Goal: Task Accomplishment & Management: Manage account settings

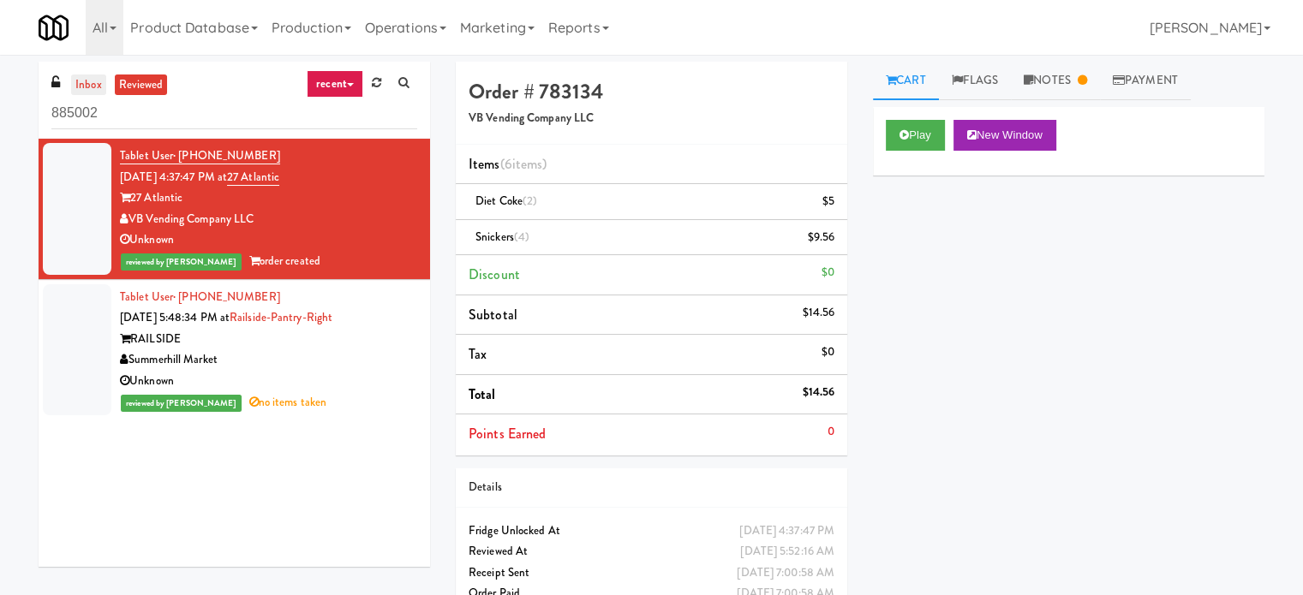
click at [92, 86] on link "inbox" at bounding box center [88, 85] width 35 height 21
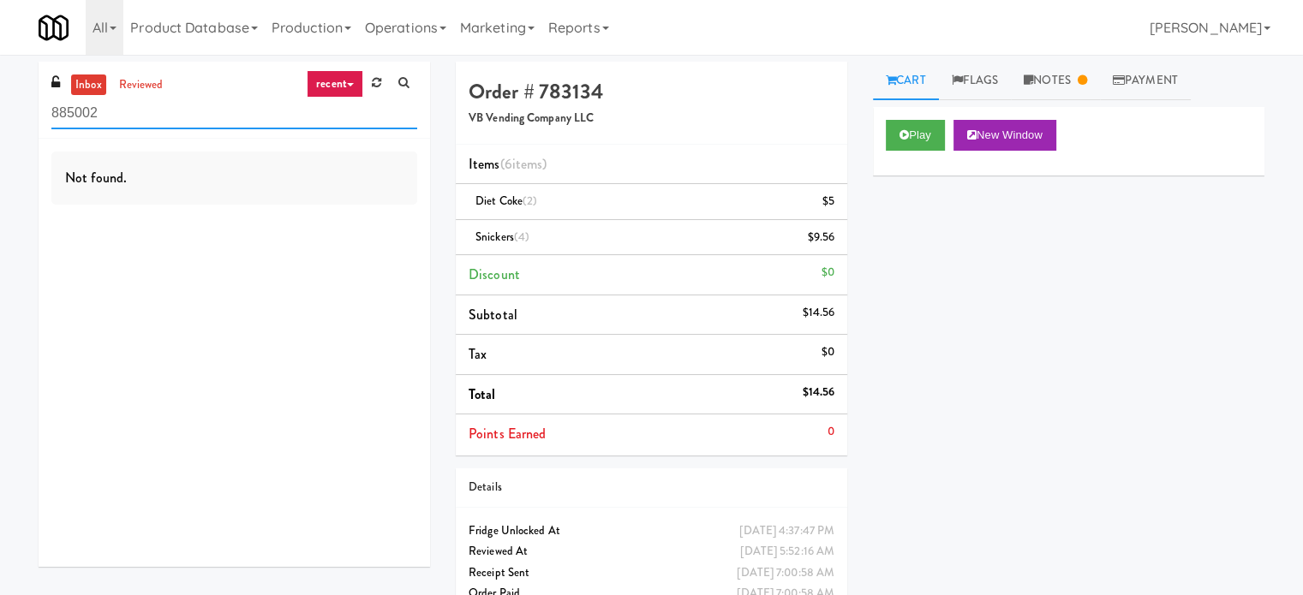
click at [112, 116] on input "885002" at bounding box center [234, 114] width 366 height 32
click at [355, 86] on link "recent" at bounding box center [335, 83] width 57 height 27
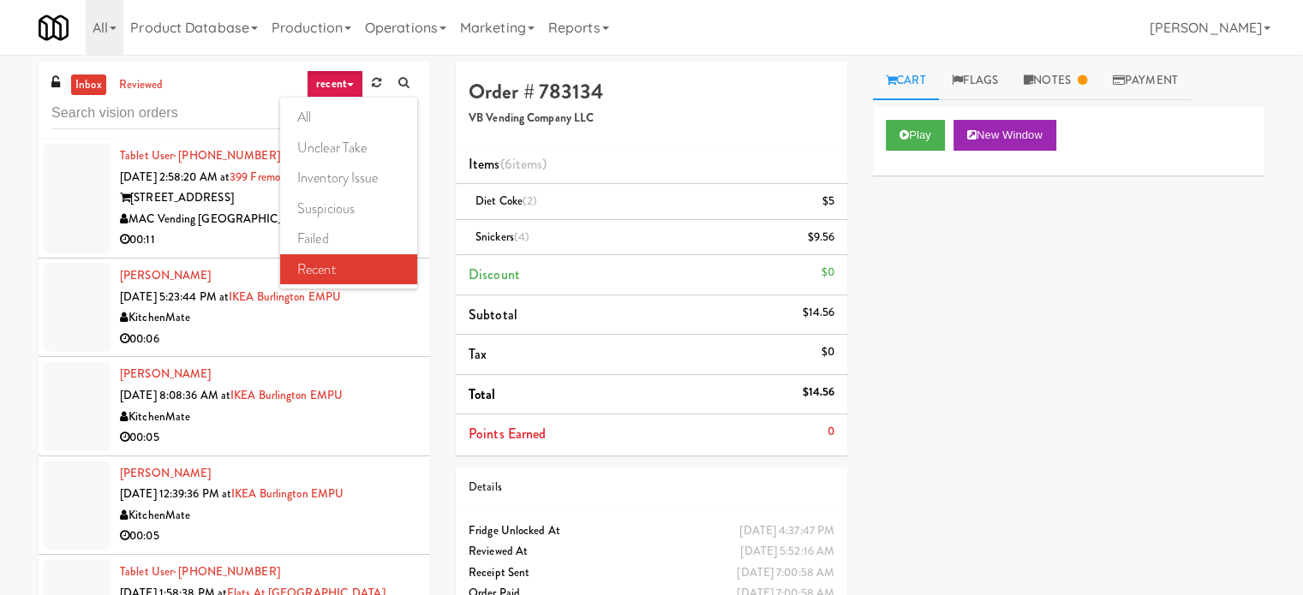
drag, startPoint x: 255, startPoint y: 225, endPoint x: 269, endPoint y: 238, distance: 18.8
click at [256, 226] on div "MAC Vending [GEOGRAPHIC_DATA]" at bounding box center [268, 219] width 297 height 21
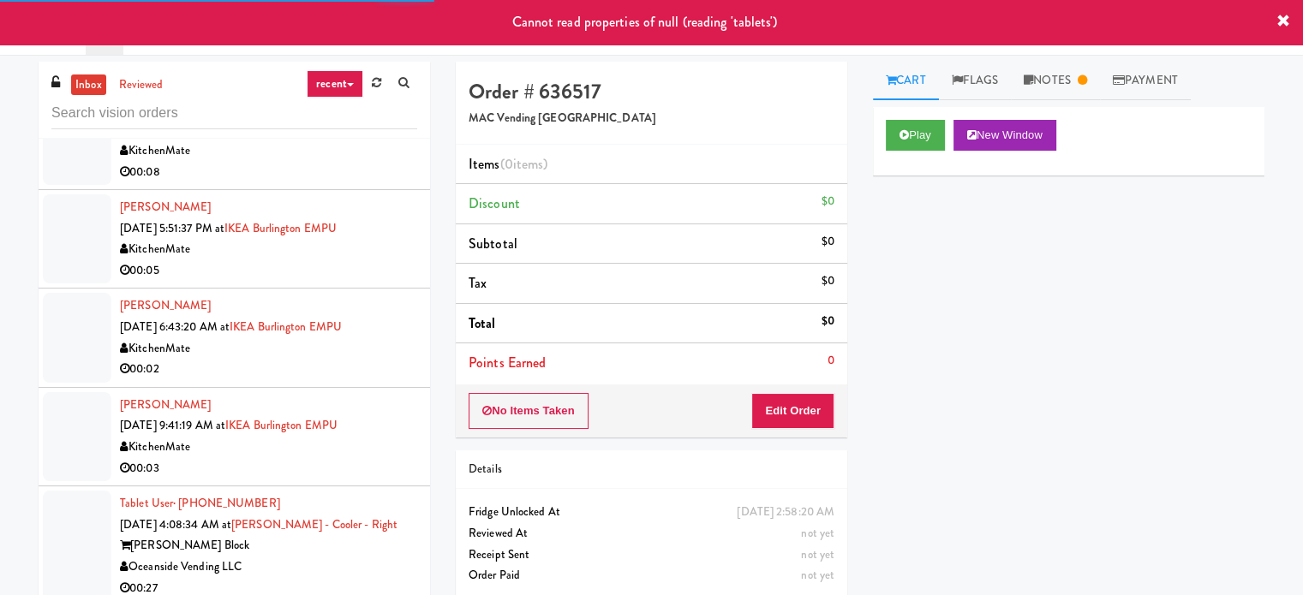
scroll to position [1713, 0]
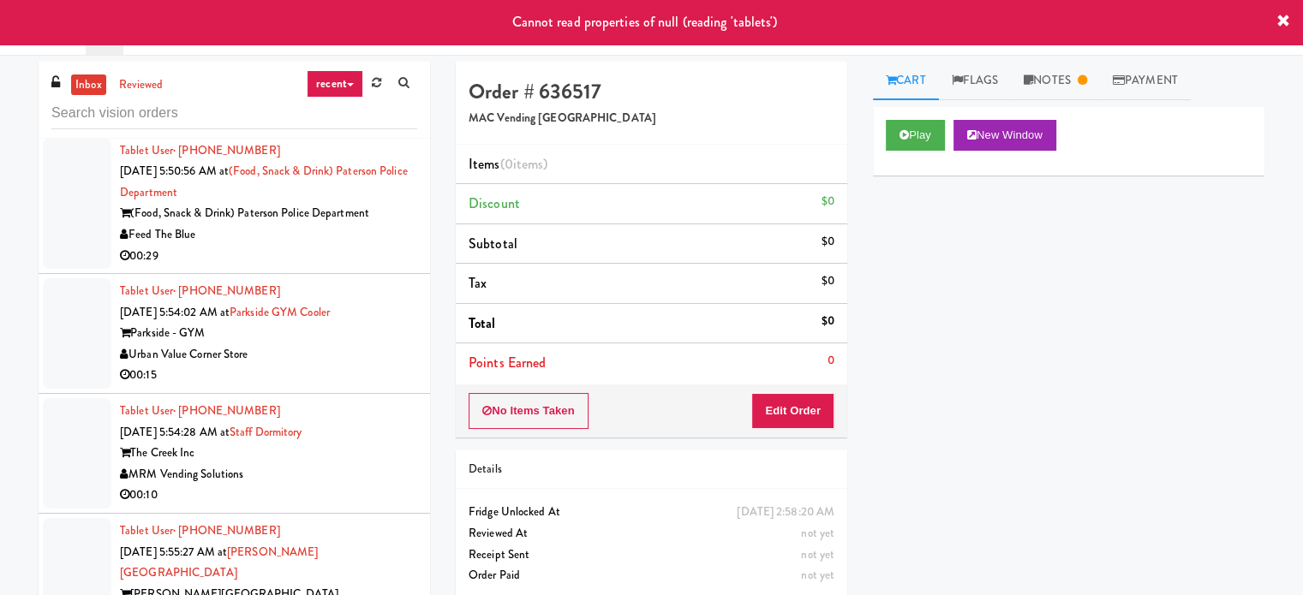
click at [387, 344] on div "Parkside - GYM" at bounding box center [268, 333] width 297 height 21
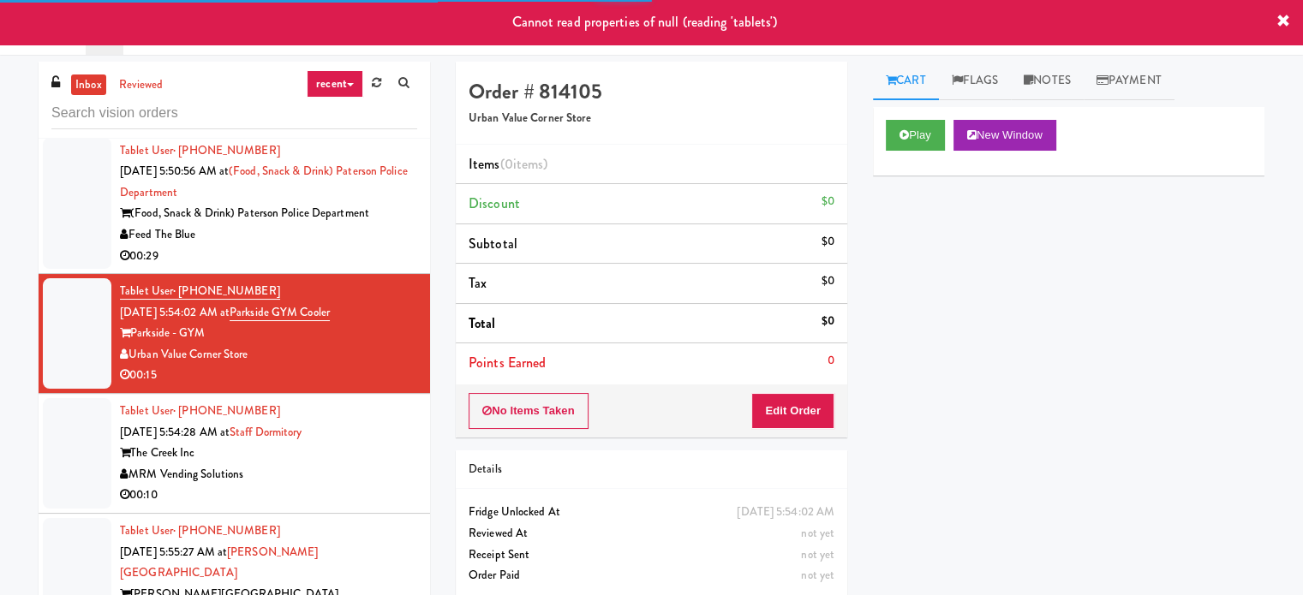
scroll to position [1285, 0]
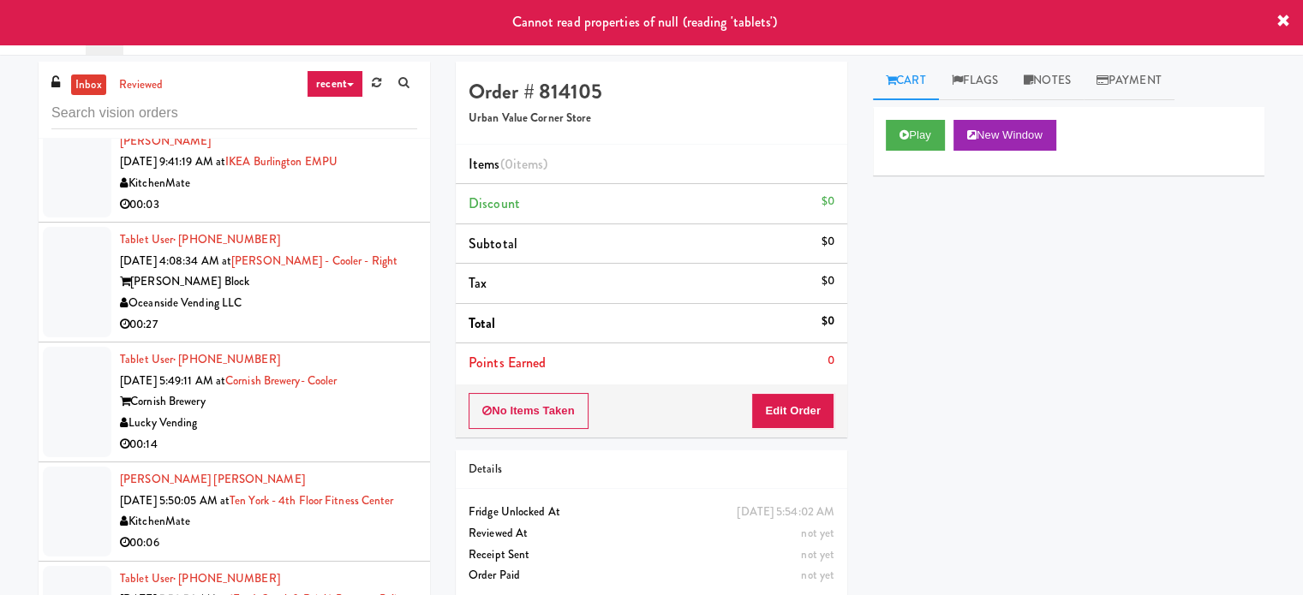
click at [384, 308] on div "Oceanside Vending LLC" at bounding box center [268, 303] width 297 height 21
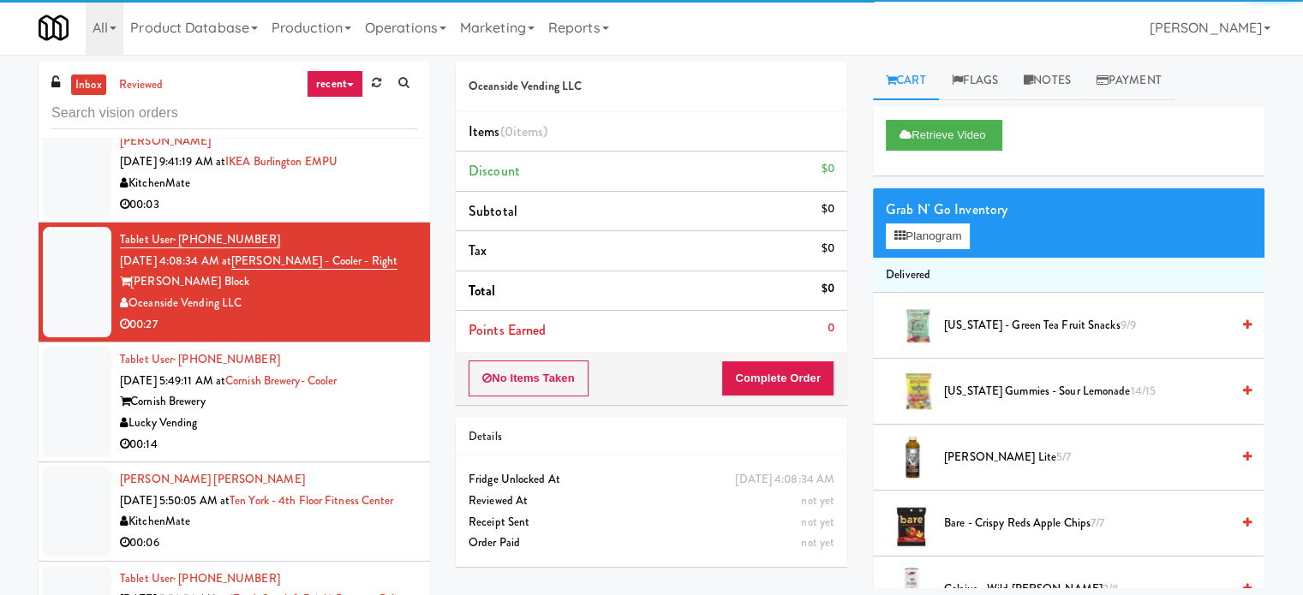
click at [355, 413] on div "Lucky Vending" at bounding box center [268, 423] width 297 height 21
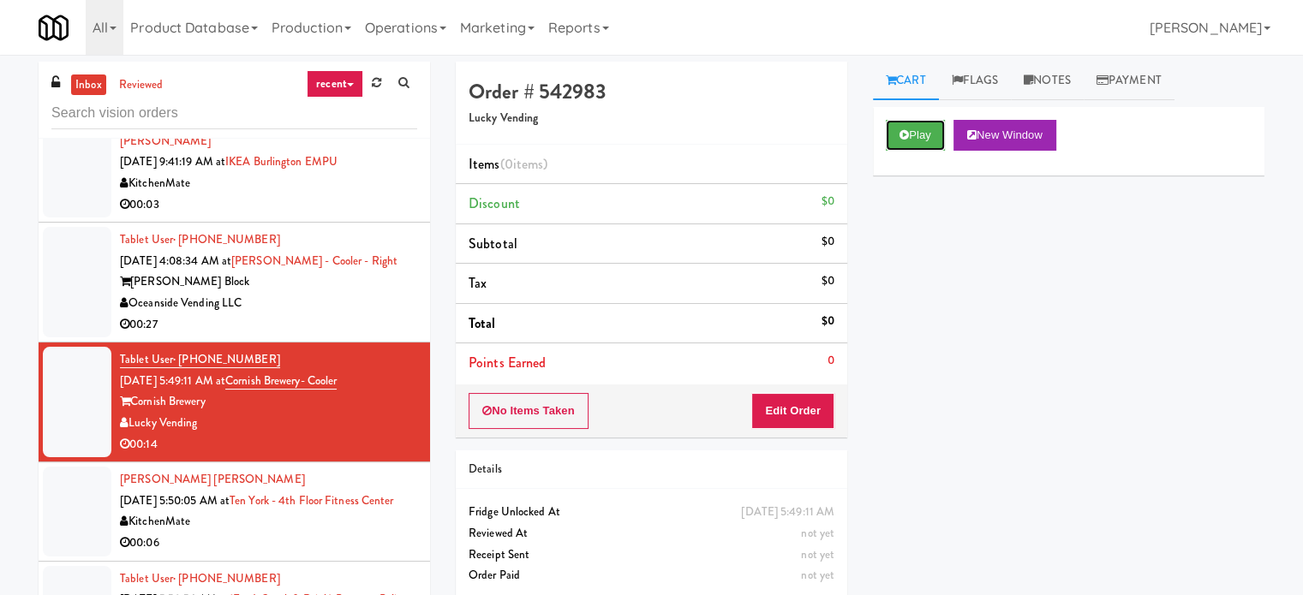
click at [915, 137] on button "Play" at bounding box center [914, 135] width 59 height 31
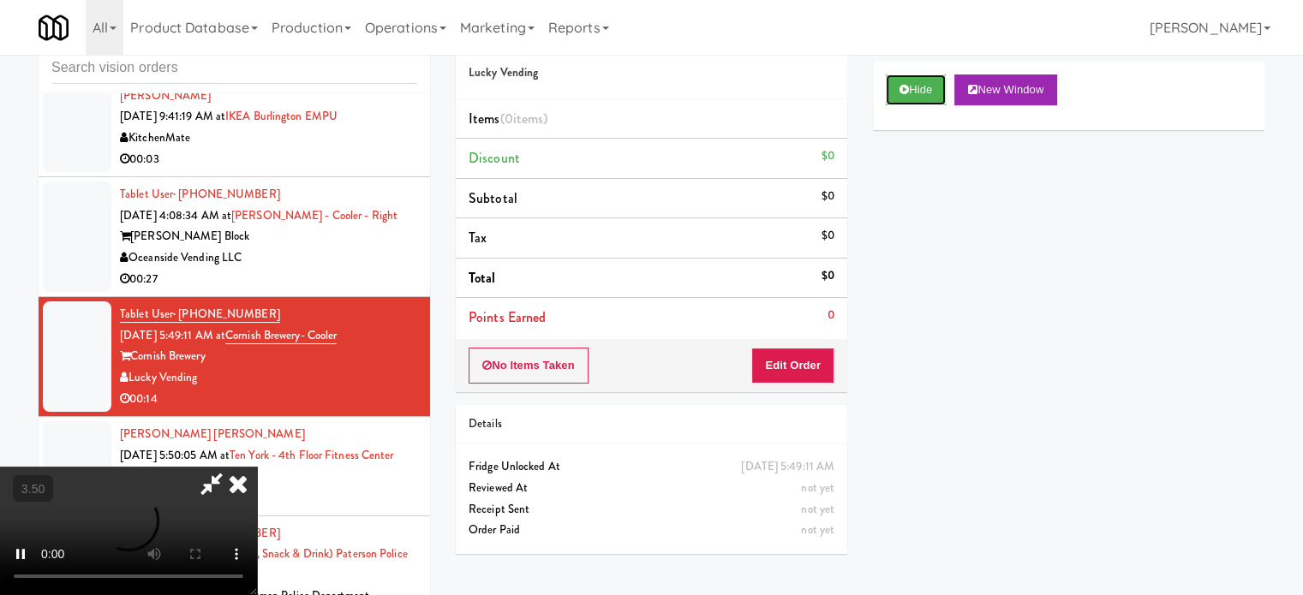
scroll to position [69, 0]
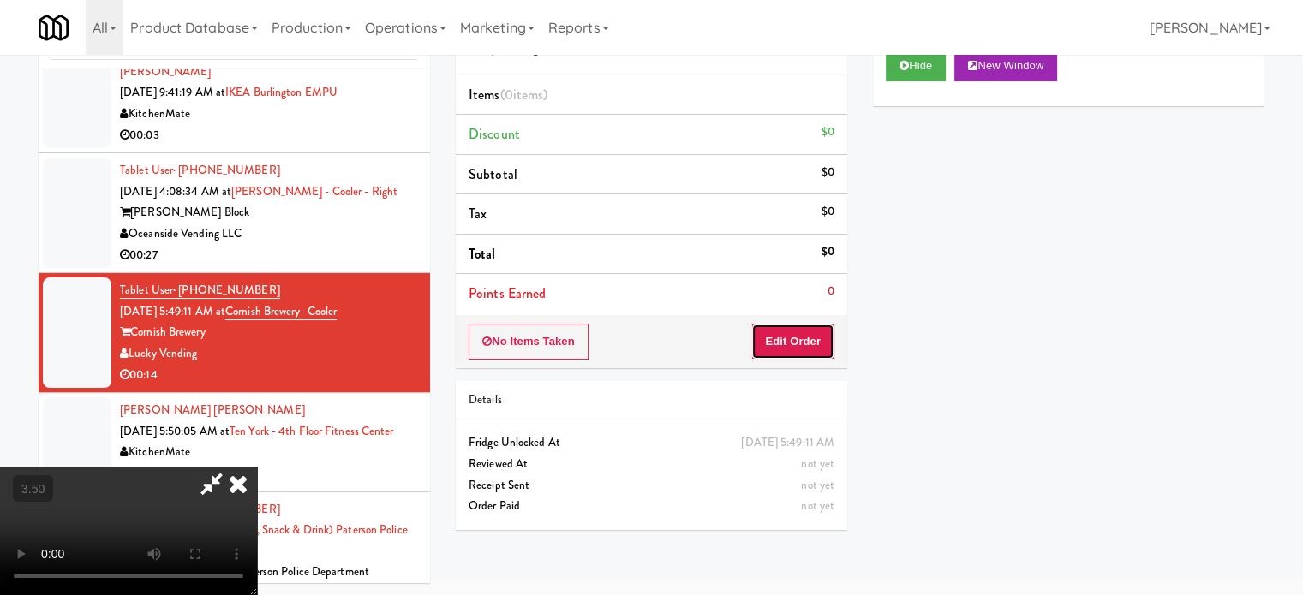
click at [789, 331] on button "Edit Order" at bounding box center [792, 342] width 83 height 36
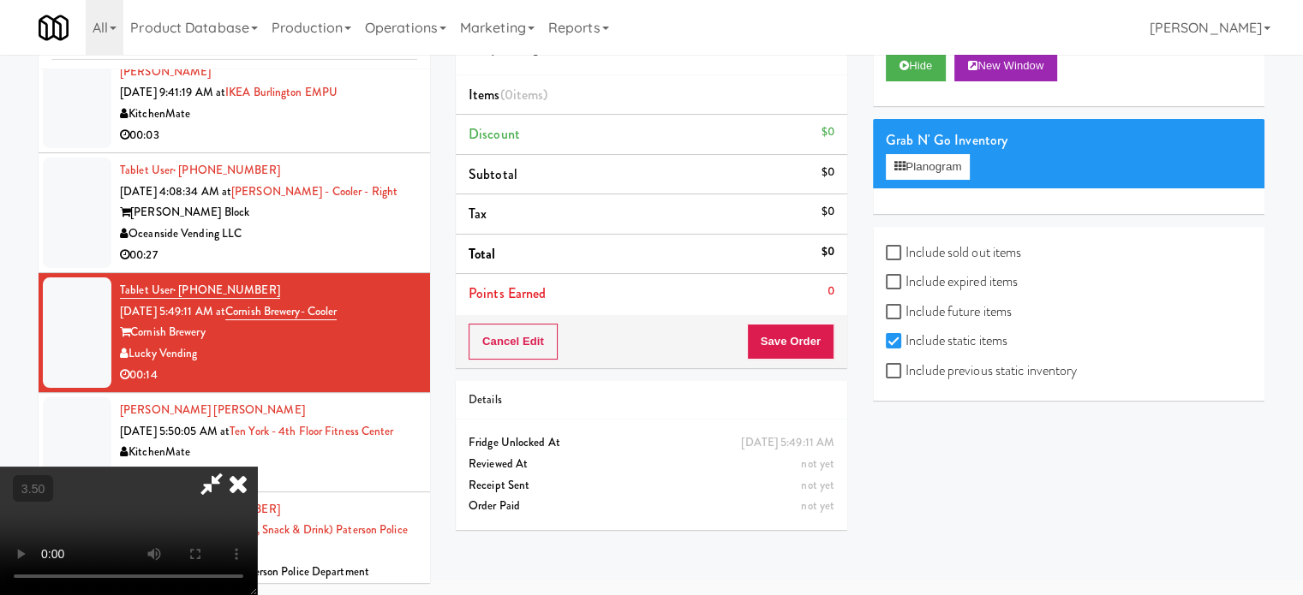
click at [257, 467] on video at bounding box center [128, 531] width 257 height 128
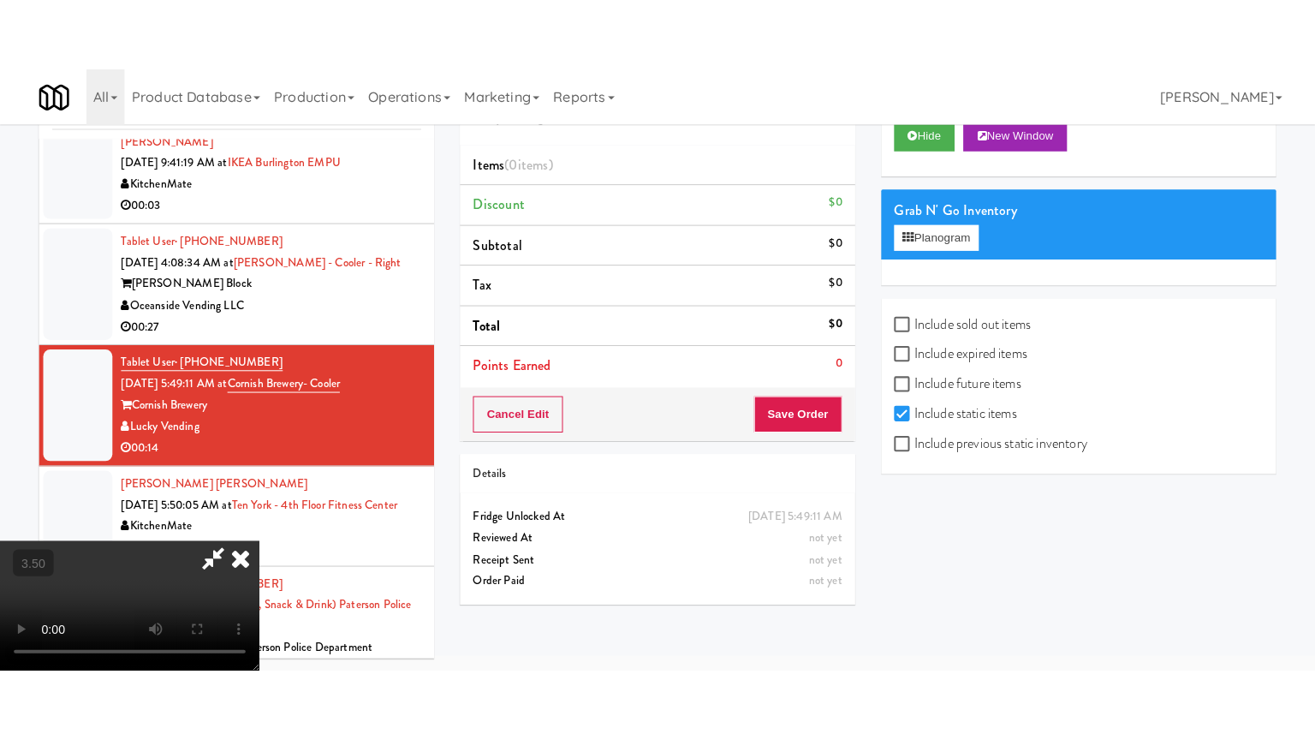
scroll to position [55, 0]
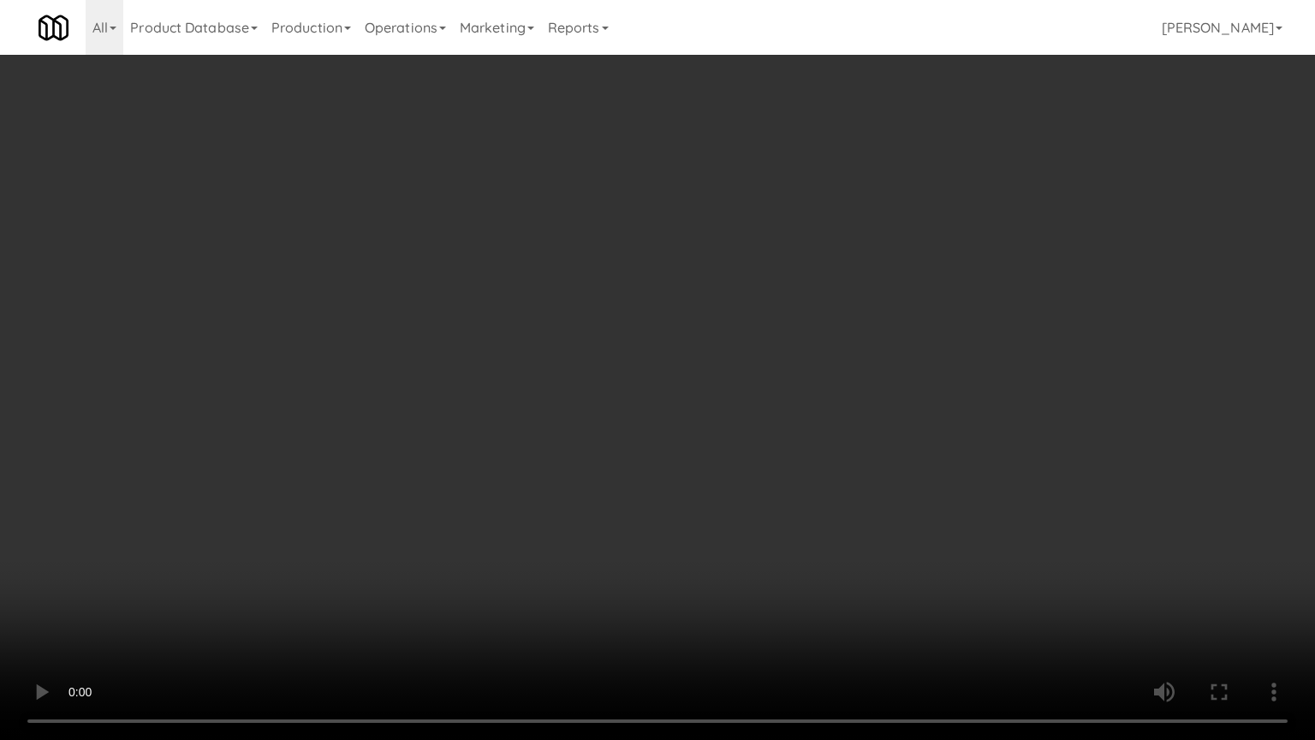
click at [680, 333] on video at bounding box center [657, 370] width 1315 height 740
click at [685, 337] on video at bounding box center [657, 370] width 1315 height 740
click at [780, 334] on video at bounding box center [657, 370] width 1315 height 740
click at [788, 343] on video at bounding box center [657, 370] width 1315 height 740
click at [901, 361] on video at bounding box center [657, 370] width 1315 height 740
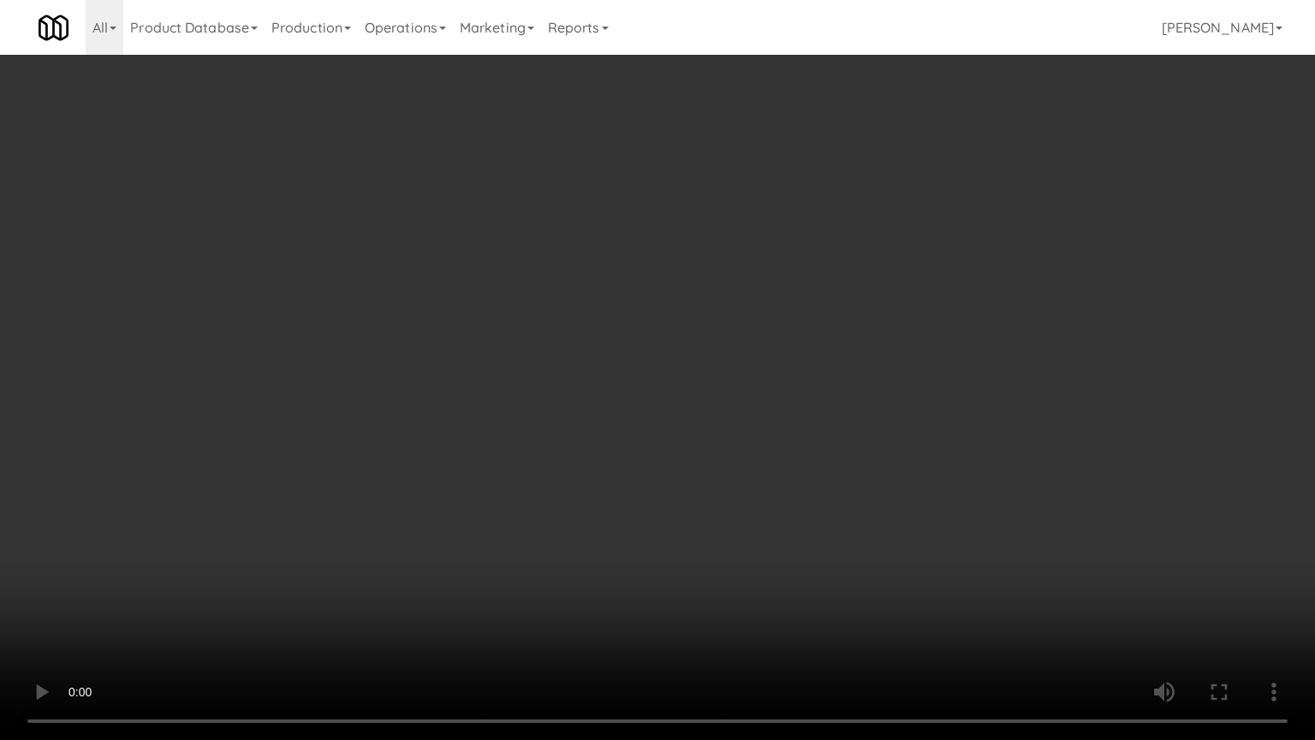
click at [778, 346] on video at bounding box center [657, 370] width 1315 height 740
click at [860, 351] on video at bounding box center [657, 370] width 1315 height 740
click at [843, 350] on video at bounding box center [657, 370] width 1315 height 740
click at [844, 349] on video at bounding box center [657, 370] width 1315 height 740
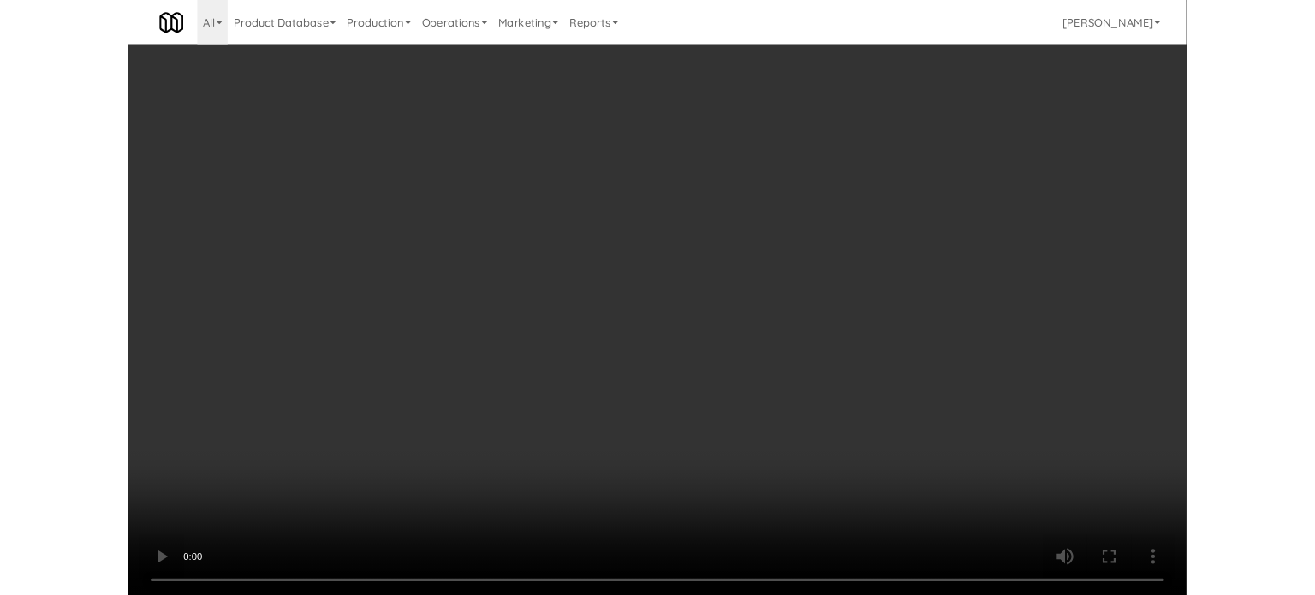
scroll to position [69, 0]
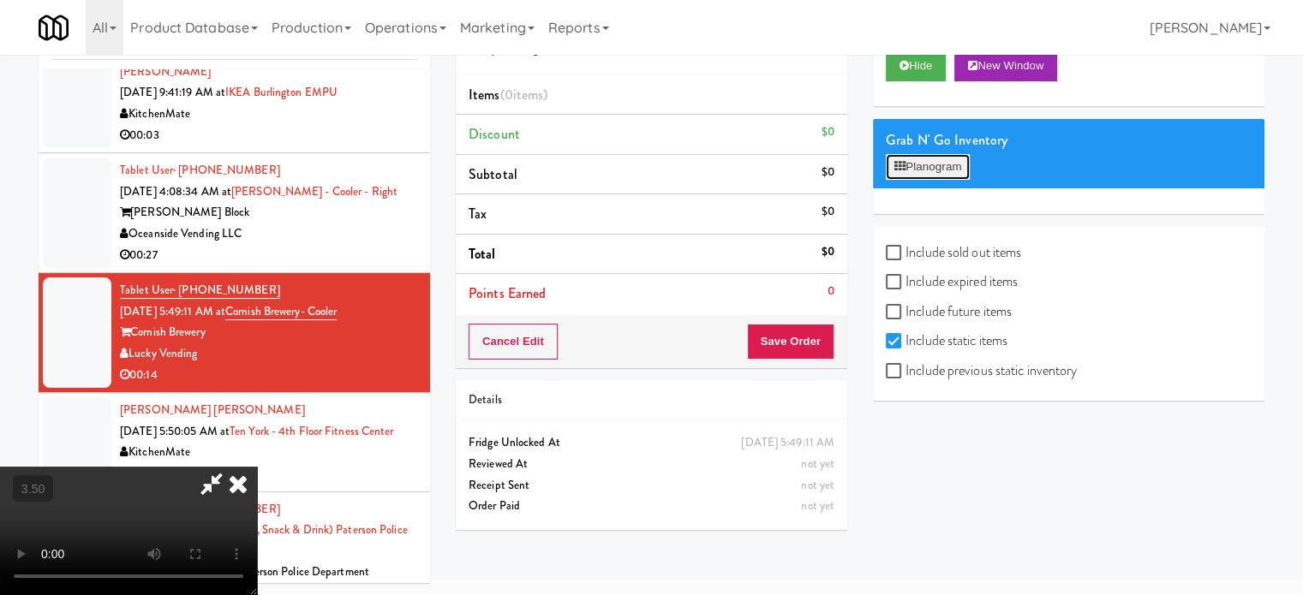
click at [938, 167] on button "Planogram" at bounding box center [927, 167] width 84 height 26
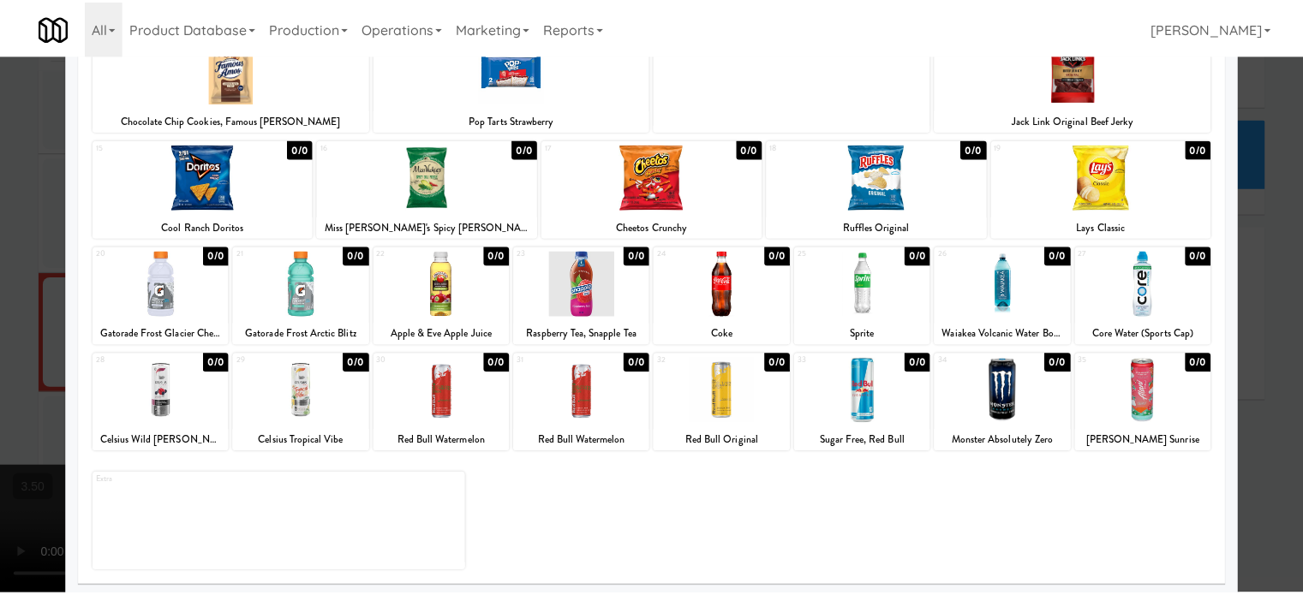
scroll to position [245, 0]
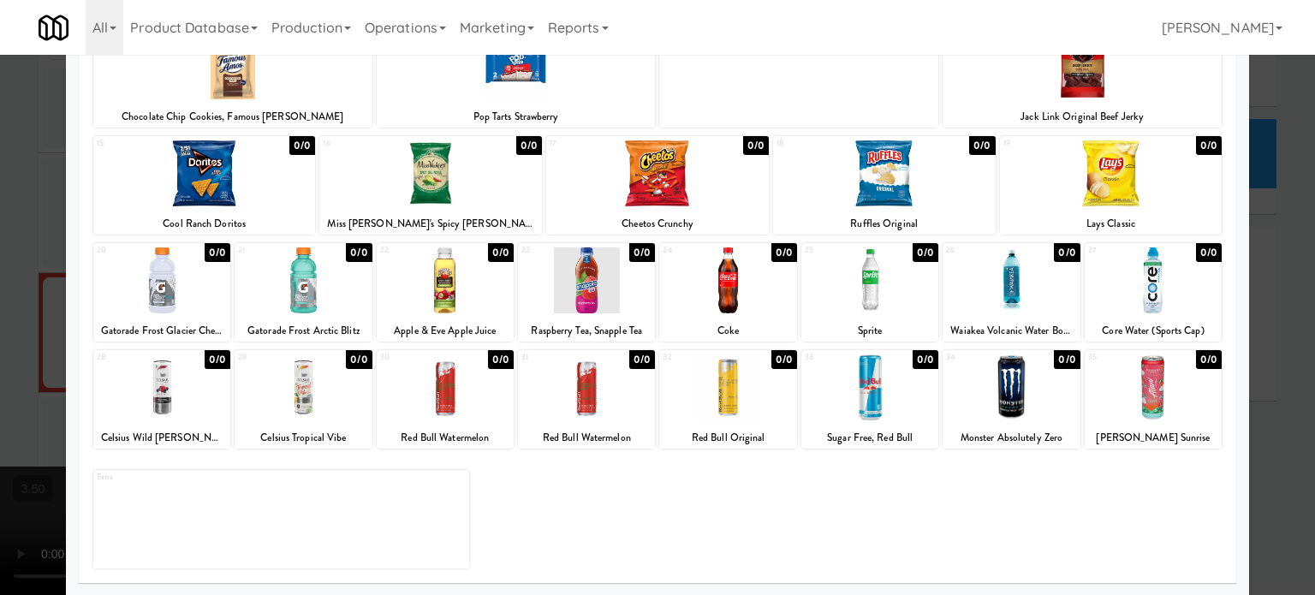
drag, startPoint x: 1262, startPoint y: 360, endPoint x: 1141, endPoint y: 354, distance: 121.7
click at [938, 360] on div at bounding box center [657, 297] width 1315 height 595
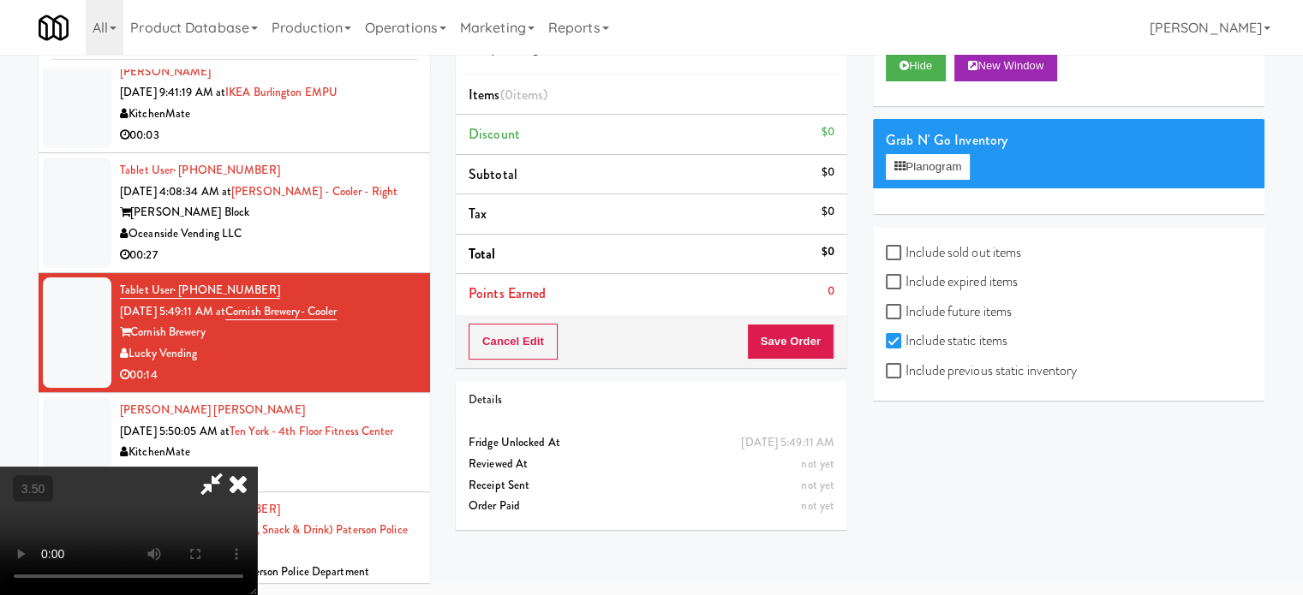
click at [257, 467] on video at bounding box center [128, 531] width 257 height 128
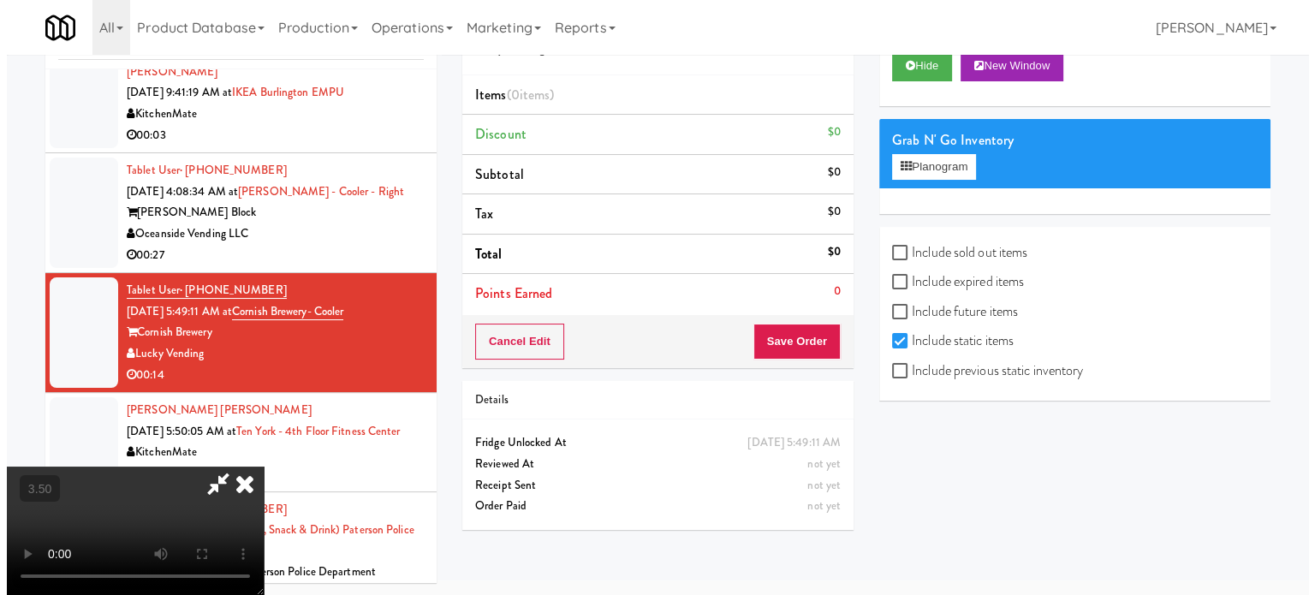
scroll to position [55, 0]
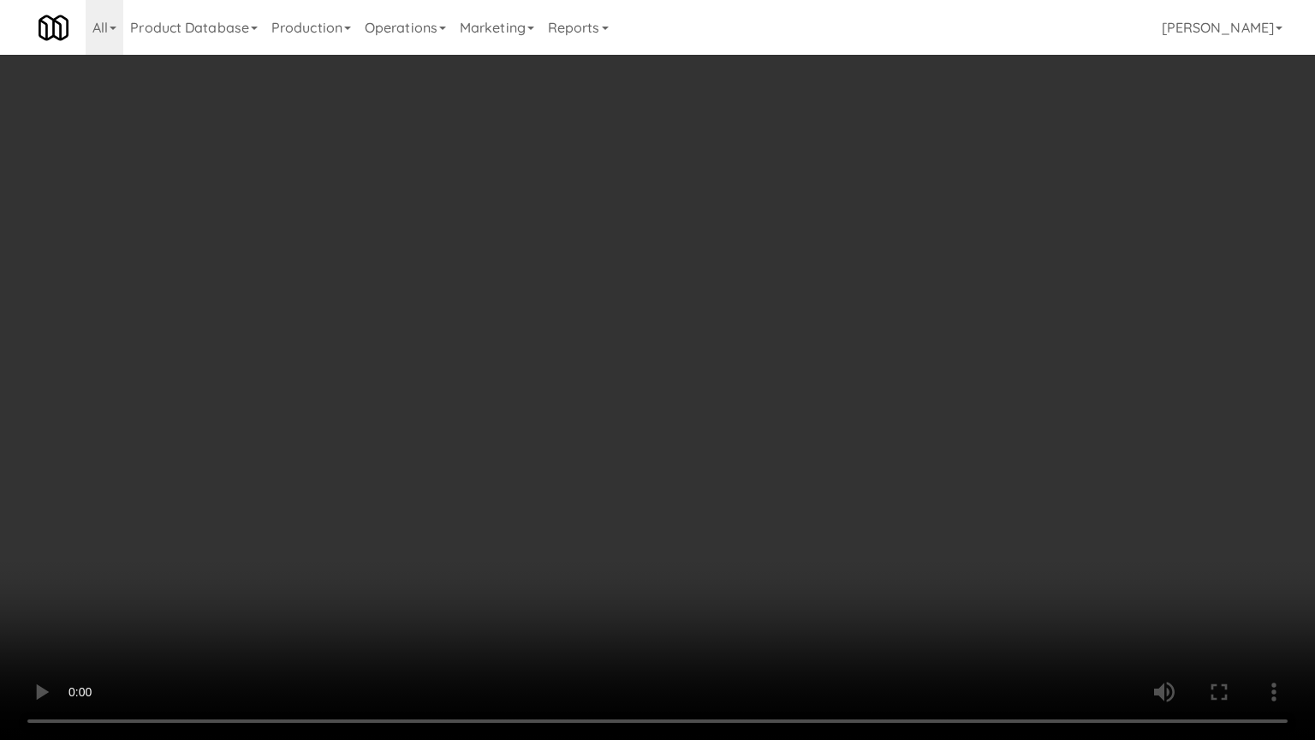
click at [462, 549] on video at bounding box center [657, 370] width 1315 height 740
click at [935, 358] on video at bounding box center [657, 370] width 1315 height 740
click at [938, 363] on video at bounding box center [657, 370] width 1315 height 740
click at [938, 318] on video at bounding box center [657, 370] width 1315 height 740
click at [938, 331] on video at bounding box center [657, 370] width 1315 height 740
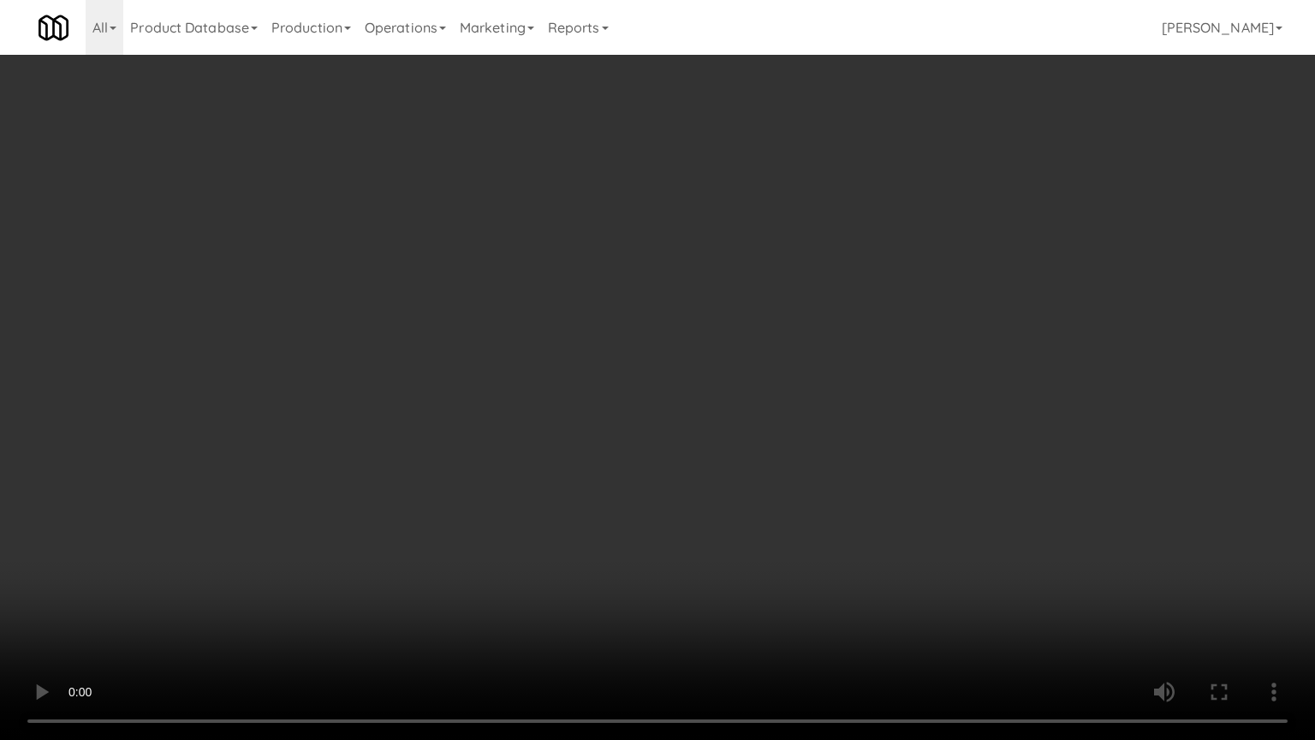
click at [859, 332] on video at bounding box center [657, 370] width 1315 height 740
click at [849, 418] on video at bounding box center [657, 370] width 1315 height 740
click at [849, 414] on video at bounding box center [657, 370] width 1315 height 740
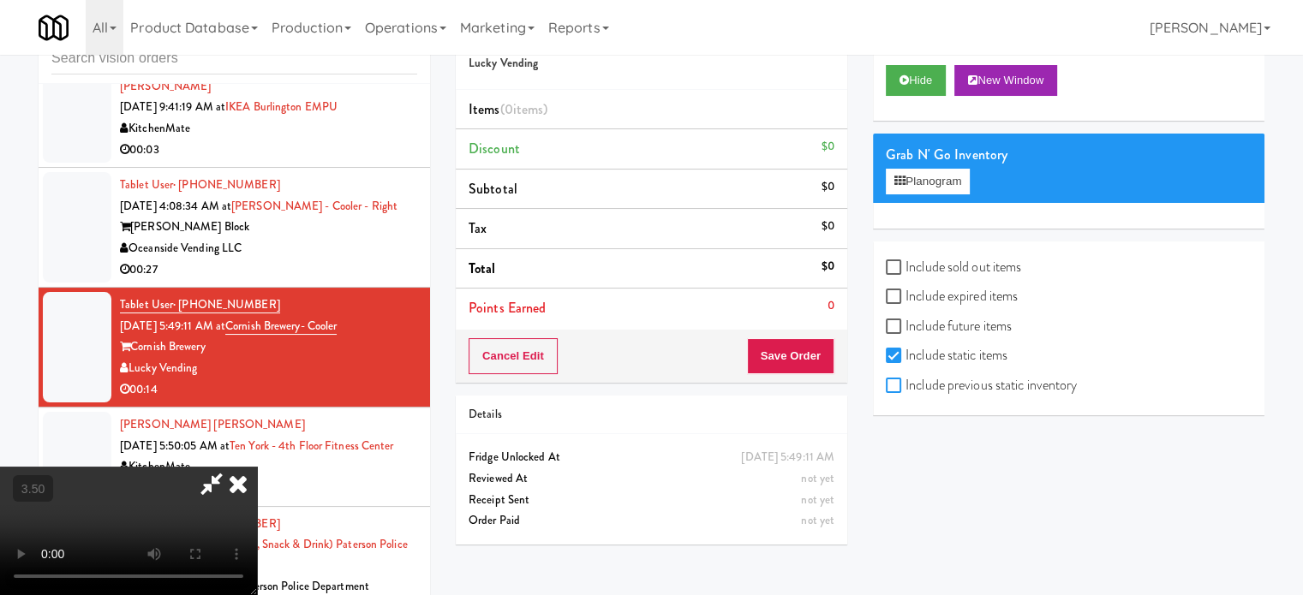
click at [895, 386] on input "Include previous static inventory" at bounding box center [895, 386] width 20 height 14
checkbox input "true"
click at [938, 177] on button "Planogram" at bounding box center [927, 182] width 84 height 26
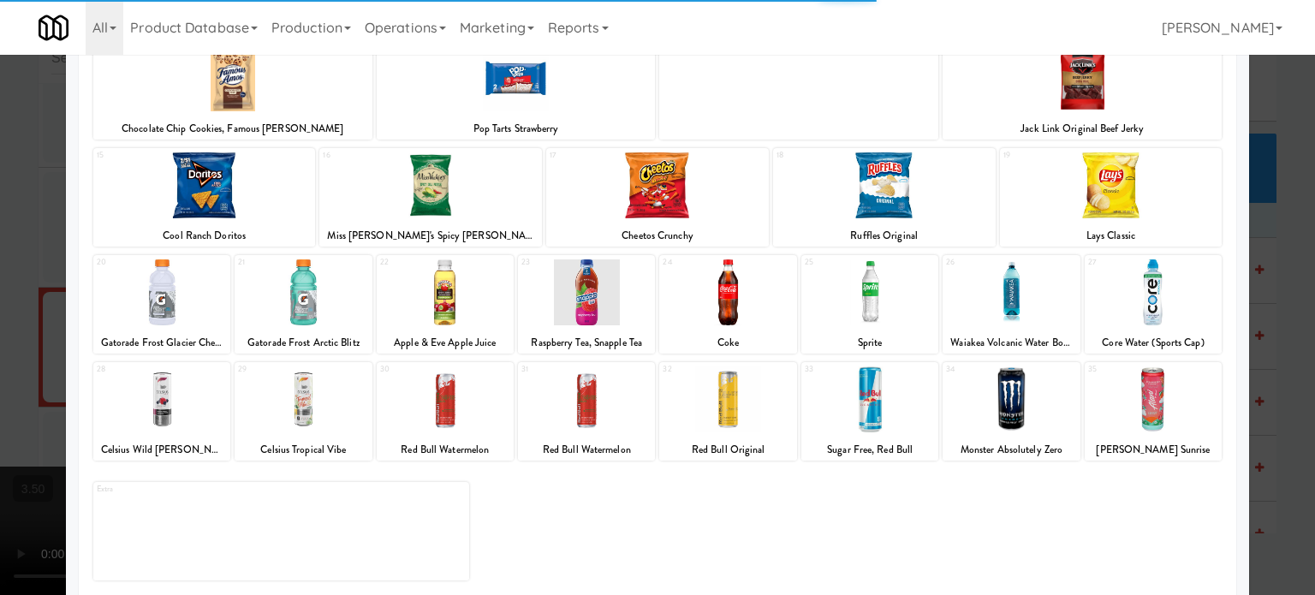
scroll to position [245, 0]
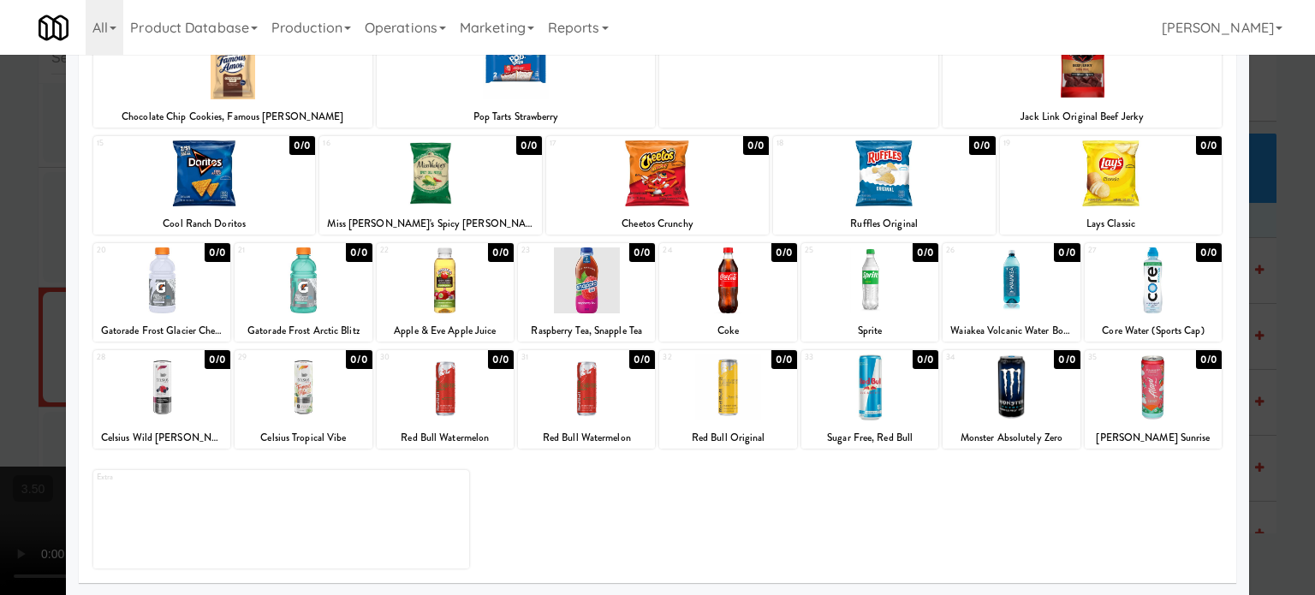
drag, startPoint x: 778, startPoint y: 250, endPoint x: 762, endPoint y: 303, distance: 55.3
click at [778, 251] on div "0/0" at bounding box center [785, 252] width 26 height 19
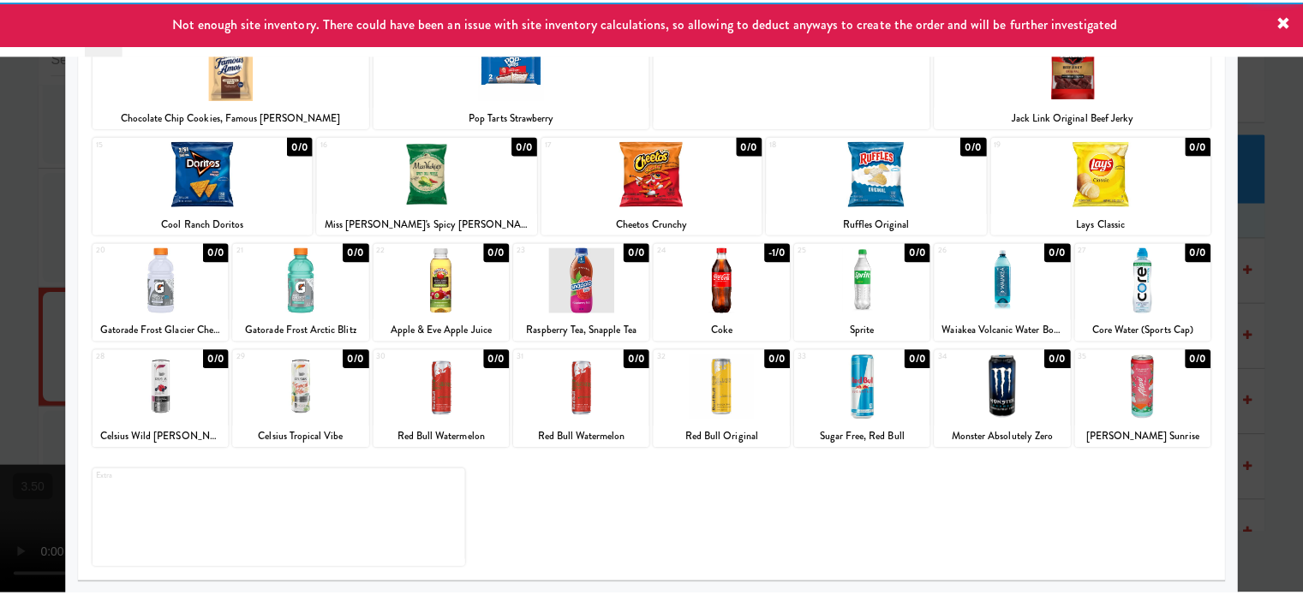
scroll to position [0, 0]
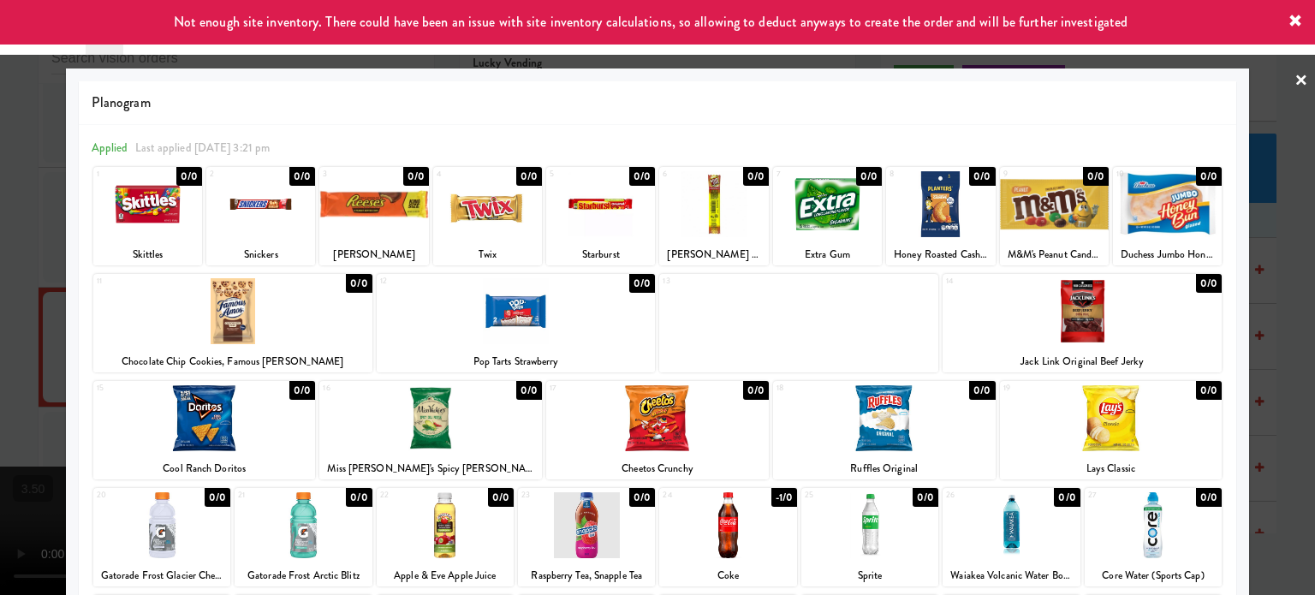
click at [637, 286] on div "0/0" at bounding box center [642, 283] width 26 height 19
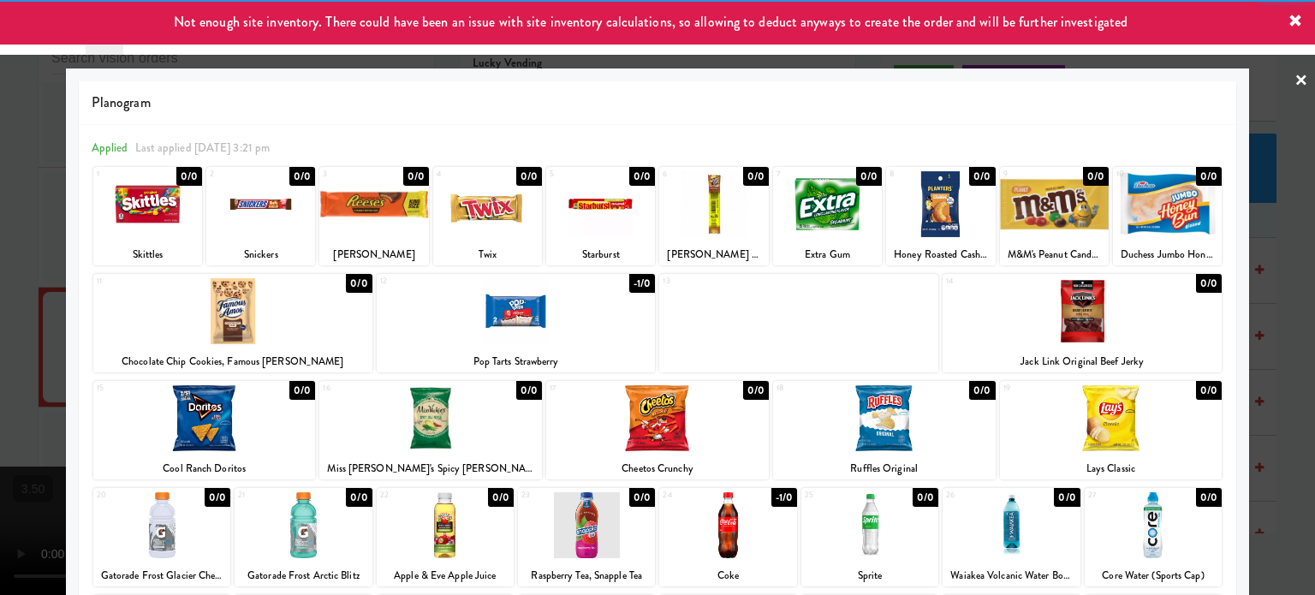
click at [938, 344] on div at bounding box center [657, 297] width 1315 height 595
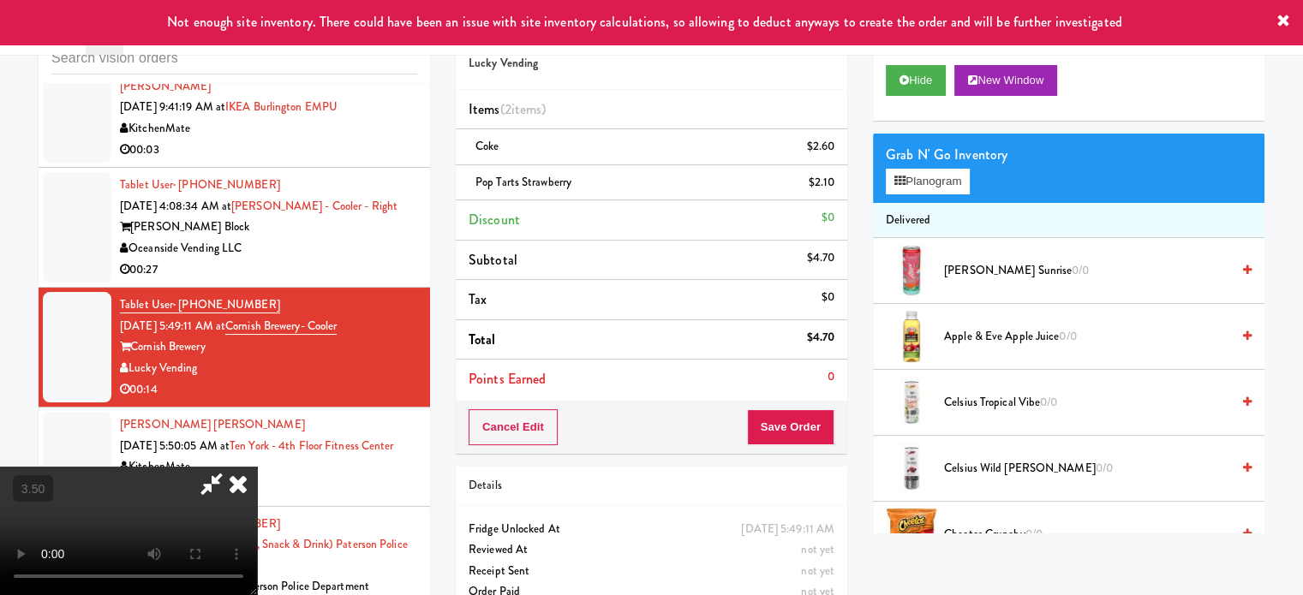
click at [257, 467] on video at bounding box center [128, 531] width 257 height 128
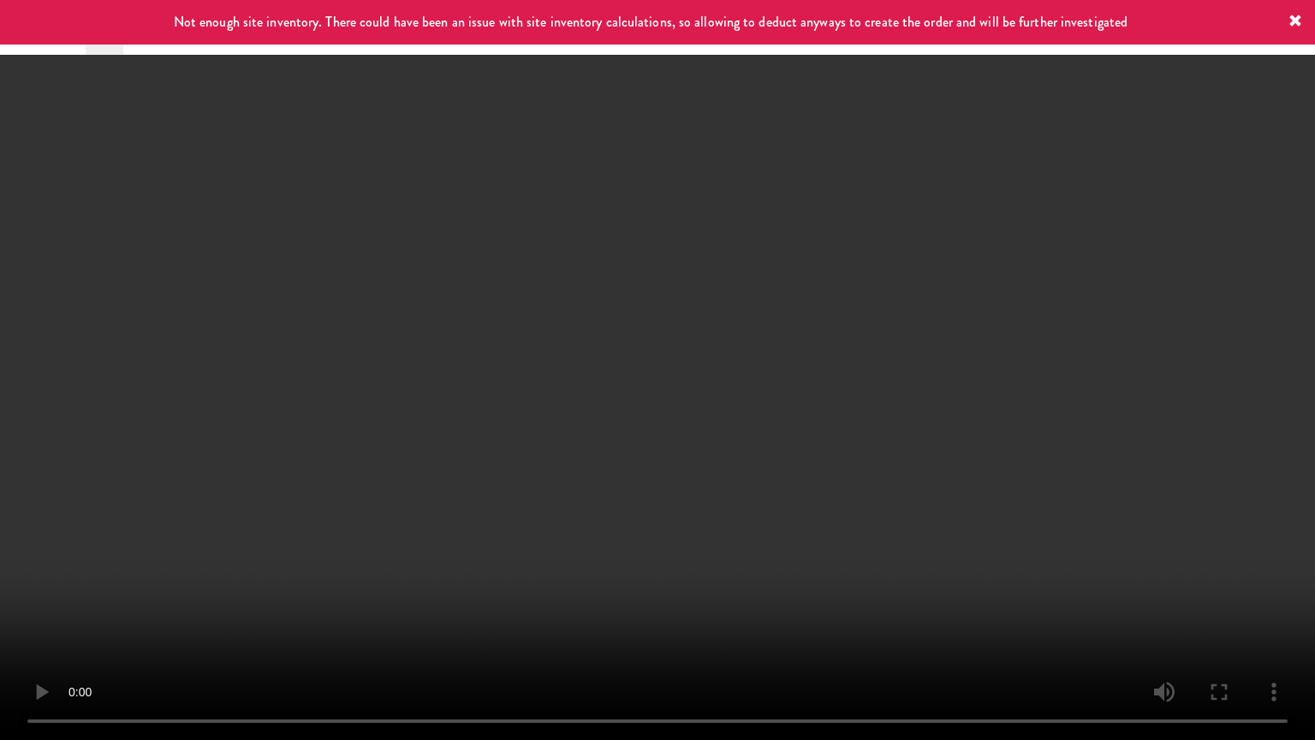
click at [383, 461] on video at bounding box center [657, 370] width 1315 height 740
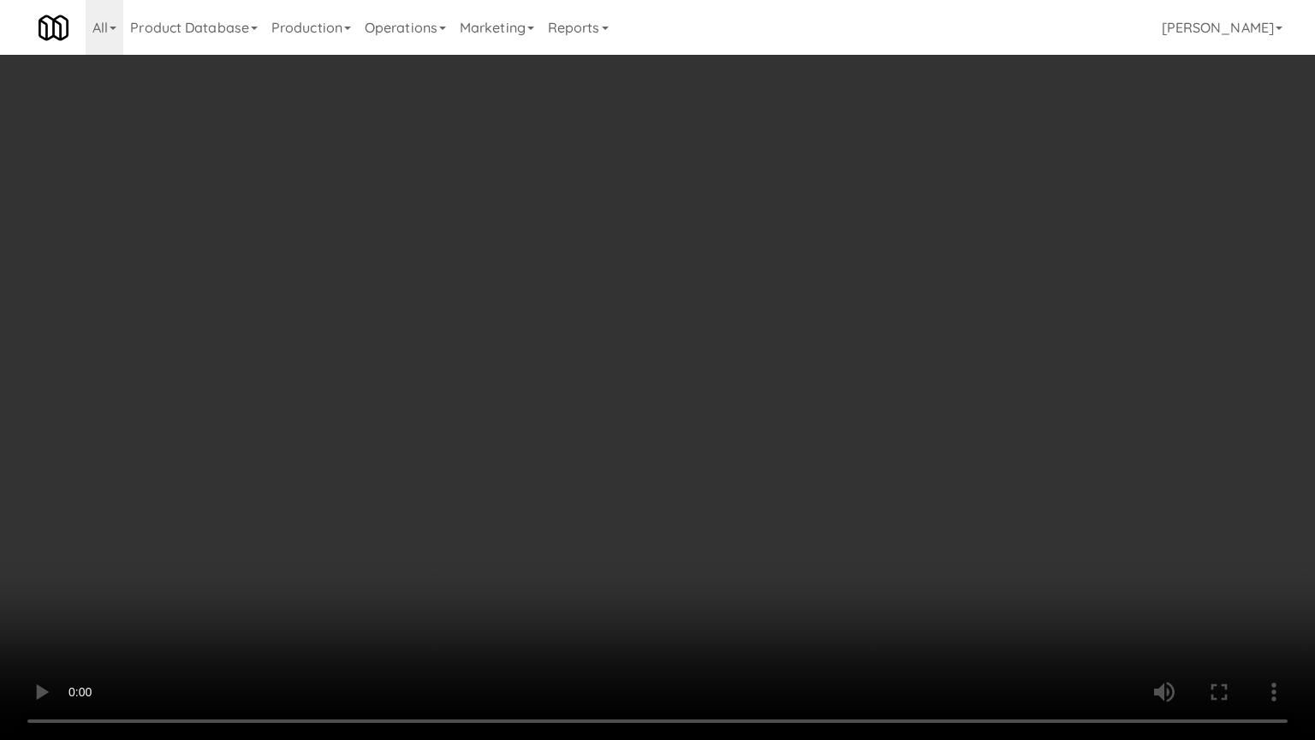
click at [554, 403] on video at bounding box center [657, 370] width 1315 height 740
click at [632, 391] on video at bounding box center [657, 370] width 1315 height 740
click at [644, 392] on video at bounding box center [657, 370] width 1315 height 740
click at [667, 379] on video at bounding box center [657, 370] width 1315 height 740
click at [699, 379] on video at bounding box center [657, 370] width 1315 height 740
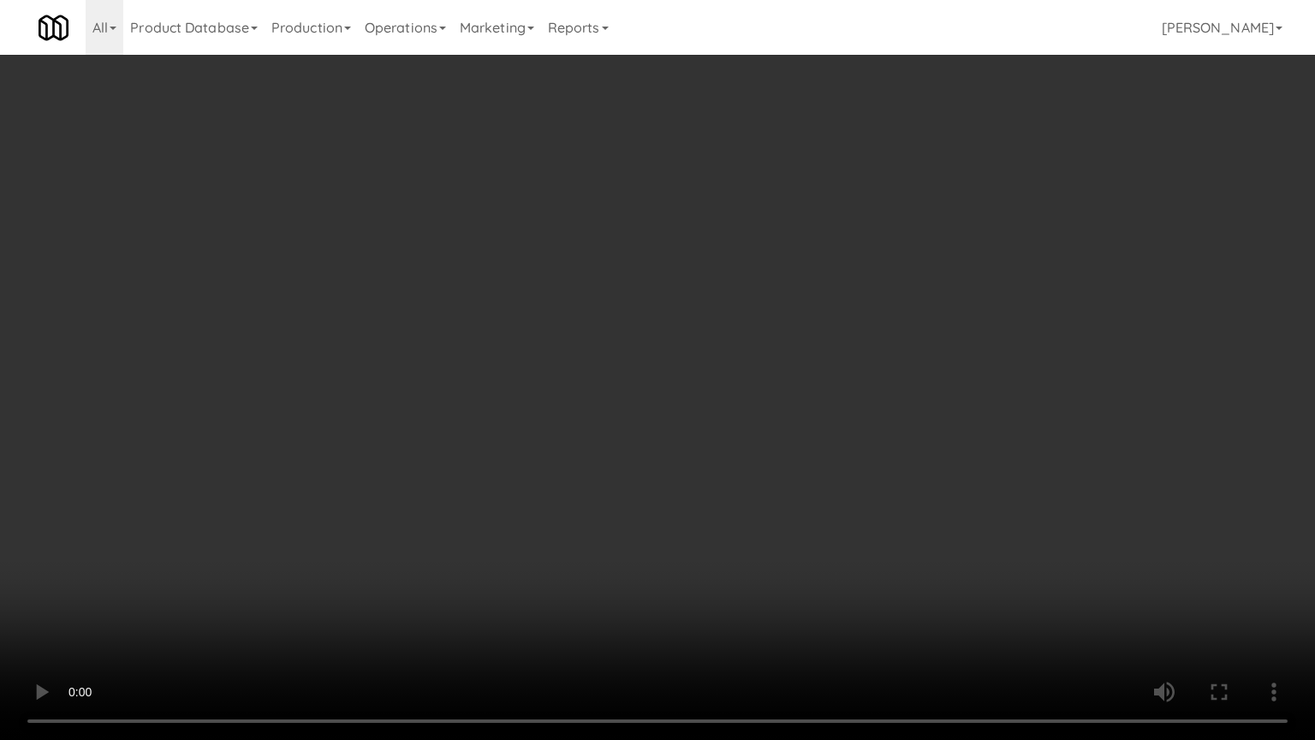
click at [703, 372] on video at bounding box center [657, 370] width 1315 height 740
drag, startPoint x: 703, startPoint y: 372, endPoint x: 802, endPoint y: 320, distance: 111.8
click at [705, 370] on video at bounding box center [657, 370] width 1315 height 740
click at [774, 319] on video at bounding box center [657, 370] width 1315 height 740
click at [778, 318] on video at bounding box center [657, 370] width 1315 height 740
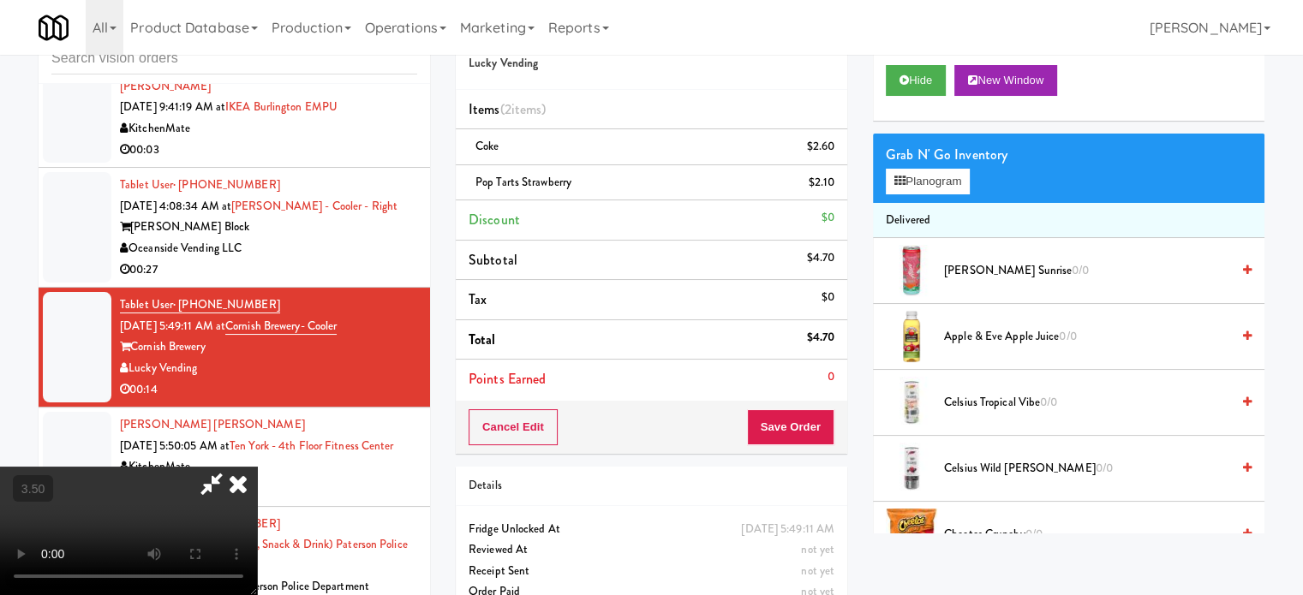
drag, startPoint x: 754, startPoint y: 74, endPoint x: 917, endPoint y: 444, distance: 405.3
click at [257, 467] on icon at bounding box center [238, 484] width 38 height 34
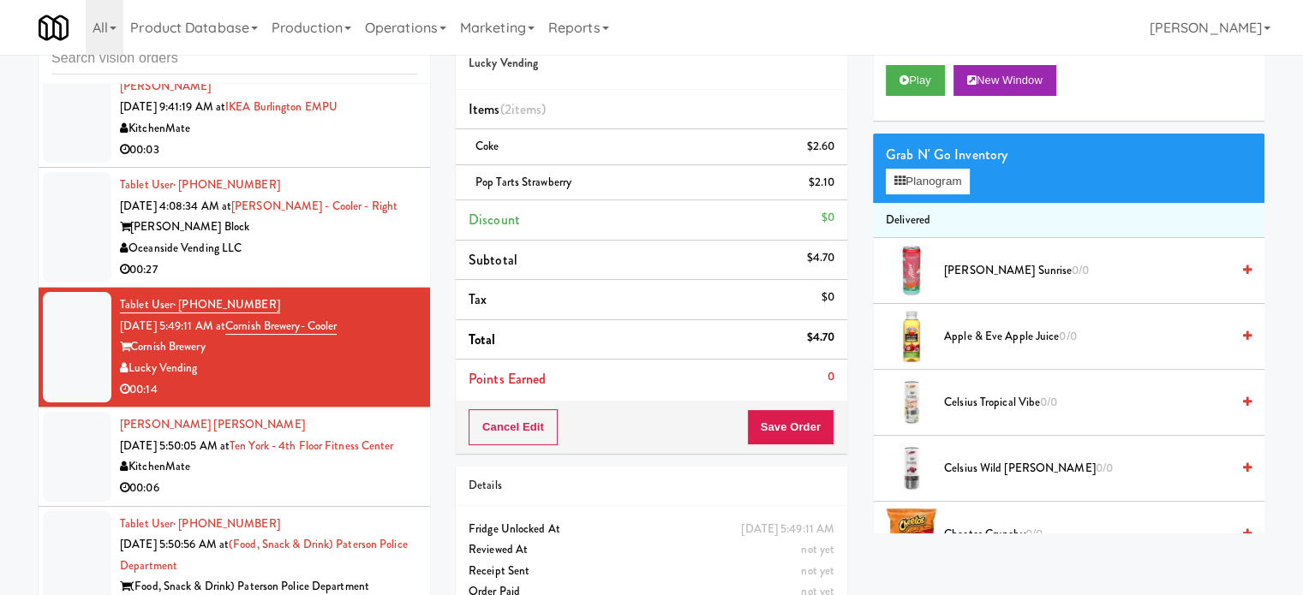
scroll to position [1285, 0]
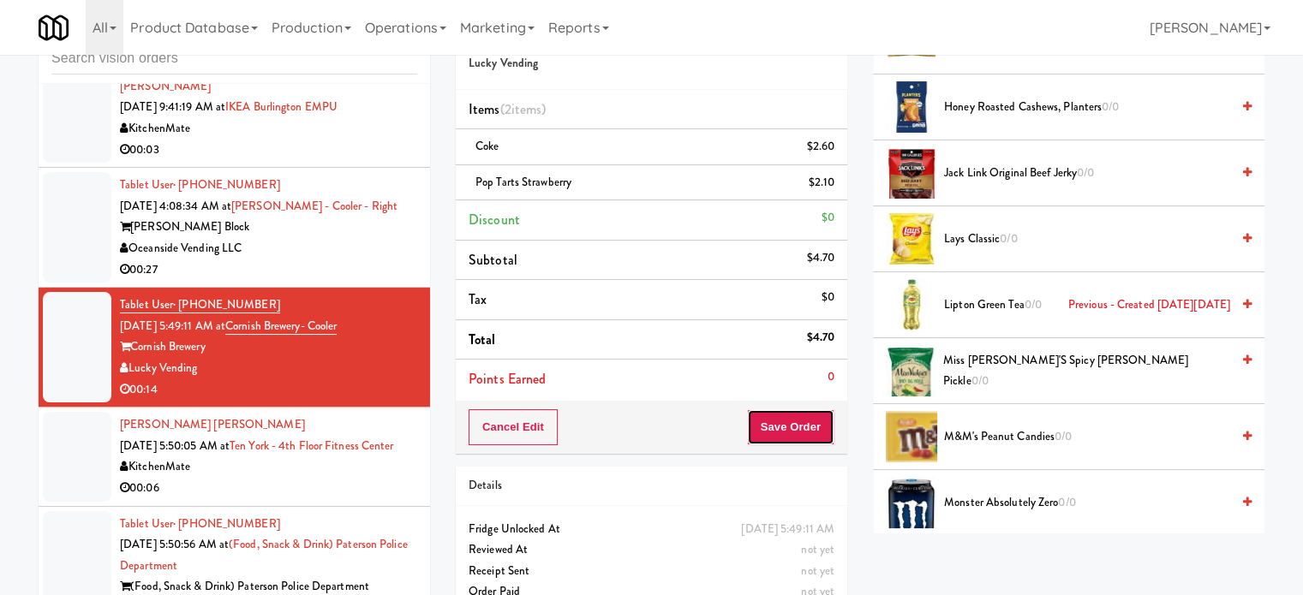
click at [791, 422] on button "Save Order" at bounding box center [790, 427] width 87 height 36
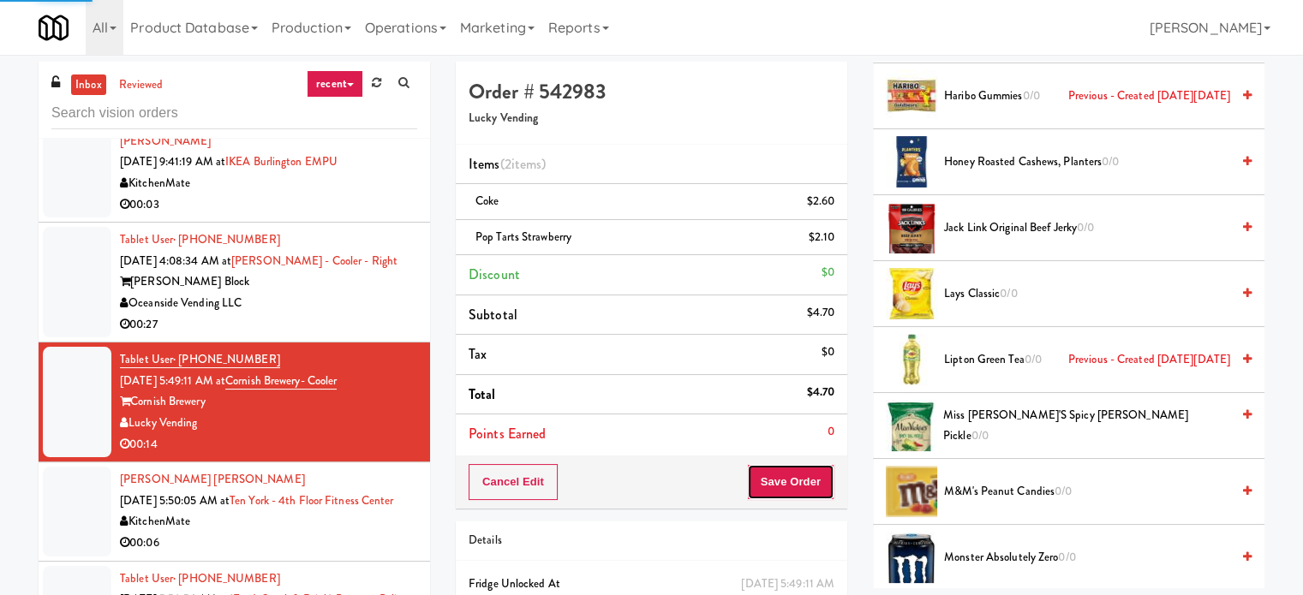
scroll to position [0, 0]
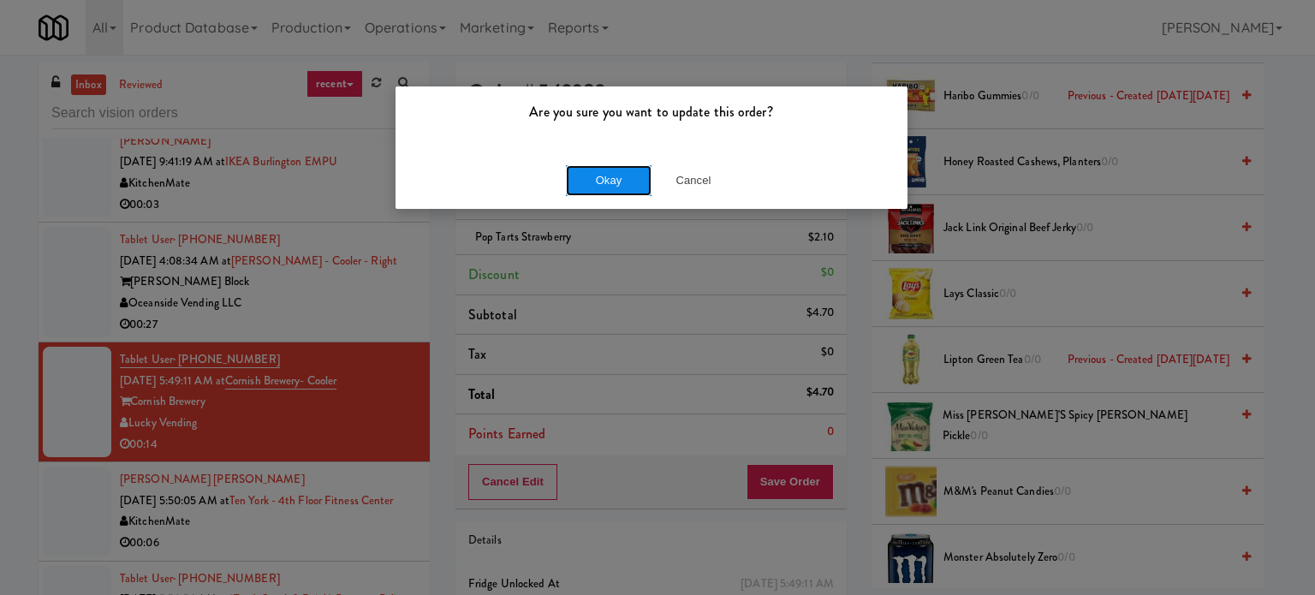
click at [610, 181] on button "Okay" at bounding box center [609, 180] width 86 height 31
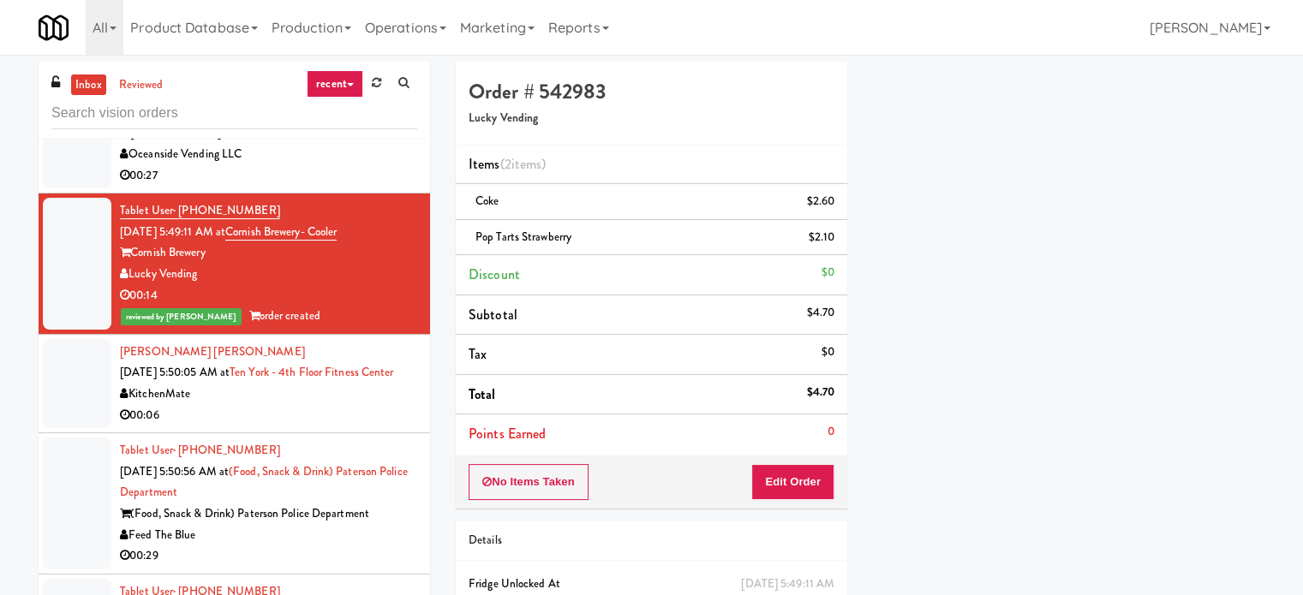
scroll to position [1452, 0]
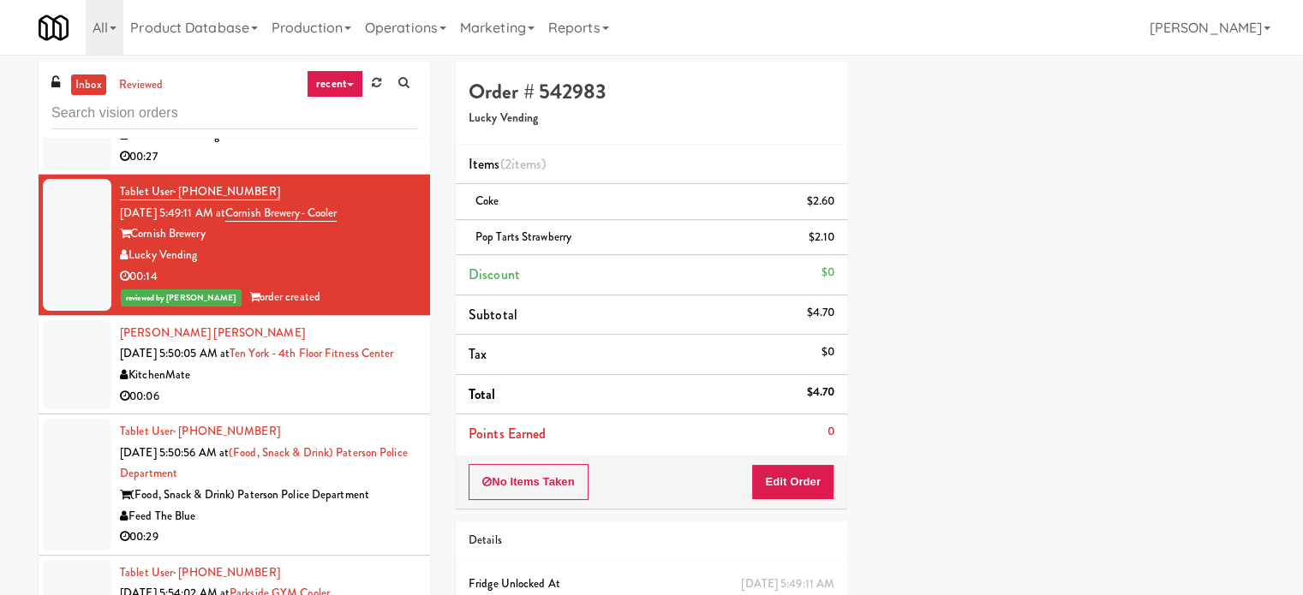
click at [335, 379] on div "[PERSON_NAME] [PERSON_NAME] [DATE] 5:50:05 AM at [GEOGRAPHIC_DATA] - 4th Floor …" at bounding box center [268, 365] width 297 height 84
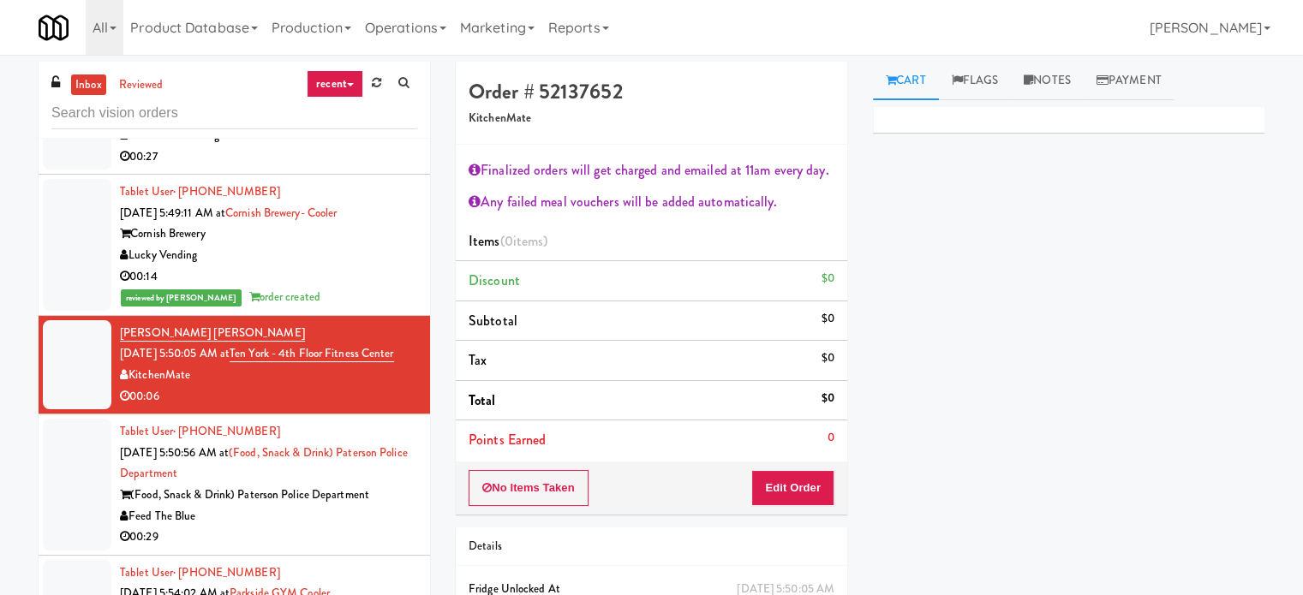
click at [368, 528] on div "Feed The Blue" at bounding box center [268, 516] width 297 height 21
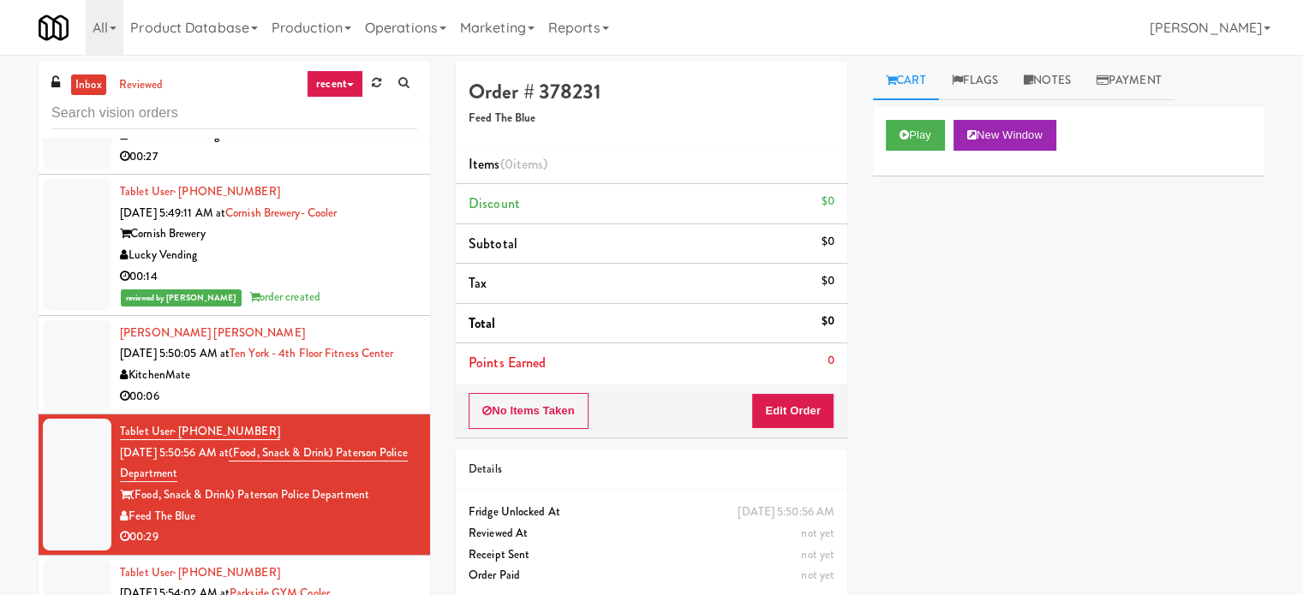
click at [938, 130] on div "Play New Window" at bounding box center [1068, 135] width 366 height 31
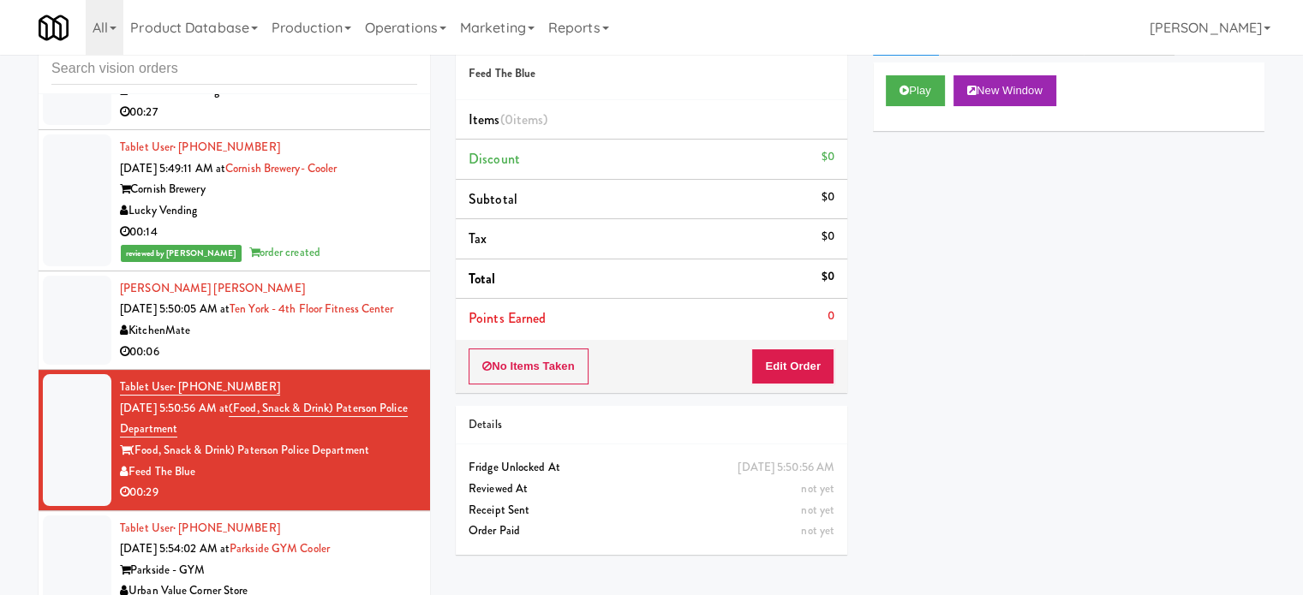
scroll to position [69, 0]
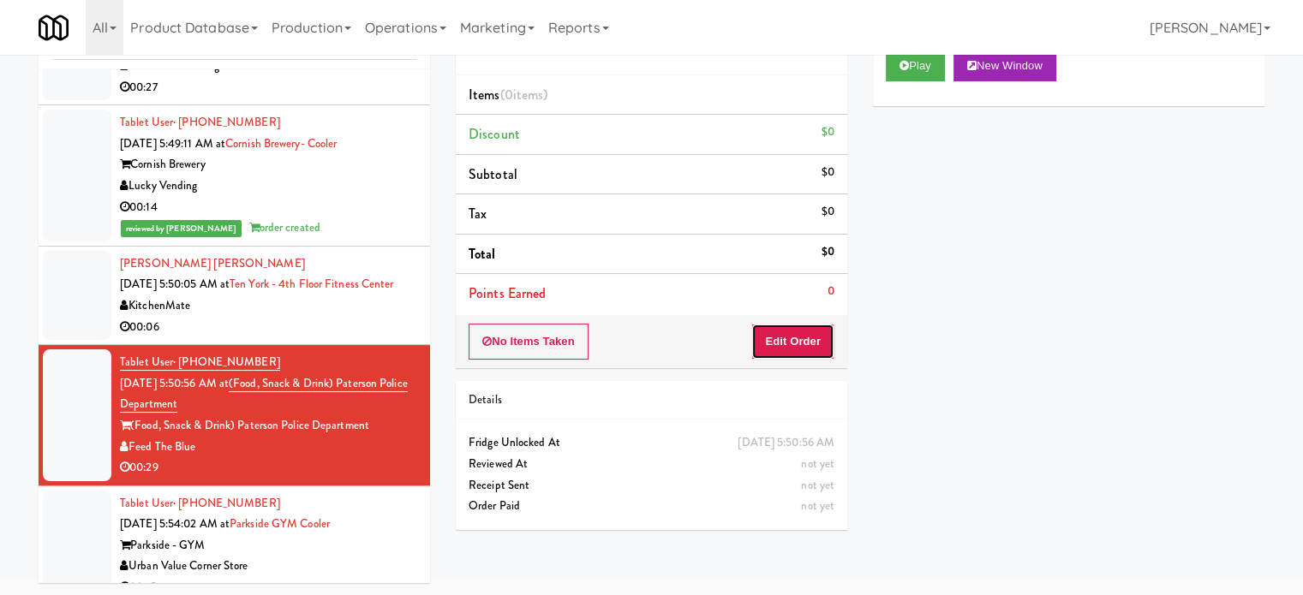
click at [794, 337] on button "Edit Order" at bounding box center [792, 342] width 83 height 36
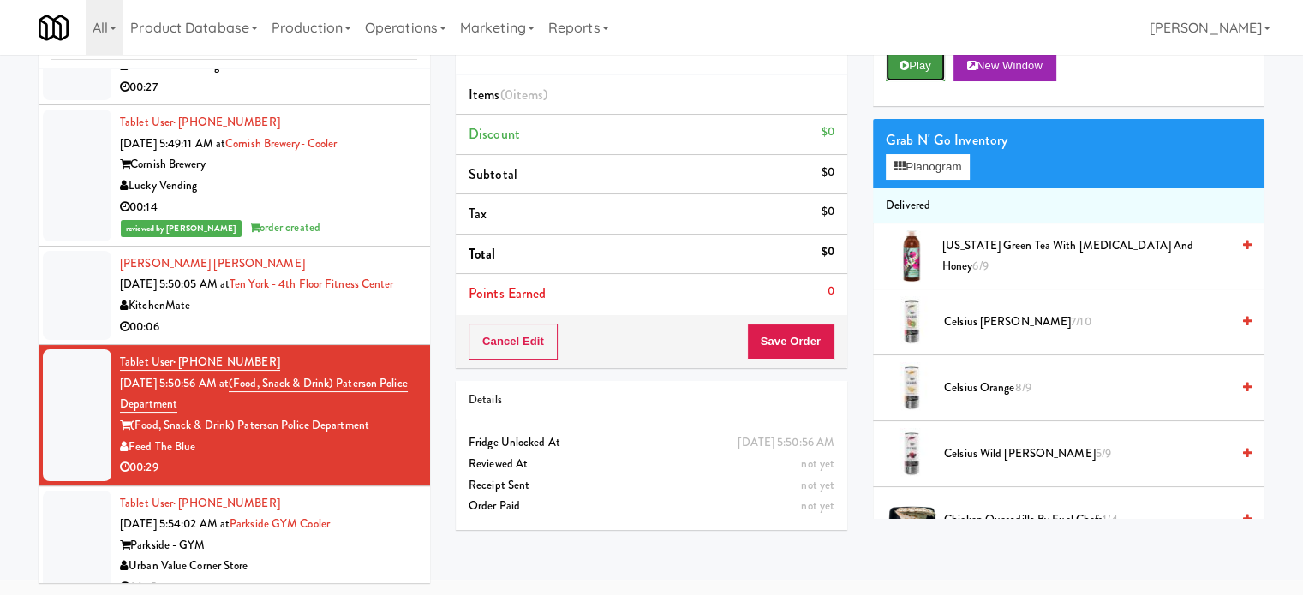
click at [921, 66] on button "Play" at bounding box center [914, 66] width 59 height 31
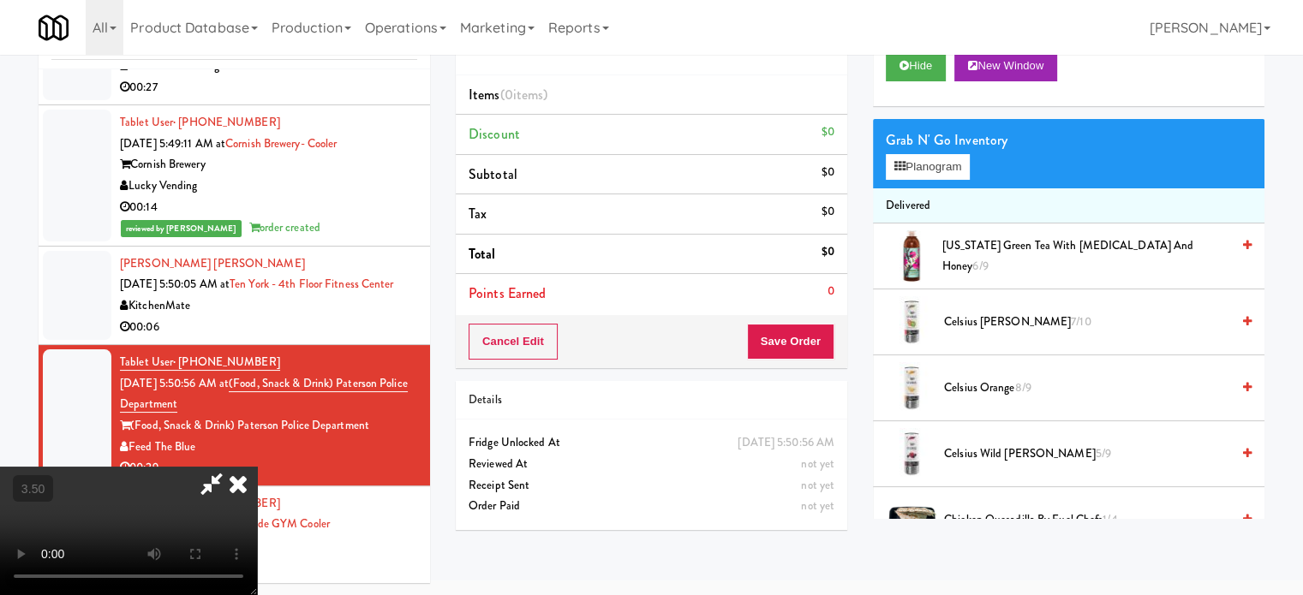
click at [257, 467] on icon at bounding box center [238, 484] width 38 height 34
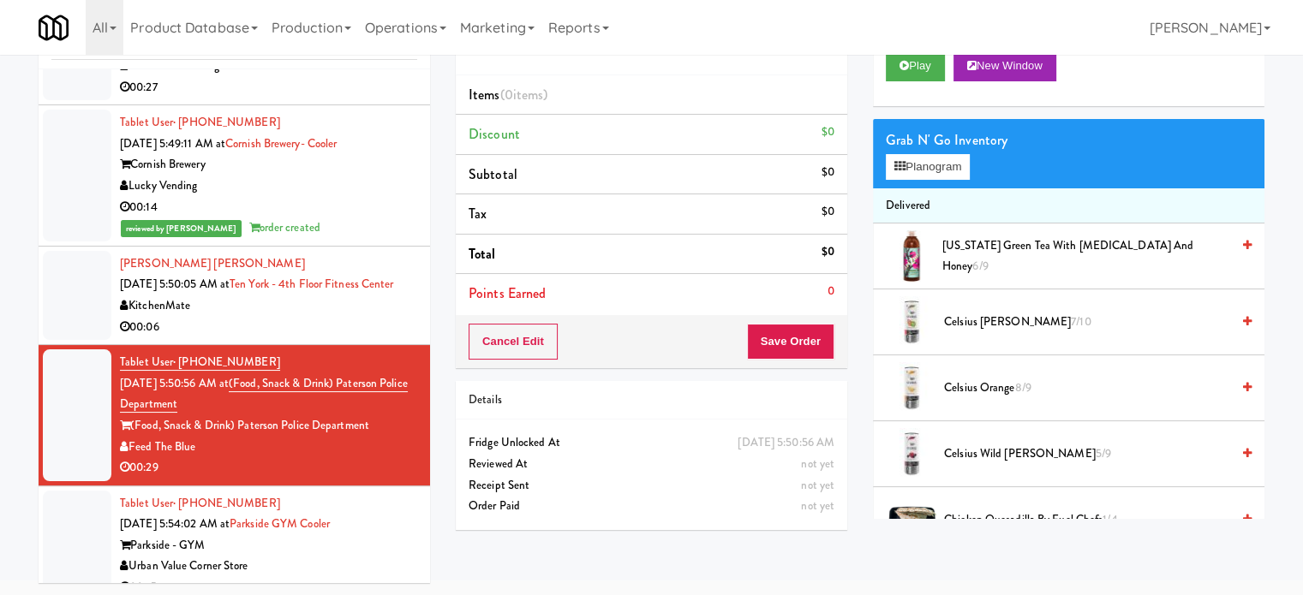
click at [317, 338] on div "00:06" at bounding box center [268, 327] width 297 height 21
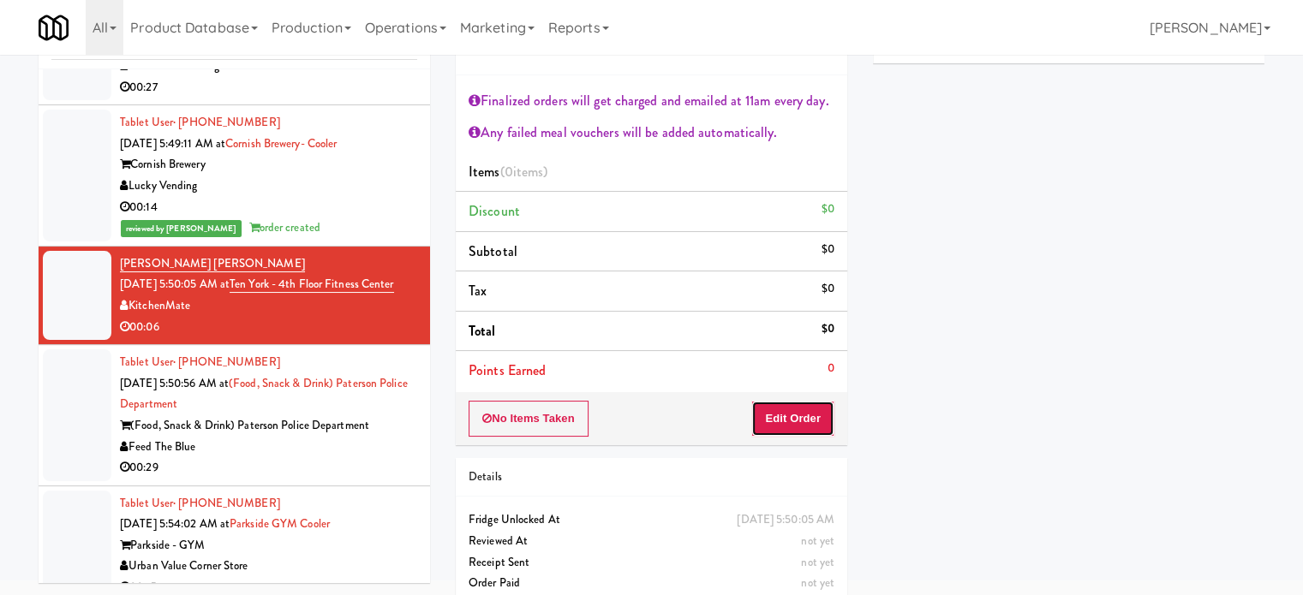
click at [817, 419] on button "Edit Order" at bounding box center [792, 419] width 83 height 36
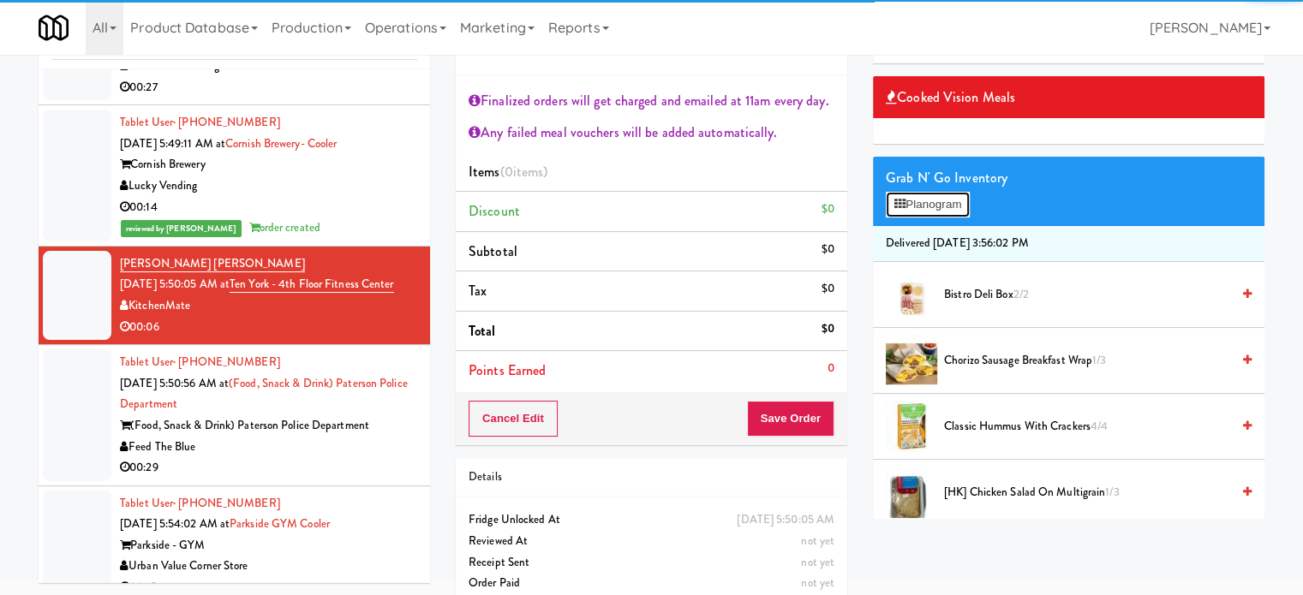
click at [938, 196] on button "Planogram" at bounding box center [927, 205] width 84 height 26
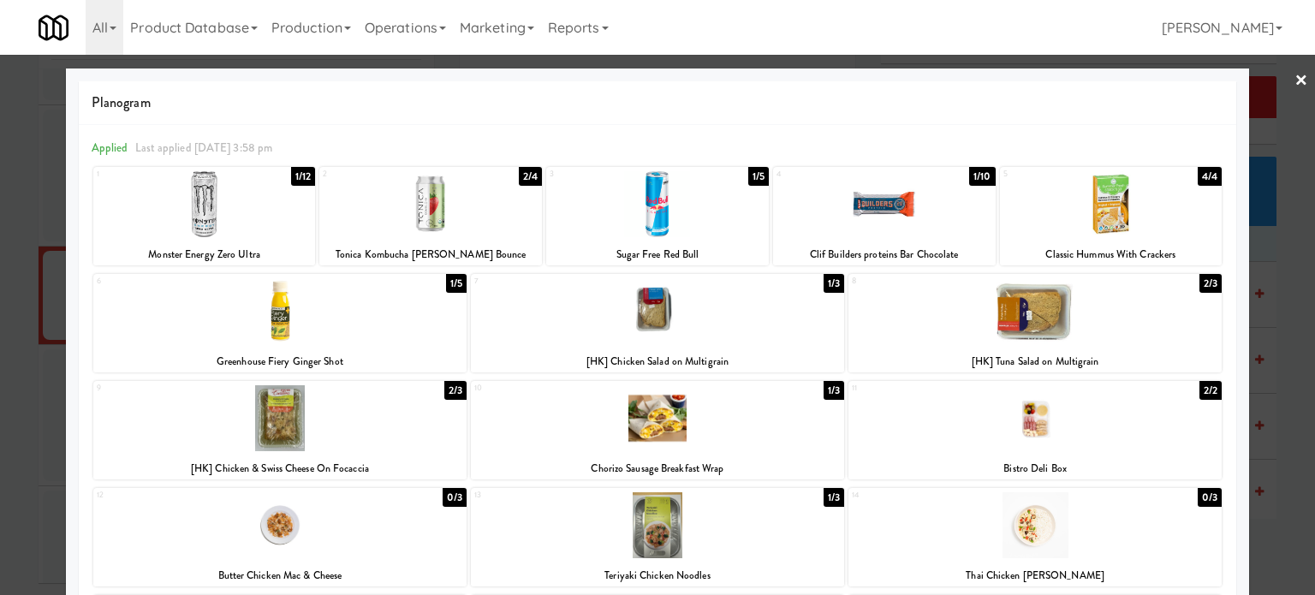
drag, startPoint x: 289, startPoint y: 182, endPoint x: 300, endPoint y: 183, distance: 11.3
click at [291, 183] on div "1/12" at bounding box center [303, 176] width 24 height 19
click at [938, 261] on div at bounding box center [657, 297] width 1315 height 595
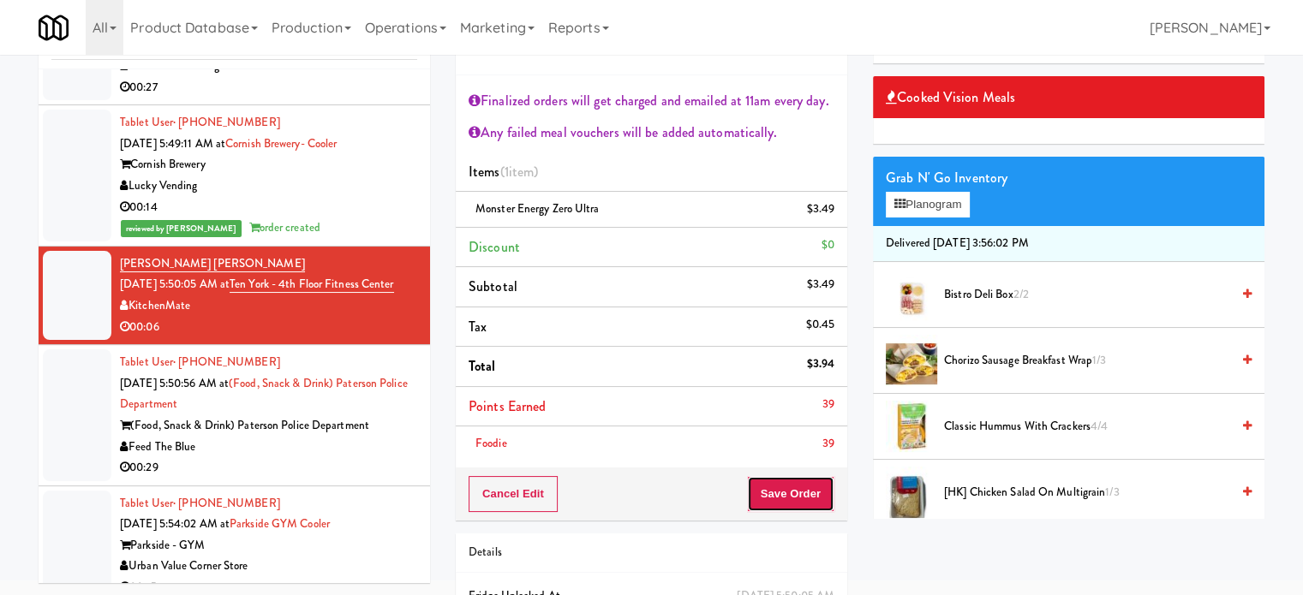
click at [805, 484] on button "Save Order" at bounding box center [790, 494] width 87 height 36
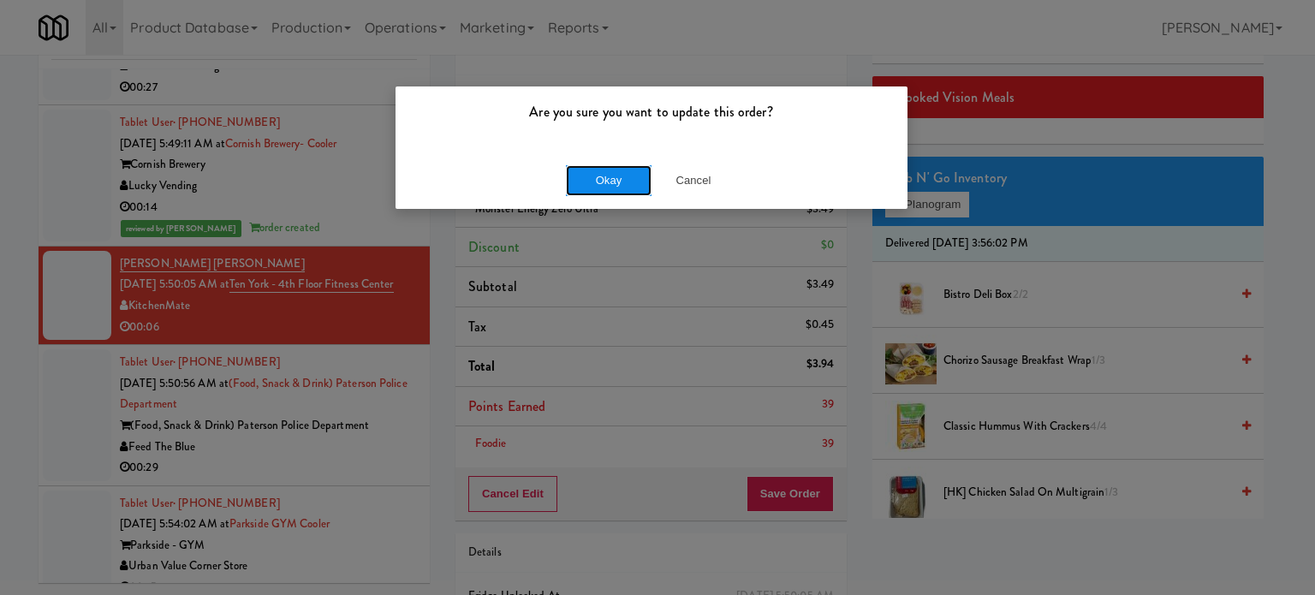
click at [605, 171] on button "Okay" at bounding box center [609, 180] width 86 height 31
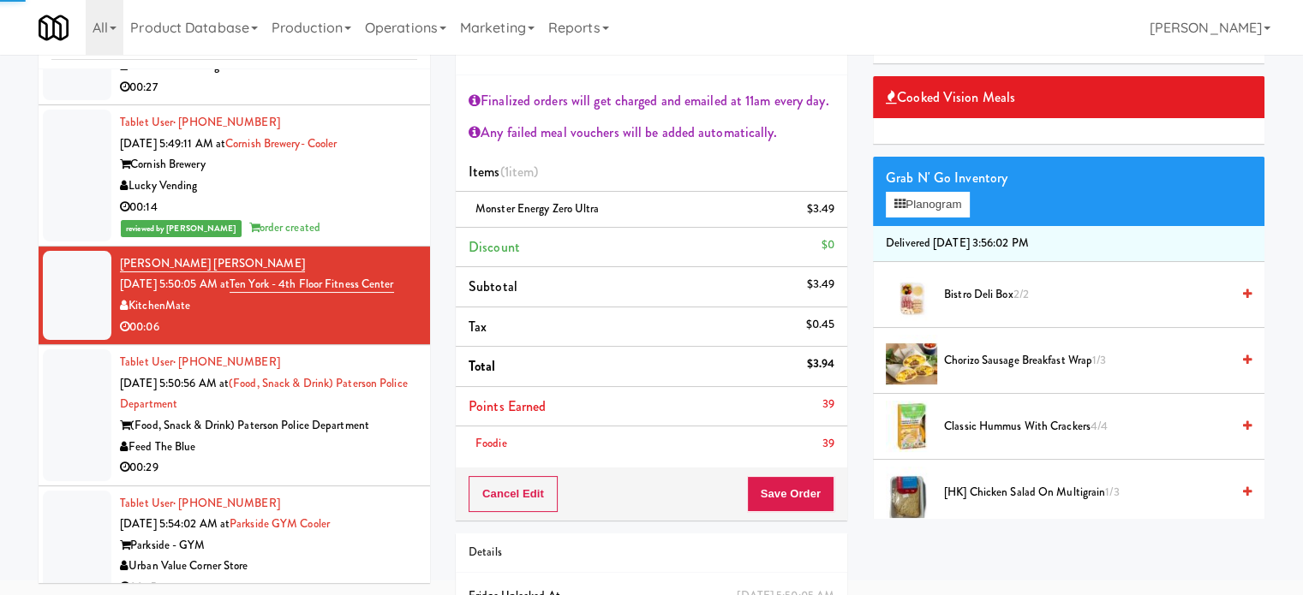
click at [368, 474] on div "00:29" at bounding box center [268, 467] width 297 height 21
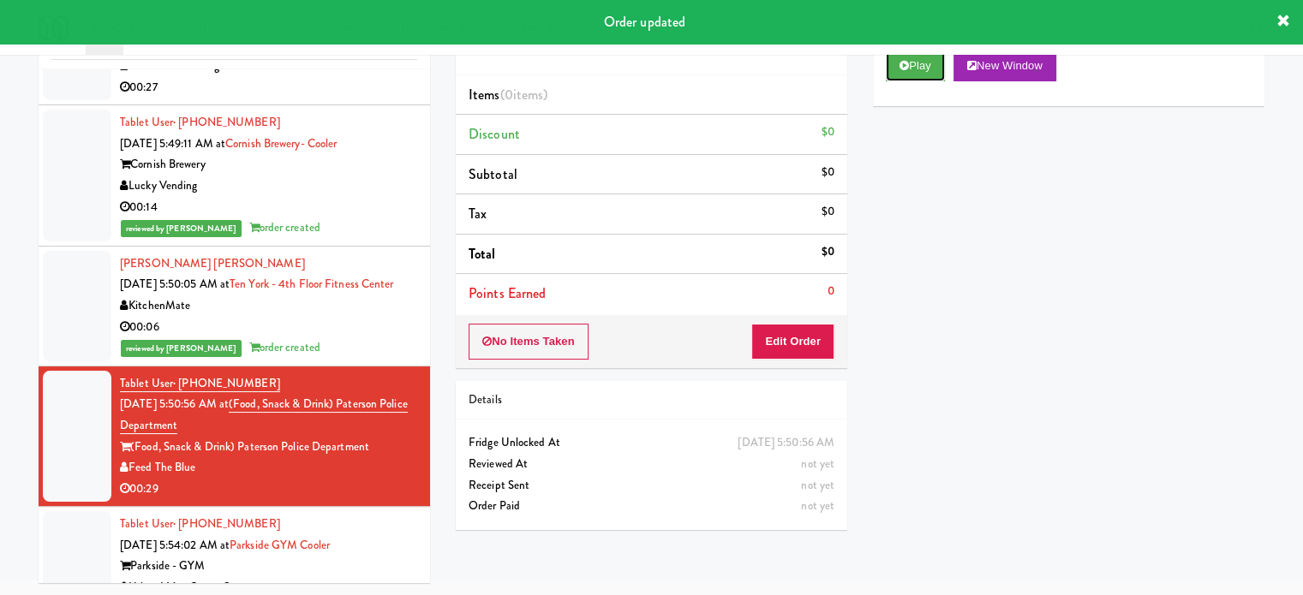
drag, startPoint x: 908, startPoint y: 69, endPoint x: 891, endPoint y: 91, distance: 27.4
click at [909, 68] on button "Play" at bounding box center [914, 66] width 59 height 31
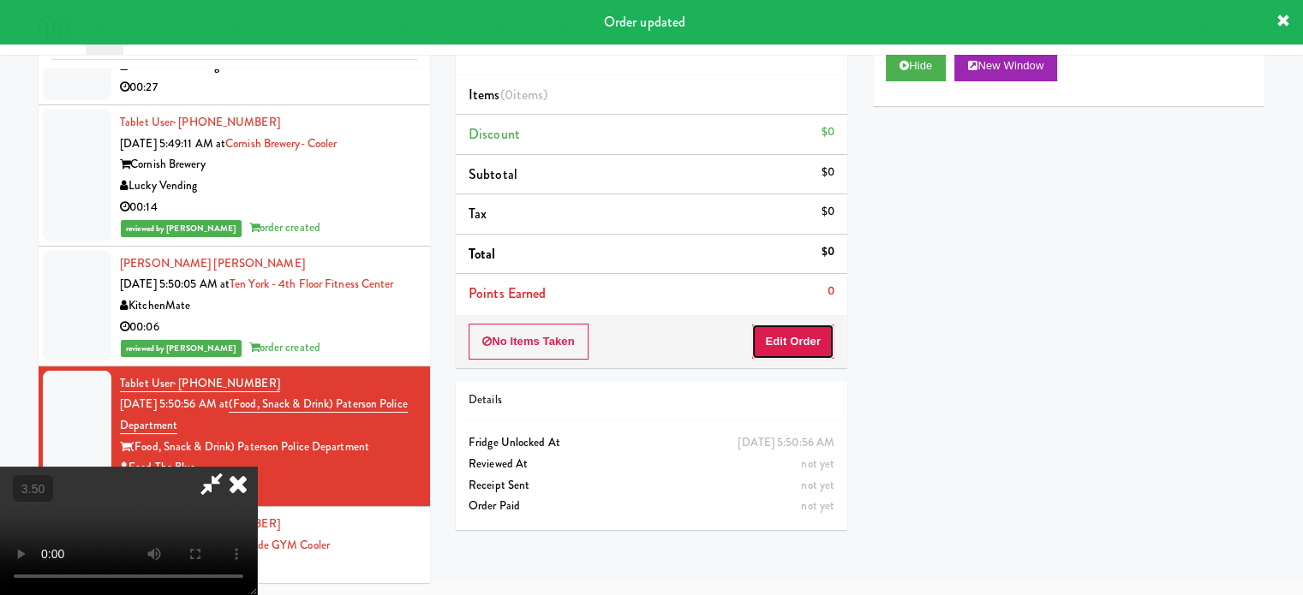
click at [820, 332] on button "Edit Order" at bounding box center [792, 342] width 83 height 36
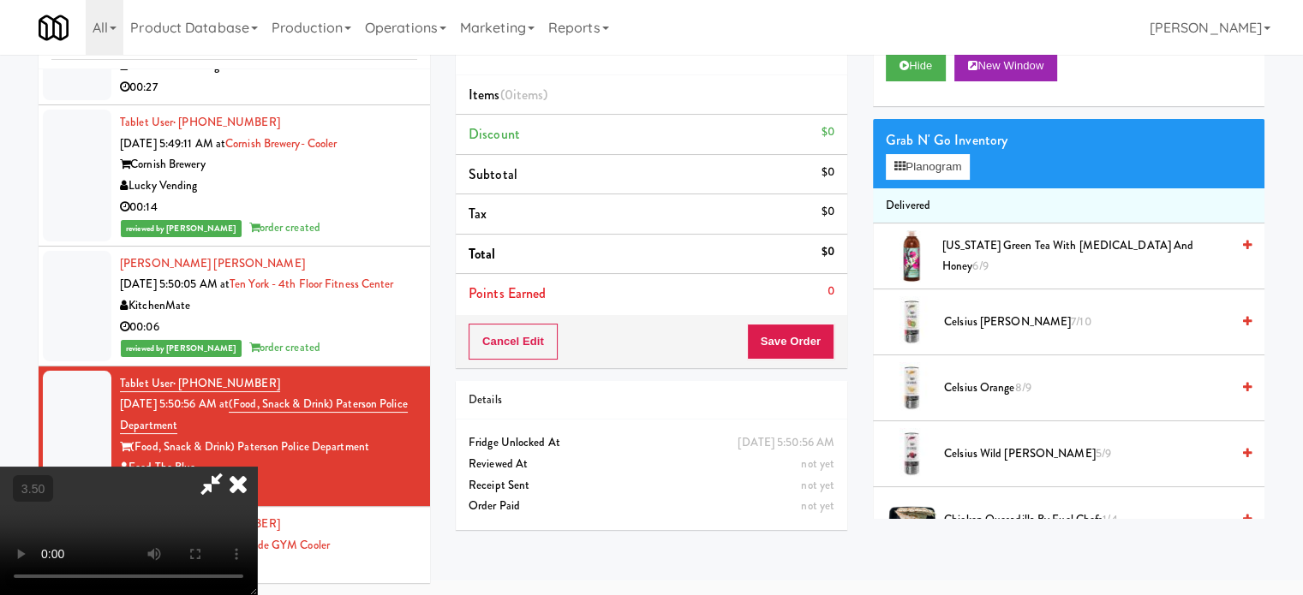
drag, startPoint x: 615, startPoint y: 426, endPoint x: 617, endPoint y: 414, distance: 13.0
click at [257, 467] on video at bounding box center [128, 531] width 257 height 128
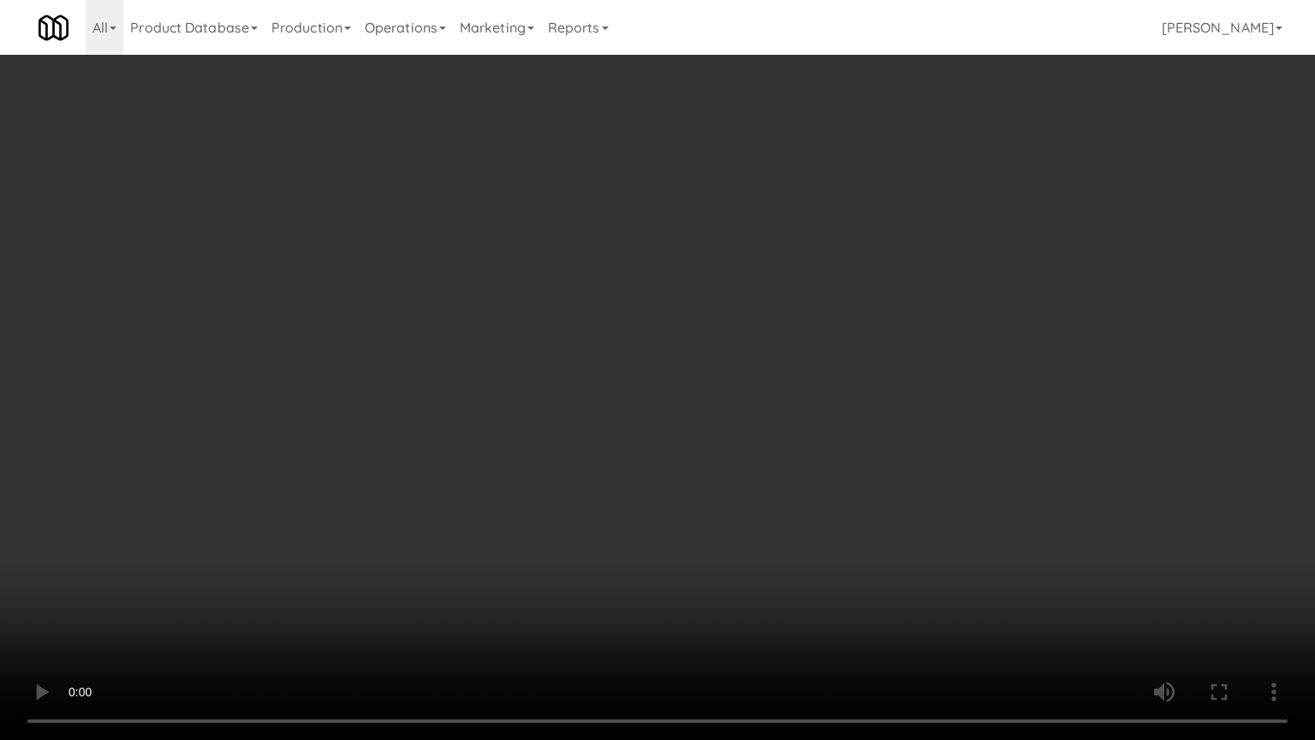
click at [706, 375] on video at bounding box center [657, 370] width 1315 height 740
click at [706, 373] on video at bounding box center [657, 370] width 1315 height 740
click at [716, 367] on video at bounding box center [657, 370] width 1315 height 740
click at [710, 368] on video at bounding box center [657, 370] width 1315 height 740
click at [710, 369] on video at bounding box center [657, 370] width 1315 height 740
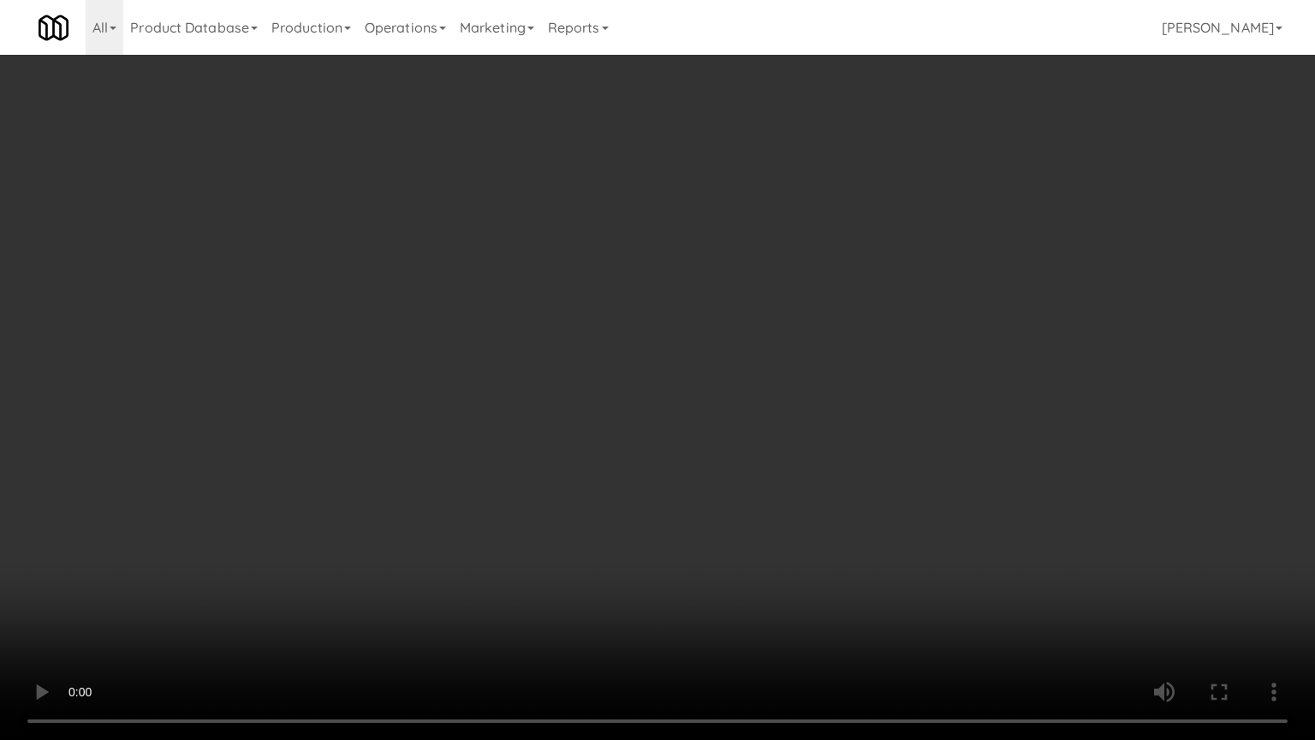
click at [710, 369] on video at bounding box center [657, 370] width 1315 height 740
click at [717, 351] on video at bounding box center [657, 370] width 1315 height 740
click at [708, 346] on video at bounding box center [657, 370] width 1315 height 740
click at [721, 344] on video at bounding box center [657, 370] width 1315 height 740
click at [709, 349] on video at bounding box center [657, 370] width 1315 height 740
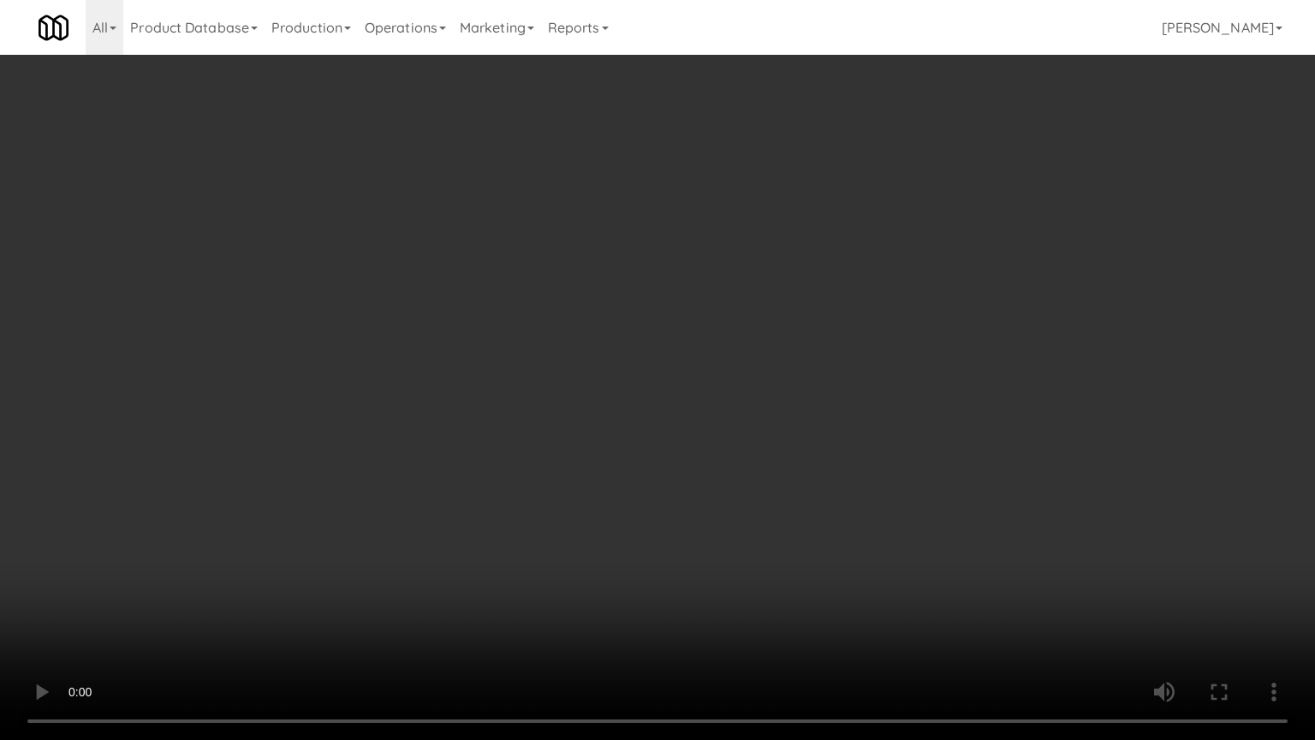
drag, startPoint x: 392, startPoint y: 495, endPoint x: 532, endPoint y: 412, distance: 162.4
click at [392, 498] on video at bounding box center [657, 370] width 1315 height 740
click at [577, 425] on video at bounding box center [657, 370] width 1315 height 740
click at [599, 421] on video at bounding box center [657, 370] width 1315 height 740
click at [665, 390] on video at bounding box center [657, 370] width 1315 height 740
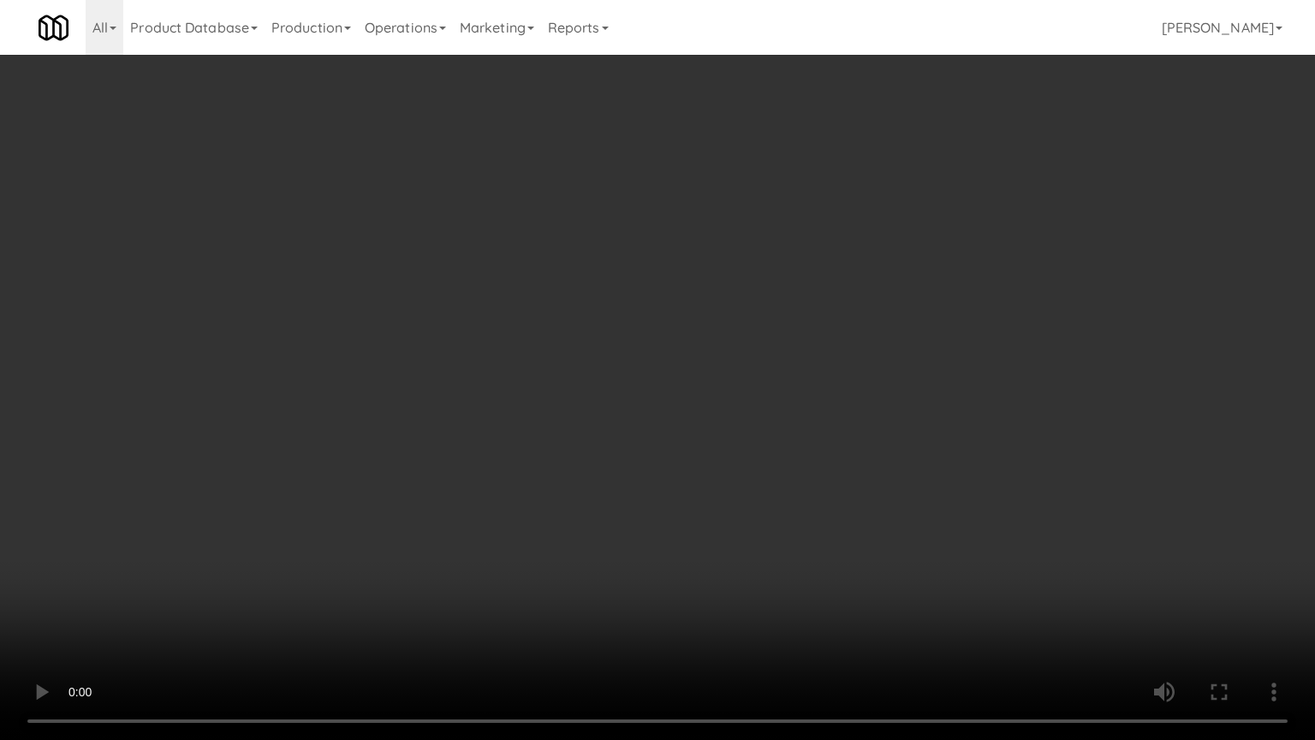
click at [608, 390] on video at bounding box center [657, 370] width 1315 height 740
click at [683, 365] on video at bounding box center [657, 370] width 1315 height 740
click at [706, 372] on video at bounding box center [657, 370] width 1315 height 740
click at [762, 382] on video at bounding box center [657, 370] width 1315 height 740
click at [609, 382] on video at bounding box center [657, 370] width 1315 height 740
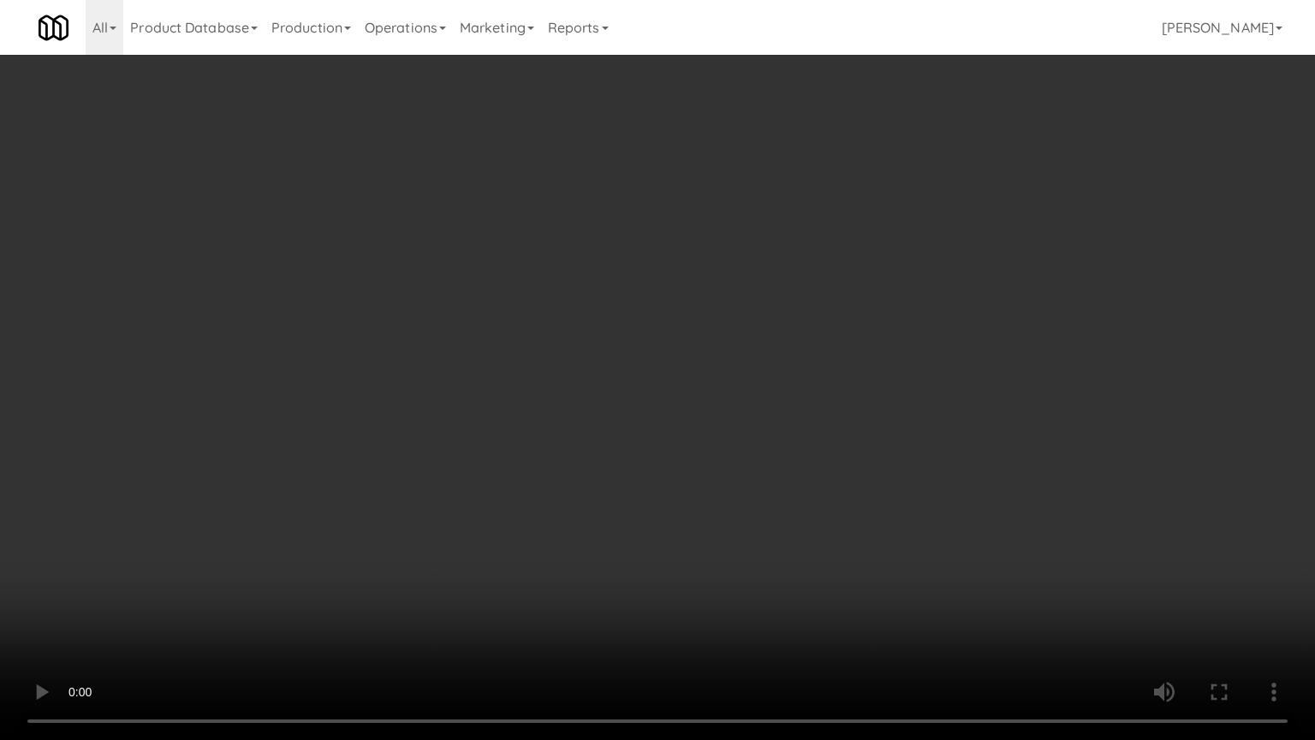
click at [635, 370] on video at bounding box center [657, 370] width 1315 height 740
drag, startPoint x: 665, startPoint y: 366, endPoint x: 726, endPoint y: 362, distance: 60.9
click at [668, 367] on video at bounding box center [657, 370] width 1315 height 740
click at [732, 359] on video at bounding box center [657, 370] width 1315 height 740
click at [748, 373] on video at bounding box center [657, 370] width 1315 height 740
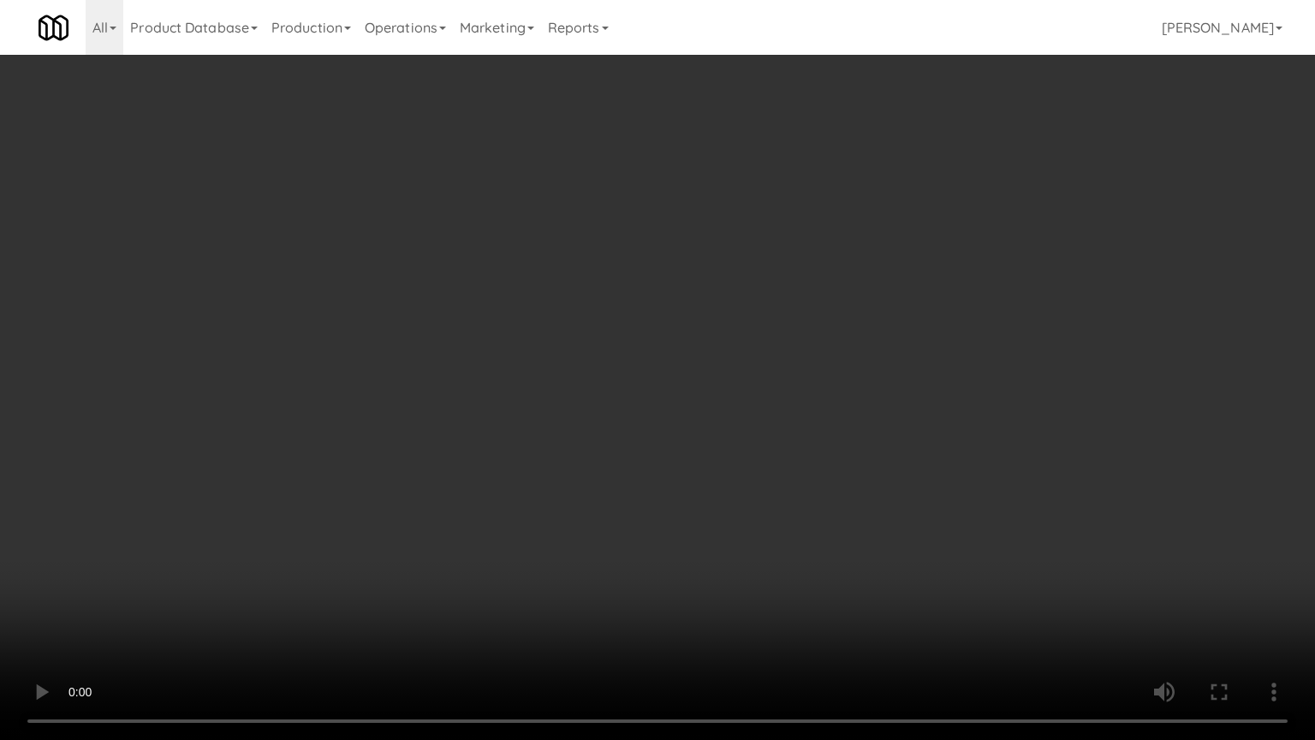
click at [751, 373] on video at bounding box center [657, 370] width 1315 height 740
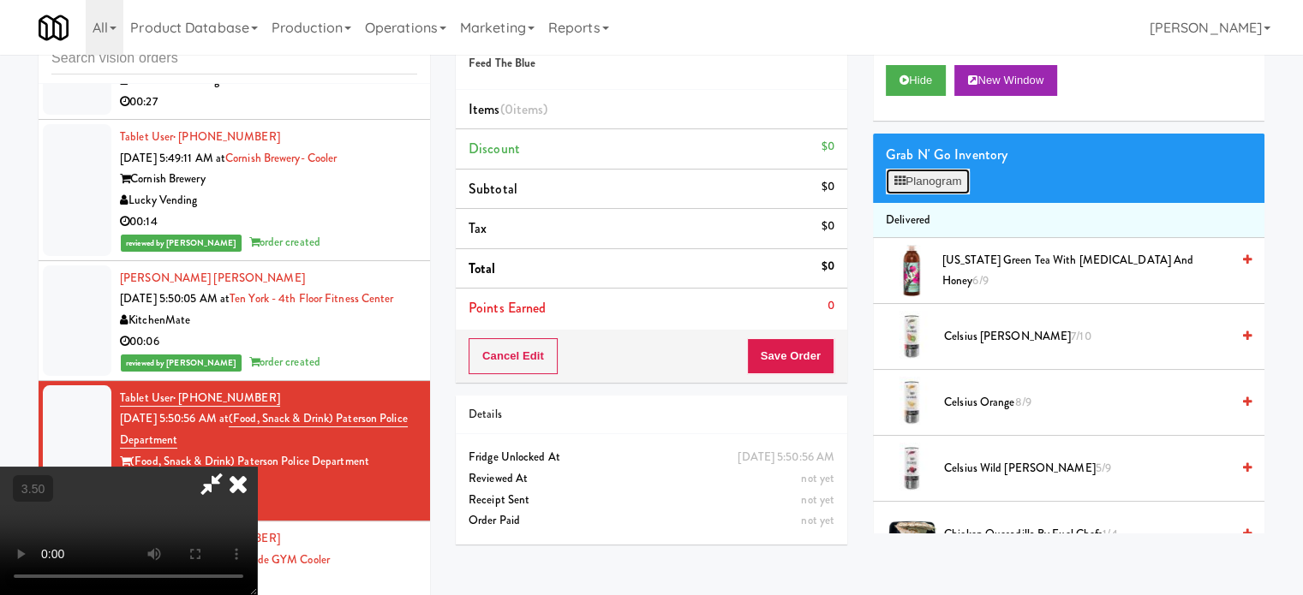
click at [936, 188] on button "Planogram" at bounding box center [927, 182] width 84 height 26
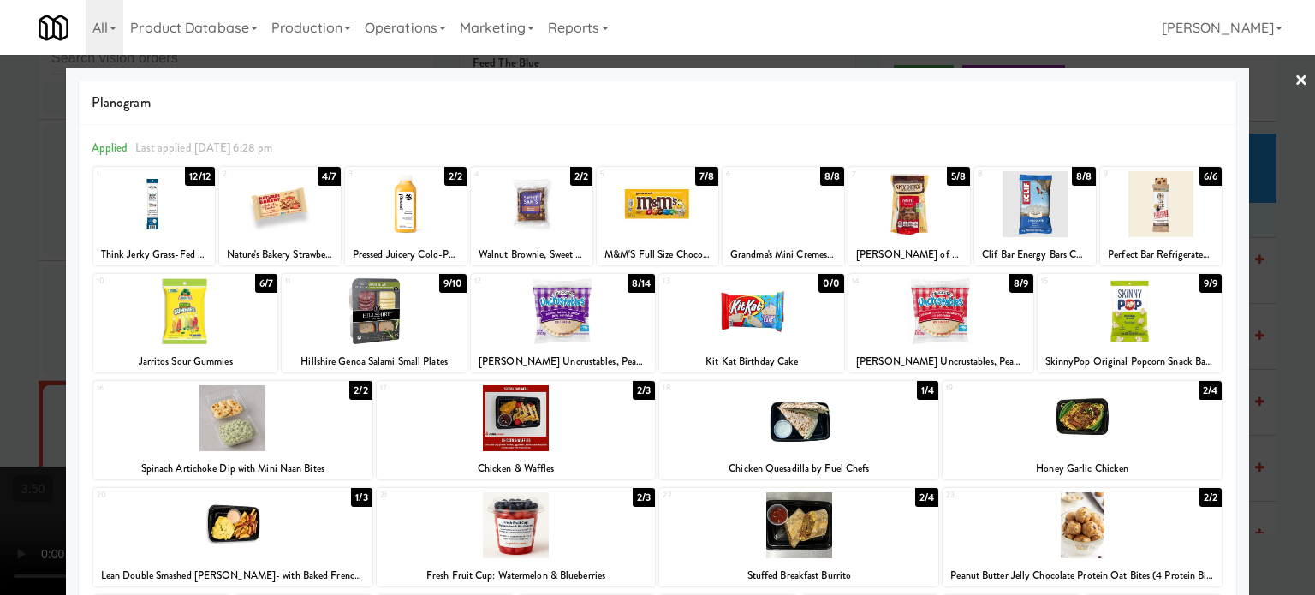
click at [641, 385] on div "2/3" at bounding box center [644, 390] width 22 height 19
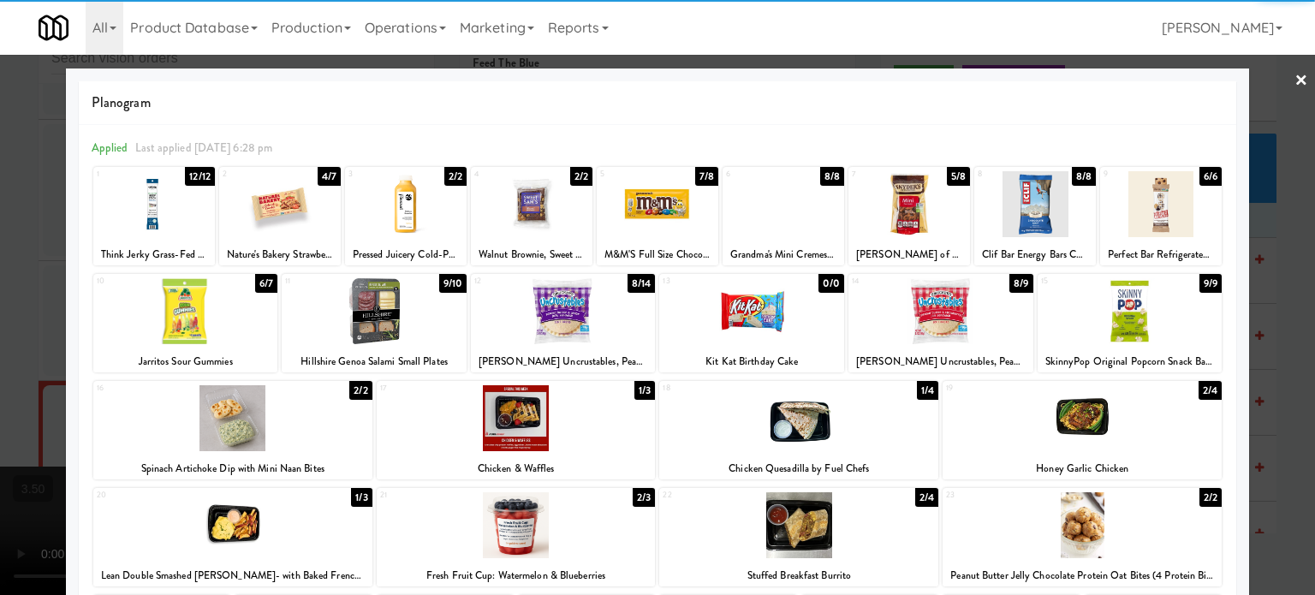
click at [938, 369] on div at bounding box center [657, 297] width 1315 height 595
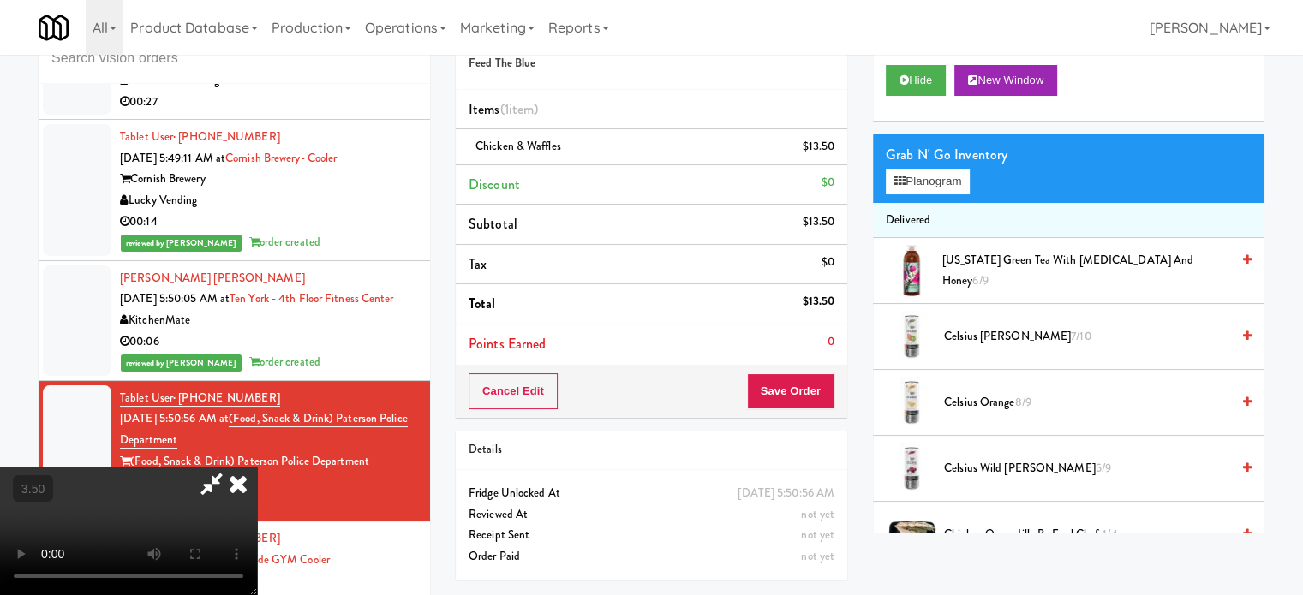
click at [257, 467] on video at bounding box center [128, 531] width 257 height 128
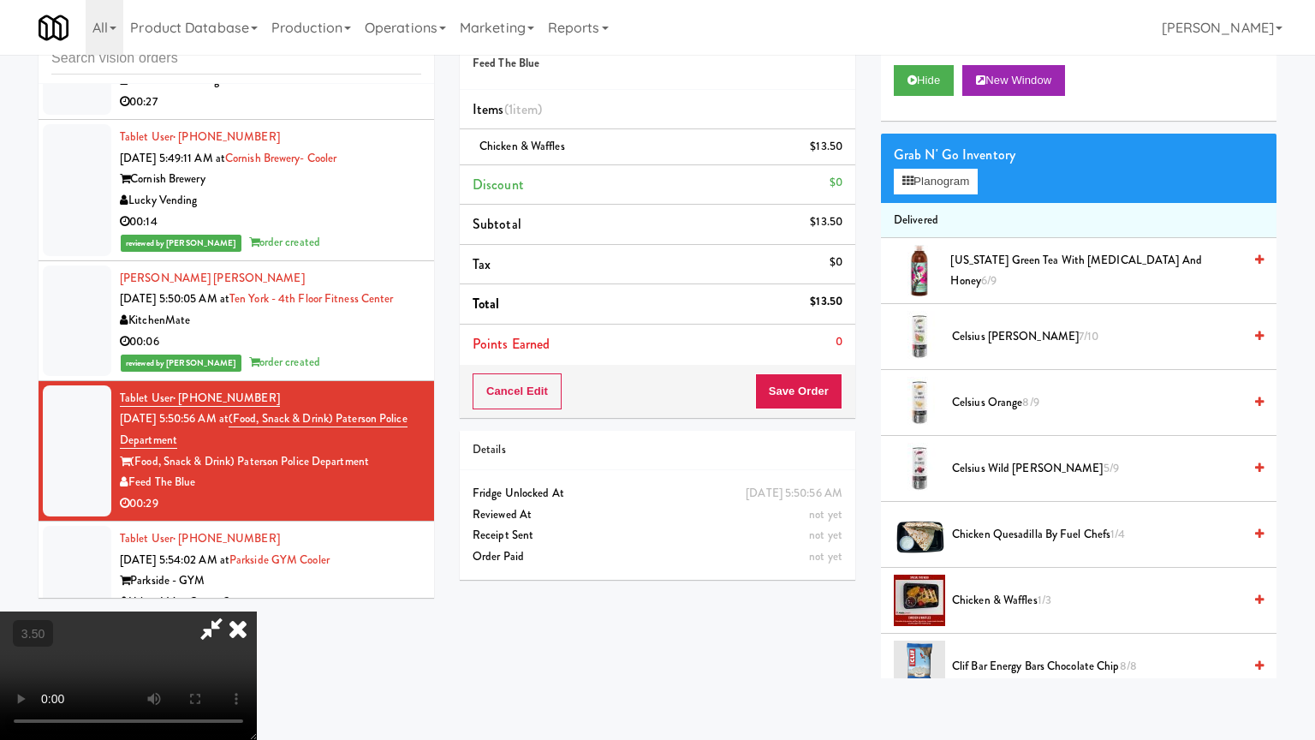
click at [257, 607] on video at bounding box center [128, 675] width 257 height 128
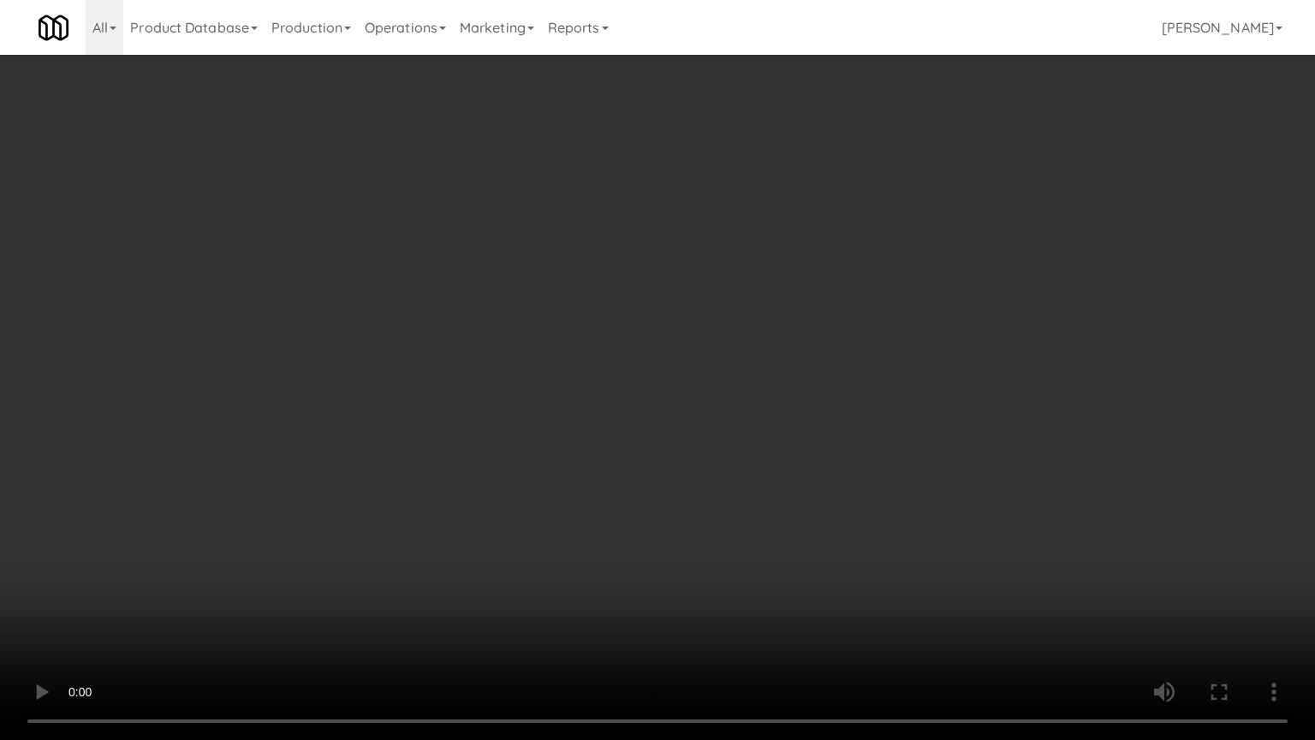
click at [629, 331] on video at bounding box center [657, 370] width 1315 height 740
click at [649, 334] on video at bounding box center [657, 370] width 1315 height 740
click at [772, 363] on video at bounding box center [657, 370] width 1315 height 740
click at [795, 359] on video at bounding box center [657, 370] width 1315 height 740
click at [914, 363] on video at bounding box center [657, 370] width 1315 height 740
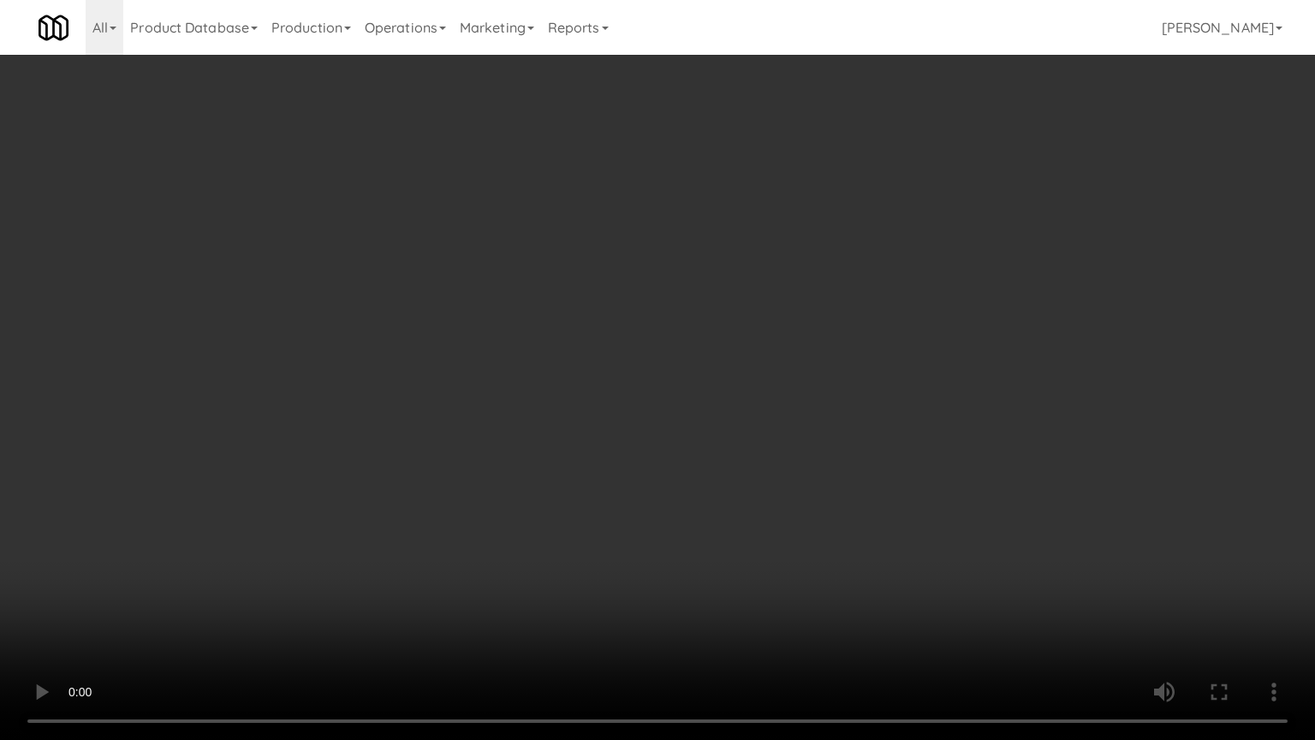
click at [832, 365] on video at bounding box center [657, 370] width 1315 height 740
click at [834, 365] on video at bounding box center [657, 370] width 1315 height 740
click at [839, 363] on video at bounding box center [657, 370] width 1315 height 740
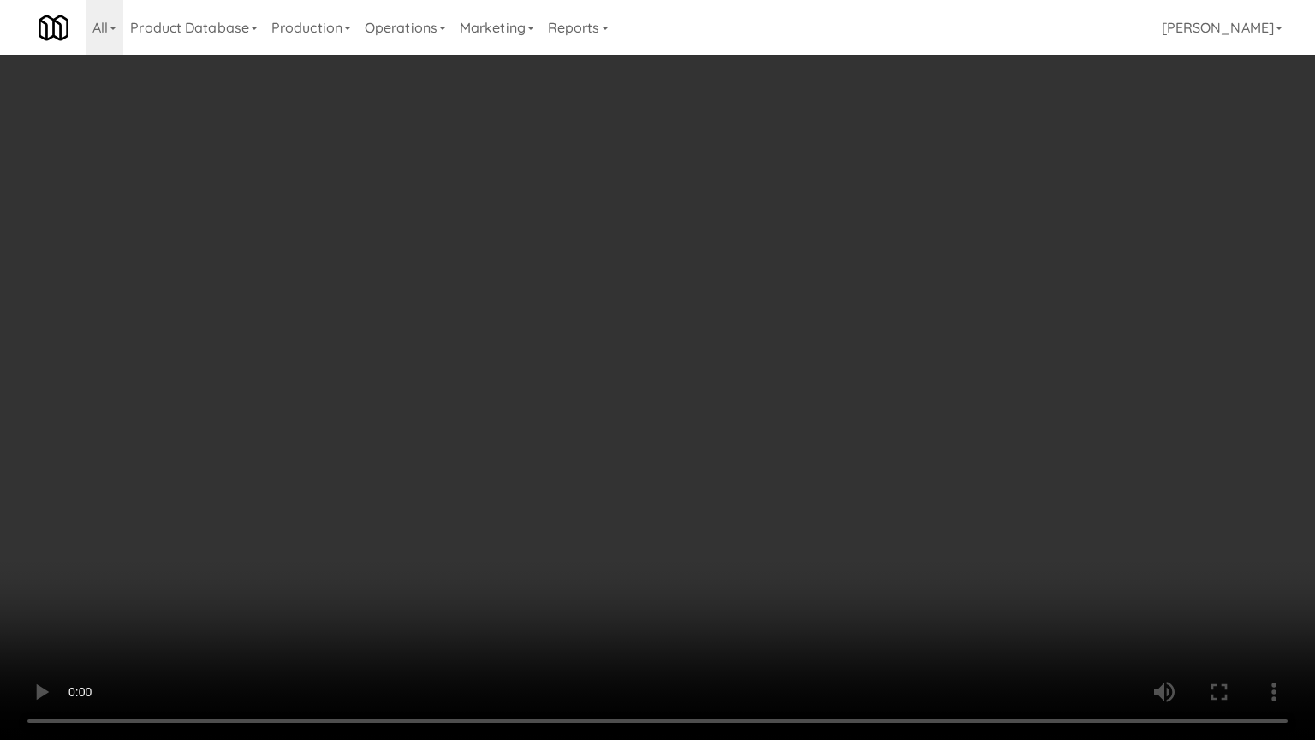
click at [852, 367] on video at bounding box center [657, 370] width 1315 height 740
click at [838, 367] on video at bounding box center [657, 370] width 1315 height 740
click at [849, 379] on video at bounding box center [657, 370] width 1315 height 740
click at [847, 377] on video at bounding box center [657, 370] width 1315 height 740
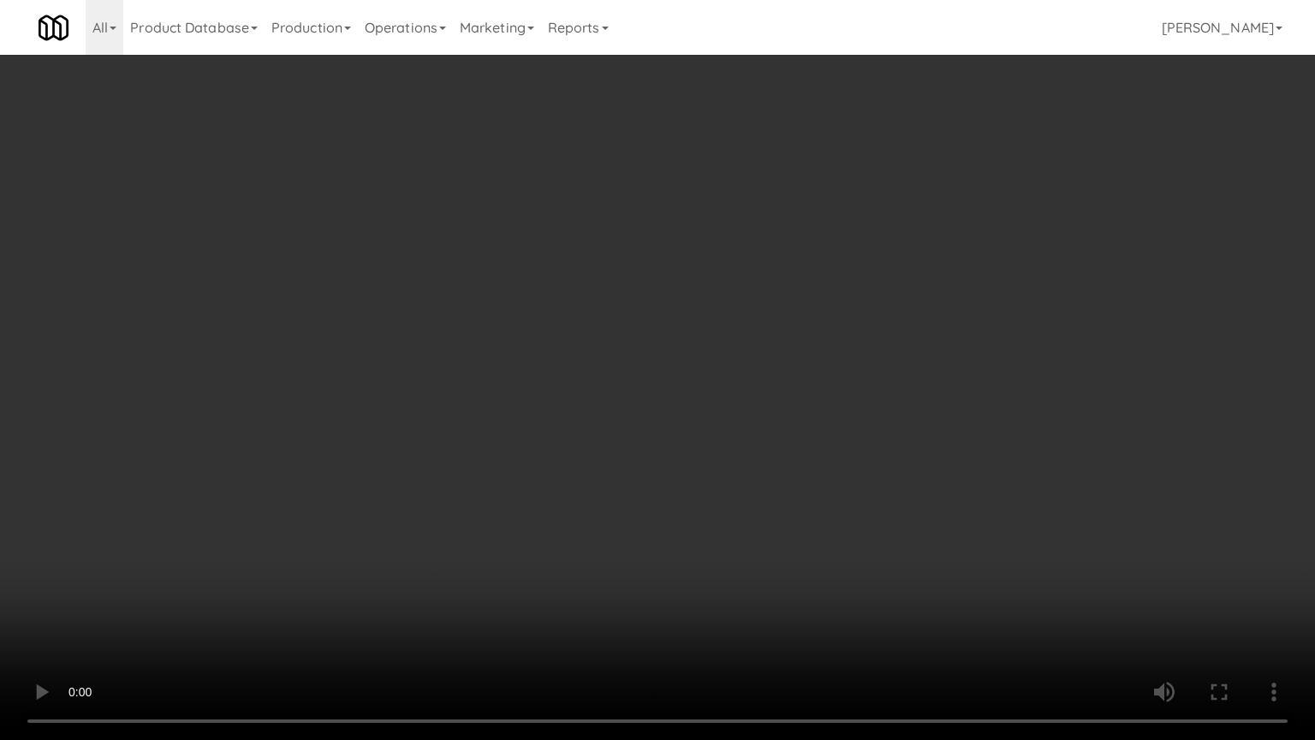
click at [847, 377] on video at bounding box center [657, 370] width 1315 height 740
click at [860, 367] on video at bounding box center [657, 370] width 1315 height 740
click at [856, 342] on video at bounding box center [657, 370] width 1315 height 740
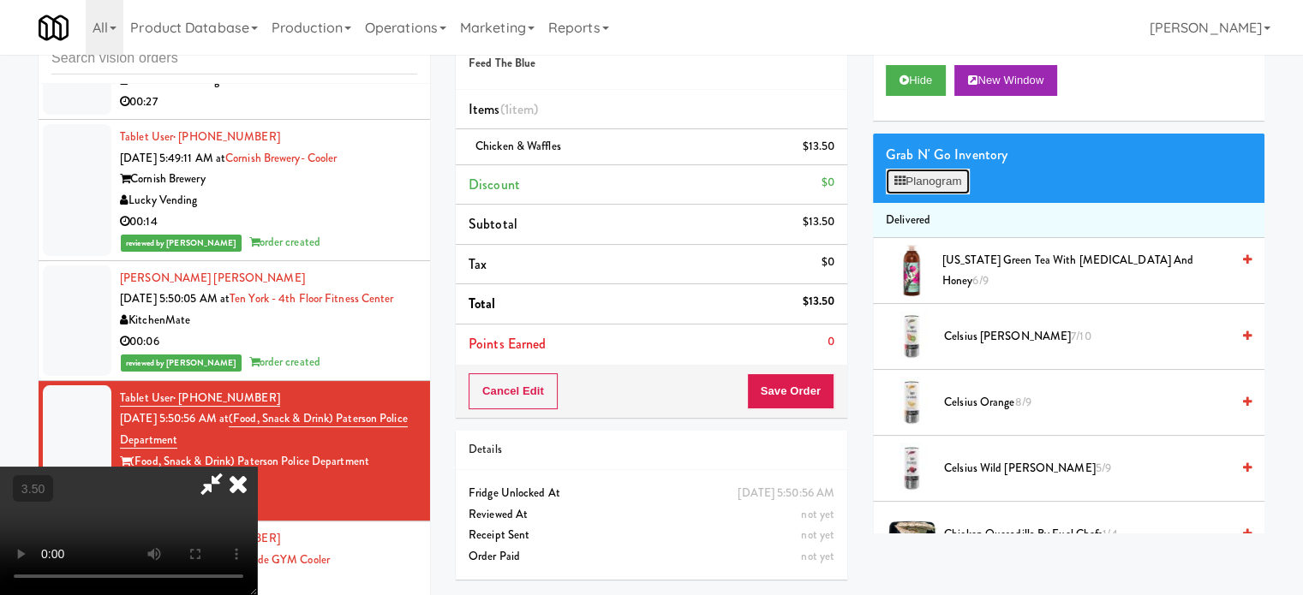
click at [938, 178] on button "Planogram" at bounding box center [927, 182] width 84 height 26
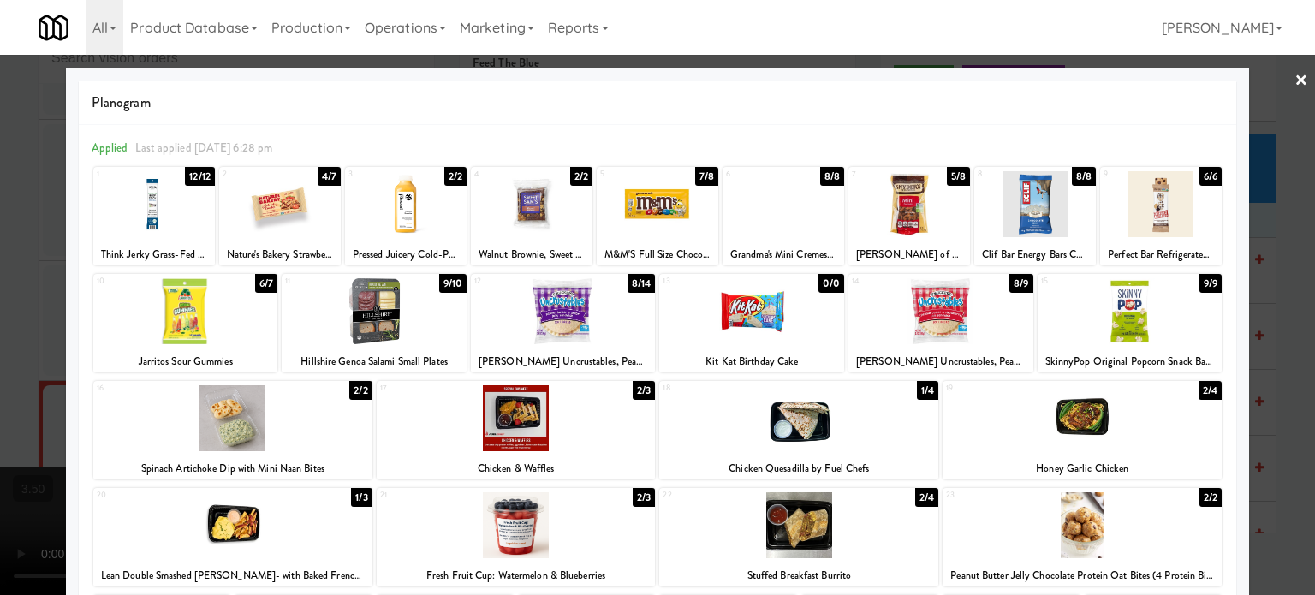
click at [921, 393] on div "1/4" at bounding box center [927, 390] width 21 height 19
drag, startPoint x: 1291, startPoint y: 277, endPoint x: 1278, endPoint y: 280, distance: 13.9
click at [938, 280] on div at bounding box center [657, 297] width 1315 height 595
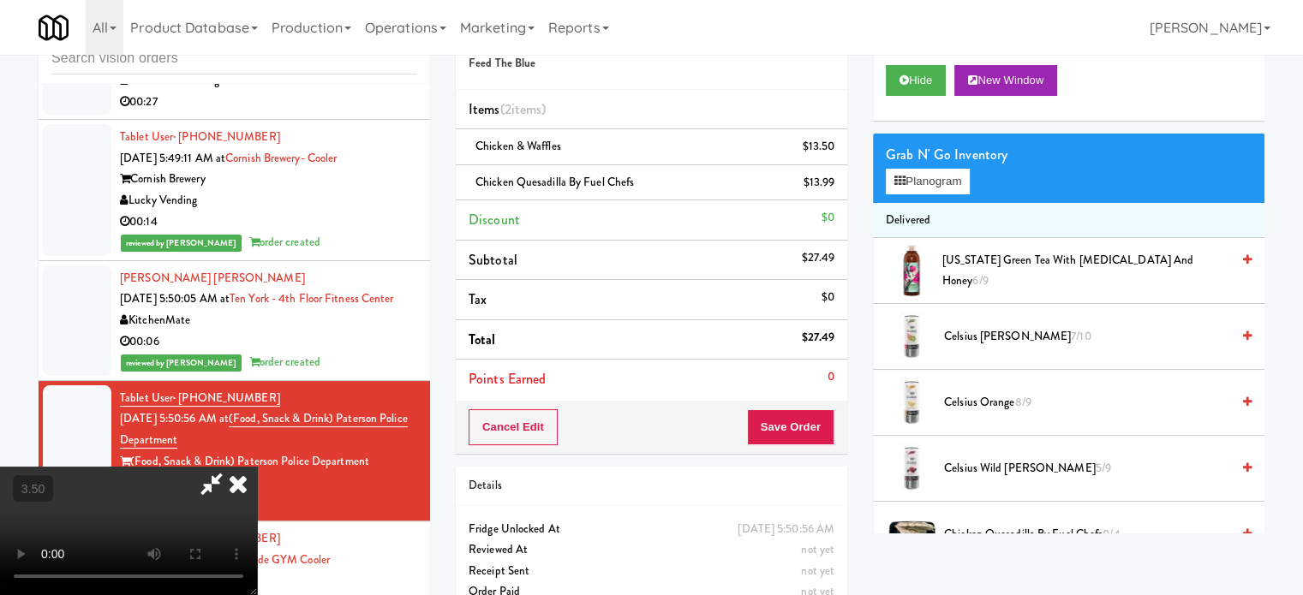
click at [257, 467] on video at bounding box center [128, 531] width 257 height 128
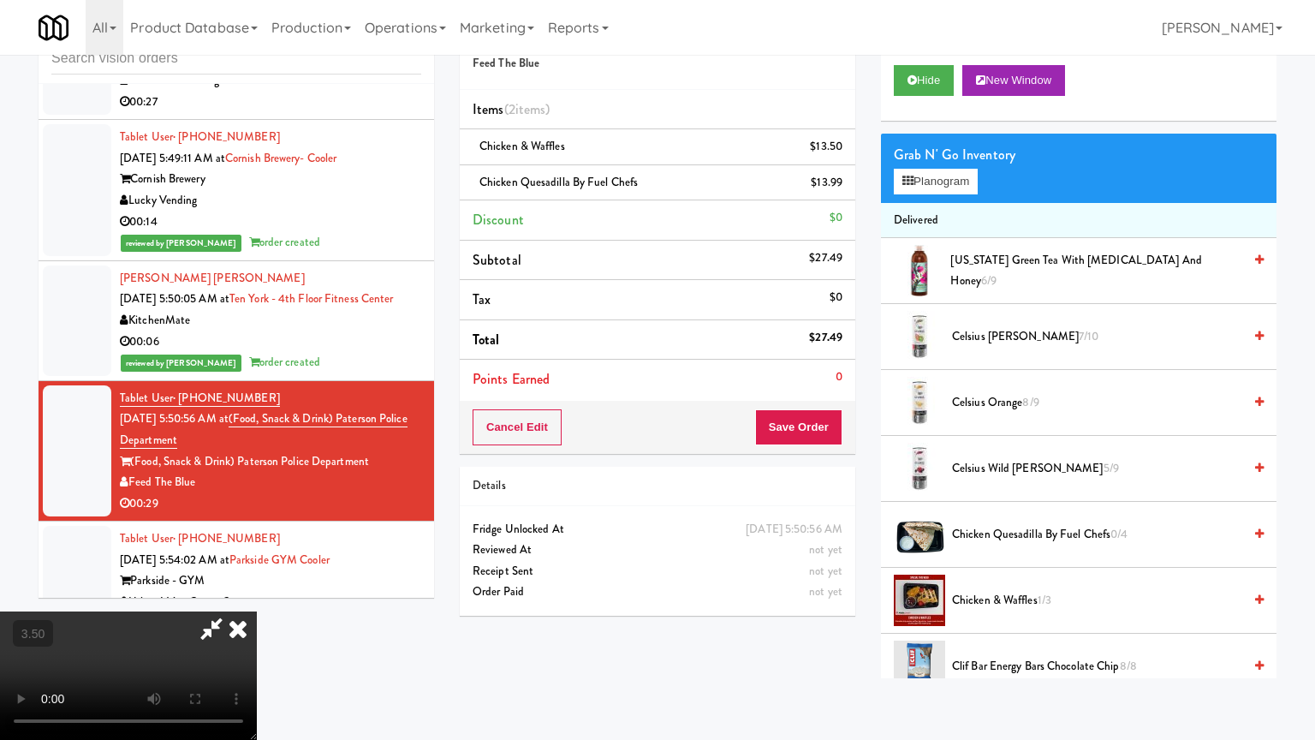
click at [257, 607] on video at bounding box center [128, 675] width 257 height 128
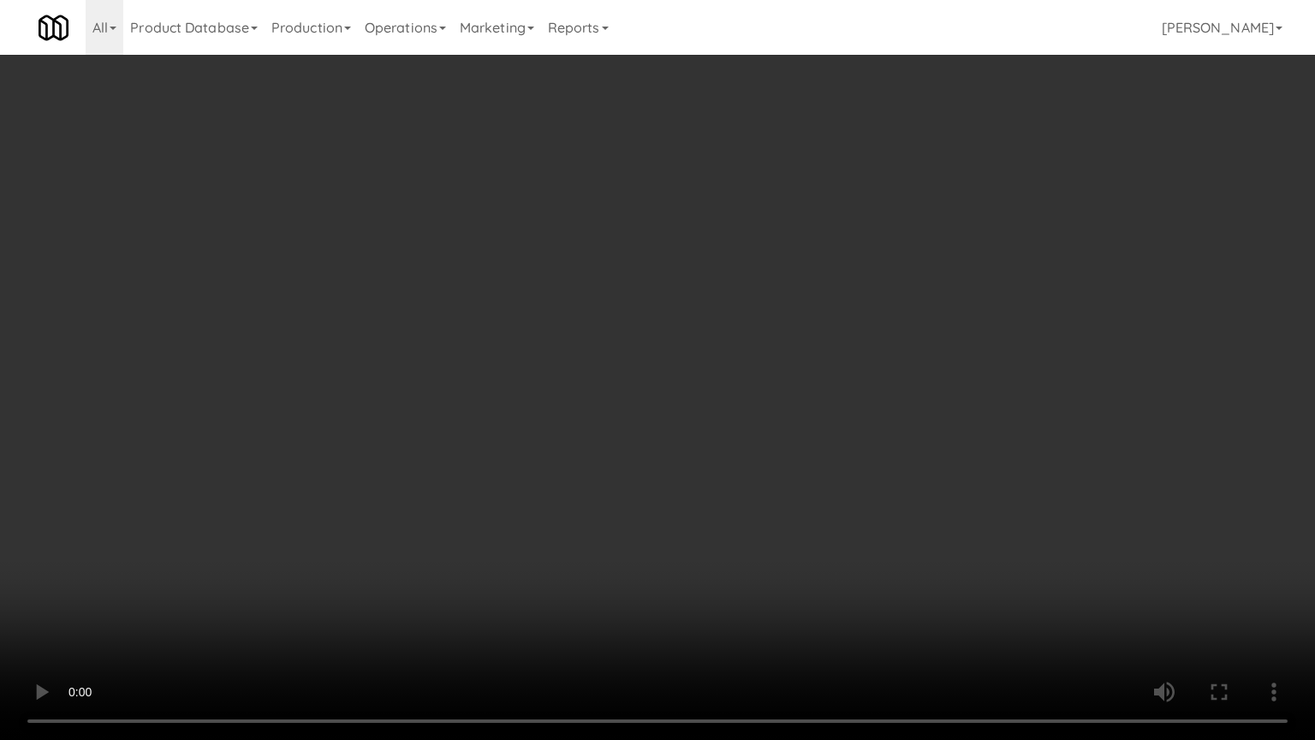
click at [596, 496] on video at bounding box center [657, 370] width 1315 height 740
drag, startPoint x: 599, startPoint y: 494, endPoint x: 654, endPoint y: 466, distance: 61.7
click at [601, 493] on video at bounding box center [657, 370] width 1315 height 740
click at [599, 450] on video at bounding box center [657, 370] width 1315 height 740
drag, startPoint x: 600, startPoint y: 449, endPoint x: 604, endPoint y: 317, distance: 131.9
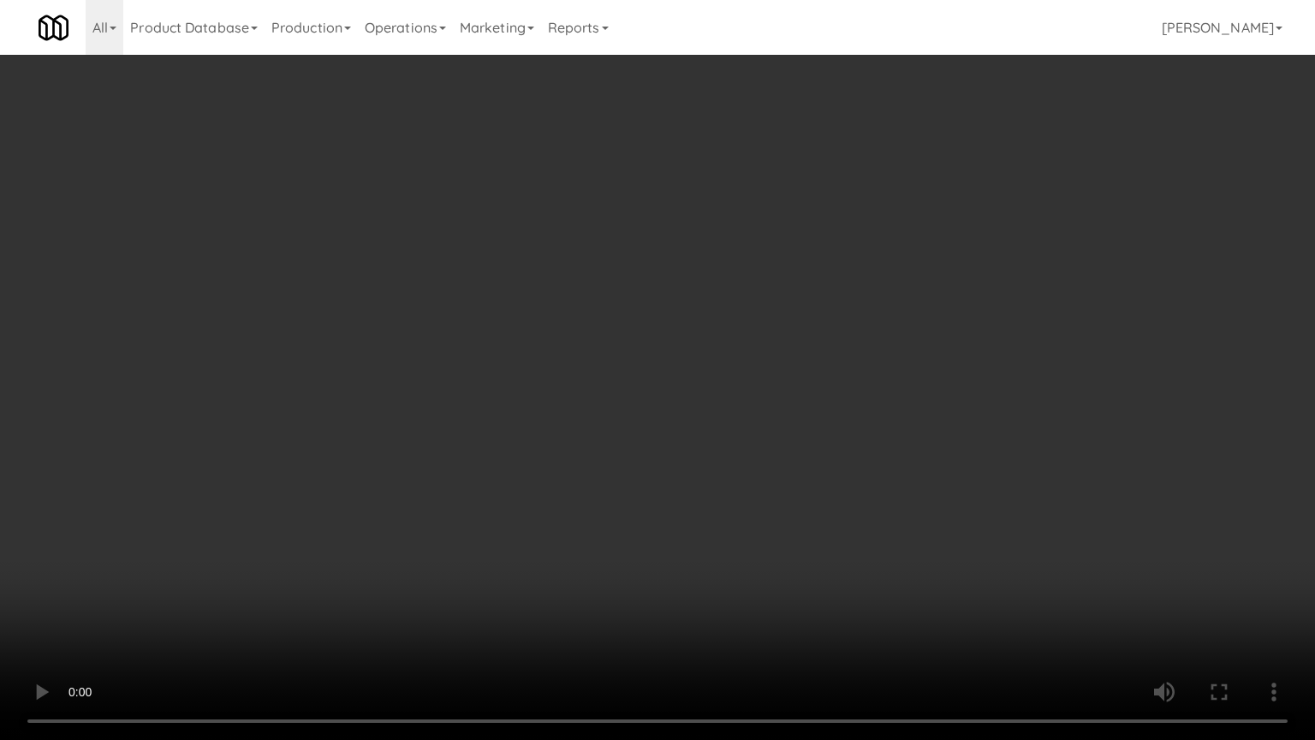
click at [602, 440] on video at bounding box center [657, 370] width 1315 height 740
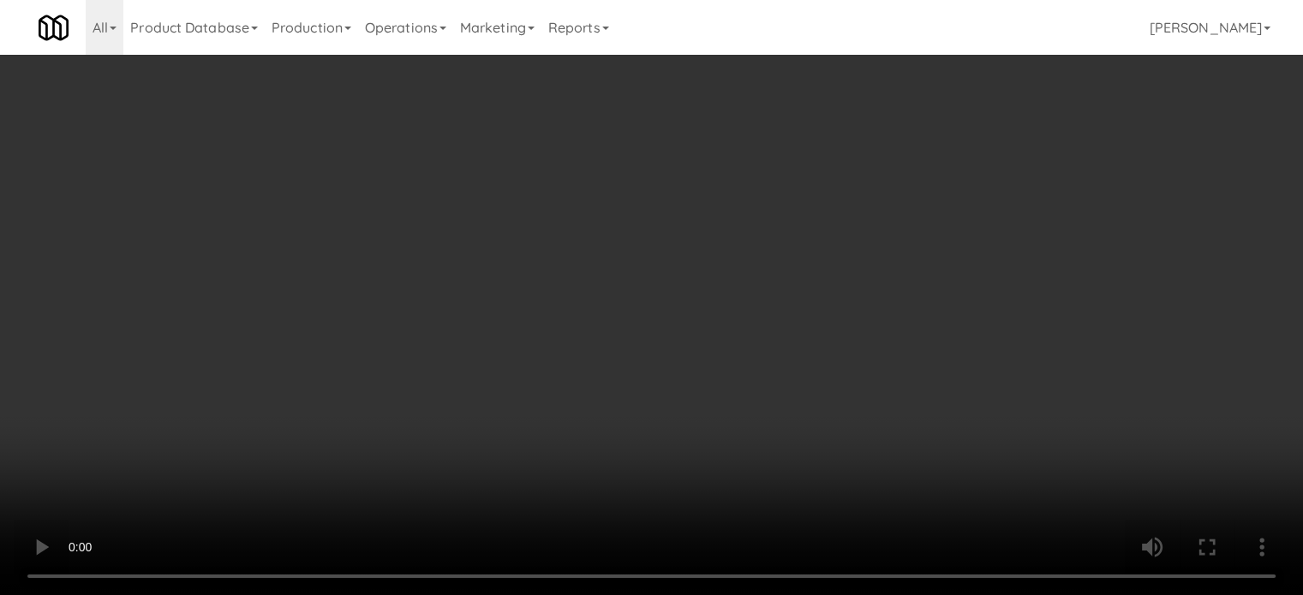
click at [607, 309] on video at bounding box center [651, 297] width 1303 height 595
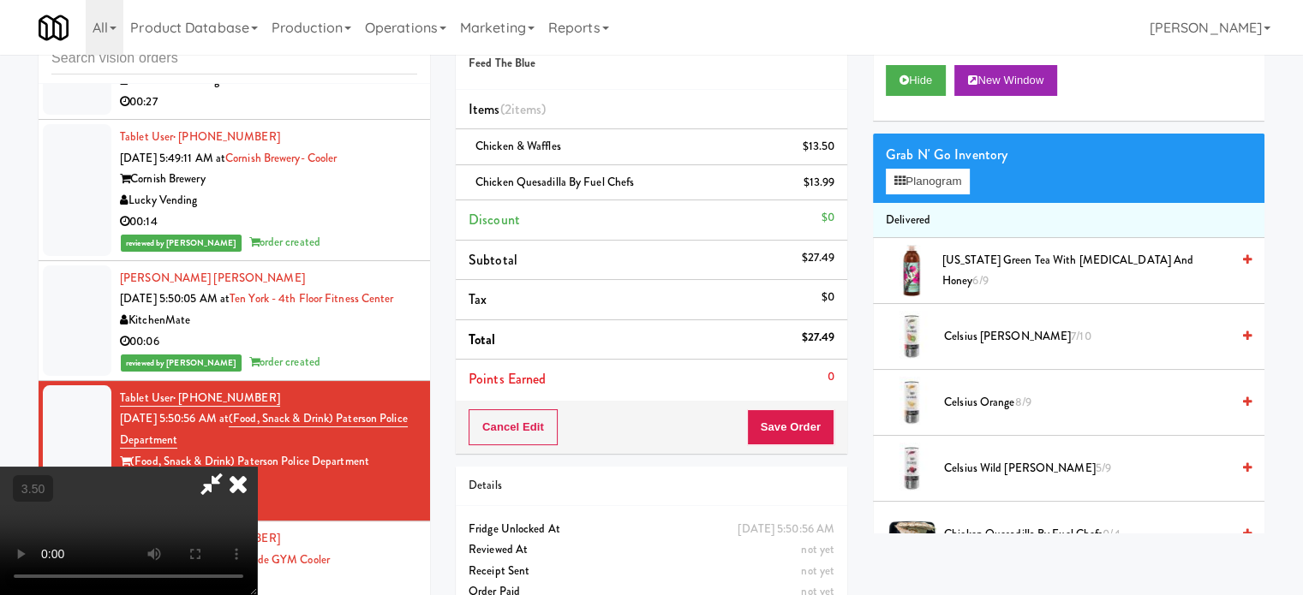
drag, startPoint x: 677, startPoint y: 208, endPoint x: 692, endPoint y: 182, distance: 30.0
click at [257, 467] on video at bounding box center [128, 531] width 257 height 128
click at [257, 467] on icon at bounding box center [238, 484] width 38 height 34
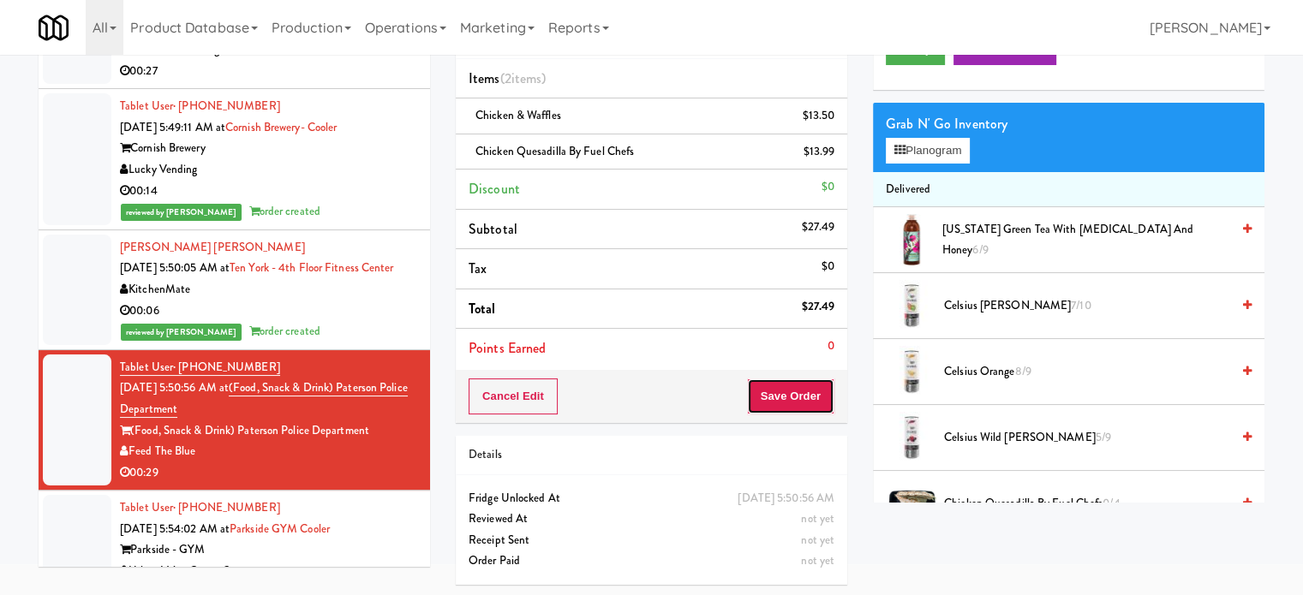
click at [790, 390] on button "Save Order" at bounding box center [790, 397] width 87 height 36
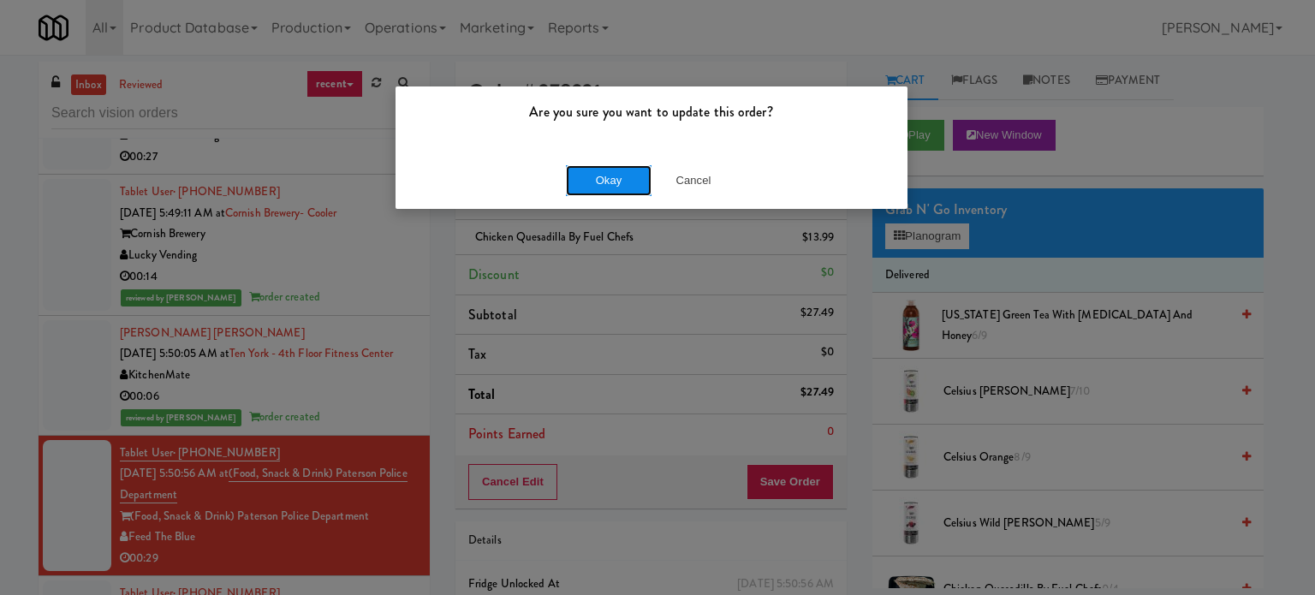
click at [599, 175] on button "Okay" at bounding box center [609, 180] width 86 height 31
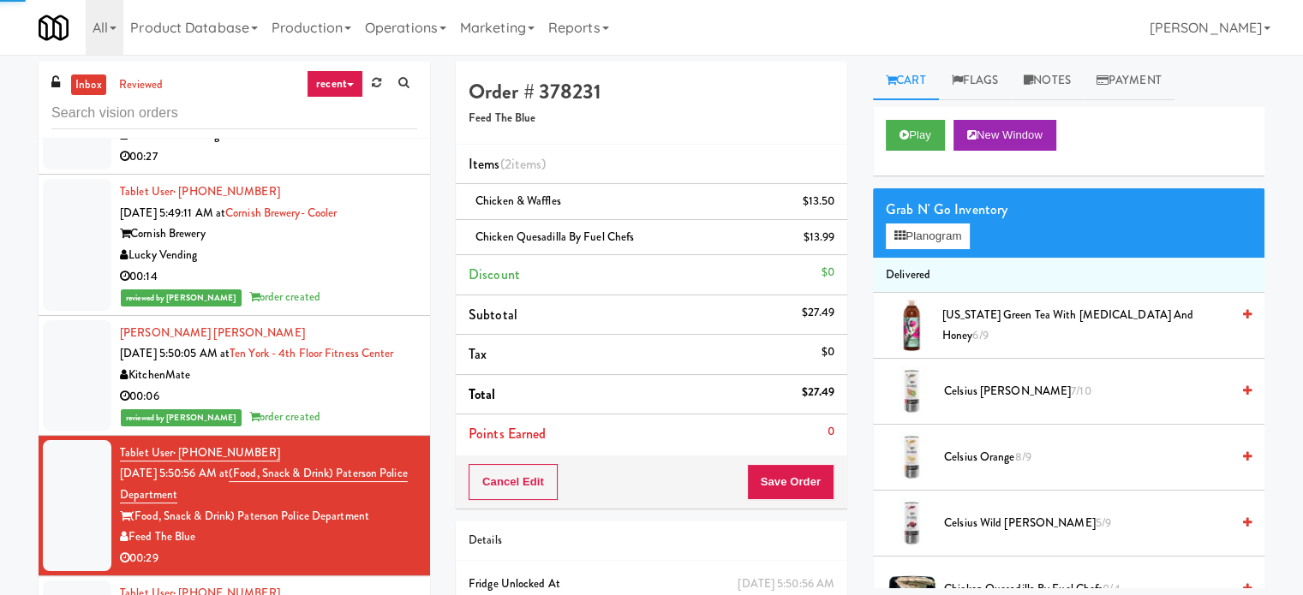
scroll to position [1881, 0]
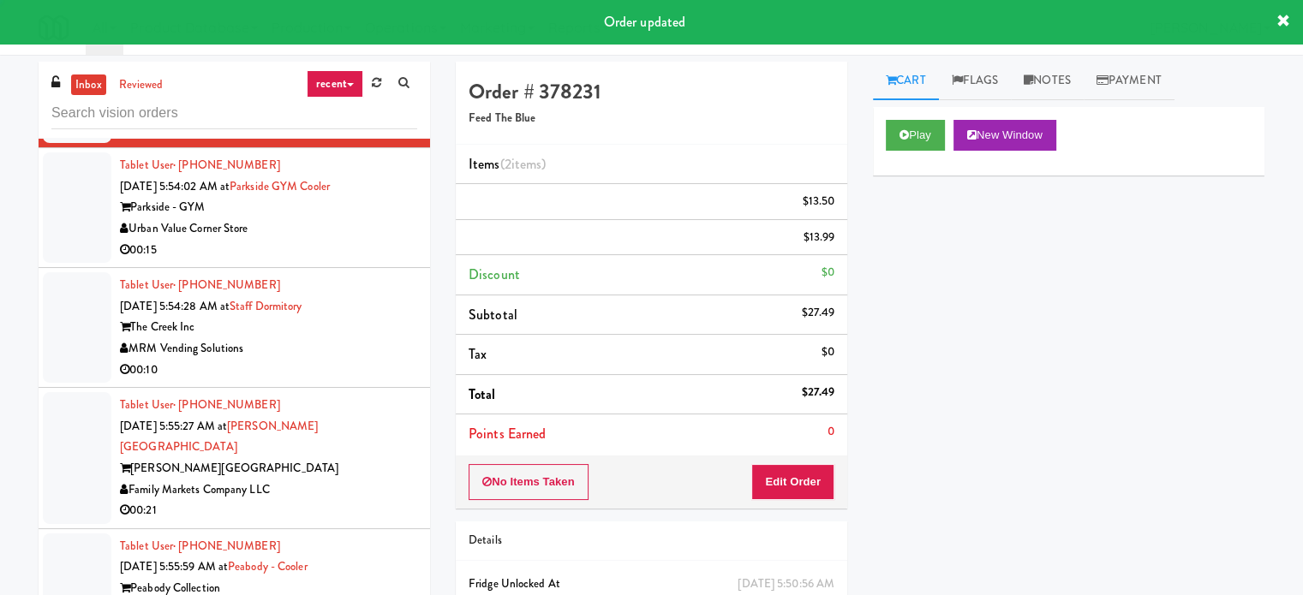
drag, startPoint x: 359, startPoint y: 265, endPoint x: 545, endPoint y: 181, distance: 203.9
click at [360, 261] on div "00:15" at bounding box center [268, 250] width 297 height 21
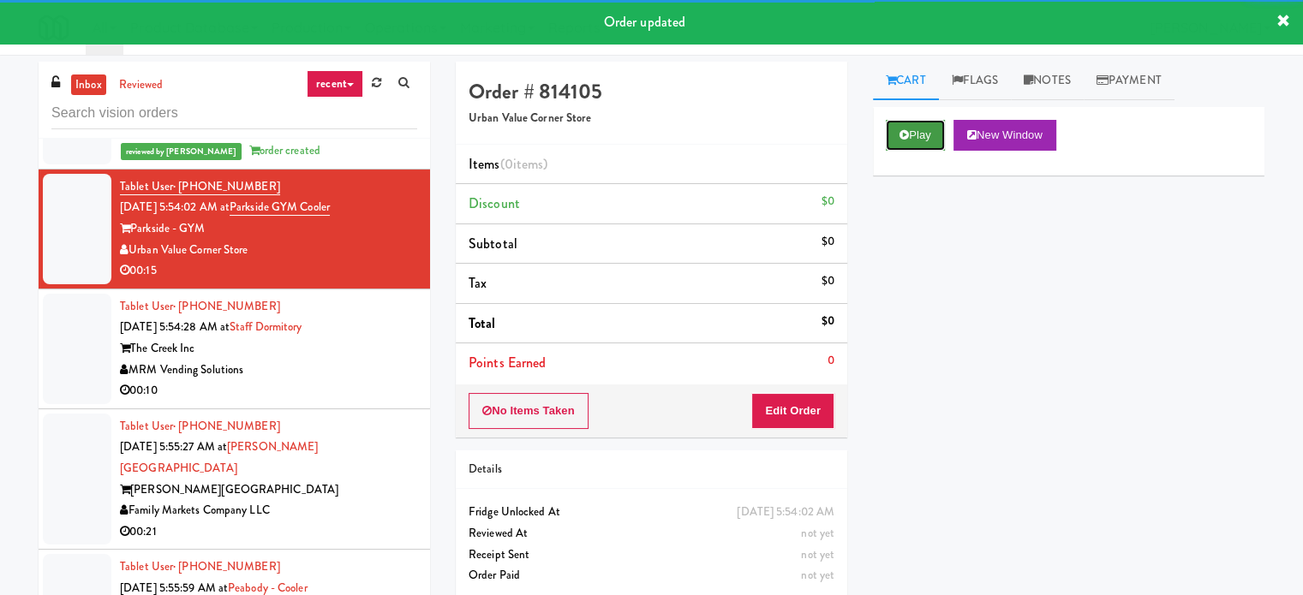
click at [917, 140] on button "Play" at bounding box center [914, 135] width 59 height 31
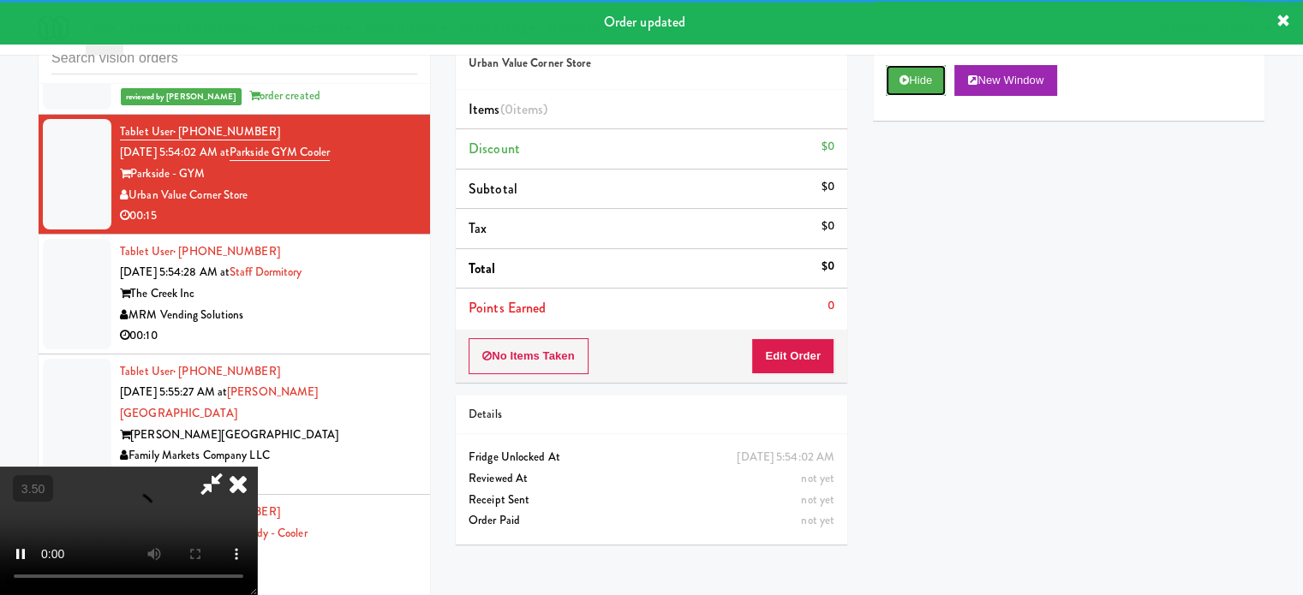
scroll to position [69, 0]
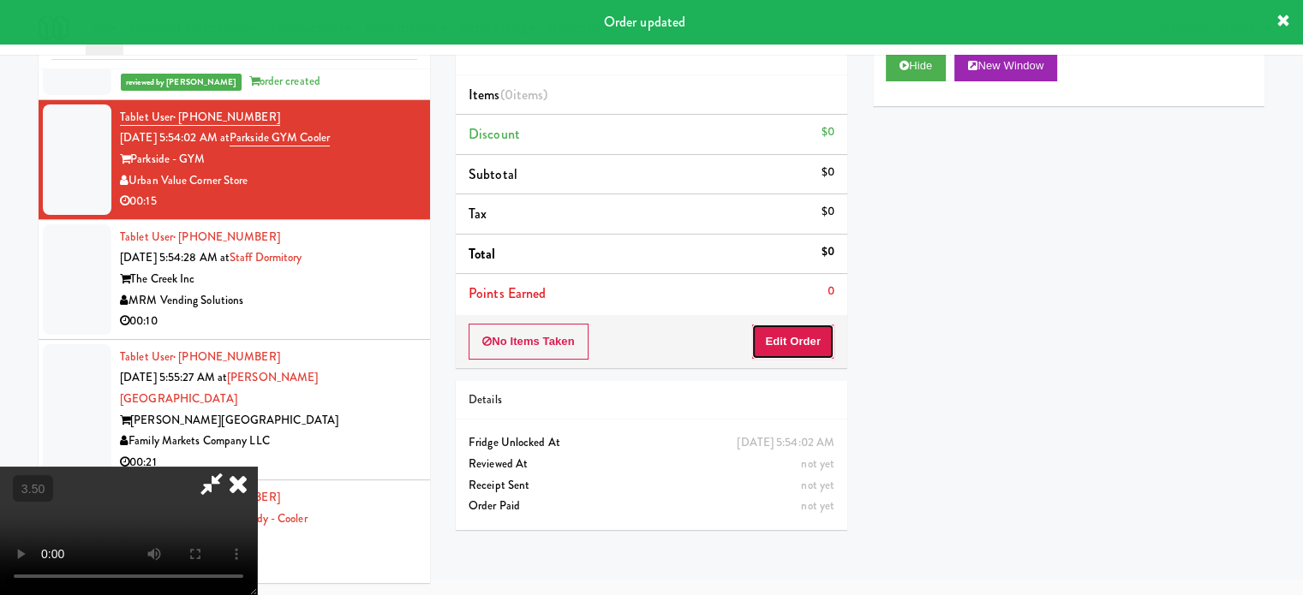
click at [808, 353] on button "Edit Order" at bounding box center [792, 342] width 83 height 36
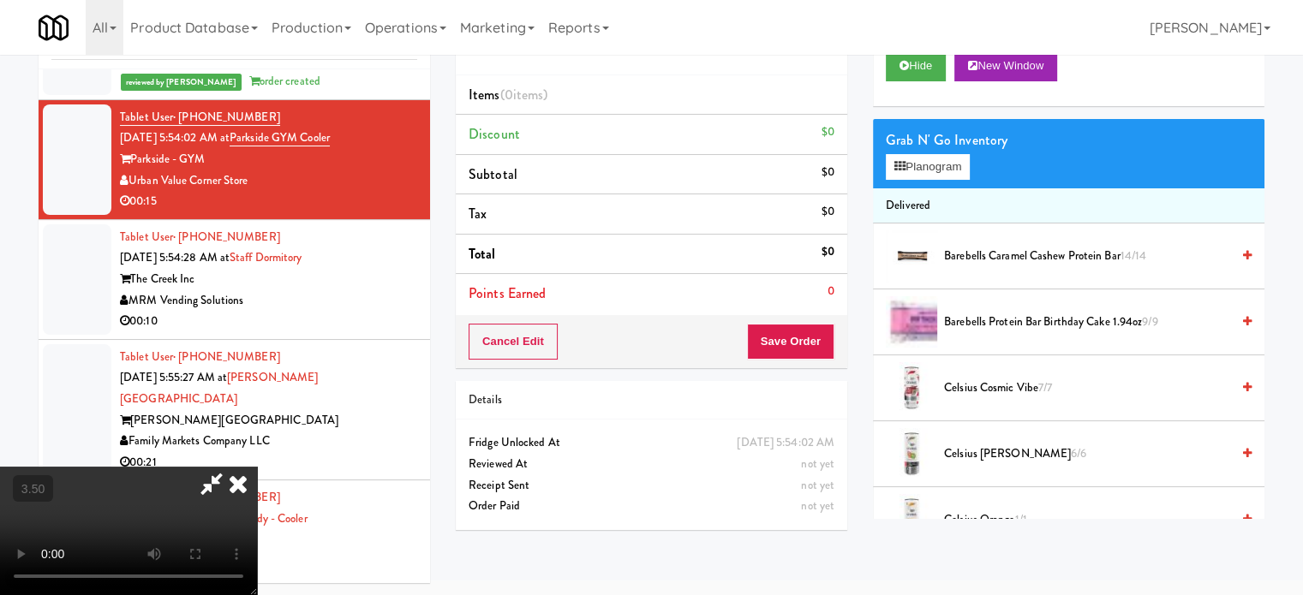
click at [257, 467] on video at bounding box center [128, 531] width 257 height 128
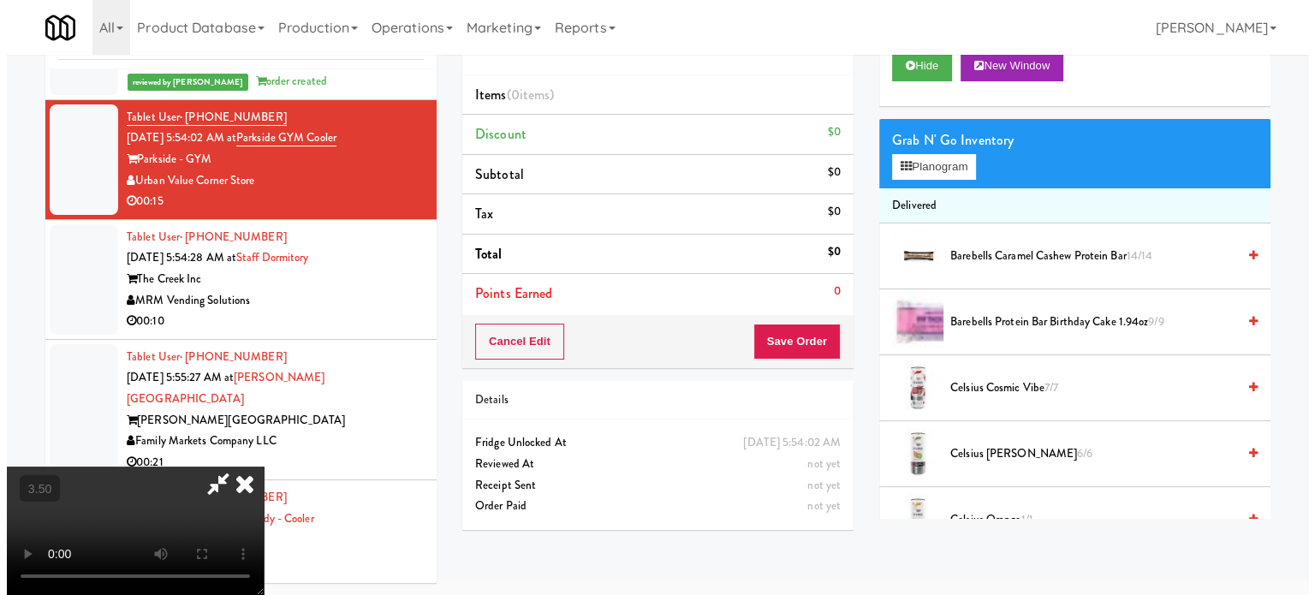
scroll to position [55, 0]
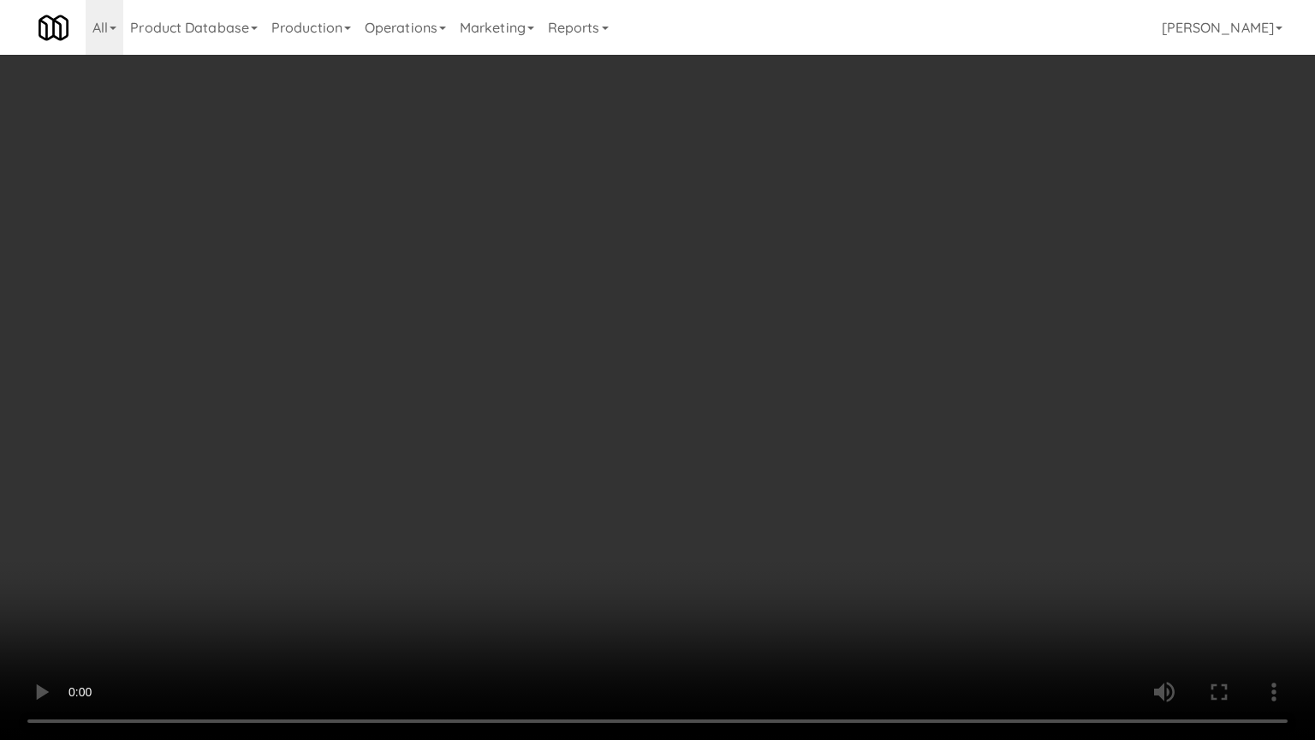
click at [678, 374] on video at bounding box center [657, 370] width 1315 height 740
click at [466, 528] on video at bounding box center [657, 370] width 1315 height 740
click at [558, 491] on video at bounding box center [657, 370] width 1315 height 740
click at [558, 492] on video at bounding box center [657, 370] width 1315 height 740
click at [558, 493] on video at bounding box center [657, 370] width 1315 height 740
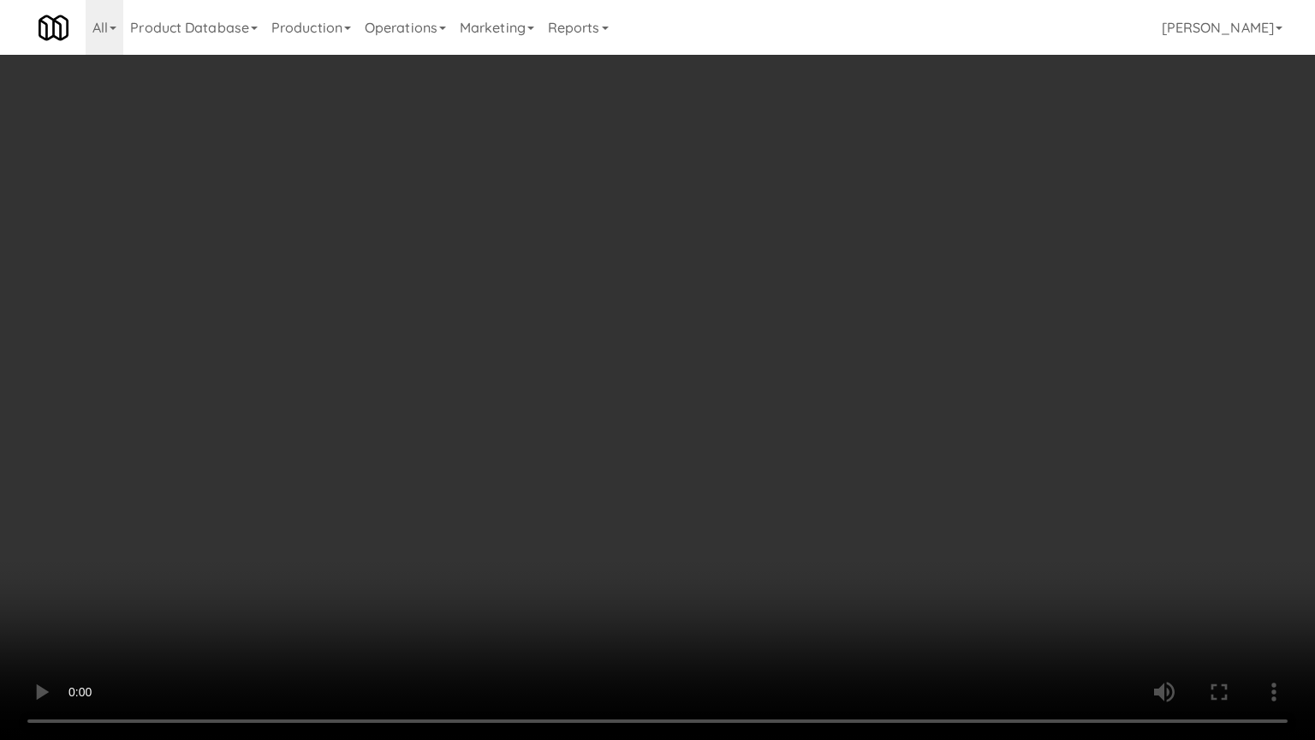
drag, startPoint x: 262, startPoint y: 563, endPoint x: 454, endPoint y: 500, distance: 201.8
click at [267, 564] on video at bounding box center [657, 370] width 1315 height 740
click at [604, 538] on video at bounding box center [657, 370] width 1315 height 740
click at [180, 520] on video at bounding box center [657, 370] width 1315 height 740
click at [575, 414] on video at bounding box center [657, 370] width 1315 height 740
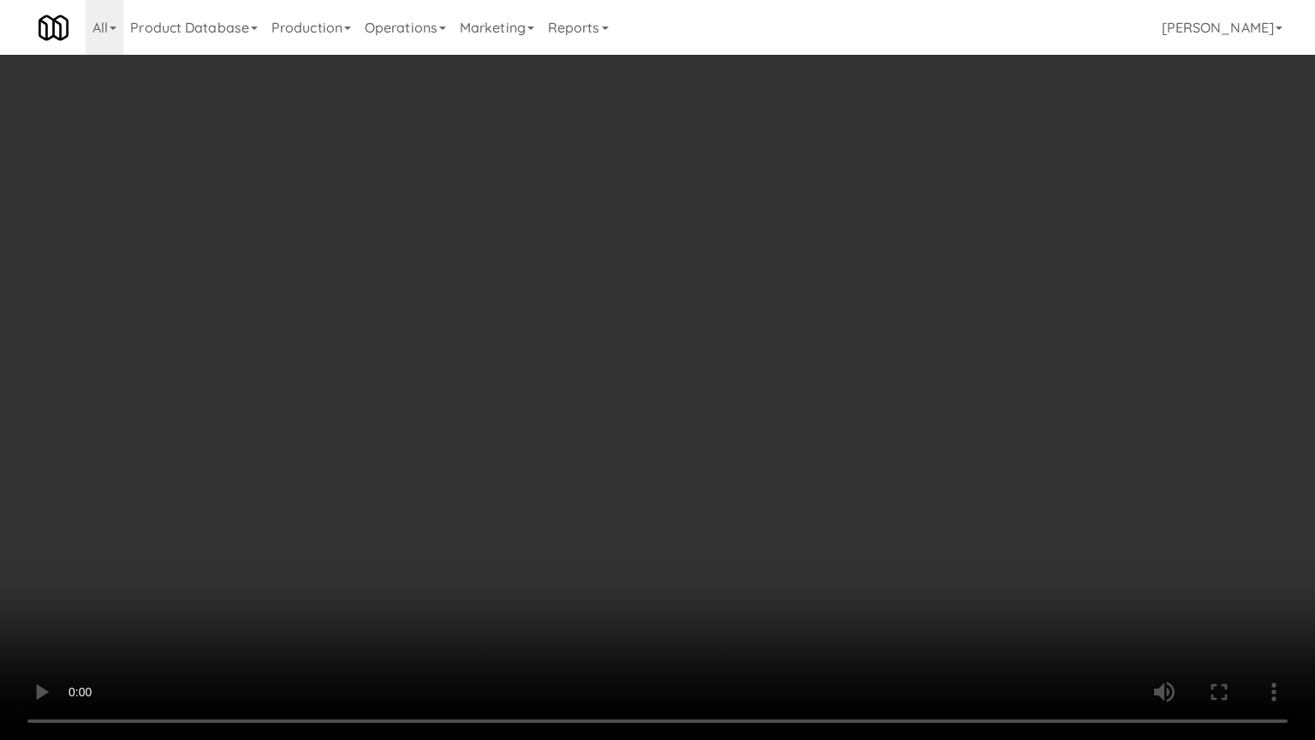
click at [575, 414] on video at bounding box center [657, 370] width 1315 height 740
click at [641, 433] on video at bounding box center [657, 370] width 1315 height 740
drag, startPoint x: 596, startPoint y: 429, endPoint x: 629, endPoint y: 426, distance: 33.6
click at [595, 429] on video at bounding box center [657, 370] width 1315 height 740
click at [680, 449] on video at bounding box center [657, 370] width 1315 height 740
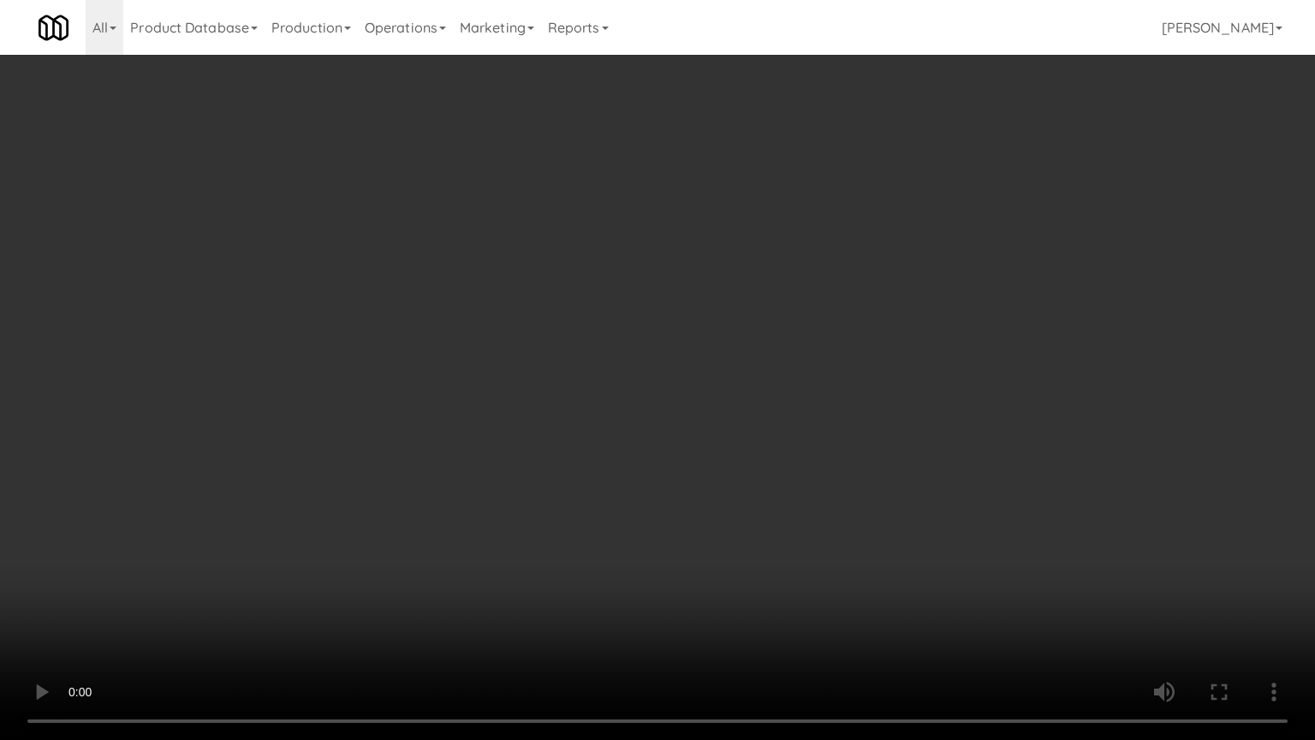
drag, startPoint x: 613, startPoint y: 437, endPoint x: 618, endPoint y: 426, distance: 12.3
click at [613, 435] on video at bounding box center [657, 370] width 1315 height 740
click at [618, 426] on video at bounding box center [657, 370] width 1315 height 740
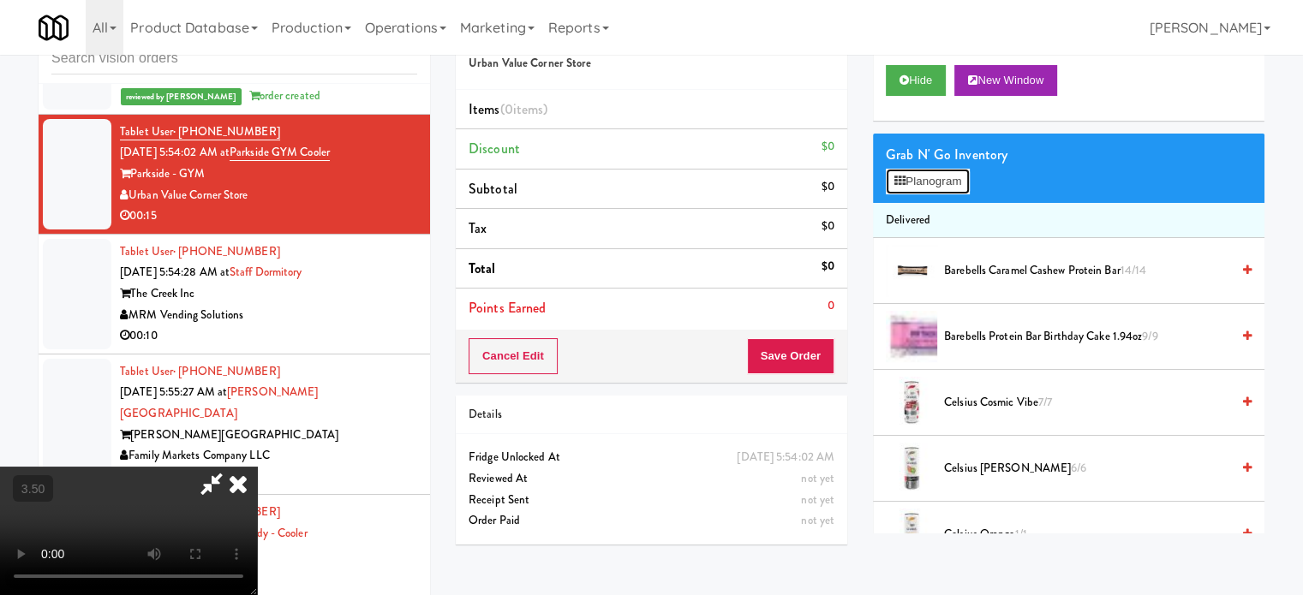
drag, startPoint x: 935, startPoint y: 181, endPoint x: 849, endPoint y: 188, distance: 85.9
click at [935, 181] on button "Planogram" at bounding box center [927, 182] width 84 height 26
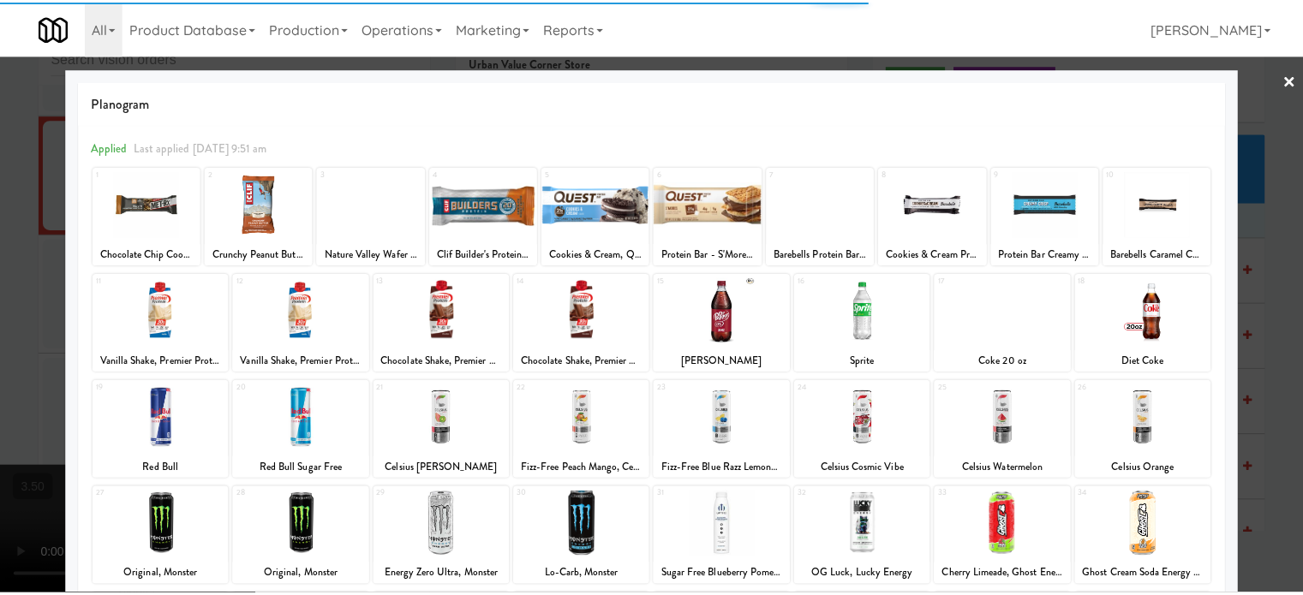
scroll to position [245, 0]
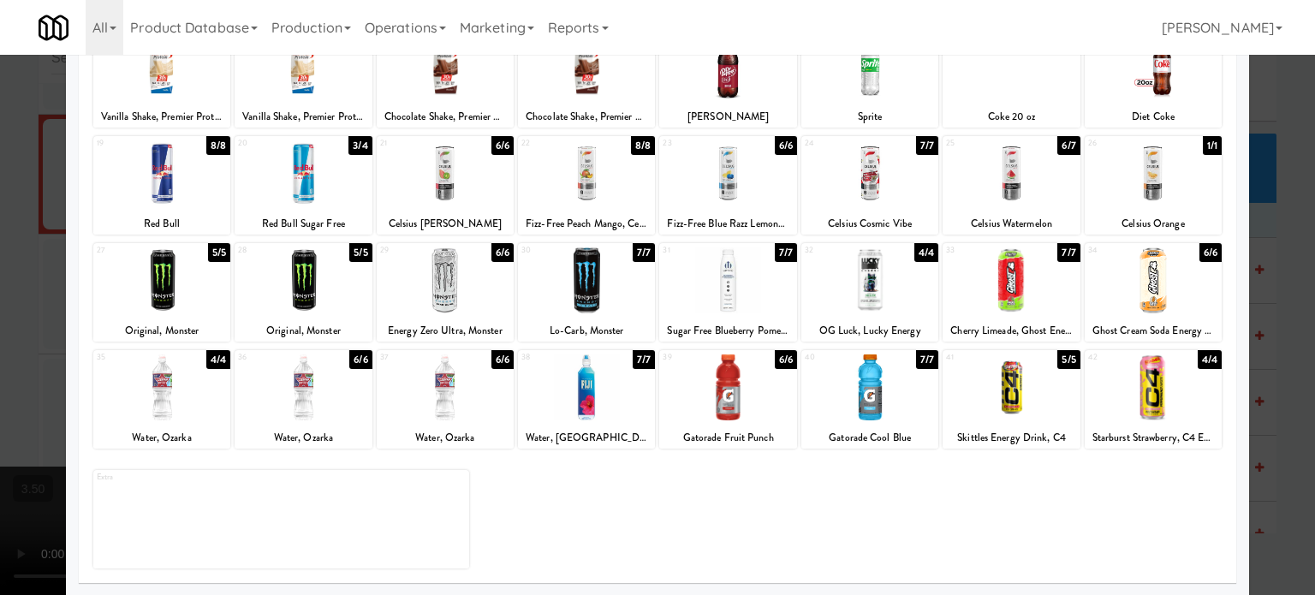
click at [351, 146] on div "3/4" at bounding box center [360, 145] width 23 height 19
click at [938, 218] on div at bounding box center [657, 297] width 1315 height 595
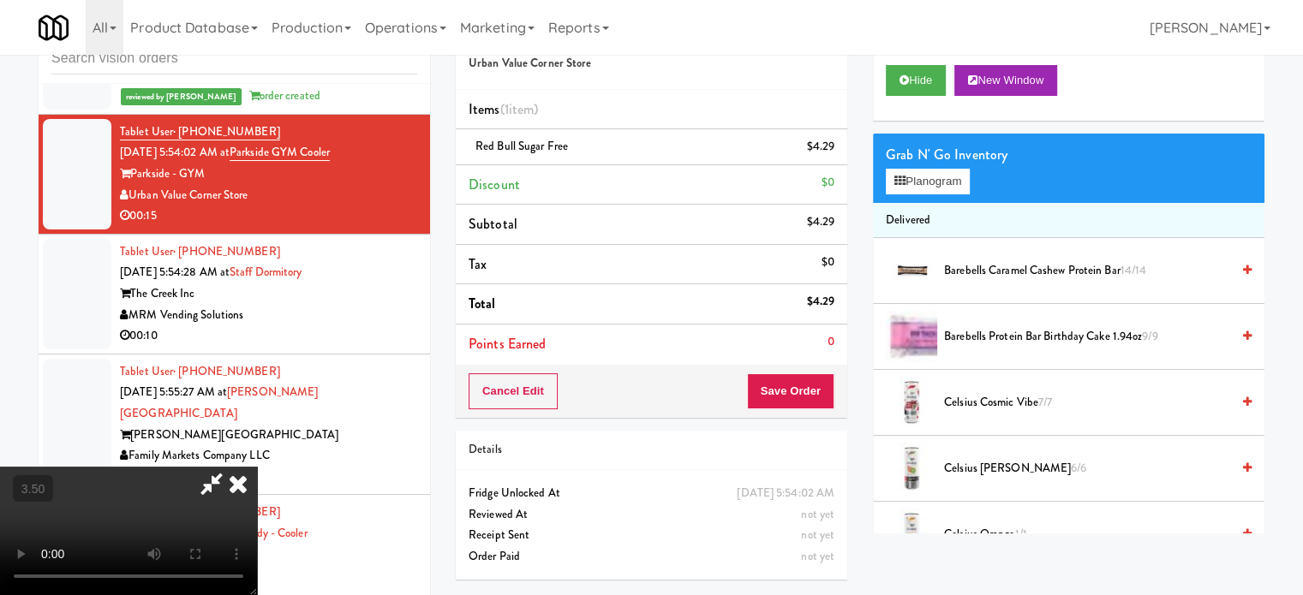
click at [257, 467] on video at bounding box center [128, 531] width 257 height 128
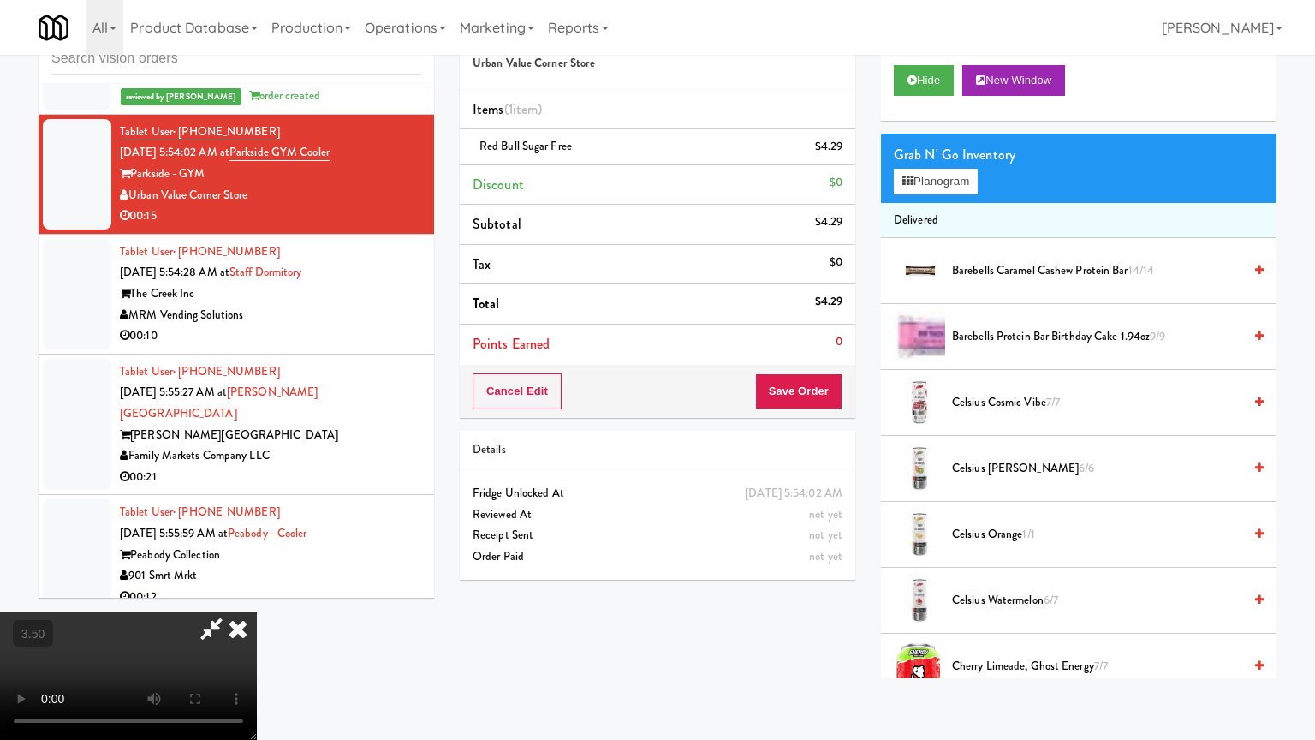
drag, startPoint x: 661, startPoint y: 364, endPoint x: 970, endPoint y: 286, distance: 318.8
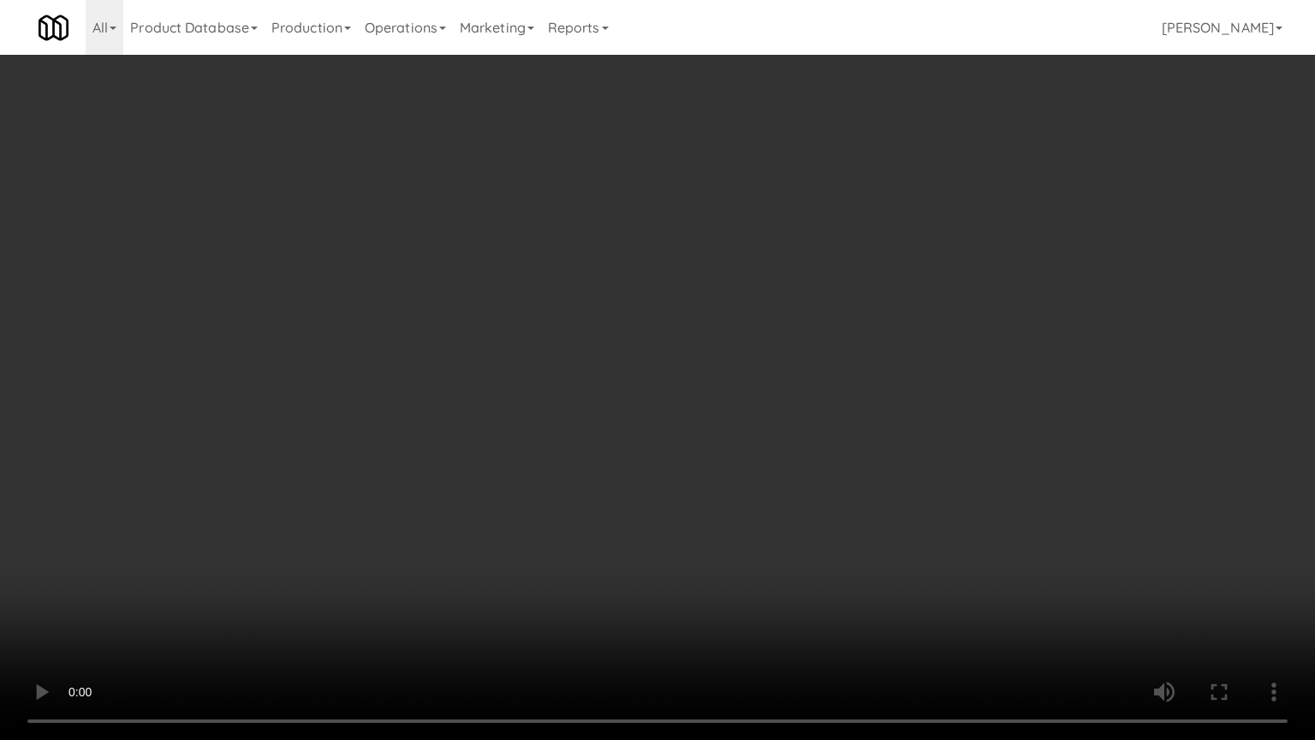
click at [663, 364] on video at bounding box center [657, 370] width 1315 height 740
click at [919, 343] on video at bounding box center [657, 370] width 1315 height 740
drag, startPoint x: 280, startPoint y: 577, endPoint x: 349, endPoint y: 485, distance: 115.6
click at [281, 577] on video at bounding box center [657, 370] width 1315 height 740
click at [452, 481] on video at bounding box center [657, 370] width 1315 height 740
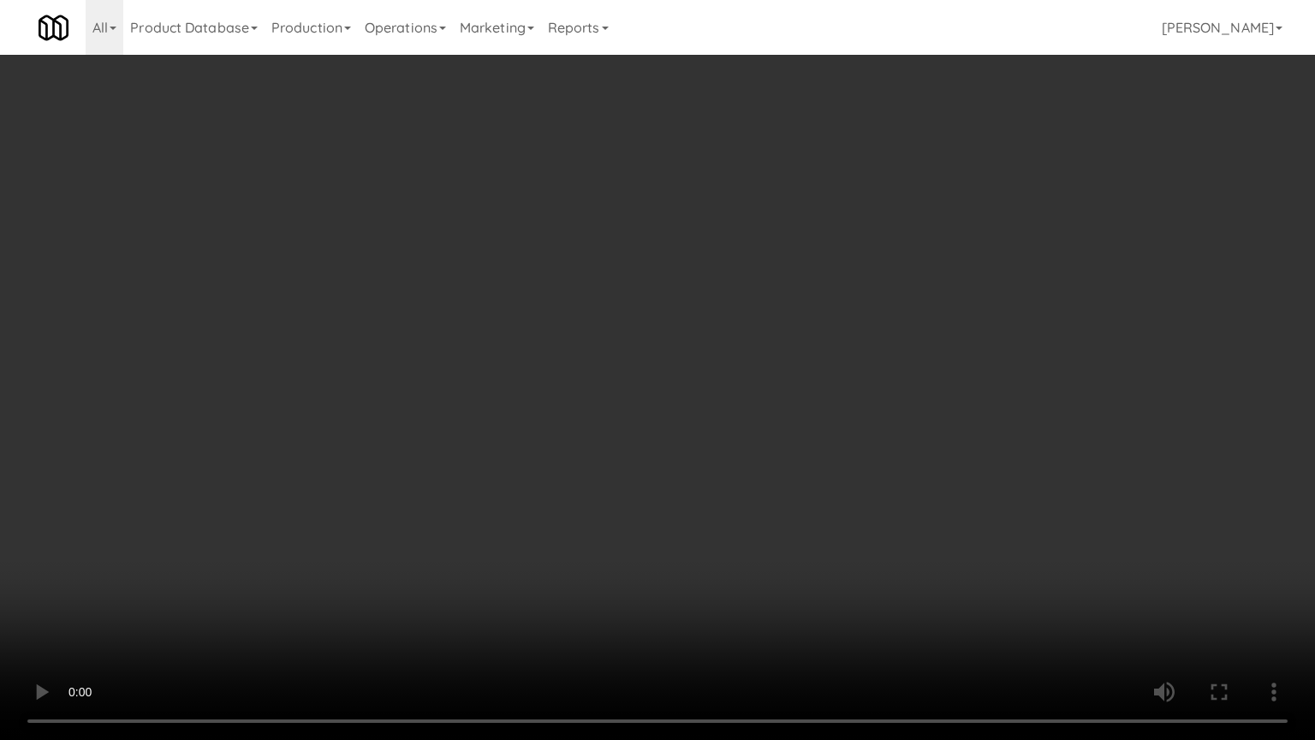
click at [599, 493] on video at bounding box center [657, 370] width 1315 height 740
click at [600, 493] on video at bounding box center [657, 370] width 1315 height 740
drag, startPoint x: 248, startPoint y: 552, endPoint x: 391, endPoint y: 473, distance: 163.7
click at [252, 552] on video at bounding box center [657, 370] width 1315 height 740
click at [465, 466] on video at bounding box center [657, 370] width 1315 height 740
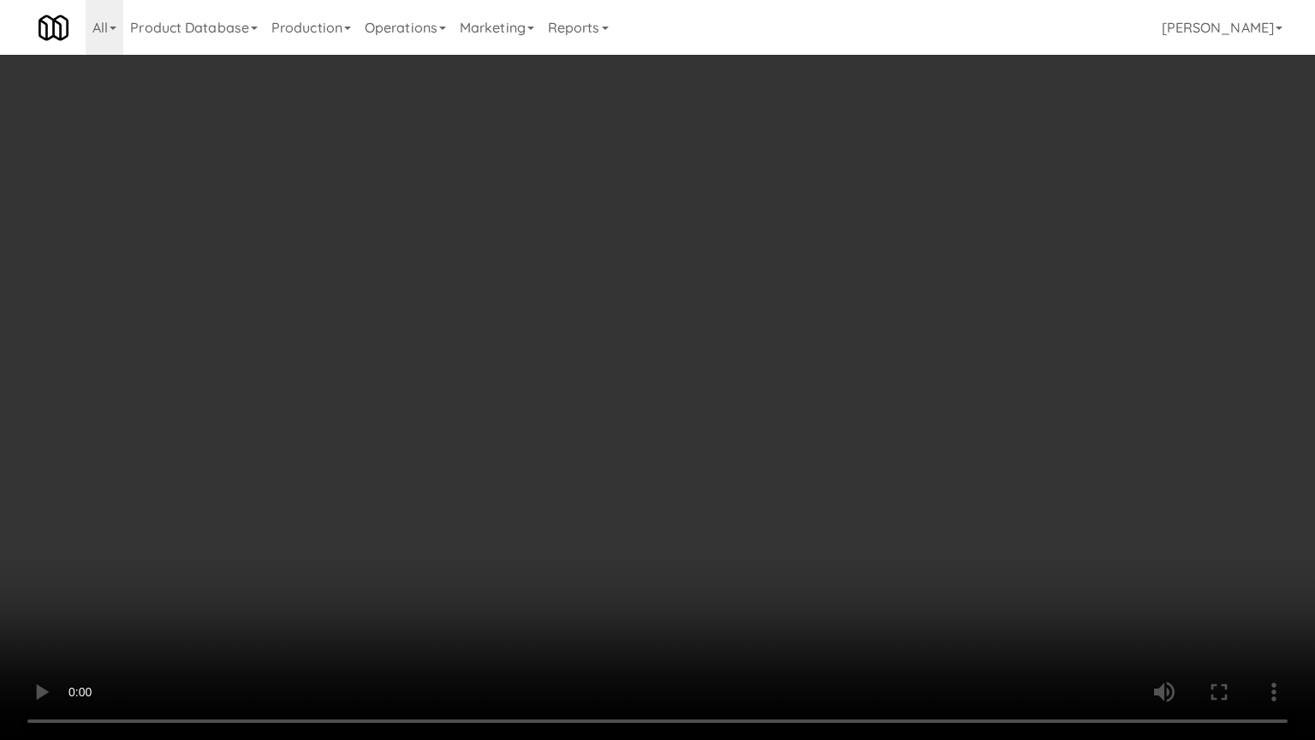
click at [492, 476] on video at bounding box center [657, 370] width 1315 height 740
click at [529, 472] on video at bounding box center [657, 370] width 1315 height 740
click at [528, 473] on video at bounding box center [657, 370] width 1315 height 740
click at [536, 476] on video at bounding box center [657, 370] width 1315 height 740
click at [536, 478] on video at bounding box center [657, 370] width 1315 height 740
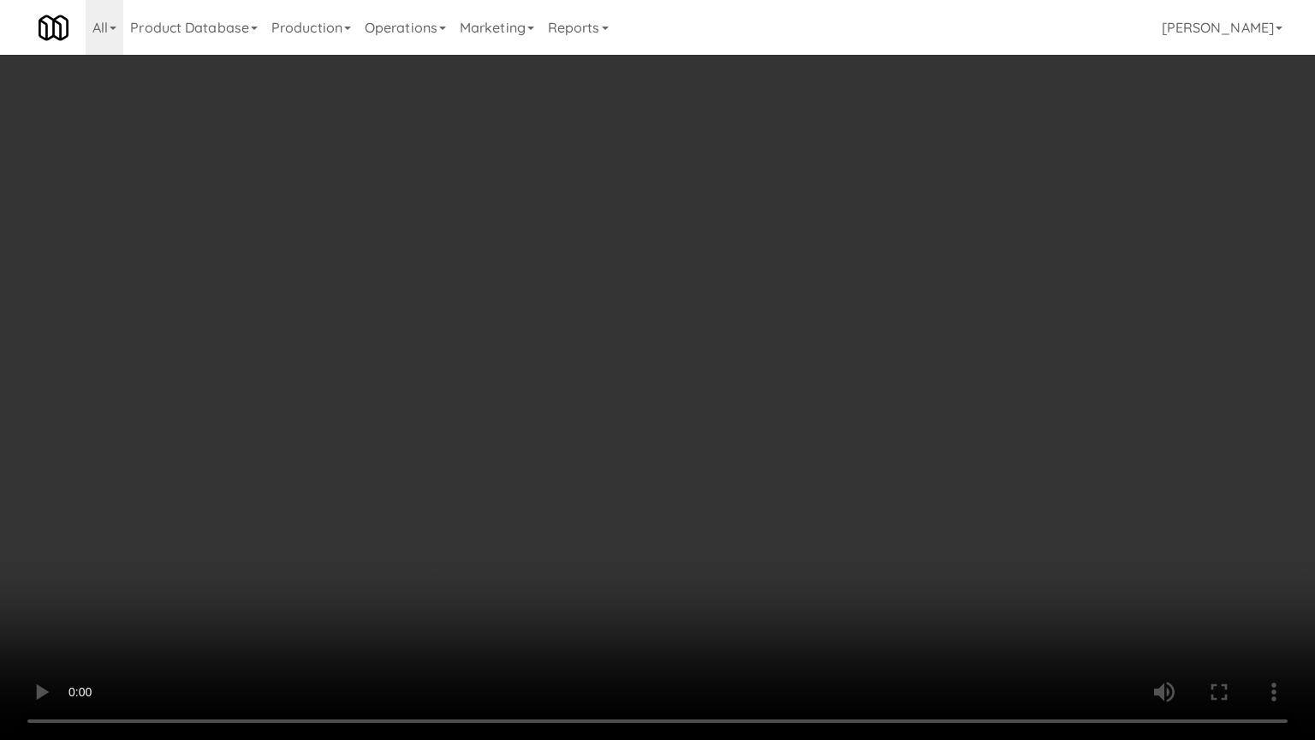
click at [582, 485] on video at bounding box center [657, 370] width 1315 height 740
drag, startPoint x: 584, startPoint y: 480, endPoint x: 679, endPoint y: 389, distance: 132.0
click at [586, 474] on video at bounding box center [657, 370] width 1315 height 740
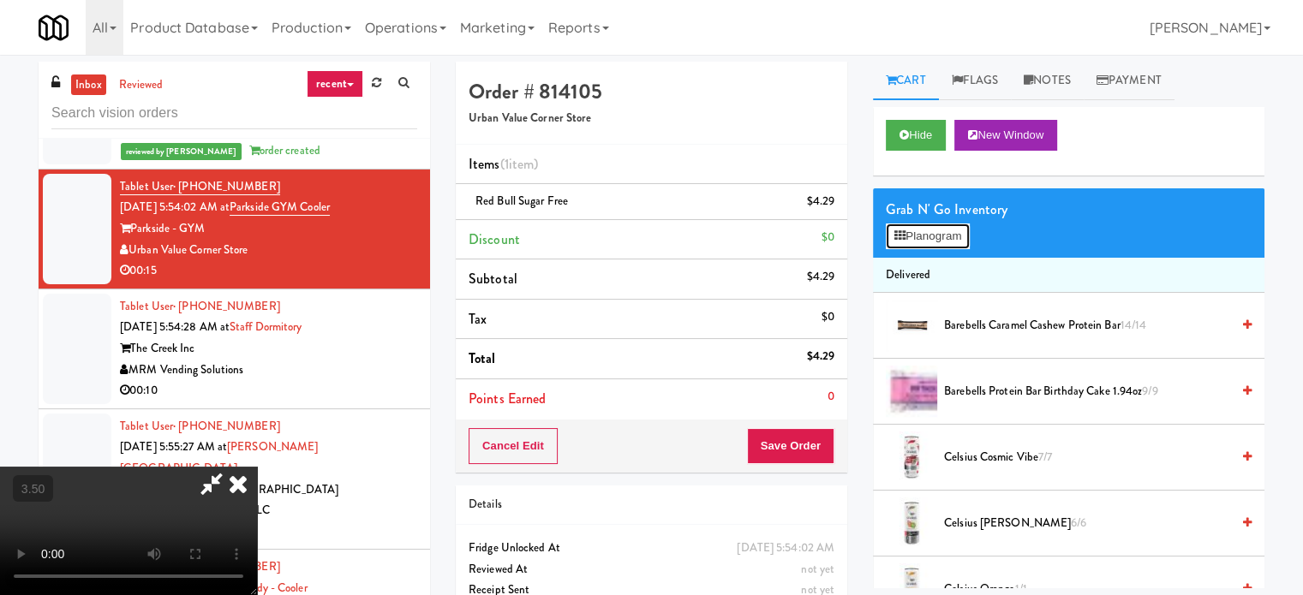
click at [915, 233] on button "Planogram" at bounding box center [927, 237] width 84 height 26
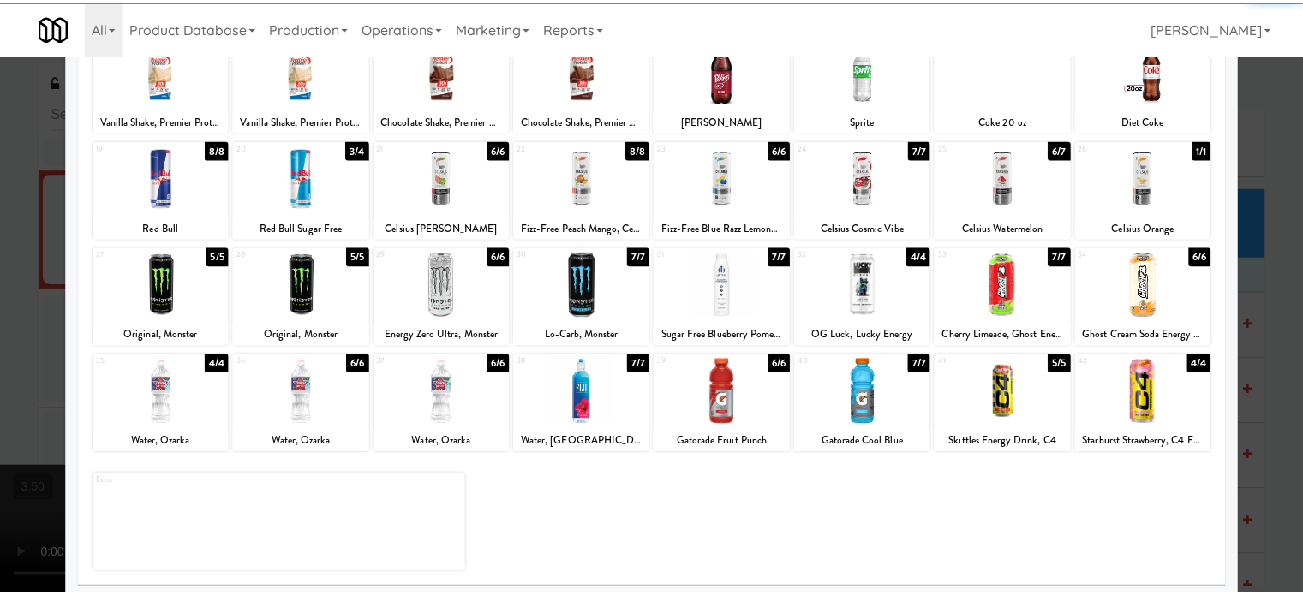
scroll to position [245, 0]
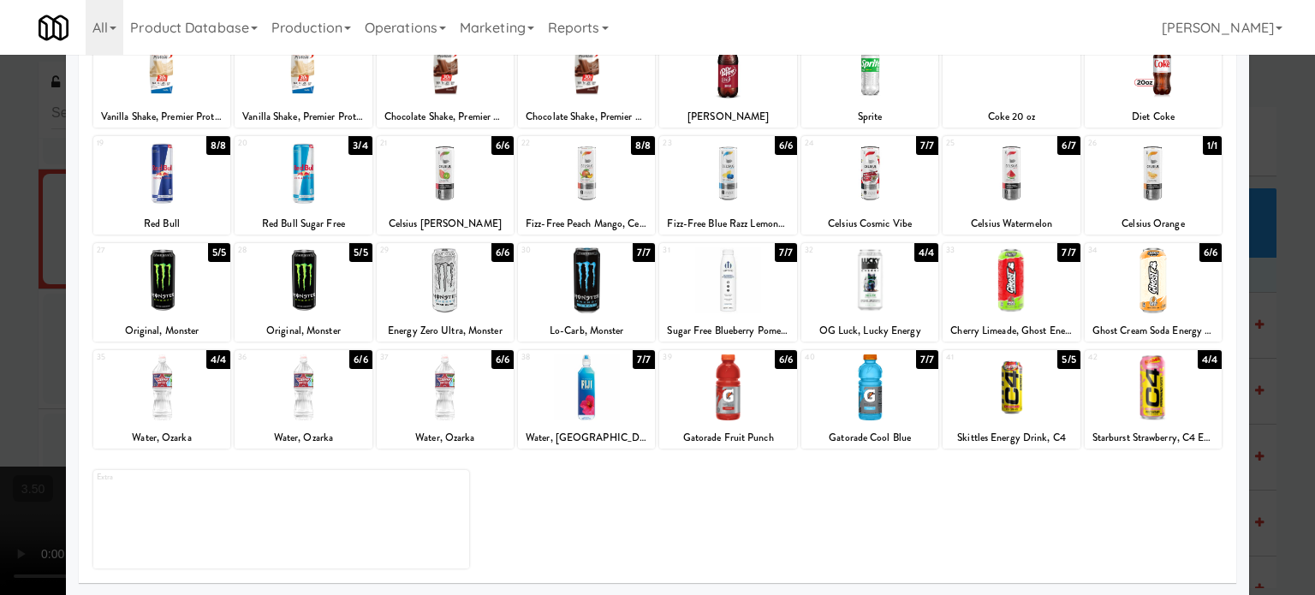
click at [938, 361] on div "5/5" at bounding box center [1069, 359] width 22 height 19
drag, startPoint x: 355, startPoint y: 358, endPoint x: 532, endPoint y: 313, distance: 183.0
click at [355, 359] on div "6/6" at bounding box center [360, 359] width 22 height 19
click at [938, 255] on div at bounding box center [657, 297] width 1315 height 595
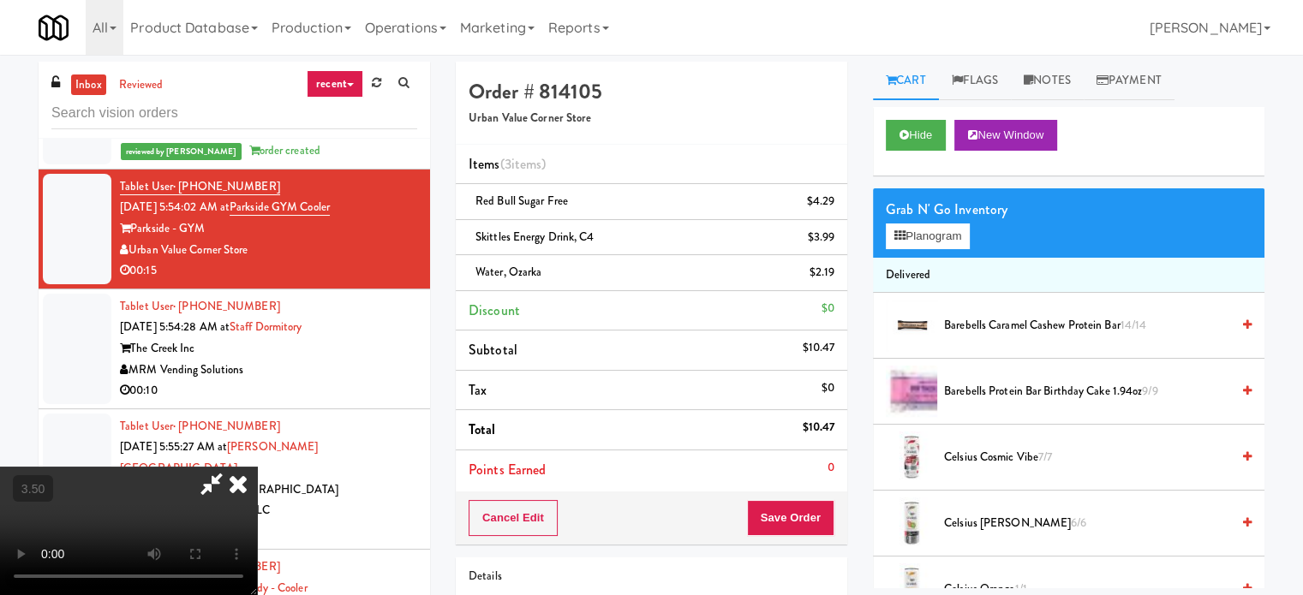
click at [257, 467] on icon at bounding box center [238, 484] width 38 height 34
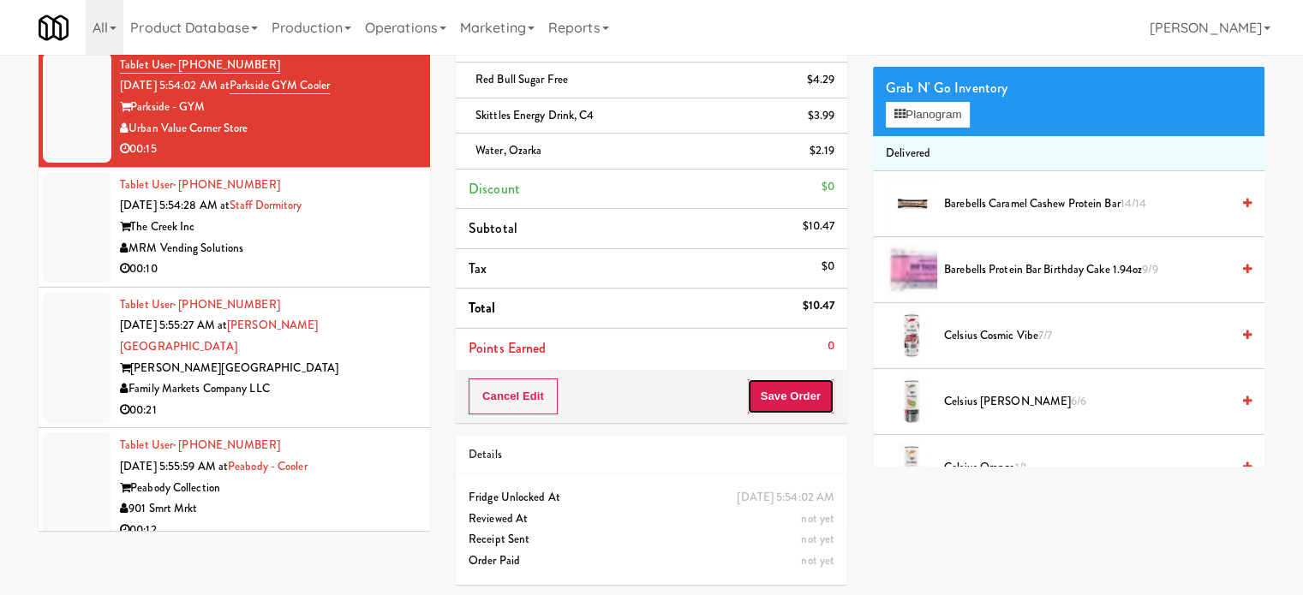
drag, startPoint x: 774, startPoint y: 400, endPoint x: 728, endPoint y: 387, distance: 48.0
click at [775, 400] on button "Save Order" at bounding box center [790, 397] width 87 height 36
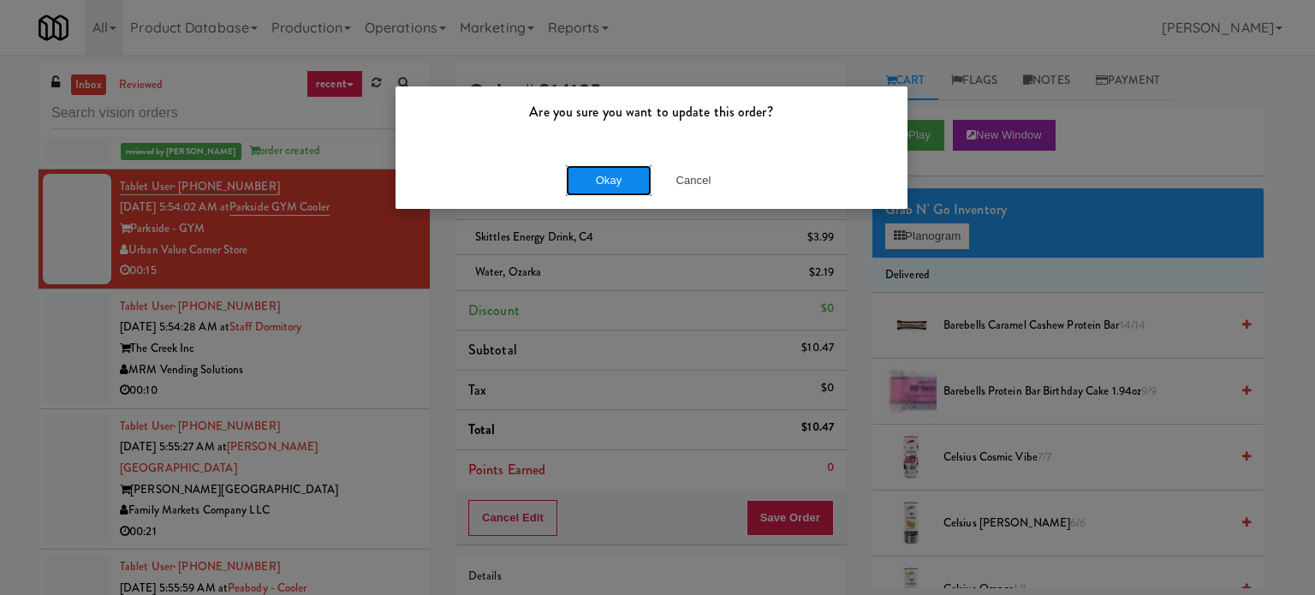
drag, startPoint x: 605, startPoint y: 181, endPoint x: 456, endPoint y: 288, distance: 184.2
click at [605, 182] on button "Okay" at bounding box center [609, 180] width 86 height 31
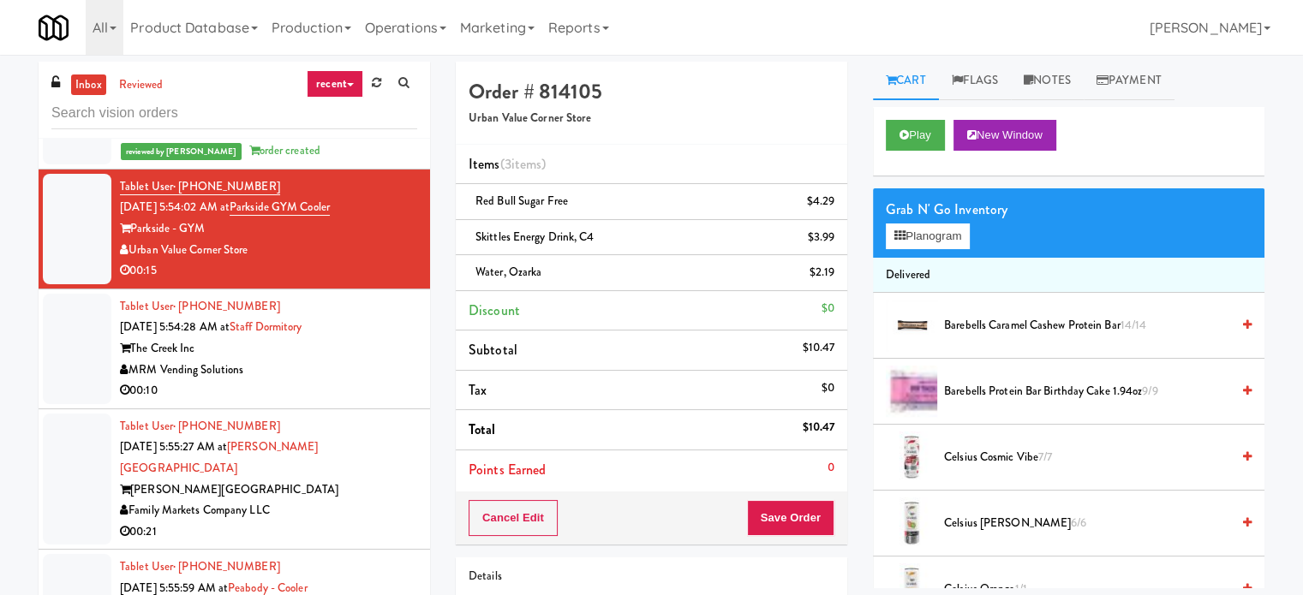
click at [384, 381] on div "MRM Vending Solutions" at bounding box center [268, 370] width 297 height 21
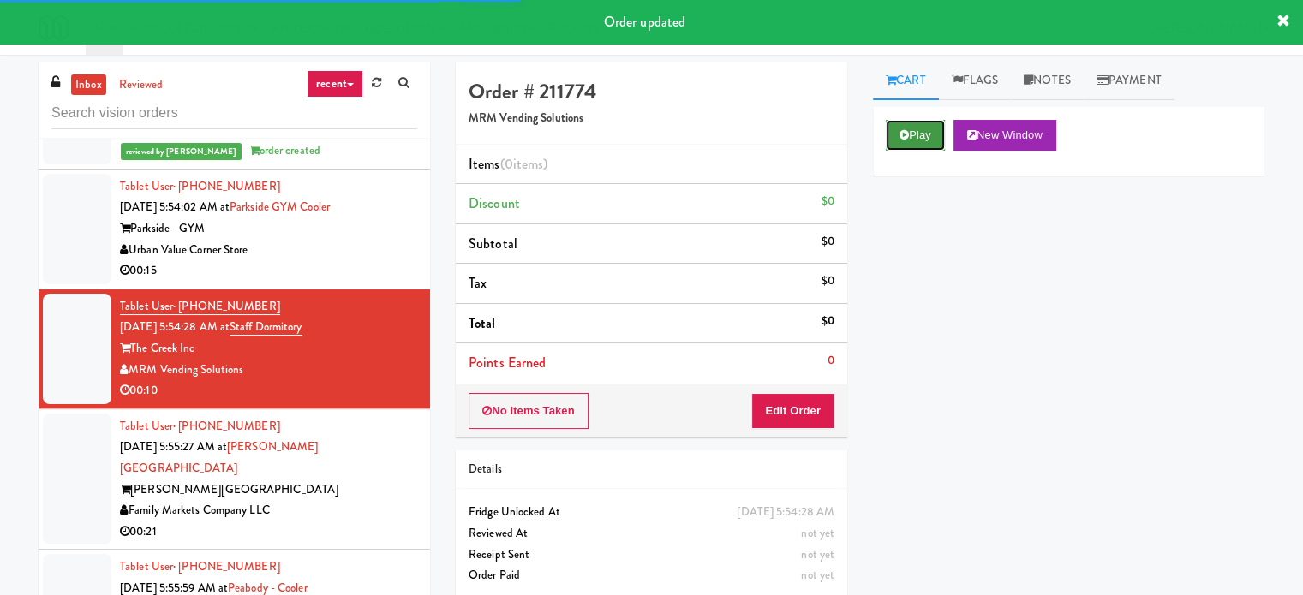
click at [932, 132] on button "Play" at bounding box center [914, 135] width 59 height 31
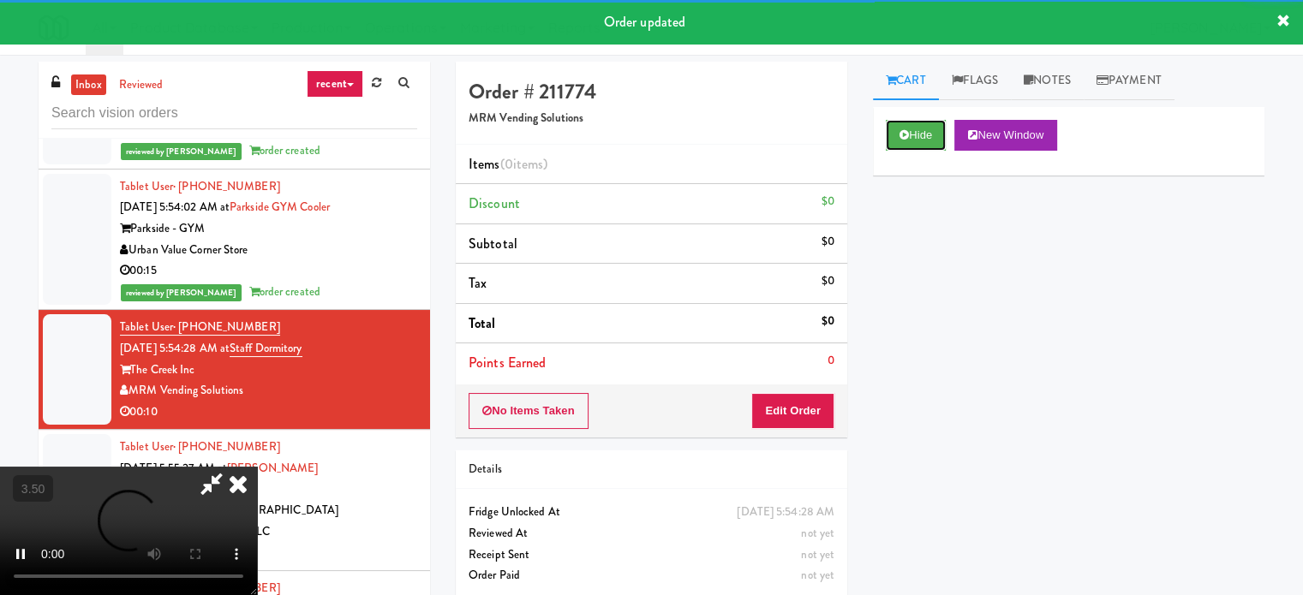
scroll to position [69, 0]
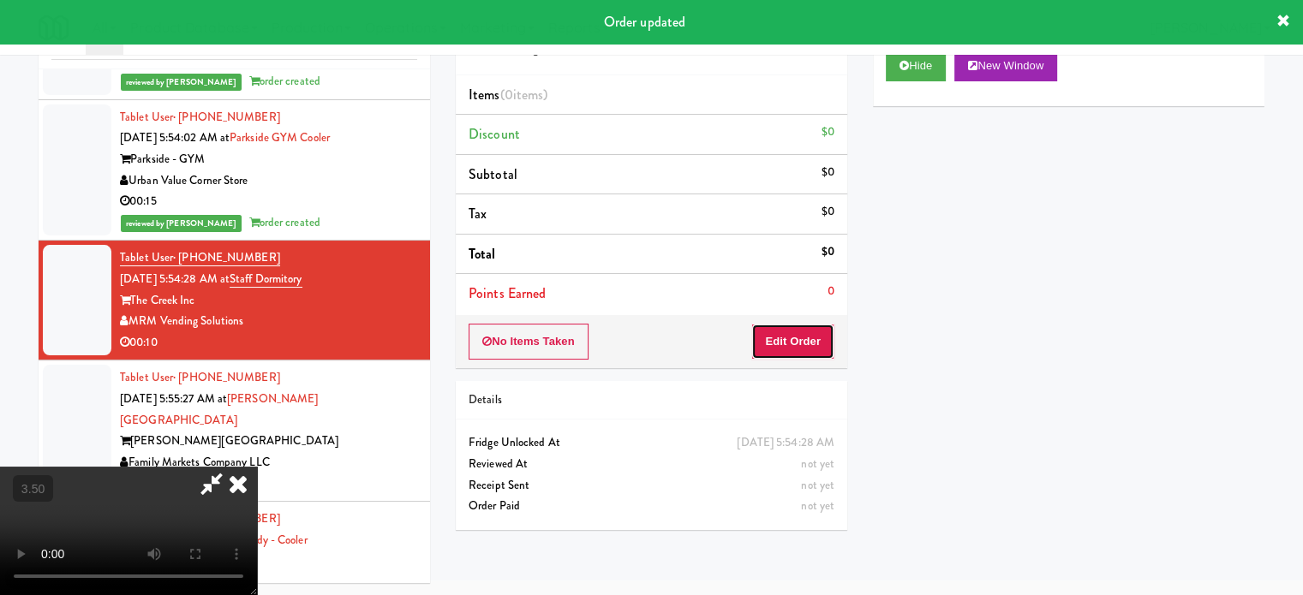
click at [804, 338] on button "Edit Order" at bounding box center [792, 342] width 83 height 36
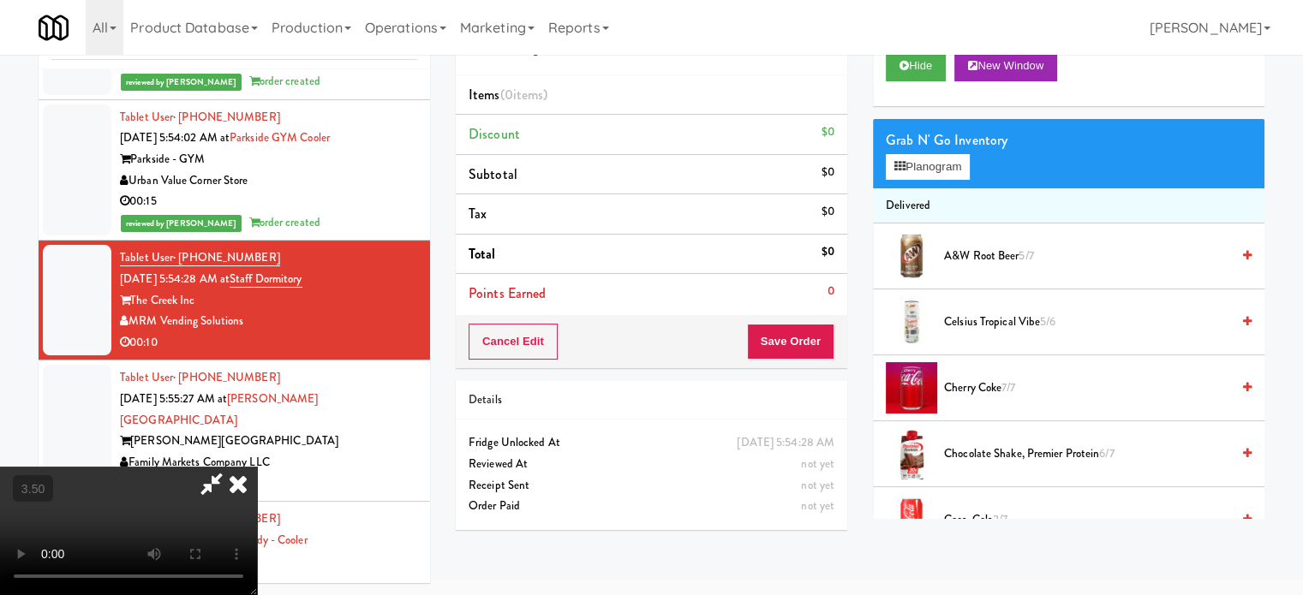
click at [257, 467] on video at bounding box center [128, 531] width 257 height 128
drag, startPoint x: 523, startPoint y: 411, endPoint x: 605, endPoint y: 361, distance: 95.3
click at [257, 467] on video at bounding box center [128, 531] width 257 height 128
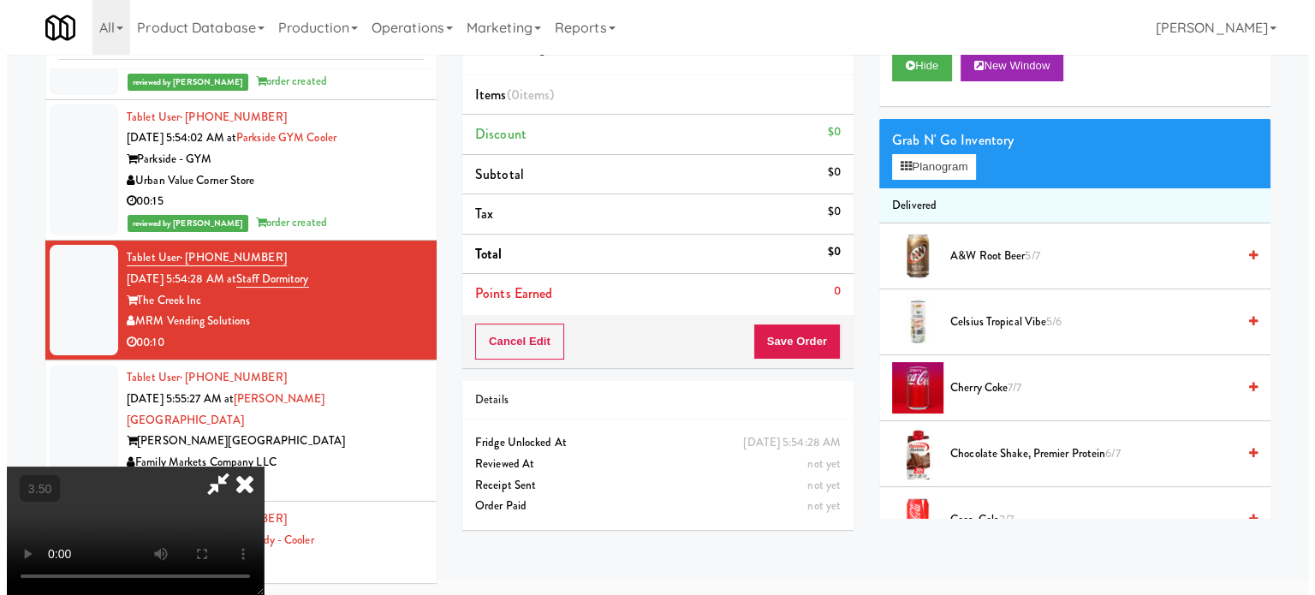
scroll to position [55, 0]
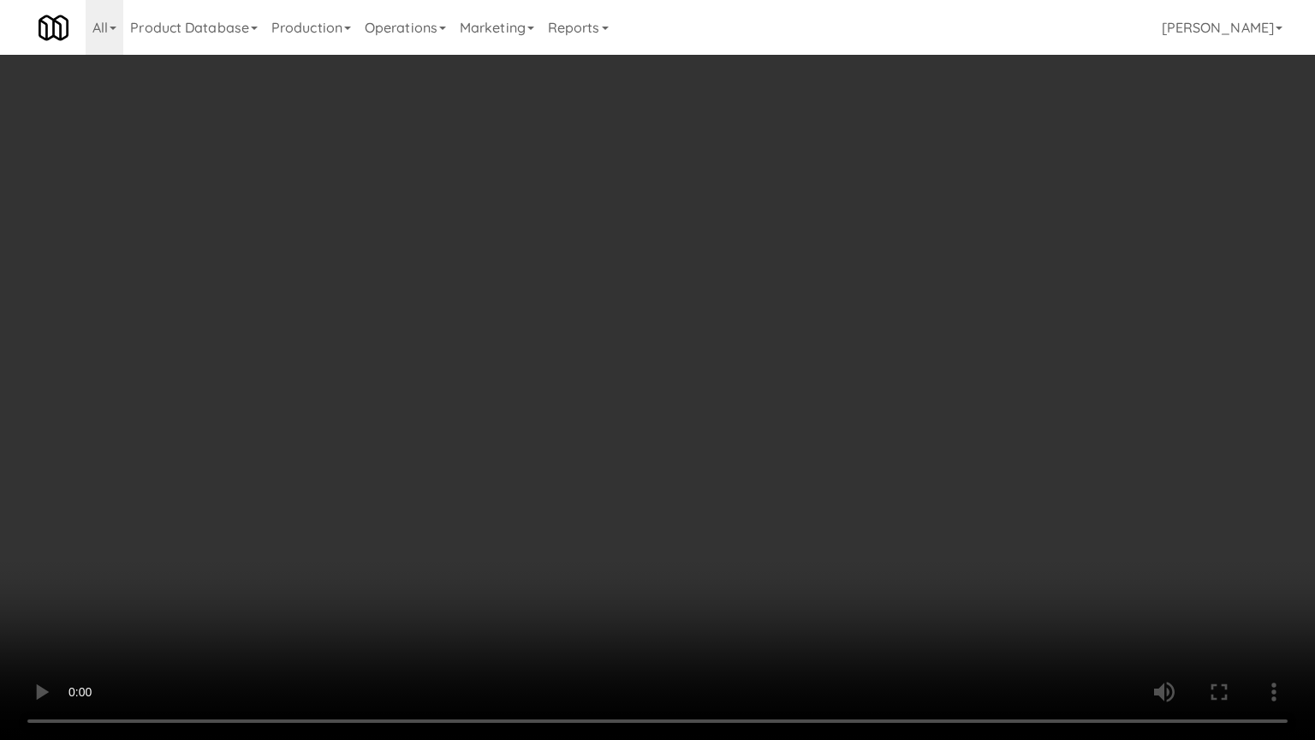
click at [610, 426] on video at bounding box center [657, 370] width 1315 height 740
click at [610, 420] on video at bounding box center [657, 370] width 1315 height 740
drag, startPoint x: 607, startPoint y: 448, endPoint x: 601, endPoint y: 440, distance: 9.8
click at [607, 449] on video at bounding box center [657, 370] width 1315 height 740
drag, startPoint x: 527, startPoint y: 438, endPoint x: 540, endPoint y: 417, distance: 25.4
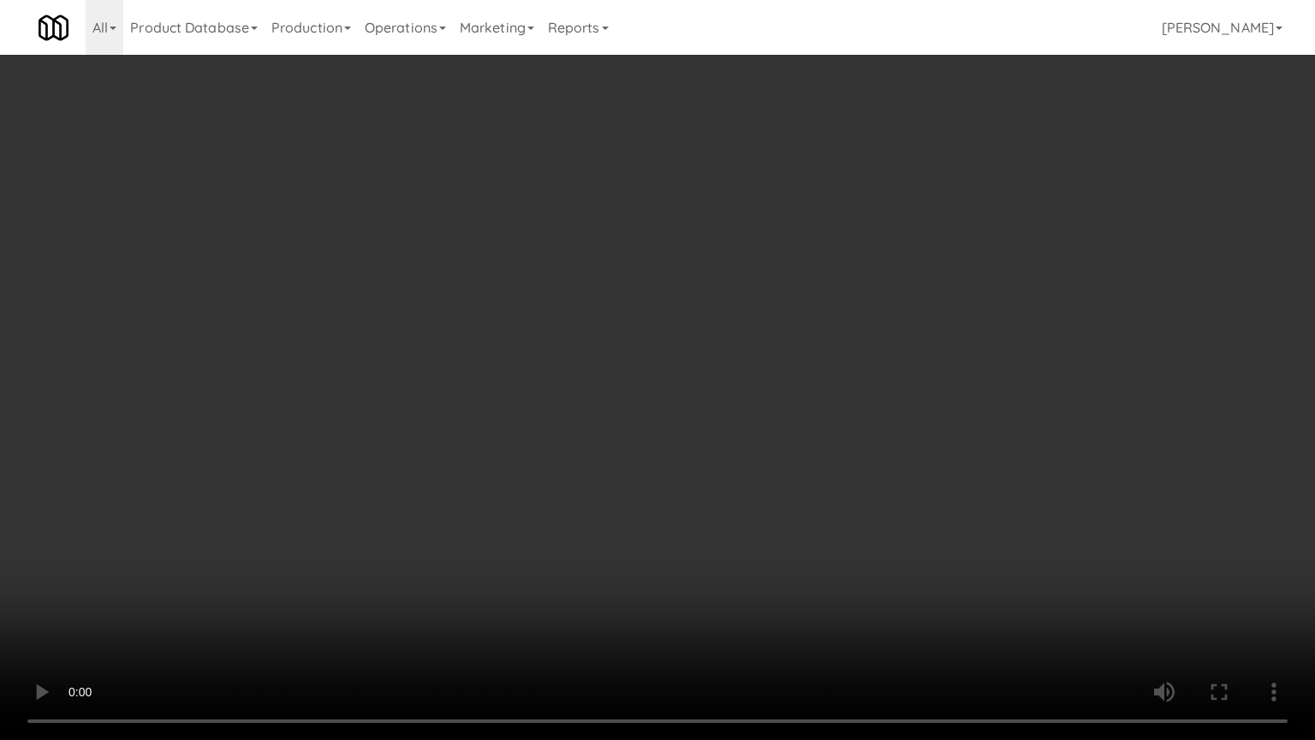
click at [527, 438] on video at bounding box center [657, 370] width 1315 height 740
drag, startPoint x: 671, startPoint y: 445, endPoint x: 622, endPoint y: 431, distance: 50.9
click at [671, 445] on video at bounding box center [657, 370] width 1315 height 740
drag, startPoint x: 394, startPoint y: 503, endPoint x: 563, endPoint y: 421, distance: 188.1
click at [396, 503] on video at bounding box center [657, 370] width 1315 height 740
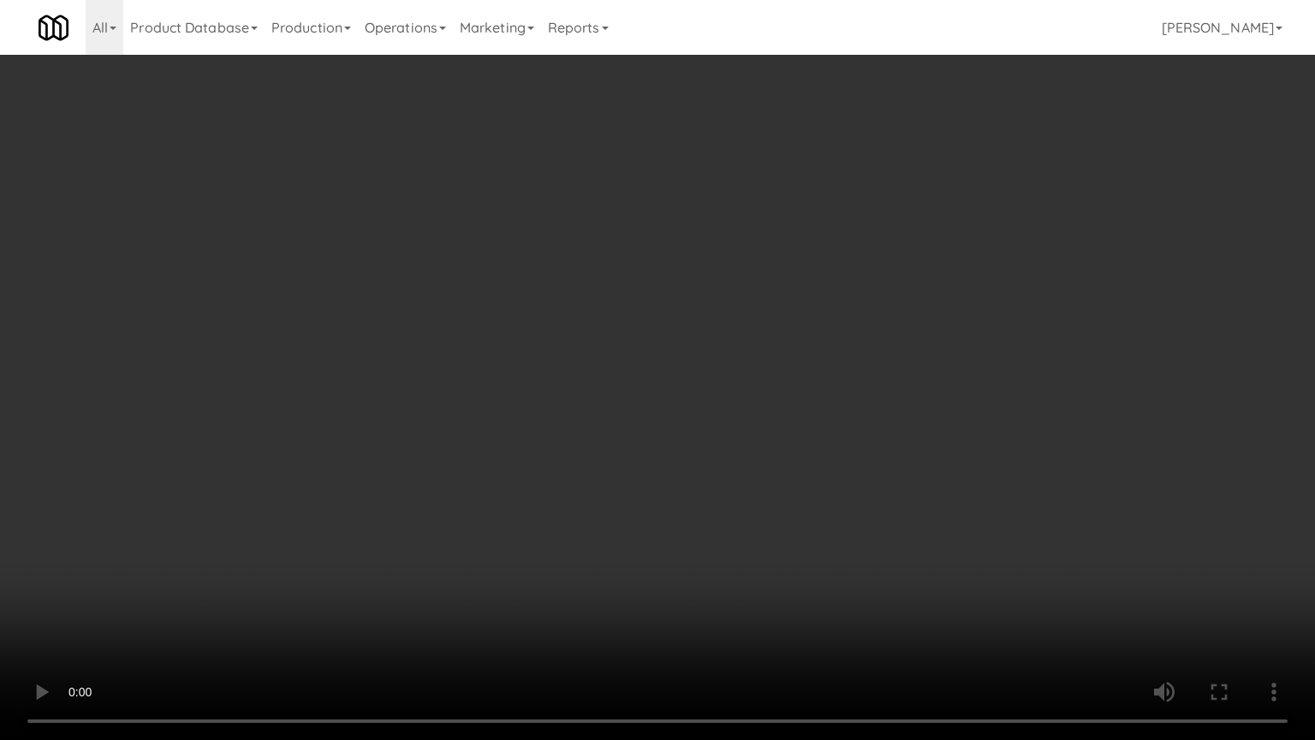
click at [530, 439] on video at bounding box center [657, 370] width 1315 height 740
click at [532, 443] on video at bounding box center [657, 370] width 1315 height 740
click at [534, 446] on video at bounding box center [657, 370] width 1315 height 740
click at [573, 453] on video at bounding box center [657, 370] width 1315 height 740
click at [551, 461] on video at bounding box center [657, 370] width 1315 height 740
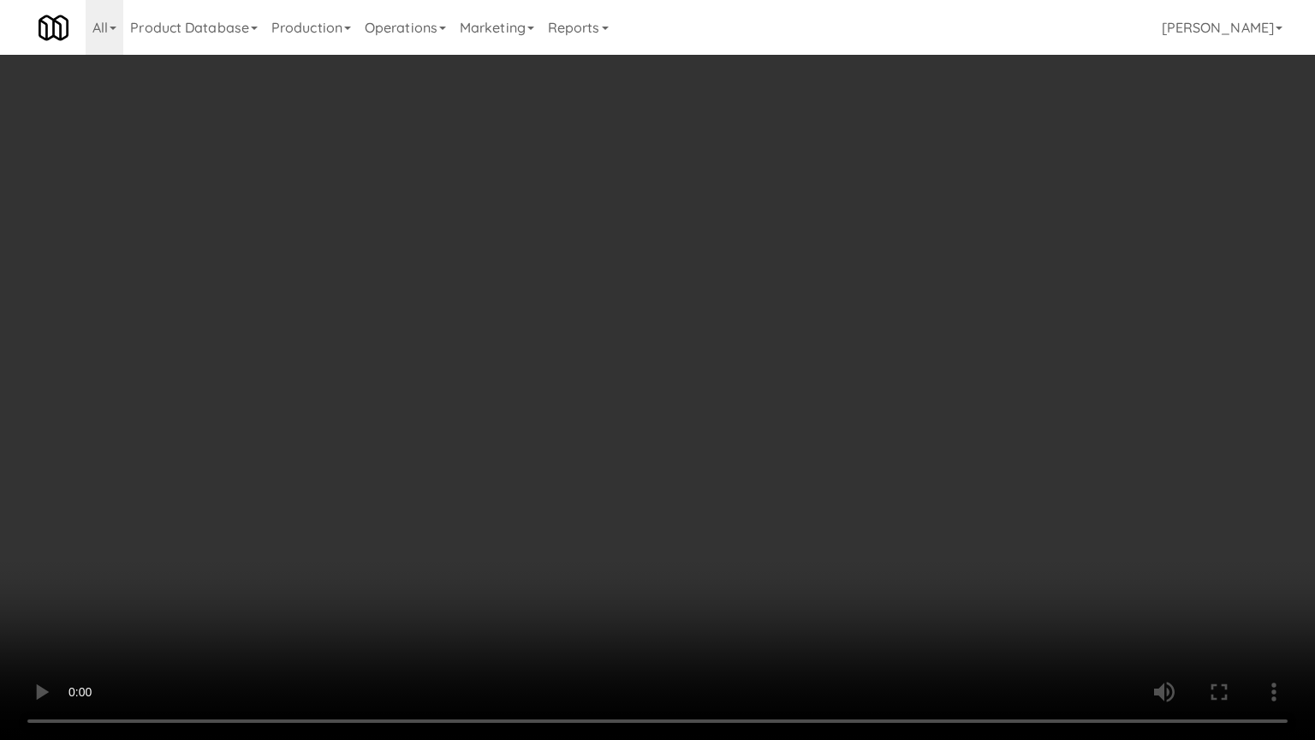
click at [522, 456] on video at bounding box center [657, 370] width 1315 height 740
click at [544, 445] on video at bounding box center [657, 370] width 1315 height 740
click at [573, 442] on video at bounding box center [657, 370] width 1315 height 740
click at [630, 447] on video at bounding box center [657, 370] width 1315 height 740
click at [594, 442] on video at bounding box center [657, 370] width 1315 height 740
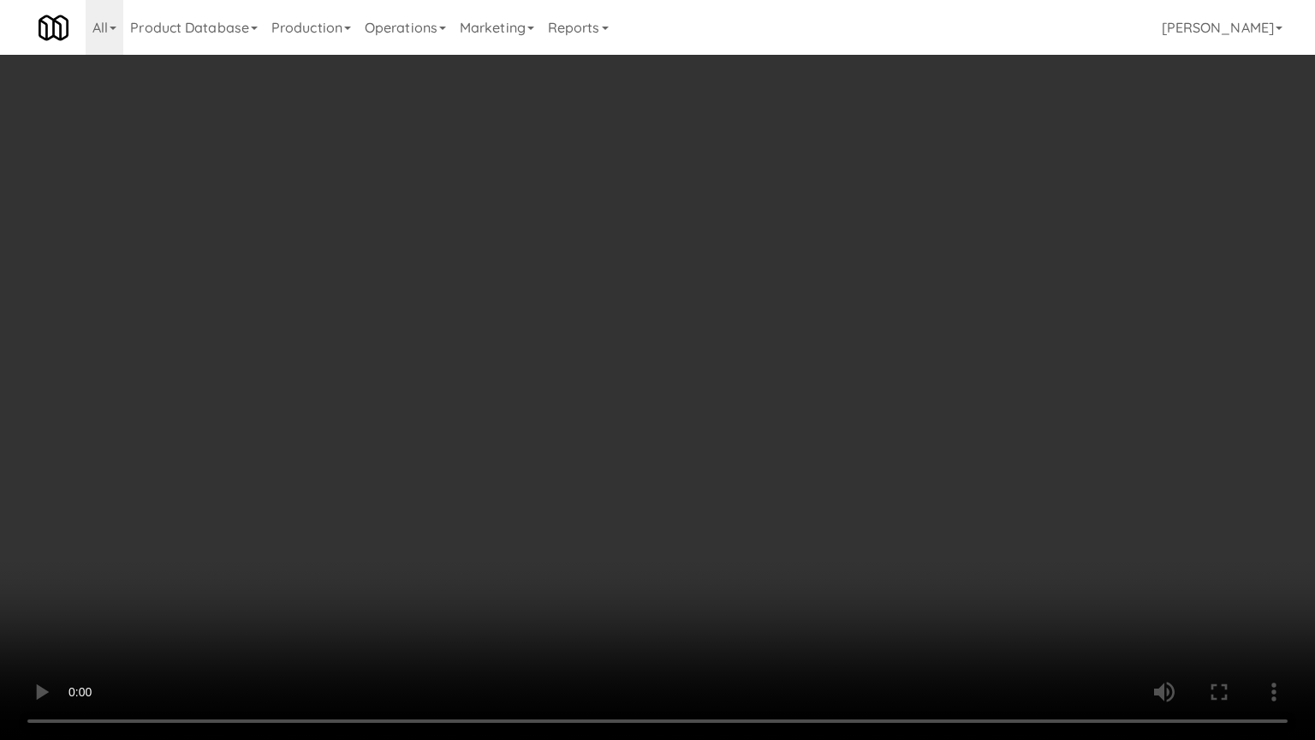
click at [599, 408] on video at bounding box center [657, 370] width 1315 height 740
click at [390, 434] on video at bounding box center [657, 370] width 1315 height 740
click at [745, 346] on video at bounding box center [657, 370] width 1315 height 740
click at [742, 334] on video at bounding box center [657, 370] width 1315 height 740
click at [695, 310] on video at bounding box center [657, 370] width 1315 height 740
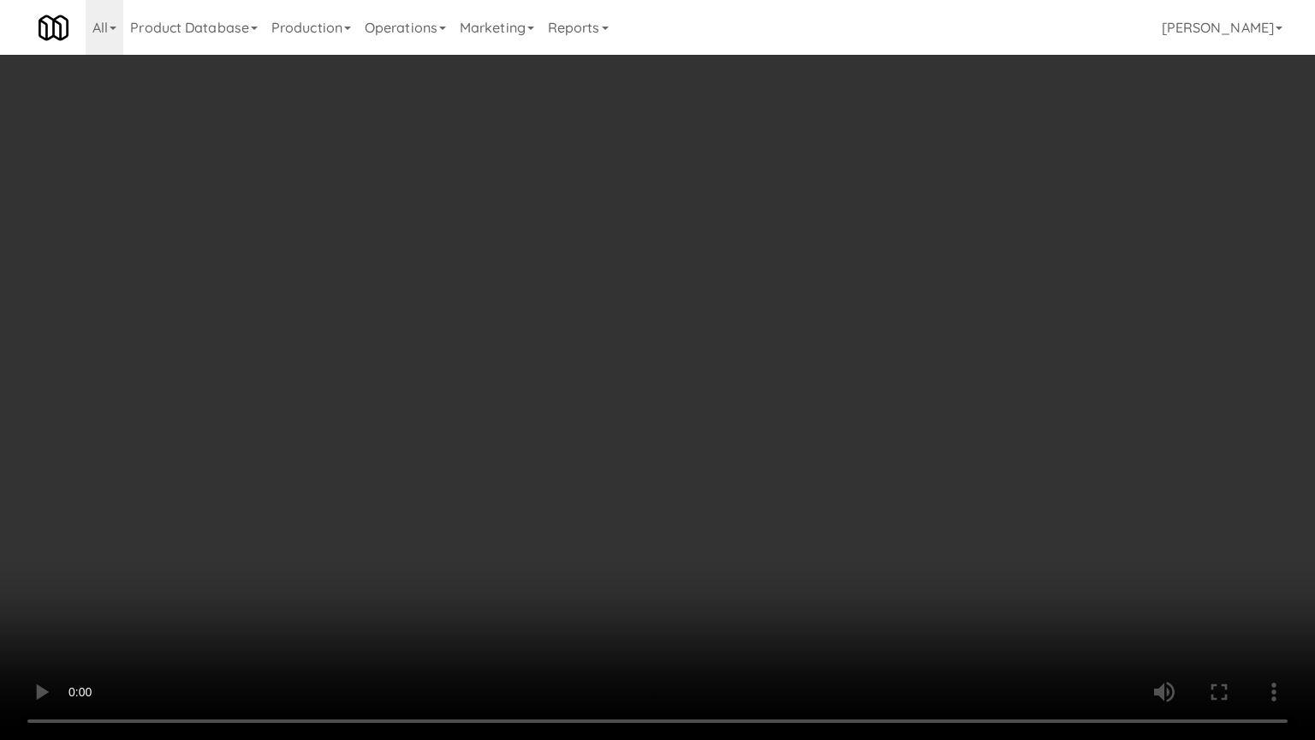
click at [688, 310] on video at bounding box center [657, 370] width 1315 height 740
click at [597, 301] on video at bounding box center [657, 370] width 1315 height 740
drag, startPoint x: 341, startPoint y: 401, endPoint x: 436, endPoint y: 298, distance: 140.0
click at [343, 401] on video at bounding box center [657, 370] width 1315 height 740
click at [530, 340] on video at bounding box center [657, 370] width 1315 height 740
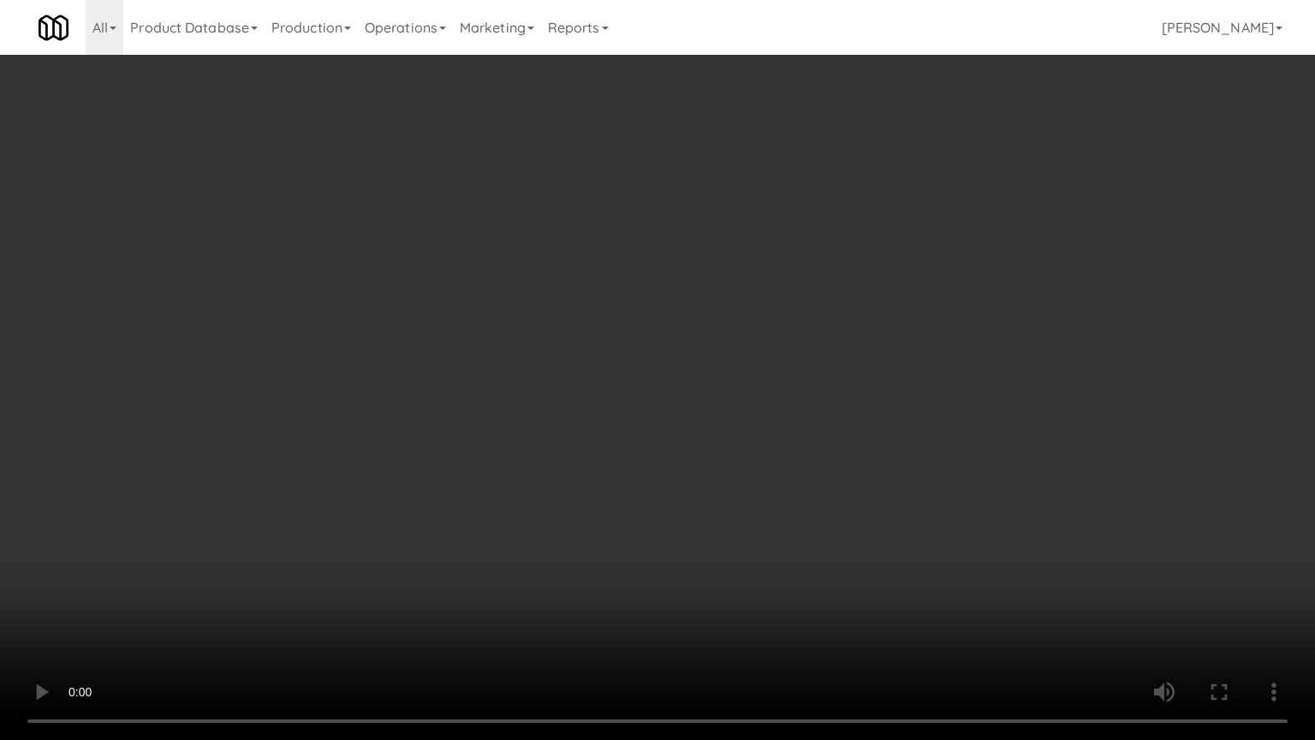
click at [530, 338] on video at bounding box center [657, 370] width 1315 height 740
click at [536, 334] on video at bounding box center [657, 370] width 1315 height 740
click at [499, 335] on video at bounding box center [657, 370] width 1315 height 740
click at [402, 340] on video at bounding box center [657, 370] width 1315 height 740
click at [429, 344] on video at bounding box center [657, 370] width 1315 height 740
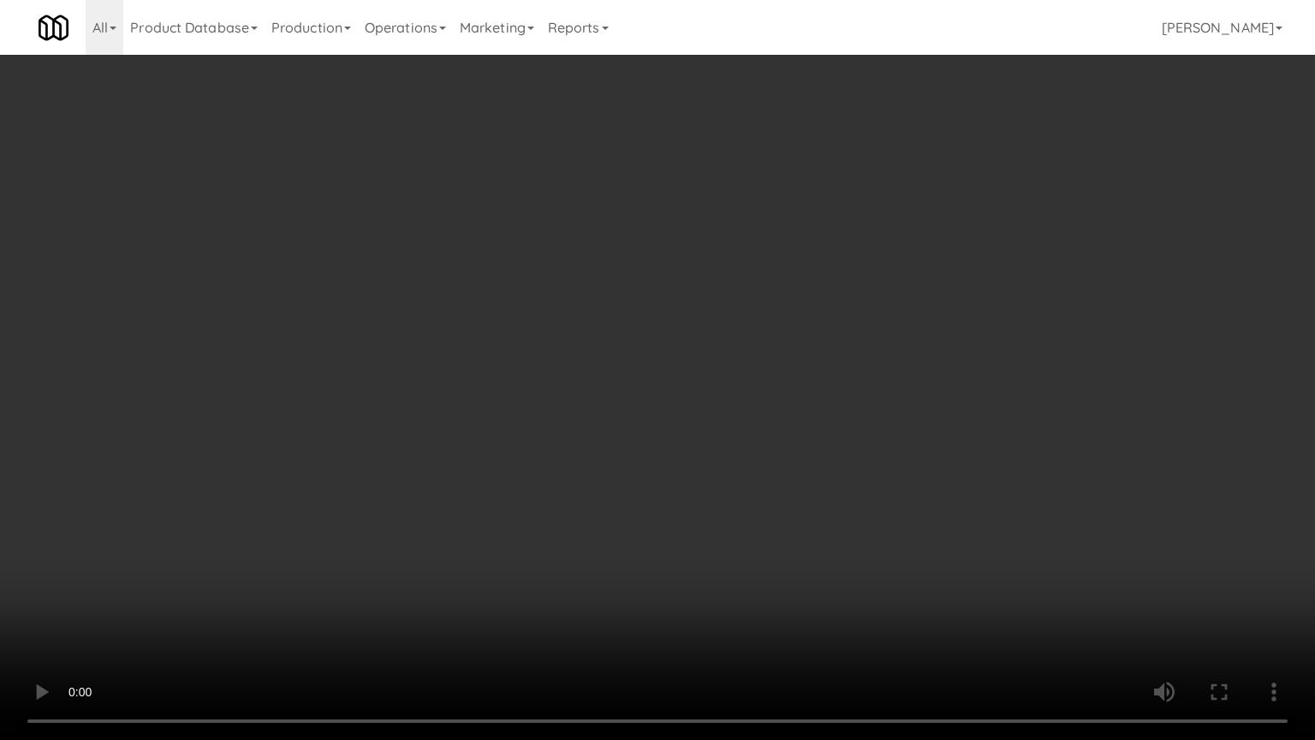
click at [442, 343] on video at bounding box center [657, 370] width 1315 height 740
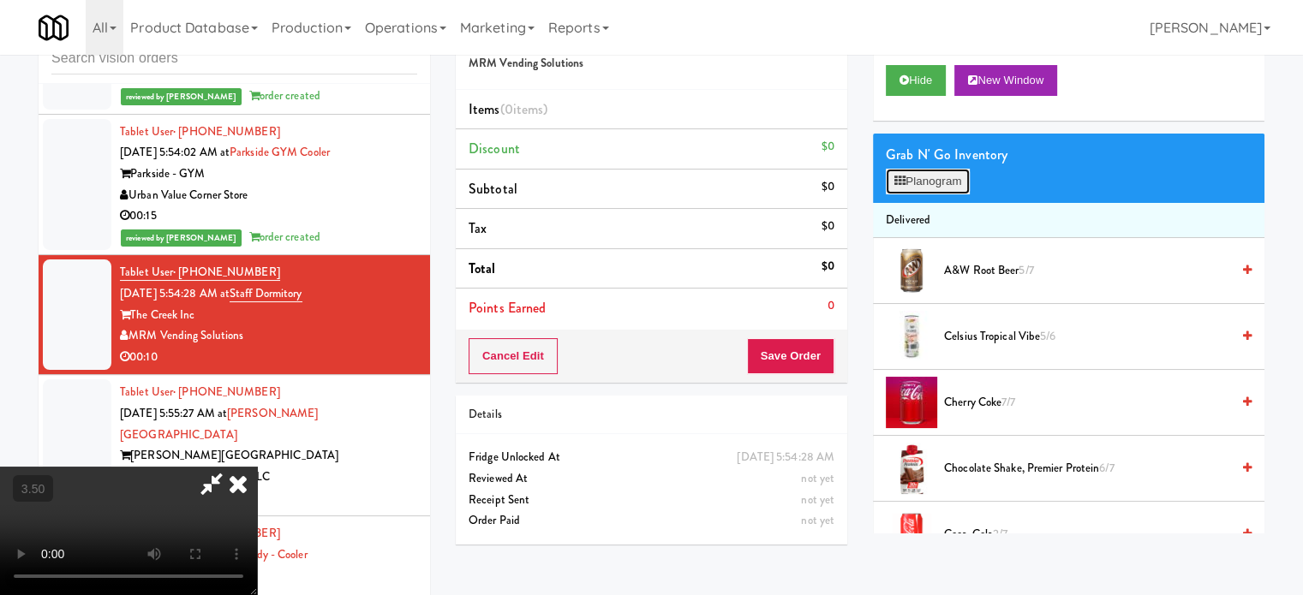
click at [938, 188] on button "Planogram" at bounding box center [927, 182] width 84 height 26
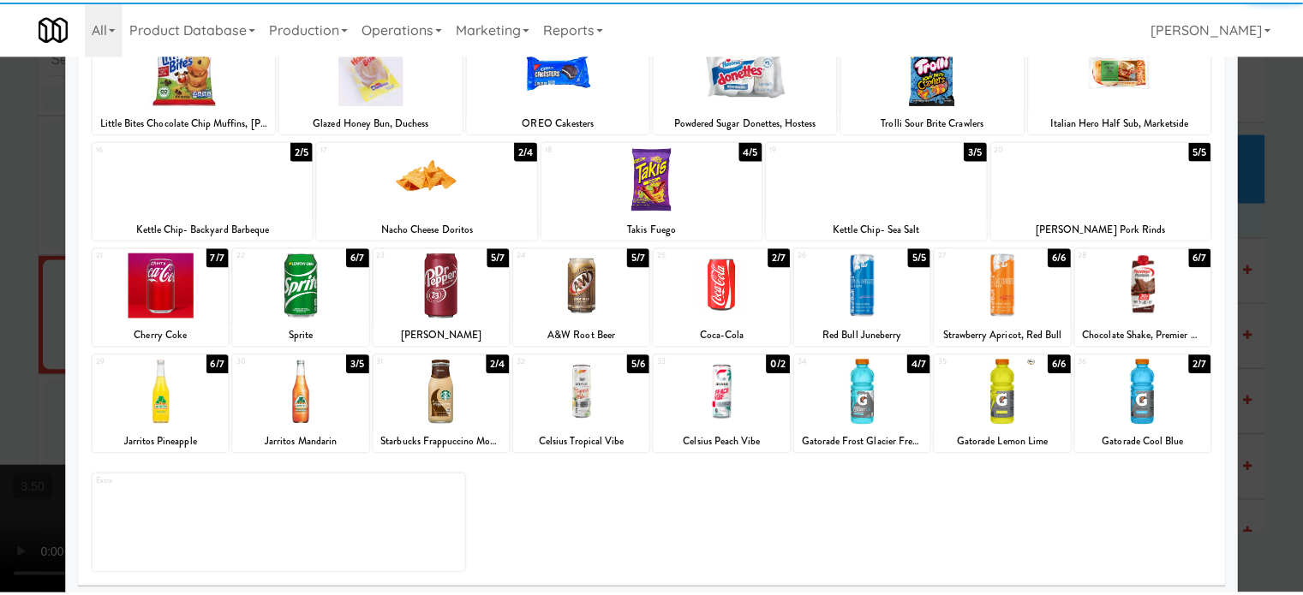
scroll to position [245, 0]
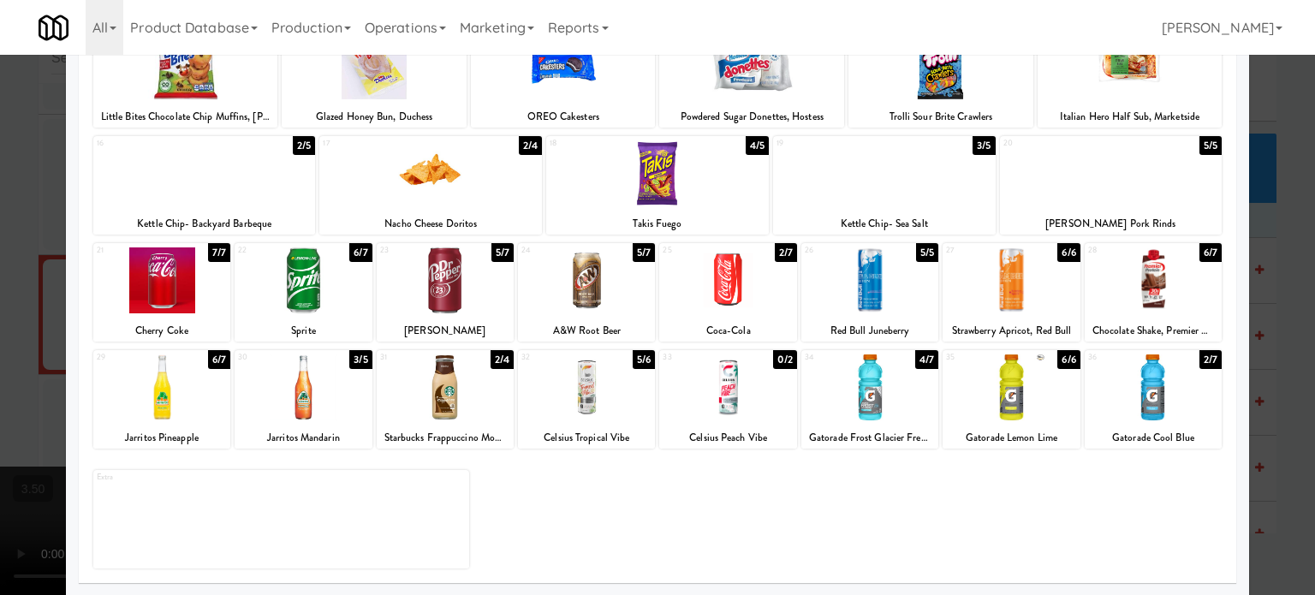
click at [938, 253] on div "6/6" at bounding box center [1069, 252] width 22 height 19
click at [938, 292] on div at bounding box center [657, 297] width 1315 height 595
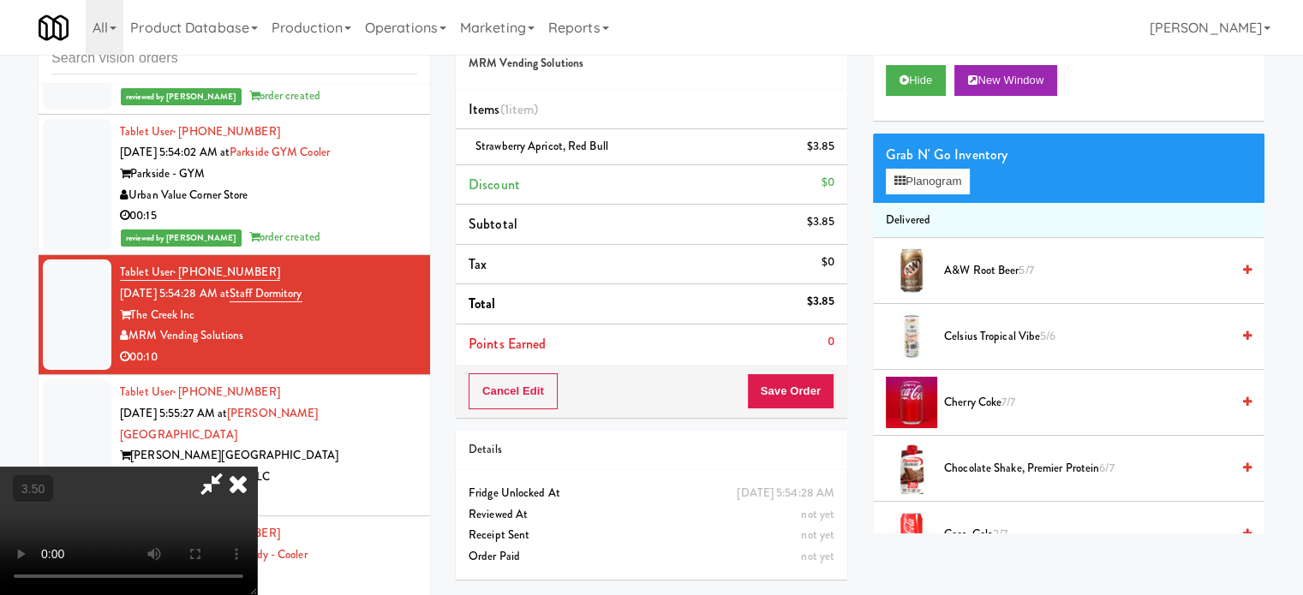
click at [257, 467] on video at bounding box center [128, 531] width 257 height 128
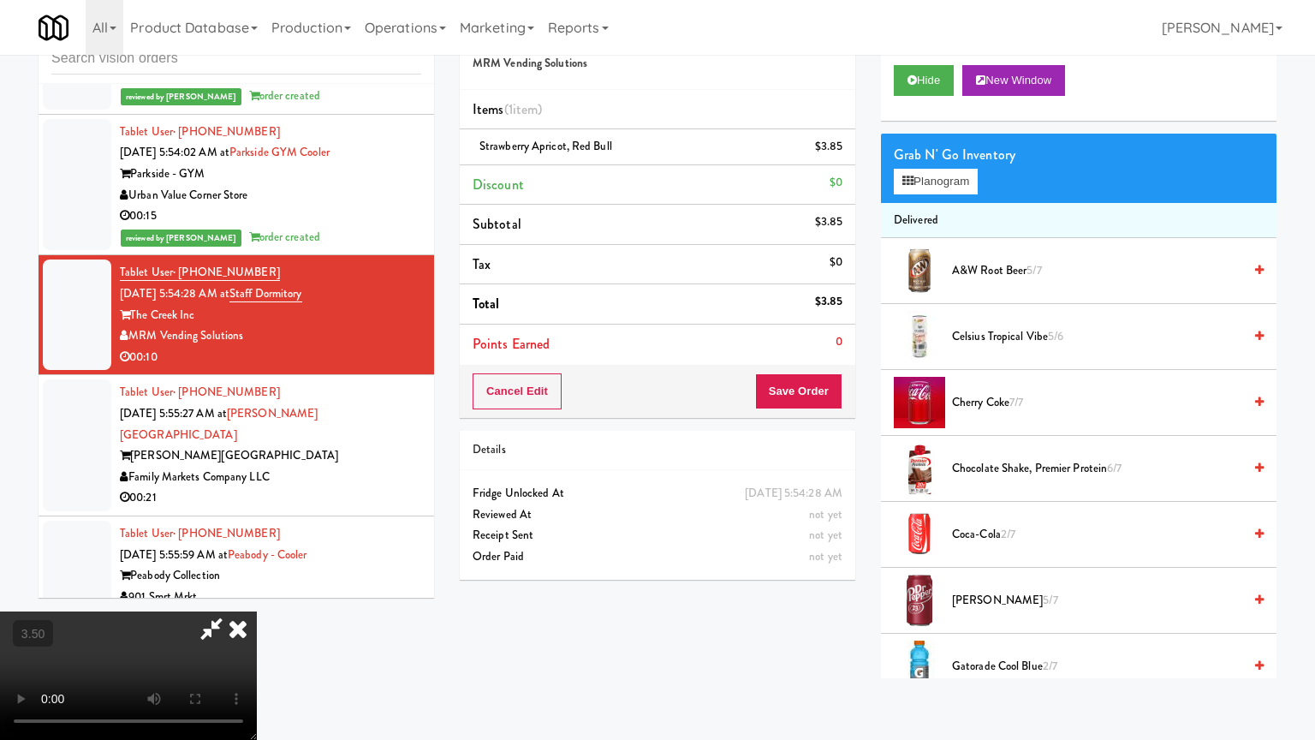
drag, startPoint x: 384, startPoint y: 486, endPoint x: 623, endPoint y: 423, distance: 247.0
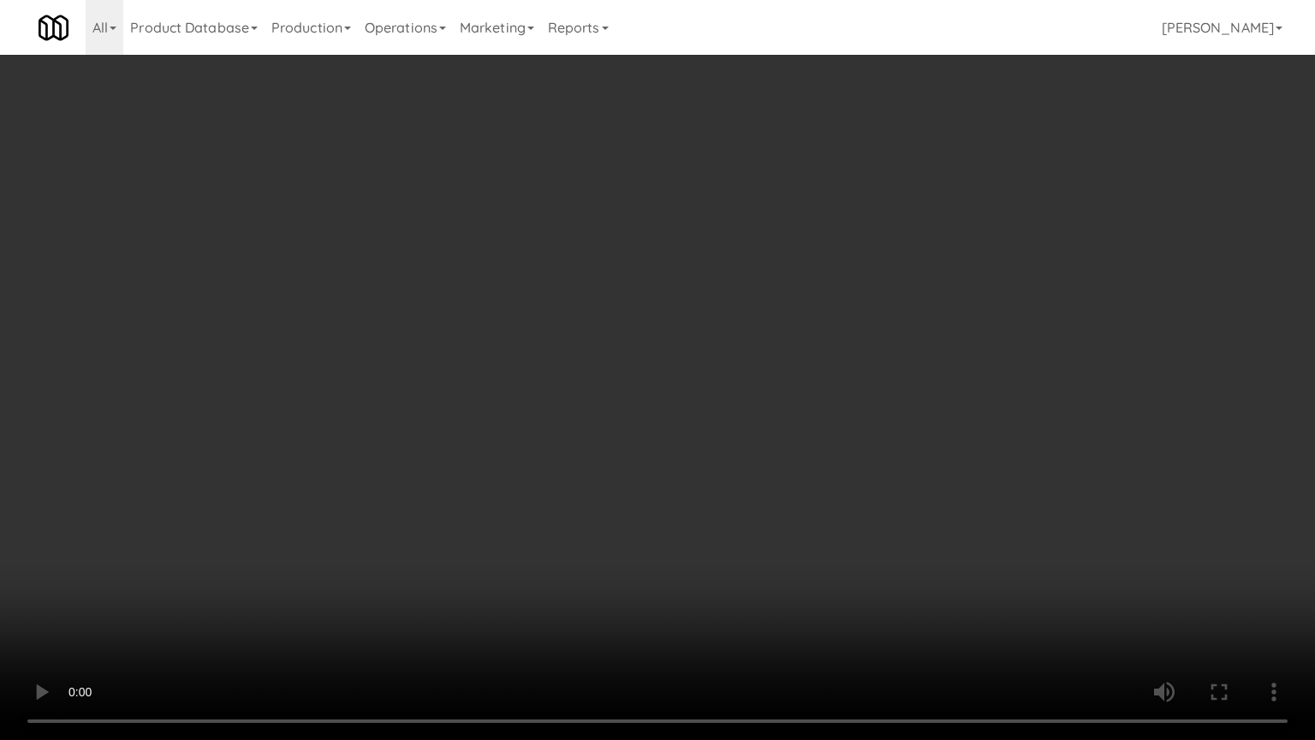
click at [386, 486] on video at bounding box center [657, 370] width 1315 height 740
click at [774, 430] on video at bounding box center [657, 370] width 1315 height 740
click at [736, 414] on video at bounding box center [657, 370] width 1315 height 740
click at [700, 408] on video at bounding box center [657, 370] width 1315 height 740
click at [610, 404] on video at bounding box center [657, 370] width 1315 height 740
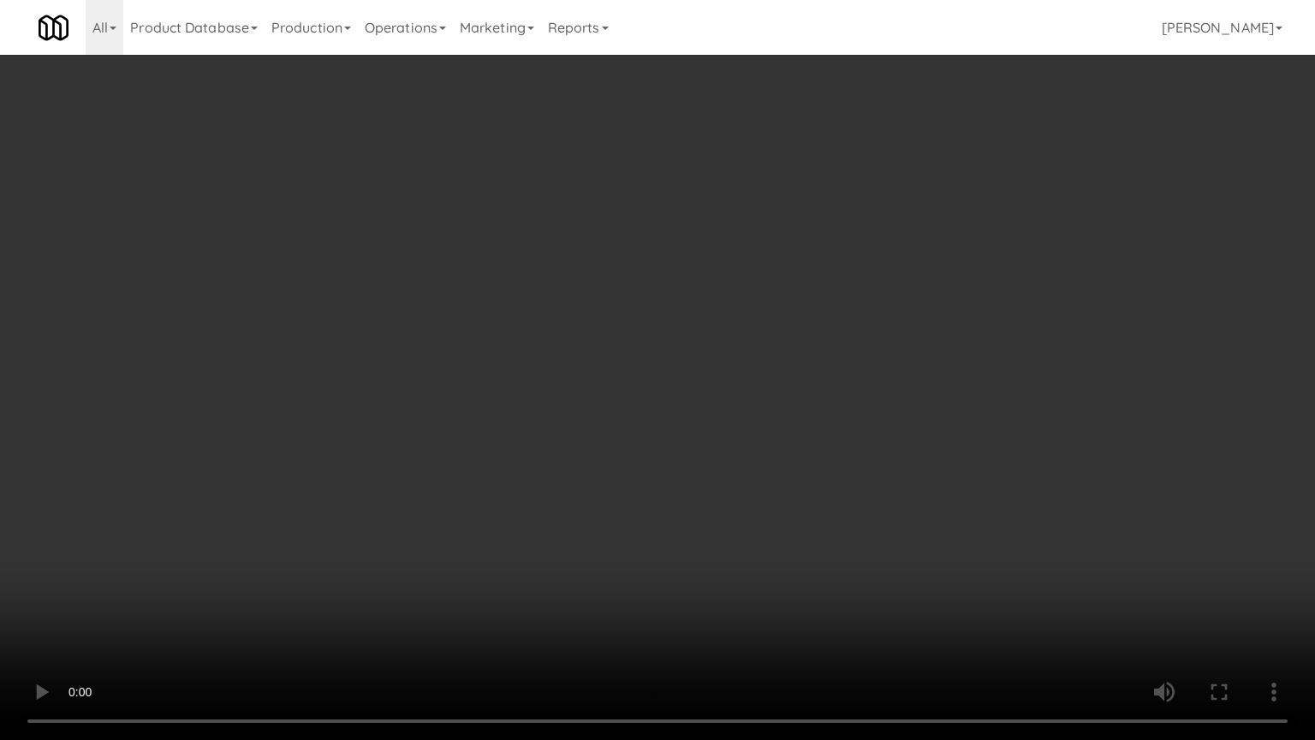
click at [598, 404] on video at bounding box center [657, 370] width 1315 height 740
click at [432, 545] on video at bounding box center [657, 370] width 1315 height 740
click at [606, 485] on video at bounding box center [657, 370] width 1315 height 740
click at [612, 480] on video at bounding box center [657, 370] width 1315 height 740
click at [594, 467] on video at bounding box center [657, 370] width 1315 height 740
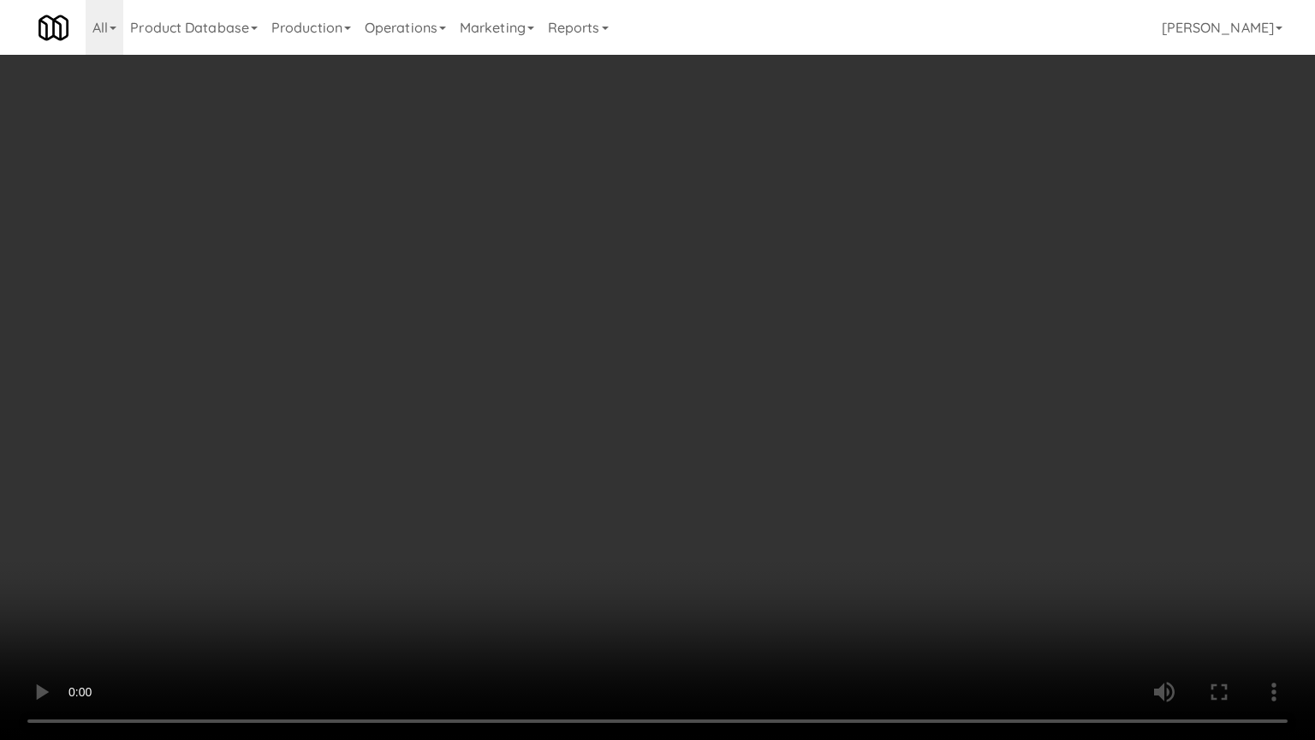
click at [569, 456] on video at bounding box center [657, 370] width 1315 height 740
click at [527, 449] on video at bounding box center [657, 370] width 1315 height 740
click at [540, 445] on video at bounding box center [657, 370] width 1315 height 740
click at [551, 377] on video at bounding box center [657, 370] width 1315 height 740
click at [584, 392] on video at bounding box center [657, 370] width 1315 height 740
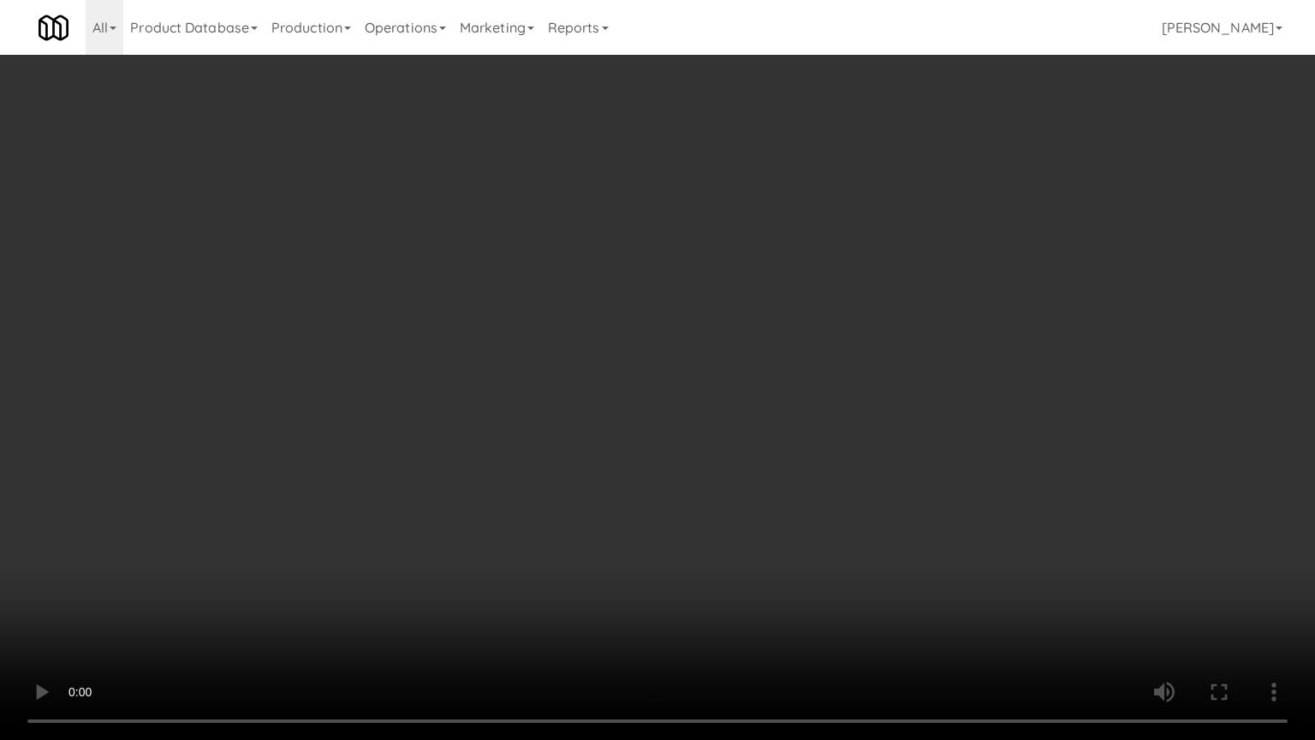
click at [707, 376] on video at bounding box center [657, 370] width 1315 height 740
click at [708, 375] on video at bounding box center [657, 370] width 1315 height 740
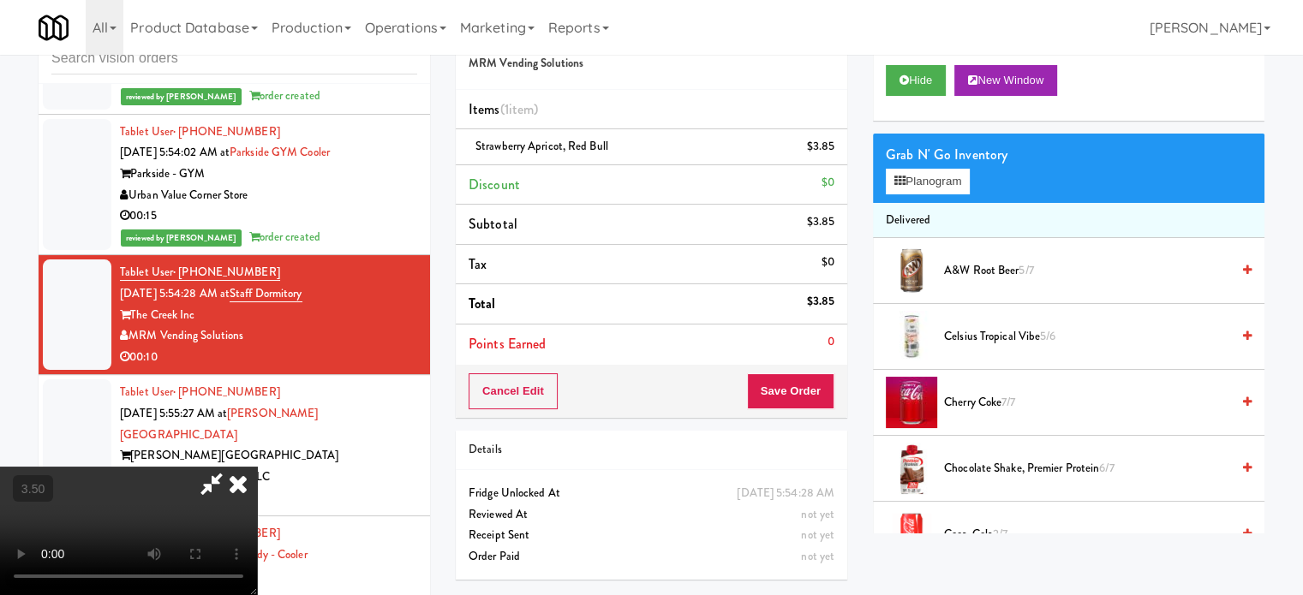
click at [257, 467] on icon at bounding box center [238, 484] width 38 height 34
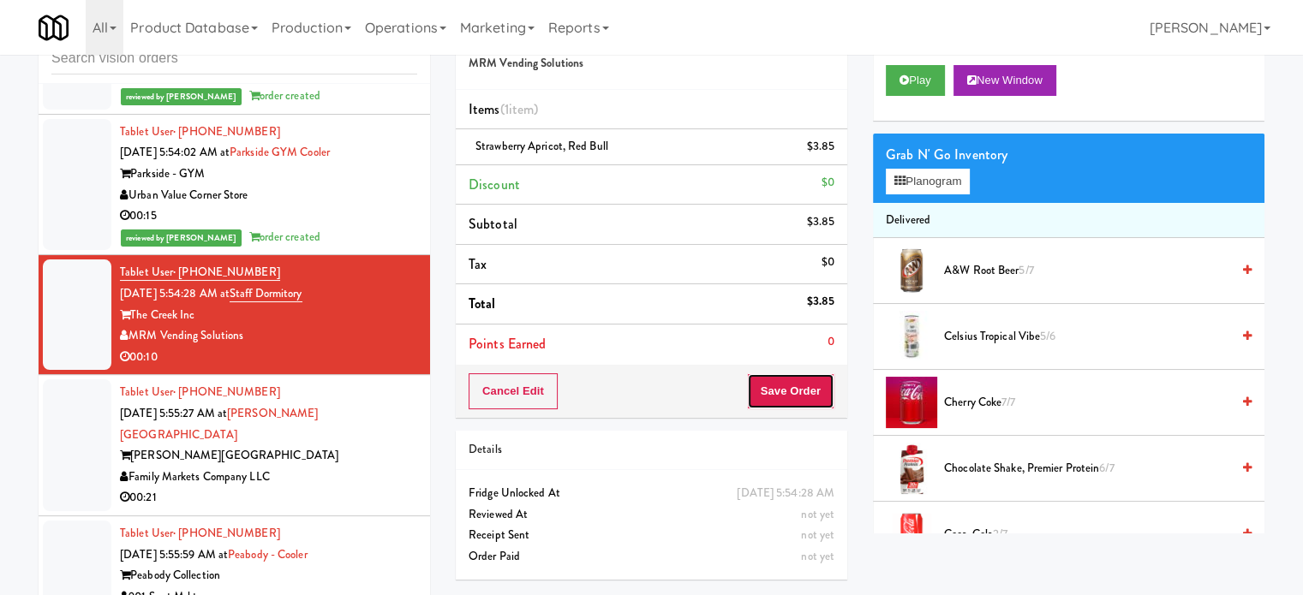
click at [801, 384] on button "Save Order" at bounding box center [790, 391] width 87 height 36
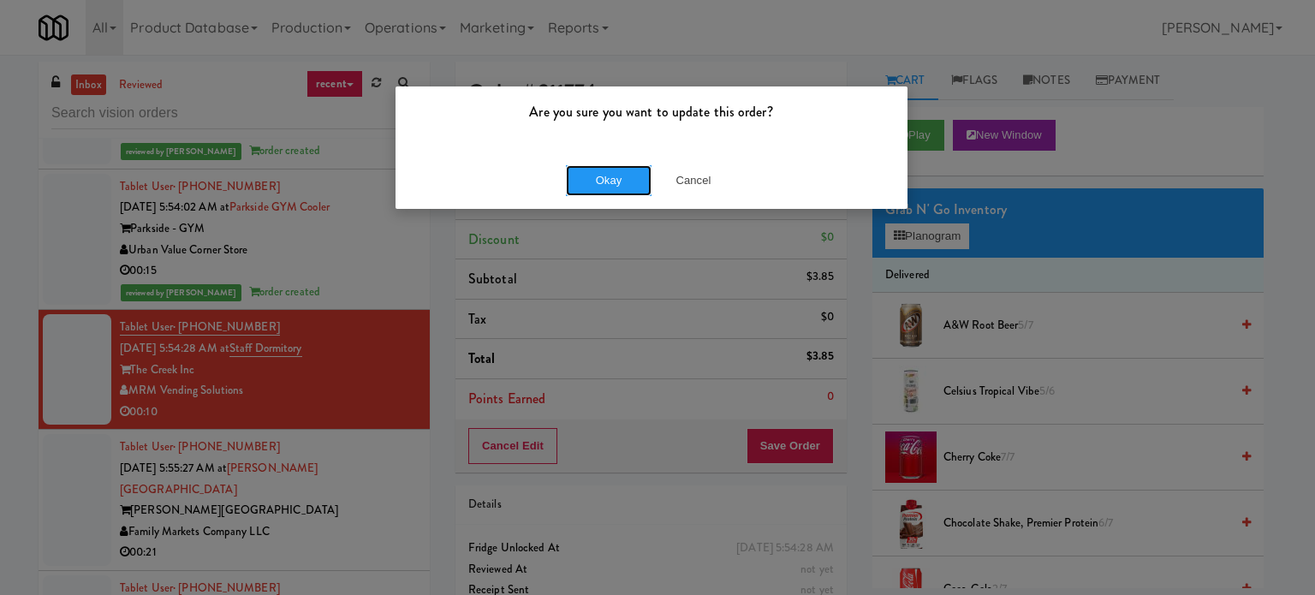
click at [609, 188] on button "Okay" at bounding box center [609, 180] width 86 height 31
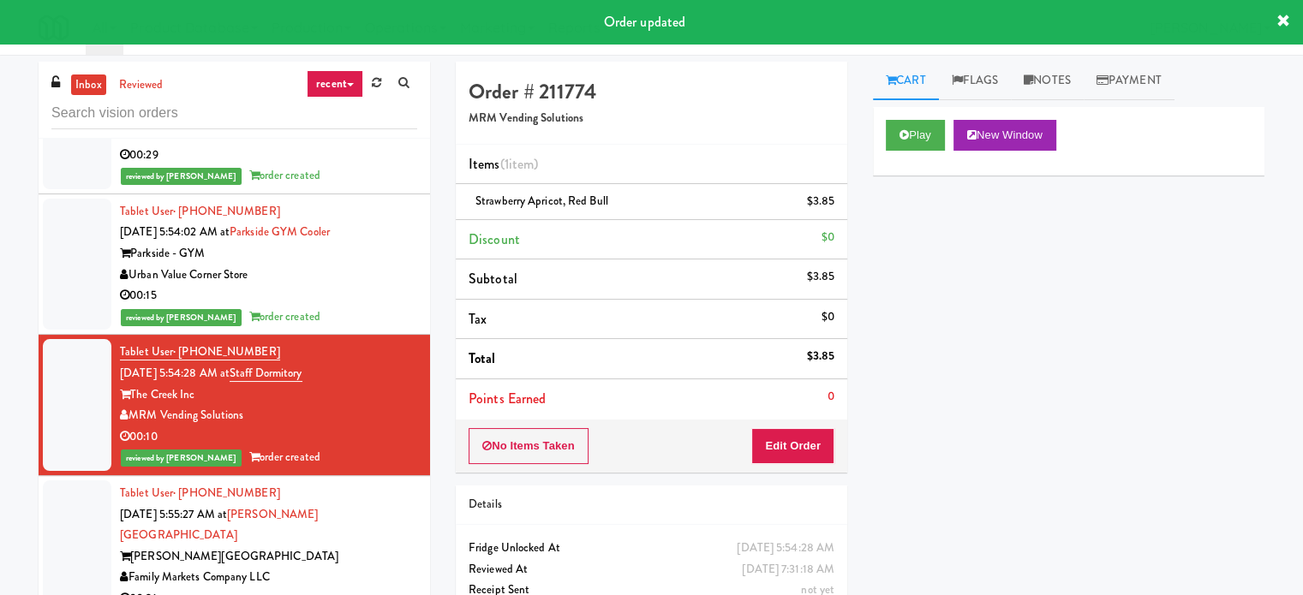
scroll to position [1993, 0]
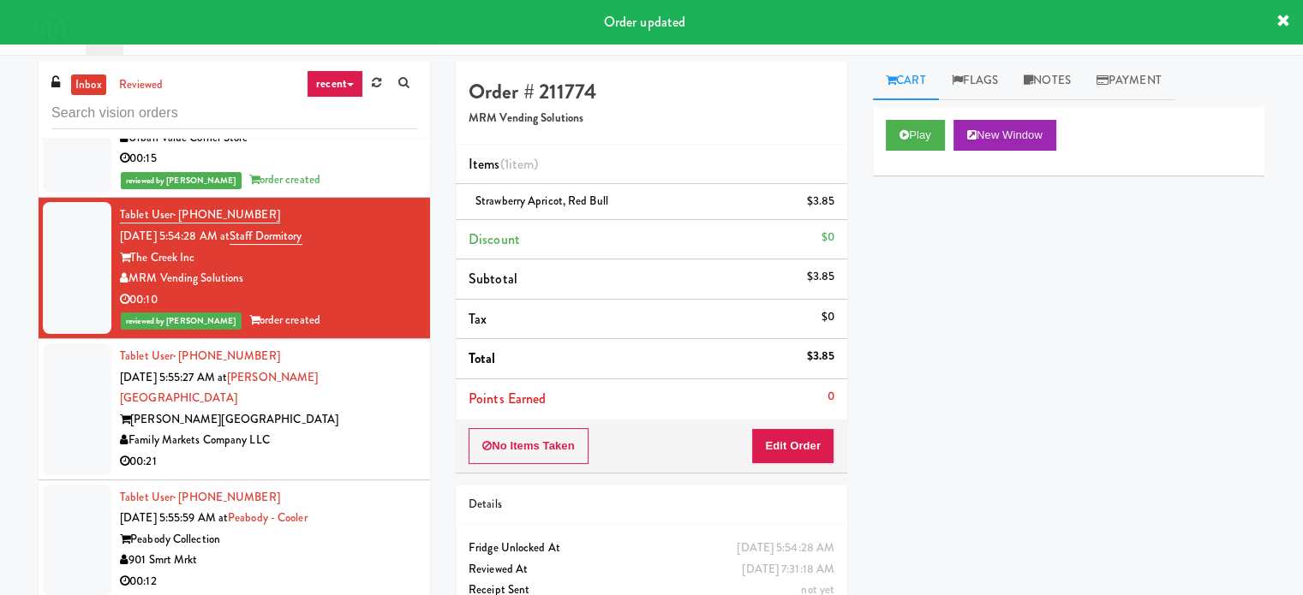
drag, startPoint x: 382, startPoint y: 425, endPoint x: 444, endPoint y: 342, distance: 103.4
click at [383, 425] on div "[PERSON_NAME][GEOGRAPHIC_DATA]" at bounding box center [268, 419] width 297 height 21
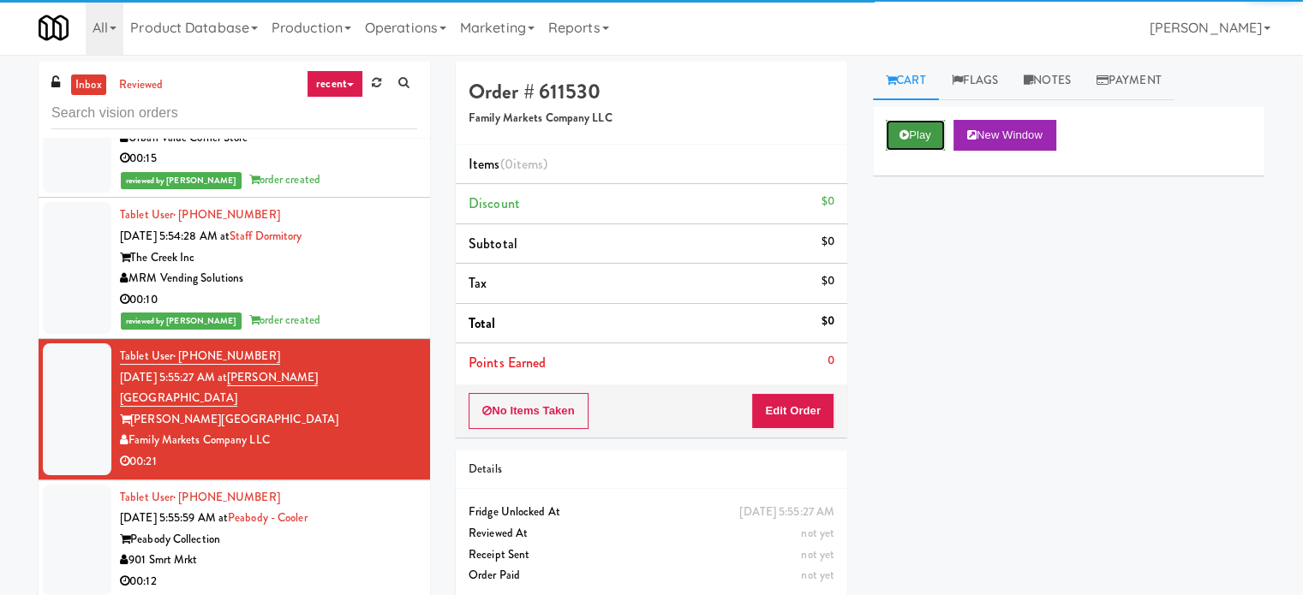
click at [908, 137] on button "Play" at bounding box center [914, 135] width 59 height 31
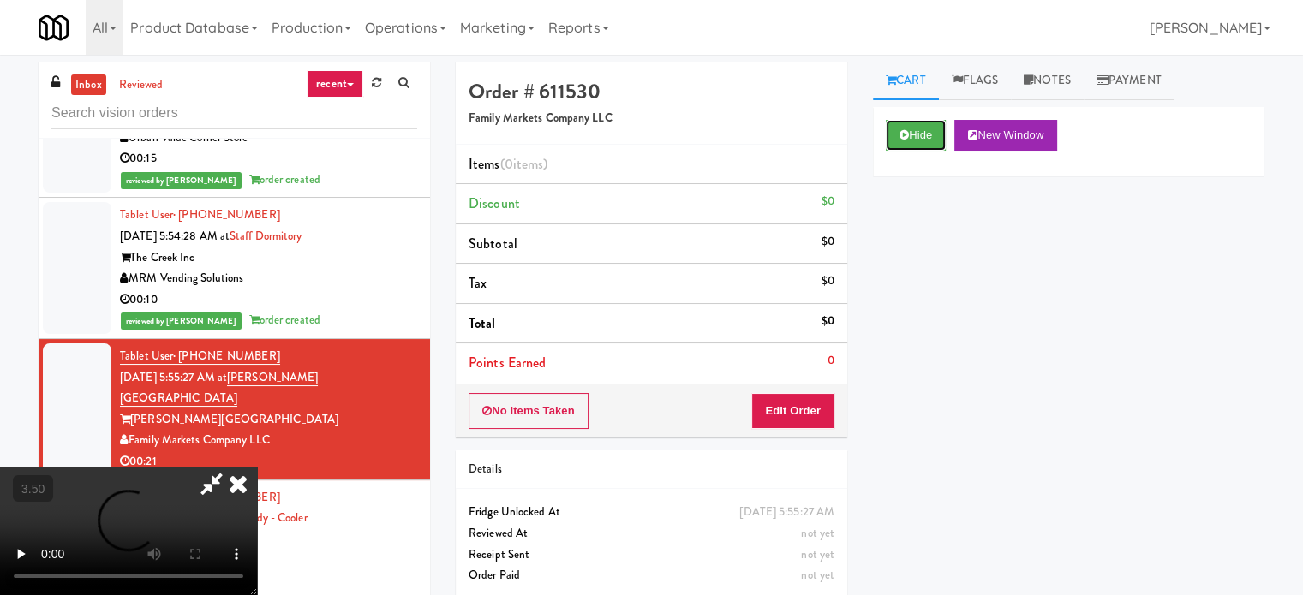
scroll to position [69, 0]
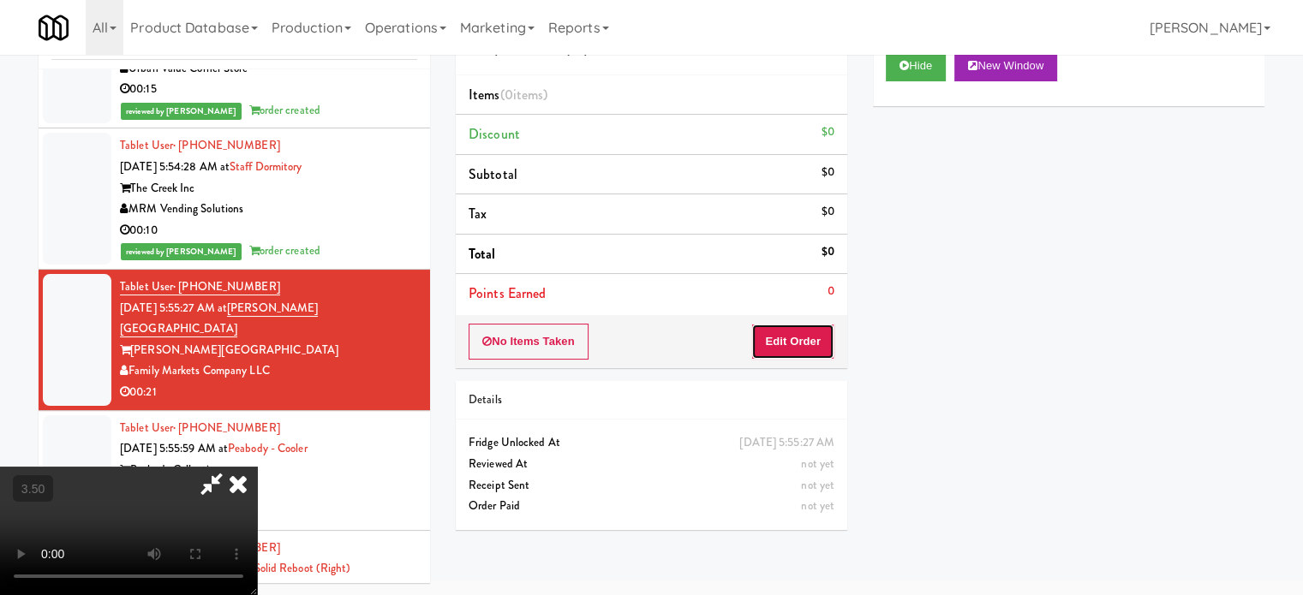
click at [802, 341] on button "Edit Order" at bounding box center [792, 342] width 83 height 36
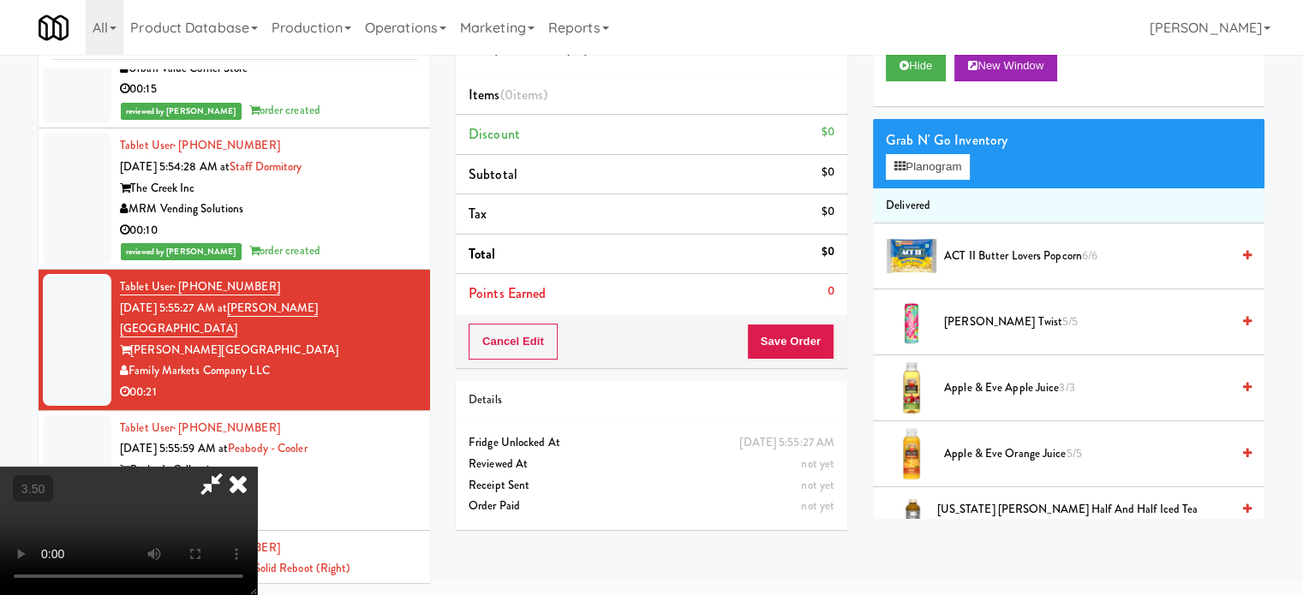
click at [257, 467] on video at bounding box center [128, 531] width 257 height 128
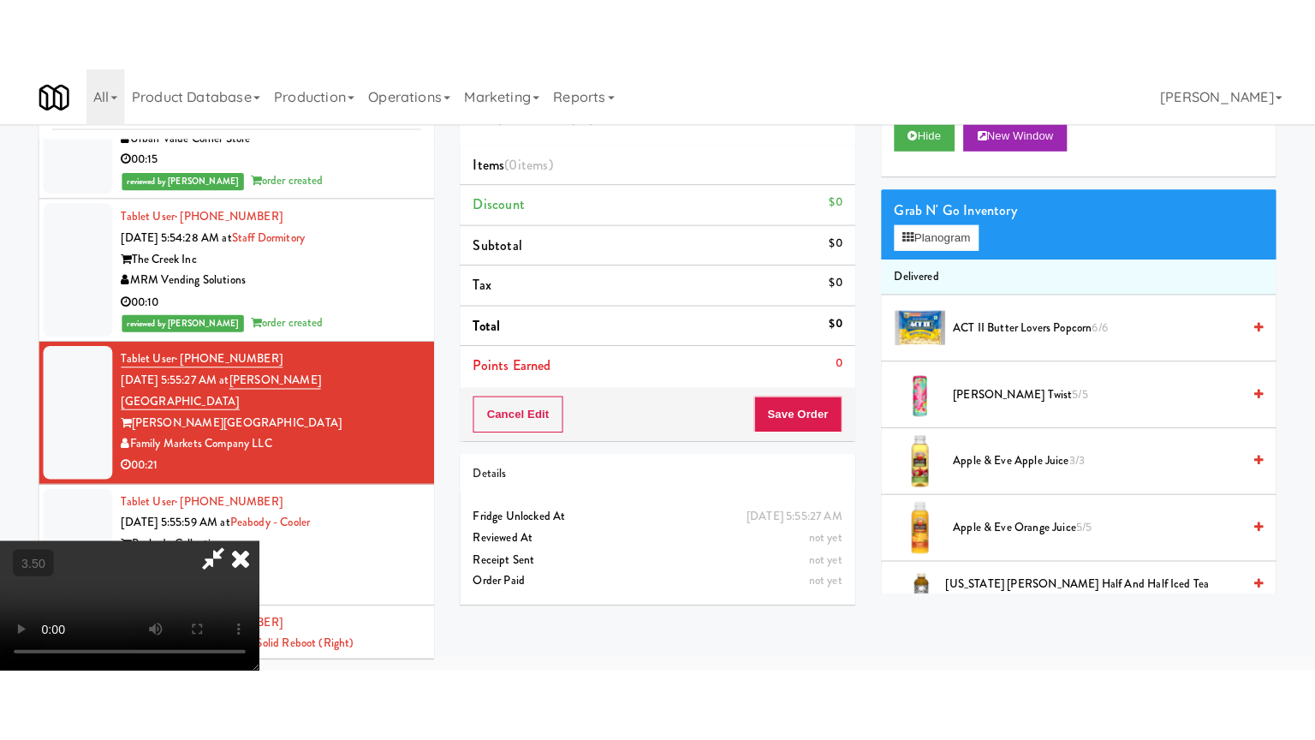
scroll to position [55, 0]
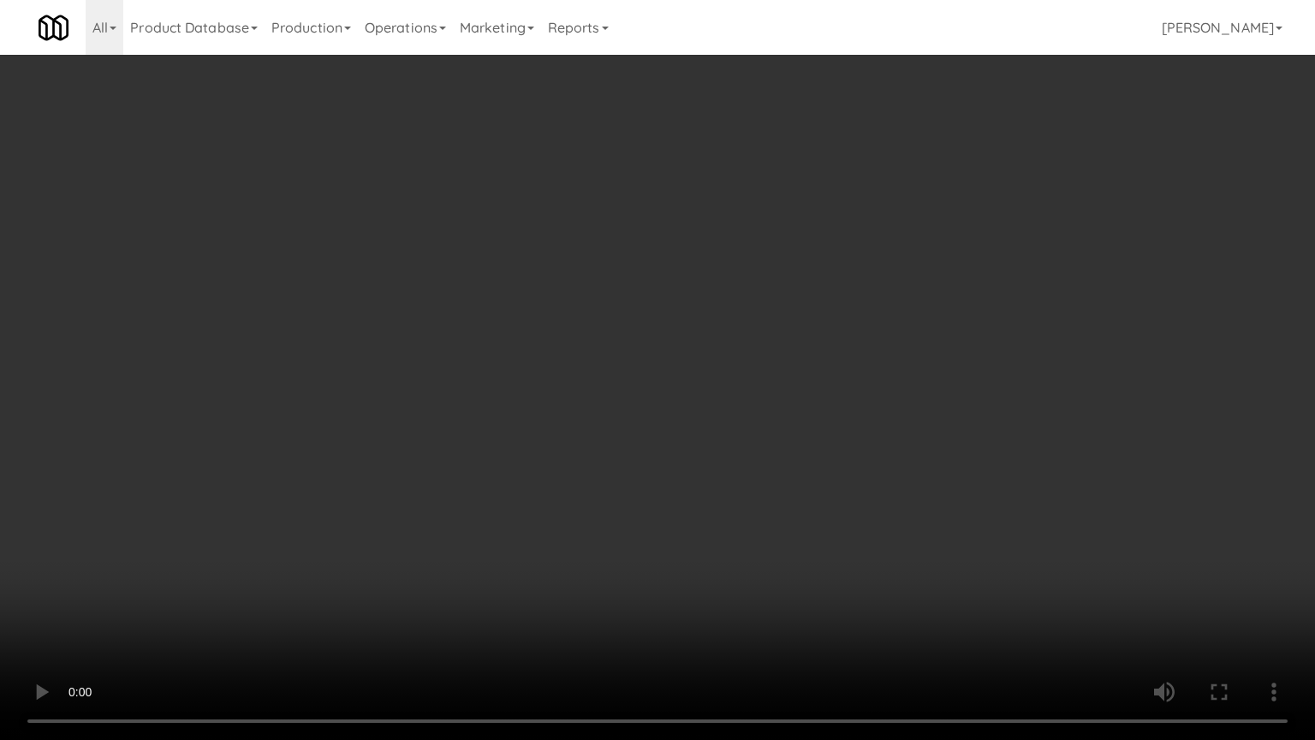
click at [553, 343] on video at bounding box center [657, 370] width 1315 height 740
click at [619, 349] on video at bounding box center [657, 370] width 1315 height 740
click at [613, 397] on video at bounding box center [657, 370] width 1315 height 740
click at [641, 404] on video at bounding box center [657, 370] width 1315 height 740
click at [638, 388] on video at bounding box center [657, 370] width 1315 height 740
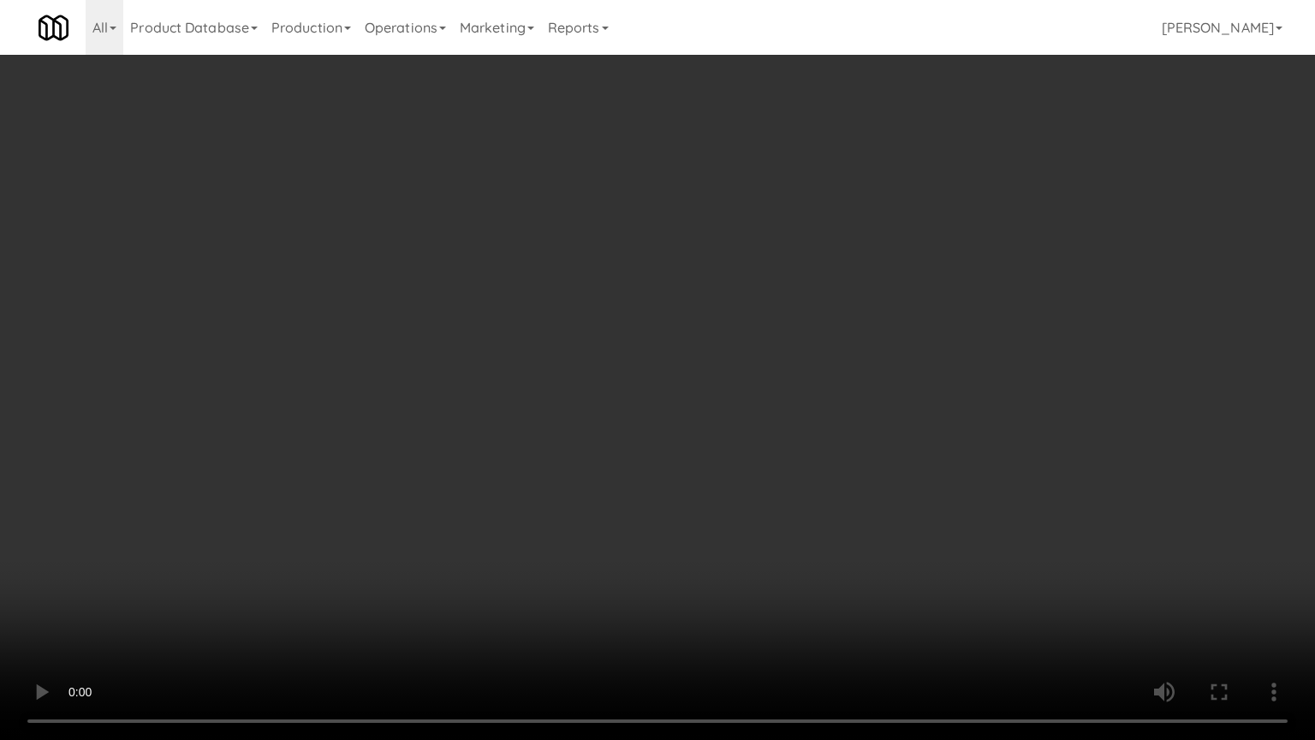
click at [608, 368] on video at bounding box center [657, 370] width 1315 height 740
click at [712, 388] on video at bounding box center [657, 370] width 1315 height 740
click at [587, 384] on video at bounding box center [657, 370] width 1315 height 740
click at [723, 374] on video at bounding box center [657, 370] width 1315 height 740
click at [587, 373] on video at bounding box center [657, 370] width 1315 height 740
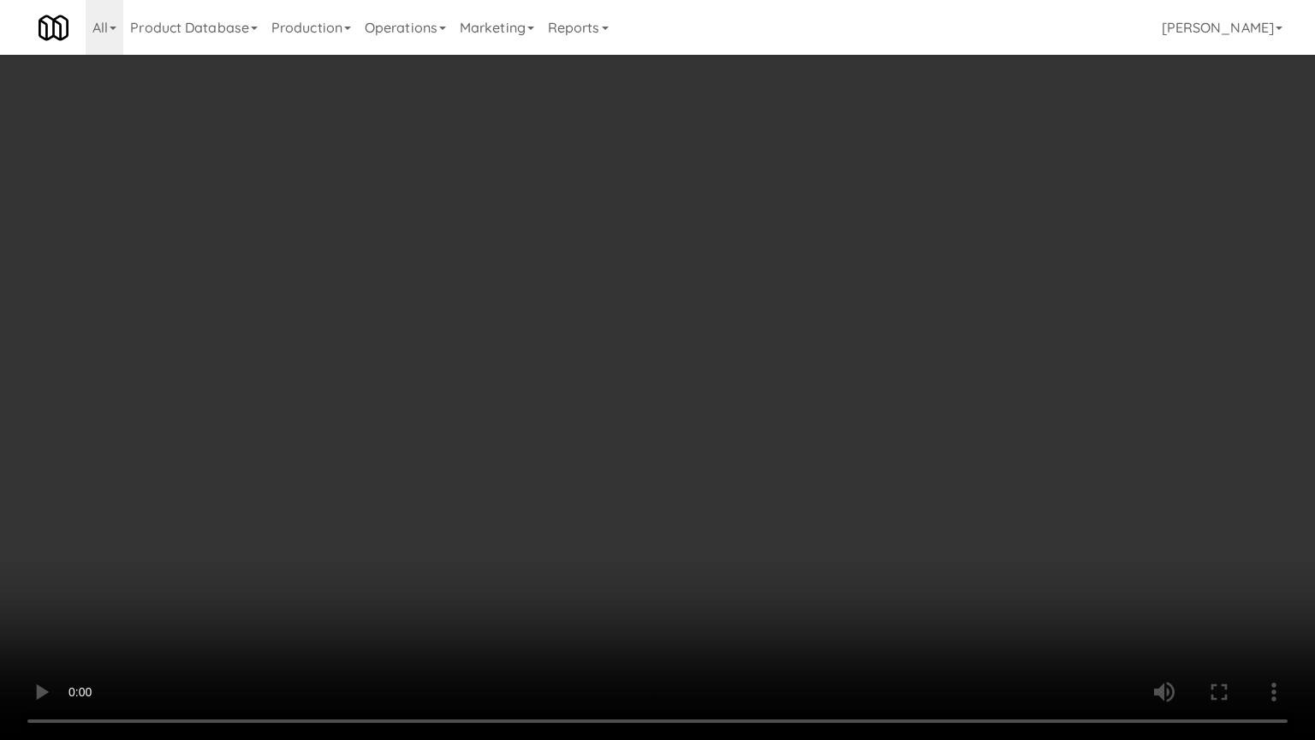
click at [658, 380] on video at bounding box center [657, 370] width 1315 height 740
click at [586, 390] on video at bounding box center [657, 370] width 1315 height 740
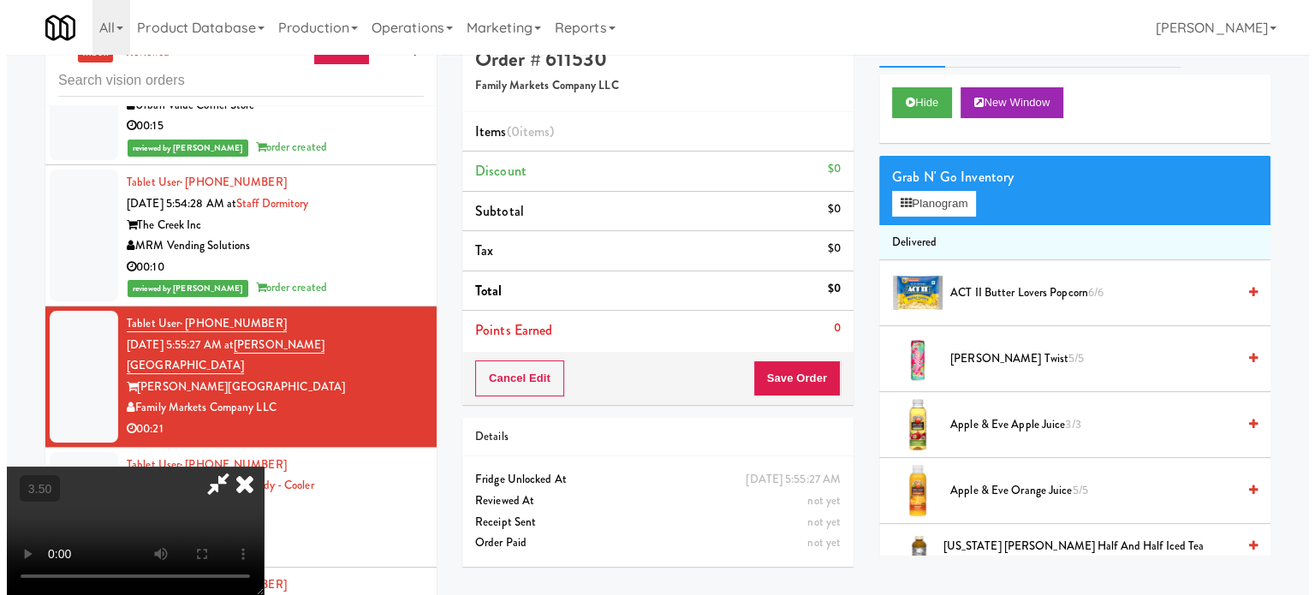
scroll to position [0, 0]
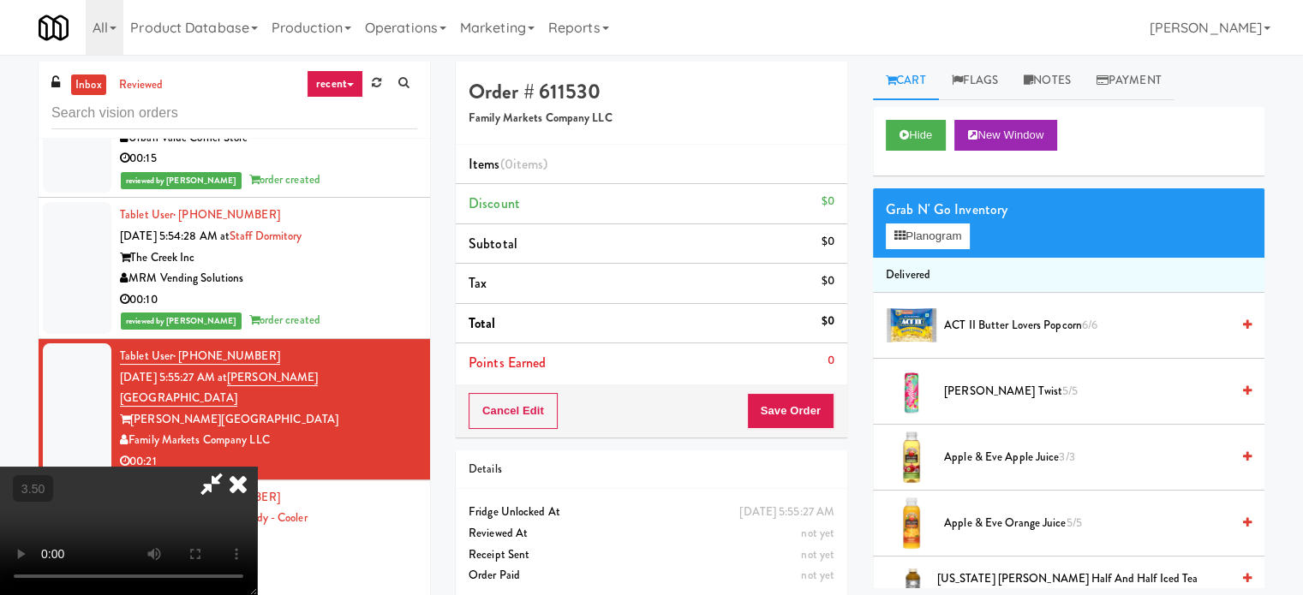
click at [257, 467] on video at bounding box center [128, 531] width 257 height 128
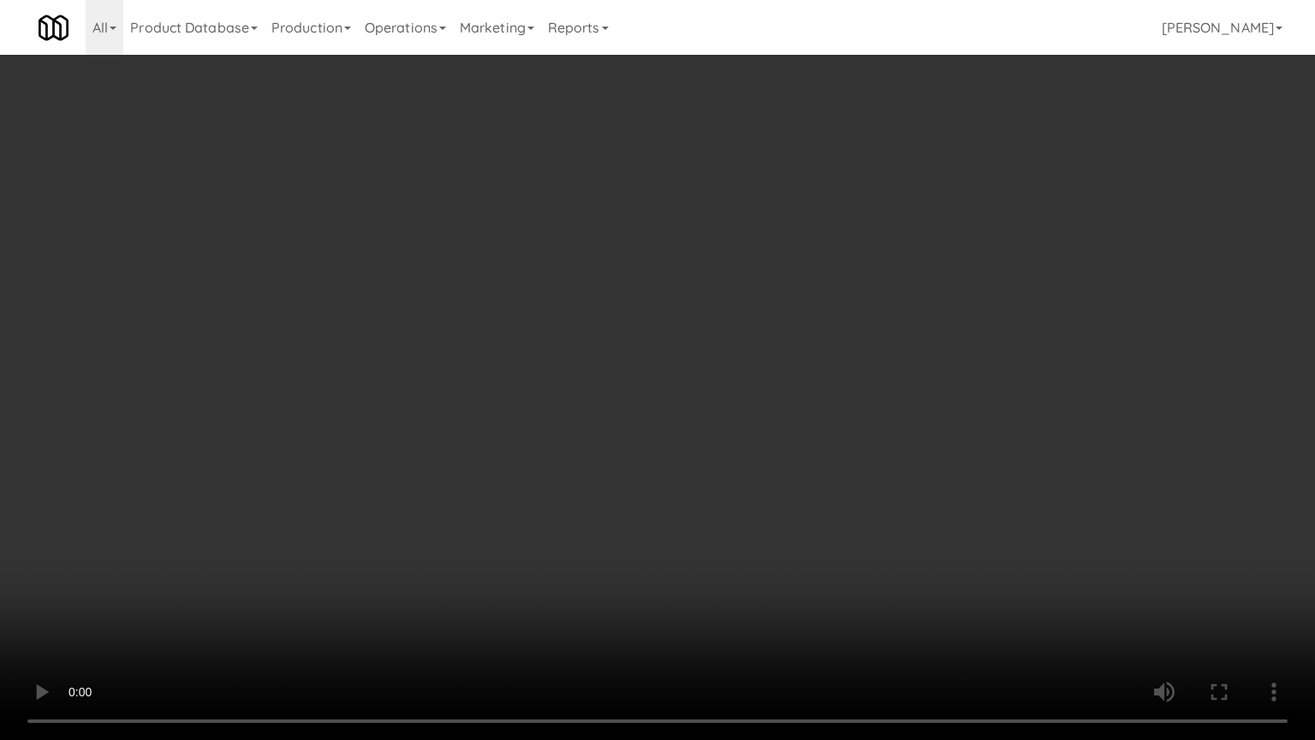
click at [474, 428] on video at bounding box center [657, 370] width 1315 height 740
click at [677, 399] on video at bounding box center [657, 370] width 1315 height 740
click at [684, 391] on video at bounding box center [657, 370] width 1315 height 740
click at [684, 387] on video at bounding box center [657, 370] width 1315 height 740
click at [698, 381] on video at bounding box center [657, 370] width 1315 height 740
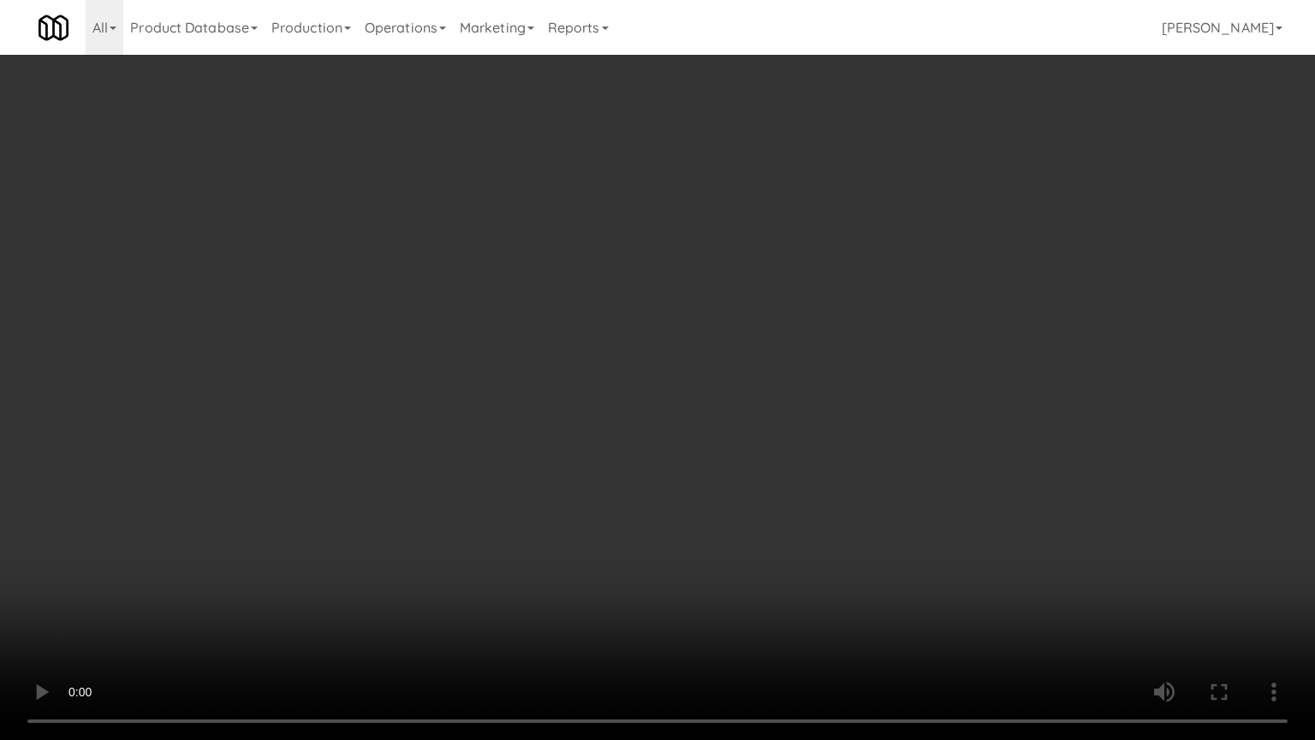
click at [900, 411] on video at bounding box center [657, 370] width 1315 height 740
click at [730, 401] on video at bounding box center [657, 370] width 1315 height 740
click at [739, 405] on video at bounding box center [657, 370] width 1315 height 740
drag, startPoint x: 367, startPoint y: 526, endPoint x: 402, endPoint y: 494, distance: 47.9
click at [368, 528] on video at bounding box center [657, 370] width 1315 height 740
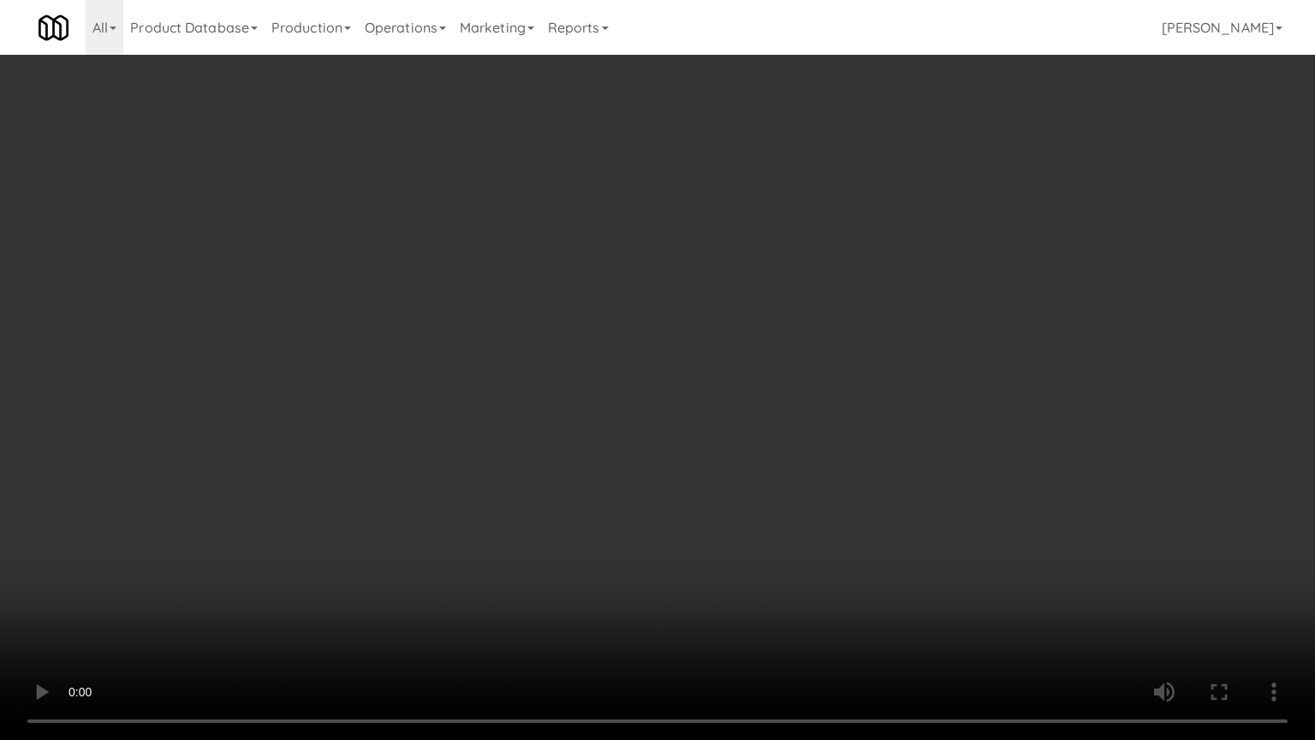
click at [542, 452] on video at bounding box center [657, 370] width 1315 height 740
click at [551, 444] on video at bounding box center [657, 370] width 1315 height 740
drag, startPoint x: 553, startPoint y: 444, endPoint x: 660, endPoint y: 330, distance: 156.9
click at [557, 442] on video at bounding box center [657, 370] width 1315 height 740
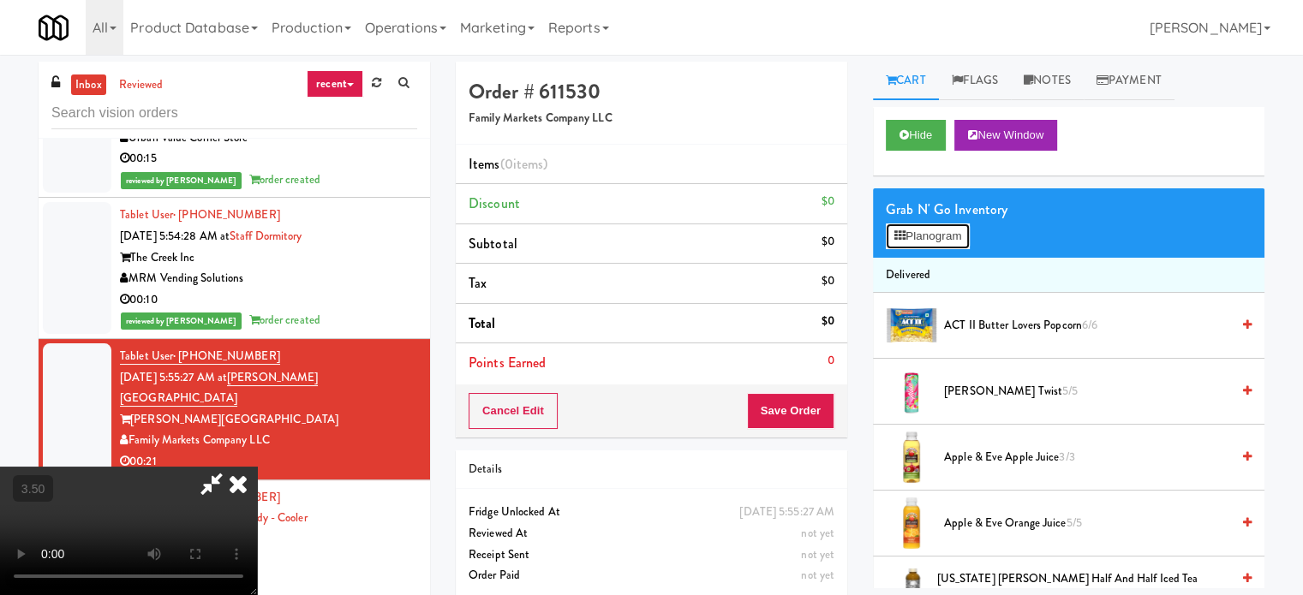
drag, startPoint x: 958, startPoint y: 235, endPoint x: 921, endPoint y: 239, distance: 37.0
click at [938, 235] on button "Planogram" at bounding box center [927, 237] width 84 height 26
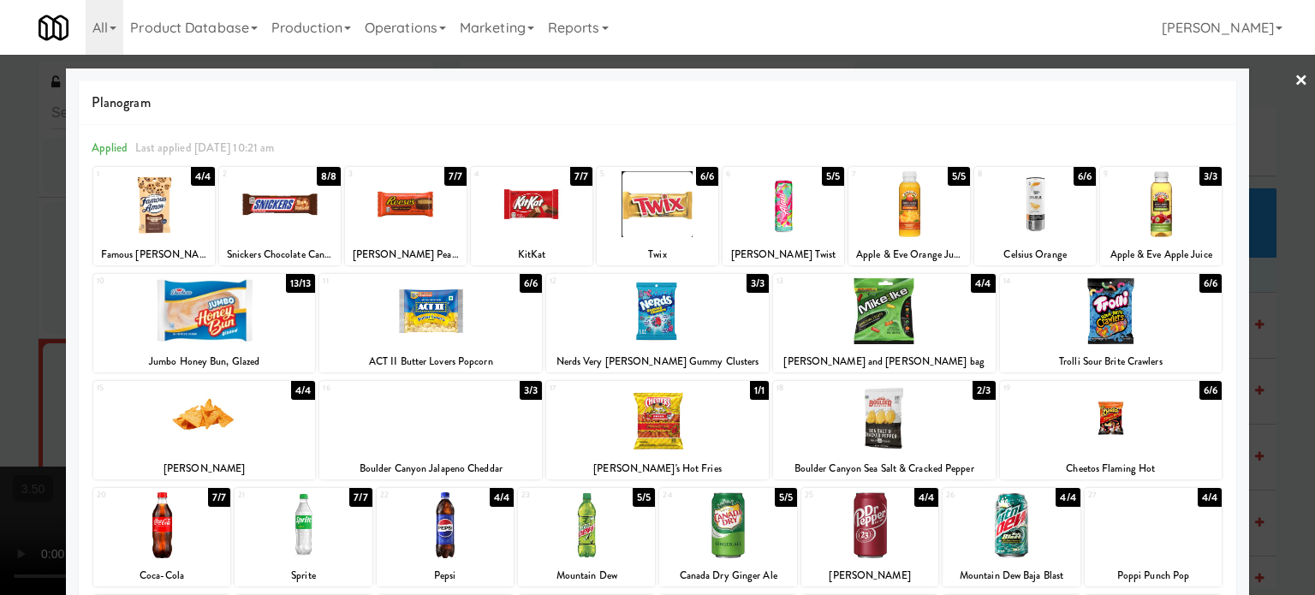
click at [296, 279] on div "13/13" at bounding box center [301, 283] width 30 height 19
click at [938, 314] on div at bounding box center [657, 297] width 1315 height 595
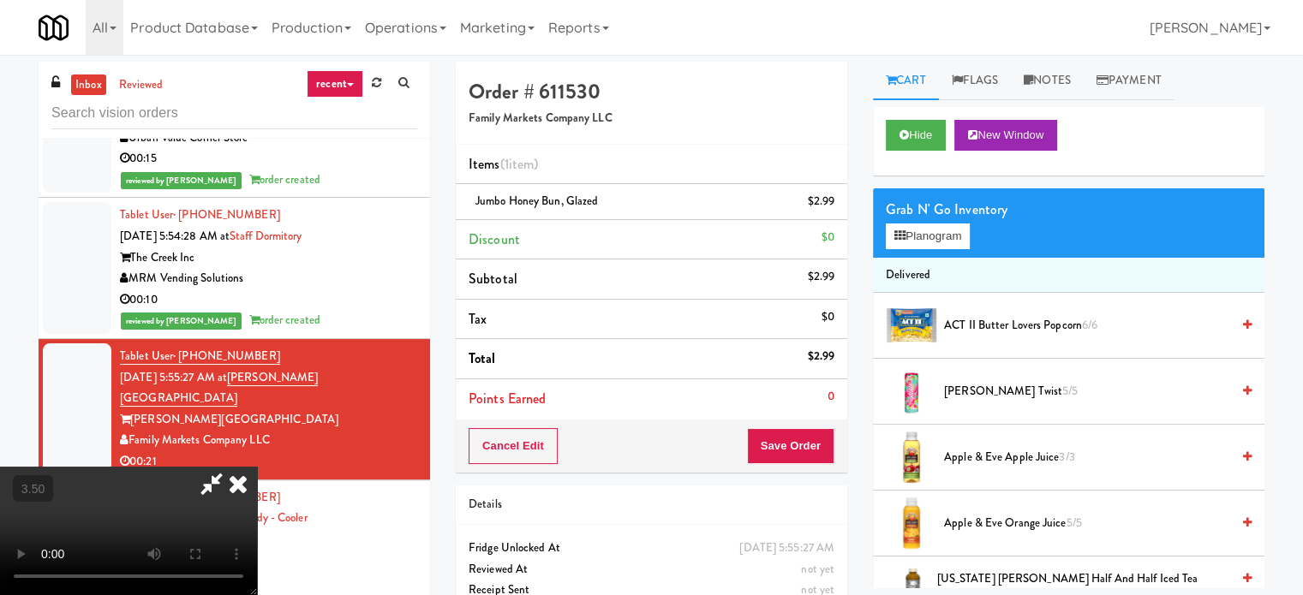
drag, startPoint x: 313, startPoint y: 357, endPoint x: 329, endPoint y: 355, distance: 15.5
click at [257, 467] on video at bounding box center [128, 531] width 257 height 128
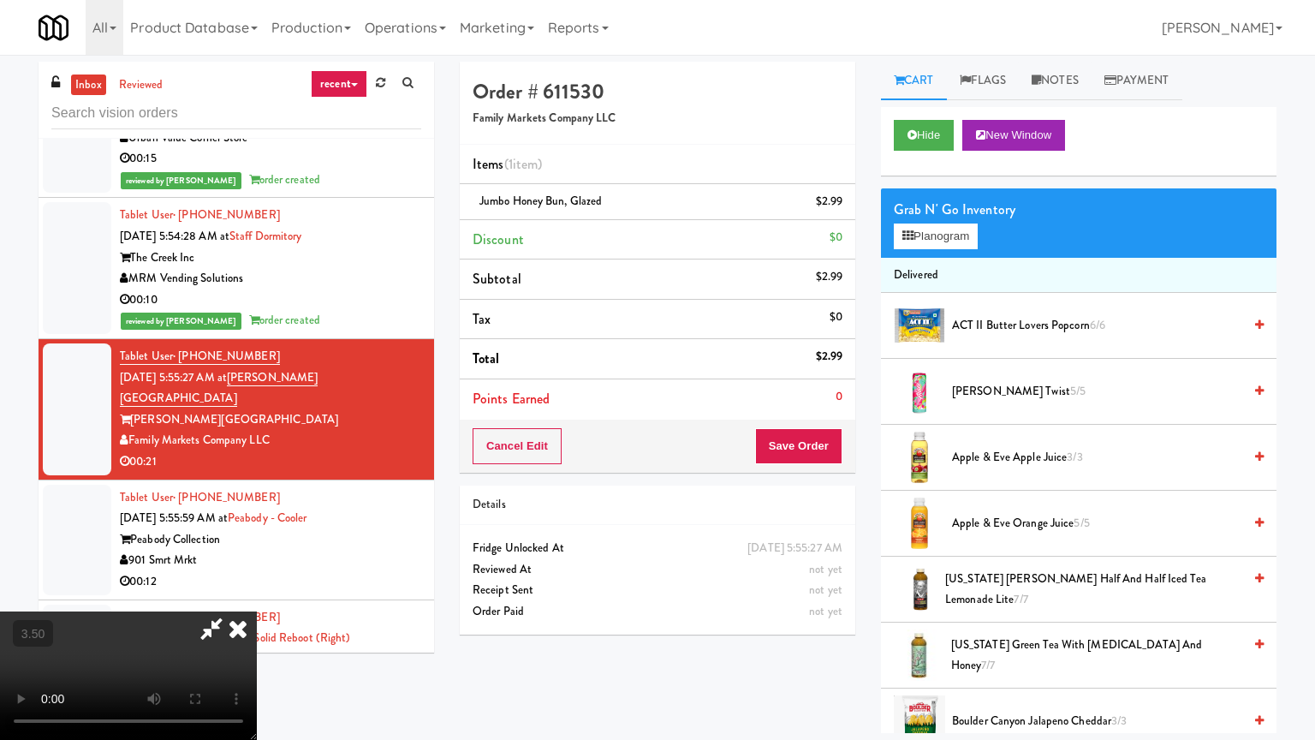
click at [257, 607] on video at bounding box center [128, 675] width 257 height 128
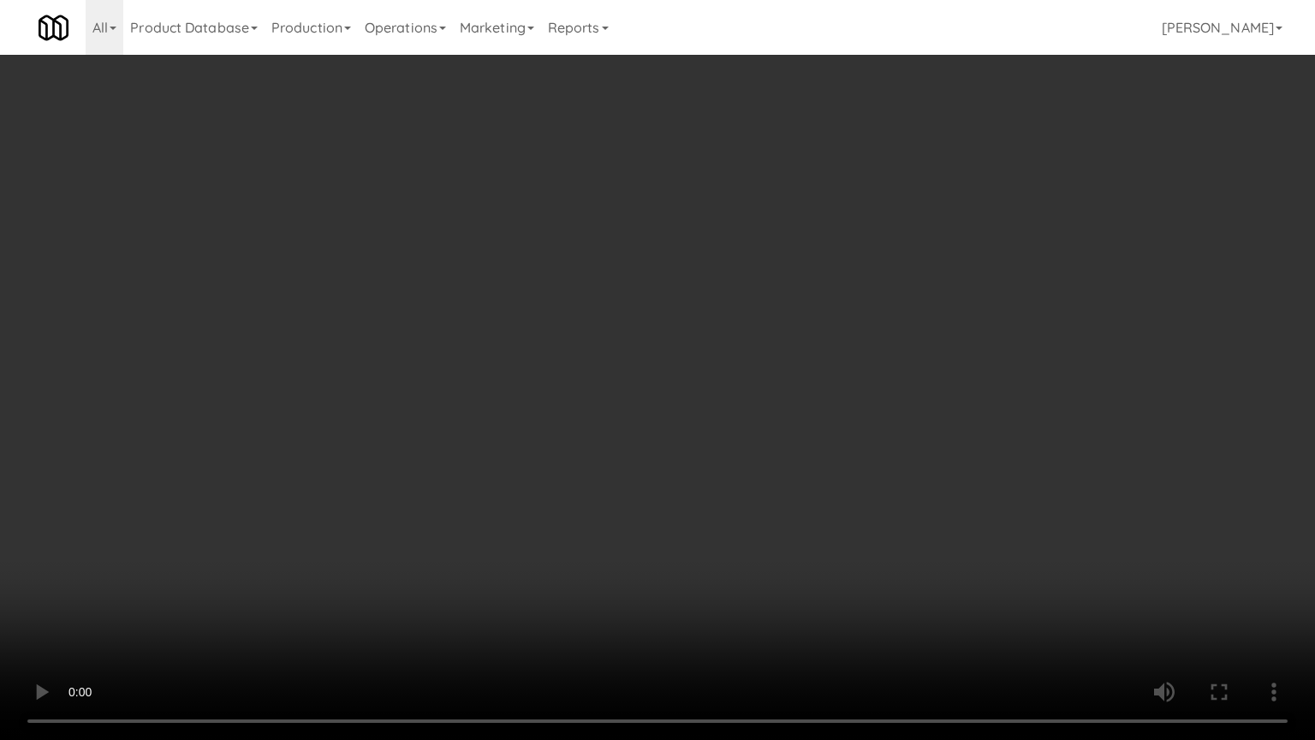
click at [907, 326] on video at bounding box center [657, 370] width 1315 height 740
click at [912, 327] on video at bounding box center [657, 370] width 1315 height 740
drag, startPoint x: 1072, startPoint y: 363, endPoint x: 1023, endPoint y: 362, distance: 48.8
click at [938, 363] on video at bounding box center [657, 370] width 1315 height 740
click at [938, 367] on video at bounding box center [657, 370] width 1315 height 740
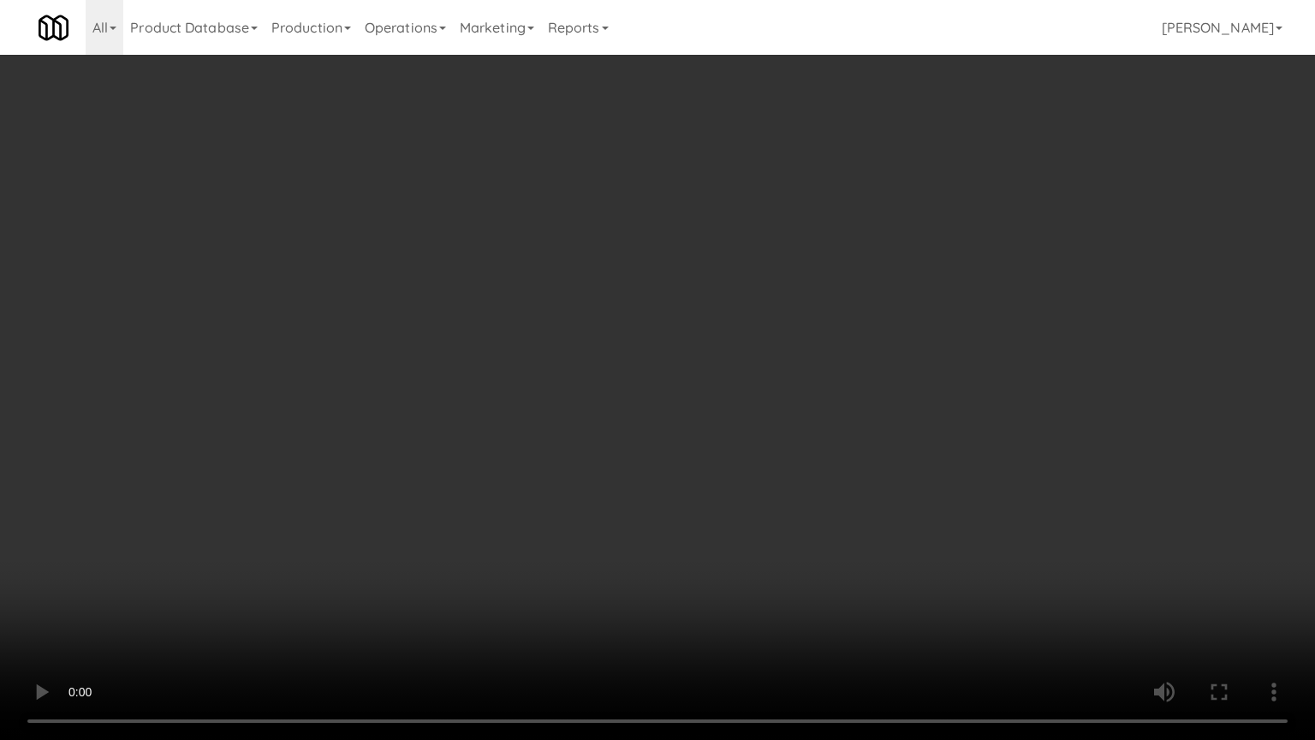
click at [938, 399] on video at bounding box center [657, 370] width 1315 height 740
click at [938, 390] on video at bounding box center [657, 370] width 1315 height 740
click at [938, 418] on video at bounding box center [657, 370] width 1315 height 740
click at [856, 373] on video at bounding box center [657, 370] width 1315 height 740
click at [872, 372] on video at bounding box center [657, 370] width 1315 height 740
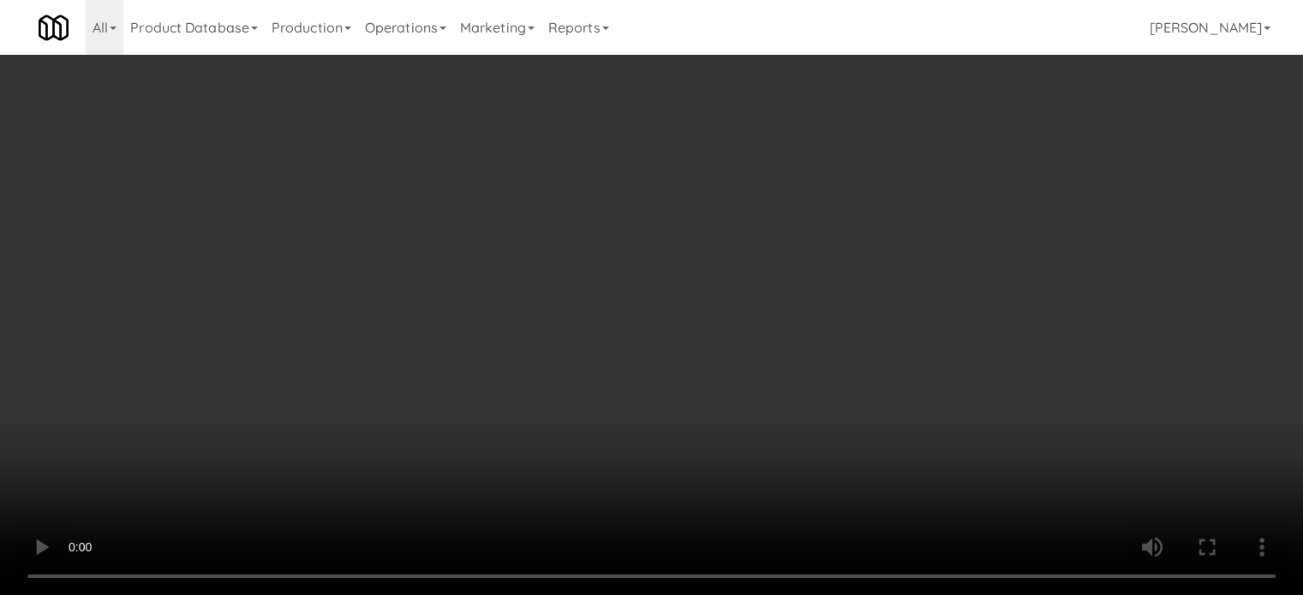
click at [938, 222] on div "Grab N' Go Inventory Planogram" at bounding box center [1068, 222] width 391 height 69
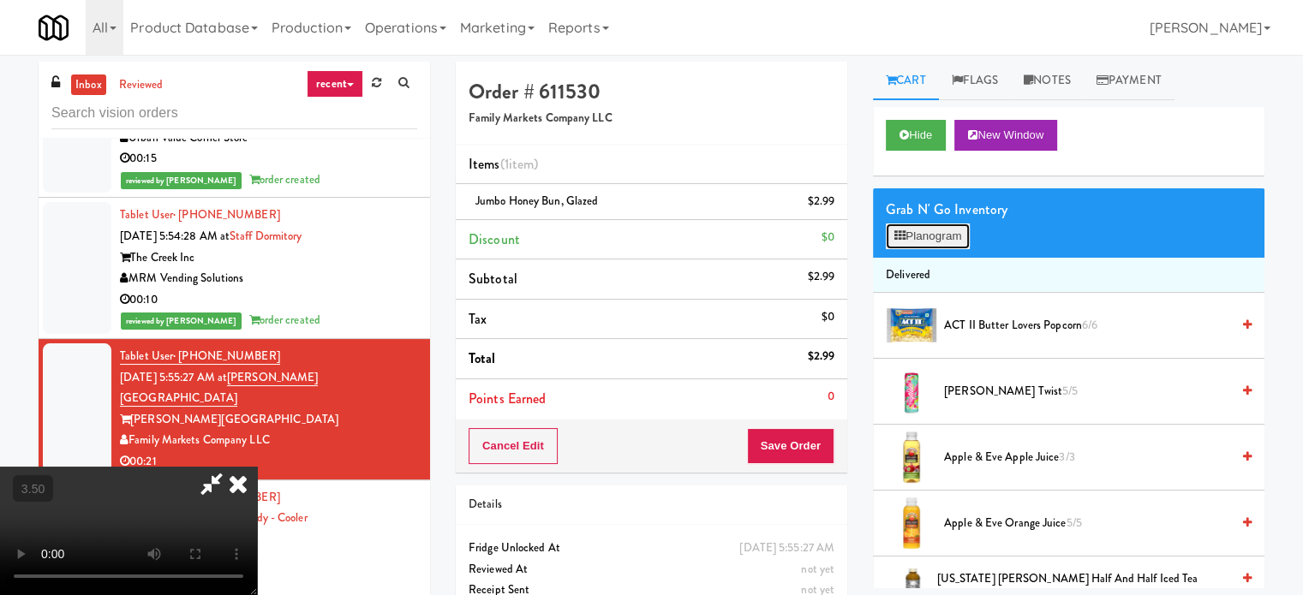
click at [938, 235] on button "Planogram" at bounding box center [927, 237] width 84 height 26
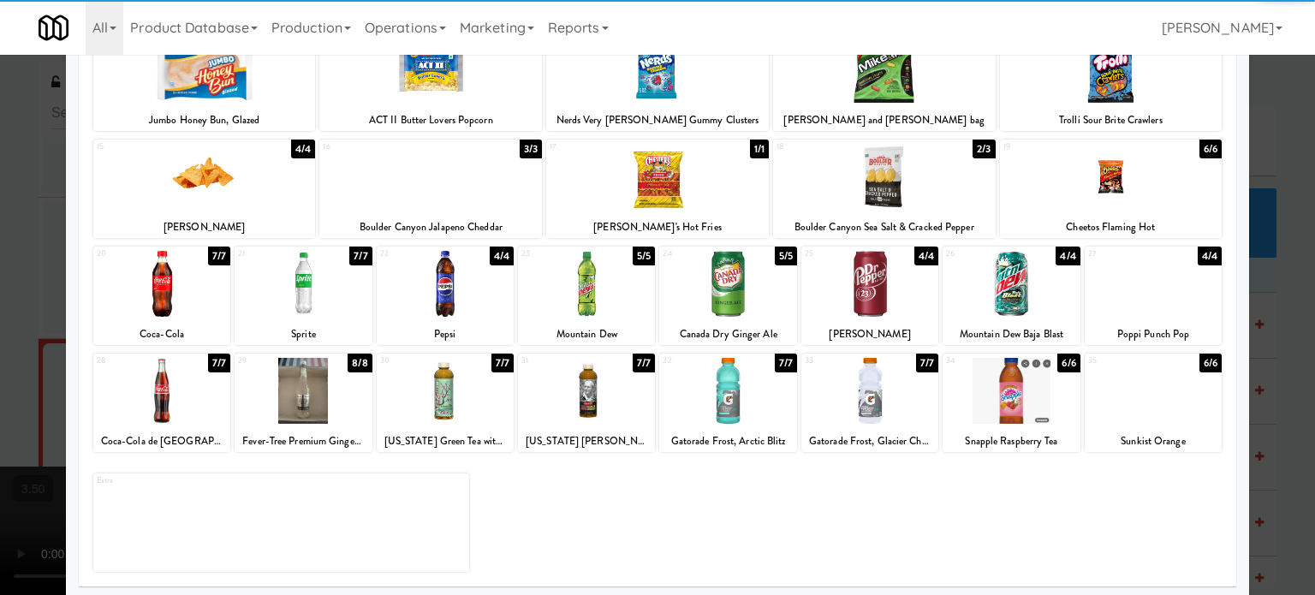
scroll to position [245, 0]
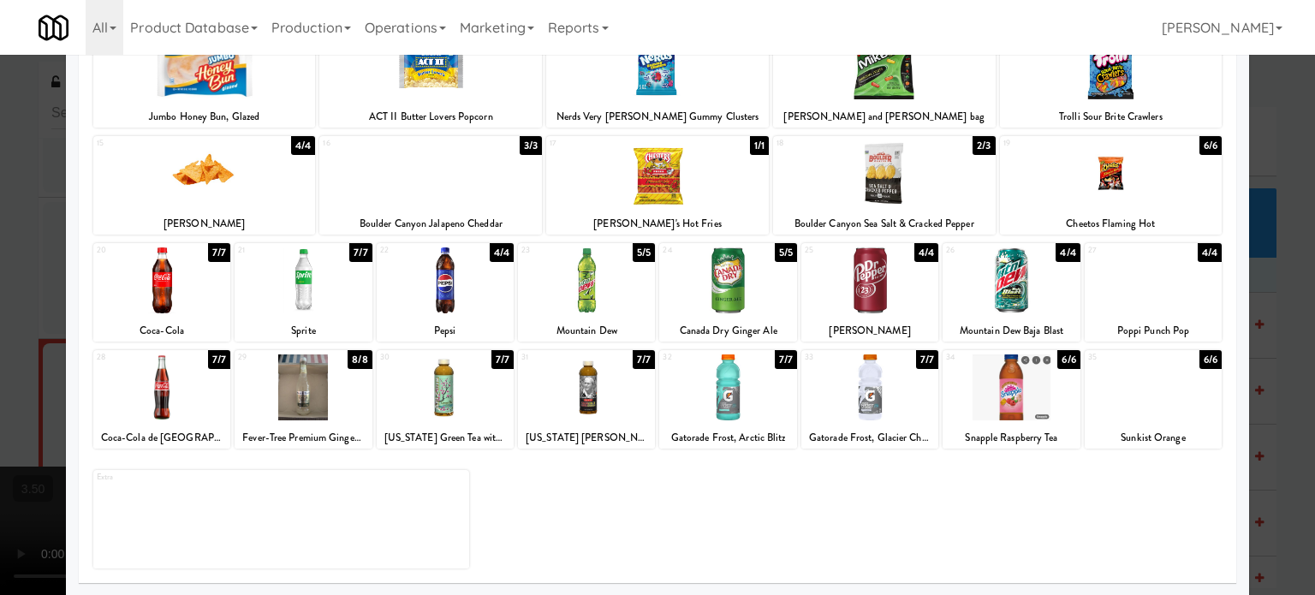
click at [938, 370] on div at bounding box center [657, 297] width 1315 height 595
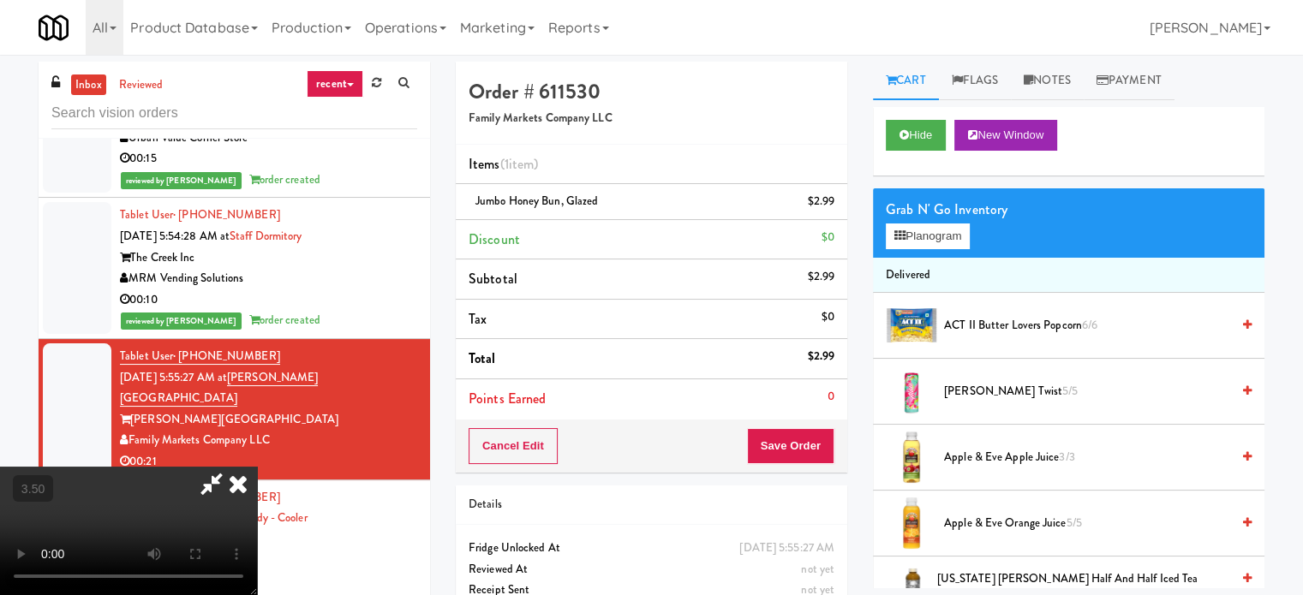
click at [257, 467] on video at bounding box center [128, 531] width 257 height 128
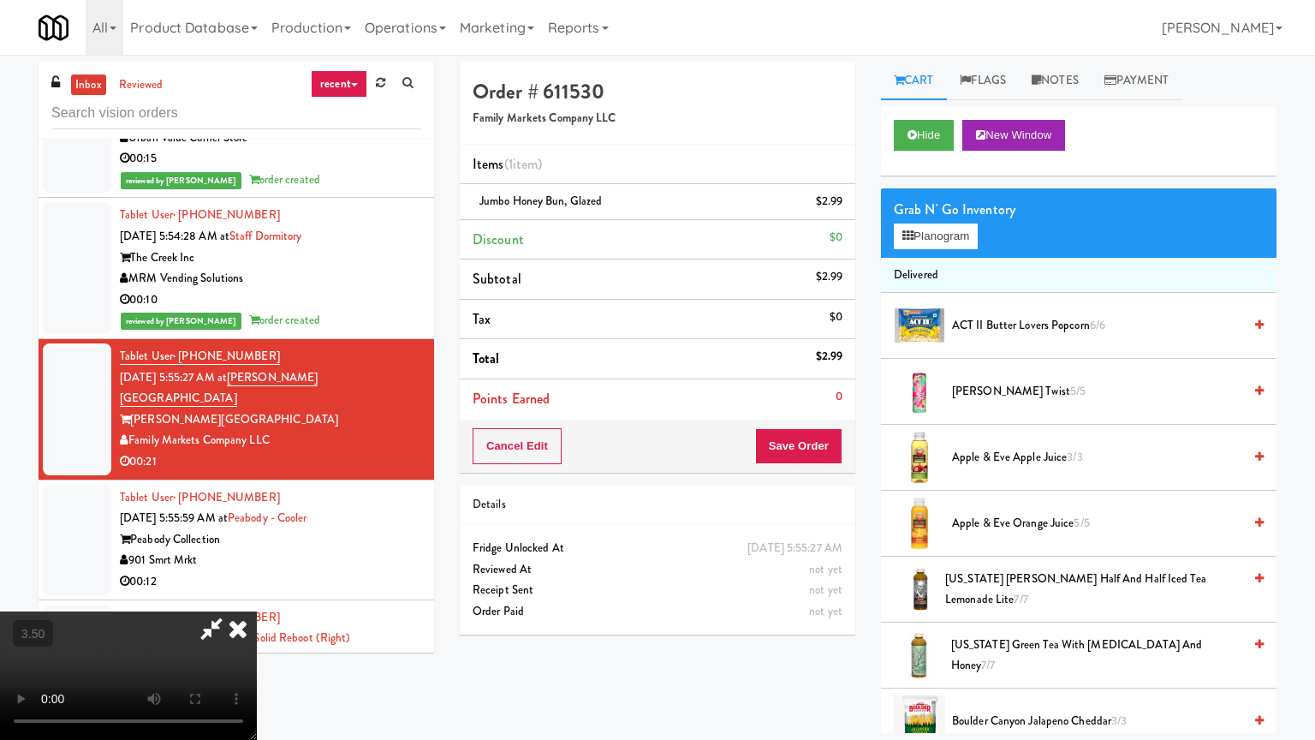
click at [257, 607] on video at bounding box center [128, 675] width 257 height 128
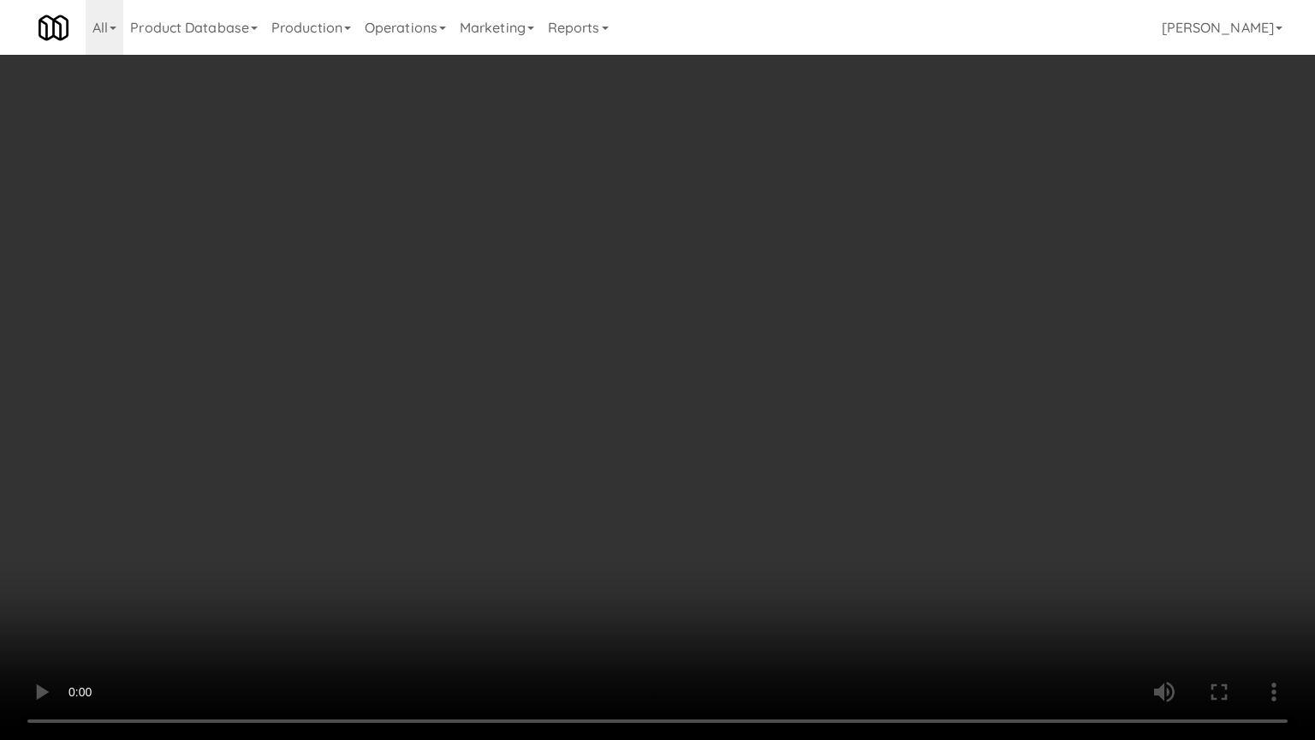
click at [577, 492] on video at bounding box center [657, 370] width 1315 height 740
drag, startPoint x: 574, startPoint y: 498, endPoint x: 589, endPoint y: 484, distance: 21.2
click at [574, 500] on video at bounding box center [657, 370] width 1315 height 740
click at [517, 491] on video at bounding box center [657, 370] width 1315 height 740
drag, startPoint x: 520, startPoint y: 486, endPoint x: 625, endPoint y: 323, distance: 193.8
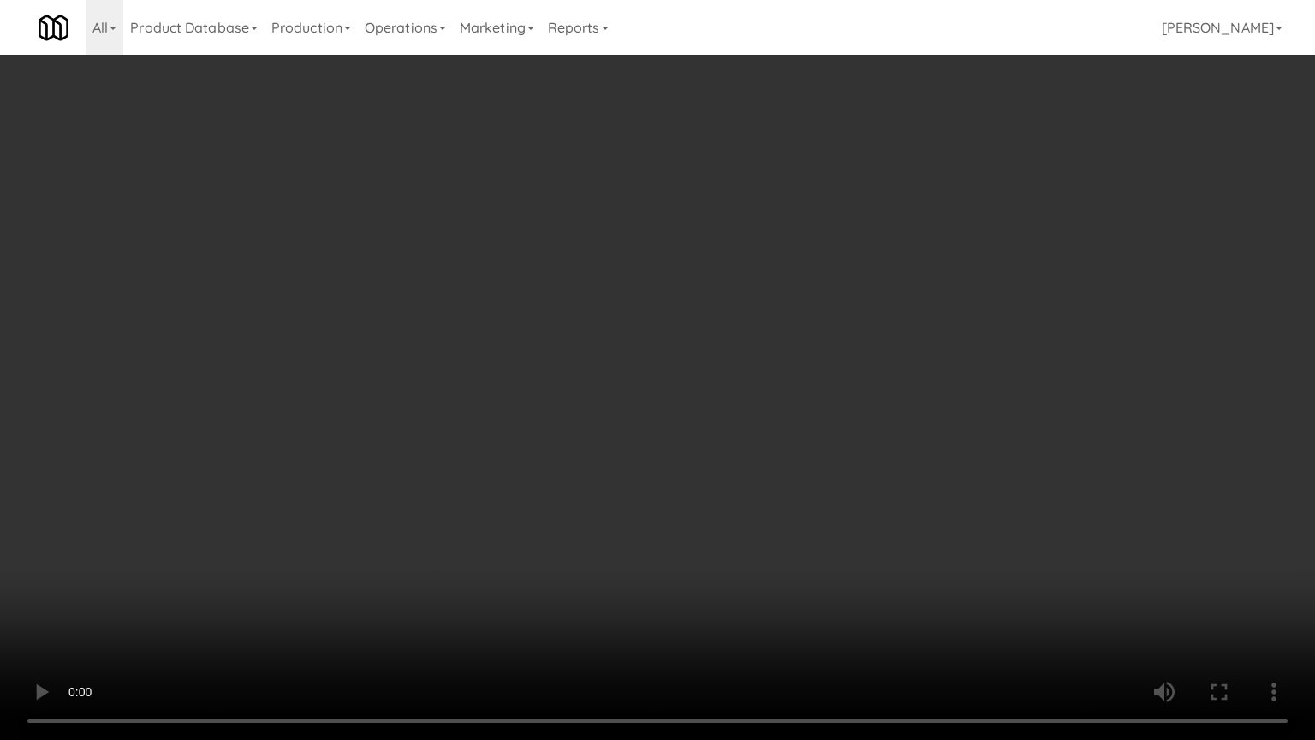
click at [522, 481] on video at bounding box center [657, 370] width 1315 height 740
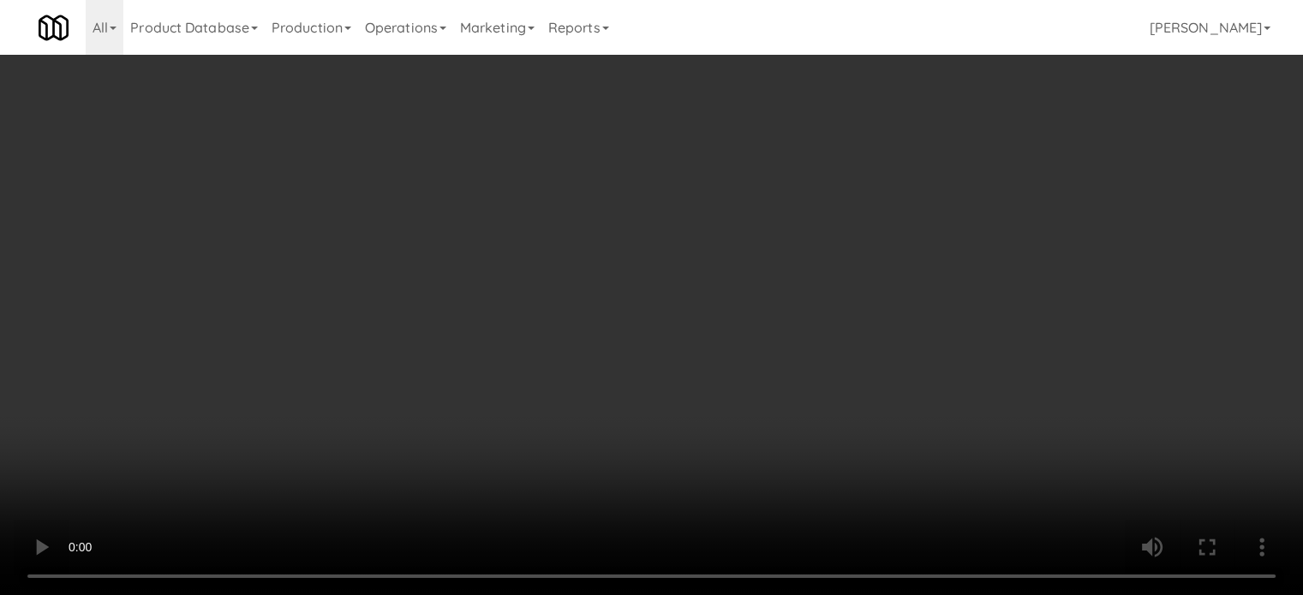
click at [647, 353] on video at bounding box center [651, 297] width 1303 height 595
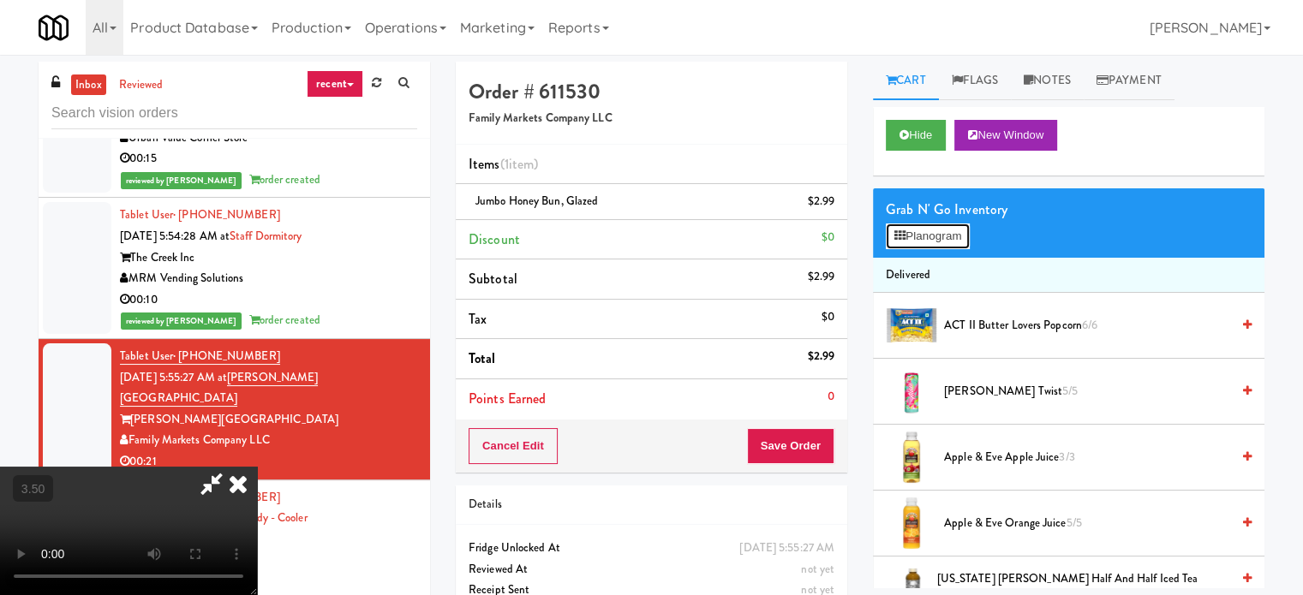
click at [938, 235] on button "Planogram" at bounding box center [927, 237] width 84 height 26
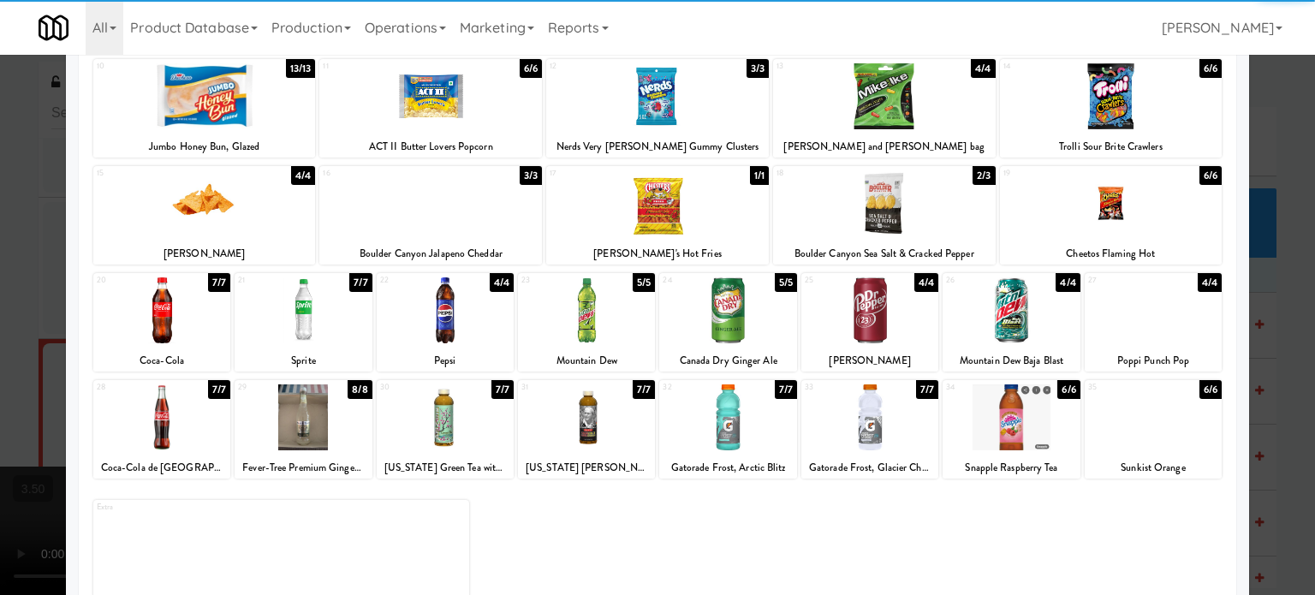
scroll to position [245, 0]
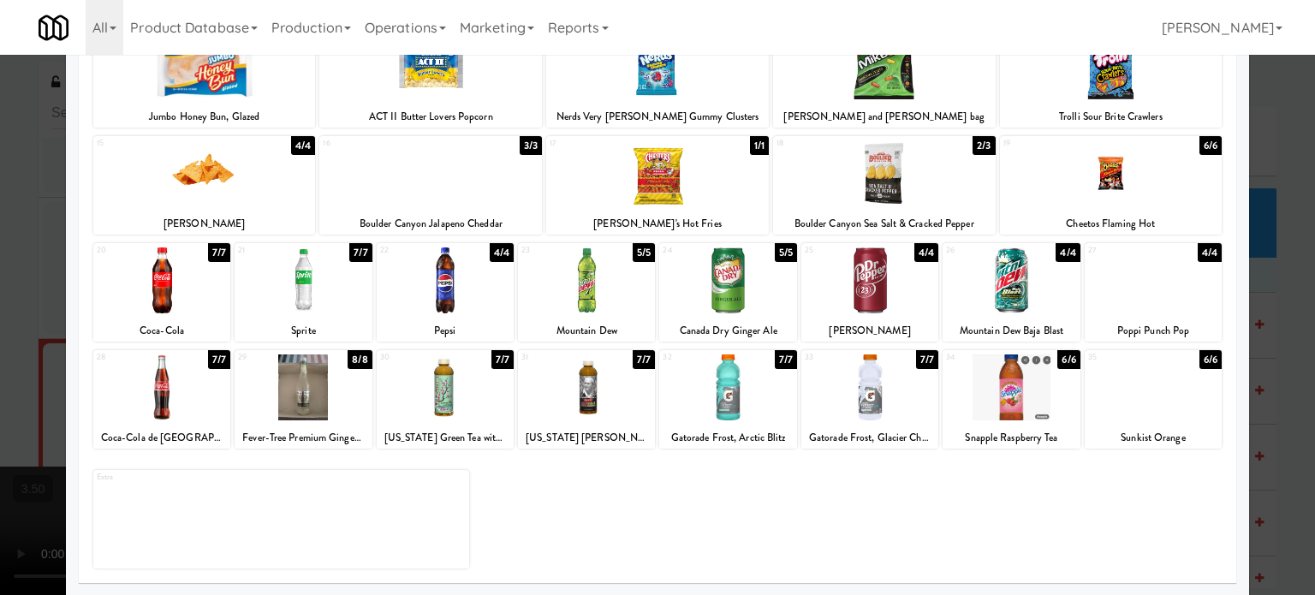
click at [938, 356] on div "6/6" at bounding box center [1069, 359] width 22 height 19
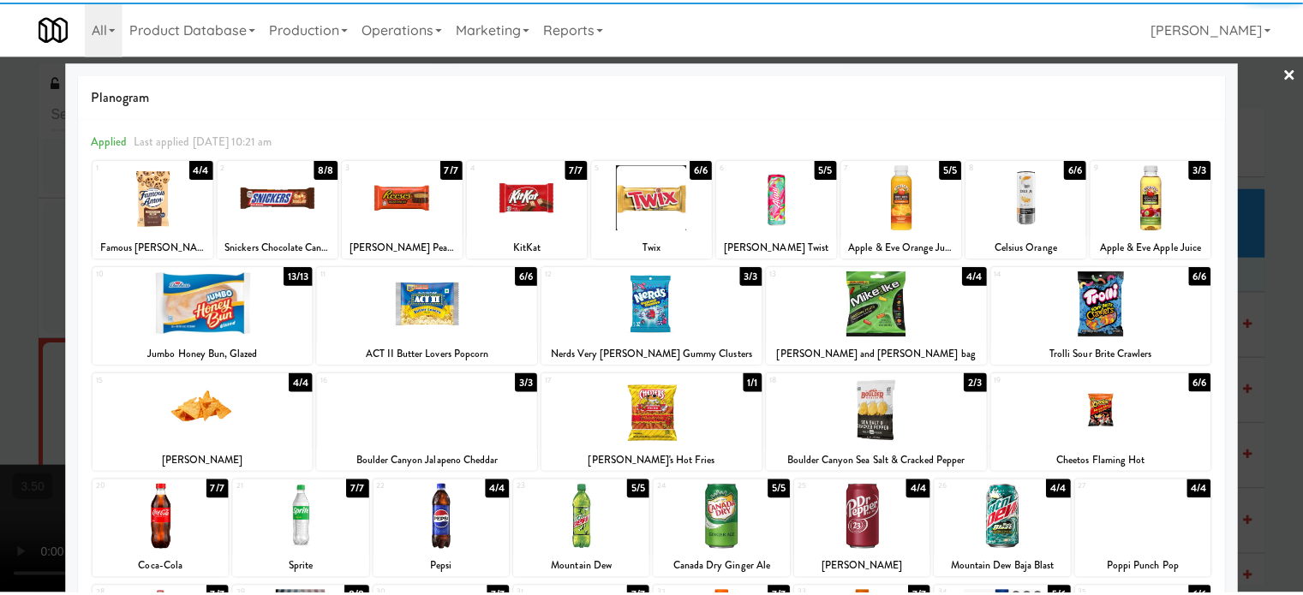
scroll to position [0, 0]
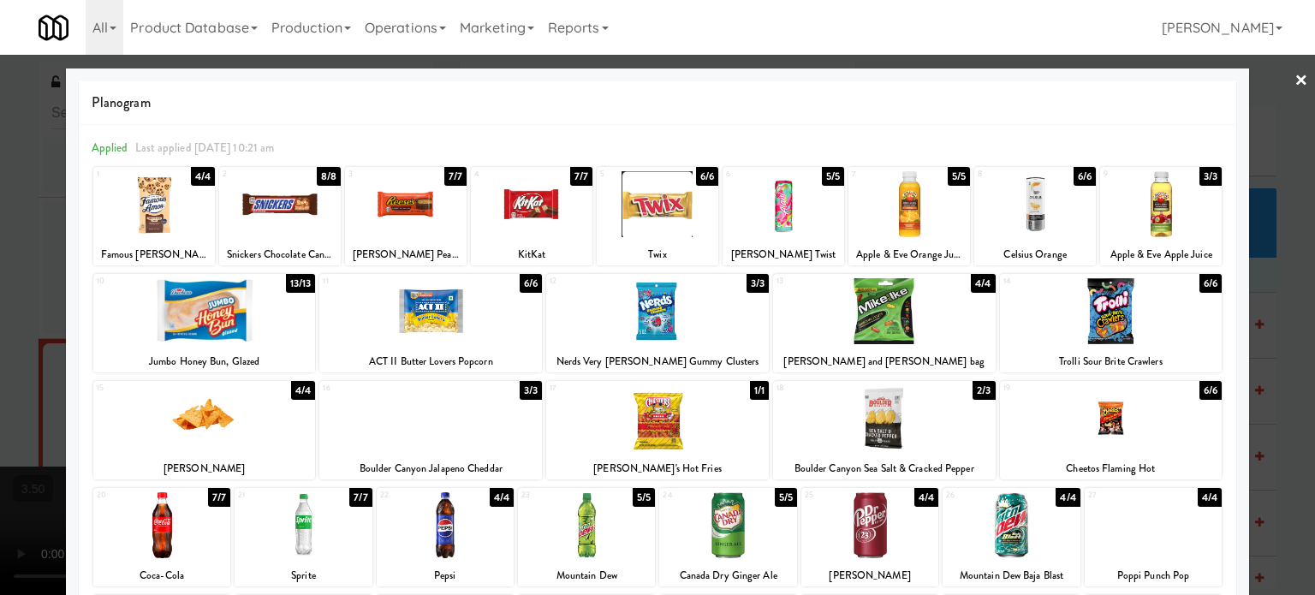
click at [206, 176] on div "4/4" at bounding box center [203, 176] width 24 height 19
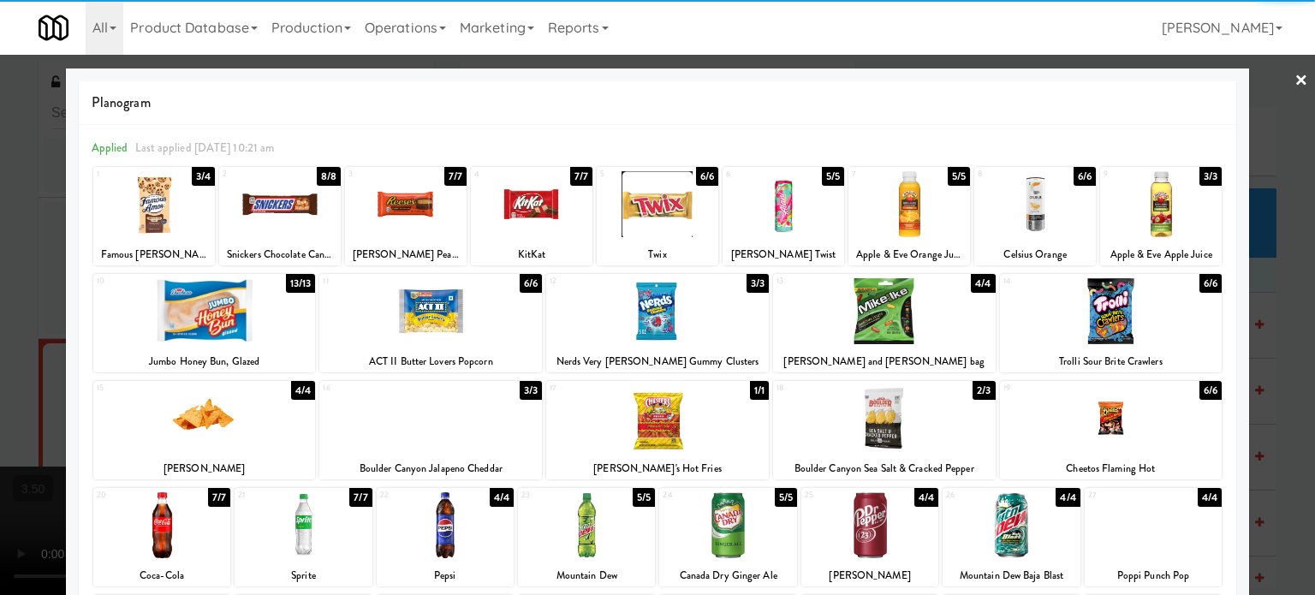
click at [938, 314] on div at bounding box center [657, 297] width 1315 height 595
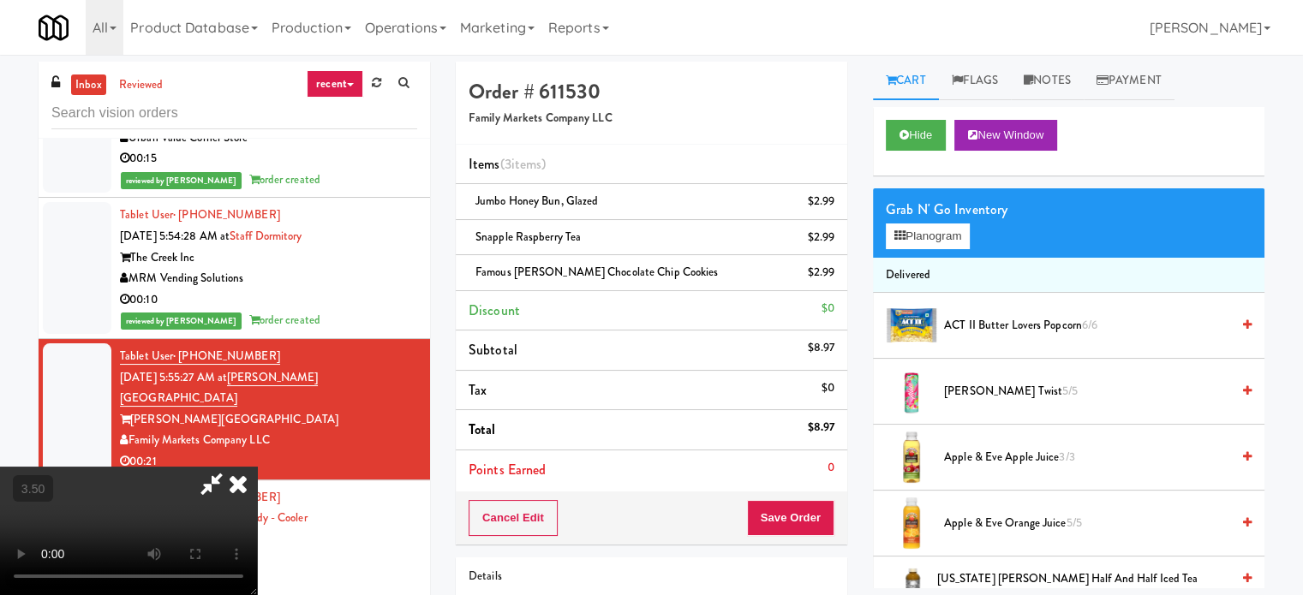
click at [257, 467] on video at bounding box center [128, 531] width 257 height 128
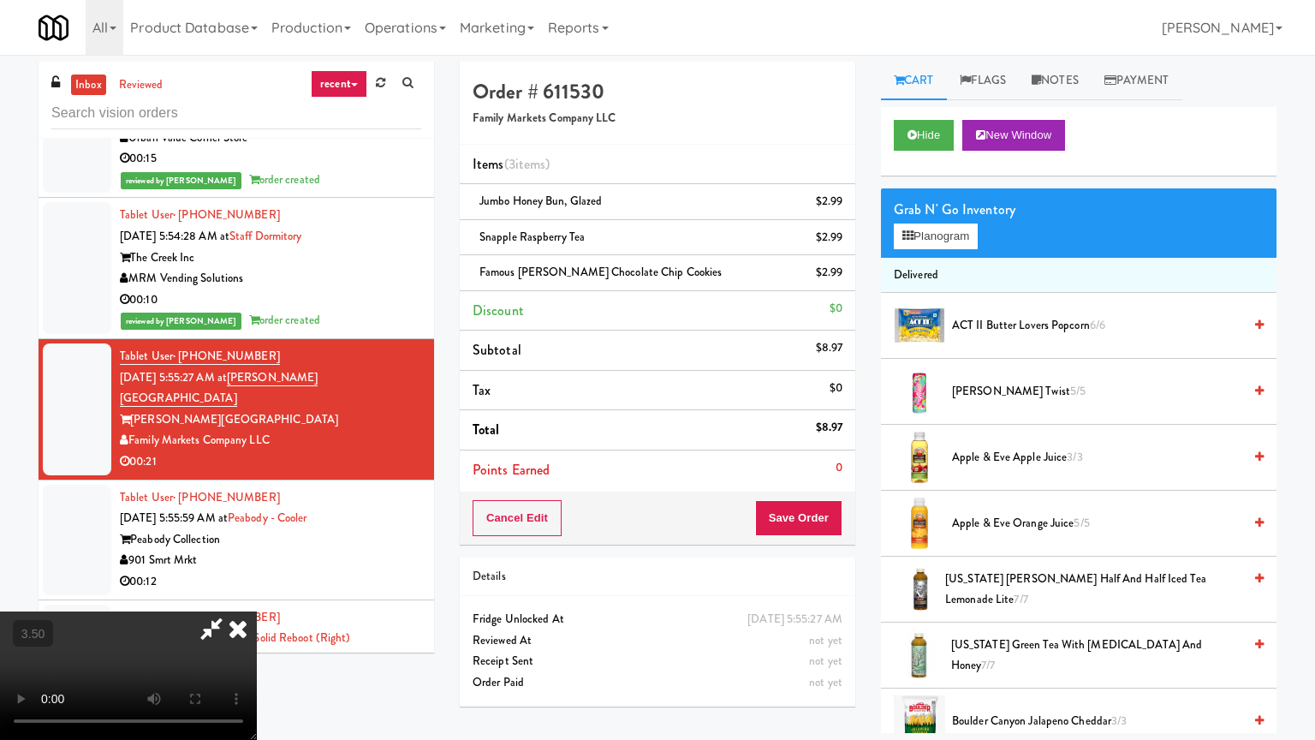
click at [257, 607] on video at bounding box center [128, 675] width 257 height 128
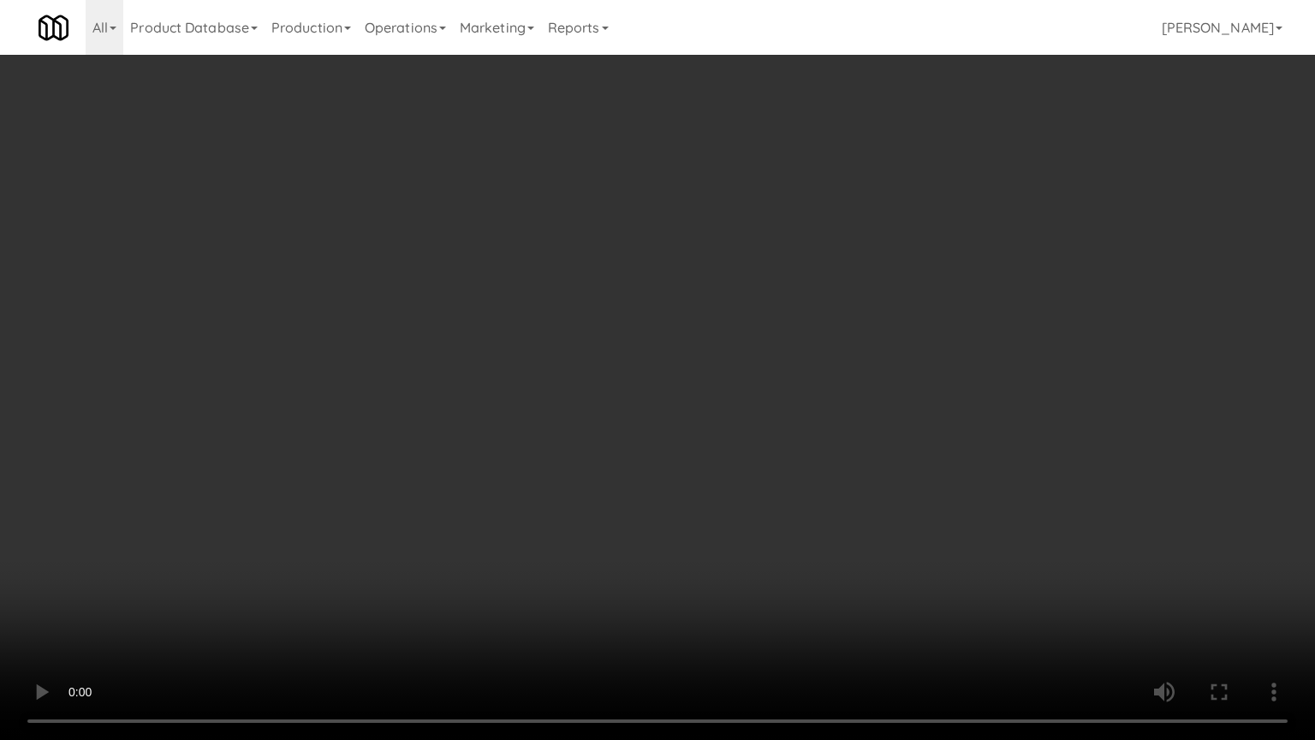
click at [689, 325] on video at bounding box center [657, 370] width 1315 height 740
click at [691, 330] on video at bounding box center [657, 370] width 1315 height 740
click at [824, 373] on video at bounding box center [657, 370] width 1315 height 740
click at [498, 361] on video at bounding box center [657, 370] width 1315 height 740
click at [630, 367] on video at bounding box center [657, 370] width 1315 height 740
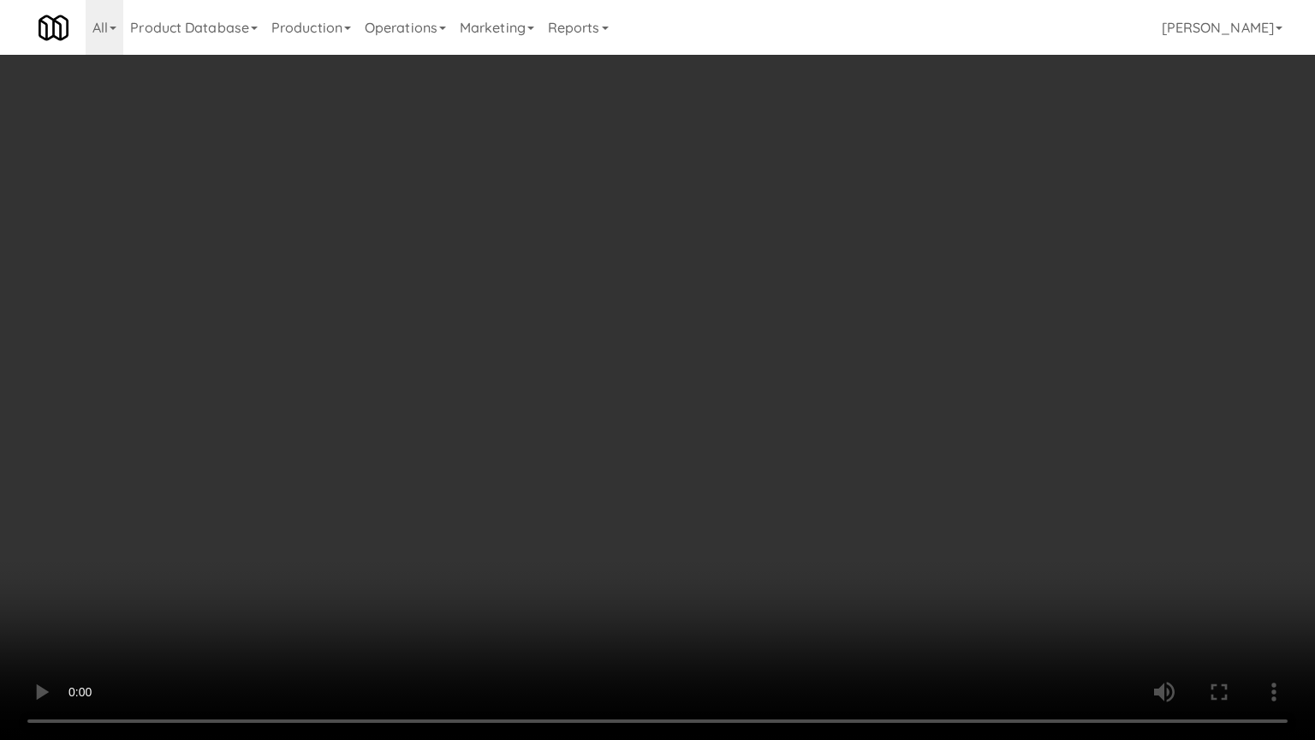
click at [500, 395] on video at bounding box center [657, 370] width 1315 height 740
click at [615, 406] on video at bounding box center [657, 370] width 1315 height 740
click at [496, 408] on video at bounding box center [657, 370] width 1315 height 740
click at [609, 415] on video at bounding box center [657, 370] width 1315 height 740
click at [557, 408] on video at bounding box center [657, 370] width 1315 height 740
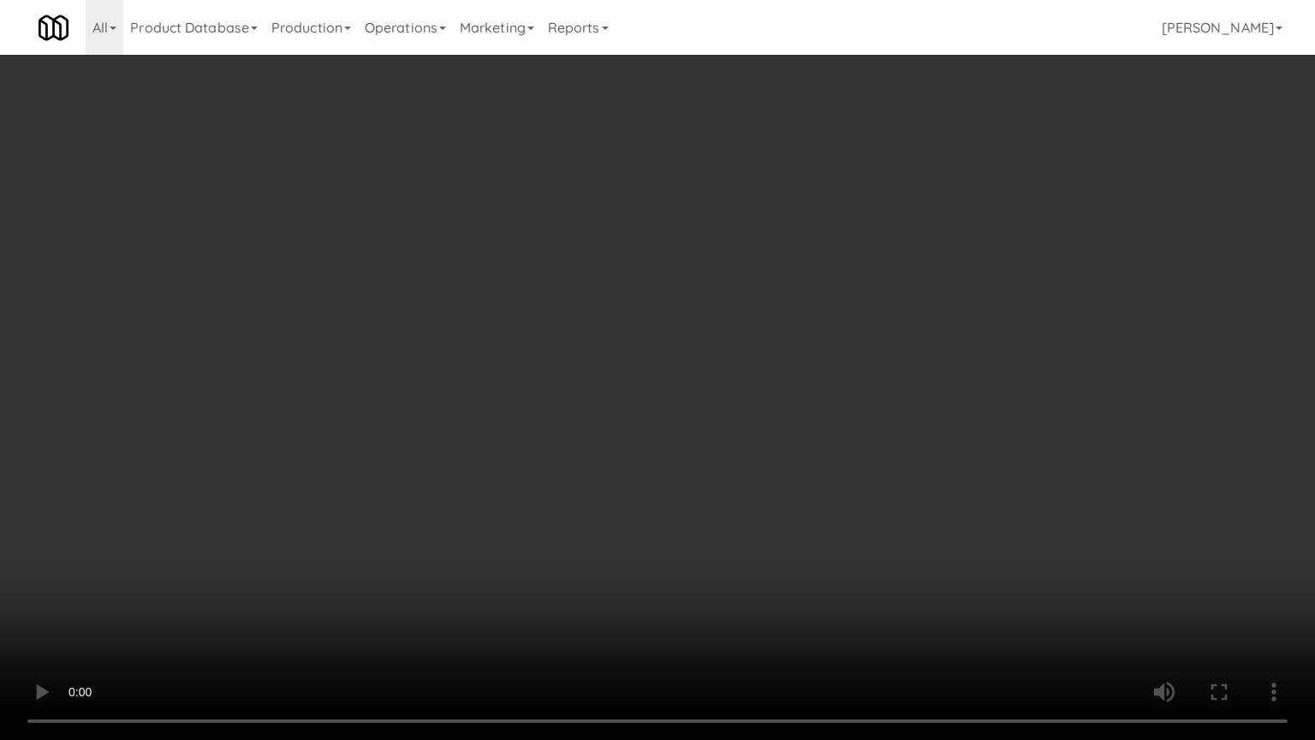
click at [672, 379] on video at bounding box center [657, 370] width 1315 height 740
click at [671, 380] on video at bounding box center [657, 370] width 1315 height 740
click at [666, 381] on video at bounding box center [657, 370] width 1315 height 740
drag, startPoint x: 947, startPoint y: 593, endPoint x: 824, endPoint y: 470, distance: 174.4
click at [938, 593] on video at bounding box center [657, 370] width 1315 height 740
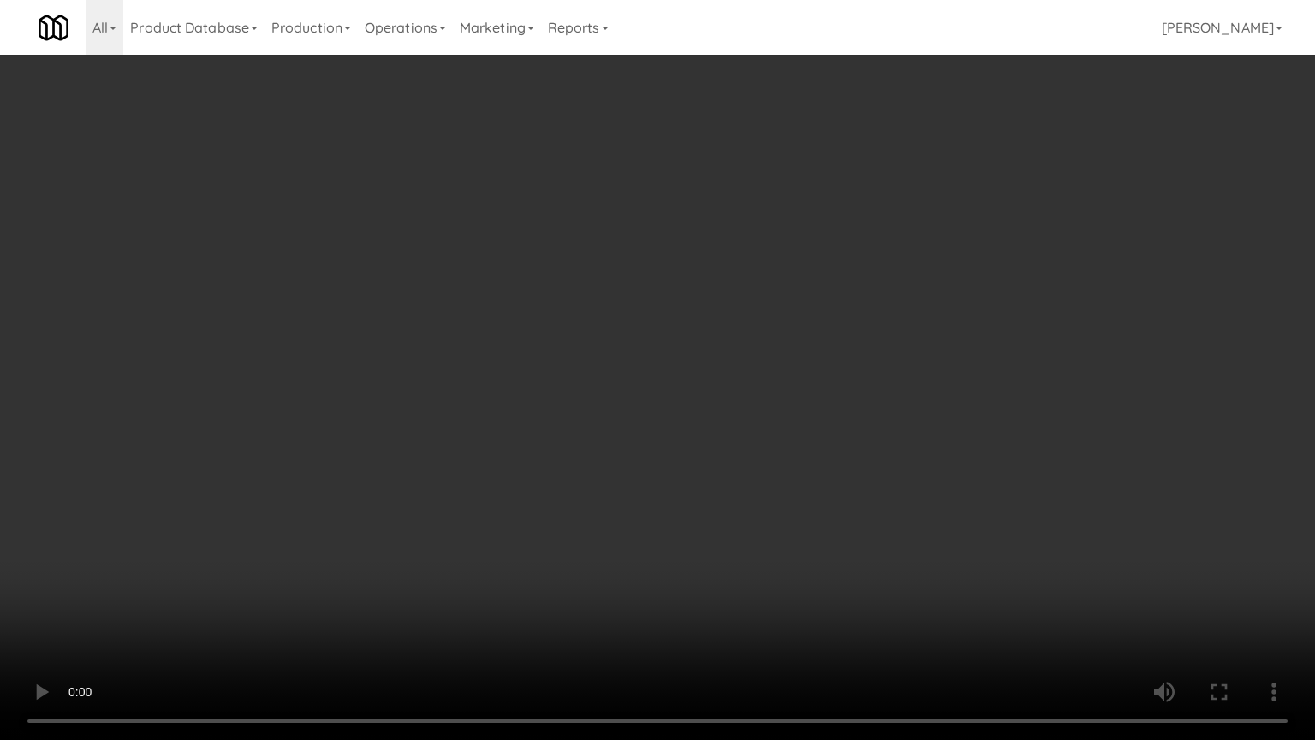
click at [724, 425] on video at bounding box center [657, 370] width 1315 height 740
click at [730, 432] on video at bounding box center [657, 370] width 1315 height 740
click at [727, 429] on video at bounding box center [657, 370] width 1315 height 740
click at [749, 445] on video at bounding box center [657, 370] width 1315 height 740
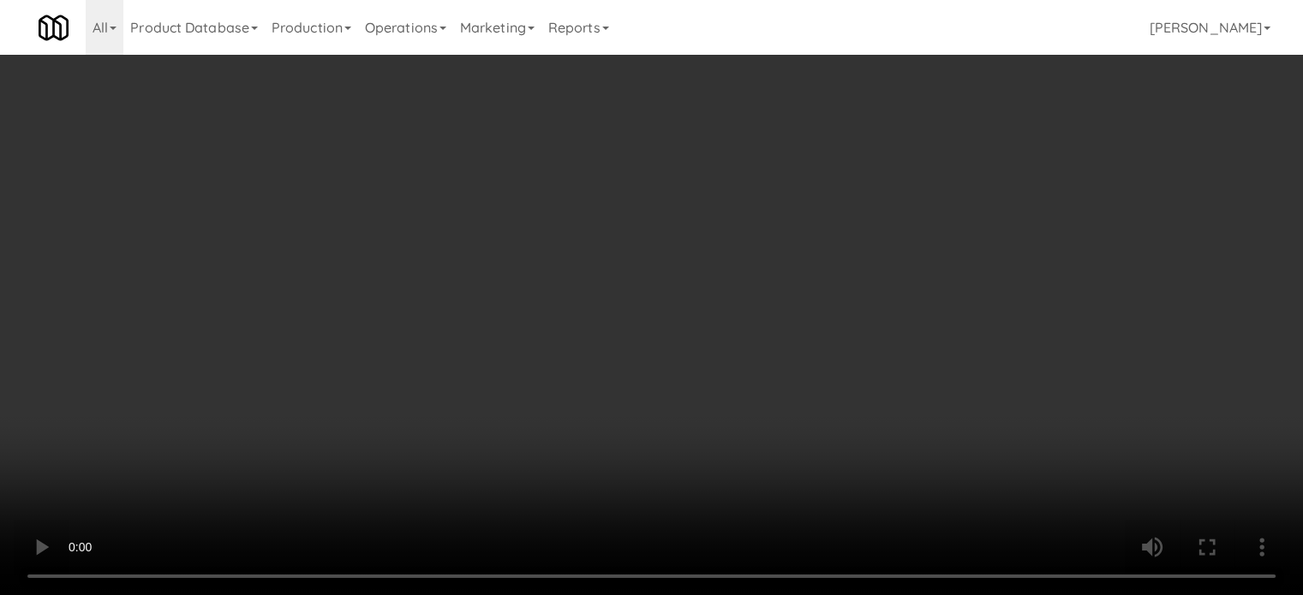
click at [668, 338] on video at bounding box center [651, 297] width 1303 height 595
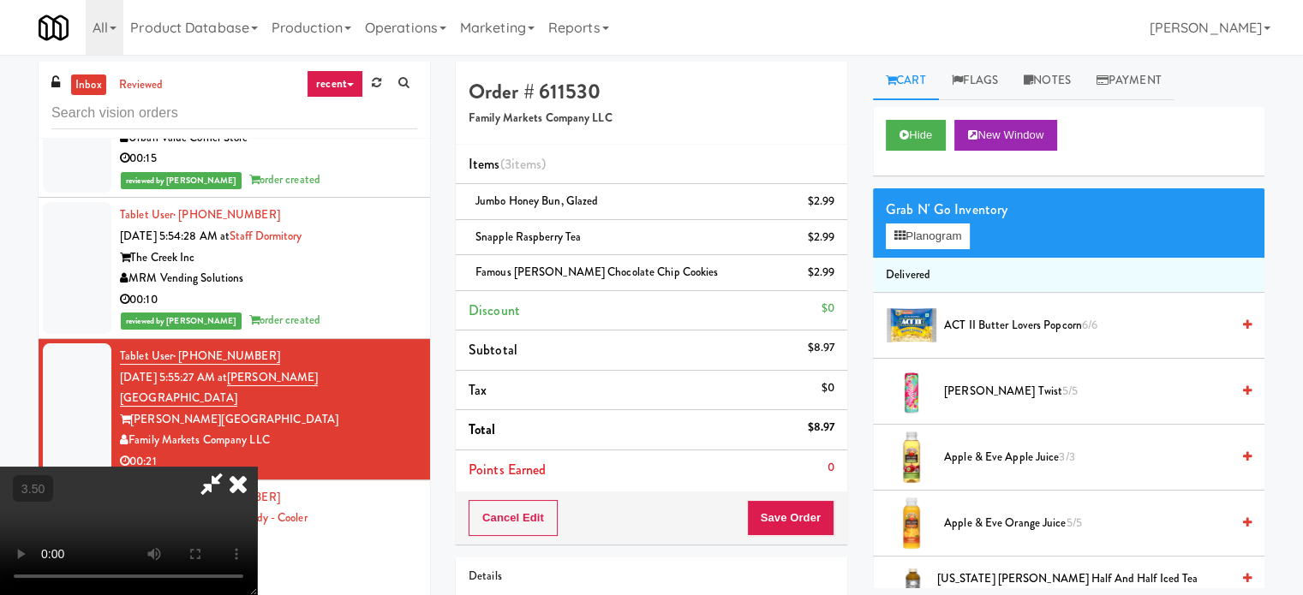
click at [257, 467] on video at bounding box center [128, 531] width 257 height 128
click at [257, 467] on icon at bounding box center [238, 484] width 38 height 34
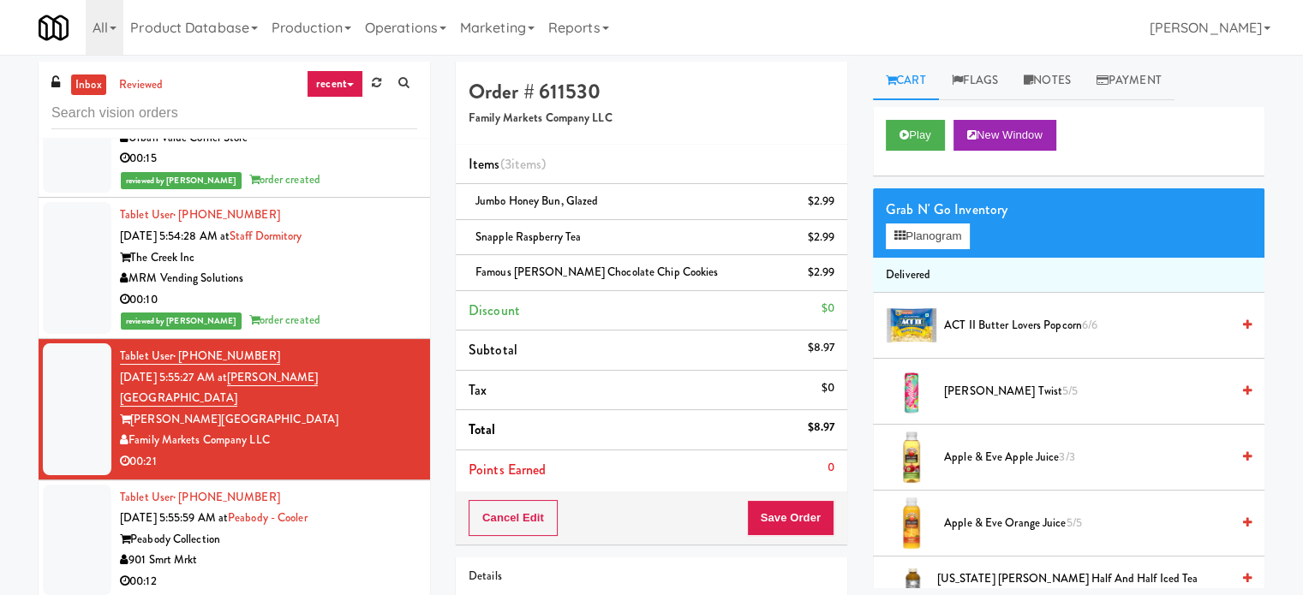
scroll to position [122, 0]
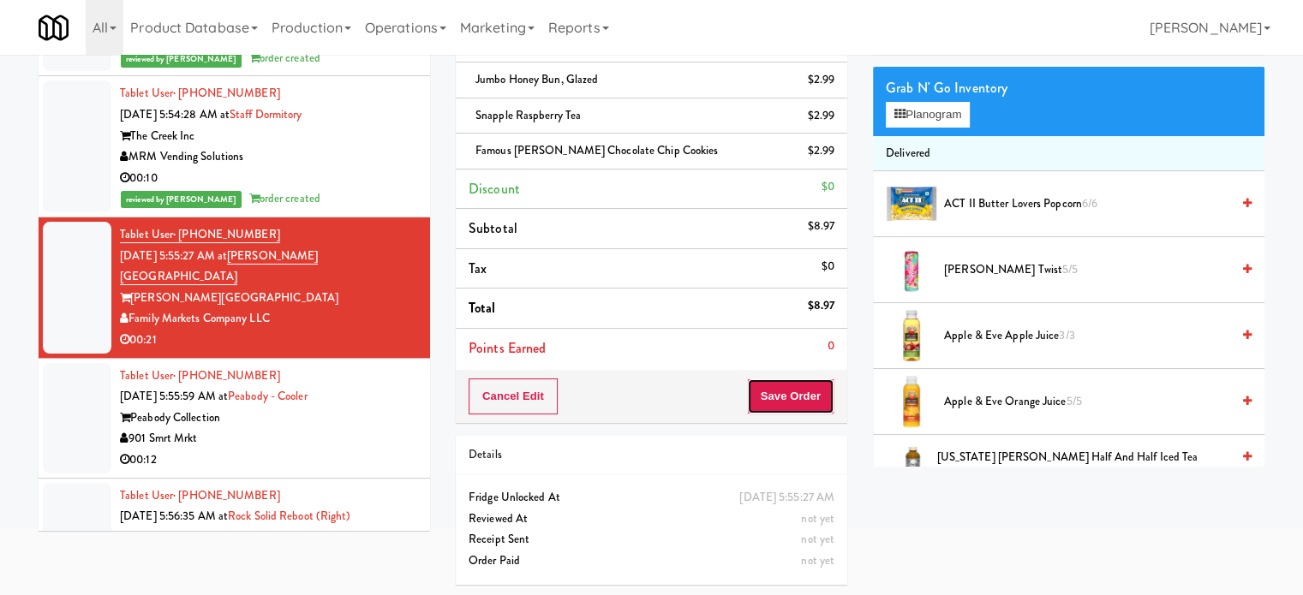
click at [774, 390] on button "Save Order" at bounding box center [790, 397] width 87 height 36
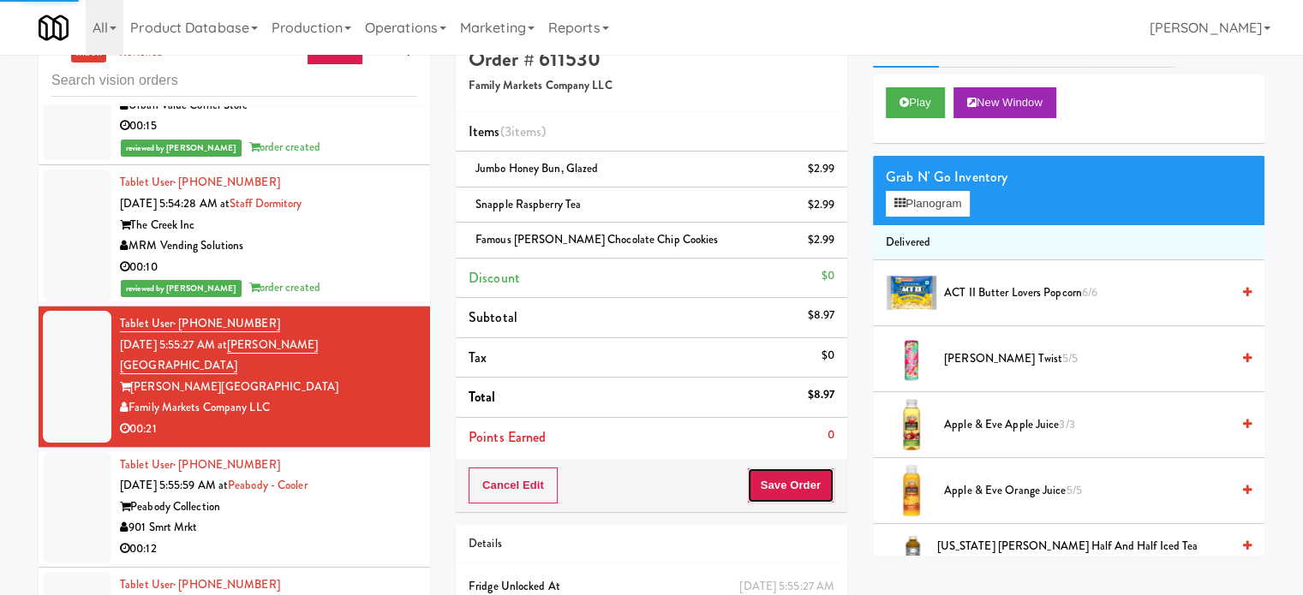
scroll to position [0, 0]
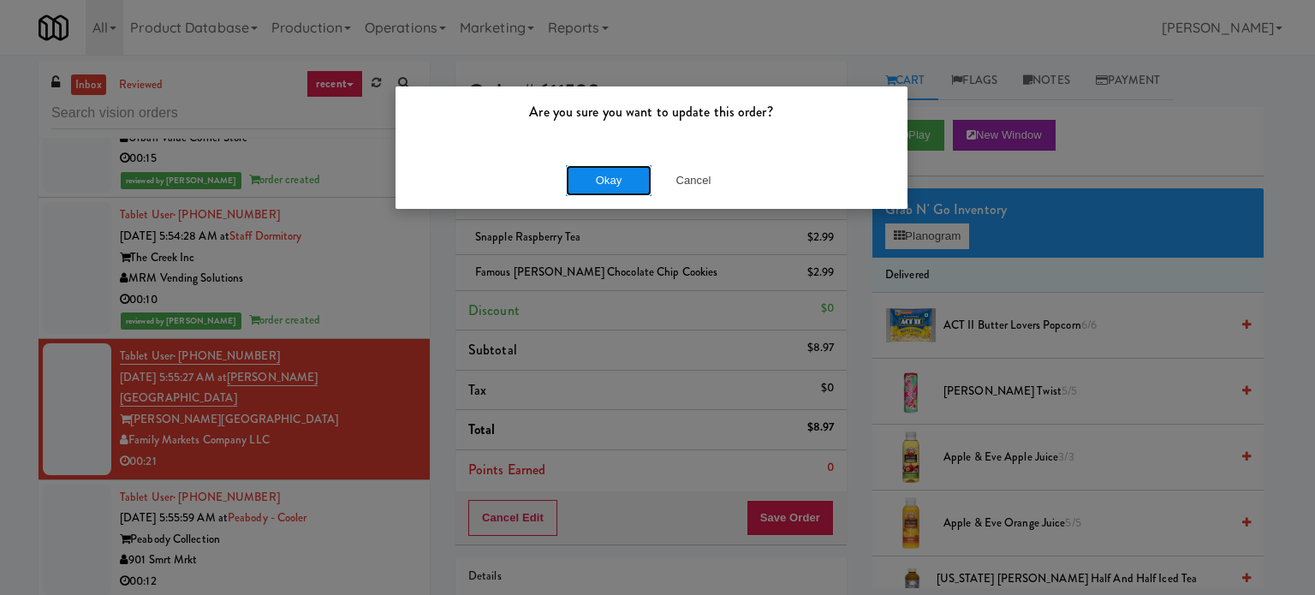
drag, startPoint x: 617, startPoint y: 177, endPoint x: 617, endPoint y: 189, distance: 12.0
click at [620, 178] on button "Okay" at bounding box center [609, 180] width 86 height 31
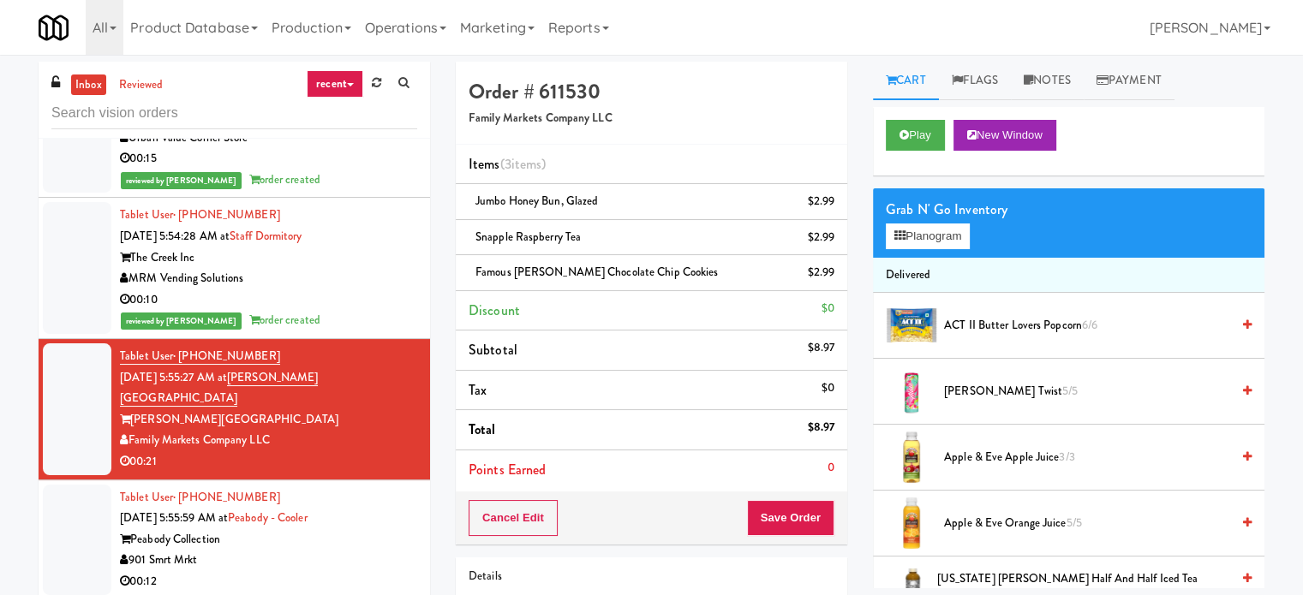
click at [377, 510] on div "Tablet User · (352) 819-7192 [DATE] 5:55:59 AM at Peabody - Cooler Peabody Coll…" at bounding box center [268, 539] width 297 height 105
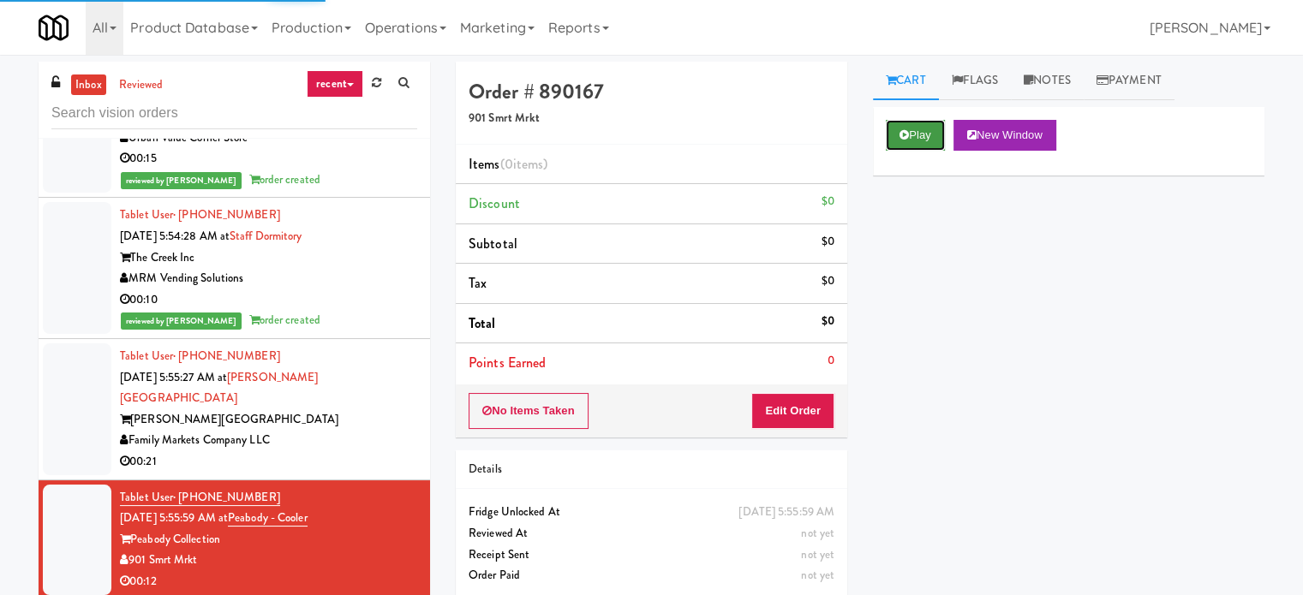
click at [911, 126] on button "Play" at bounding box center [914, 135] width 59 height 31
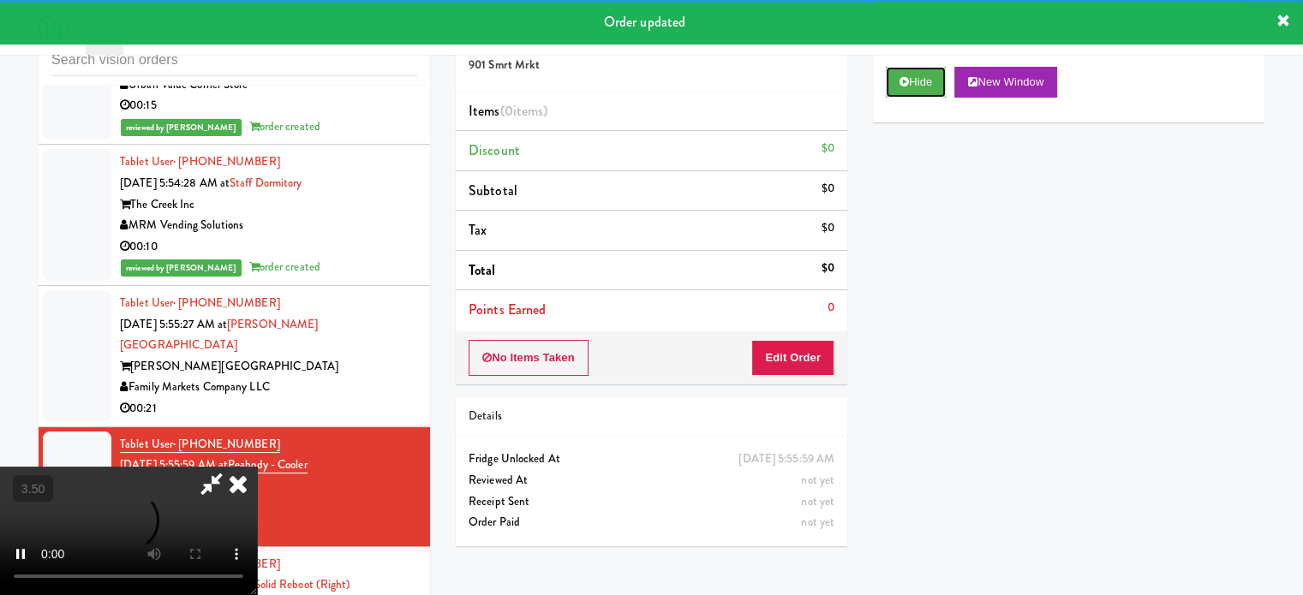
scroll to position [69, 0]
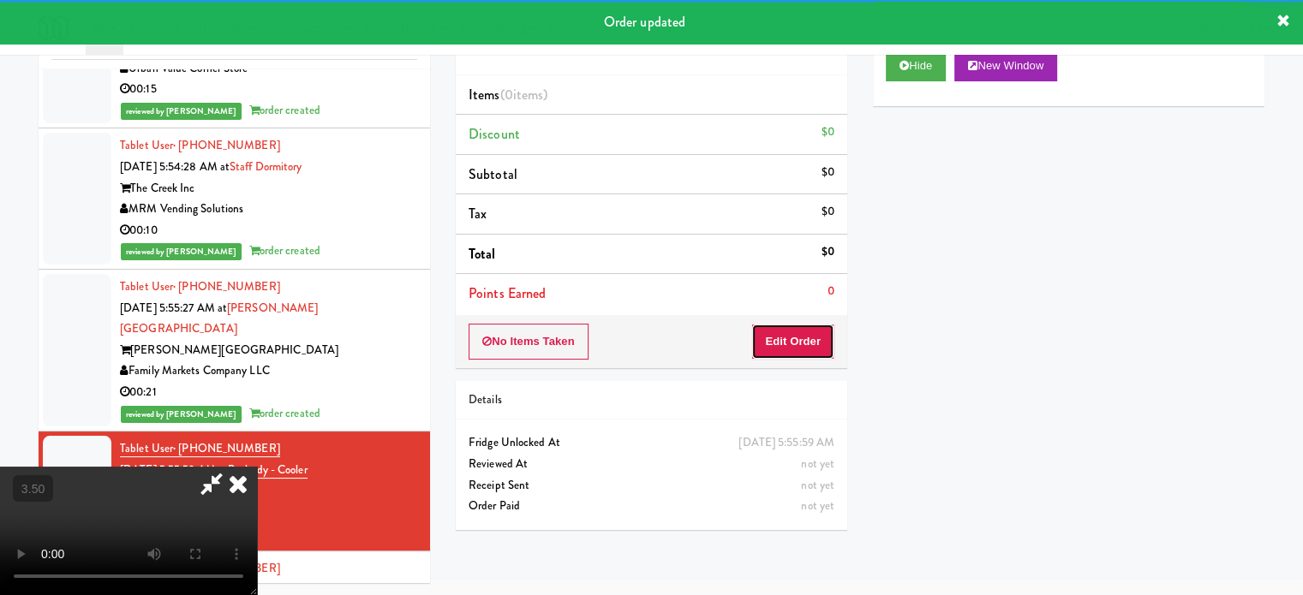
click at [805, 342] on button "Edit Order" at bounding box center [792, 342] width 83 height 36
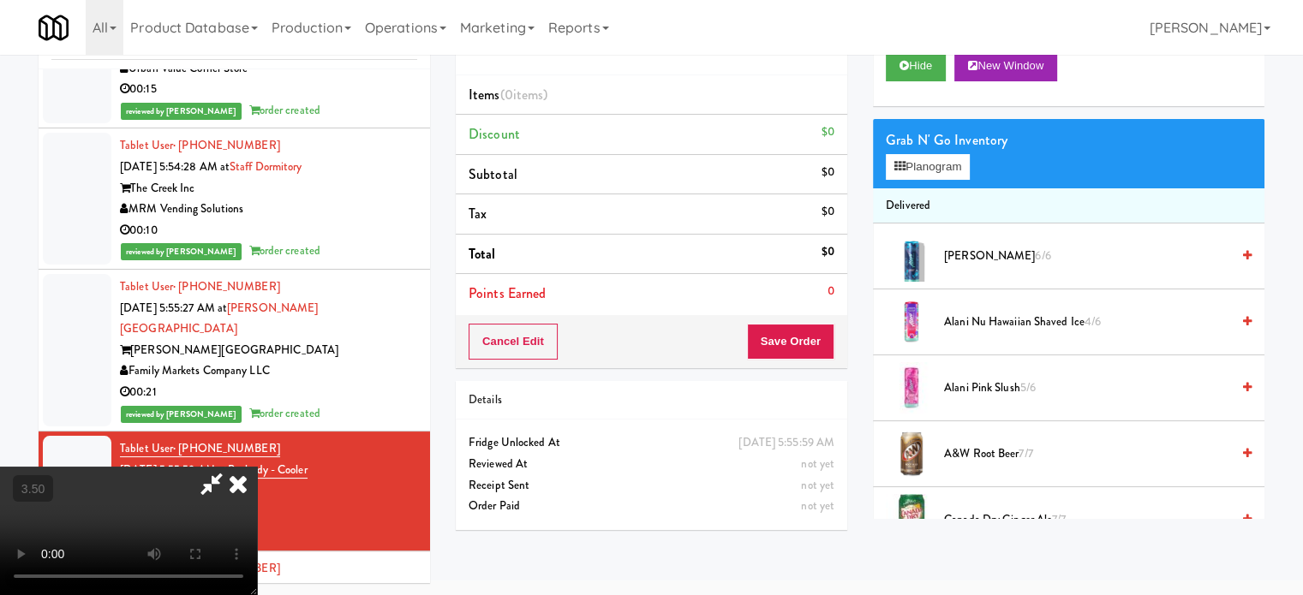
click at [257, 467] on video at bounding box center [128, 531] width 257 height 128
drag, startPoint x: 531, startPoint y: 361, endPoint x: 599, endPoint y: 427, distance: 95.1
click at [257, 467] on video at bounding box center [128, 531] width 257 height 128
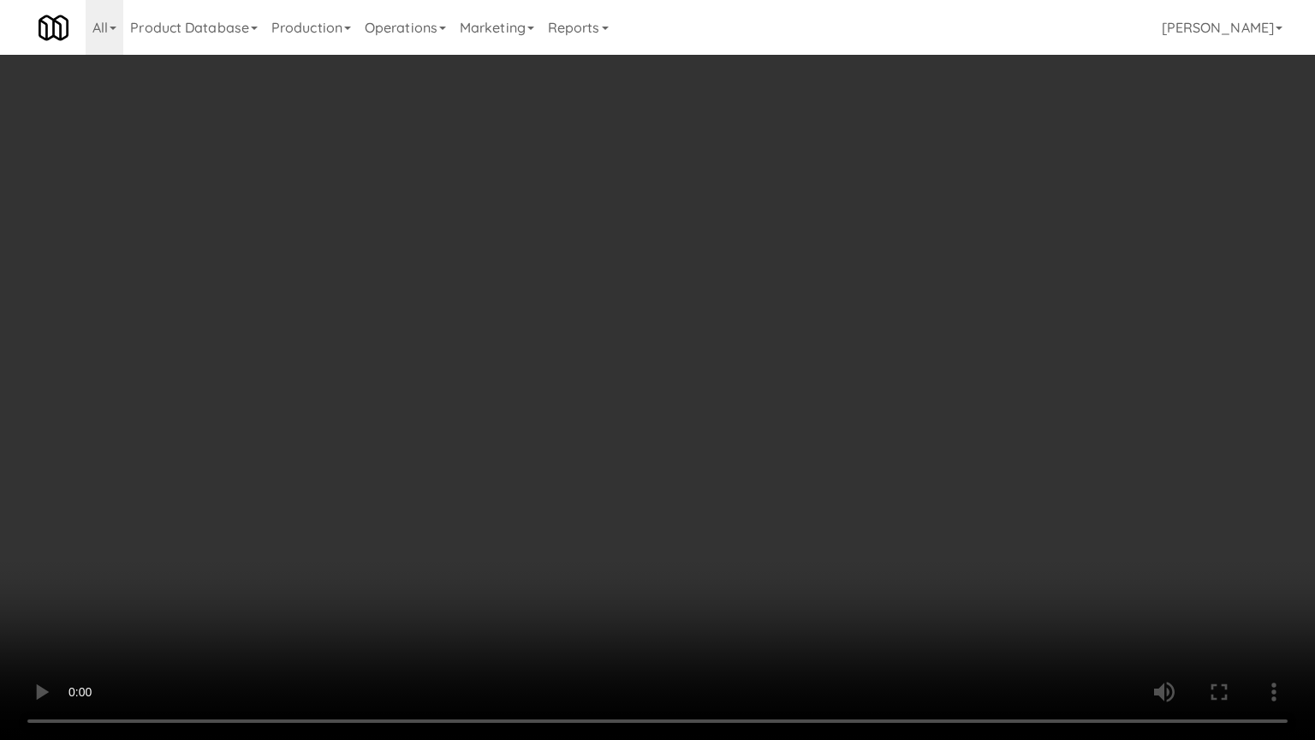
click at [664, 366] on video at bounding box center [657, 370] width 1315 height 740
click at [665, 366] on video at bounding box center [657, 370] width 1315 height 740
click at [664, 374] on video at bounding box center [657, 370] width 1315 height 740
click at [698, 394] on video at bounding box center [657, 370] width 1315 height 740
click at [723, 363] on video at bounding box center [657, 370] width 1315 height 740
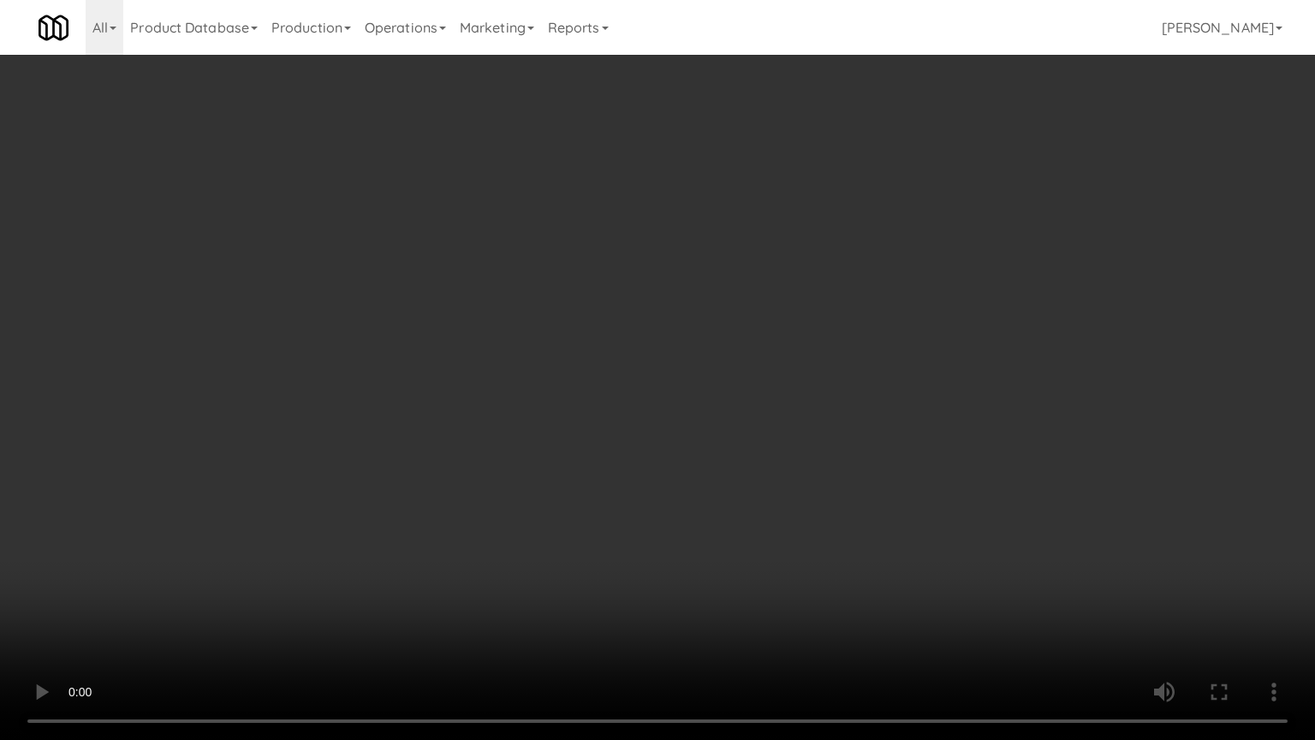
click at [716, 360] on video at bounding box center [657, 370] width 1315 height 740
click at [717, 327] on video at bounding box center [657, 370] width 1315 height 740
click at [532, 399] on video at bounding box center [657, 370] width 1315 height 740
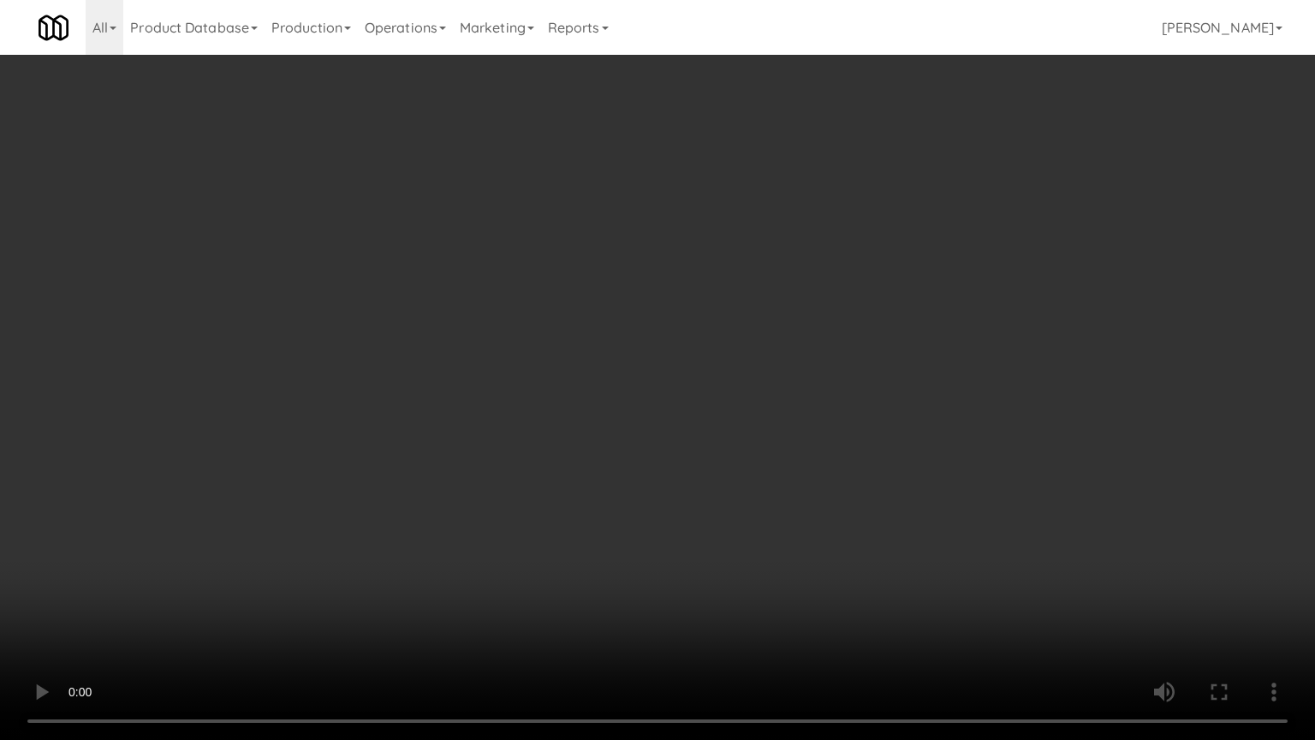
click at [753, 182] on video at bounding box center [657, 370] width 1315 height 740
click at [795, 182] on video at bounding box center [657, 370] width 1315 height 740
click at [796, 180] on video at bounding box center [657, 370] width 1315 height 740
drag, startPoint x: 801, startPoint y: 178, endPoint x: 991, endPoint y: 75, distance: 216.5
click at [803, 178] on video at bounding box center [657, 370] width 1315 height 740
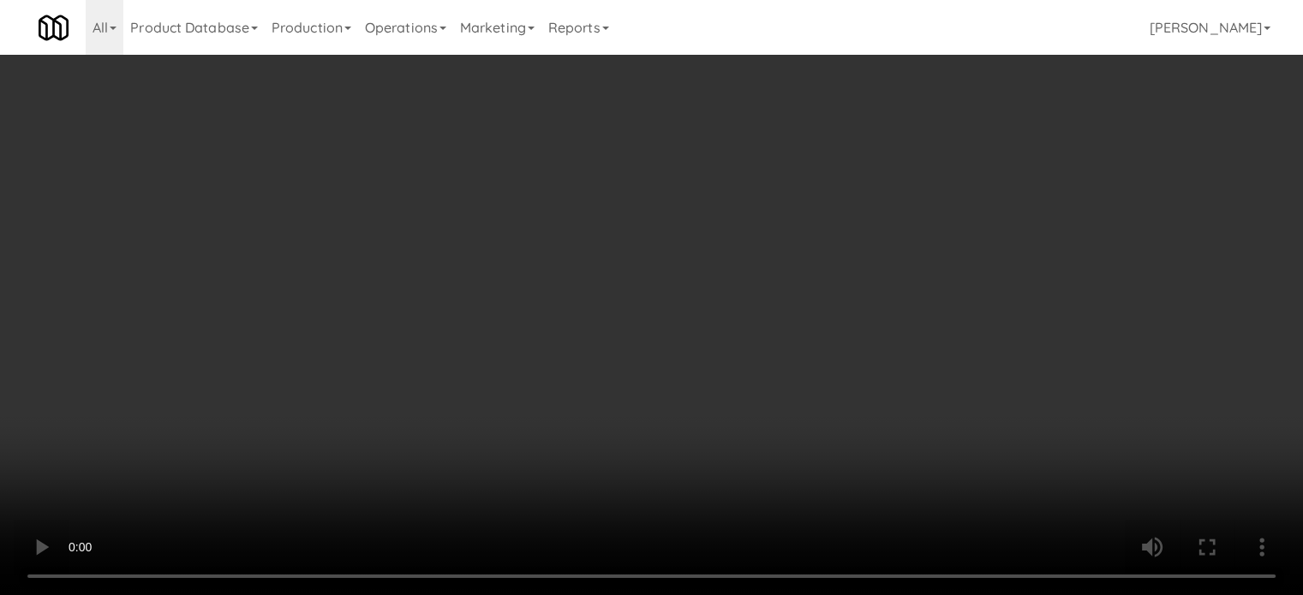
scroll to position [0, 0]
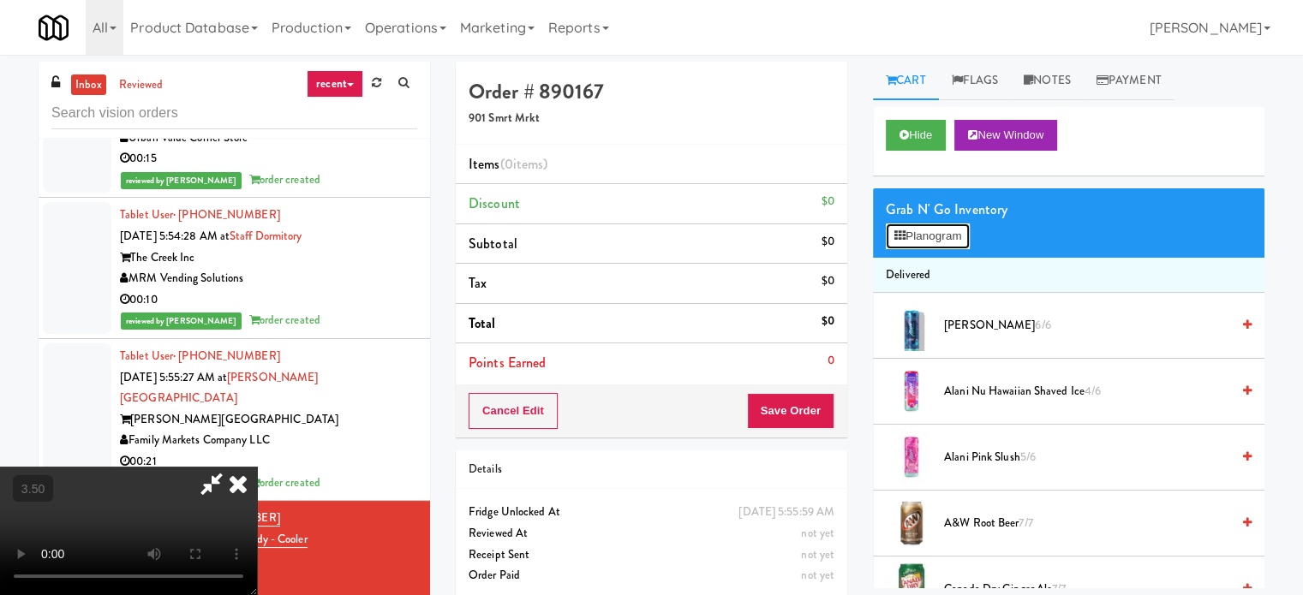
click at [938, 238] on button "Planogram" at bounding box center [927, 237] width 84 height 26
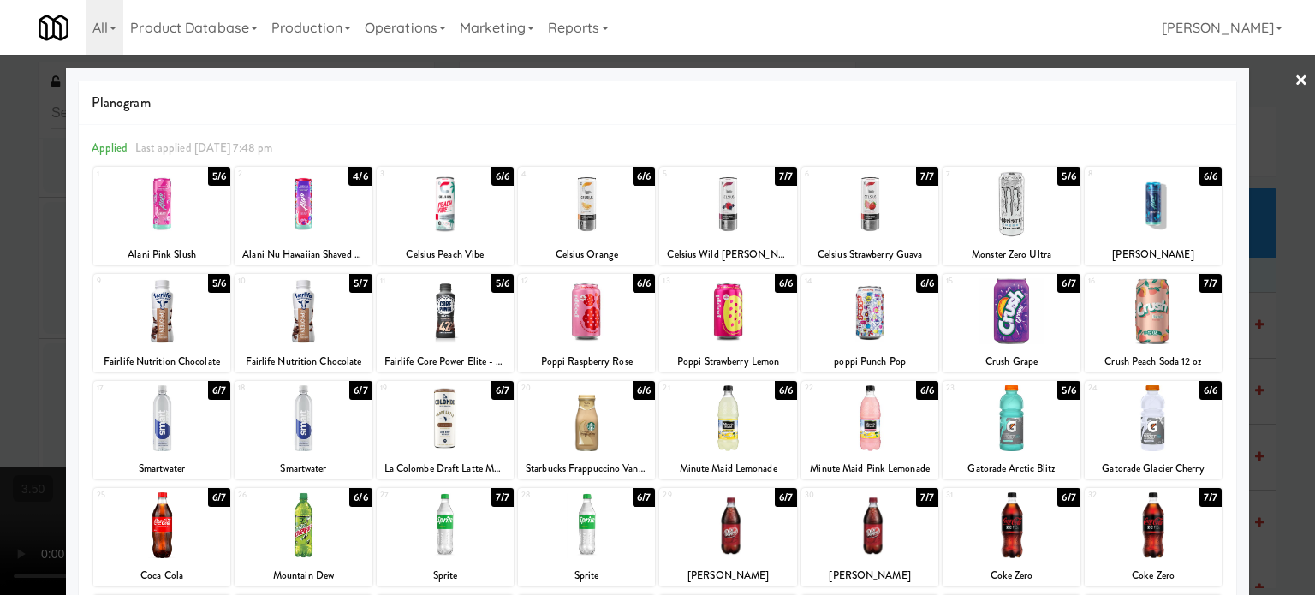
click at [349, 180] on div "4/6" at bounding box center [360, 176] width 23 height 19
click at [938, 277] on div at bounding box center [657, 297] width 1315 height 595
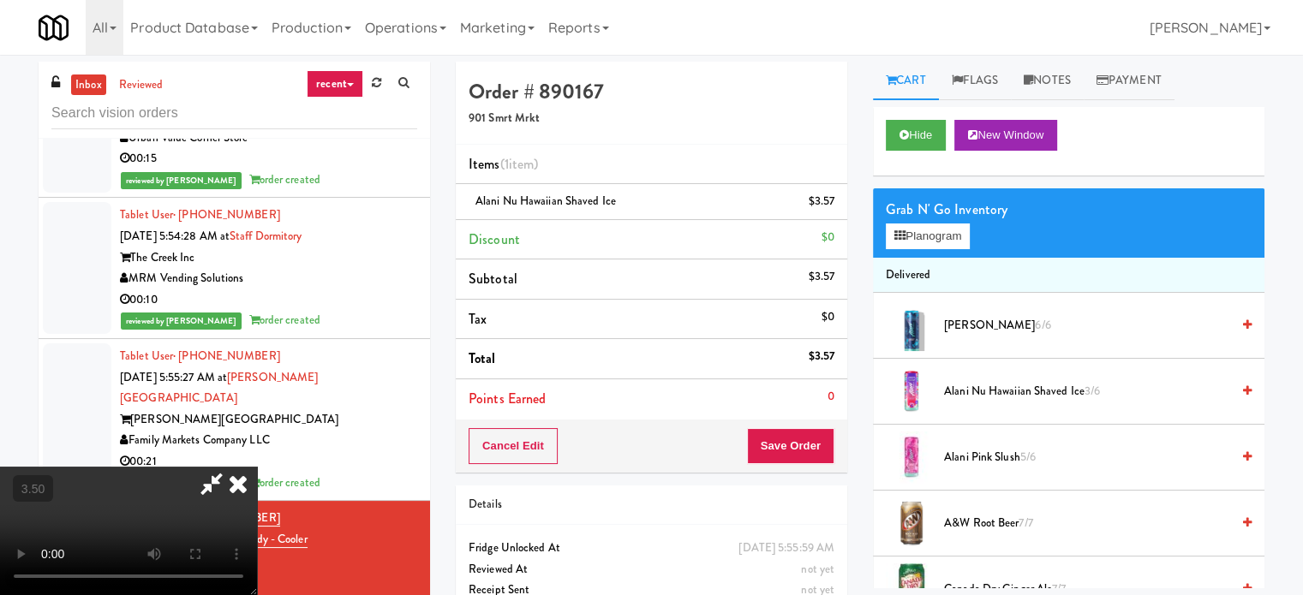
click at [257, 467] on video at bounding box center [128, 531] width 257 height 128
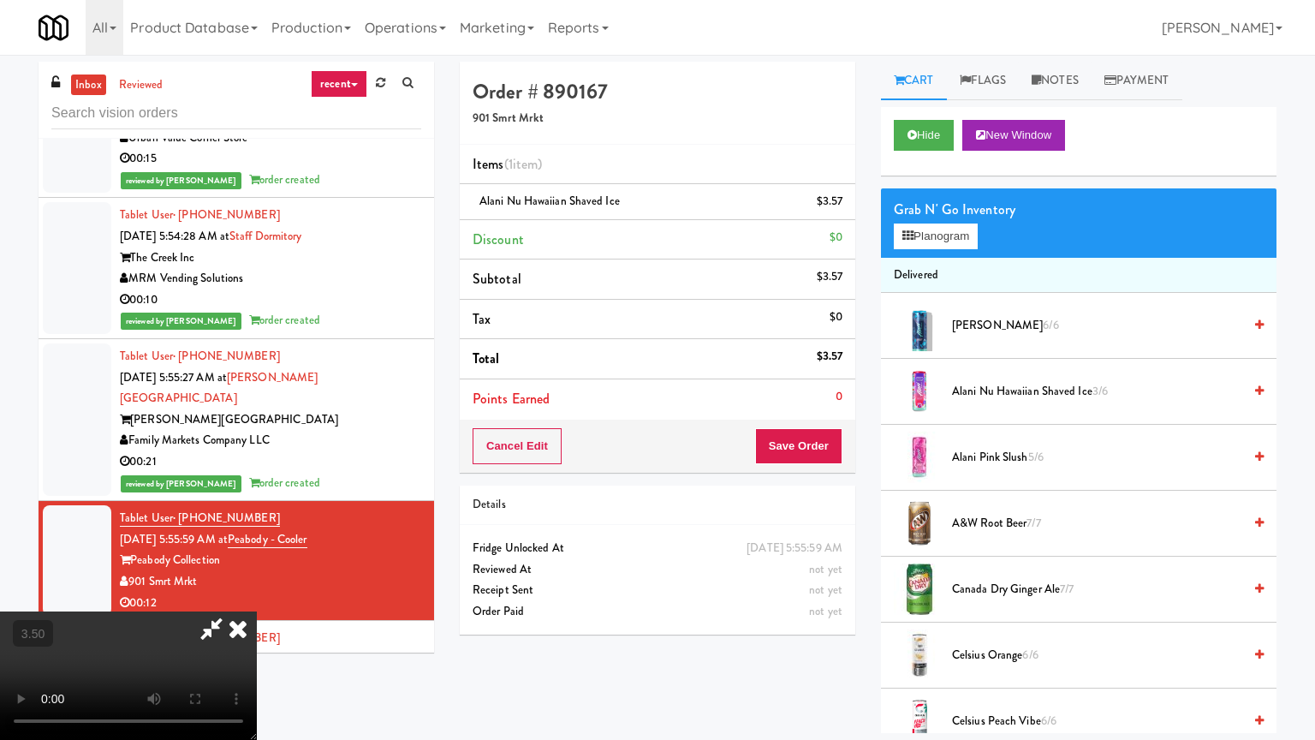
drag, startPoint x: 321, startPoint y: 523, endPoint x: 426, endPoint y: 438, distance: 135.2
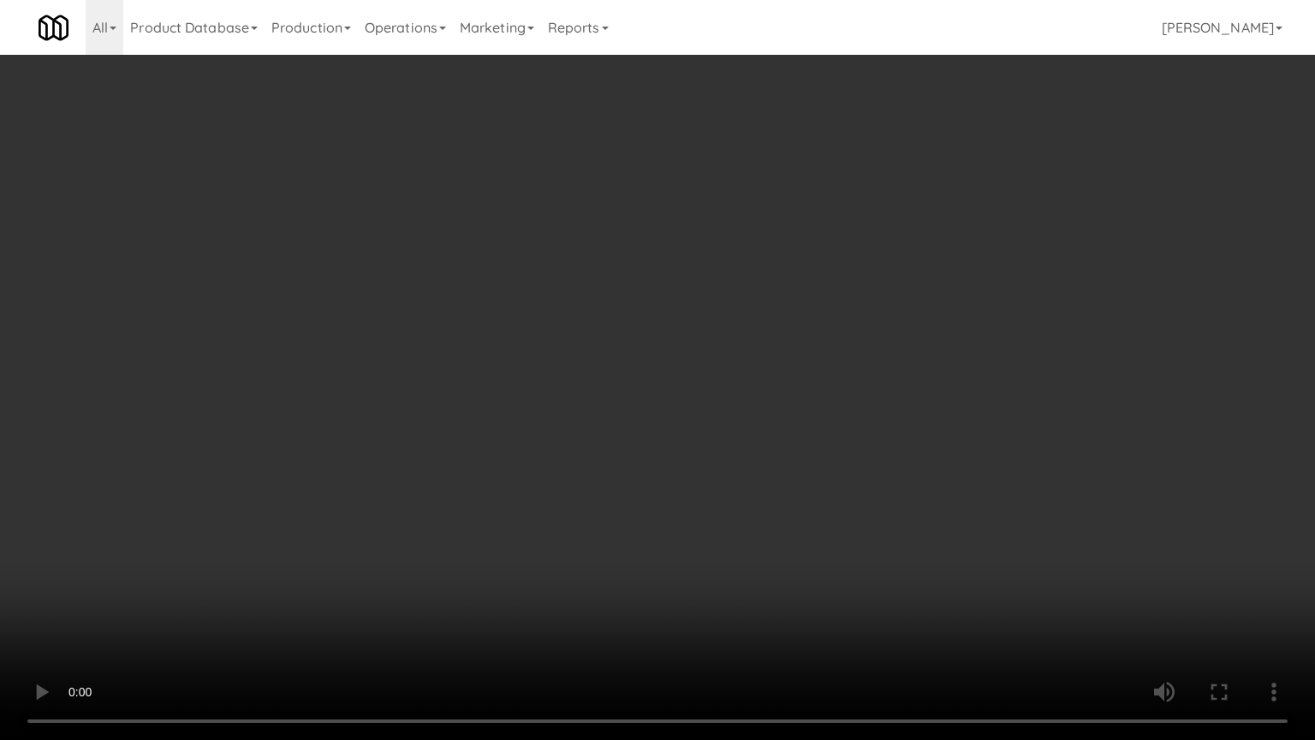
click at [321, 518] on video at bounding box center [657, 370] width 1315 height 740
click at [825, 325] on video at bounding box center [657, 370] width 1315 height 740
click at [833, 321] on video at bounding box center [657, 370] width 1315 height 740
click at [831, 319] on video at bounding box center [657, 370] width 1315 height 740
click at [819, 315] on video at bounding box center [657, 370] width 1315 height 740
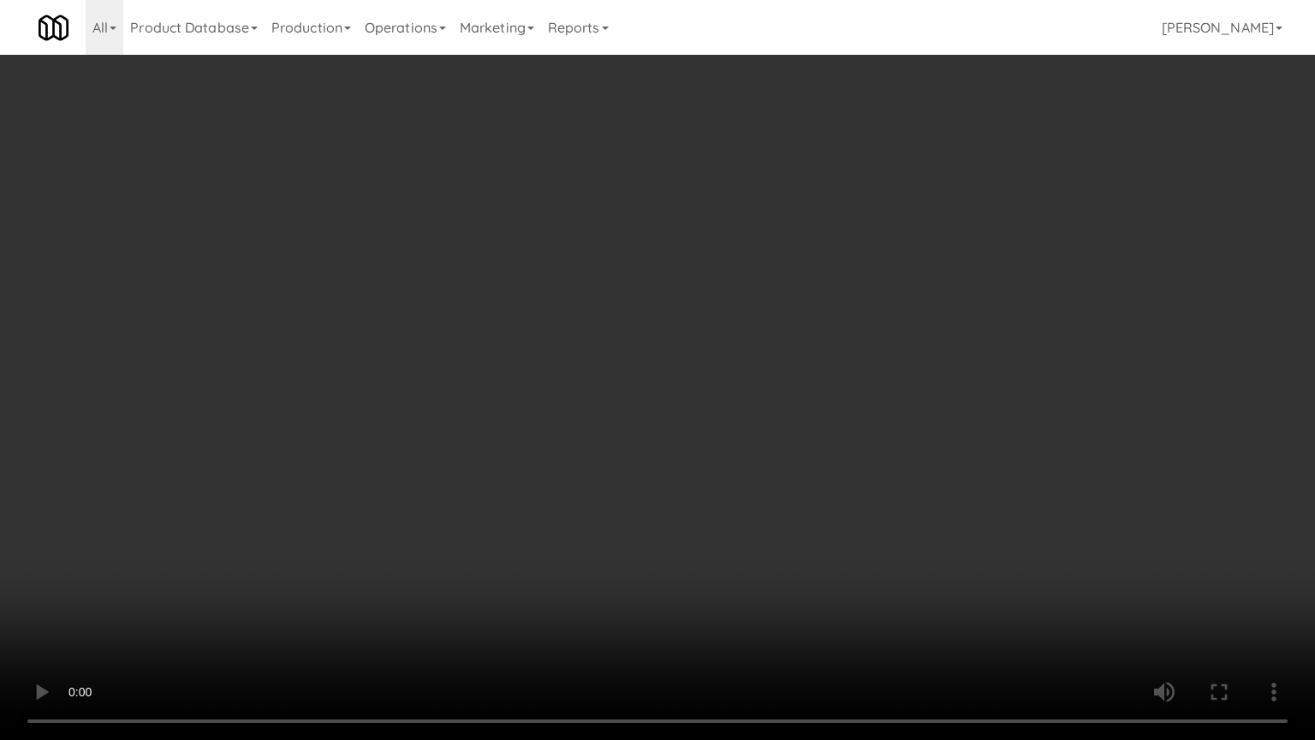
click at [797, 284] on video at bounding box center [657, 370] width 1315 height 740
drag, startPoint x: 841, startPoint y: 285, endPoint x: 973, endPoint y: 224, distance: 145.6
click at [853, 285] on video at bounding box center [657, 370] width 1315 height 740
click at [767, 330] on video at bounding box center [657, 370] width 1315 height 740
click at [769, 327] on video at bounding box center [657, 370] width 1315 height 740
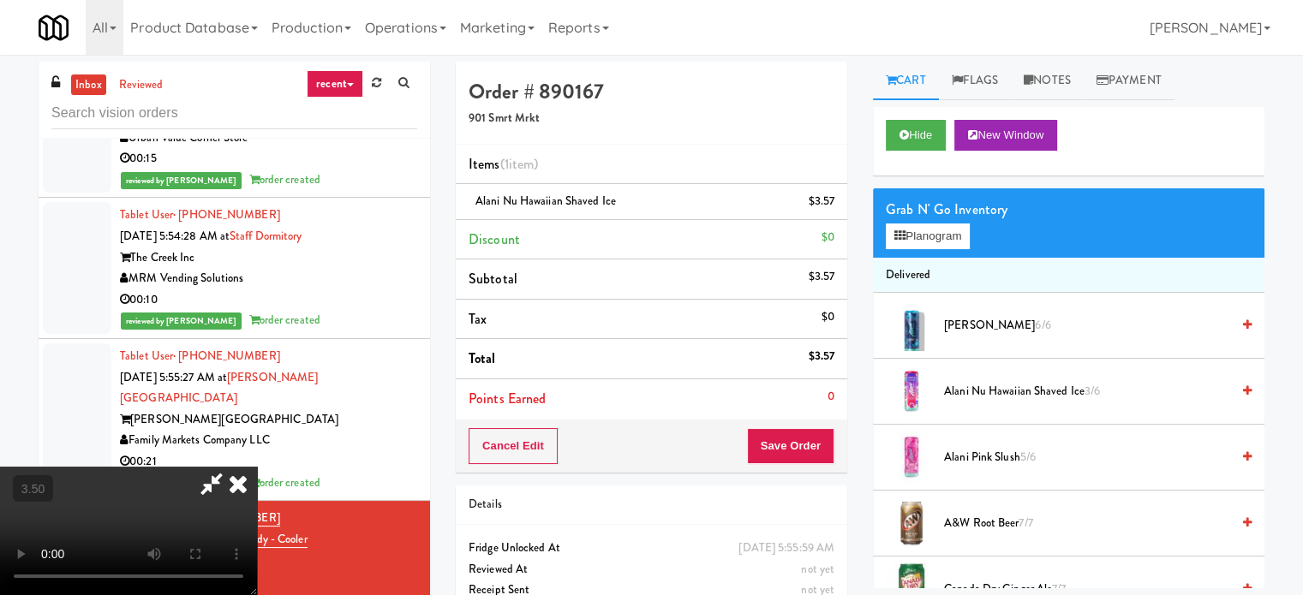
click at [257, 467] on icon at bounding box center [238, 484] width 38 height 34
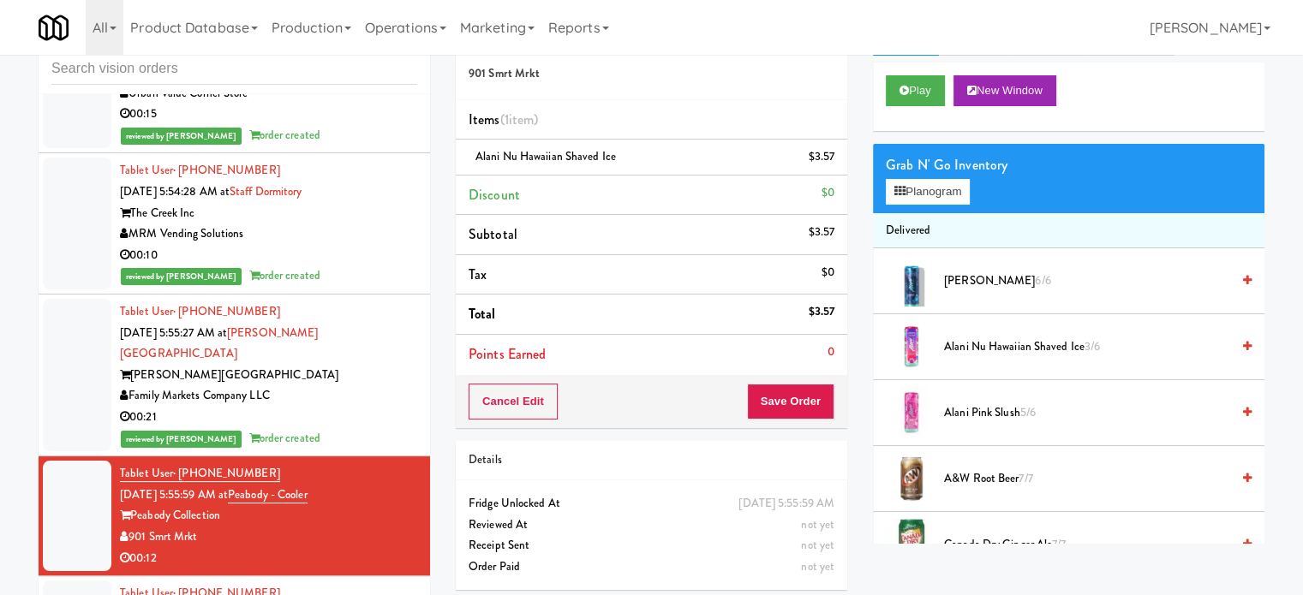
scroll to position [69, 0]
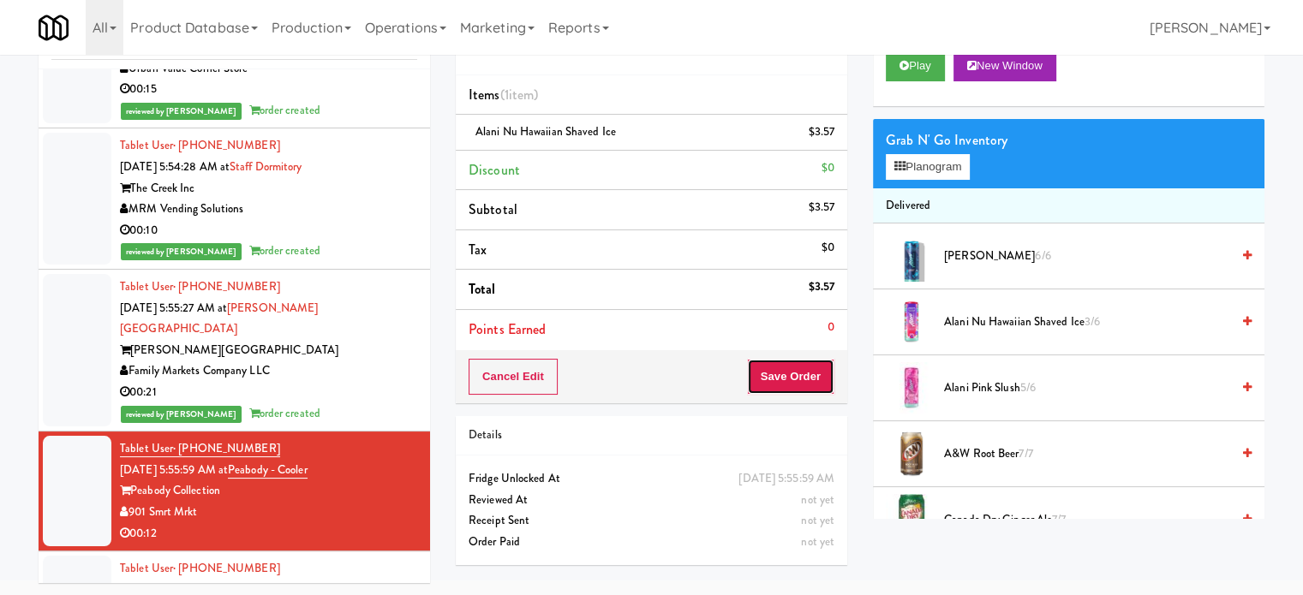
click at [798, 366] on button "Save Order" at bounding box center [790, 377] width 87 height 36
click at [805, 379] on button "Save Order" at bounding box center [790, 377] width 87 height 36
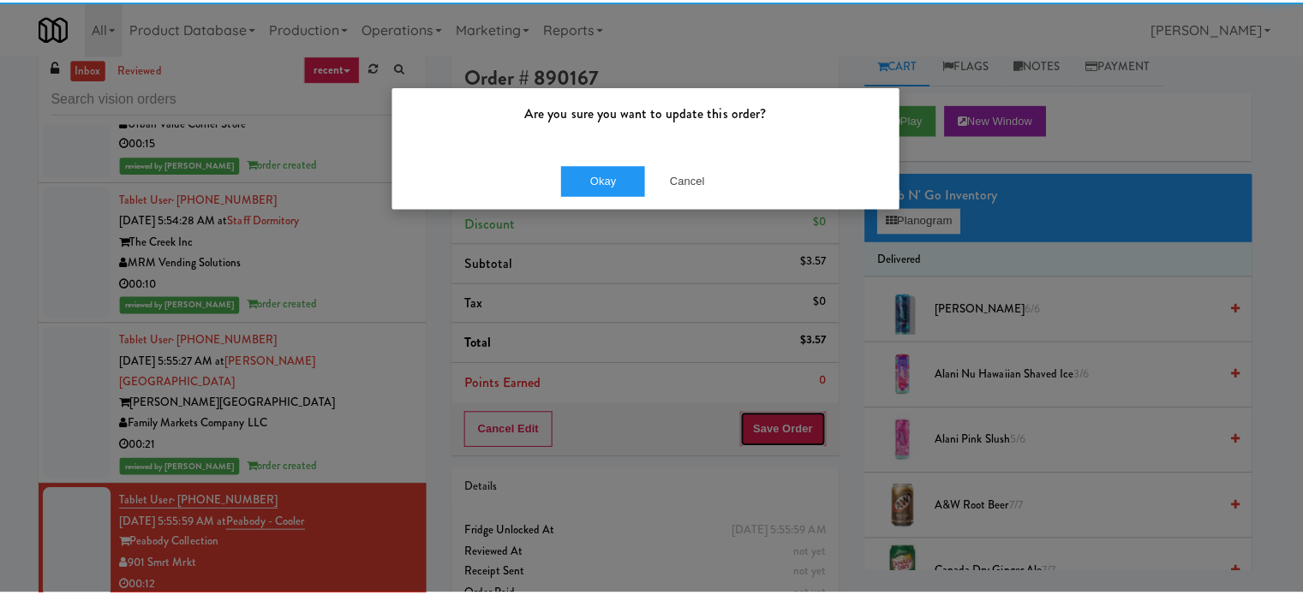
scroll to position [0, 0]
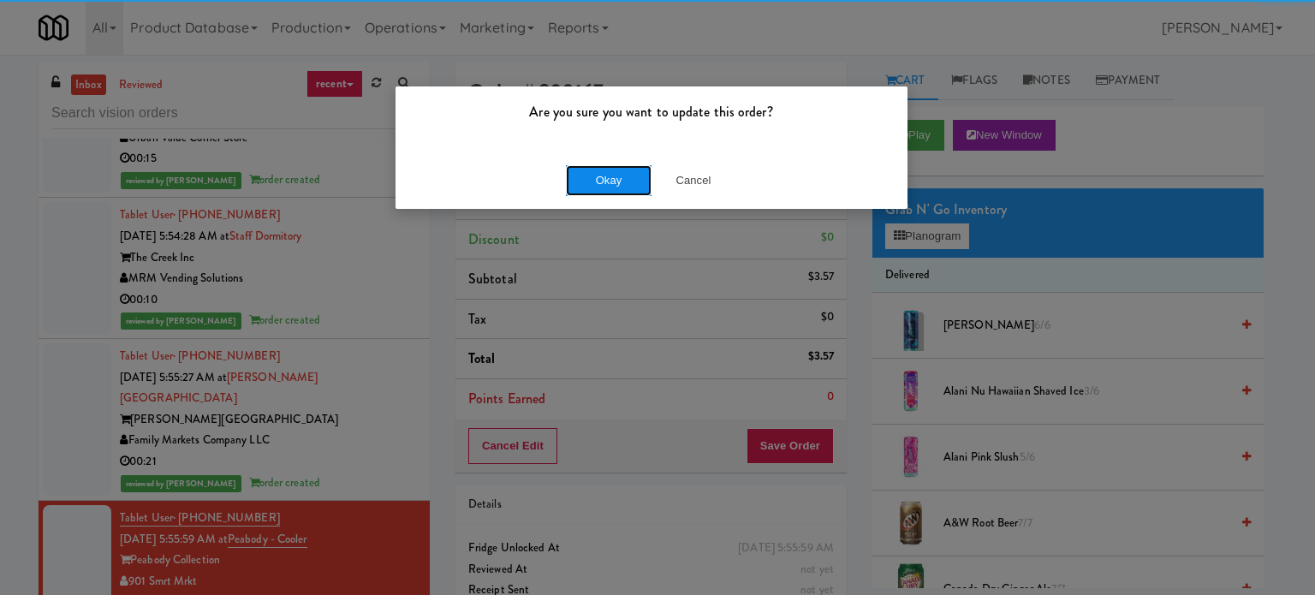
click at [606, 183] on button "Okay" at bounding box center [609, 180] width 86 height 31
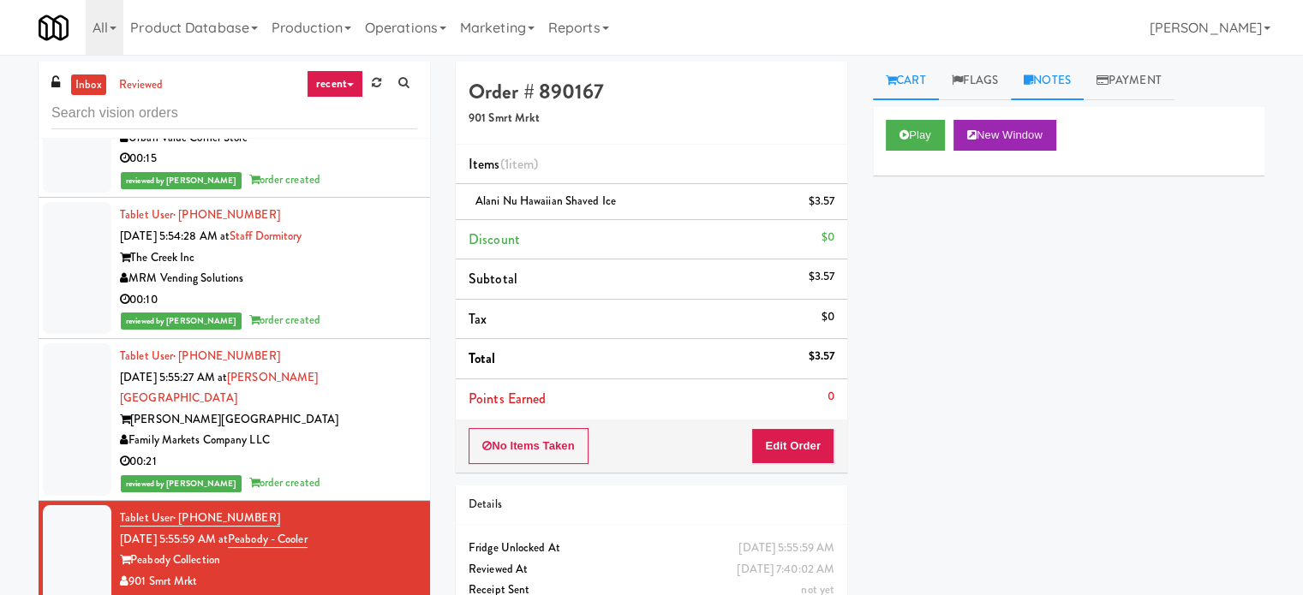
click at [938, 78] on link "Notes" at bounding box center [1046, 81] width 73 height 39
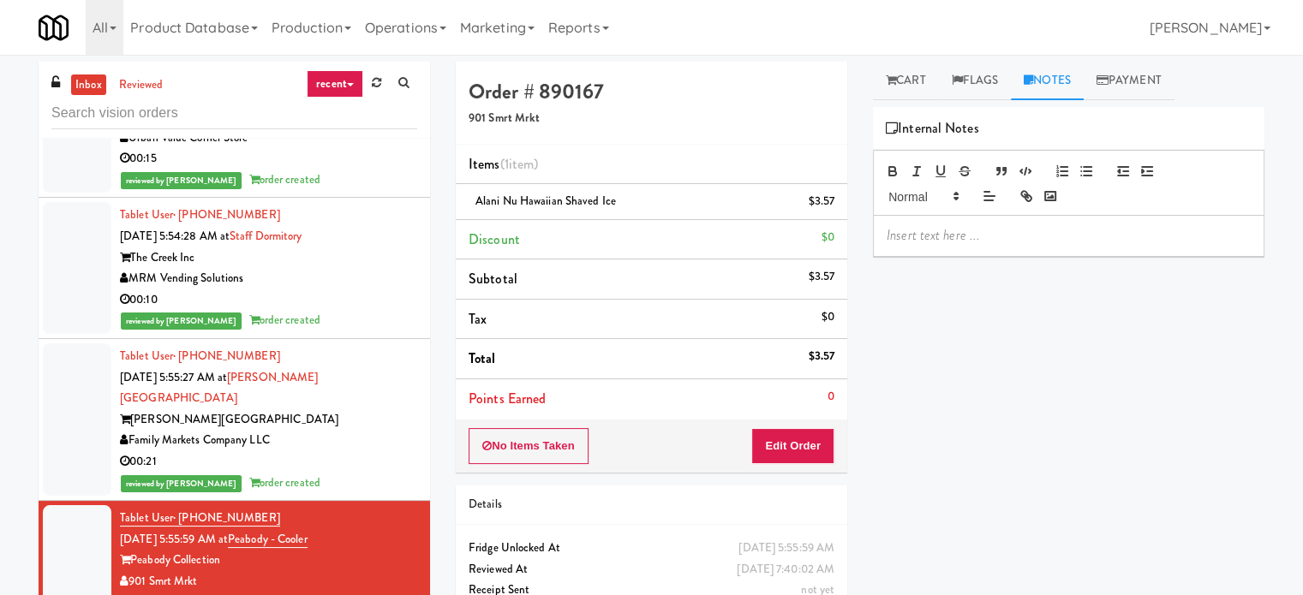
click at [938, 236] on p at bounding box center [1068, 235] width 364 height 19
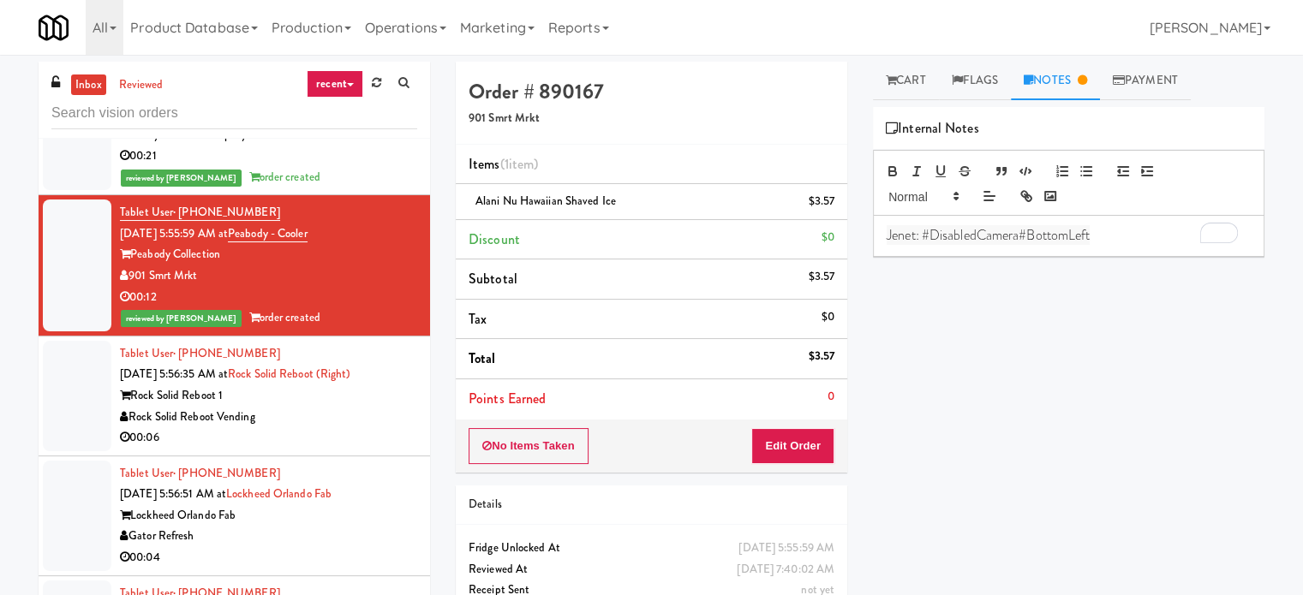
scroll to position [2317, 0]
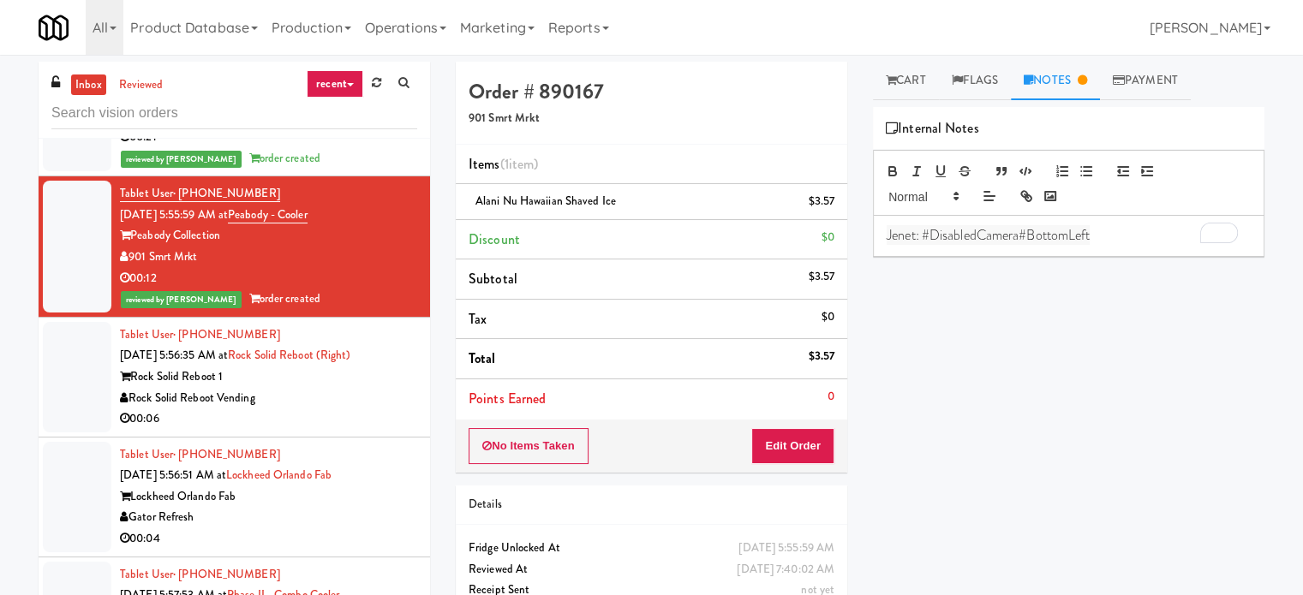
drag, startPoint x: 333, startPoint y: 413, endPoint x: 442, endPoint y: 397, distance: 109.8
click at [337, 413] on div "00:06" at bounding box center [268, 418] width 297 height 21
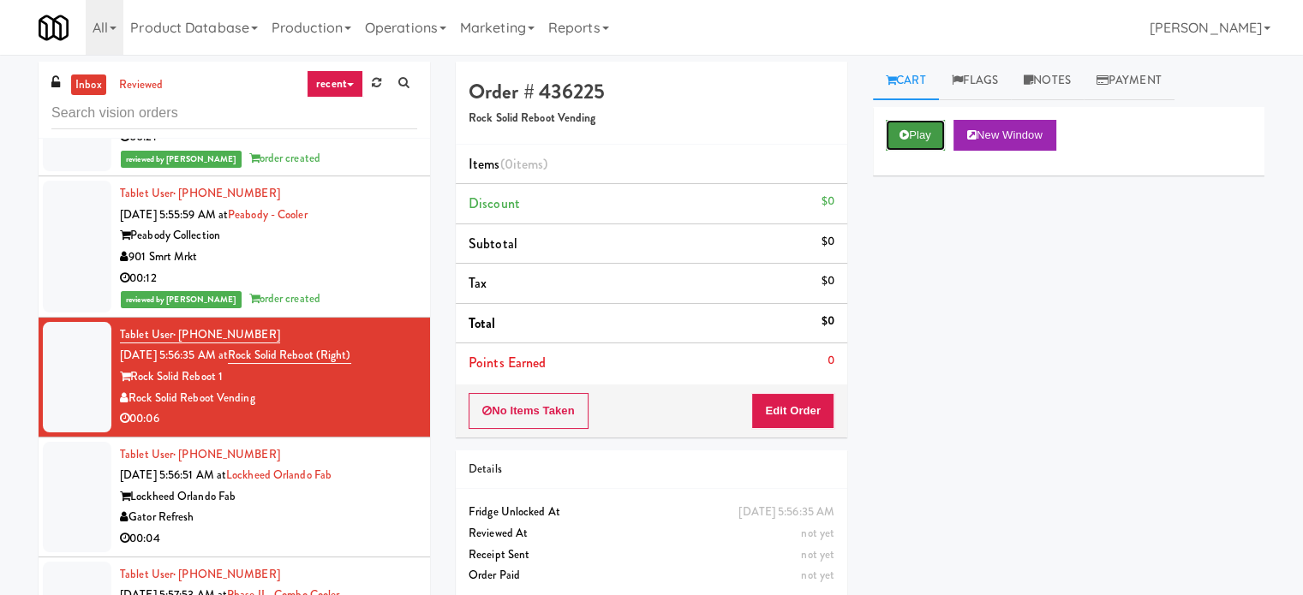
click at [910, 124] on button "Play" at bounding box center [914, 135] width 59 height 31
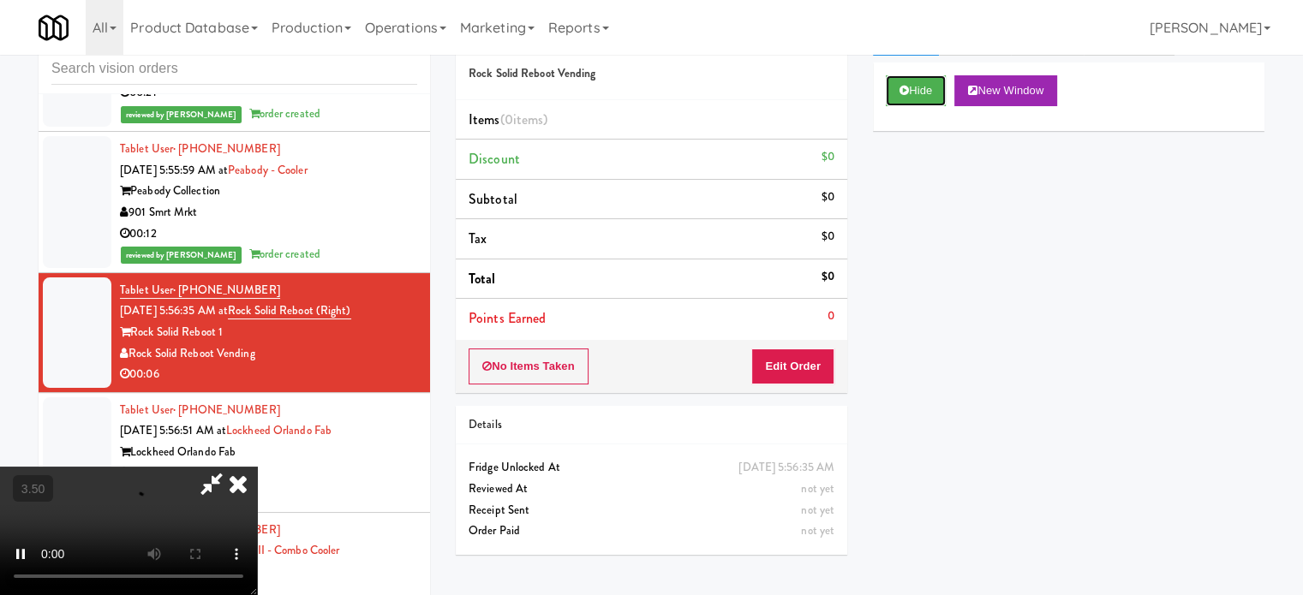
scroll to position [69, 0]
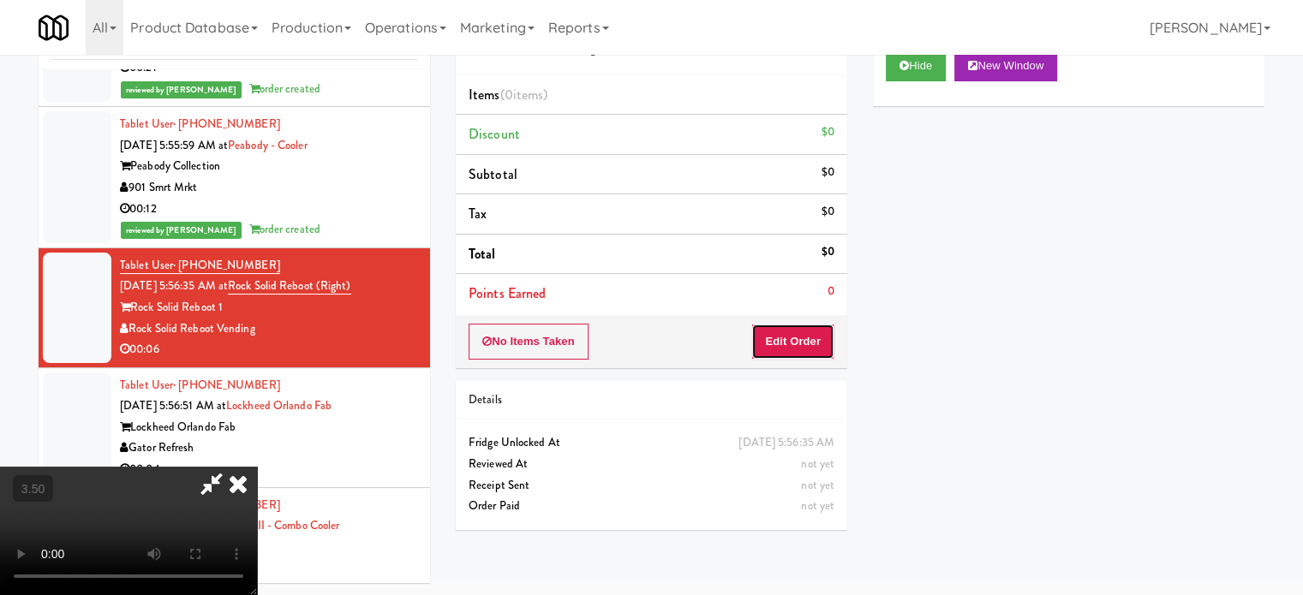
click at [810, 327] on button "Edit Order" at bounding box center [792, 342] width 83 height 36
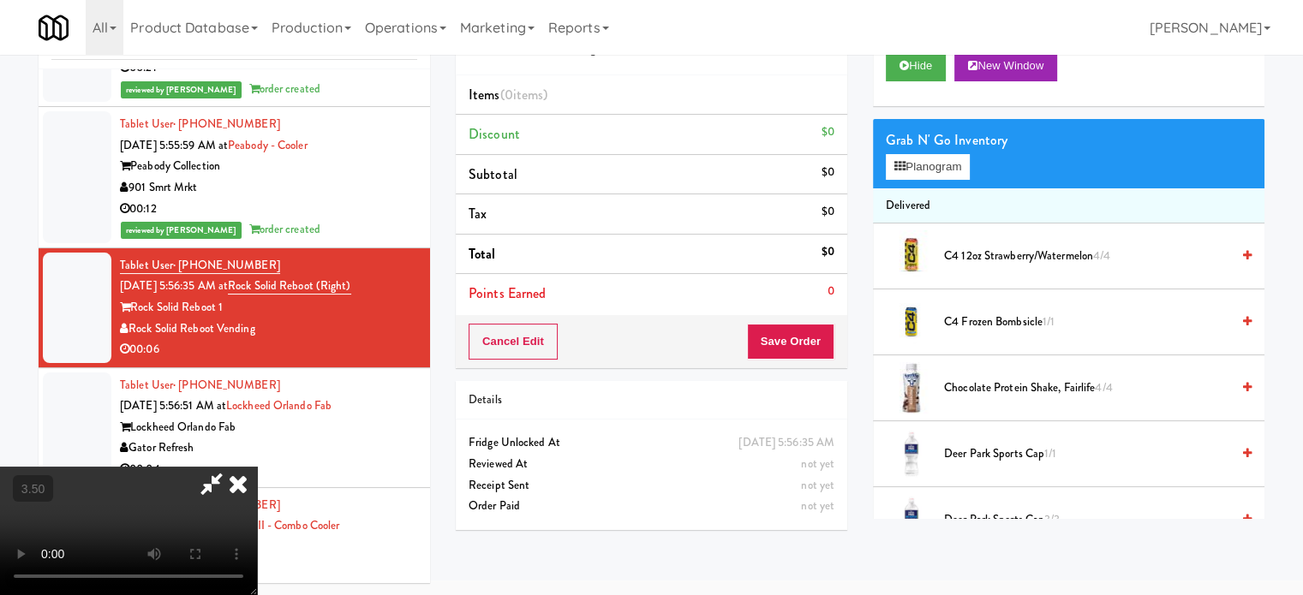
click at [257, 467] on video at bounding box center [128, 531] width 257 height 128
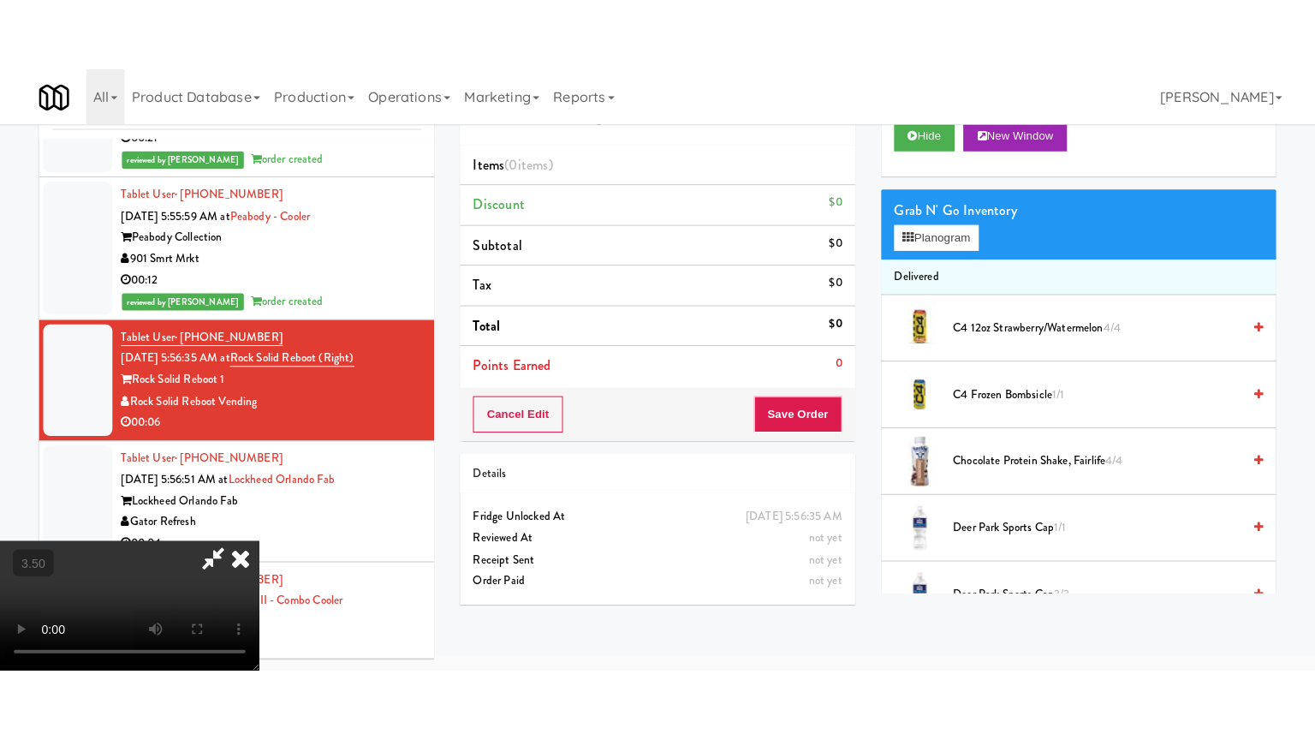
scroll to position [55, 0]
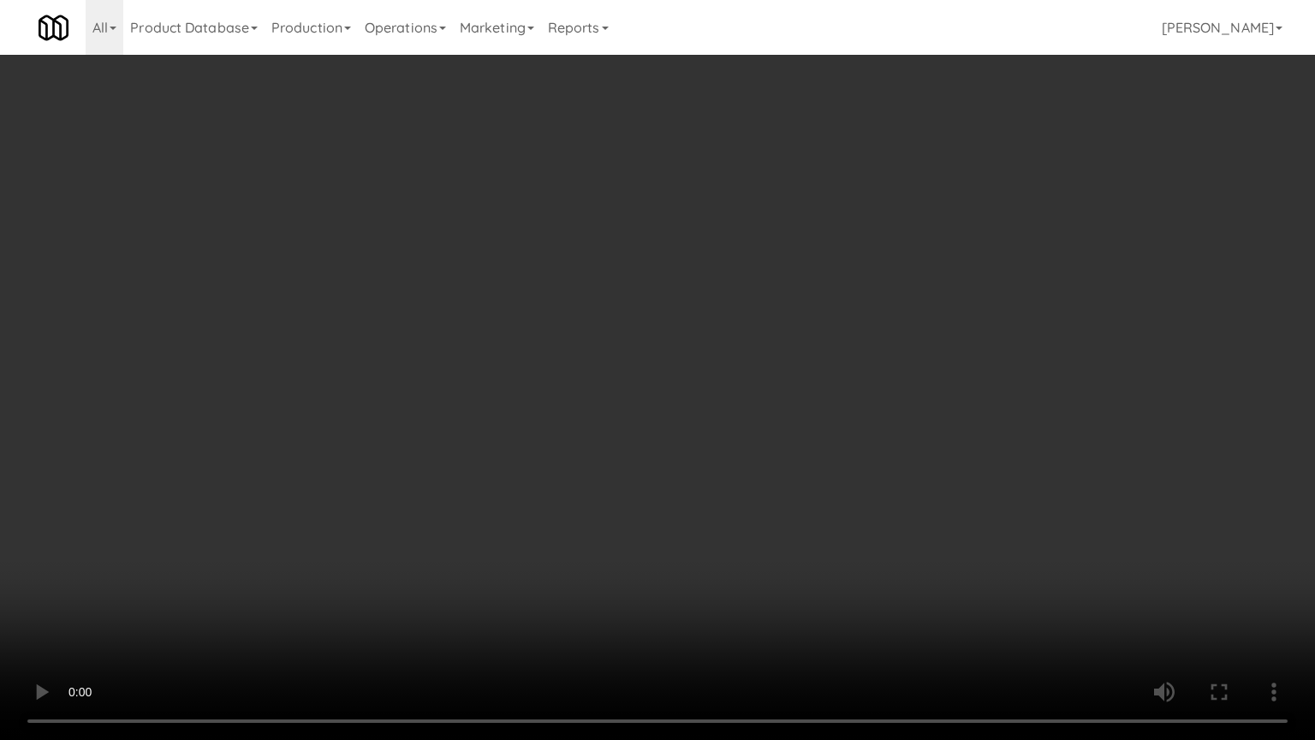
click at [727, 240] on video at bounding box center [657, 370] width 1315 height 740
click at [791, 291] on video at bounding box center [657, 370] width 1315 height 740
click at [790, 294] on video at bounding box center [657, 370] width 1315 height 740
click at [788, 295] on video at bounding box center [657, 370] width 1315 height 740
click at [832, 329] on video at bounding box center [657, 370] width 1315 height 740
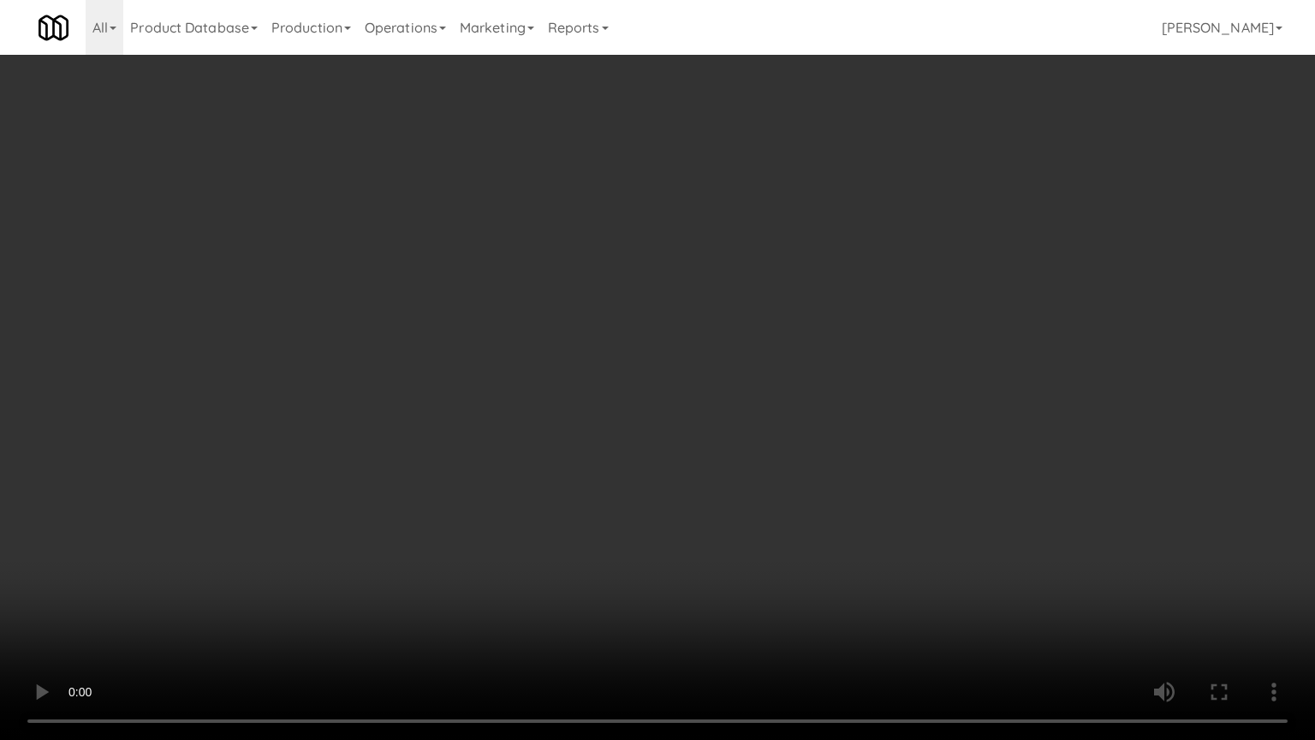
click at [741, 339] on video at bounding box center [657, 370] width 1315 height 740
click at [764, 359] on video at bounding box center [657, 370] width 1315 height 740
drag, startPoint x: 754, startPoint y: 367, endPoint x: 784, endPoint y: 357, distance: 31.4
click at [760, 366] on video at bounding box center [657, 370] width 1315 height 740
click at [879, 436] on video at bounding box center [657, 370] width 1315 height 740
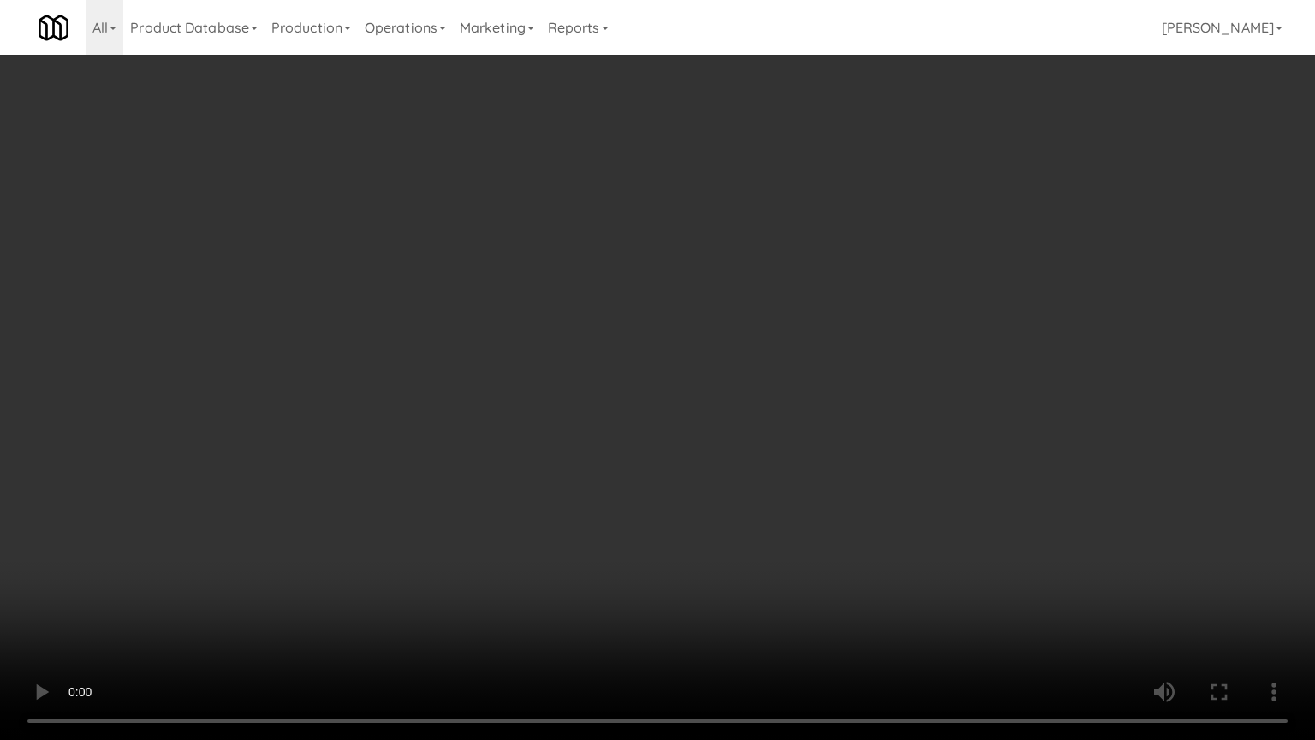
click at [840, 380] on video at bounding box center [657, 370] width 1315 height 740
click at [843, 377] on video at bounding box center [657, 370] width 1315 height 740
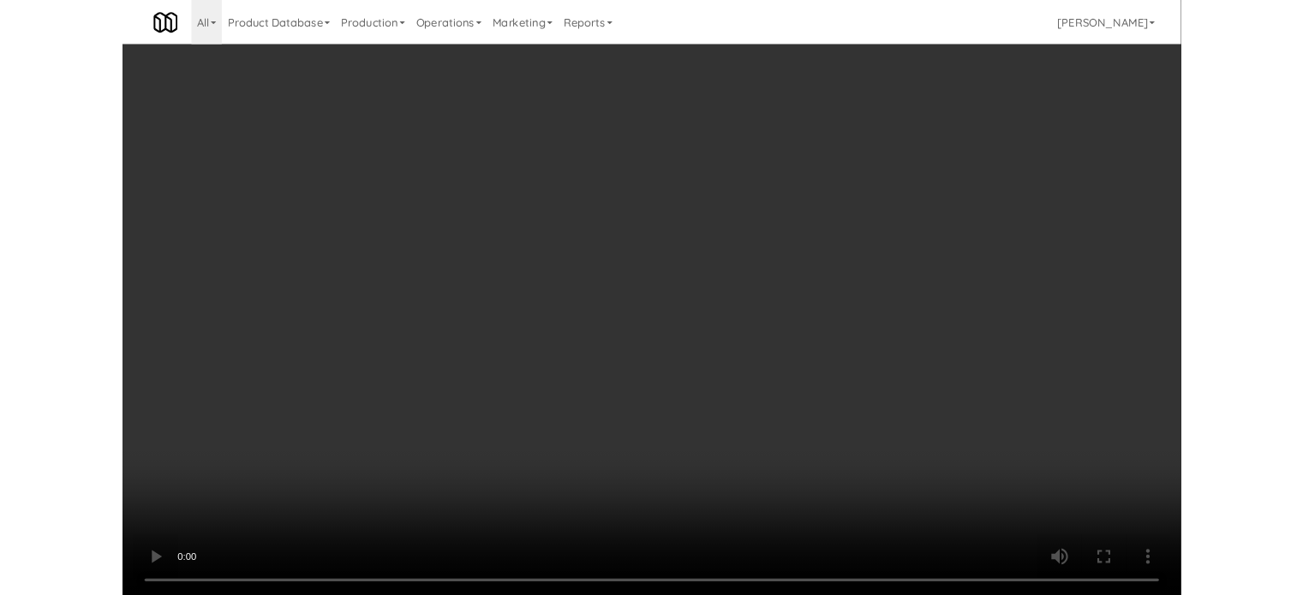
scroll to position [69, 0]
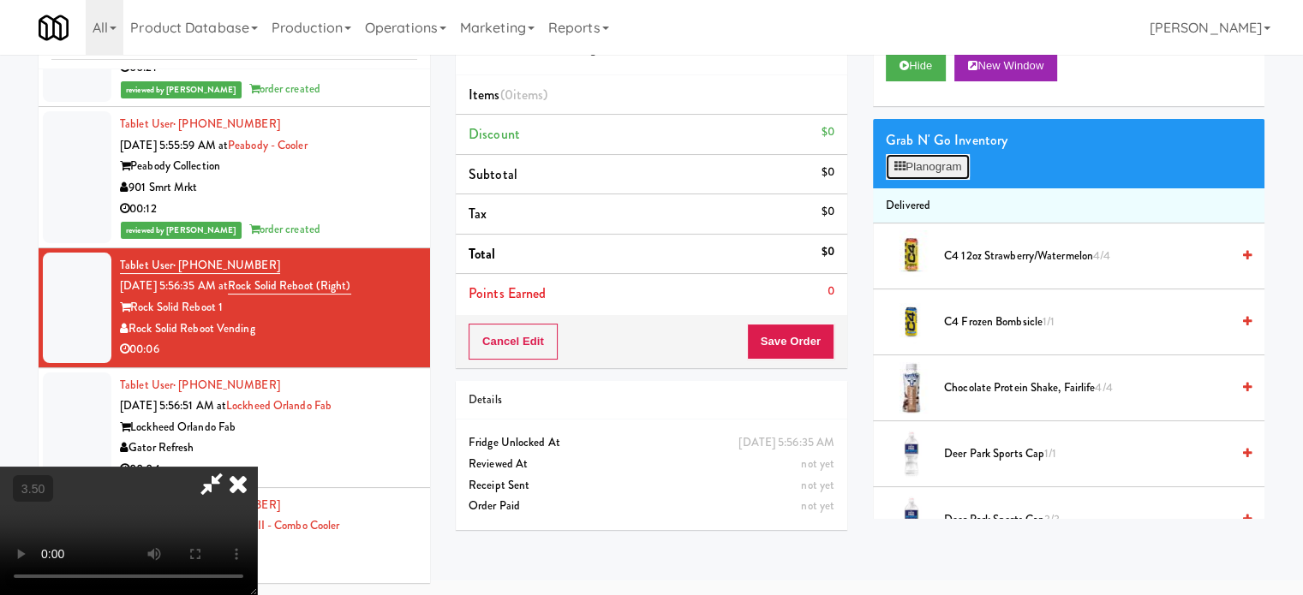
click at [938, 172] on button "Planogram" at bounding box center [927, 167] width 84 height 26
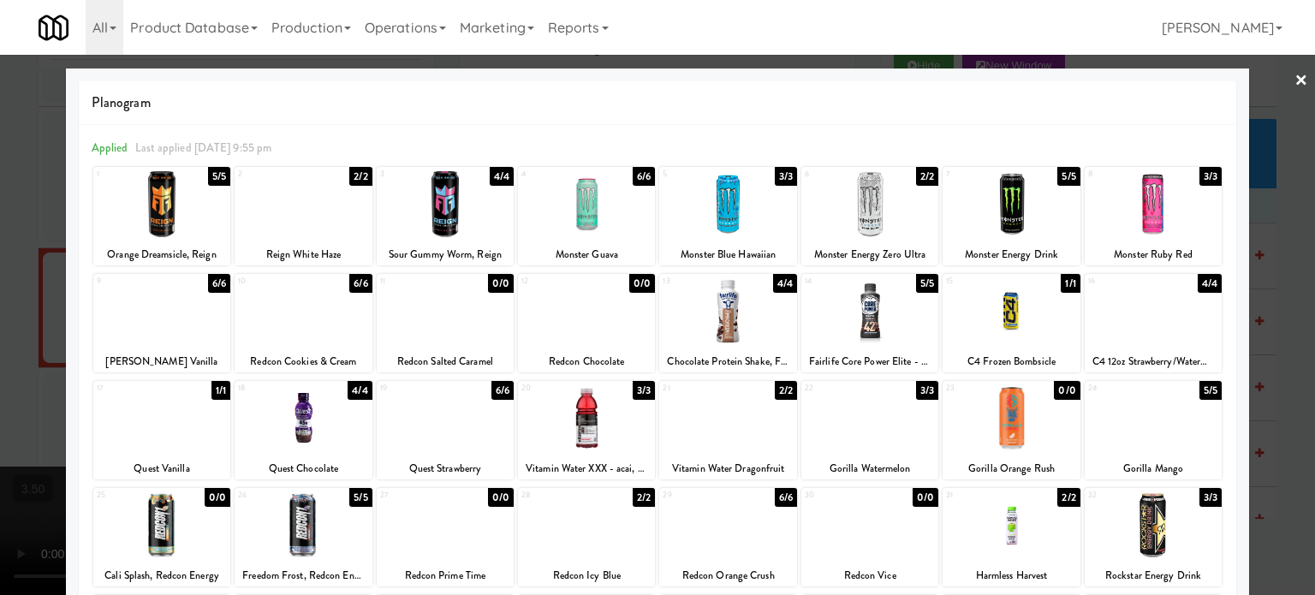
click at [781, 390] on div "2/2" at bounding box center [786, 390] width 22 height 19
click at [938, 382] on div at bounding box center [657, 297] width 1315 height 595
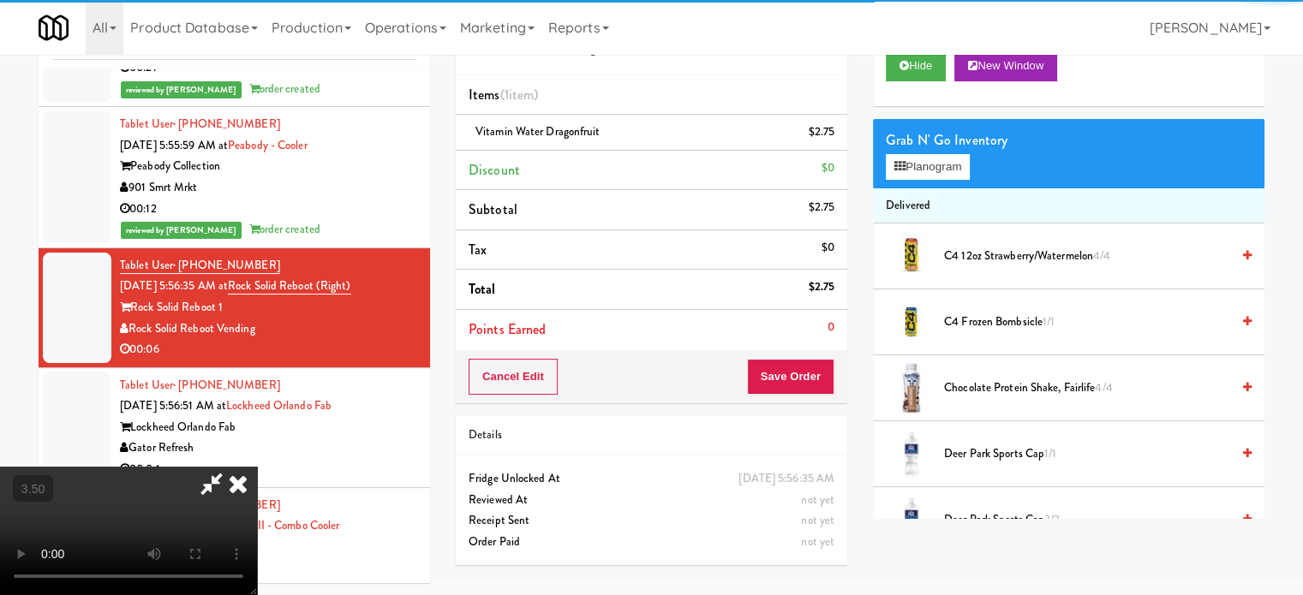
drag, startPoint x: 202, startPoint y: 376, endPoint x: 209, endPoint y: 369, distance: 9.7
click at [203, 467] on video at bounding box center [128, 531] width 257 height 128
drag, startPoint x: 209, startPoint y: 369, endPoint x: 289, endPoint y: 462, distance: 122.0
click at [209, 467] on video at bounding box center [128, 531] width 257 height 128
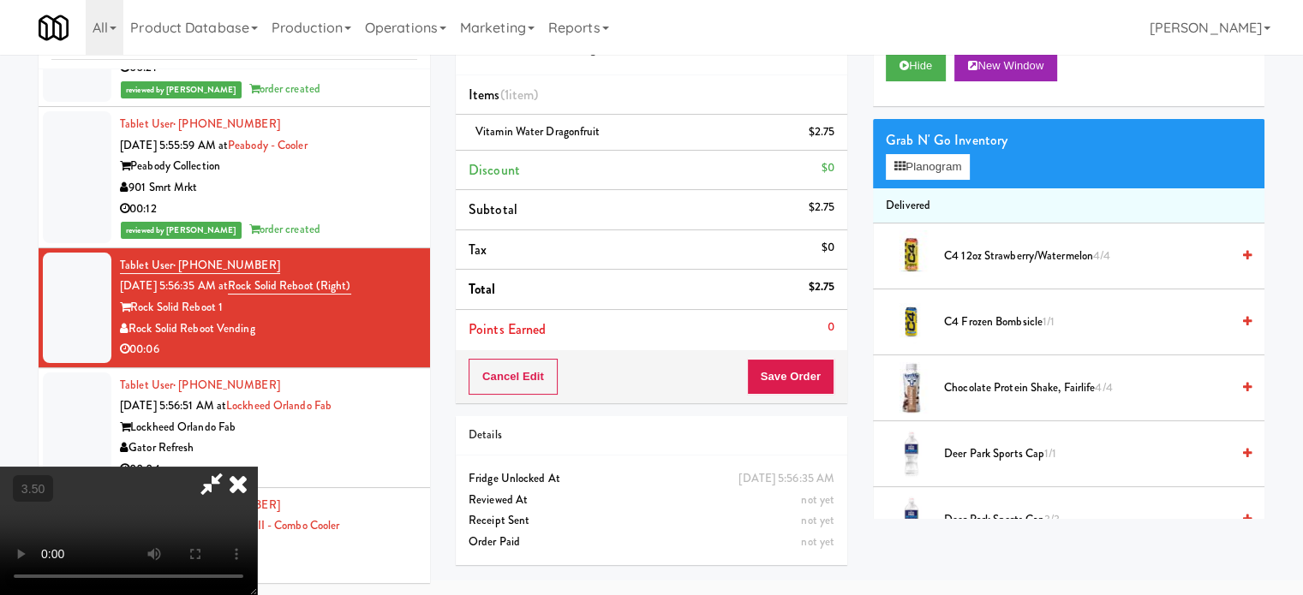
scroll to position [55, 0]
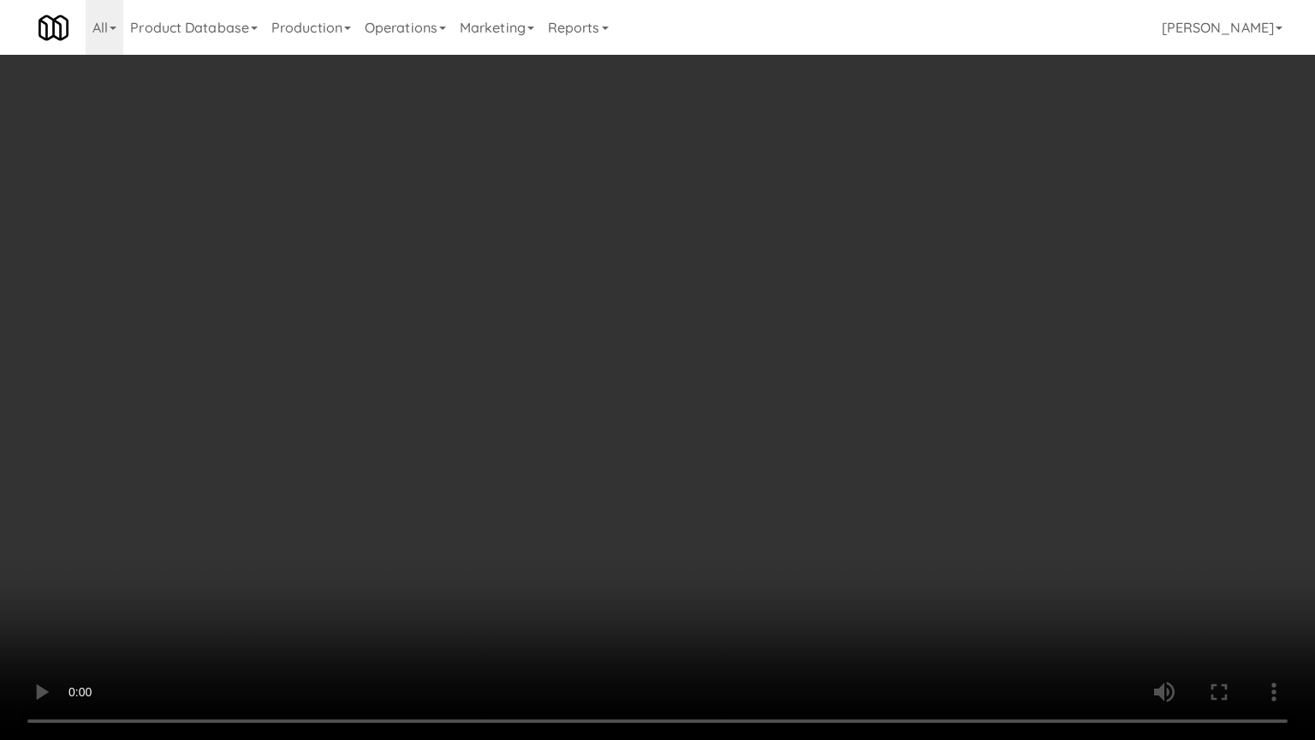
click at [433, 599] on video at bounding box center [657, 370] width 1315 height 740
click at [870, 421] on video at bounding box center [657, 370] width 1315 height 740
click at [822, 418] on video at bounding box center [657, 370] width 1315 height 740
drag, startPoint x: 822, startPoint y: 418, endPoint x: 809, endPoint y: 390, distance: 30.3
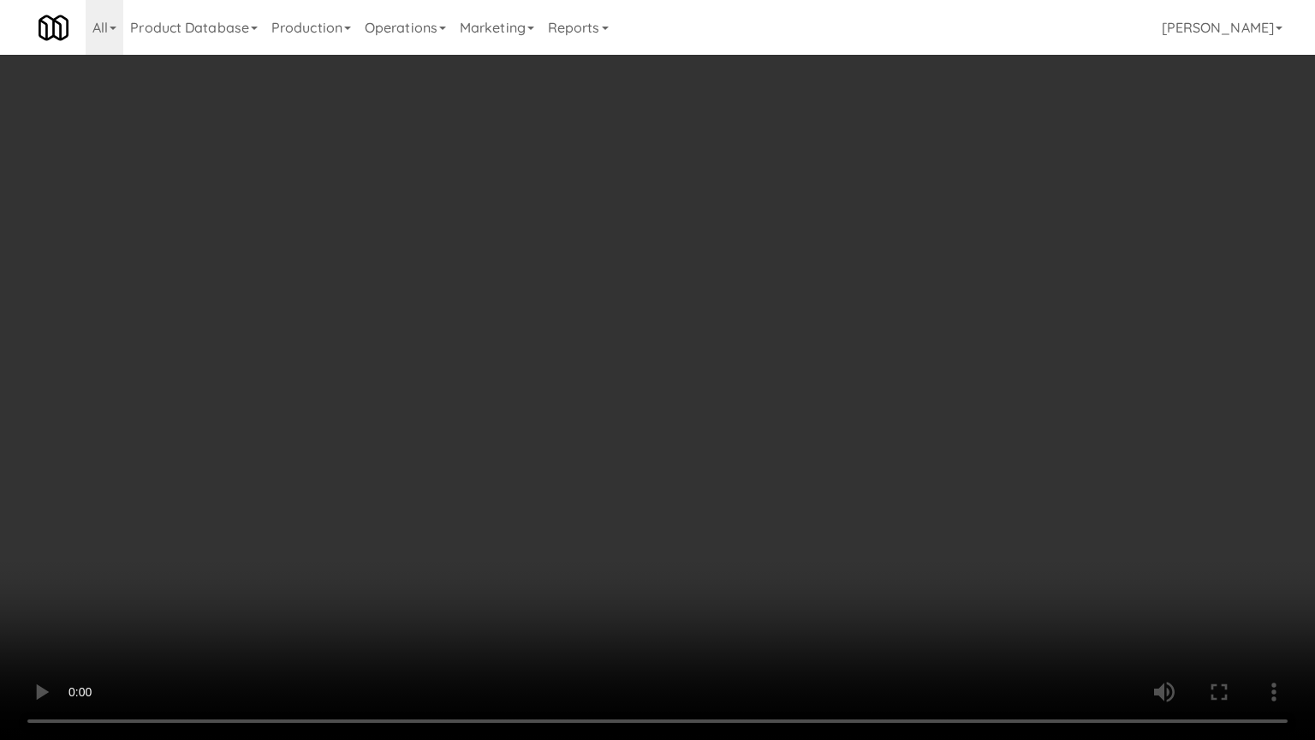
click at [821, 415] on video at bounding box center [657, 370] width 1315 height 740
drag, startPoint x: 768, startPoint y: 406, endPoint x: 772, endPoint y: 388, distance: 18.3
click at [769, 404] on video at bounding box center [657, 370] width 1315 height 740
drag, startPoint x: 772, startPoint y: 388, endPoint x: 823, endPoint y: 107, distance: 285.5
click at [776, 370] on video at bounding box center [657, 370] width 1315 height 740
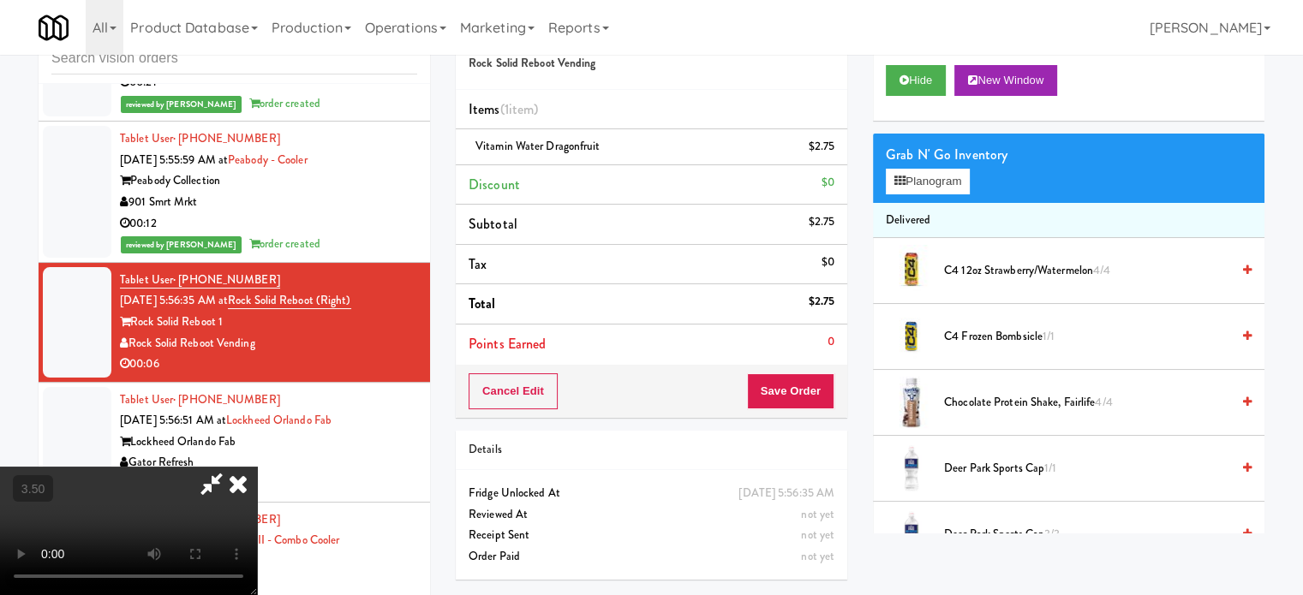
click at [257, 467] on icon at bounding box center [238, 484] width 38 height 34
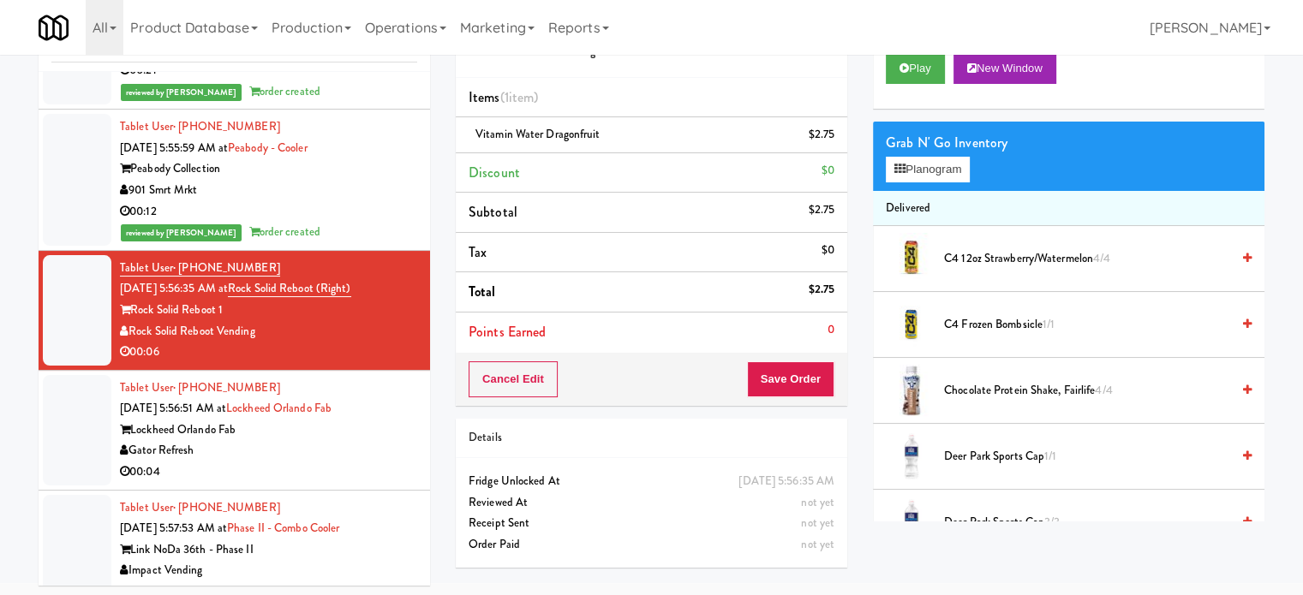
scroll to position [69, 0]
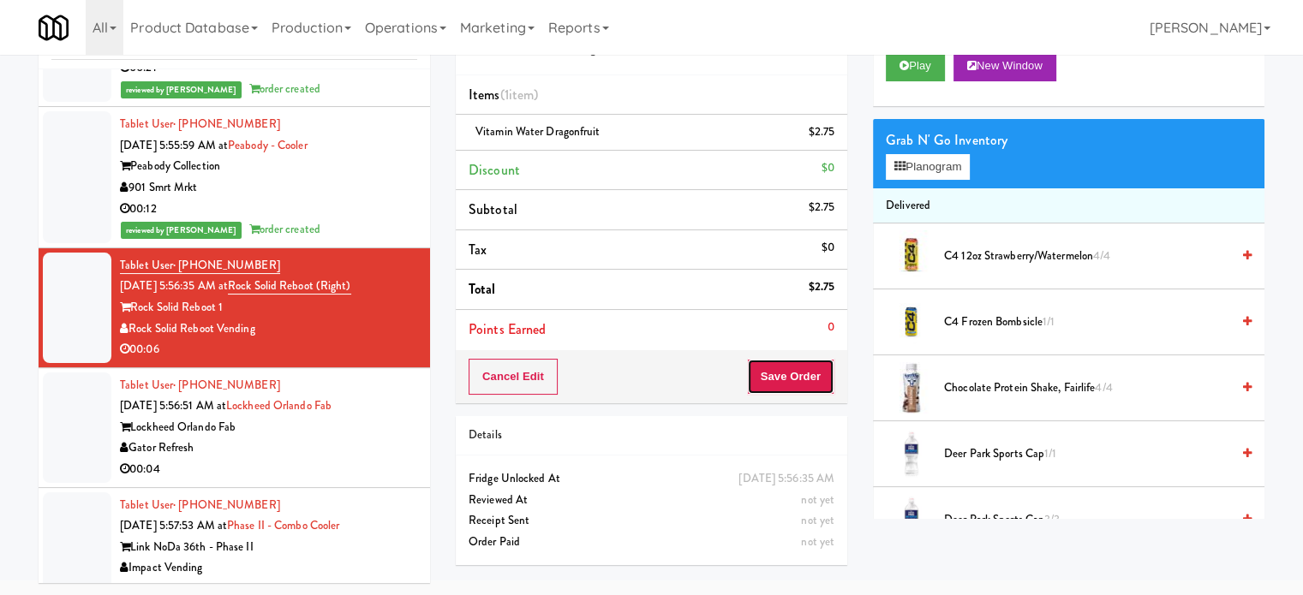
drag, startPoint x: 782, startPoint y: 379, endPoint x: 742, endPoint y: 317, distance: 73.6
click at [765, 359] on button "Save Order" at bounding box center [790, 377] width 87 height 36
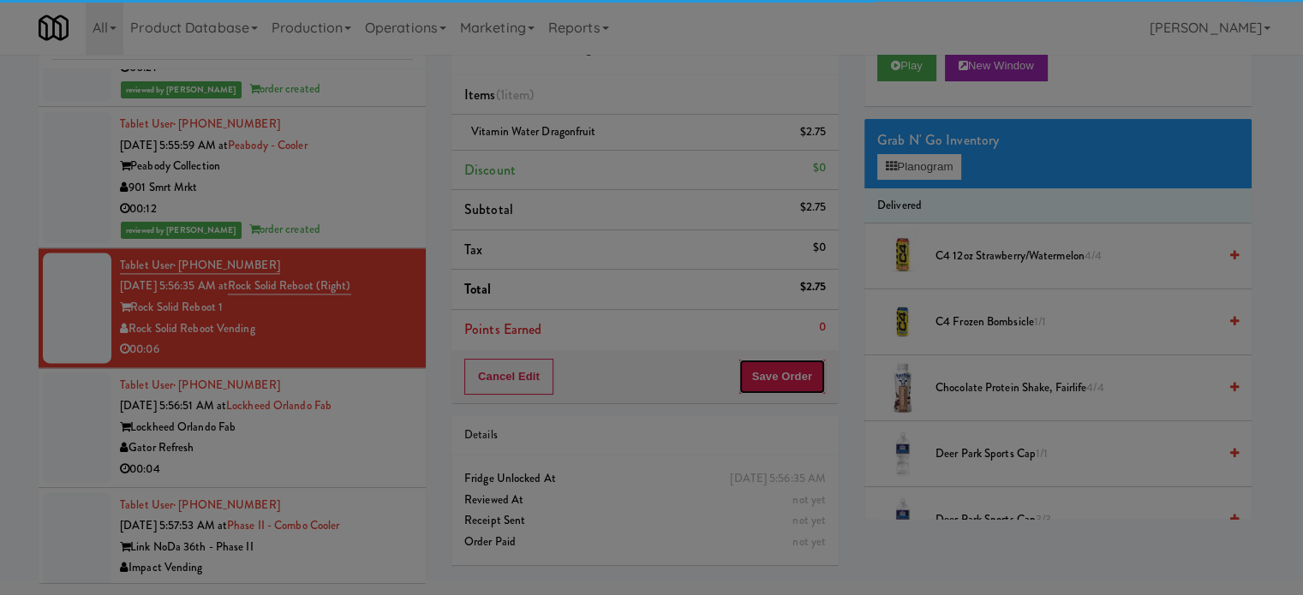
scroll to position [0, 0]
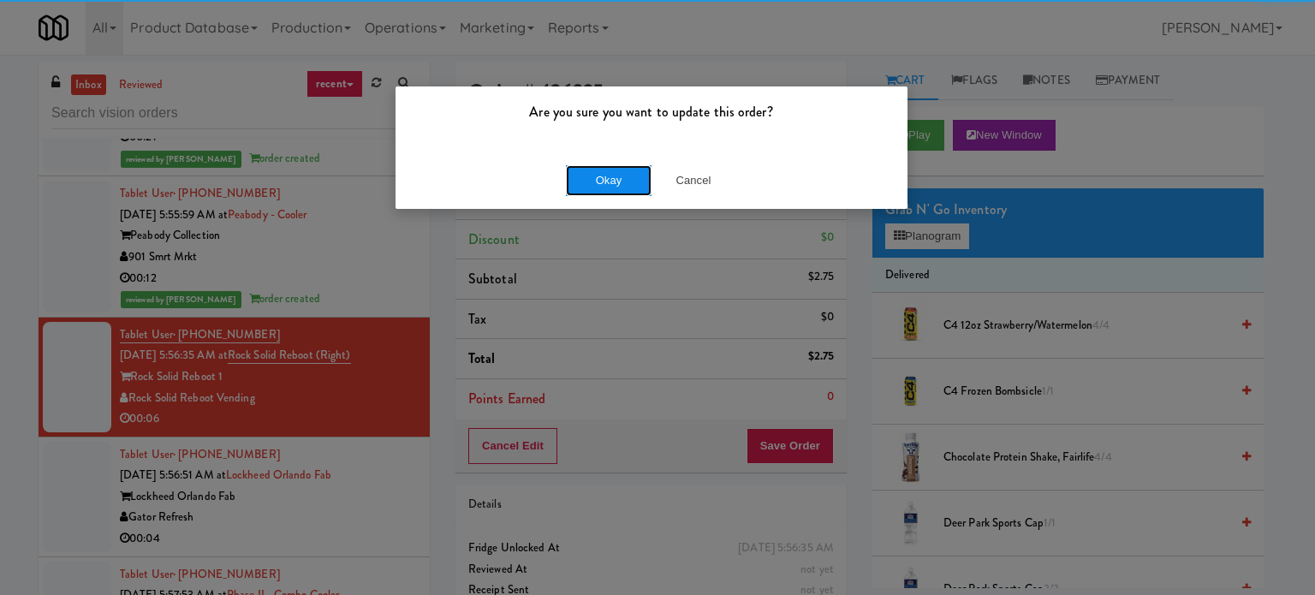
click at [605, 174] on button "Okay" at bounding box center [609, 180] width 86 height 31
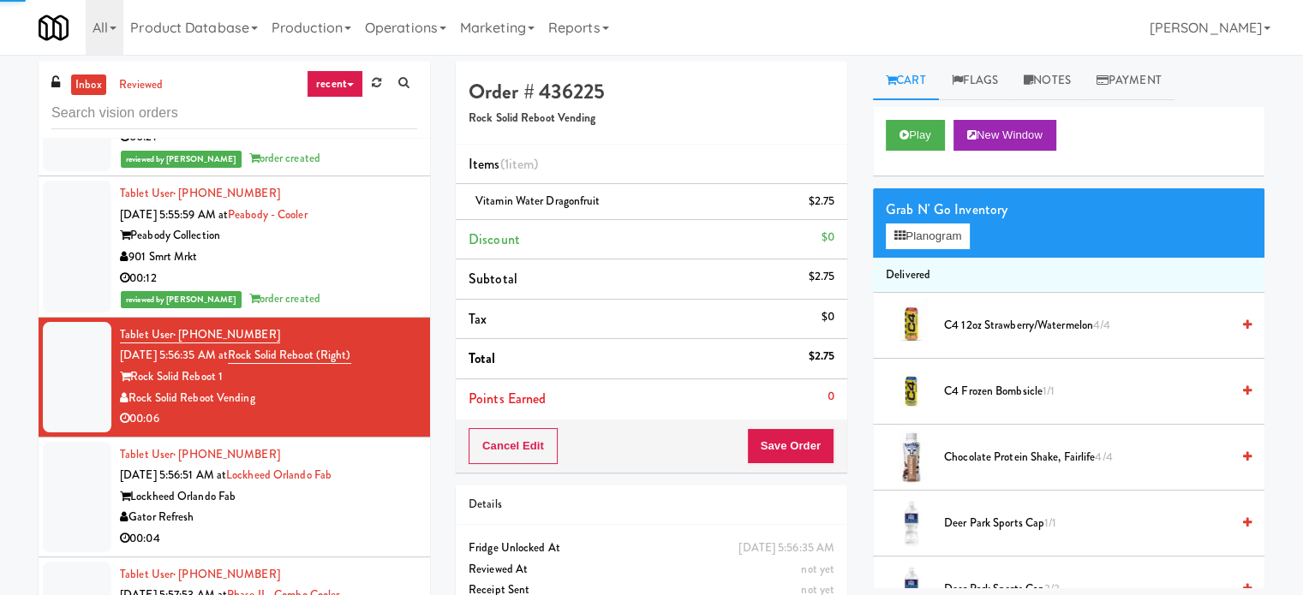
click at [342, 542] on div "00:04" at bounding box center [268, 538] width 297 height 21
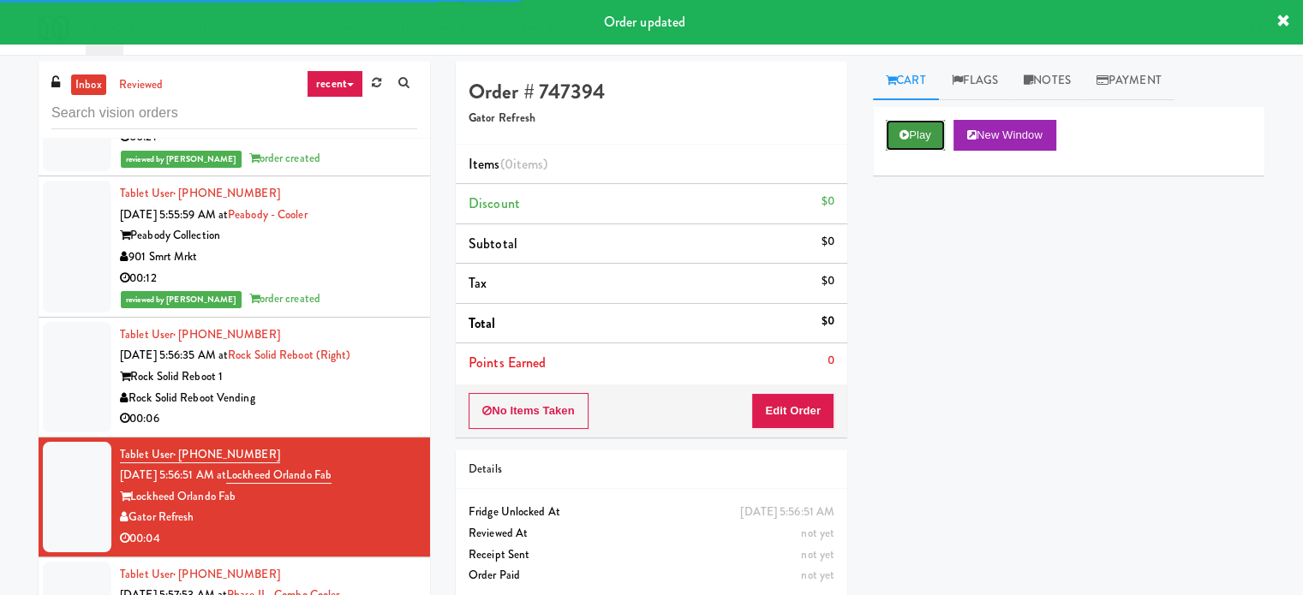
click at [938, 125] on button "Play" at bounding box center [914, 135] width 59 height 31
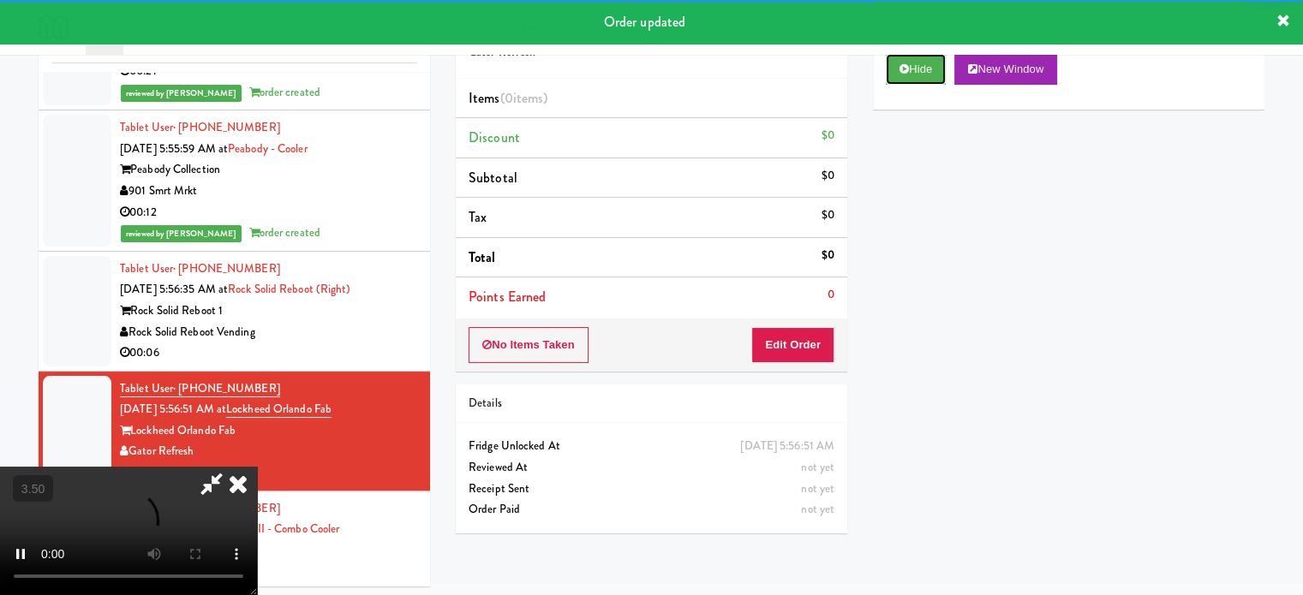
scroll to position [69, 0]
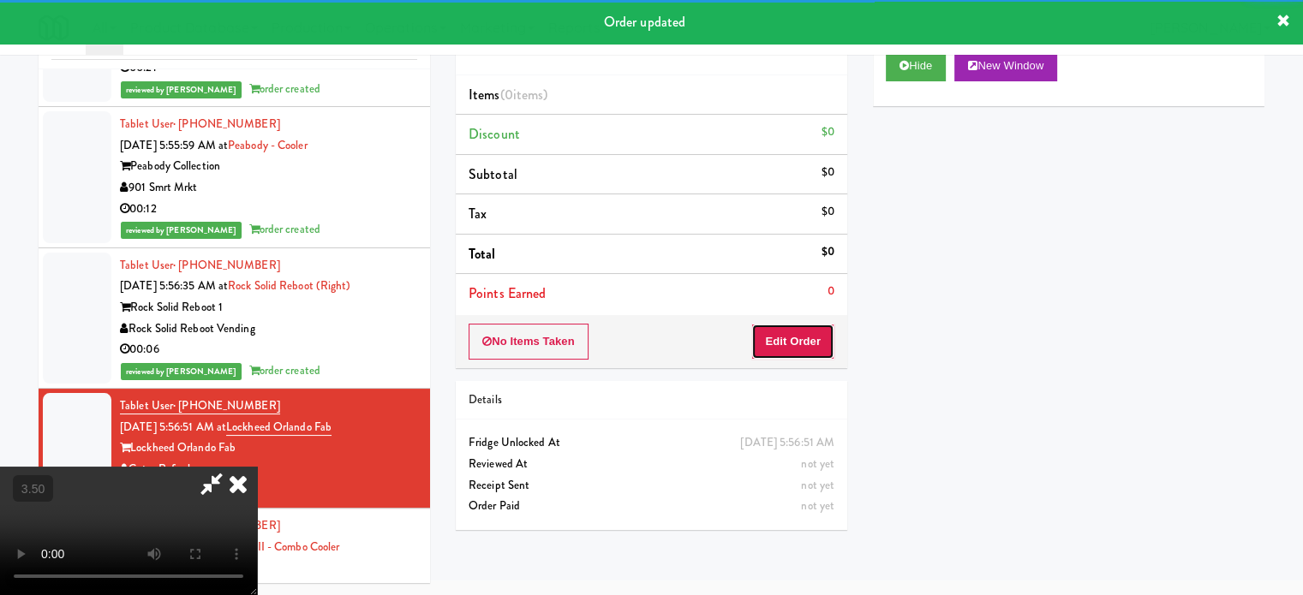
click at [793, 352] on button "Edit Order" at bounding box center [792, 342] width 83 height 36
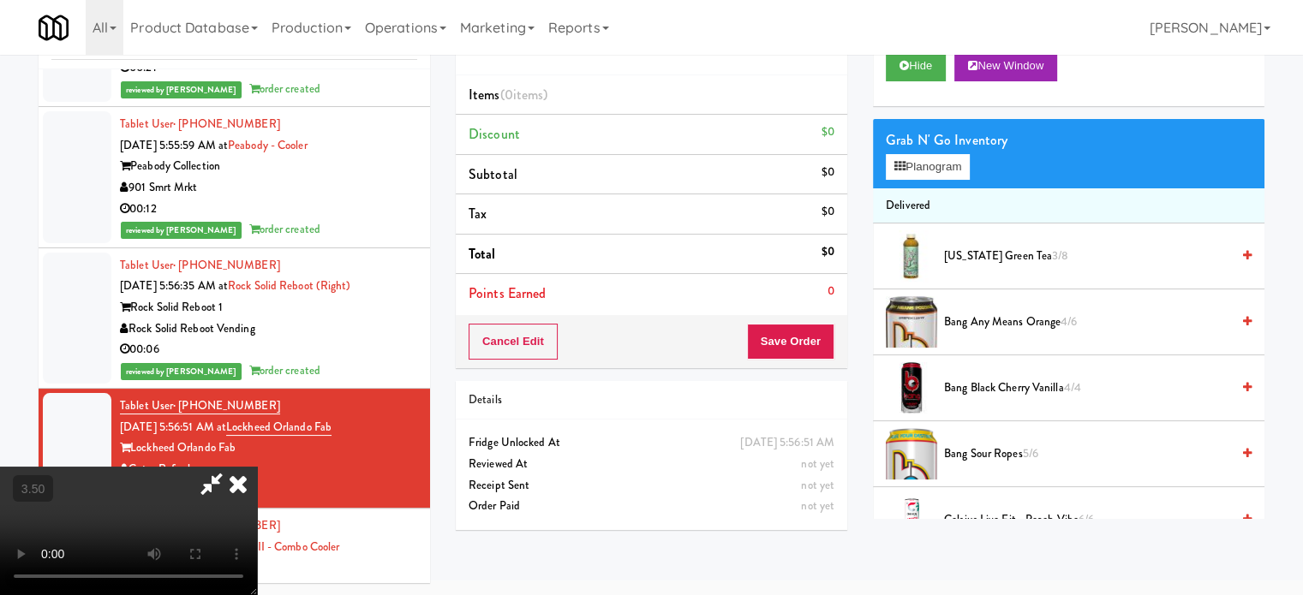
click at [257, 467] on video at bounding box center [128, 531] width 257 height 128
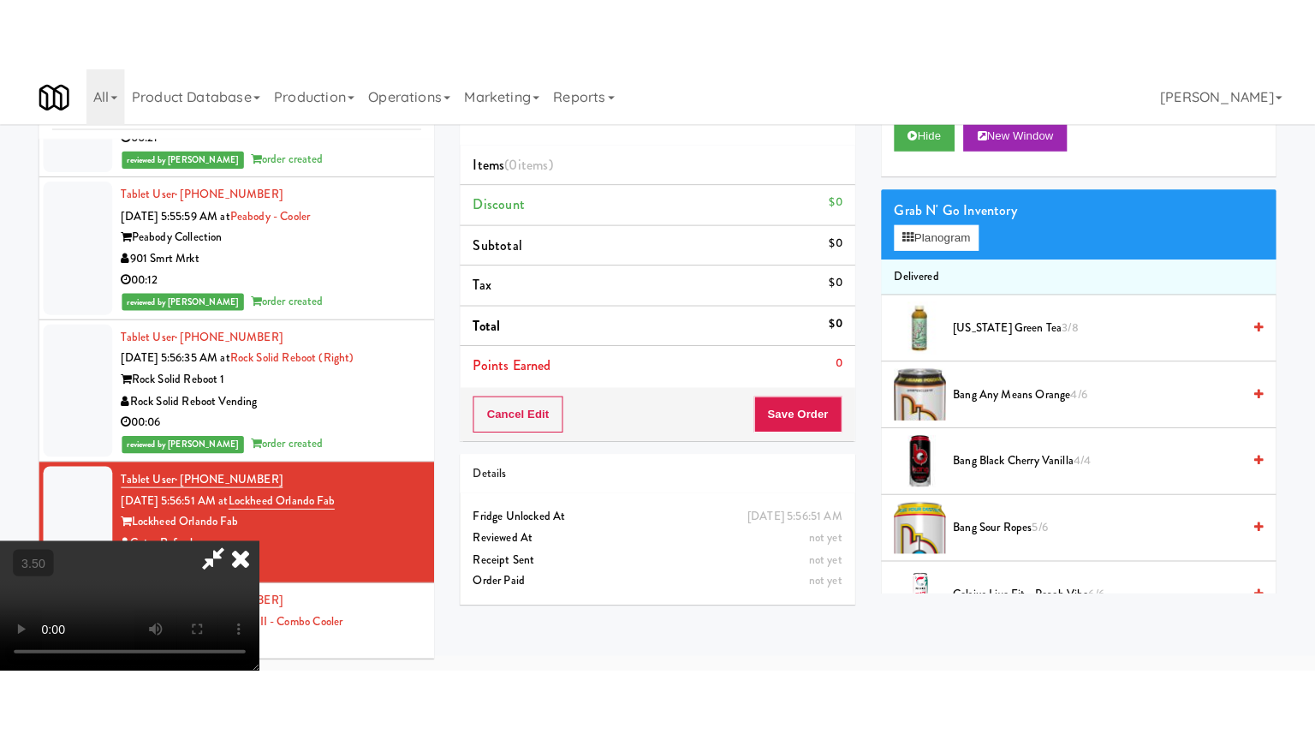
scroll to position [55, 0]
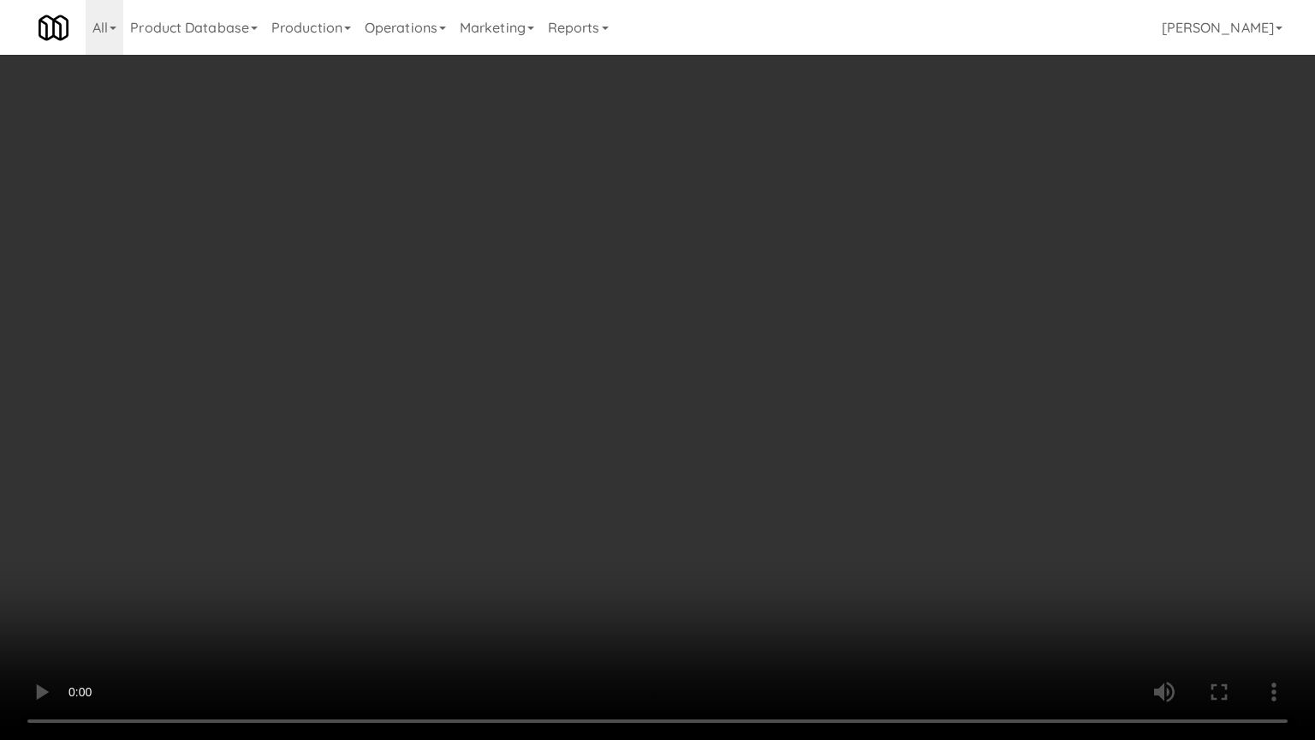
click at [761, 398] on video at bounding box center [657, 370] width 1315 height 740
drag, startPoint x: 764, startPoint y: 393, endPoint x: 906, endPoint y: 53, distance: 368.5
click at [766, 390] on video at bounding box center [657, 370] width 1315 height 740
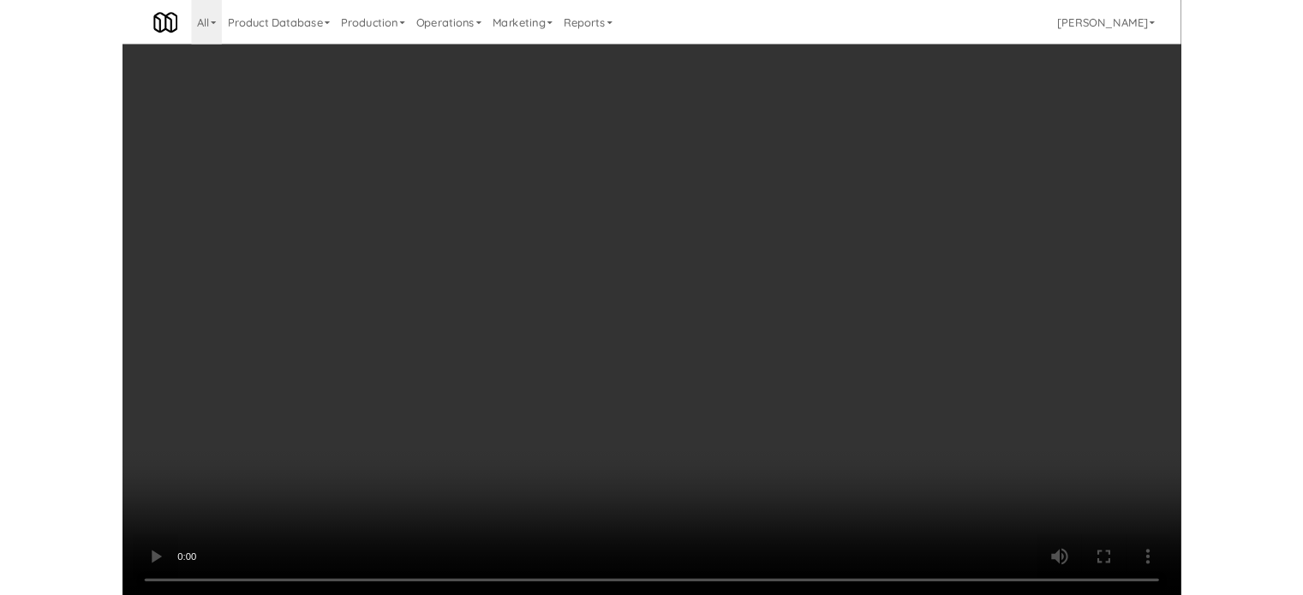
scroll to position [69, 0]
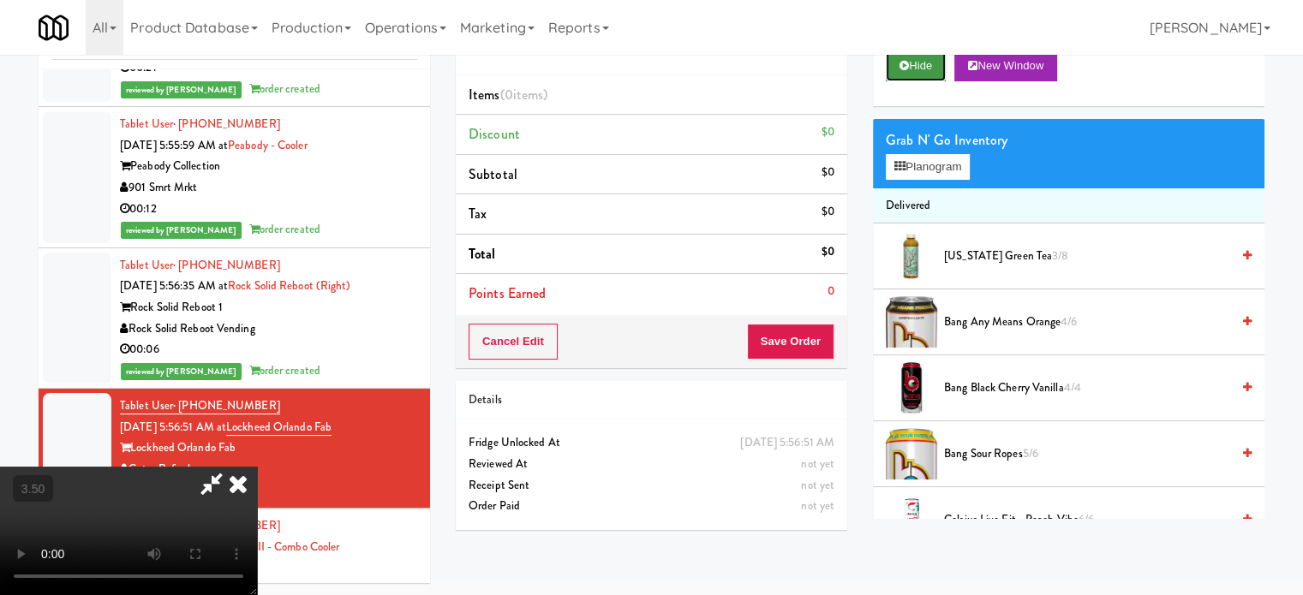
click at [918, 64] on button "Hide" at bounding box center [915, 66] width 60 height 31
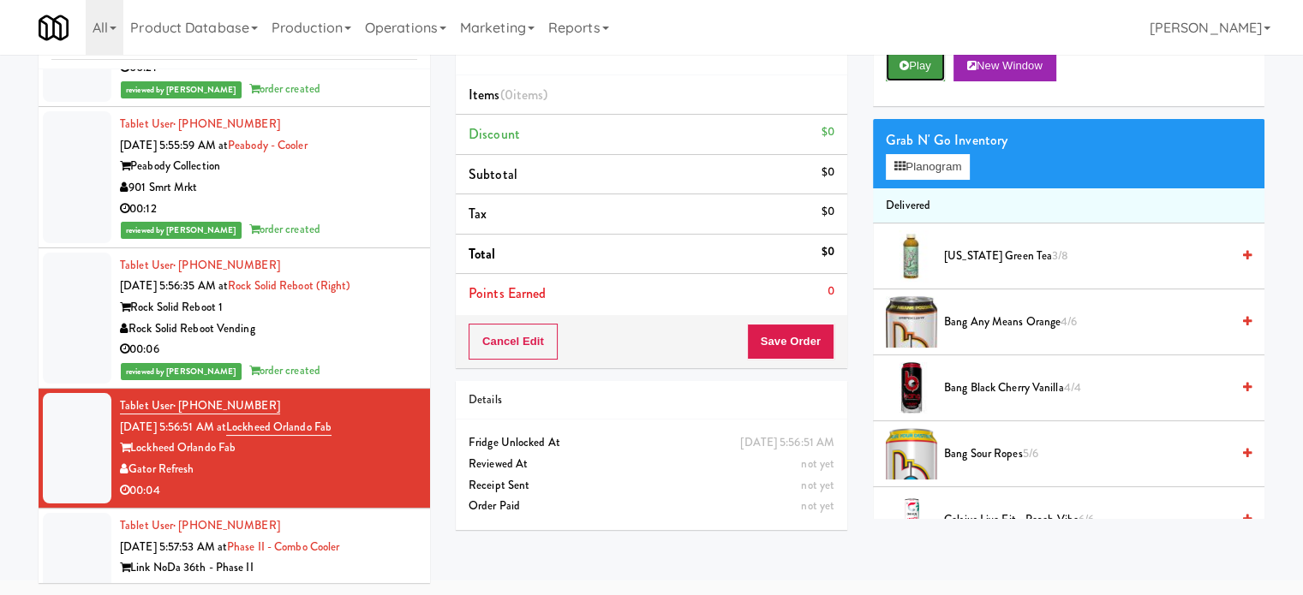
click at [918, 64] on button "Play" at bounding box center [914, 66] width 59 height 31
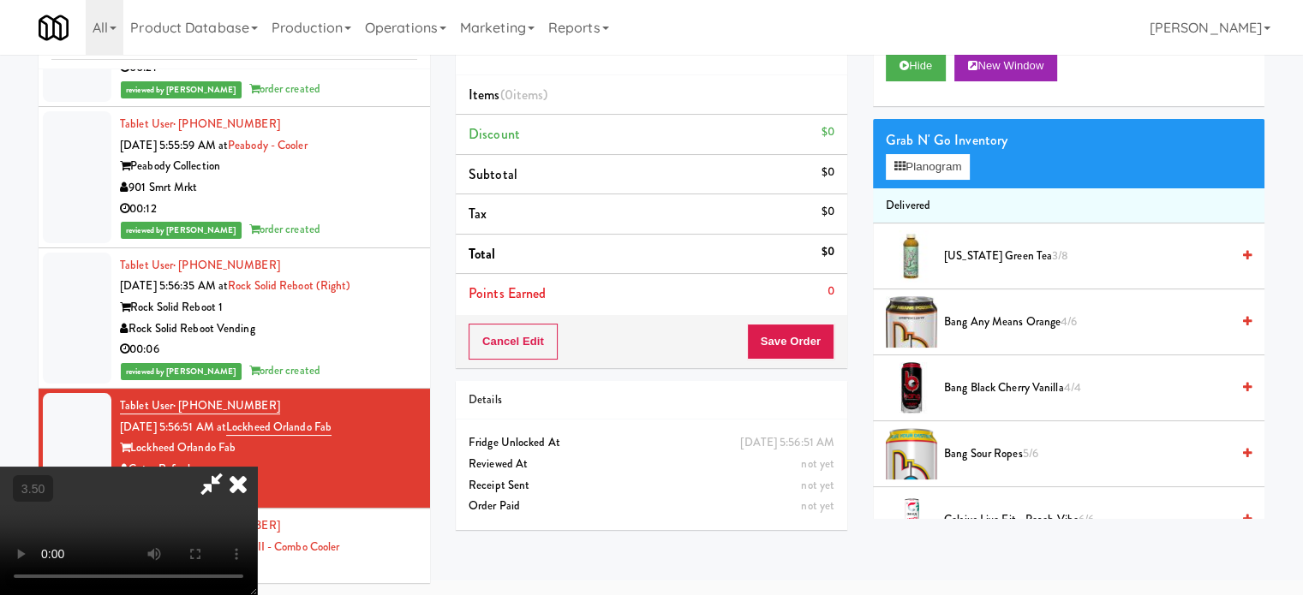
click at [257, 467] on video at bounding box center [128, 531] width 257 height 128
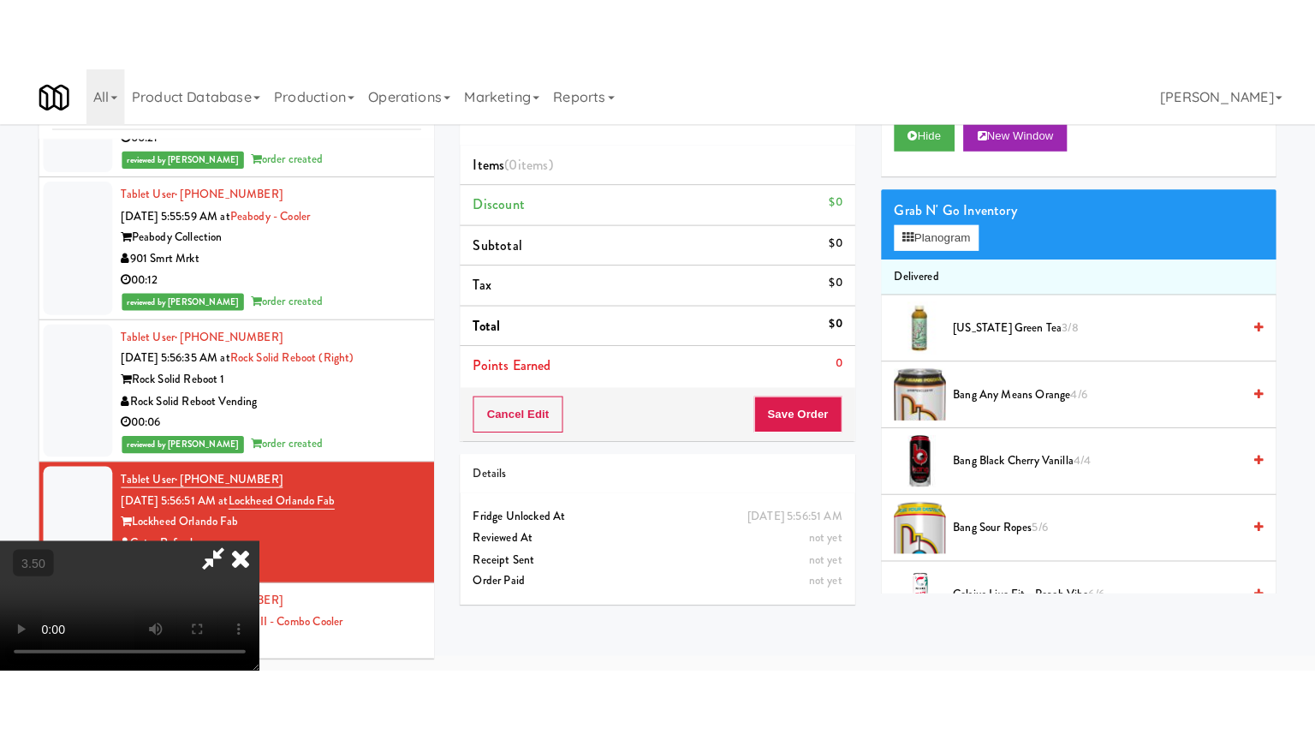
scroll to position [55, 0]
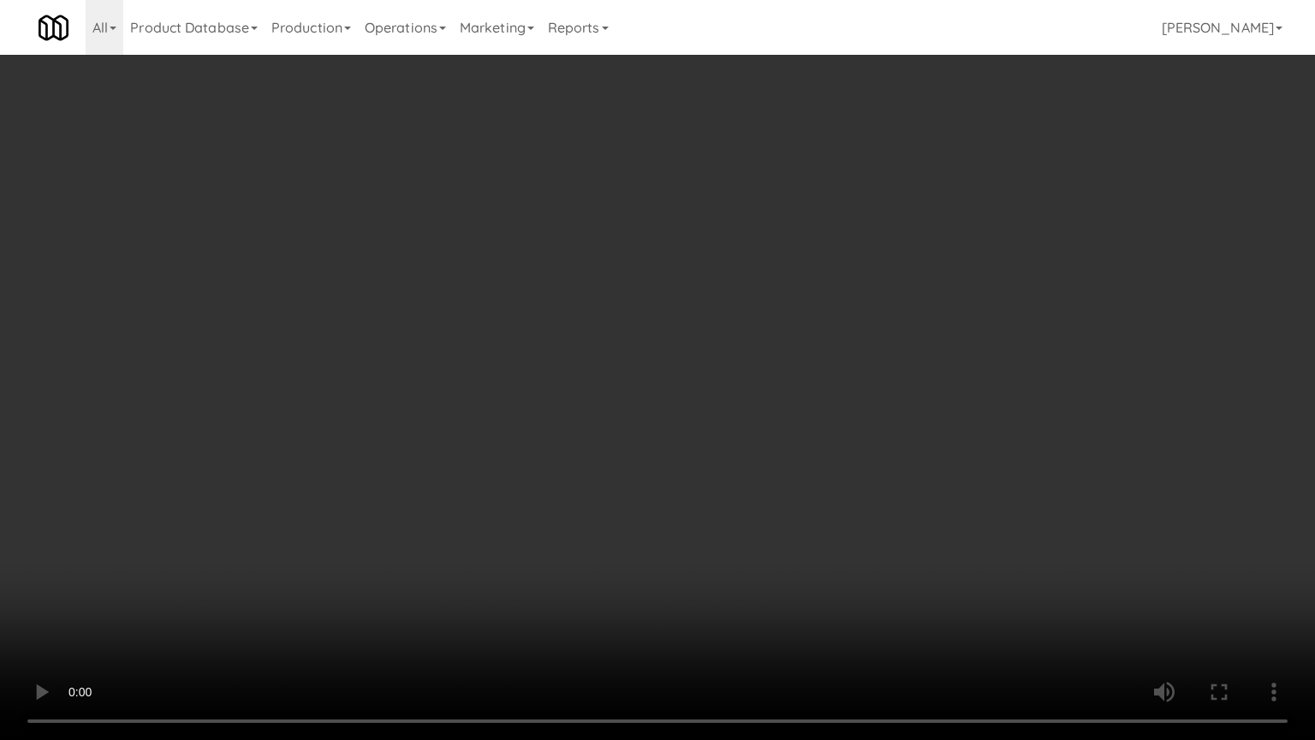
click at [675, 322] on video at bounding box center [657, 370] width 1315 height 740
click at [675, 331] on video at bounding box center [657, 370] width 1315 height 740
click at [815, 329] on video at bounding box center [657, 370] width 1315 height 740
click at [727, 339] on video at bounding box center [657, 370] width 1315 height 740
click at [729, 339] on video at bounding box center [657, 370] width 1315 height 740
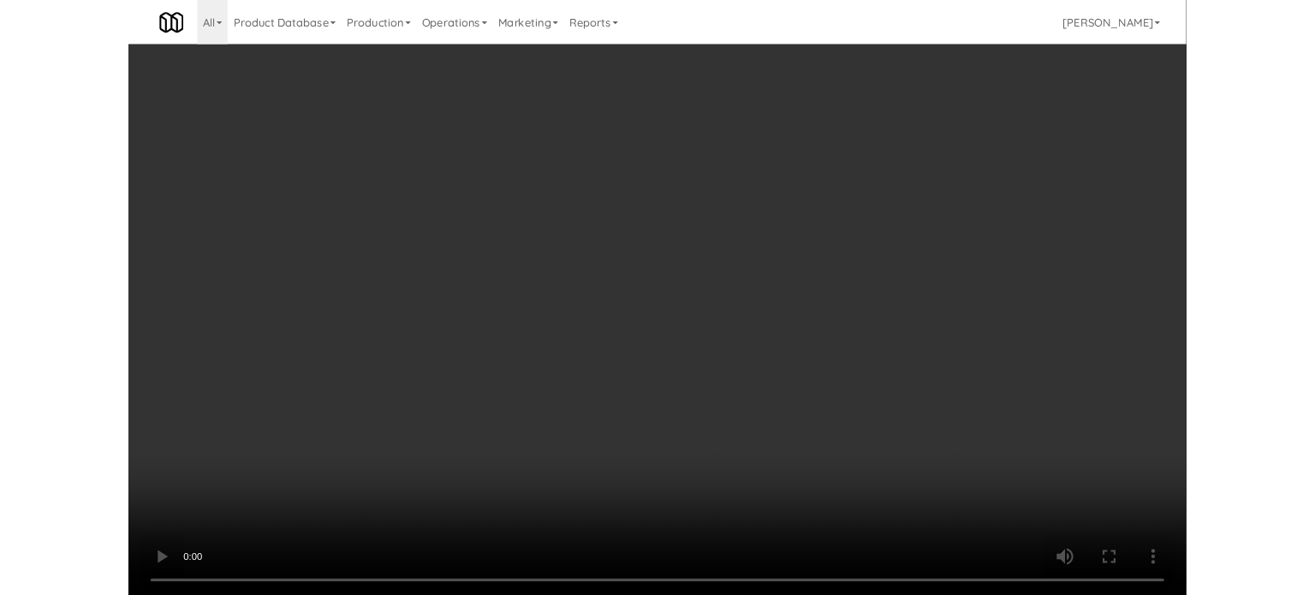
scroll to position [69, 0]
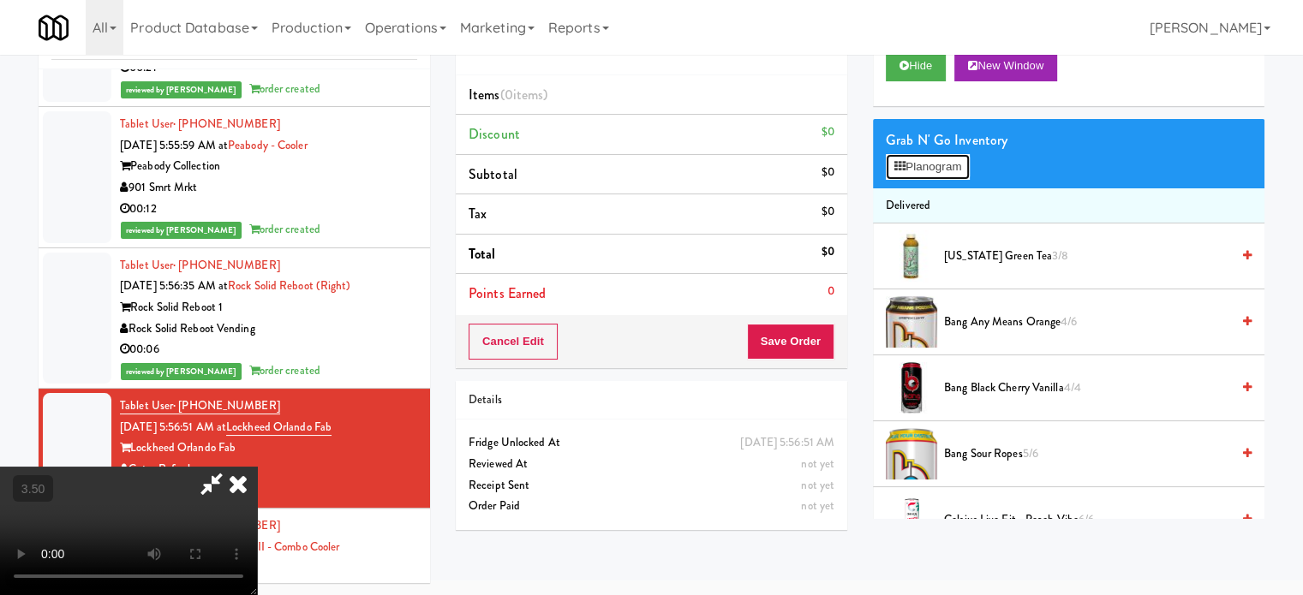
click at [938, 162] on button "Planogram" at bounding box center [927, 167] width 84 height 26
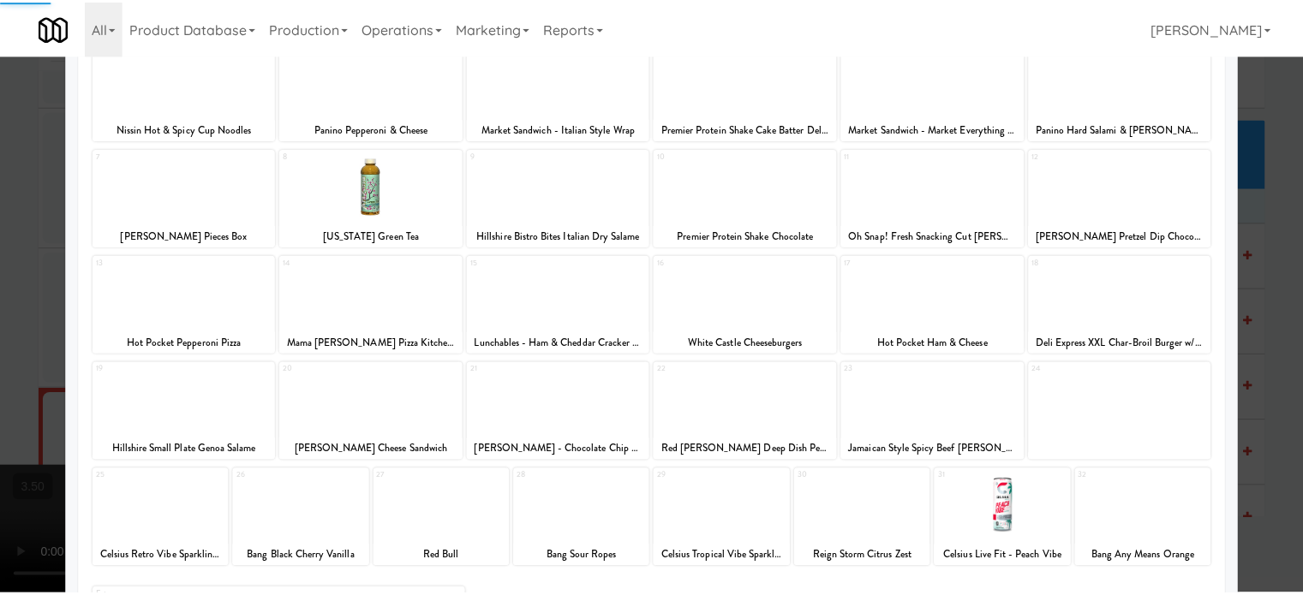
scroll to position [245, 0]
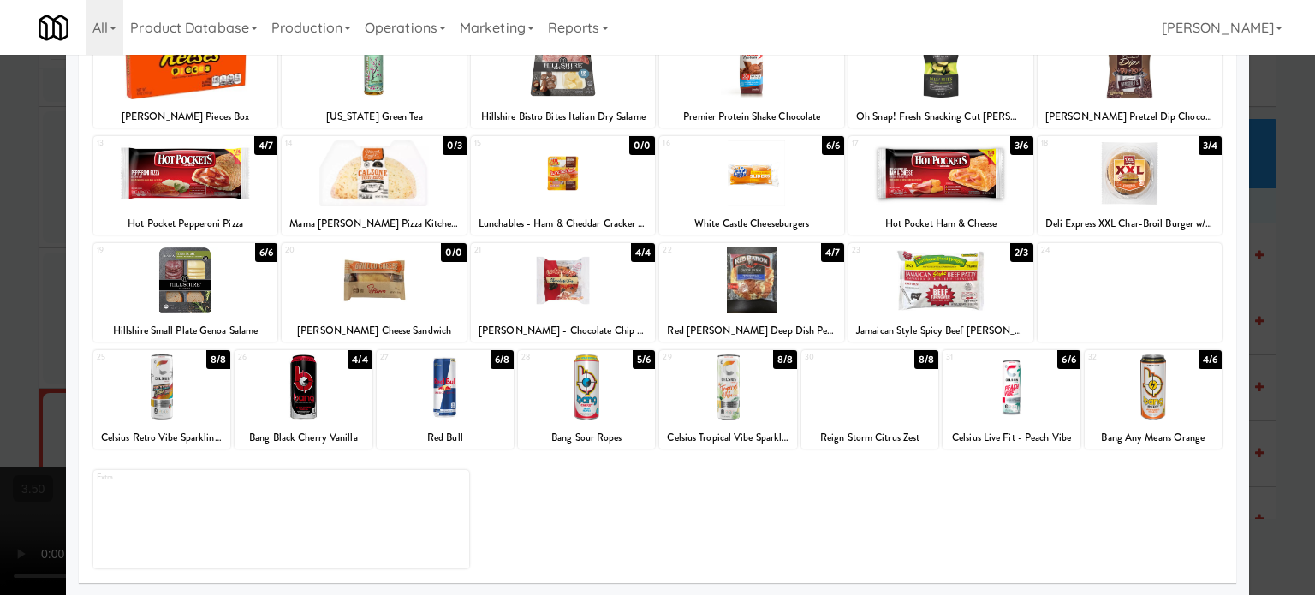
click at [209, 355] on div "8/8" at bounding box center [218, 359] width 24 height 19
click at [938, 327] on div at bounding box center [657, 297] width 1315 height 595
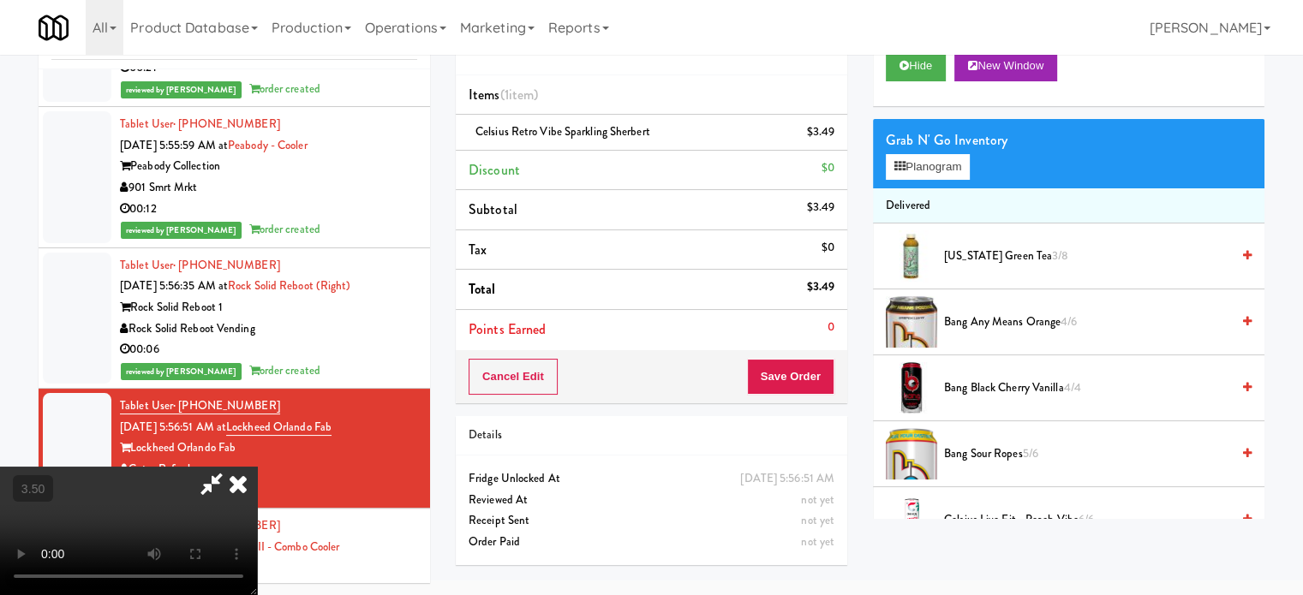
click at [257, 467] on video at bounding box center [128, 531] width 257 height 128
drag, startPoint x: 655, startPoint y: 319, endPoint x: 657, endPoint y: 410, distance: 91.6
click at [257, 467] on video at bounding box center [128, 531] width 257 height 128
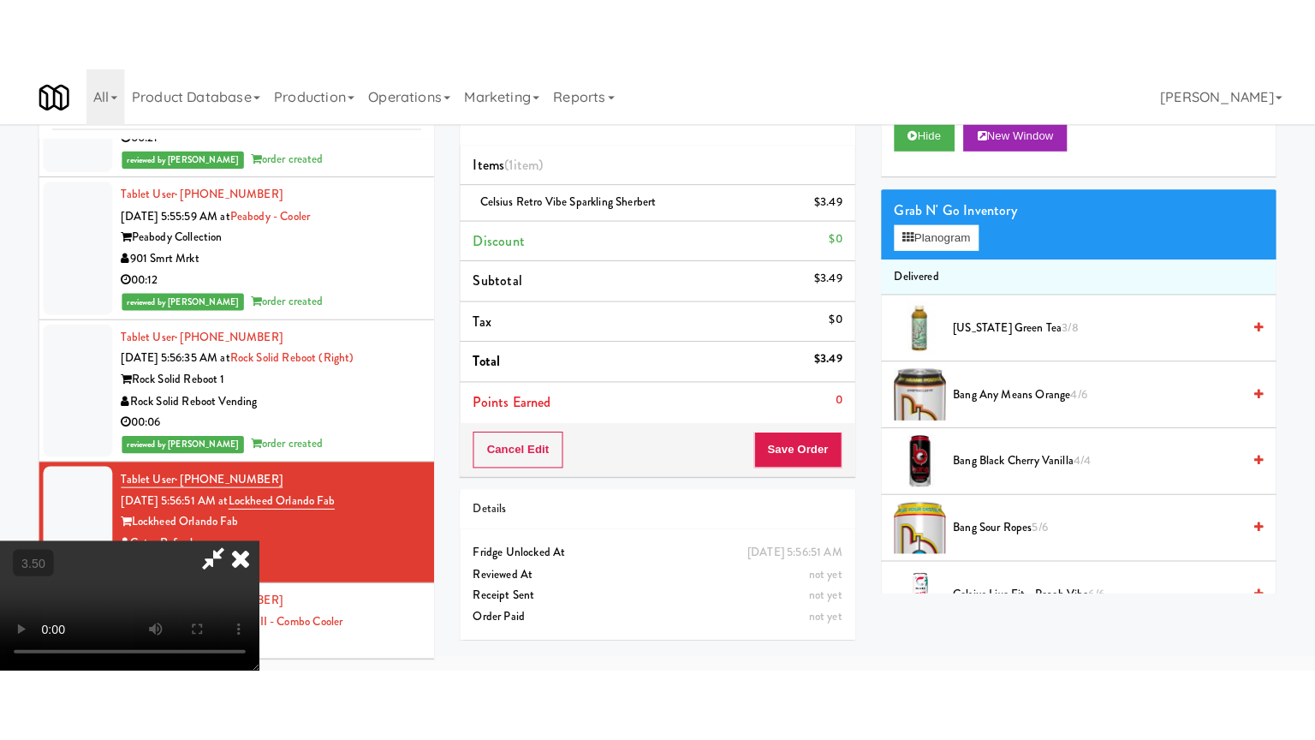
scroll to position [55, 0]
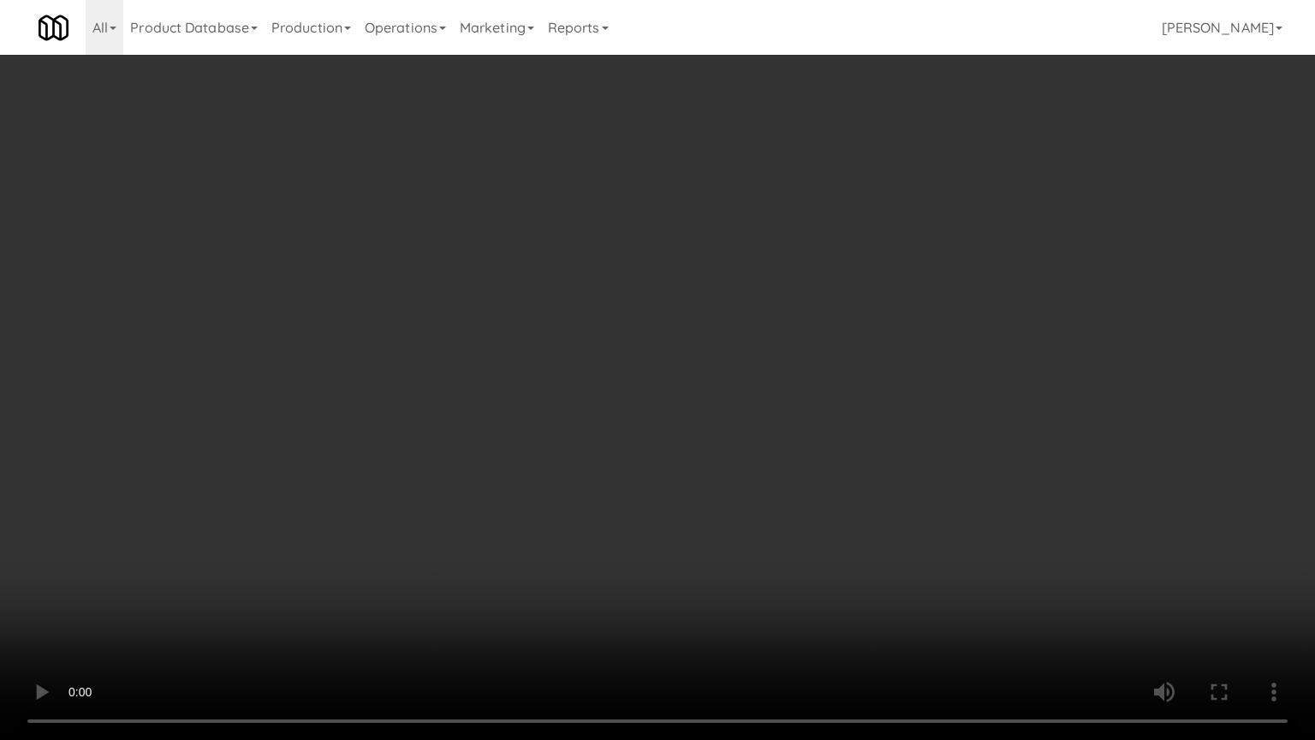
drag, startPoint x: 658, startPoint y: 390, endPoint x: 778, endPoint y: 171, distance: 250.3
click at [667, 373] on video at bounding box center [657, 370] width 1315 height 740
click at [745, 301] on video at bounding box center [657, 370] width 1315 height 740
click at [749, 297] on video at bounding box center [657, 370] width 1315 height 740
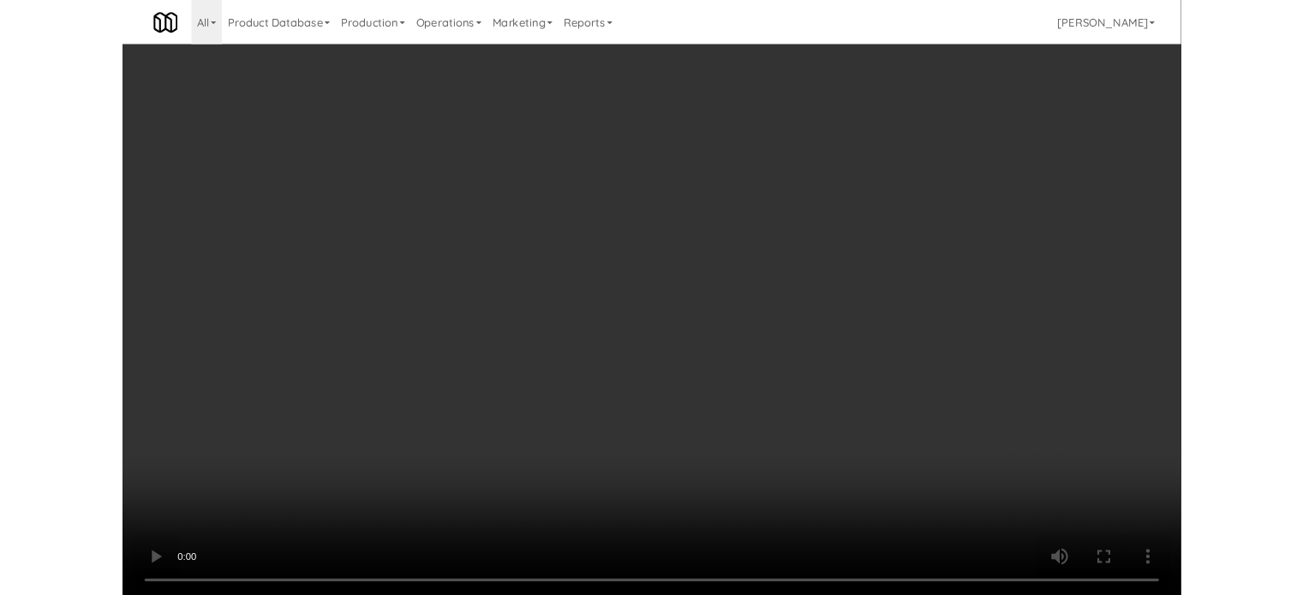
scroll to position [69, 0]
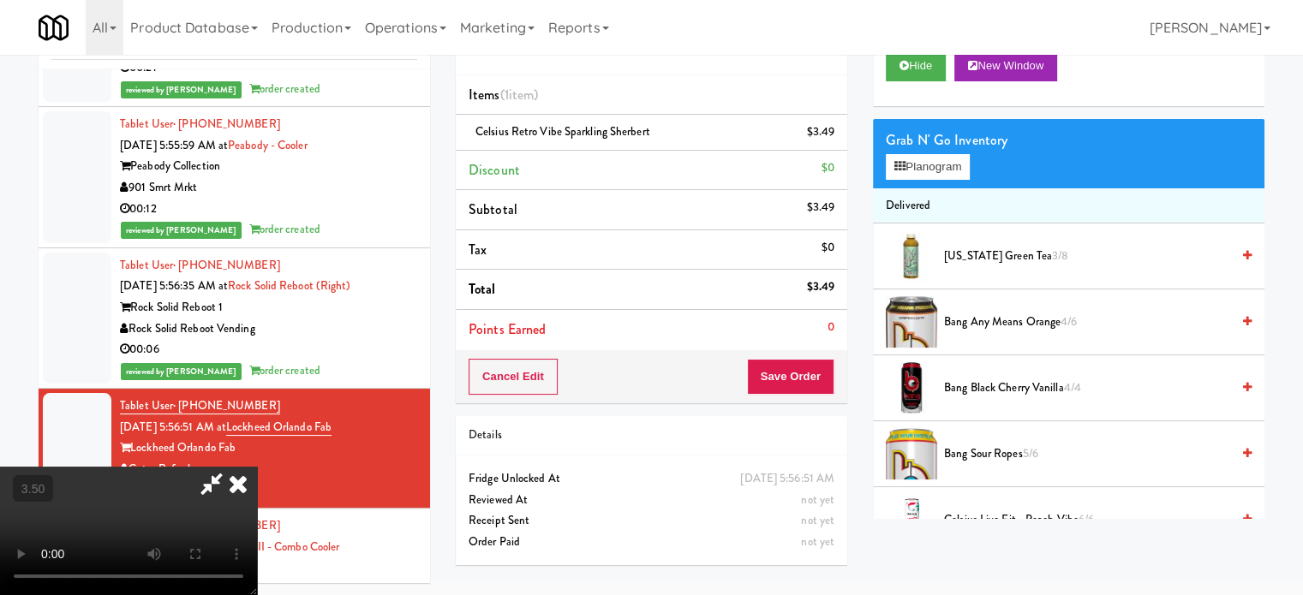
click at [257, 467] on icon at bounding box center [238, 484] width 38 height 34
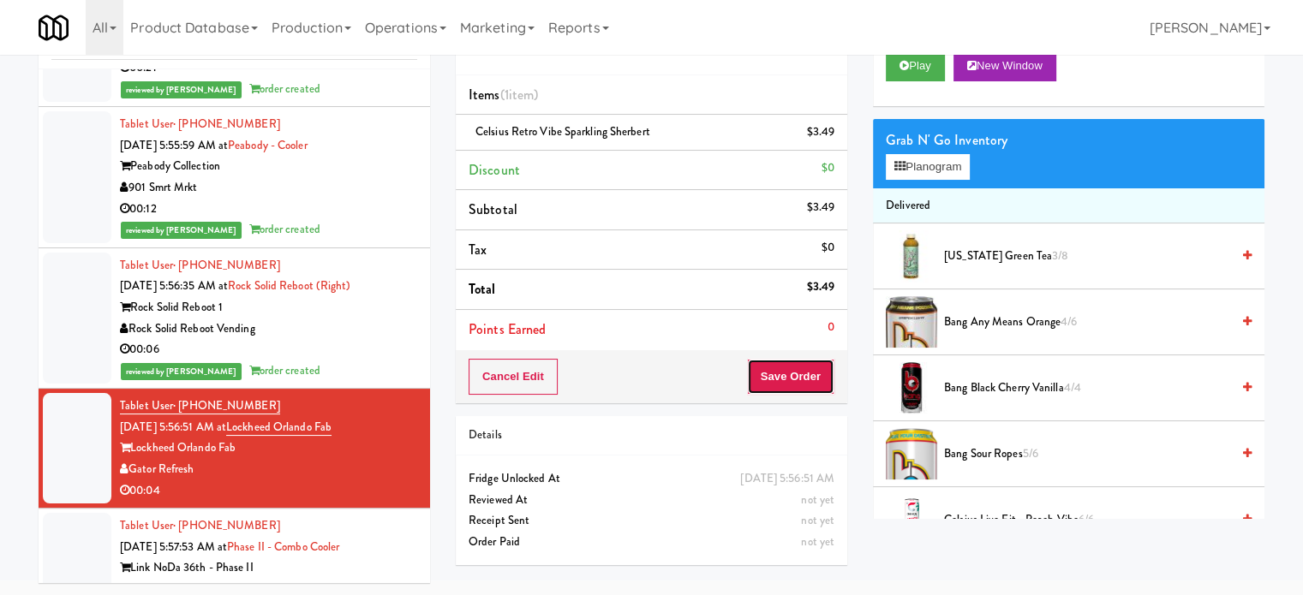
click at [791, 381] on button "Save Order" at bounding box center [790, 377] width 87 height 36
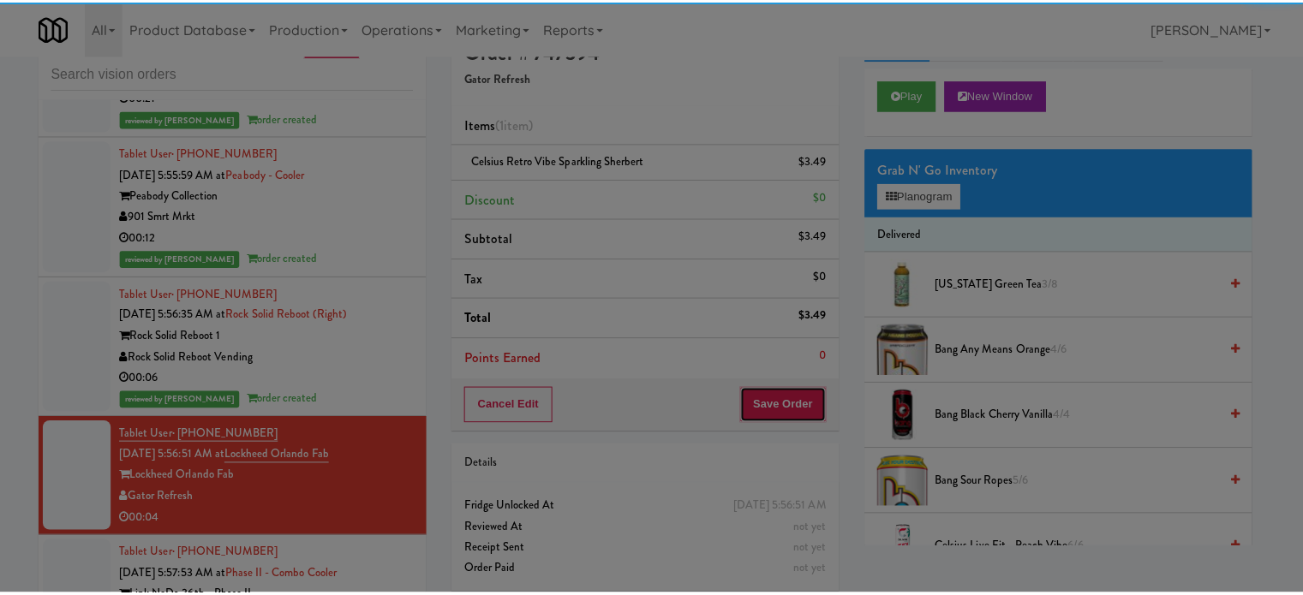
scroll to position [0, 0]
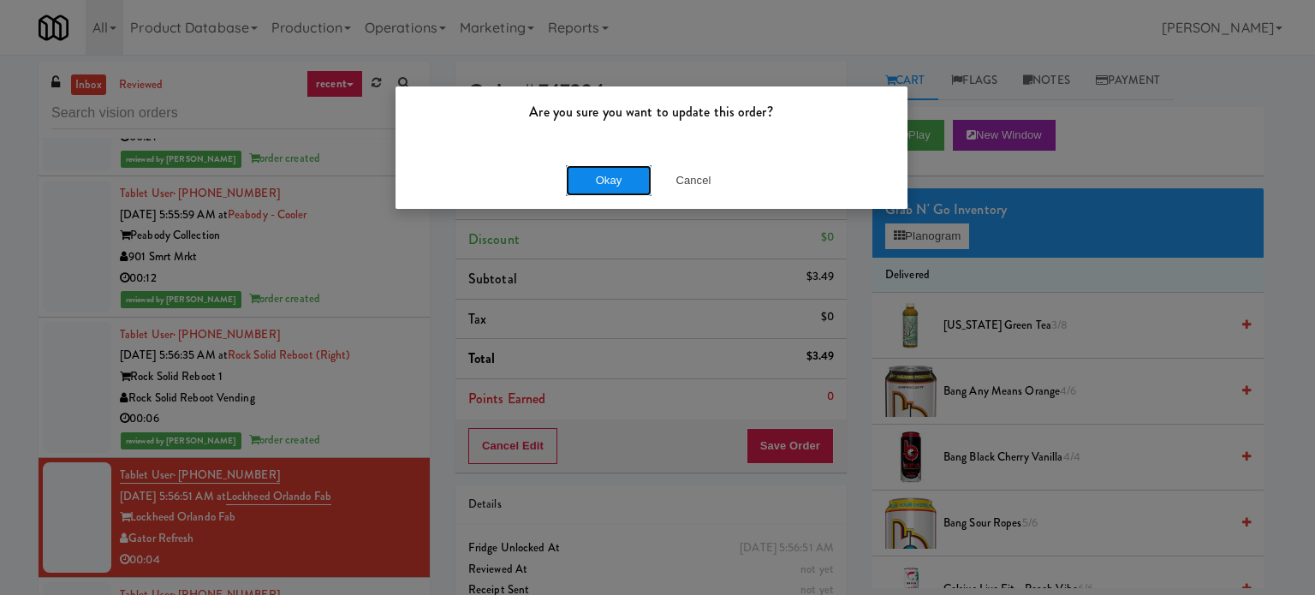
click at [590, 183] on button "Okay" at bounding box center [609, 180] width 86 height 31
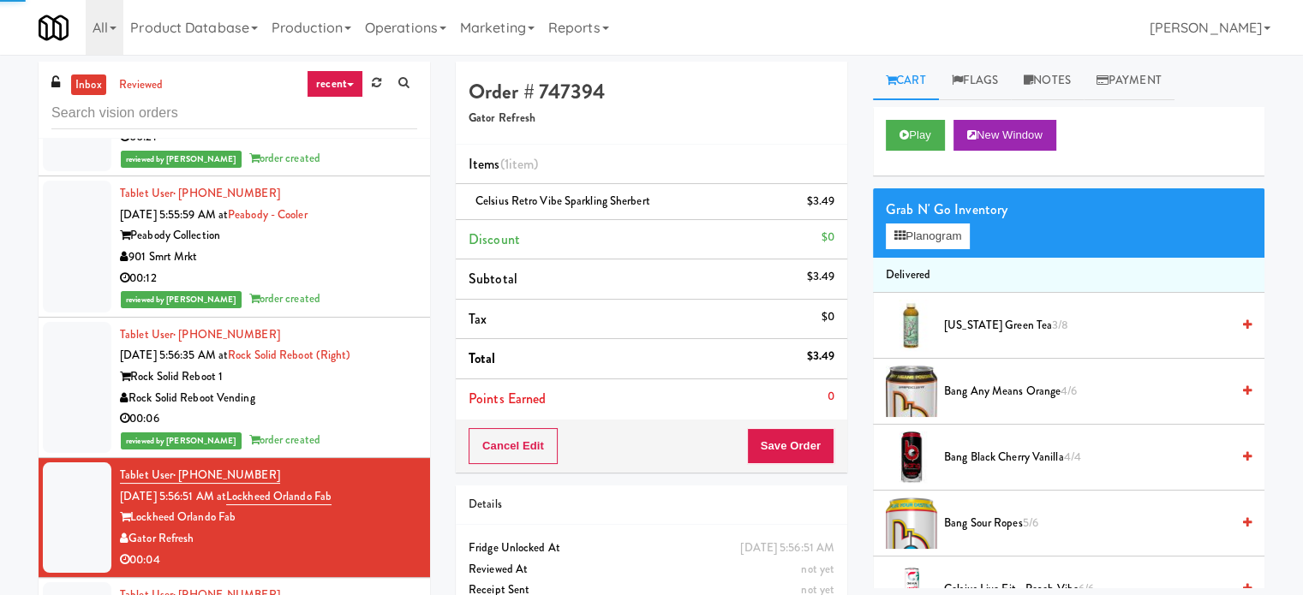
scroll to position [2745, 0]
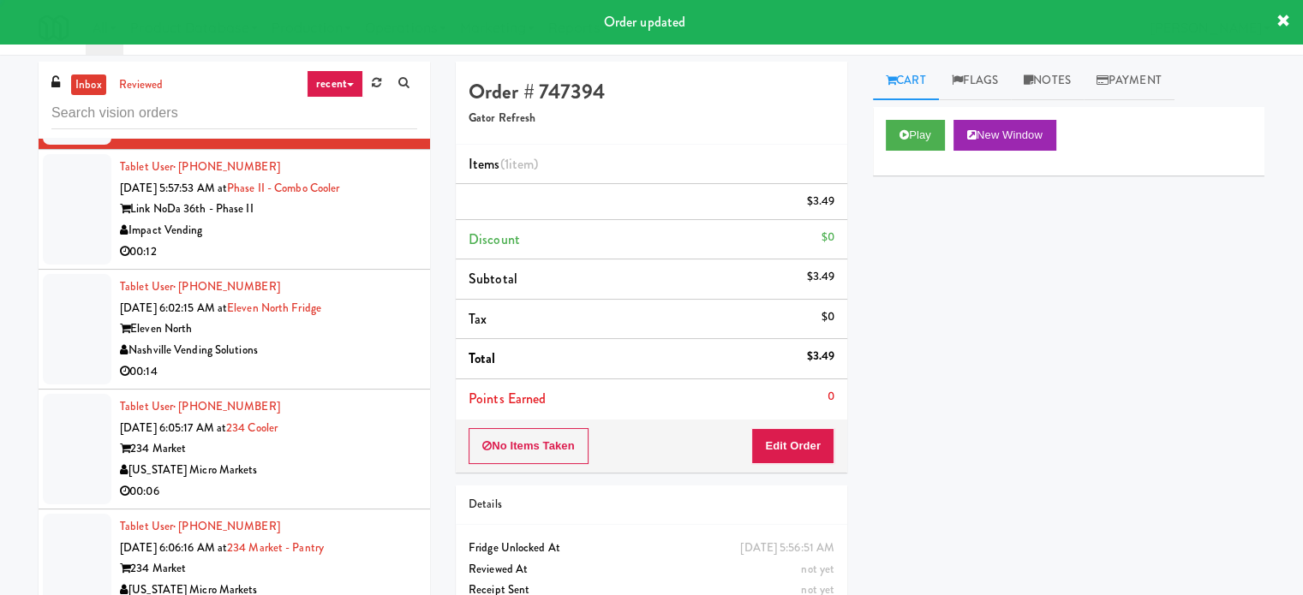
click at [332, 233] on div "Impact Vending" at bounding box center [268, 230] width 297 height 21
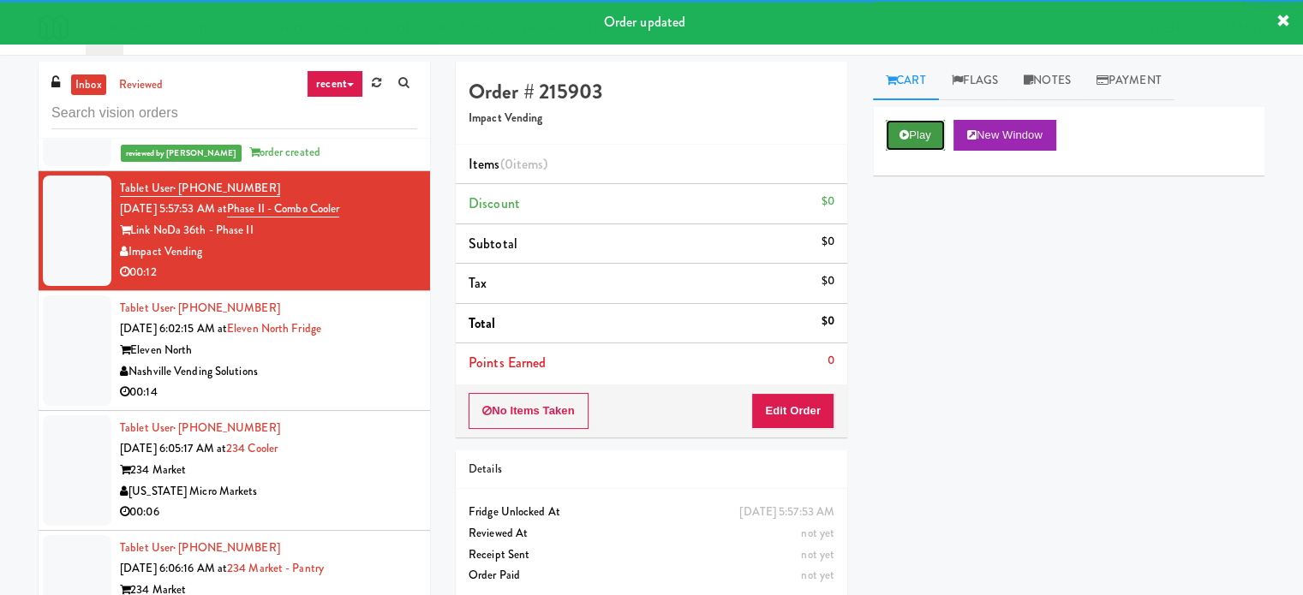
click at [934, 133] on button "Play" at bounding box center [914, 135] width 59 height 31
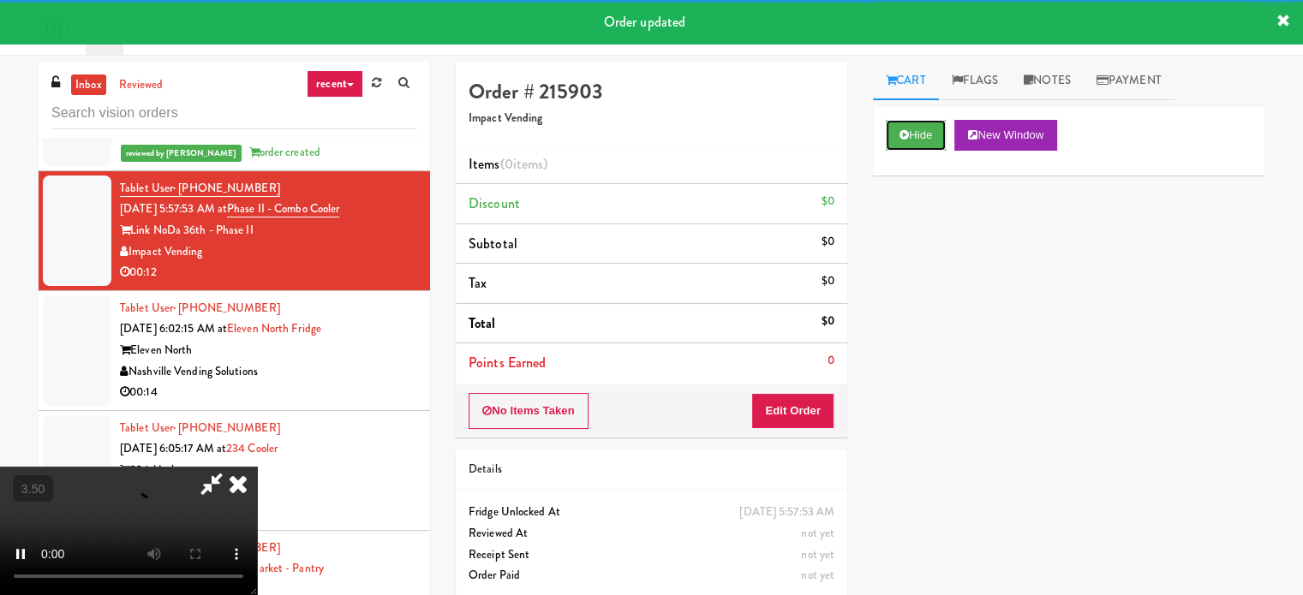
scroll to position [69, 0]
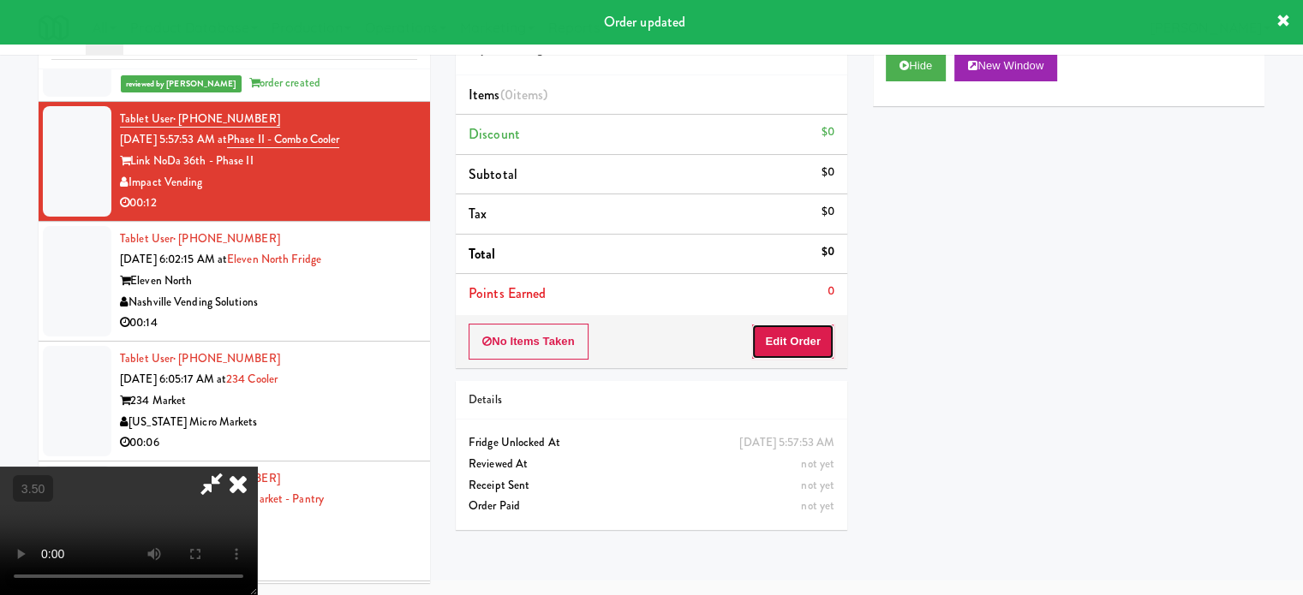
click at [806, 350] on button "Edit Order" at bounding box center [792, 342] width 83 height 36
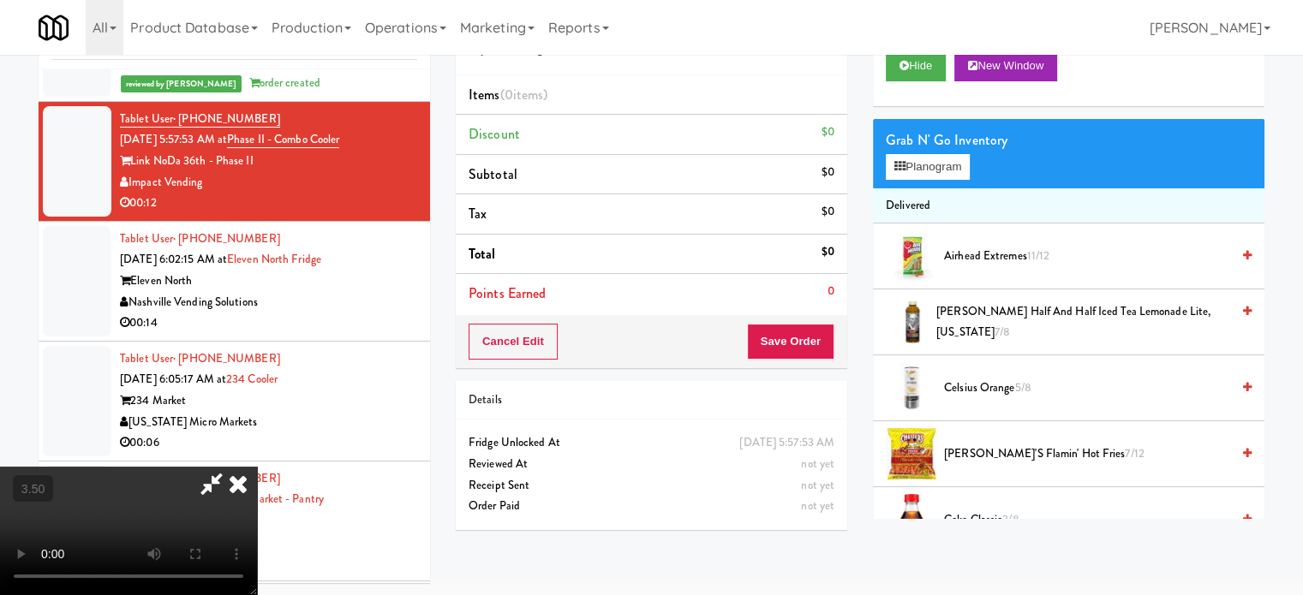
click at [257, 467] on video at bounding box center [128, 531] width 257 height 128
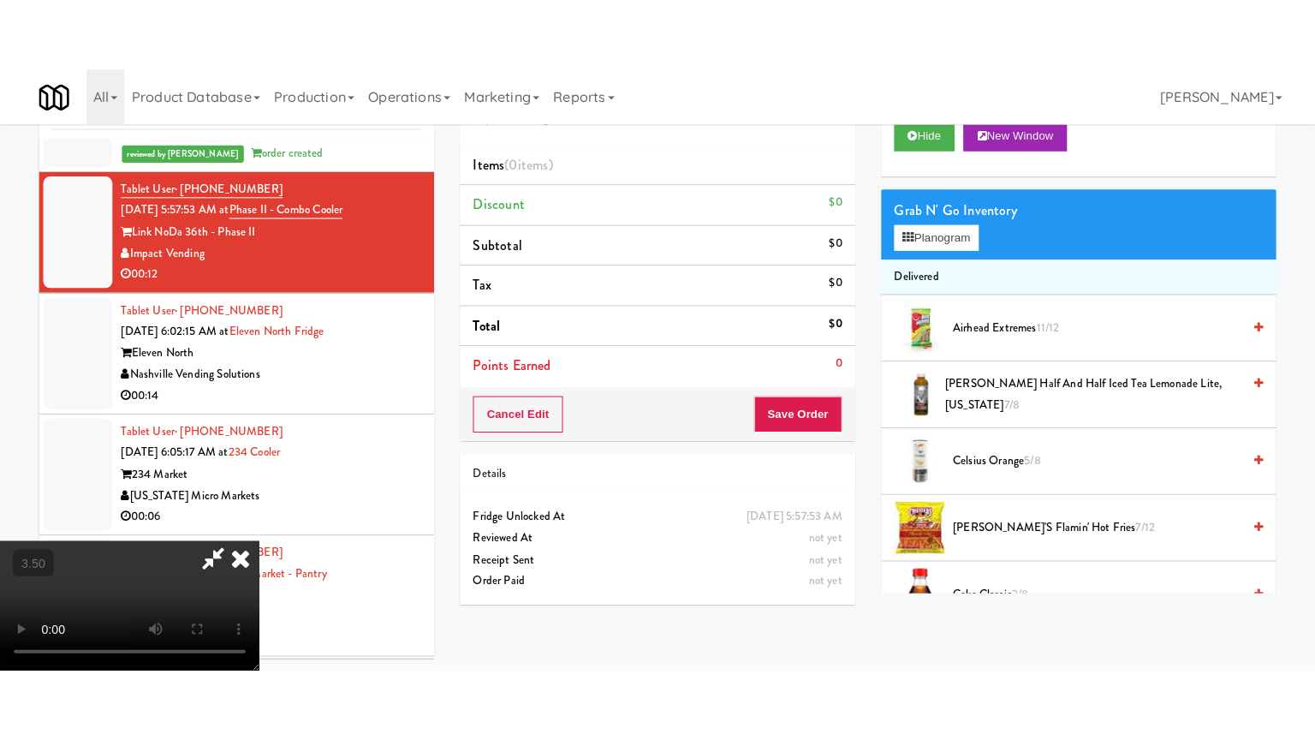
scroll to position [55, 0]
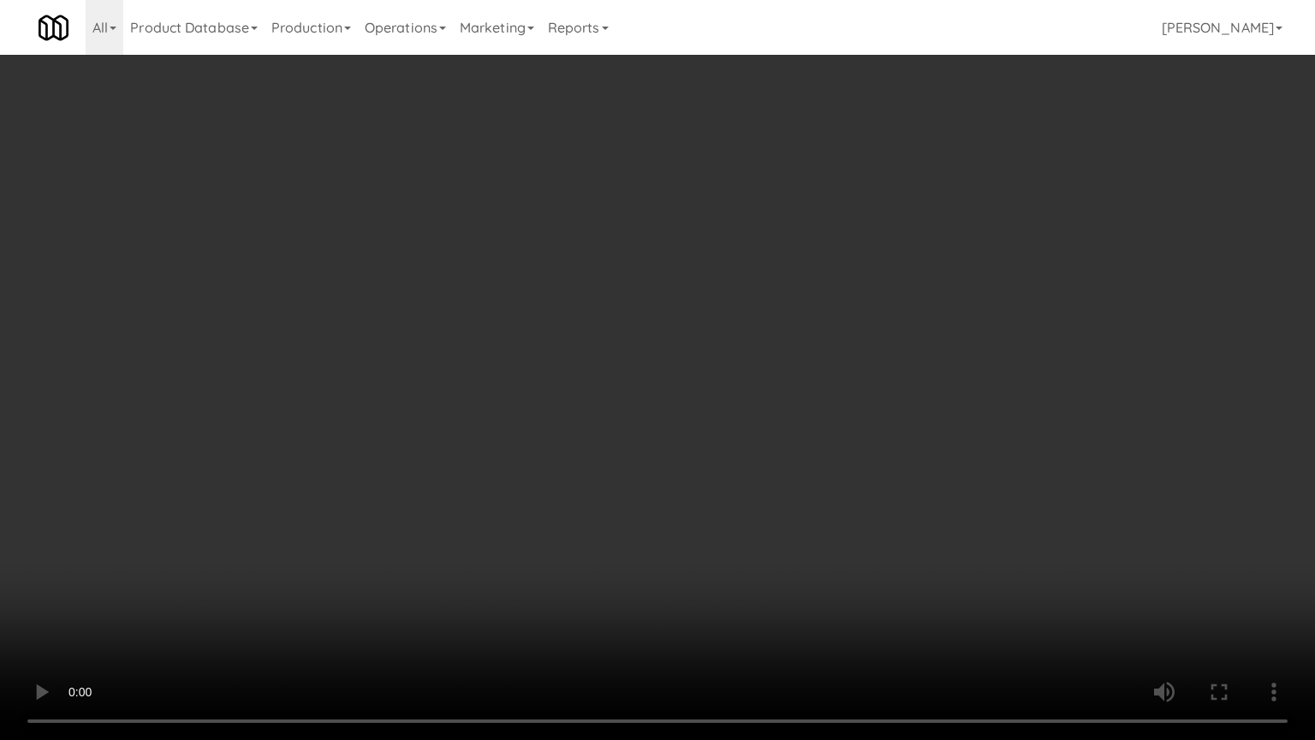
click at [605, 419] on video at bounding box center [657, 370] width 1315 height 740
click at [625, 422] on video at bounding box center [657, 370] width 1315 height 740
click at [712, 441] on video at bounding box center [657, 370] width 1315 height 740
click at [574, 444] on video at bounding box center [657, 370] width 1315 height 740
click at [803, 468] on video at bounding box center [657, 370] width 1315 height 740
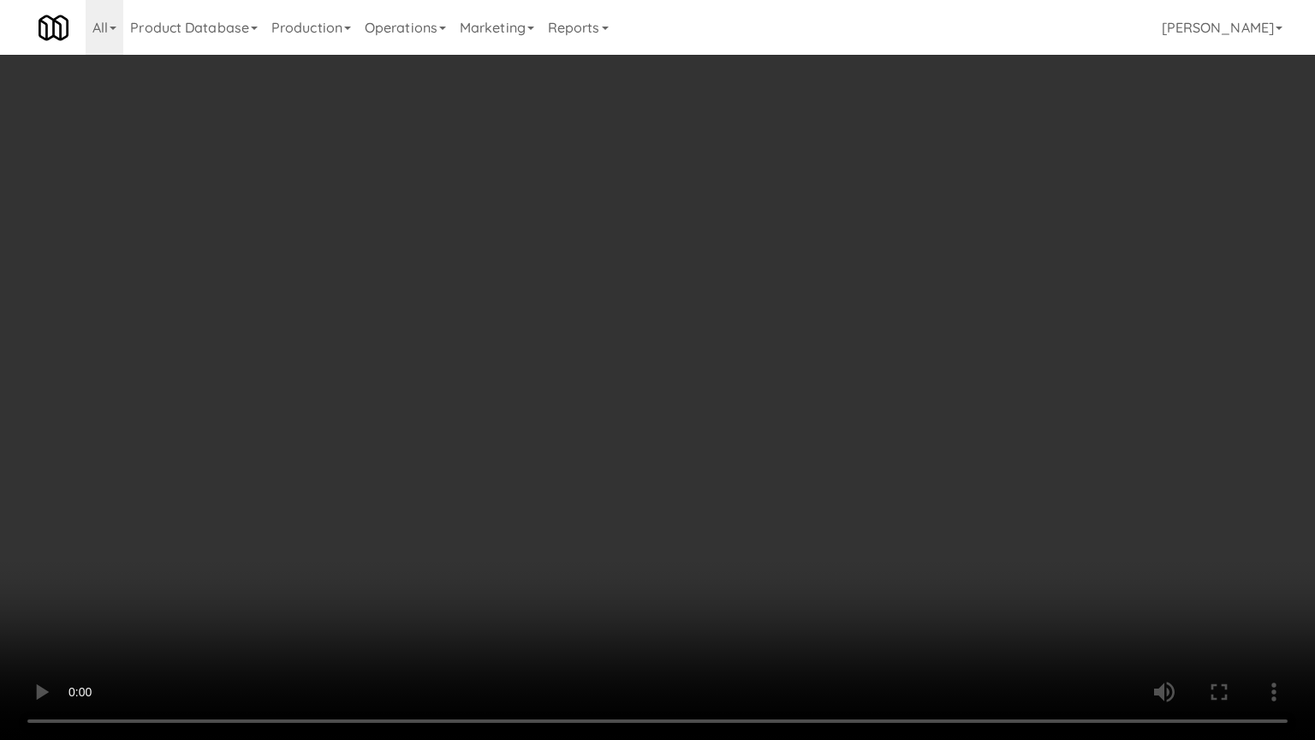
click at [641, 468] on video at bounding box center [657, 370] width 1315 height 740
click at [646, 451] on video at bounding box center [657, 370] width 1315 height 740
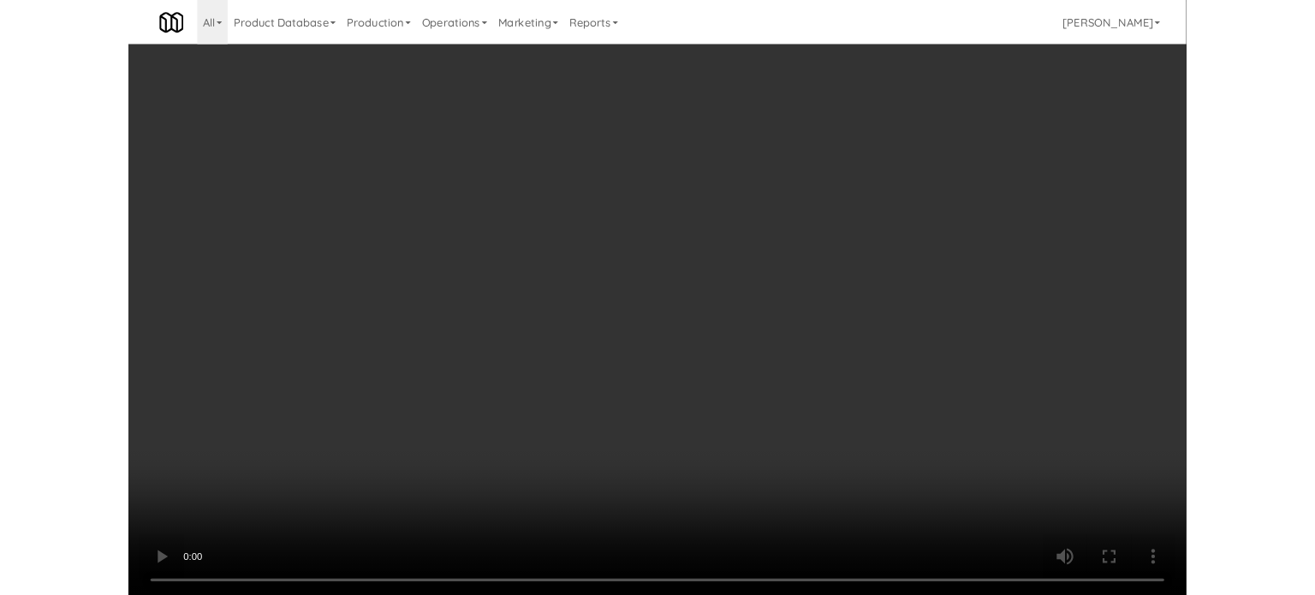
scroll to position [69, 0]
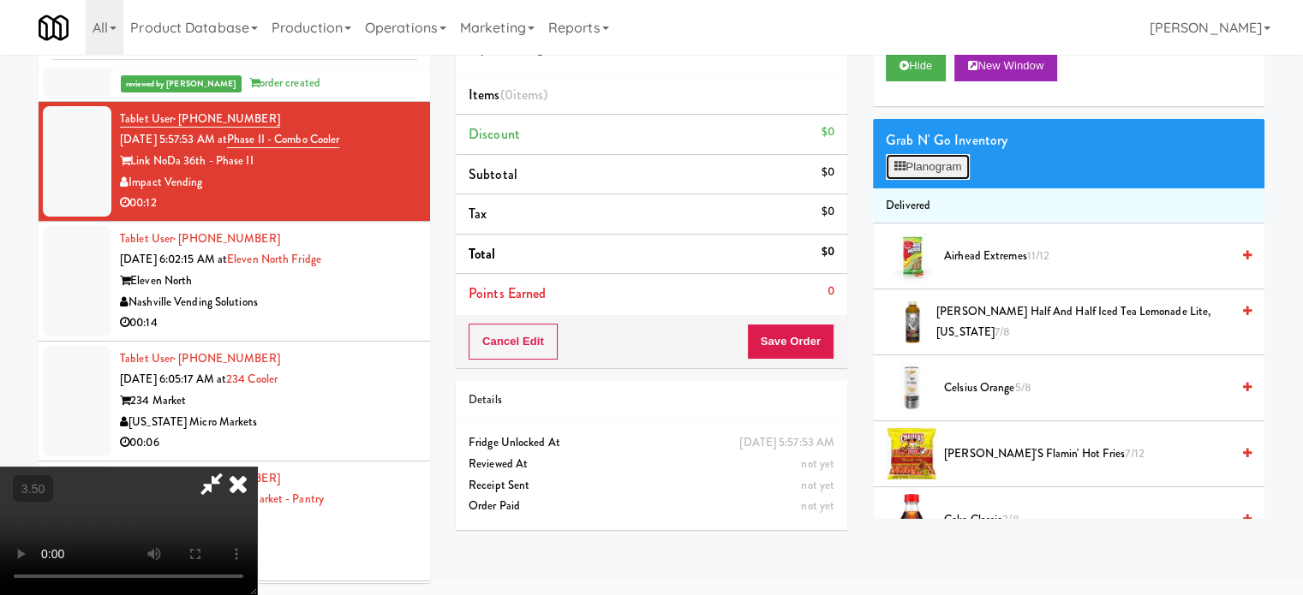
click at [933, 168] on button "Planogram" at bounding box center [927, 167] width 84 height 26
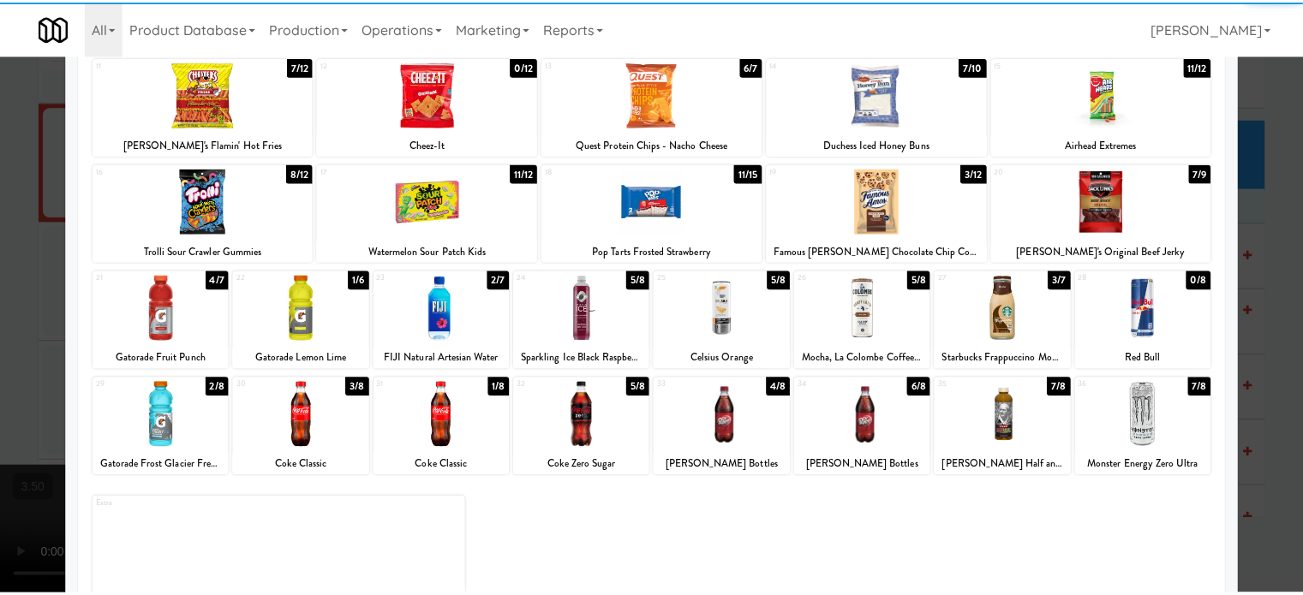
scroll to position [245, 0]
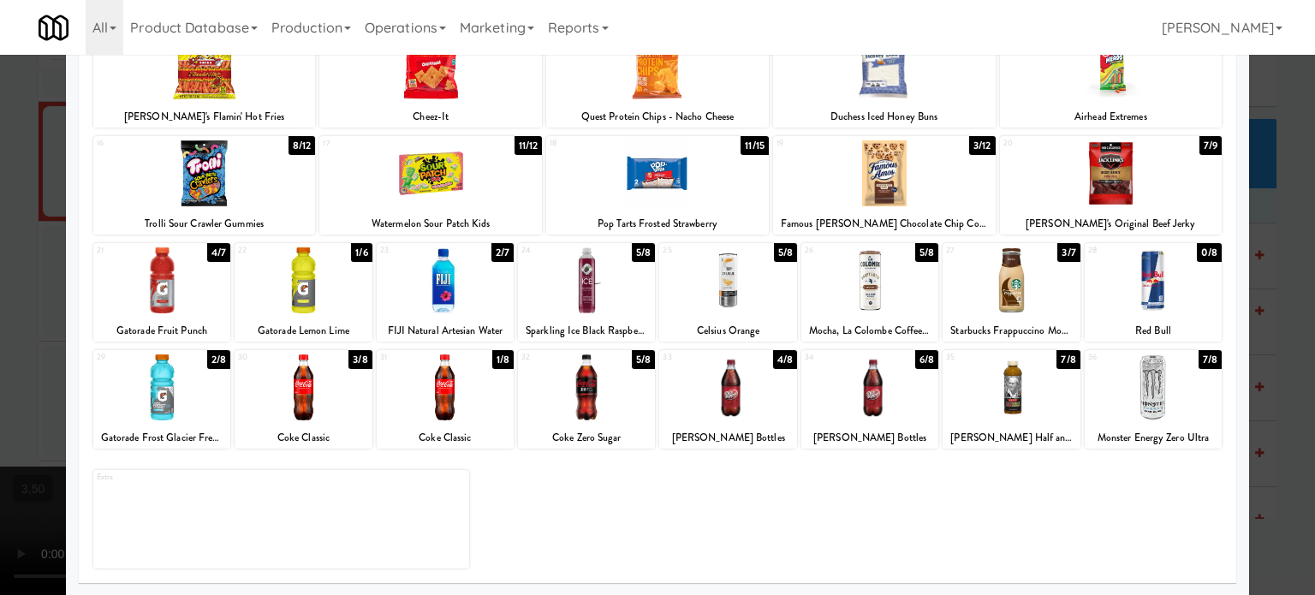
click at [920, 255] on div "5/8" at bounding box center [926, 252] width 23 height 19
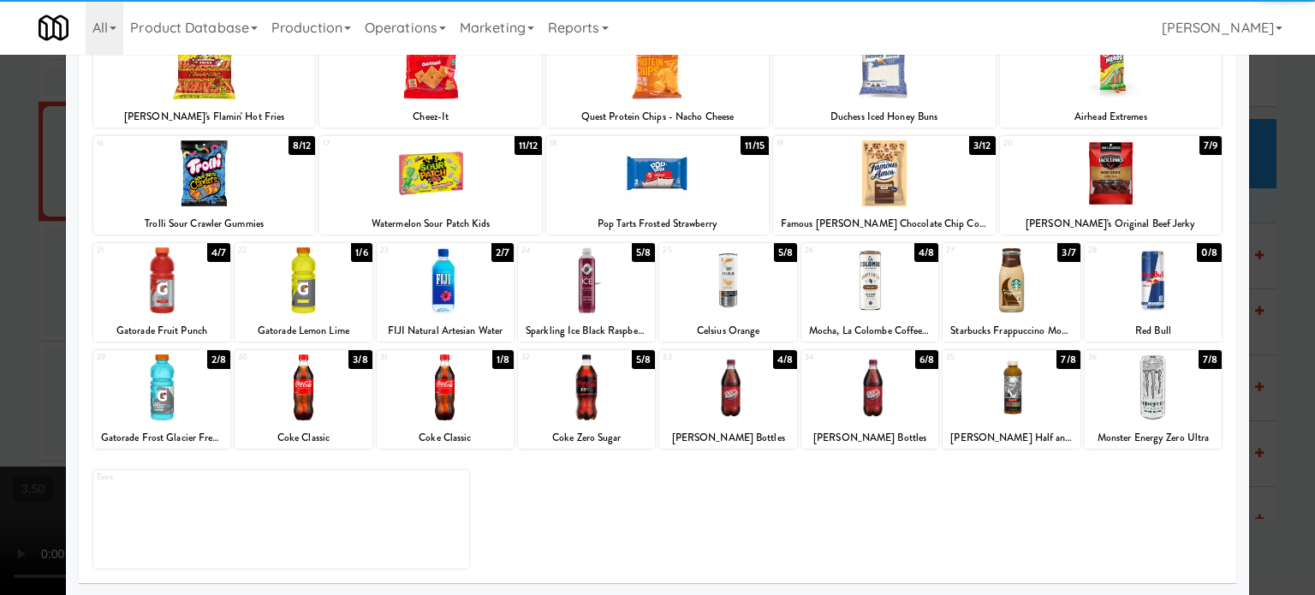
click at [938, 298] on div at bounding box center [657, 297] width 1315 height 595
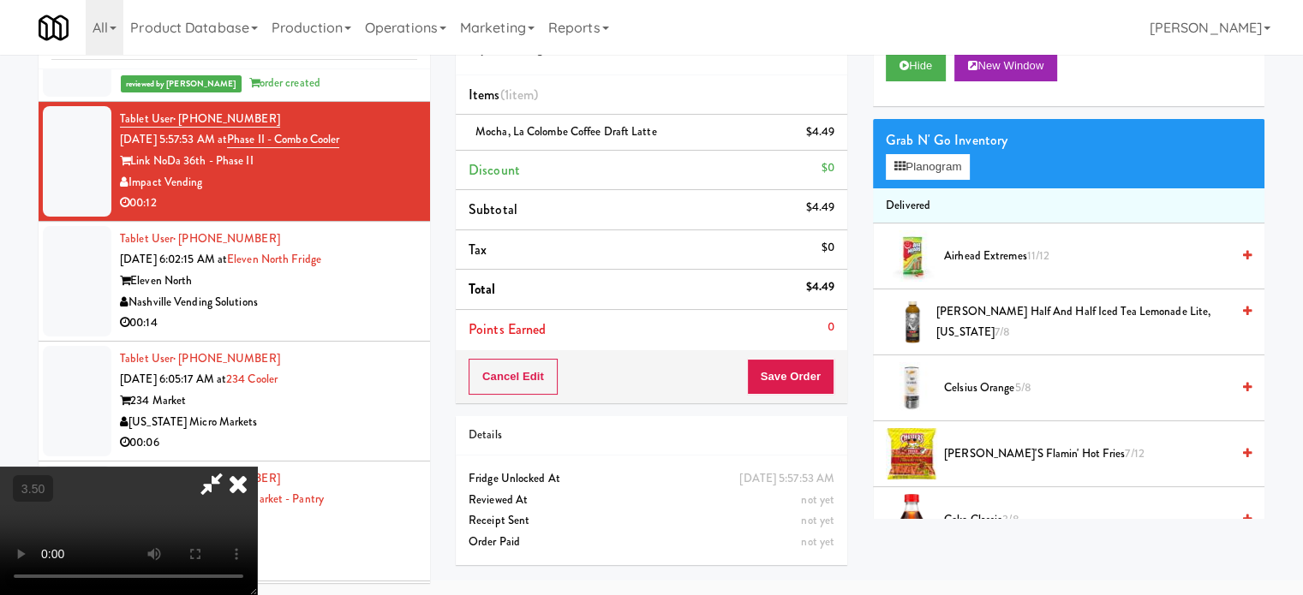
drag, startPoint x: 483, startPoint y: 287, endPoint x: 483, endPoint y: 270, distance: 17.1
click at [257, 467] on video at bounding box center [128, 531] width 257 height 128
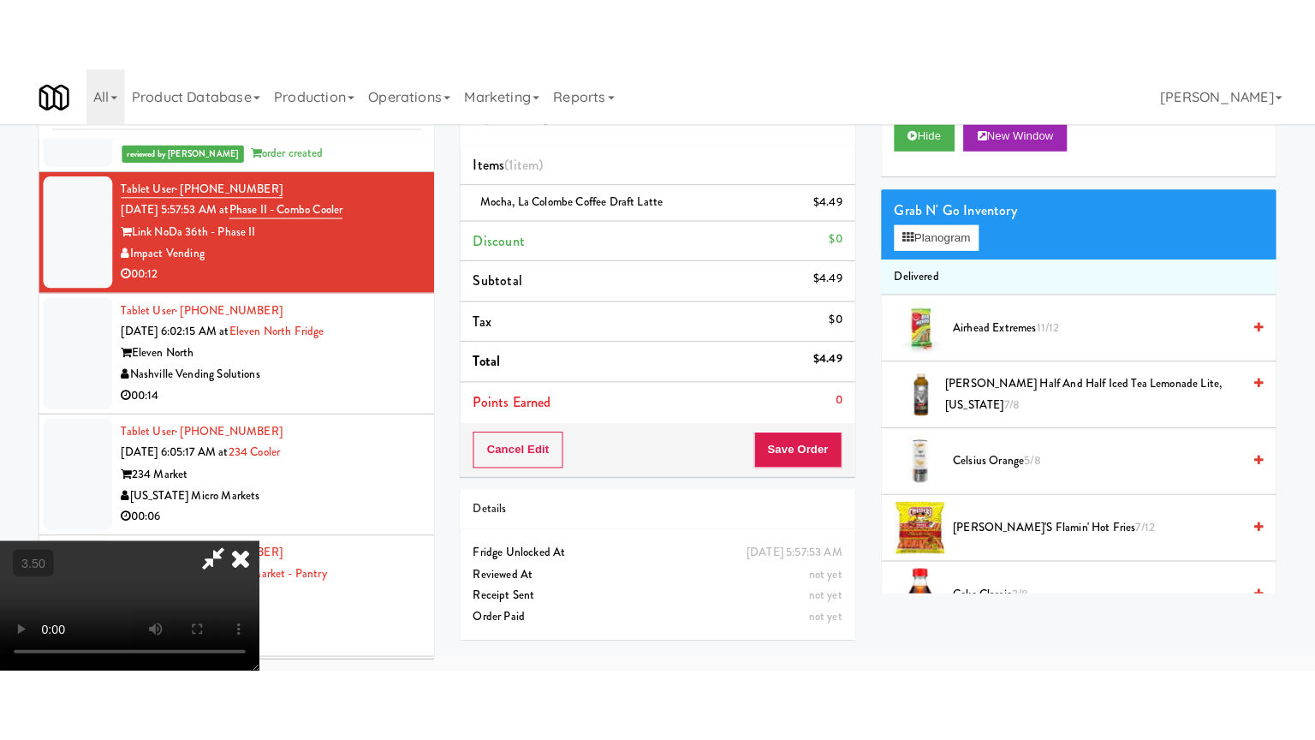
scroll to position [55, 0]
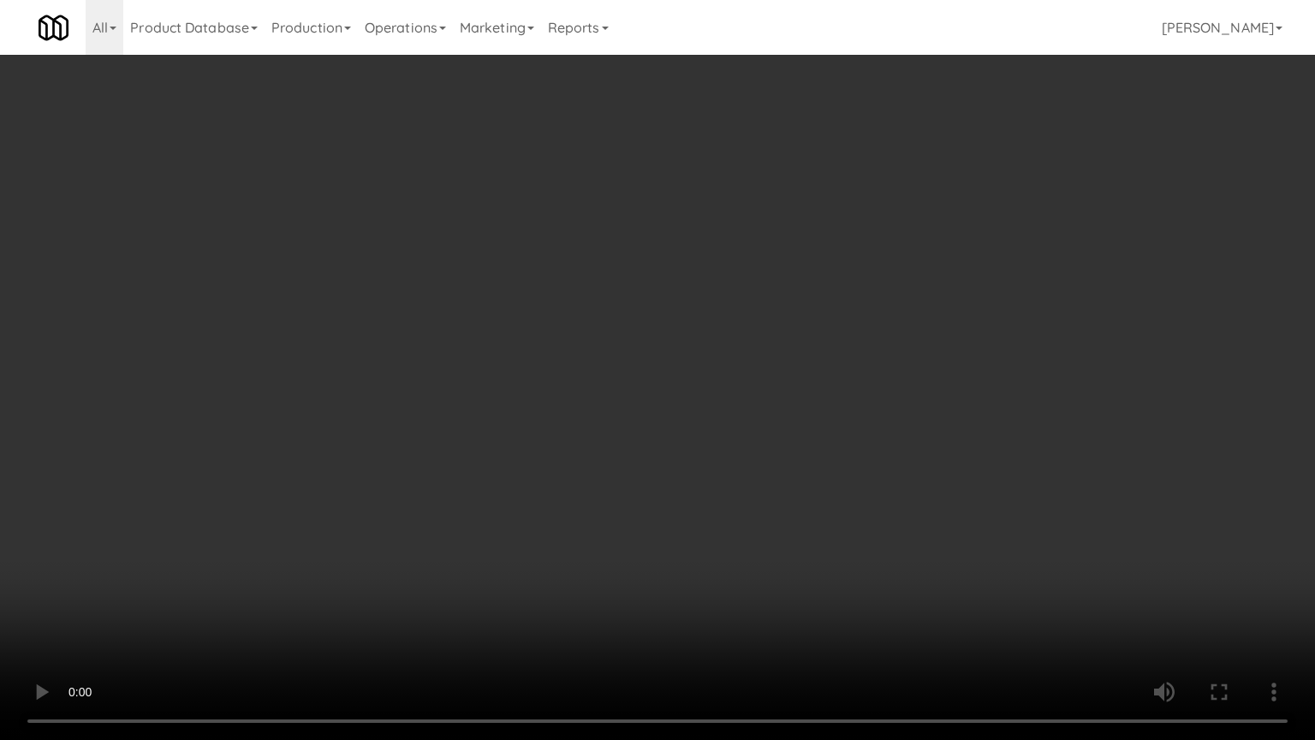
click at [598, 322] on video at bounding box center [657, 370] width 1315 height 740
click at [645, 376] on video at bounding box center [657, 370] width 1315 height 740
click at [645, 377] on video at bounding box center [657, 370] width 1315 height 740
click at [654, 366] on video at bounding box center [657, 370] width 1315 height 740
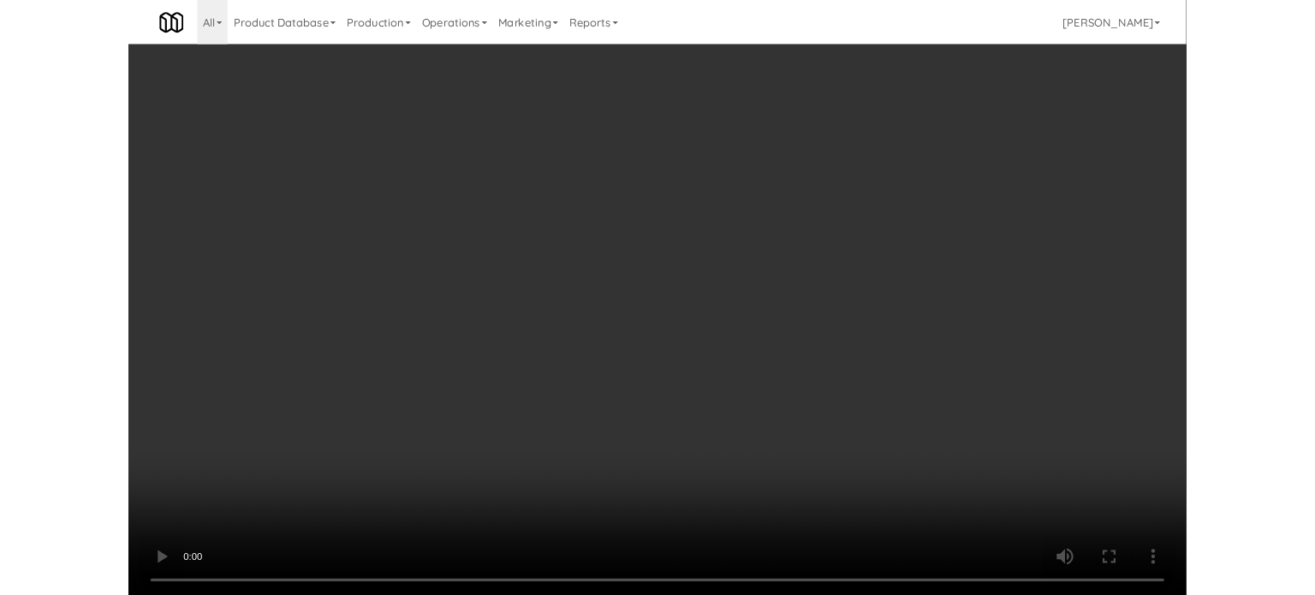
scroll to position [69, 0]
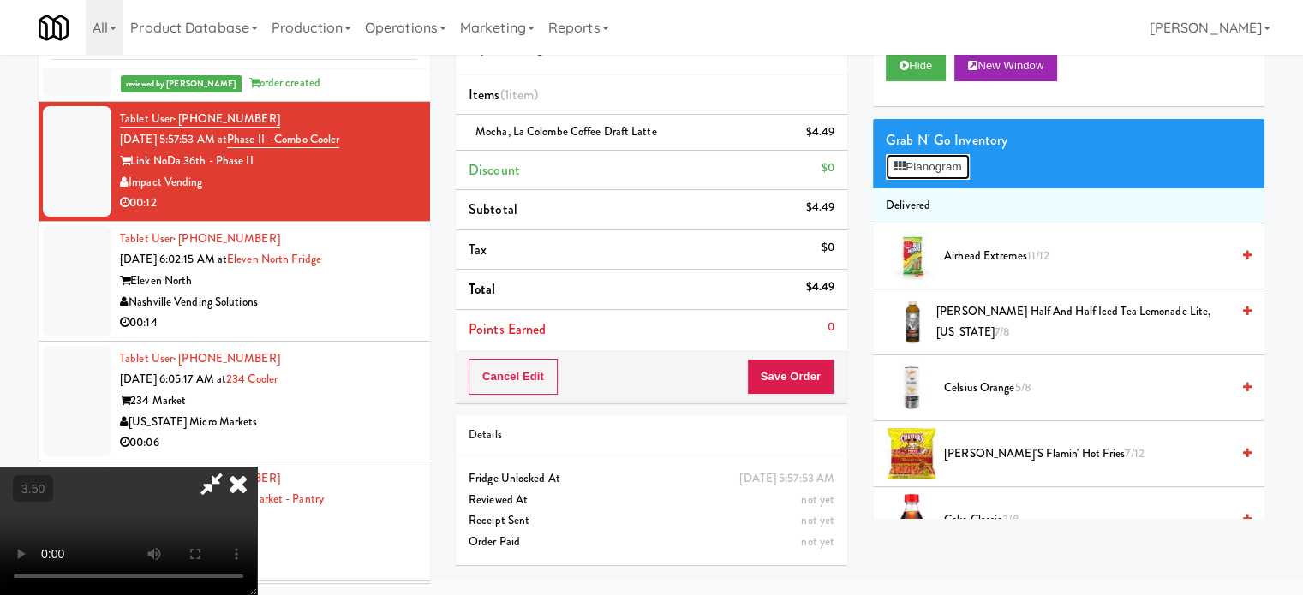
click at [935, 169] on button "Planogram" at bounding box center [927, 167] width 84 height 26
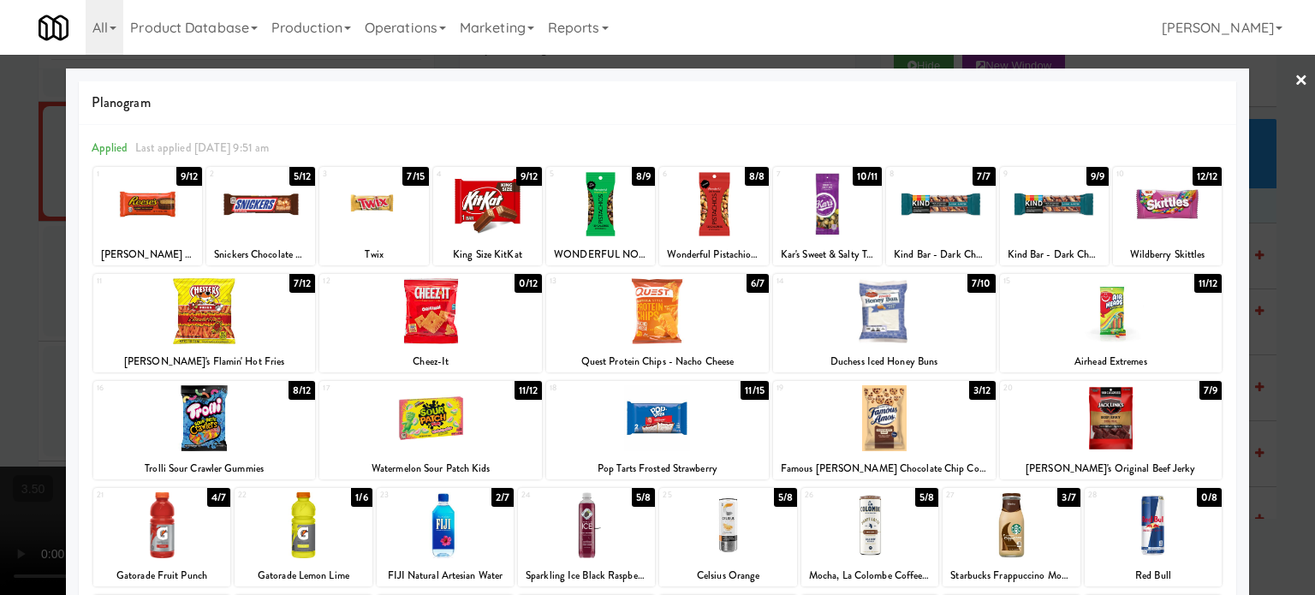
click at [938, 362] on div at bounding box center [657, 297] width 1315 height 595
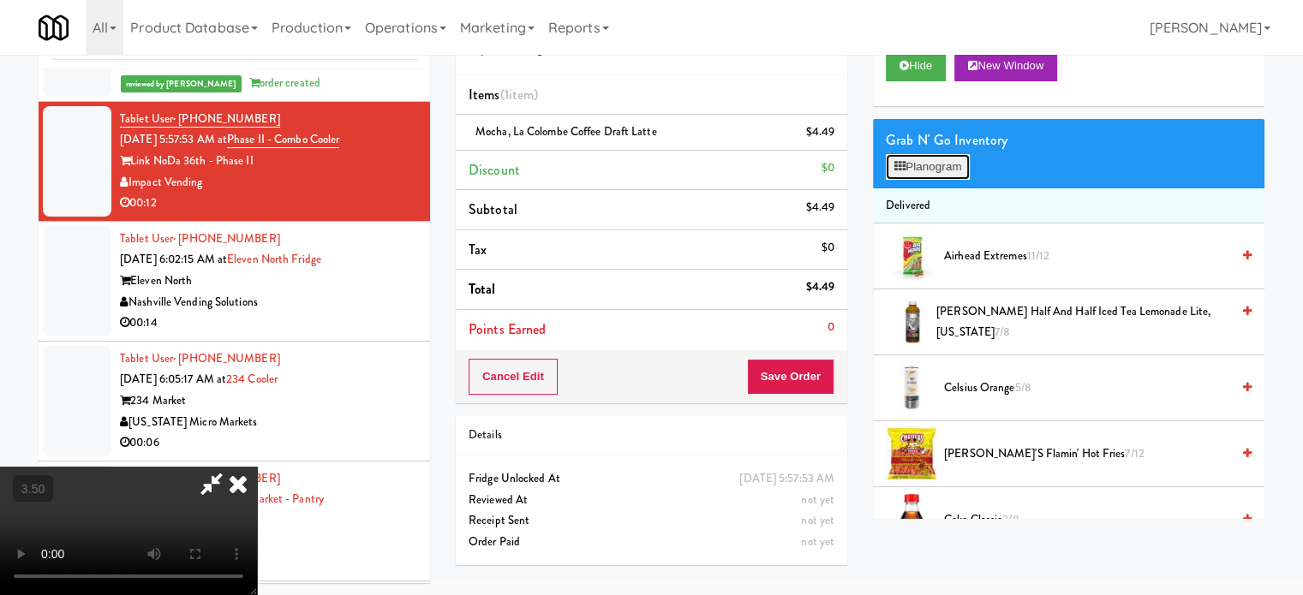
click at [938, 170] on button "Planogram" at bounding box center [927, 167] width 84 height 26
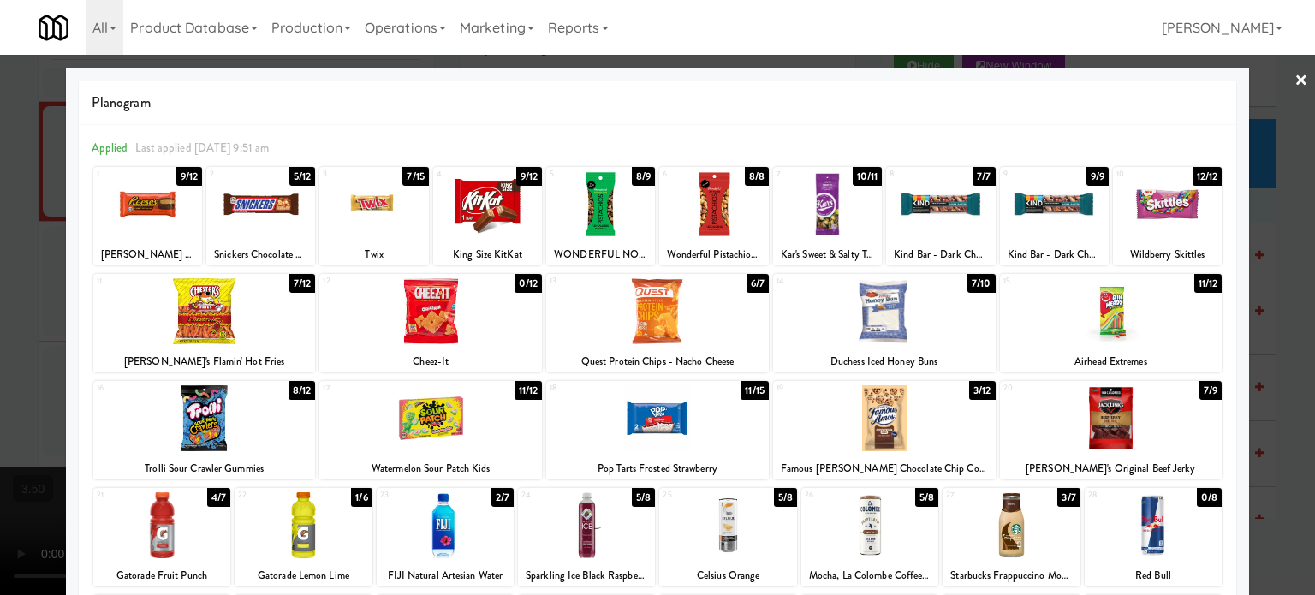
click at [938, 284] on div "7/10" at bounding box center [981, 283] width 27 height 19
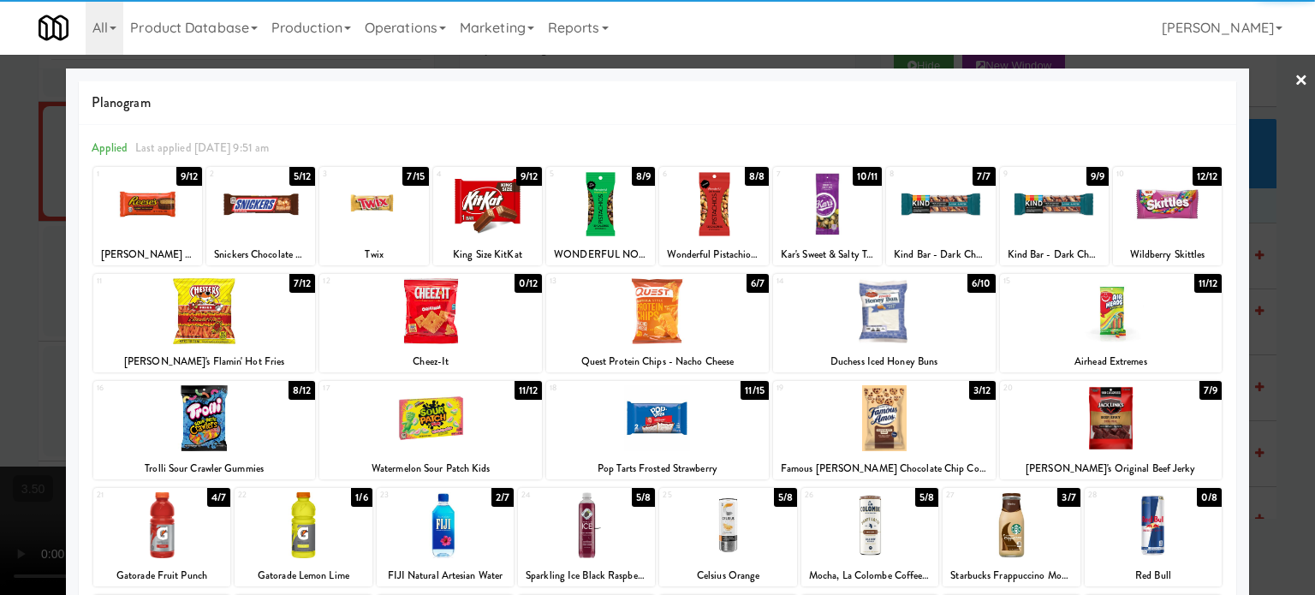
click at [938, 284] on div at bounding box center [657, 297] width 1315 height 595
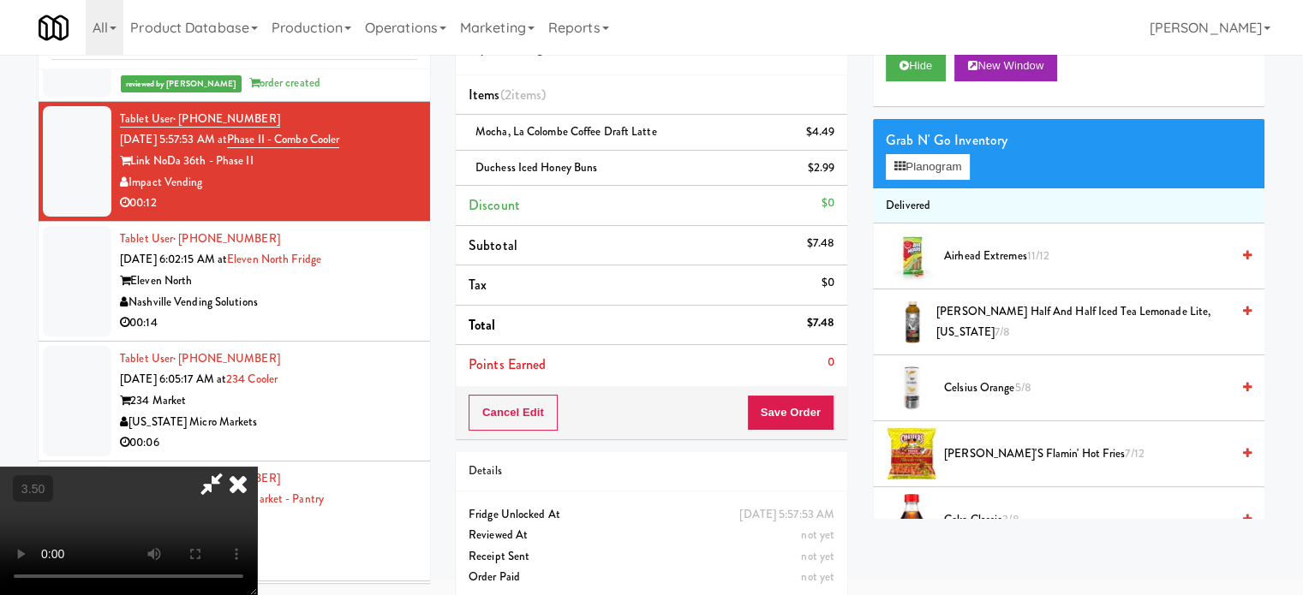
drag, startPoint x: 396, startPoint y: 271, endPoint x: 403, endPoint y: 255, distance: 17.7
click at [257, 467] on video at bounding box center [128, 531] width 257 height 128
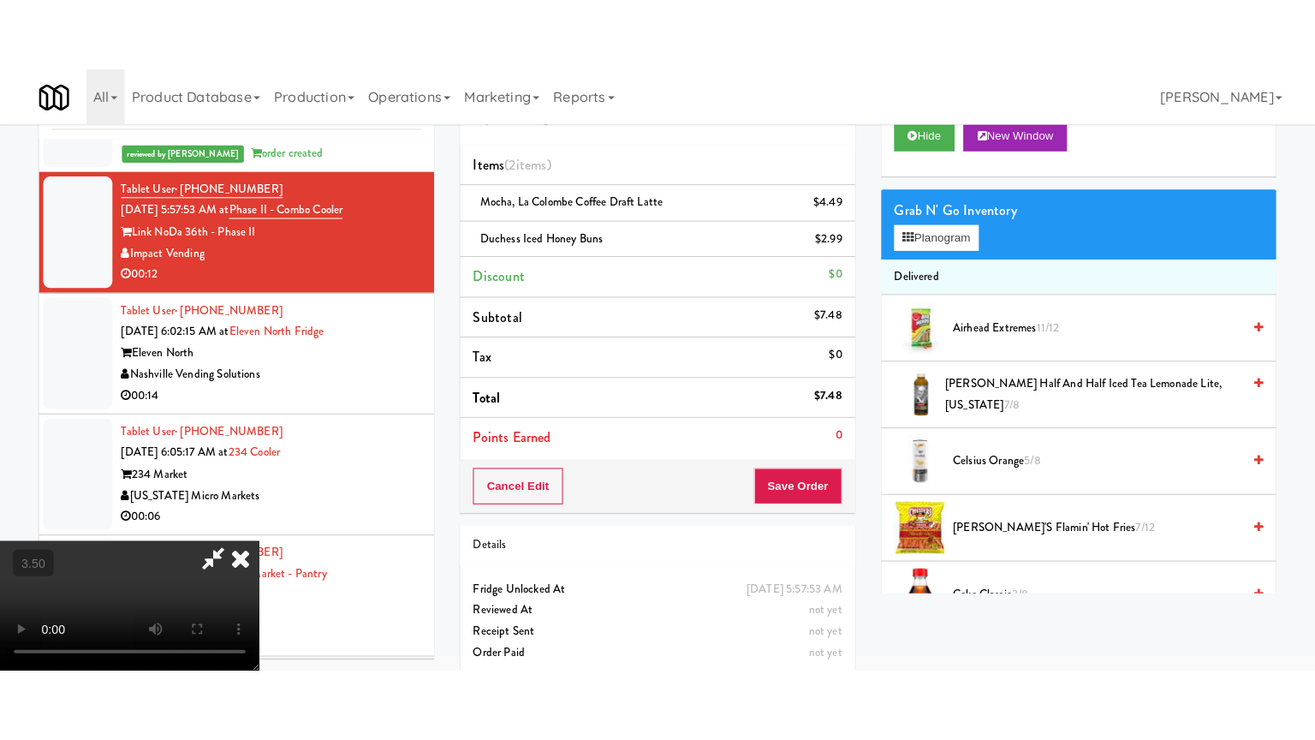
scroll to position [55, 0]
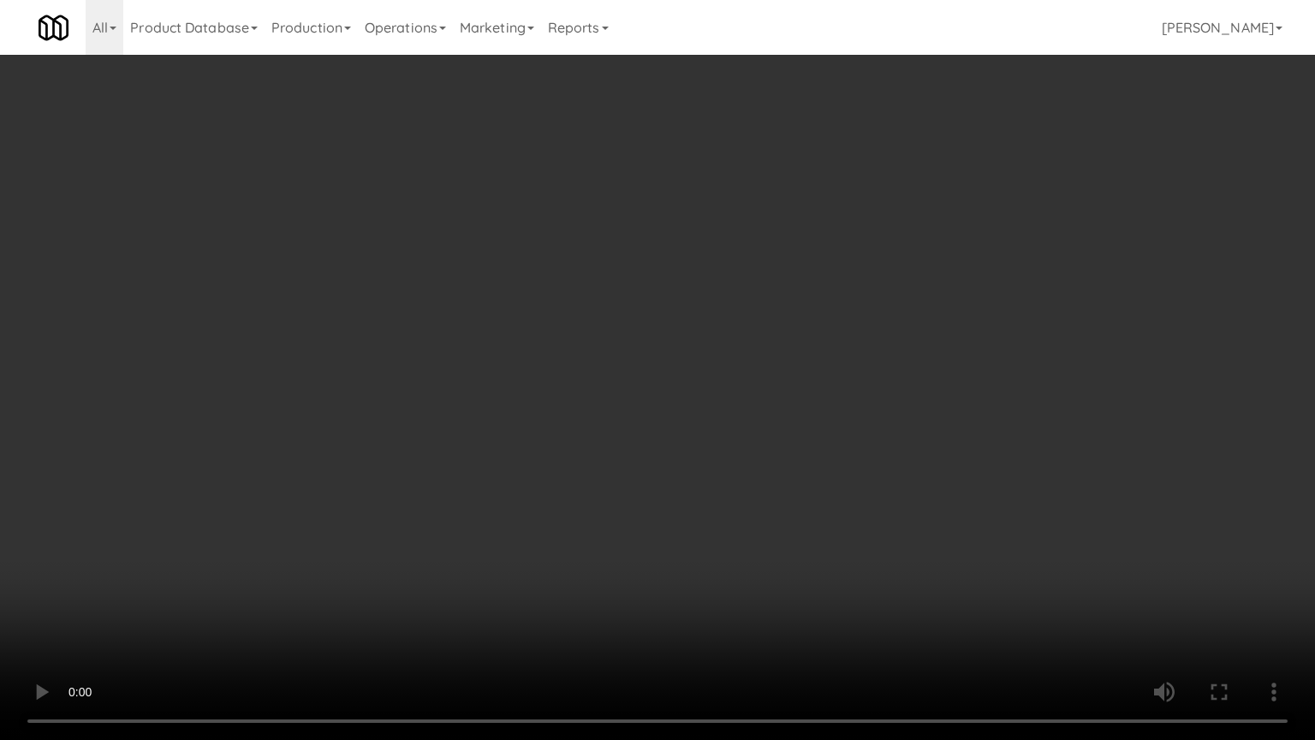
click at [586, 345] on video at bounding box center [657, 370] width 1315 height 740
click at [654, 368] on video at bounding box center [657, 370] width 1315 height 740
click at [651, 371] on video at bounding box center [657, 370] width 1315 height 740
click at [556, 367] on video at bounding box center [657, 370] width 1315 height 740
drag, startPoint x: 558, startPoint y: 367, endPoint x: 653, endPoint y: 295, distance: 118.5
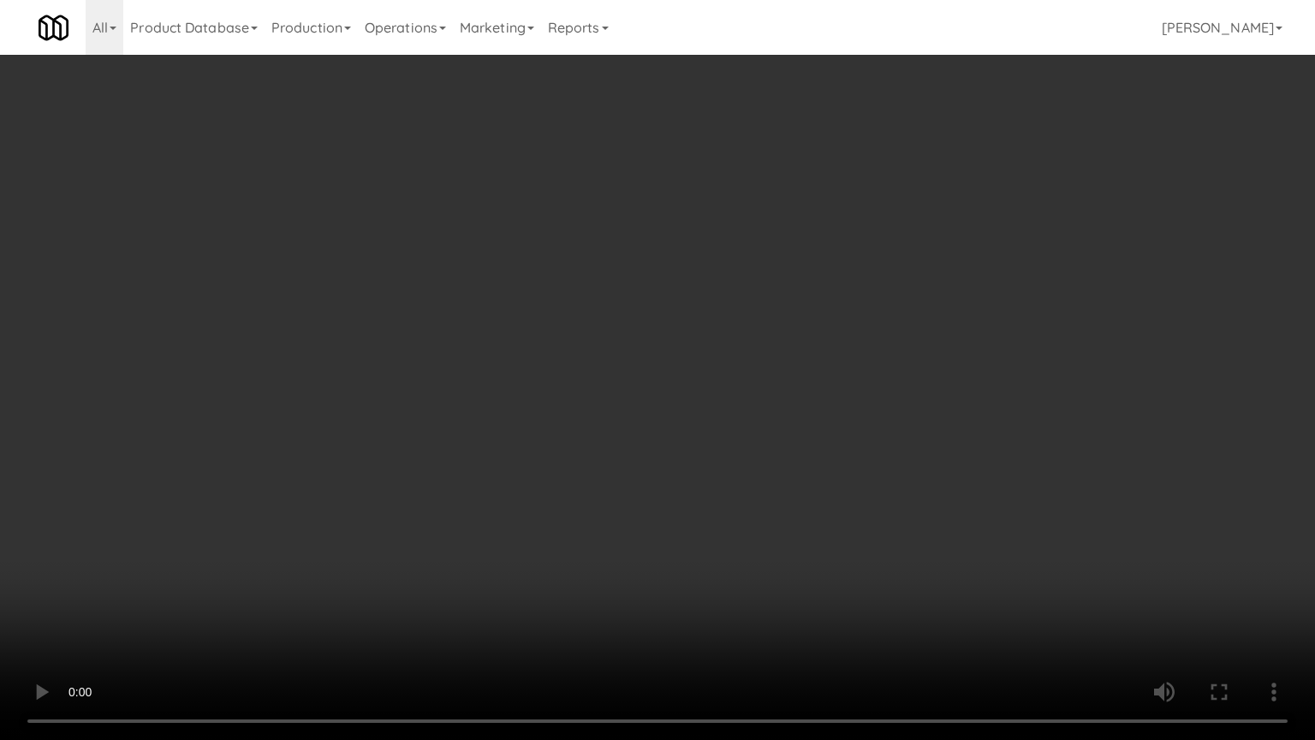
click at [559, 366] on video at bounding box center [657, 370] width 1315 height 740
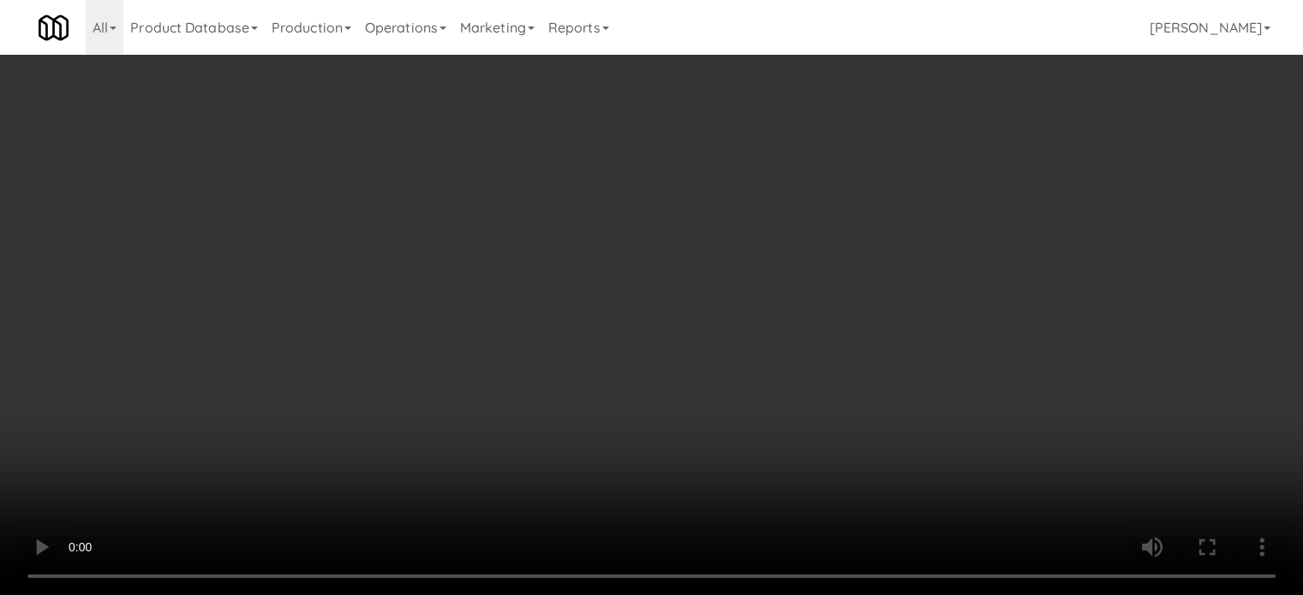
scroll to position [0, 0]
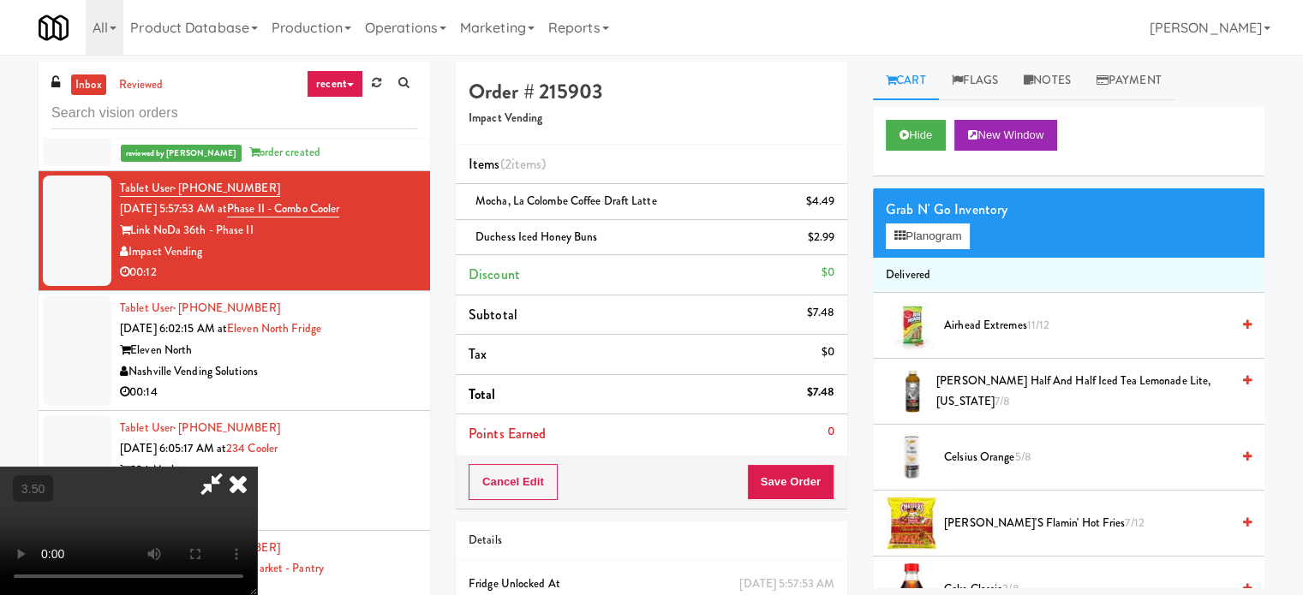
click at [257, 467] on icon at bounding box center [238, 484] width 38 height 34
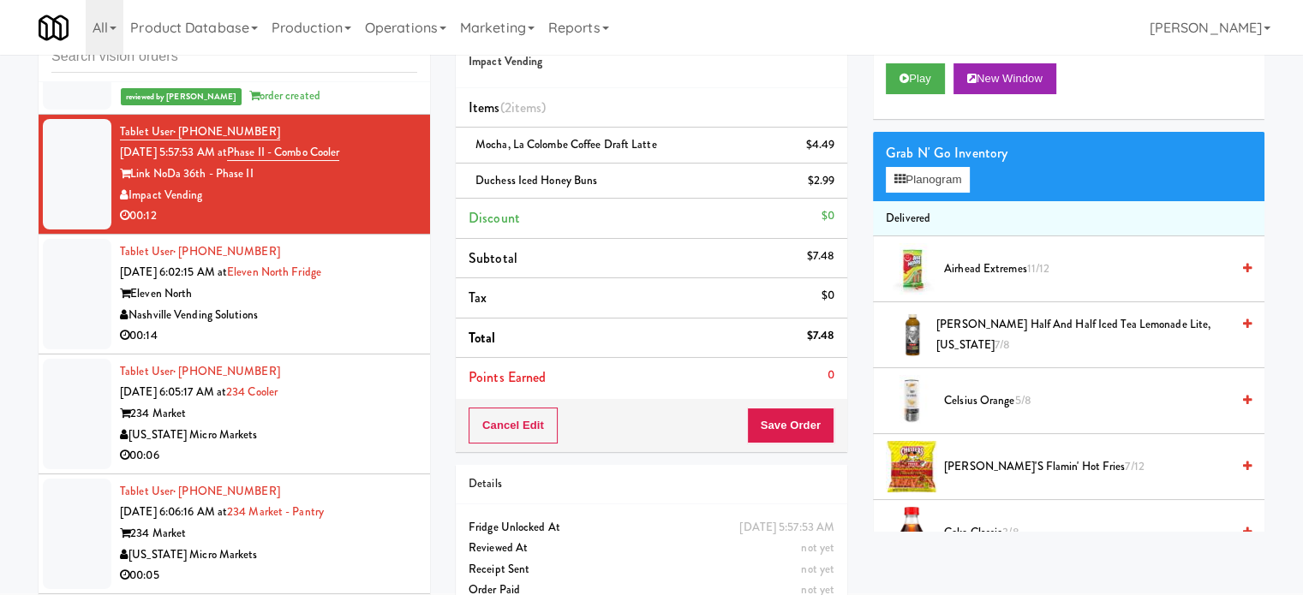
scroll to position [86, 0]
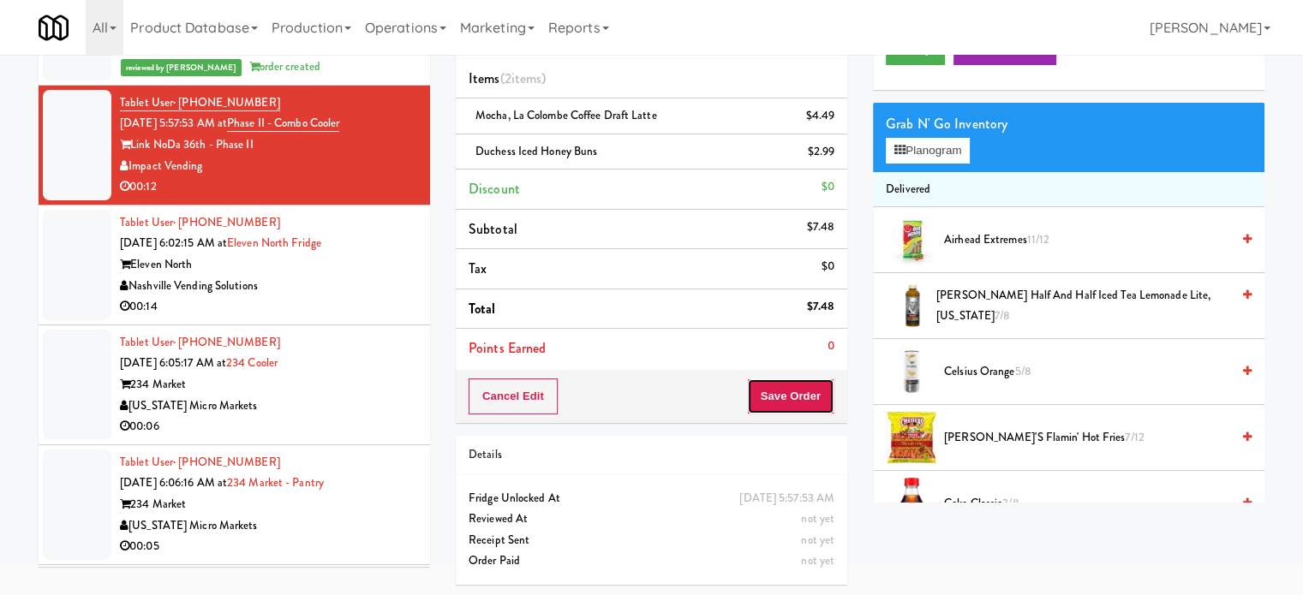
drag, startPoint x: 765, startPoint y: 410, endPoint x: 767, endPoint y: 381, distance: 29.2
click at [767, 410] on button "Save Order" at bounding box center [790, 397] width 87 height 36
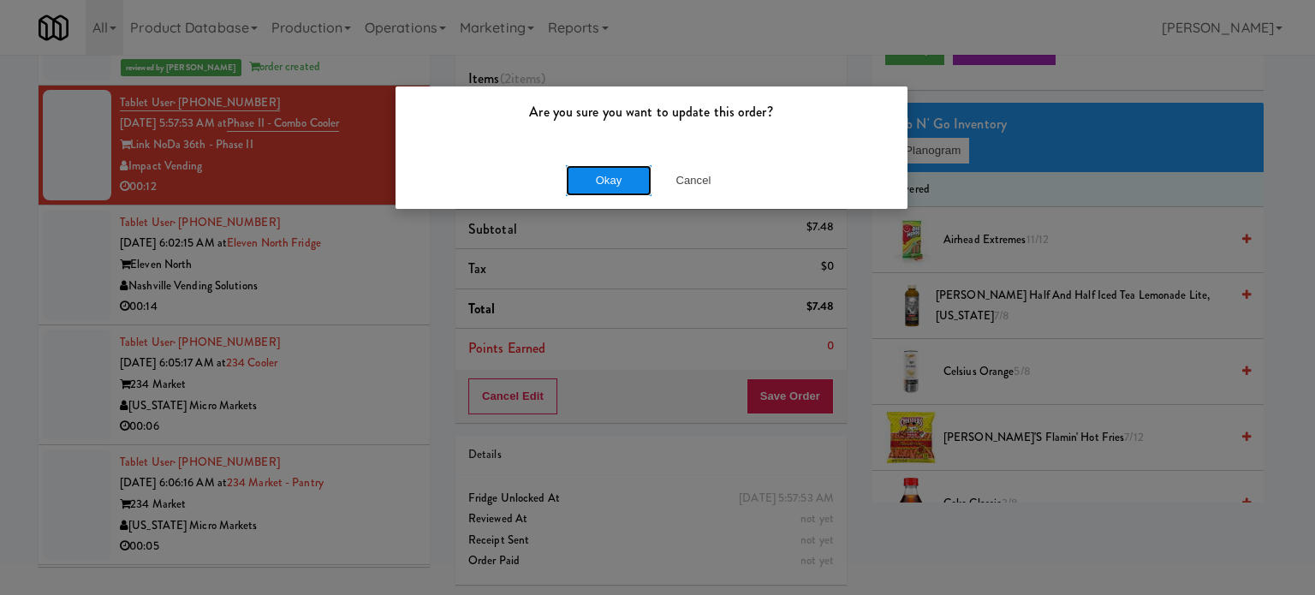
click at [595, 179] on button "Okay" at bounding box center [609, 180] width 86 height 31
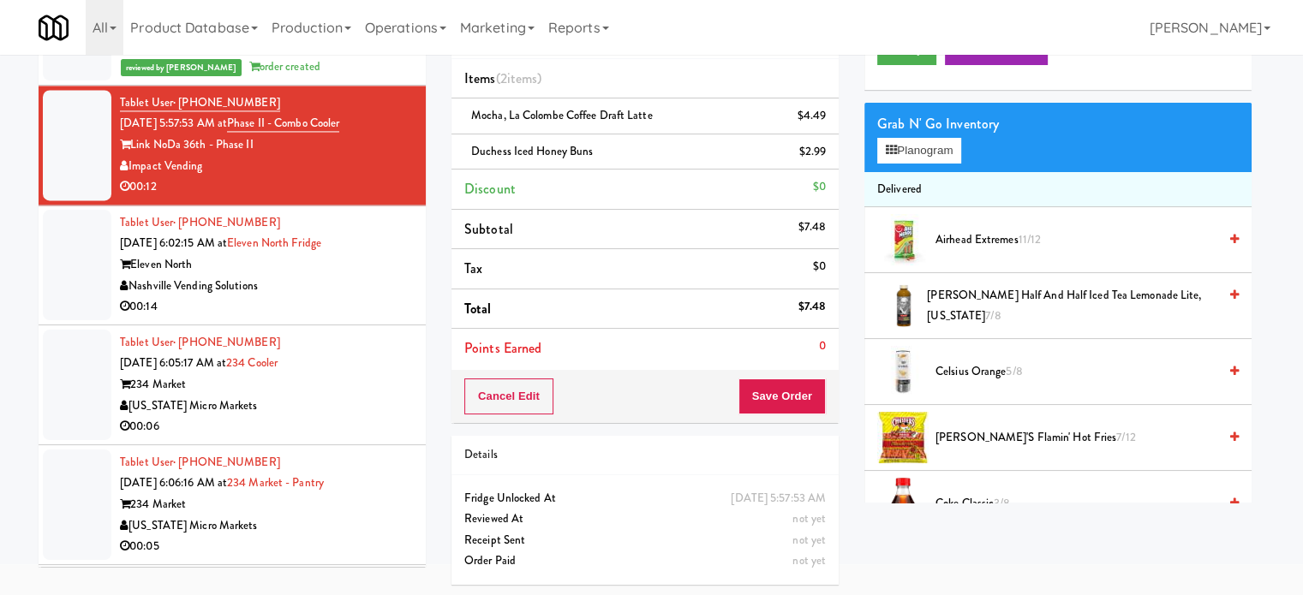
click at [356, 311] on div "00:14" at bounding box center [266, 306] width 293 height 21
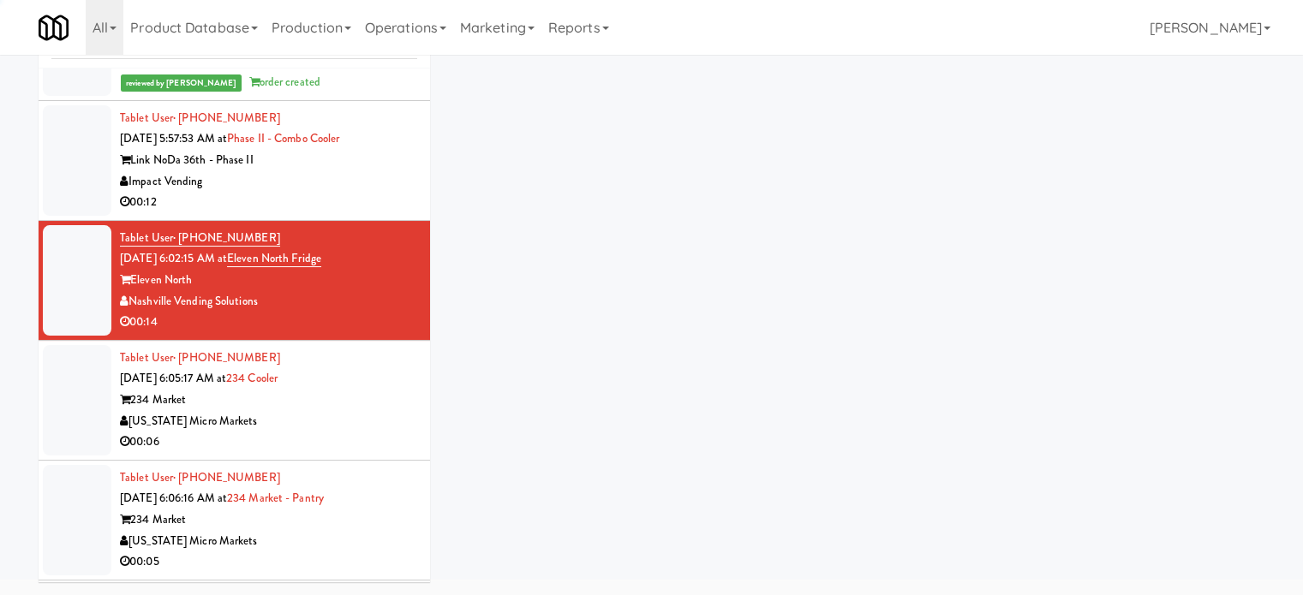
scroll to position [69, 0]
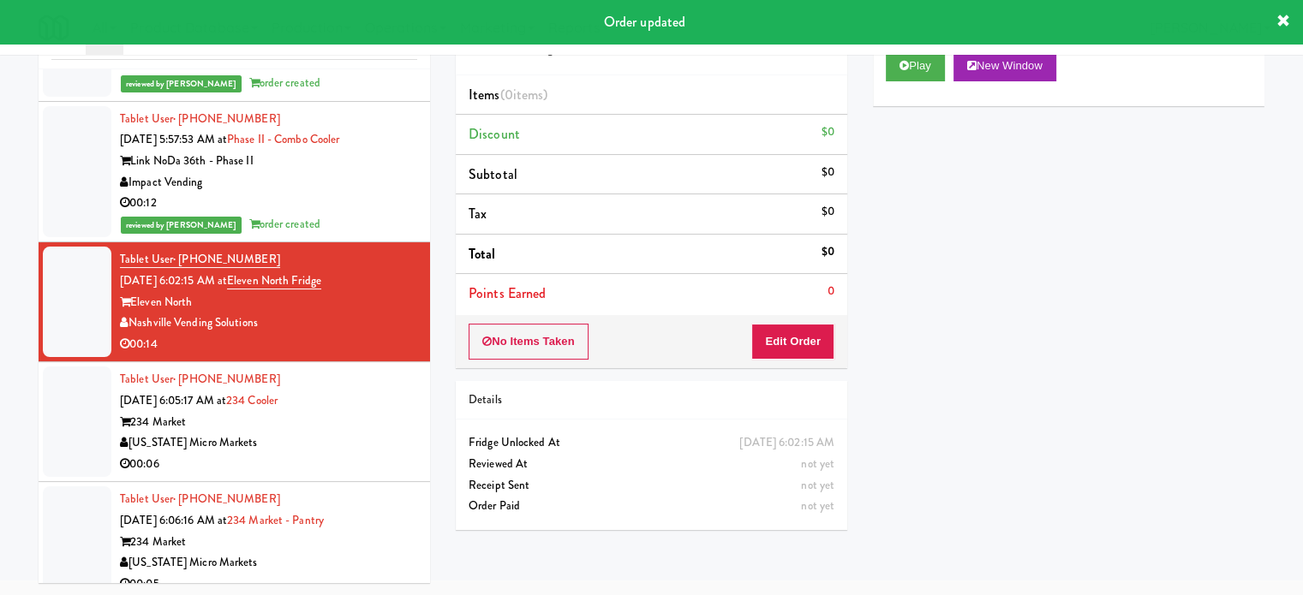
click at [367, 187] on div "Impact Vending" at bounding box center [268, 182] width 297 height 21
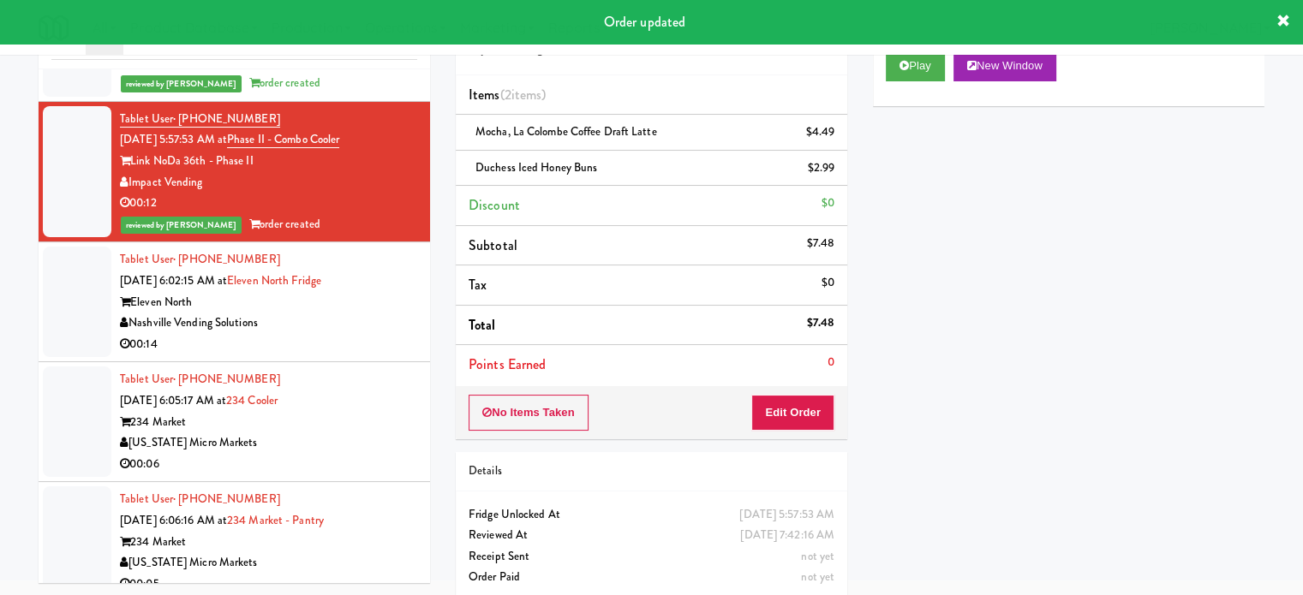
click at [358, 337] on div "00:14" at bounding box center [268, 344] width 297 height 21
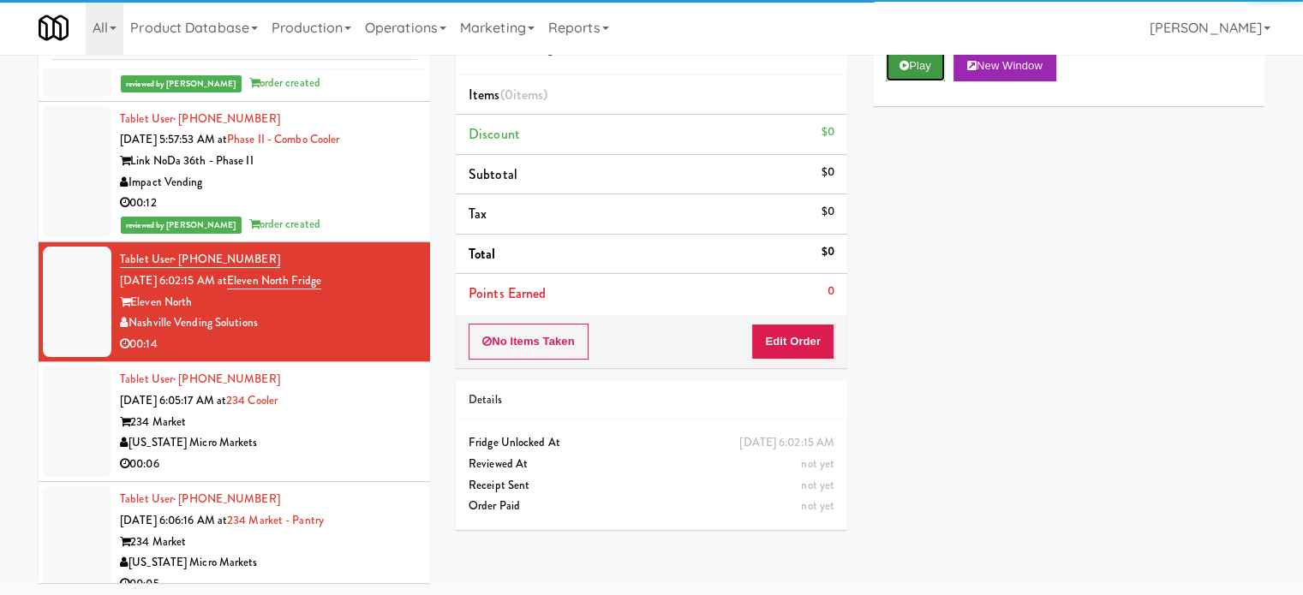
click at [927, 66] on button "Play" at bounding box center [914, 66] width 59 height 31
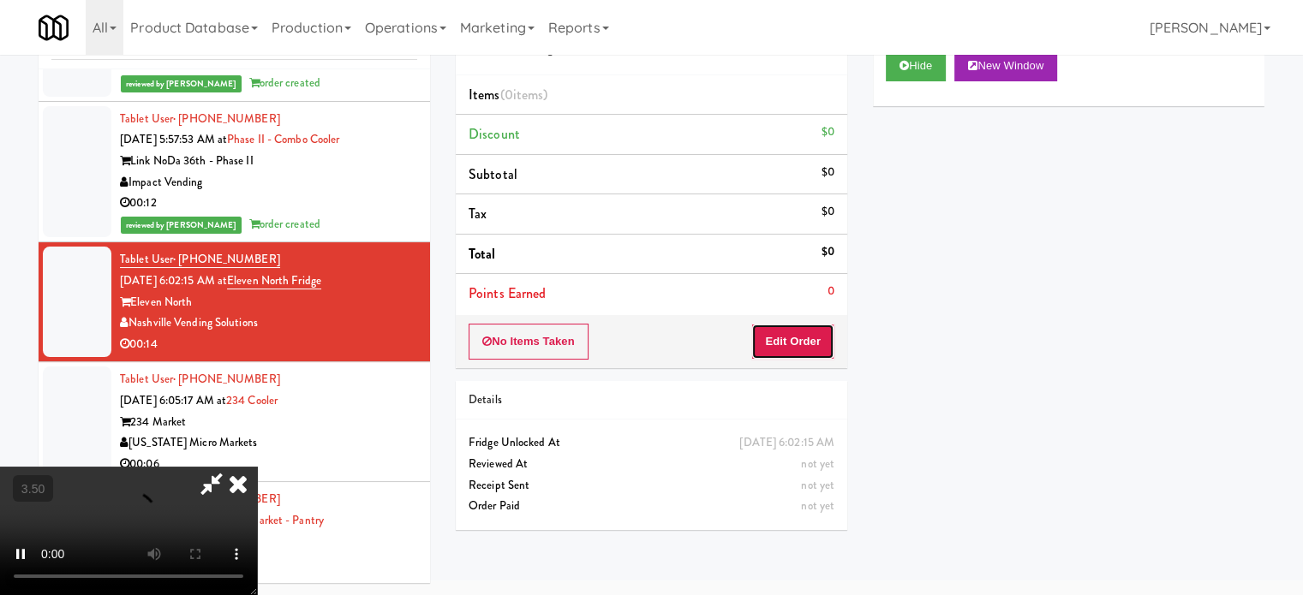
click at [808, 338] on button "Edit Order" at bounding box center [792, 342] width 83 height 36
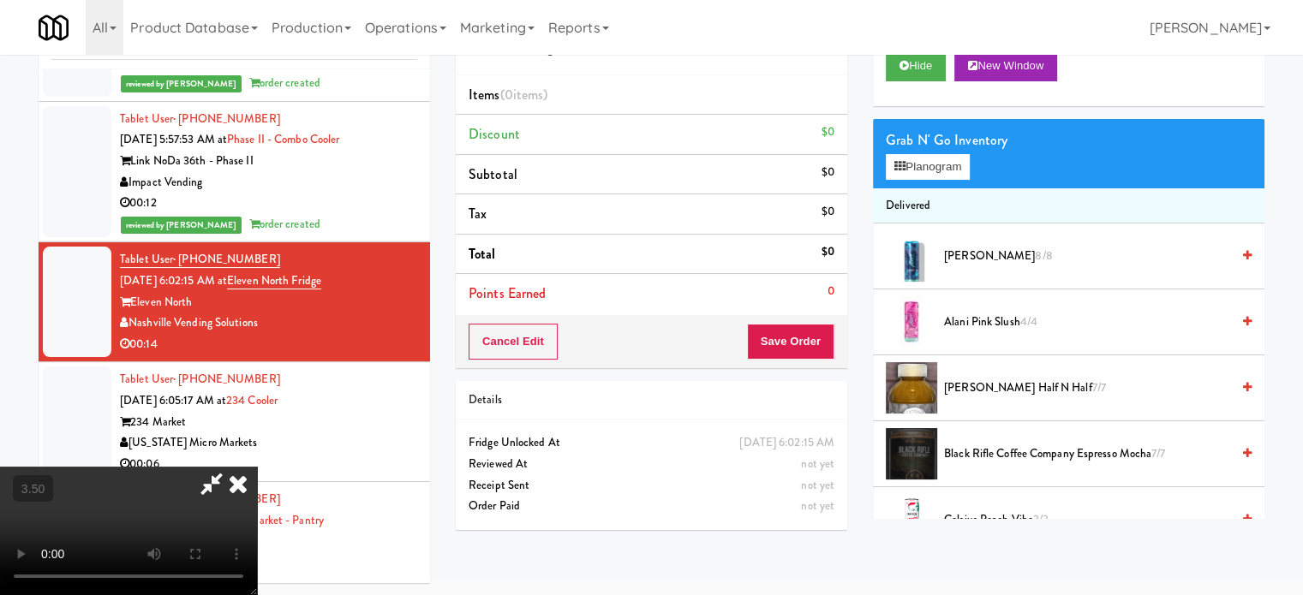
click at [257, 467] on video at bounding box center [128, 531] width 257 height 128
drag, startPoint x: 473, startPoint y: 373, endPoint x: 611, endPoint y: 394, distance: 139.5
click at [257, 467] on video at bounding box center [128, 531] width 257 height 128
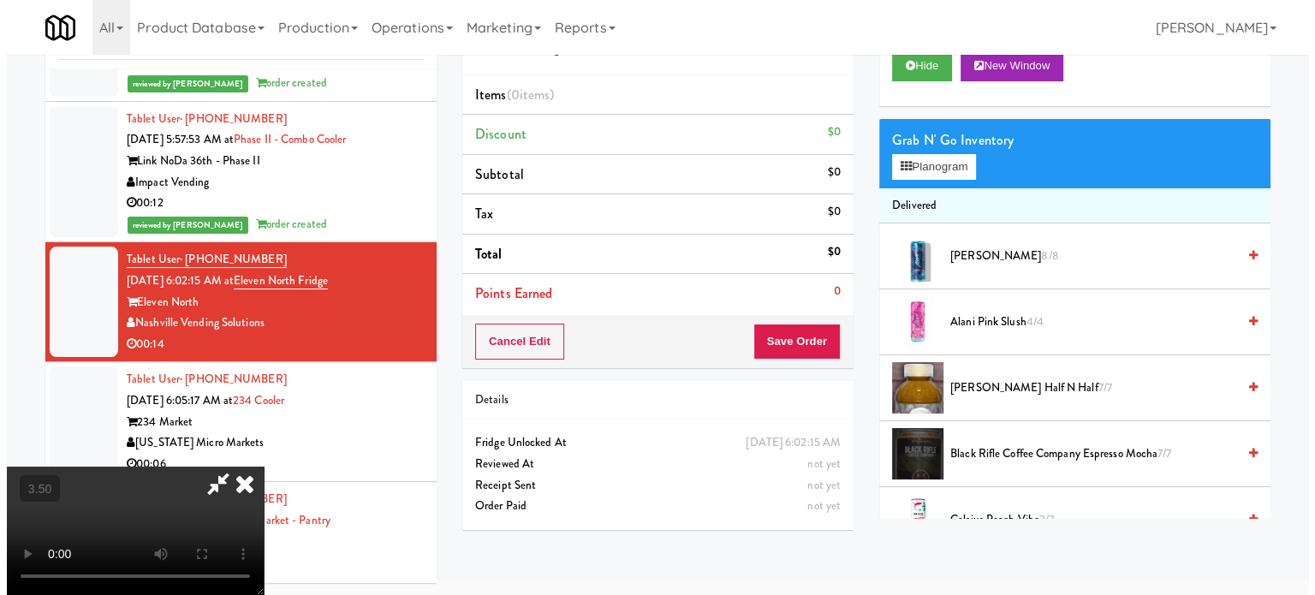
scroll to position [55, 0]
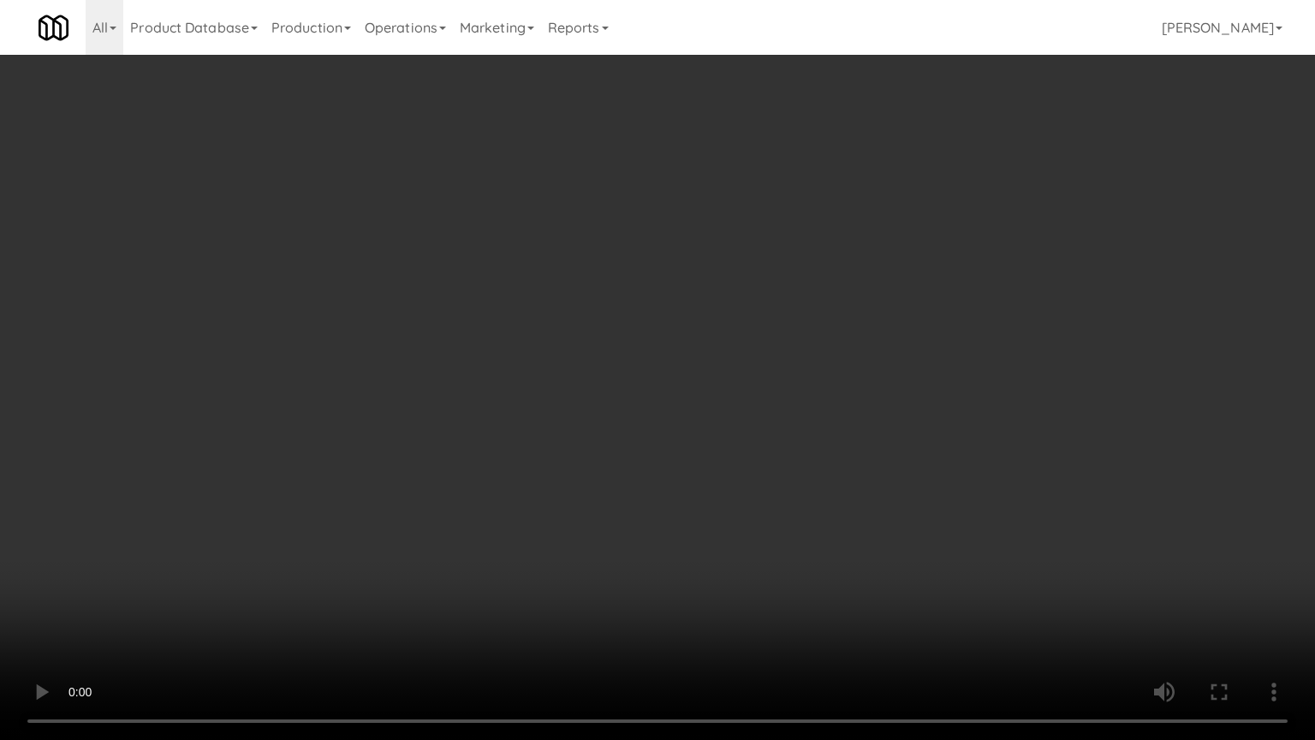
click at [669, 357] on video at bounding box center [657, 370] width 1315 height 740
click at [696, 390] on video at bounding box center [657, 370] width 1315 height 740
click at [794, 417] on video at bounding box center [657, 370] width 1315 height 740
click at [665, 428] on video at bounding box center [657, 370] width 1315 height 740
click at [806, 423] on video at bounding box center [657, 370] width 1315 height 740
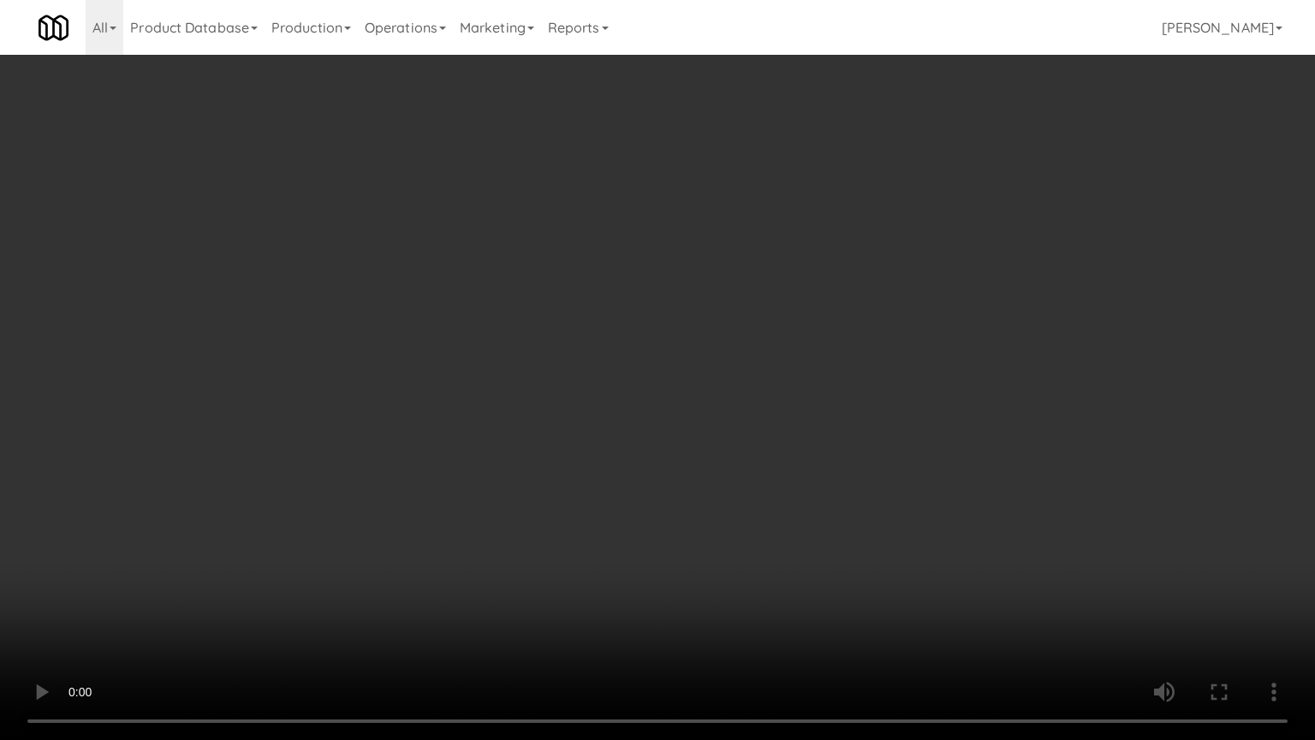
click at [456, 494] on video at bounding box center [657, 370] width 1315 height 740
click at [731, 451] on video at bounding box center [657, 370] width 1315 height 740
click at [736, 466] on video at bounding box center [657, 370] width 1315 height 740
click at [746, 454] on video at bounding box center [657, 370] width 1315 height 740
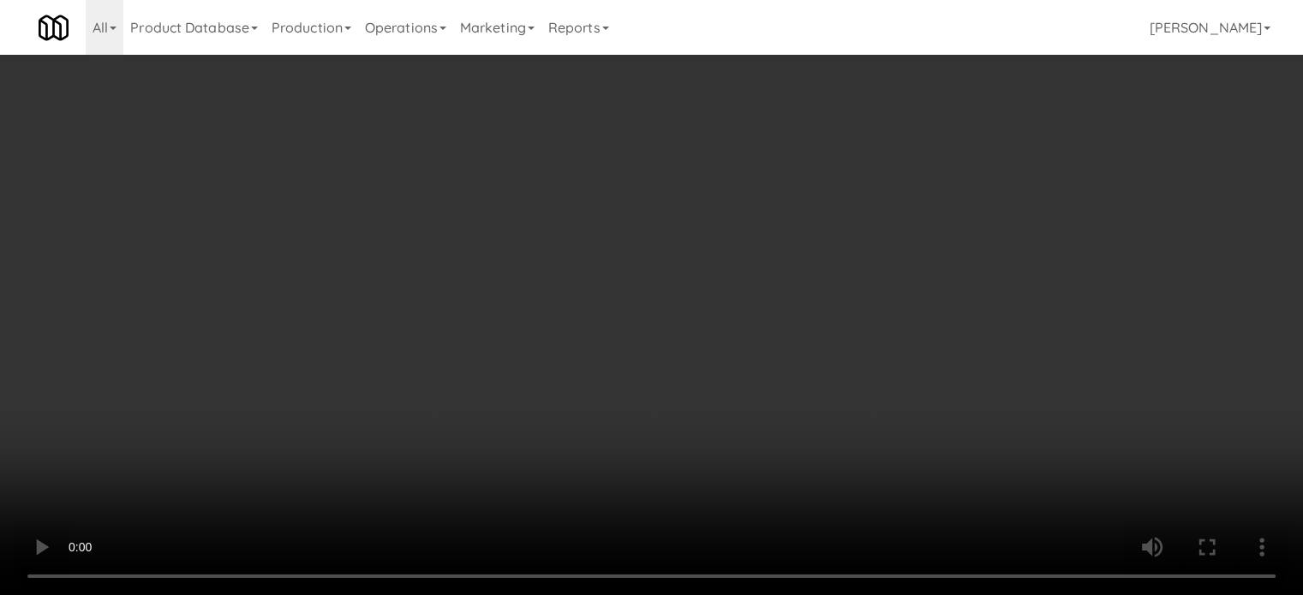
click at [938, 188] on button "Planogram" at bounding box center [927, 182] width 84 height 26
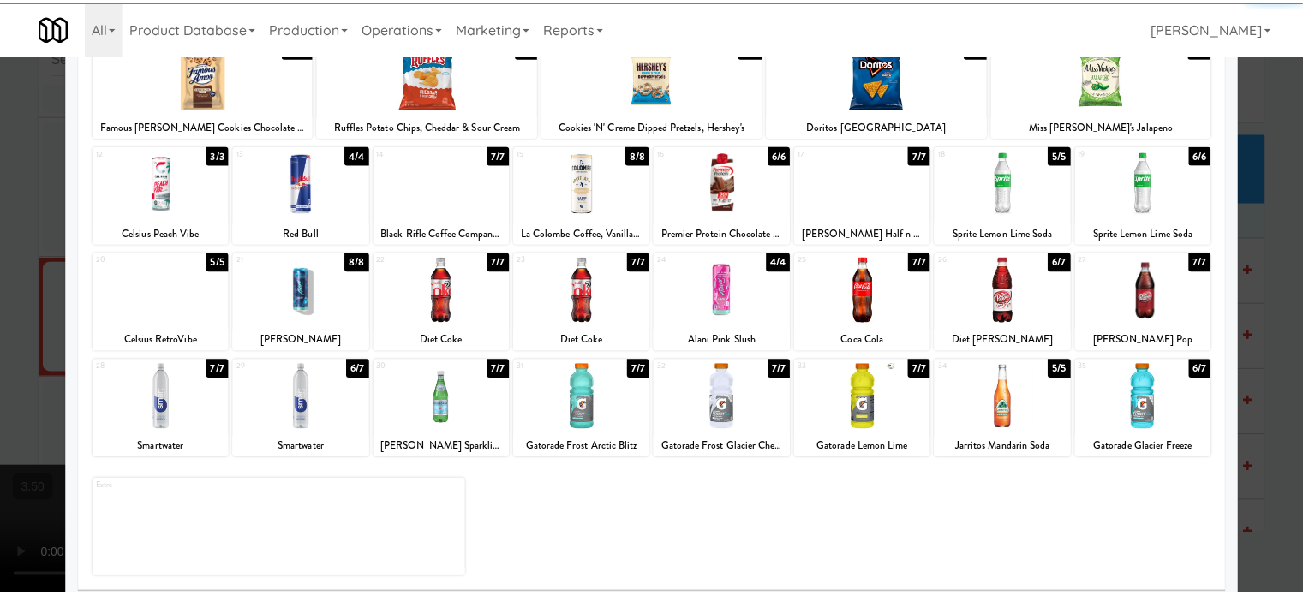
scroll to position [245, 0]
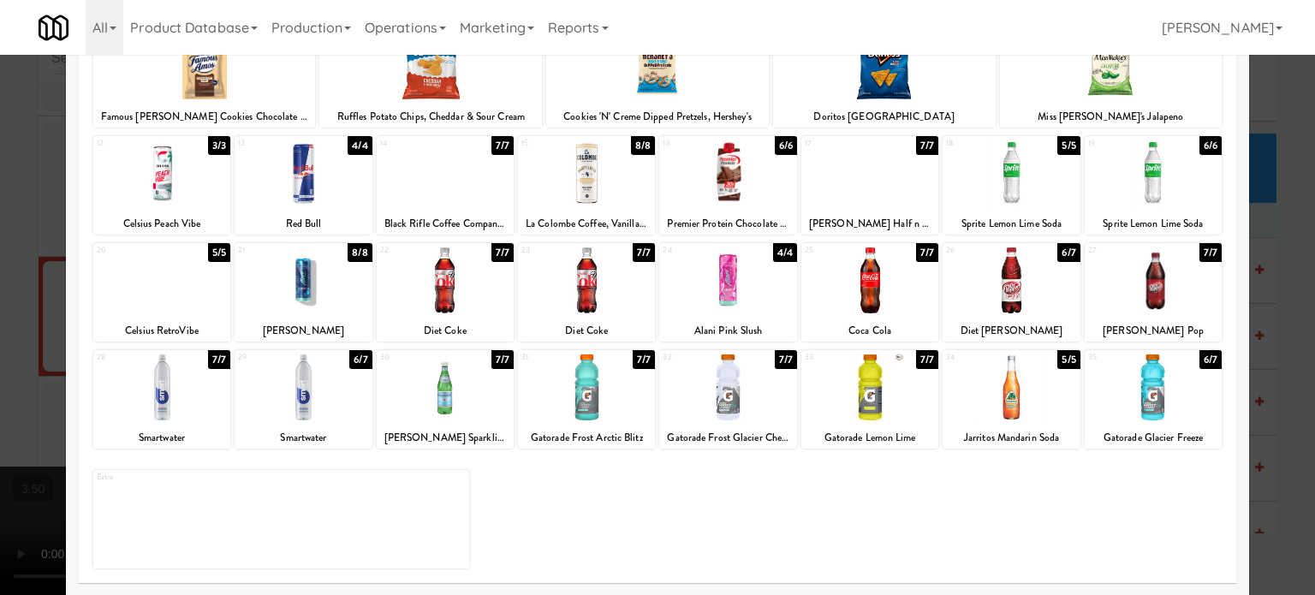
click at [938, 359] on div "5/5" at bounding box center [1069, 359] width 22 height 19
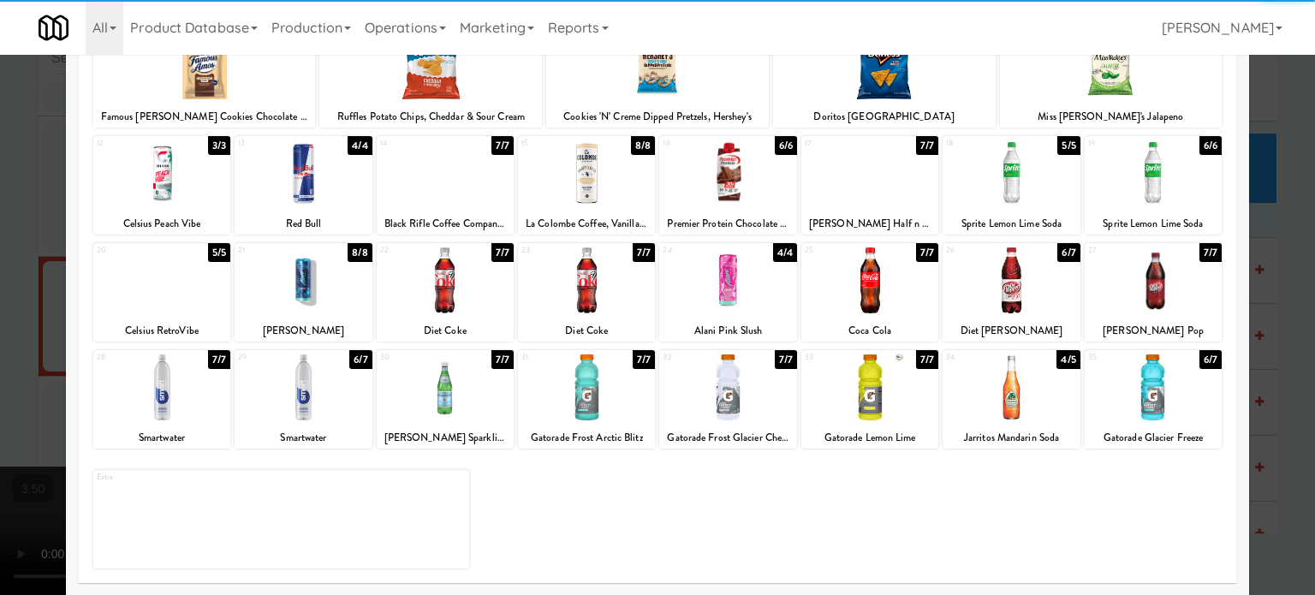
click at [938, 363] on div at bounding box center [657, 297] width 1315 height 595
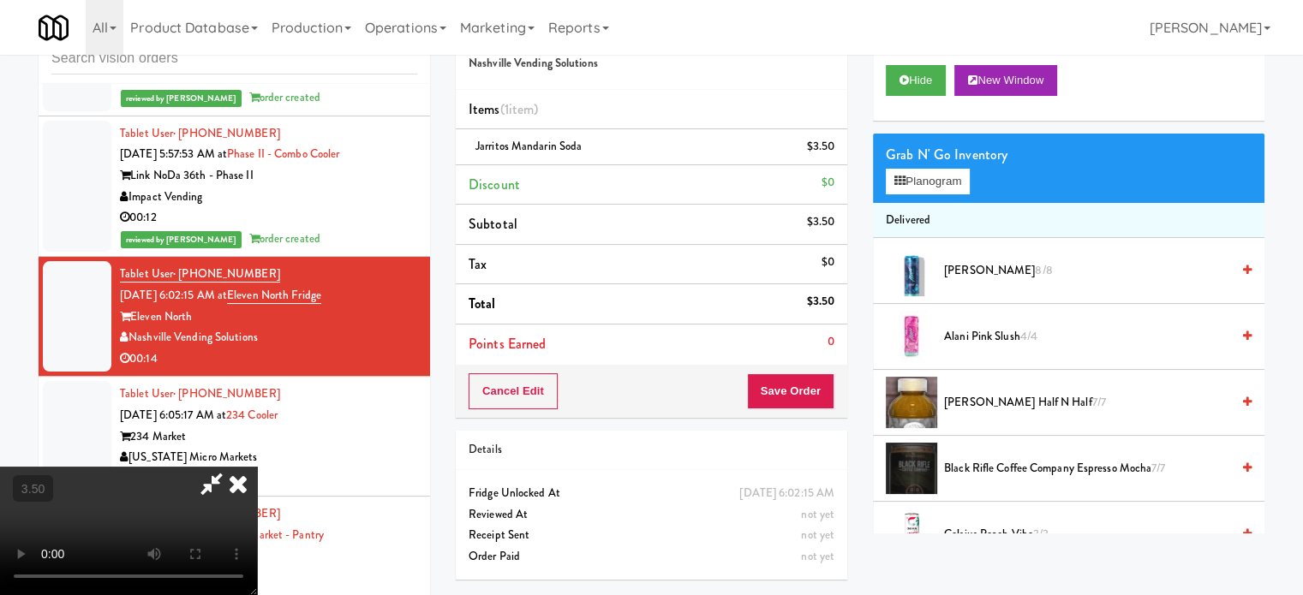
click at [257, 467] on video at bounding box center [128, 531] width 257 height 128
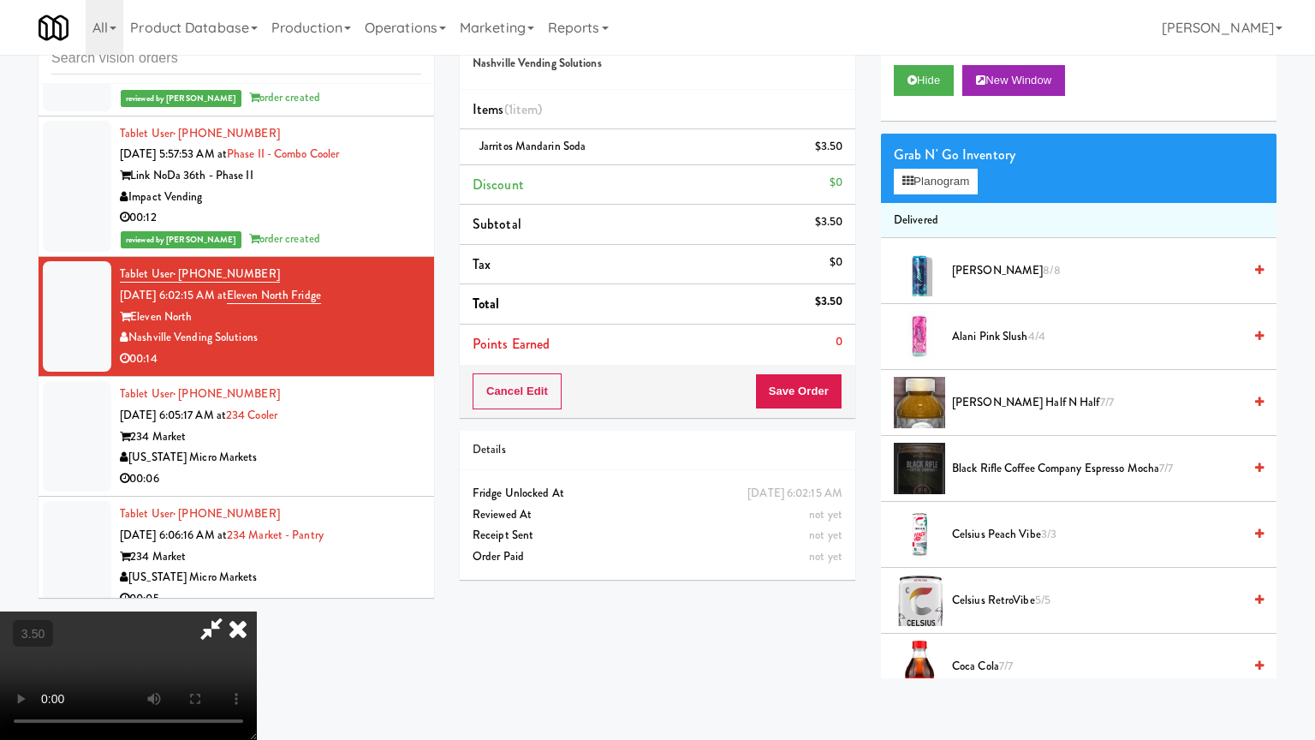
click at [257, 607] on video at bounding box center [128, 675] width 257 height 128
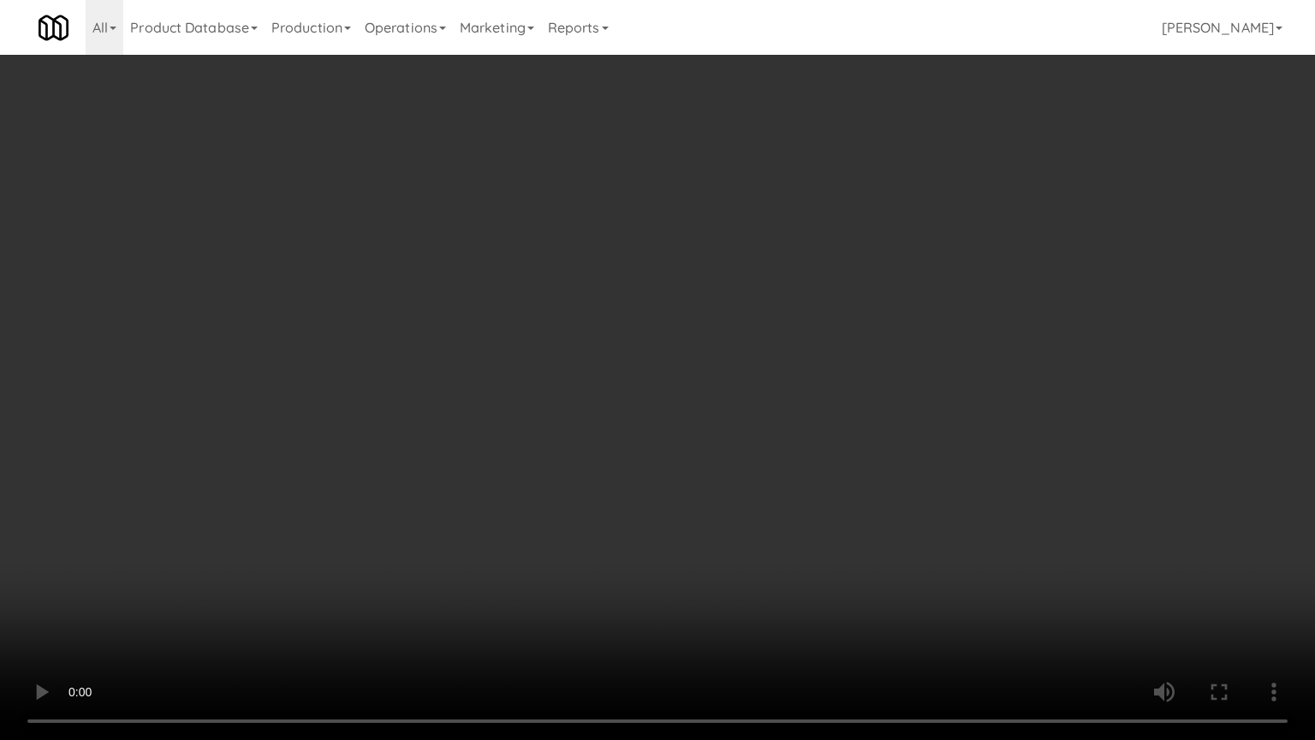
click at [686, 323] on video at bounding box center [657, 370] width 1315 height 740
click at [696, 329] on video at bounding box center [657, 370] width 1315 height 740
click at [698, 331] on video at bounding box center [657, 370] width 1315 height 740
click at [700, 355] on video at bounding box center [657, 370] width 1315 height 740
click at [718, 377] on video at bounding box center [657, 370] width 1315 height 740
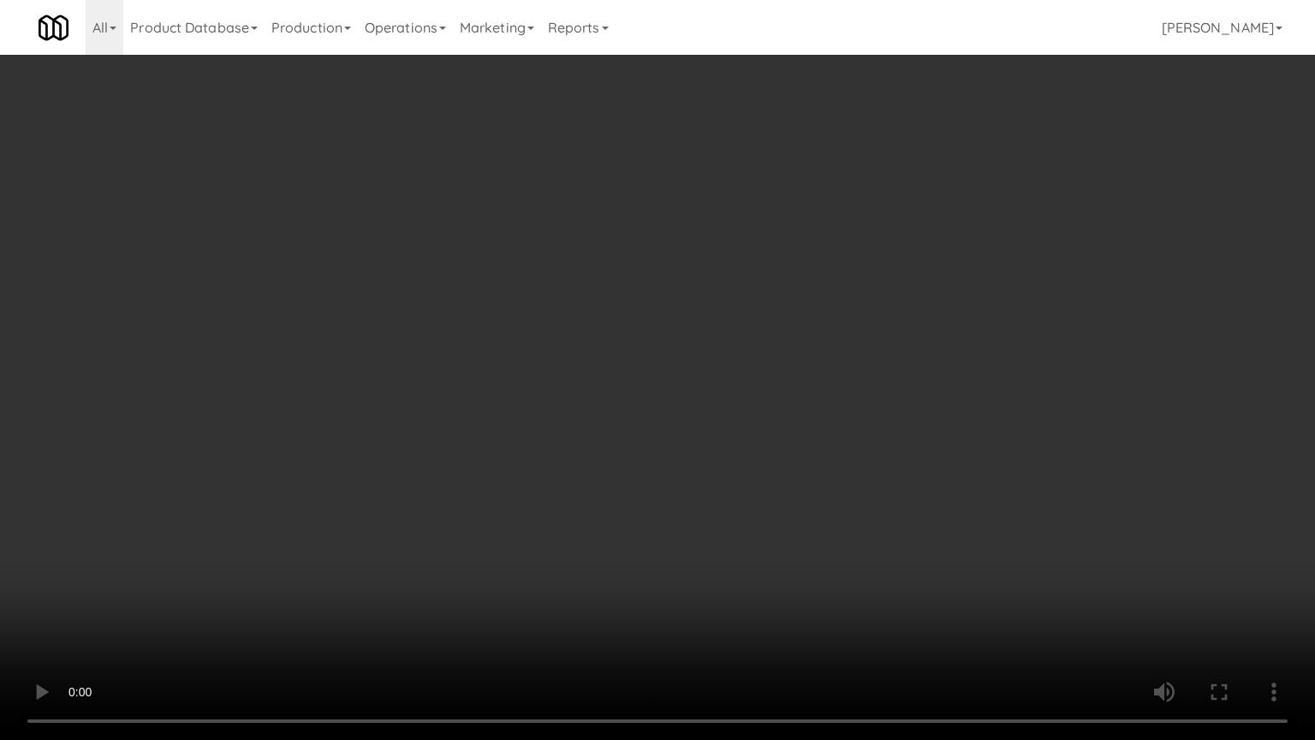
click at [506, 372] on video at bounding box center [657, 370] width 1315 height 740
click at [390, 376] on video at bounding box center [657, 370] width 1315 height 740
drag, startPoint x: 488, startPoint y: 393, endPoint x: 496, endPoint y: 386, distance: 10.3
click at [492, 391] on video at bounding box center [657, 370] width 1315 height 740
drag, startPoint x: 496, startPoint y: 386, endPoint x: 662, endPoint y: 259, distance: 209.0
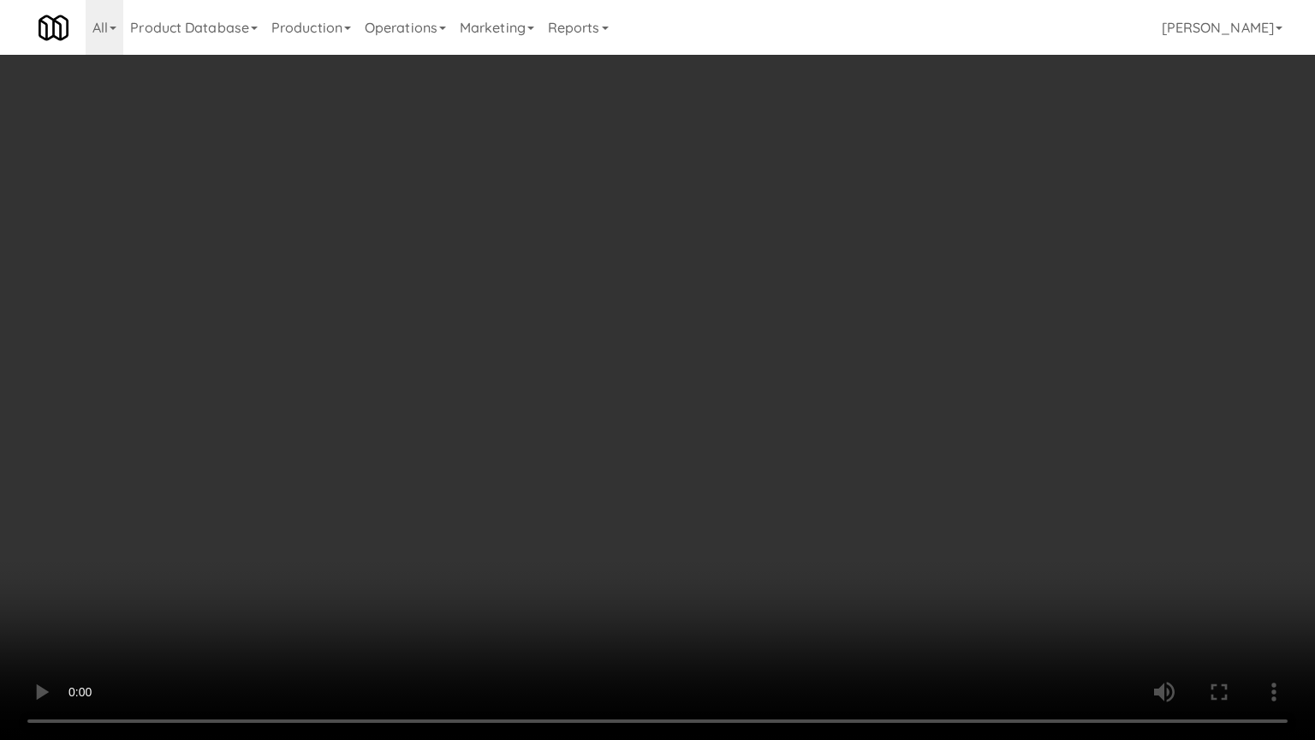
click at [498, 386] on video at bounding box center [657, 370] width 1315 height 740
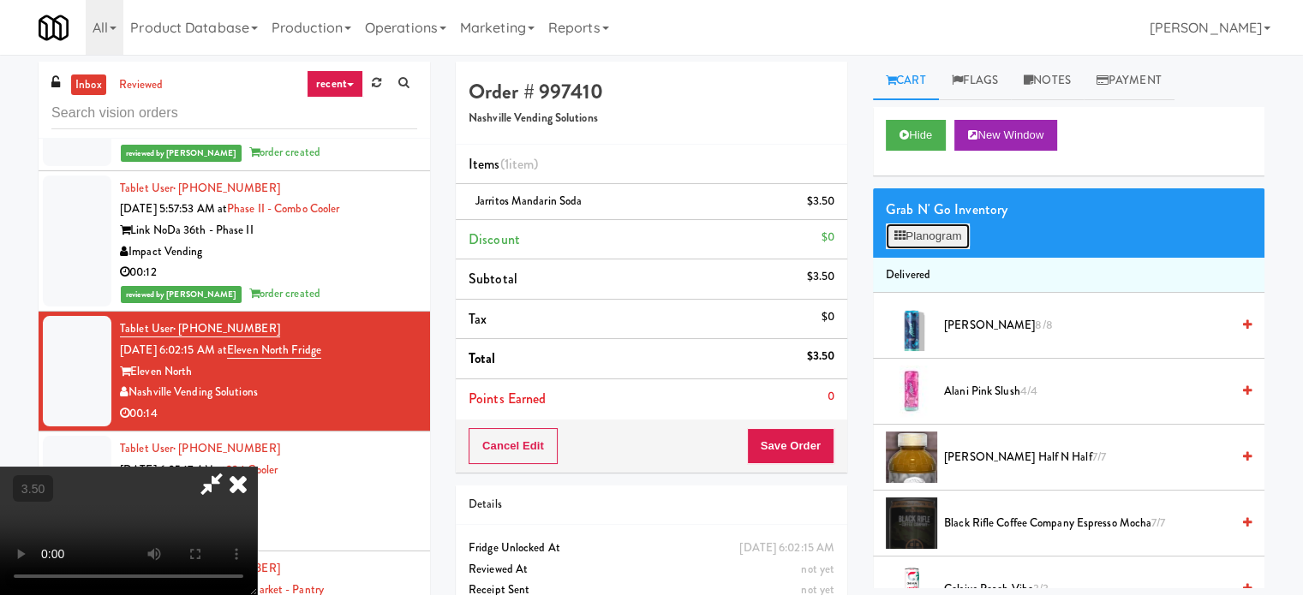
click at [938, 234] on button "Planogram" at bounding box center [927, 237] width 84 height 26
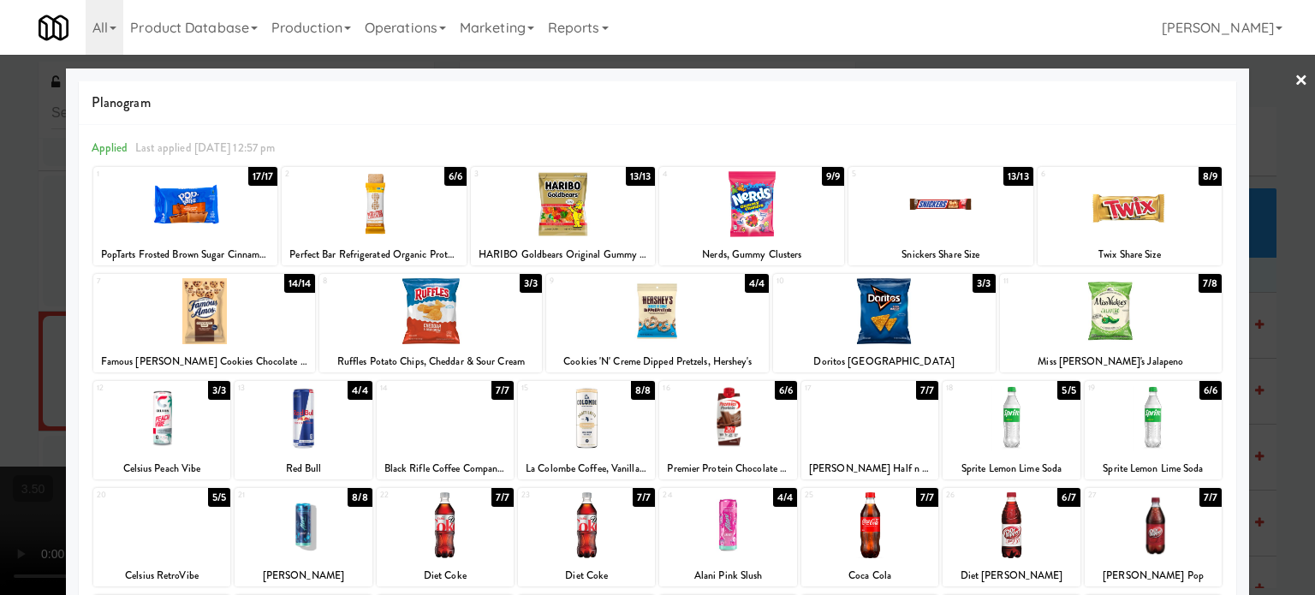
click at [295, 279] on div "14/14" at bounding box center [300, 283] width 32 height 19
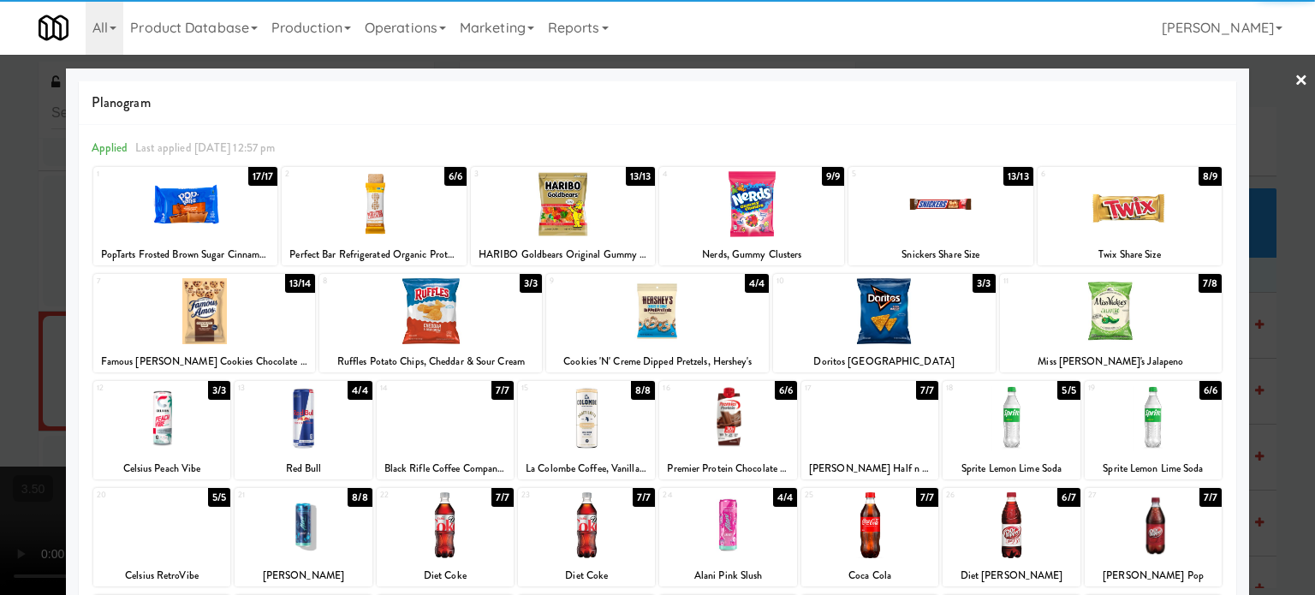
click at [938, 268] on div at bounding box center [657, 297] width 1315 height 595
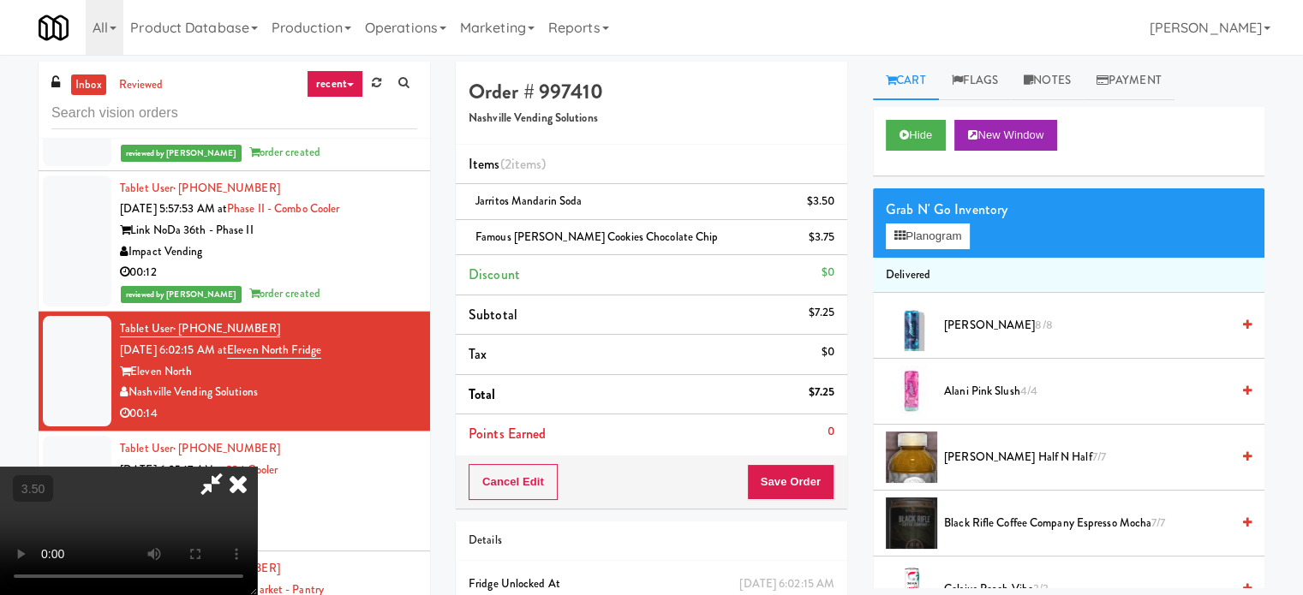
click at [257, 467] on video at bounding box center [128, 531] width 257 height 128
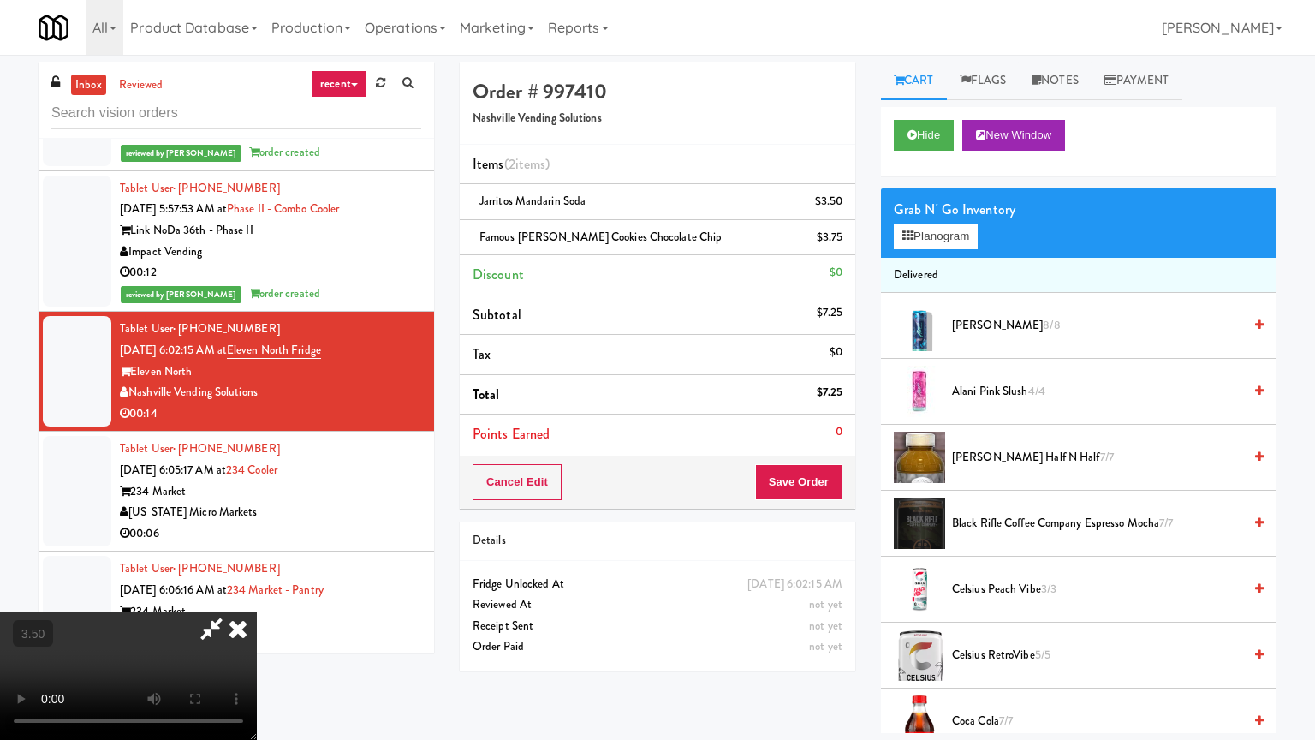
click at [257, 607] on video at bounding box center [128, 675] width 257 height 128
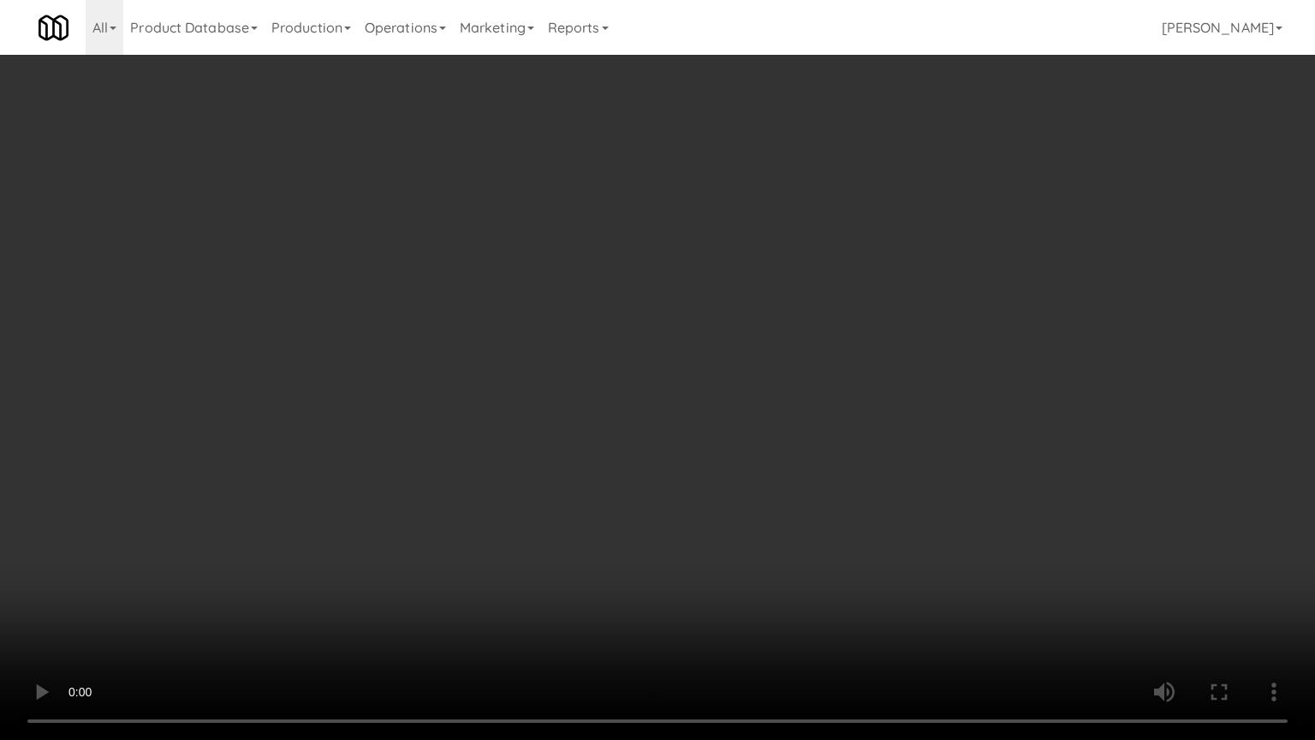
click at [689, 339] on video at bounding box center [657, 370] width 1315 height 740
click at [704, 344] on video at bounding box center [657, 370] width 1315 height 740
click at [677, 364] on video at bounding box center [657, 370] width 1315 height 740
click at [665, 366] on video at bounding box center [657, 370] width 1315 height 740
click at [724, 380] on video at bounding box center [657, 370] width 1315 height 740
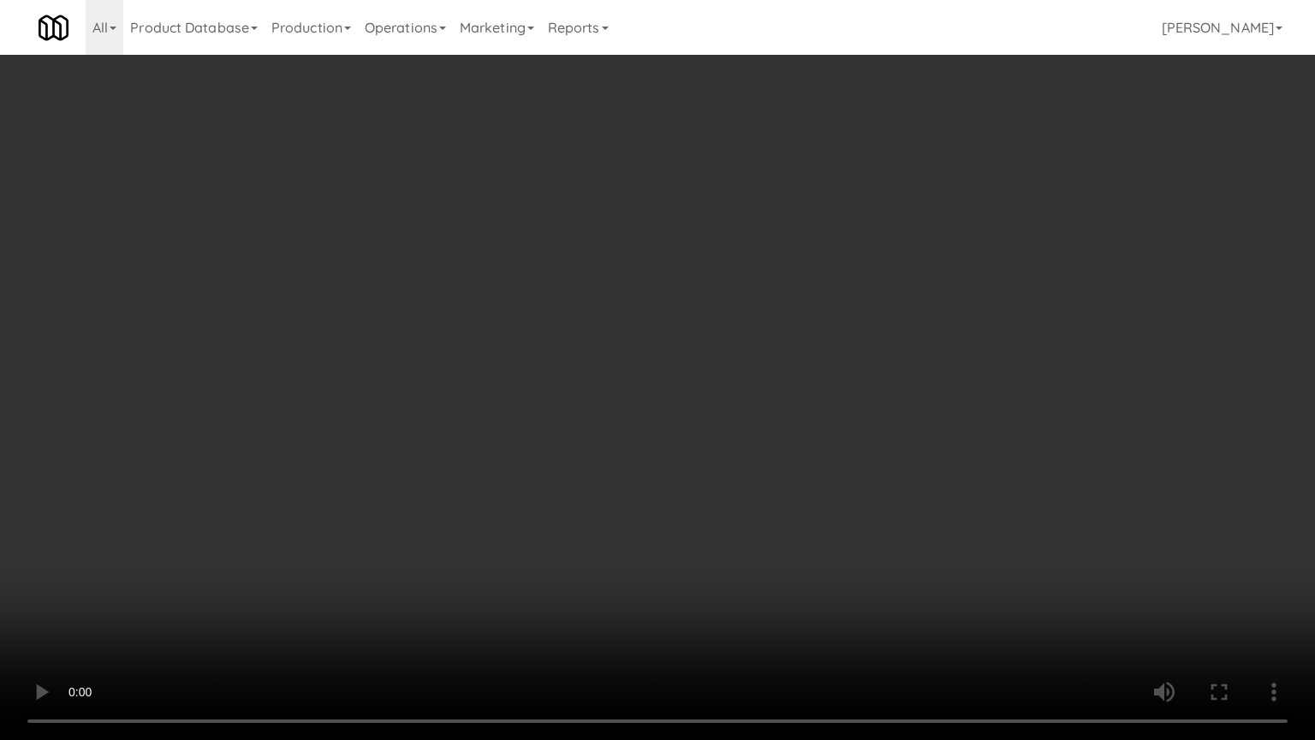
click at [558, 377] on video at bounding box center [657, 370] width 1315 height 740
click at [634, 376] on video at bounding box center [657, 370] width 1315 height 740
click at [449, 372] on video at bounding box center [657, 370] width 1315 height 740
click at [445, 367] on video at bounding box center [657, 370] width 1315 height 740
click at [691, 394] on video at bounding box center [657, 370] width 1315 height 740
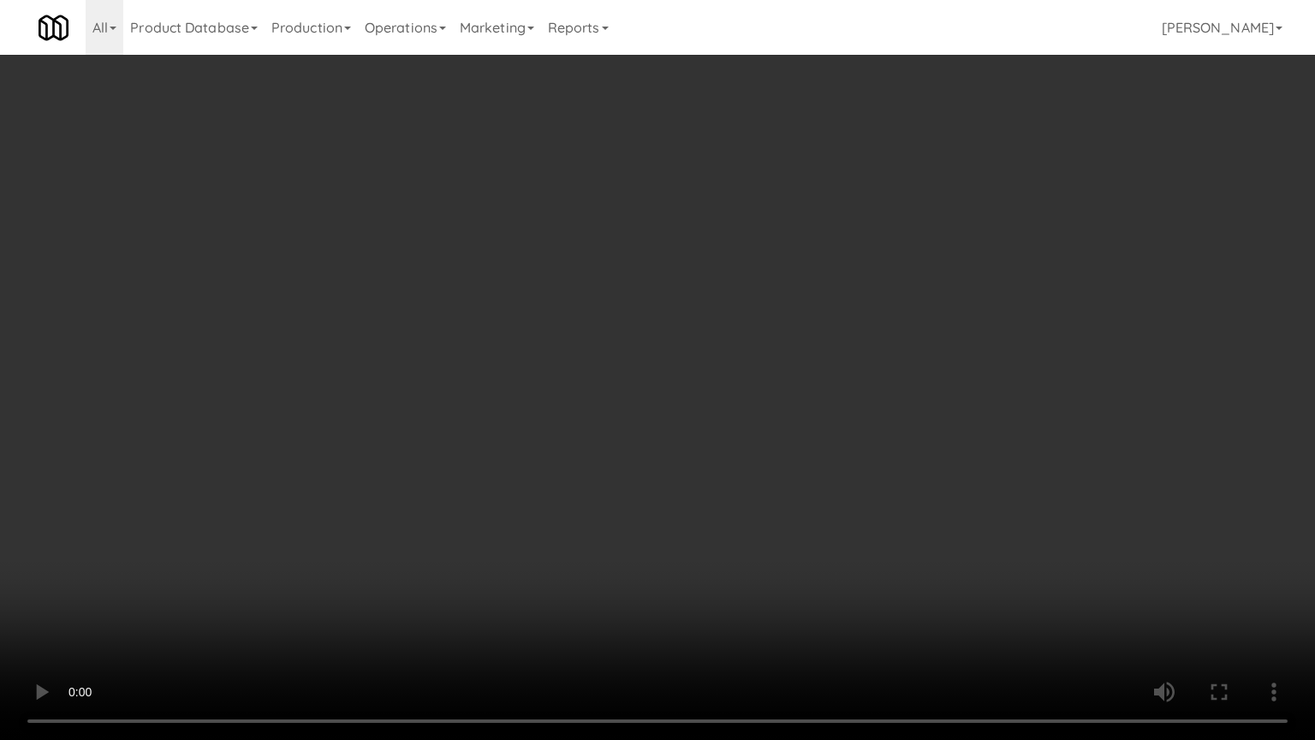
click at [789, 379] on video at bounding box center [657, 370] width 1315 height 740
click at [659, 606] on video at bounding box center [657, 370] width 1315 height 740
click at [525, 454] on video at bounding box center [657, 370] width 1315 height 740
click at [647, 442] on video at bounding box center [657, 370] width 1315 height 740
click at [696, 453] on video at bounding box center [657, 370] width 1315 height 740
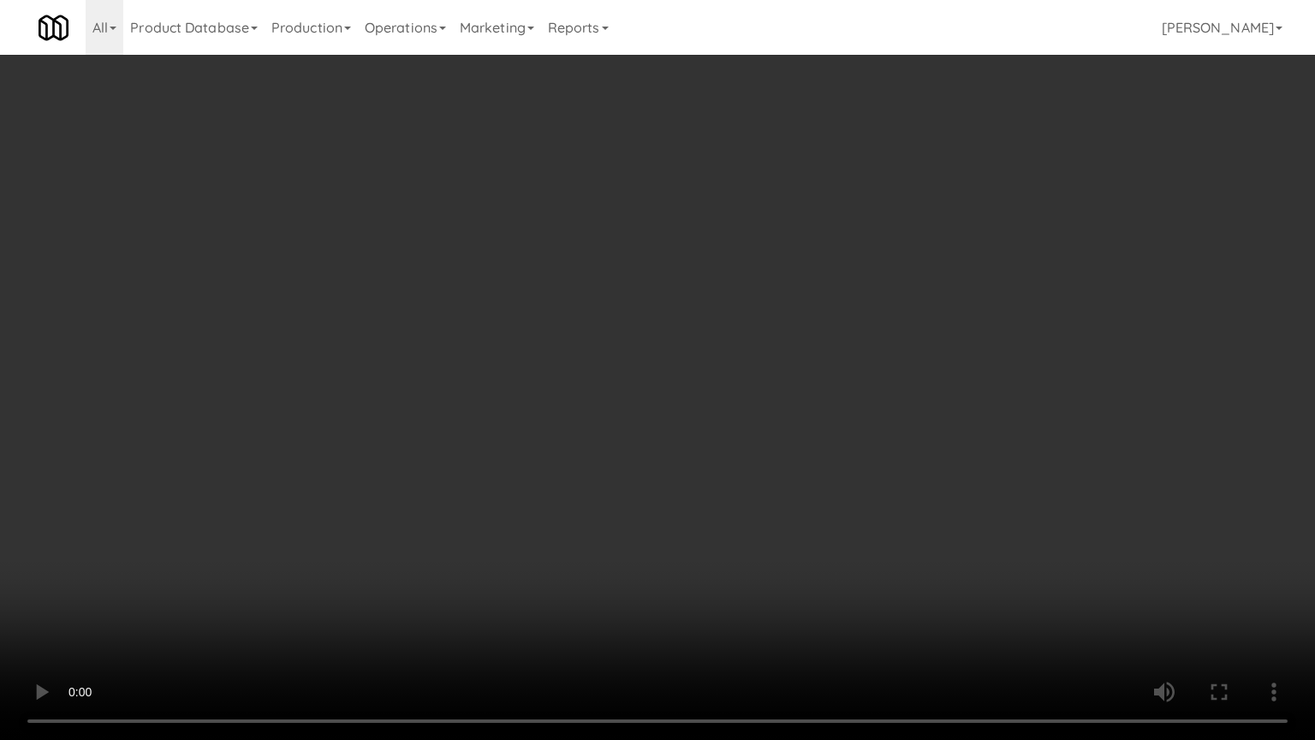
click at [627, 443] on video at bounding box center [657, 370] width 1315 height 740
click at [795, 453] on video at bounding box center [657, 370] width 1315 height 740
click at [732, 462] on video at bounding box center [657, 370] width 1315 height 740
click at [736, 429] on video at bounding box center [657, 370] width 1315 height 740
click at [742, 419] on video at bounding box center [657, 370] width 1315 height 740
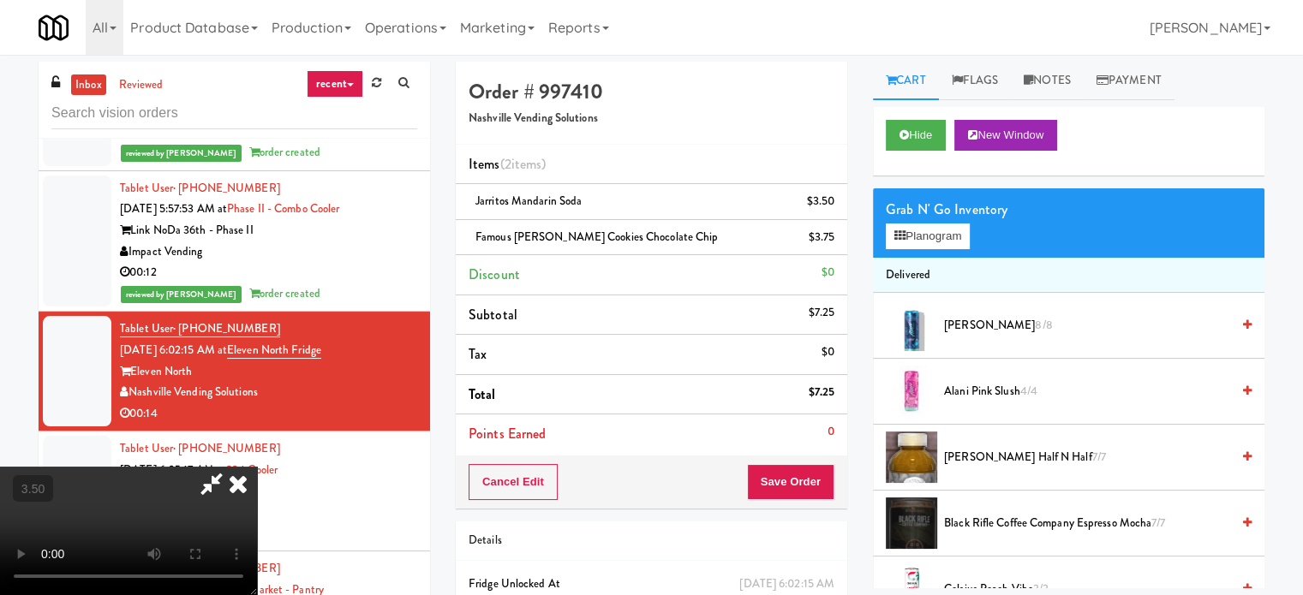
click at [257, 467] on icon at bounding box center [238, 484] width 38 height 34
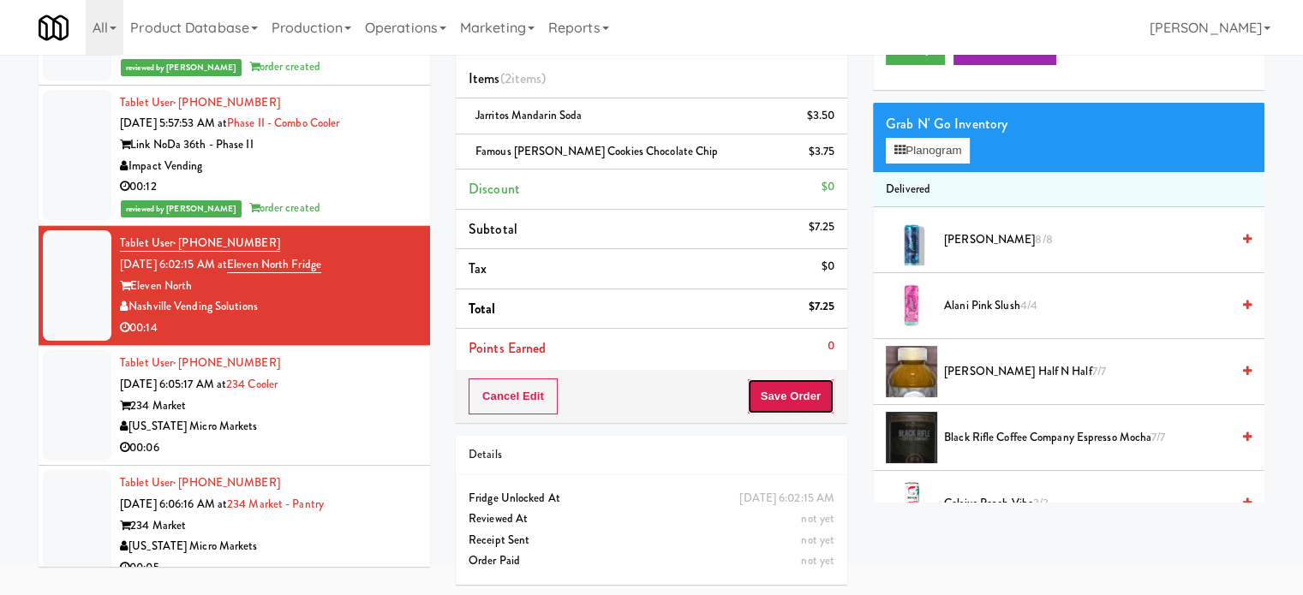
click at [809, 394] on button "Save Order" at bounding box center [790, 397] width 87 height 36
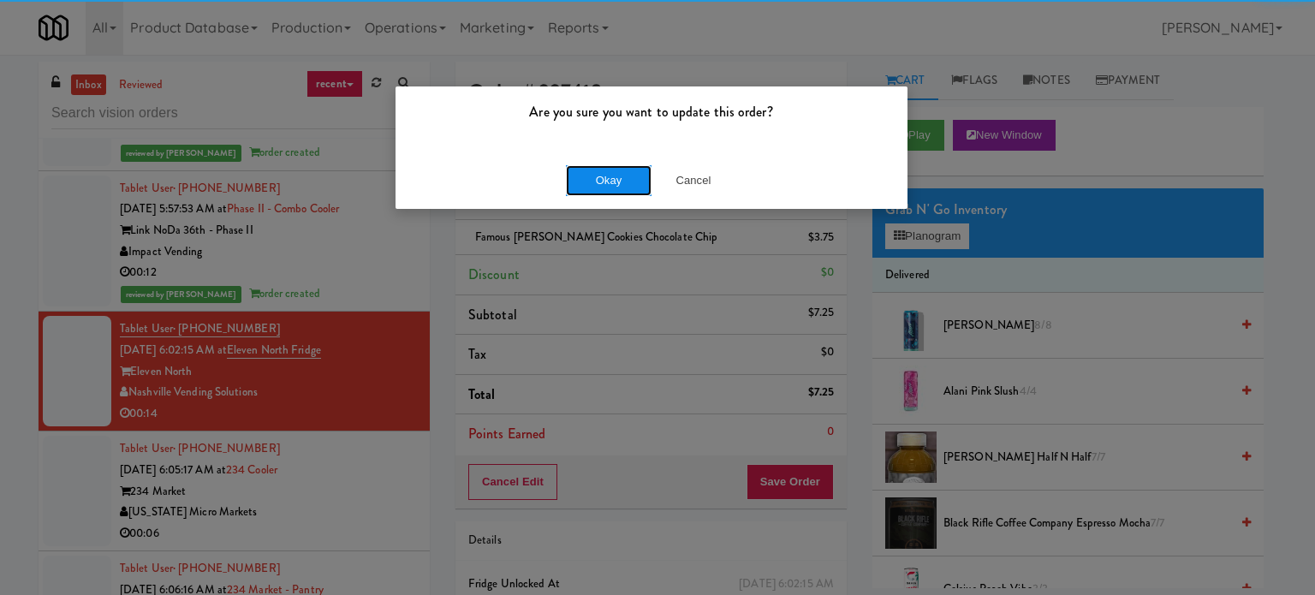
click at [610, 186] on button "Okay" at bounding box center [609, 180] width 86 height 31
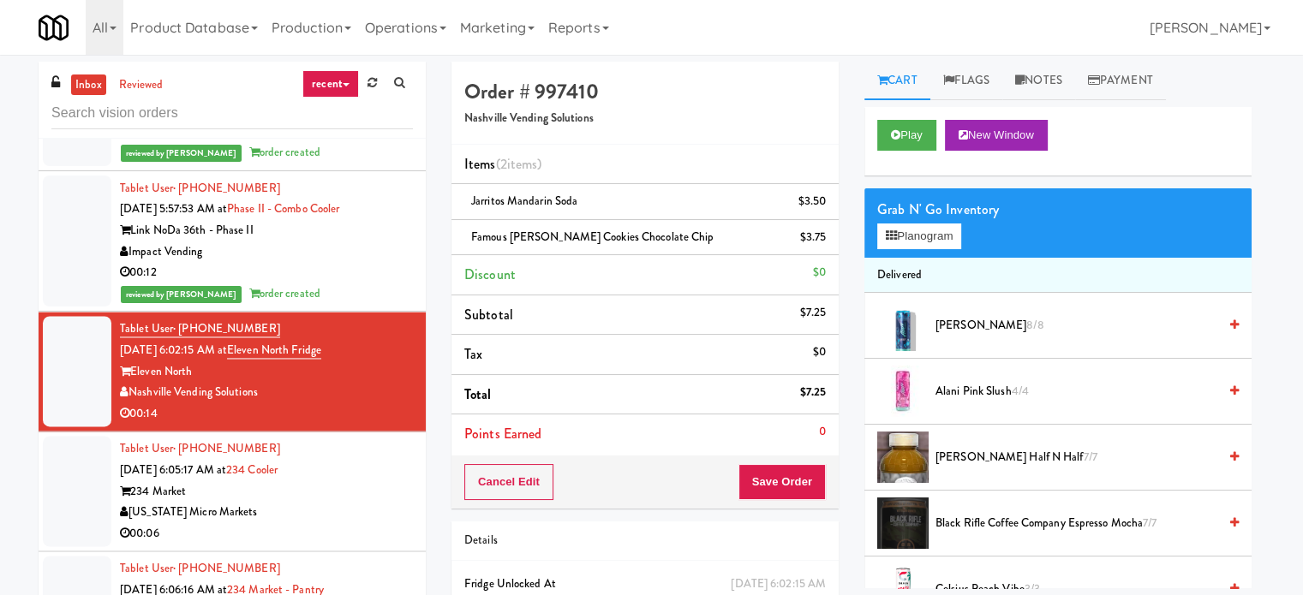
click at [343, 492] on div "234 Market" at bounding box center [266, 491] width 293 height 21
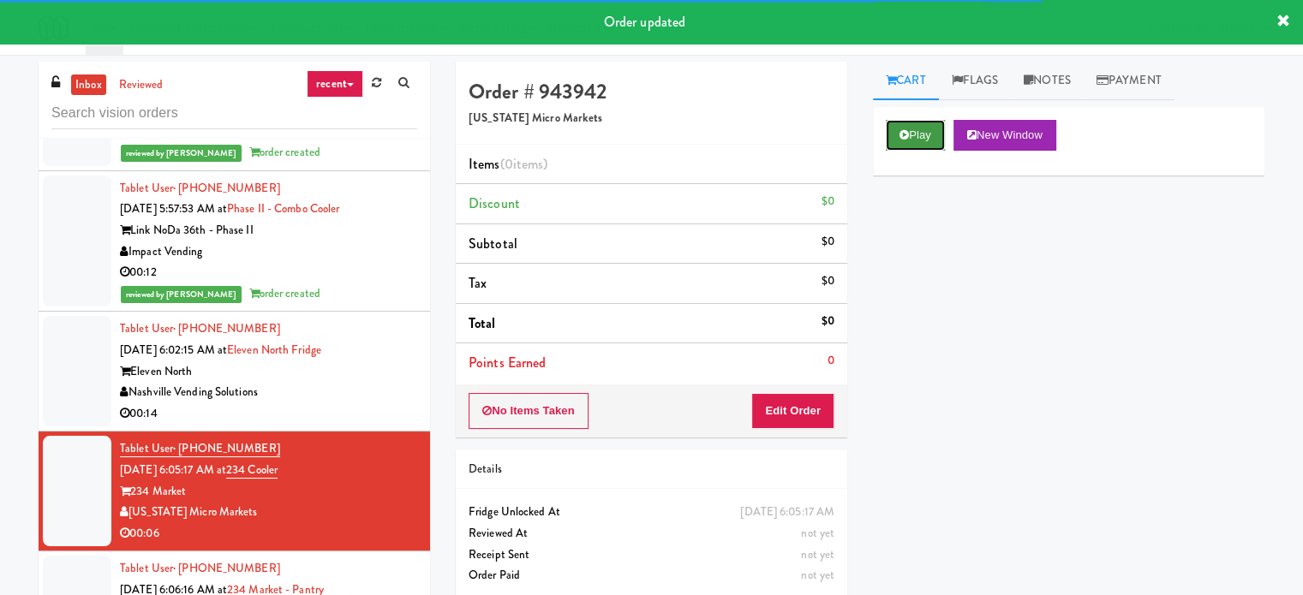
click at [919, 136] on button "Play" at bounding box center [914, 135] width 59 height 31
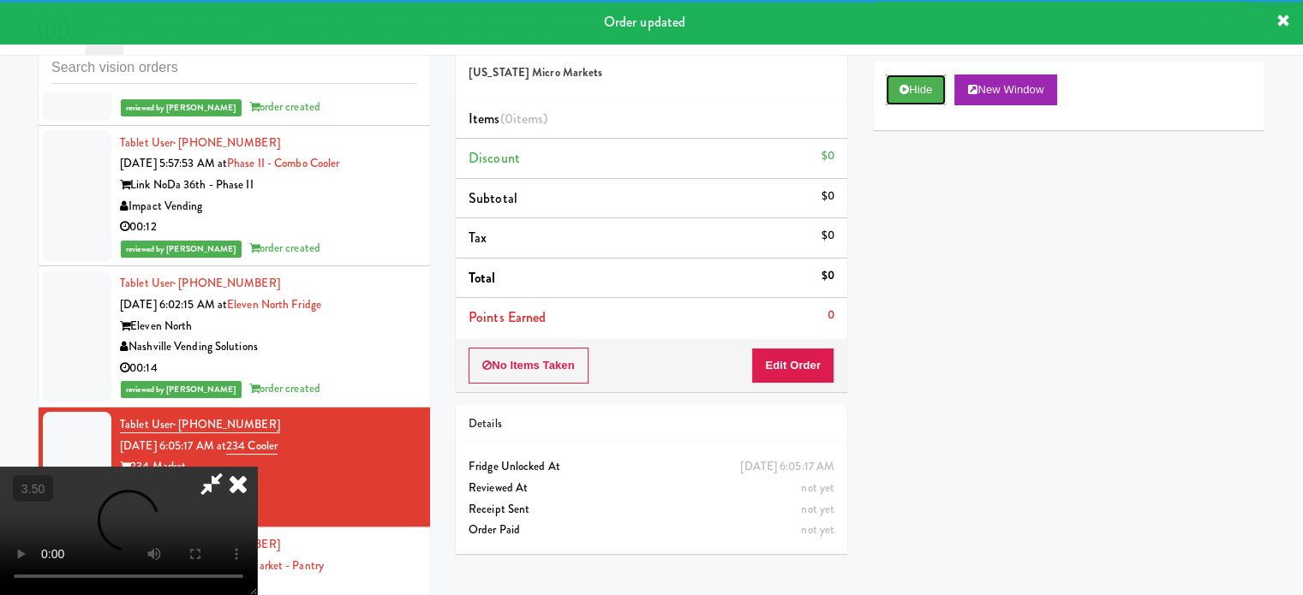
scroll to position [69, 0]
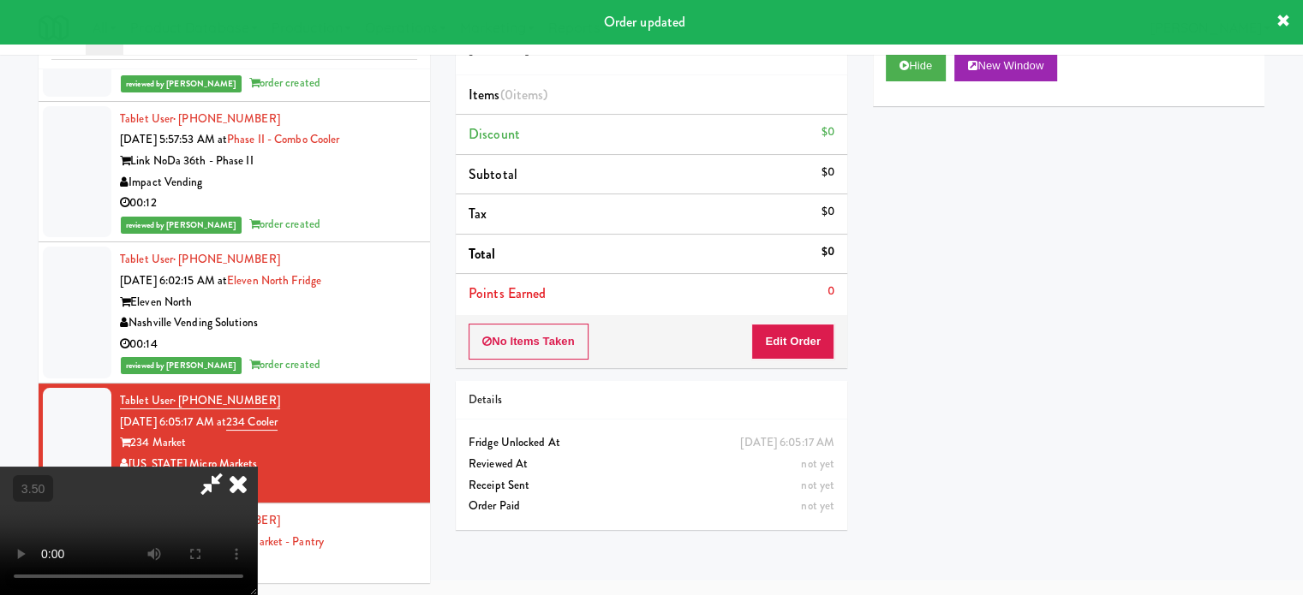
click at [373, 349] on div "00:14" at bounding box center [268, 344] width 297 height 21
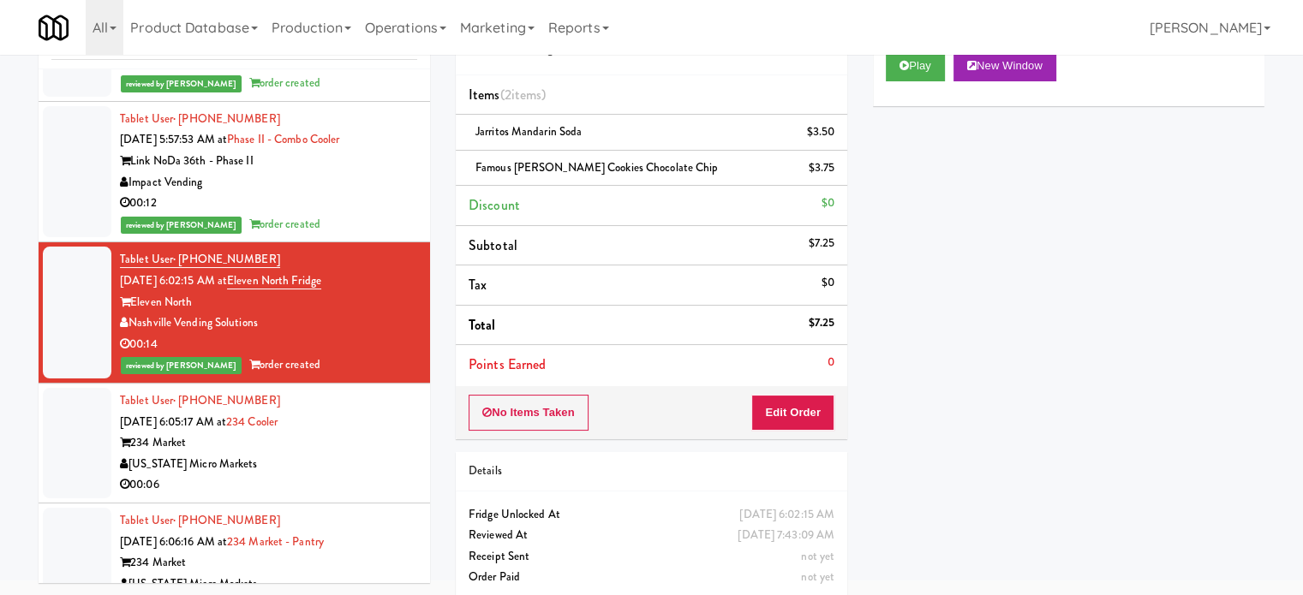
drag, startPoint x: 352, startPoint y: 436, endPoint x: 363, endPoint y: 431, distance: 12.3
click at [353, 436] on div "234 Market" at bounding box center [268, 442] width 297 height 21
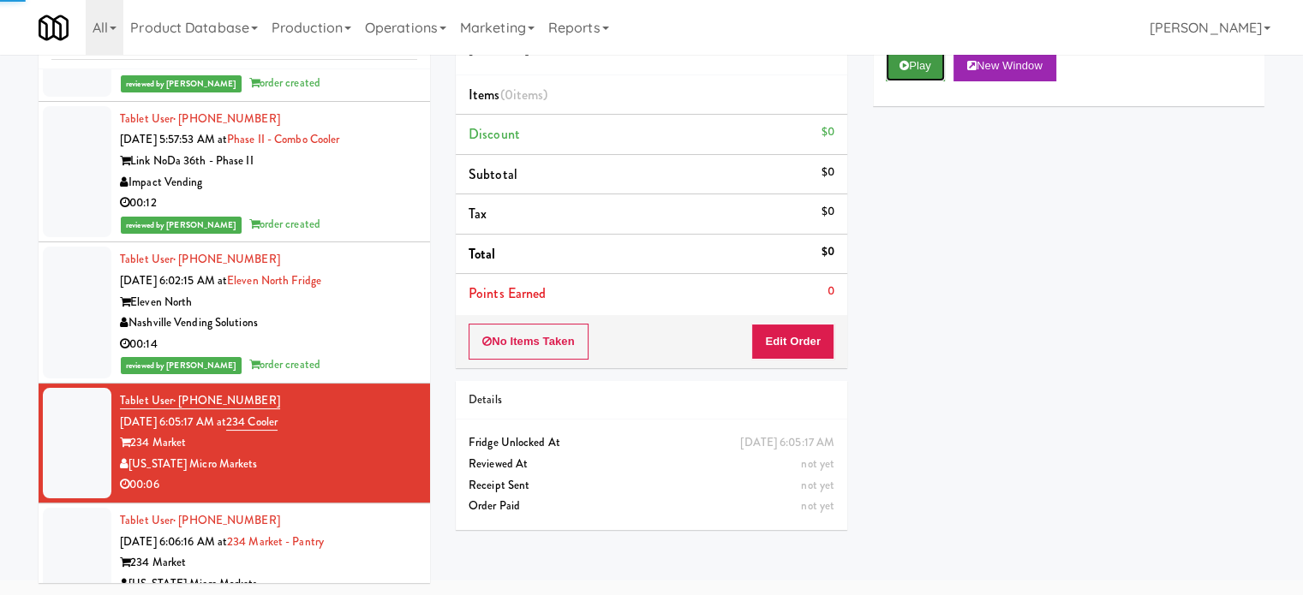
click at [907, 63] on icon at bounding box center [903, 65] width 9 height 11
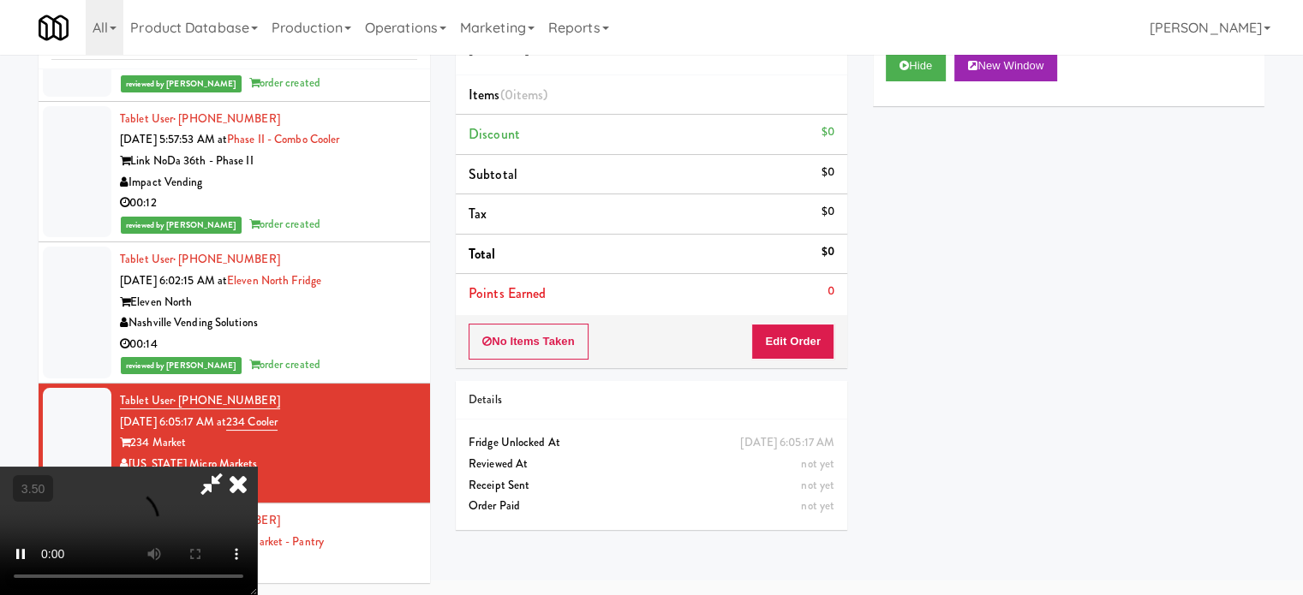
click at [790, 361] on div "No Items Taken Edit Order" at bounding box center [651, 341] width 391 height 53
click at [791, 338] on button "Edit Order" at bounding box center [792, 342] width 83 height 36
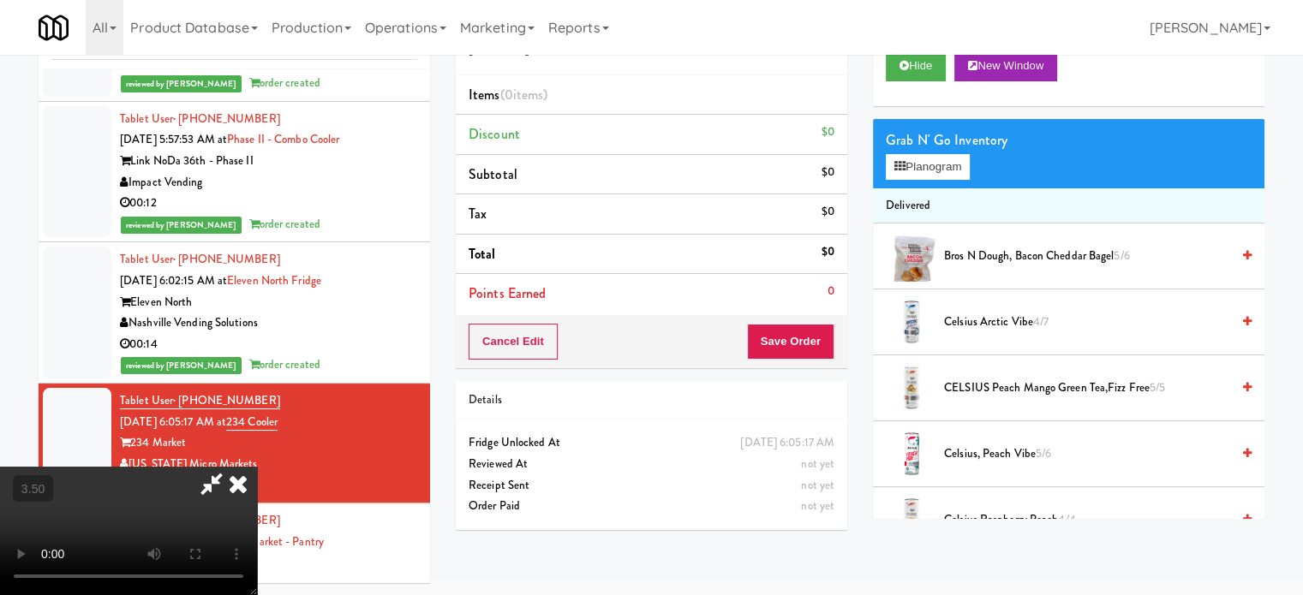
click at [257, 467] on video at bounding box center [128, 531] width 257 height 128
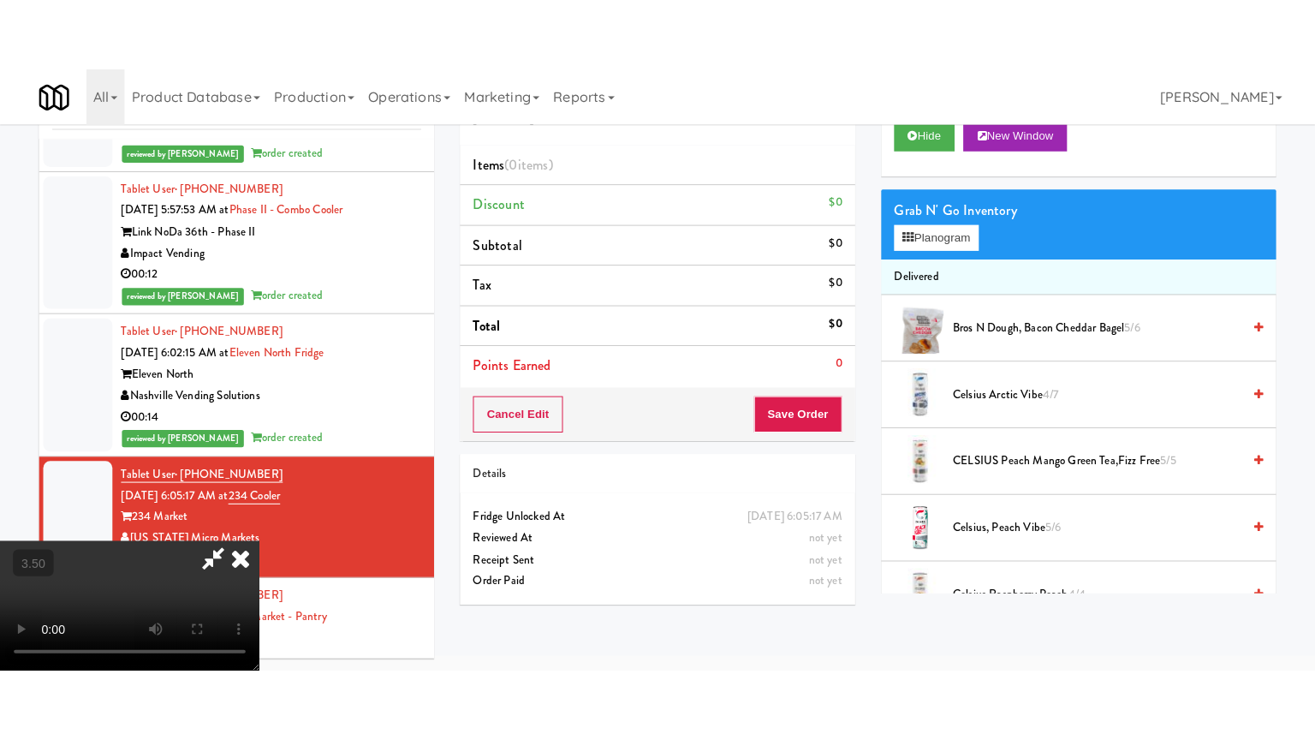
scroll to position [55, 0]
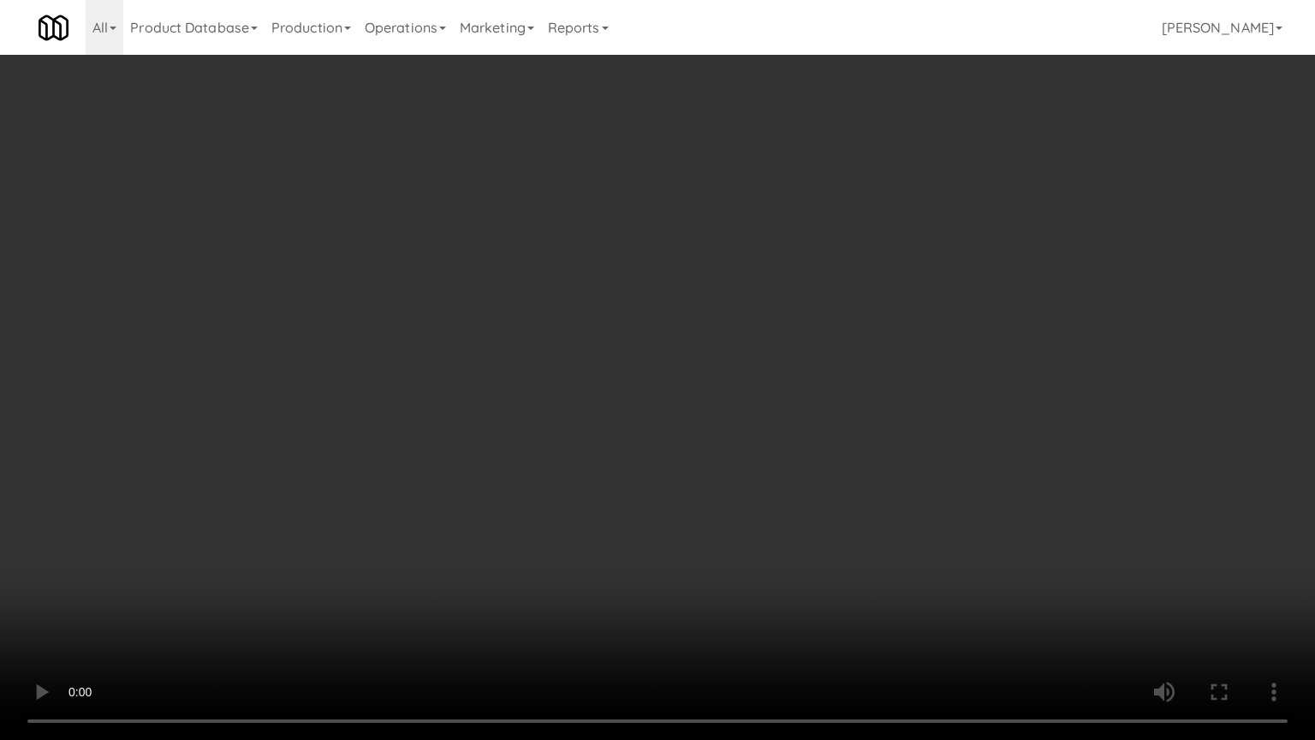
click at [641, 361] on video at bounding box center [657, 370] width 1315 height 740
click at [644, 373] on video at bounding box center [657, 370] width 1315 height 740
click at [667, 387] on video at bounding box center [657, 370] width 1315 height 740
click at [667, 388] on video at bounding box center [657, 370] width 1315 height 740
click at [777, 439] on video at bounding box center [657, 370] width 1315 height 740
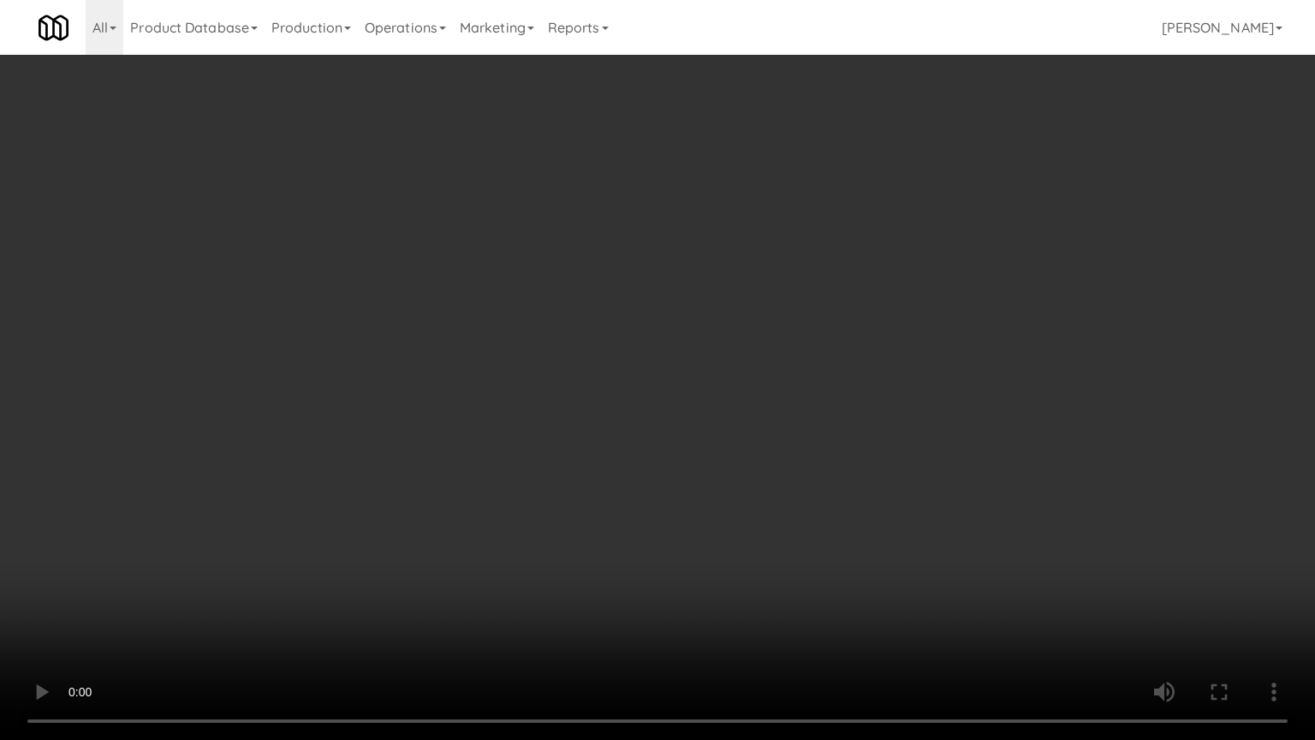
drag, startPoint x: 659, startPoint y: 414, endPoint x: 699, endPoint y: 409, distance: 39.7
click at [659, 414] on video at bounding box center [657, 370] width 1315 height 740
click at [798, 440] on video at bounding box center [657, 370] width 1315 height 740
click at [773, 429] on video at bounding box center [657, 370] width 1315 height 740
click at [776, 425] on video at bounding box center [657, 370] width 1315 height 740
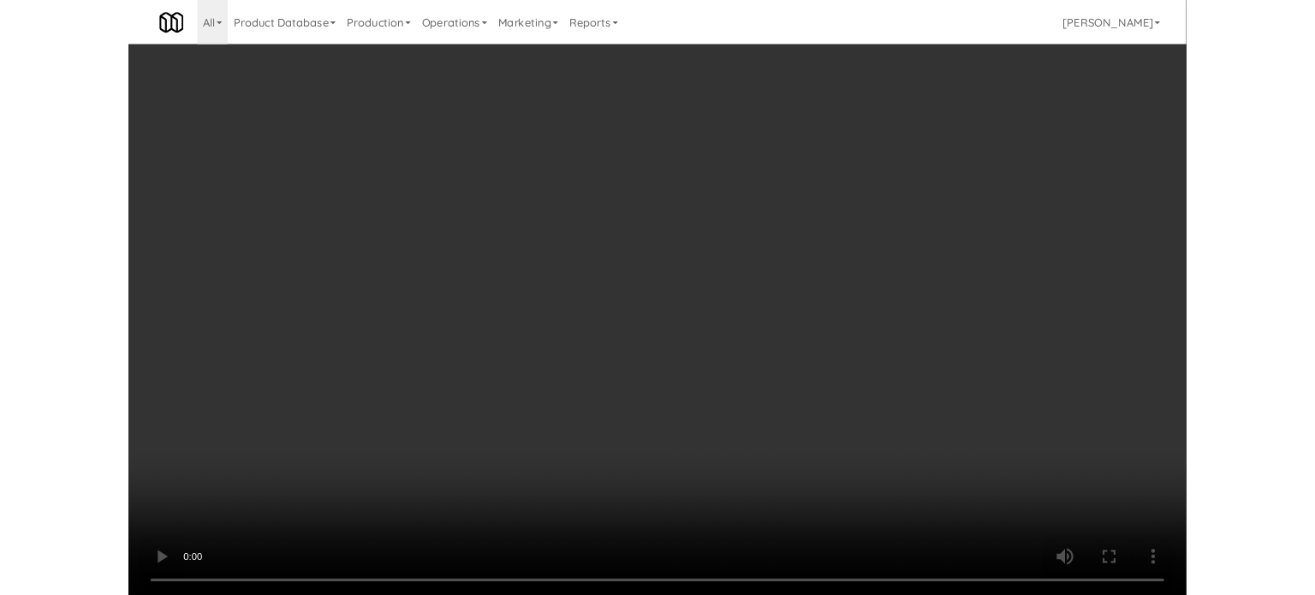
scroll to position [69, 0]
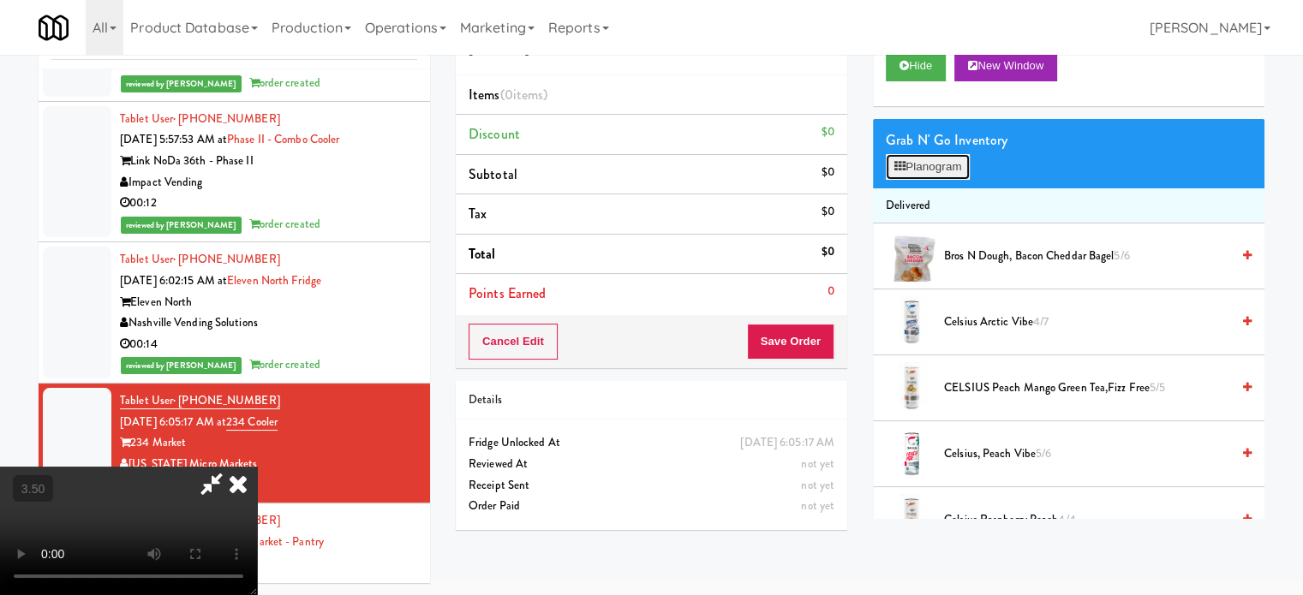
click at [933, 163] on button "Planogram" at bounding box center [927, 167] width 84 height 26
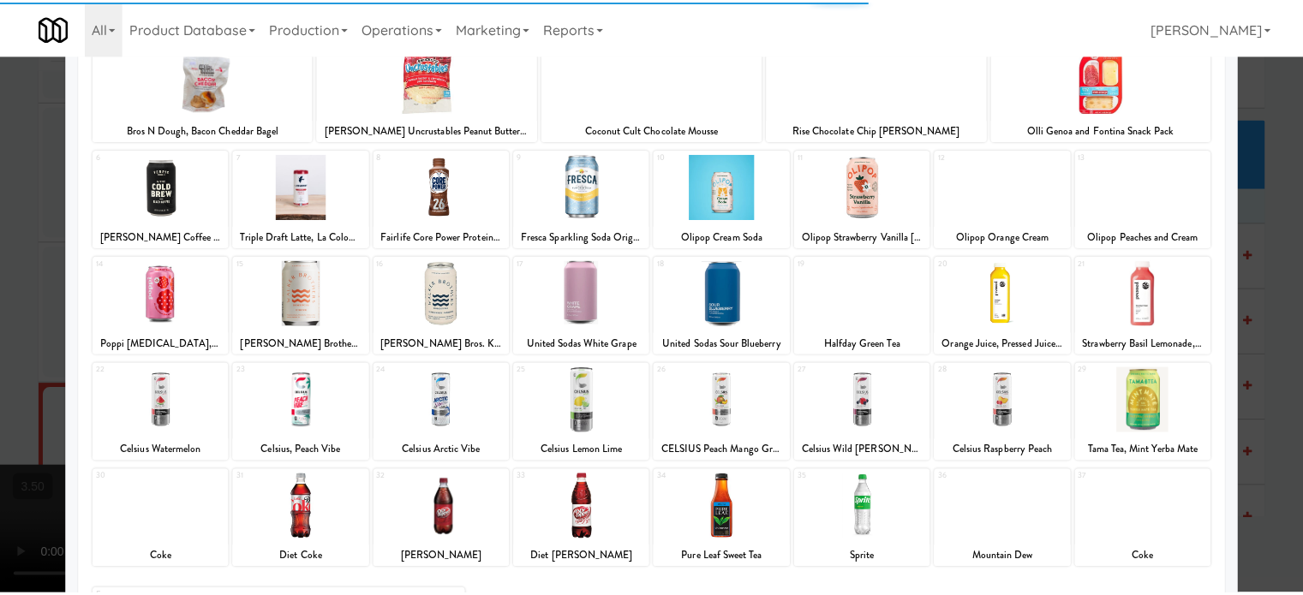
scroll to position [245, 0]
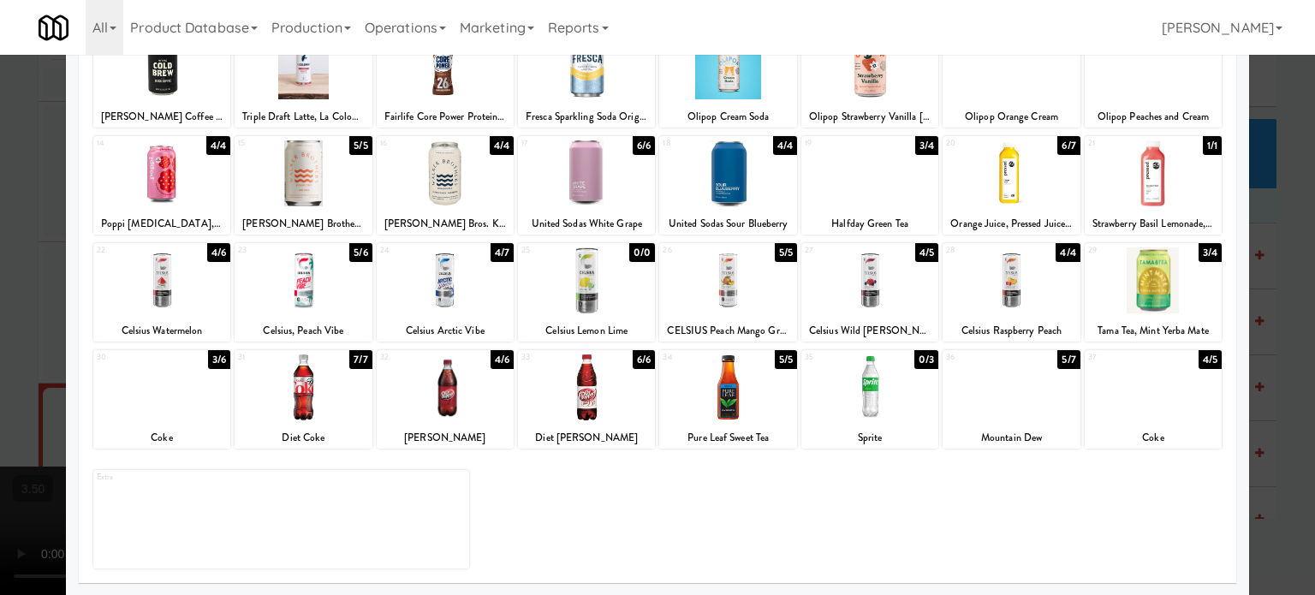
click at [938, 386] on div at bounding box center [657, 297] width 1315 height 595
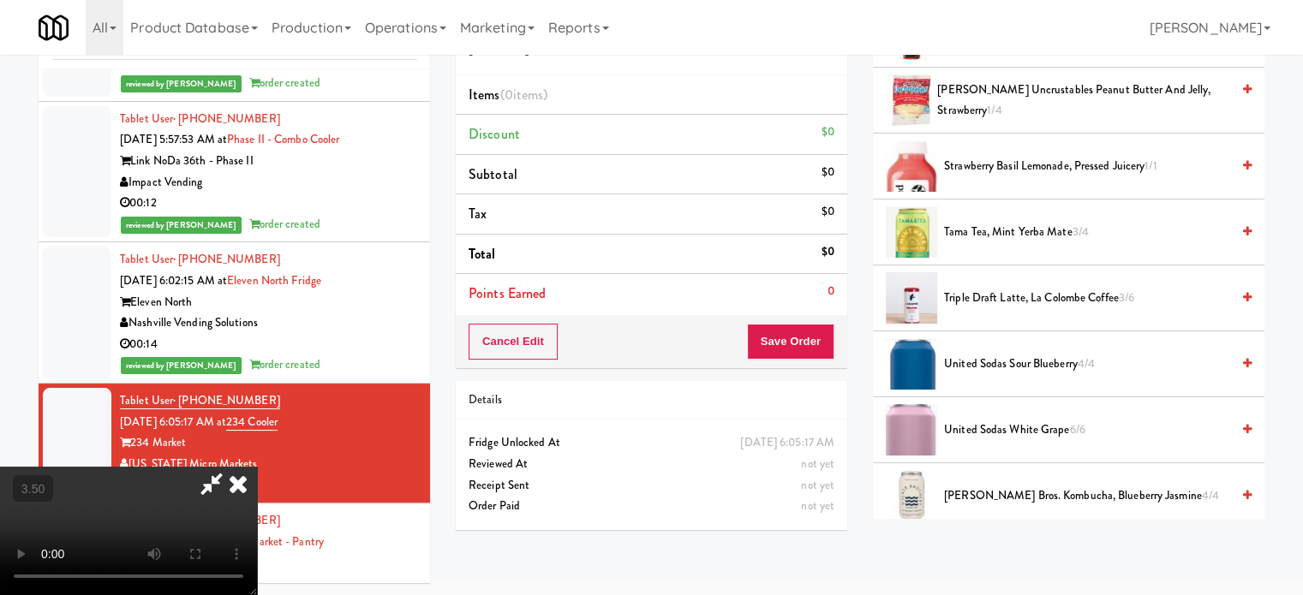
scroll to position [2072, 0]
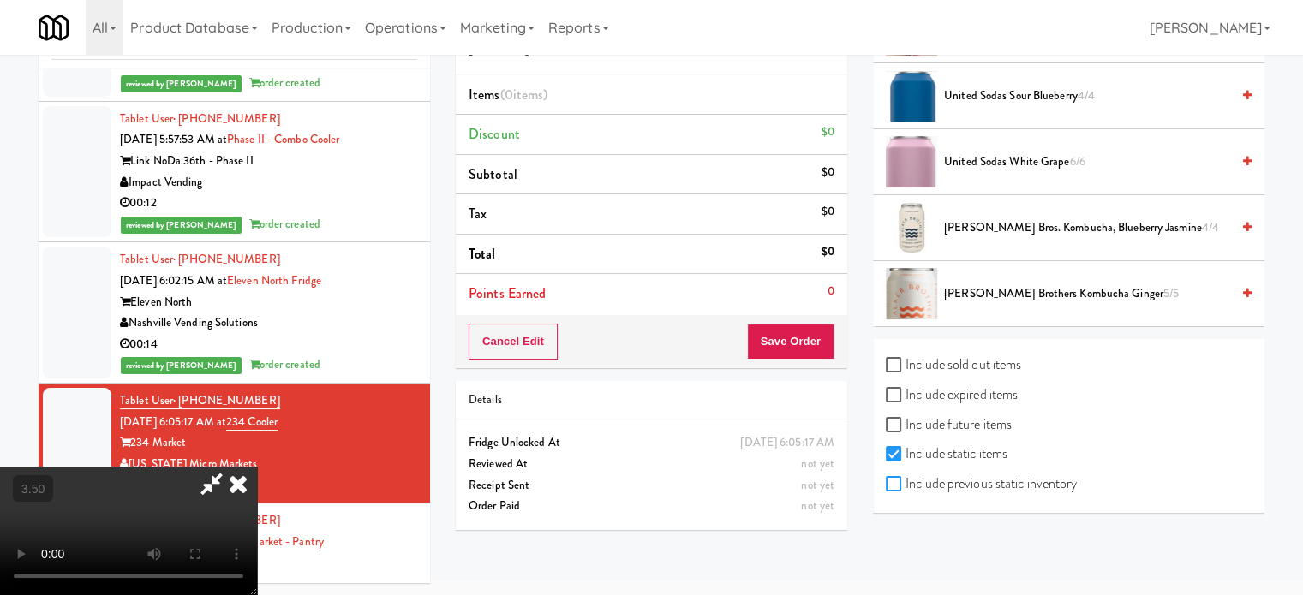
click at [899, 483] on input "Include previous static inventory" at bounding box center [895, 485] width 20 height 14
checkbox input "true"
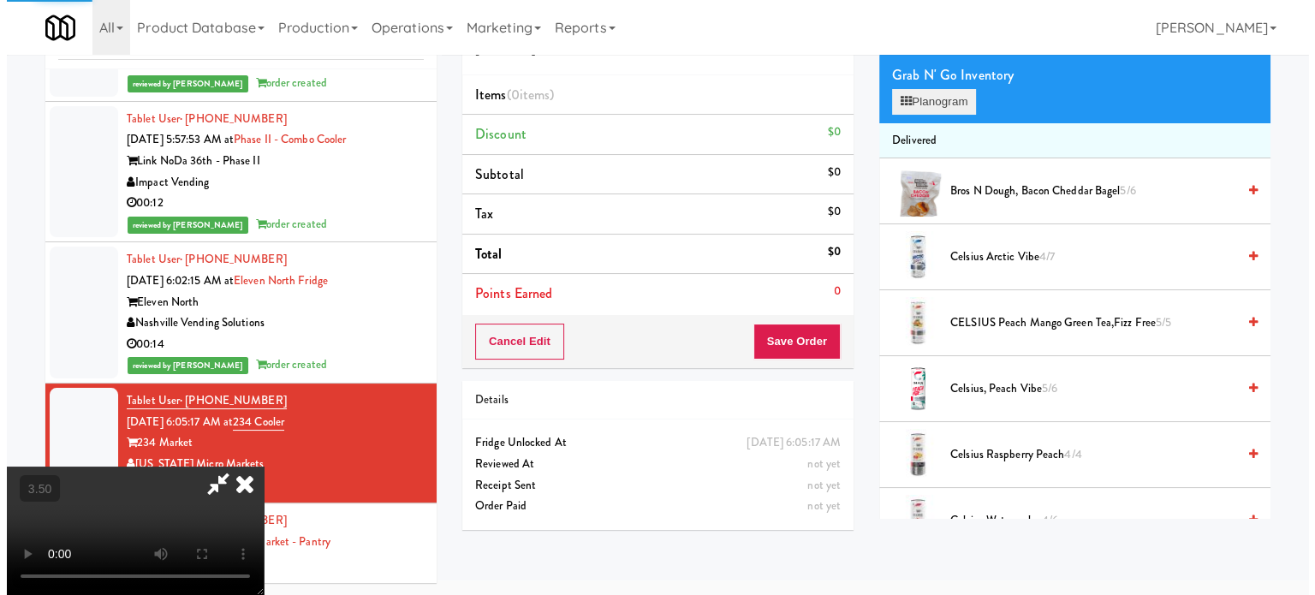
scroll to position [0, 0]
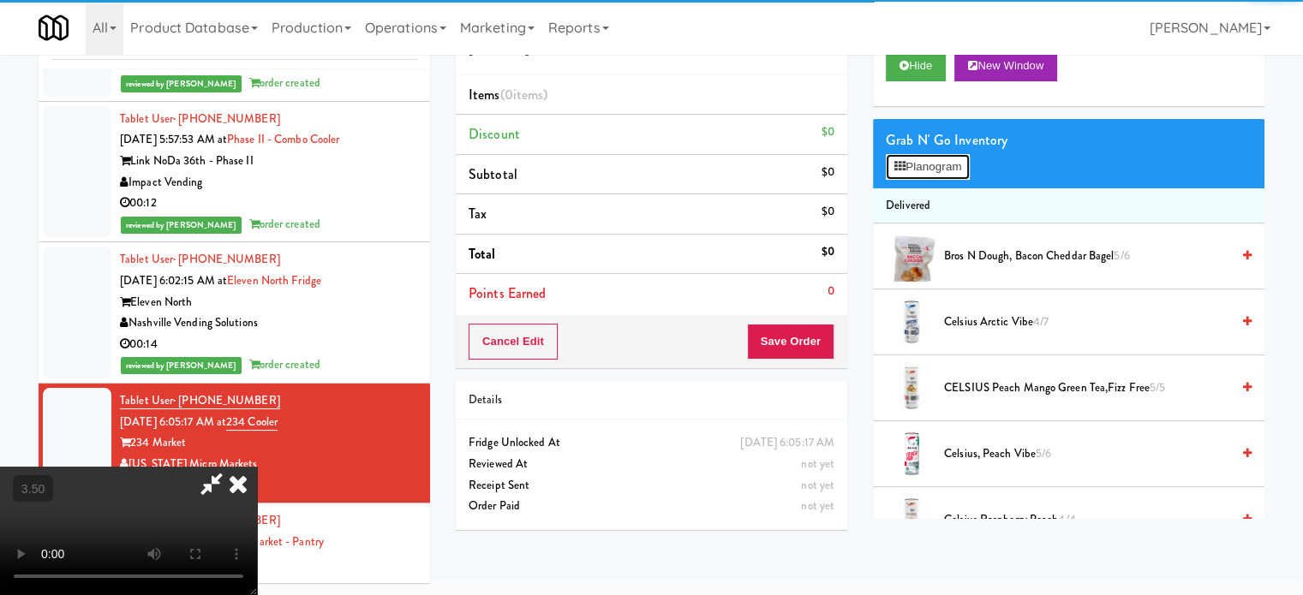
click at [928, 167] on button "Planogram" at bounding box center [927, 167] width 84 height 26
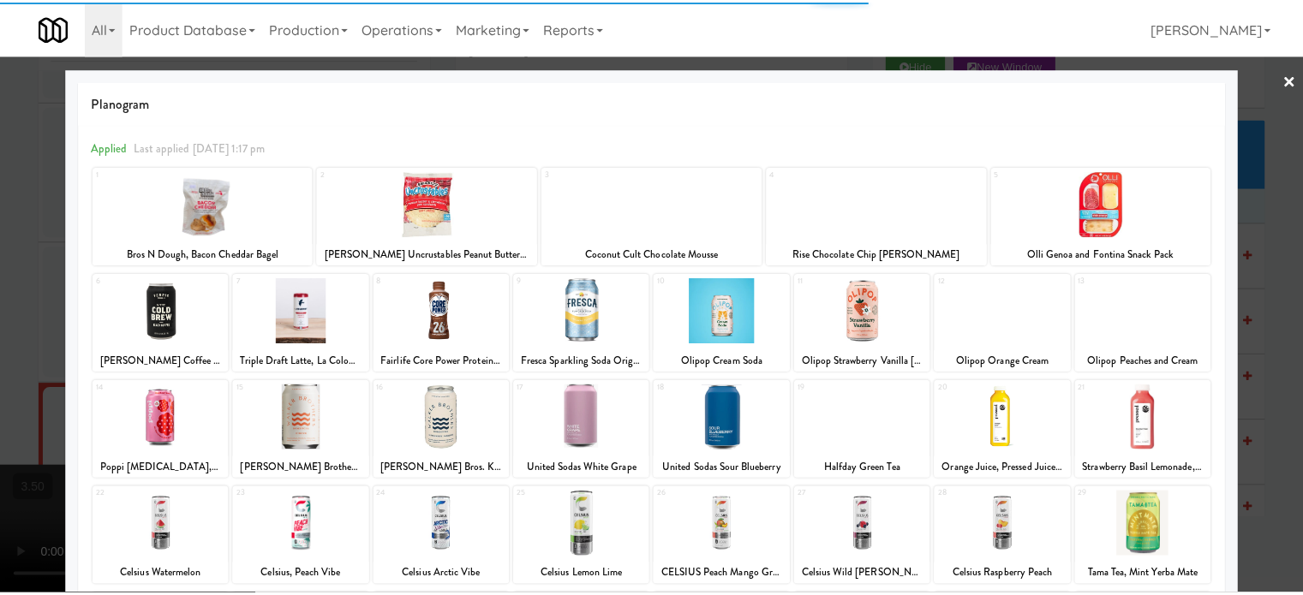
scroll to position [245, 0]
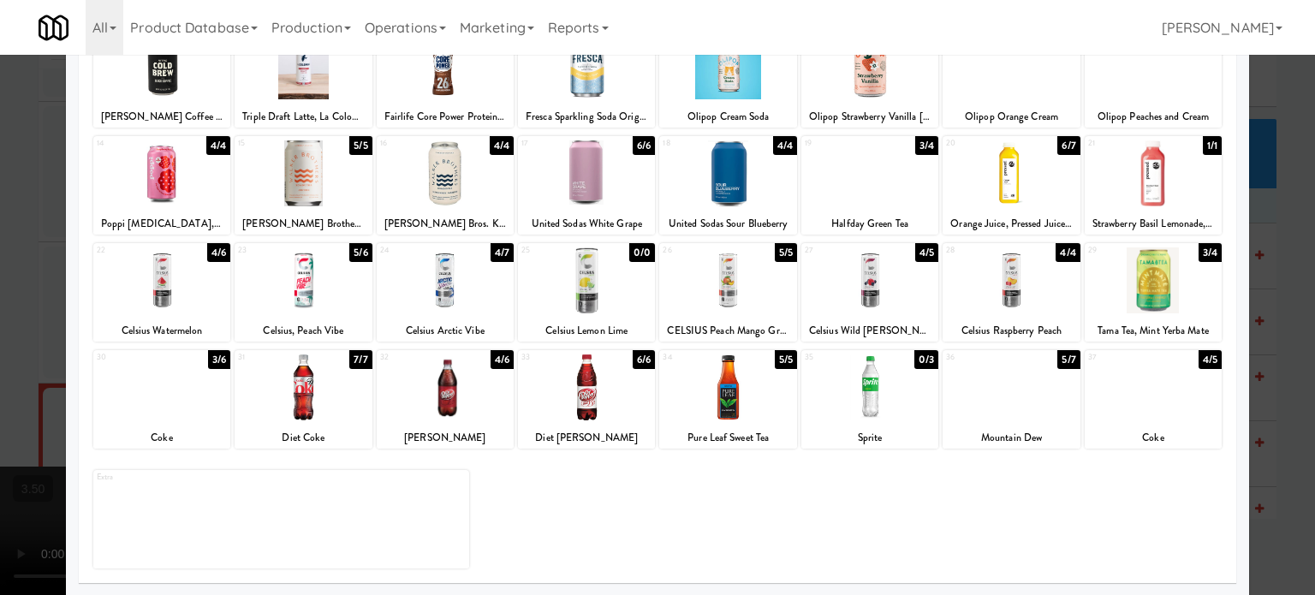
click at [922, 365] on div "0/3" at bounding box center [927, 359] width 24 height 19
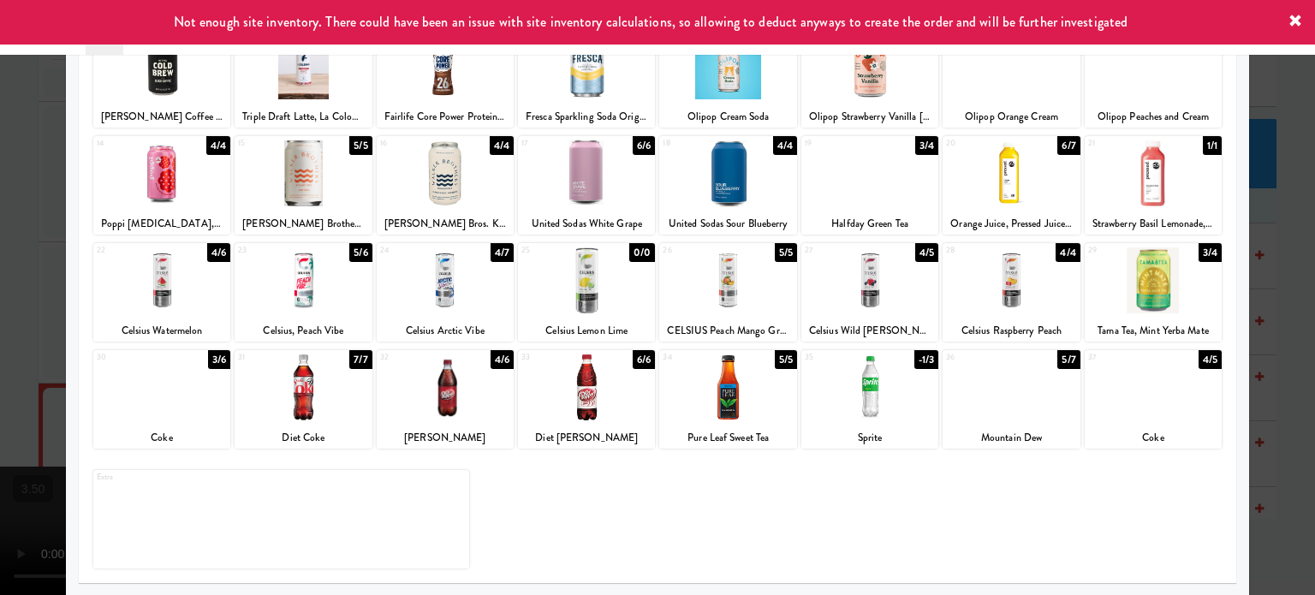
click at [938, 387] on div at bounding box center [657, 297] width 1315 height 595
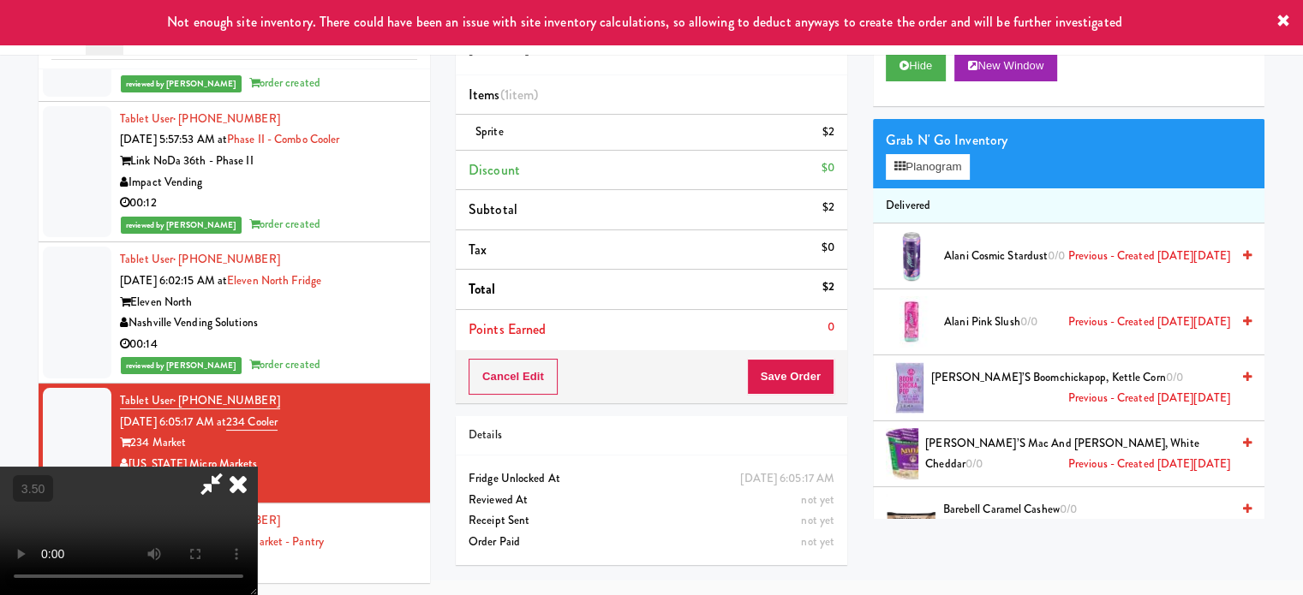
click at [257, 467] on video at bounding box center [128, 531] width 257 height 128
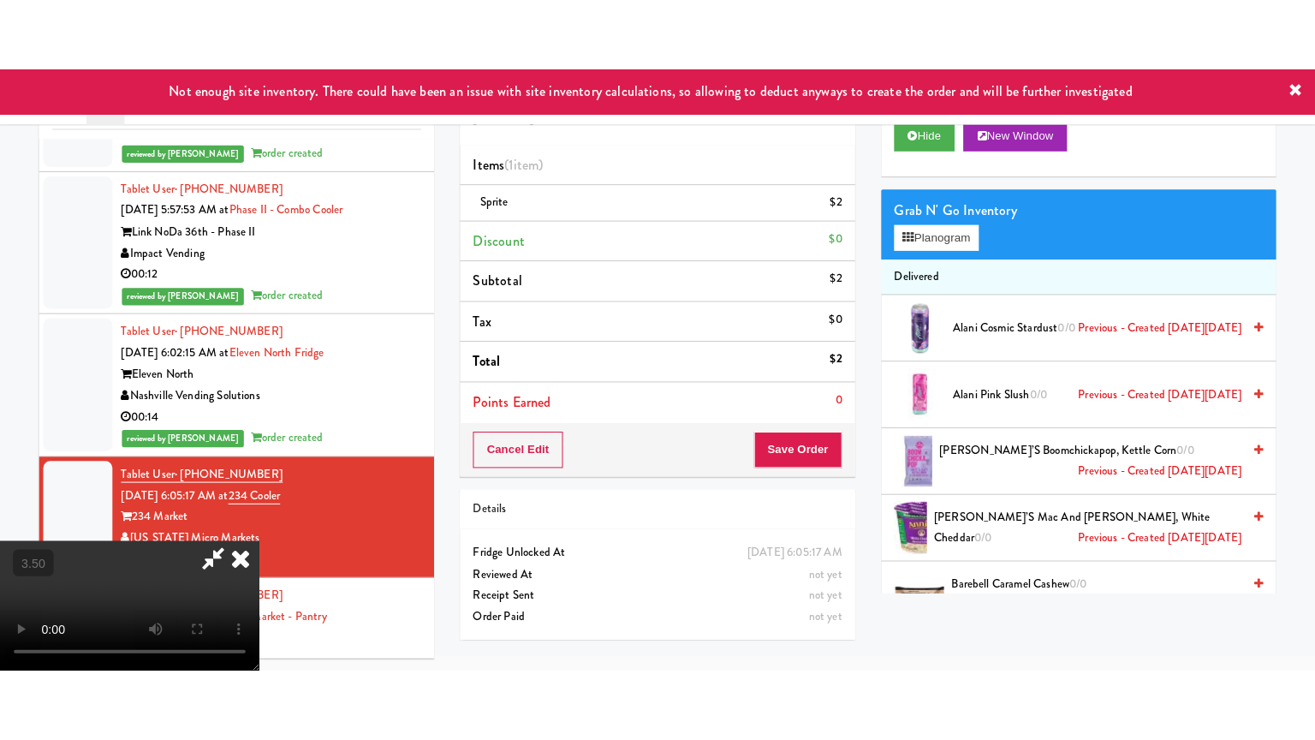
scroll to position [55, 0]
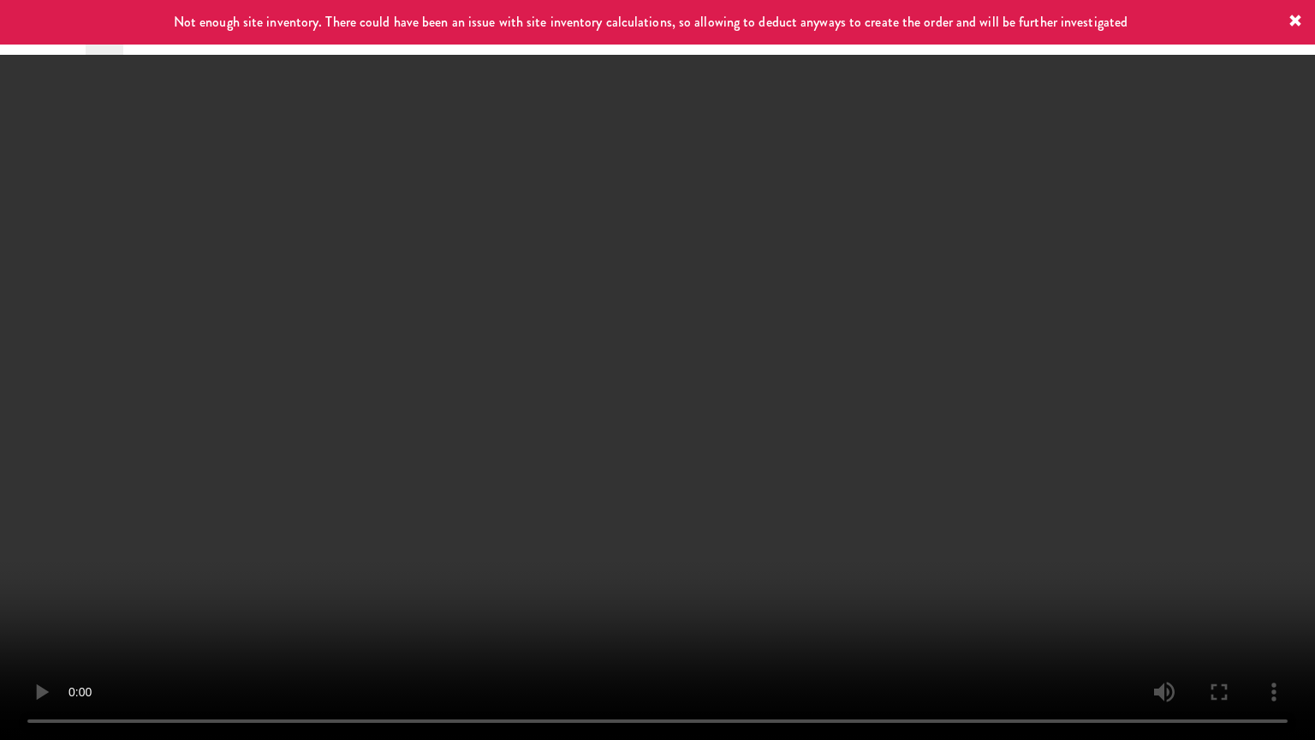
drag, startPoint x: 467, startPoint y: 435, endPoint x: 470, endPoint y: 414, distance: 20.8
click at [466, 433] on video at bounding box center [657, 370] width 1315 height 740
click at [555, 420] on video at bounding box center [657, 370] width 1315 height 740
click at [561, 411] on video at bounding box center [657, 370] width 1315 height 740
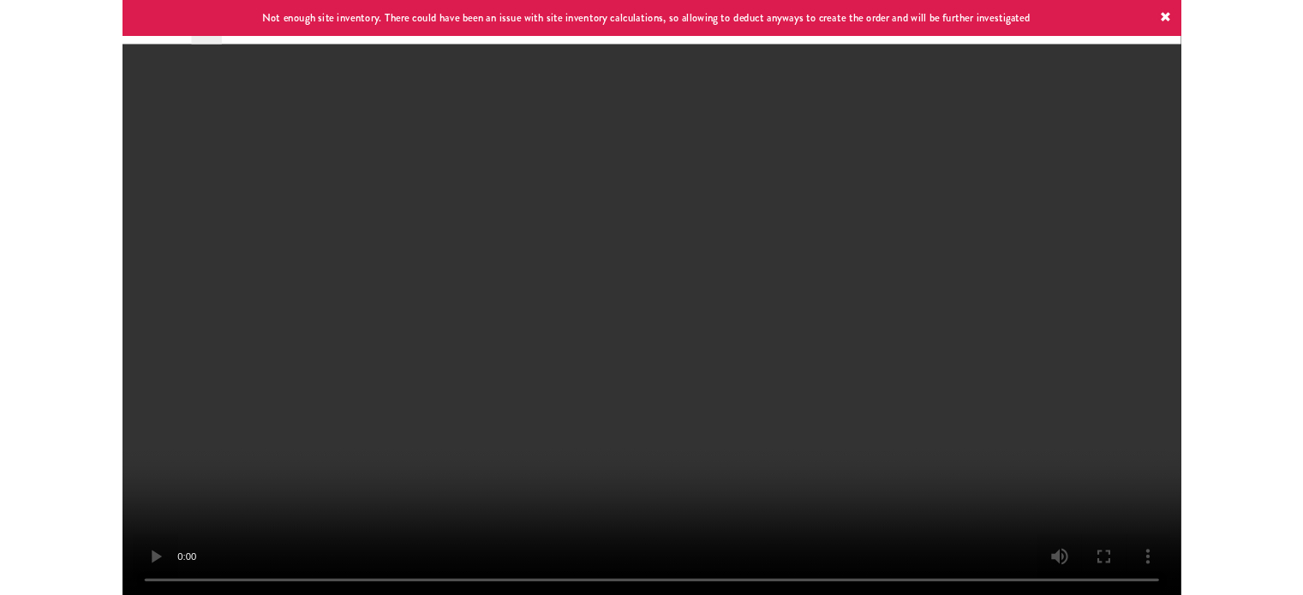
scroll to position [69, 0]
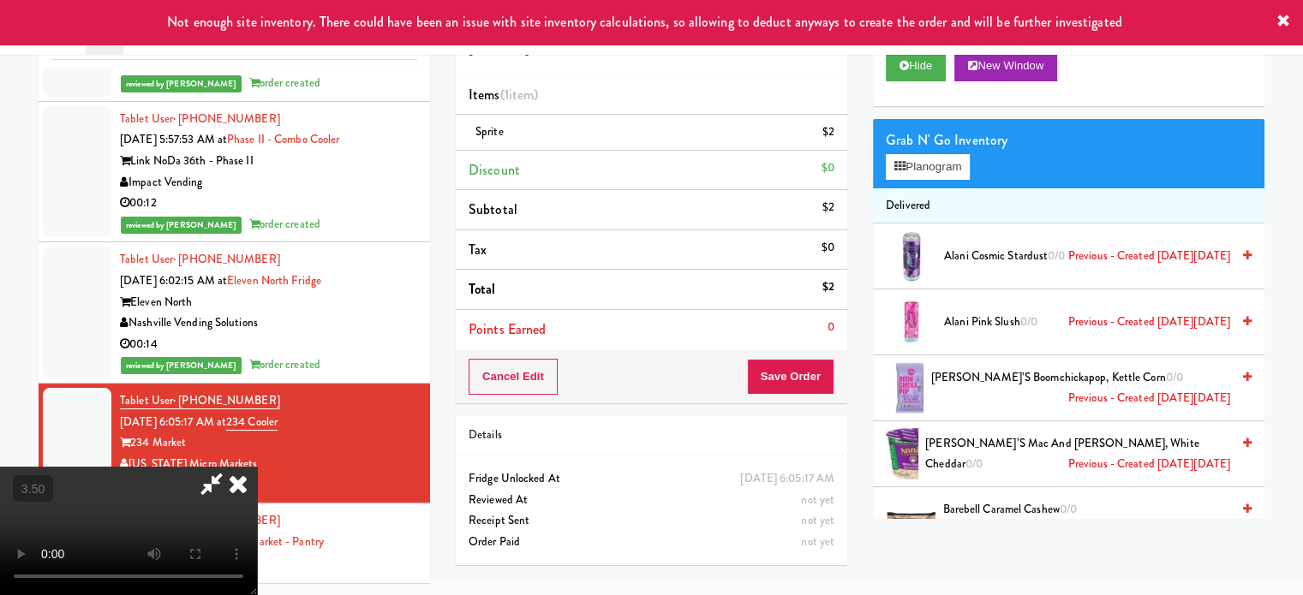
click at [257, 467] on icon at bounding box center [238, 484] width 38 height 34
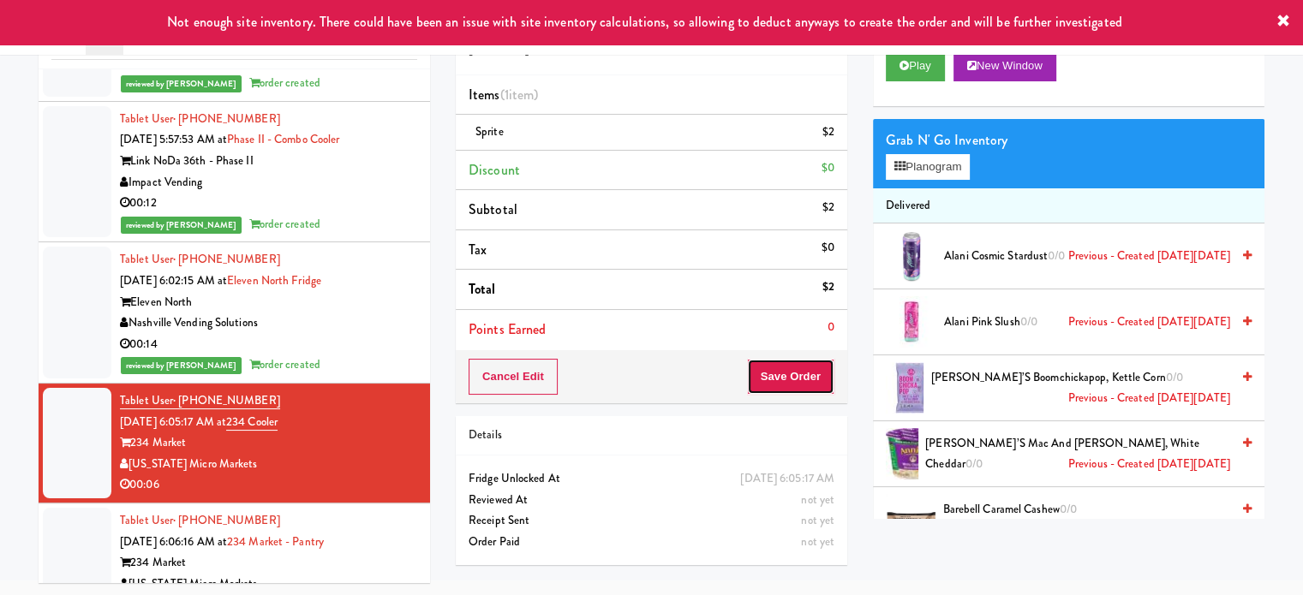
click at [788, 364] on button "Save Order" at bounding box center [790, 377] width 87 height 36
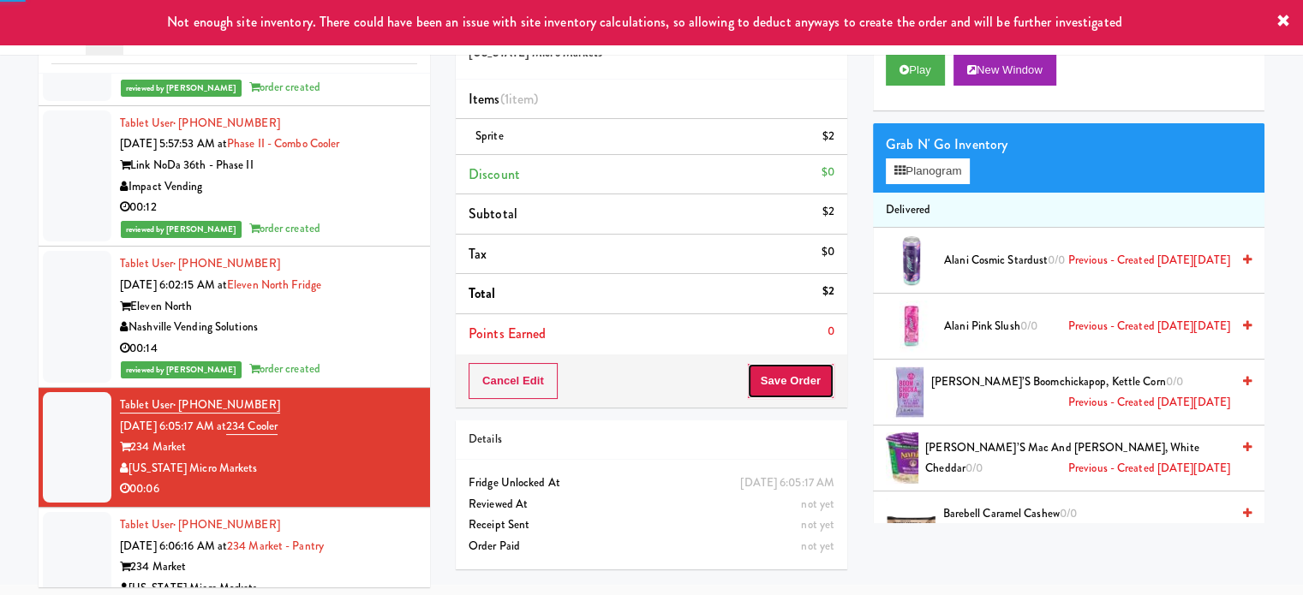
scroll to position [0, 0]
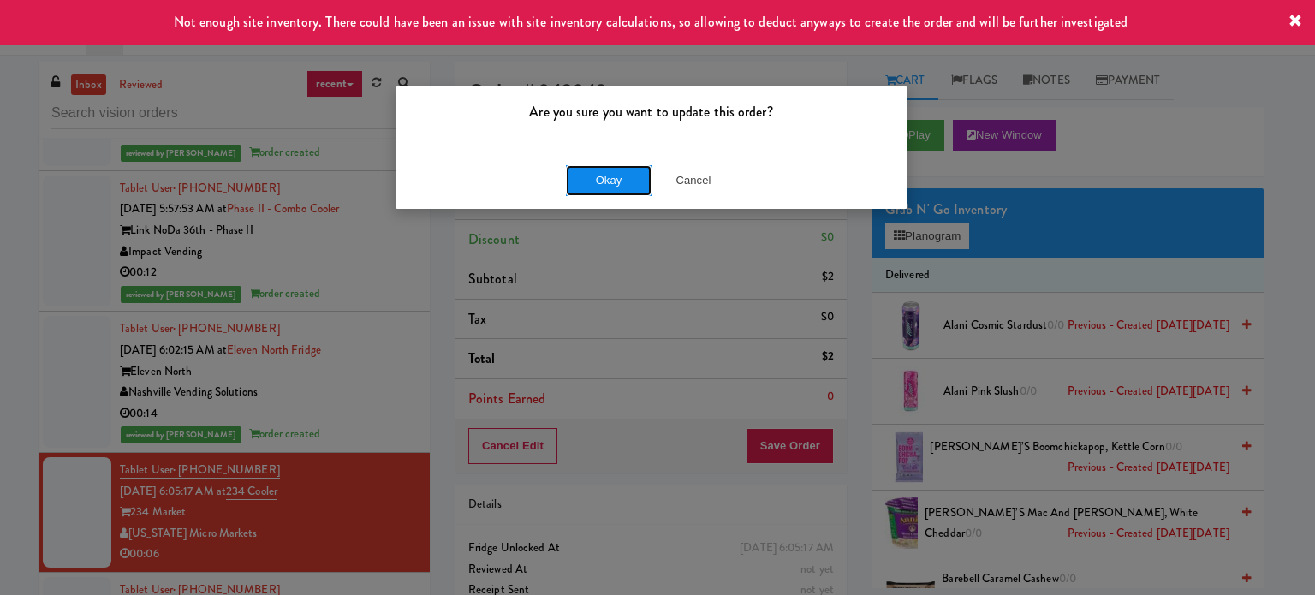
click at [595, 186] on button "Okay" at bounding box center [609, 180] width 86 height 31
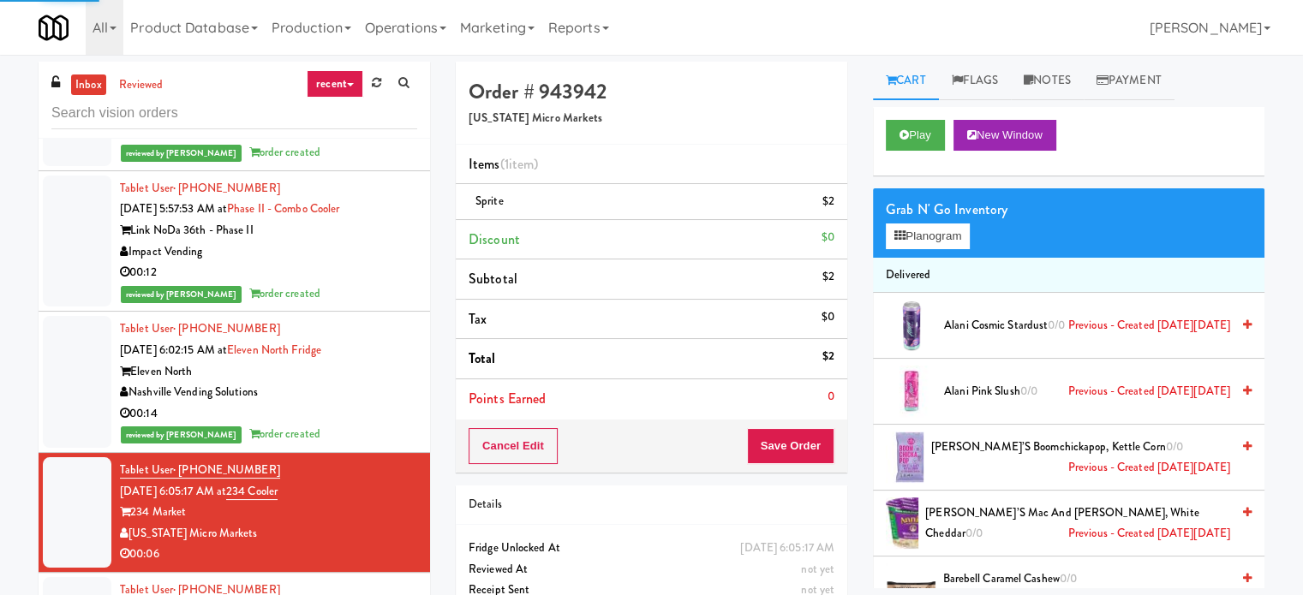
scroll to position [3174, 0]
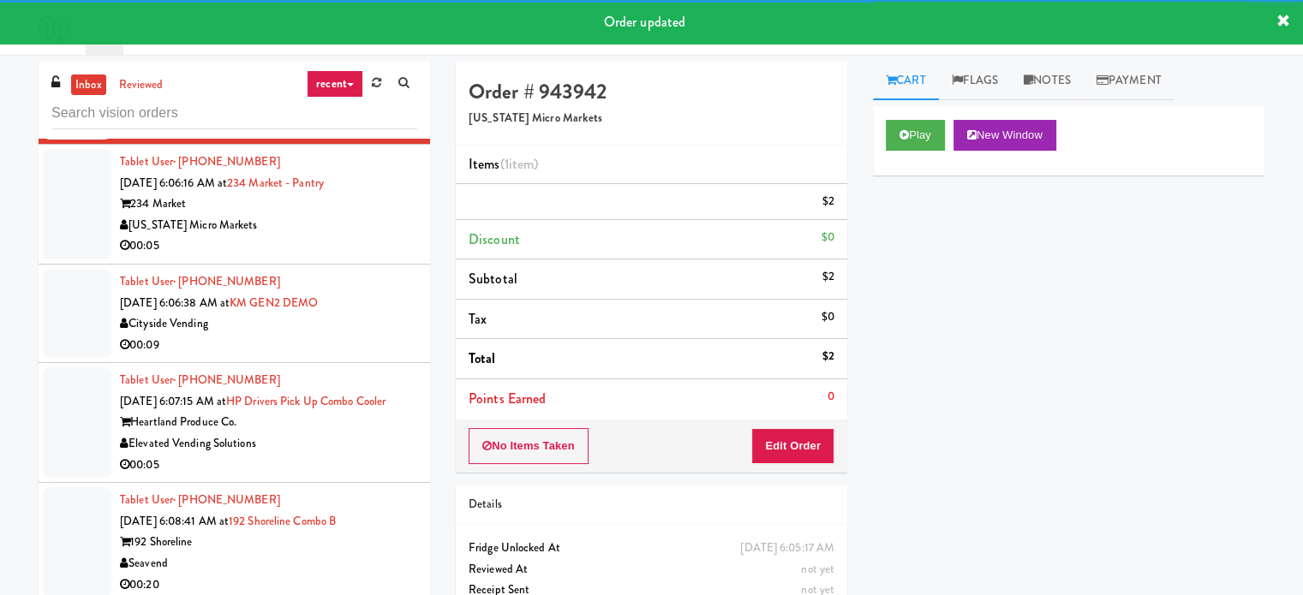
click at [369, 235] on div "00:05" at bounding box center [268, 245] width 297 height 21
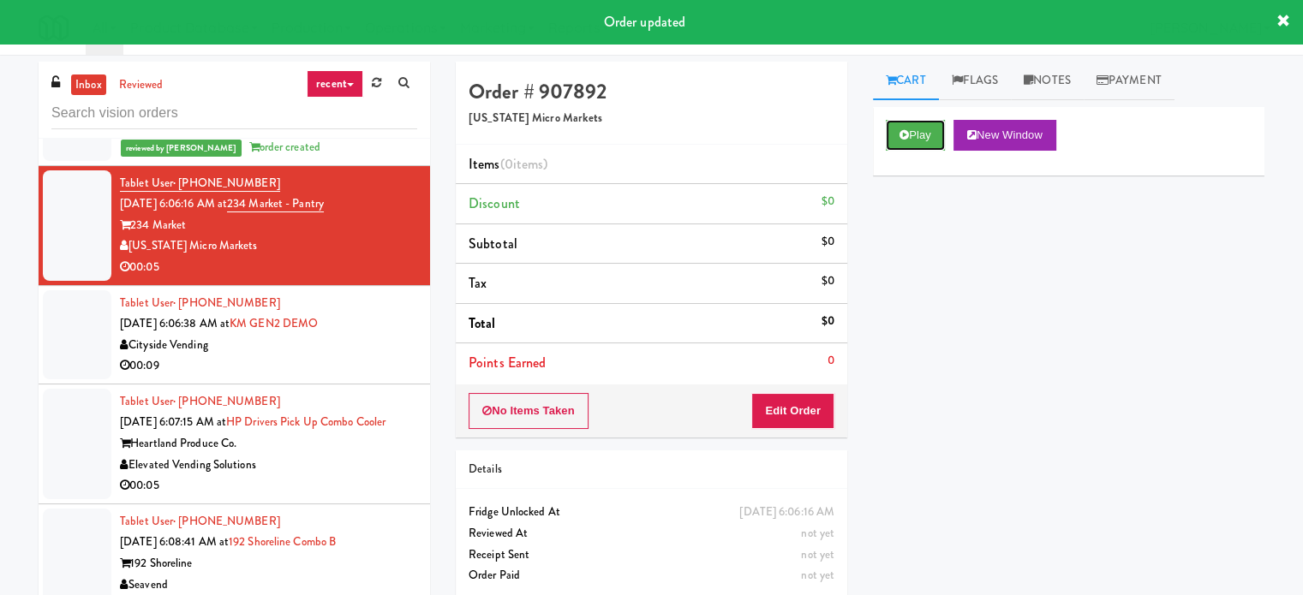
drag, startPoint x: 928, startPoint y: 132, endPoint x: 885, endPoint y: 156, distance: 49.8
click at [928, 136] on button "Play" at bounding box center [914, 135] width 59 height 31
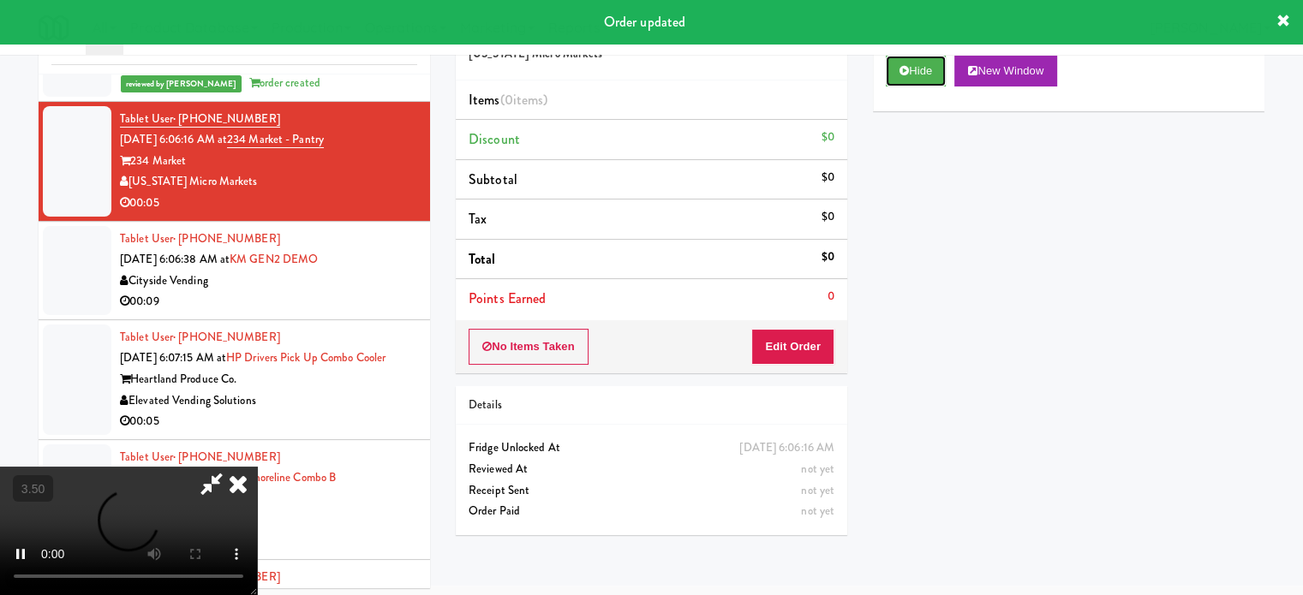
scroll to position [69, 0]
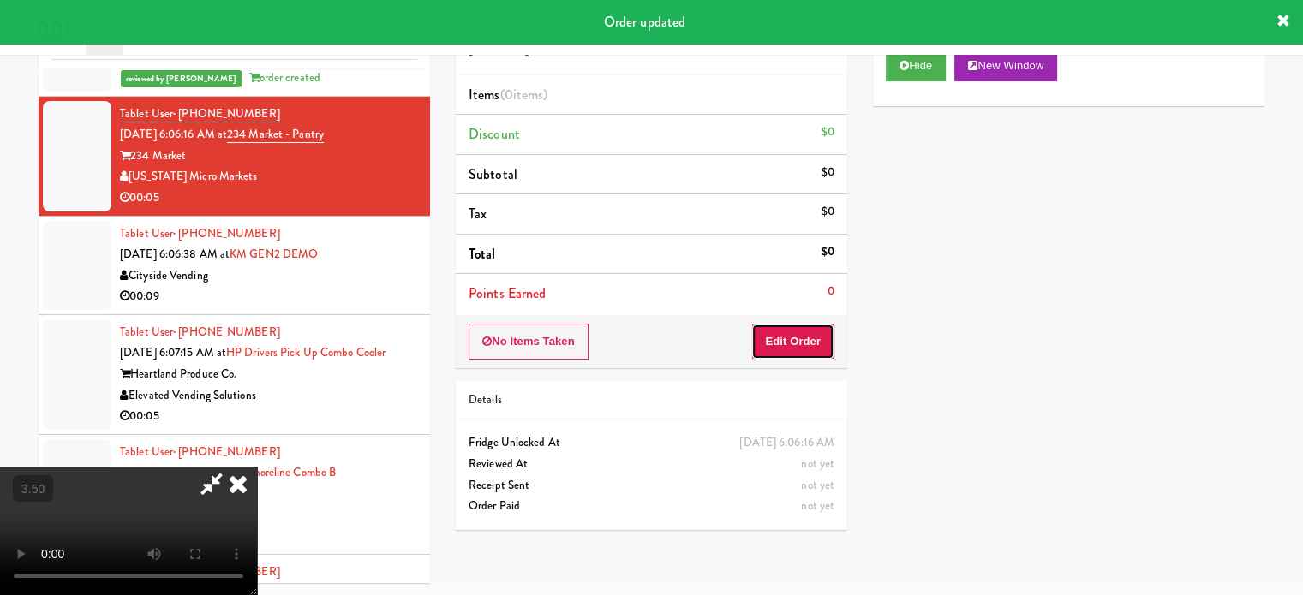
click at [798, 348] on button "Edit Order" at bounding box center [792, 342] width 83 height 36
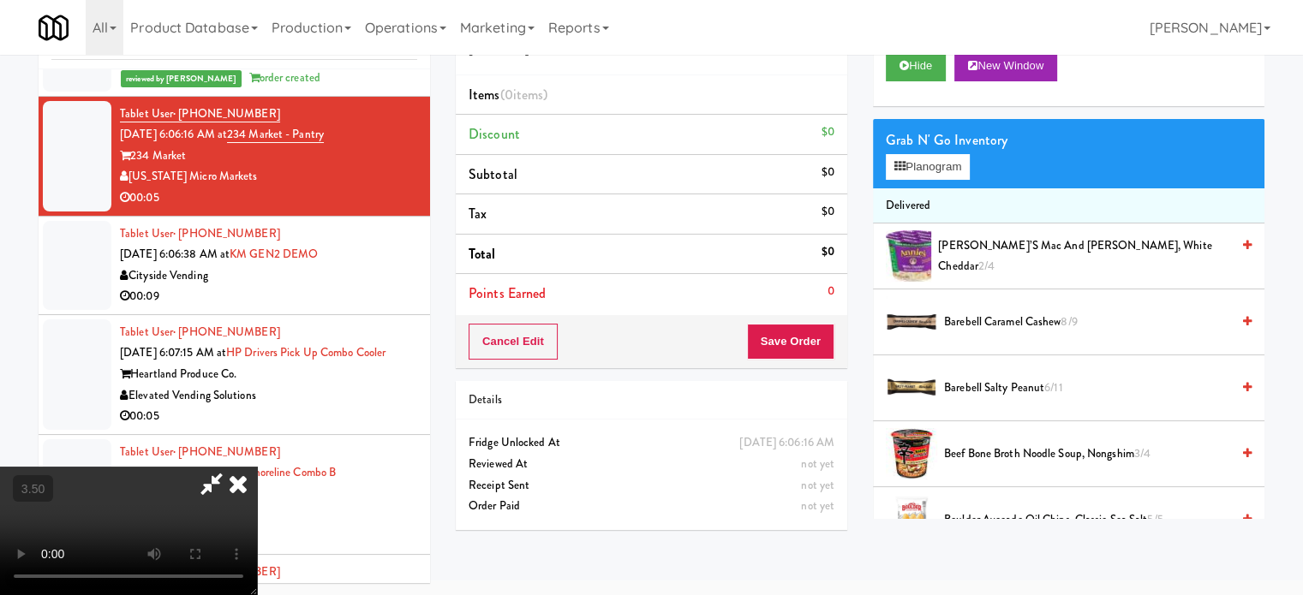
click at [257, 467] on video at bounding box center [128, 531] width 257 height 128
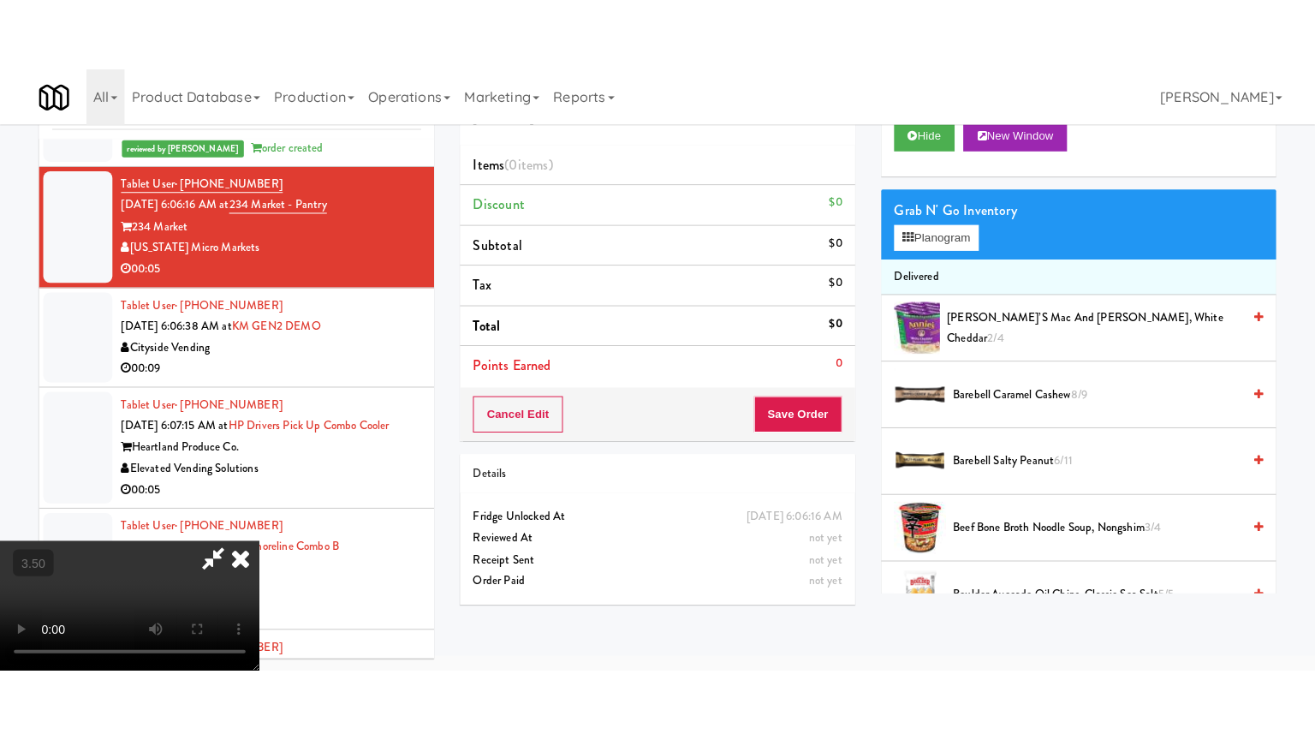
scroll to position [55, 0]
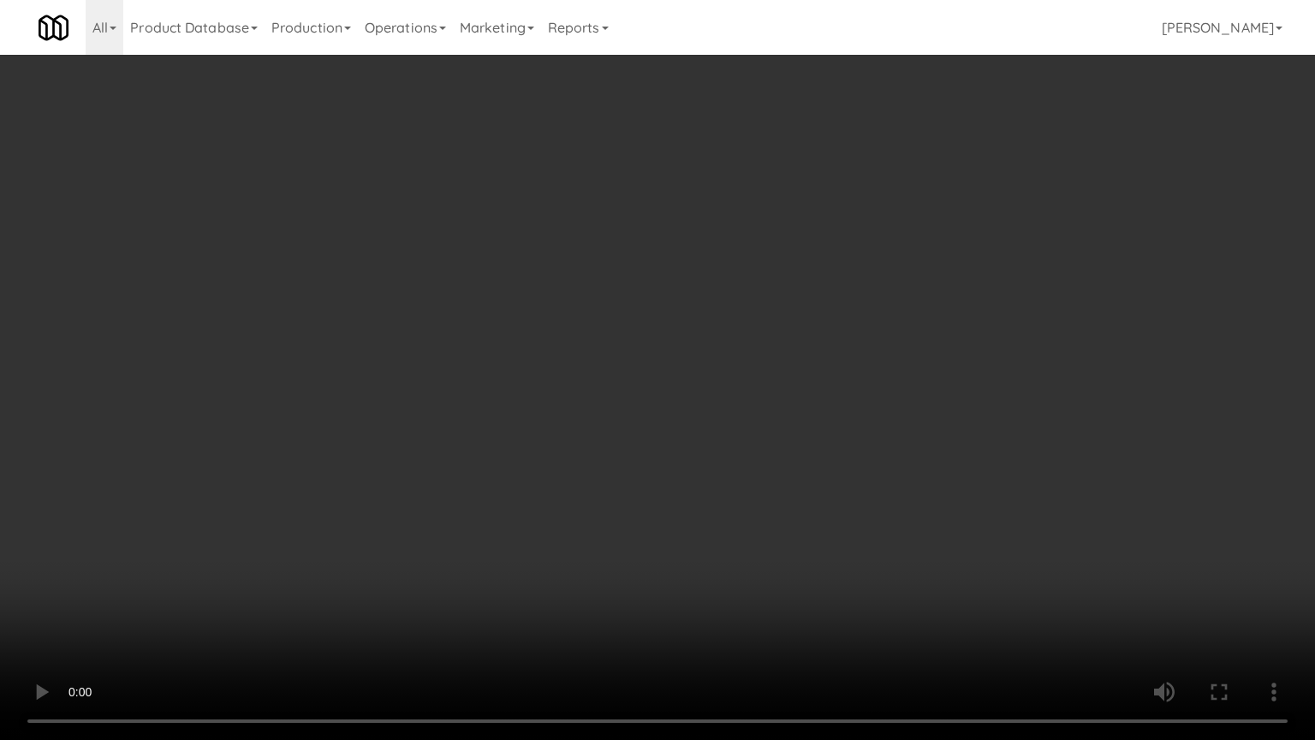
click at [536, 456] on video at bounding box center [657, 370] width 1315 height 740
click at [541, 454] on video at bounding box center [657, 370] width 1315 height 740
click at [551, 438] on video at bounding box center [657, 370] width 1315 height 740
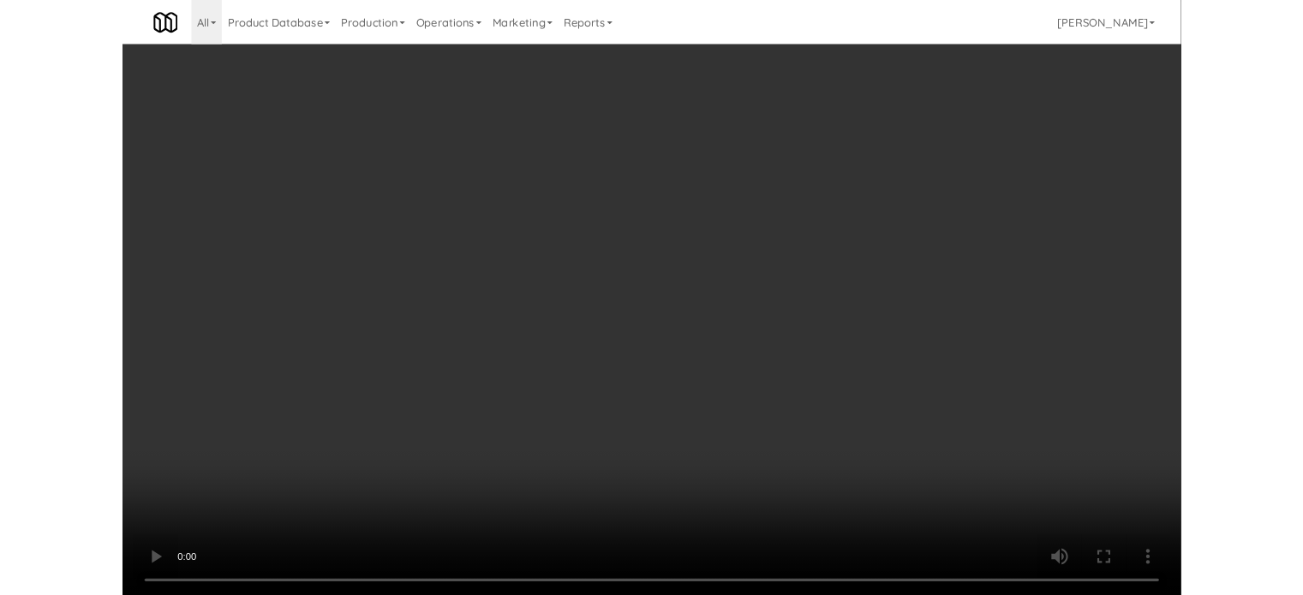
scroll to position [69, 0]
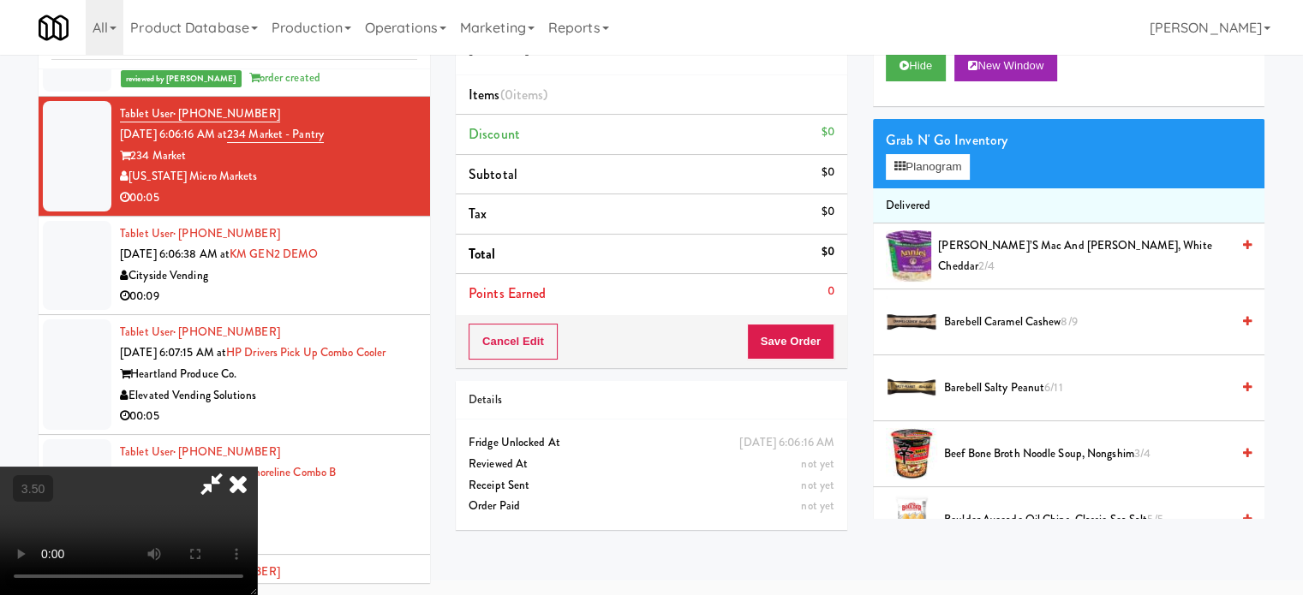
click at [257, 467] on icon at bounding box center [238, 484] width 38 height 34
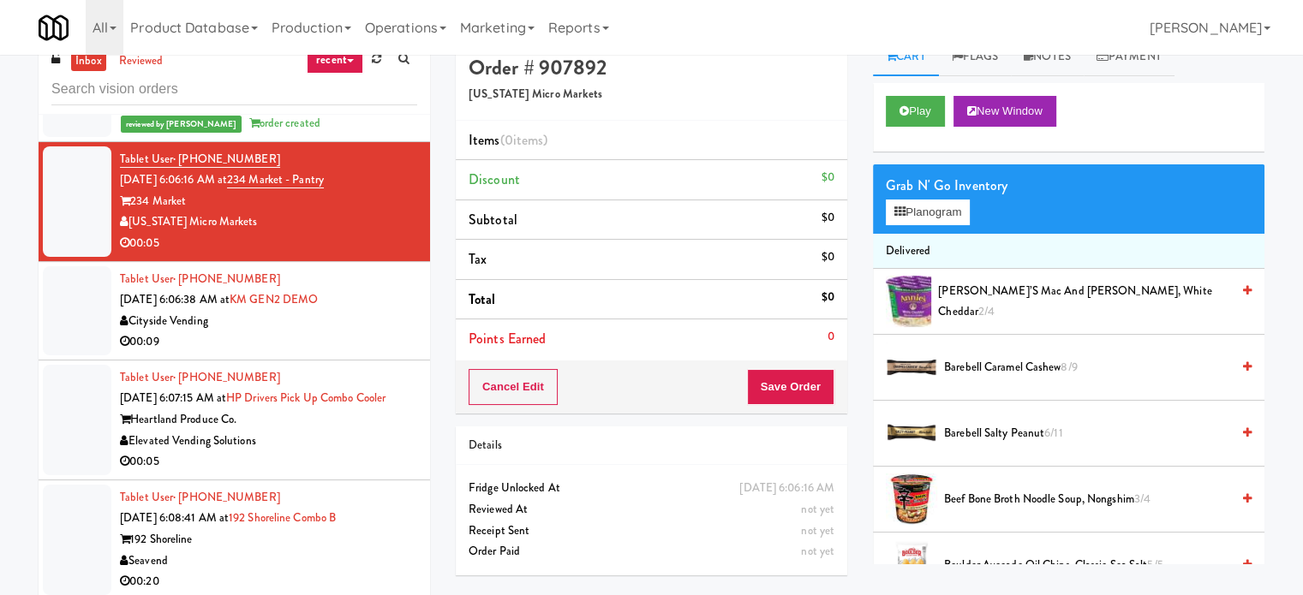
scroll to position [0, 0]
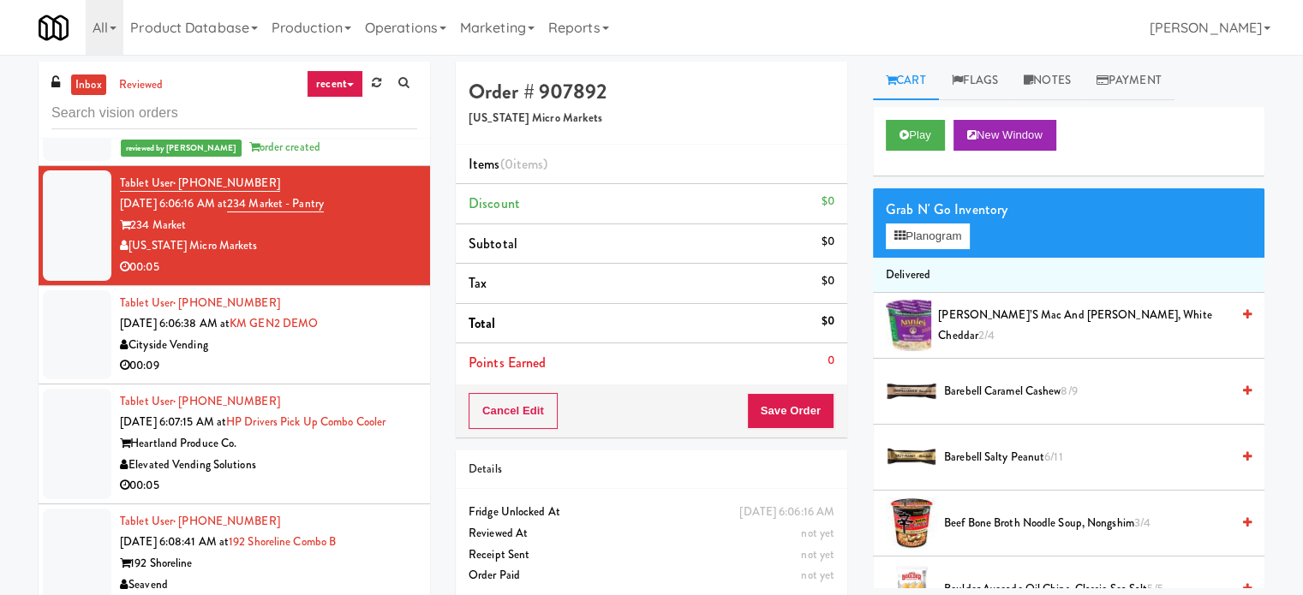
drag, startPoint x: 353, startPoint y: 86, endPoint x: 349, endPoint y: 118, distance: 32.8
click at [353, 86] on link "recent" at bounding box center [335, 83] width 57 height 27
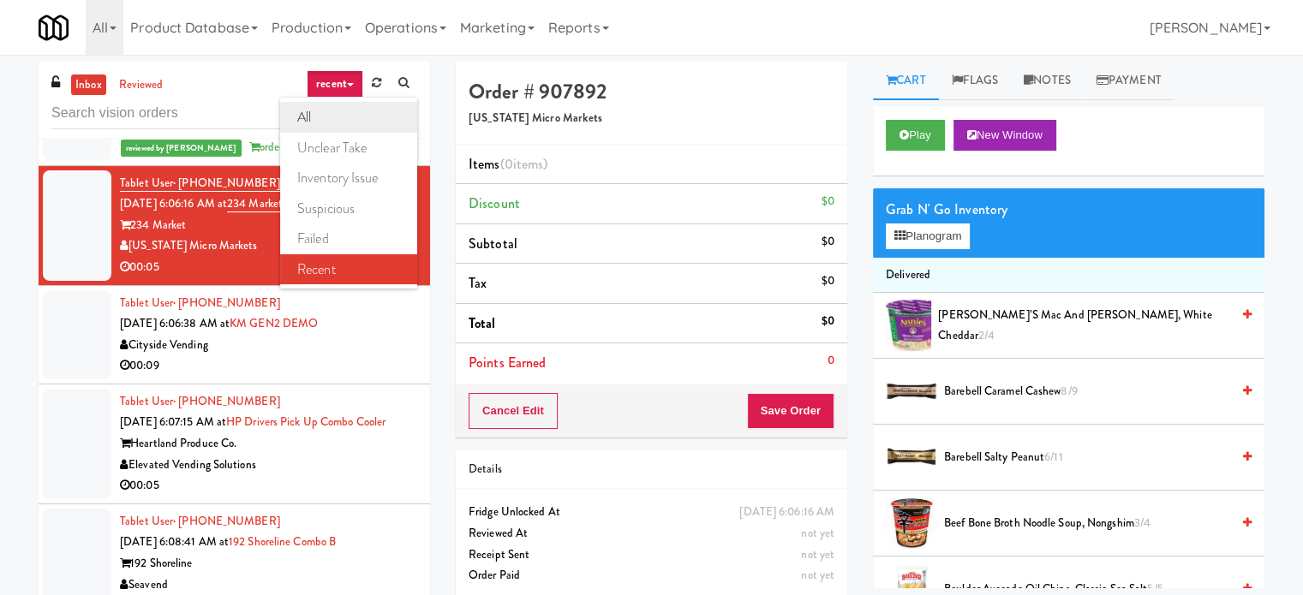
click at [343, 120] on link "all" at bounding box center [348, 117] width 137 height 31
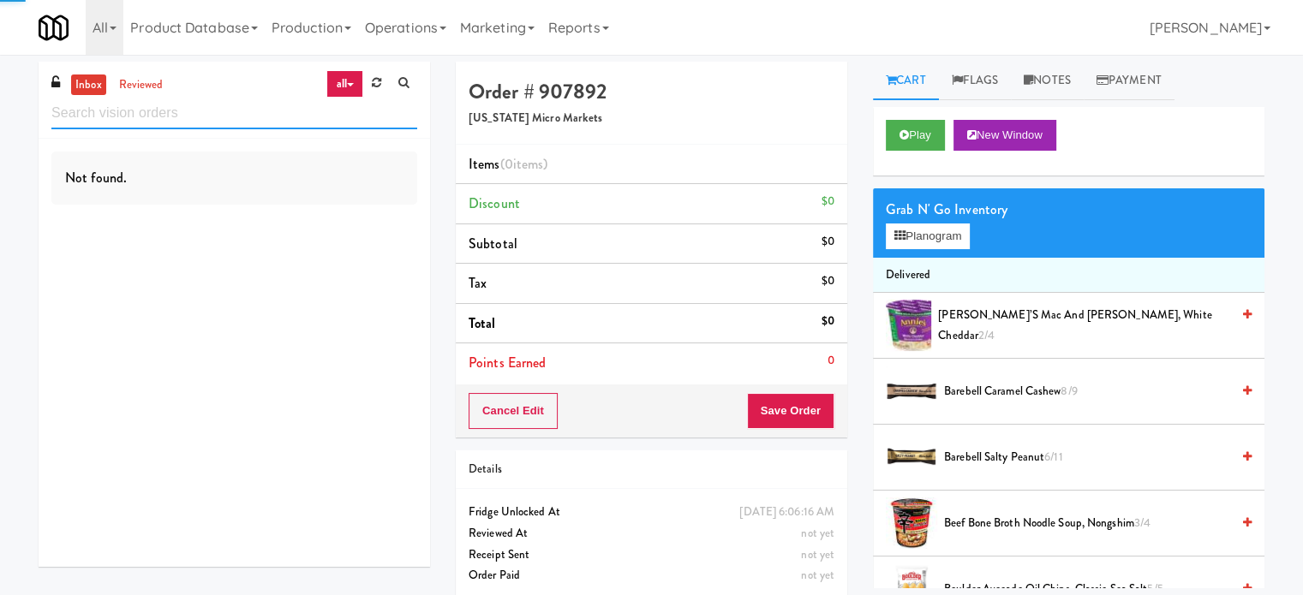
click at [223, 112] on input "text" at bounding box center [234, 114] width 366 height 32
click at [223, 111] on input "text" at bounding box center [234, 114] width 366 height 32
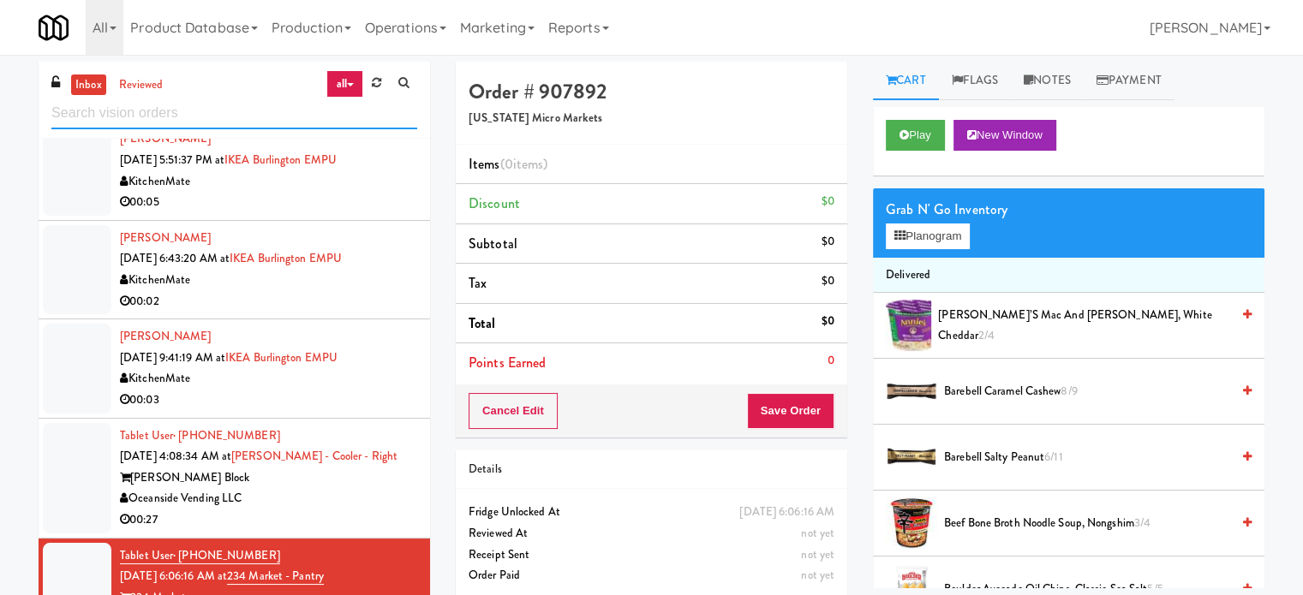
scroll to position [3987, 0]
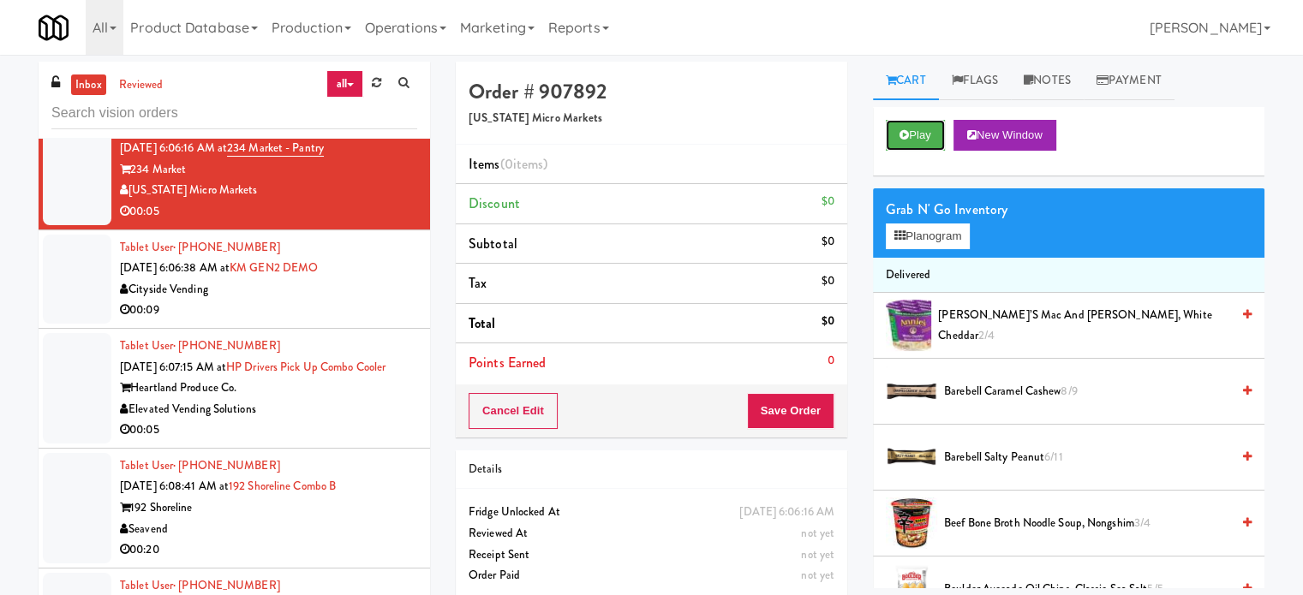
click at [919, 122] on button "Play" at bounding box center [914, 135] width 59 height 31
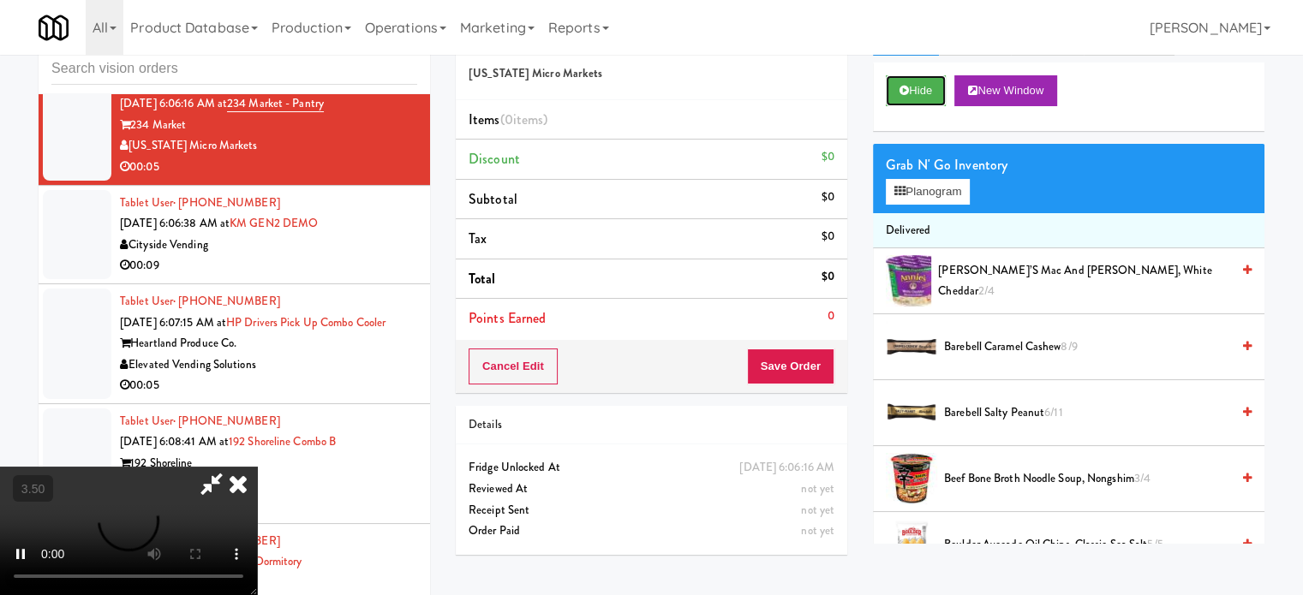
scroll to position [69, 0]
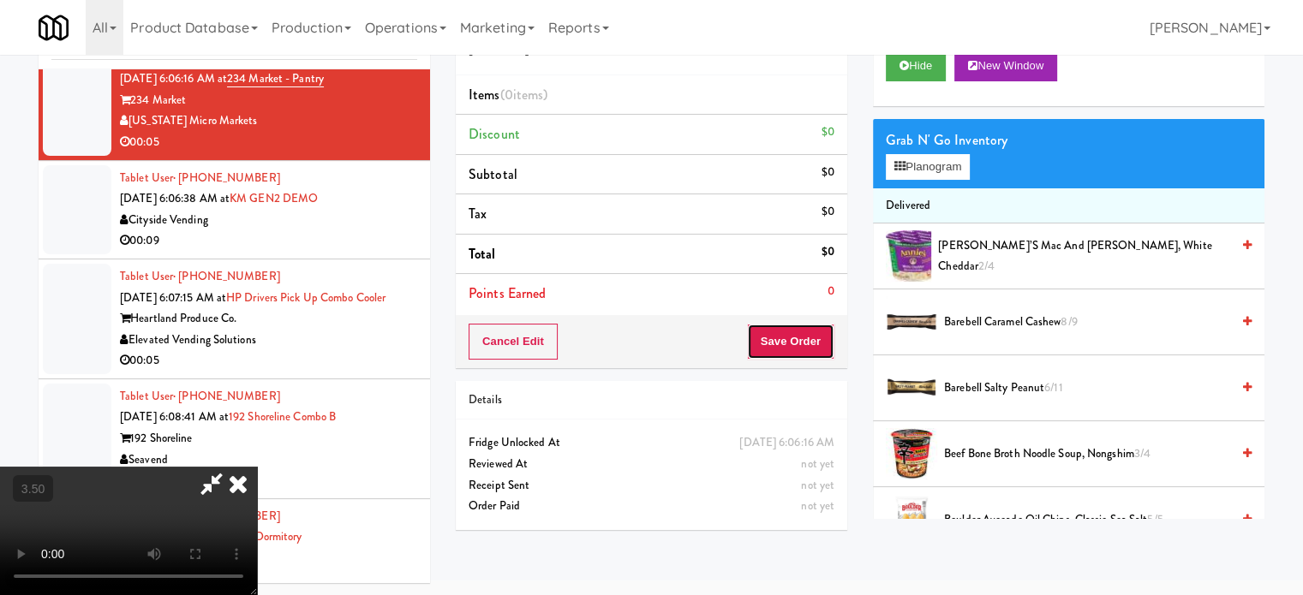
click at [808, 343] on button "Save Order" at bounding box center [790, 342] width 87 height 36
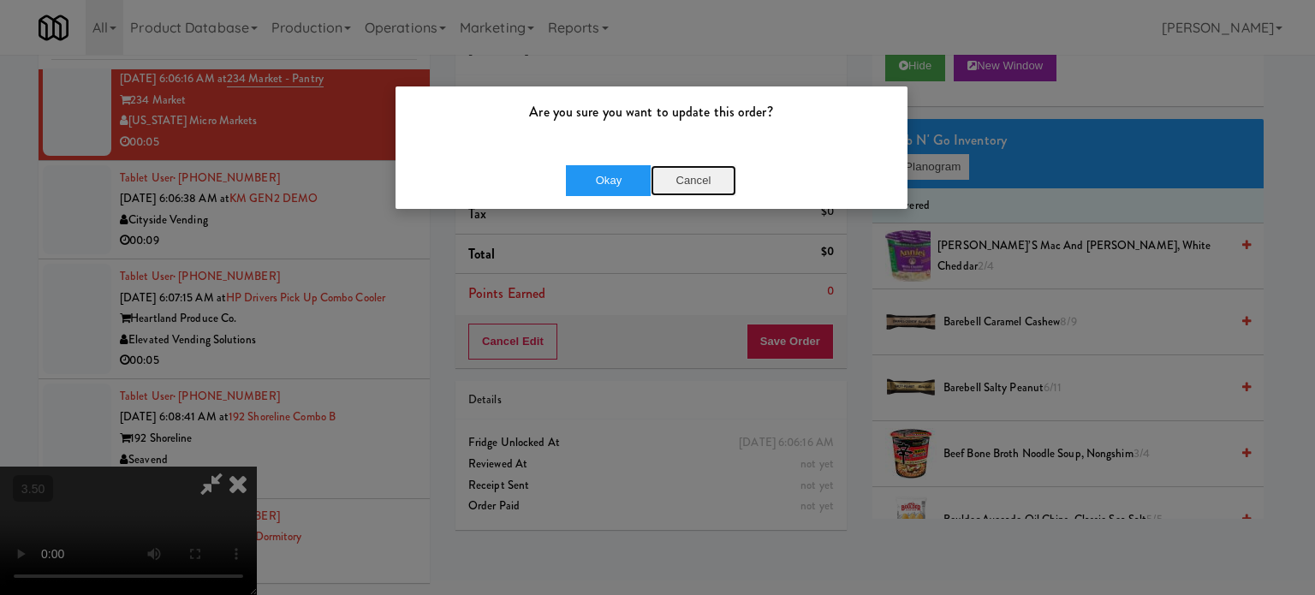
click at [680, 194] on button "Cancel" at bounding box center [694, 180] width 86 height 31
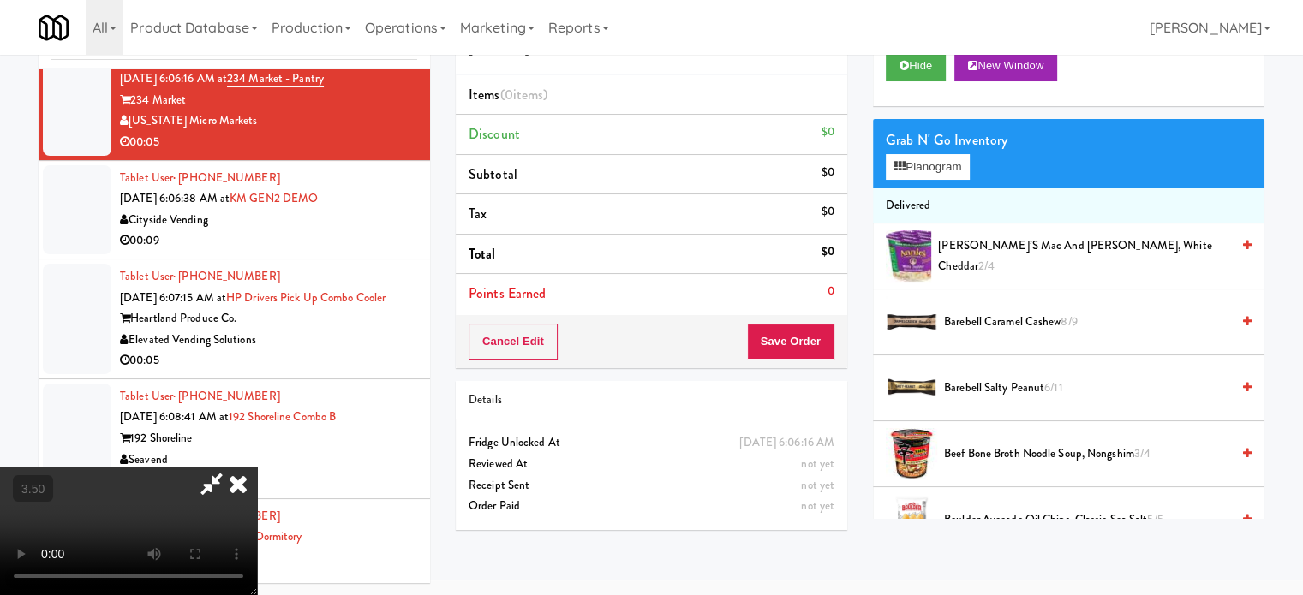
click at [257, 467] on video at bounding box center [128, 531] width 257 height 128
drag, startPoint x: 454, startPoint y: 362, endPoint x: 387, endPoint y: 511, distance: 163.3
click at [257, 467] on video at bounding box center [128, 531] width 257 height 128
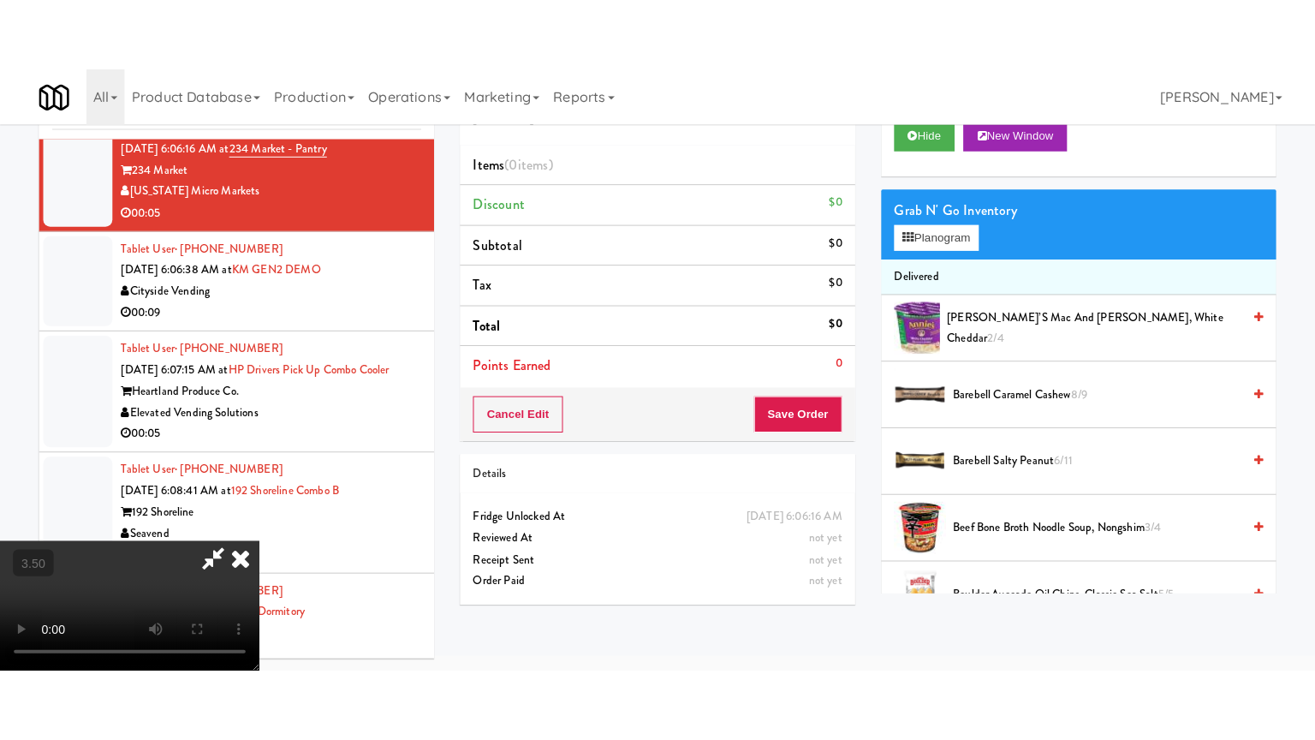
scroll to position [55, 0]
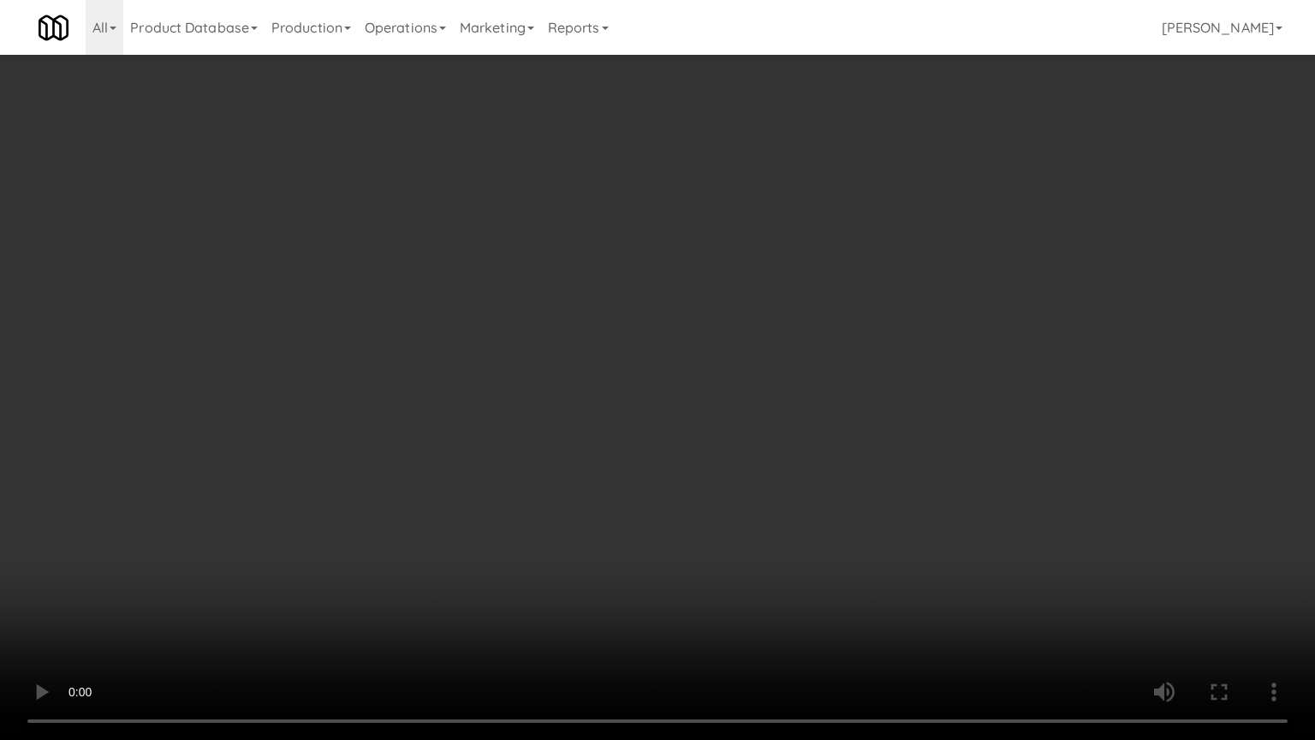
click at [938, 367] on video at bounding box center [657, 370] width 1315 height 740
click at [938, 364] on video at bounding box center [657, 370] width 1315 height 740
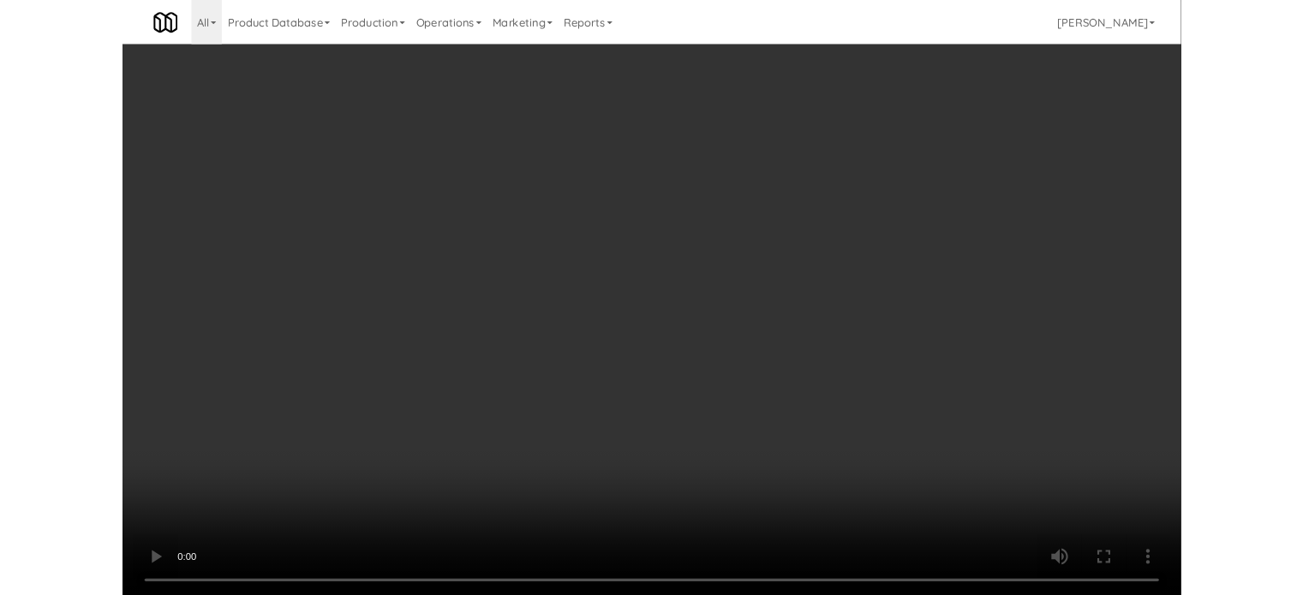
scroll to position [69, 0]
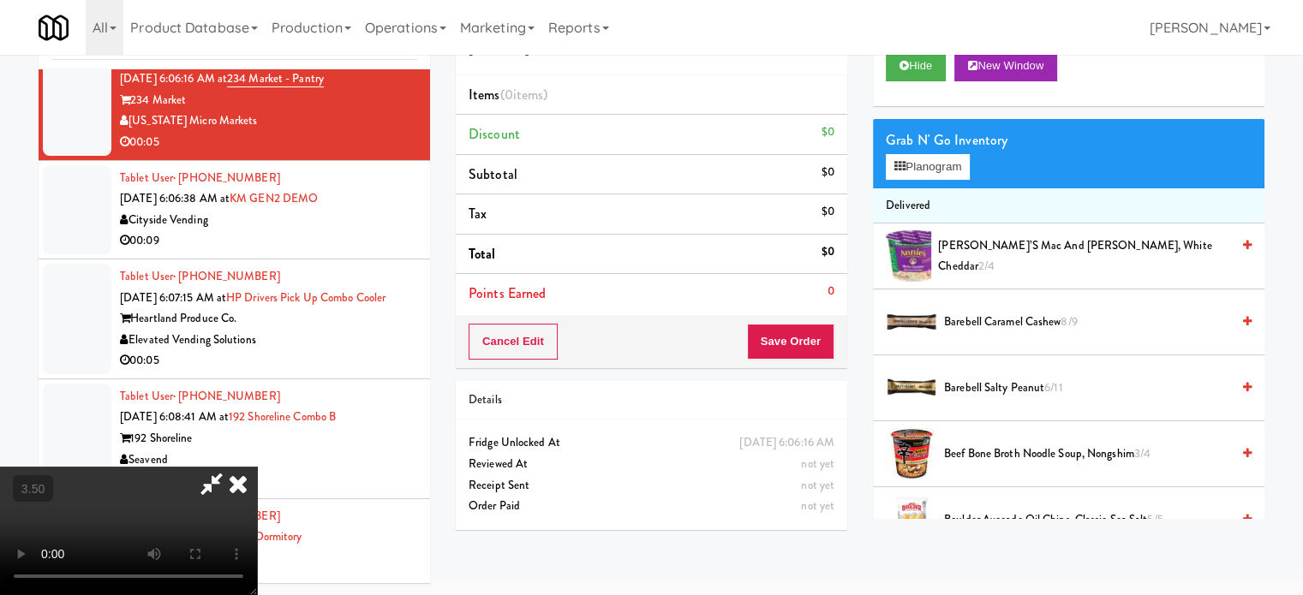
click at [257, 467] on icon at bounding box center [238, 484] width 38 height 34
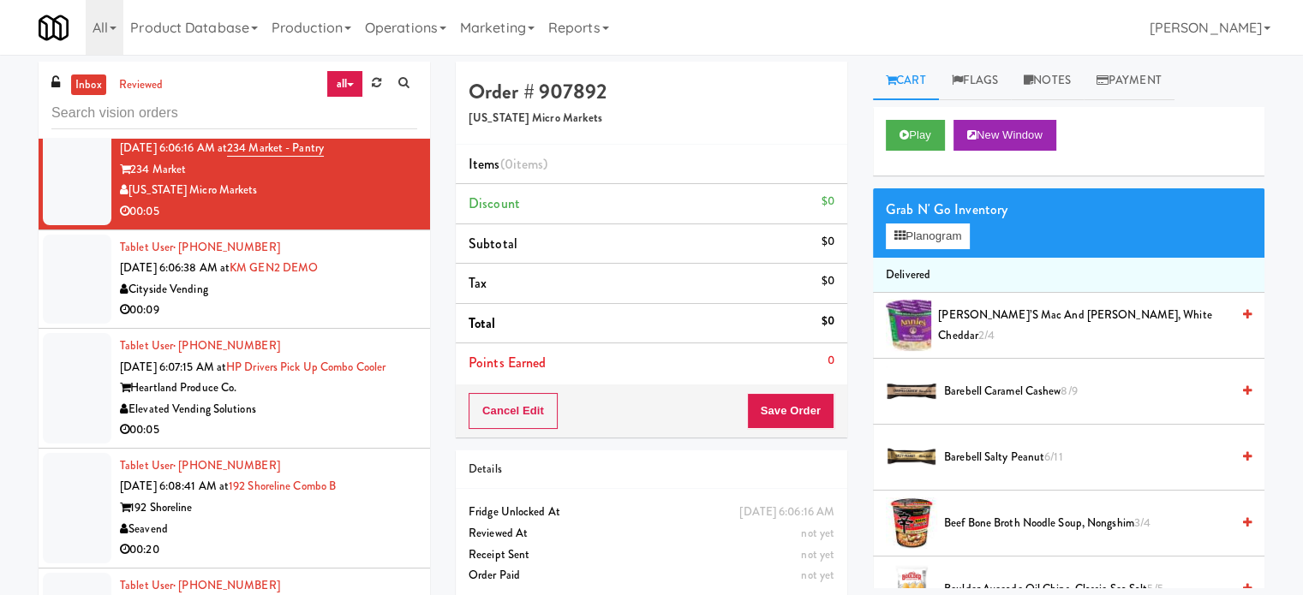
scroll to position [3131, 0]
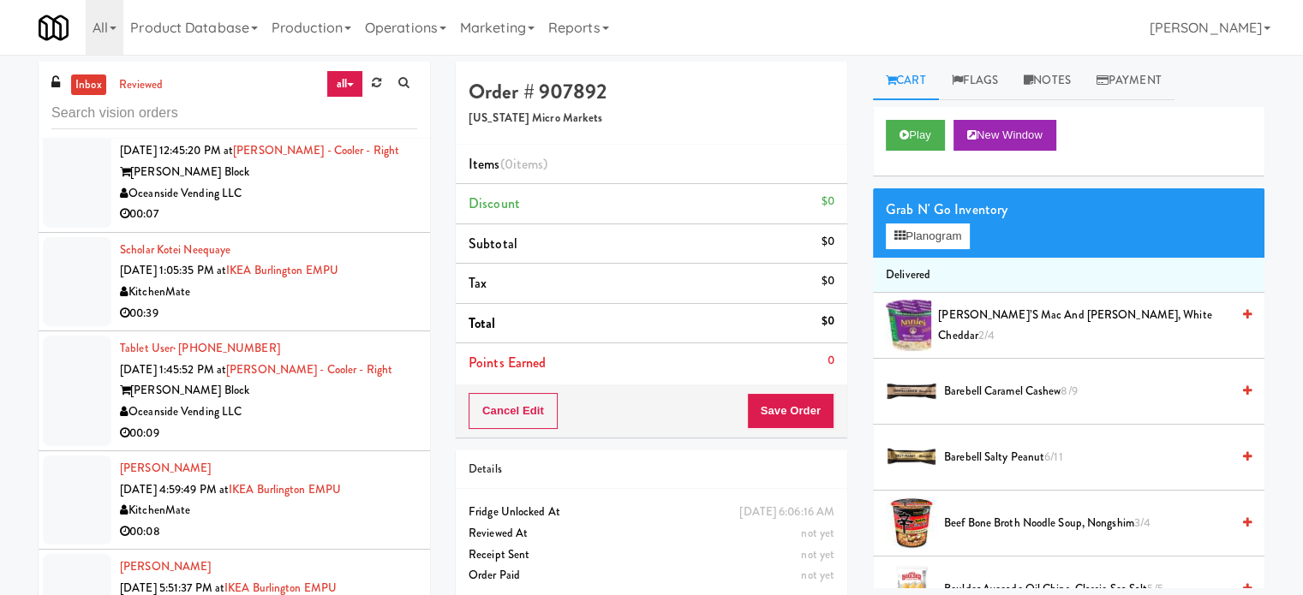
click at [395, 293] on div "KitchenMate" at bounding box center [268, 292] width 297 height 21
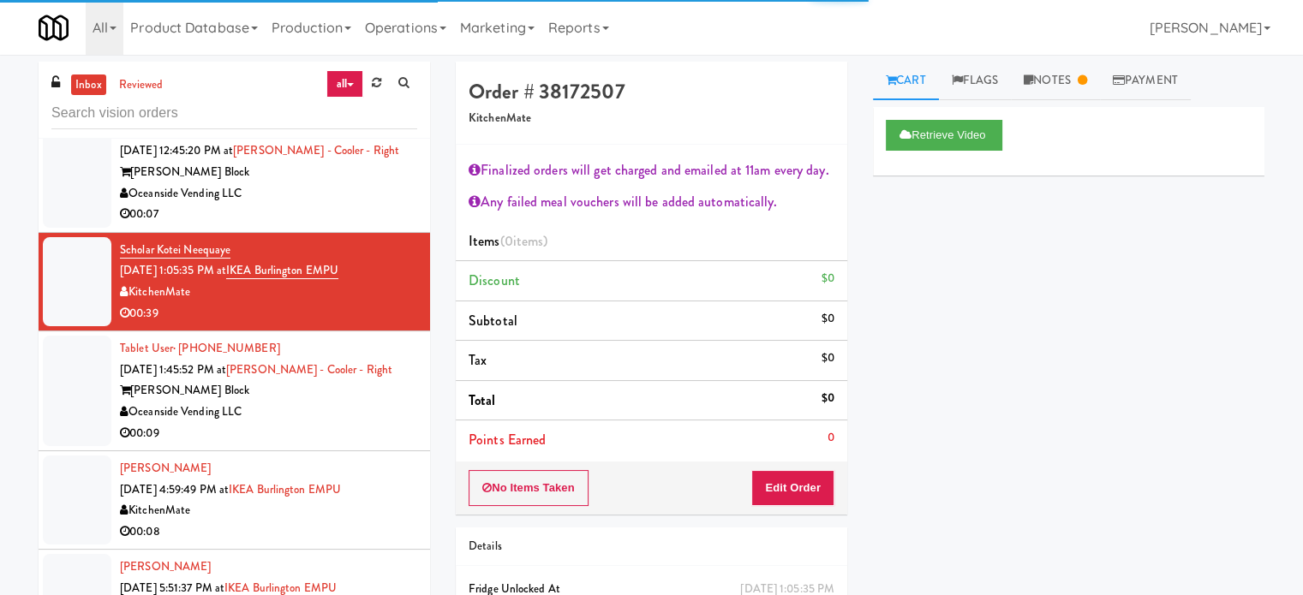
click at [382, 200] on div "Tablet User · (949) 698-8223 [DATE] 12:45:20 PM at [PERSON_NAME] - Cooler - Rig…" at bounding box center [268, 172] width 297 height 105
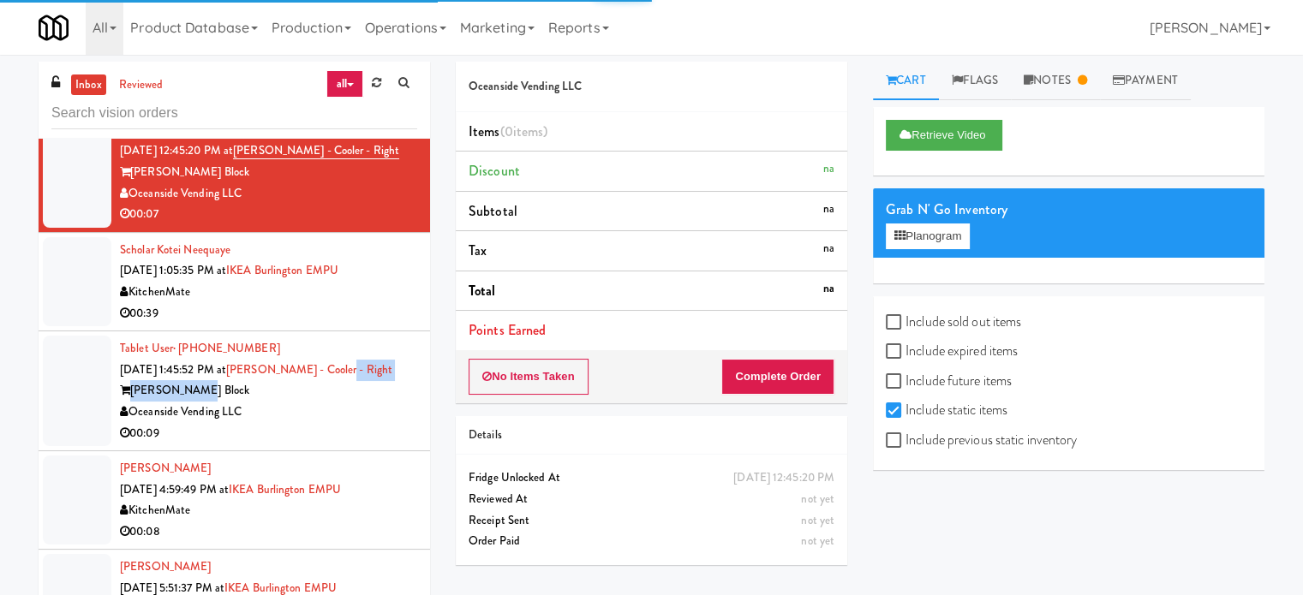
click at [396, 376] on div "Tablet User · (714) 313-6321 [DATE] 1:45:52 PM at [PERSON_NAME] - Cooler - Righ…" at bounding box center [268, 390] width 297 height 105
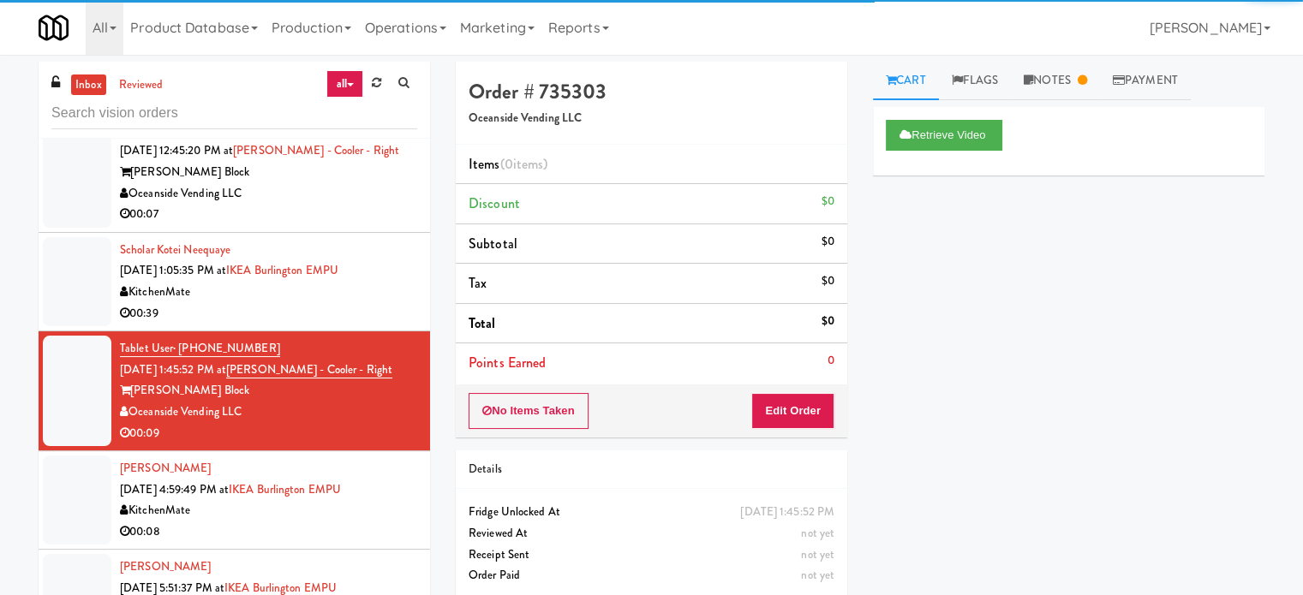
drag, startPoint x: 386, startPoint y: 480, endPoint x: 390, endPoint y: 464, distance: 16.8
click at [387, 479] on div "Hong-[PERSON_NAME] [DATE] 4:59:49 PM at [GEOGRAPHIC_DATA] EMPU KitchenMate 00:08" at bounding box center [268, 500] width 297 height 84
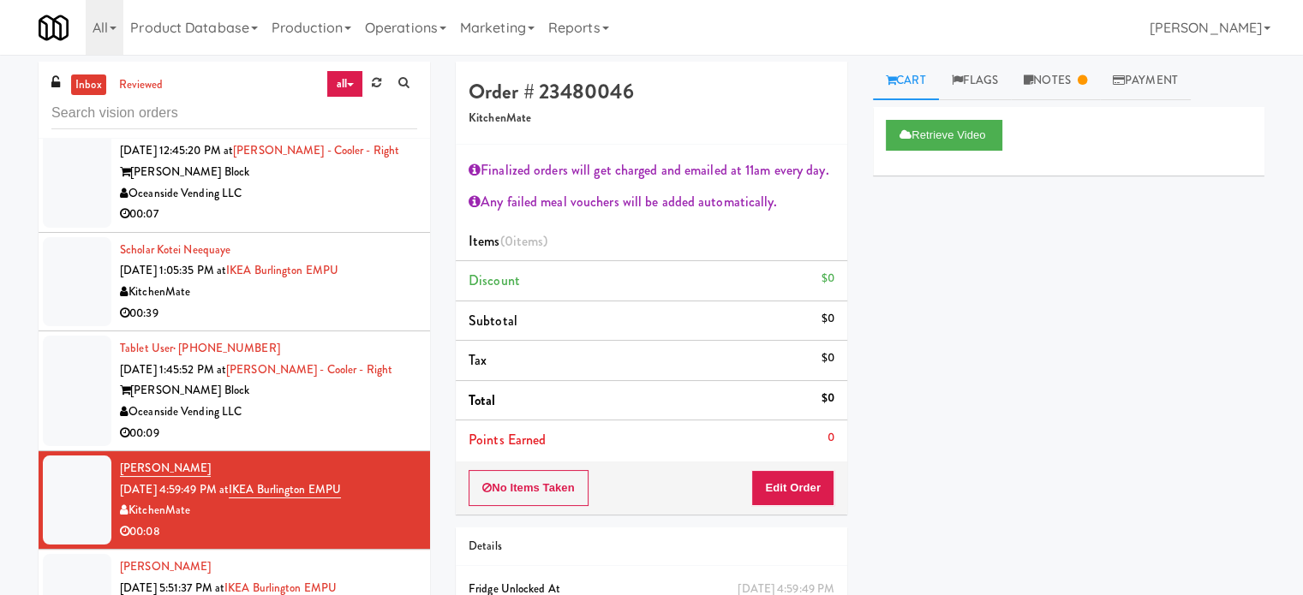
scroll to position [3559, 0]
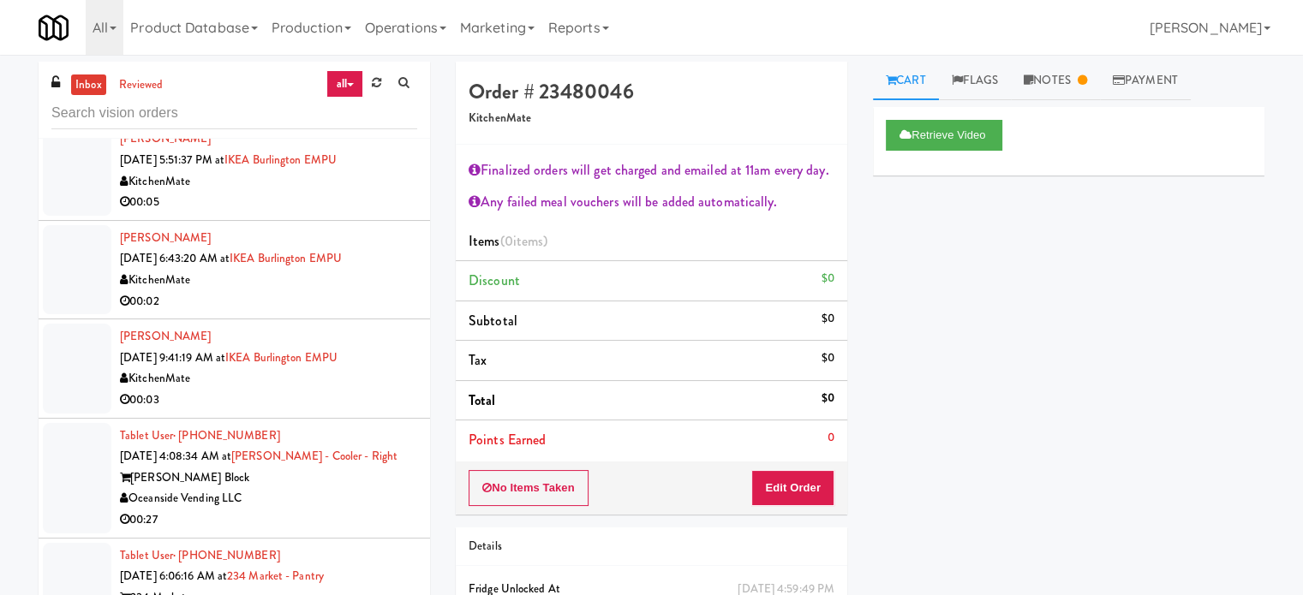
drag, startPoint x: 380, startPoint y: 212, endPoint x: 379, endPoint y: 267, distance: 55.7
click at [380, 212] on li "[PERSON_NAME] [DATE] 5:51:37 PM at [GEOGRAPHIC_DATA] EMPU KitchenMate 00:05" at bounding box center [234, 171] width 391 height 98
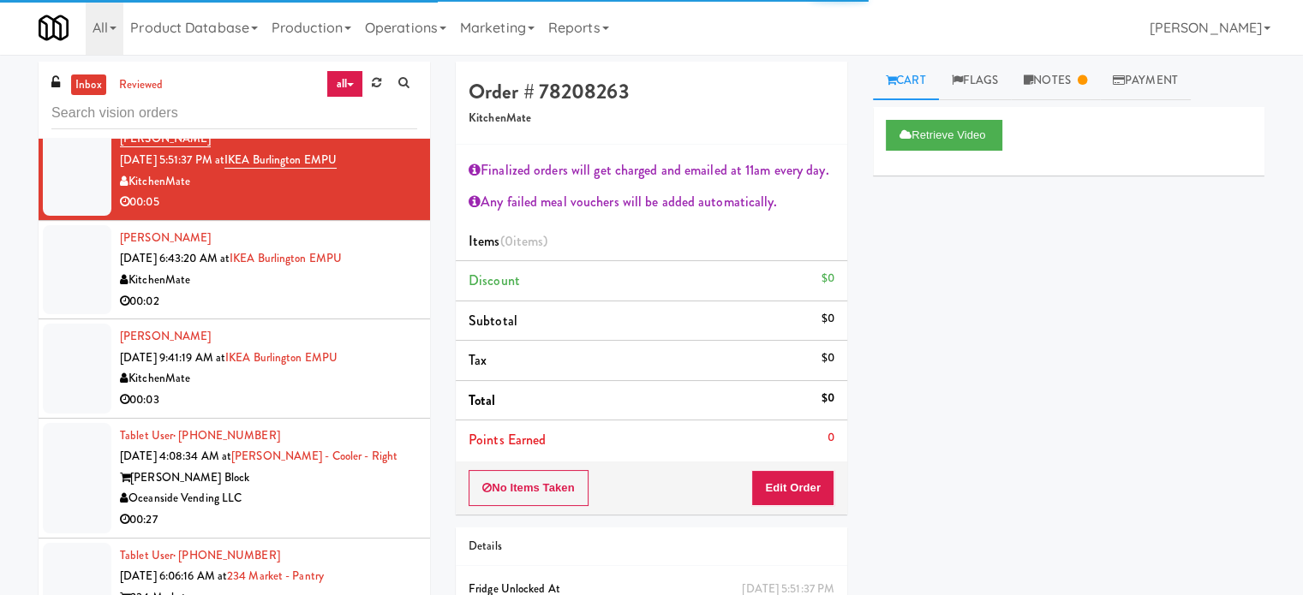
drag, startPoint x: 378, startPoint y: 289, endPoint x: 377, endPoint y: 297, distance: 8.6
click at [379, 291] on div "00:02" at bounding box center [268, 301] width 297 height 21
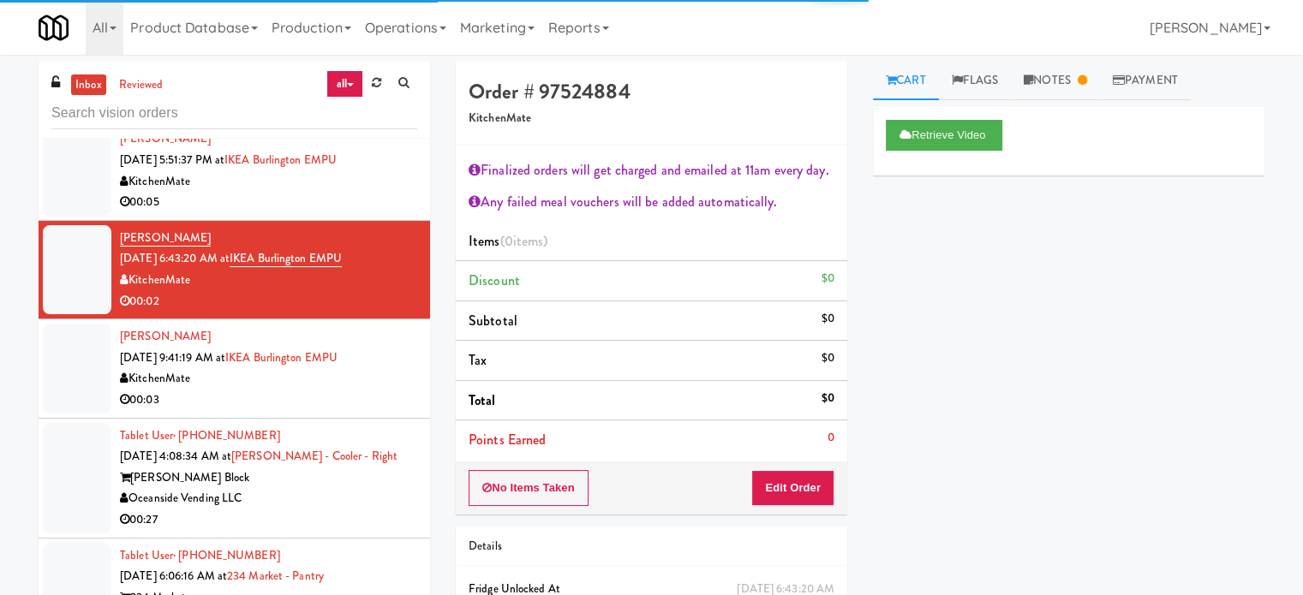
drag, startPoint x: 384, startPoint y: 370, endPoint x: 395, endPoint y: 383, distance: 17.0
click at [385, 371] on div "KitchenMate" at bounding box center [268, 378] width 297 height 21
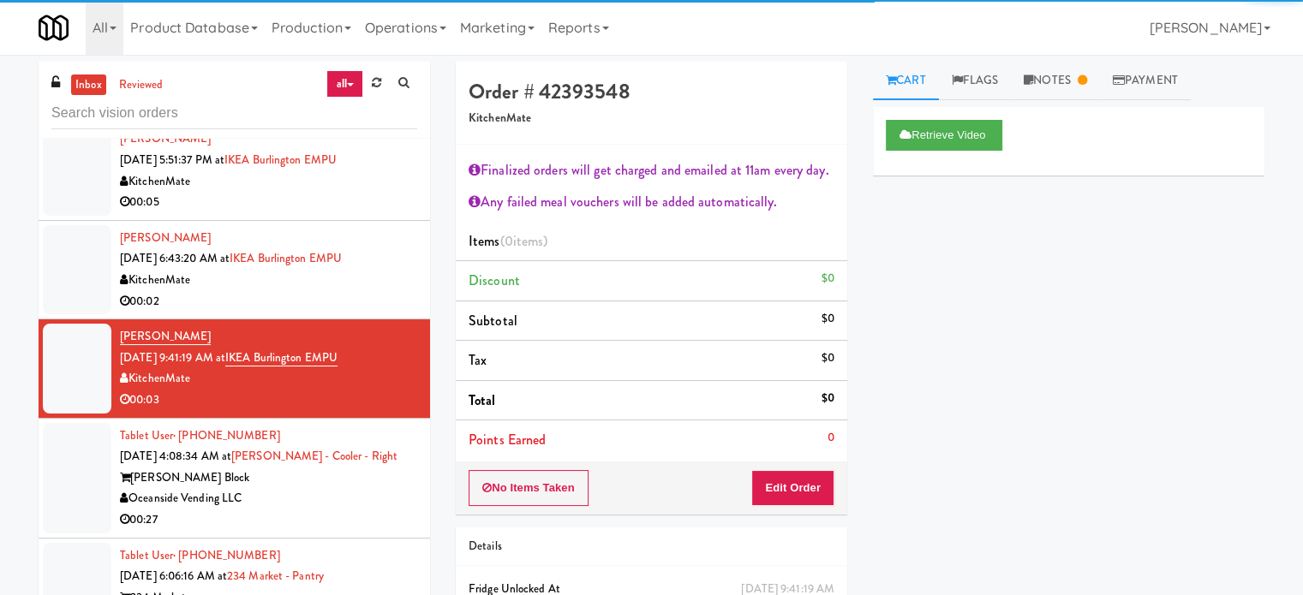
click at [387, 451] on div "Tablet User · (702) 619-8272 [DATE] 4:08:34 AM at [PERSON_NAME] - Cooler - Righ…" at bounding box center [268, 478] width 297 height 105
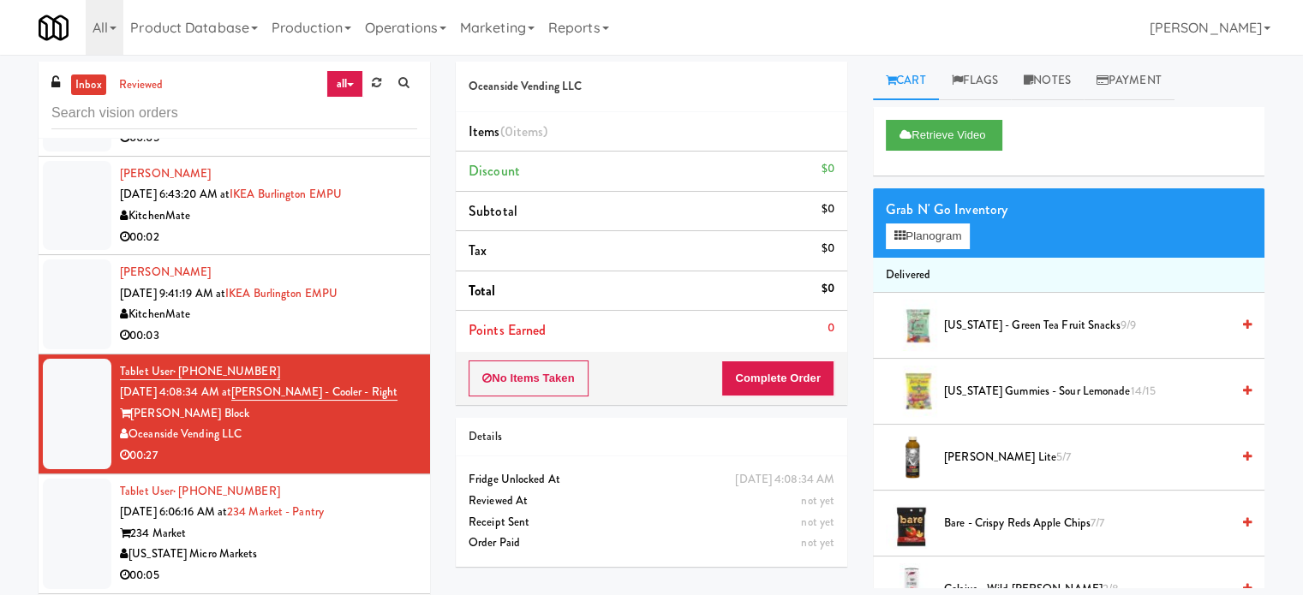
scroll to position [3794, 0]
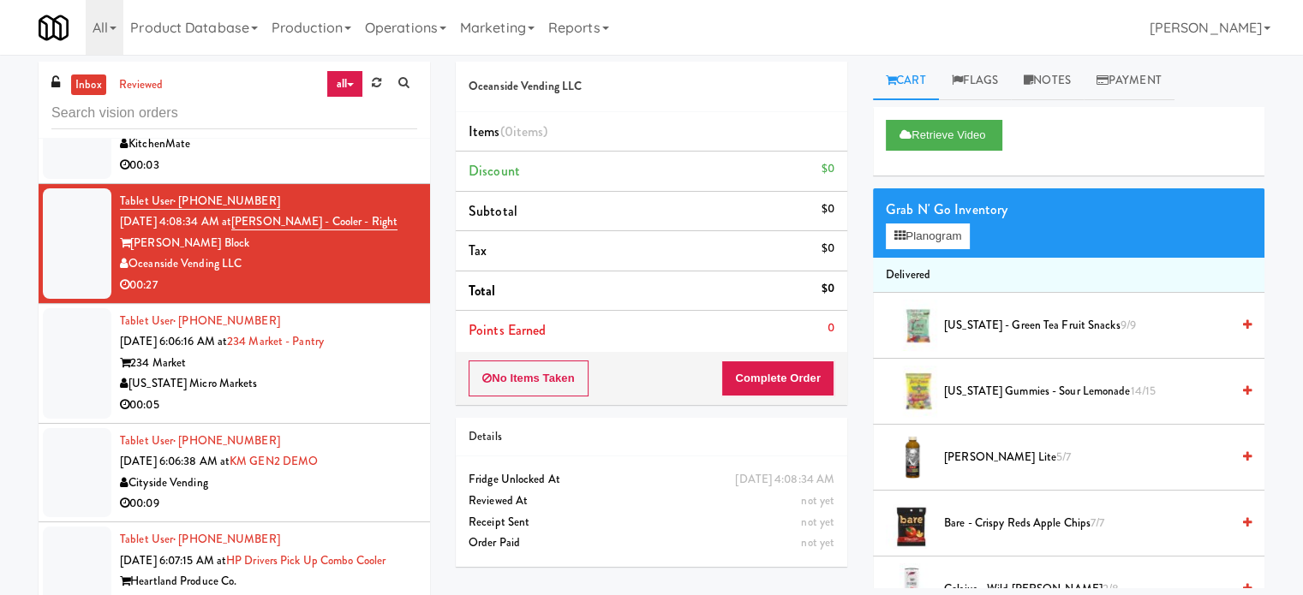
drag, startPoint x: 361, startPoint y: 384, endPoint x: 404, endPoint y: 372, distance: 45.3
click at [361, 385] on div "[US_STATE] Micro Markets" at bounding box center [268, 383] width 297 height 21
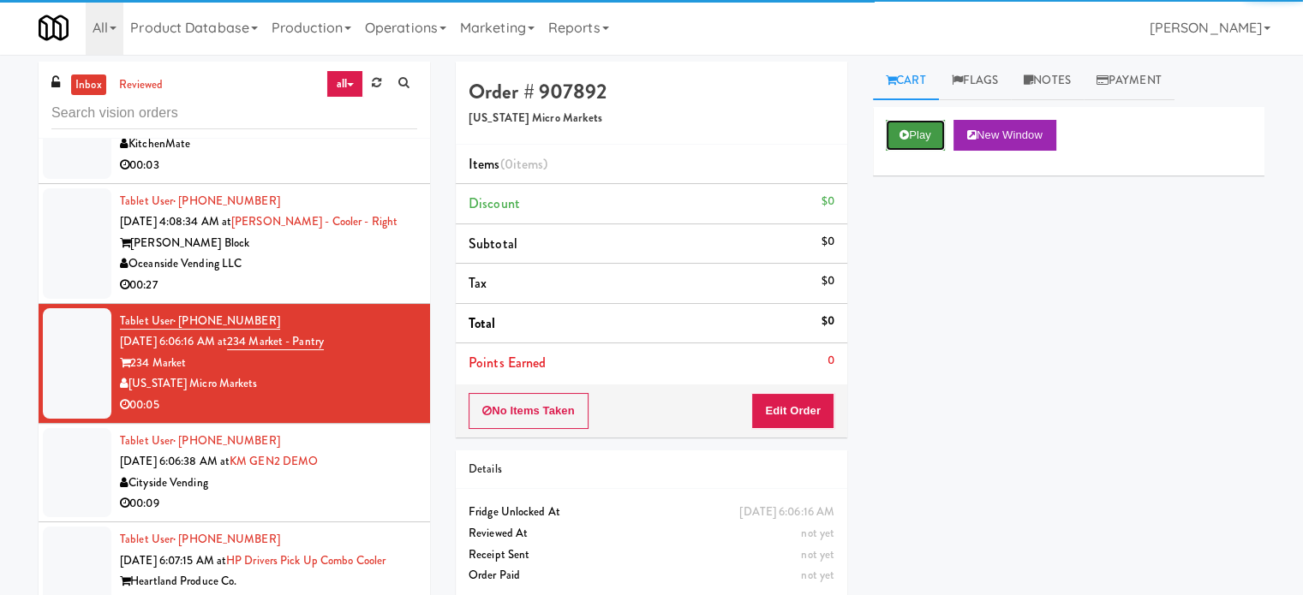
click at [930, 140] on button "Play" at bounding box center [914, 135] width 59 height 31
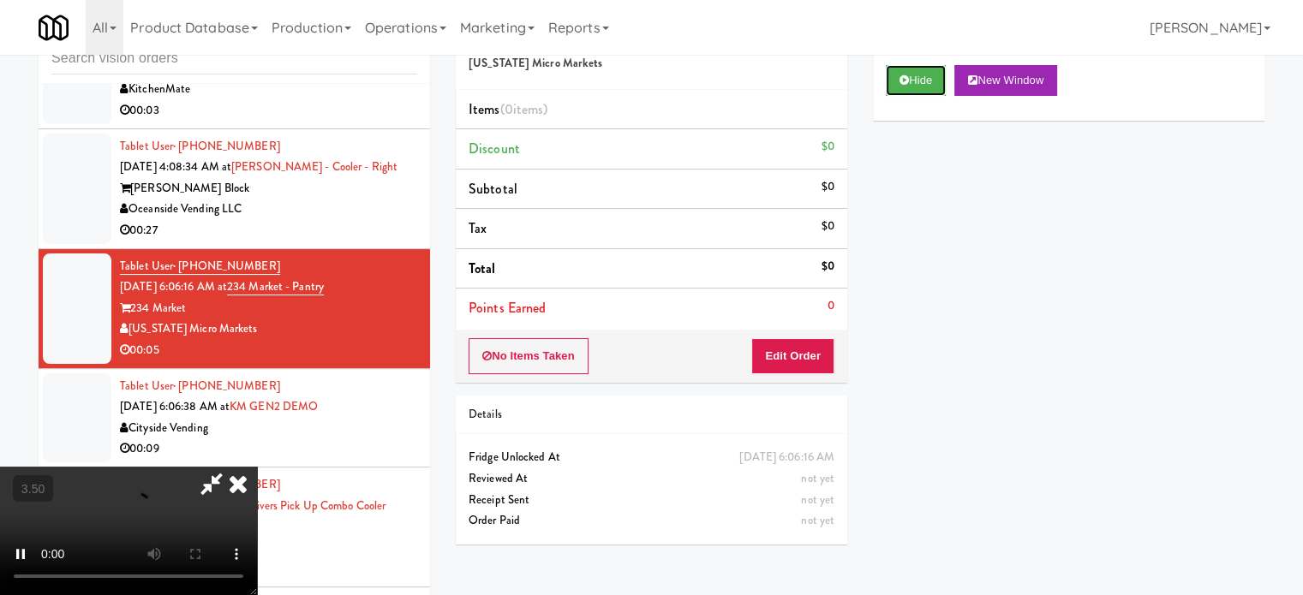
scroll to position [69, 0]
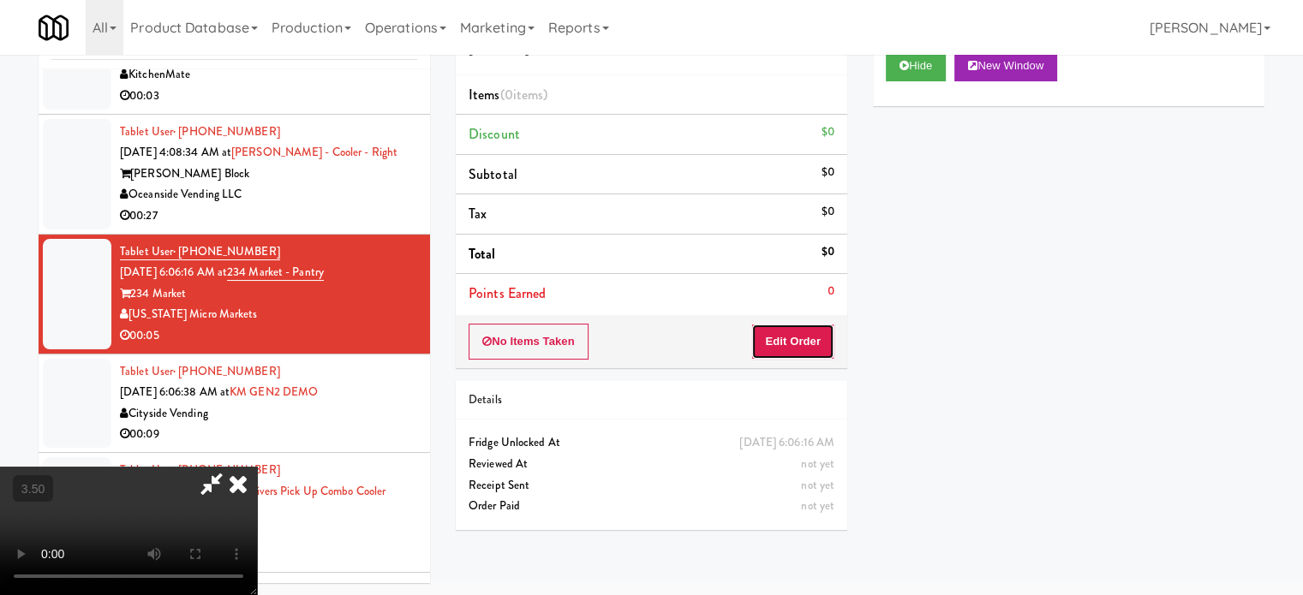
click at [774, 330] on button "Edit Order" at bounding box center [792, 342] width 83 height 36
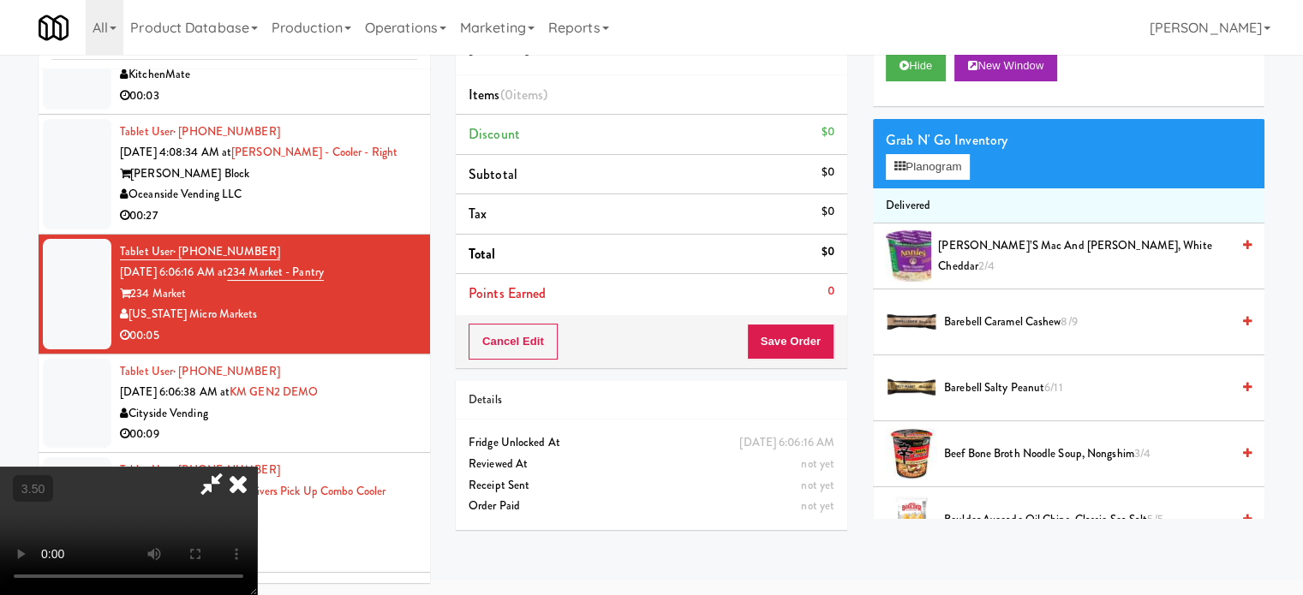
drag, startPoint x: 561, startPoint y: 400, endPoint x: 522, endPoint y: 355, distance: 58.9
click at [257, 467] on video at bounding box center [128, 531] width 257 height 128
drag, startPoint x: 522, startPoint y: 355, endPoint x: 572, endPoint y: 343, distance: 51.3
click at [257, 467] on video at bounding box center [128, 531] width 257 height 128
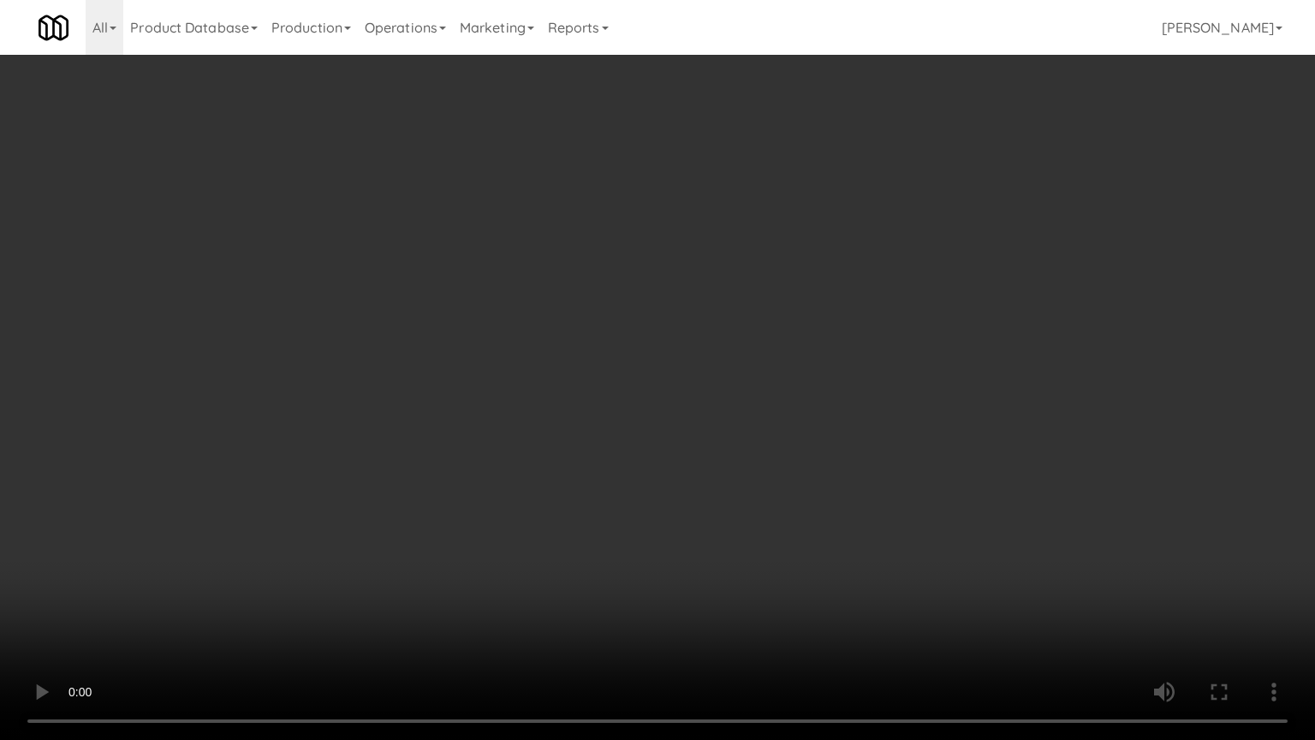
click at [641, 350] on video at bounding box center [657, 370] width 1315 height 740
click at [302, 558] on video at bounding box center [657, 370] width 1315 height 740
click at [733, 459] on video at bounding box center [657, 370] width 1315 height 740
click at [734, 456] on video at bounding box center [657, 370] width 1315 height 740
click at [843, 474] on video at bounding box center [657, 370] width 1315 height 740
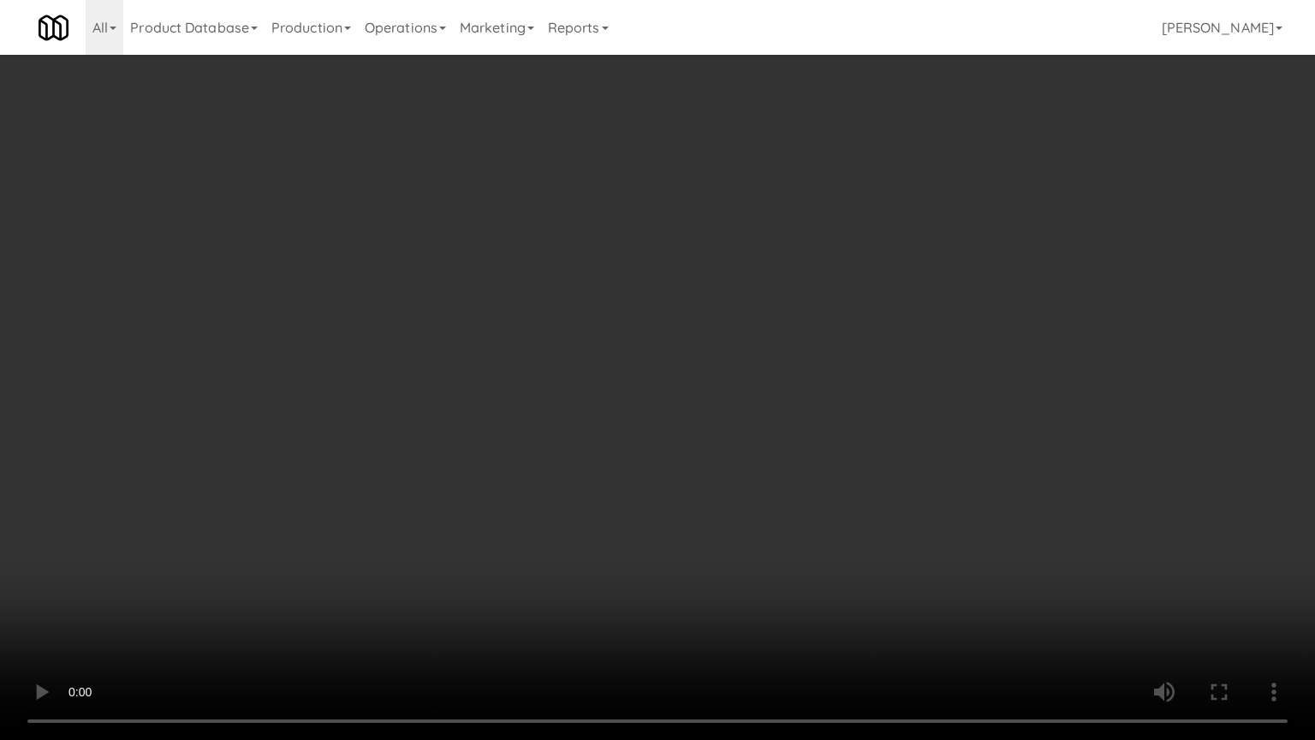
click at [630, 472] on video at bounding box center [657, 370] width 1315 height 740
click at [704, 462] on video at bounding box center [657, 370] width 1315 height 740
click at [565, 461] on video at bounding box center [657, 370] width 1315 height 740
click at [658, 444] on video at bounding box center [657, 370] width 1315 height 740
click at [562, 443] on video at bounding box center [657, 370] width 1315 height 740
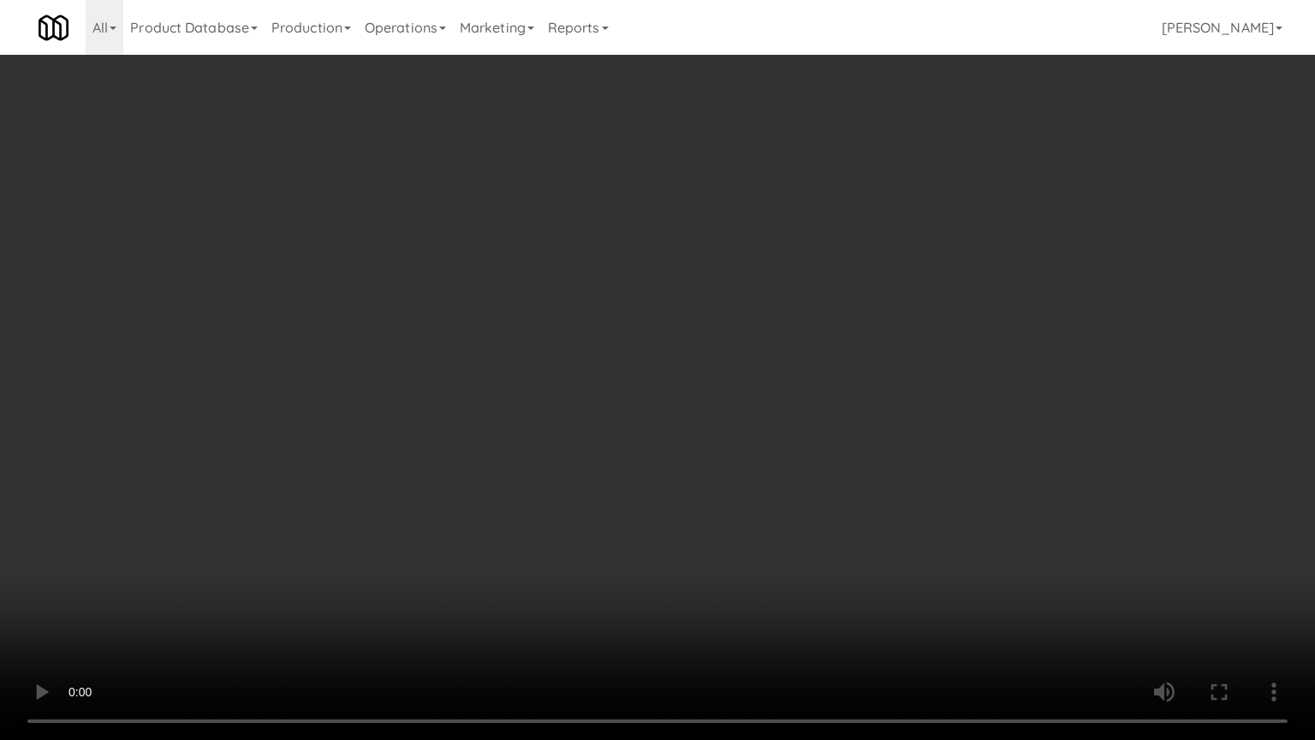
click at [569, 438] on video at bounding box center [657, 370] width 1315 height 740
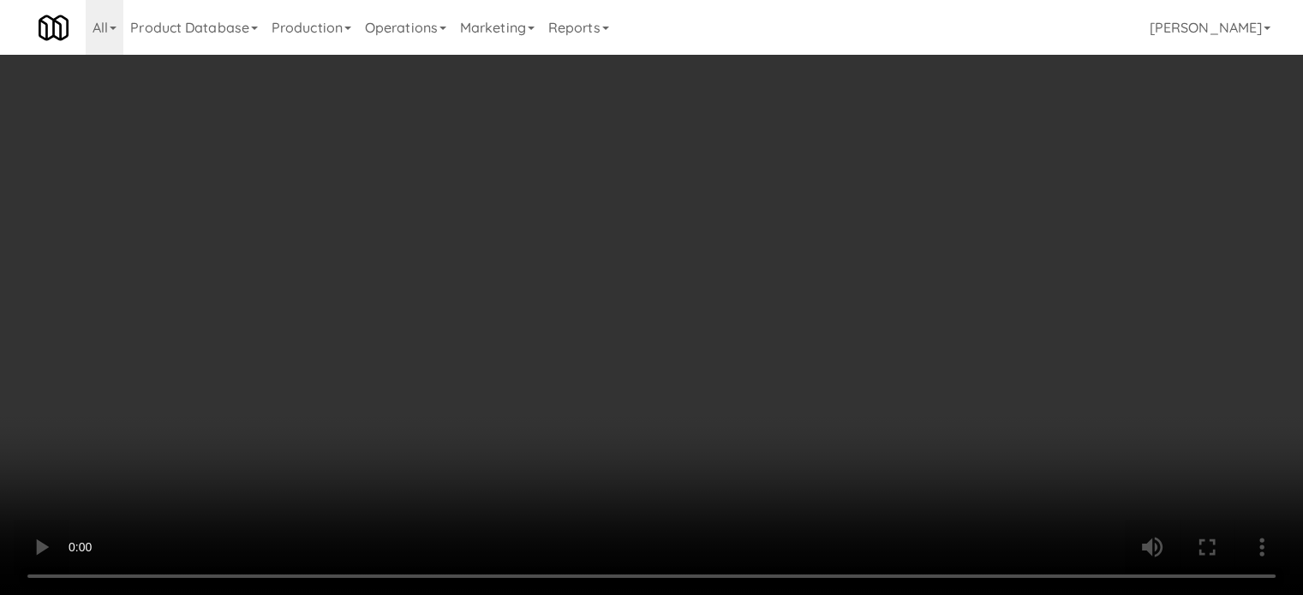
click at [934, 192] on button "Planogram" at bounding box center [927, 182] width 84 height 26
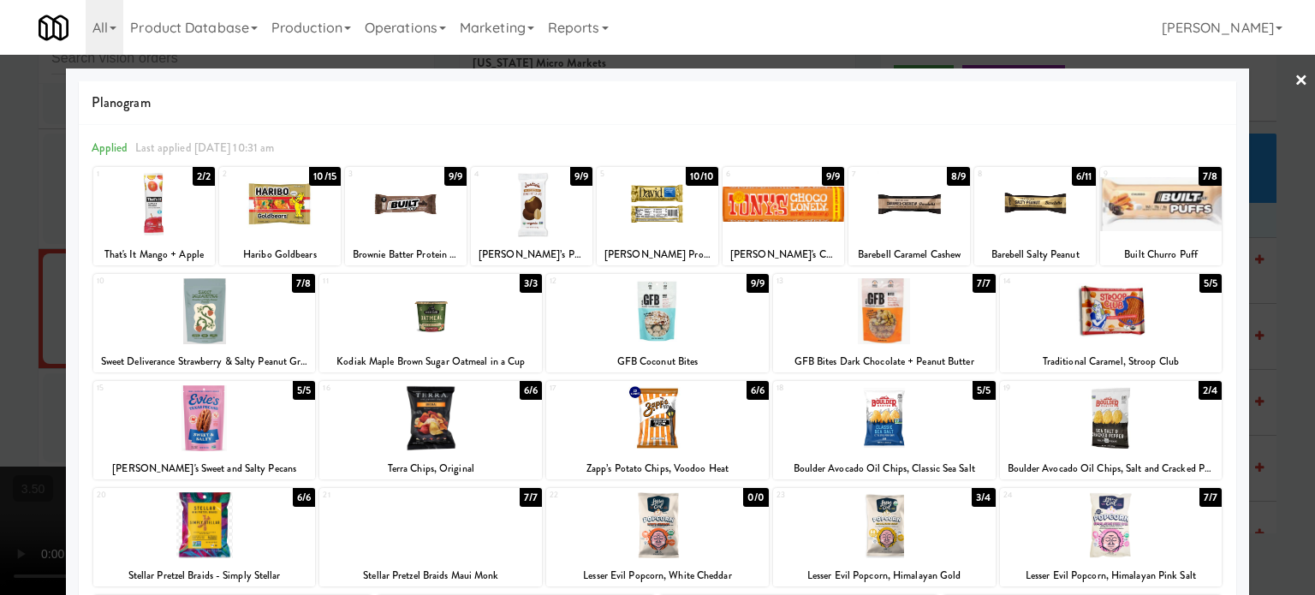
click at [938, 394] on div "2/4" at bounding box center [1210, 390] width 23 height 19
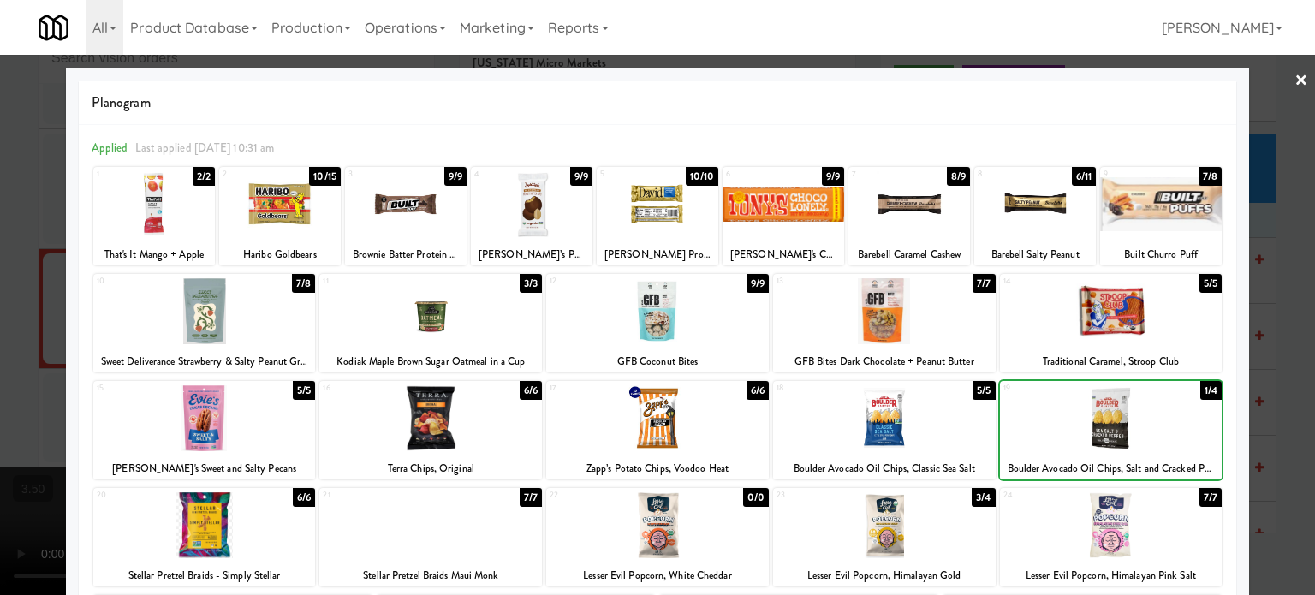
click at [938, 398] on div at bounding box center [657, 297] width 1315 height 595
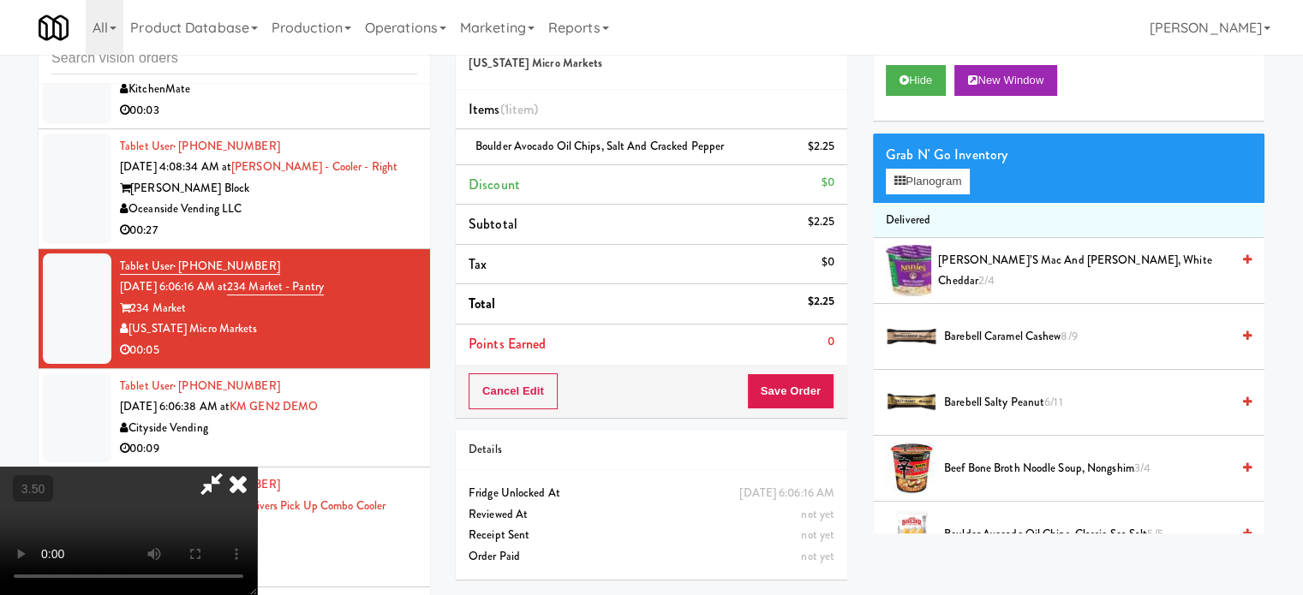
click at [257, 467] on video at bounding box center [128, 531] width 257 height 128
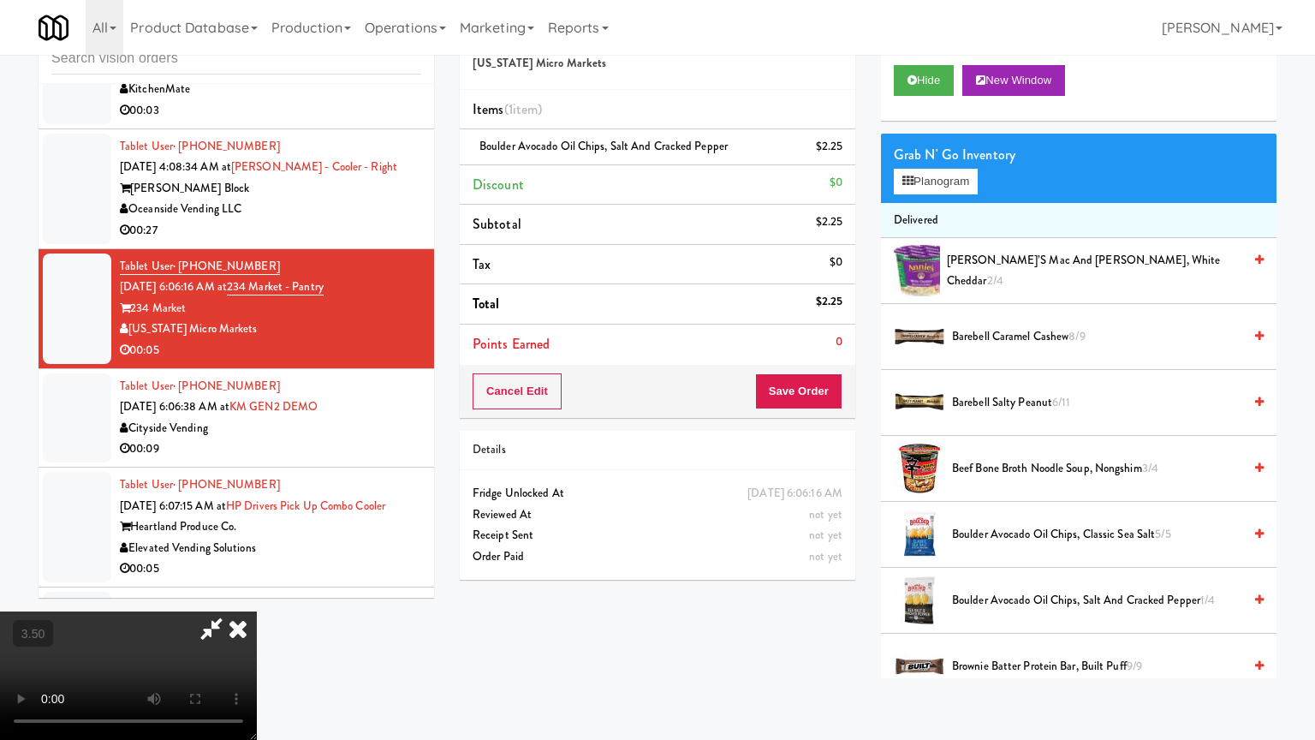
drag, startPoint x: 288, startPoint y: 587, endPoint x: 641, endPoint y: 497, distance: 364.1
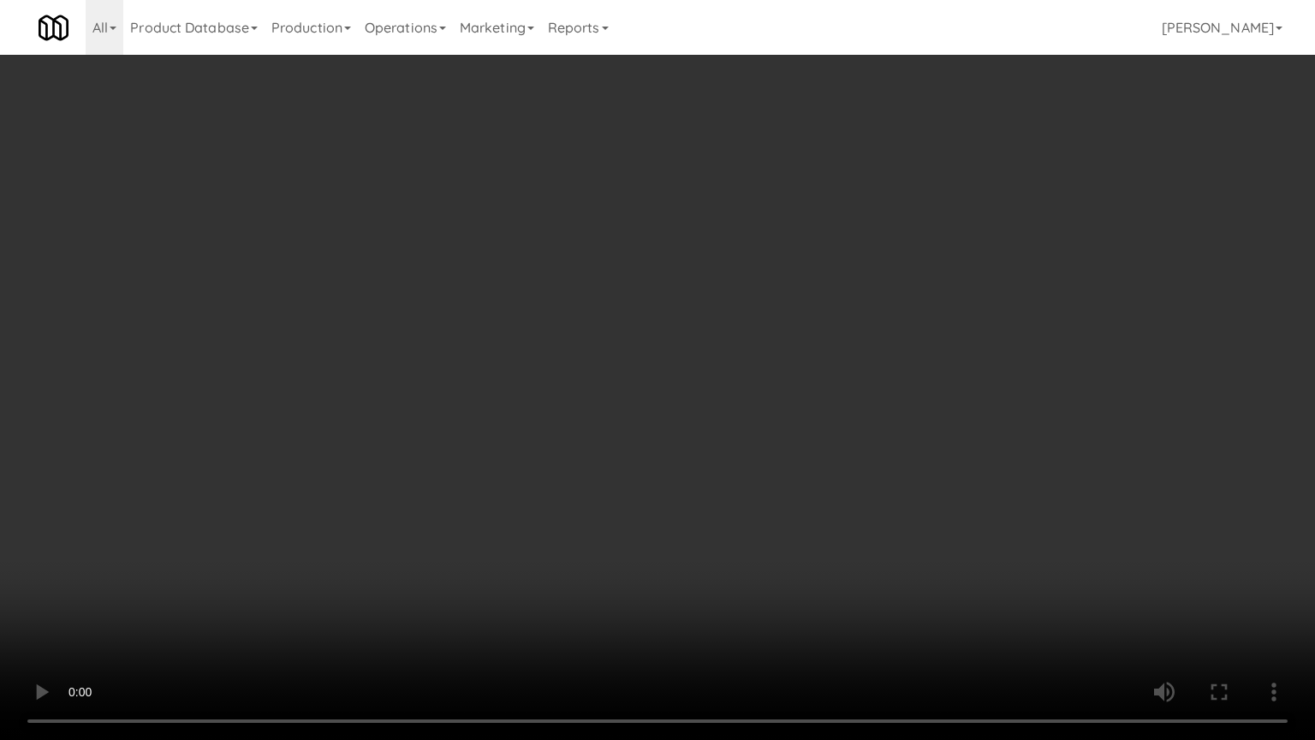
click at [291, 587] on video at bounding box center [657, 370] width 1315 height 740
click at [663, 480] on video at bounding box center [657, 370] width 1315 height 740
click at [731, 474] on video at bounding box center [657, 370] width 1315 height 740
click at [815, 468] on video at bounding box center [657, 370] width 1315 height 740
click at [677, 418] on video at bounding box center [657, 370] width 1315 height 740
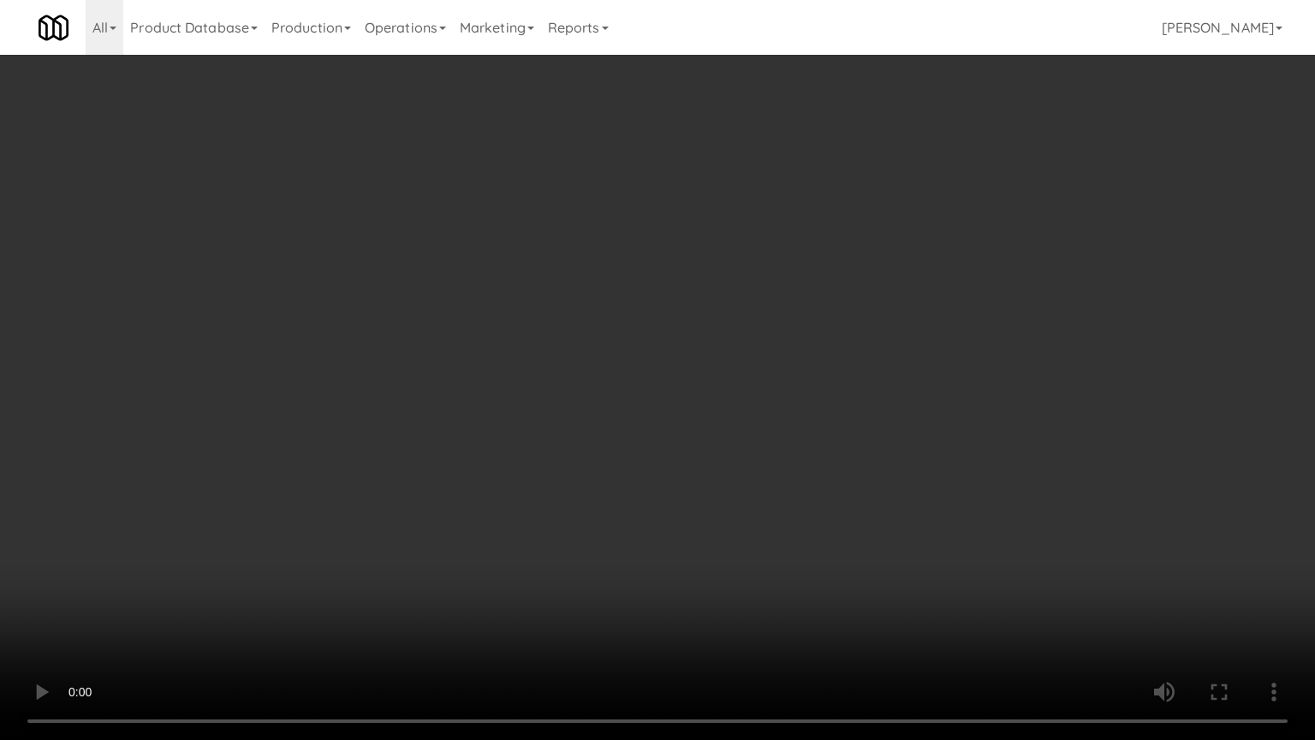
click at [675, 414] on video at bounding box center [657, 370] width 1315 height 740
click at [679, 408] on video at bounding box center [657, 370] width 1315 height 740
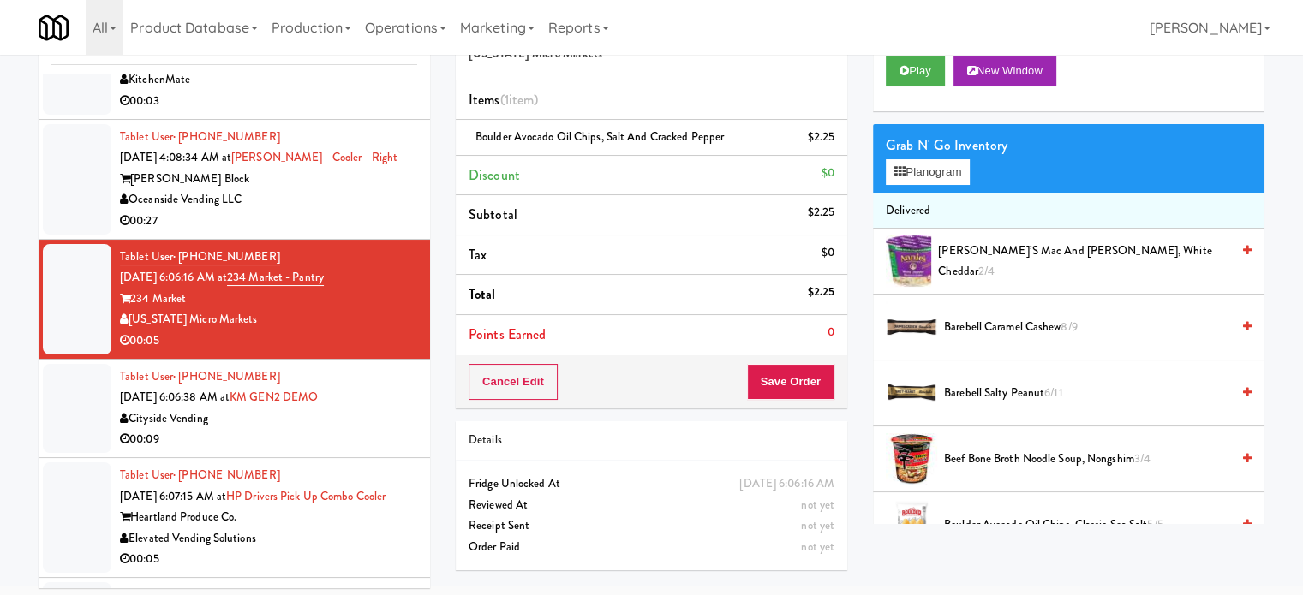
scroll to position [69, 0]
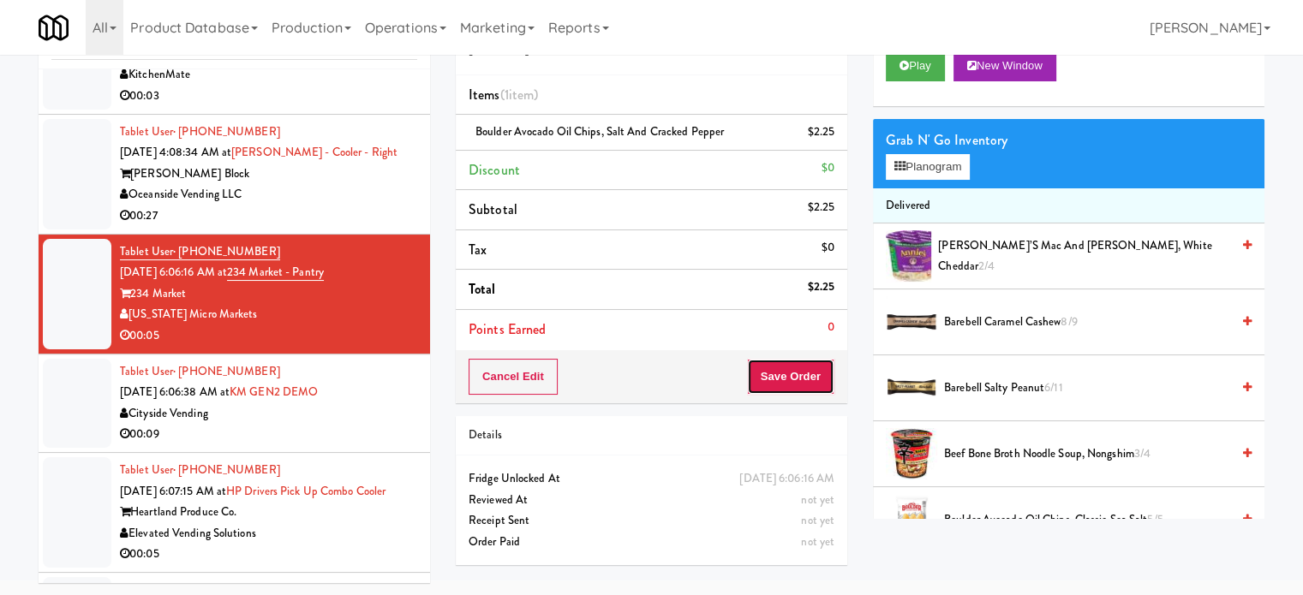
click at [784, 379] on button "Save Order" at bounding box center [790, 377] width 87 height 36
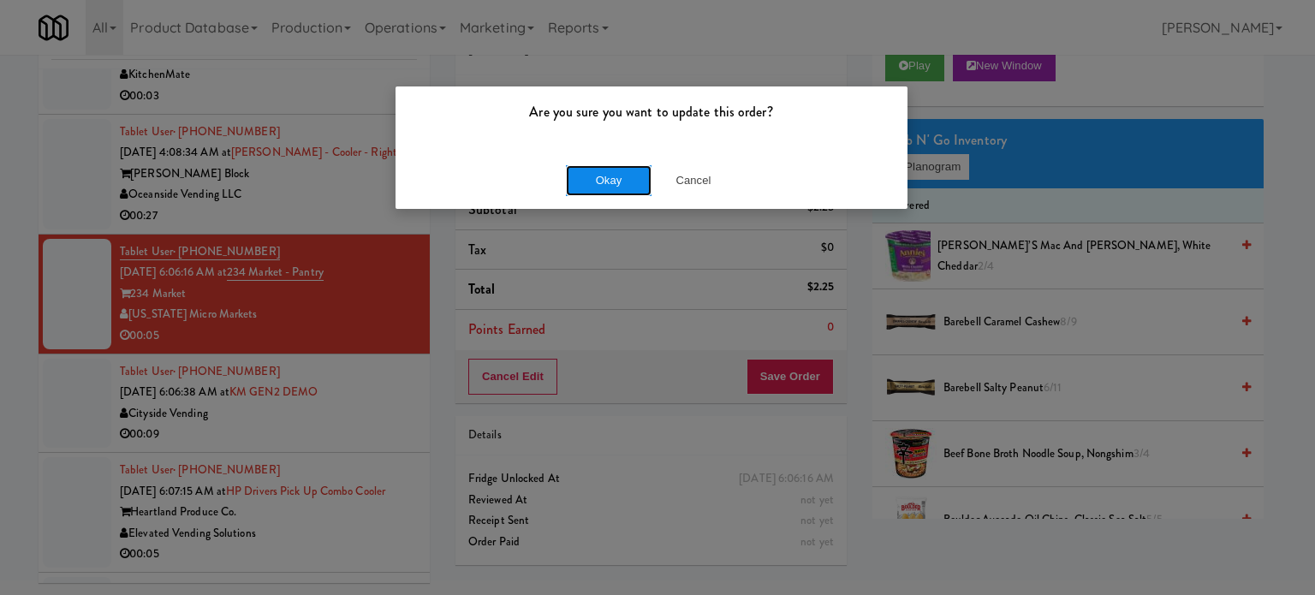
drag, startPoint x: 598, startPoint y: 170, endPoint x: 599, endPoint y: 179, distance: 8.7
click at [600, 174] on button "Okay" at bounding box center [609, 180] width 86 height 31
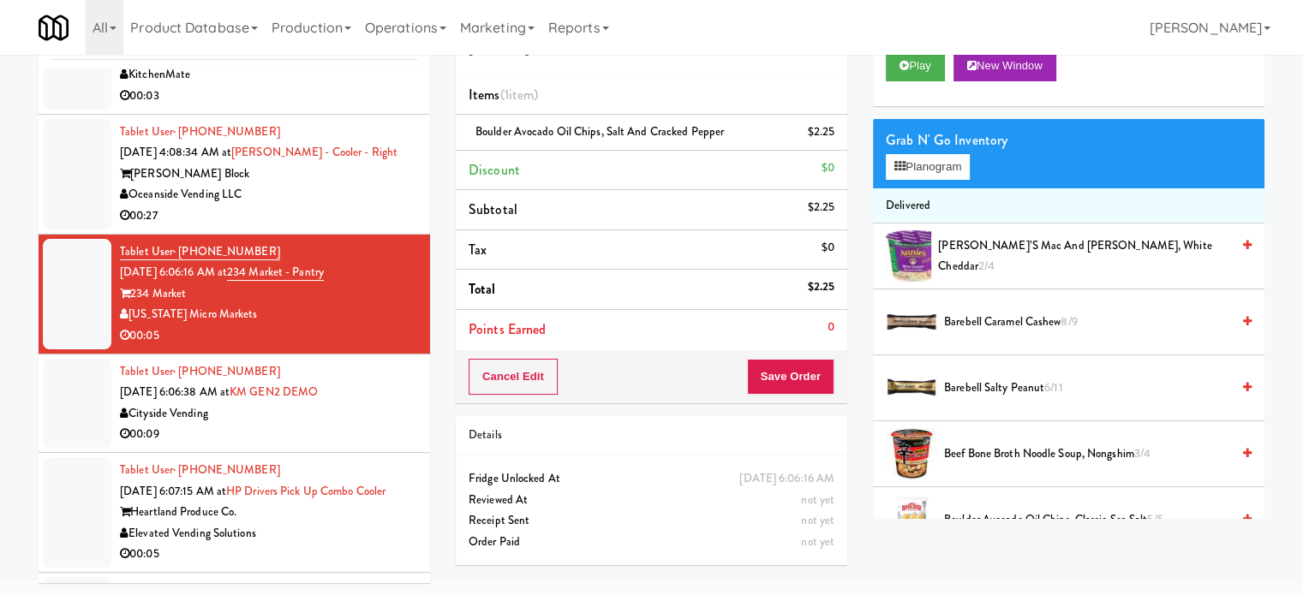
drag, startPoint x: 289, startPoint y: 428, endPoint x: 738, endPoint y: 314, distance: 463.0
click at [291, 429] on div "00:09" at bounding box center [268, 434] width 297 height 21
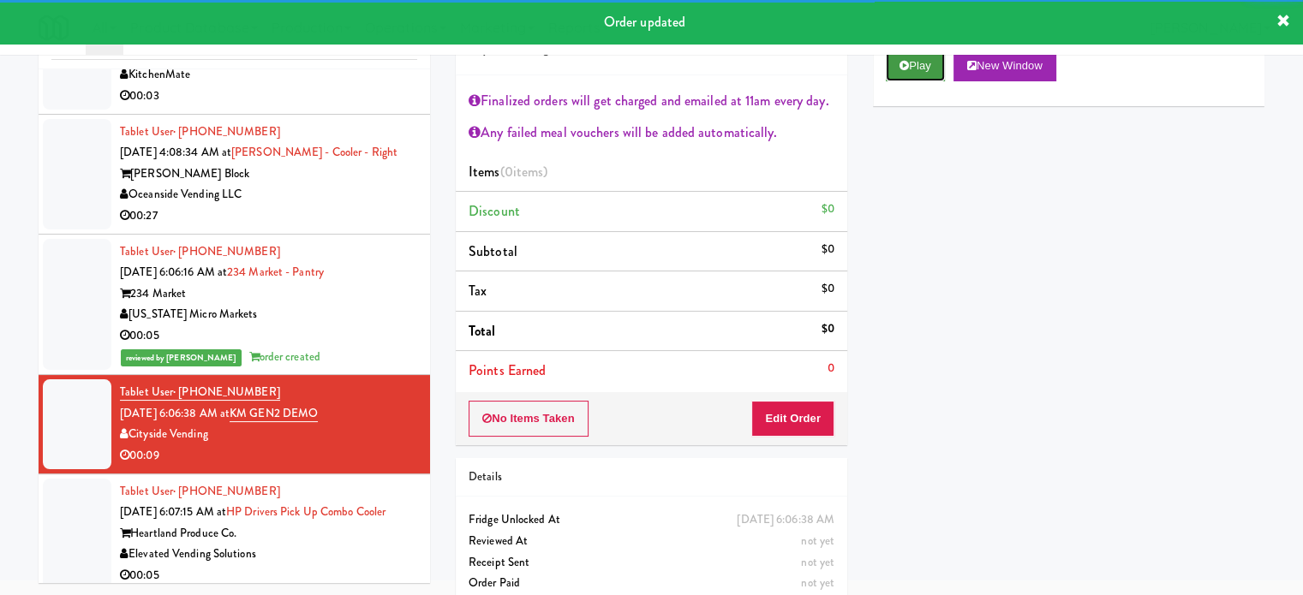
click at [918, 72] on button "Play" at bounding box center [914, 66] width 59 height 31
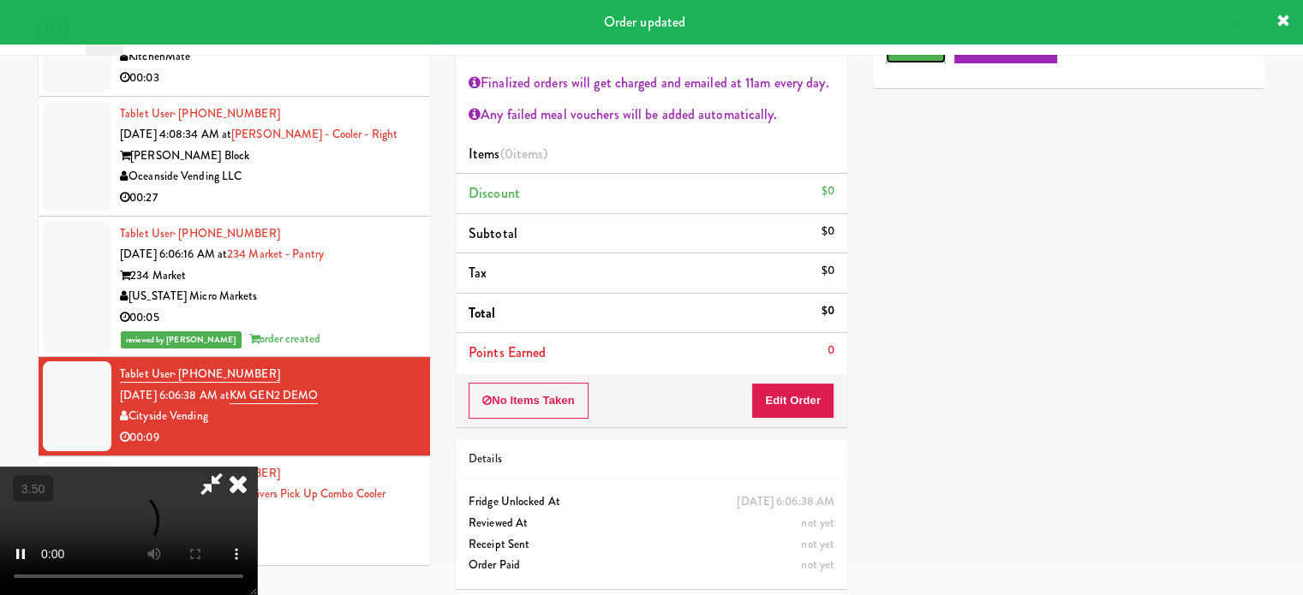
scroll to position [92, 0]
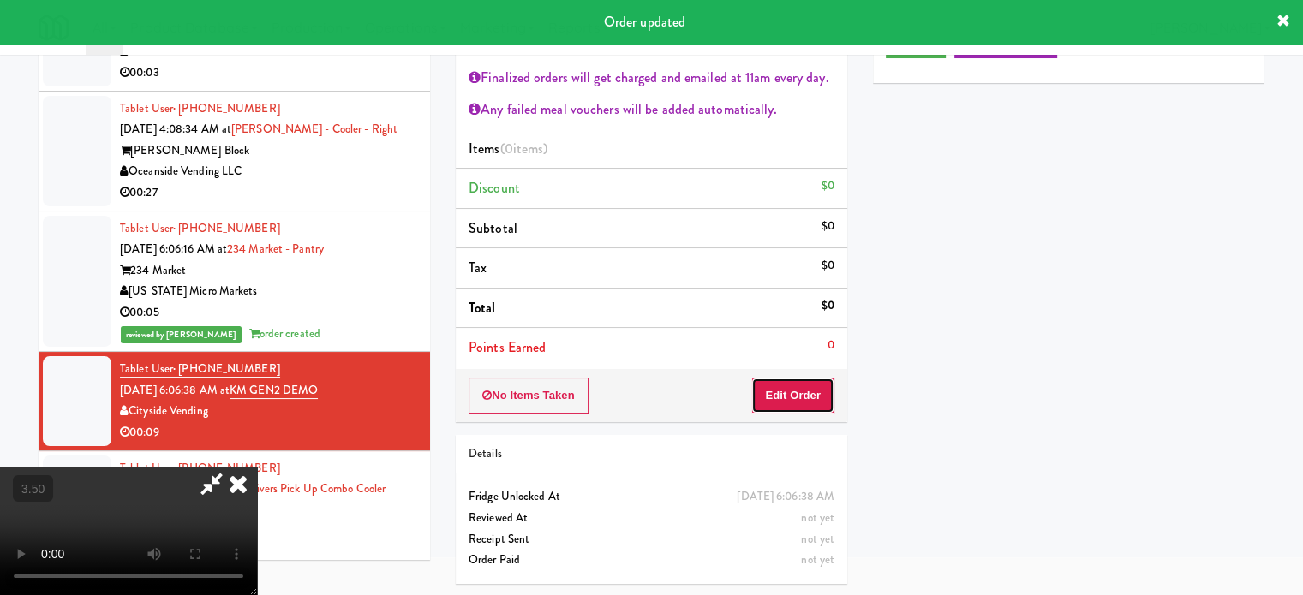
click at [785, 395] on button "Edit Order" at bounding box center [792, 396] width 83 height 36
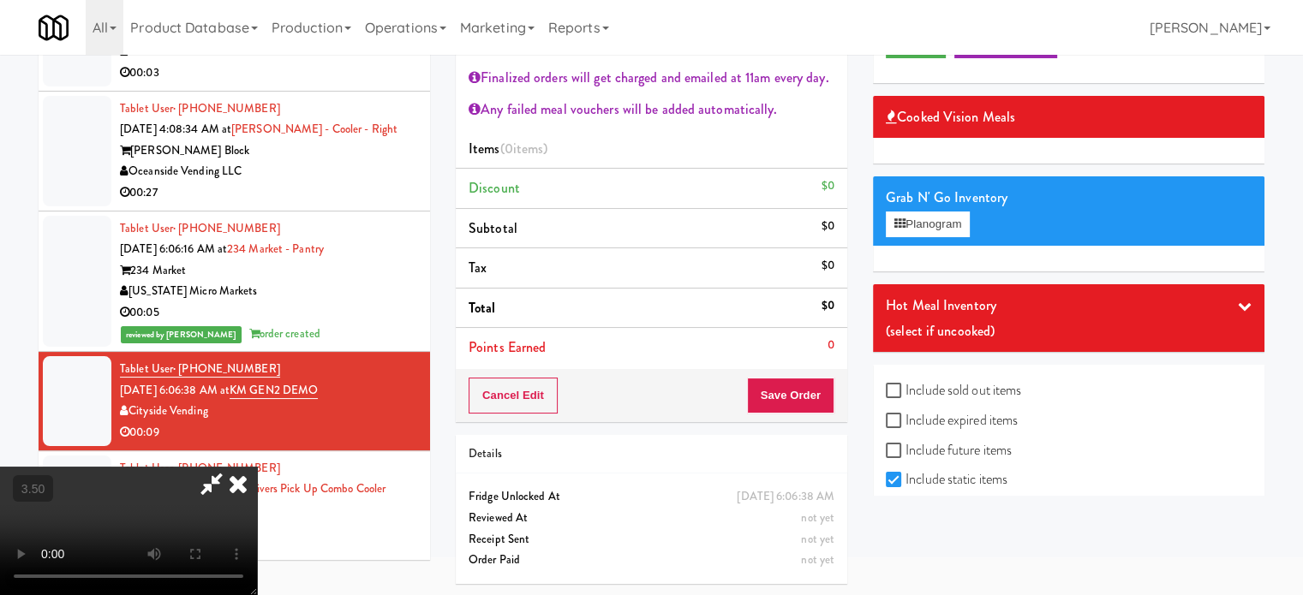
click at [257, 467] on video at bounding box center [128, 531] width 257 height 128
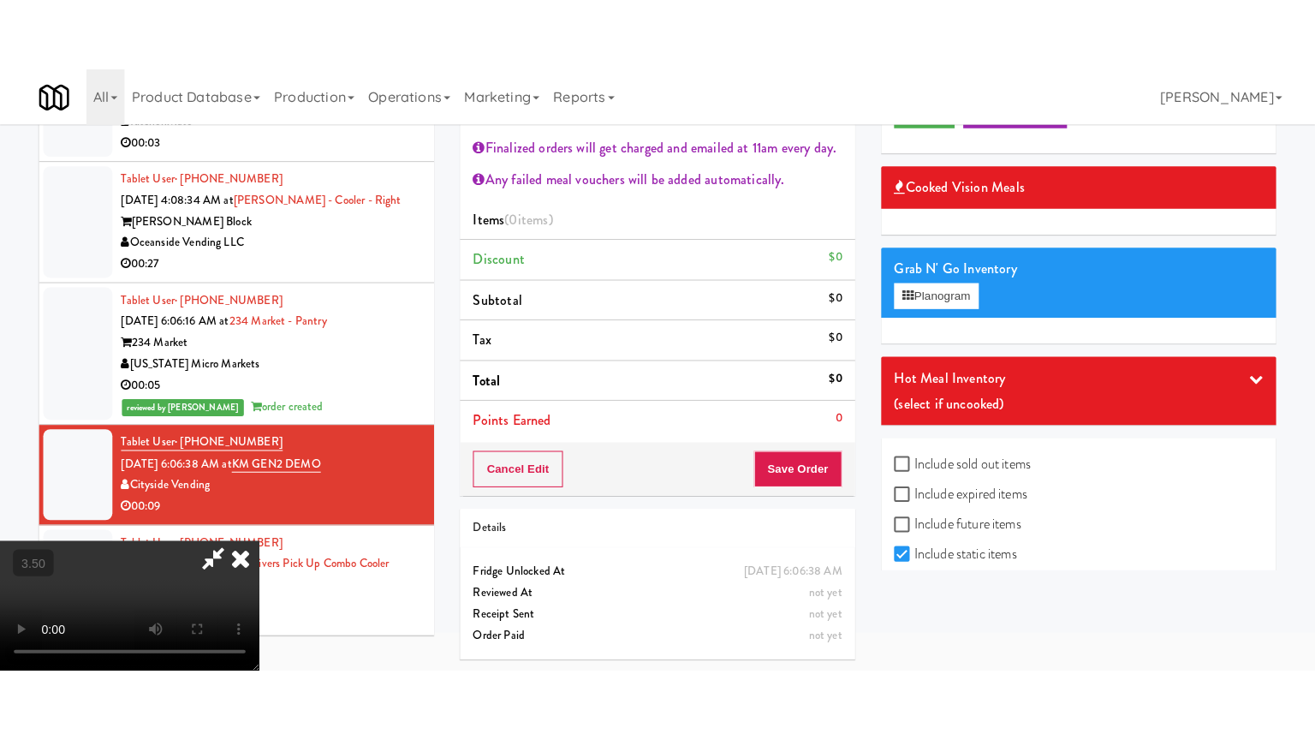
scroll to position [55, 0]
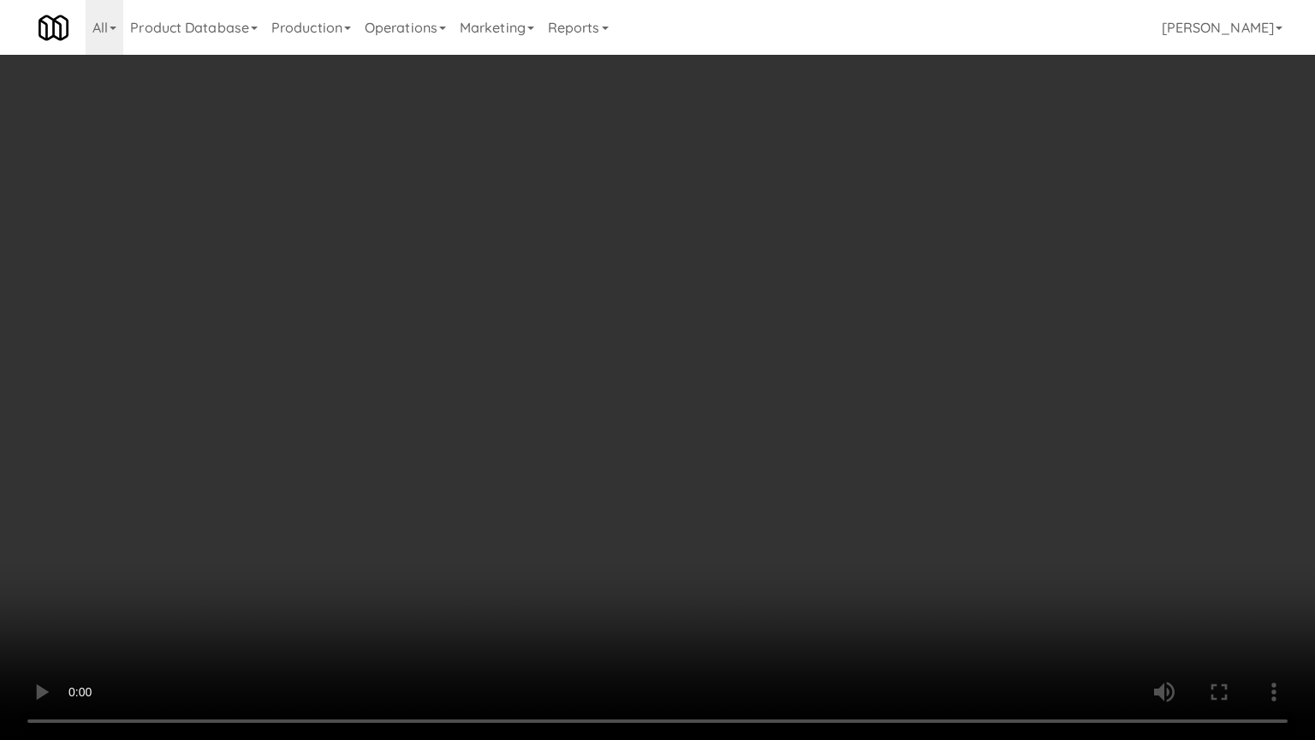
click at [535, 375] on video at bounding box center [657, 370] width 1315 height 740
drag, startPoint x: 538, startPoint y: 373, endPoint x: 627, endPoint y: 222, distance: 175.8
click at [540, 373] on video at bounding box center [657, 370] width 1315 height 740
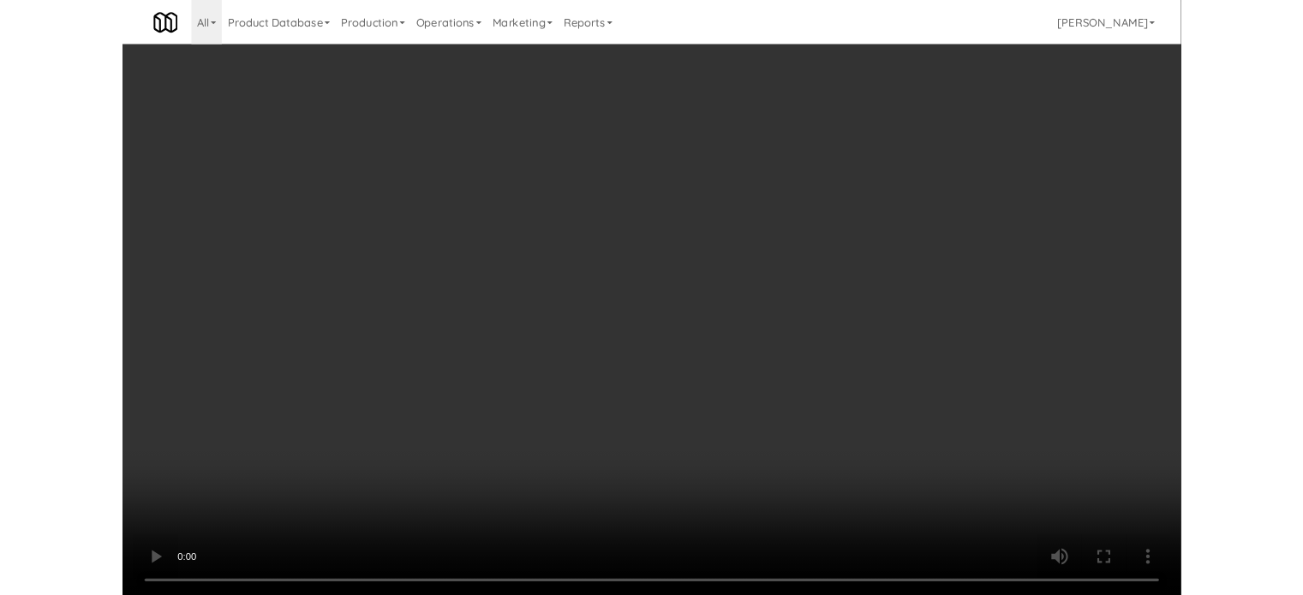
scroll to position [92, 0]
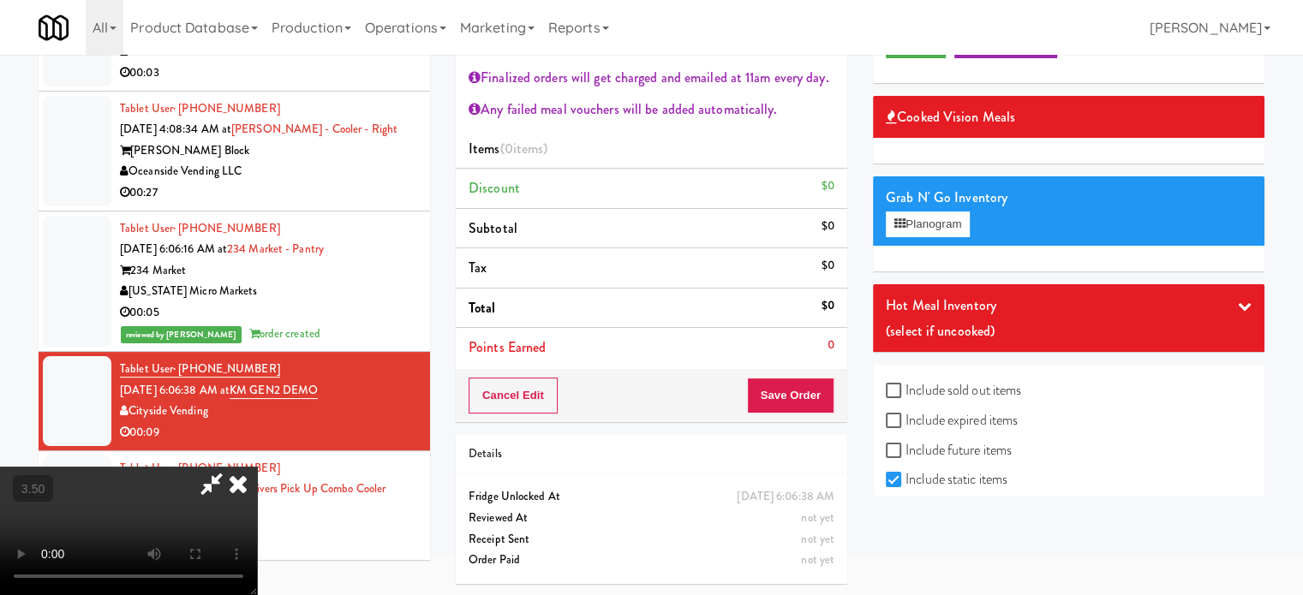
click at [257, 467] on icon at bounding box center [238, 484] width 38 height 34
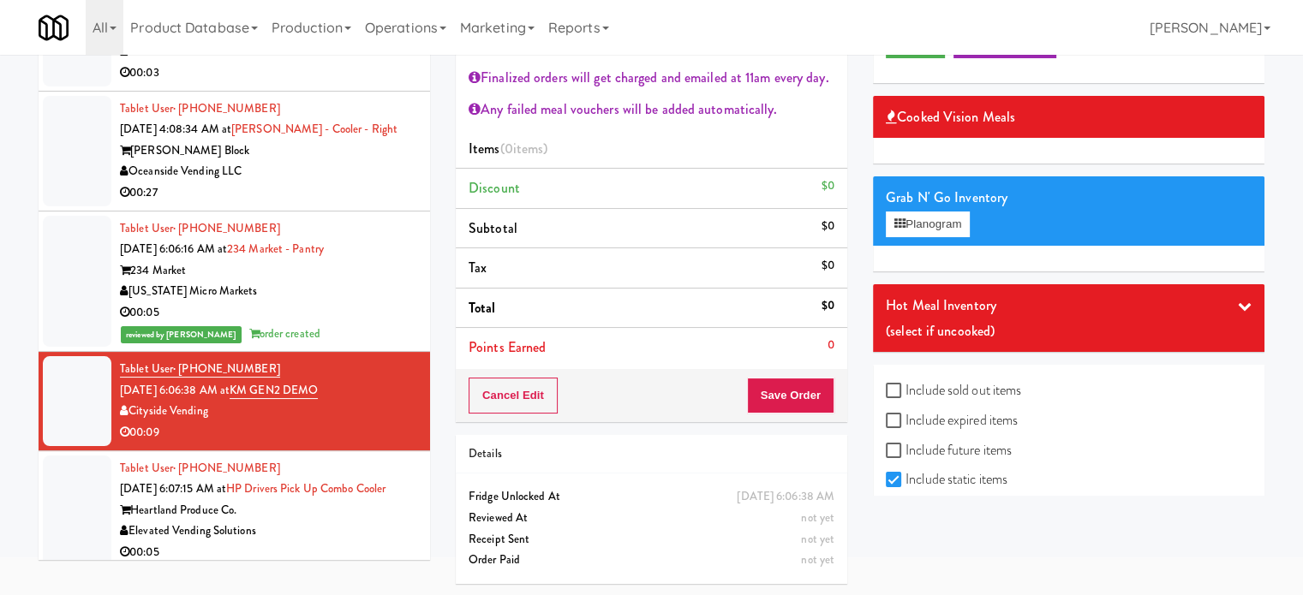
click at [371, 504] on div "Tablet User · (262) 342-9555 [DATE] 6:07:15 AM at HP Drivers Pick Up Combo Cool…" at bounding box center [268, 510] width 297 height 105
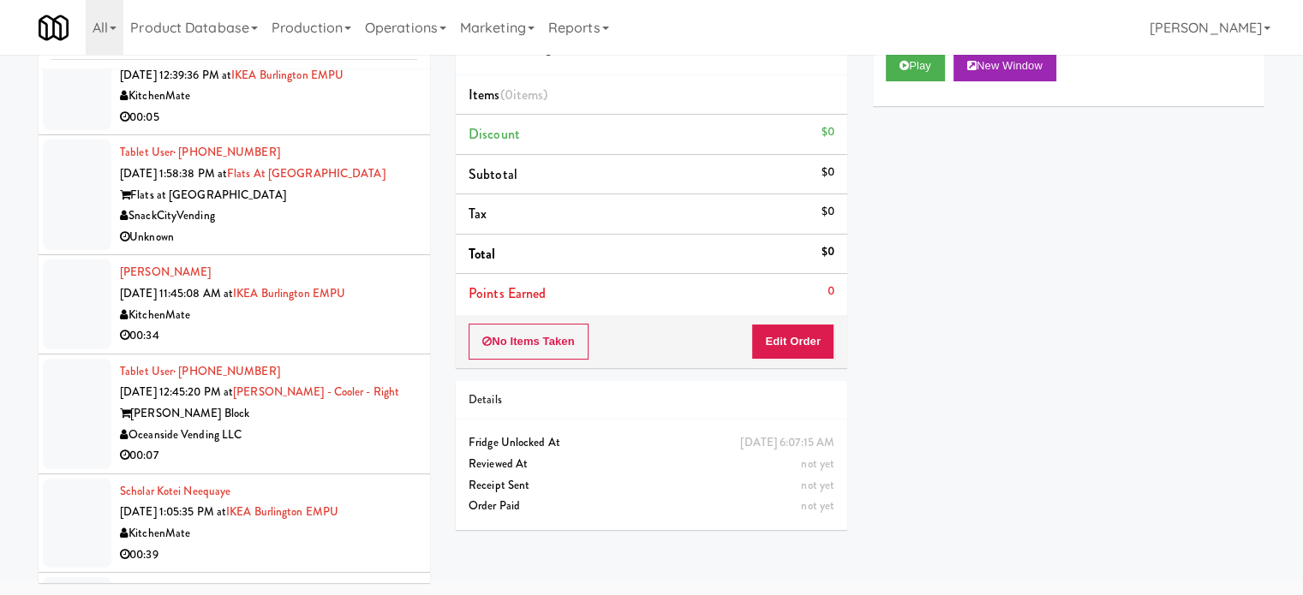
scroll to position [2081, 0]
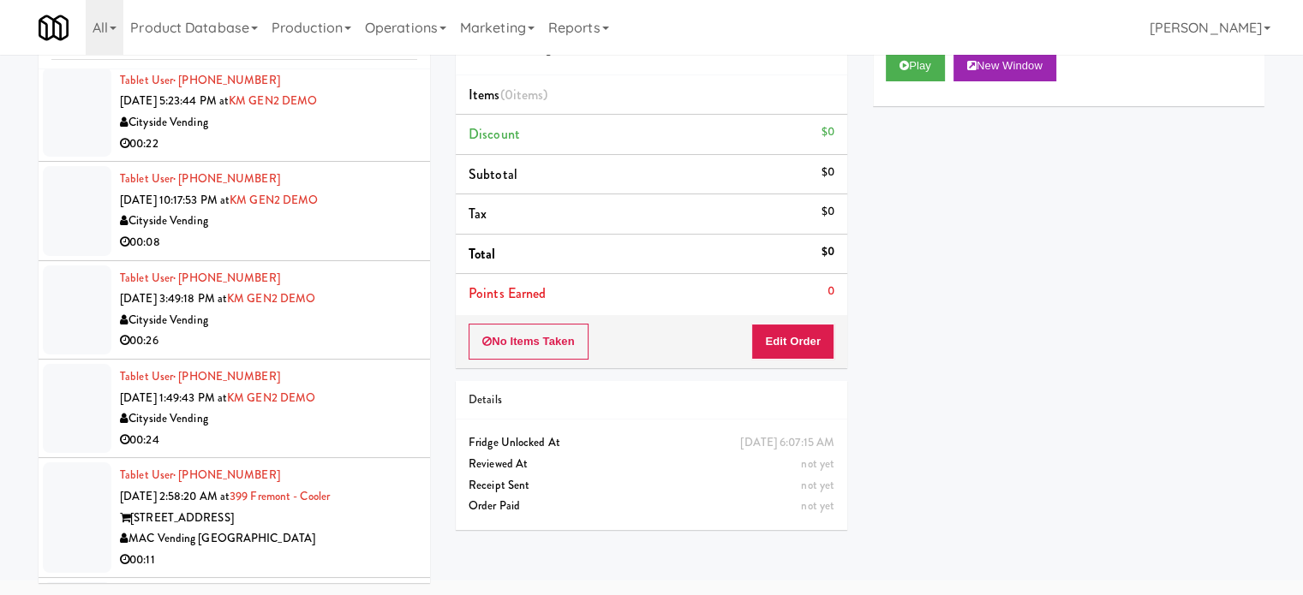
click at [323, 247] on div "00:08" at bounding box center [268, 242] width 297 height 21
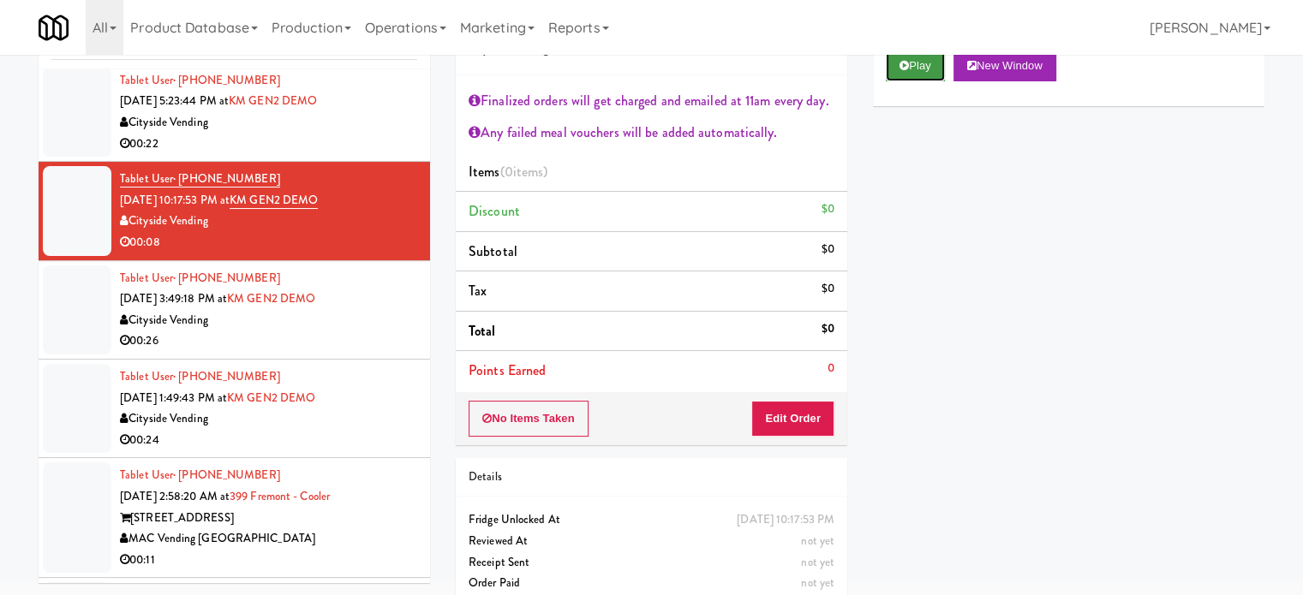
click at [918, 62] on button "Play" at bounding box center [914, 66] width 59 height 31
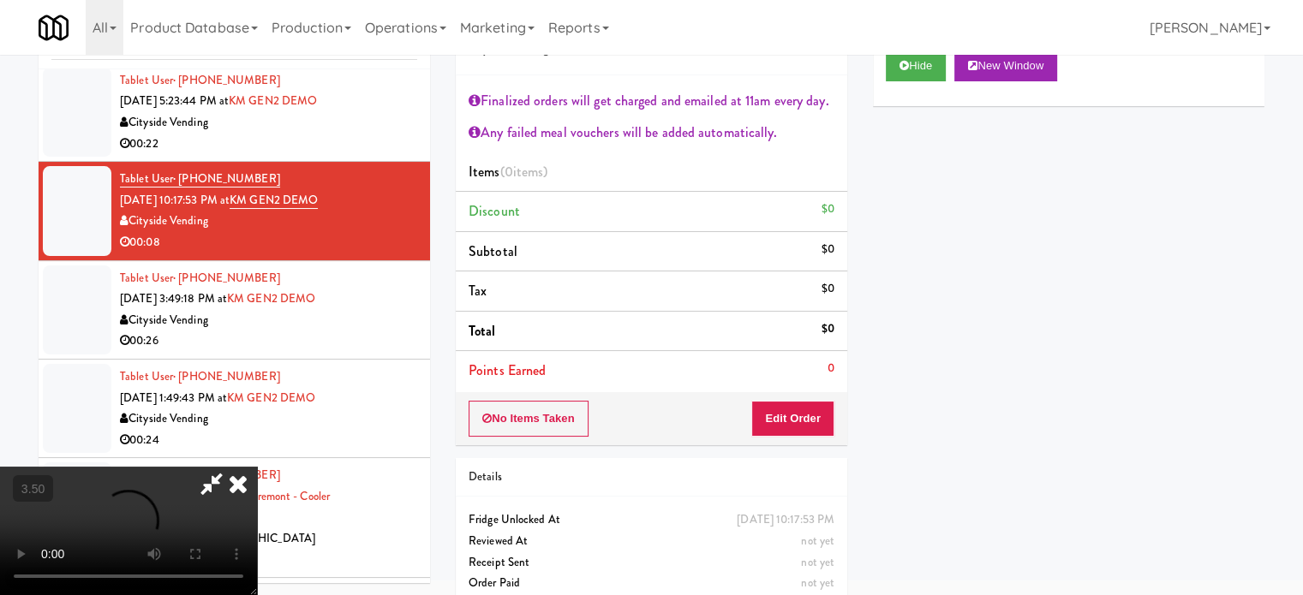
click at [257, 467] on video at bounding box center [128, 531] width 257 height 128
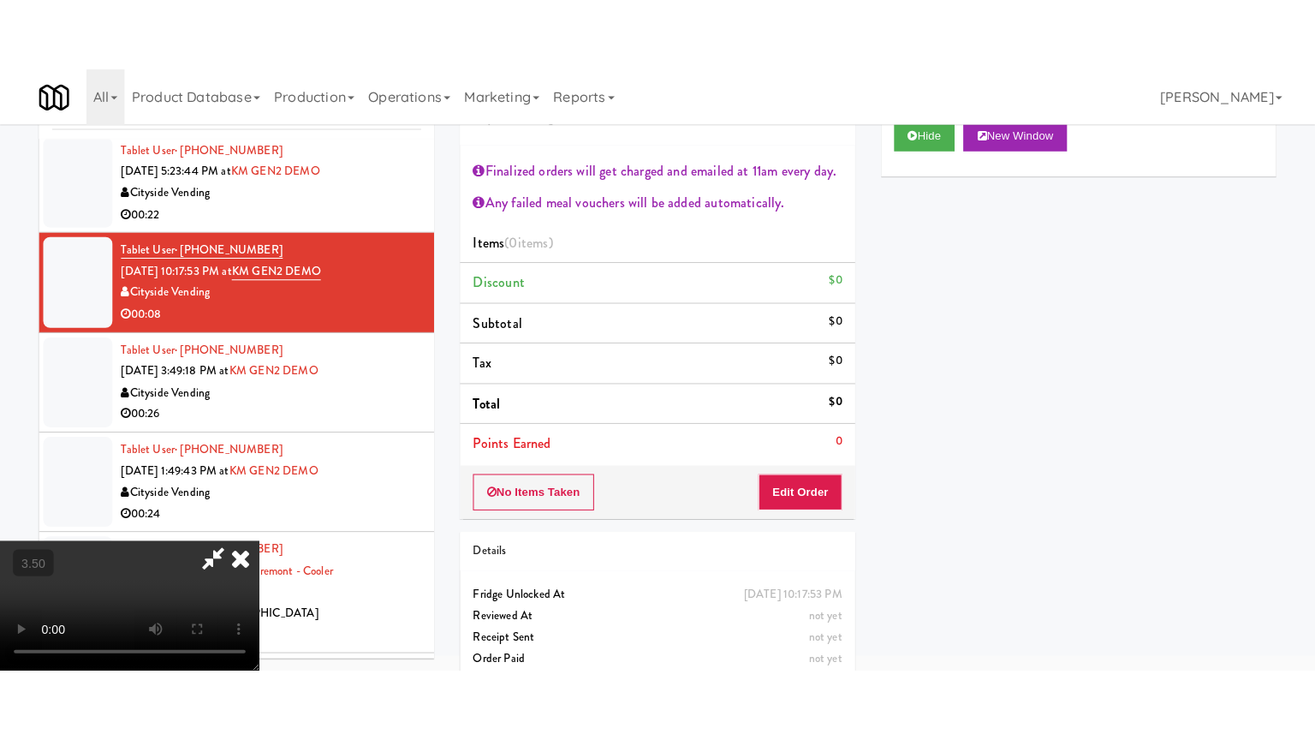
scroll to position [55, 0]
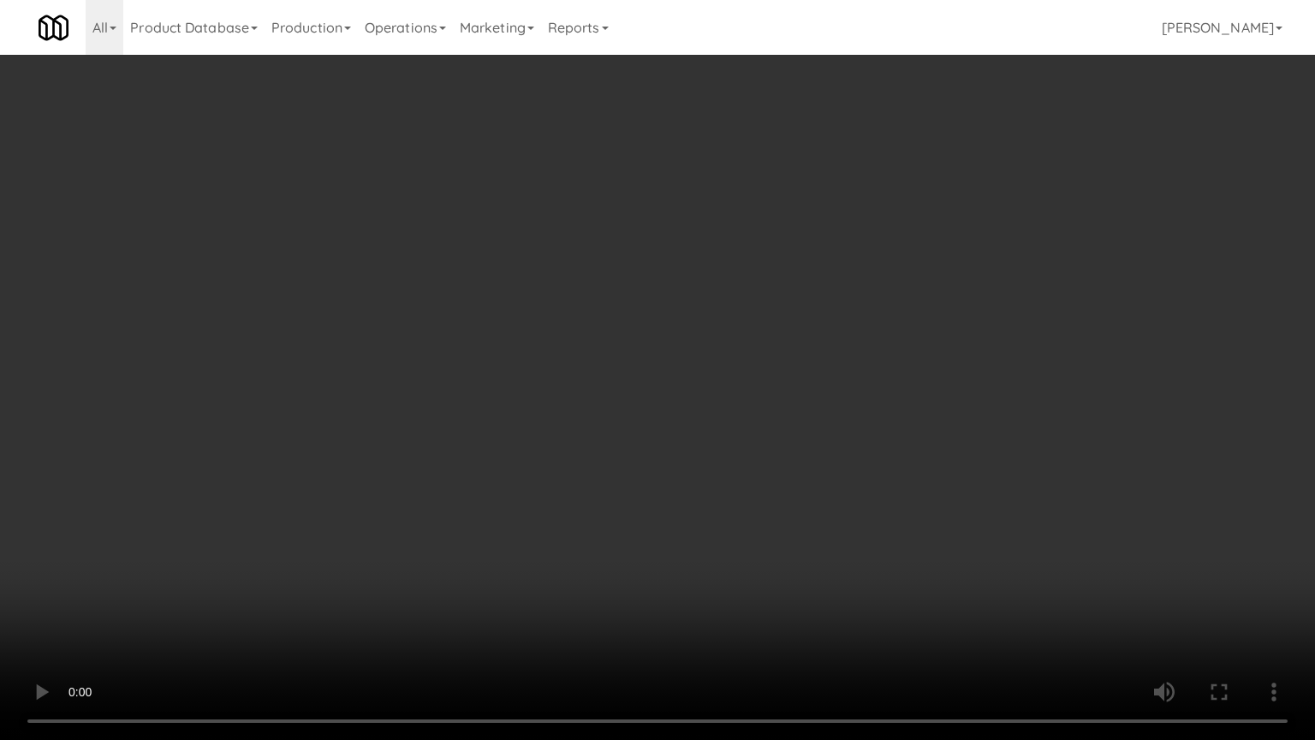
click at [534, 391] on video at bounding box center [657, 370] width 1315 height 740
click at [555, 401] on video at bounding box center [657, 370] width 1315 height 740
click at [565, 410] on video at bounding box center [657, 370] width 1315 height 740
click at [586, 432] on video at bounding box center [657, 370] width 1315 height 740
click at [561, 424] on video at bounding box center [657, 370] width 1315 height 740
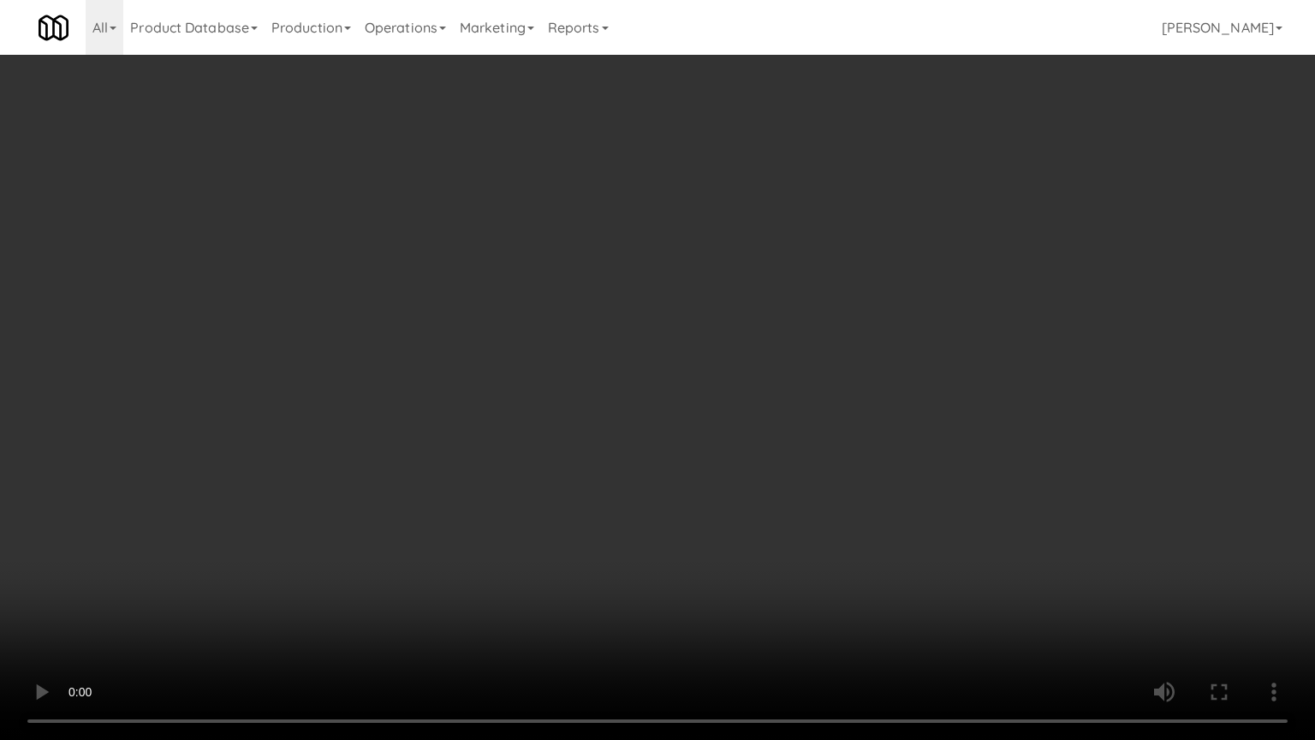
drag, startPoint x: 562, startPoint y: 425, endPoint x: 678, endPoint y: 356, distance: 135.1
click at [562, 424] on video at bounding box center [657, 370] width 1315 height 740
click at [571, 380] on video at bounding box center [657, 370] width 1315 height 740
drag, startPoint x: 577, startPoint y: 376, endPoint x: 617, endPoint y: 208, distance: 172.4
click at [578, 374] on video at bounding box center [657, 370] width 1315 height 740
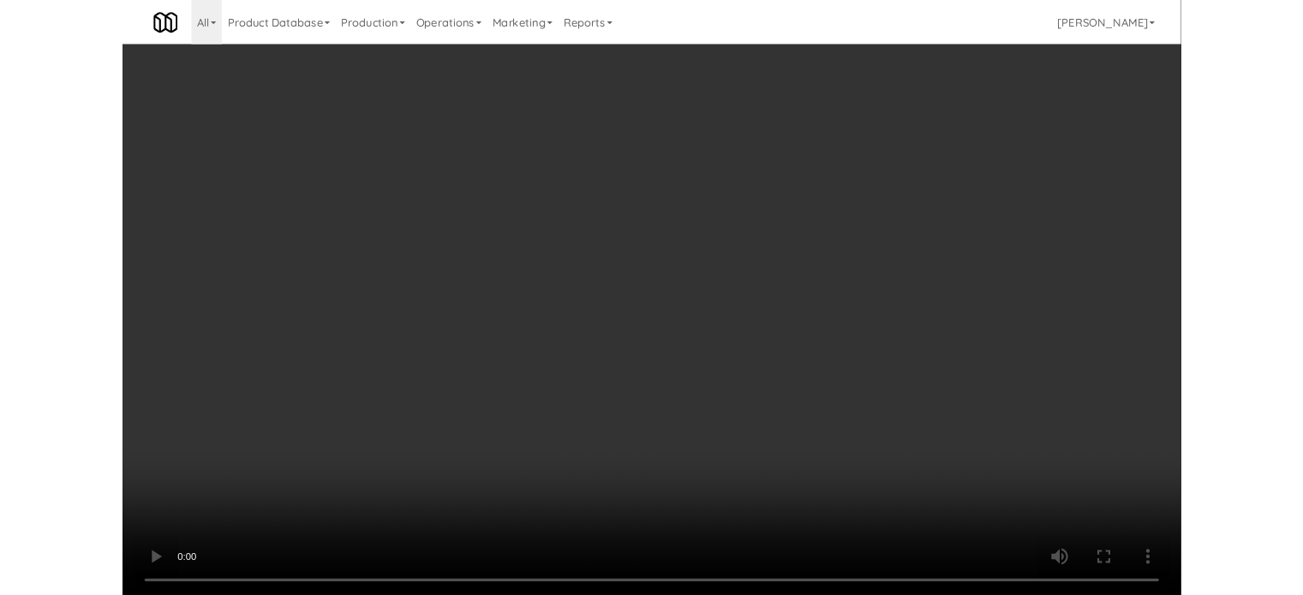
scroll to position [69, 0]
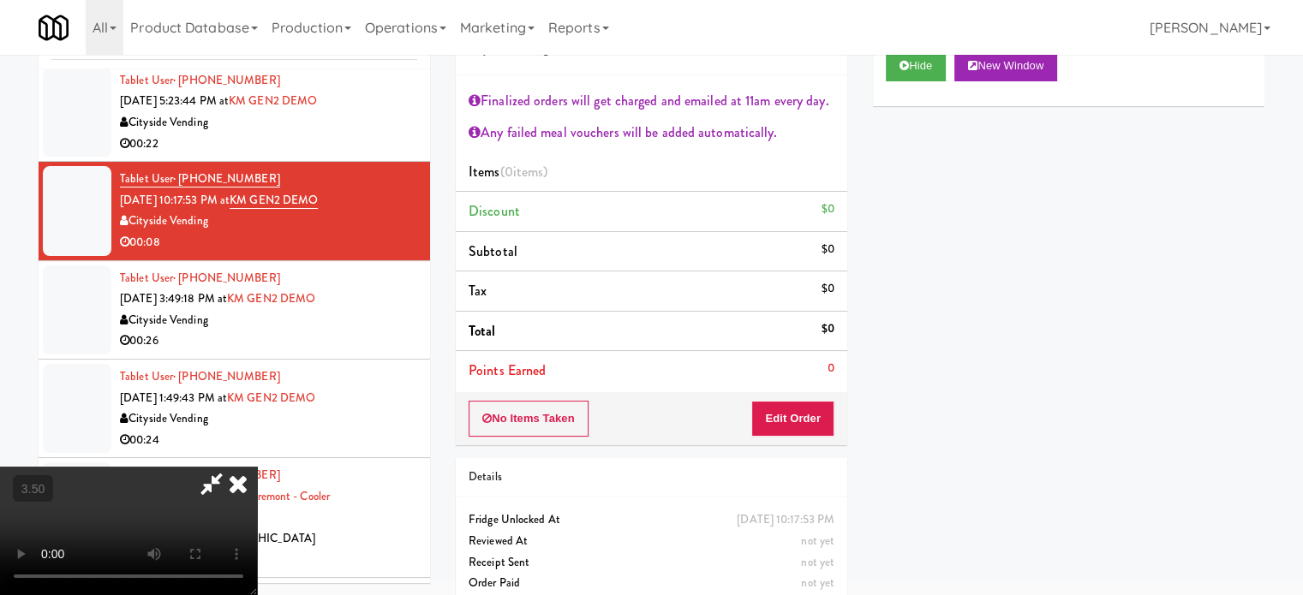
click at [257, 467] on icon at bounding box center [238, 484] width 38 height 34
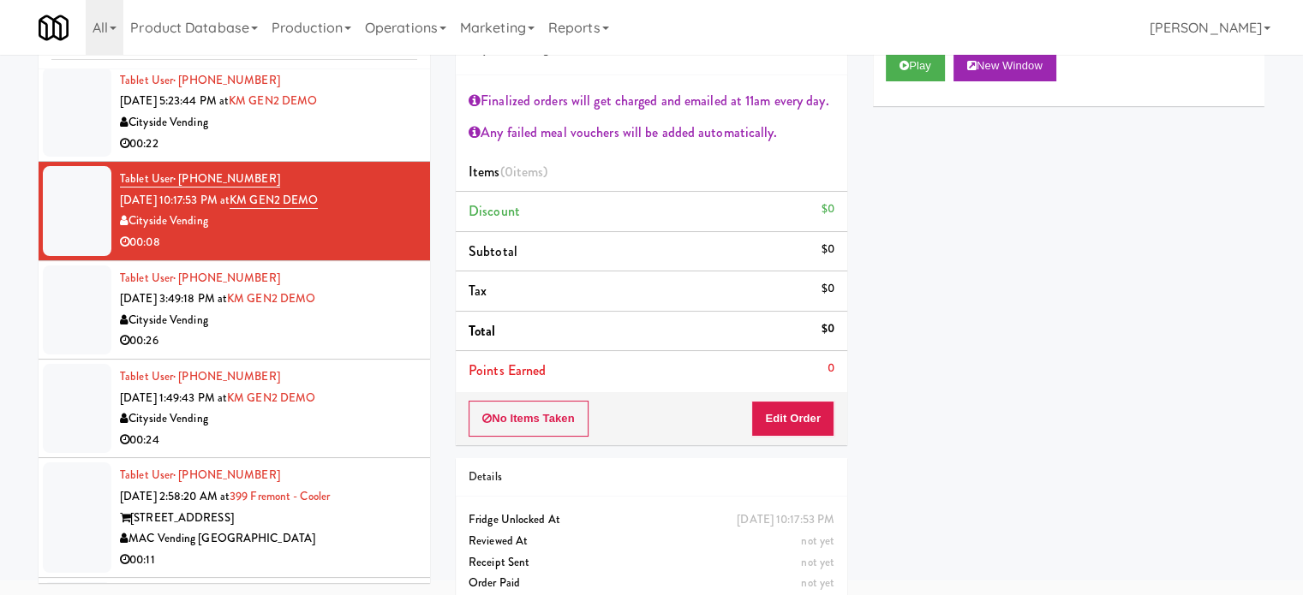
click at [366, 315] on div "Cityside Vending" at bounding box center [268, 320] width 297 height 21
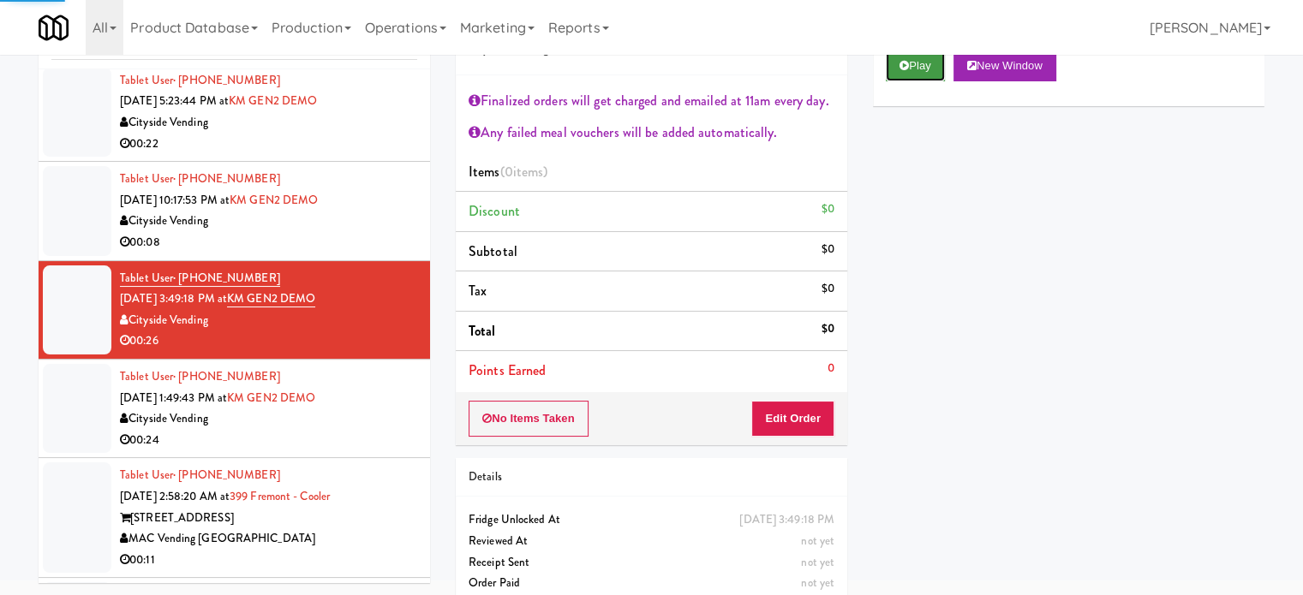
click at [925, 68] on button "Play" at bounding box center [914, 66] width 59 height 31
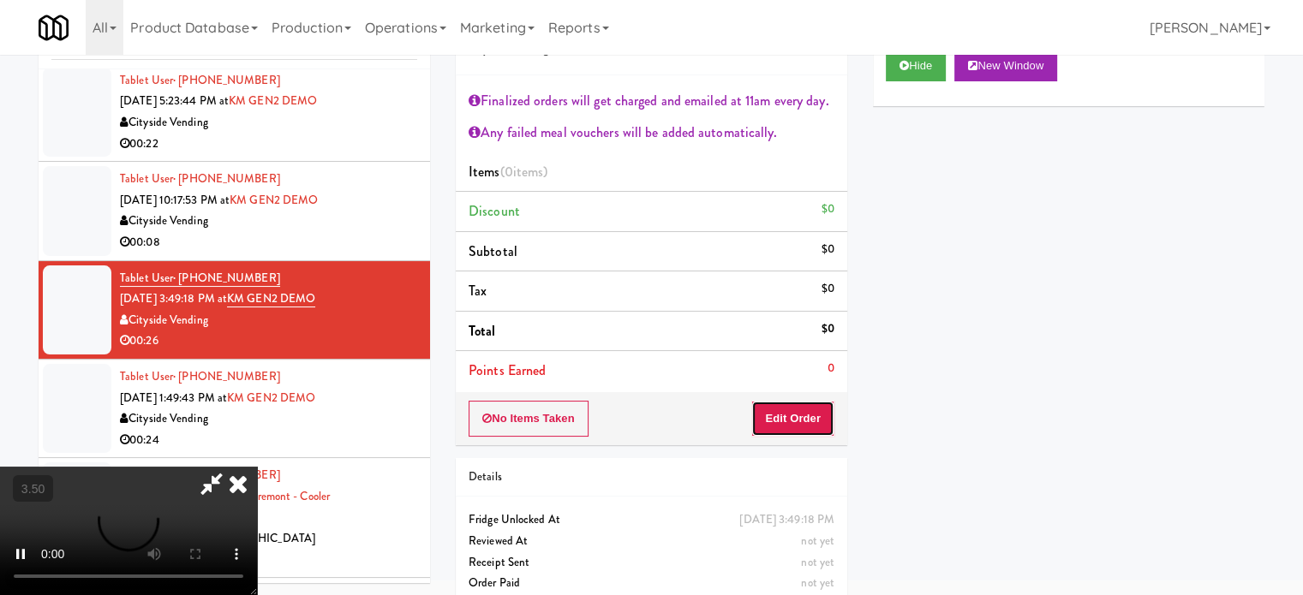
click at [816, 410] on button "Edit Order" at bounding box center [792, 419] width 83 height 36
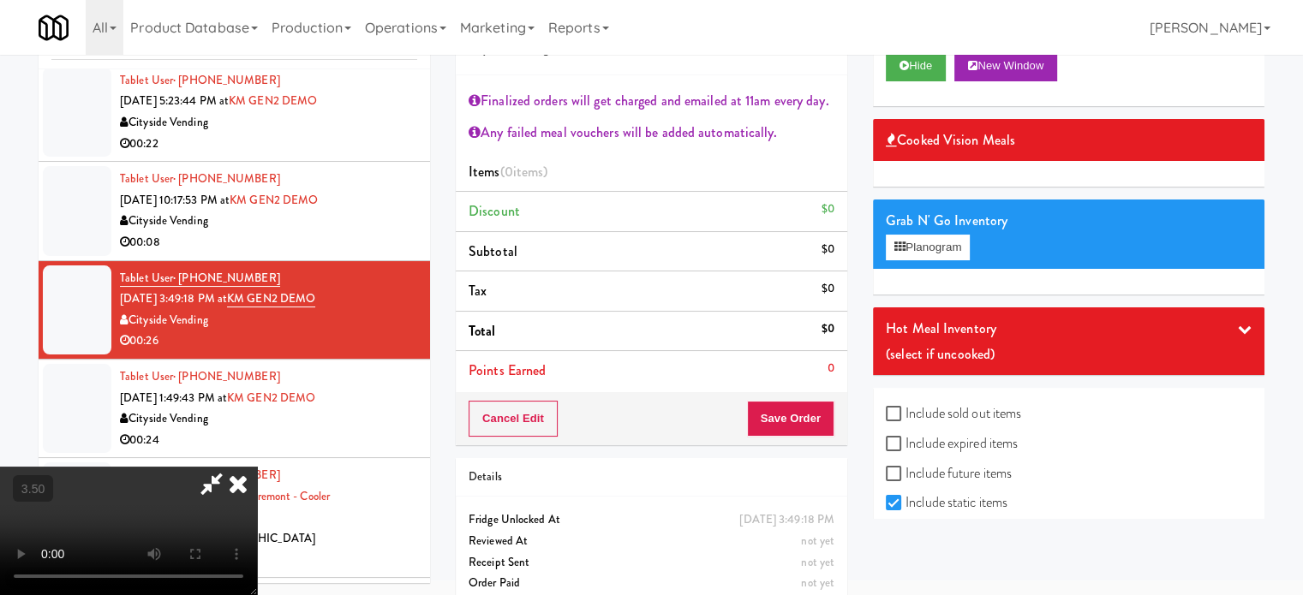
click at [257, 467] on video at bounding box center [128, 531] width 257 height 128
drag, startPoint x: 539, startPoint y: 397, endPoint x: 569, endPoint y: 434, distance: 48.0
click at [257, 467] on video at bounding box center [128, 531] width 257 height 128
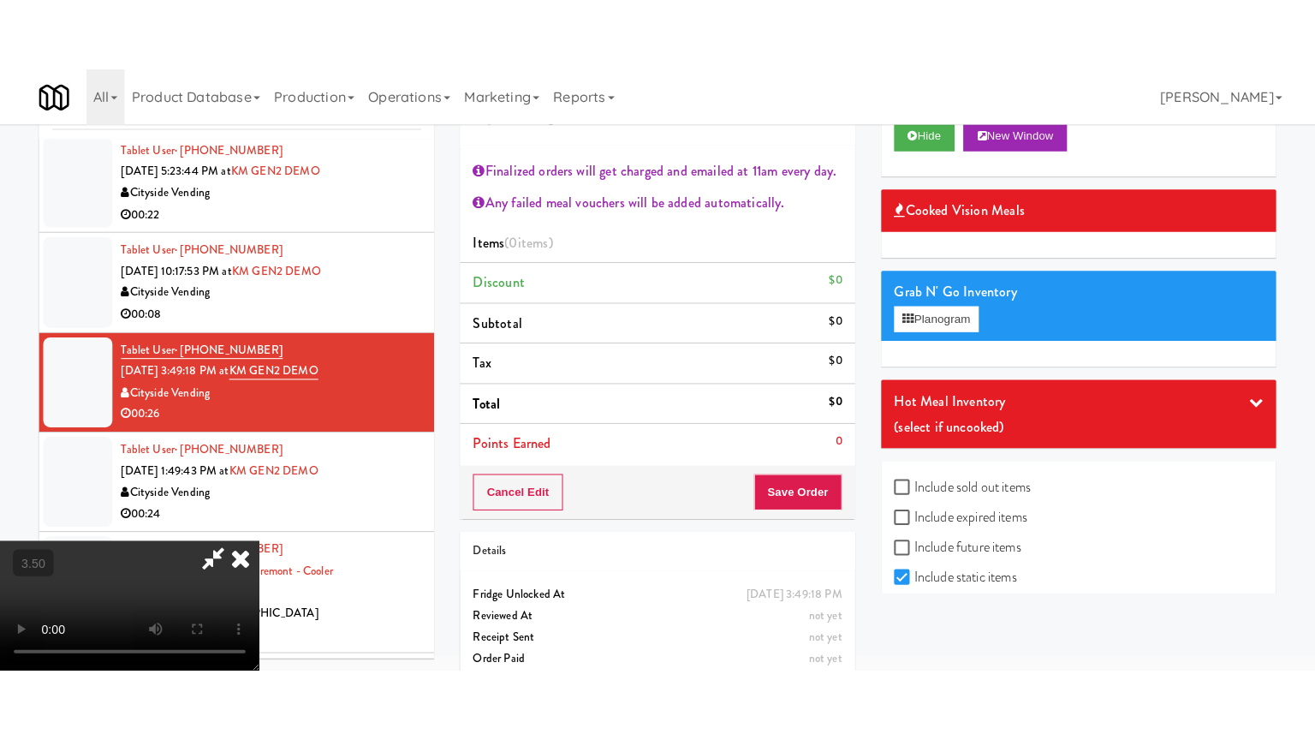
scroll to position [55, 0]
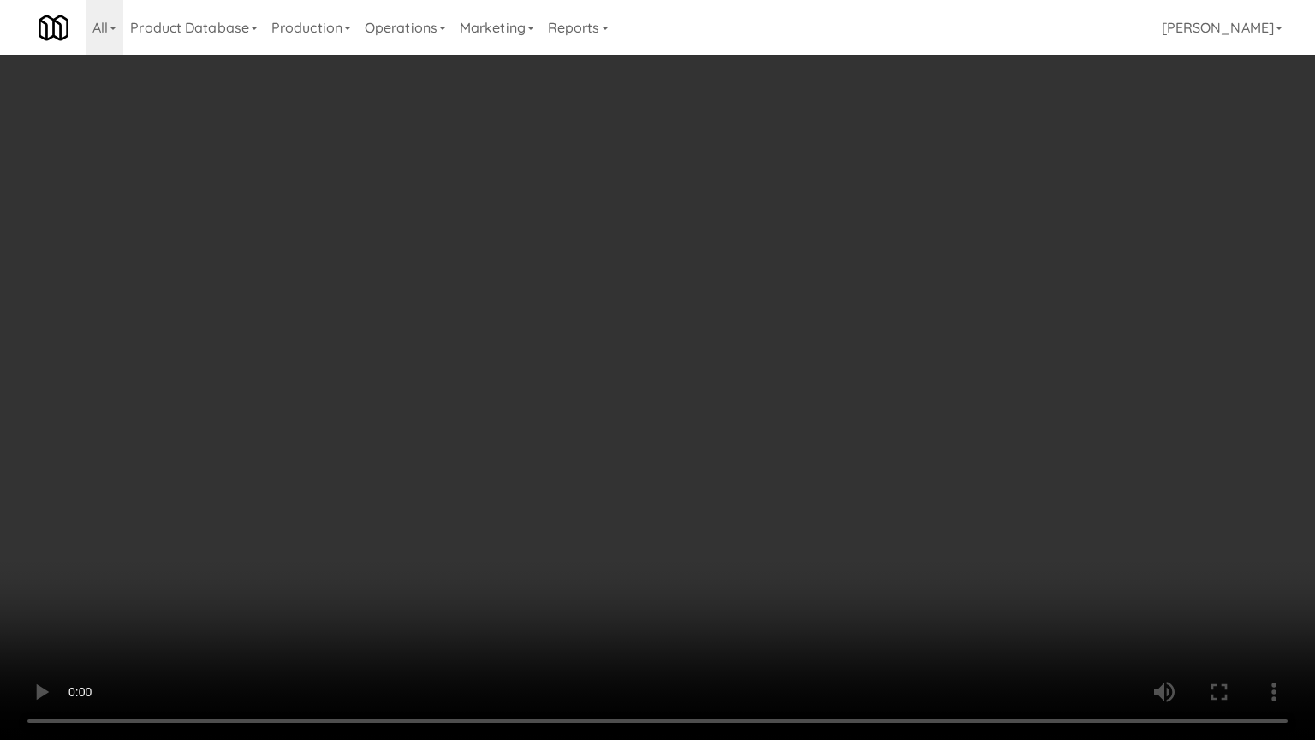
click at [598, 413] on video at bounding box center [657, 370] width 1315 height 740
click at [679, 409] on video at bounding box center [657, 370] width 1315 height 740
click at [685, 408] on video at bounding box center [657, 370] width 1315 height 740
click at [712, 389] on video at bounding box center [657, 370] width 1315 height 740
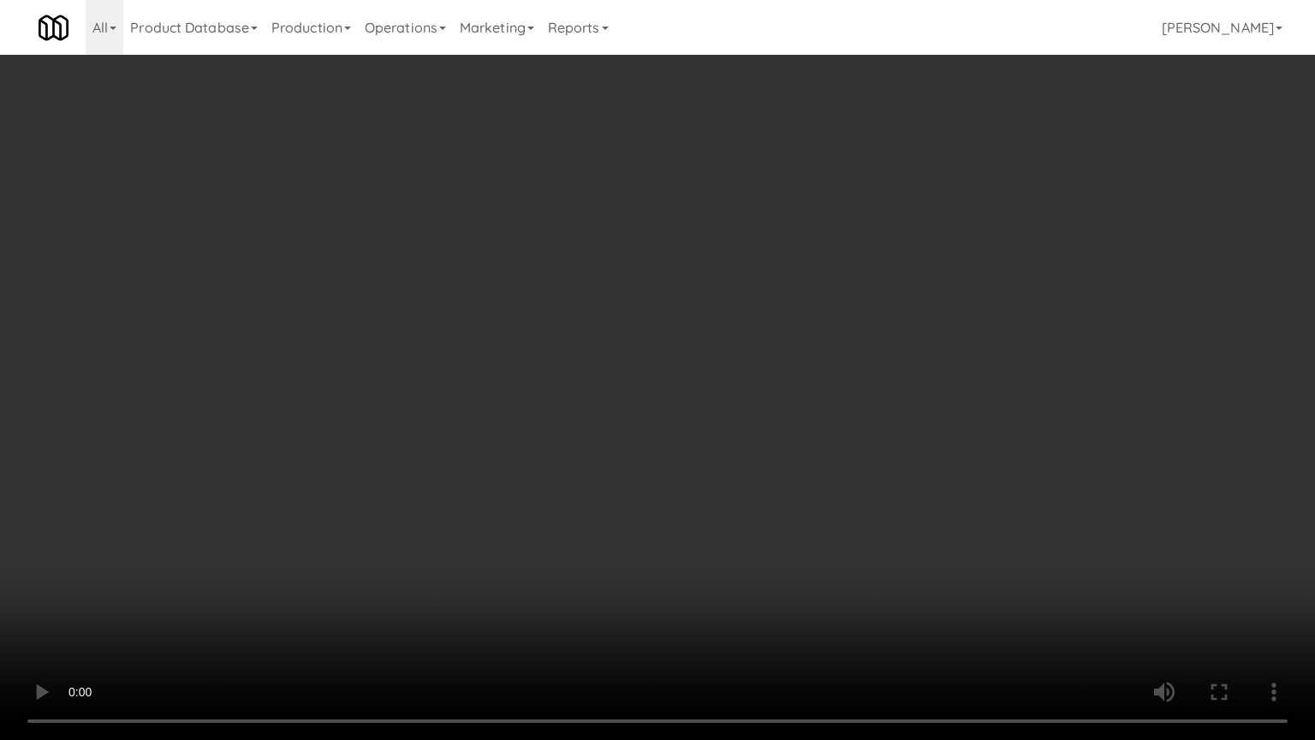
click at [712, 389] on video at bounding box center [657, 370] width 1315 height 740
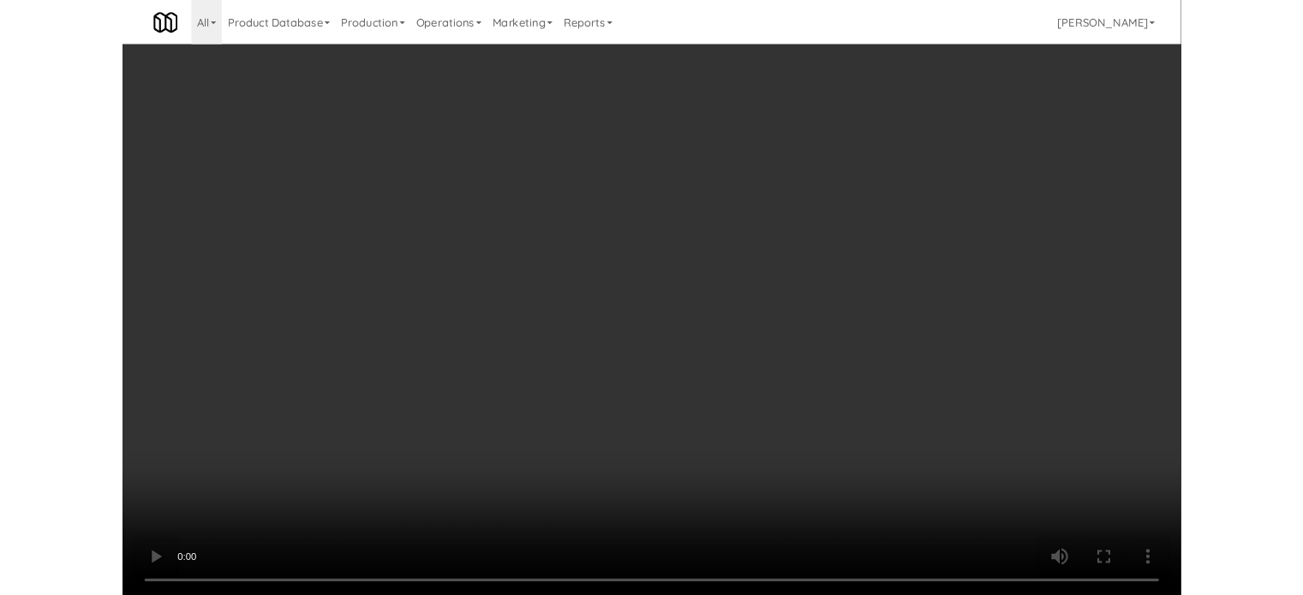
scroll to position [69, 0]
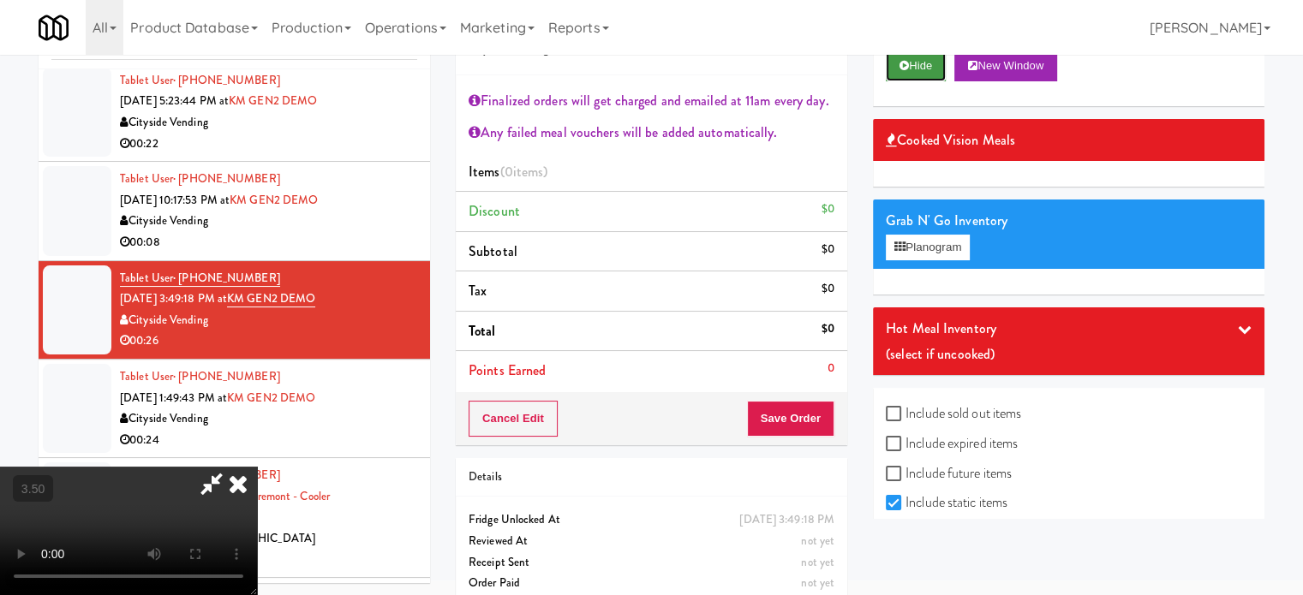
click at [935, 59] on button "Hide" at bounding box center [915, 66] width 60 height 31
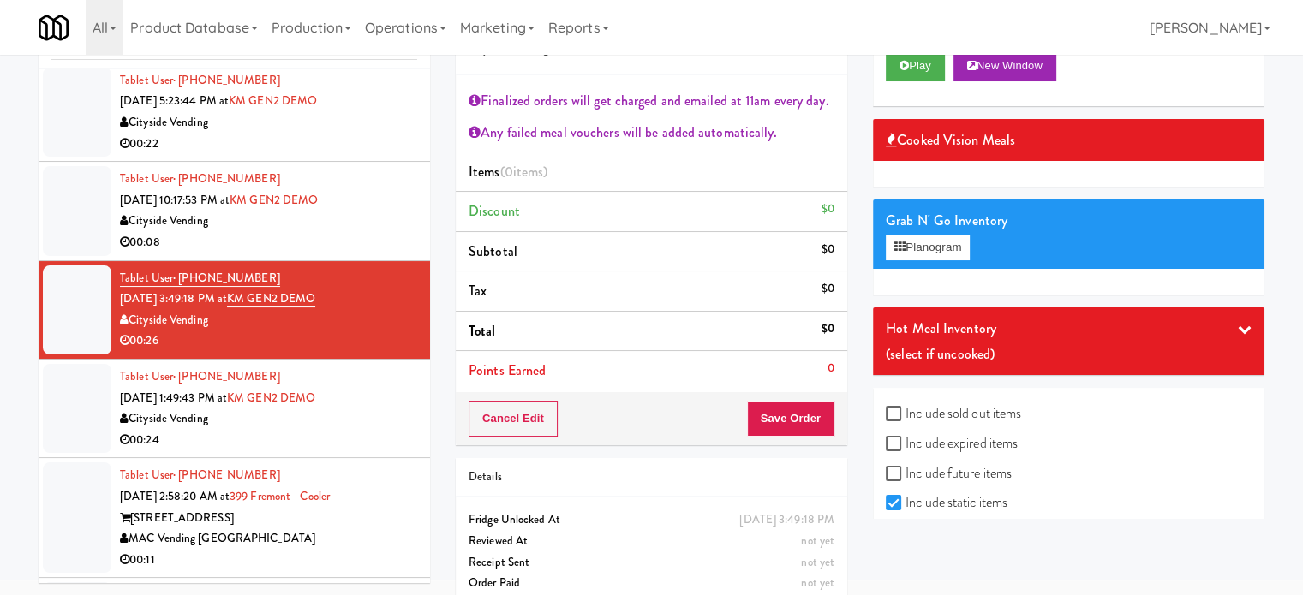
drag, startPoint x: 352, startPoint y: 427, endPoint x: 617, endPoint y: 358, distance: 273.6
click at [353, 430] on div "00:24" at bounding box center [268, 440] width 297 height 21
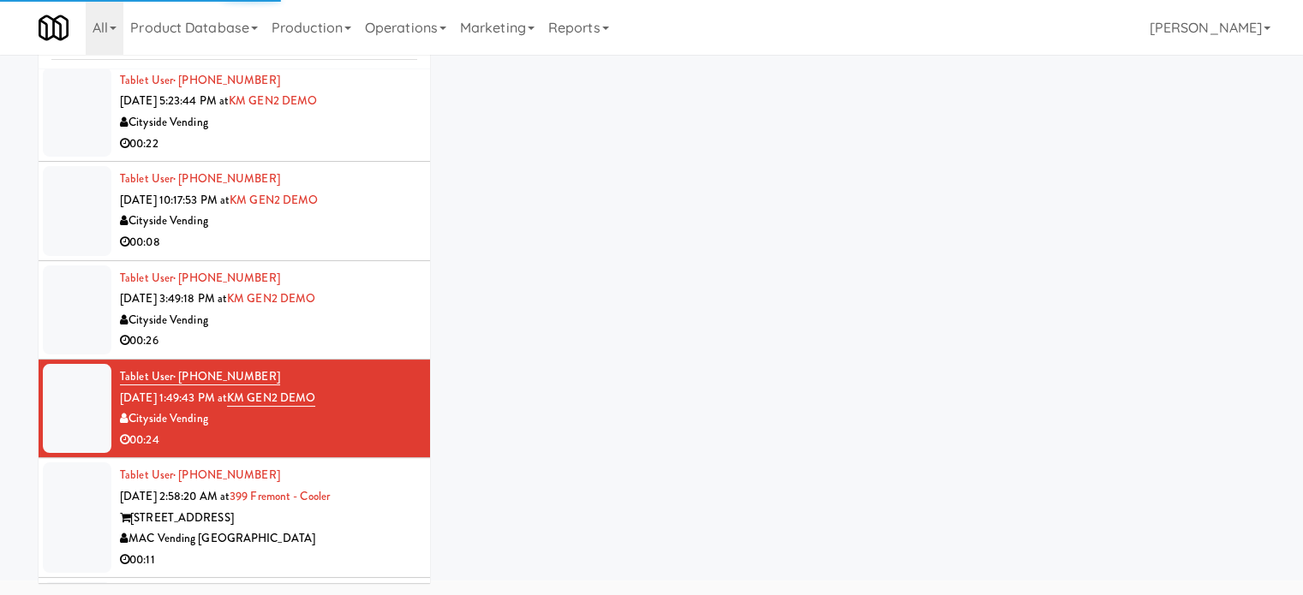
click at [358, 523] on div "[STREET_ADDRESS]" at bounding box center [268, 518] width 297 height 21
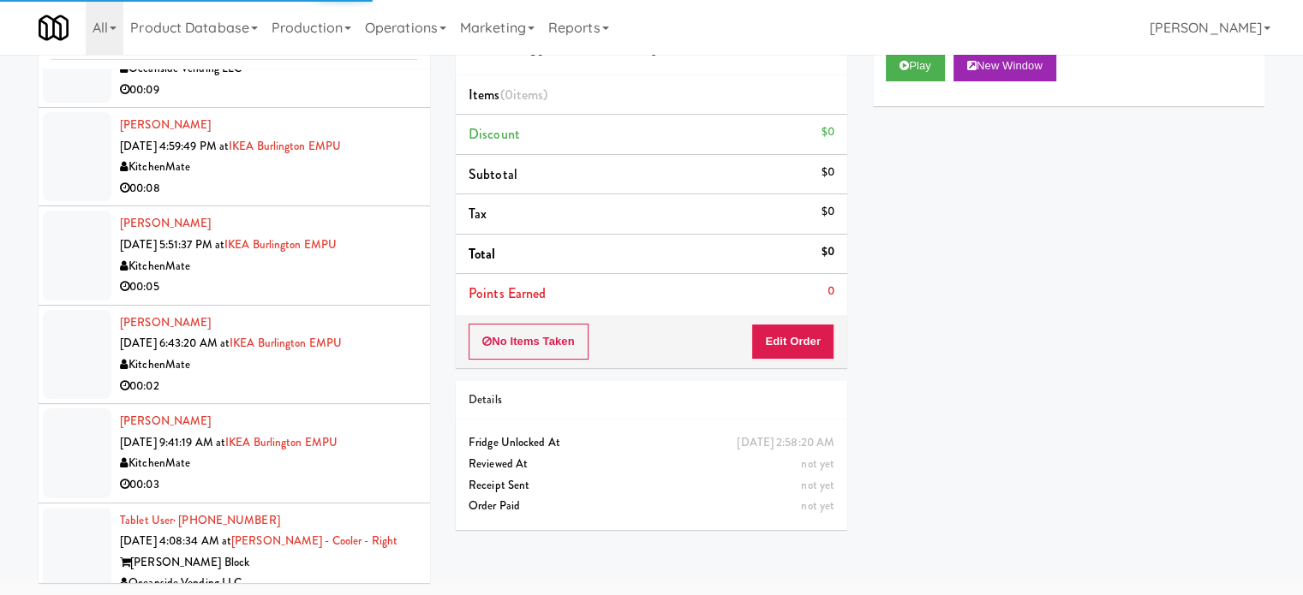
scroll to position [3794, 0]
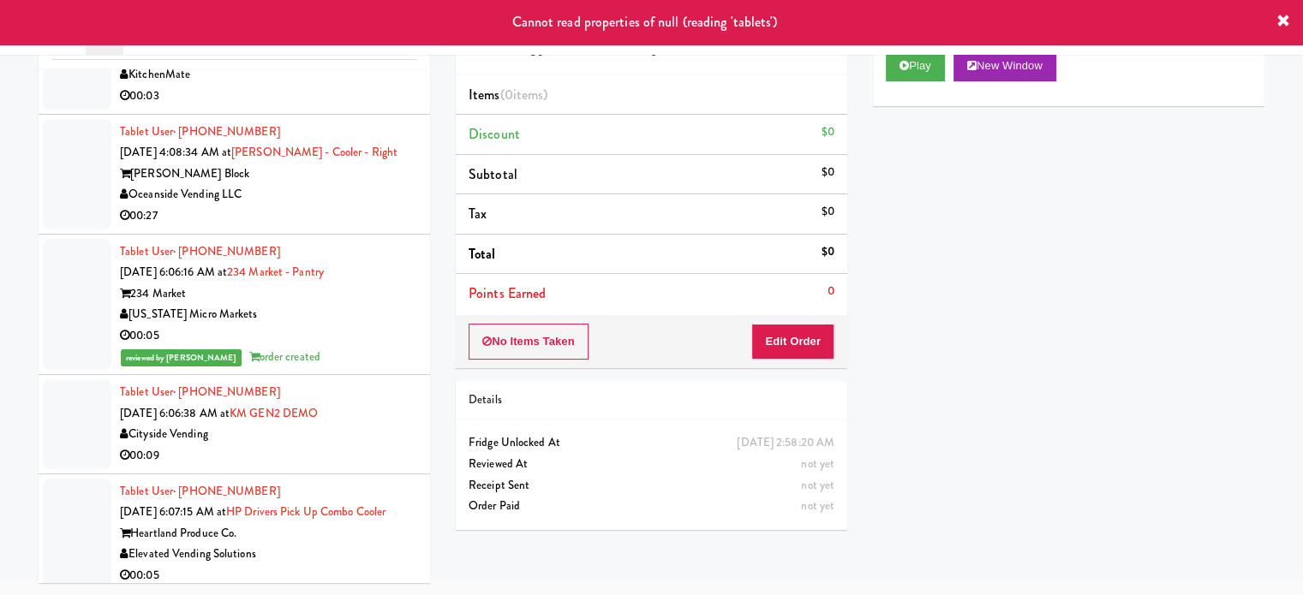
click at [384, 523] on div "Tablet User · (262) 342-9555 [DATE] 6:07:15 AM at HP Drivers Pick Up Combo Cool…" at bounding box center [268, 533] width 297 height 105
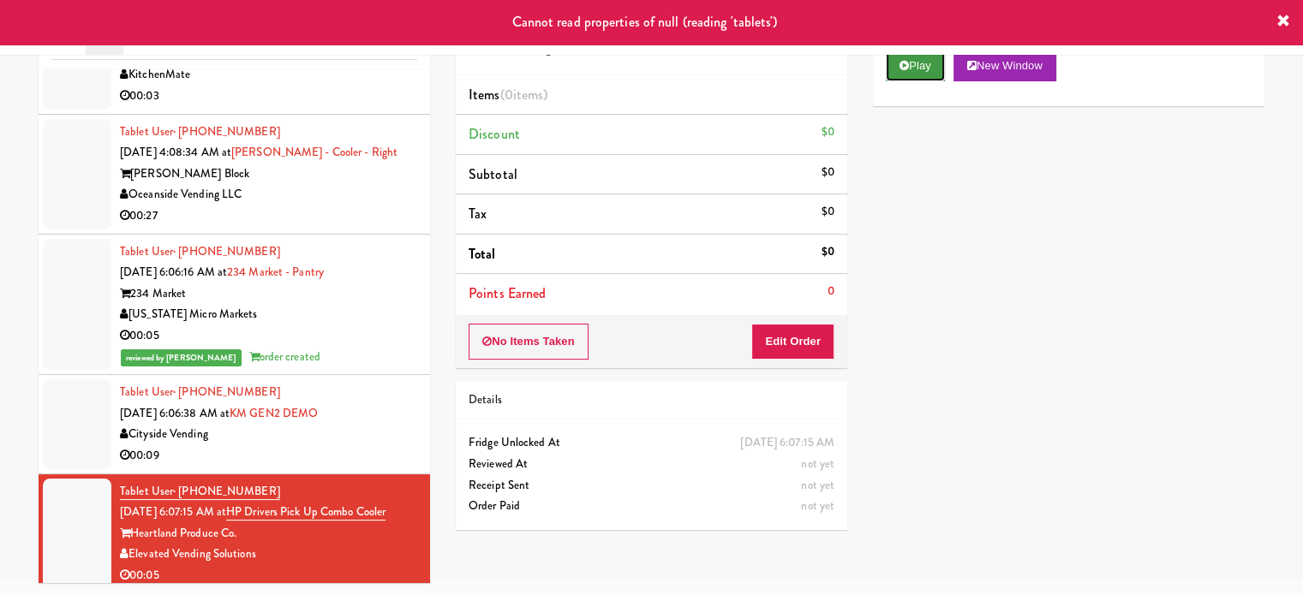
click at [909, 60] on button "Play" at bounding box center [914, 66] width 59 height 31
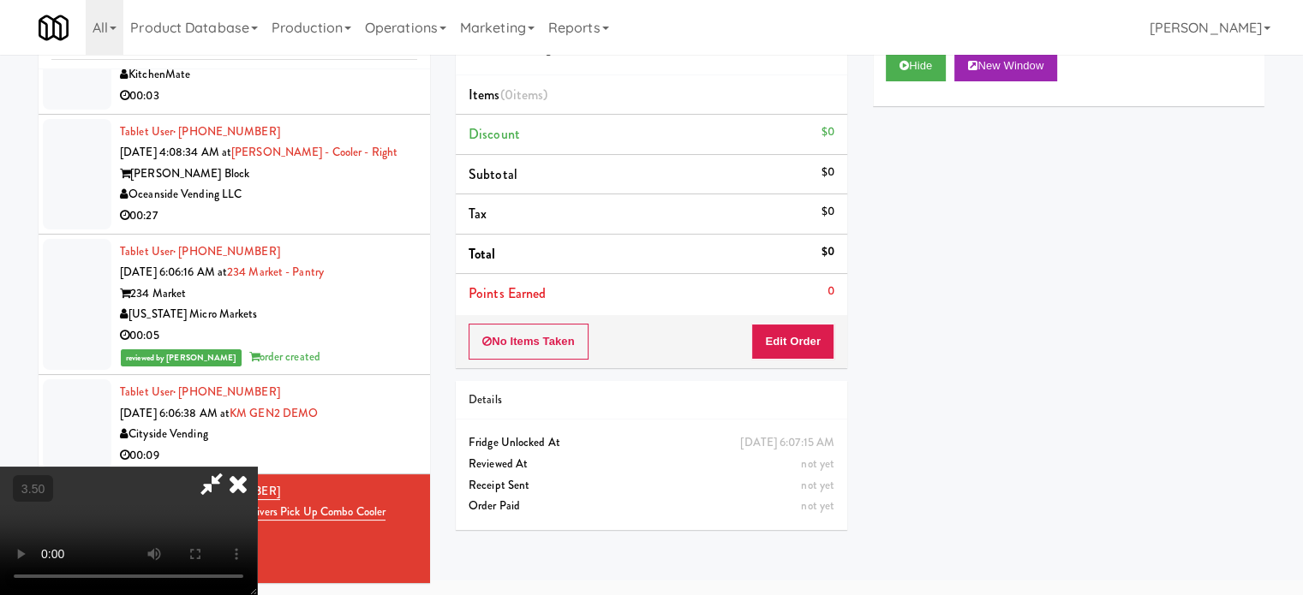
click at [257, 467] on video at bounding box center [128, 531] width 257 height 128
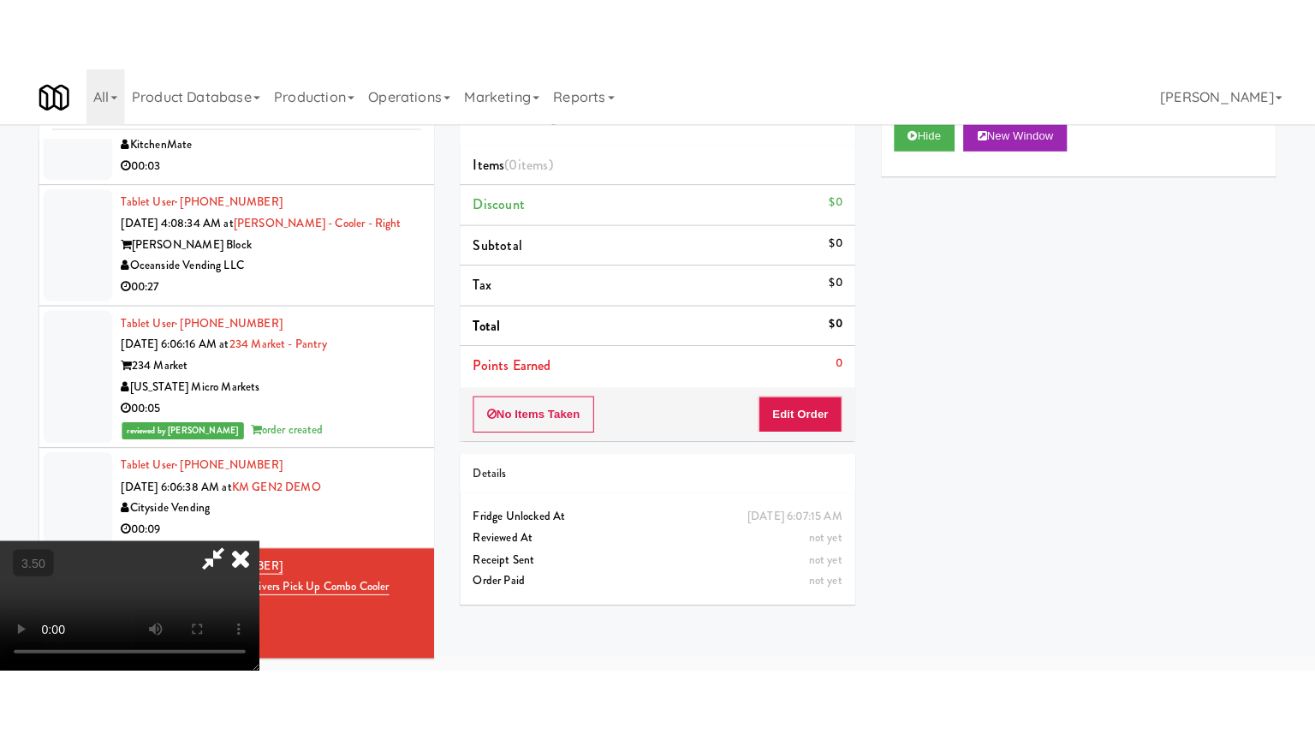
scroll to position [55, 0]
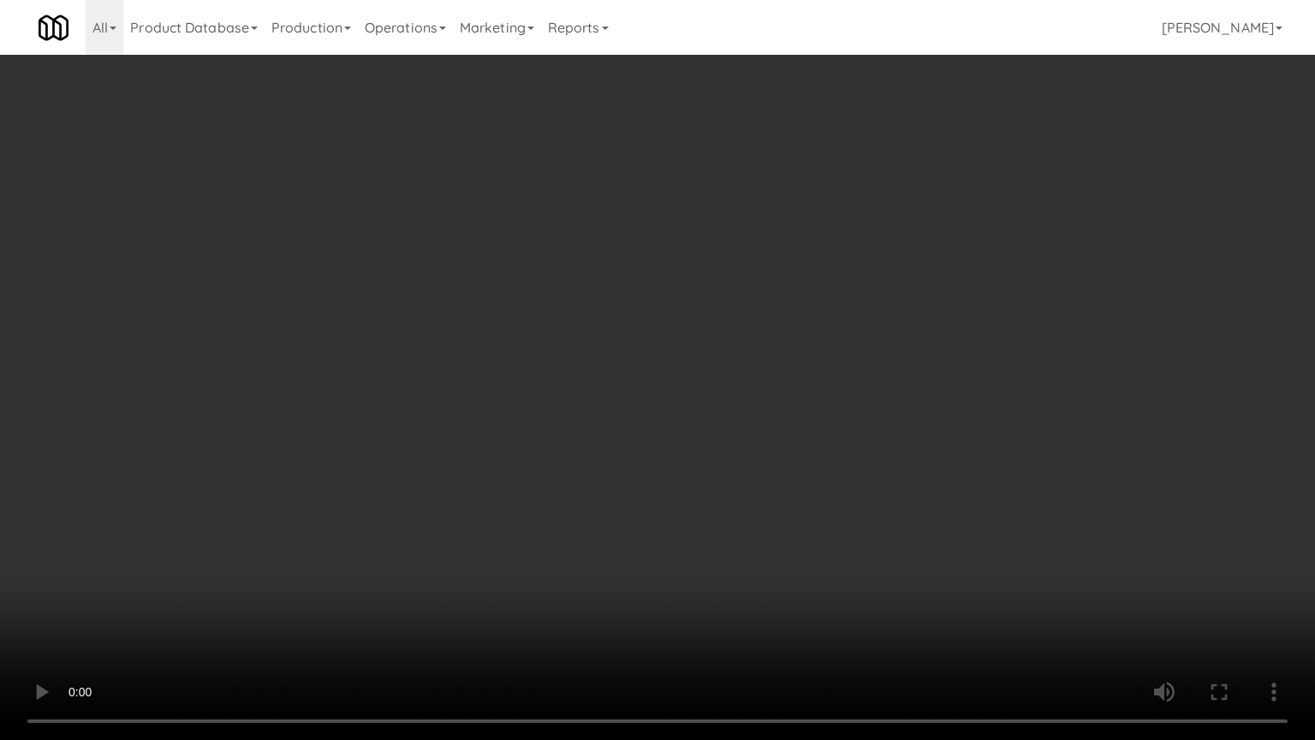
click at [652, 433] on video at bounding box center [657, 370] width 1315 height 740
click at [732, 497] on video at bounding box center [657, 370] width 1315 height 740
click at [709, 496] on video at bounding box center [657, 370] width 1315 height 740
drag, startPoint x: 709, startPoint y: 489, endPoint x: 715, endPoint y: 481, distance: 9.8
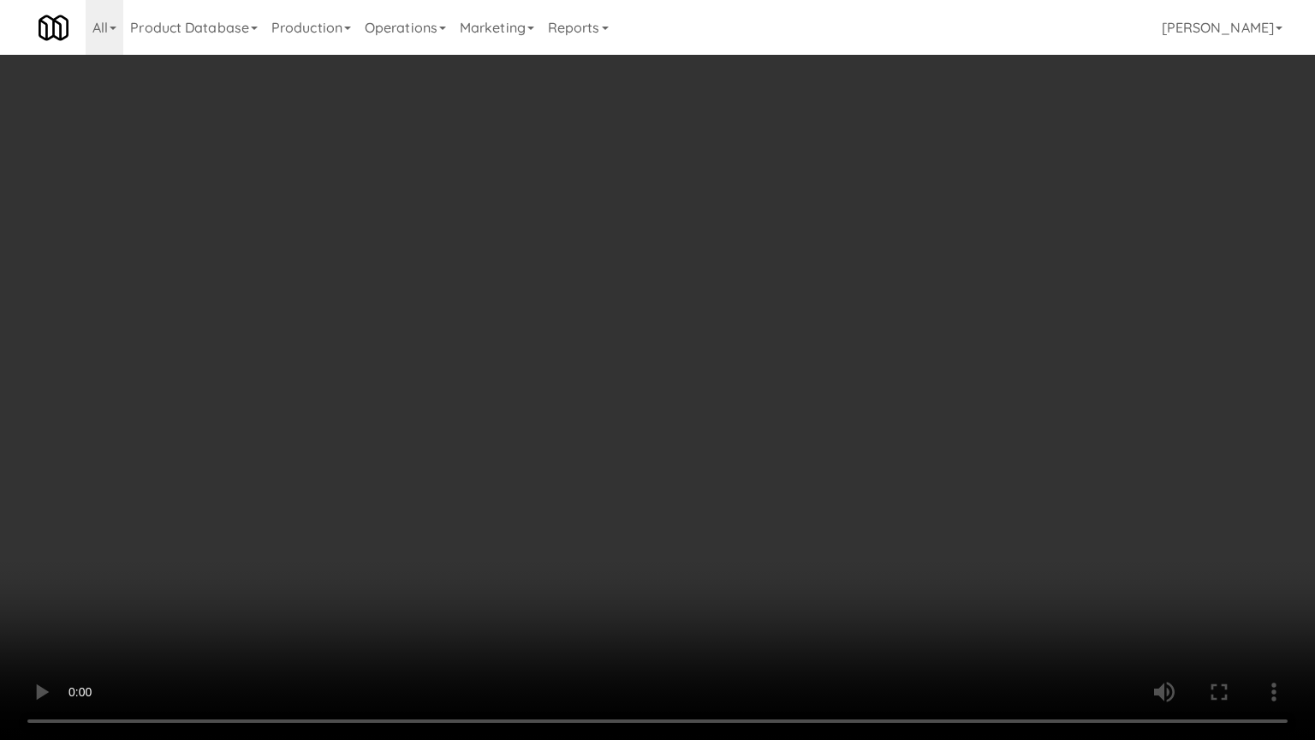
click at [715, 481] on video at bounding box center [657, 370] width 1315 height 740
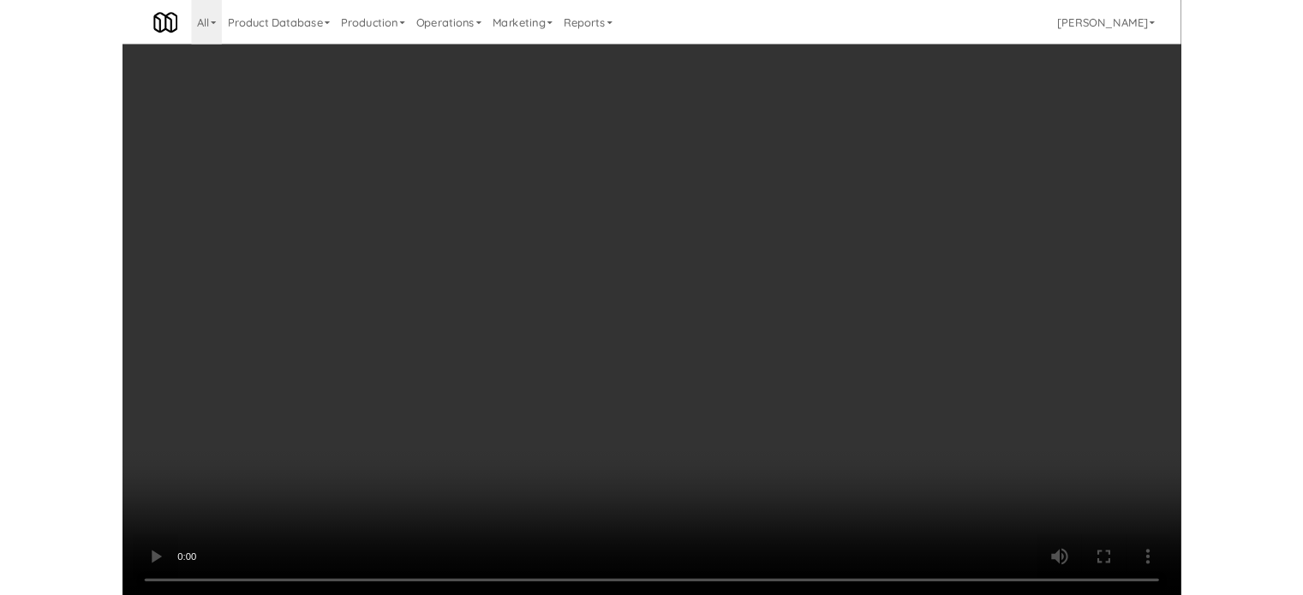
scroll to position [69, 0]
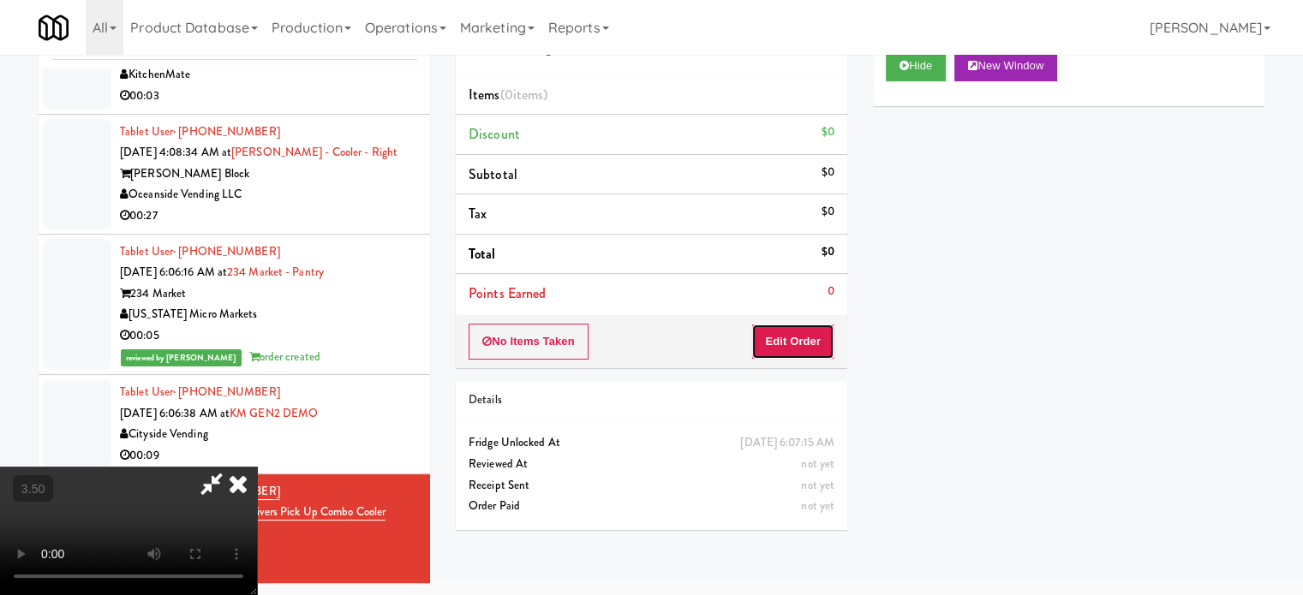
click at [806, 341] on button "Edit Order" at bounding box center [792, 342] width 83 height 36
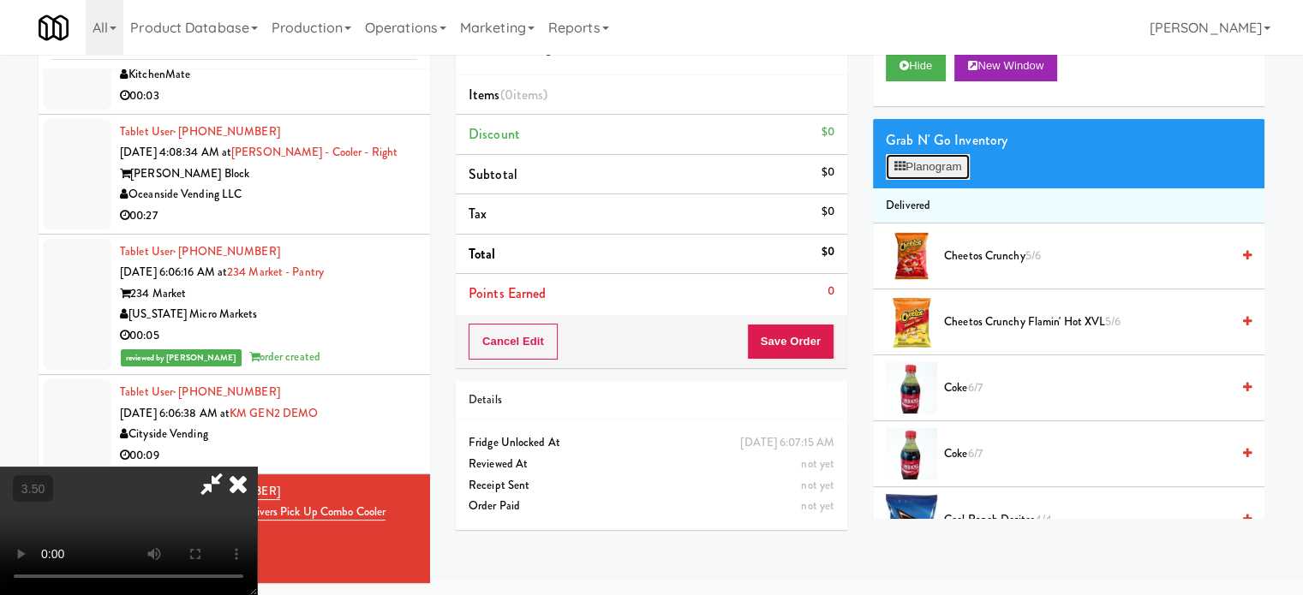
click at [938, 167] on button "Planogram" at bounding box center [927, 167] width 84 height 26
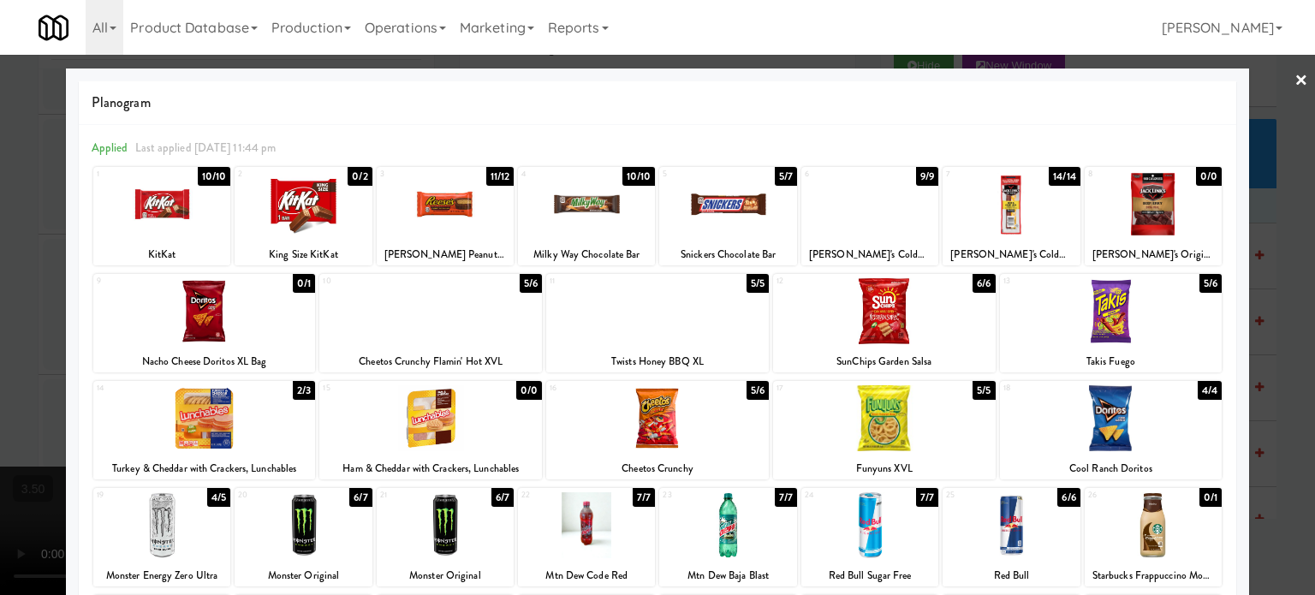
click at [938, 390] on div "4/4" at bounding box center [1210, 390] width 24 height 19
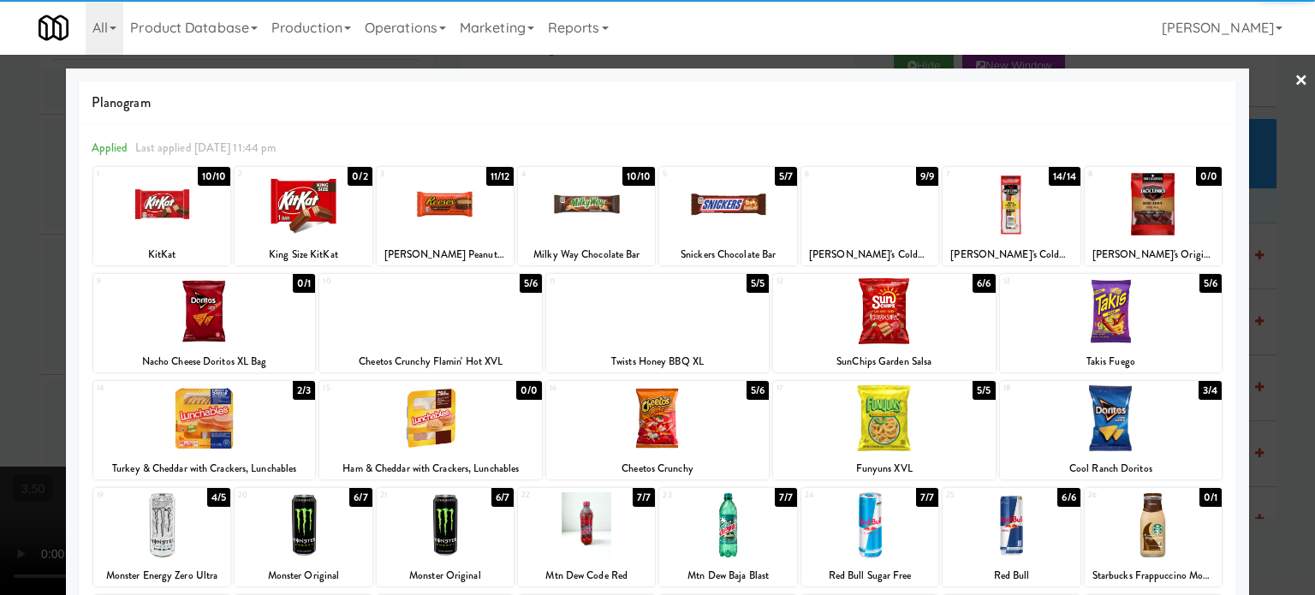
click at [938, 410] on div at bounding box center [657, 297] width 1315 height 595
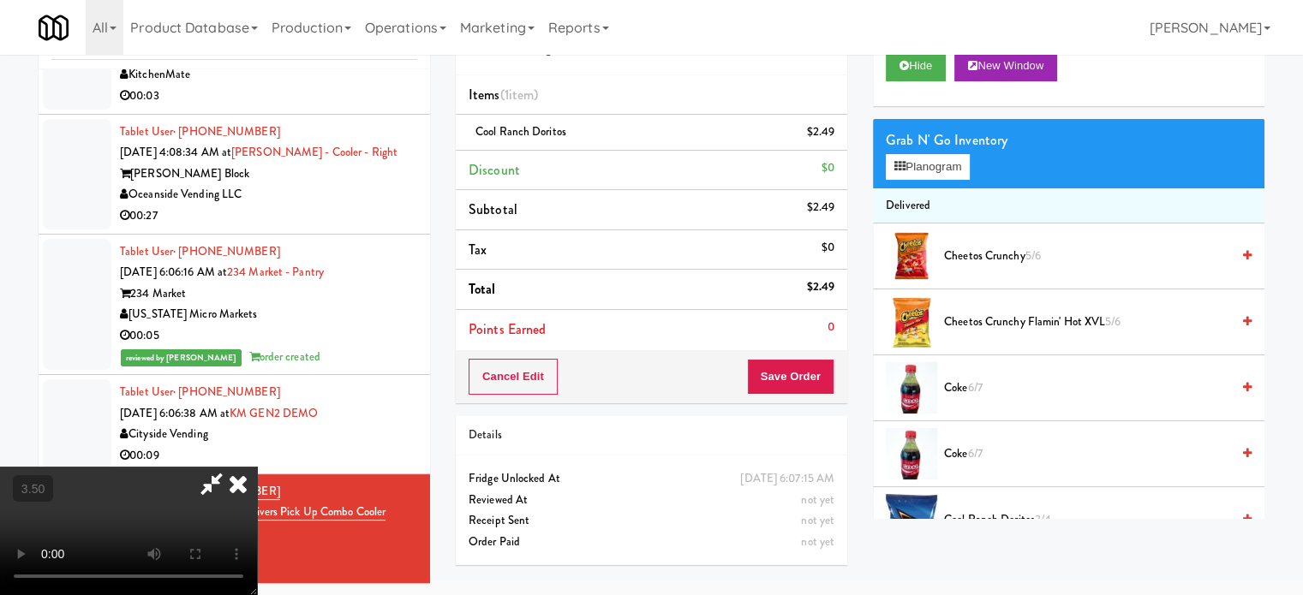
drag, startPoint x: 411, startPoint y: 419, endPoint x: 451, endPoint y: 386, distance: 51.8
click at [257, 467] on video at bounding box center [128, 531] width 257 height 128
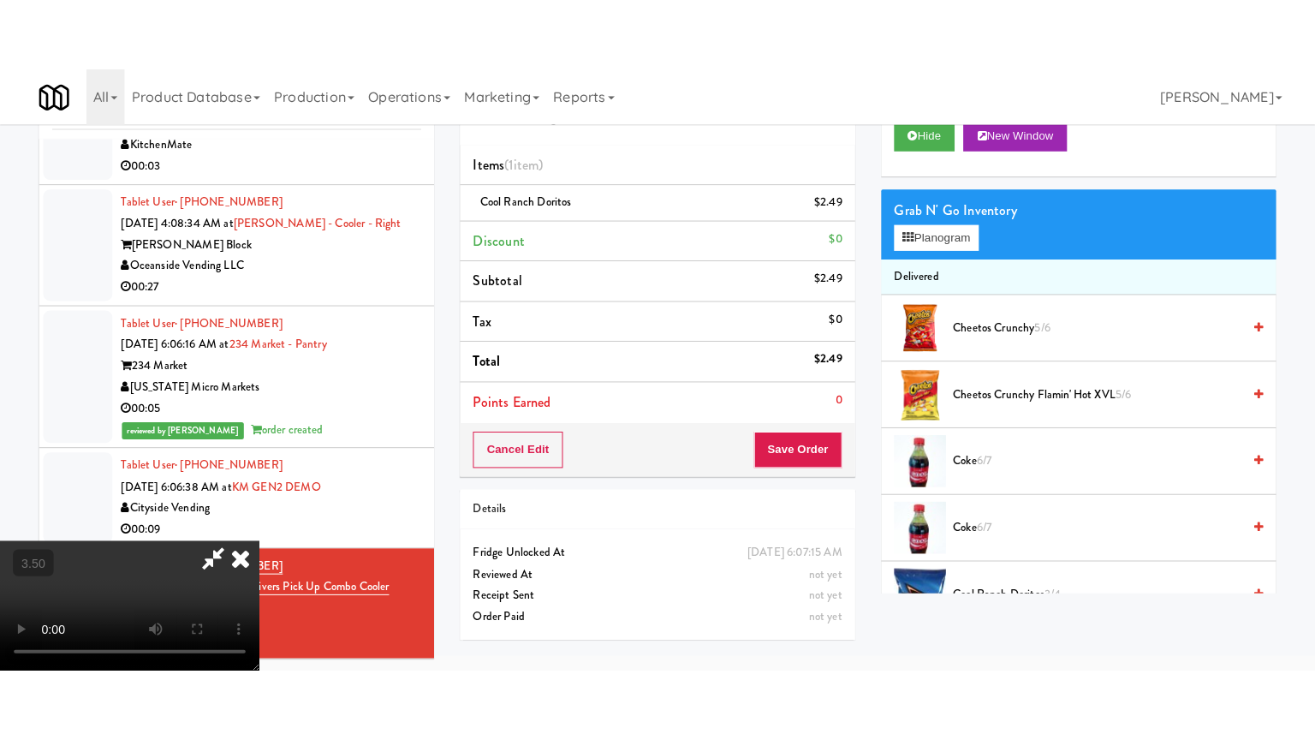
scroll to position [55, 0]
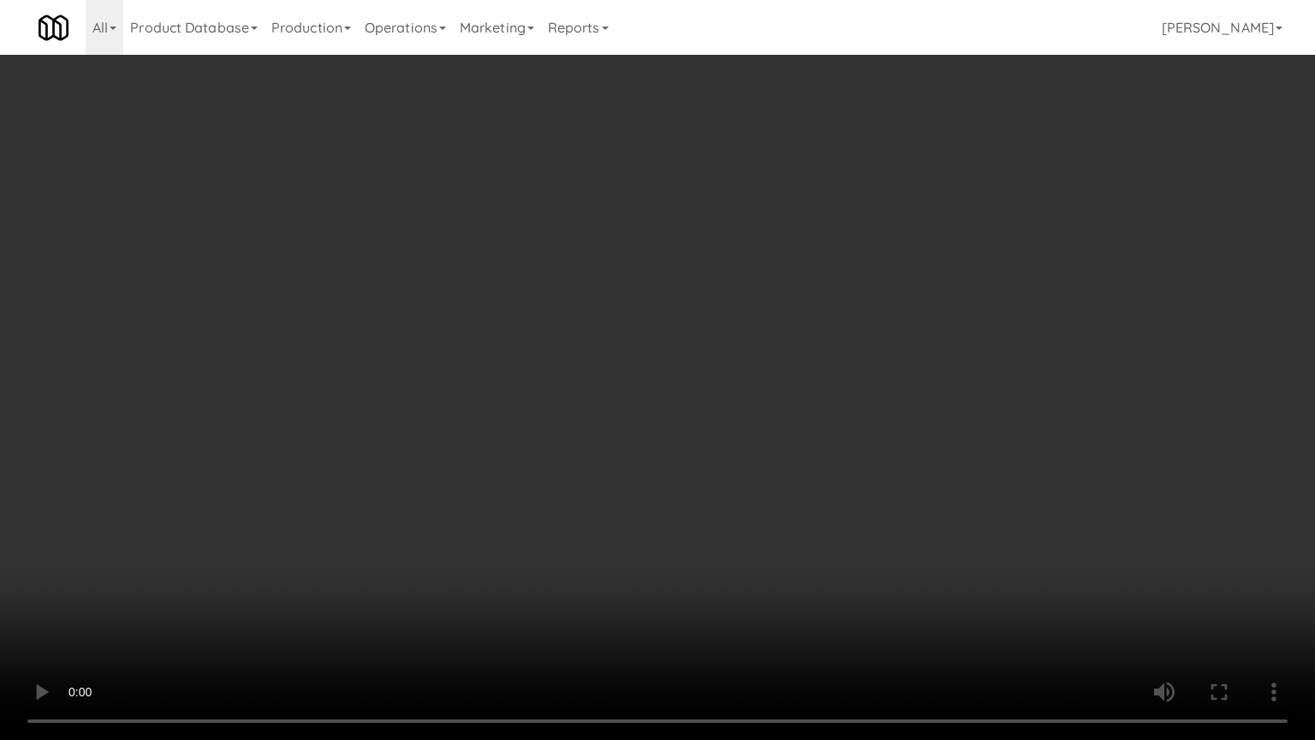
drag, startPoint x: 521, startPoint y: 445, endPoint x: 515, endPoint y: 459, distance: 15.0
click at [520, 449] on video at bounding box center [657, 370] width 1315 height 740
click at [507, 479] on video at bounding box center [657, 370] width 1315 height 740
drag, startPoint x: 507, startPoint y: 479, endPoint x: 526, endPoint y: 480, distance: 18.9
click at [507, 480] on video at bounding box center [657, 370] width 1315 height 740
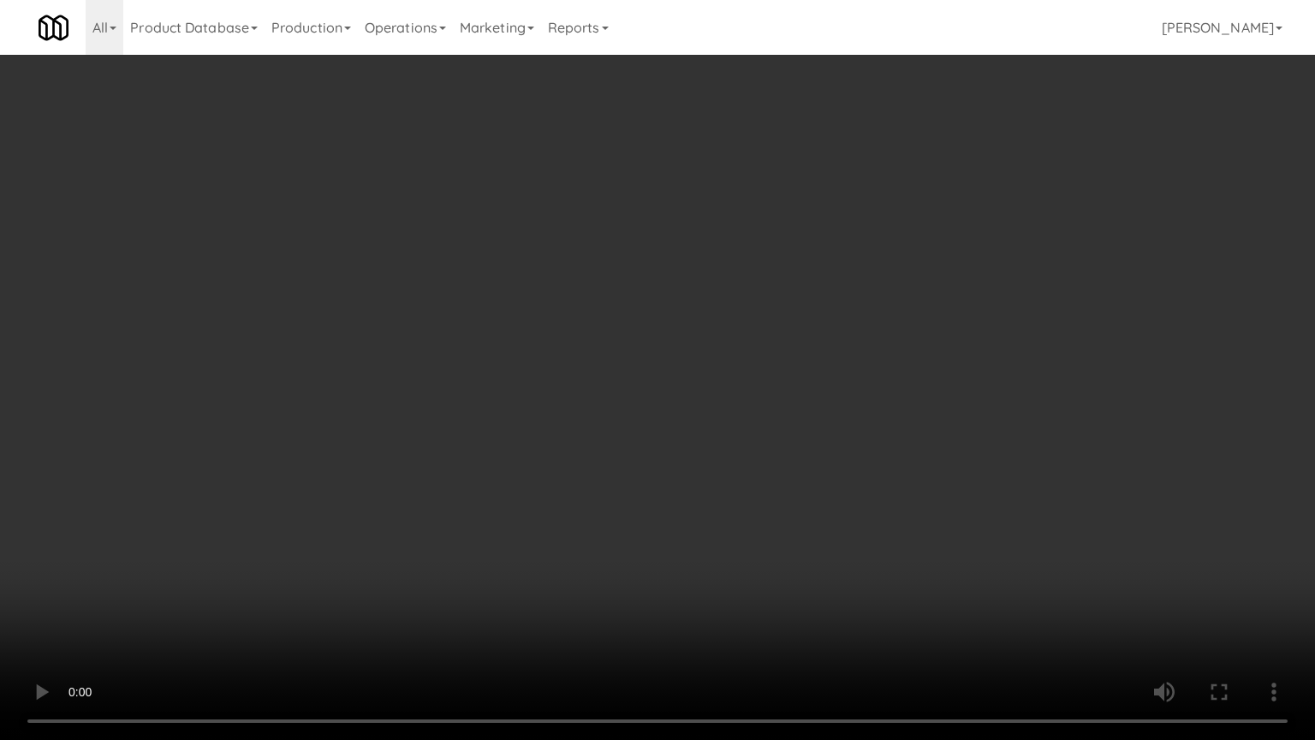
click at [562, 497] on video at bounding box center [657, 370] width 1315 height 740
click at [485, 483] on video at bounding box center [657, 370] width 1315 height 740
click at [562, 448] on video at bounding box center [657, 370] width 1315 height 740
click at [566, 446] on video at bounding box center [657, 370] width 1315 height 740
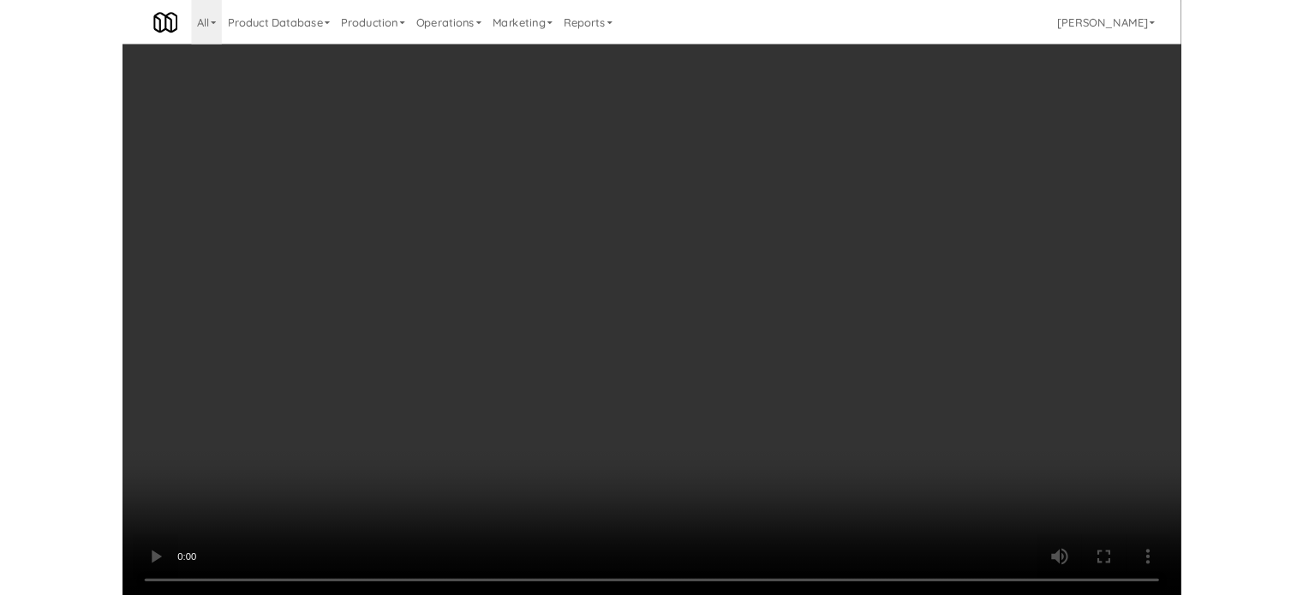
scroll to position [69, 0]
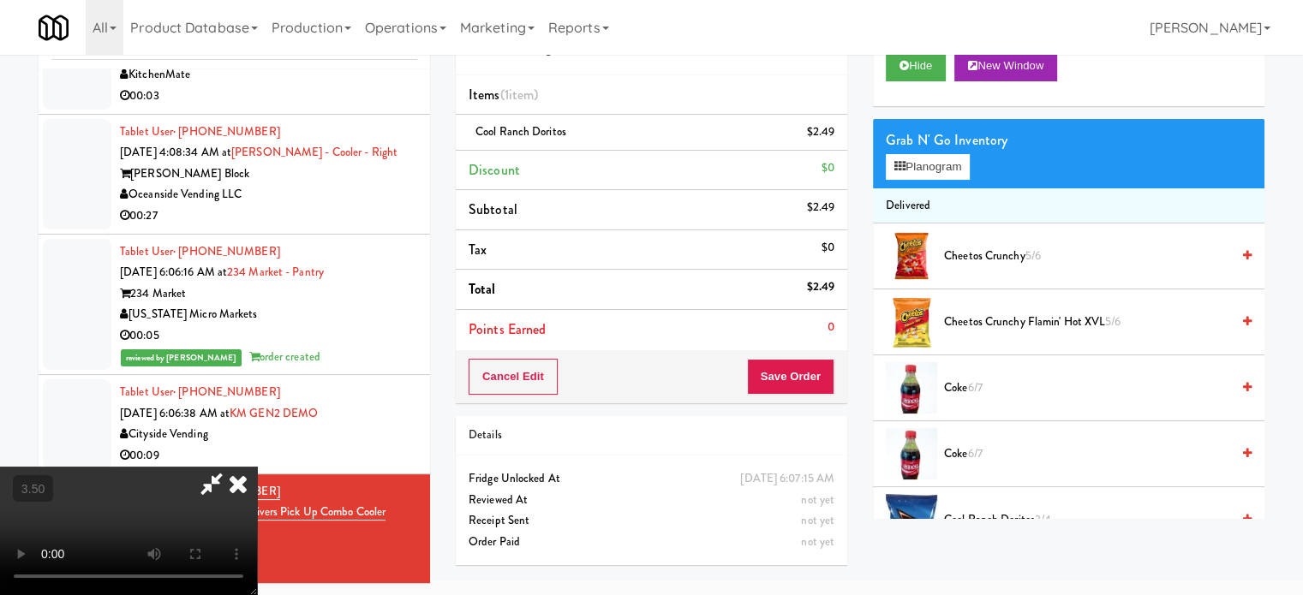
click at [257, 467] on icon at bounding box center [238, 484] width 38 height 34
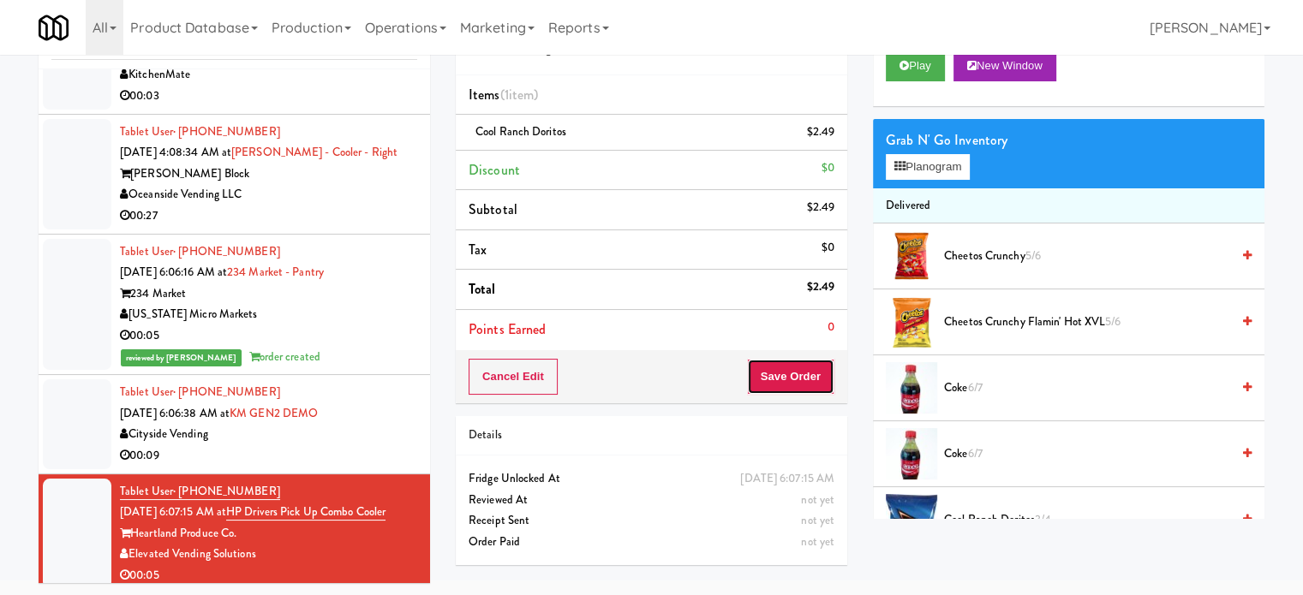
click at [784, 373] on button "Save Order" at bounding box center [790, 377] width 87 height 36
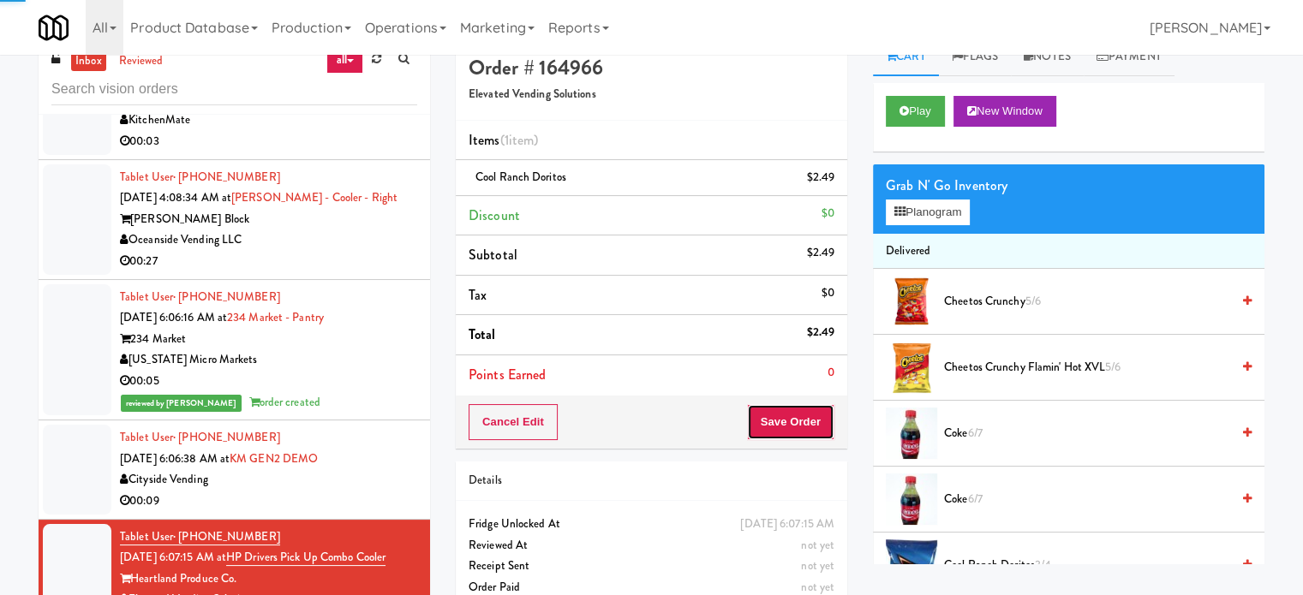
scroll to position [0, 0]
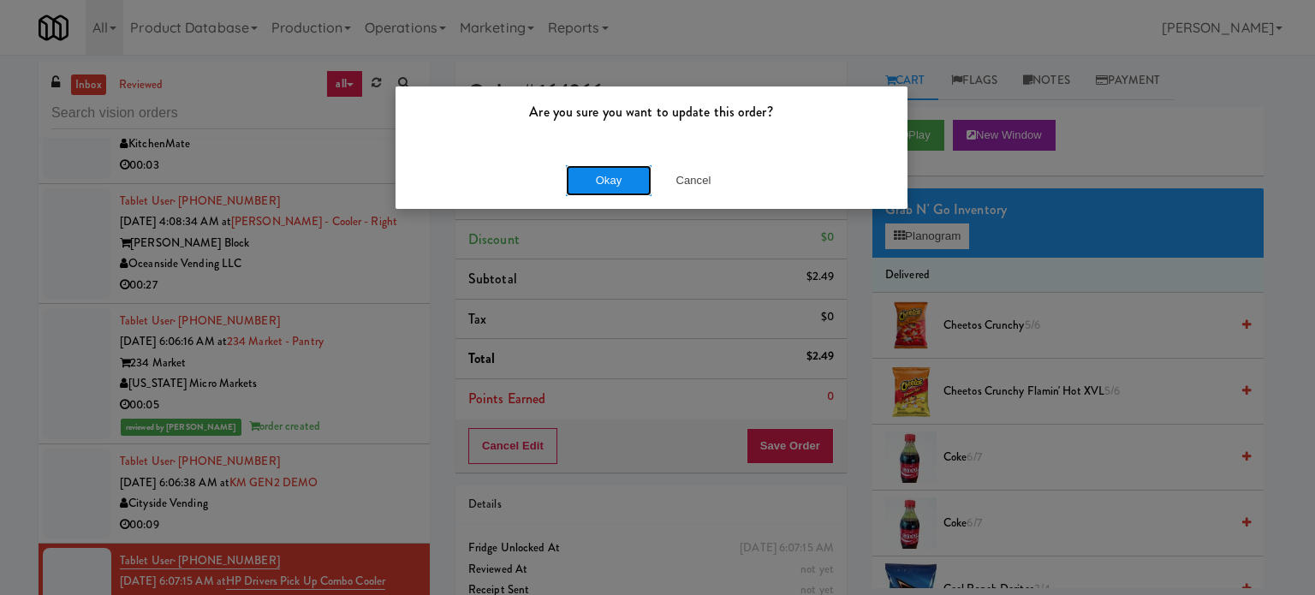
click at [599, 177] on button "Okay" at bounding box center [609, 180] width 86 height 31
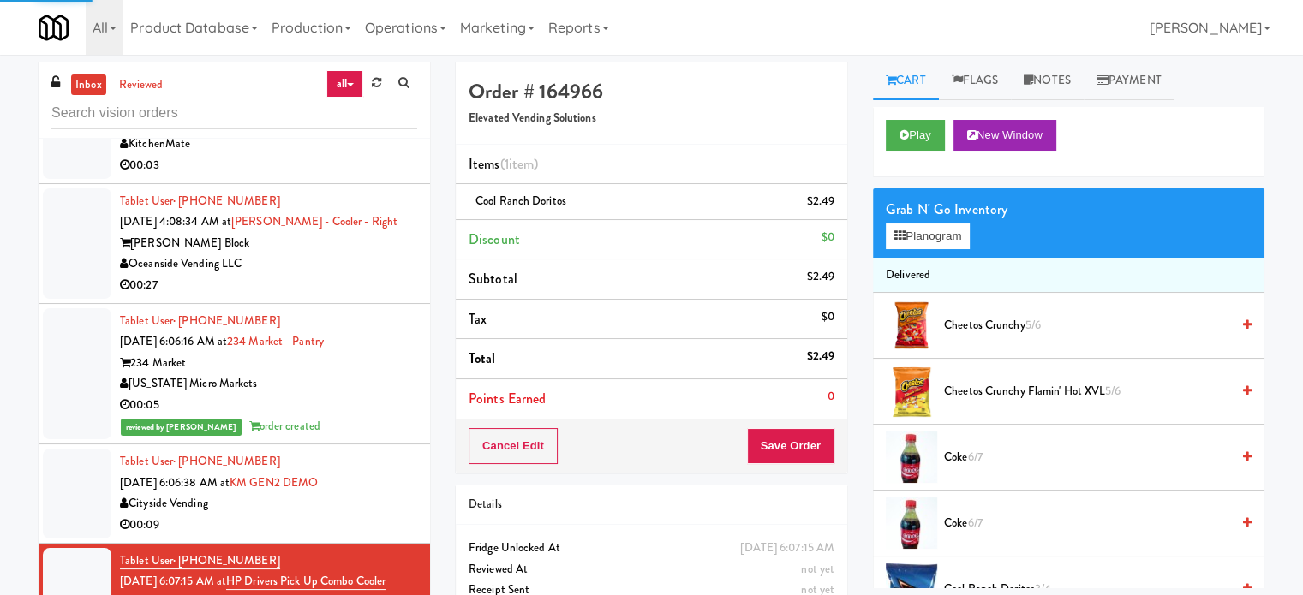
scroll to position [4222, 0]
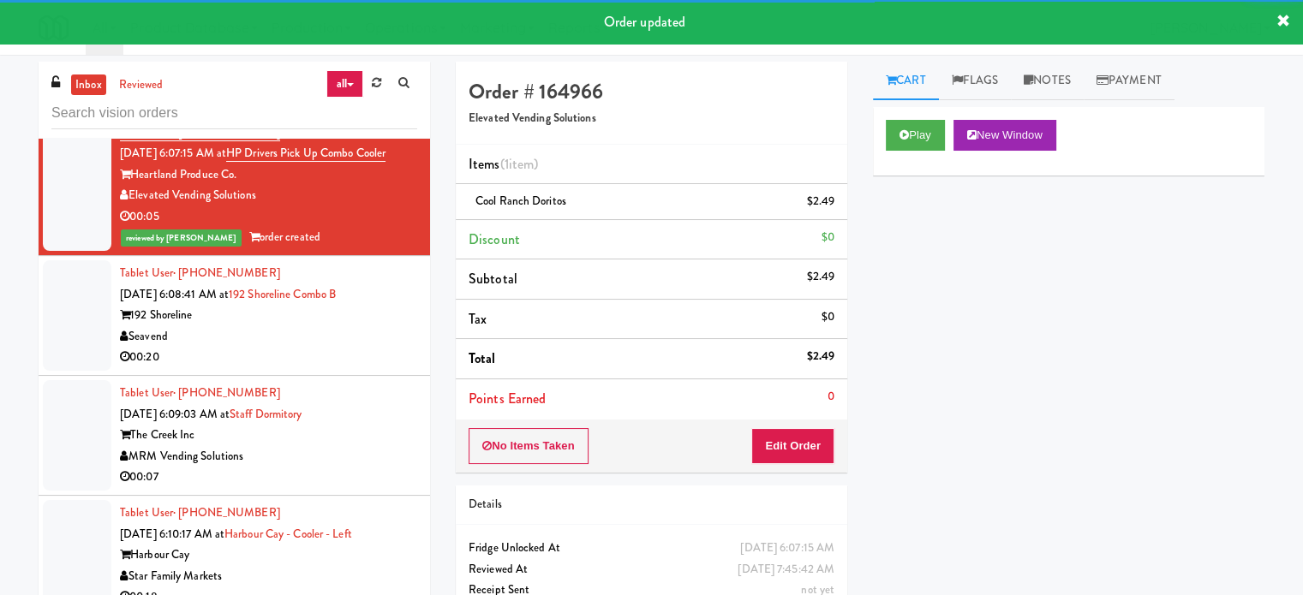
click at [373, 326] on div "192 Shoreline" at bounding box center [268, 315] width 297 height 21
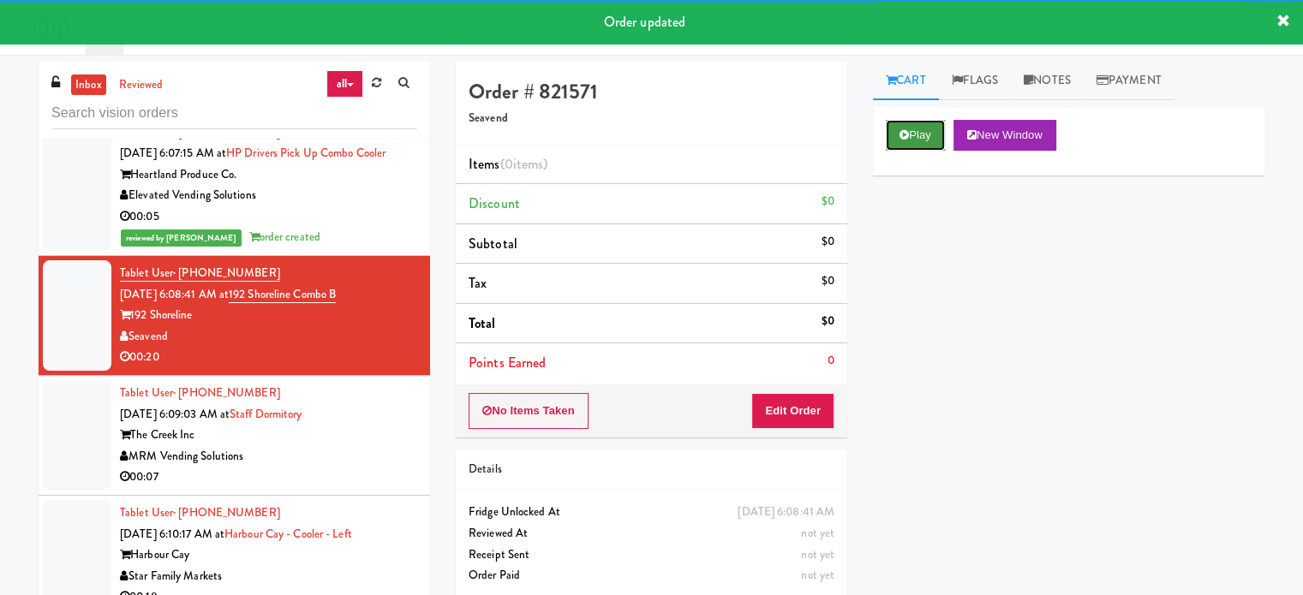
click at [899, 133] on icon at bounding box center [903, 134] width 9 height 11
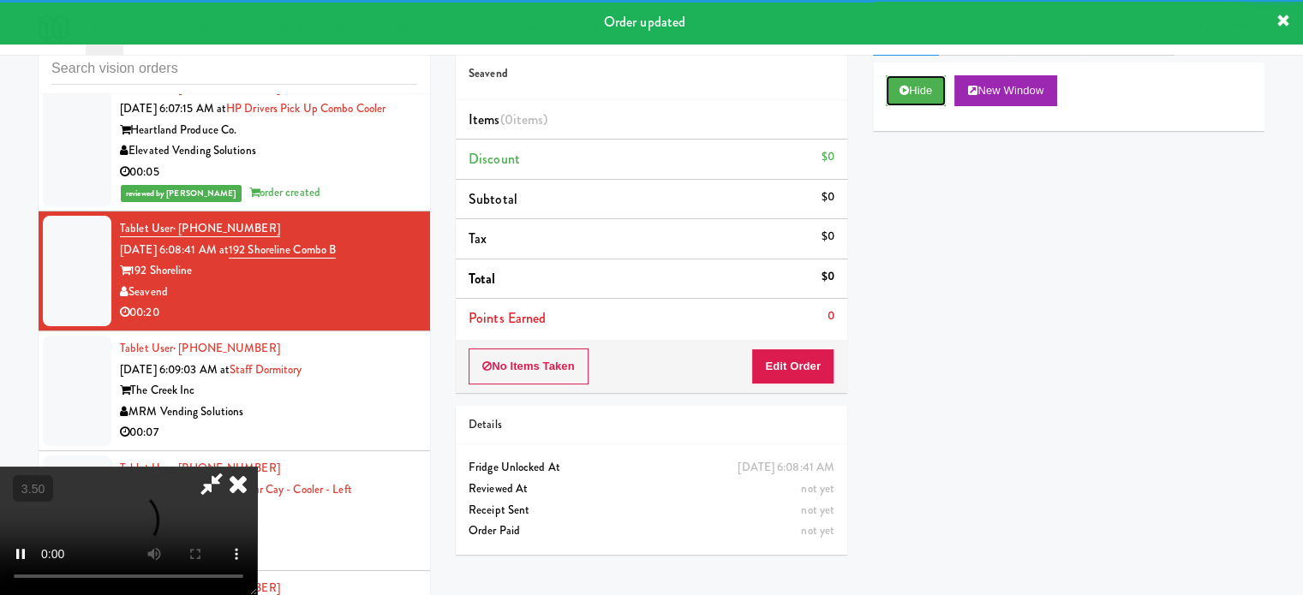
scroll to position [69, 0]
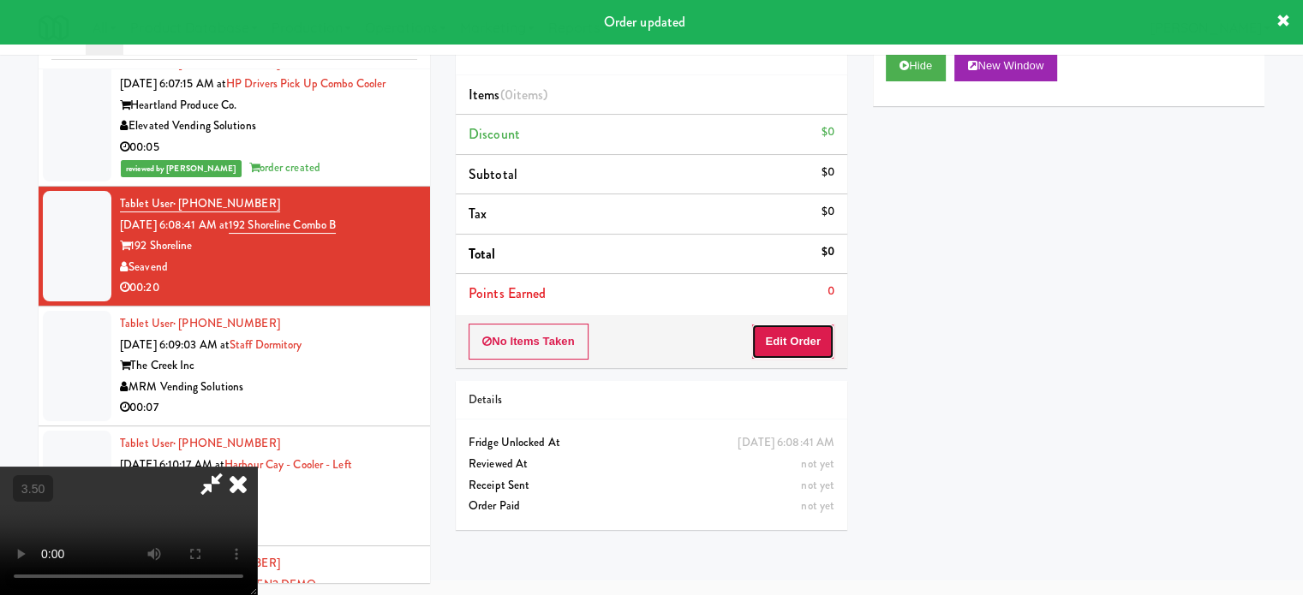
drag, startPoint x: 784, startPoint y: 355, endPoint x: 781, endPoint y: 346, distance: 9.2
click at [781, 346] on button "Edit Order" at bounding box center [792, 342] width 83 height 36
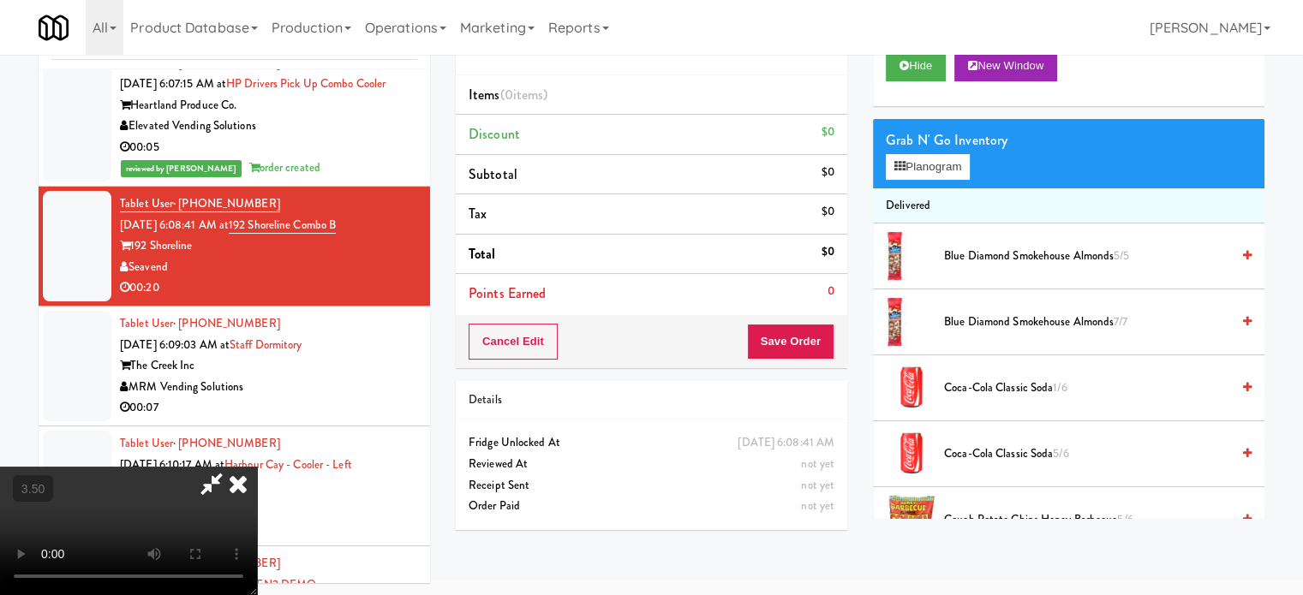
drag, startPoint x: 623, startPoint y: 378, endPoint x: 621, endPoint y: 362, distance: 15.6
click at [257, 467] on video at bounding box center [128, 531] width 257 height 128
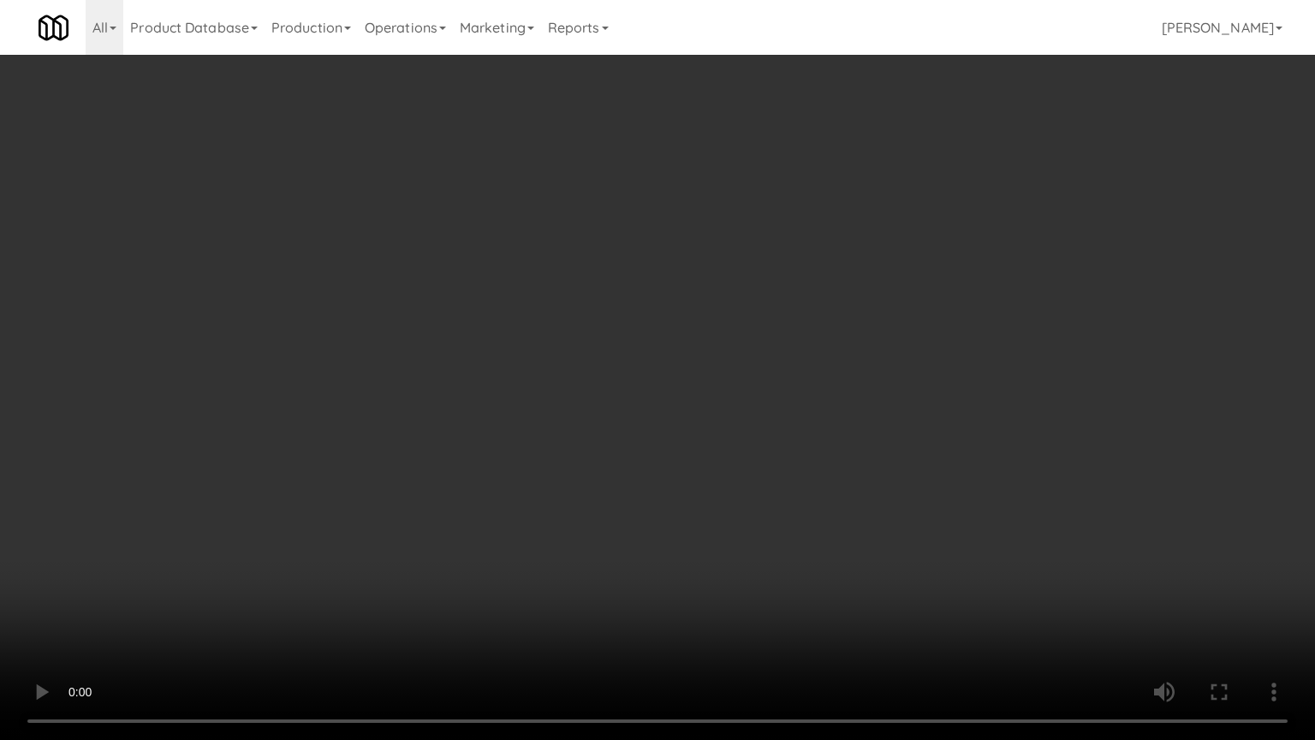
click at [611, 493] on video at bounding box center [657, 370] width 1315 height 740
click at [612, 489] on video at bounding box center [657, 370] width 1315 height 740
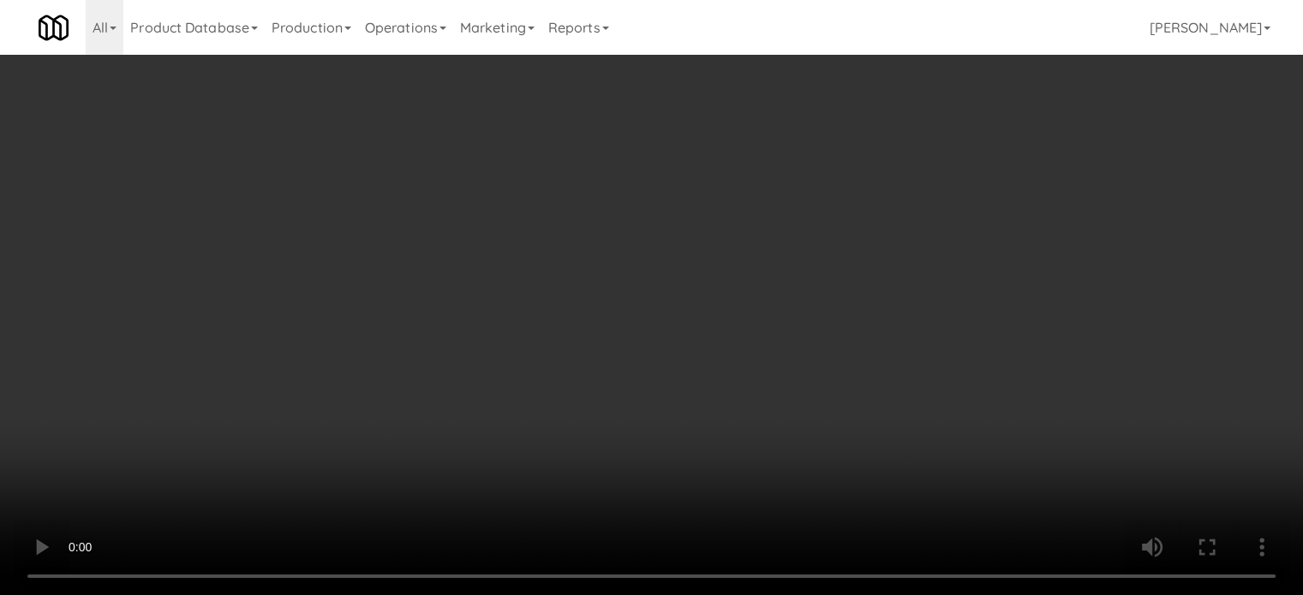
click at [472, 355] on video at bounding box center [651, 297] width 1303 height 595
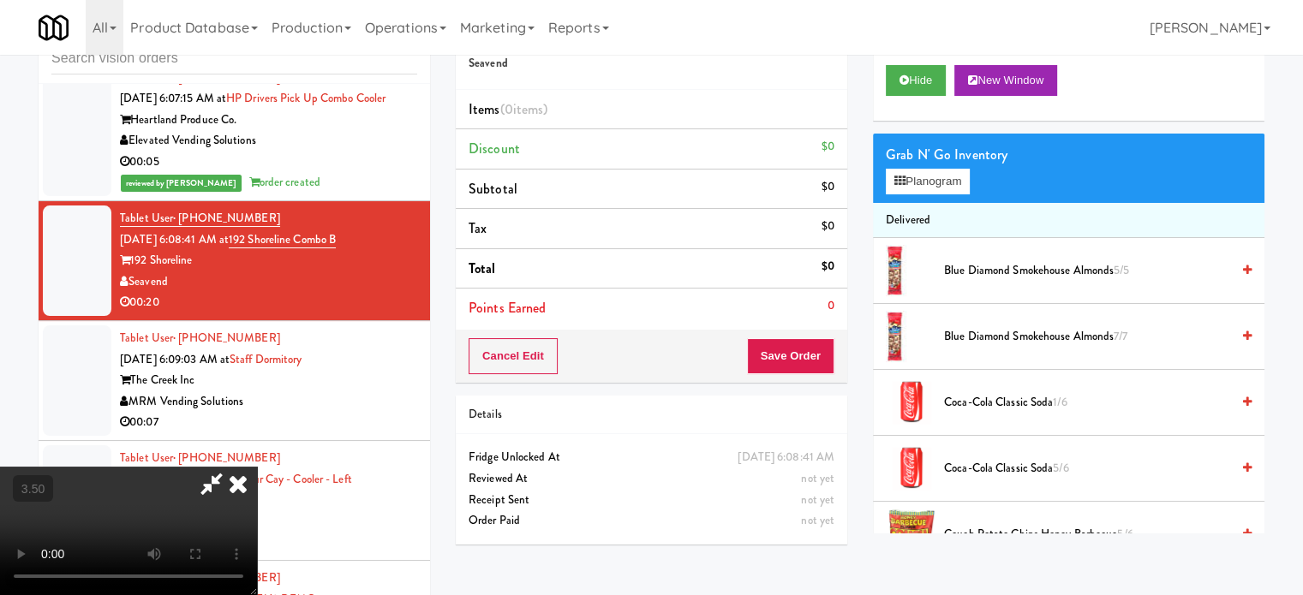
click at [257, 467] on video at bounding box center [128, 531] width 257 height 128
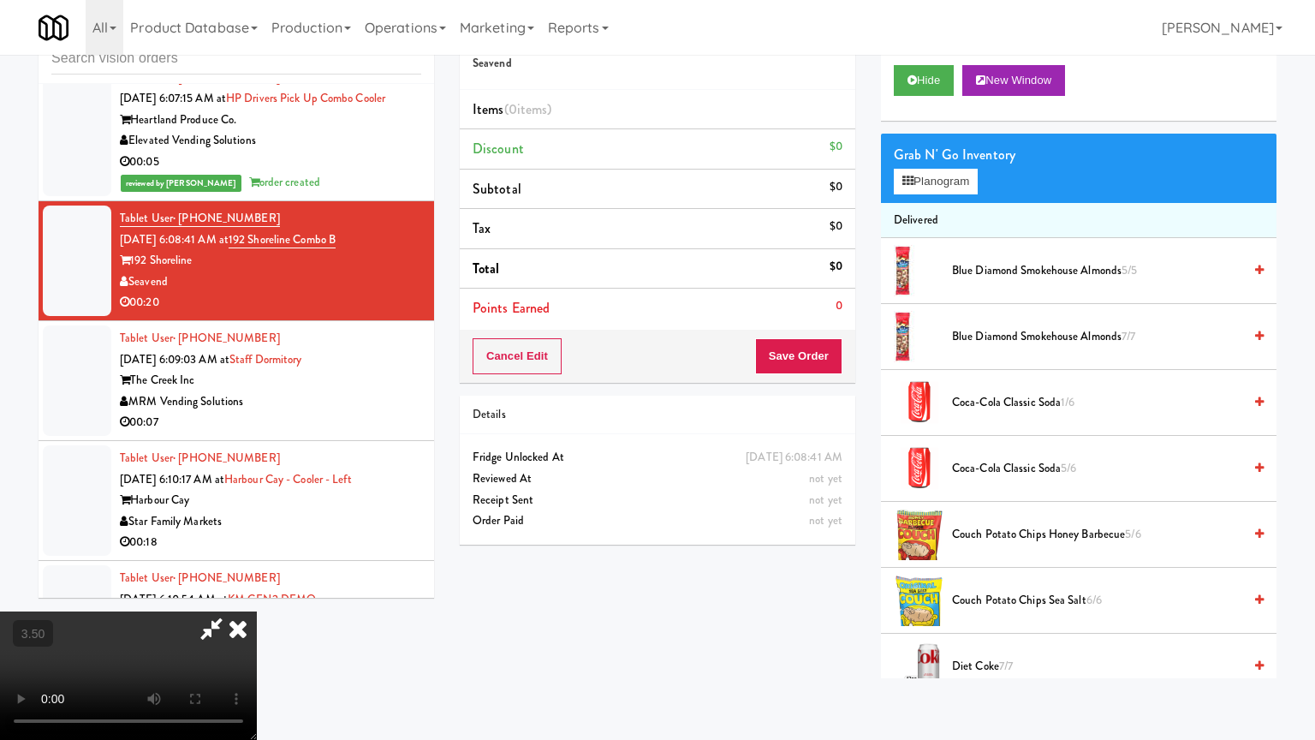
click at [257, 607] on video at bounding box center [128, 675] width 257 height 128
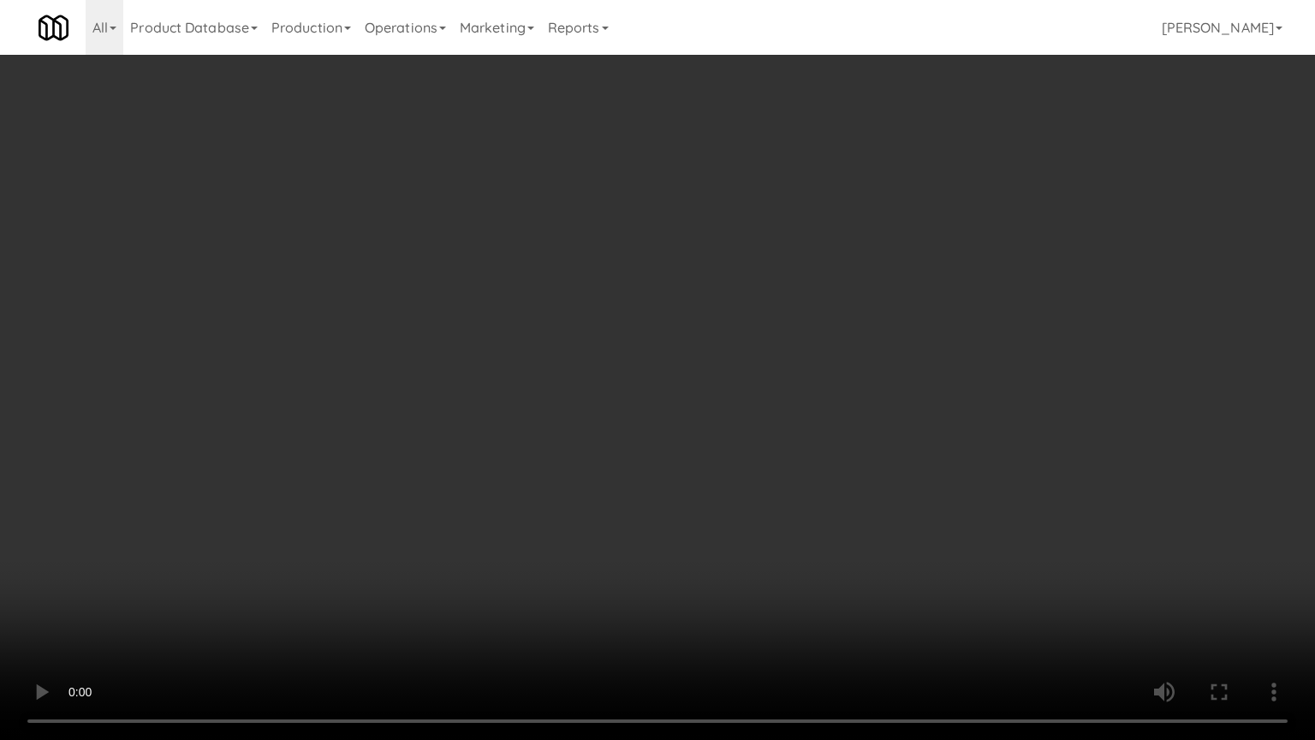
click at [671, 373] on video at bounding box center [657, 370] width 1315 height 740
click at [754, 389] on video at bounding box center [657, 370] width 1315 height 740
click at [706, 404] on video at bounding box center [657, 370] width 1315 height 740
click at [781, 414] on video at bounding box center [657, 370] width 1315 height 740
click at [301, 495] on video at bounding box center [657, 370] width 1315 height 740
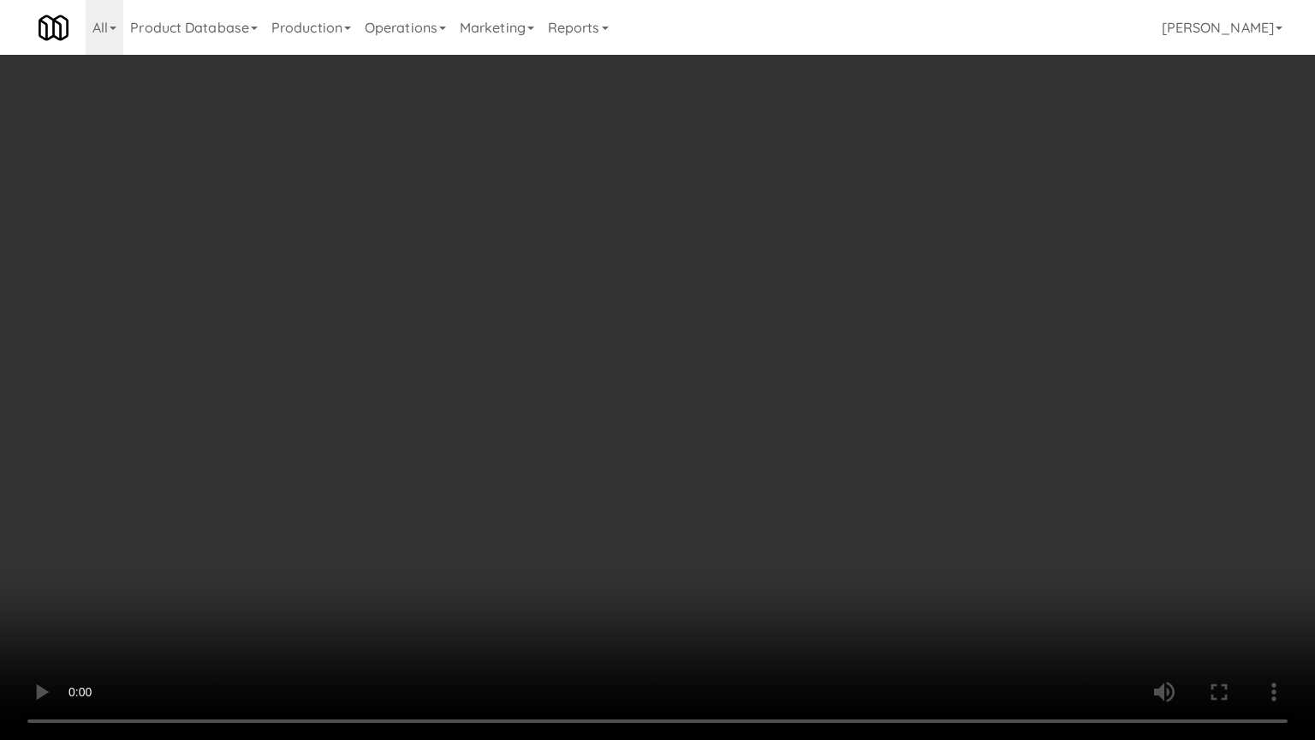
click at [812, 312] on video at bounding box center [657, 370] width 1315 height 740
click at [847, 315] on video at bounding box center [657, 370] width 1315 height 740
drag, startPoint x: 909, startPoint y: 330, endPoint x: 858, endPoint y: 331, distance: 50.6
click at [910, 332] on video at bounding box center [657, 370] width 1315 height 740
click at [796, 329] on video at bounding box center [657, 370] width 1315 height 740
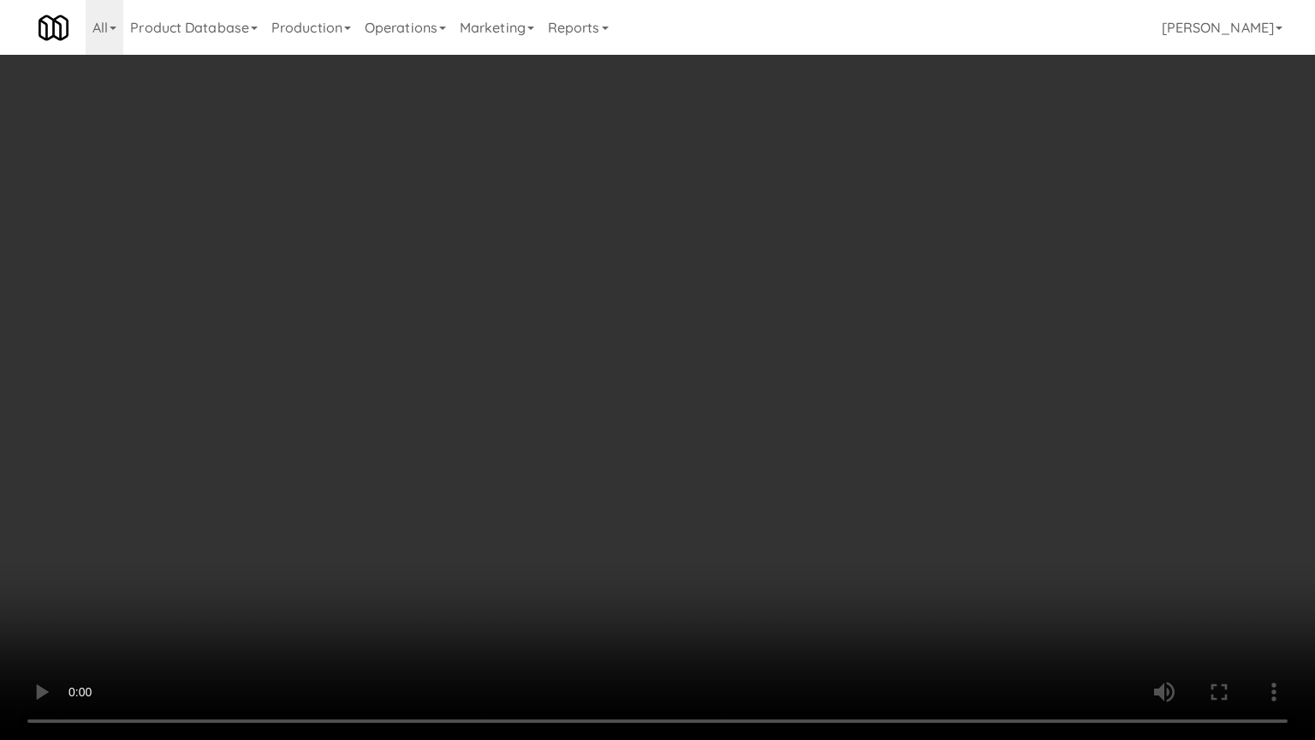
click at [881, 348] on video at bounding box center [657, 370] width 1315 height 740
click at [753, 353] on video at bounding box center [657, 370] width 1315 height 740
drag, startPoint x: 753, startPoint y: 351, endPoint x: 802, endPoint y: 229, distance: 131.8
click at [753, 349] on video at bounding box center [657, 370] width 1315 height 740
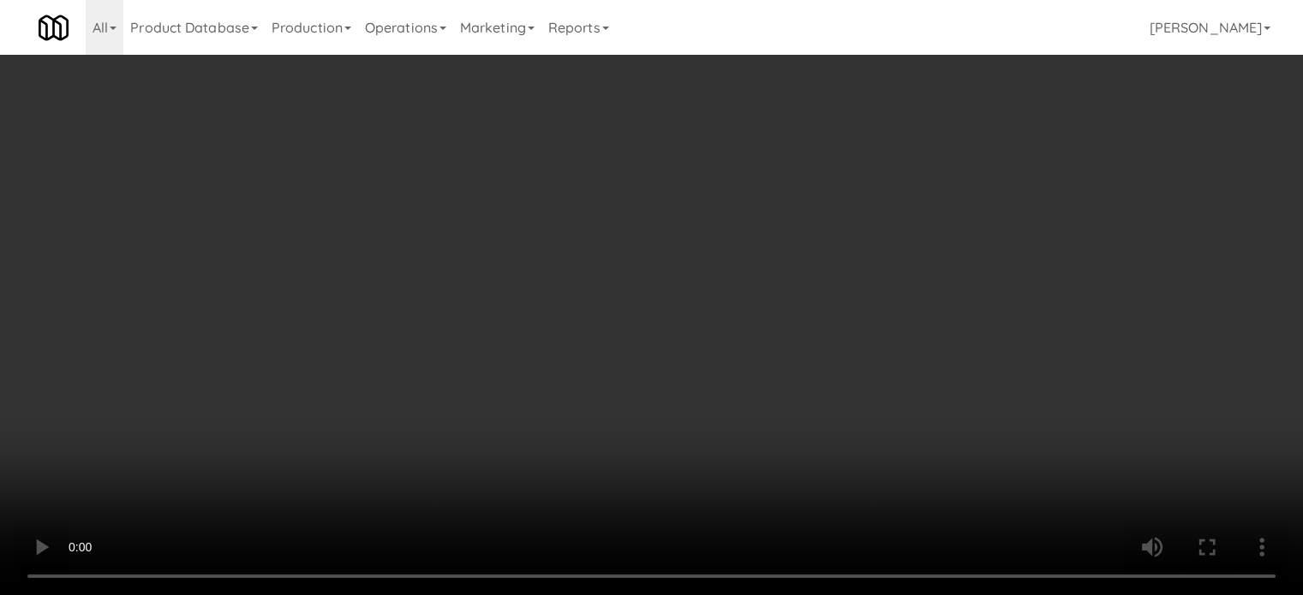
scroll to position [0, 0]
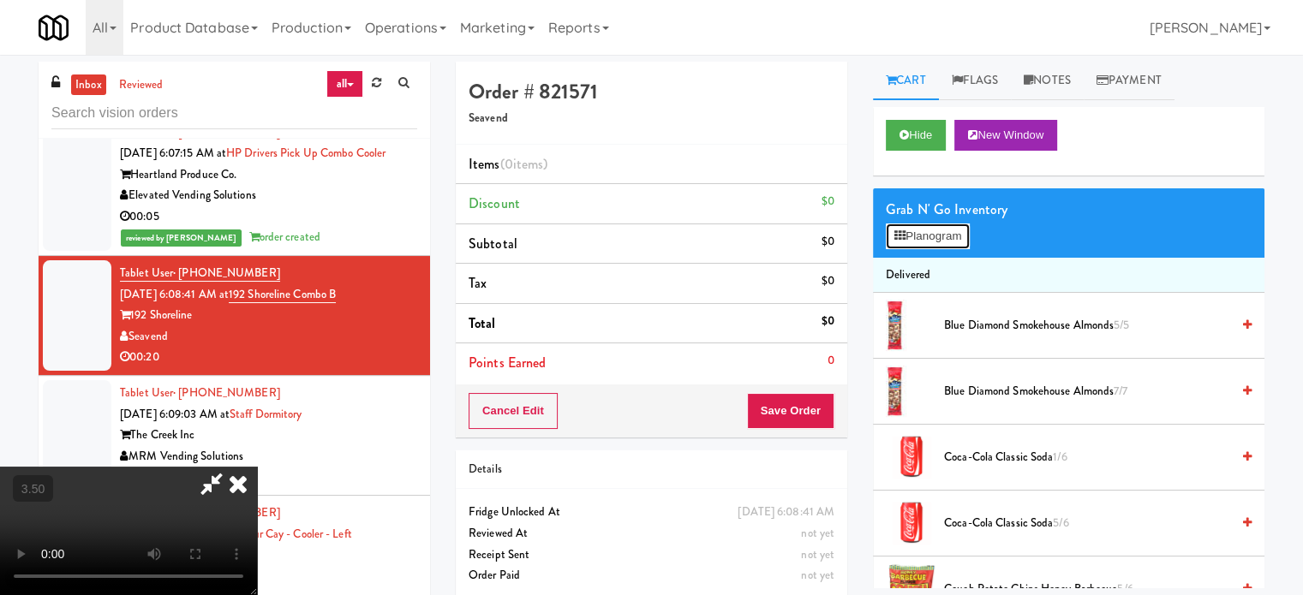
drag, startPoint x: 948, startPoint y: 242, endPoint x: 945, endPoint y: 224, distance: 19.1
click at [938, 238] on button "Planogram" at bounding box center [927, 237] width 84 height 26
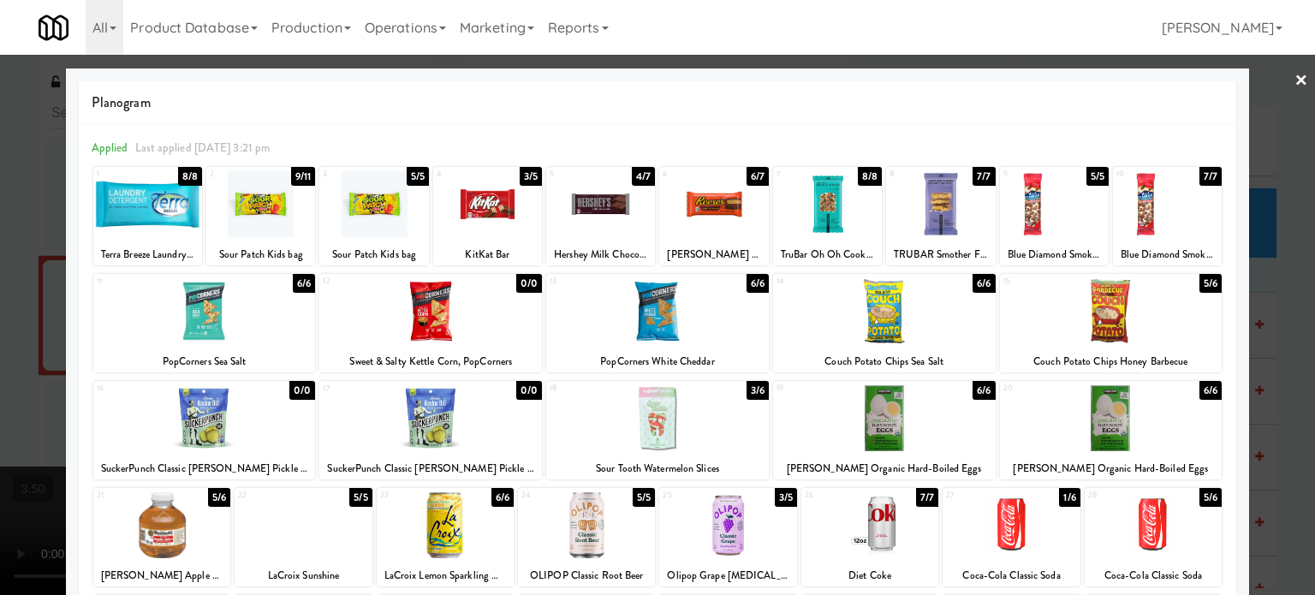
click at [938, 177] on div "7/7" at bounding box center [984, 176] width 22 height 19
click at [938, 308] on div at bounding box center [657, 297] width 1315 height 595
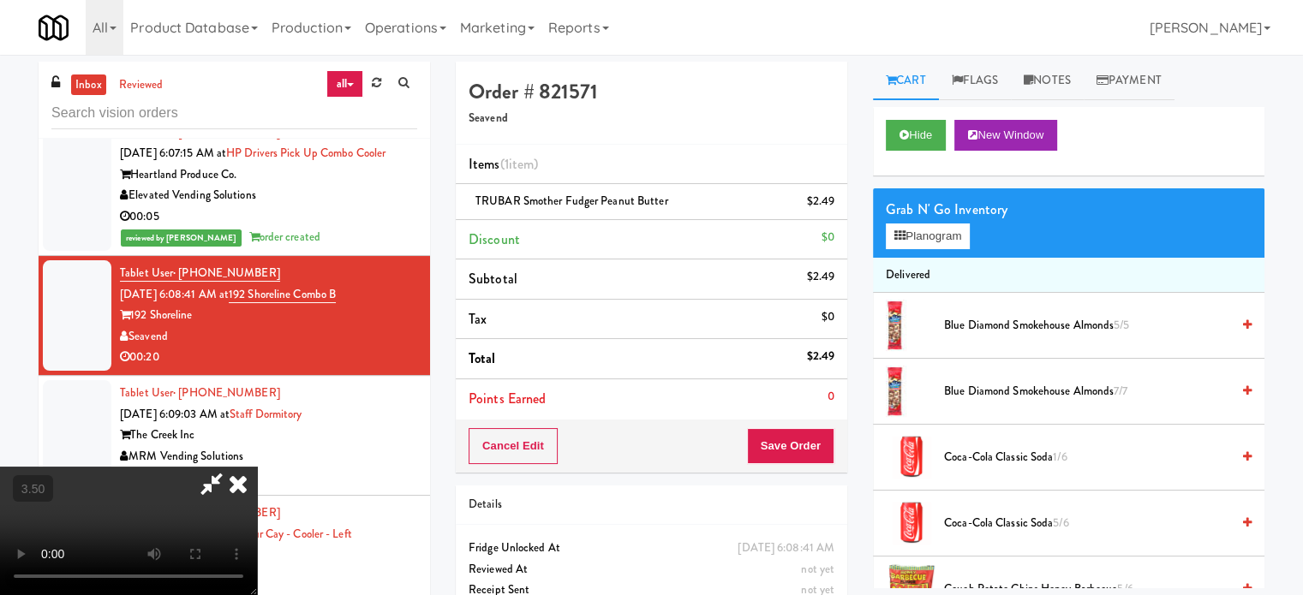
click at [257, 467] on video at bounding box center [128, 531] width 257 height 128
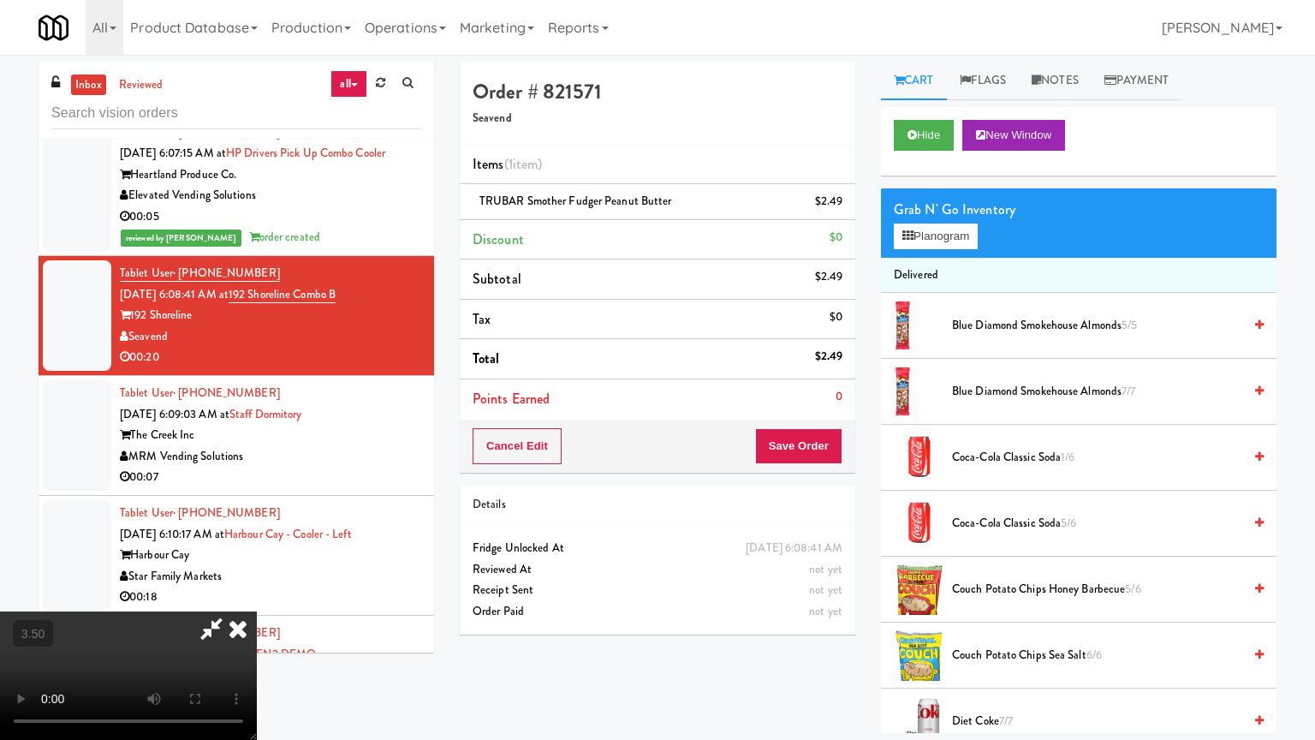
click at [257, 607] on video at bounding box center [128, 675] width 257 height 128
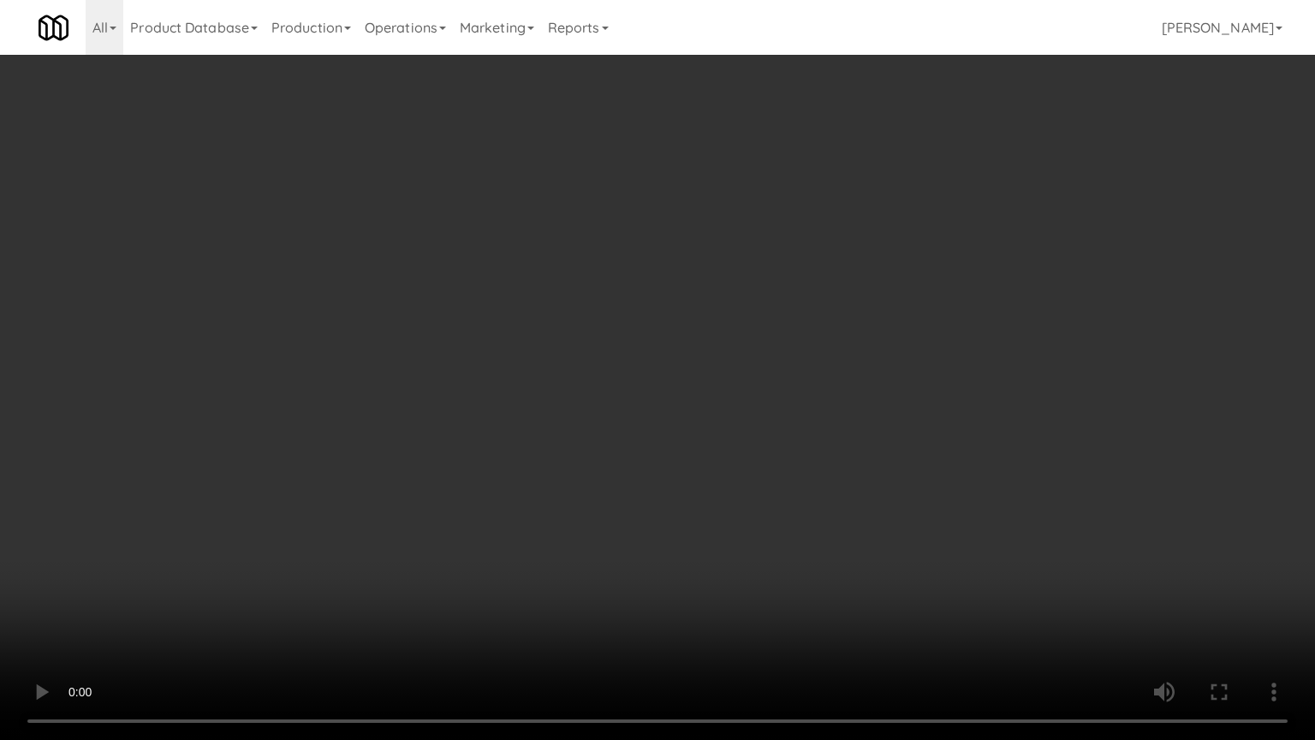
click at [603, 414] on video at bounding box center [657, 370] width 1315 height 740
click at [601, 425] on video at bounding box center [657, 370] width 1315 height 740
click at [656, 442] on video at bounding box center [657, 370] width 1315 height 740
click at [588, 442] on video at bounding box center [657, 370] width 1315 height 740
click at [593, 432] on video at bounding box center [657, 370] width 1315 height 740
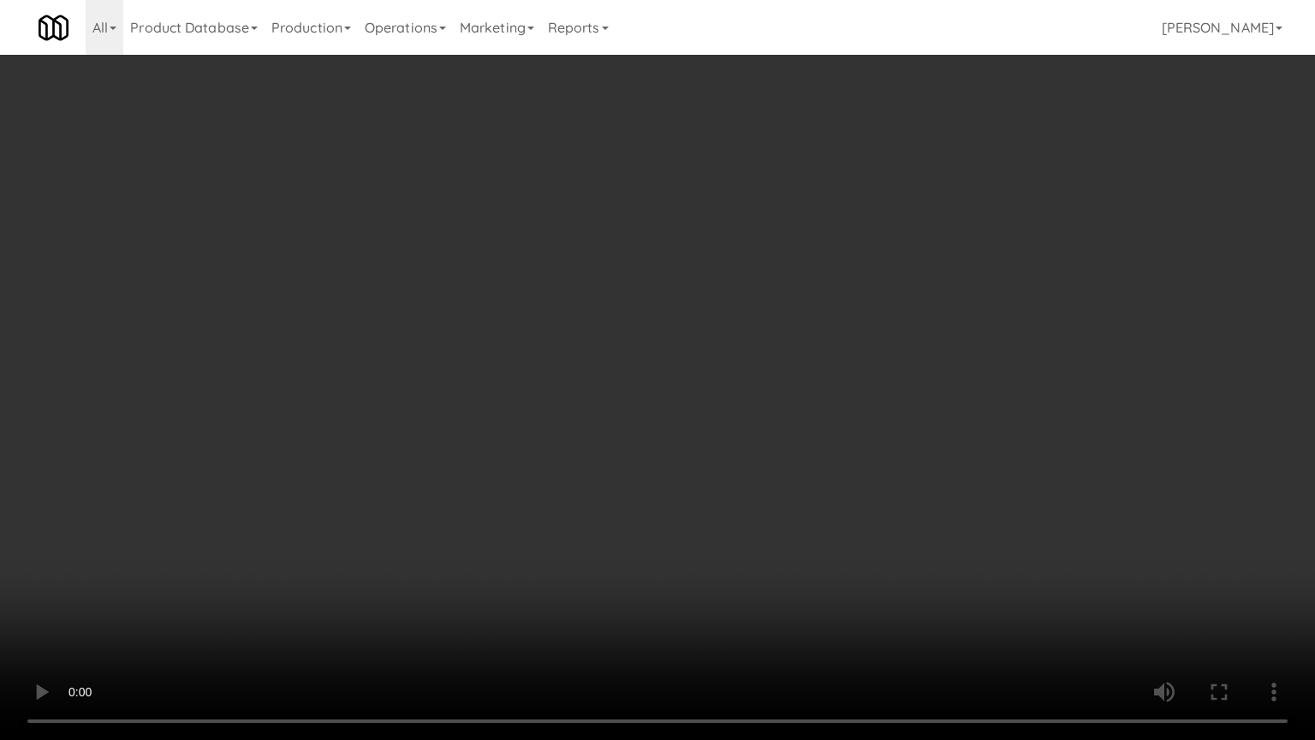
click at [334, 562] on video at bounding box center [657, 370] width 1315 height 740
click at [535, 395] on video at bounding box center [657, 370] width 1315 height 740
click at [551, 394] on video at bounding box center [657, 370] width 1315 height 740
click at [534, 387] on video at bounding box center [657, 370] width 1315 height 740
click at [532, 392] on video at bounding box center [657, 370] width 1315 height 740
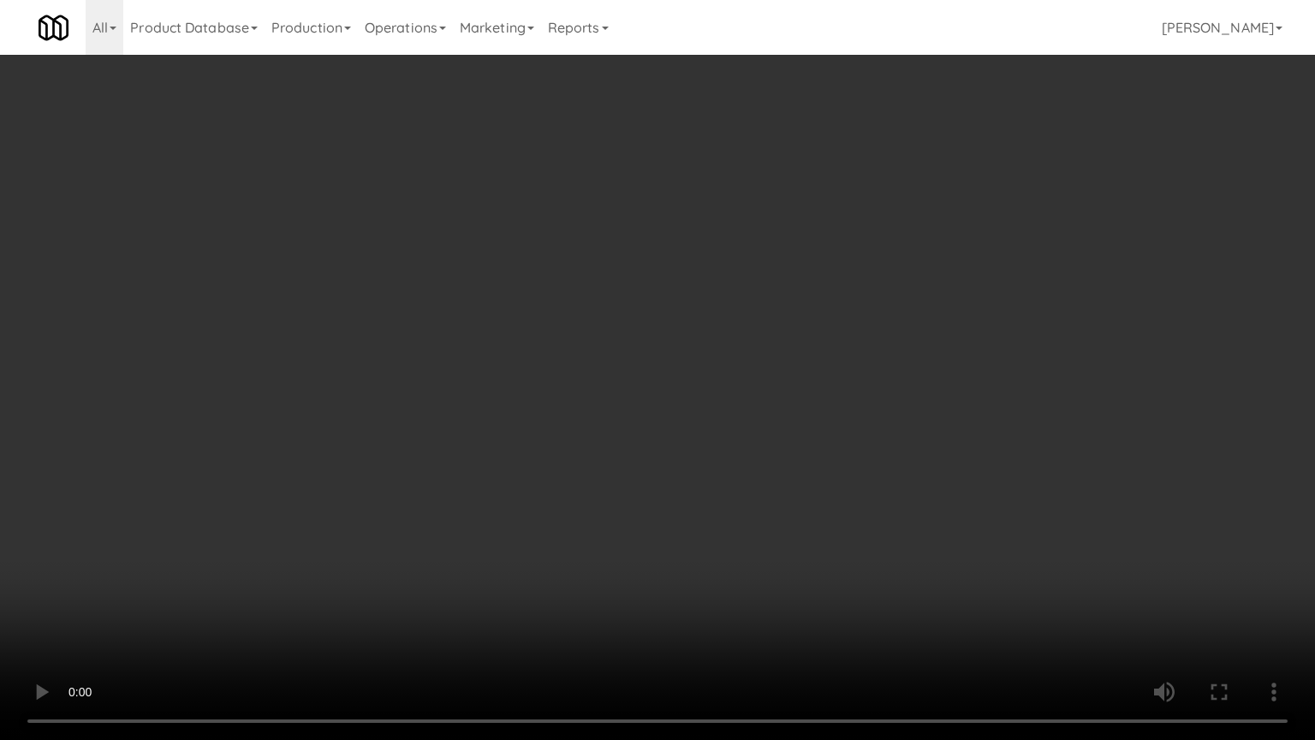
click at [626, 392] on video at bounding box center [657, 370] width 1315 height 740
click at [620, 414] on video at bounding box center [657, 370] width 1315 height 740
click at [687, 423] on video at bounding box center [657, 370] width 1315 height 740
click at [706, 506] on video at bounding box center [657, 370] width 1315 height 740
click at [665, 397] on video at bounding box center [657, 370] width 1315 height 740
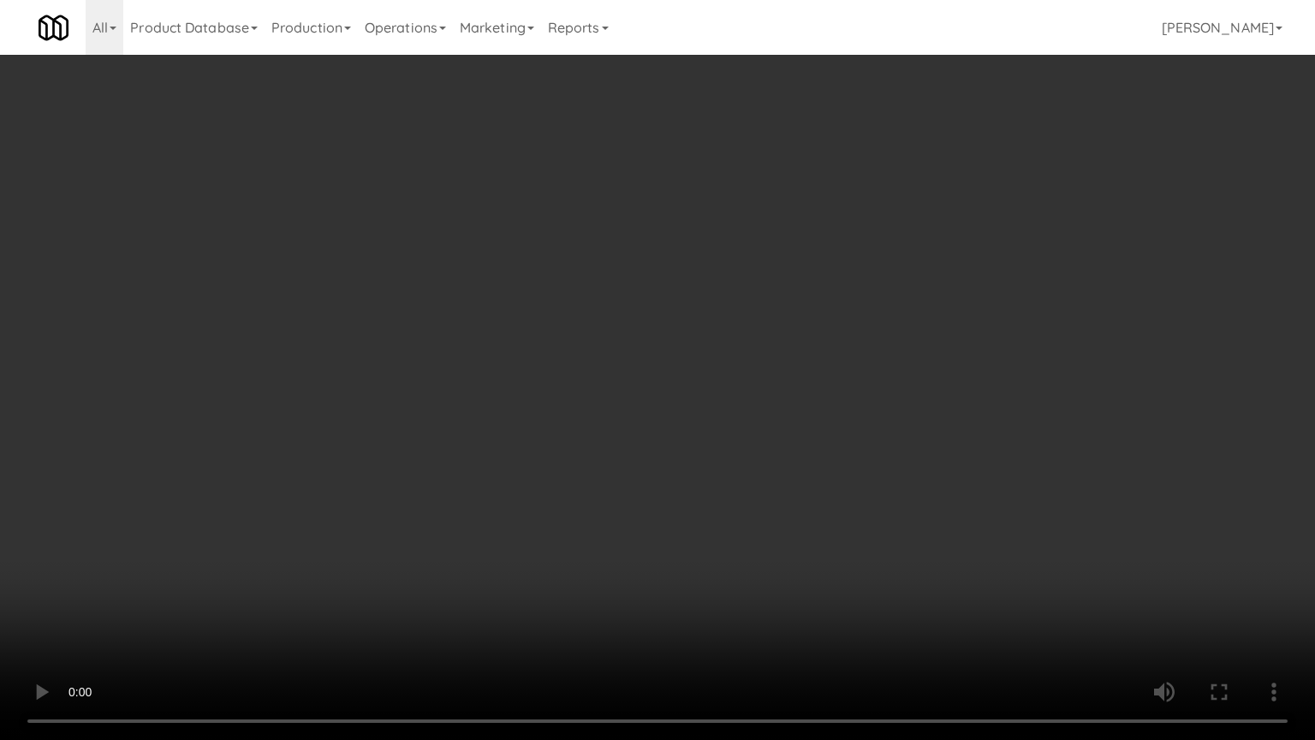
click at [670, 381] on video at bounding box center [657, 370] width 1315 height 740
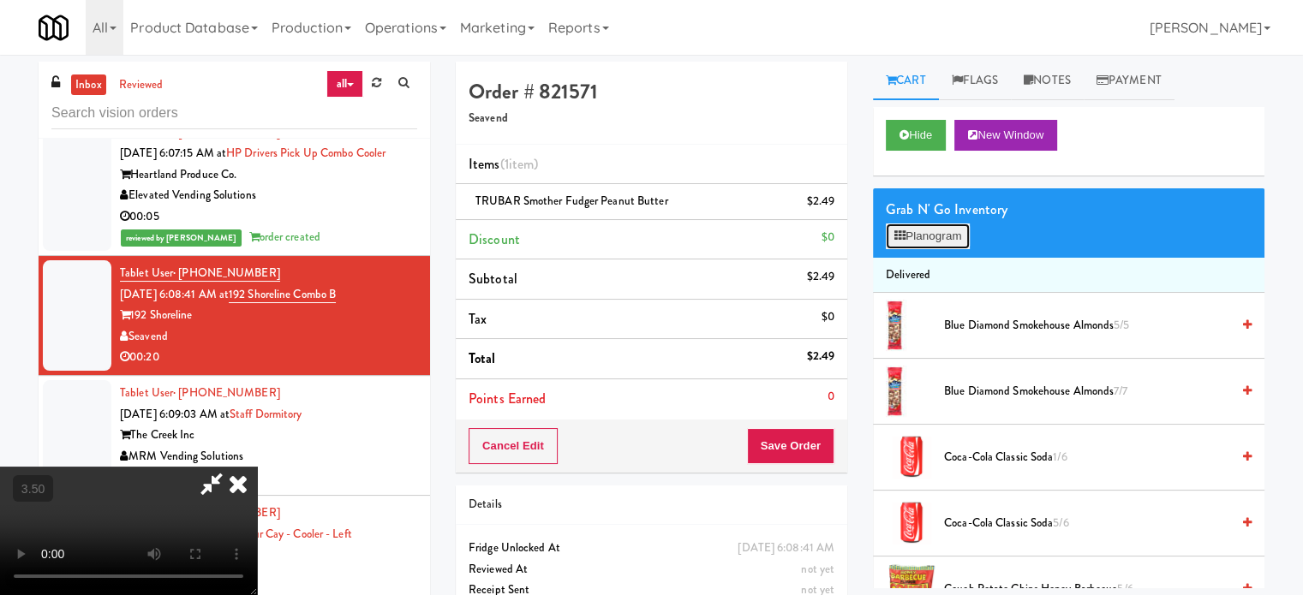
click at [938, 239] on button "Planogram" at bounding box center [927, 237] width 84 height 26
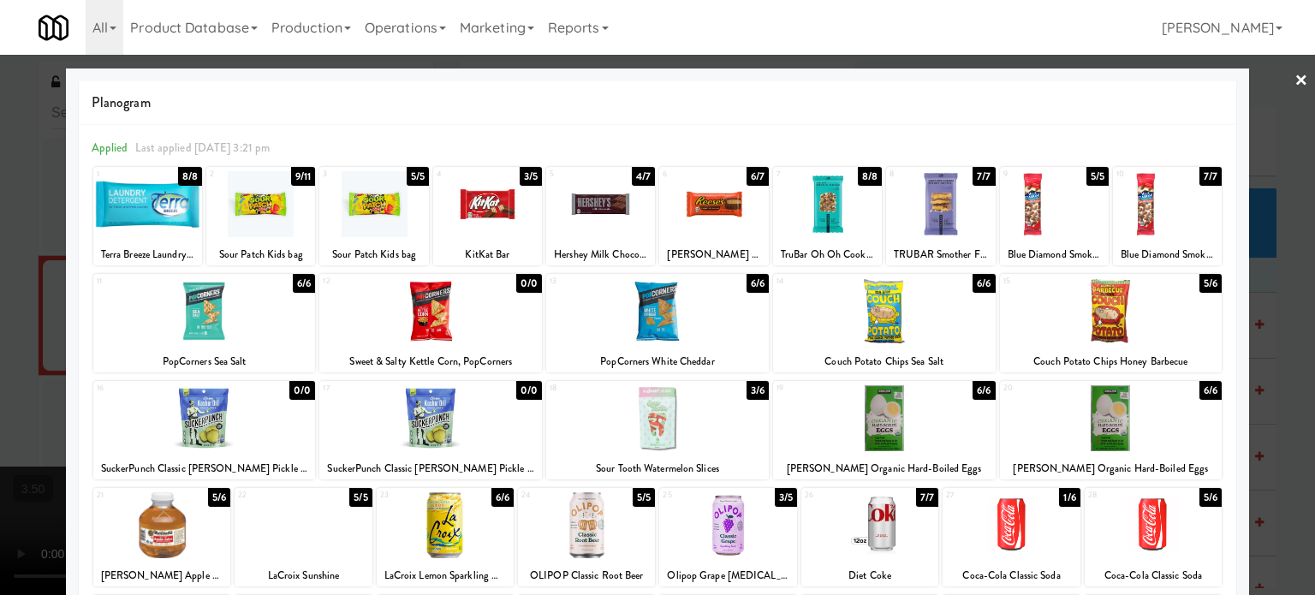
click at [858, 170] on div "8/8" at bounding box center [870, 176] width 24 height 19
drag, startPoint x: 521, startPoint y: 177, endPoint x: 534, endPoint y: 180, distance: 13.1
click at [522, 179] on div "3/5" at bounding box center [531, 176] width 22 height 19
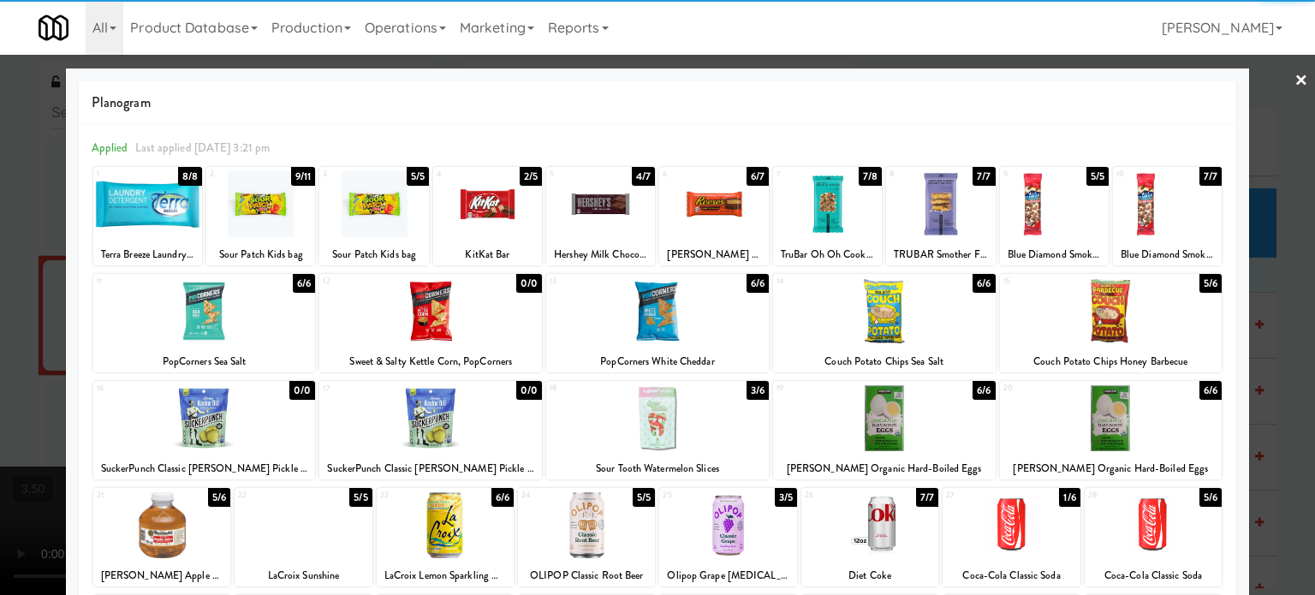
click at [938, 275] on div at bounding box center [657, 297] width 1315 height 595
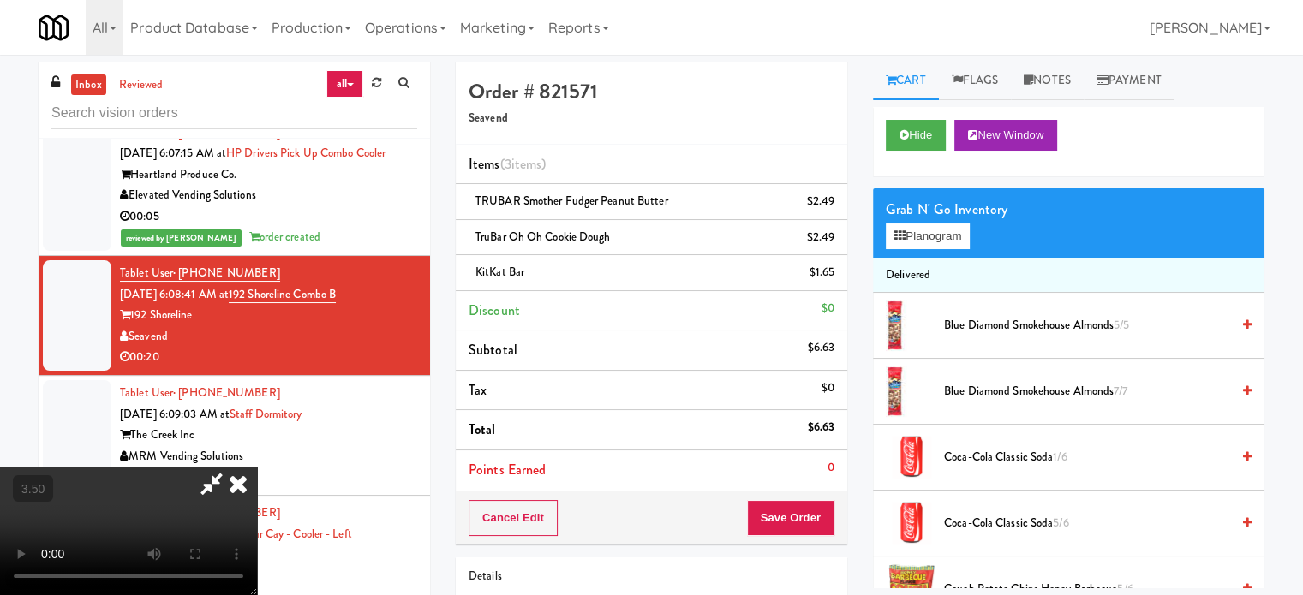
click at [257, 467] on icon at bounding box center [238, 484] width 38 height 34
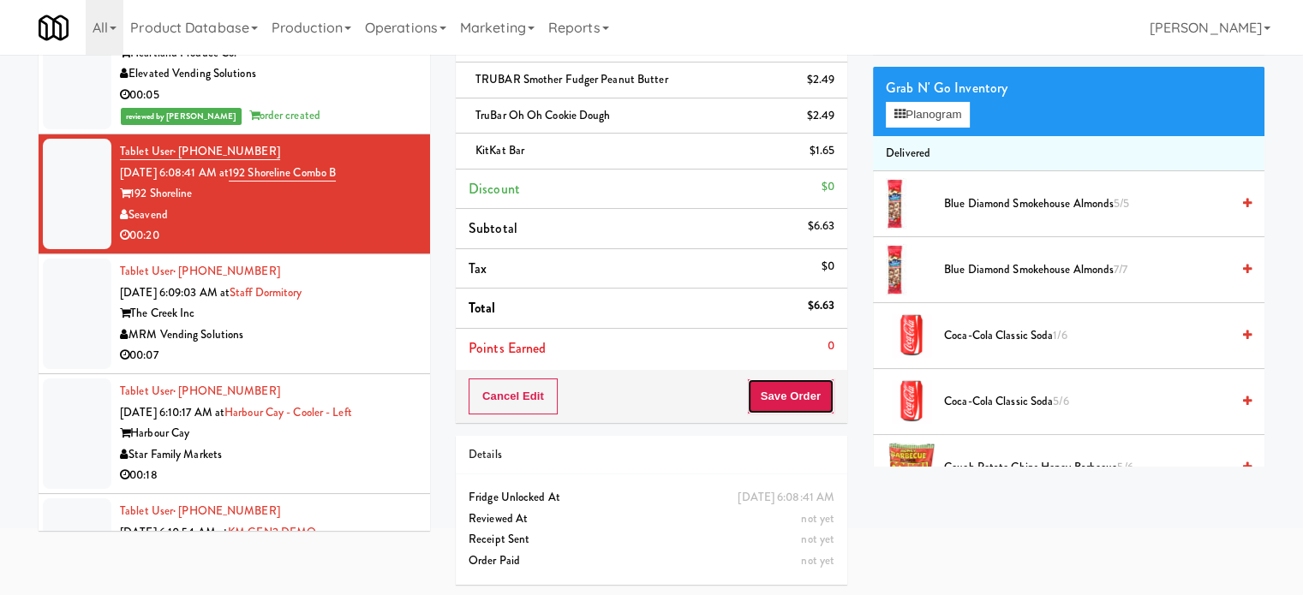
drag, startPoint x: 784, startPoint y: 396, endPoint x: 764, endPoint y: 387, distance: 22.3
click at [784, 396] on button "Save Order" at bounding box center [790, 397] width 87 height 36
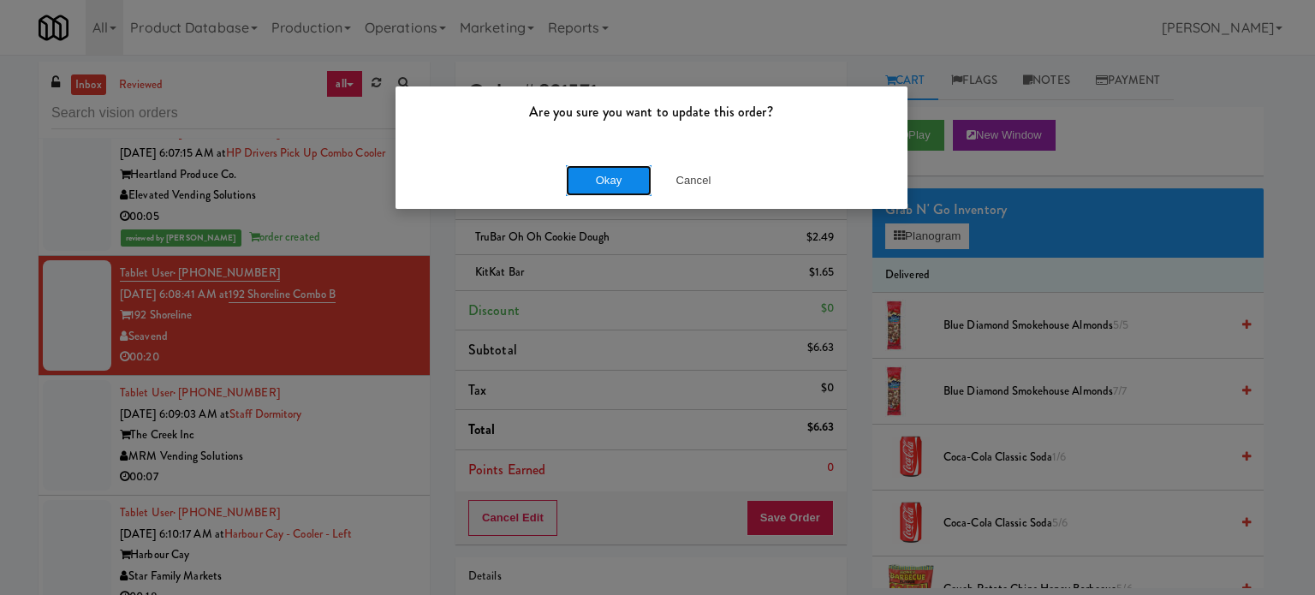
click at [616, 179] on button "Okay" at bounding box center [609, 180] width 86 height 31
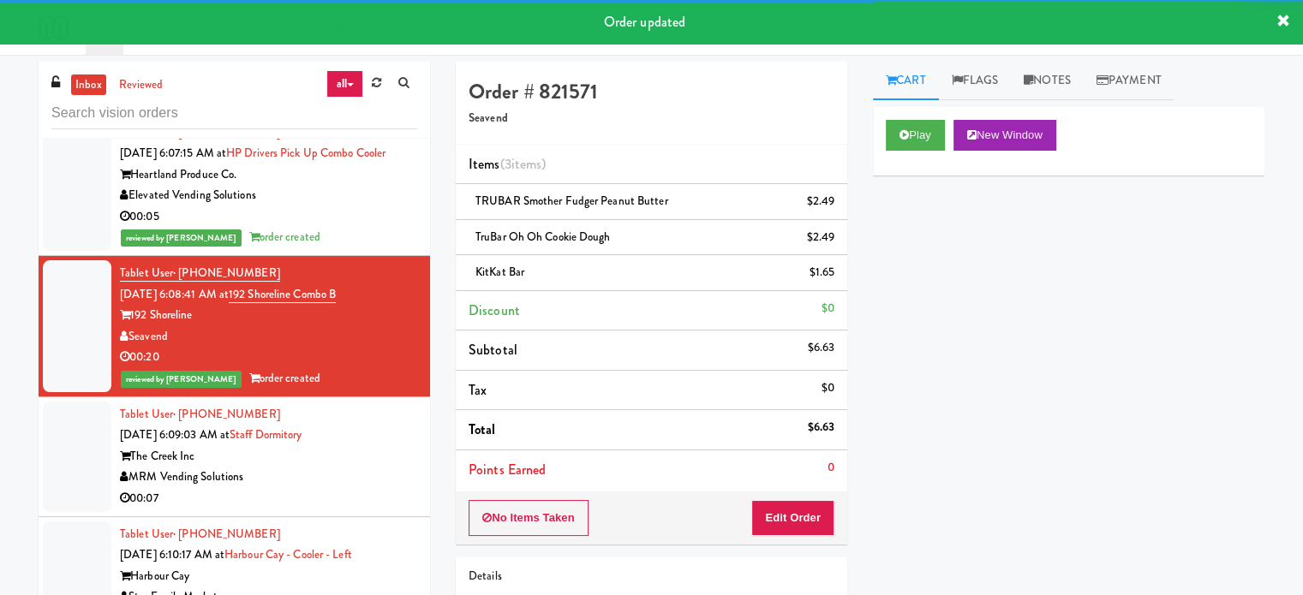
click at [380, 488] on div "MRM Vending Solutions" at bounding box center [268, 477] width 297 height 21
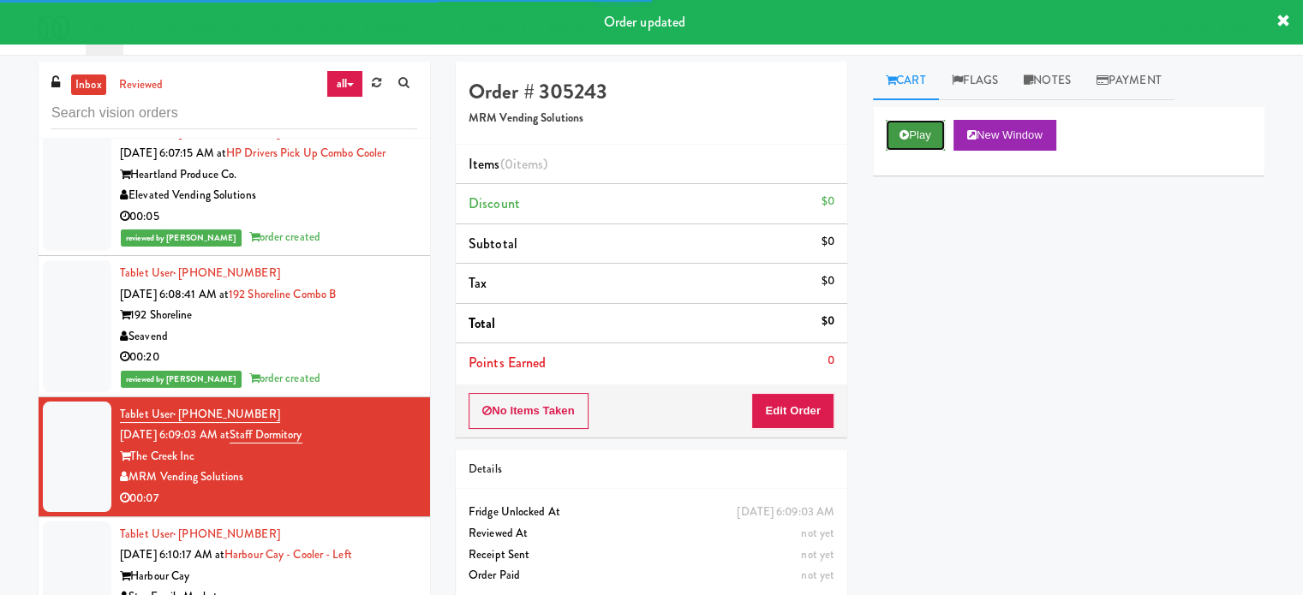
click at [919, 141] on button "Play" at bounding box center [914, 135] width 59 height 31
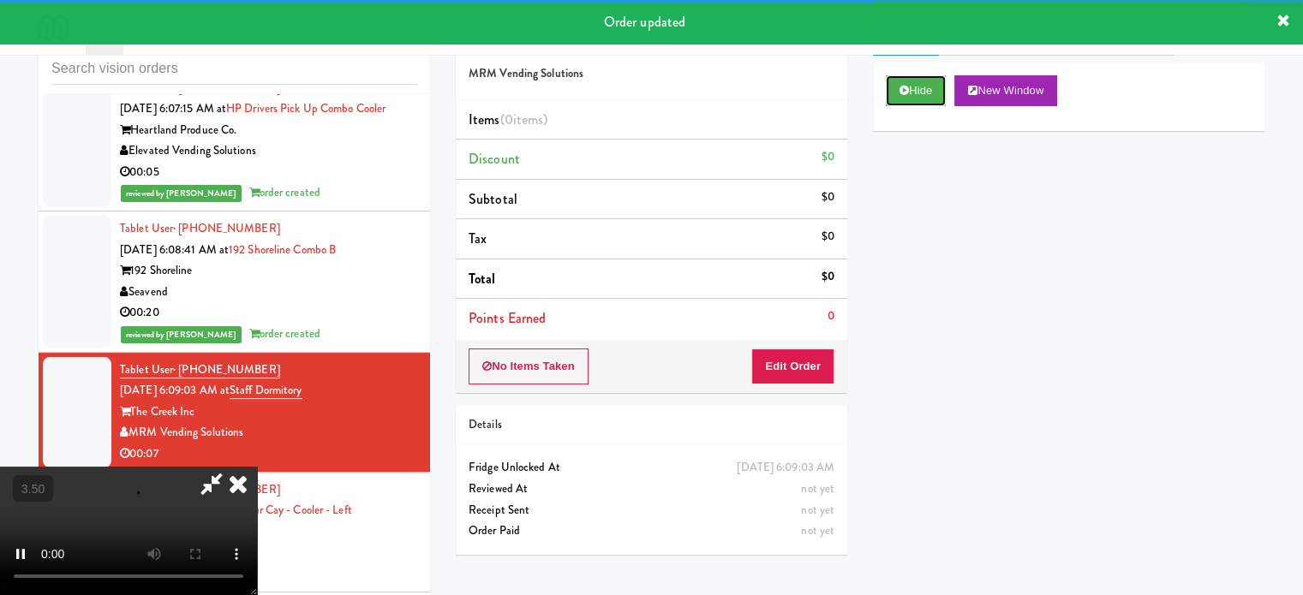
scroll to position [69, 0]
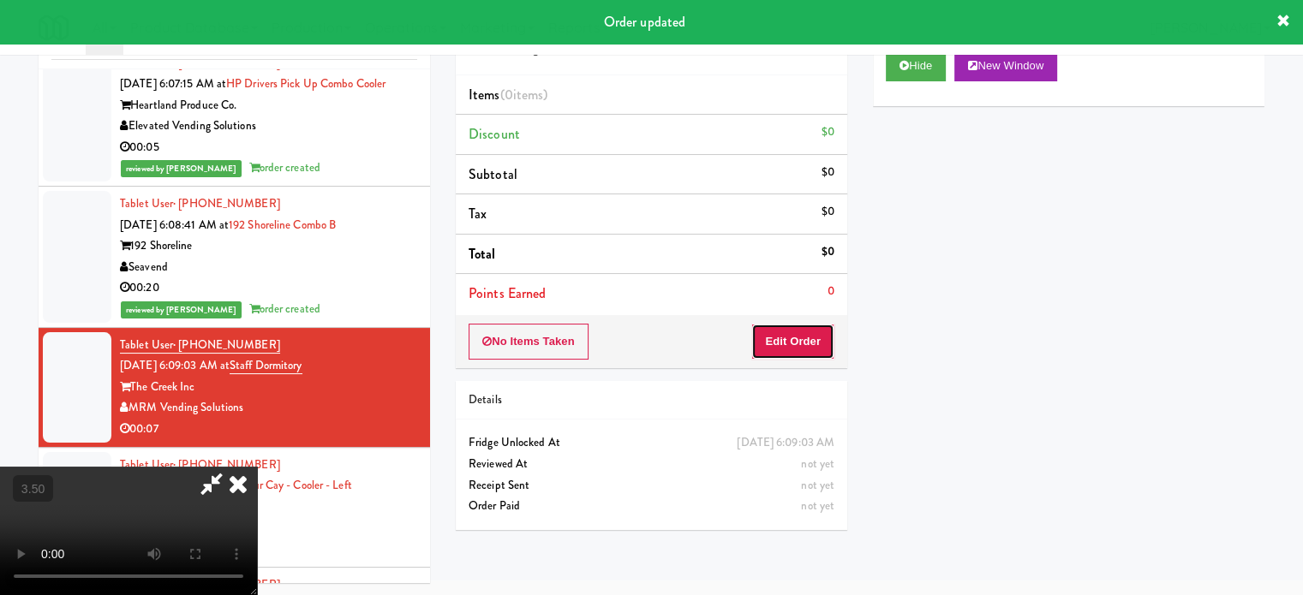
click at [808, 331] on button "Edit Order" at bounding box center [792, 342] width 83 height 36
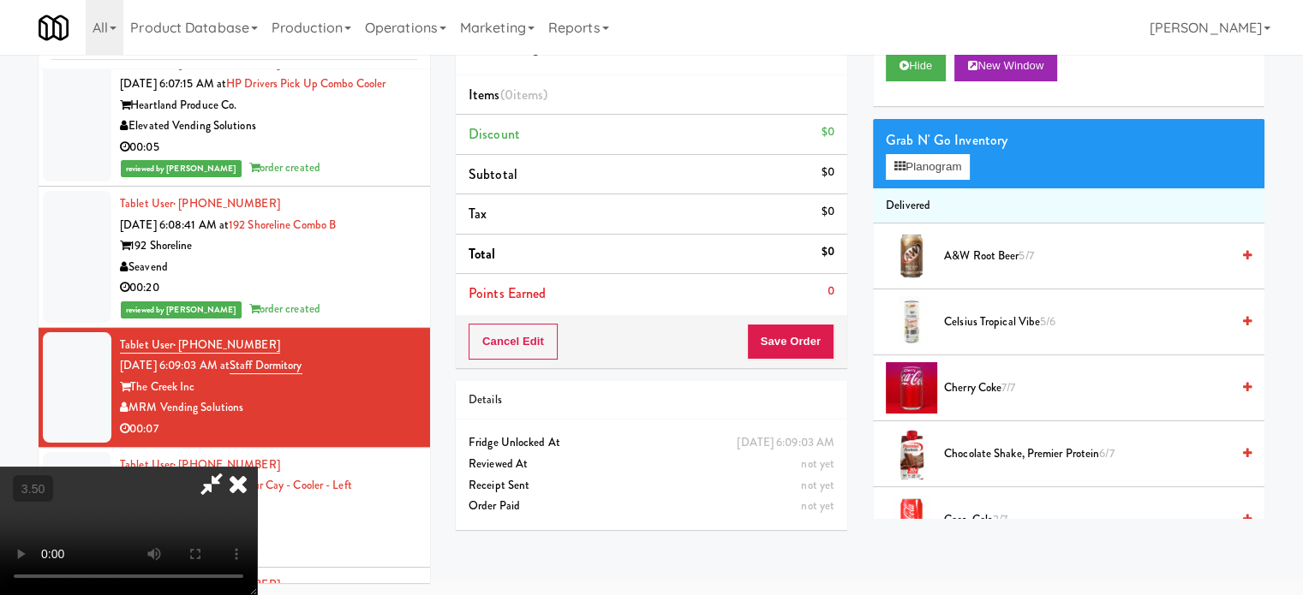
click at [257, 467] on video at bounding box center [128, 531] width 257 height 128
drag, startPoint x: 493, startPoint y: 404, endPoint x: 581, endPoint y: 431, distance: 91.3
click at [257, 467] on video at bounding box center [128, 531] width 257 height 128
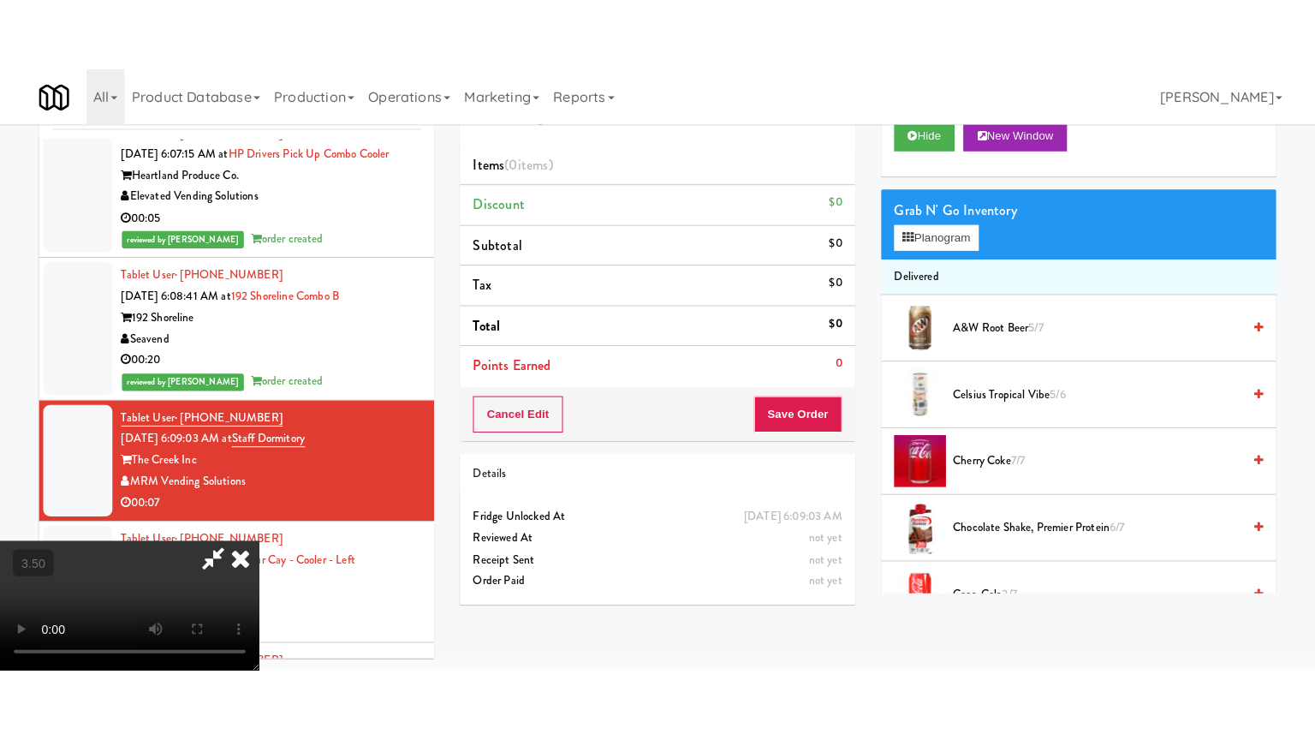
scroll to position [55, 0]
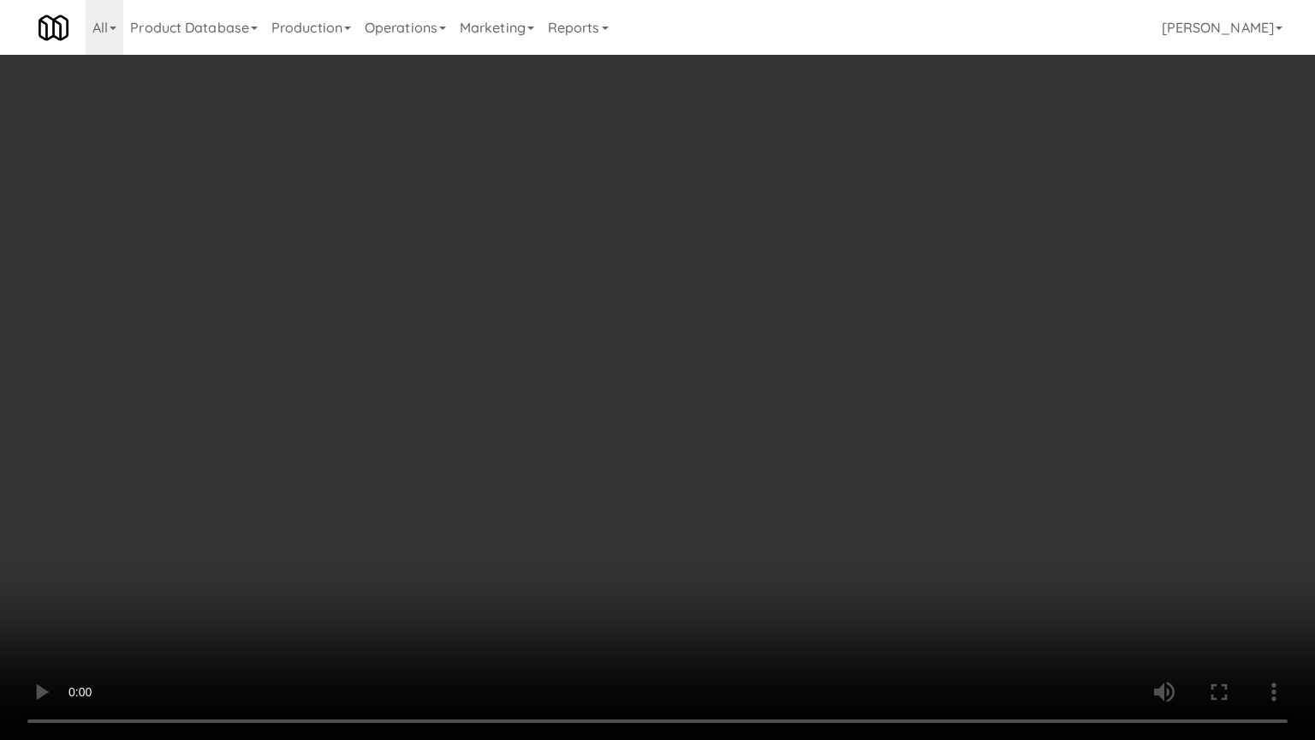
click at [670, 291] on video at bounding box center [657, 370] width 1315 height 740
click at [641, 313] on video at bounding box center [657, 370] width 1315 height 740
click at [671, 321] on video at bounding box center [657, 370] width 1315 height 740
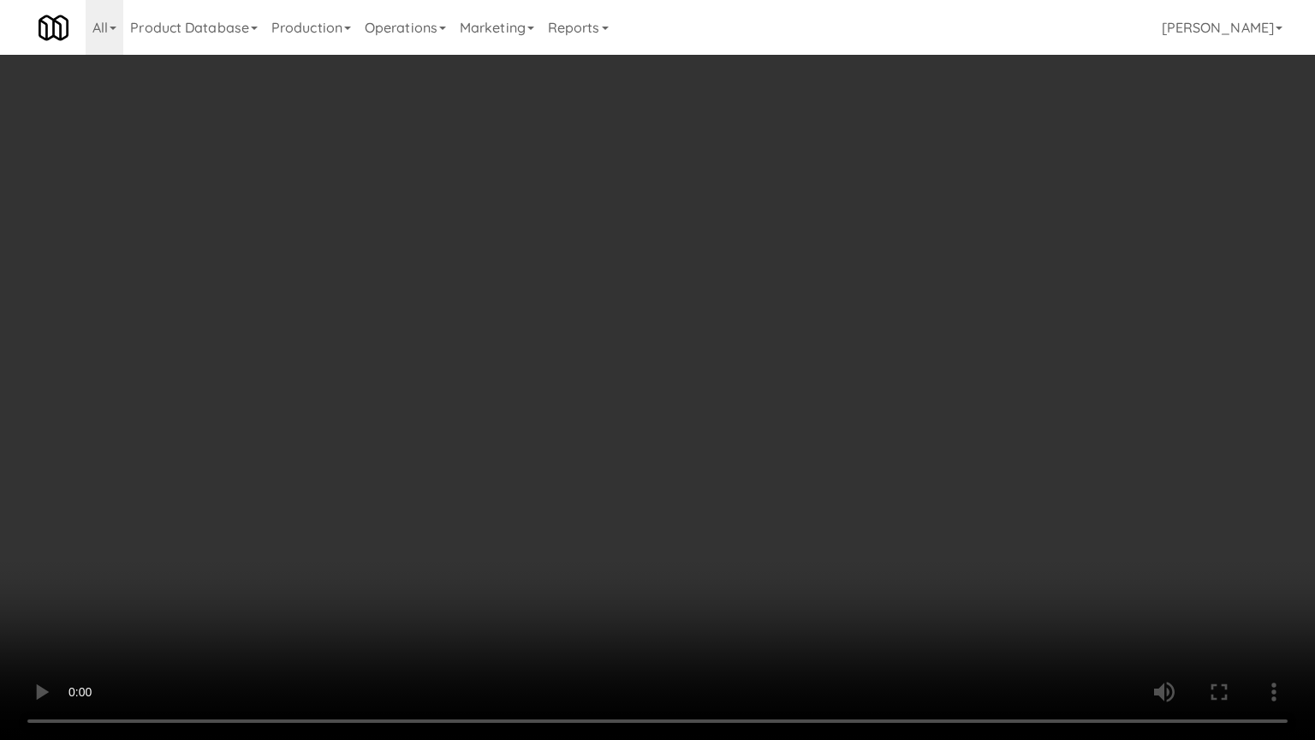
click at [664, 318] on video at bounding box center [657, 370] width 1315 height 740
click at [686, 302] on video at bounding box center [657, 370] width 1315 height 740
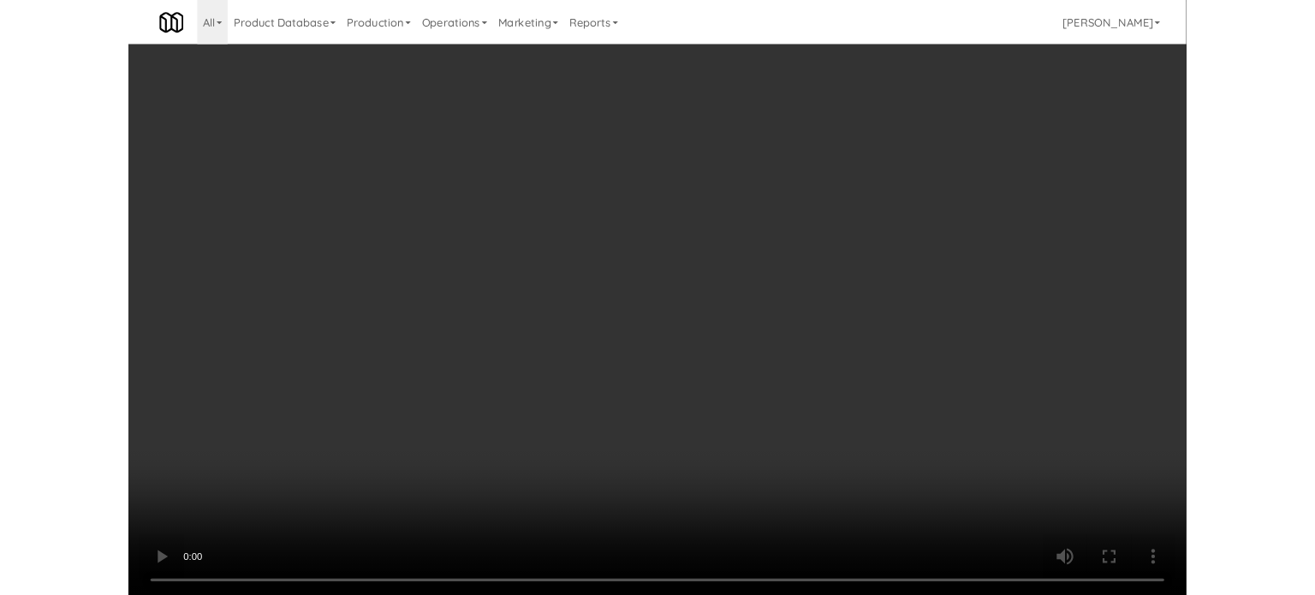
scroll to position [69, 0]
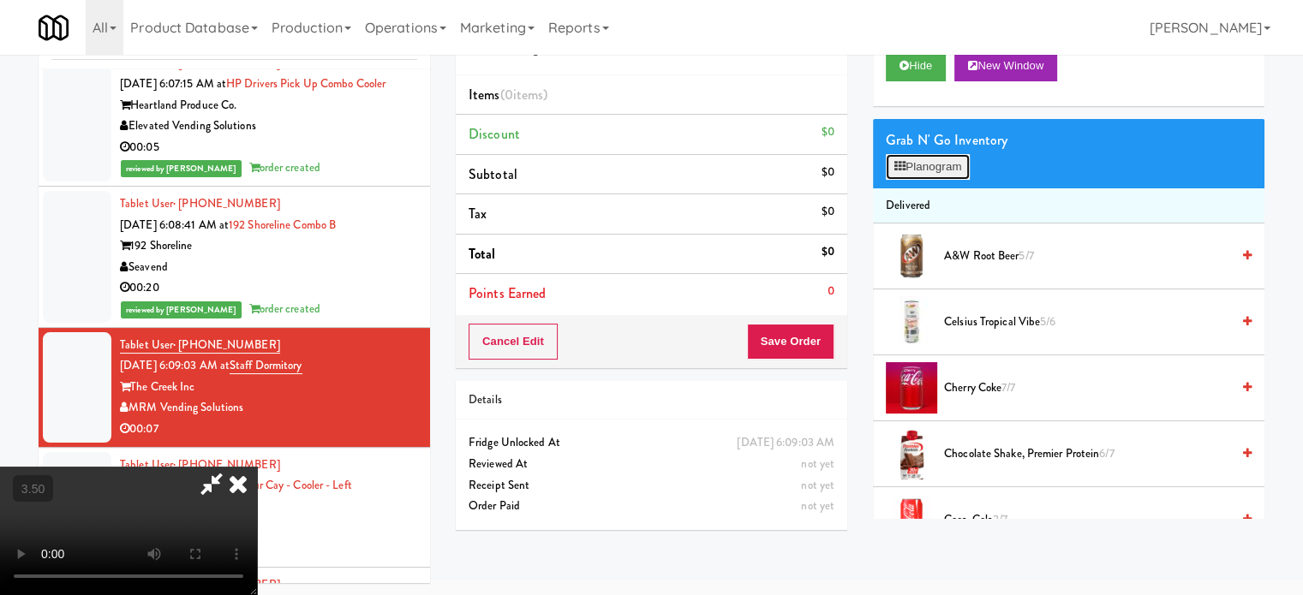
click at [938, 164] on button "Planogram" at bounding box center [927, 167] width 84 height 26
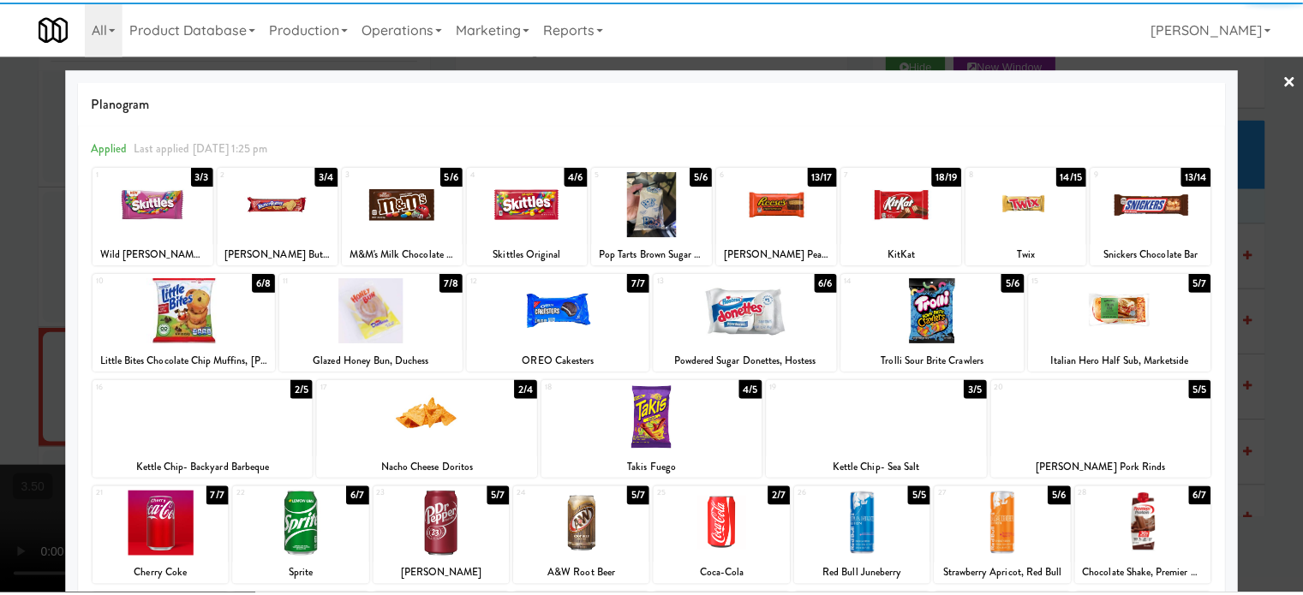
scroll to position [245, 0]
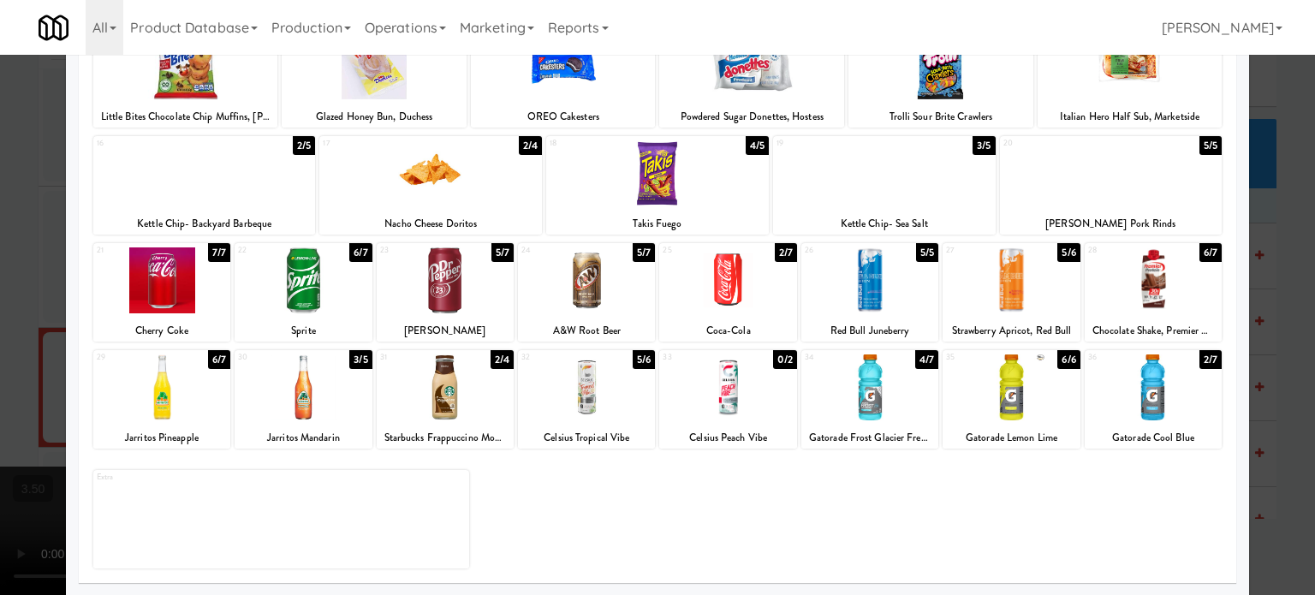
click at [915, 366] on div "4/7" at bounding box center [926, 359] width 23 height 19
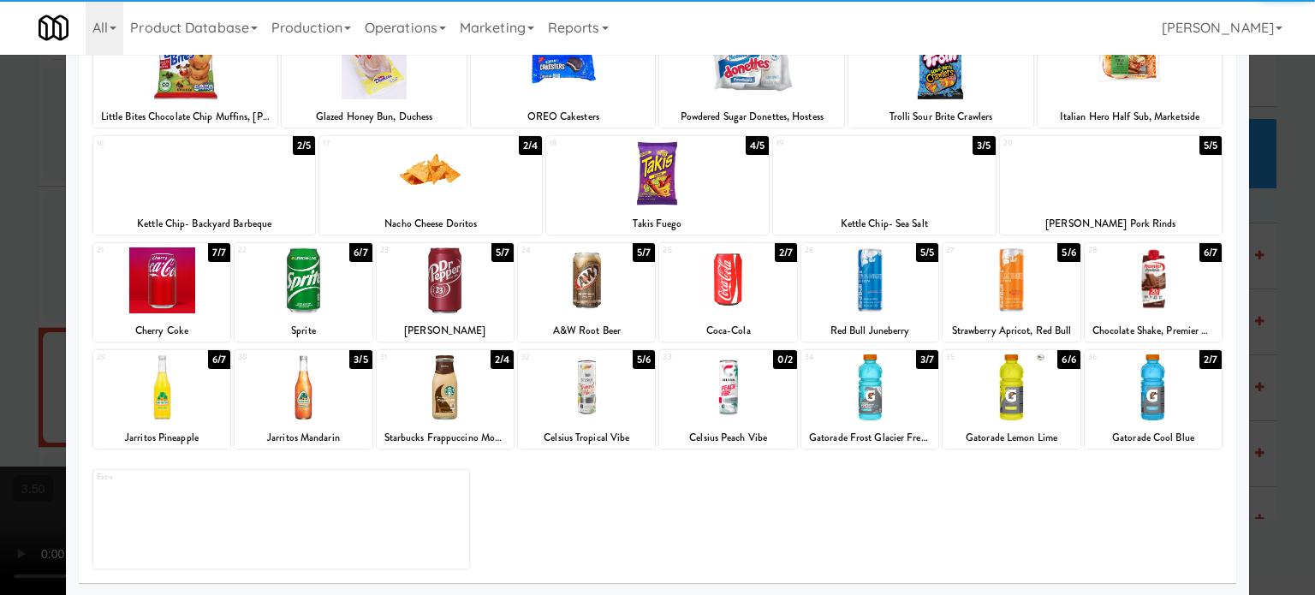
click at [938, 344] on div at bounding box center [657, 297] width 1315 height 595
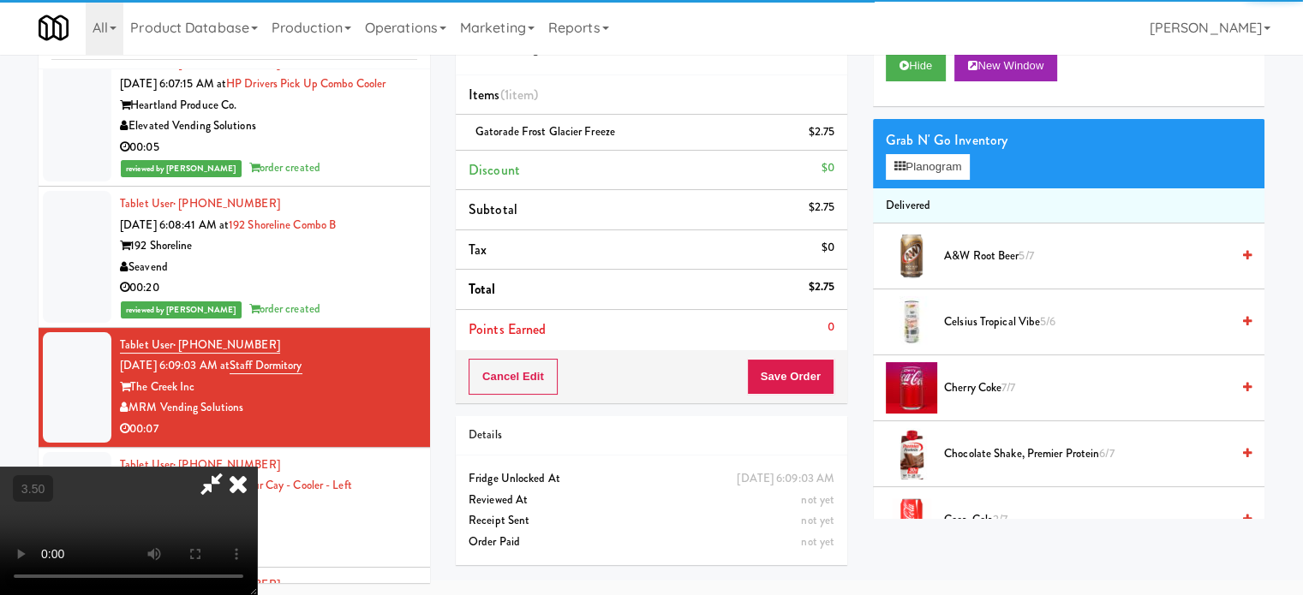
click at [257, 467] on video at bounding box center [128, 531] width 257 height 128
drag, startPoint x: 466, startPoint y: 340, endPoint x: 469, endPoint y: 438, distance: 98.5
click at [257, 467] on video at bounding box center [128, 531] width 257 height 128
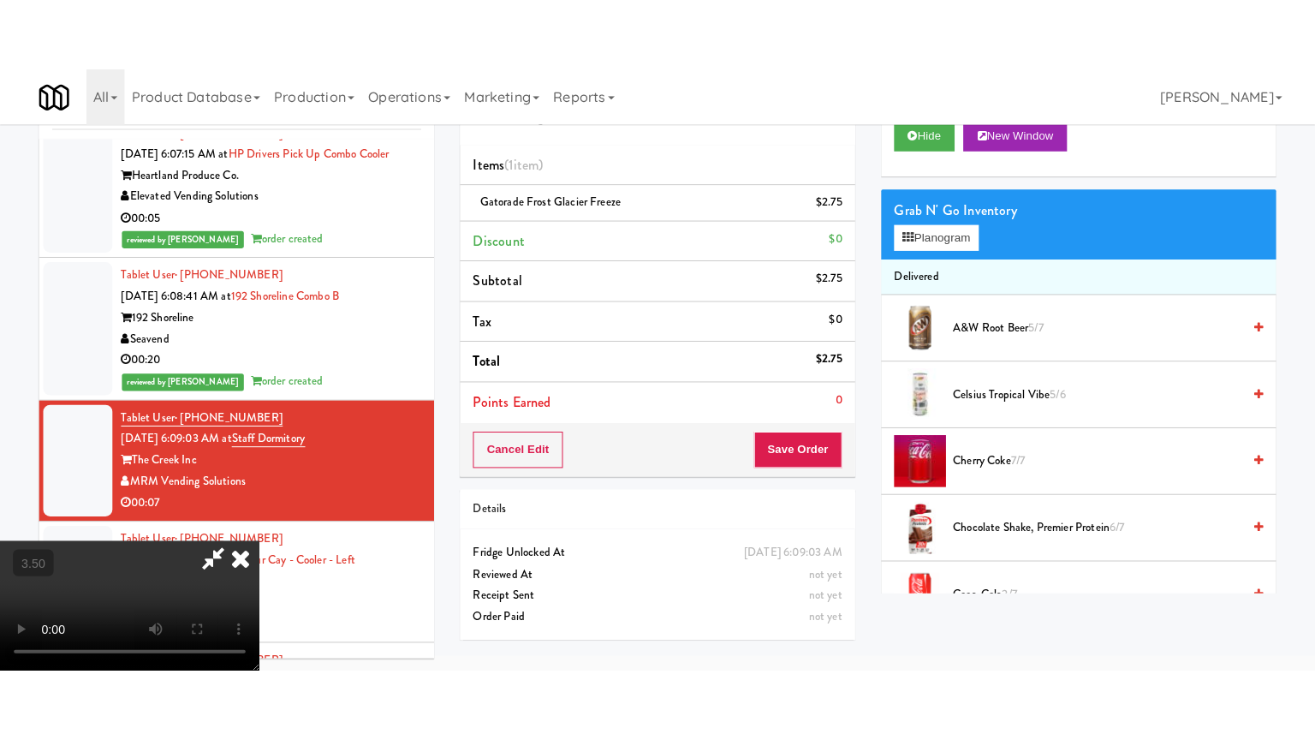
scroll to position [55, 0]
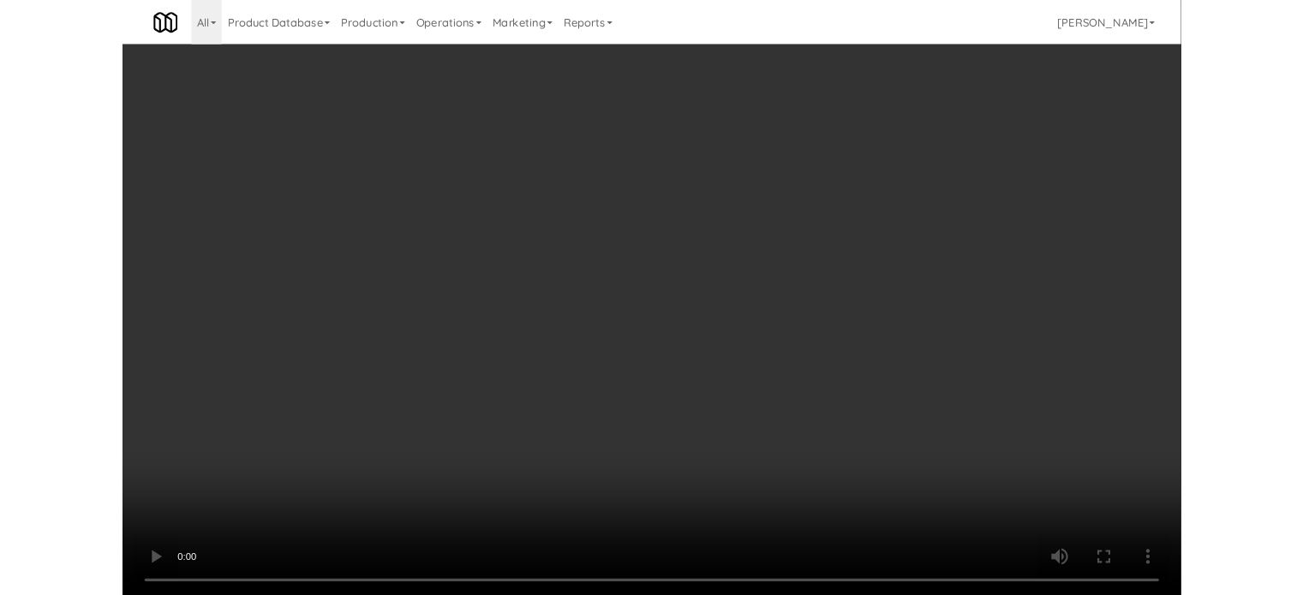
click
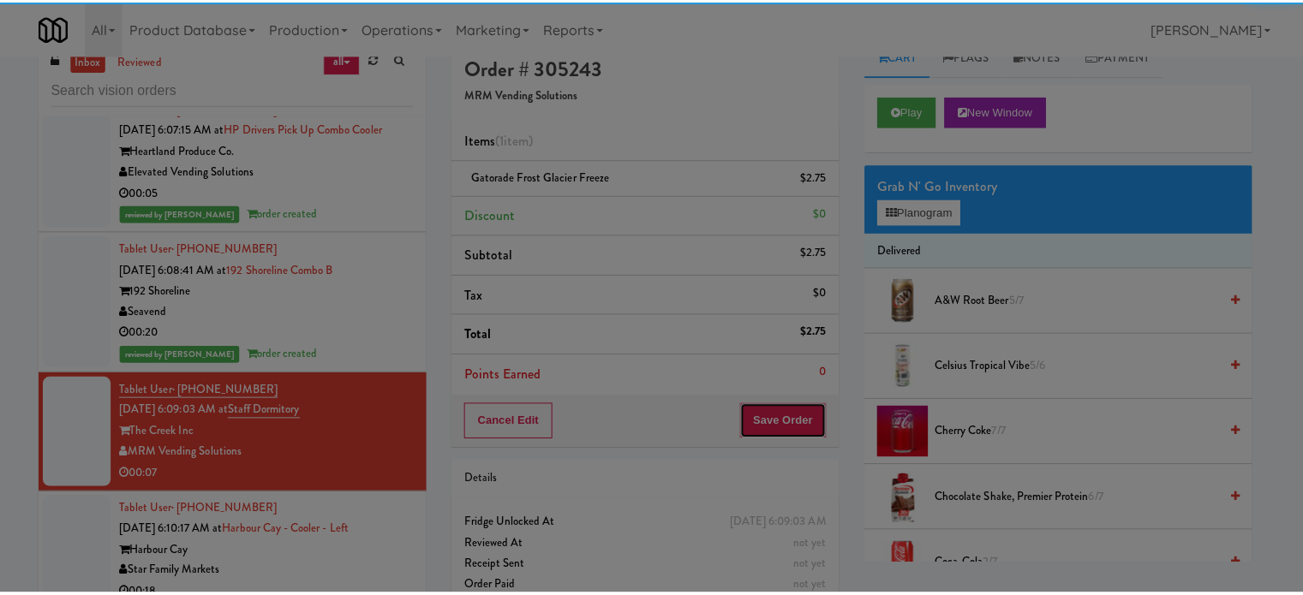
scroll to position [0, 0]
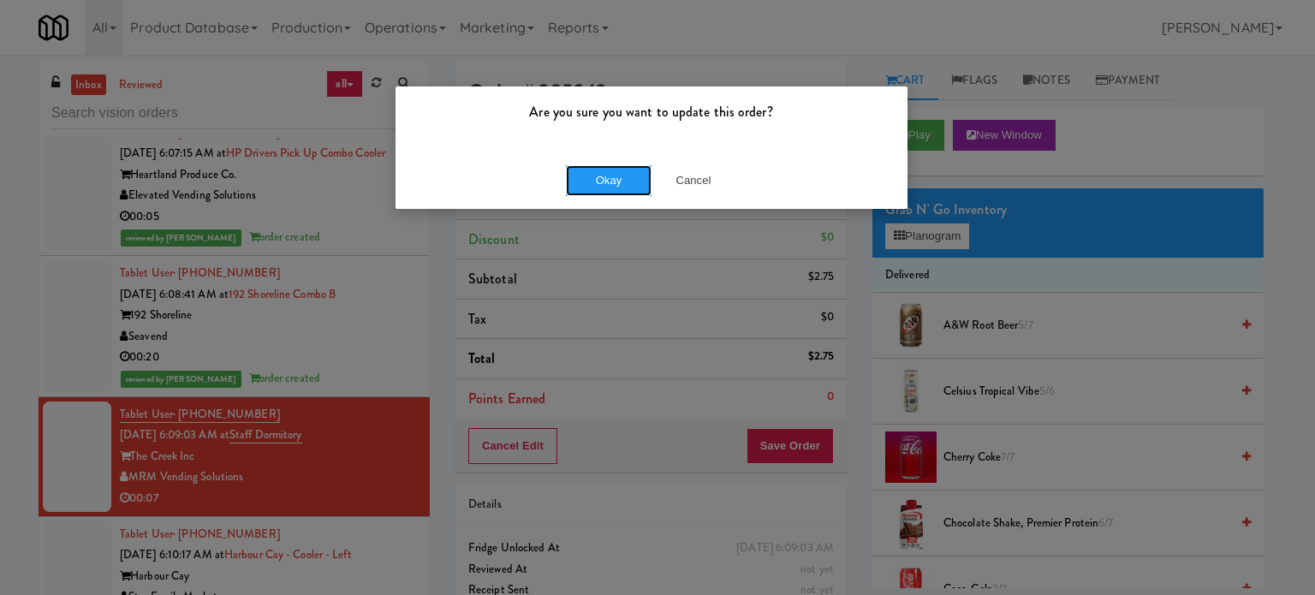
drag, startPoint x: 611, startPoint y: 172, endPoint x: 556, endPoint y: 249, distance: 95.1
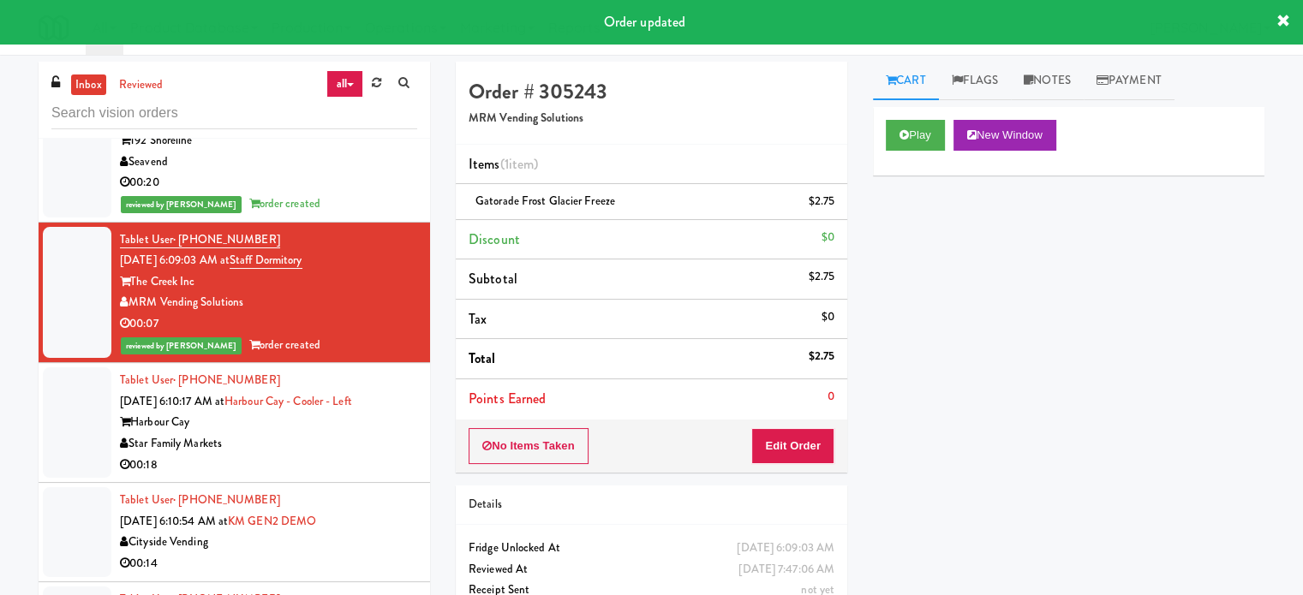
scroll to position [4470, 0]
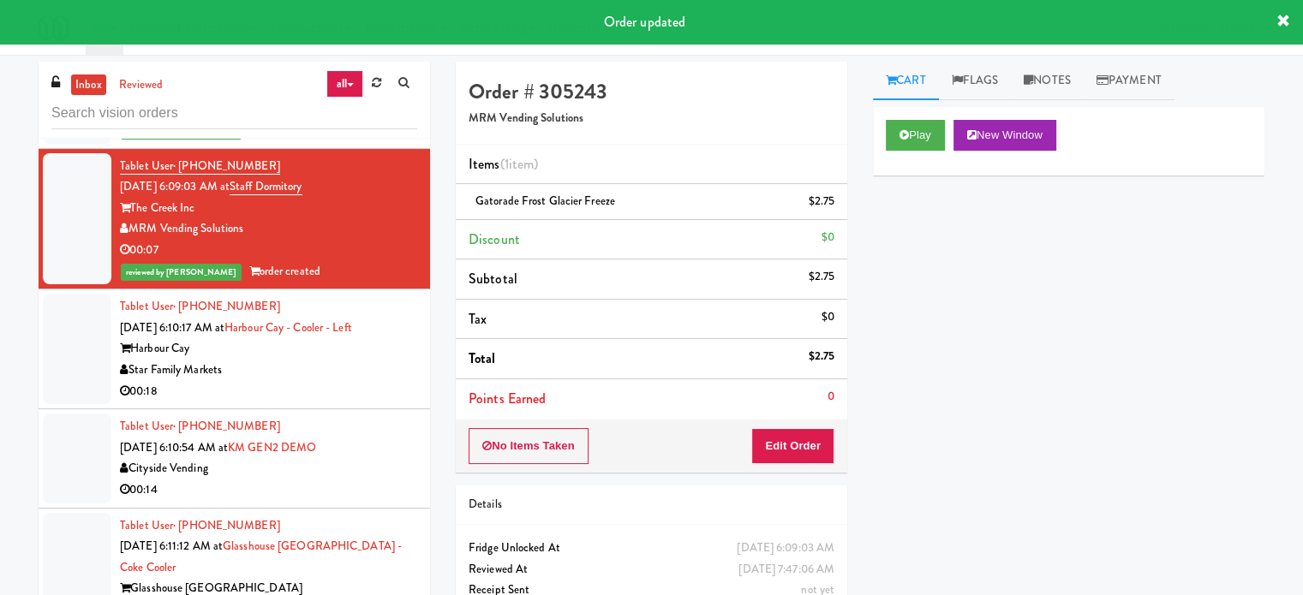
drag, startPoint x: 363, startPoint y: 409, endPoint x: 407, endPoint y: 389, distance: 48.3
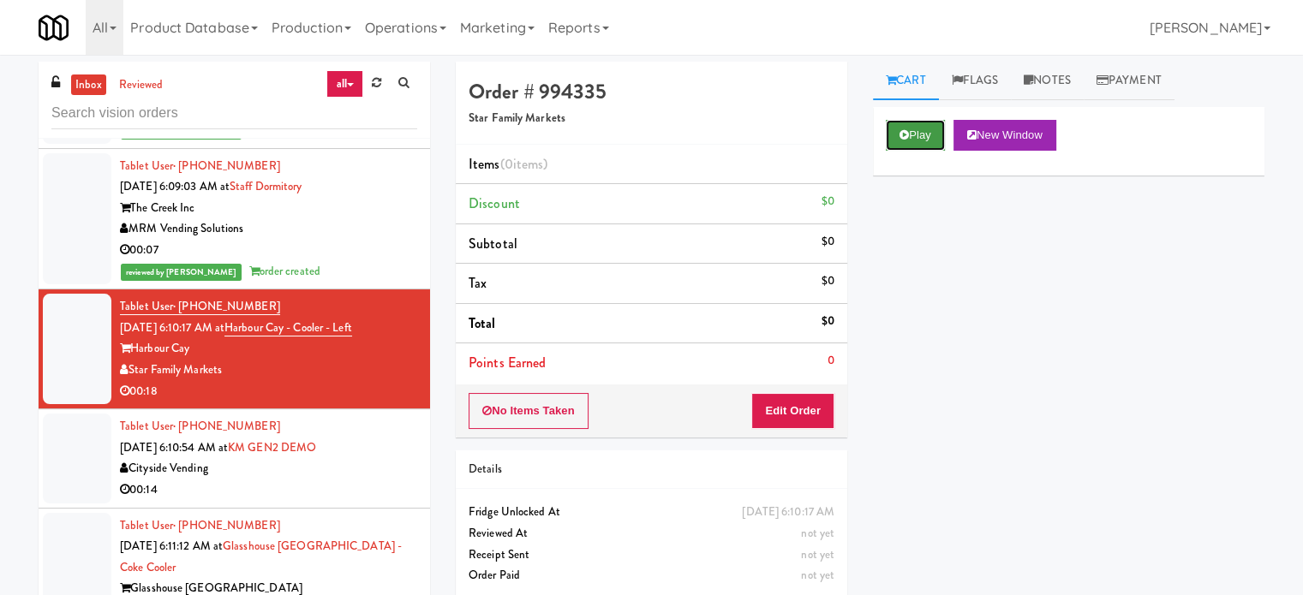
drag, startPoint x: 913, startPoint y: 143, endPoint x: 897, endPoint y: 140, distance: 15.8
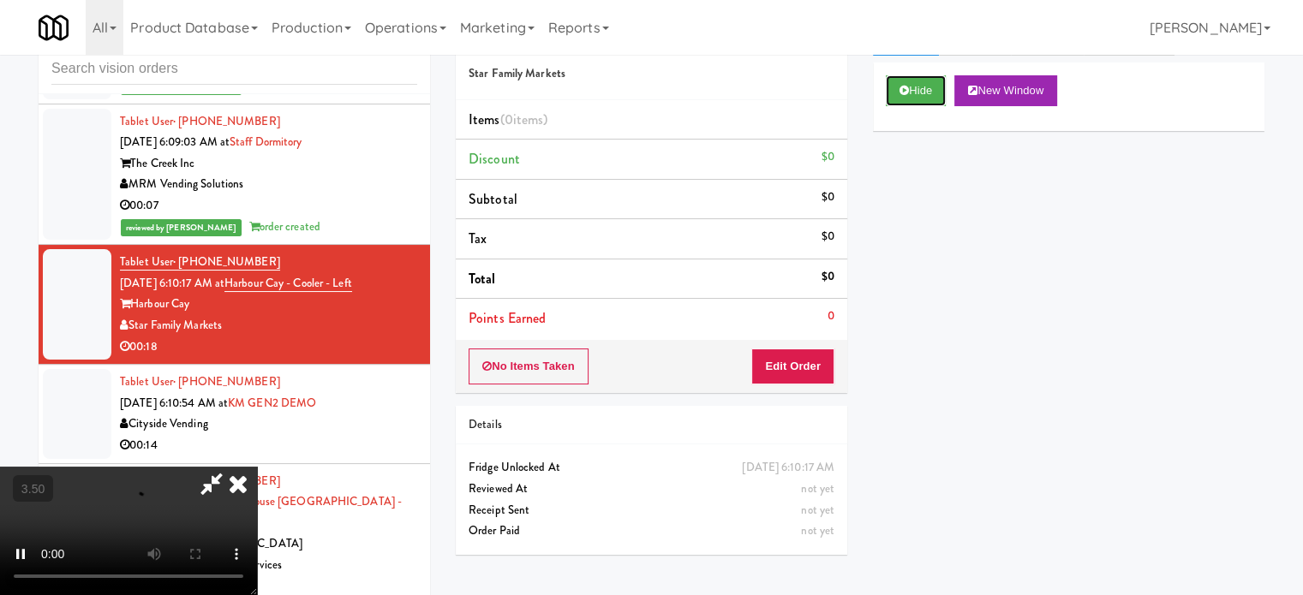
scroll to position [69, 0]
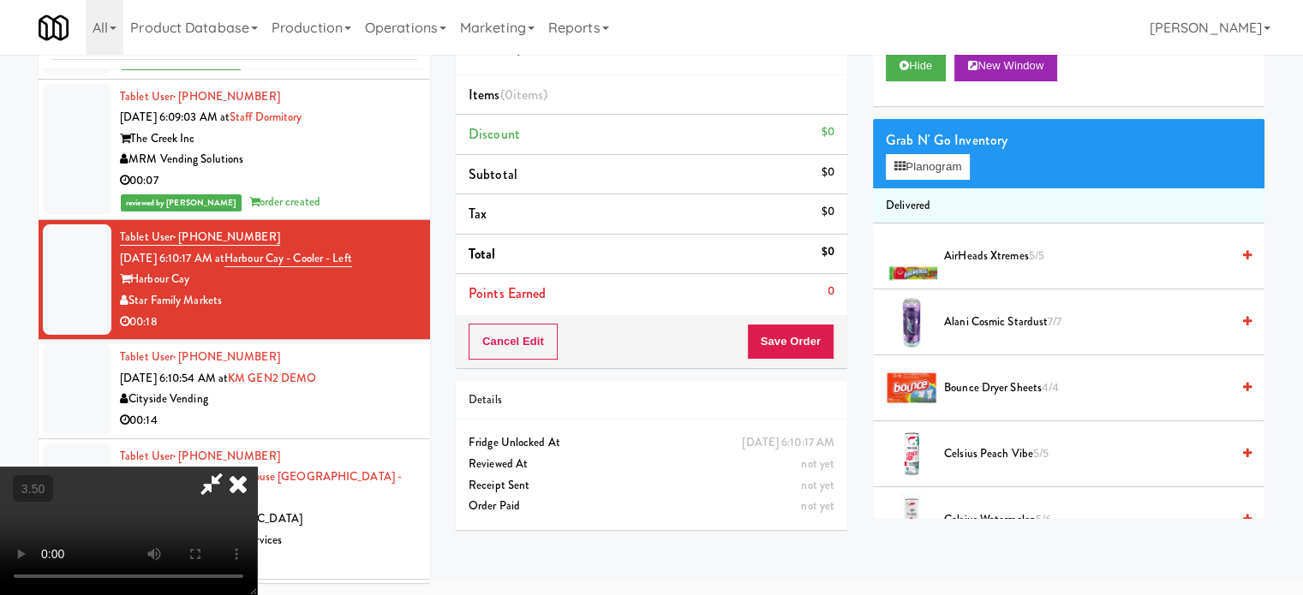
drag, startPoint x: 432, startPoint y: 253, endPoint x: 452, endPoint y: 253, distance: 19.7
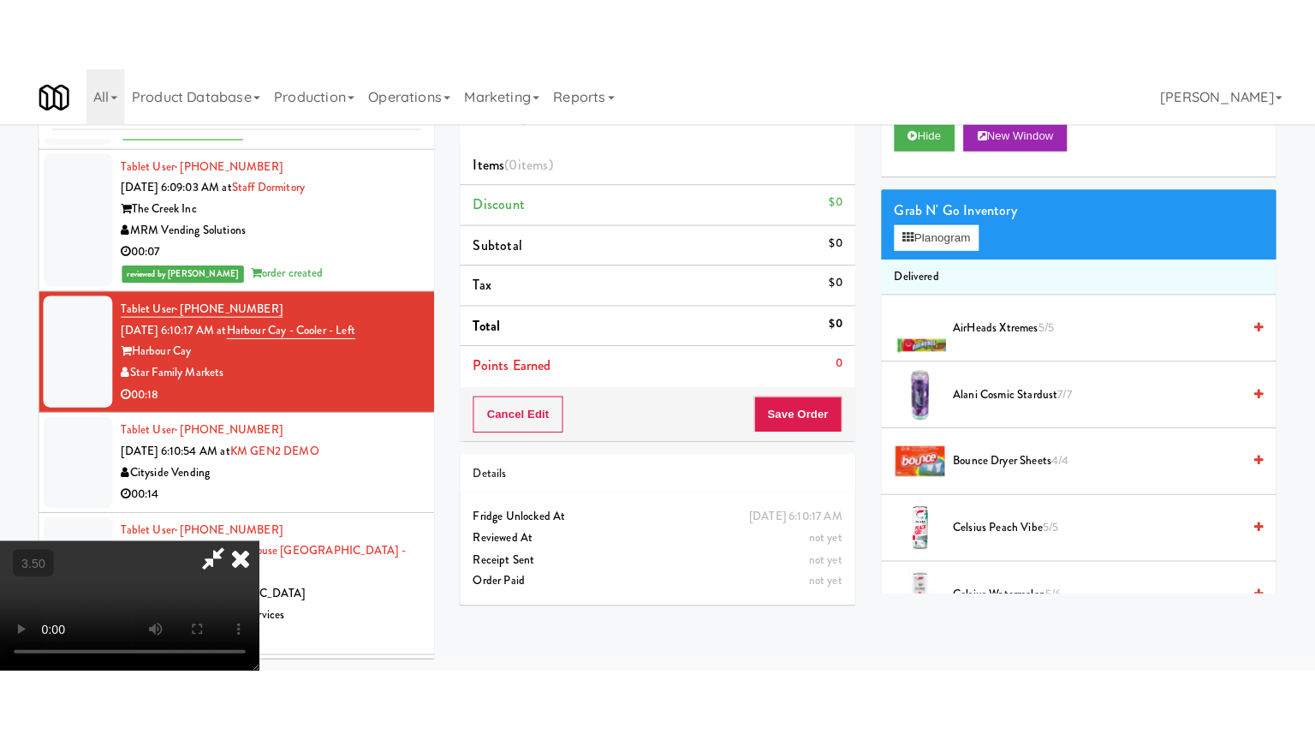
scroll to position [55, 0]
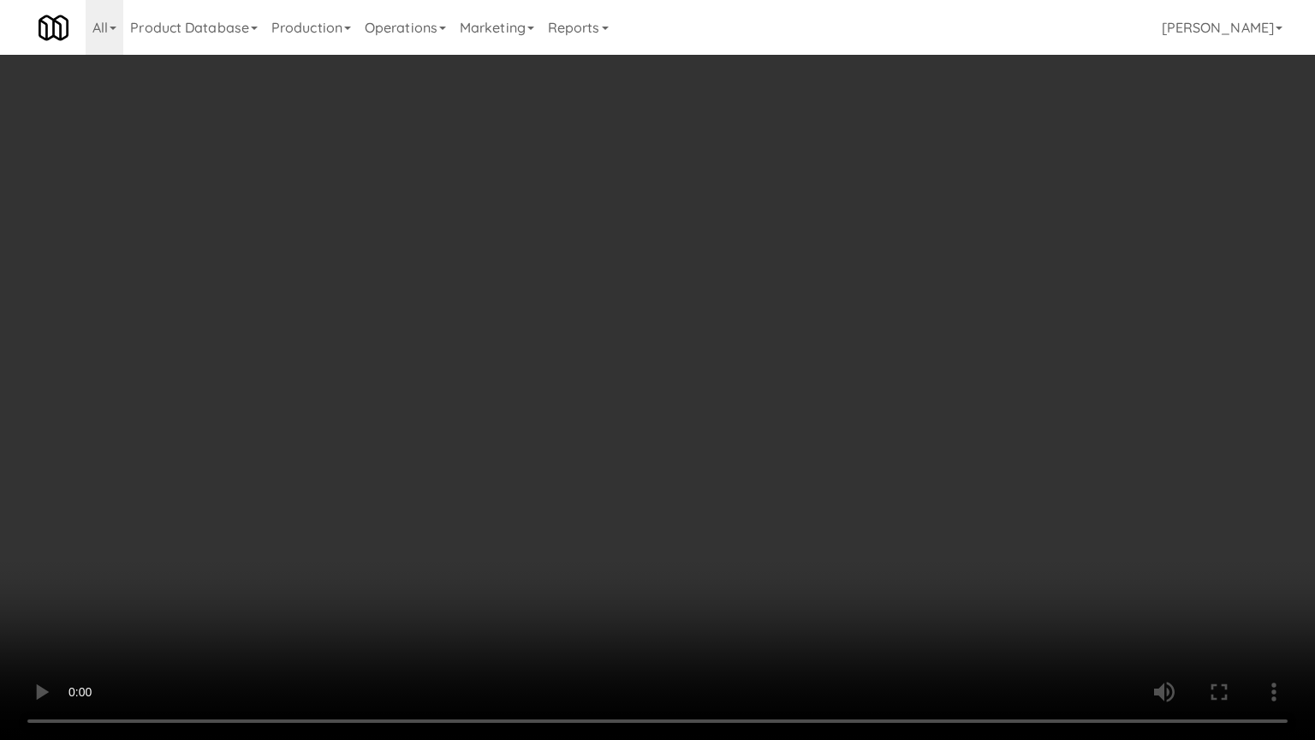
drag, startPoint x: 793, startPoint y: 405, endPoint x: 952, endPoint y: 240, distance: 229.5
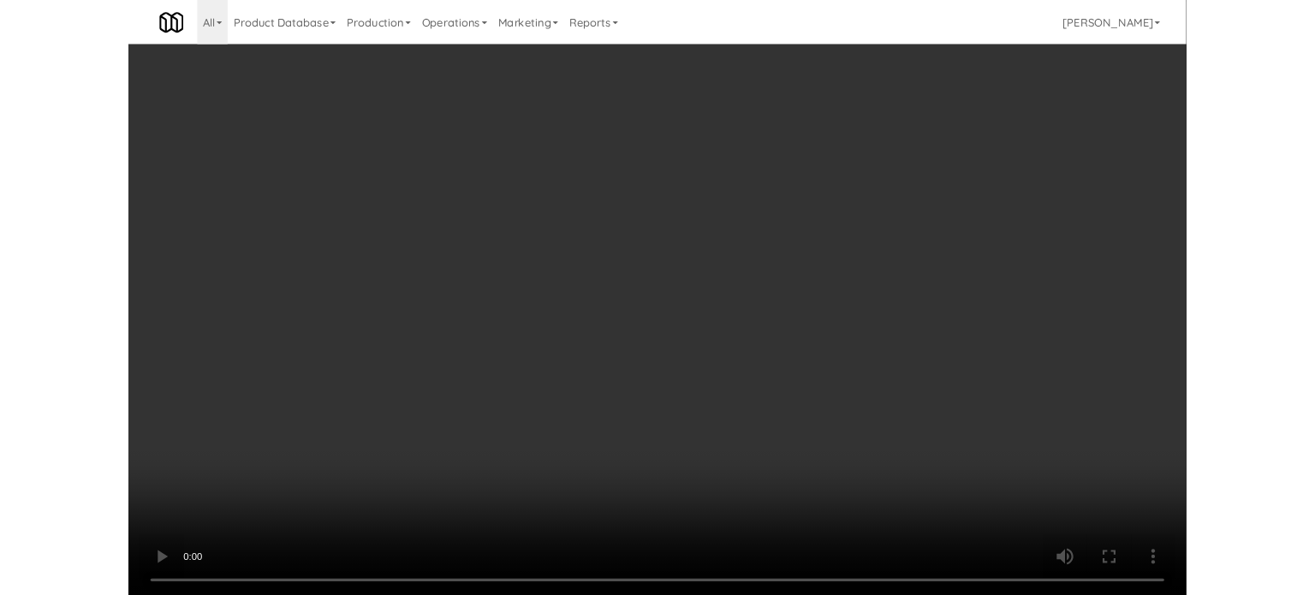
scroll to position [69, 0]
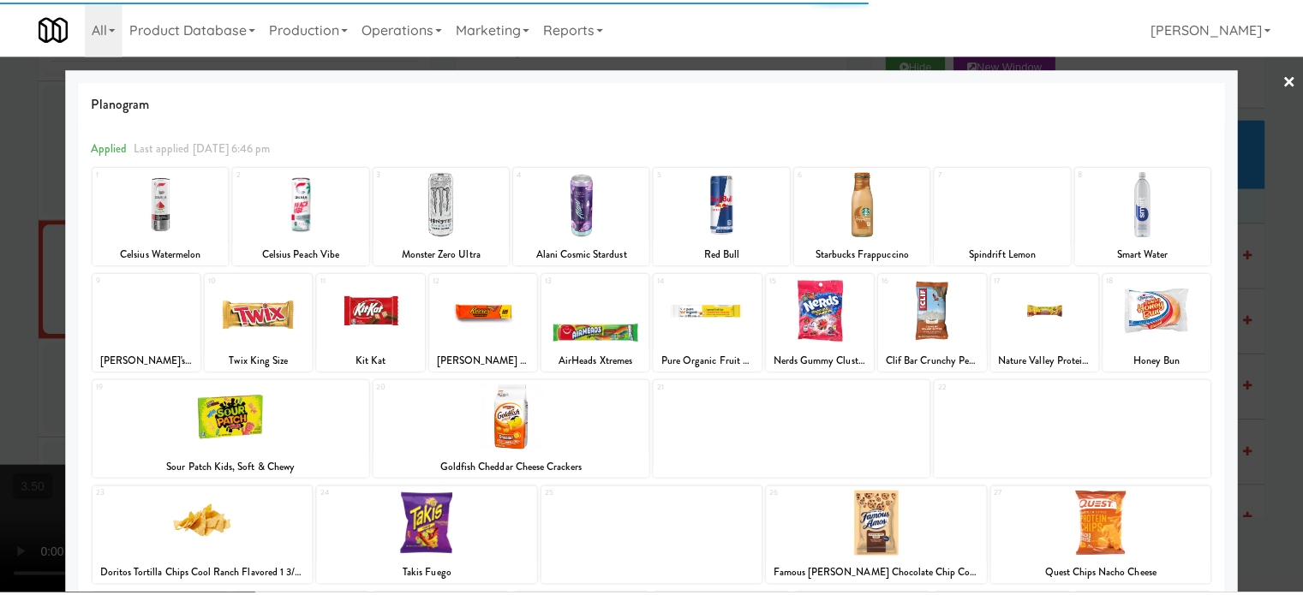
scroll to position [353, 0]
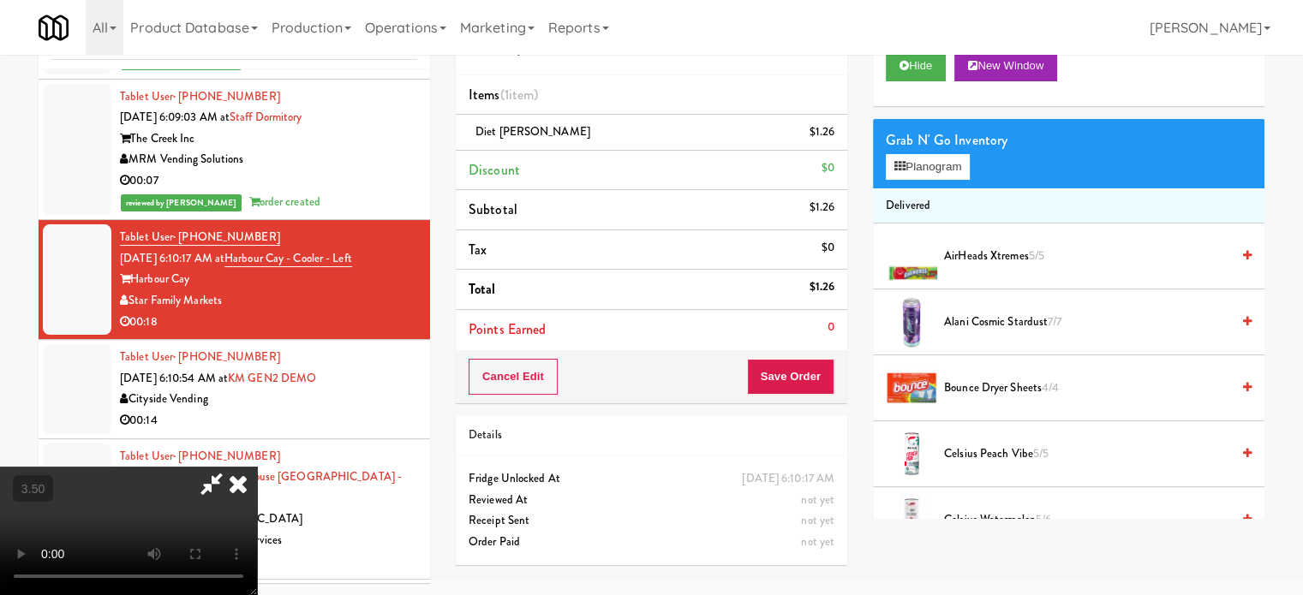
drag, startPoint x: 663, startPoint y: 325, endPoint x: 668, endPoint y: 388, distance: 63.6
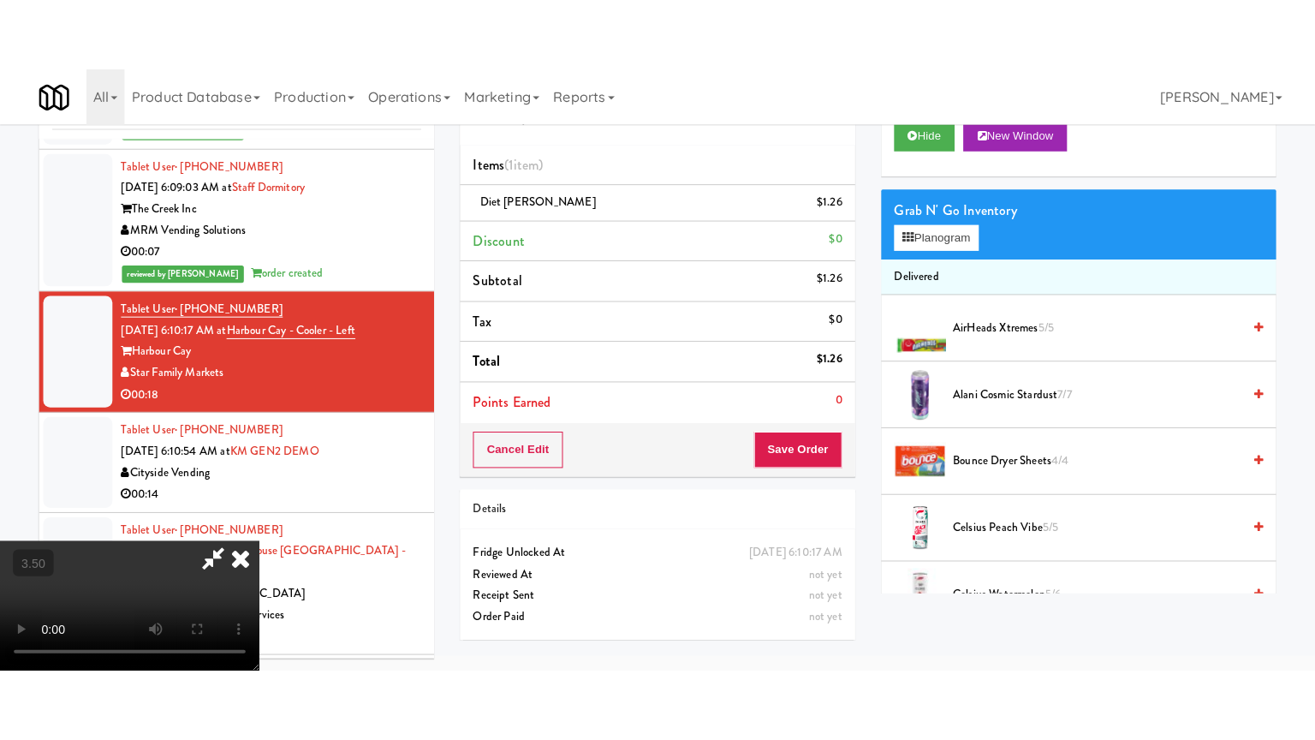
scroll to position [55, 0]
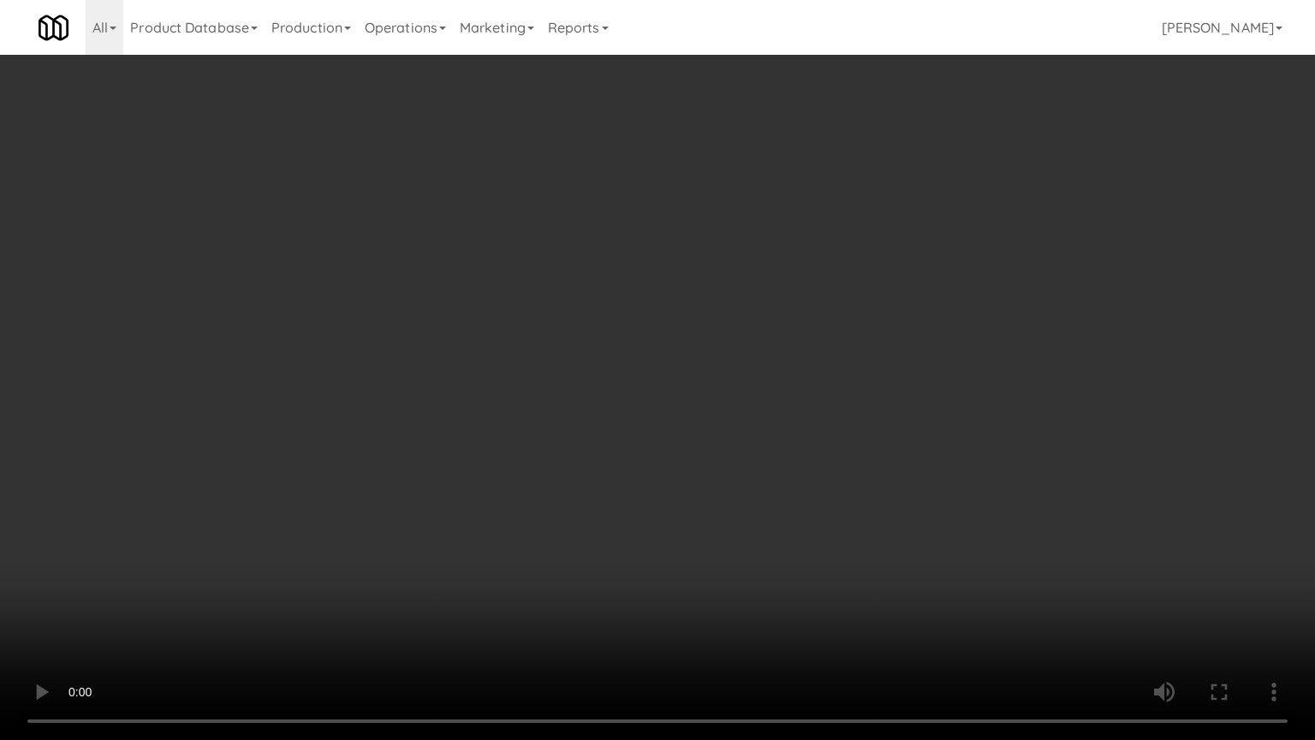
drag, startPoint x: 668, startPoint y: 388, endPoint x: 709, endPoint y: 343, distance: 61.2
drag, startPoint x: 737, startPoint y: 390, endPoint x: 808, endPoint y: 390, distance: 70.2
drag, startPoint x: 832, startPoint y: 418, endPoint x: 1041, endPoint y: 271, distance: 255.6
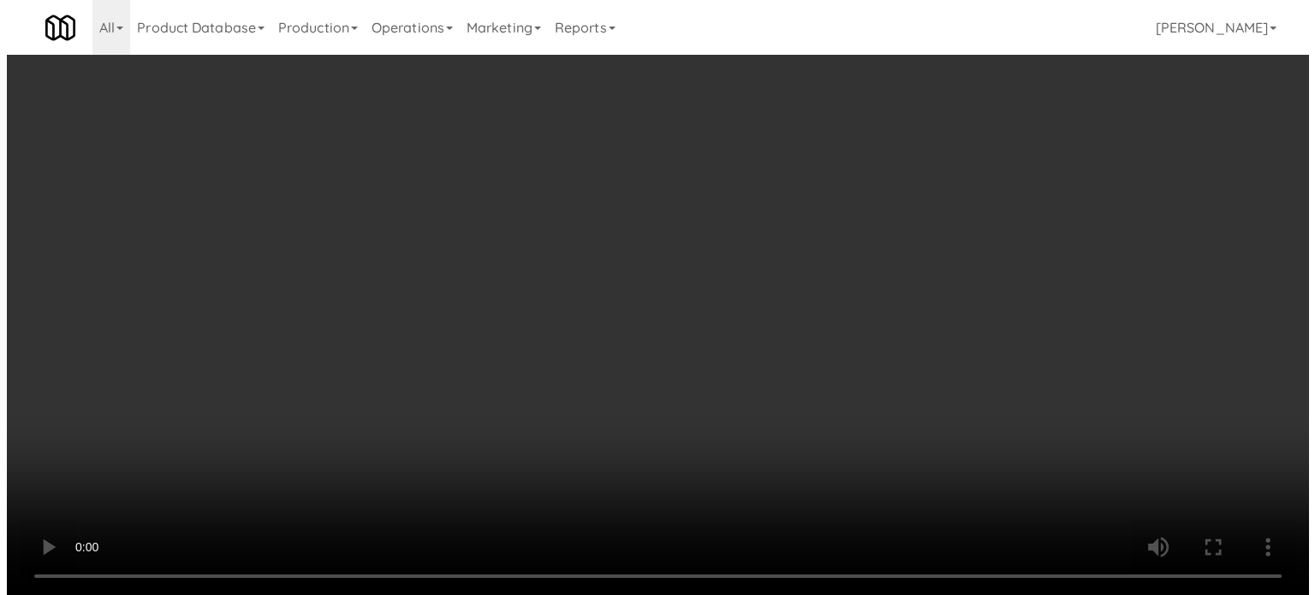
scroll to position [0, 0]
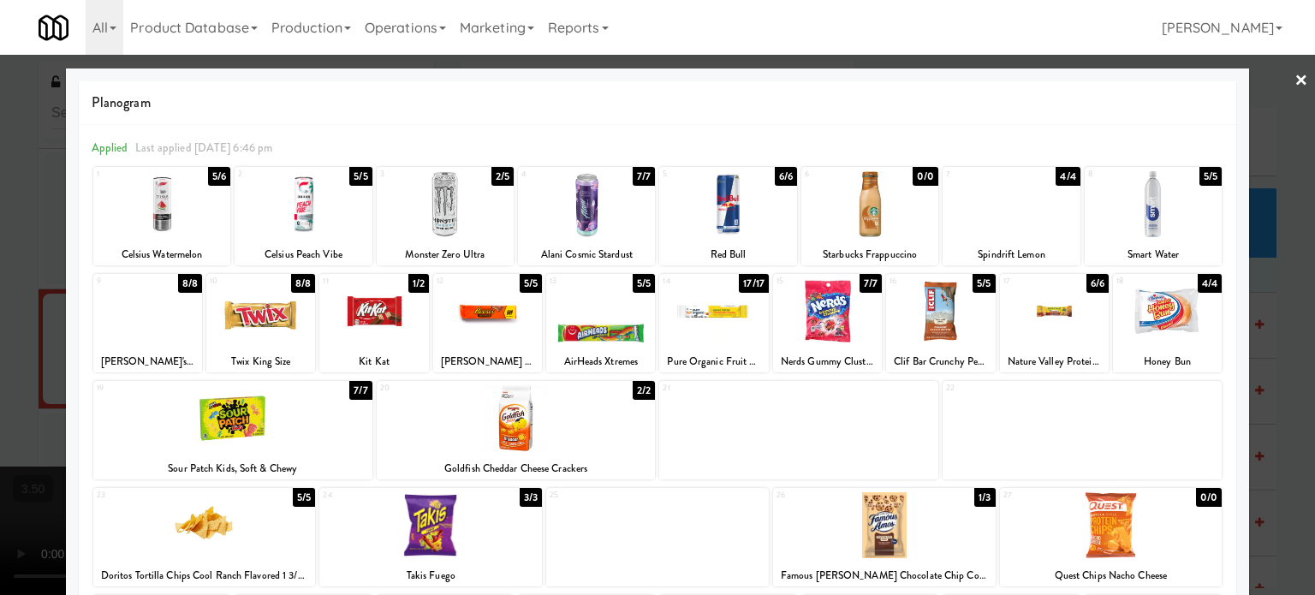
drag, startPoint x: 493, startPoint y: 176, endPoint x: 719, endPoint y: 197, distance: 227.0
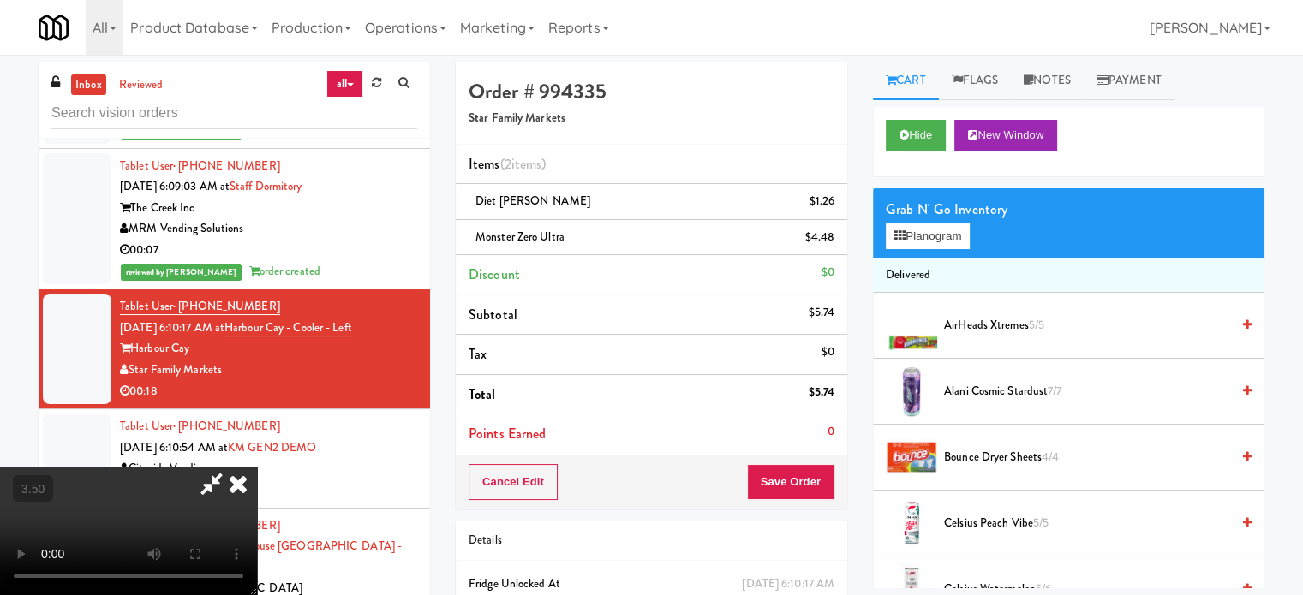
drag, startPoint x: 503, startPoint y: 325, endPoint x: 514, endPoint y: 312, distance: 17.0
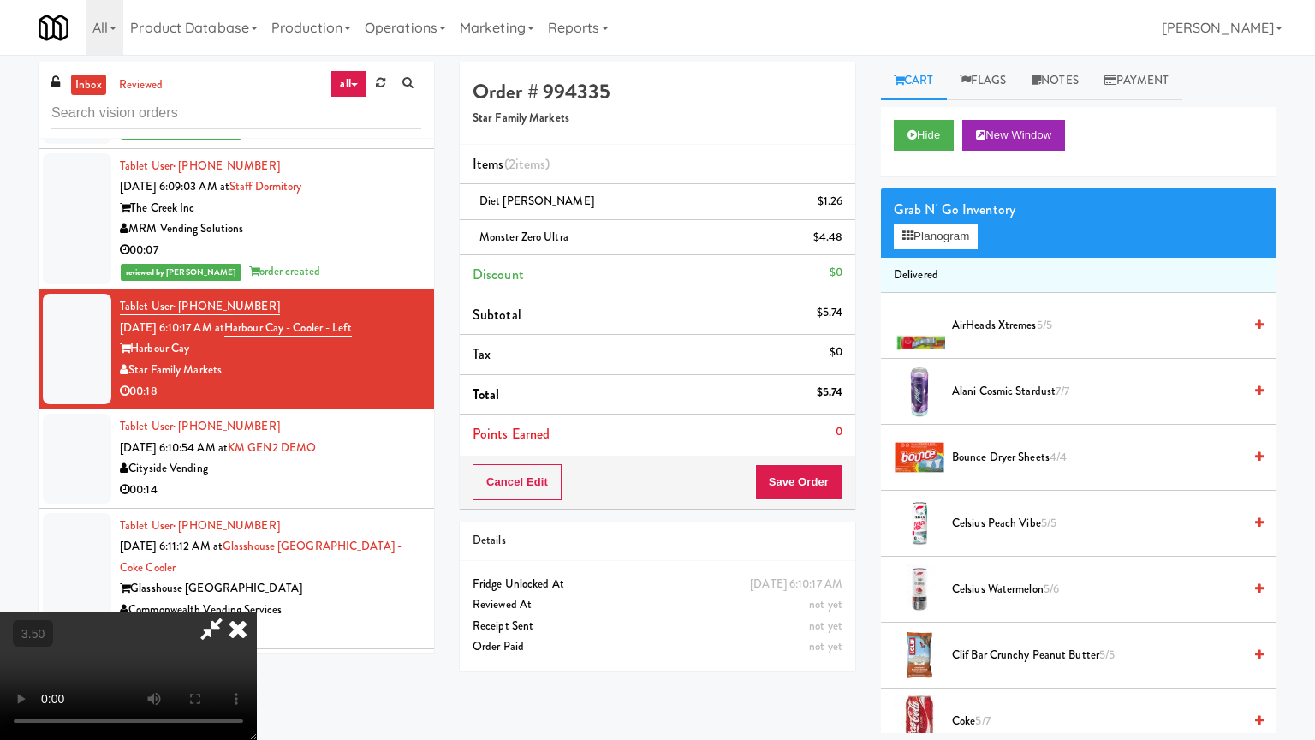
drag, startPoint x: 721, startPoint y: 393, endPoint x: 749, endPoint y: 396, distance: 28.4
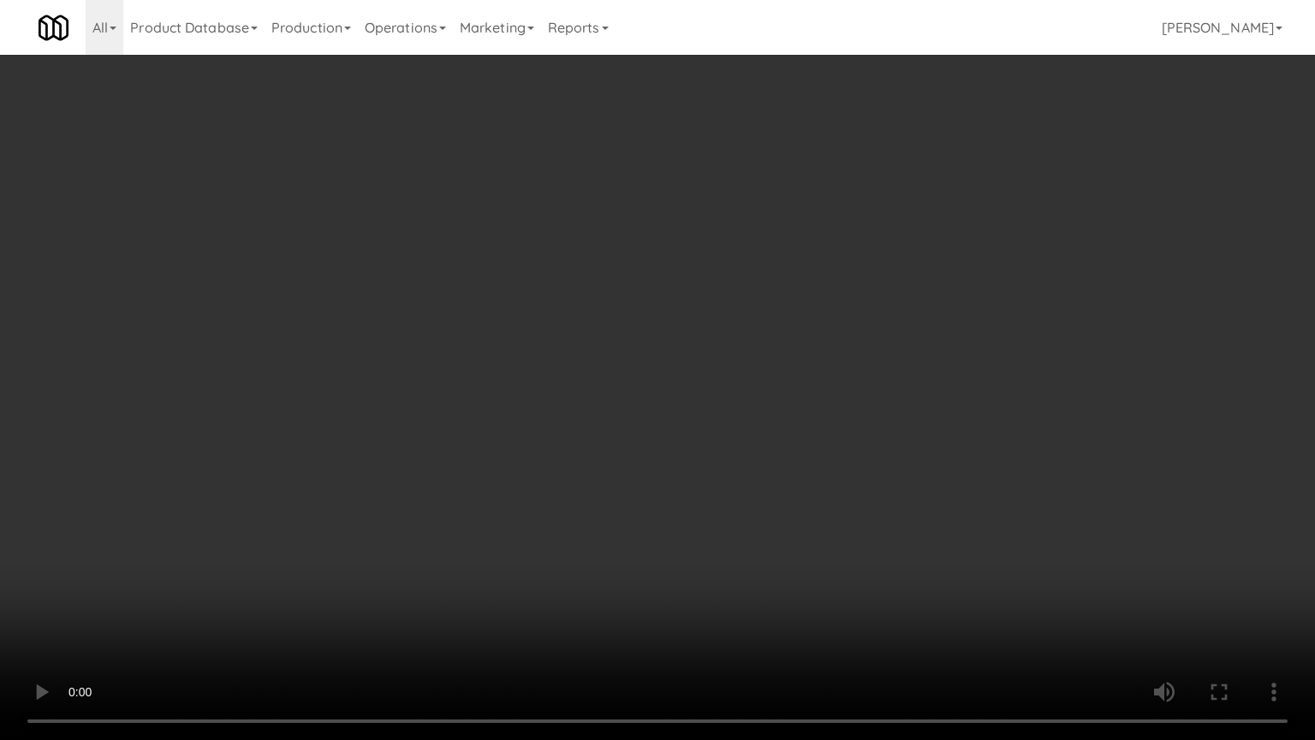
drag, startPoint x: 634, startPoint y: 384, endPoint x: 620, endPoint y: 298, distance: 86.7
drag, startPoint x: 663, startPoint y: 267, endPoint x: 693, endPoint y: 260, distance: 30.7
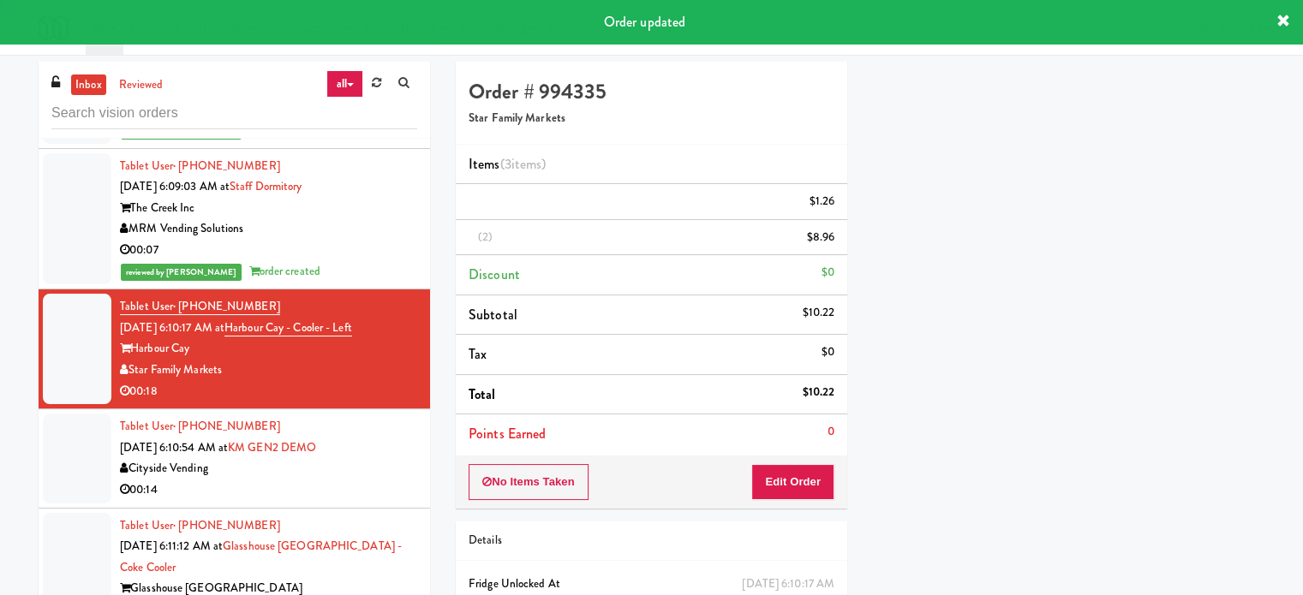
scroll to position [160, 0]
drag, startPoint x: 397, startPoint y: 553, endPoint x: 402, endPoint y: 540, distance: 13.5
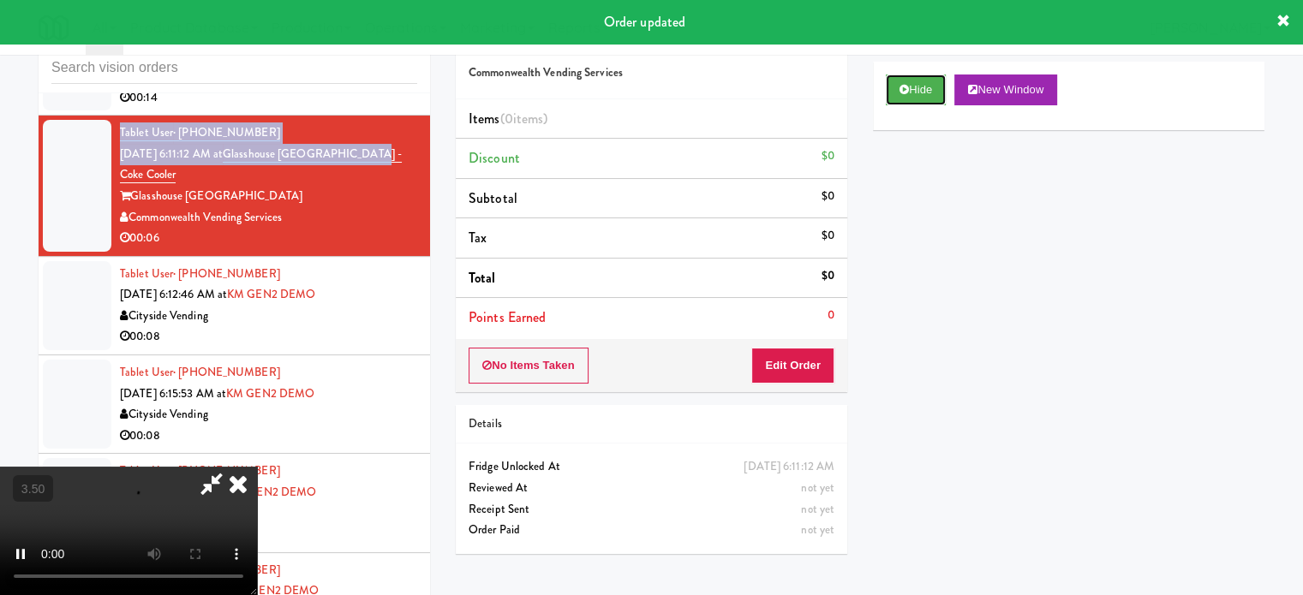
scroll to position [69, 0]
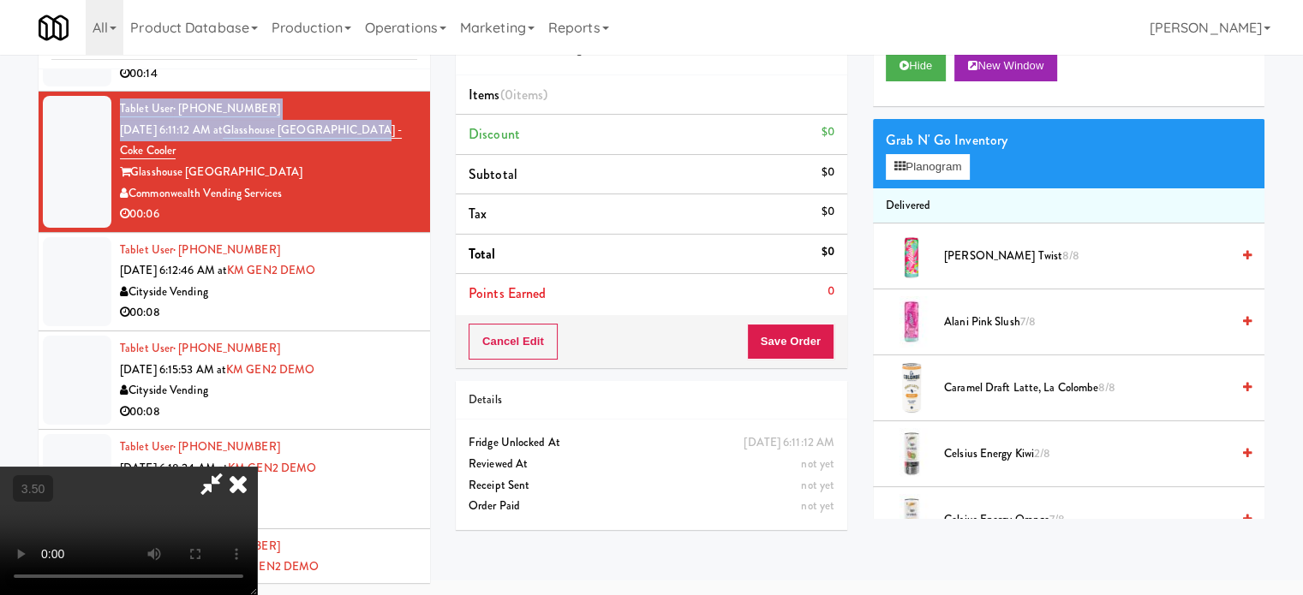
drag, startPoint x: 549, startPoint y: 411, endPoint x: 555, endPoint y: 390, distance: 22.2
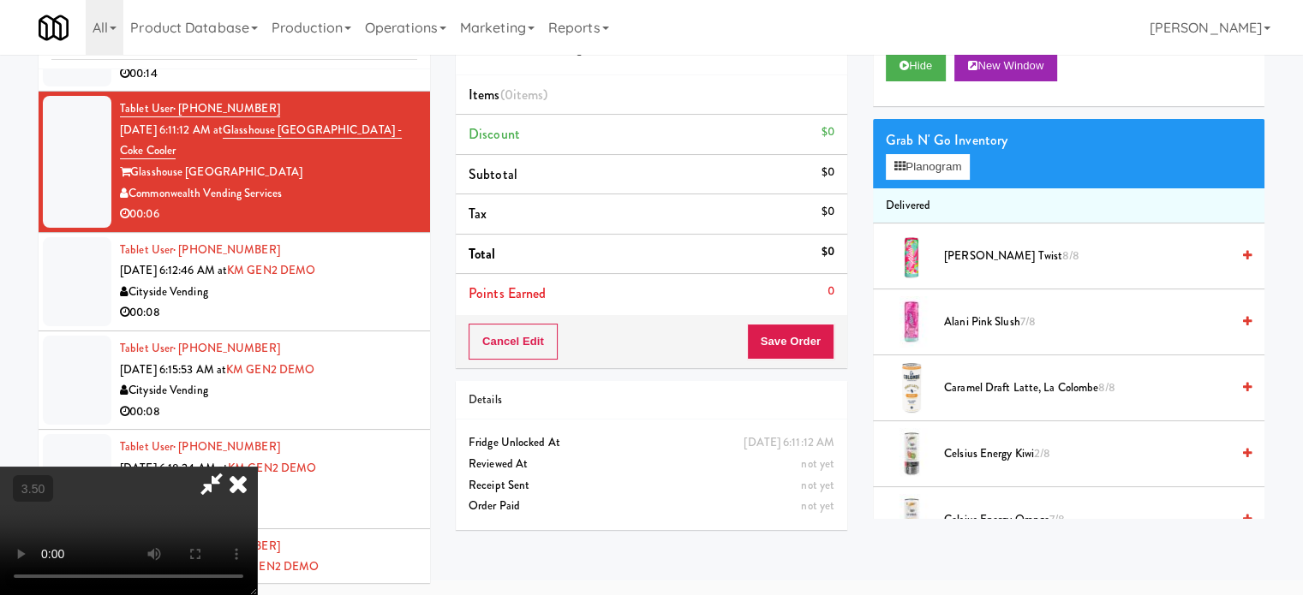
drag, startPoint x: 979, startPoint y: 325, endPoint x: 668, endPoint y: 353, distance: 312.1
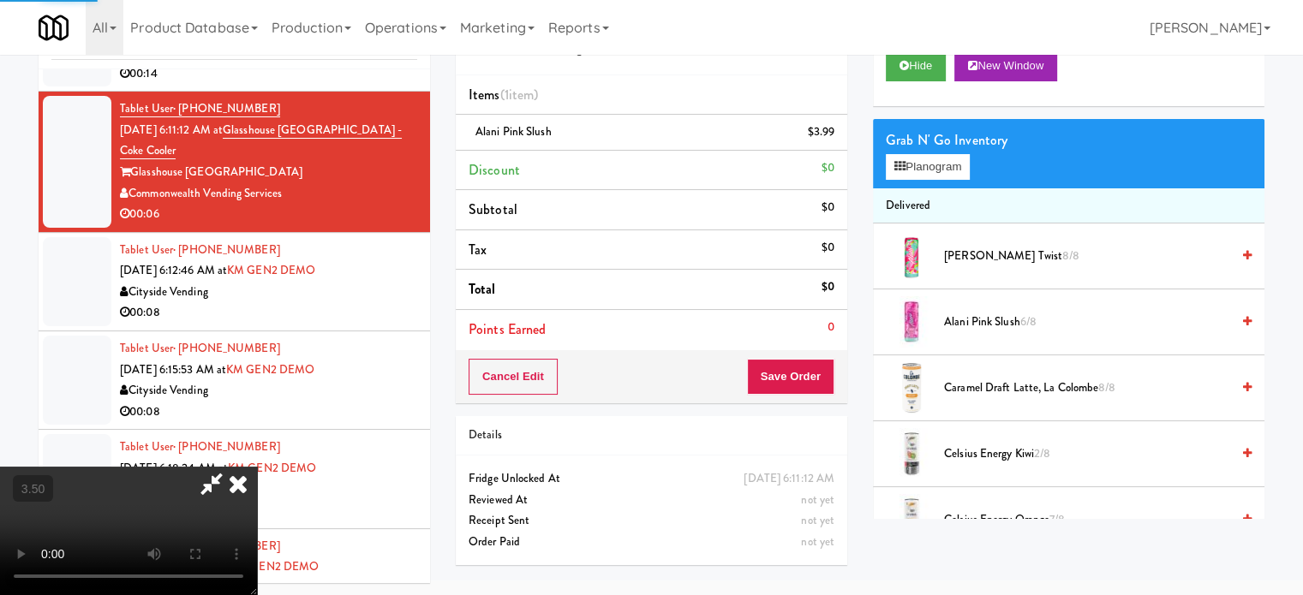
drag, startPoint x: 550, startPoint y: 369, endPoint x: 554, endPoint y: 457, distance: 88.3
drag, startPoint x: 554, startPoint y: 457, endPoint x: 661, endPoint y: 412, distance: 116.3
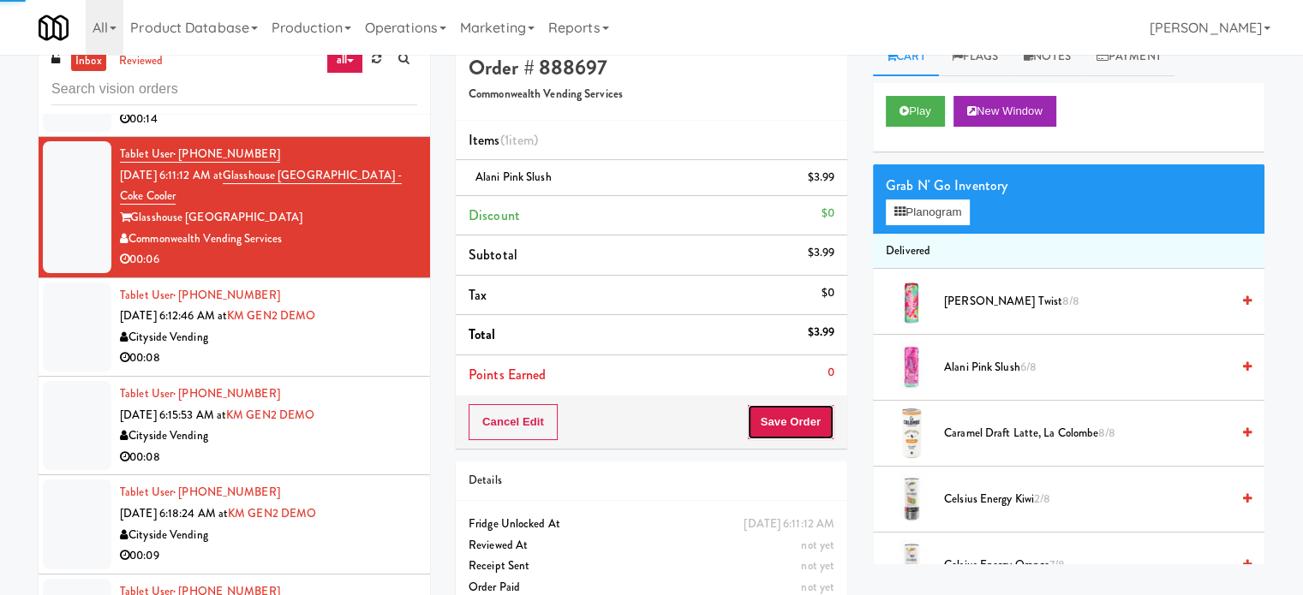
scroll to position [0, 0]
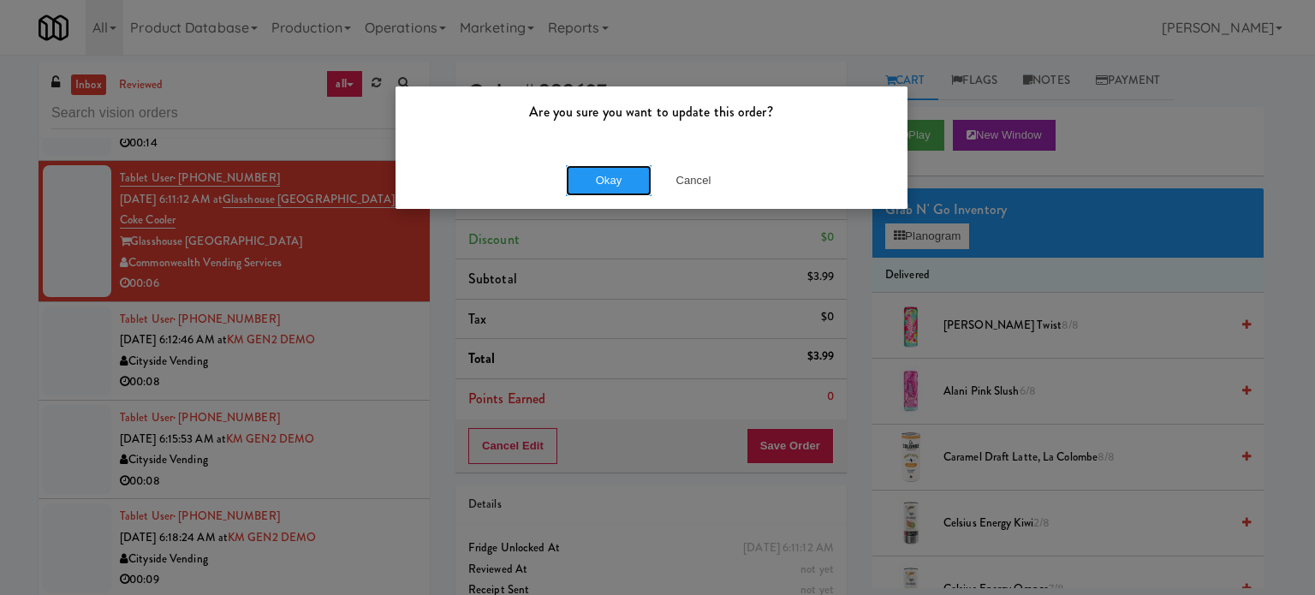
drag, startPoint x: 606, startPoint y: 182, endPoint x: 424, endPoint y: 355, distance: 251.4
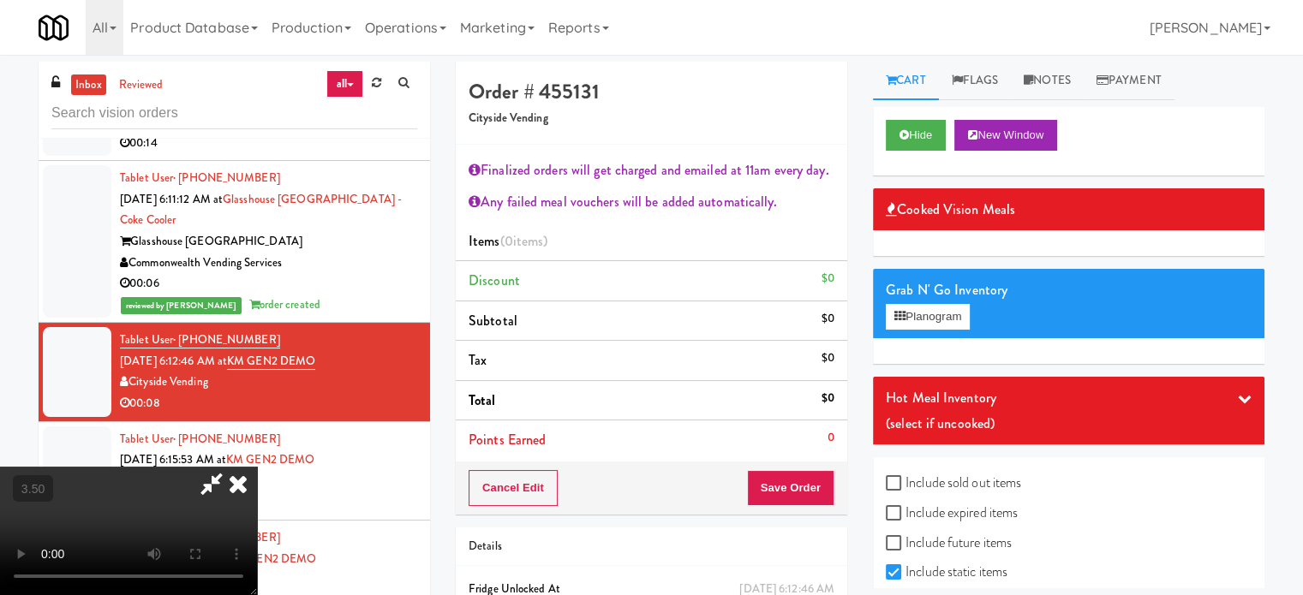
drag, startPoint x: 504, startPoint y: 365, endPoint x: 599, endPoint y: 393, distance: 100.0
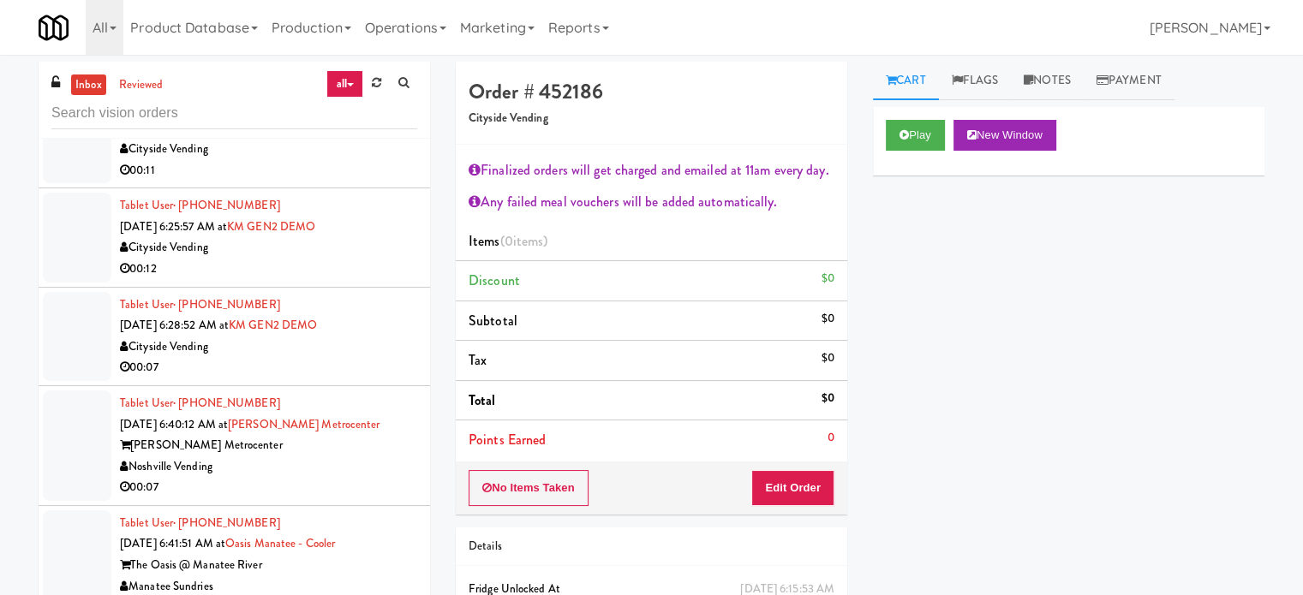
scroll to position [5529, 0]
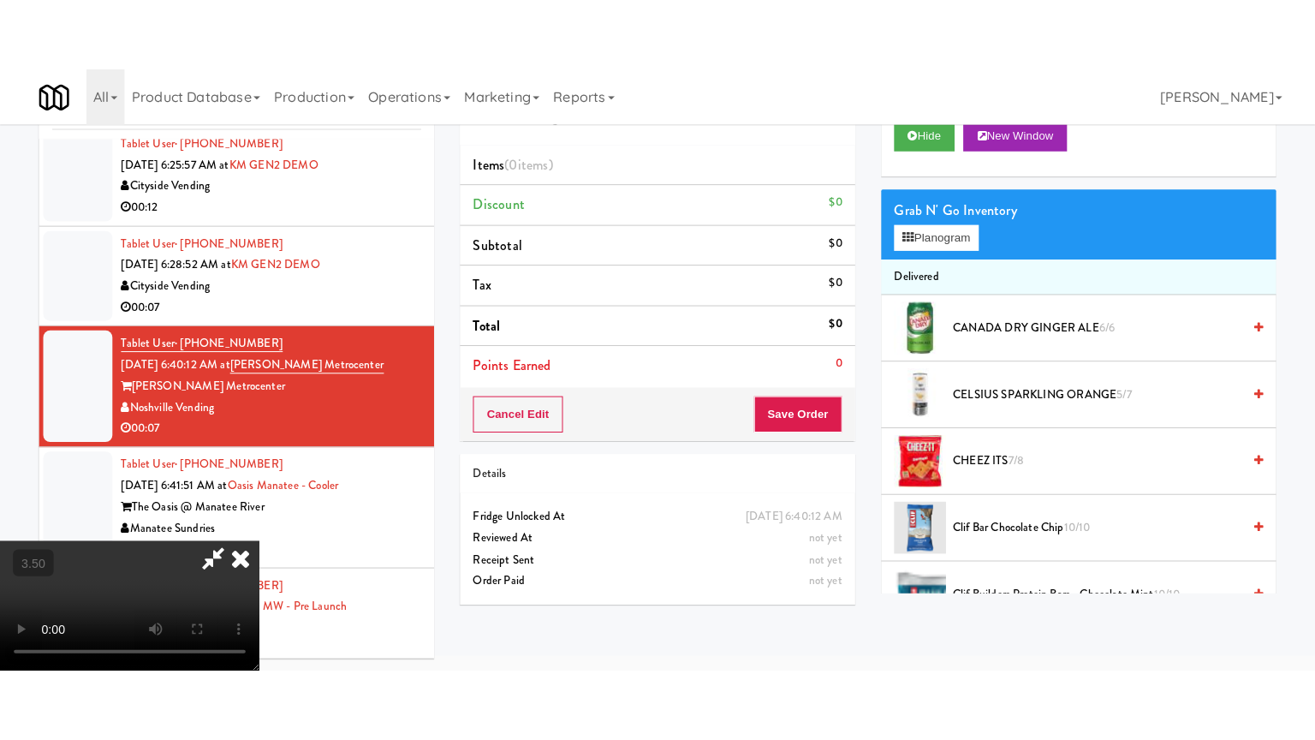
scroll to position [55, 0]
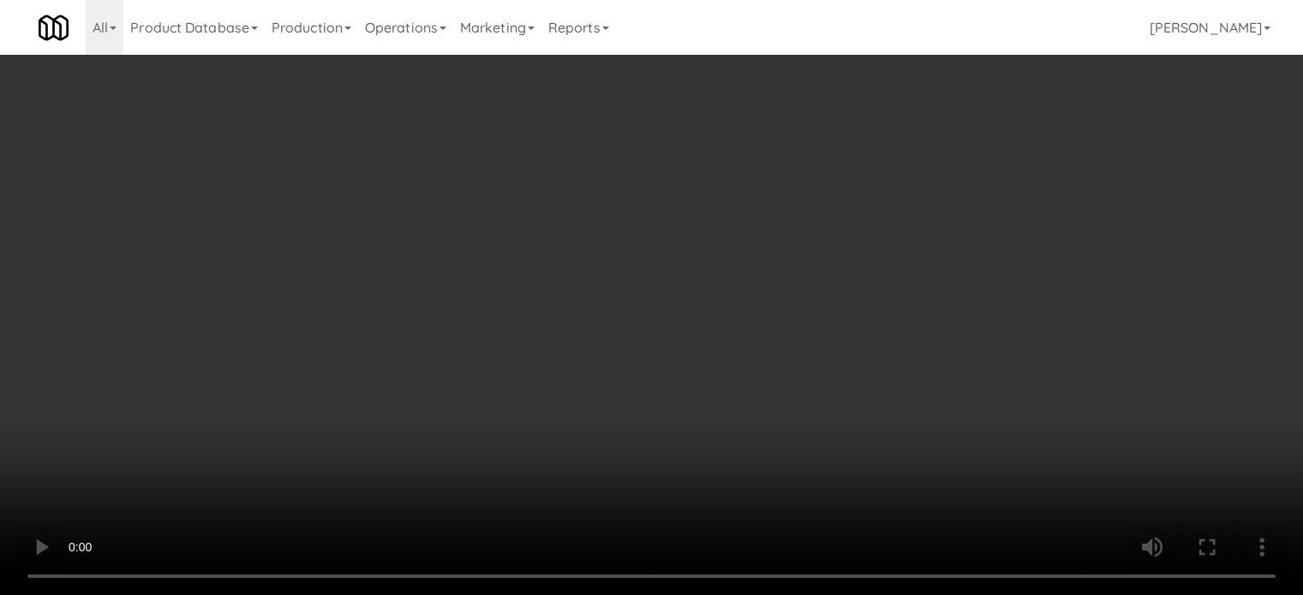
drag, startPoint x: 450, startPoint y: 485, endPoint x: 456, endPoint y: 456, distance: 29.6
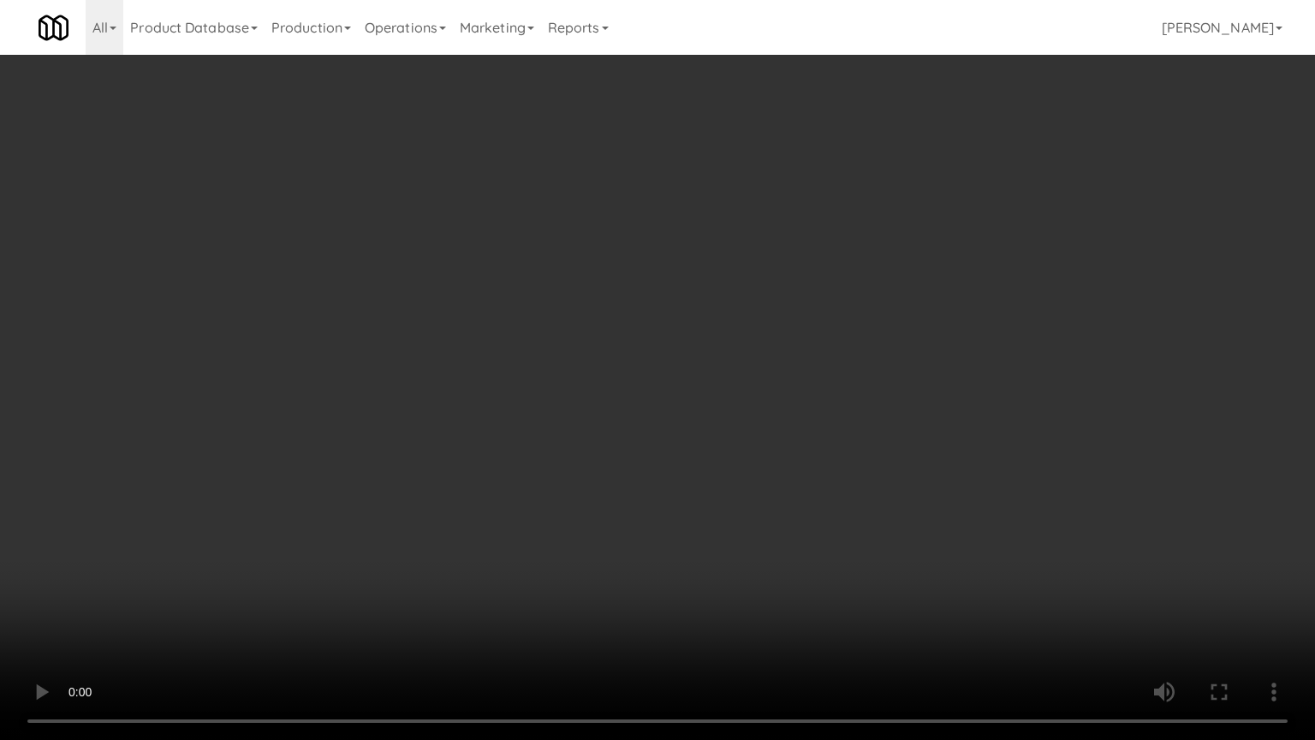
drag, startPoint x: 613, startPoint y: 502, endPoint x: 877, endPoint y: 369, distance: 295.3
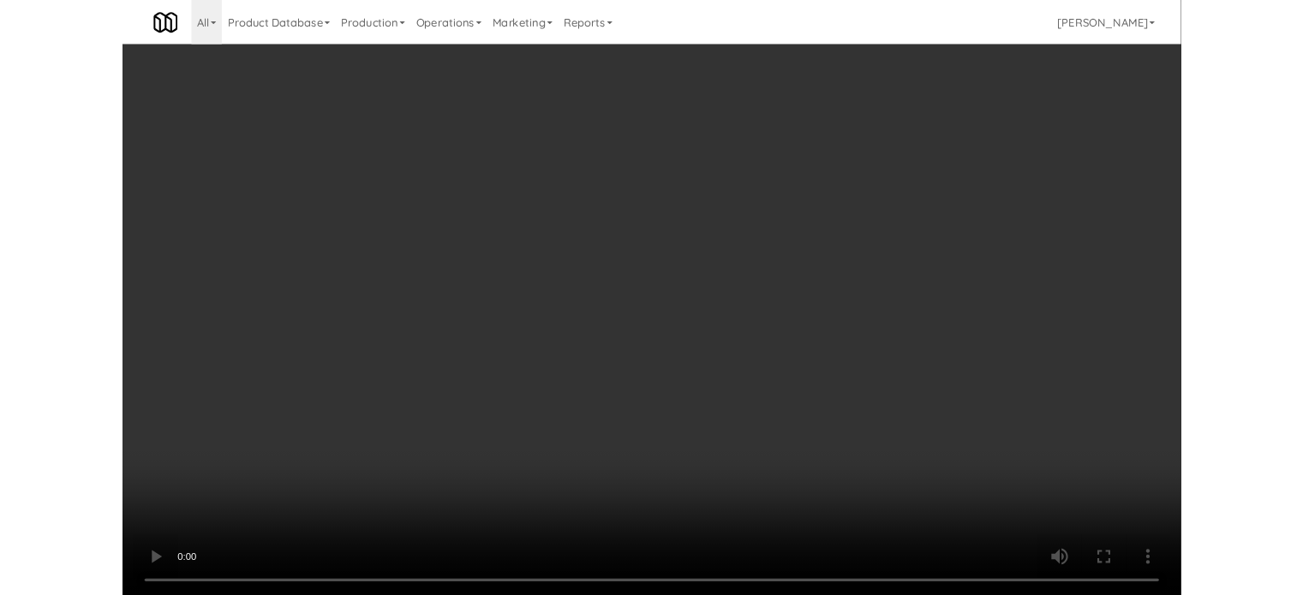
scroll to position [69, 0]
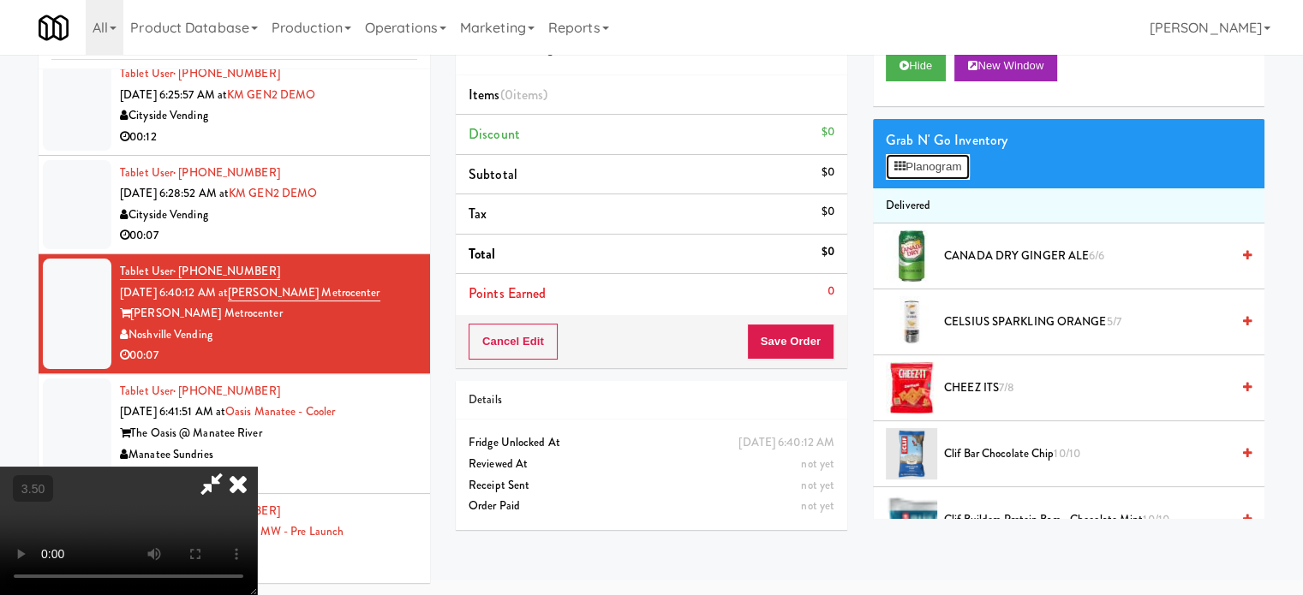
drag, startPoint x: 943, startPoint y: 175, endPoint x: 843, endPoint y: 163, distance: 100.9
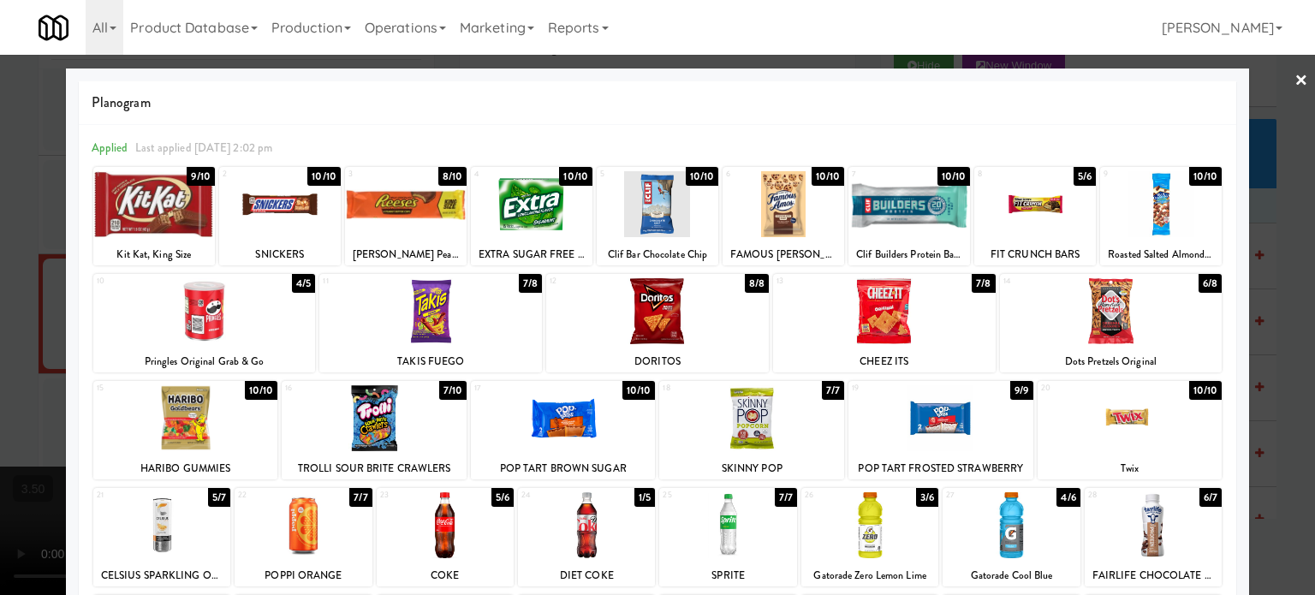
drag, startPoint x: 519, startPoint y: 283, endPoint x: 1062, endPoint y: 358, distance: 548.1
drag, startPoint x: 1273, startPoint y: 431, endPoint x: 1249, endPoint y: 427, distance: 25.1
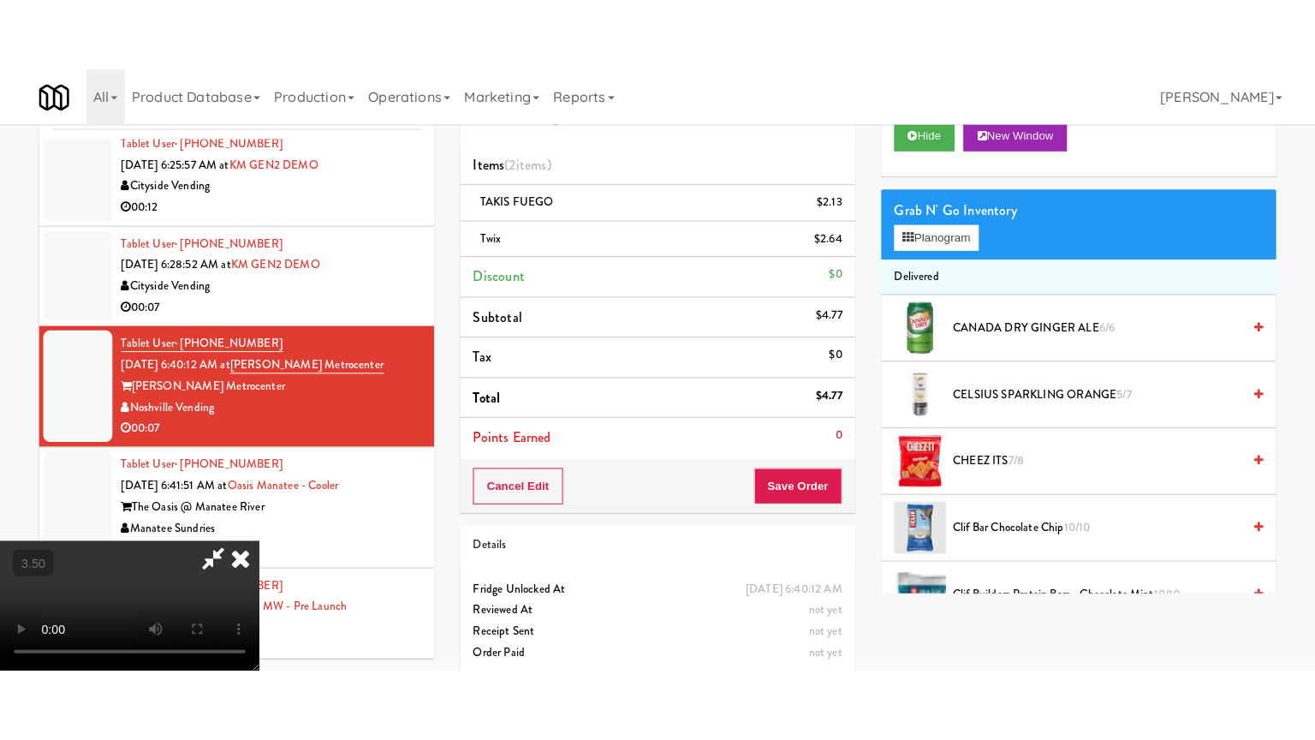
scroll to position [55, 0]
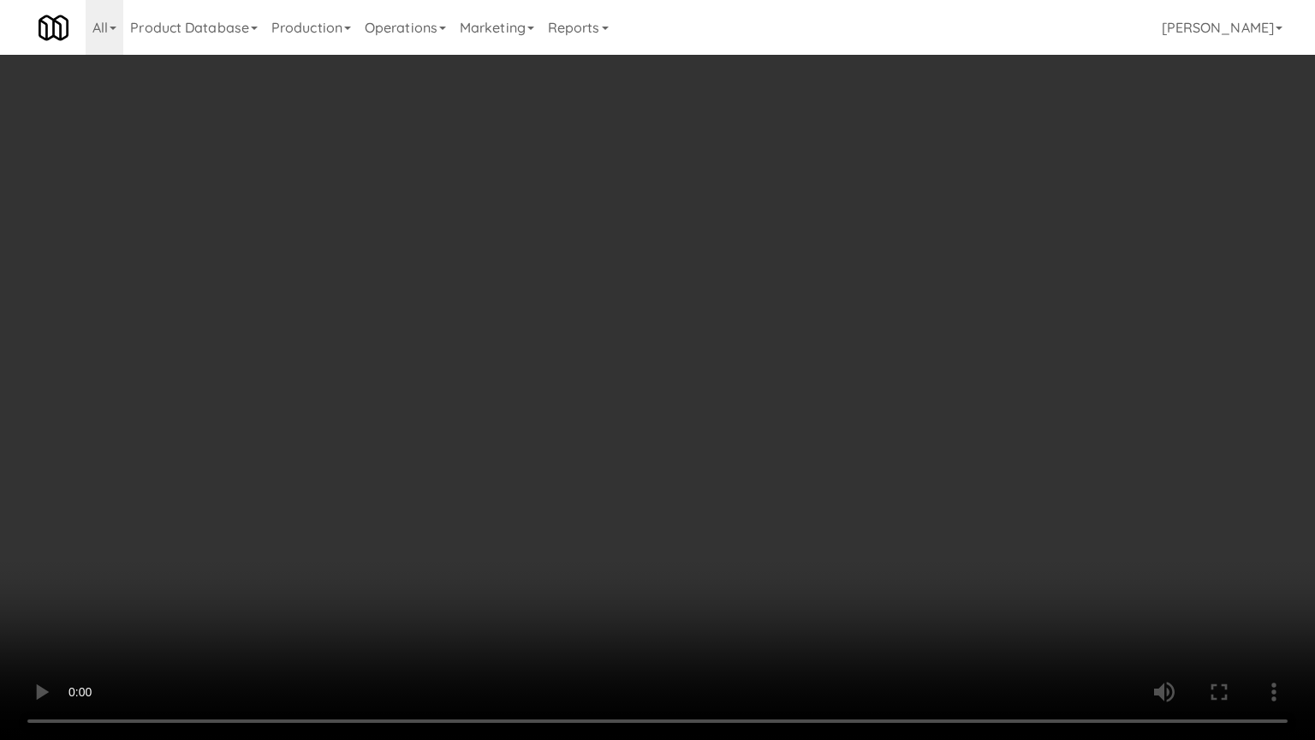
drag, startPoint x: 625, startPoint y: 361, endPoint x: 743, endPoint y: 195, distance: 203.2
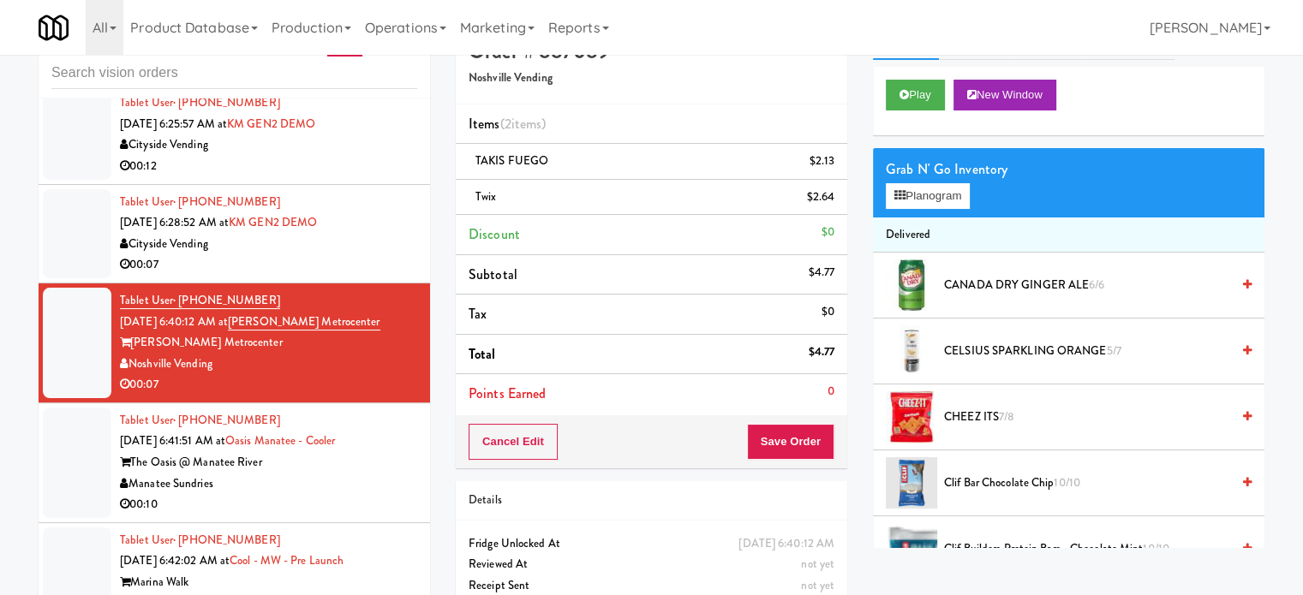
scroll to position [0, 0]
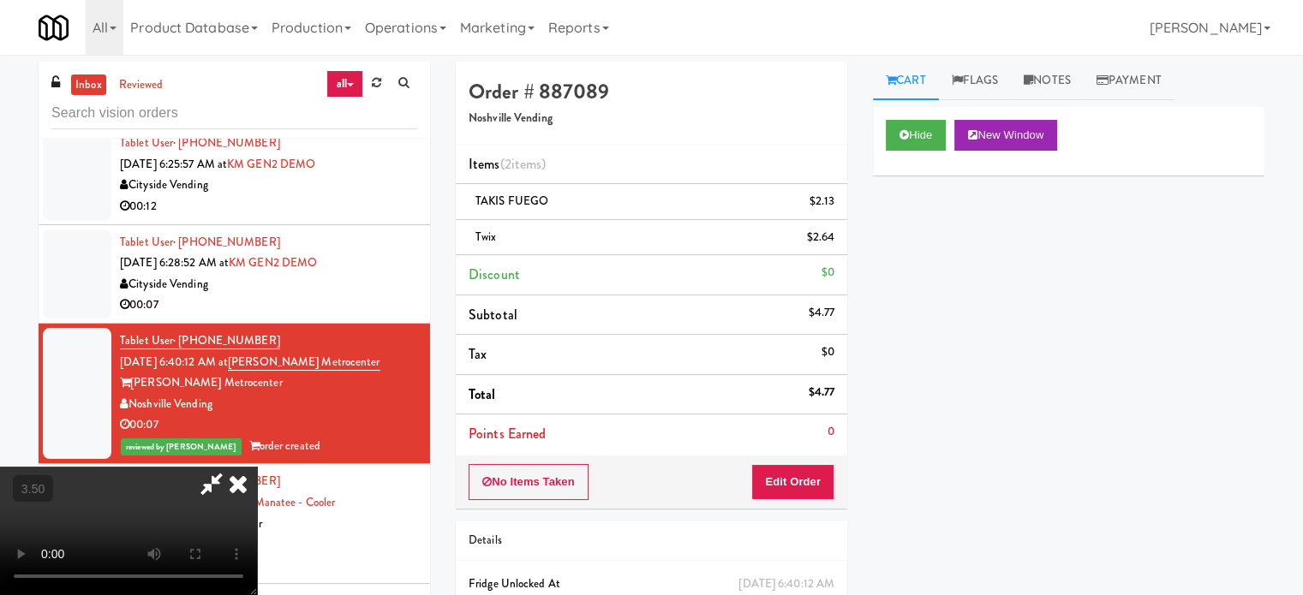
drag, startPoint x: 591, startPoint y: 371, endPoint x: 588, endPoint y: 294, distance: 77.1
drag, startPoint x: 588, startPoint y: 294, endPoint x: 643, endPoint y: 336, distance: 69.0
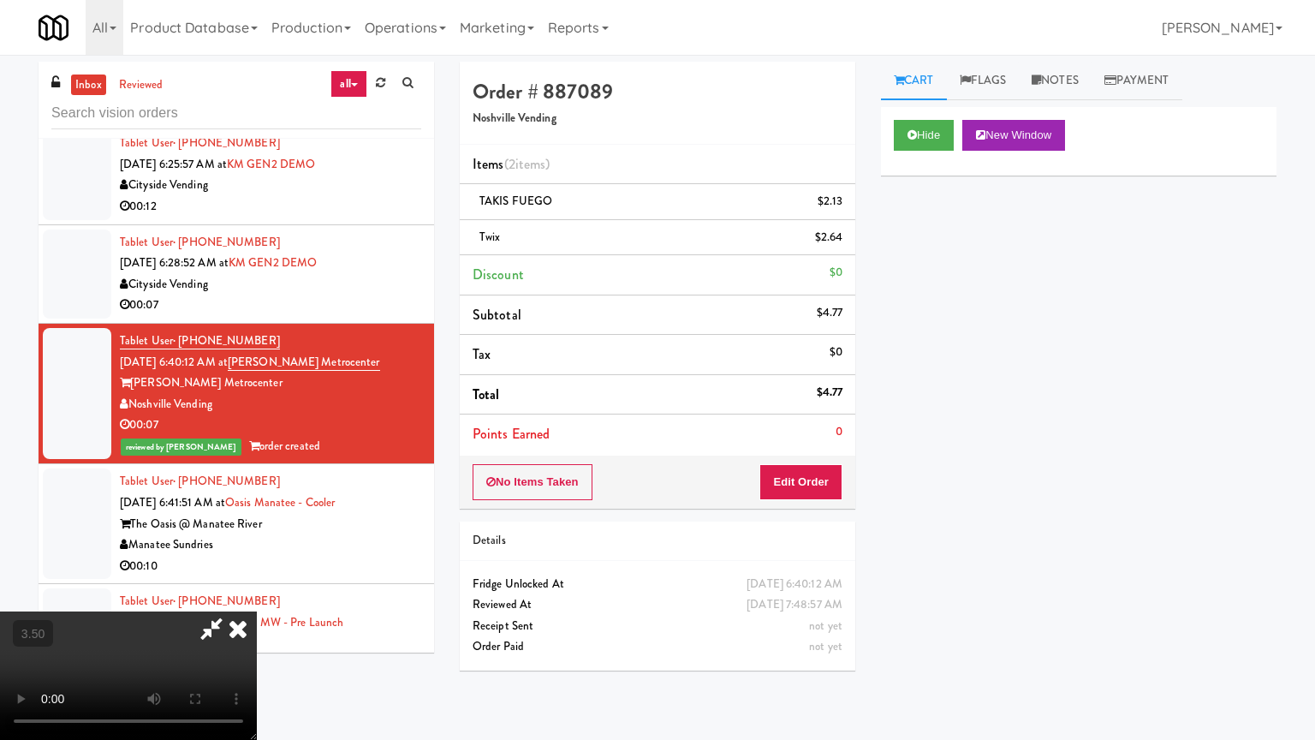
drag, startPoint x: 813, startPoint y: 420, endPoint x: 853, endPoint y: 419, distance: 40.3
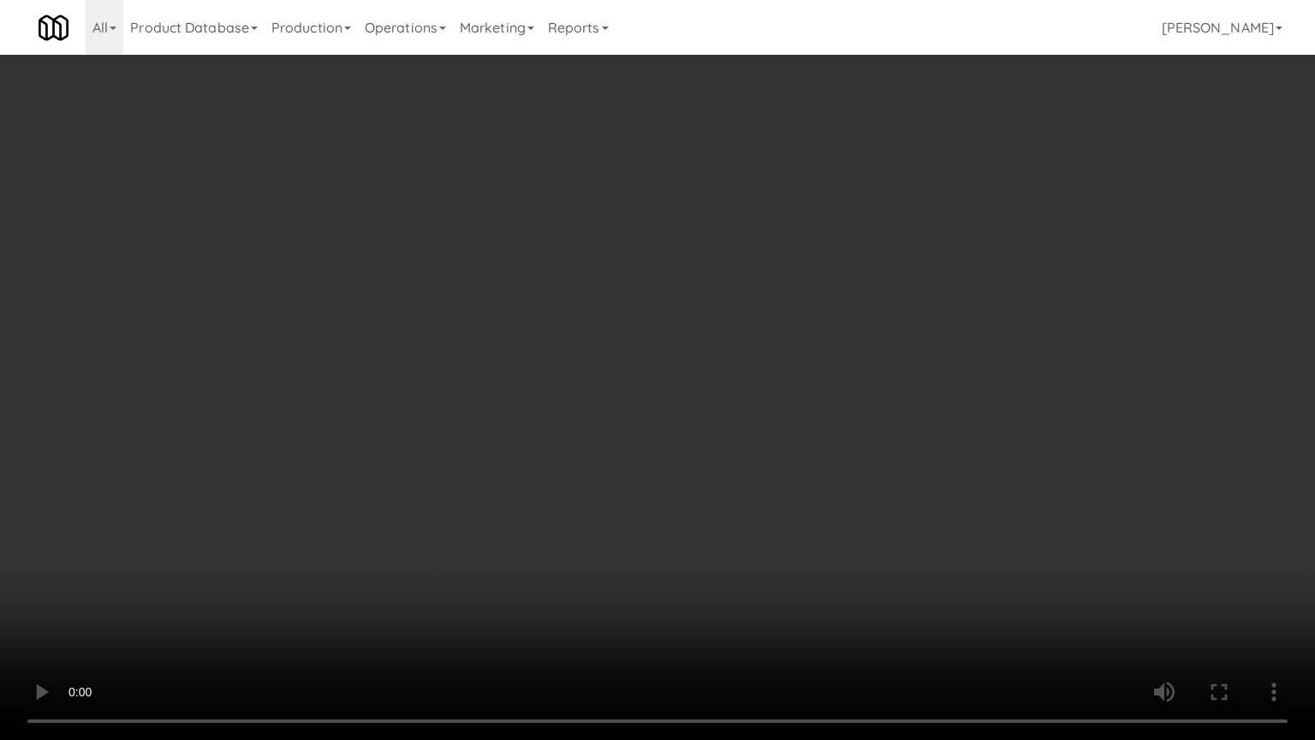
drag, startPoint x: 834, startPoint y: 411, endPoint x: 840, endPoint y: 281, distance: 130.3
drag, startPoint x: 840, startPoint y: 281, endPoint x: 854, endPoint y: 247, distance: 36.9
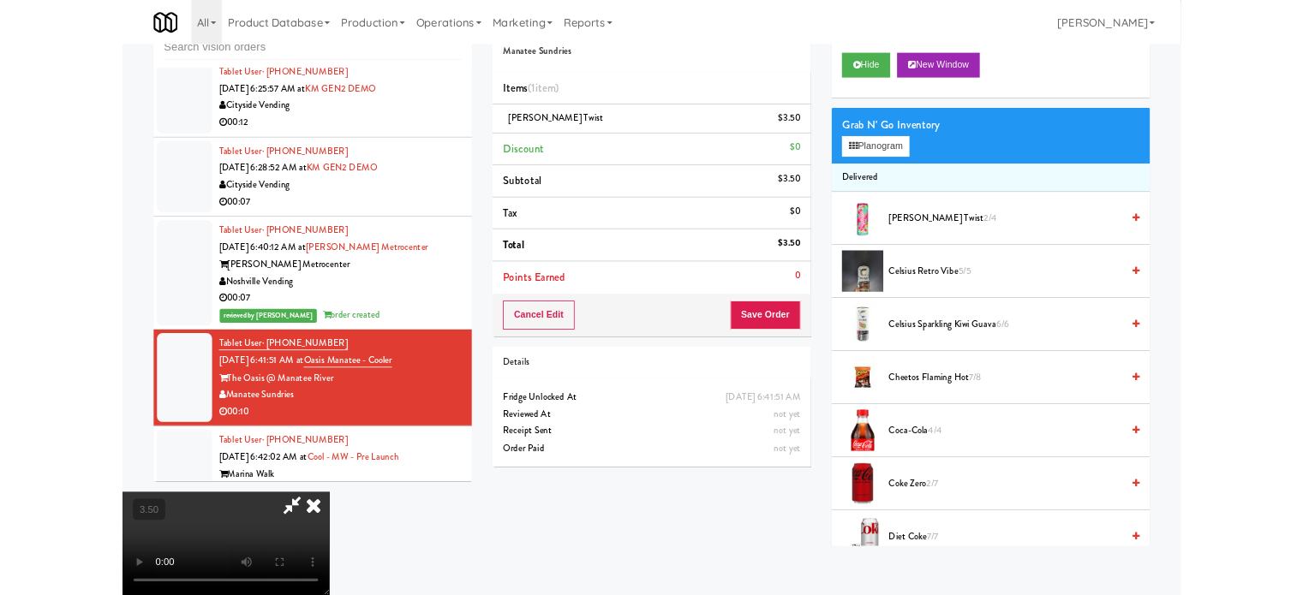
scroll to position [69, 0]
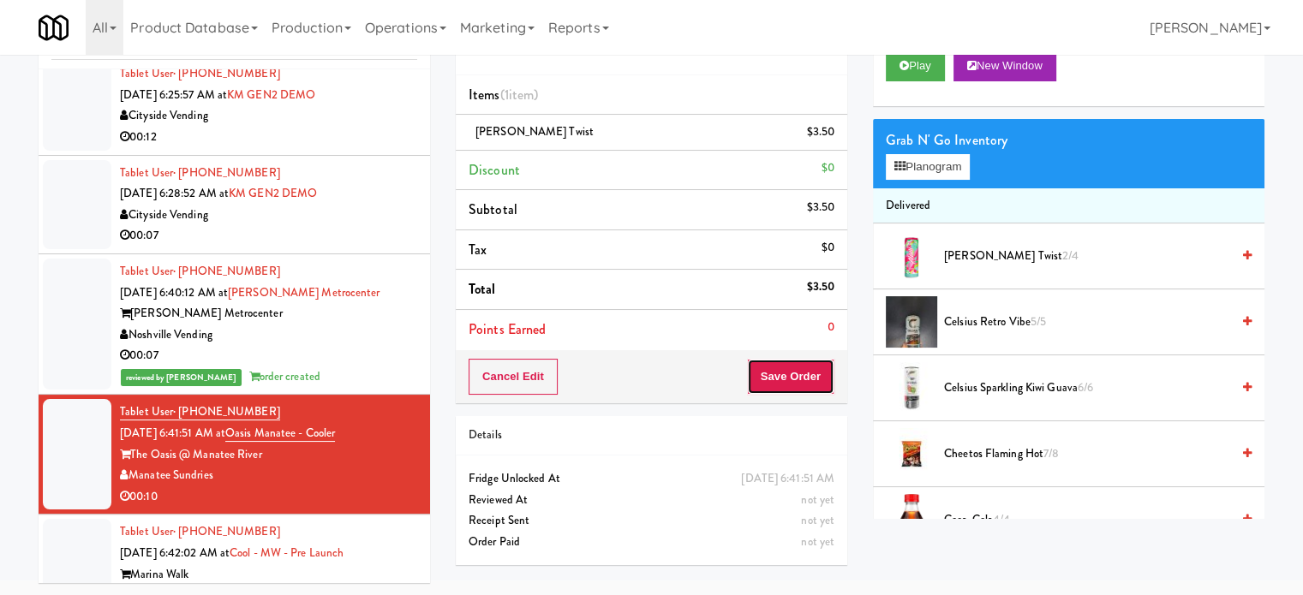
drag, startPoint x: 785, startPoint y: 376, endPoint x: 712, endPoint y: 319, distance: 92.7
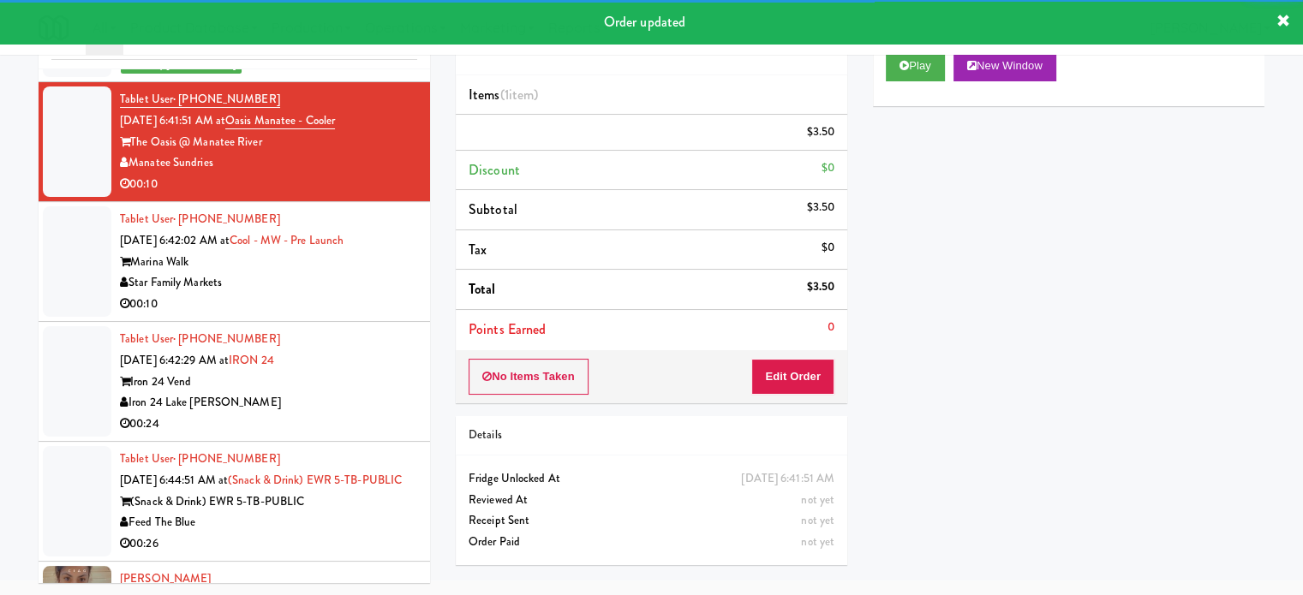
scroll to position [5867, 0]
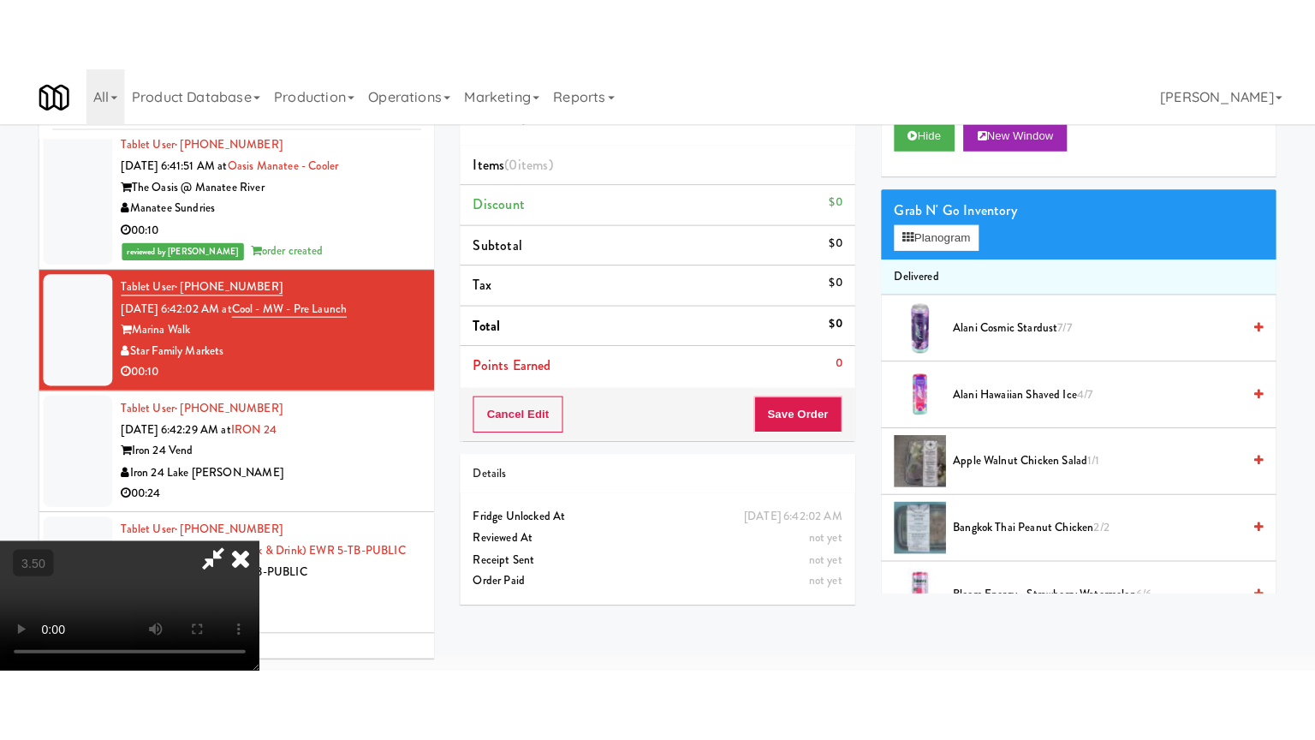
scroll to position [55, 0]
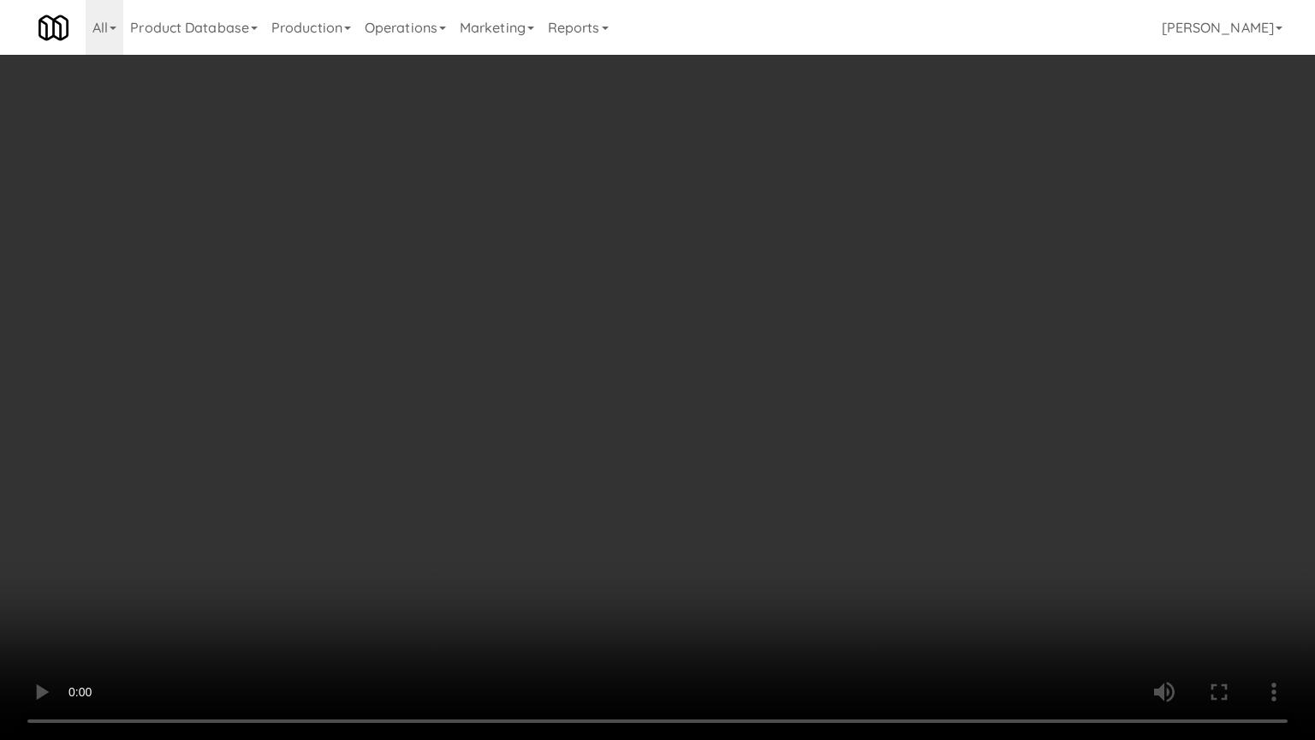
drag, startPoint x: 542, startPoint y: 346, endPoint x: 551, endPoint y: 343, distance: 9.2
drag, startPoint x: 599, startPoint y: 355, endPoint x: 870, endPoint y: 232, distance: 297.8
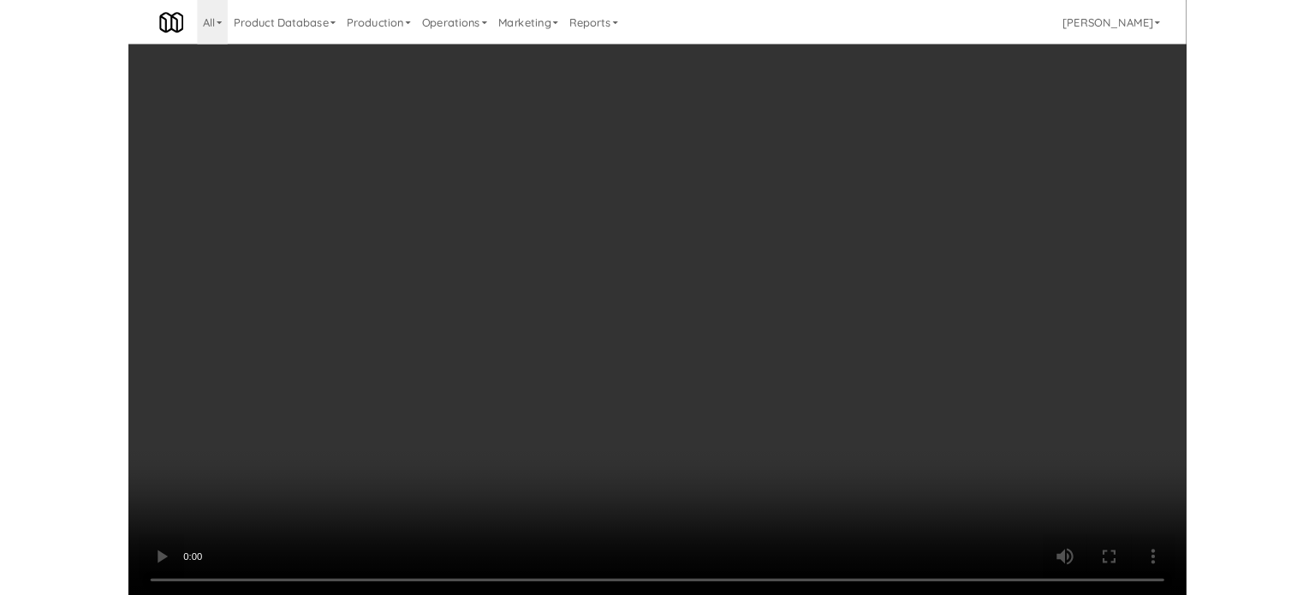
scroll to position [69, 0]
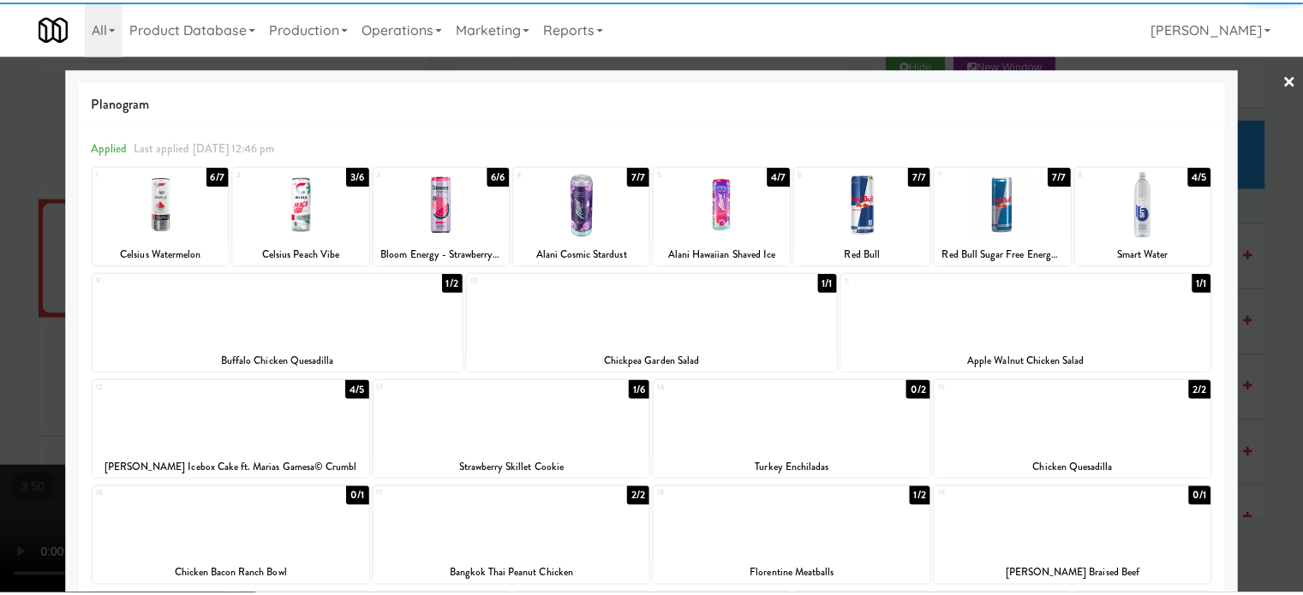
scroll to position [353, 0]
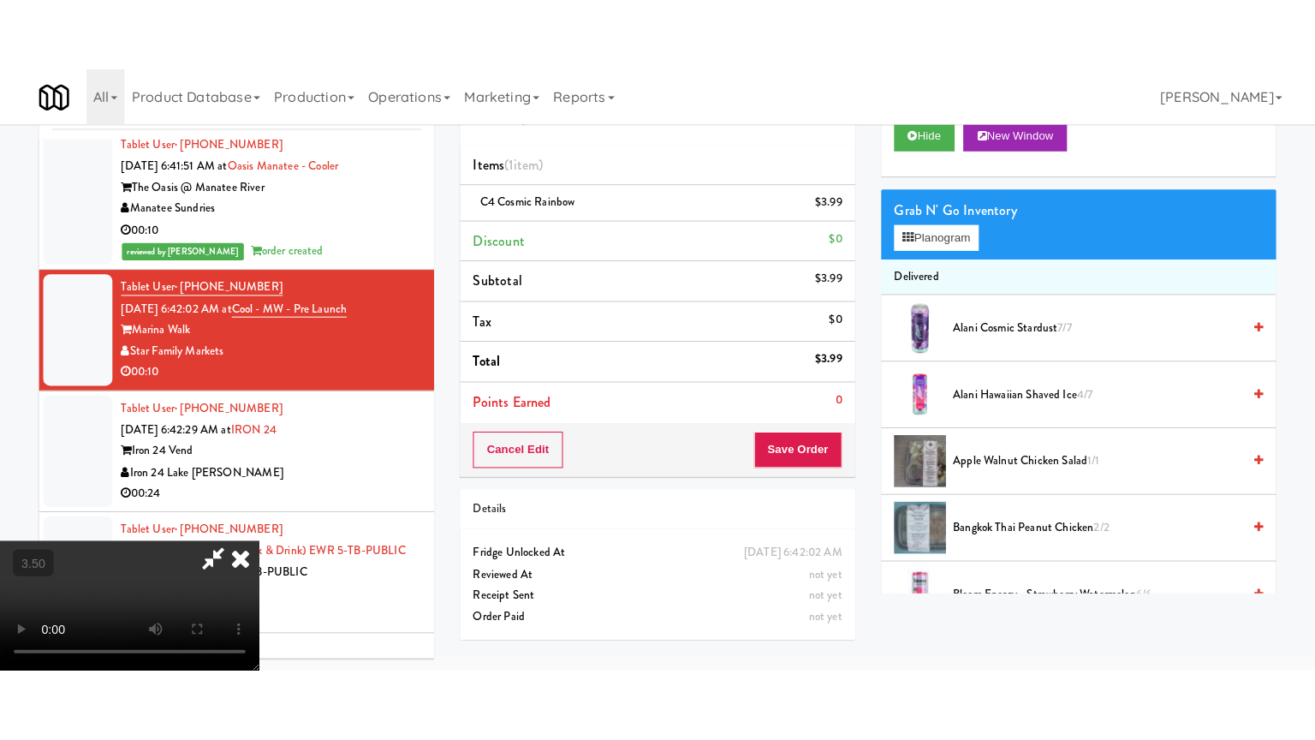
scroll to position [55, 0]
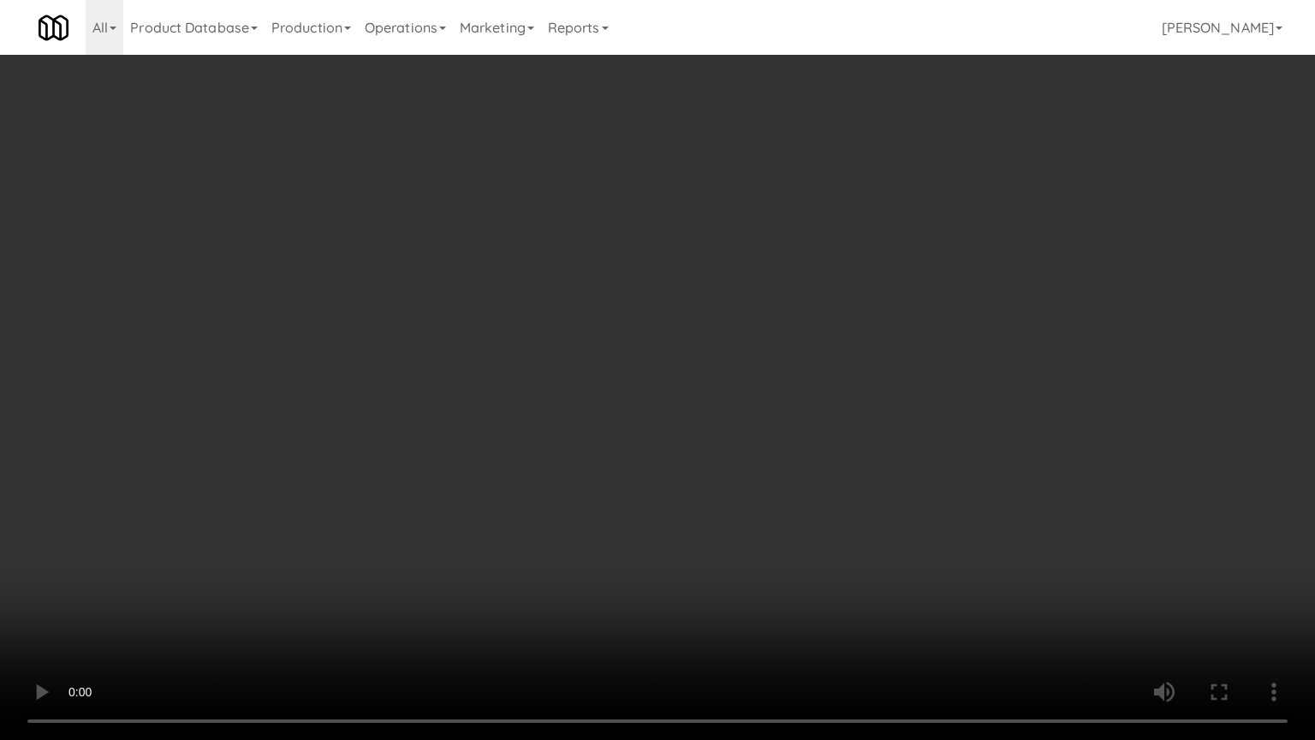
drag, startPoint x: 684, startPoint y: 232, endPoint x: 695, endPoint y: 227, distance: 12.3
drag, startPoint x: 695, startPoint y: 227, endPoint x: 712, endPoint y: 63, distance: 164.5
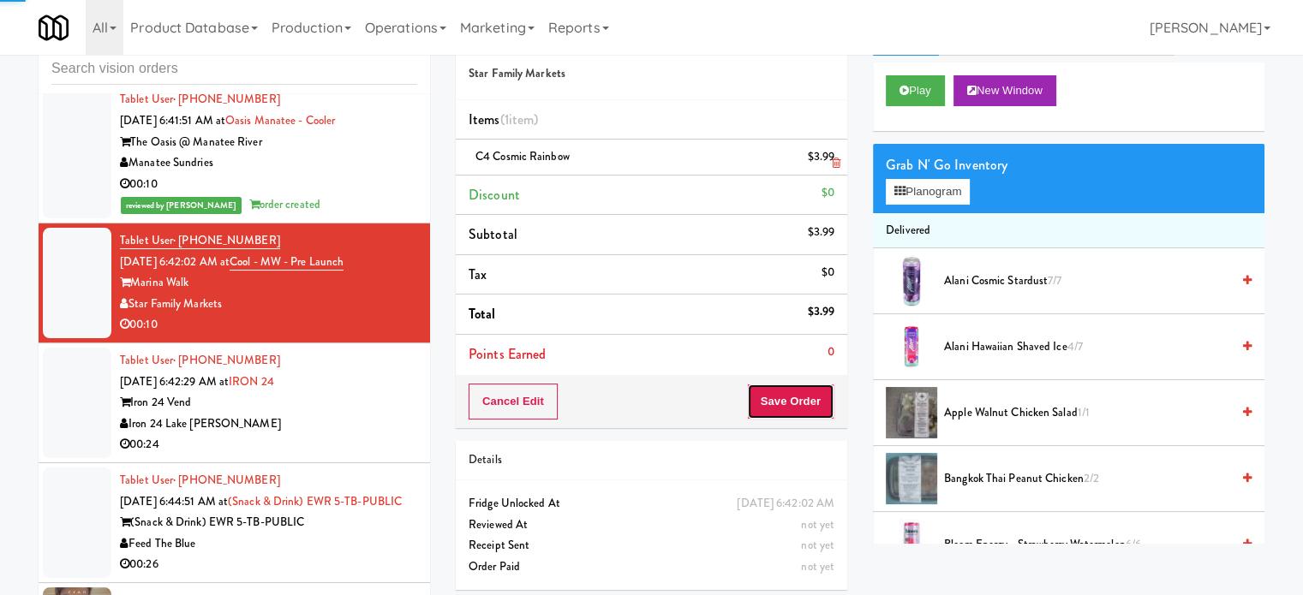
scroll to position [0, 0]
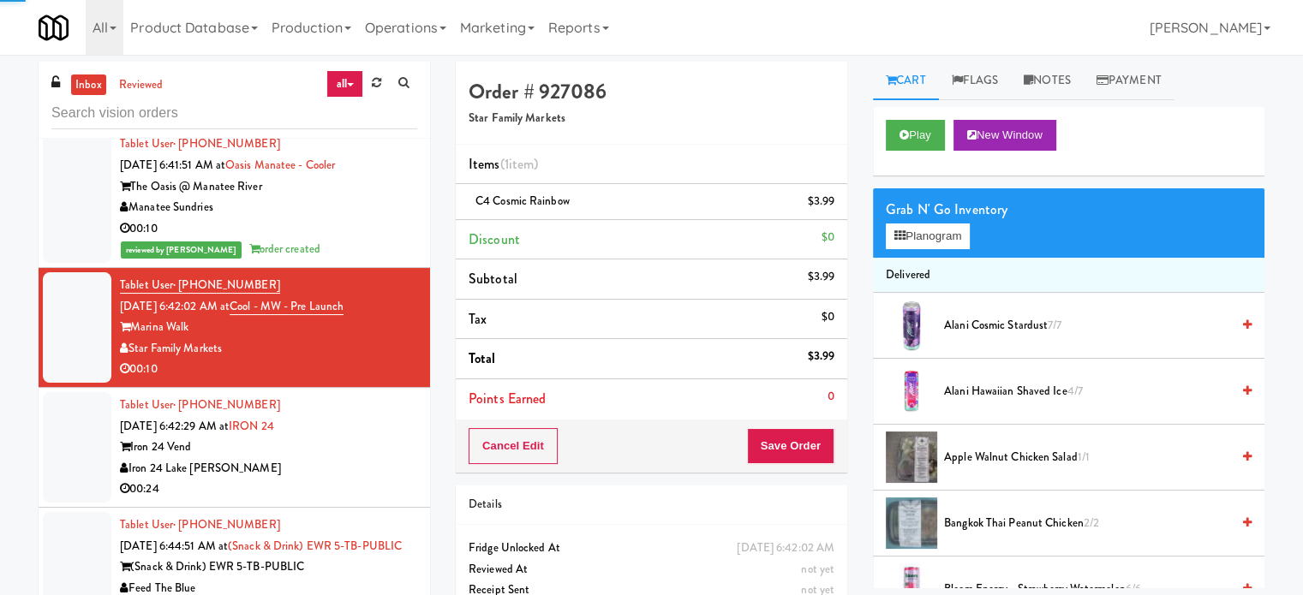
drag, startPoint x: 377, startPoint y: 468, endPoint x: 394, endPoint y: 451, distance: 24.2
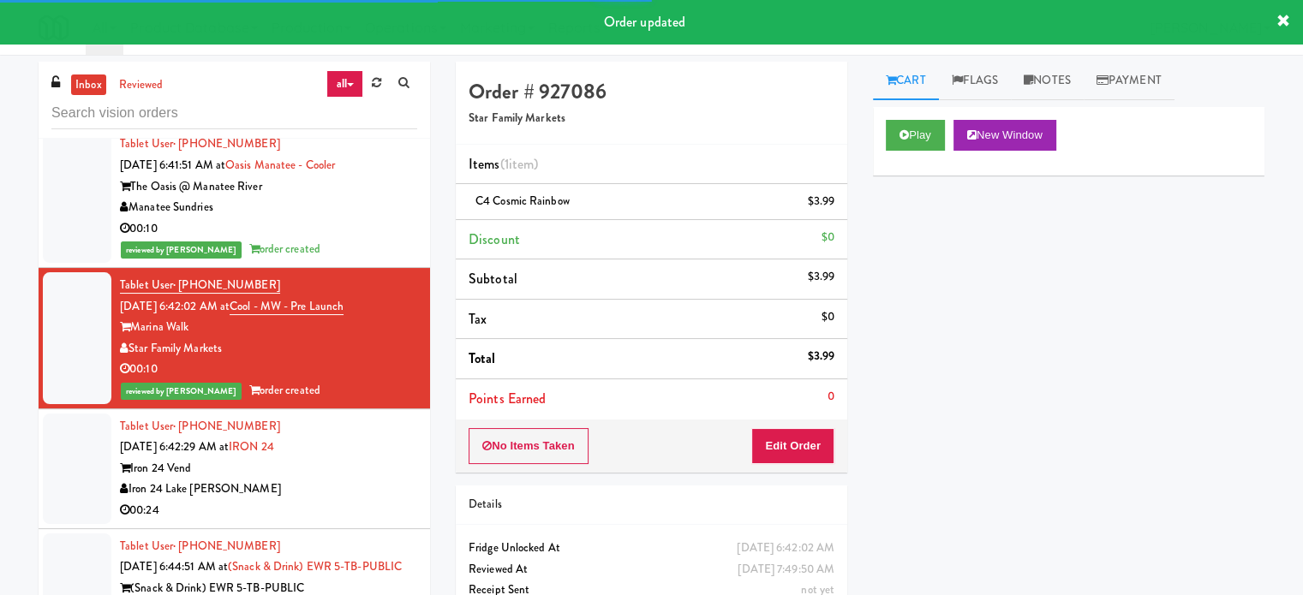
drag, startPoint x: 380, startPoint y: 482, endPoint x: 571, endPoint y: 379, distance: 217.3
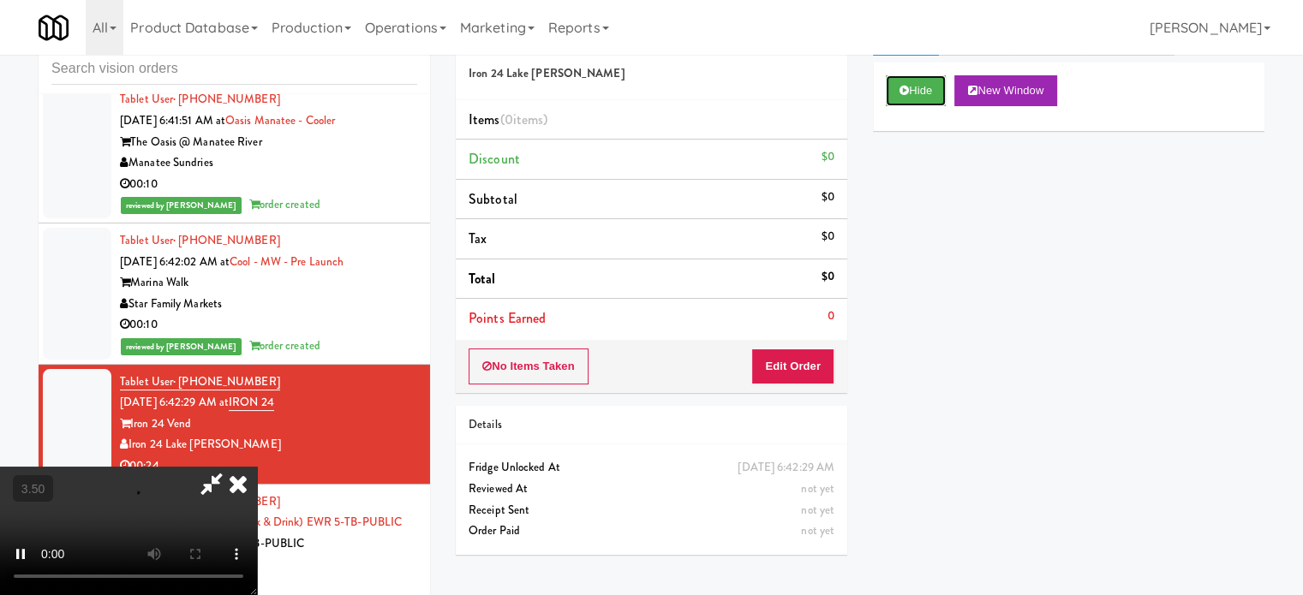
scroll to position [69, 0]
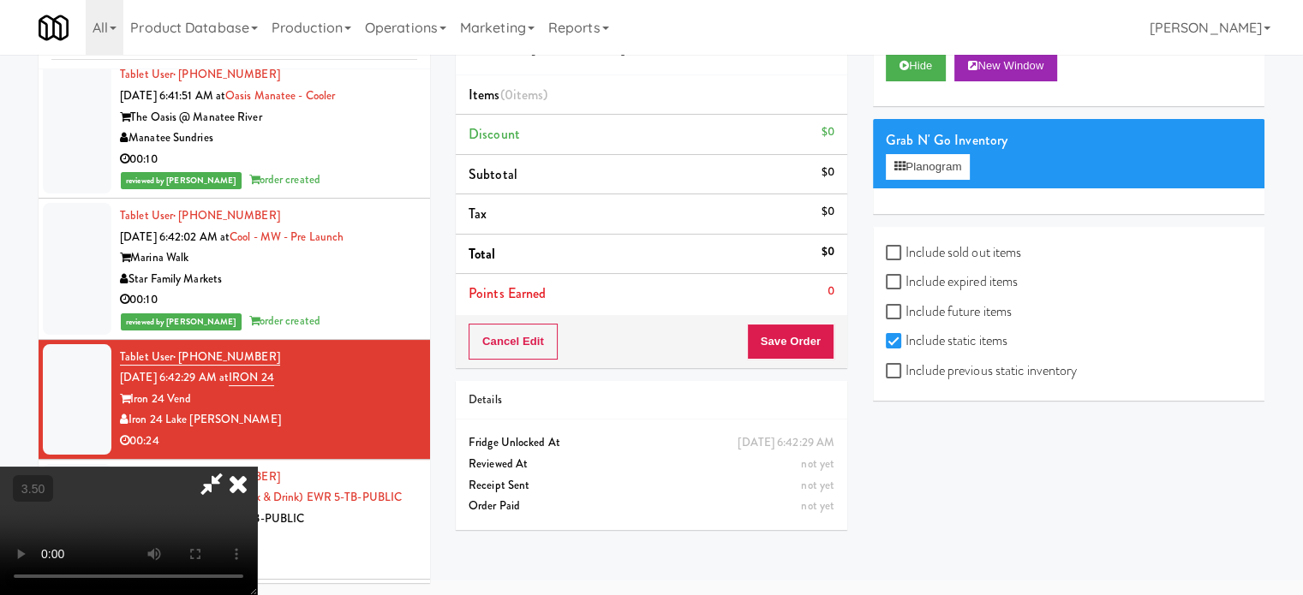
drag, startPoint x: 479, startPoint y: 410, endPoint x: 412, endPoint y: 354, distance: 87.5
drag, startPoint x: 405, startPoint y: 348, endPoint x: 559, endPoint y: 325, distance: 155.7
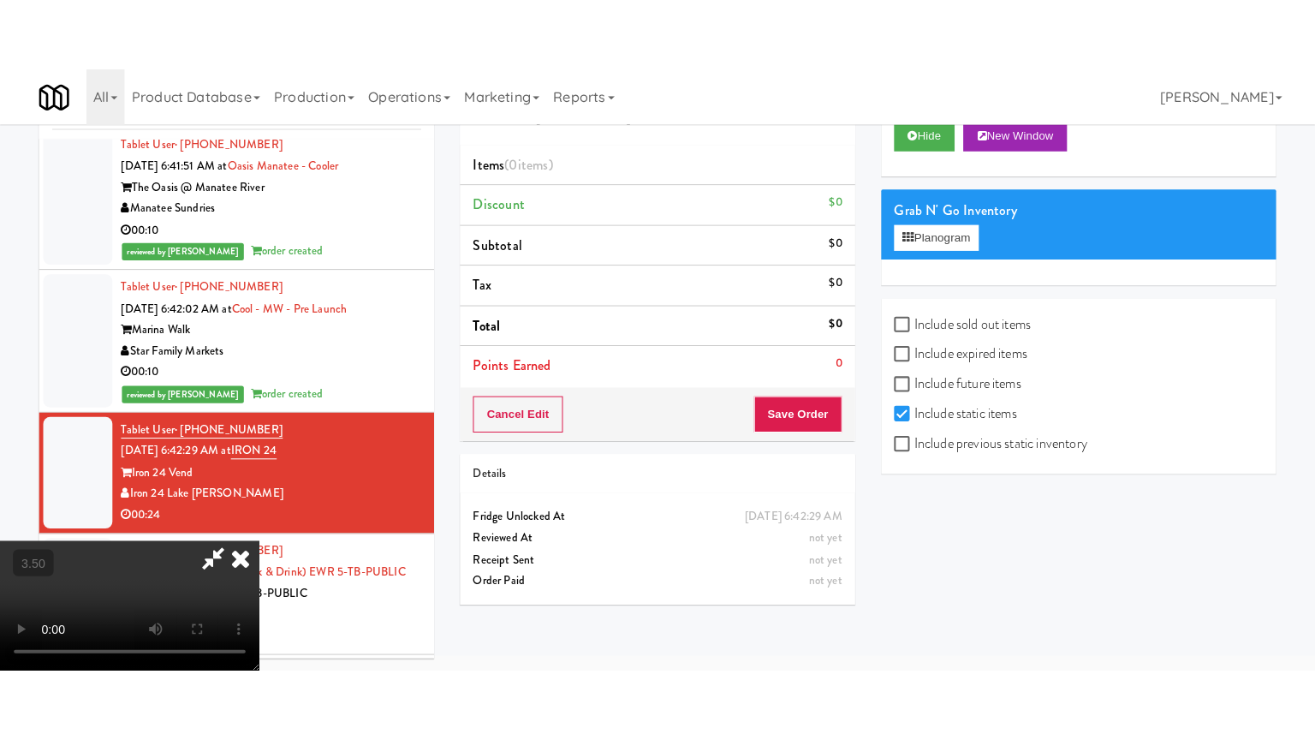
scroll to position [55, 0]
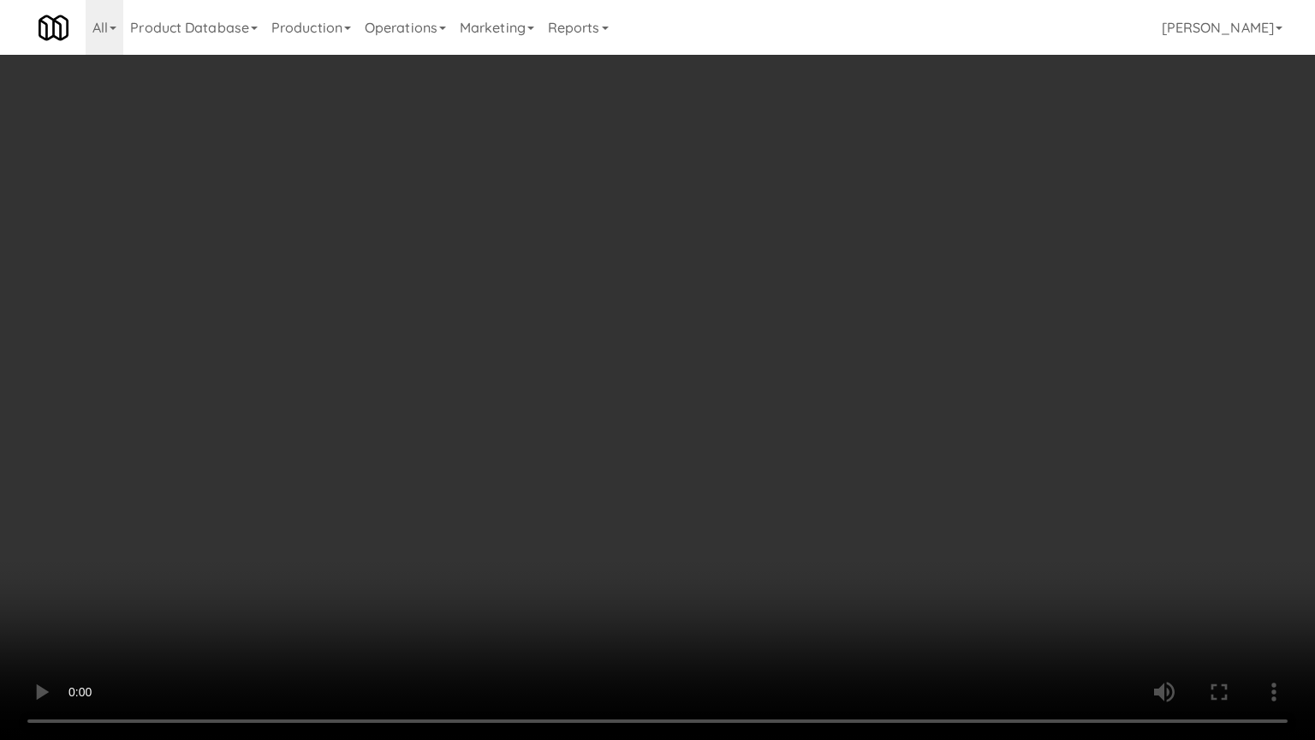
drag, startPoint x: 665, startPoint y: 372, endPoint x: 688, endPoint y: 367, distance: 22.7
drag, startPoint x: 853, startPoint y: 370, endPoint x: 778, endPoint y: 370, distance: 75.4
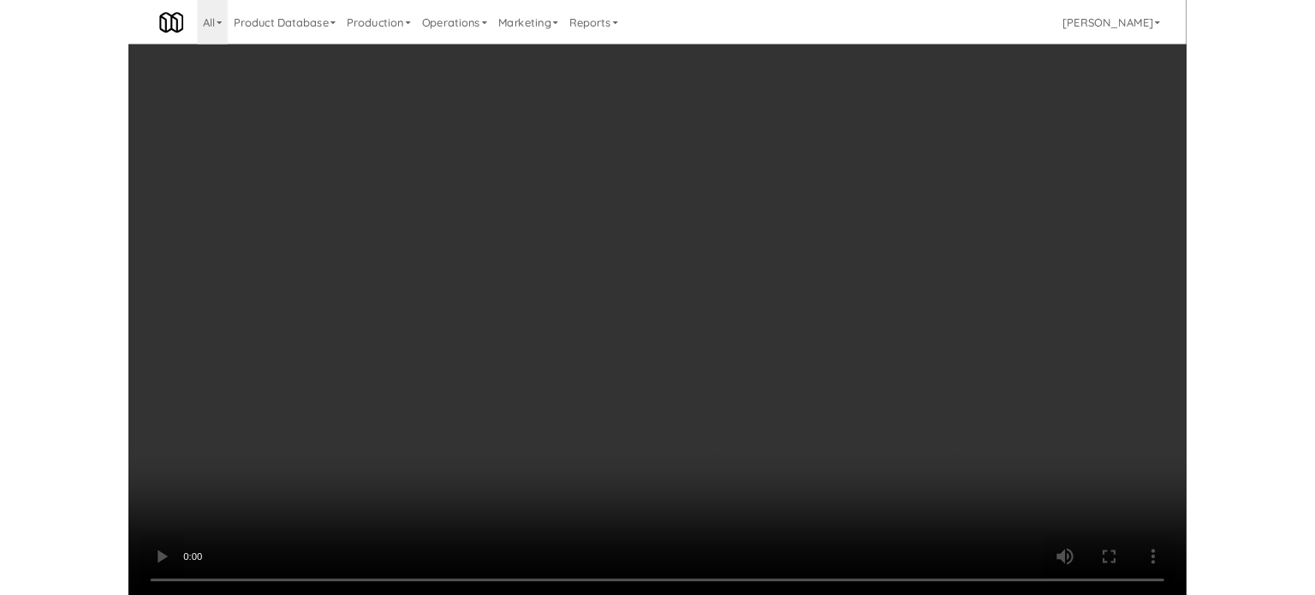
scroll to position [69, 0]
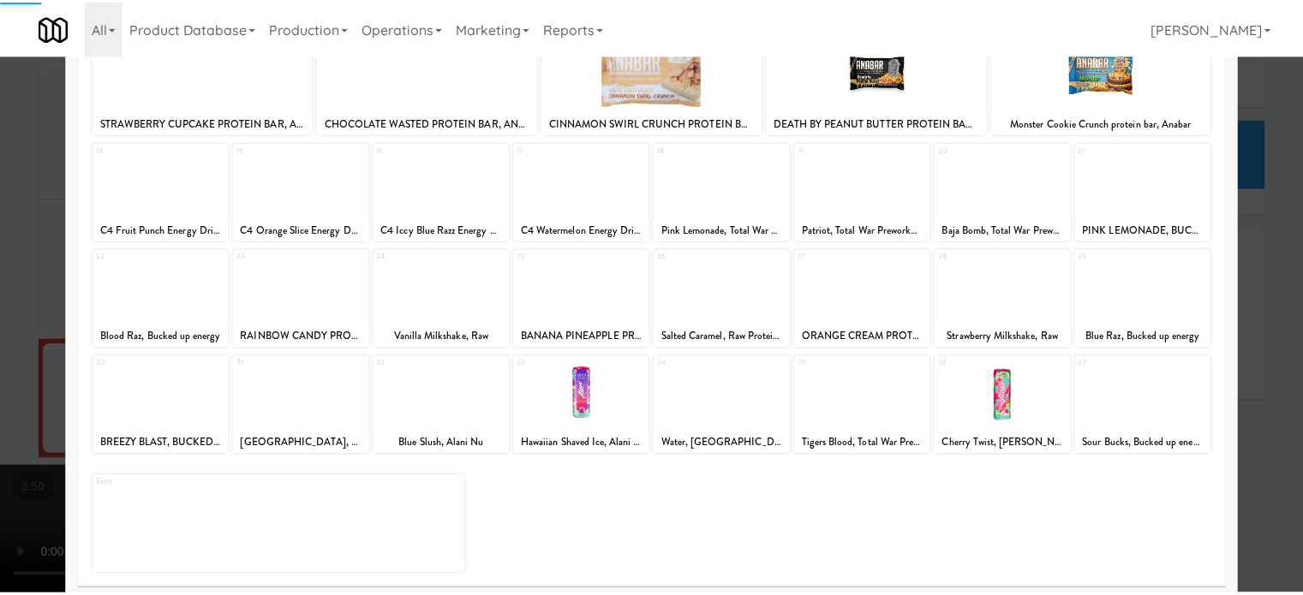
scroll to position [245, 0]
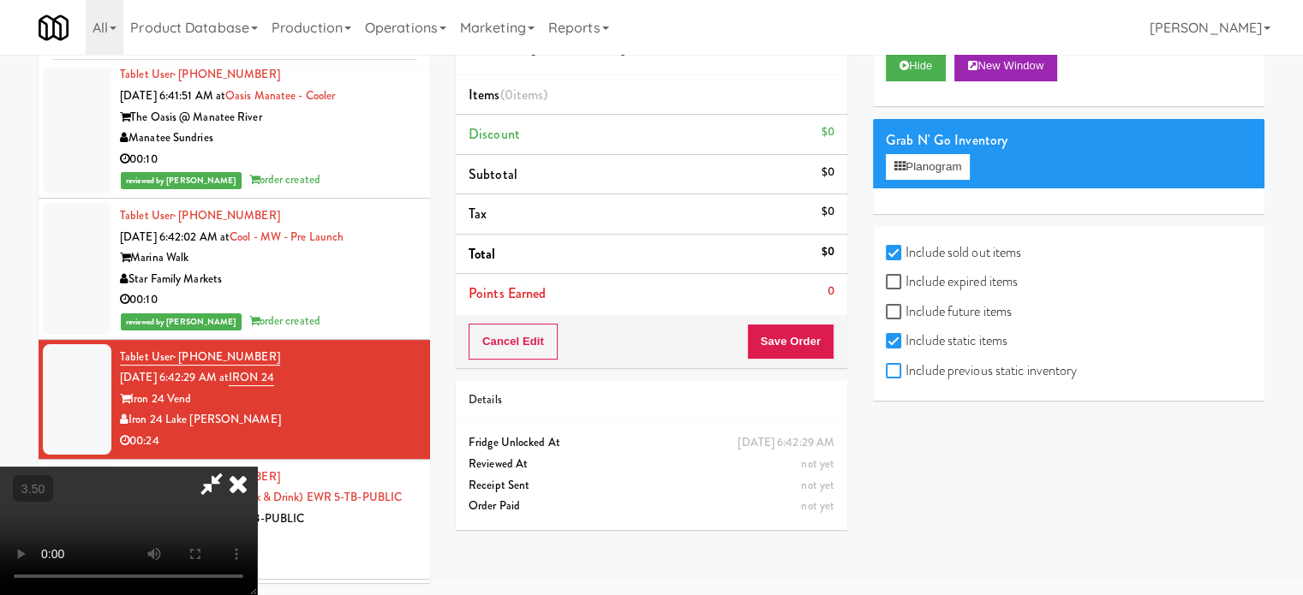
checkbox input "true"
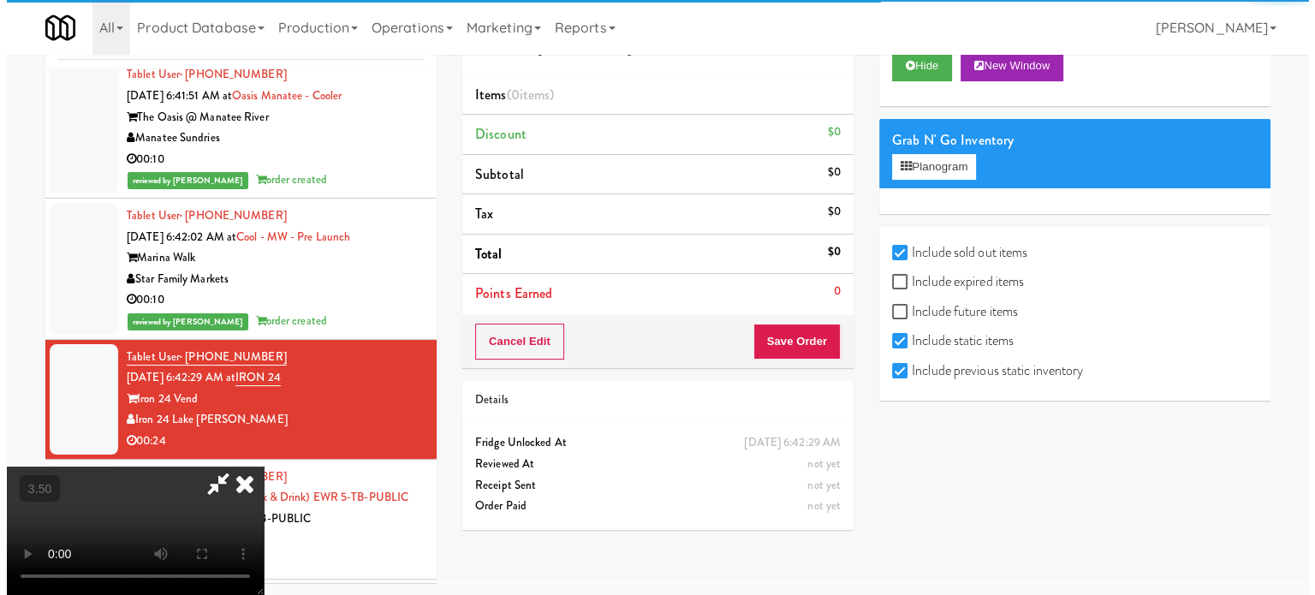
scroll to position [55, 0]
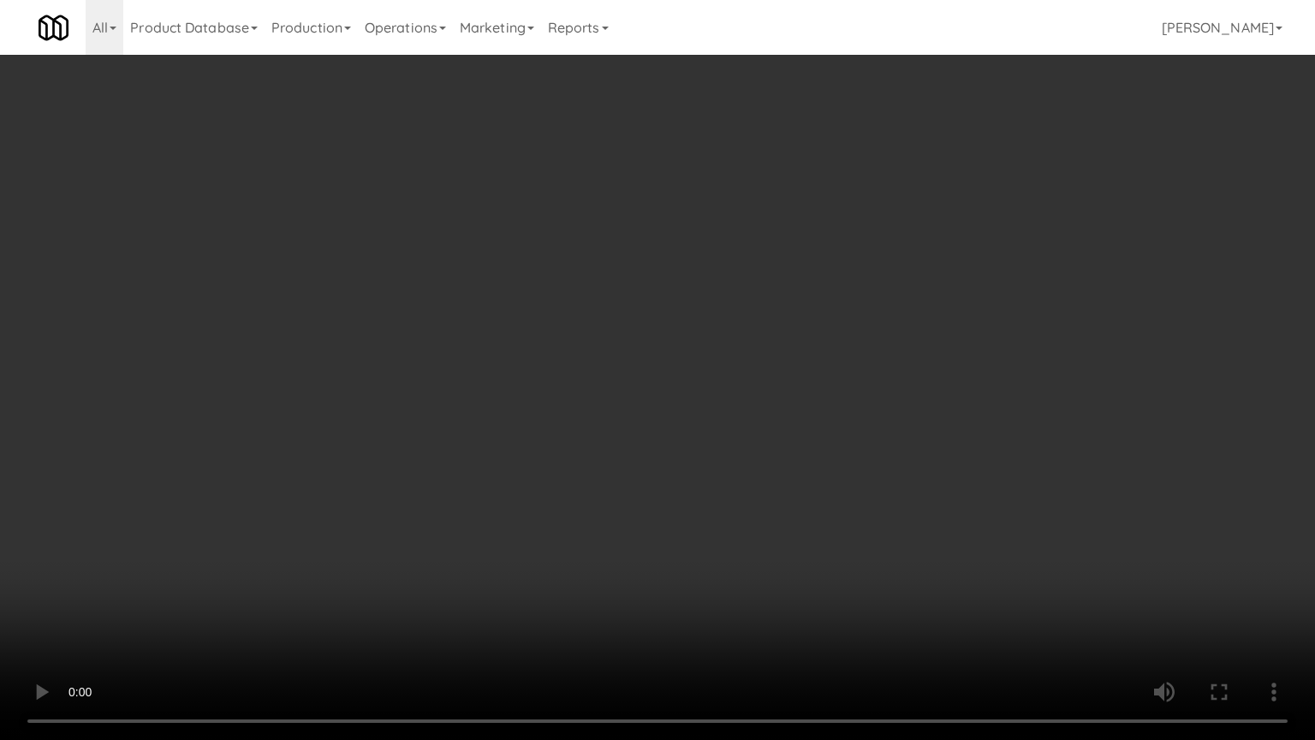
drag, startPoint x: 586, startPoint y: 350, endPoint x: 609, endPoint y: 354, distance: 23.4
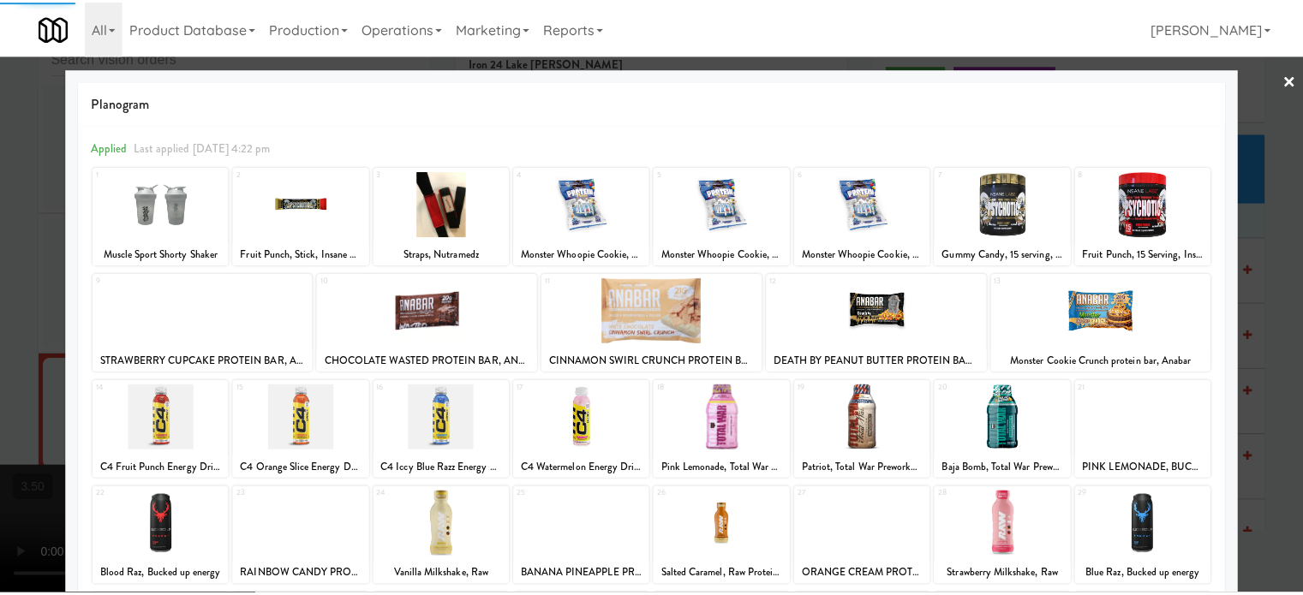
scroll to position [245, 0]
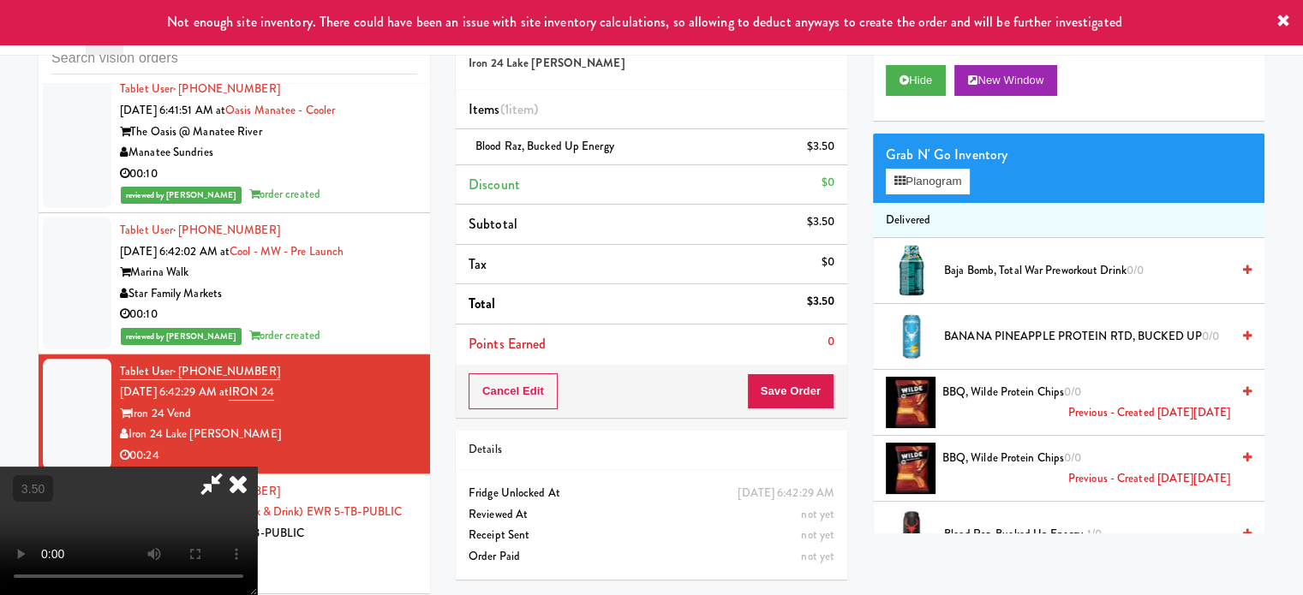
drag, startPoint x: 538, startPoint y: 311, endPoint x: 569, endPoint y: 394, distance: 88.6
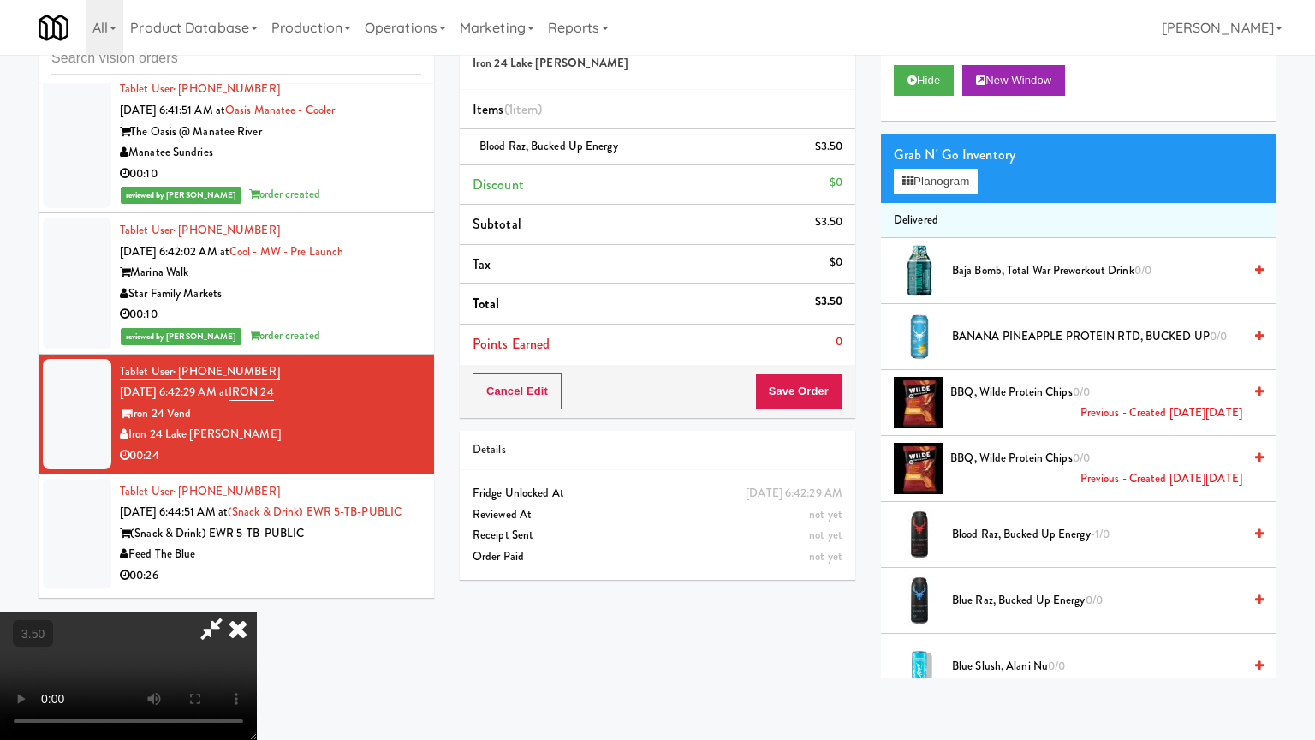
drag, startPoint x: 390, startPoint y: 394, endPoint x: 671, endPoint y: 325, distance: 289.1
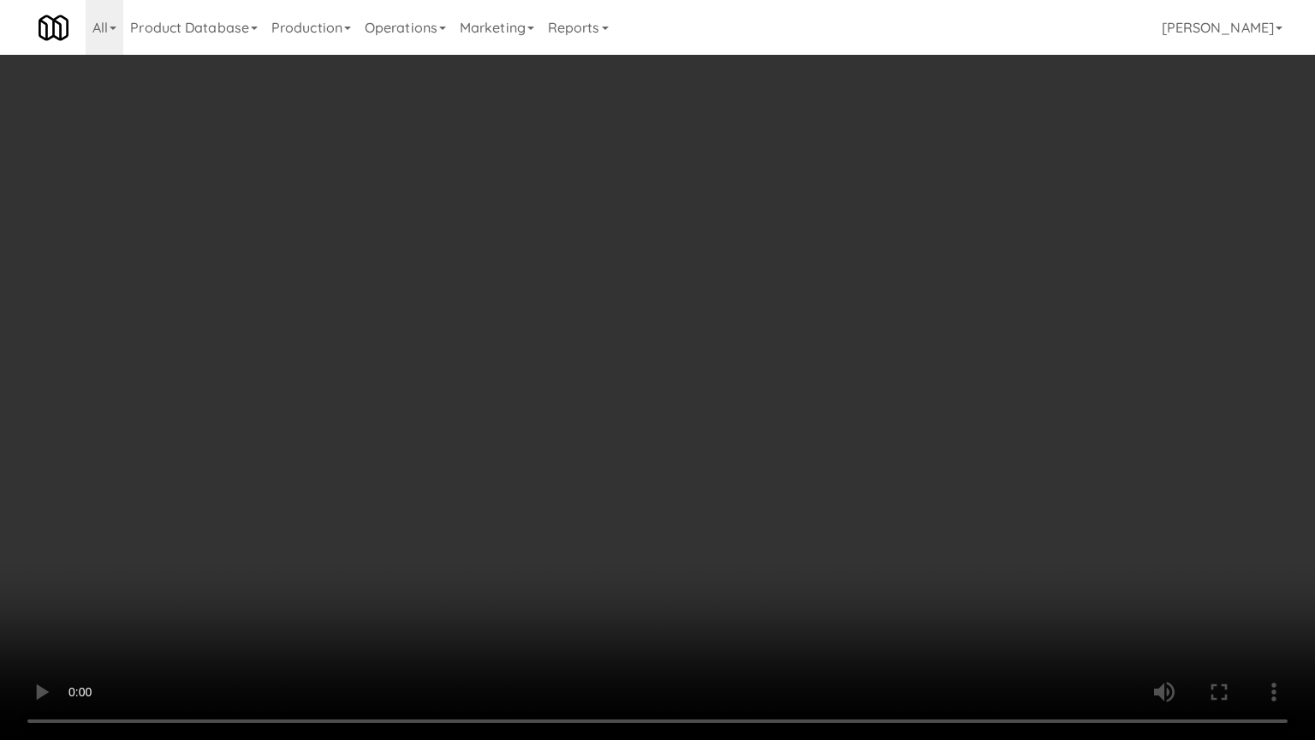
drag, startPoint x: 570, startPoint y: 424, endPoint x: 934, endPoint y: 341, distance: 373.3
drag, startPoint x: 778, startPoint y: 356, endPoint x: 815, endPoint y: 213, distance: 147.7
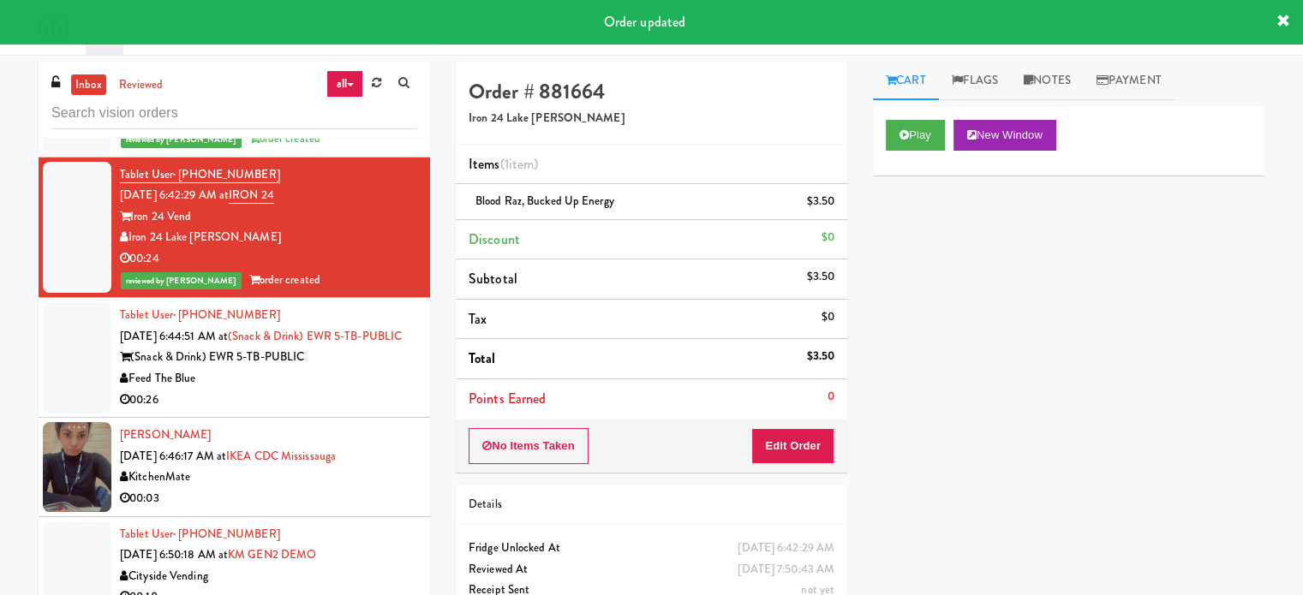
scroll to position [6131, 0]
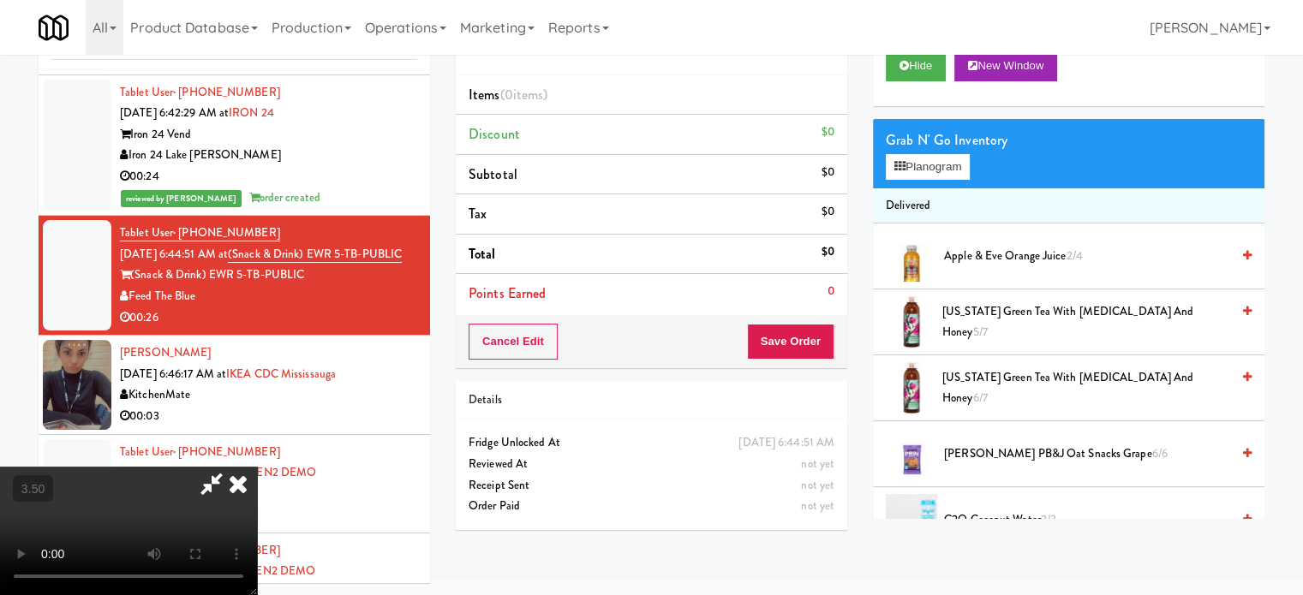
scroll to position [55, 0]
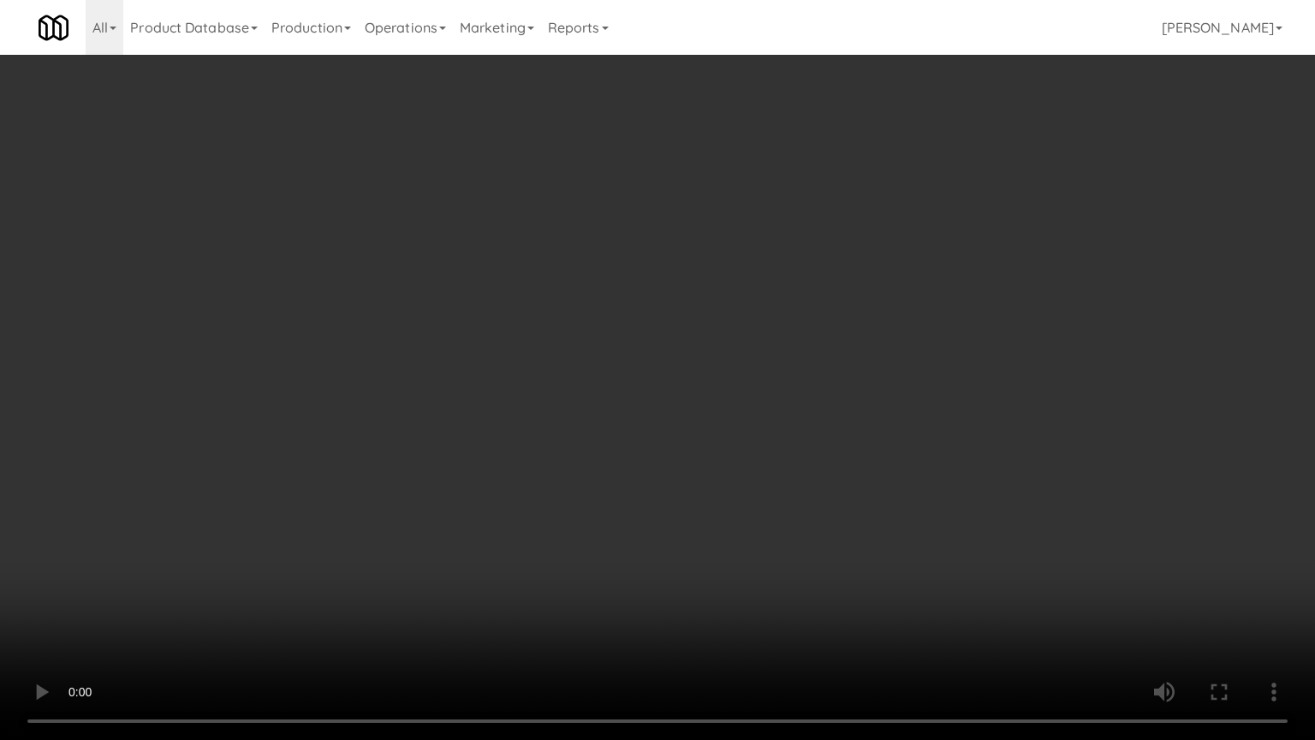
drag, startPoint x: 689, startPoint y: 363, endPoint x: 884, endPoint y: 230, distance: 236.6
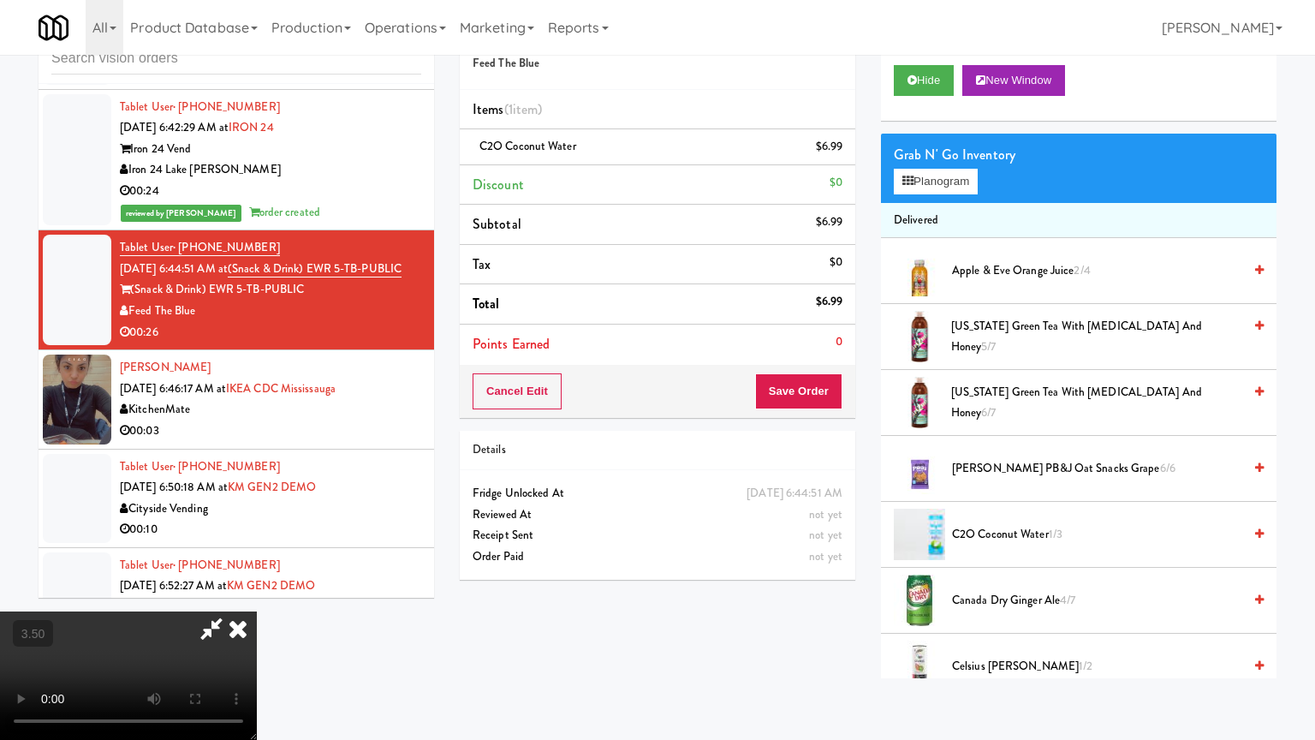
drag, startPoint x: 610, startPoint y: 319, endPoint x: 637, endPoint y: 289, distance: 41.2
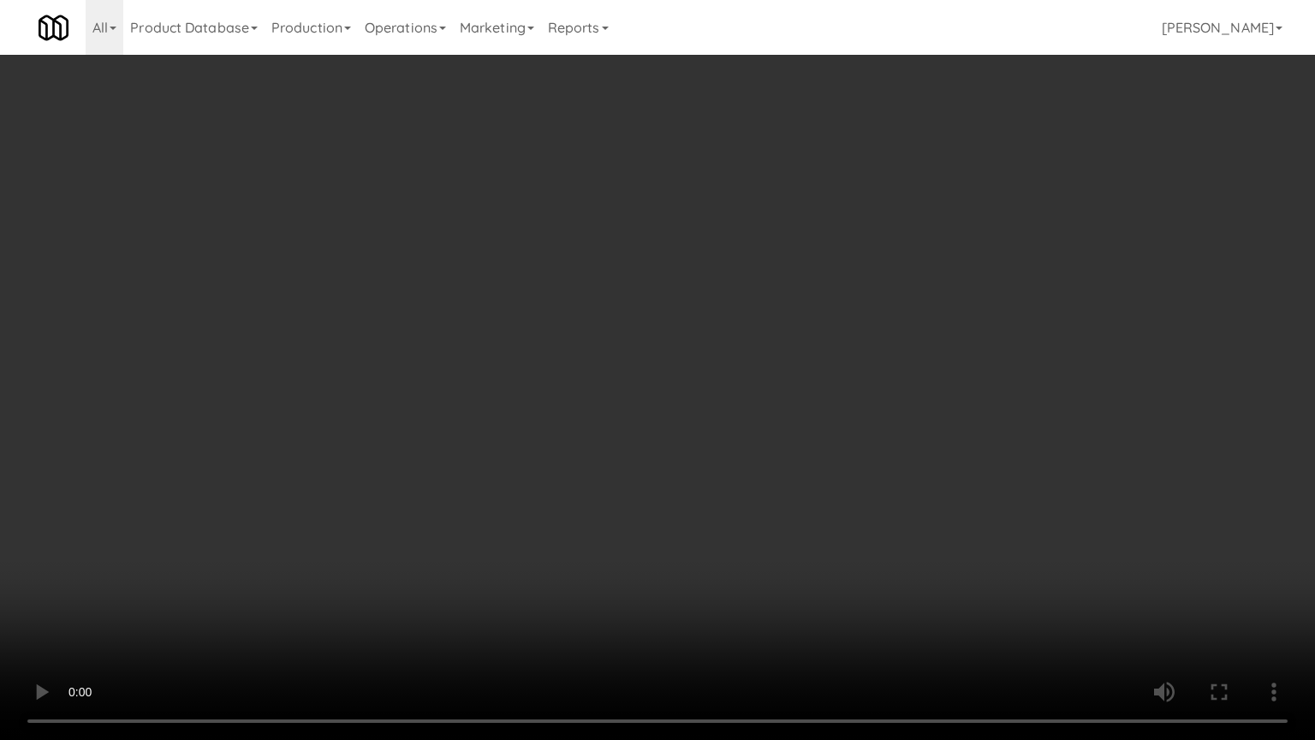
drag, startPoint x: 750, startPoint y: 355, endPoint x: 735, endPoint y: 356, distance: 15.4
drag, startPoint x: 716, startPoint y: 371, endPoint x: 726, endPoint y: 362, distance: 13.4
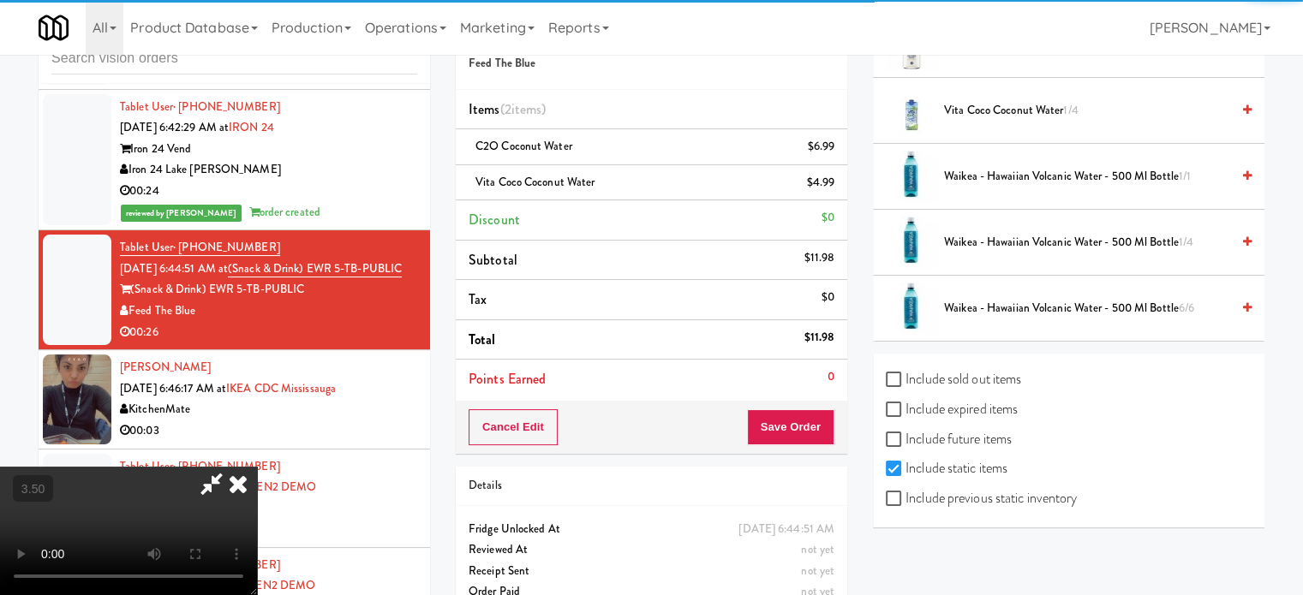
scroll to position [1928, 0]
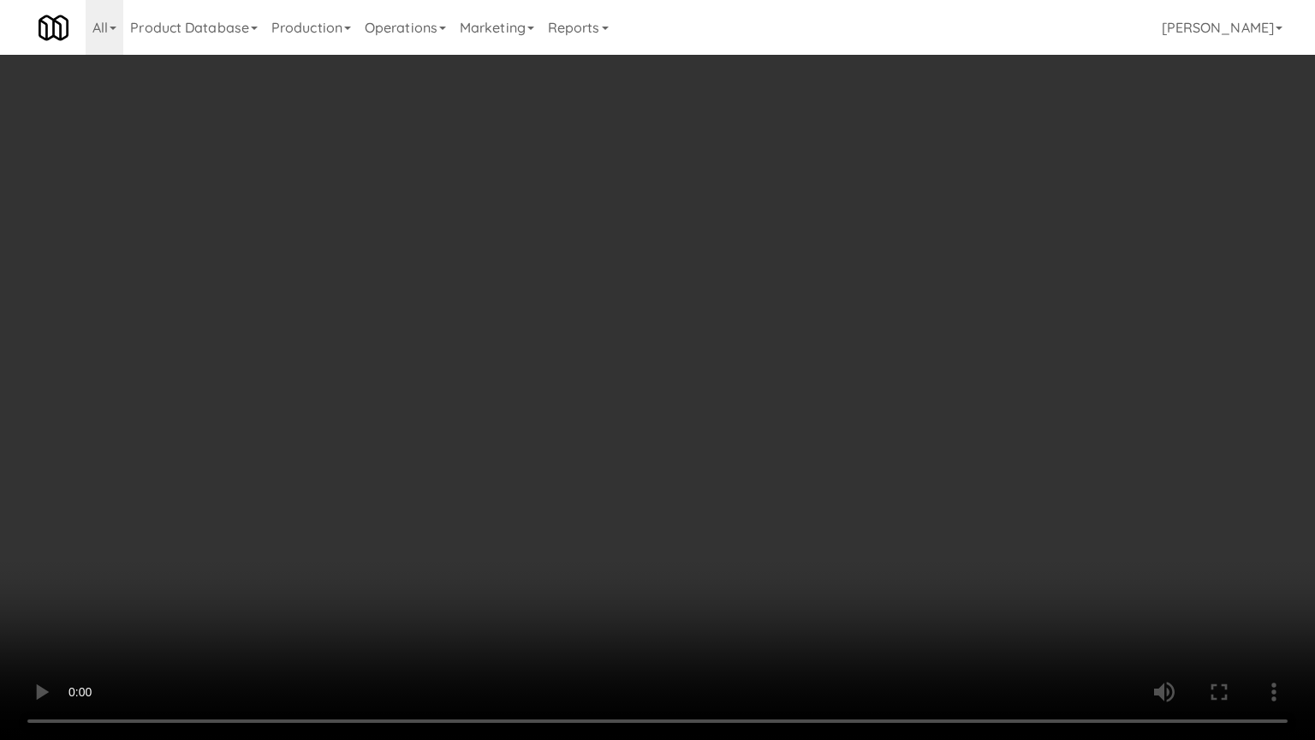
drag, startPoint x: 576, startPoint y: 395, endPoint x: 613, endPoint y: 404, distance: 38.0
drag, startPoint x: 812, startPoint y: 426, endPoint x: 823, endPoint y: 414, distance: 15.7
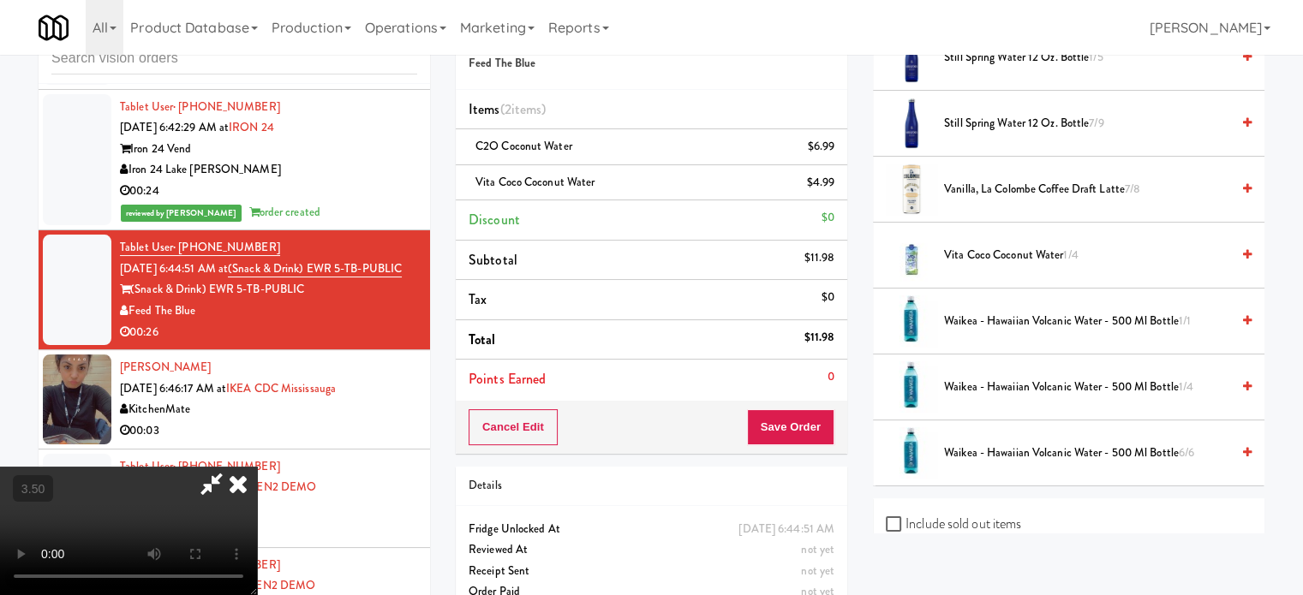
drag, startPoint x: 1014, startPoint y: 253, endPoint x: 1034, endPoint y: 247, distance: 21.4
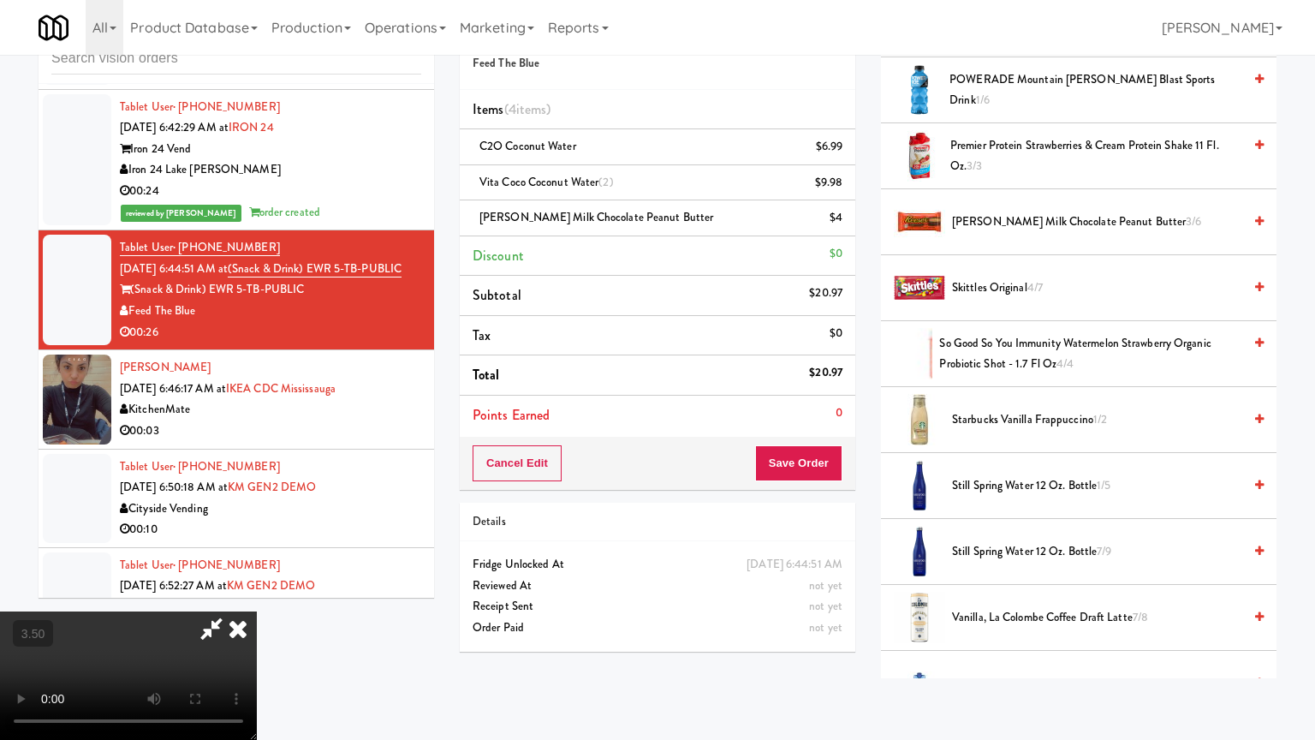
drag, startPoint x: 847, startPoint y: 323, endPoint x: 951, endPoint y: 285, distance: 111.1
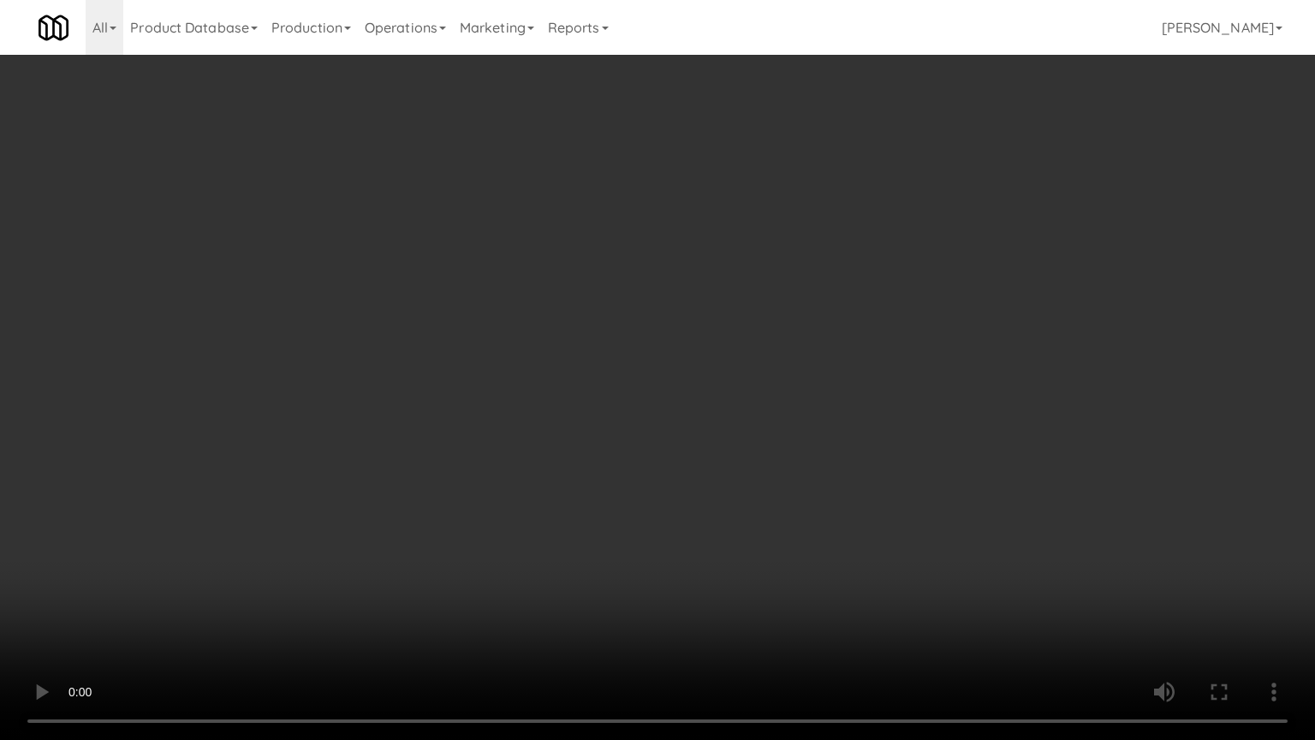
drag, startPoint x: 740, startPoint y: 332, endPoint x: 749, endPoint y: 320, distance: 15.2
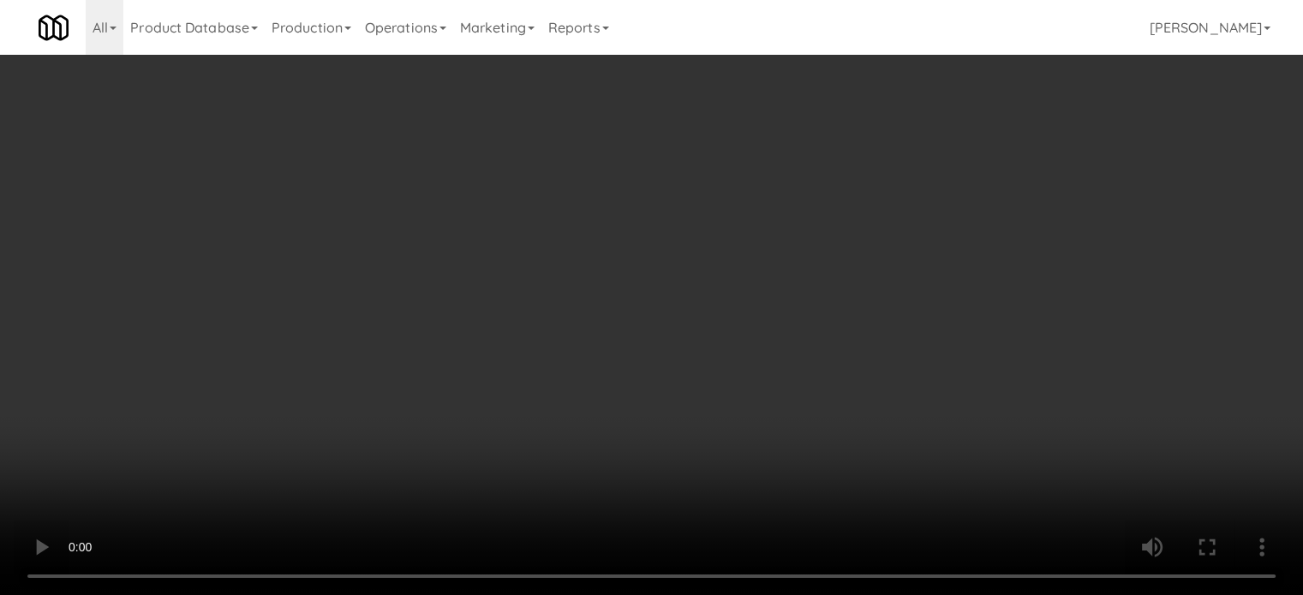
scroll to position [1644, 0]
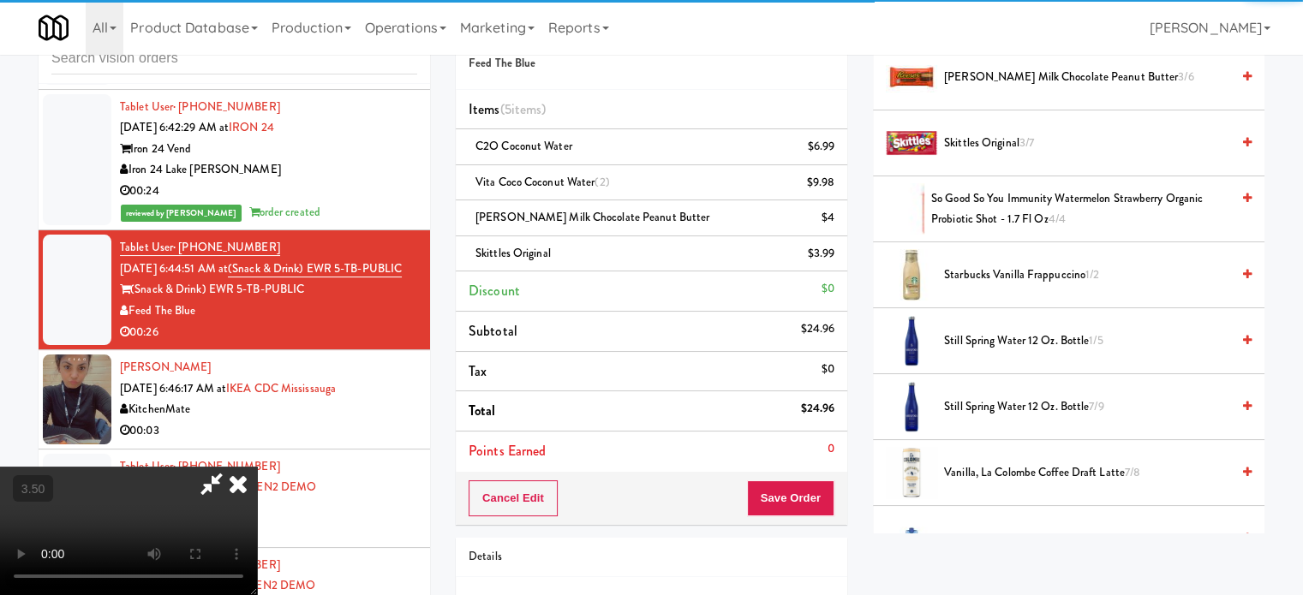
drag, startPoint x: 545, startPoint y: 360, endPoint x: 593, endPoint y: 274, distance: 98.1
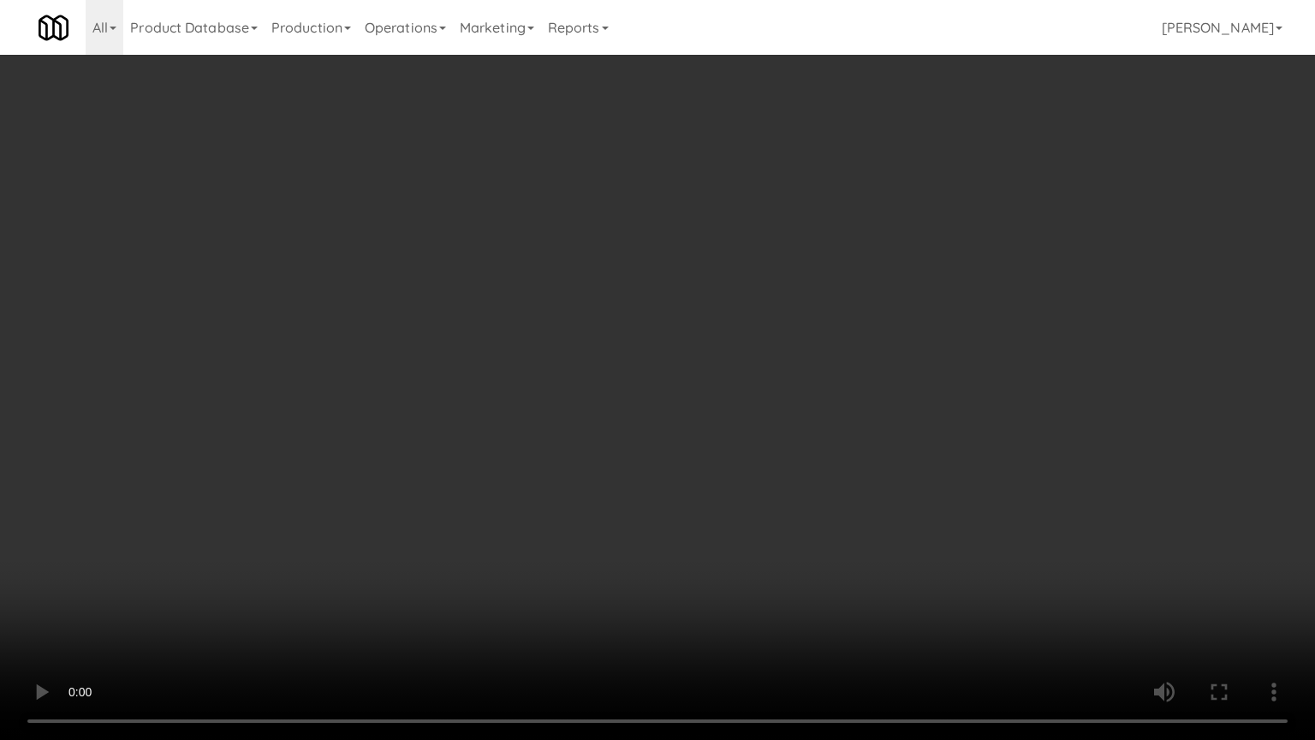
drag, startPoint x: 819, startPoint y: 339, endPoint x: 848, endPoint y: 334, distance: 29.6
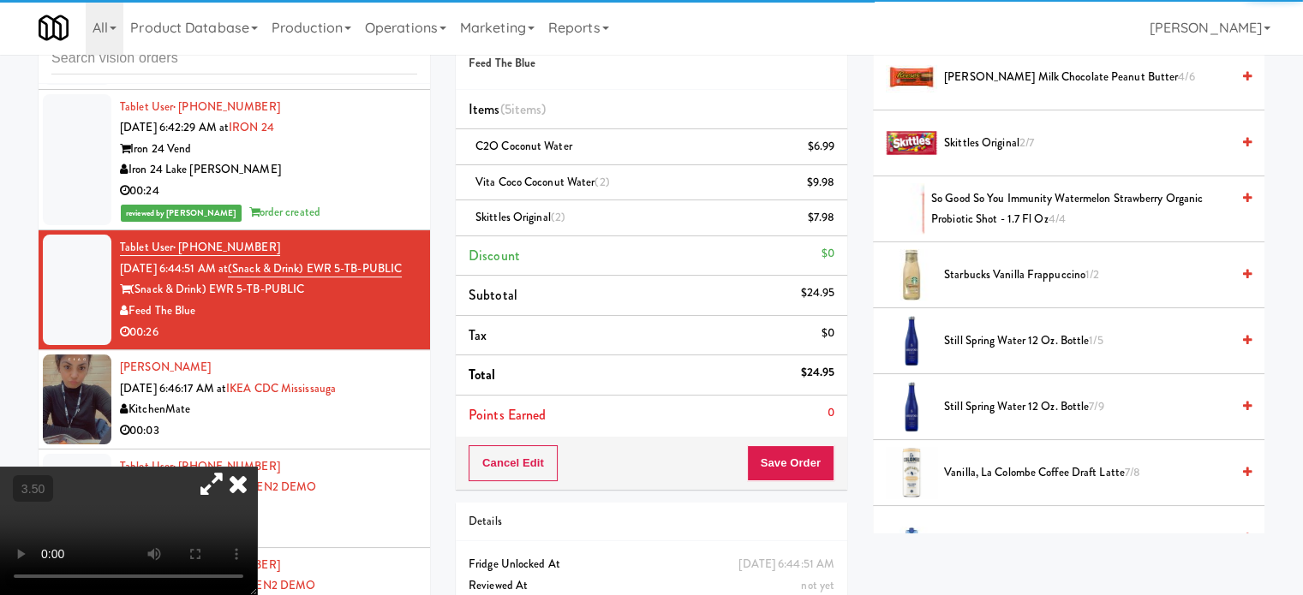
drag, startPoint x: 171, startPoint y: 287, endPoint x: 540, endPoint y: 493, distance: 422.9
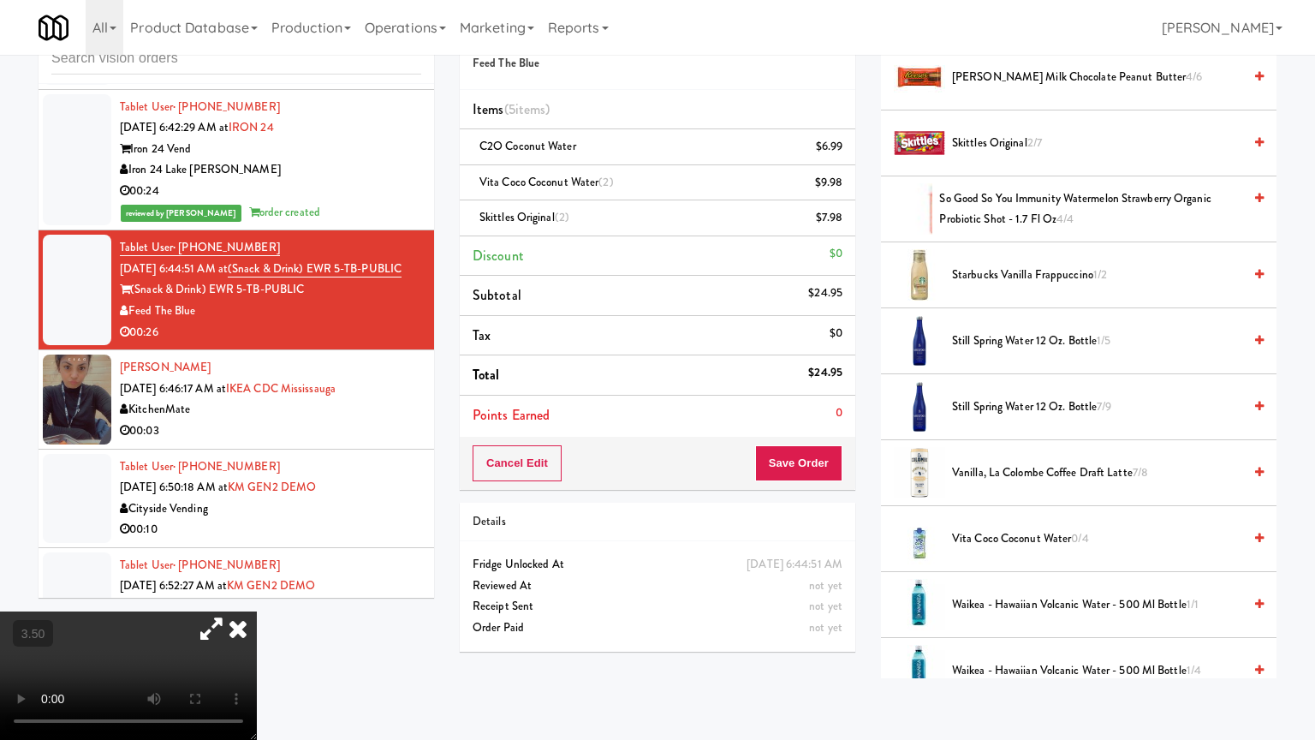
drag, startPoint x: 663, startPoint y: 481, endPoint x: 651, endPoint y: 483, distance: 12.1
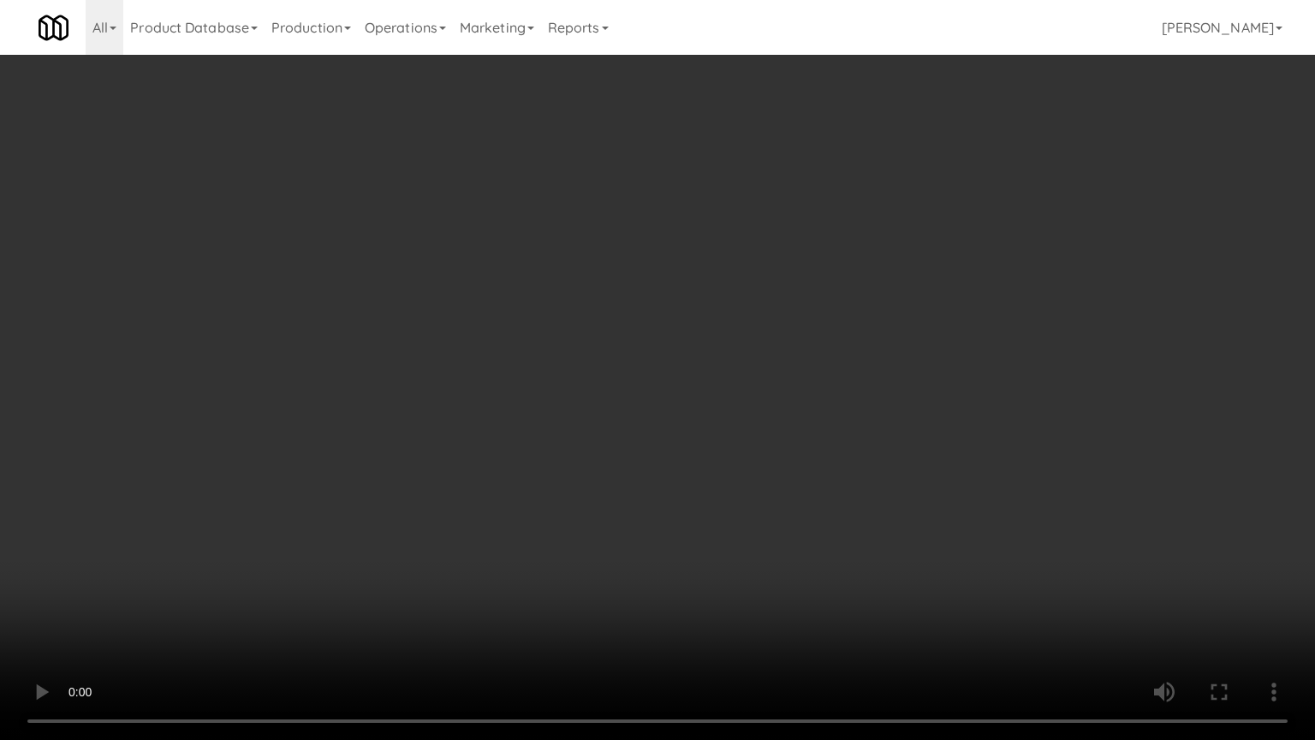
drag, startPoint x: 581, startPoint y: 401, endPoint x: 593, endPoint y: 394, distance: 13.1
drag, startPoint x: 638, startPoint y: 417, endPoint x: 642, endPoint y: 408, distance: 9.6
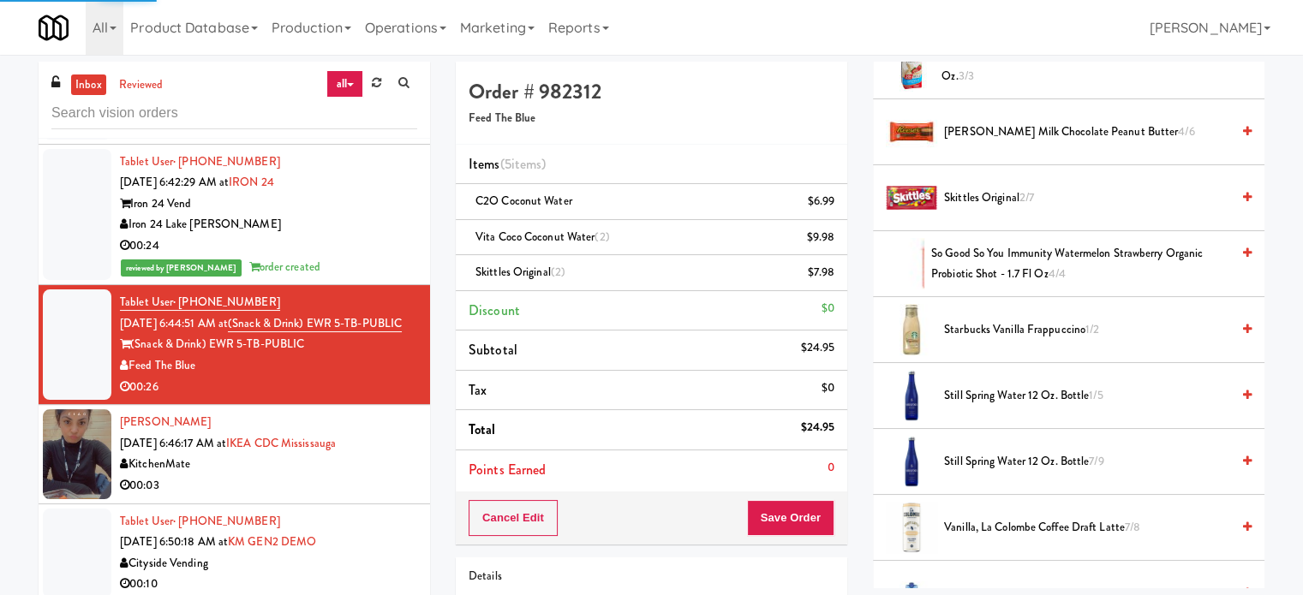
scroll to position [160, 0]
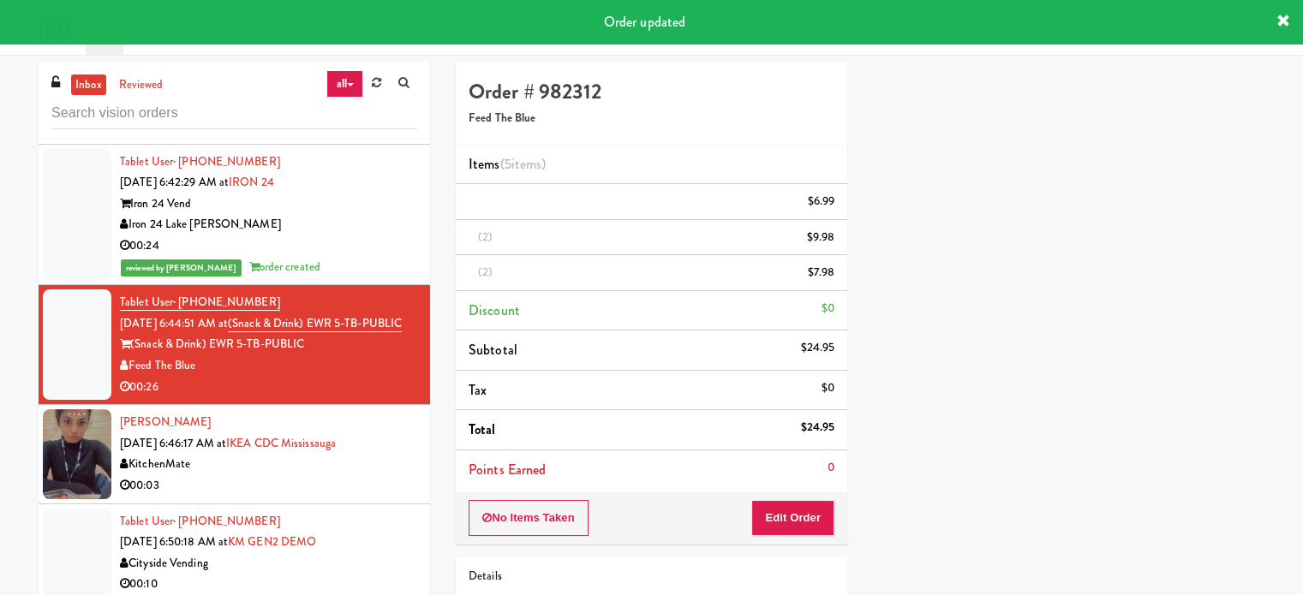
drag, startPoint x: 361, startPoint y: 506, endPoint x: 485, endPoint y: 466, distance: 129.7
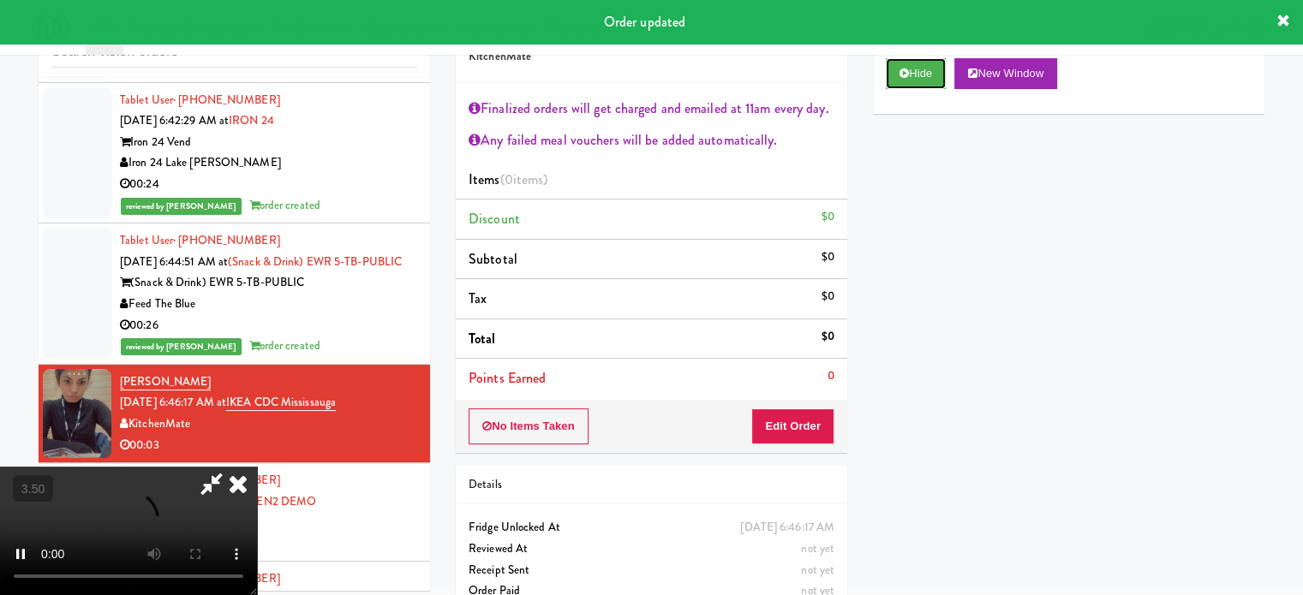
scroll to position [92, 0]
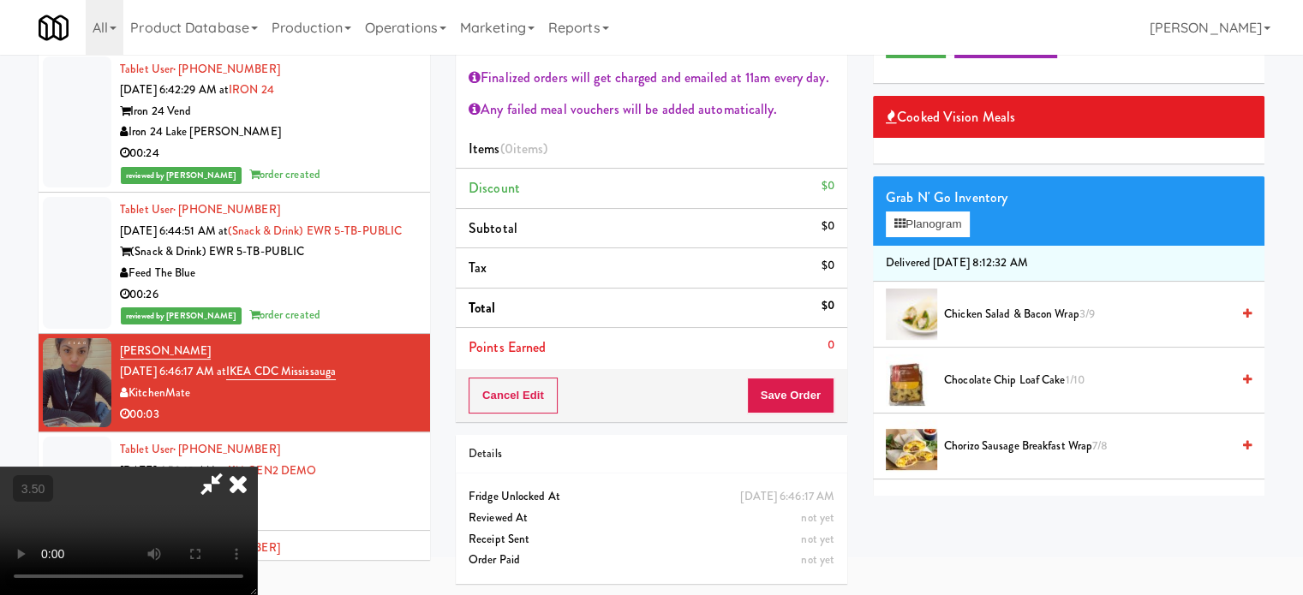
drag, startPoint x: 528, startPoint y: 431, endPoint x: 586, endPoint y: 389, distance: 71.8
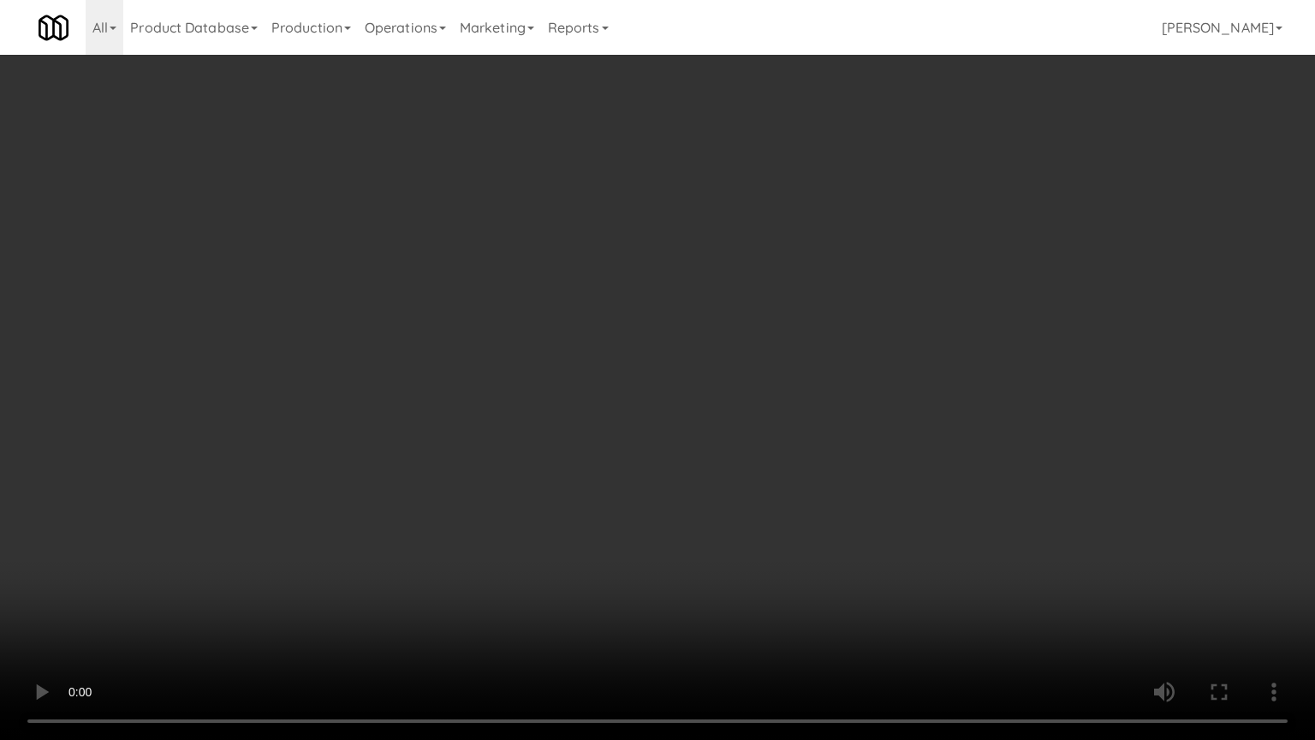
drag, startPoint x: 597, startPoint y: 428, endPoint x: 621, endPoint y: 396, distance: 40.4
drag, startPoint x: 621, startPoint y: 396, endPoint x: 628, endPoint y: 388, distance: 10.3
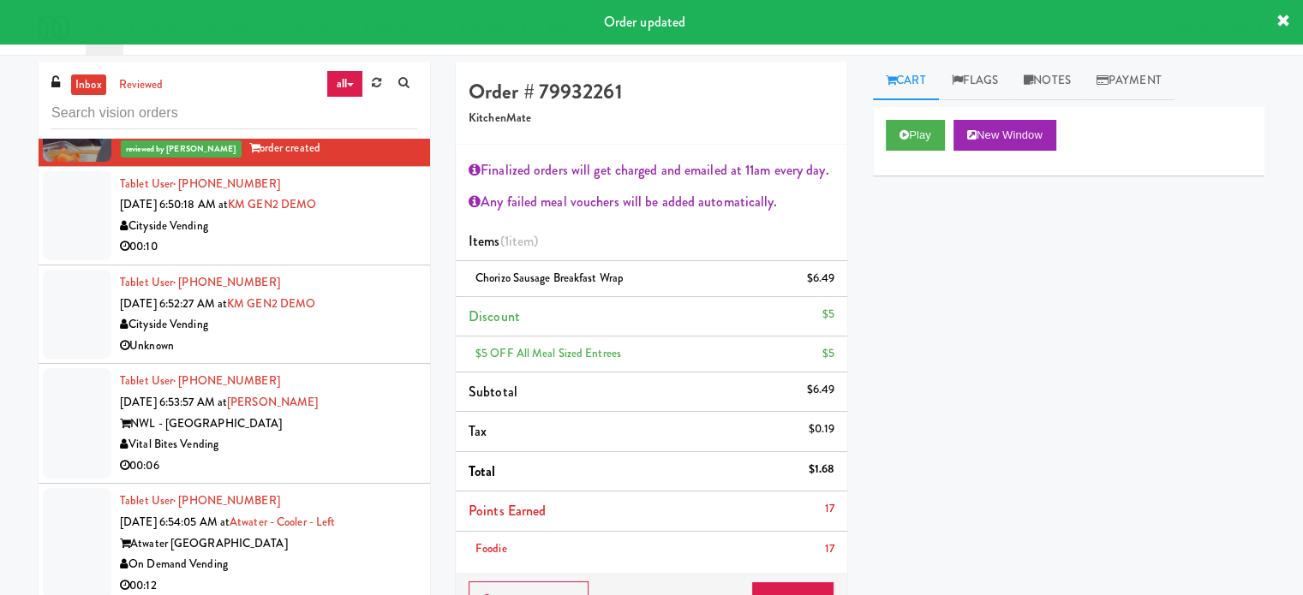
scroll to position [6536, 0]
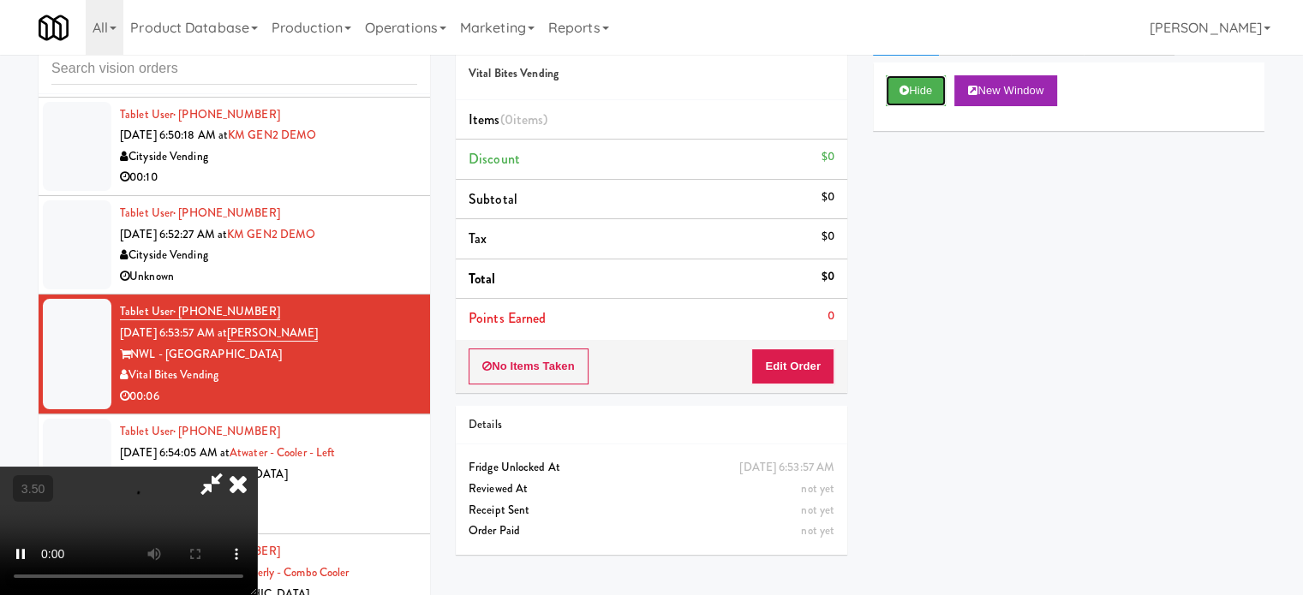
scroll to position [69, 0]
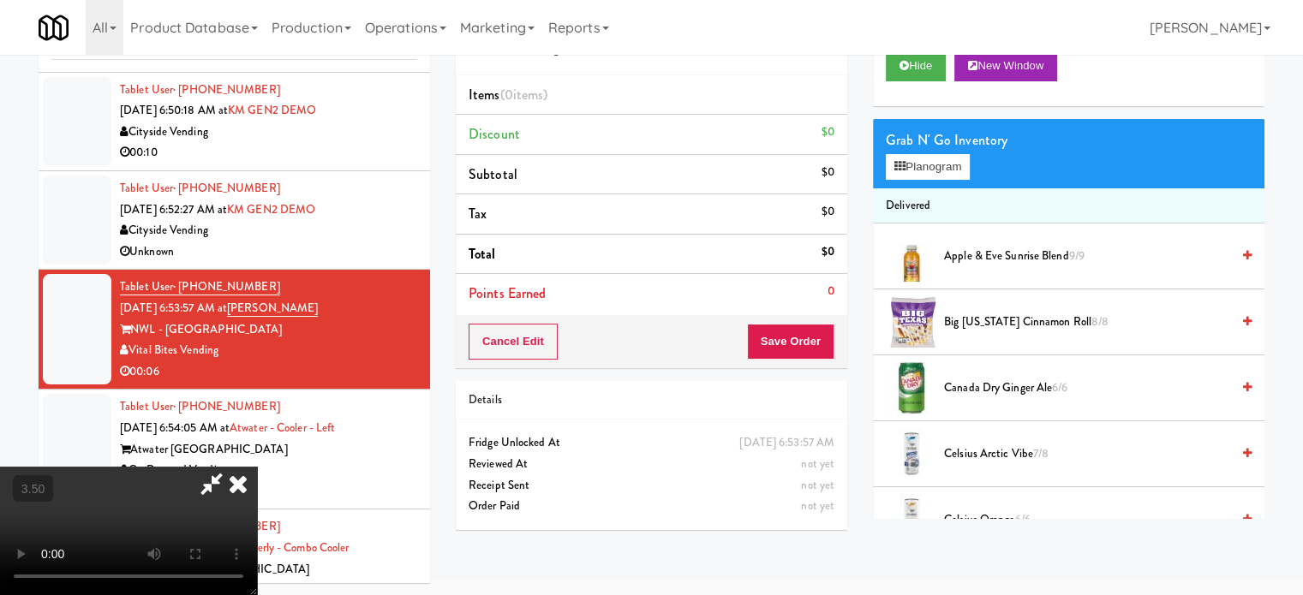
drag, startPoint x: 665, startPoint y: 400, endPoint x: 622, endPoint y: 364, distance: 55.9
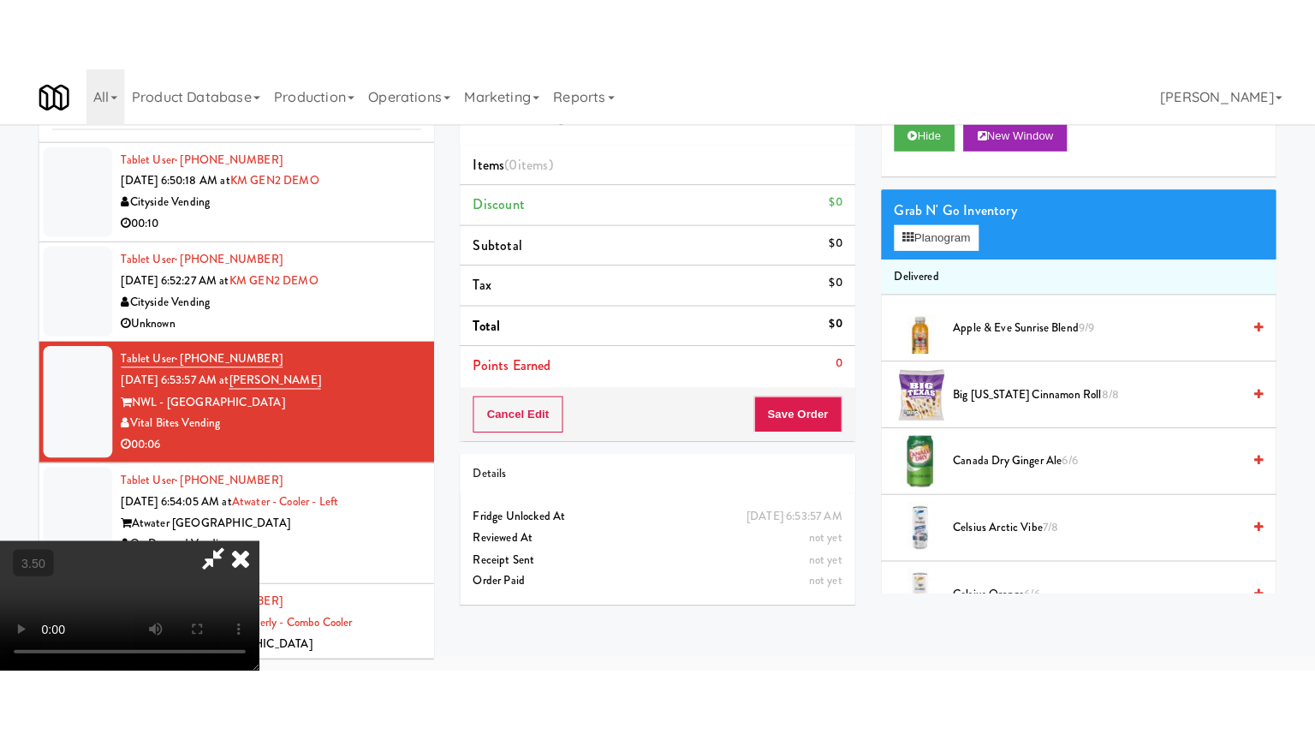
scroll to position [55, 0]
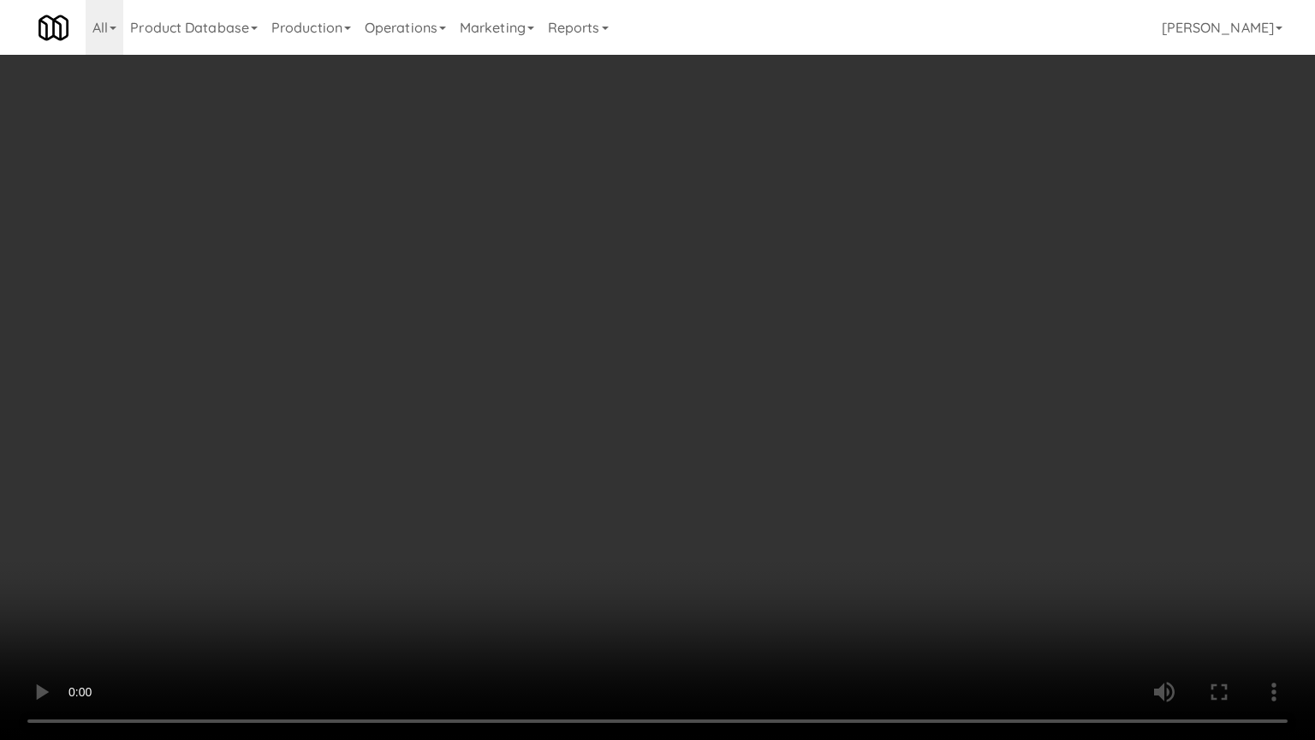
drag, startPoint x: 653, startPoint y: 419, endPoint x: 671, endPoint y: 418, distance: 18.9
drag, startPoint x: 744, startPoint y: 432, endPoint x: 746, endPoint y: 420, distance: 12.1
drag, startPoint x: 746, startPoint y: 420, endPoint x: 981, endPoint y: 256, distance: 286.0
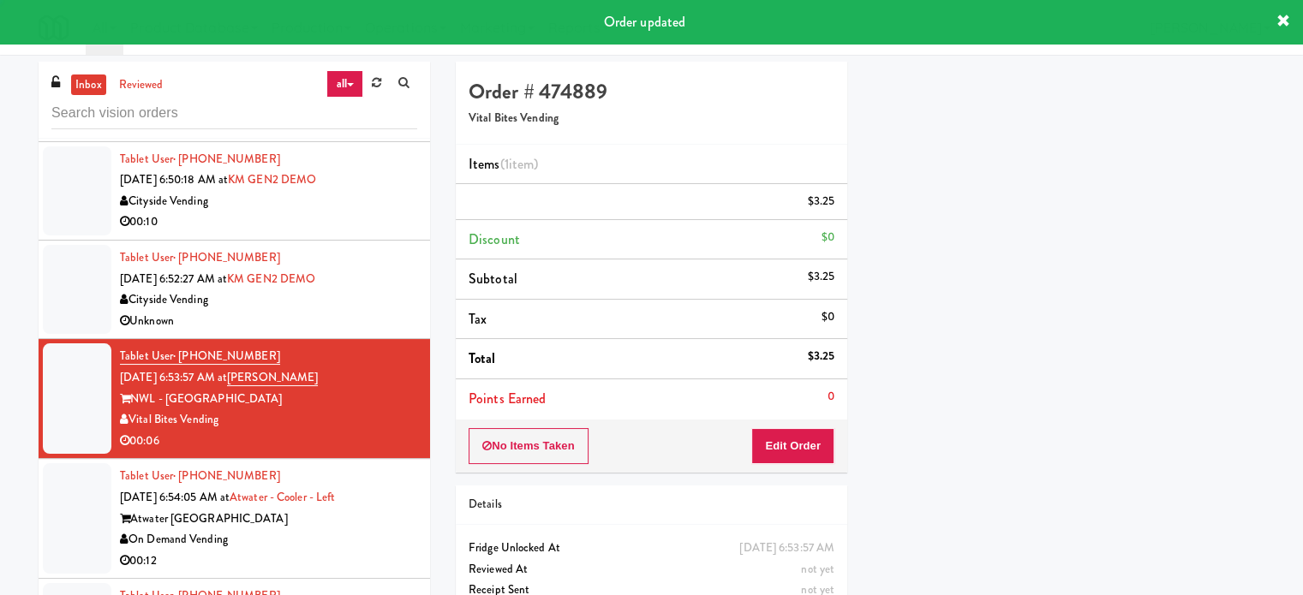
scroll to position [160, 0]
drag, startPoint x: 380, startPoint y: 557, endPoint x: 421, endPoint y: 517, distance: 56.9
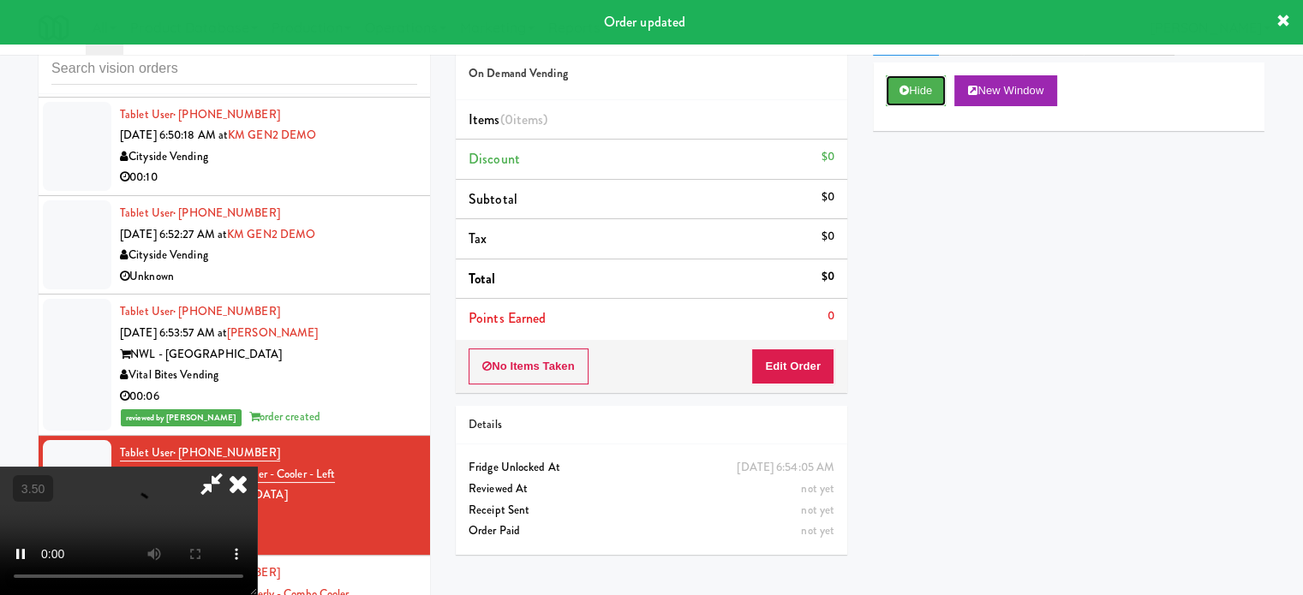
scroll to position [69, 0]
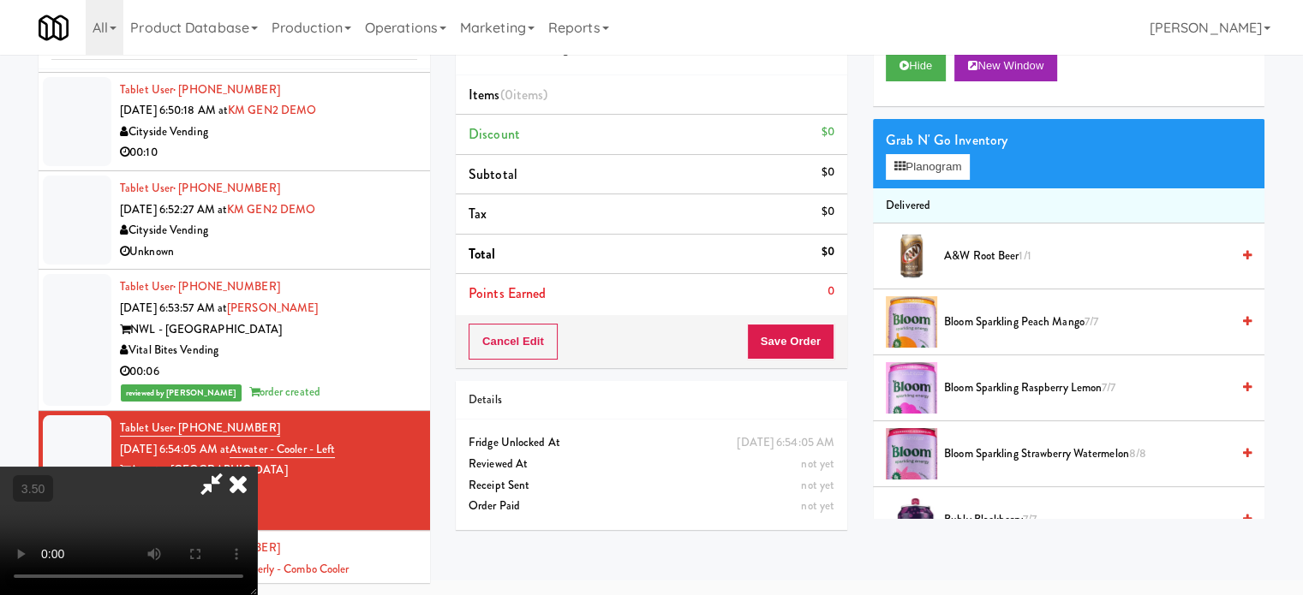
drag, startPoint x: 518, startPoint y: 400, endPoint x: 630, endPoint y: 403, distance: 112.2
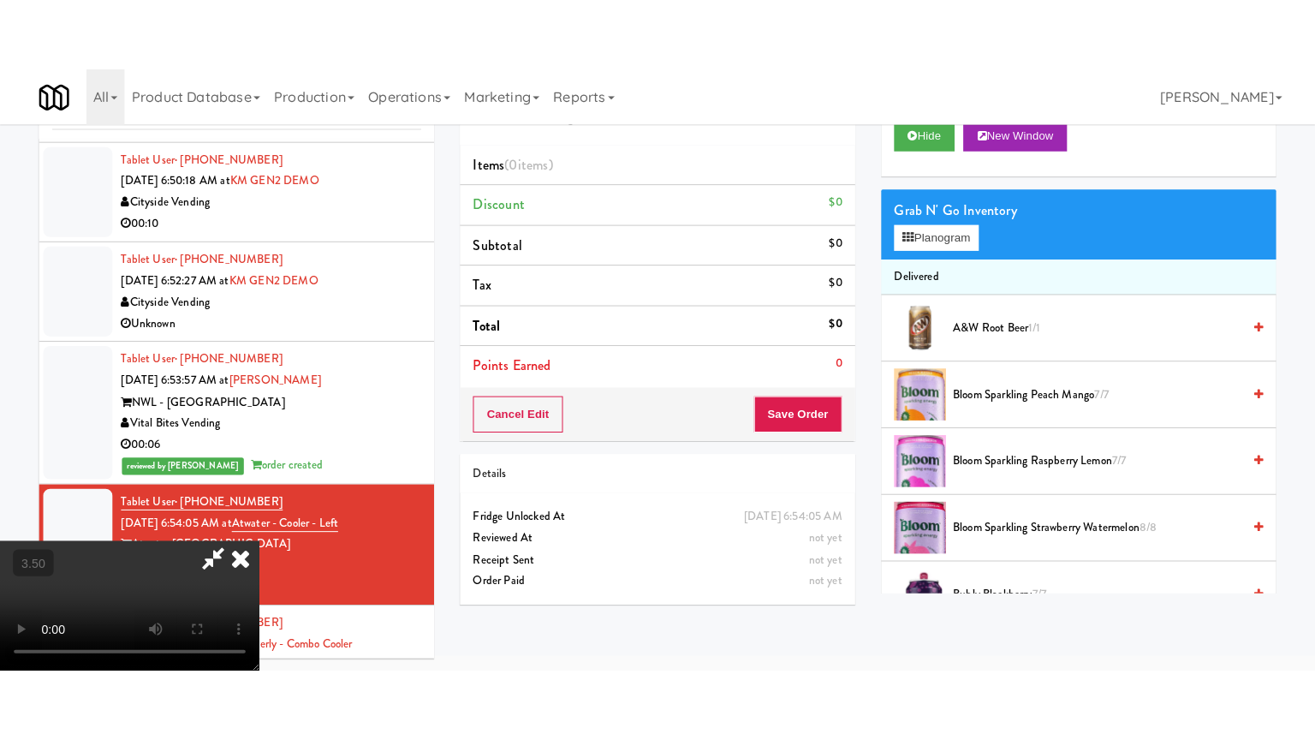
scroll to position [55, 0]
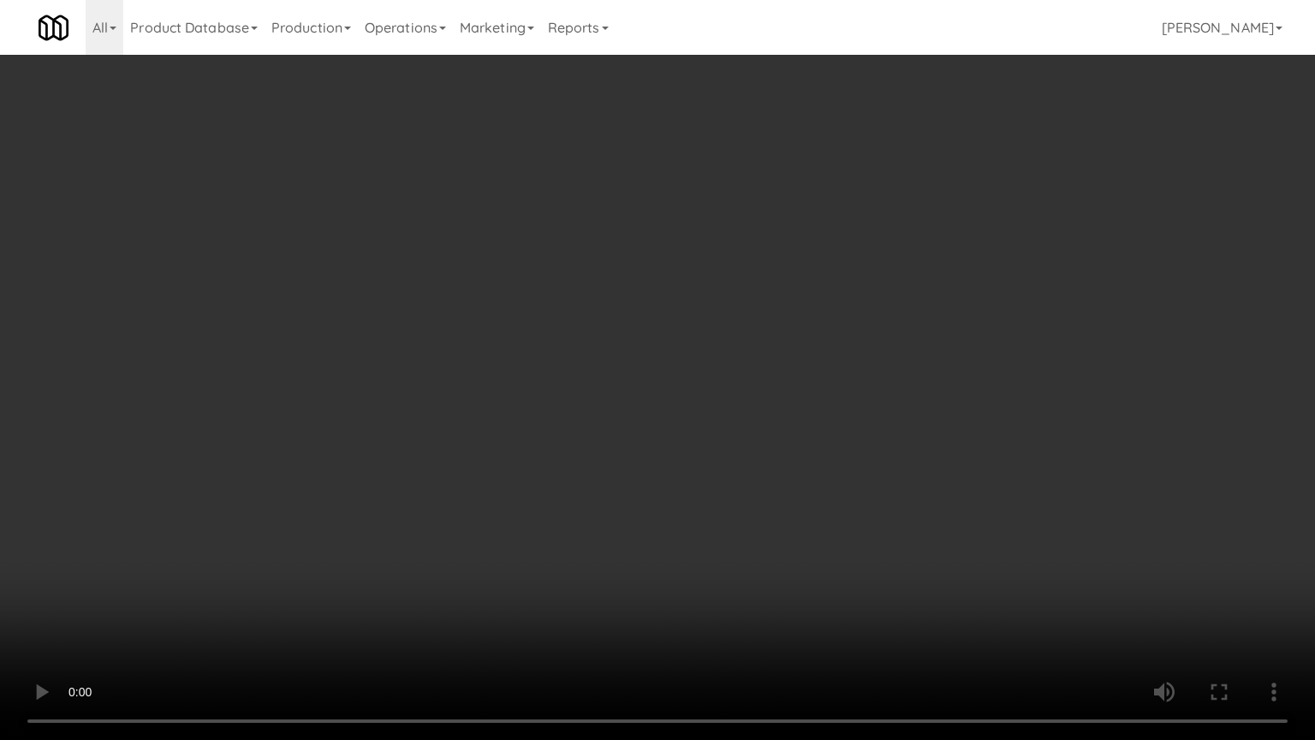
drag, startPoint x: 819, startPoint y: 404, endPoint x: 928, endPoint y: 240, distance: 197.6
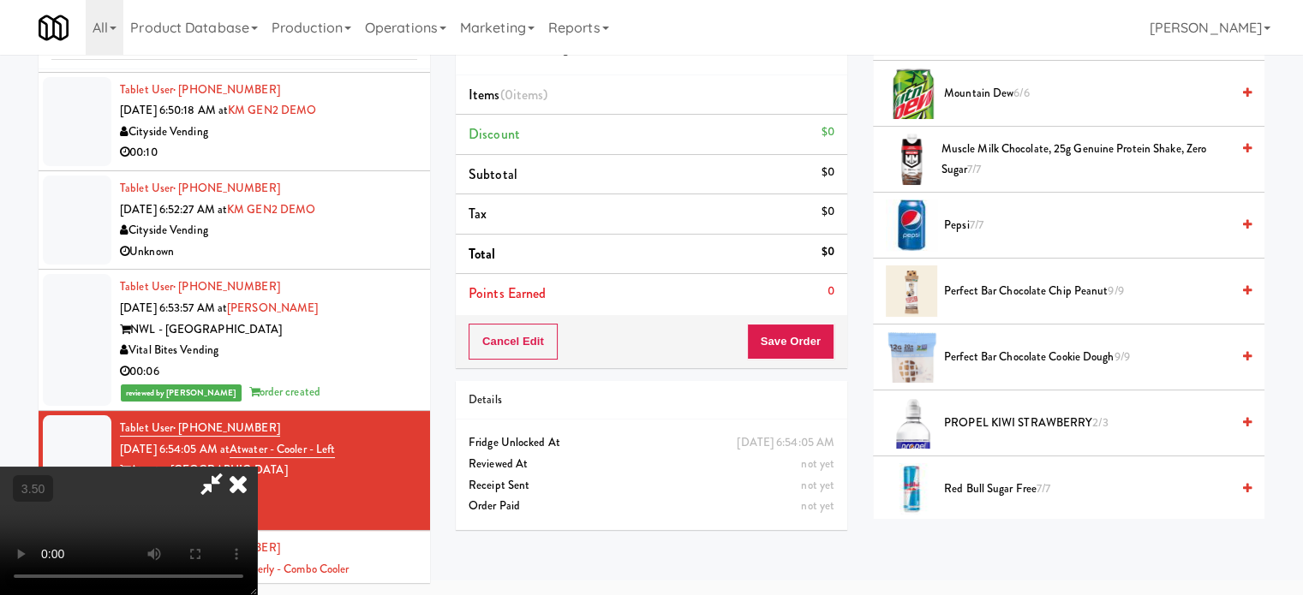
scroll to position [2532, 0]
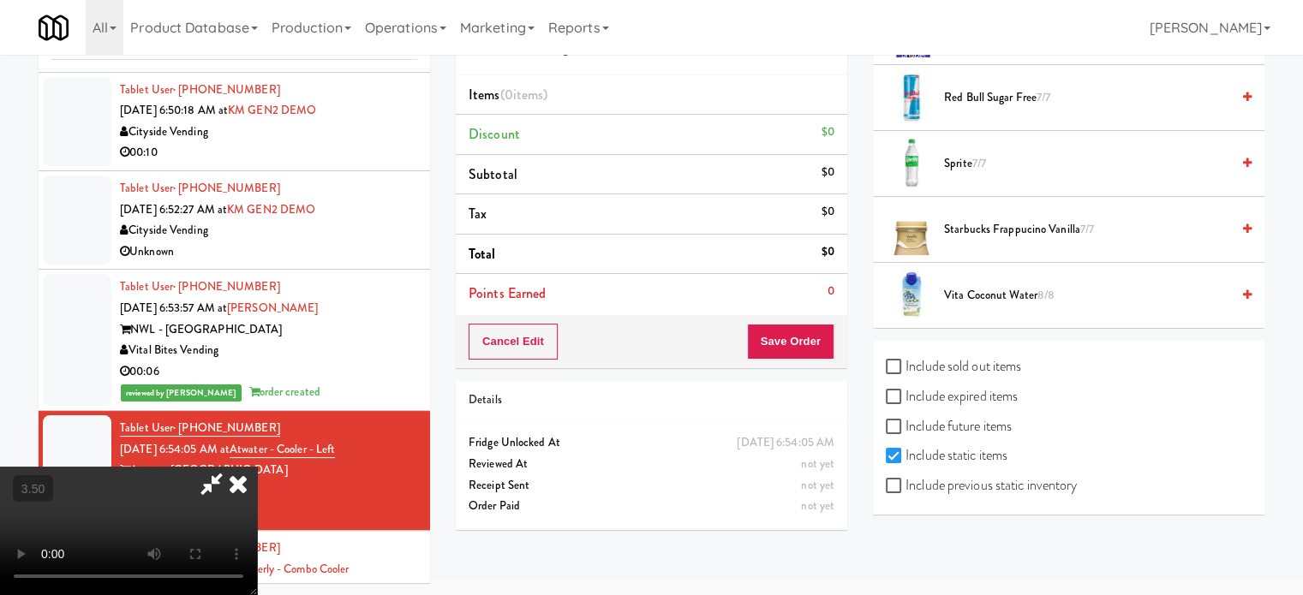
drag, startPoint x: 1005, startPoint y: 284, endPoint x: 977, endPoint y: 290, distance: 28.9
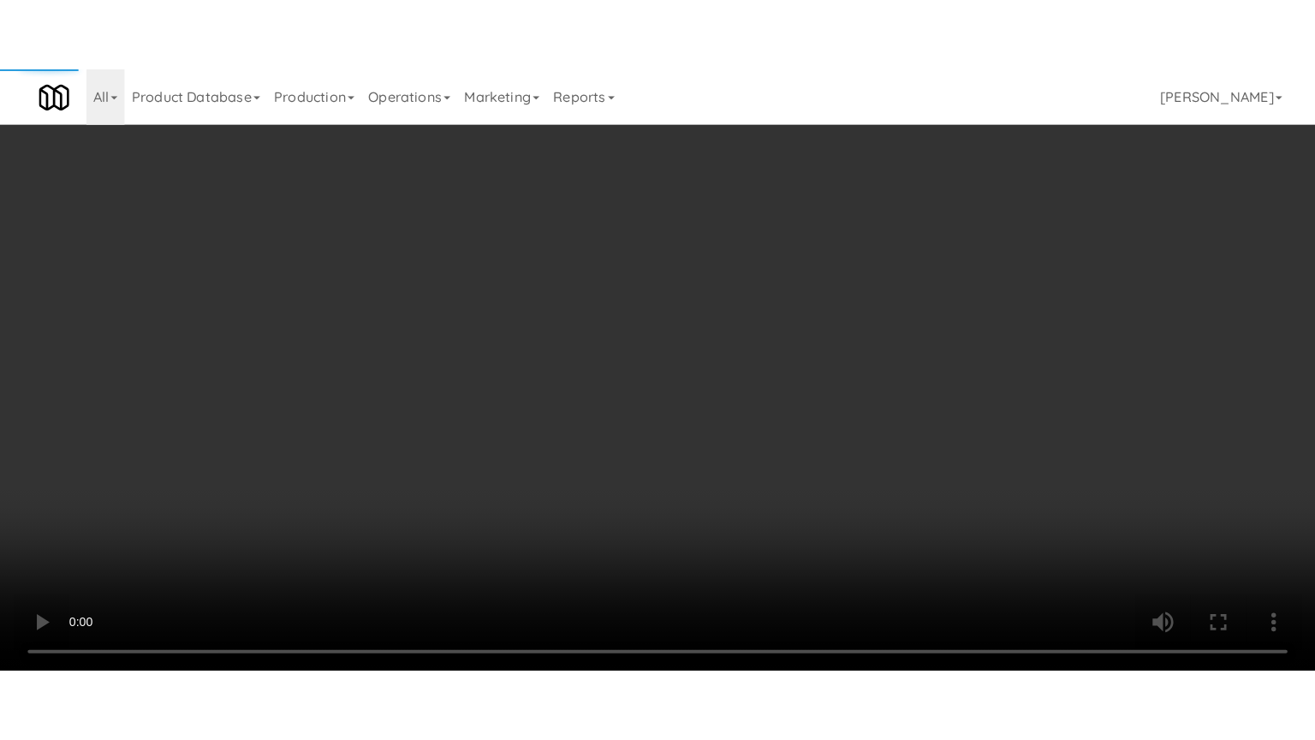
scroll to position [2387, 0]
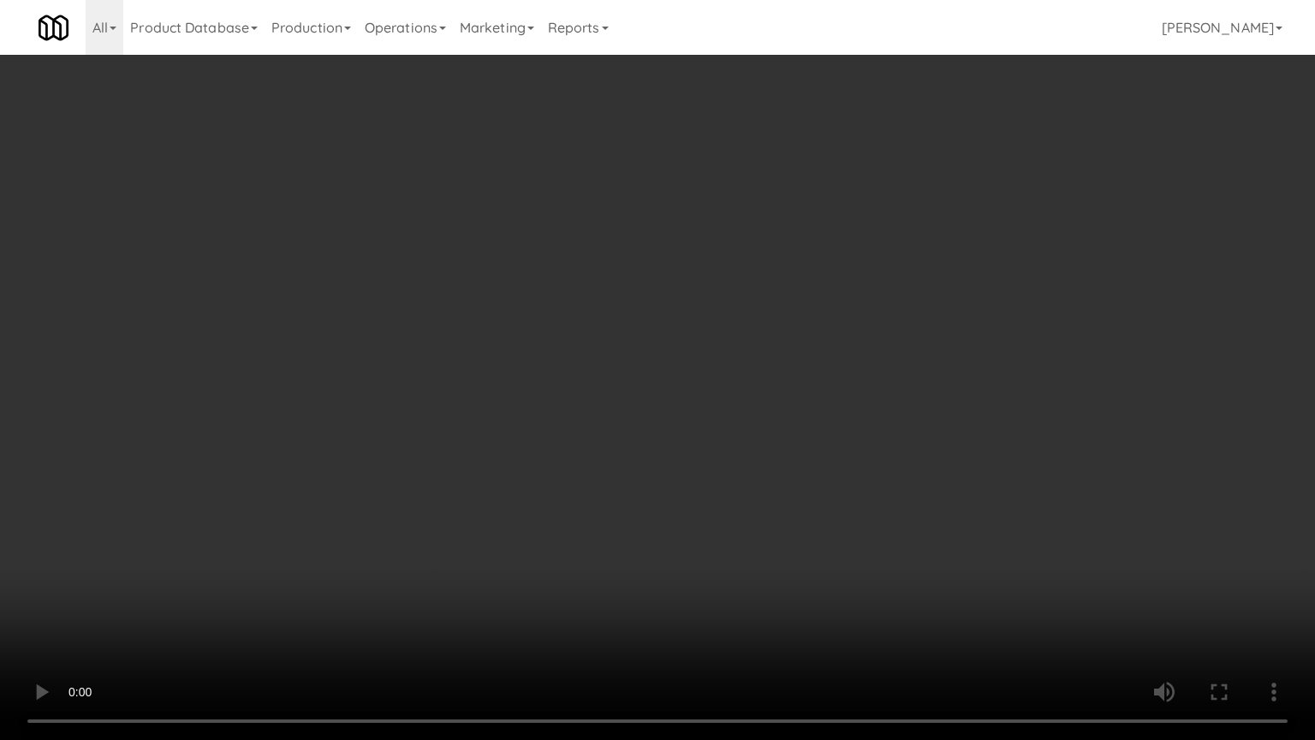
drag, startPoint x: 499, startPoint y: 441, endPoint x: 504, endPoint y: 425, distance: 17.1
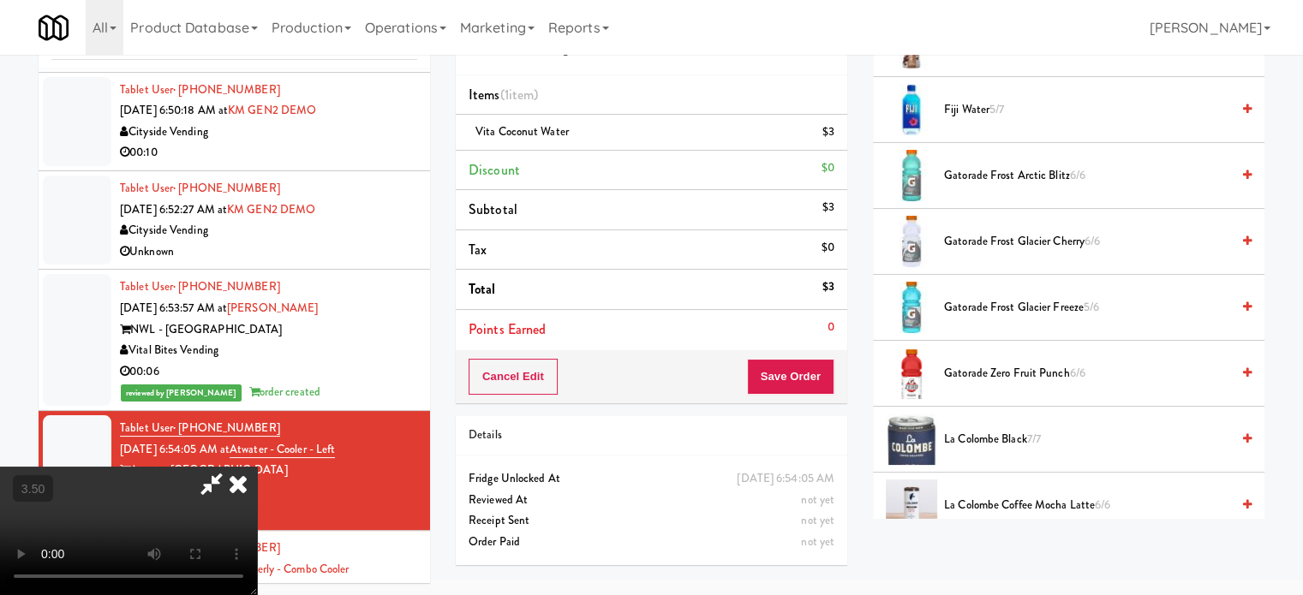
scroll to position [1959, 0]
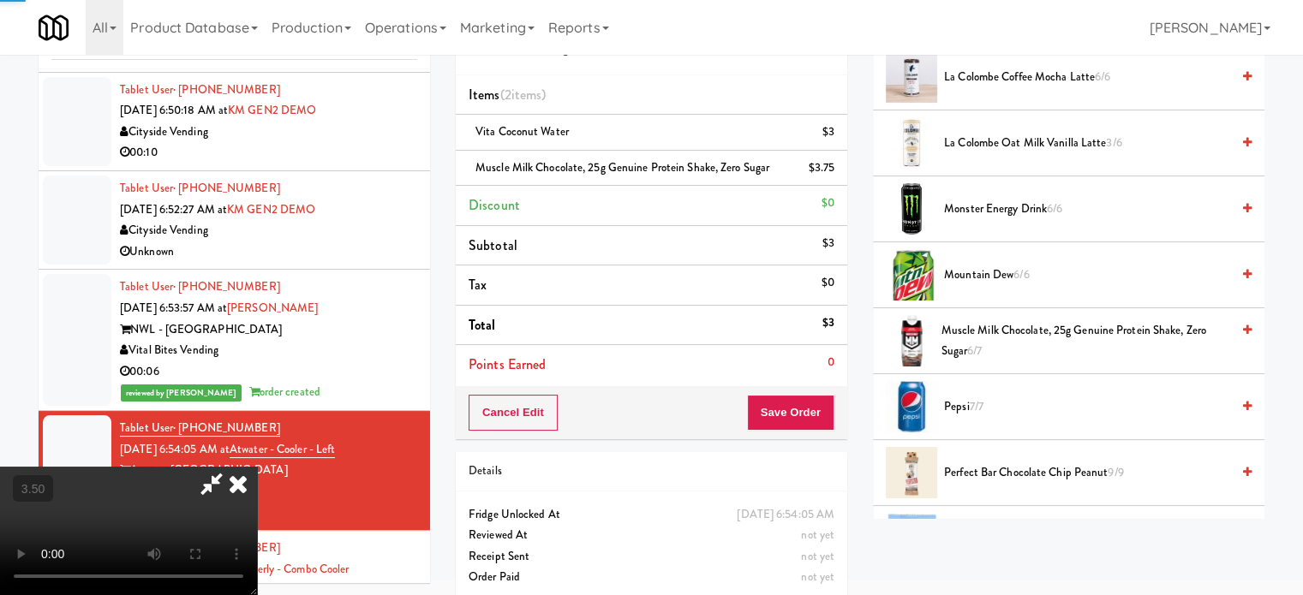
drag, startPoint x: 524, startPoint y: 334, endPoint x: 524, endPoint y: 325, distance: 9.4
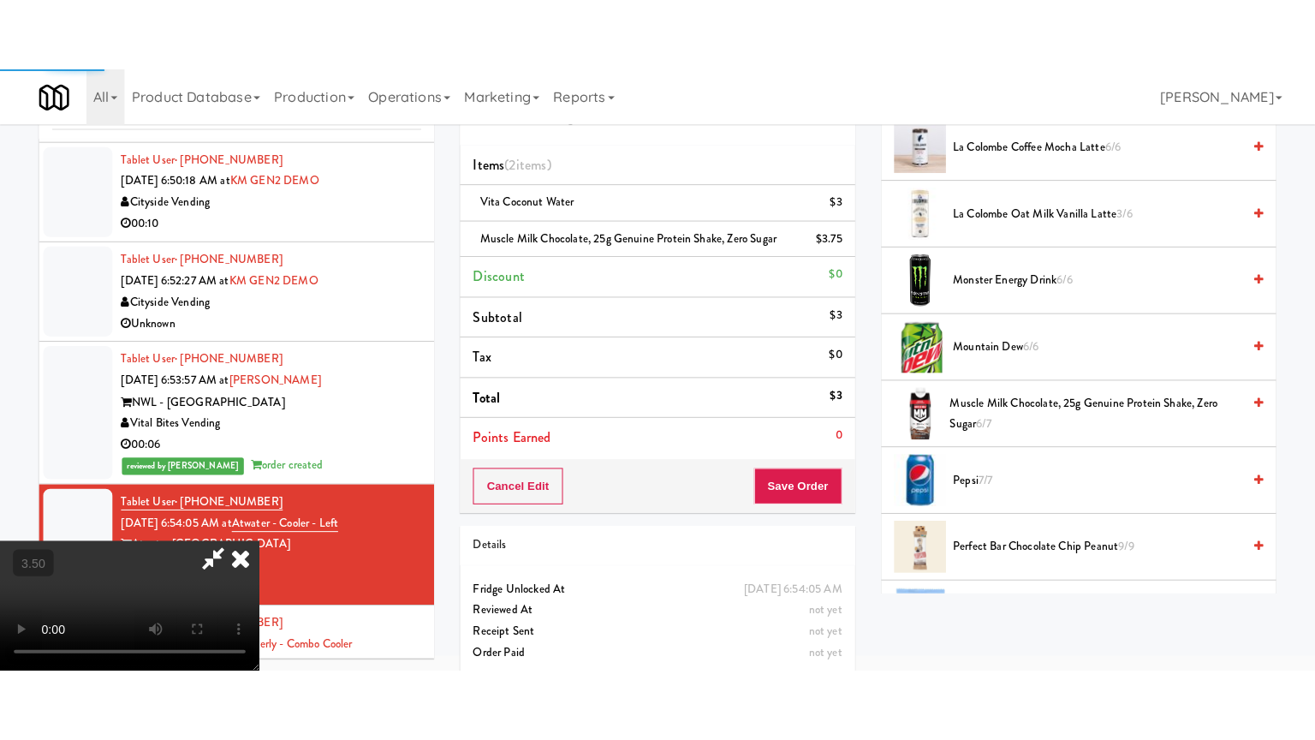
scroll to position [55, 0]
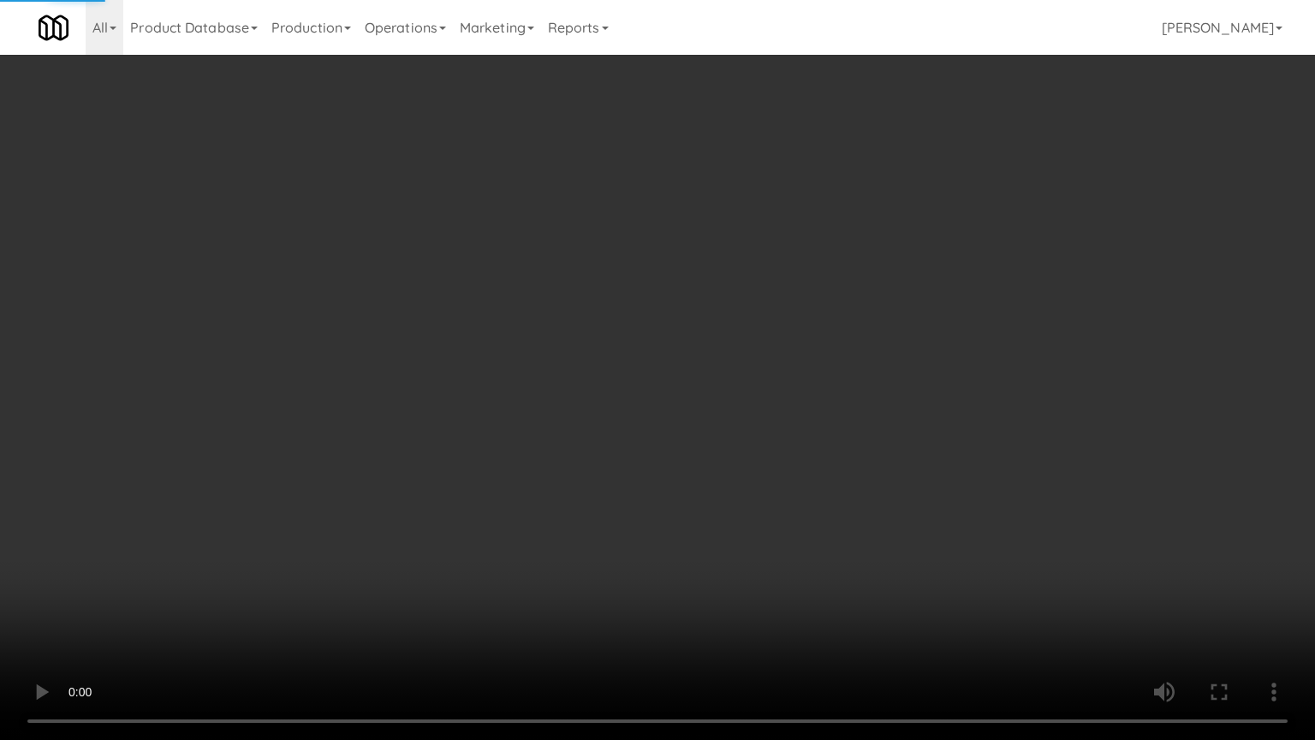
drag, startPoint x: 575, startPoint y: 387, endPoint x: 626, endPoint y: 360, distance: 58.2
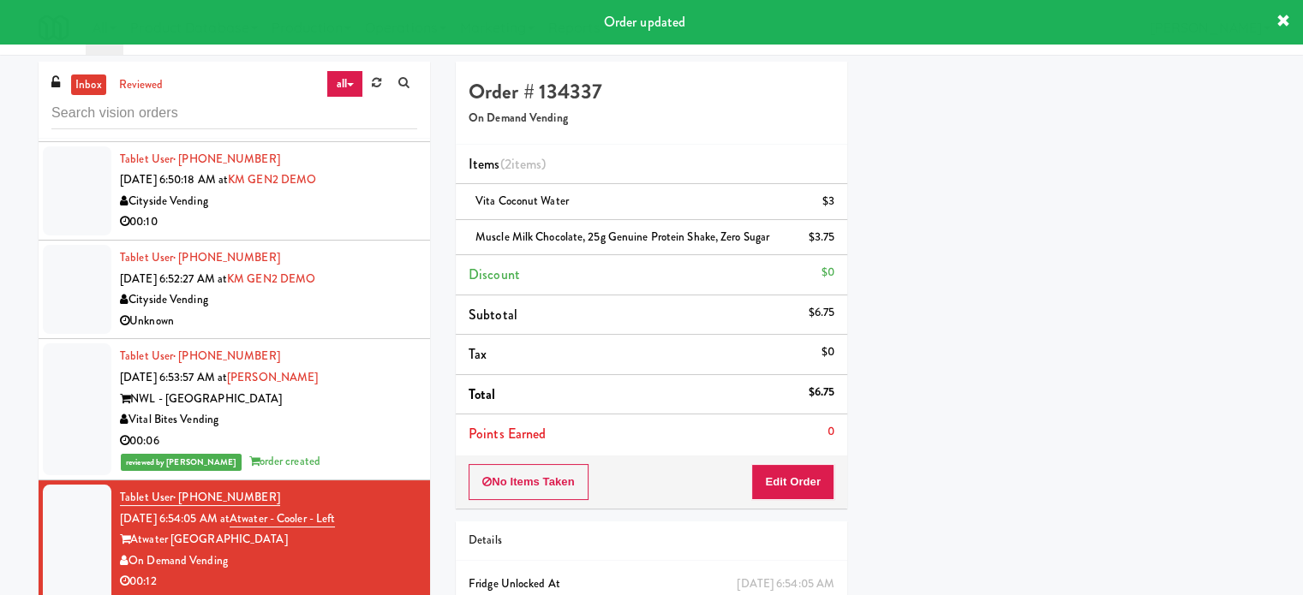
scroll to position [6964, 0]
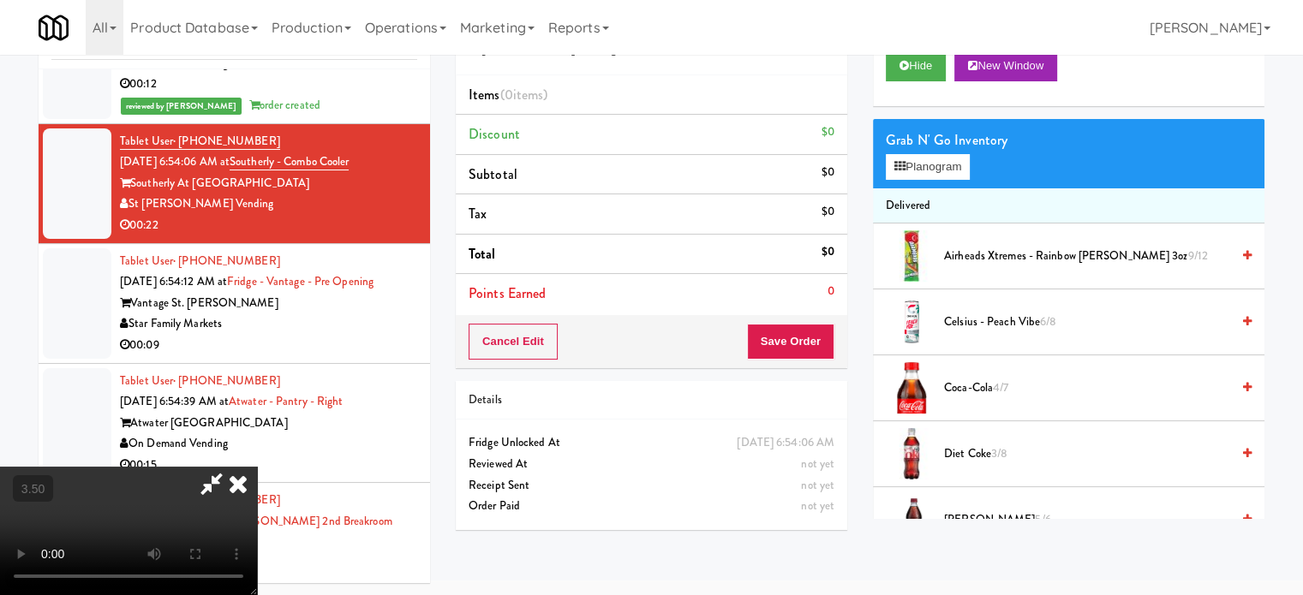
scroll to position [55, 0]
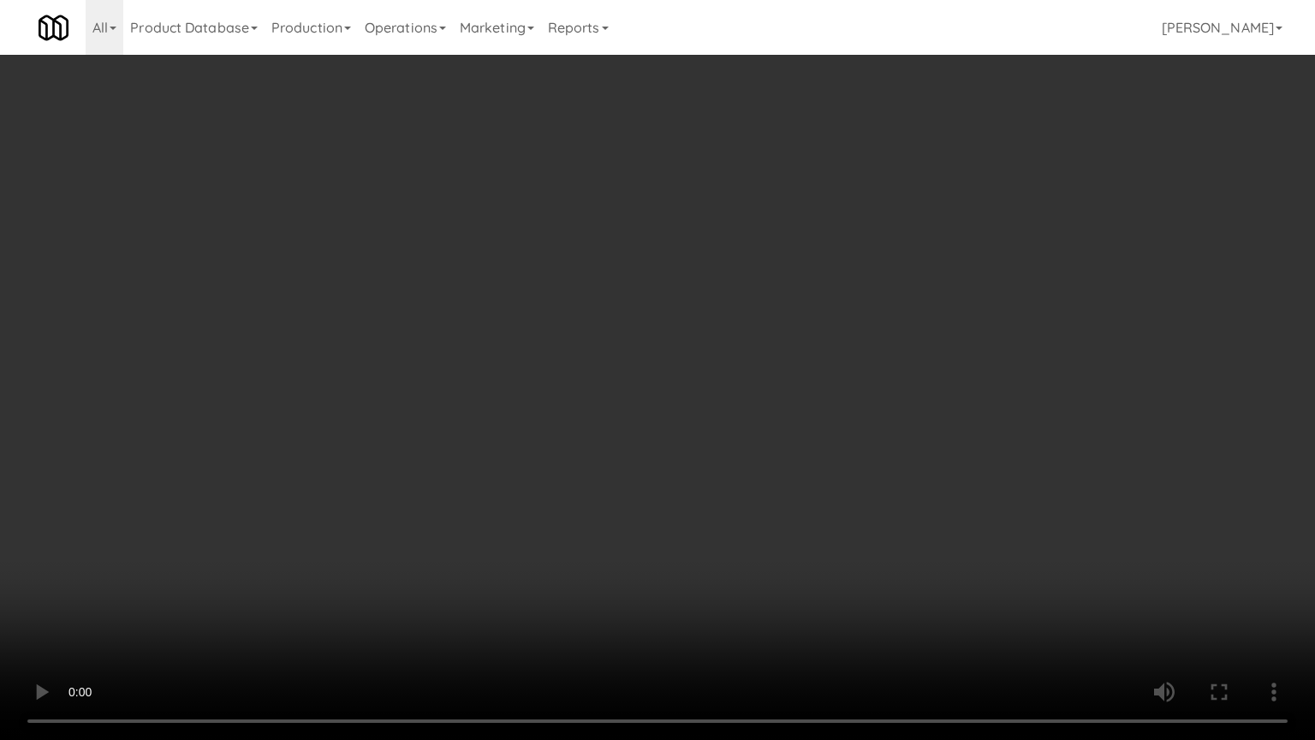
drag, startPoint x: 599, startPoint y: 439, endPoint x: 587, endPoint y: 446, distance: 13.8
drag, startPoint x: 552, startPoint y: 438, endPoint x: 601, endPoint y: 295, distance: 151.1
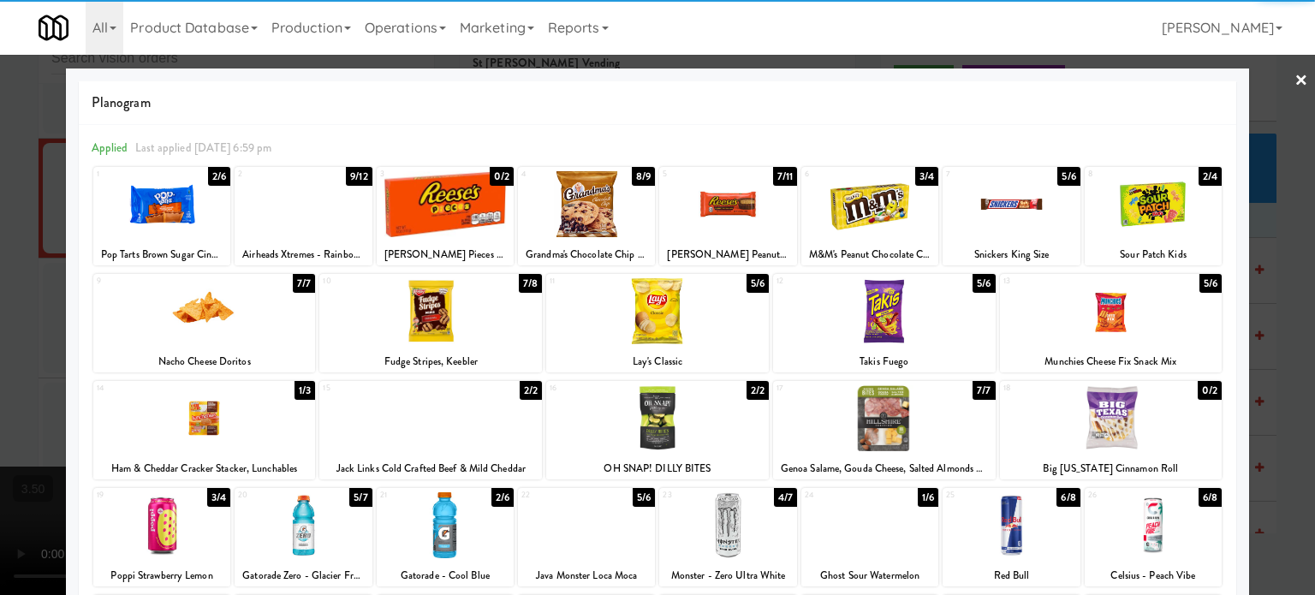
drag, startPoint x: 1264, startPoint y: 415, endPoint x: 954, endPoint y: 402, distance: 310.3
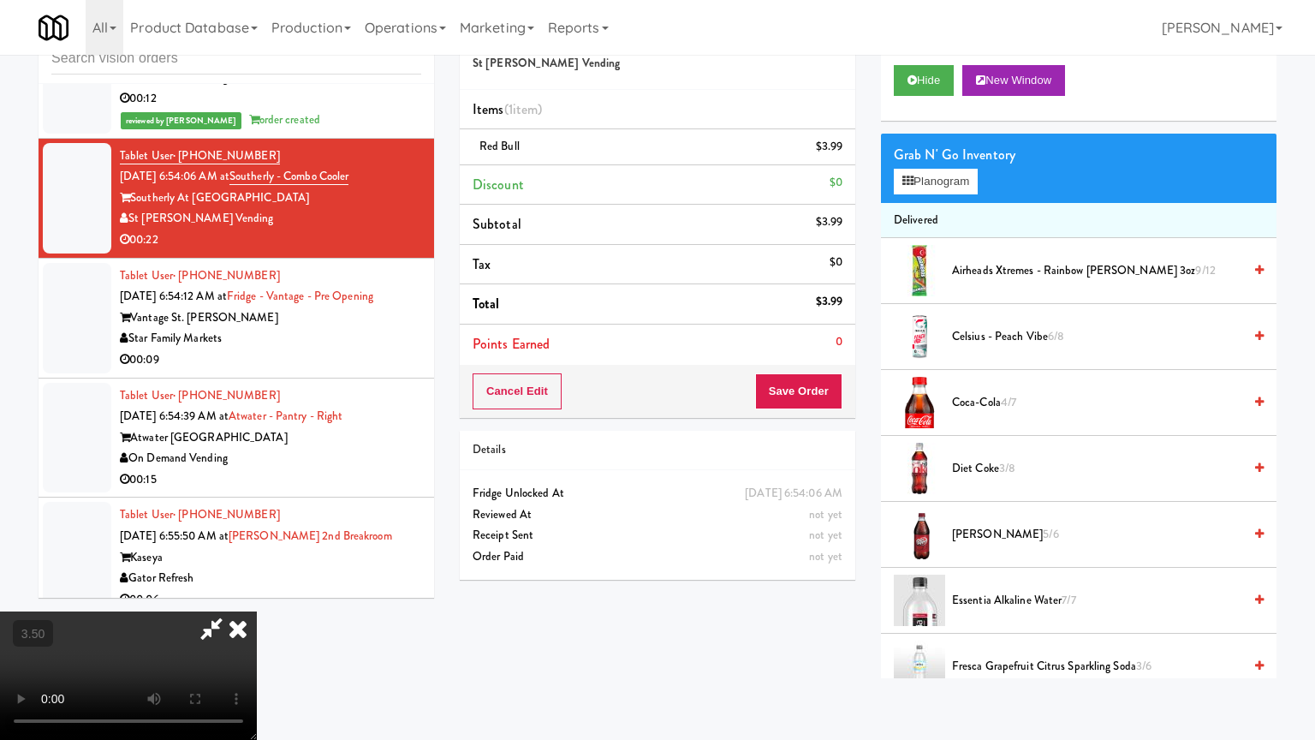
drag, startPoint x: 510, startPoint y: 356, endPoint x: 526, endPoint y: 357, distance: 16.3
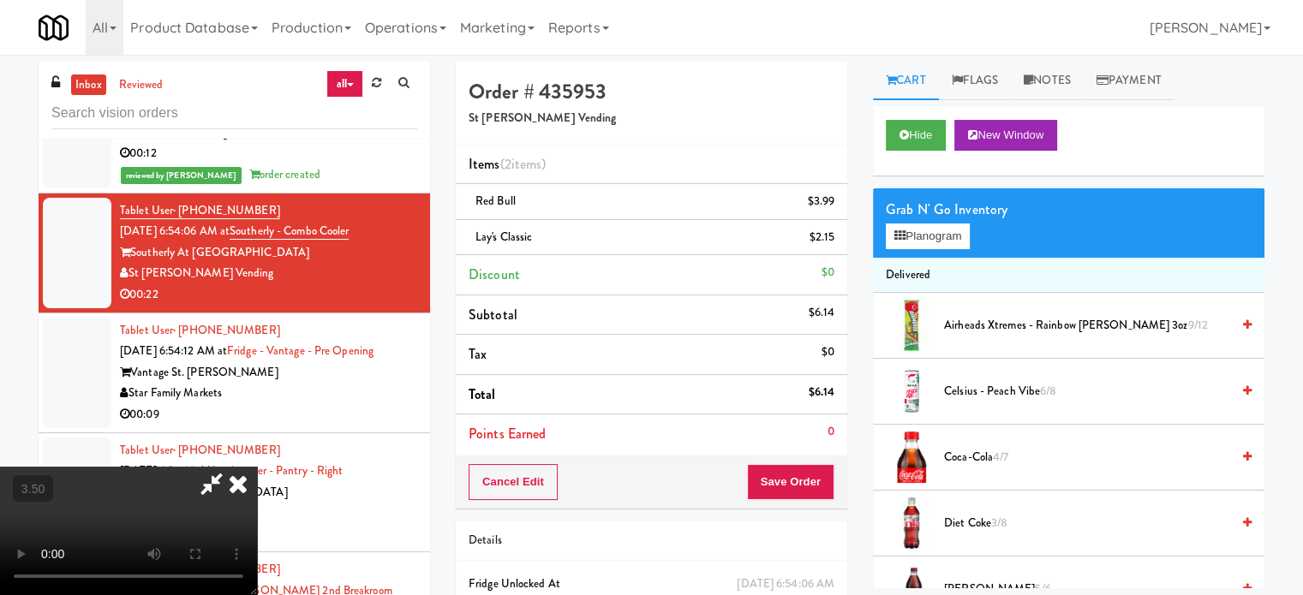
drag, startPoint x: 424, startPoint y: 383, endPoint x: 432, endPoint y: 368, distance: 16.5
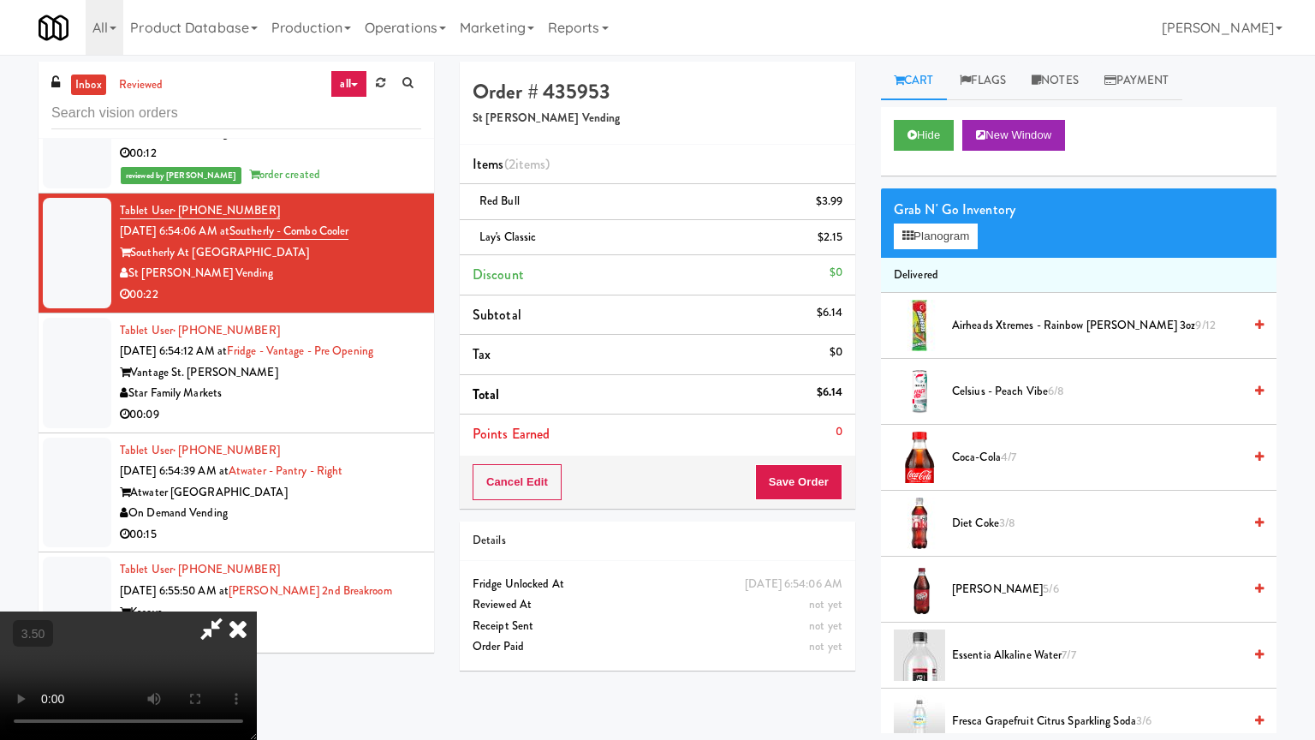
drag, startPoint x: 528, startPoint y: 414, endPoint x: 565, endPoint y: 380, distance: 49.7
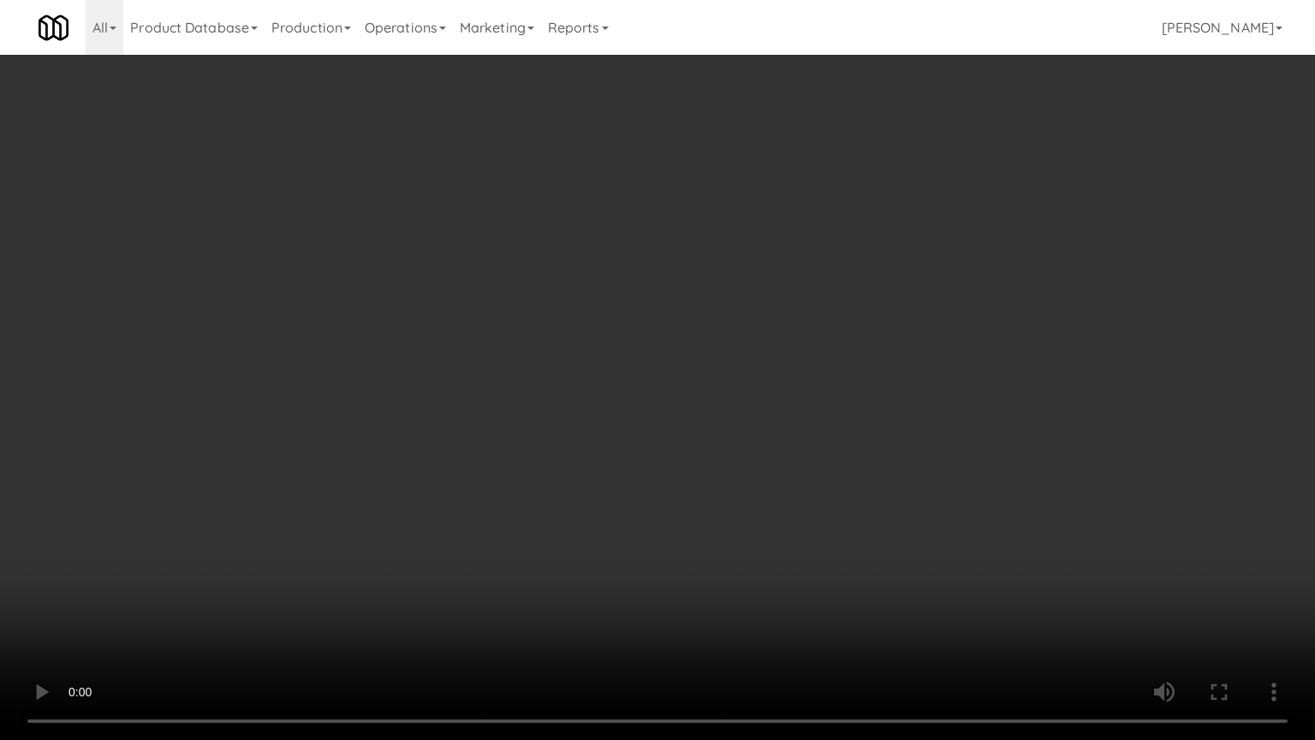
drag, startPoint x: 617, startPoint y: 424, endPoint x: 656, endPoint y: 426, distance: 39.4
drag, startPoint x: 680, startPoint y: 431, endPoint x: 719, endPoint y: 360, distance: 81.3
drag, startPoint x: 589, startPoint y: 366, endPoint x: 606, endPoint y: 360, distance: 18.1
drag, startPoint x: 615, startPoint y: 356, endPoint x: 616, endPoint y: 320, distance: 36.0
drag, startPoint x: 651, startPoint y: 407, endPoint x: 791, endPoint y: 236, distance: 220.8
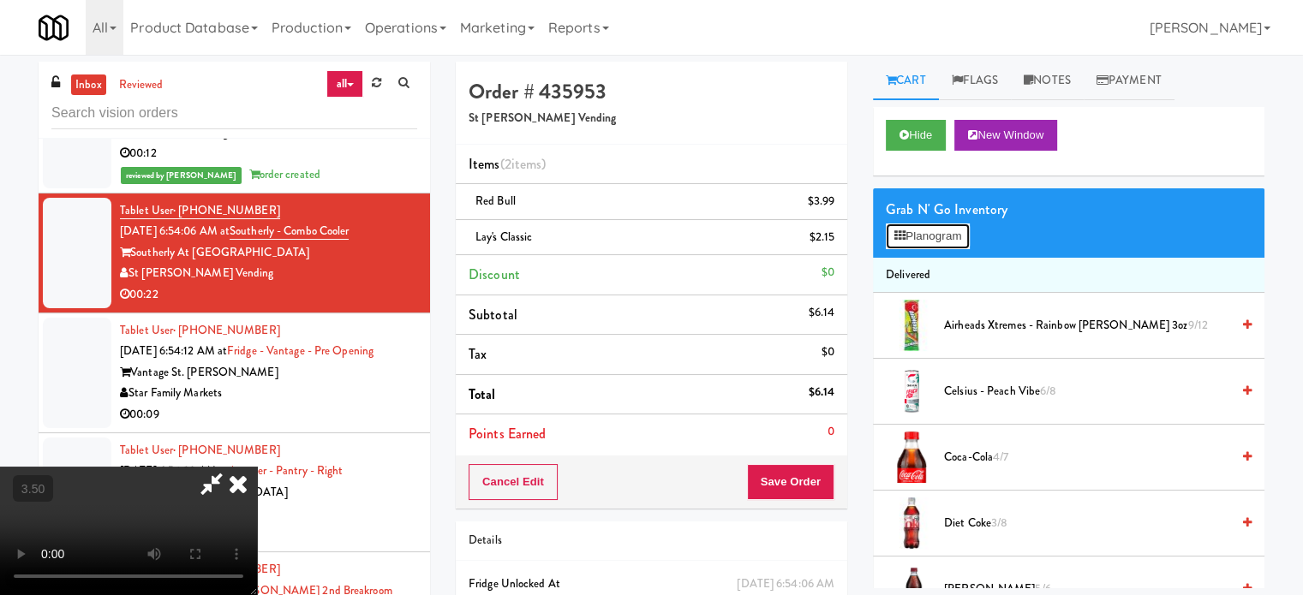
drag, startPoint x: 926, startPoint y: 246, endPoint x: 927, endPoint y: 235, distance: 10.3
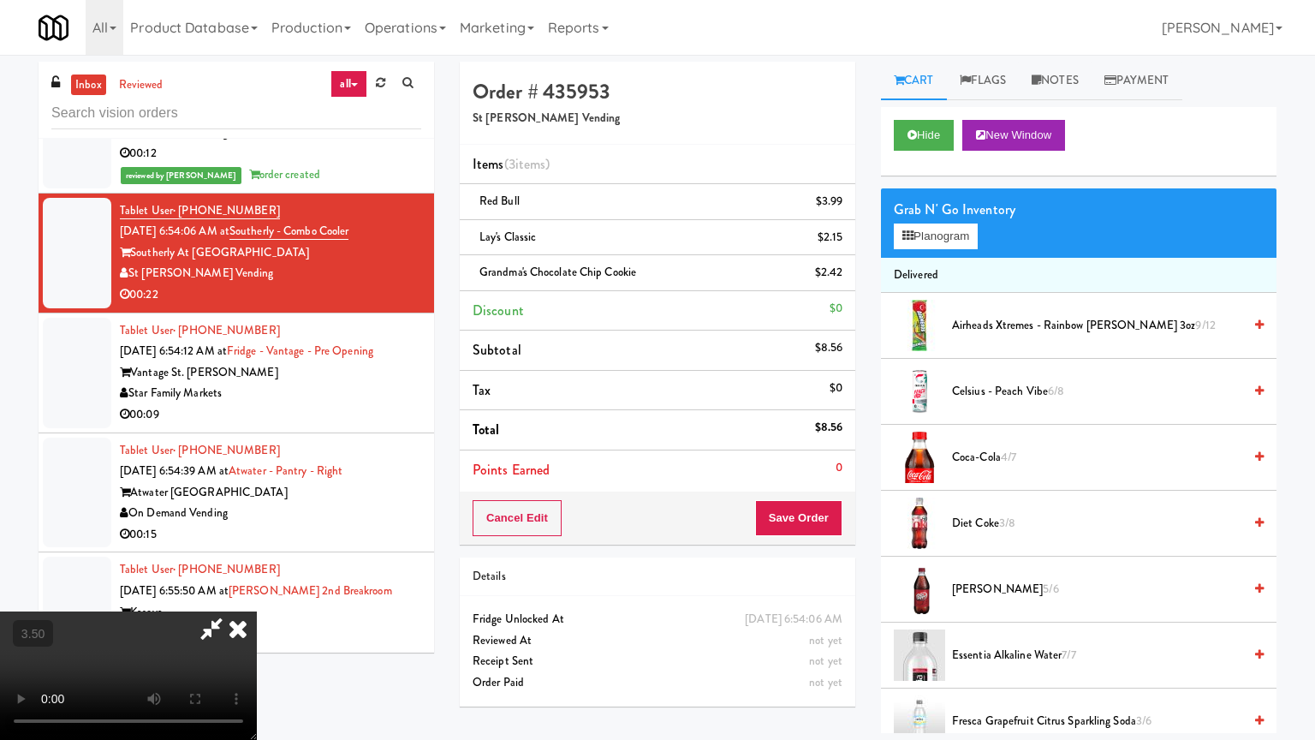
drag, startPoint x: 884, startPoint y: 606, endPoint x: 731, endPoint y: 512, distance: 179.2
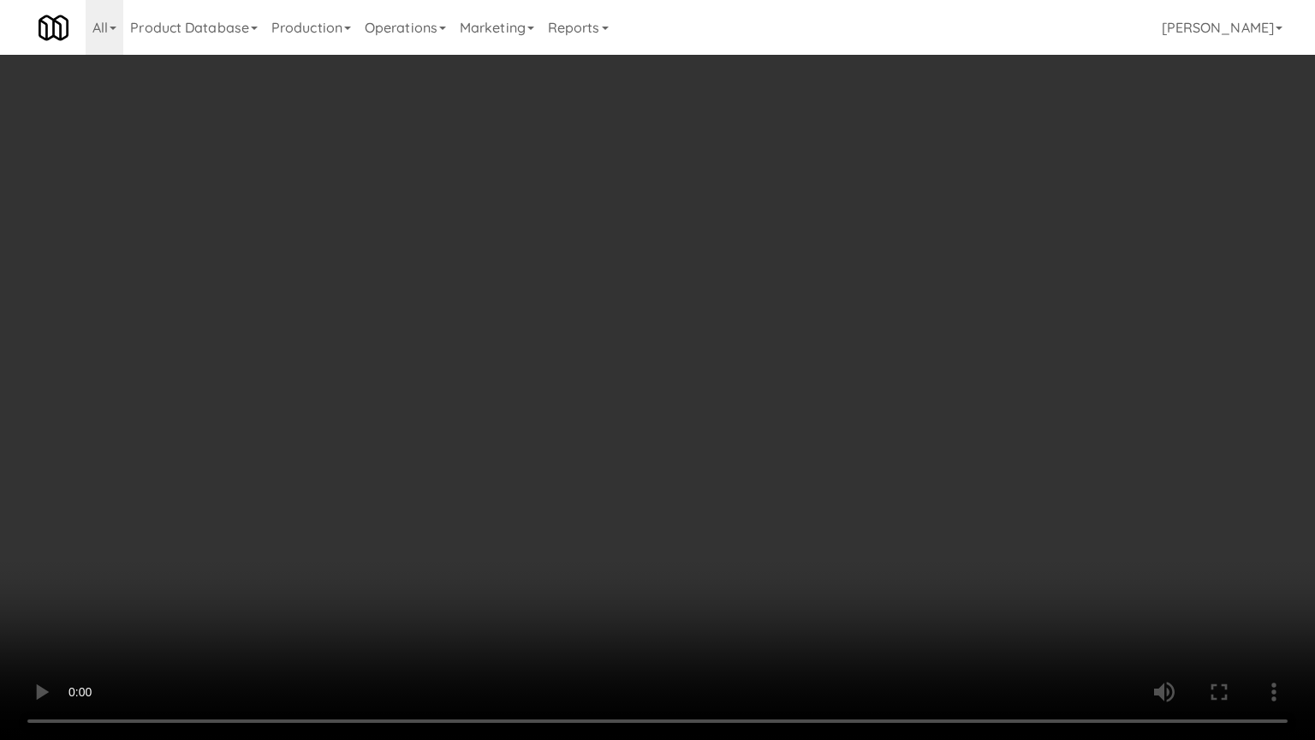
drag, startPoint x: 674, startPoint y: 434, endPoint x: 702, endPoint y: 402, distance: 42.5
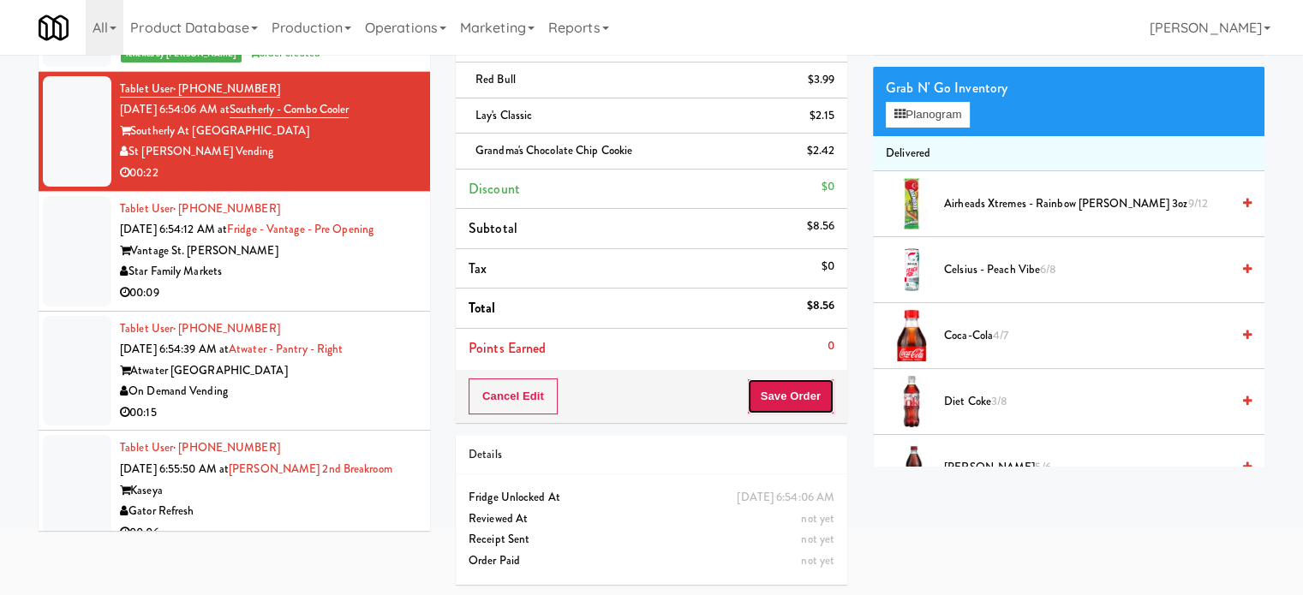
drag, startPoint x: 796, startPoint y: 407, endPoint x: 791, endPoint y: 397, distance: 10.3
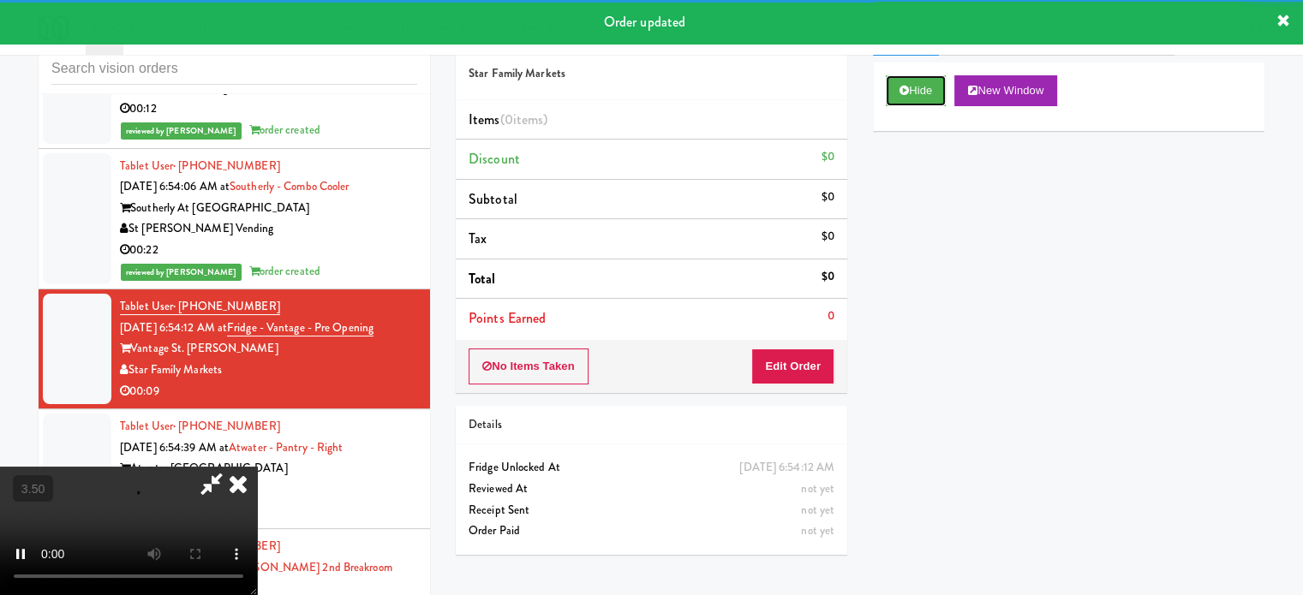
scroll to position [69, 0]
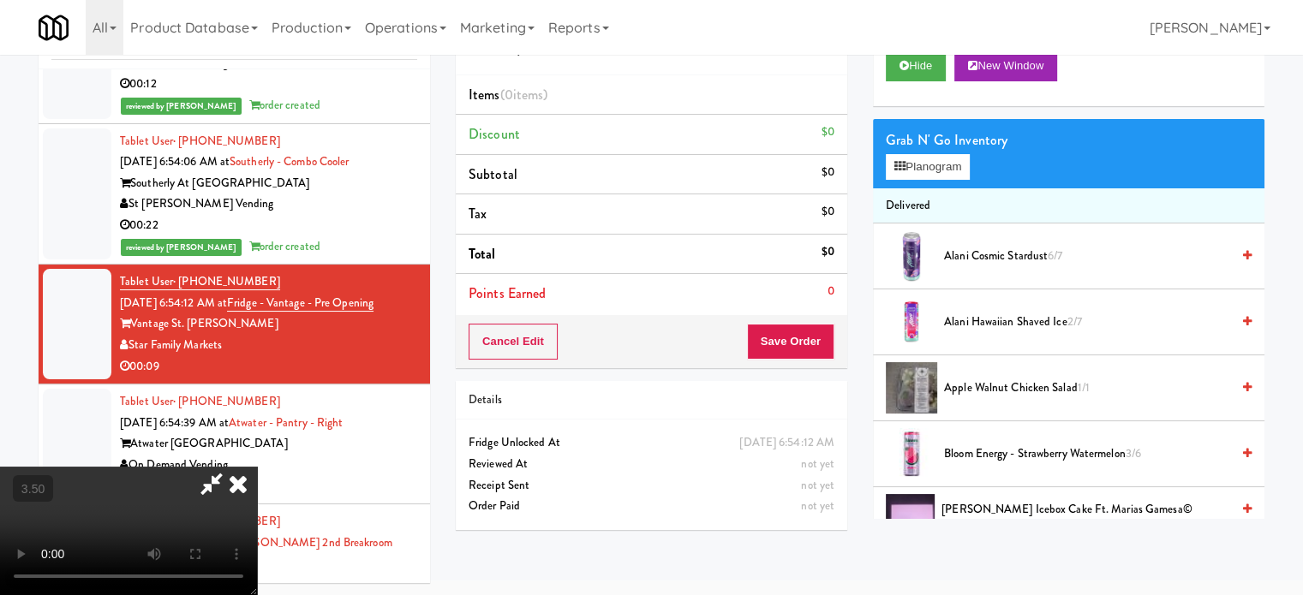
drag, startPoint x: 486, startPoint y: 455, endPoint x: 499, endPoint y: 428, distance: 29.5
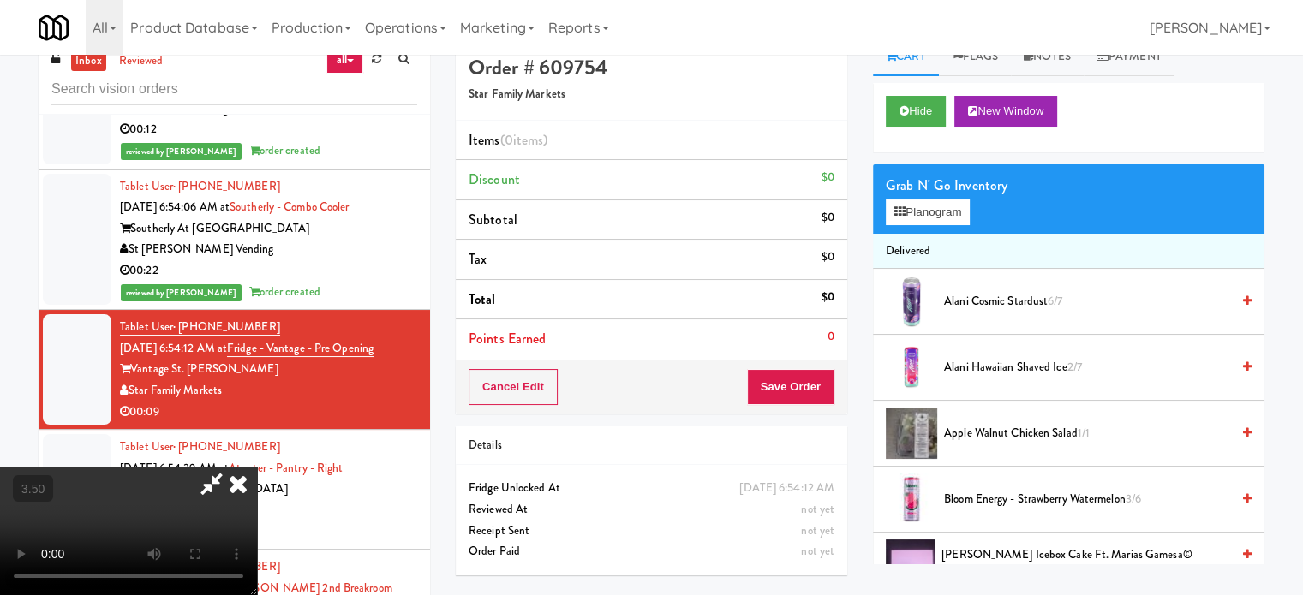
scroll to position [0, 0]
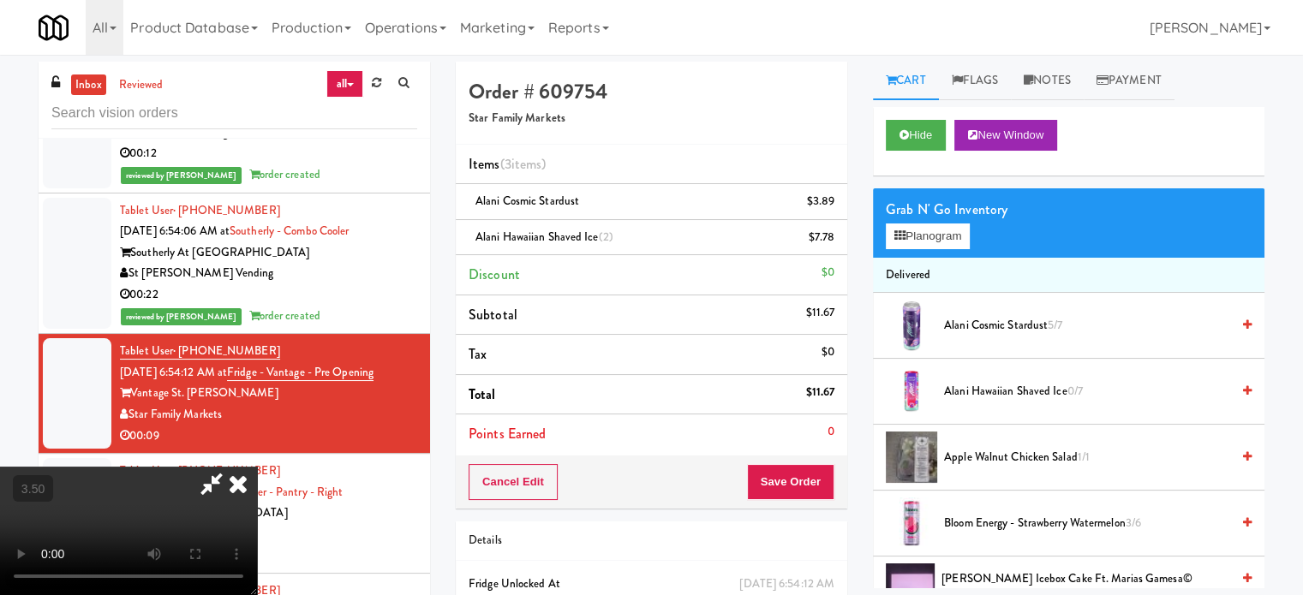
drag, startPoint x: 406, startPoint y: 411, endPoint x: 391, endPoint y: 383, distance: 31.8
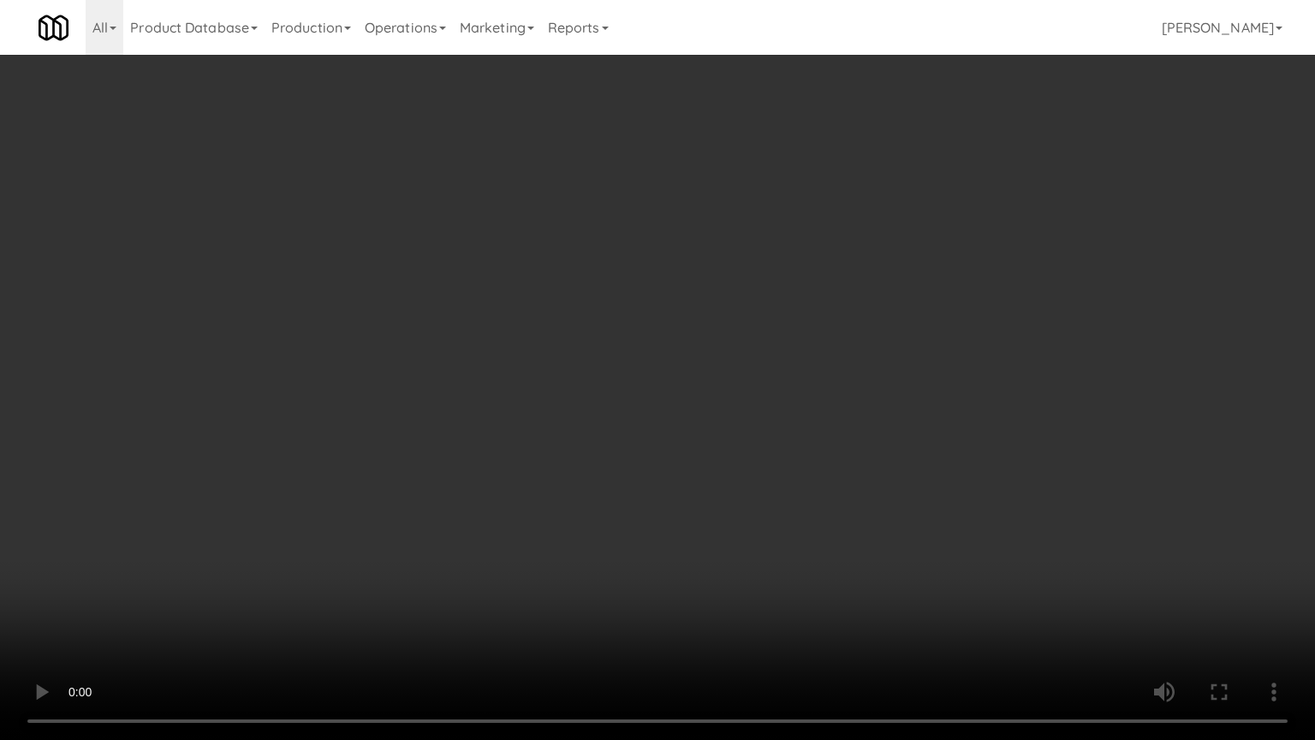
drag, startPoint x: 329, startPoint y: 561, endPoint x: 349, endPoint y: 528, distance: 38.5
drag, startPoint x: 718, startPoint y: 469, endPoint x: 722, endPoint y: 480, distance: 11.9
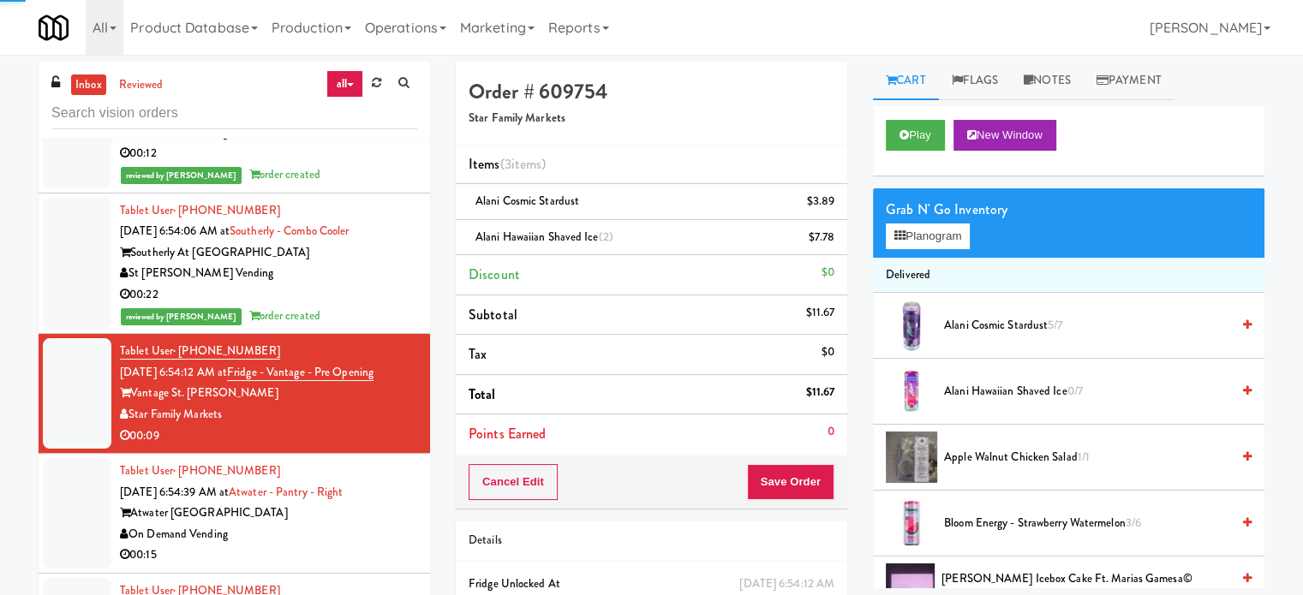
drag, startPoint x: 369, startPoint y: 581, endPoint x: 430, endPoint y: 508, distance: 94.8
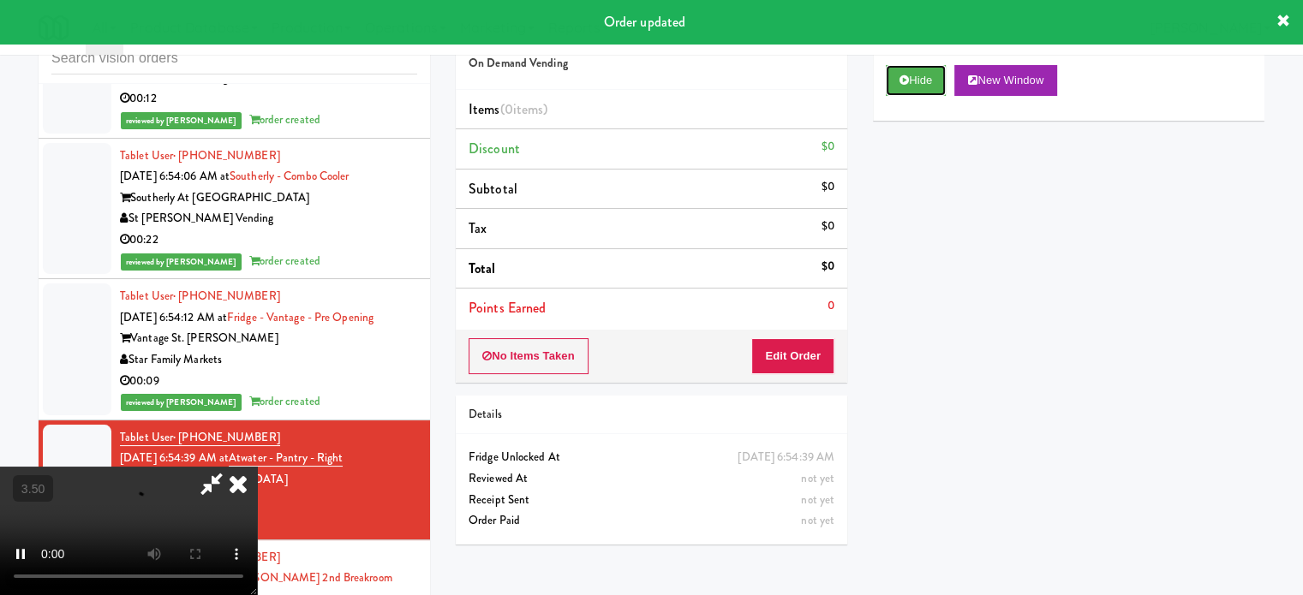
scroll to position [69, 0]
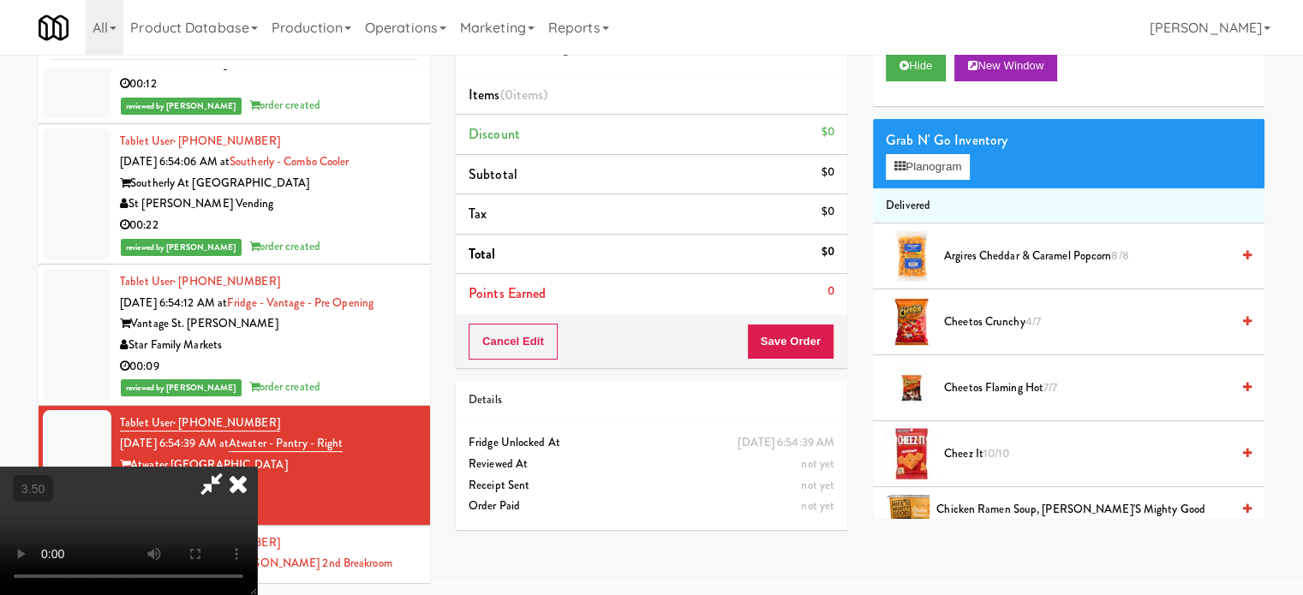
drag, startPoint x: 500, startPoint y: 379, endPoint x: 636, endPoint y: 380, distance: 136.2
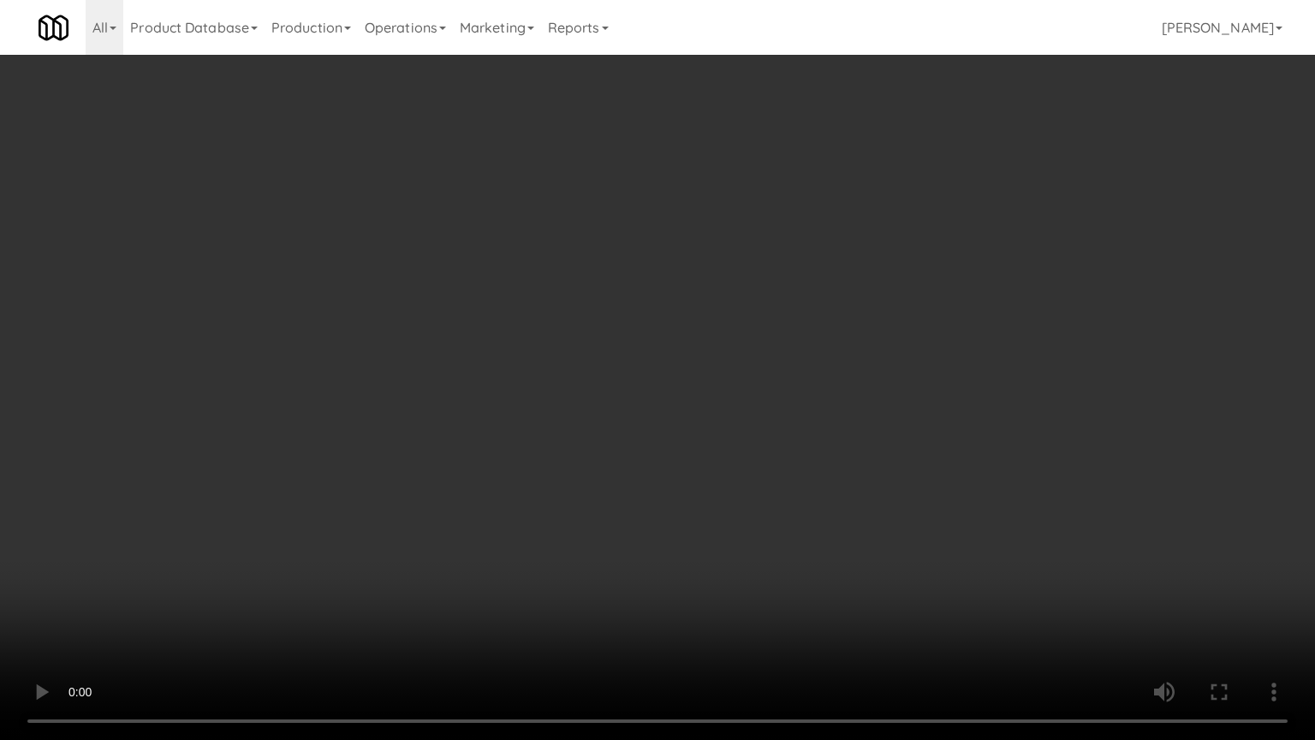
drag, startPoint x: 649, startPoint y: 442, endPoint x: 689, endPoint y: 431, distance: 40.9
drag, startPoint x: 325, startPoint y: 438, endPoint x: 353, endPoint y: 426, distance: 29.9
drag, startPoint x: 772, startPoint y: 371, endPoint x: 773, endPoint y: 361, distance: 9.6
drag, startPoint x: 656, startPoint y: 408, endPoint x: 630, endPoint y: 395, distance: 28.7
drag, startPoint x: 795, startPoint y: 408, endPoint x: 757, endPoint y: 404, distance: 37.8
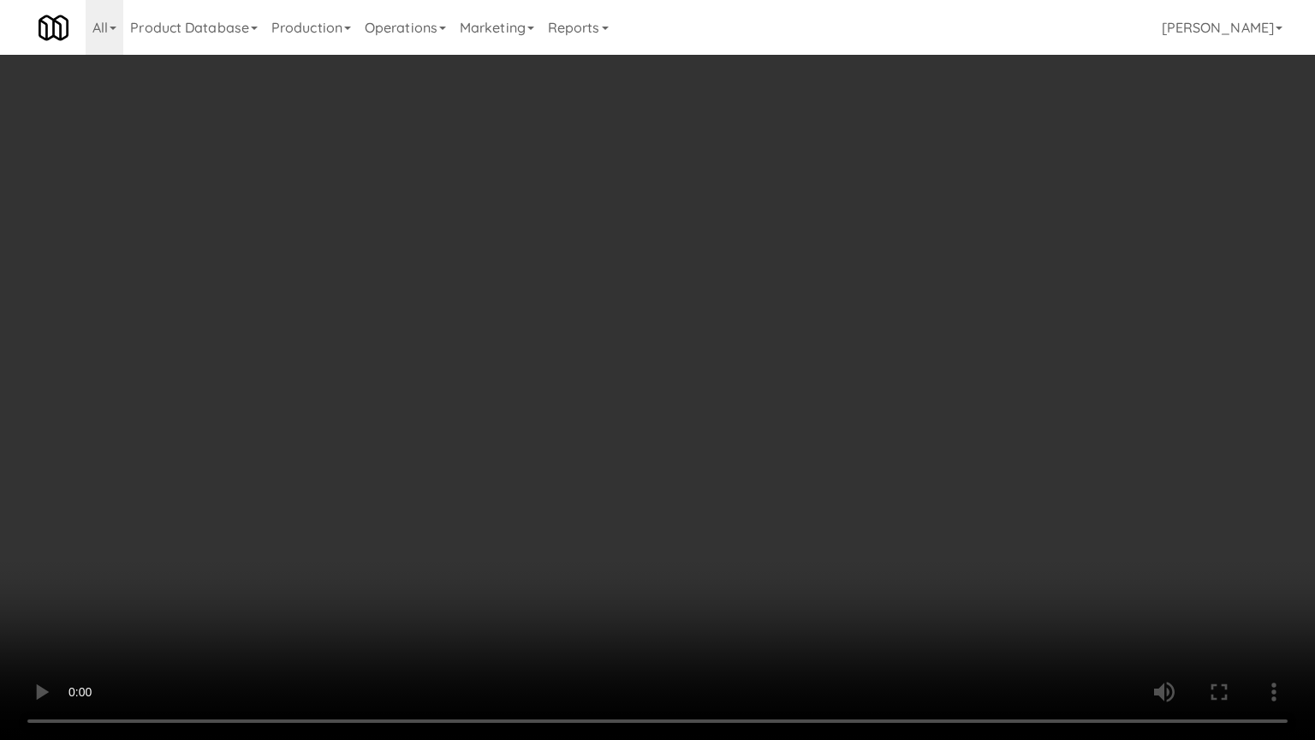
drag, startPoint x: 647, startPoint y: 444, endPoint x: 650, endPoint y: 452, distance: 9.2
drag, startPoint x: 867, startPoint y: 479, endPoint x: 822, endPoint y: 466, distance: 47.2
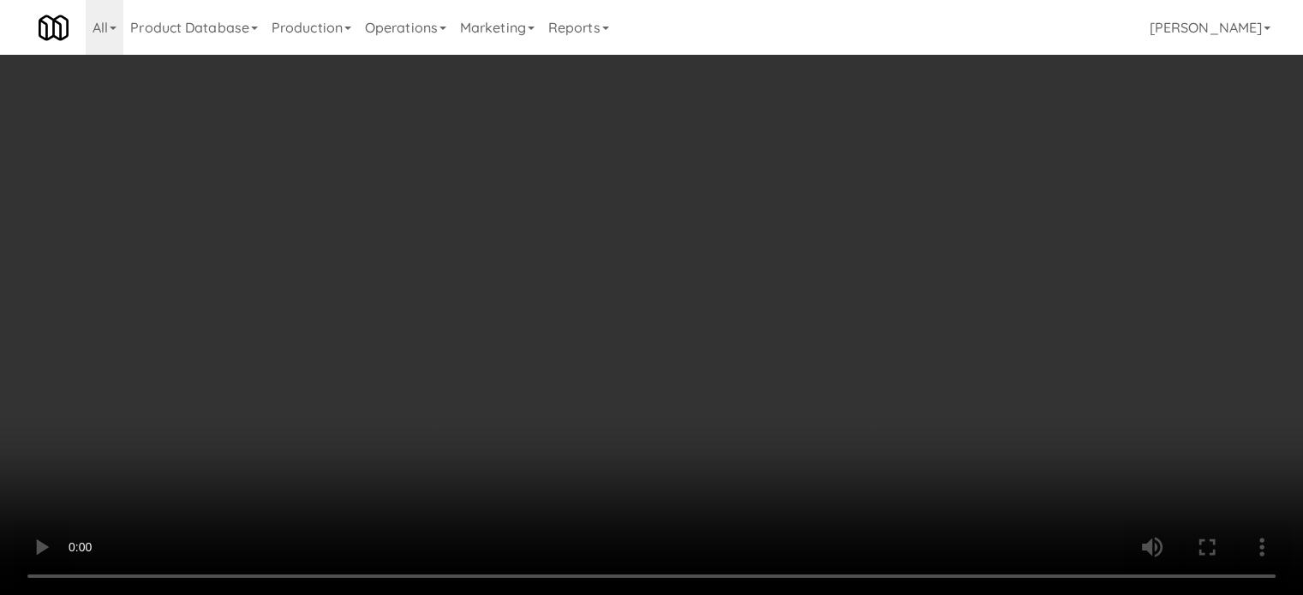
scroll to position [0, 0]
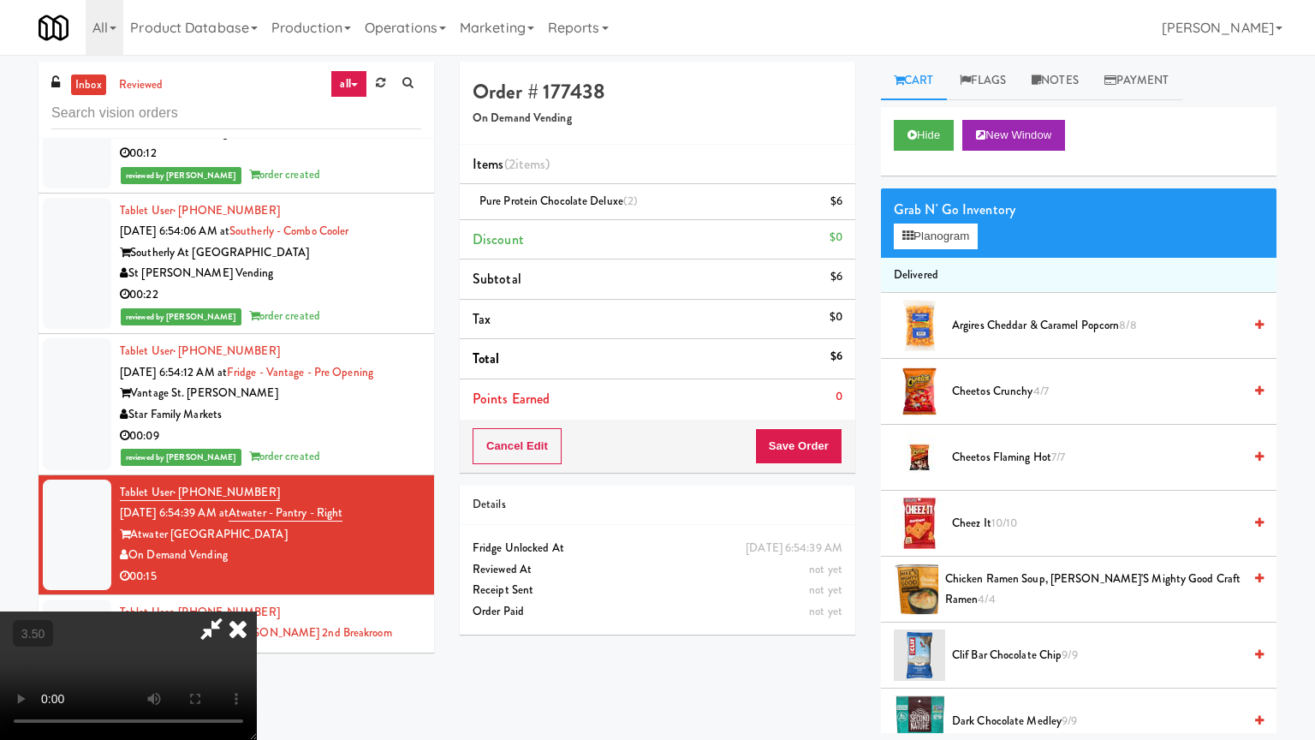
drag, startPoint x: 377, startPoint y: 551, endPoint x: 516, endPoint y: 457, distance: 167.7
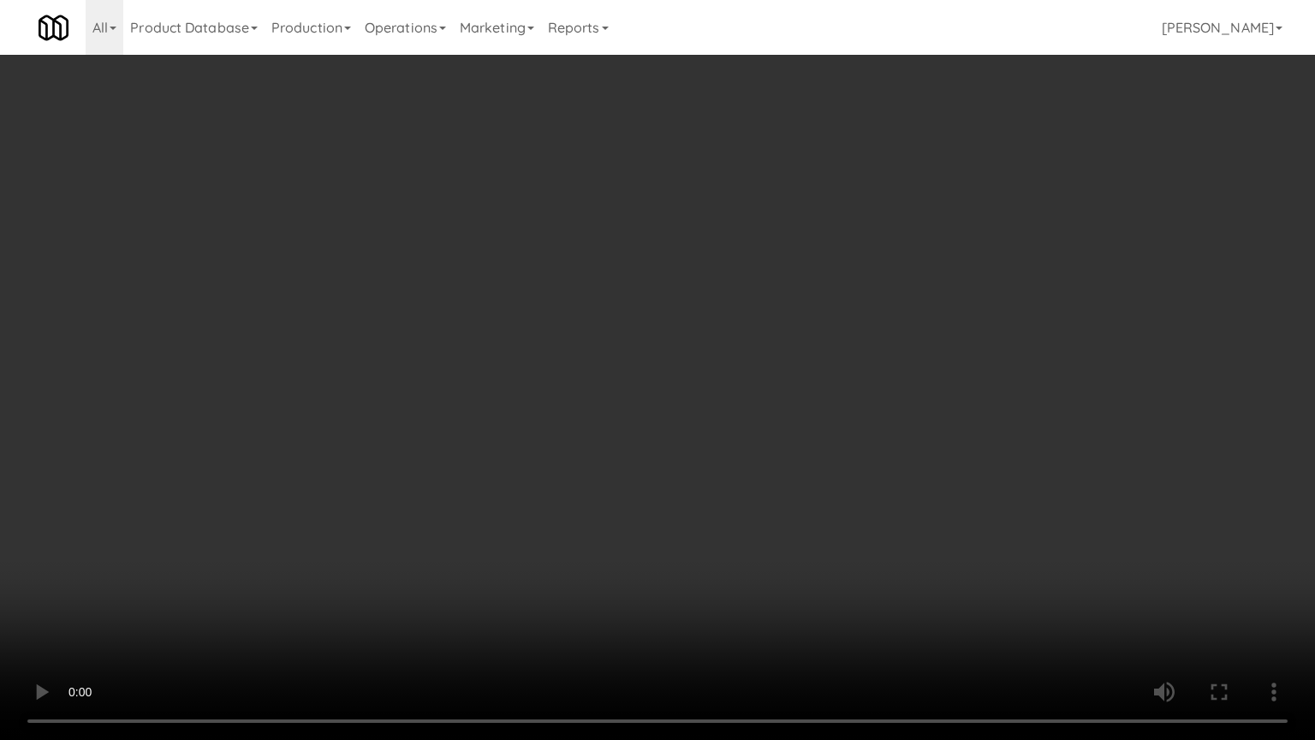
drag, startPoint x: 647, startPoint y: 406, endPoint x: 670, endPoint y: 370, distance: 42.8
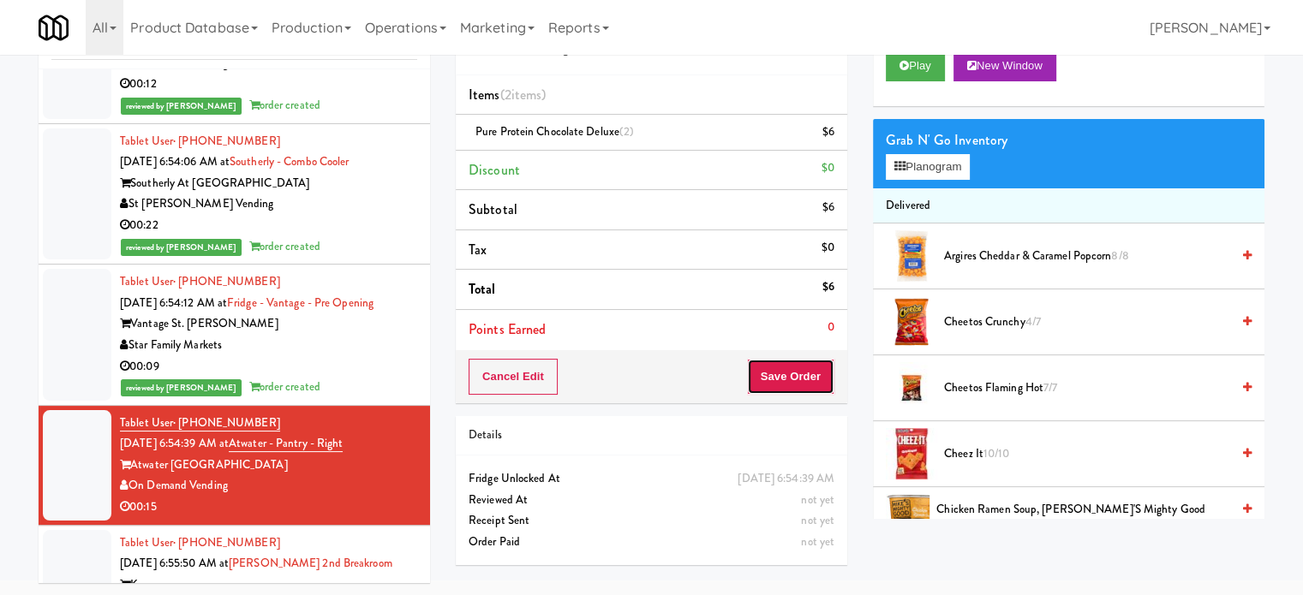
drag, startPoint x: 764, startPoint y: 382, endPoint x: 662, endPoint y: 286, distance: 139.9
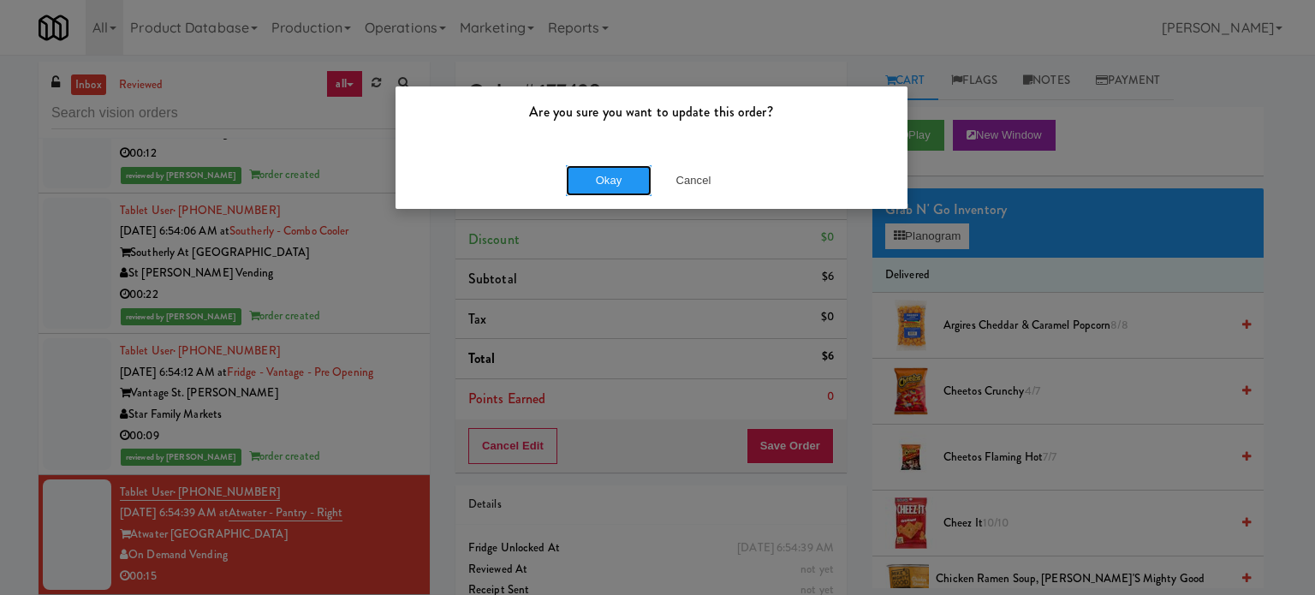
drag, startPoint x: 603, startPoint y: 168, endPoint x: 602, endPoint y: 192, distance: 24.0
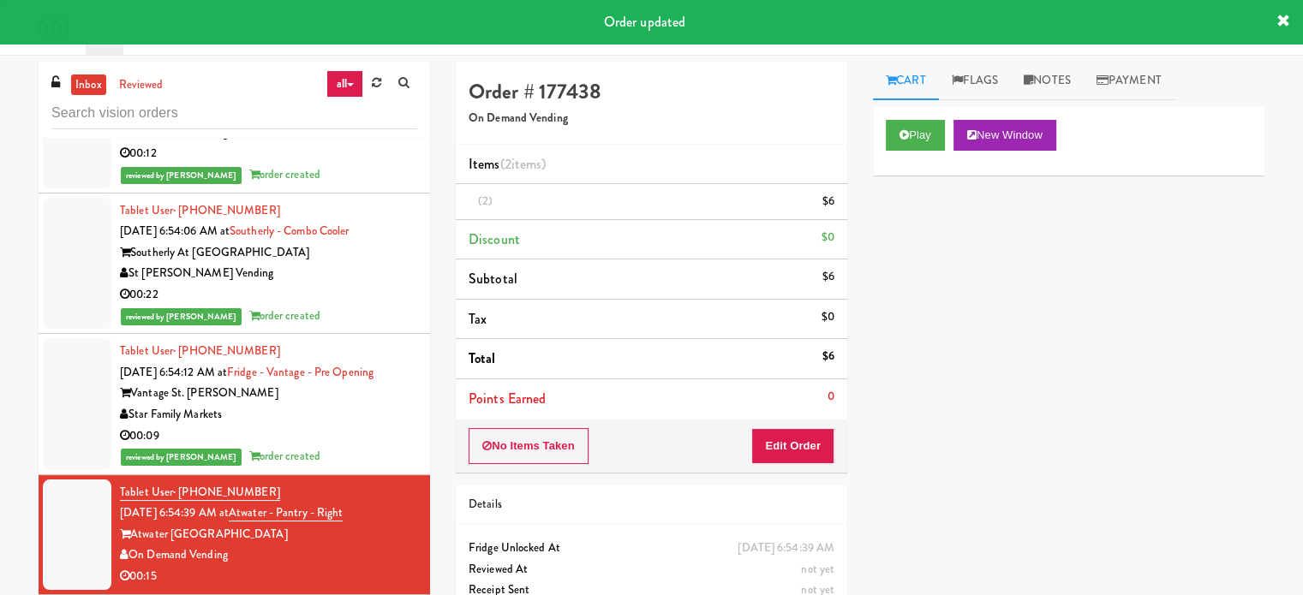
scroll to position [7392, 0]
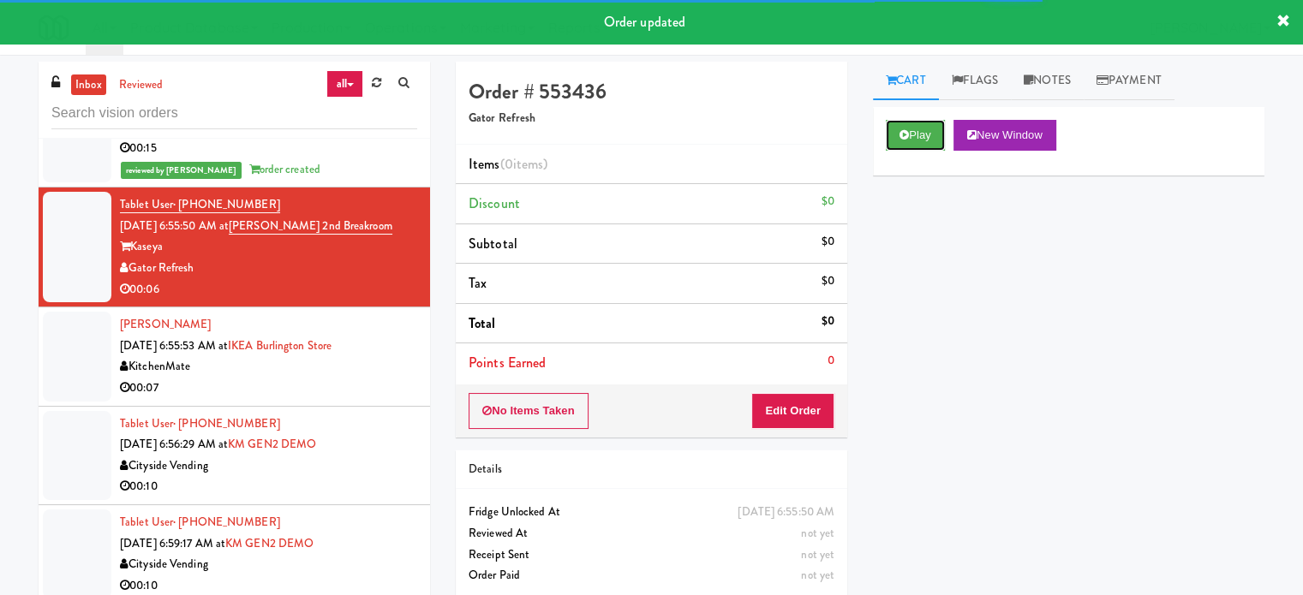
drag, startPoint x: 911, startPoint y: 146, endPoint x: 673, endPoint y: 271, distance: 268.5
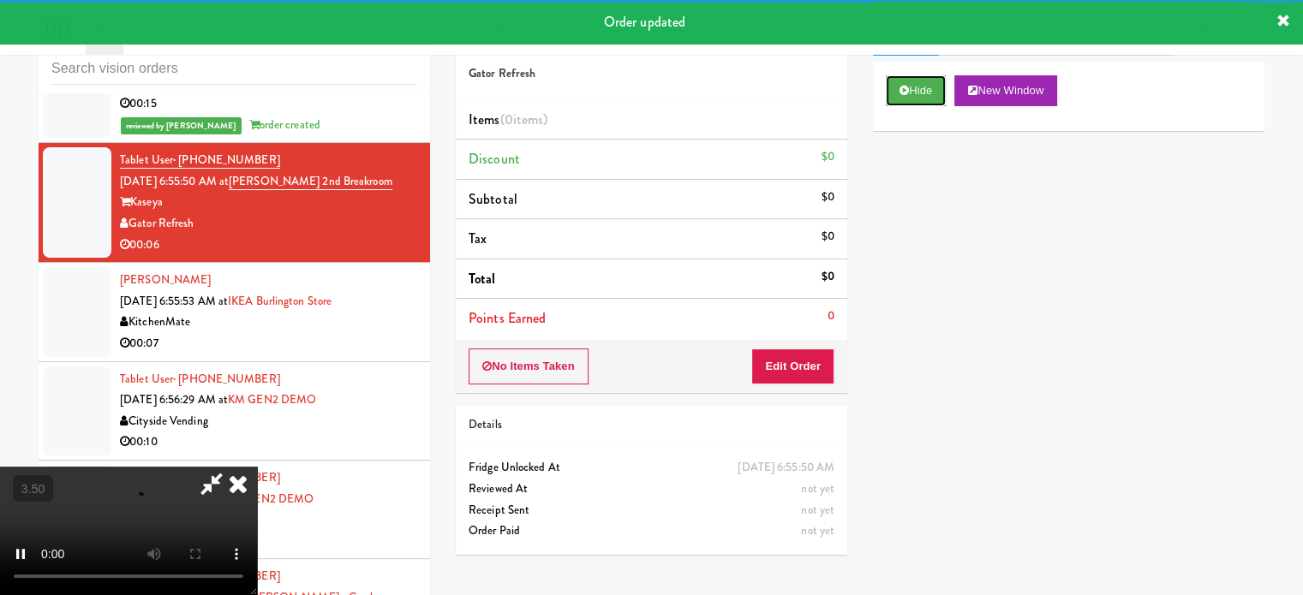
scroll to position [69, 0]
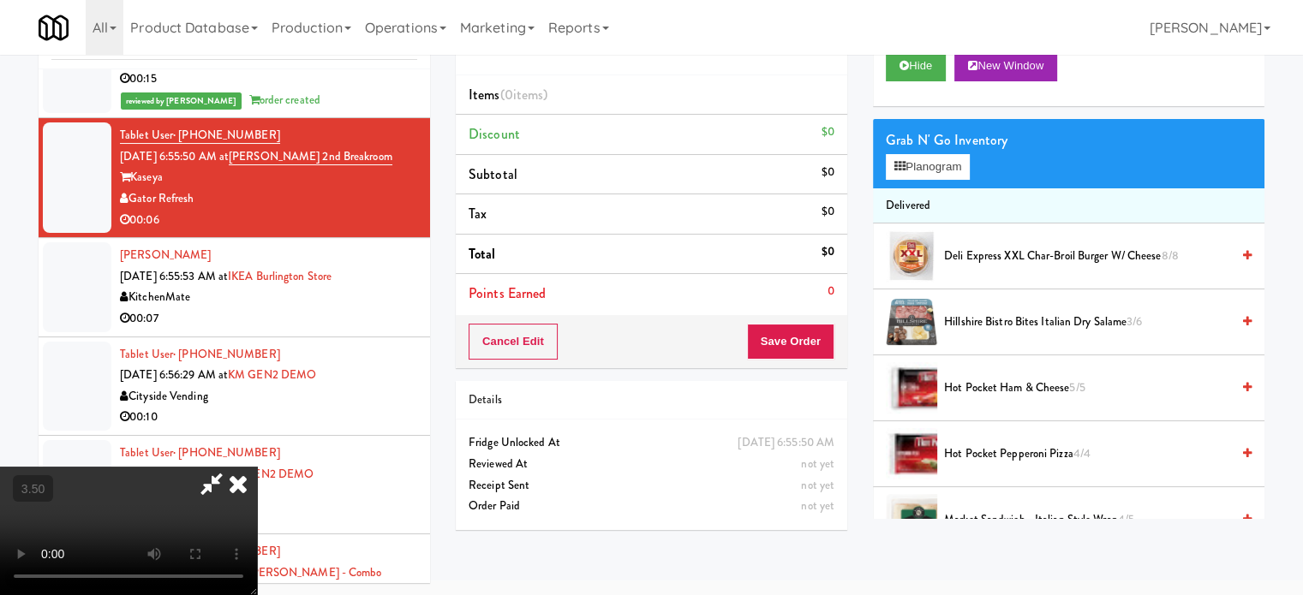
drag, startPoint x: 590, startPoint y: 393, endPoint x: 641, endPoint y: 401, distance: 51.1
drag, startPoint x: 599, startPoint y: 527, endPoint x: 617, endPoint y: 501, distance: 30.9
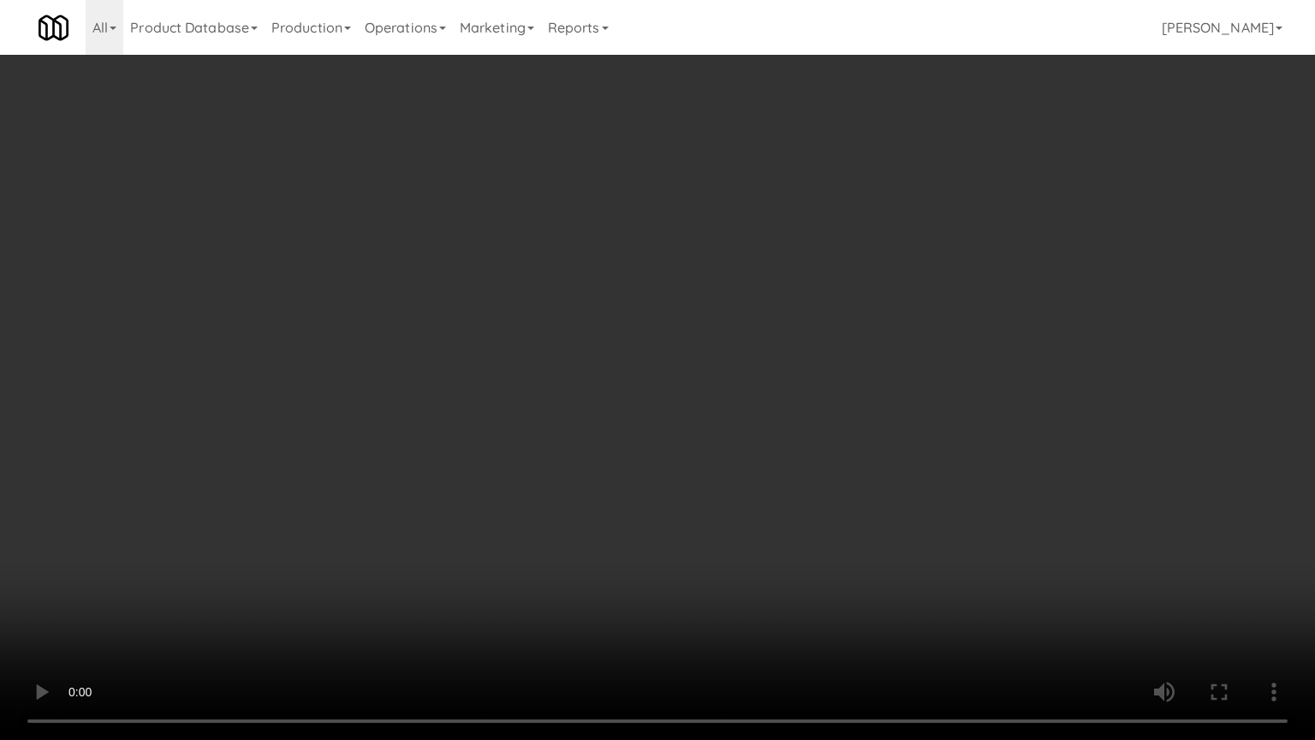
drag, startPoint x: 549, startPoint y: 627, endPoint x: 586, endPoint y: 547, distance: 87.7
drag, startPoint x: 770, startPoint y: 474, endPoint x: 964, endPoint y: 296, distance: 263.7
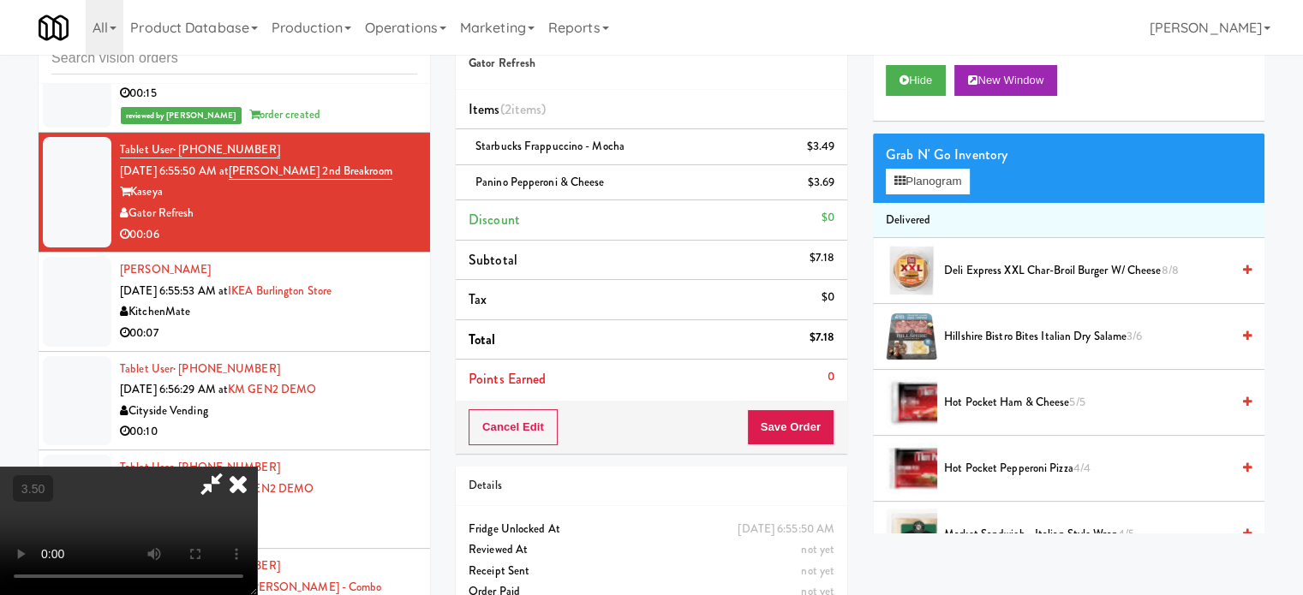
drag, startPoint x: 568, startPoint y: 372, endPoint x: 573, endPoint y: 451, distance: 79.8
drag, startPoint x: 573, startPoint y: 451, endPoint x: 641, endPoint y: 365, distance: 109.8
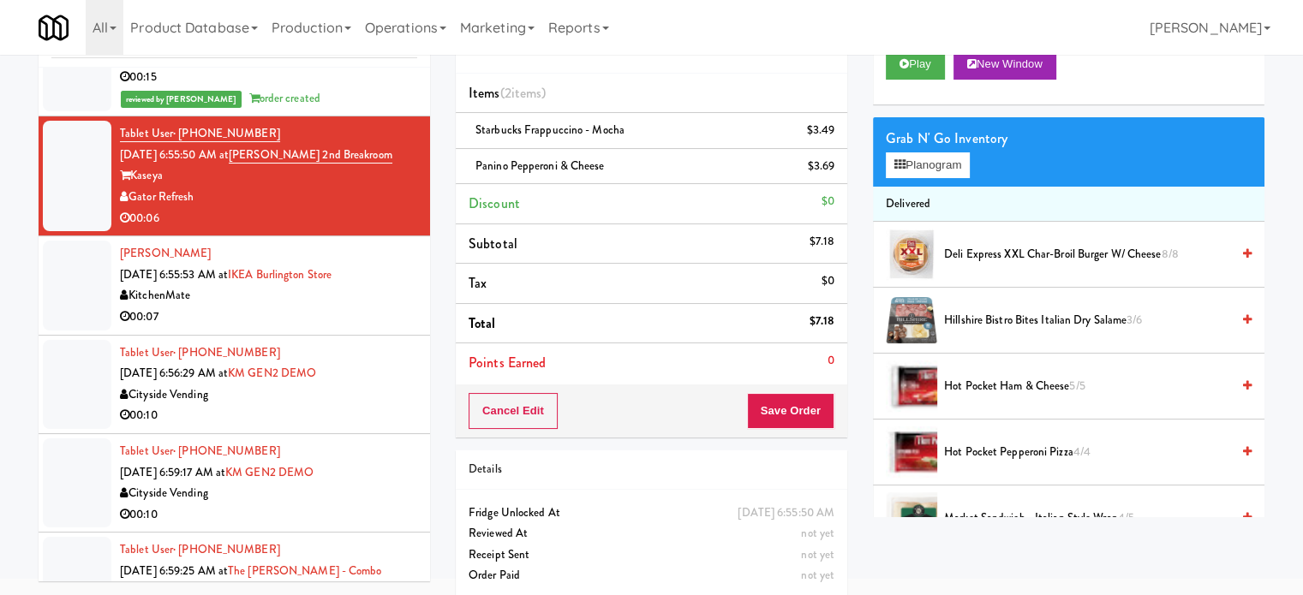
scroll to position [86, 0]
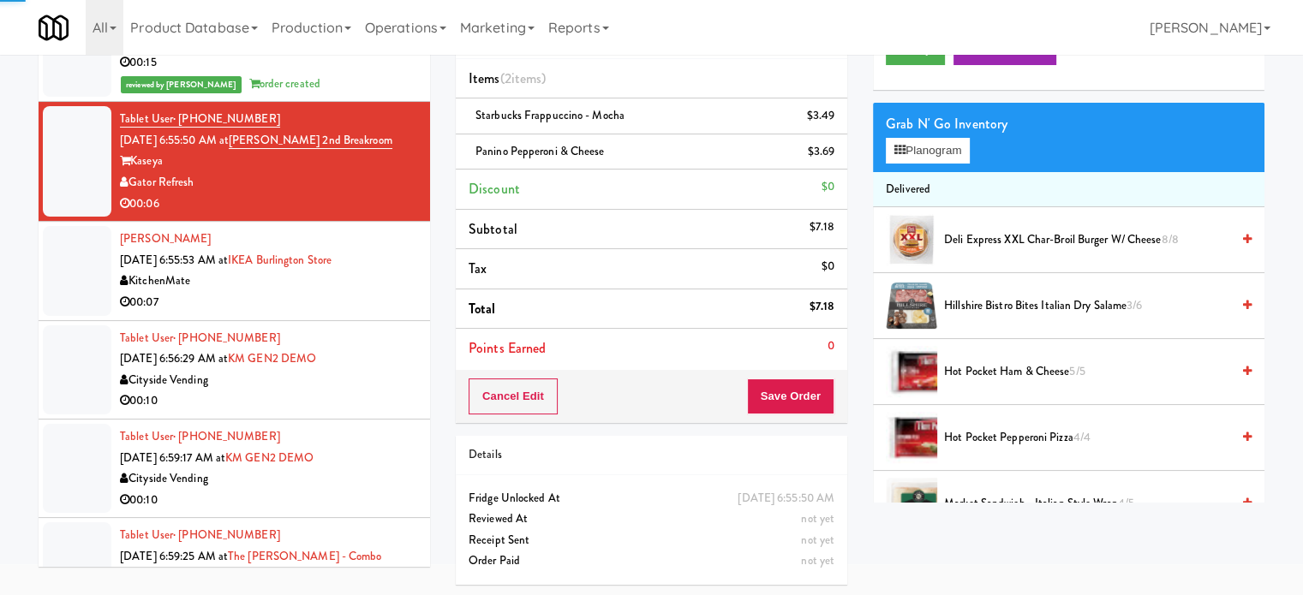
drag, startPoint x: 355, startPoint y: 338, endPoint x: 555, endPoint y: 272, distance: 211.0
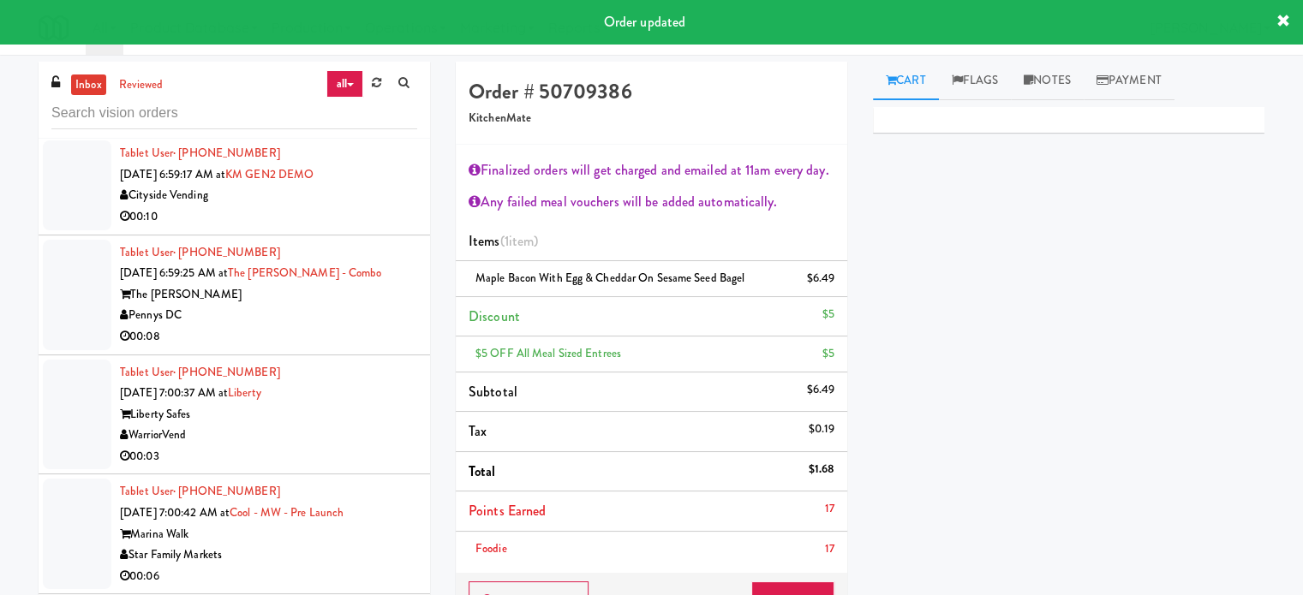
scroll to position [7784, 0]
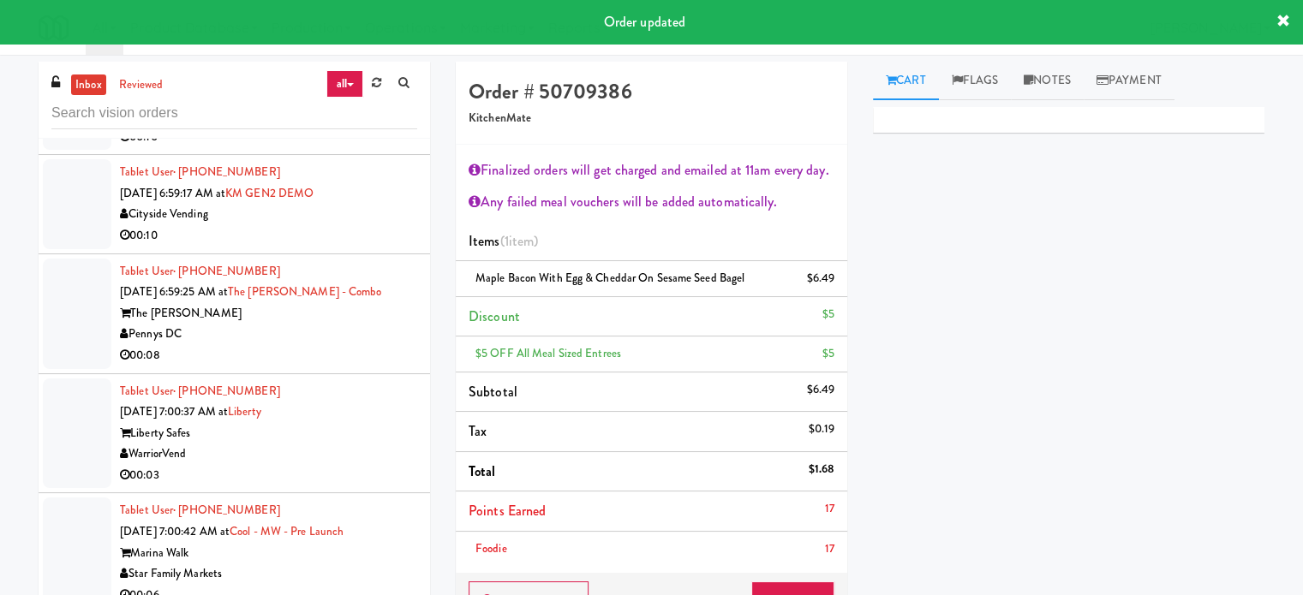
drag, startPoint x: 381, startPoint y: 383, endPoint x: 397, endPoint y: 370, distance: 20.7
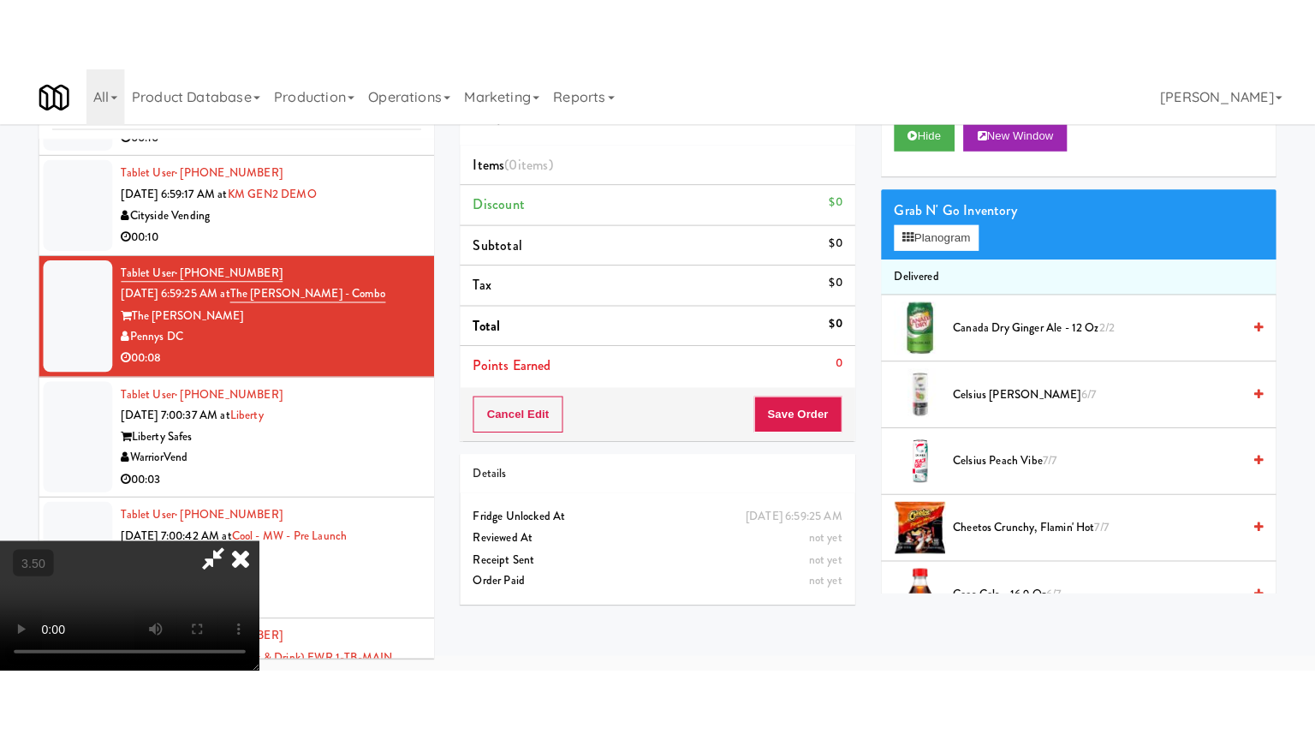
scroll to position [55, 0]
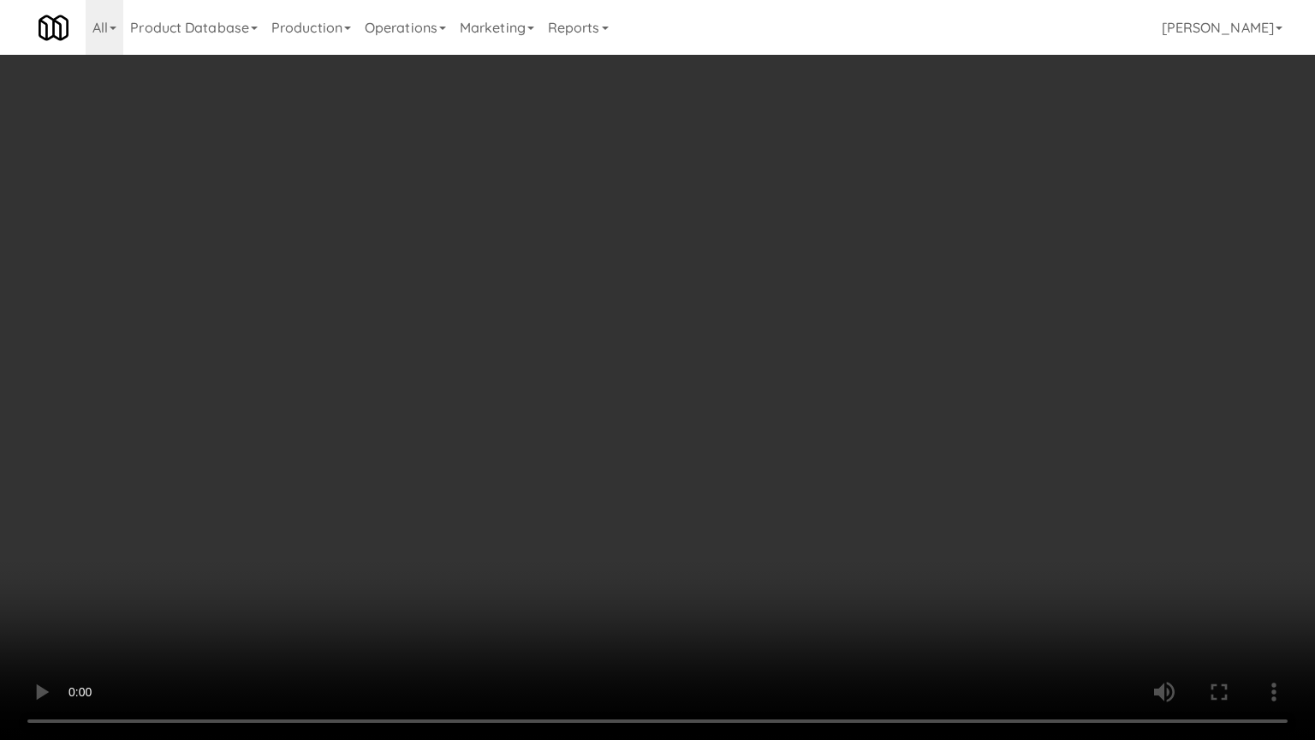
drag, startPoint x: 695, startPoint y: 425, endPoint x: 843, endPoint y: 271, distance: 212.6
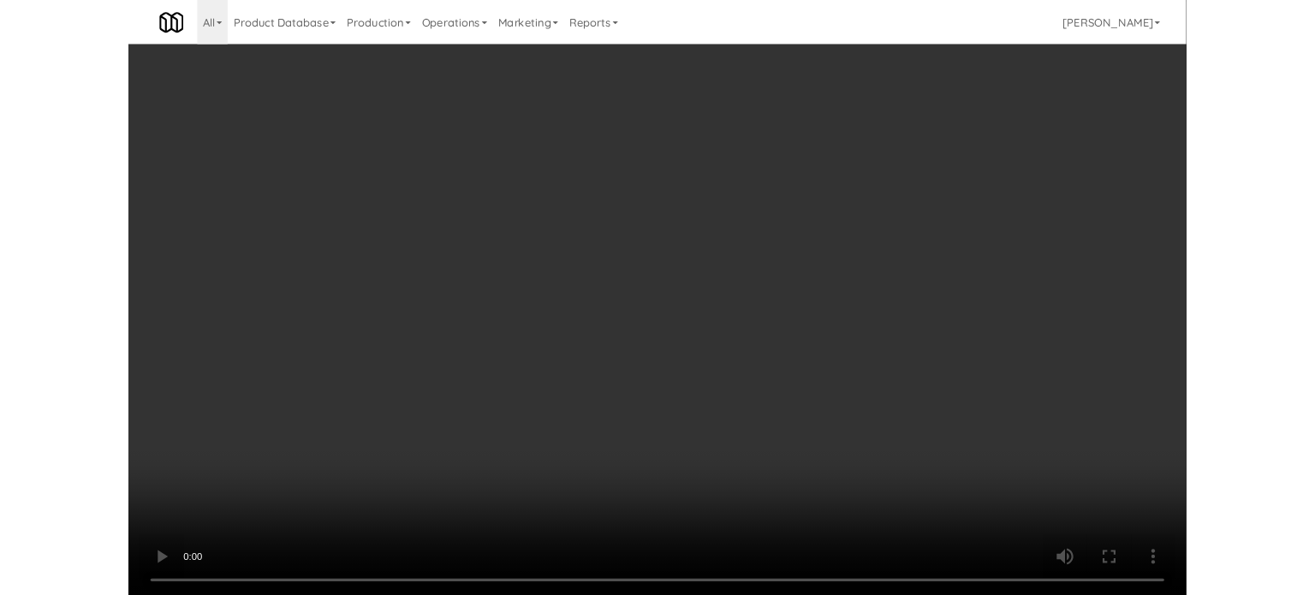
scroll to position [69, 0]
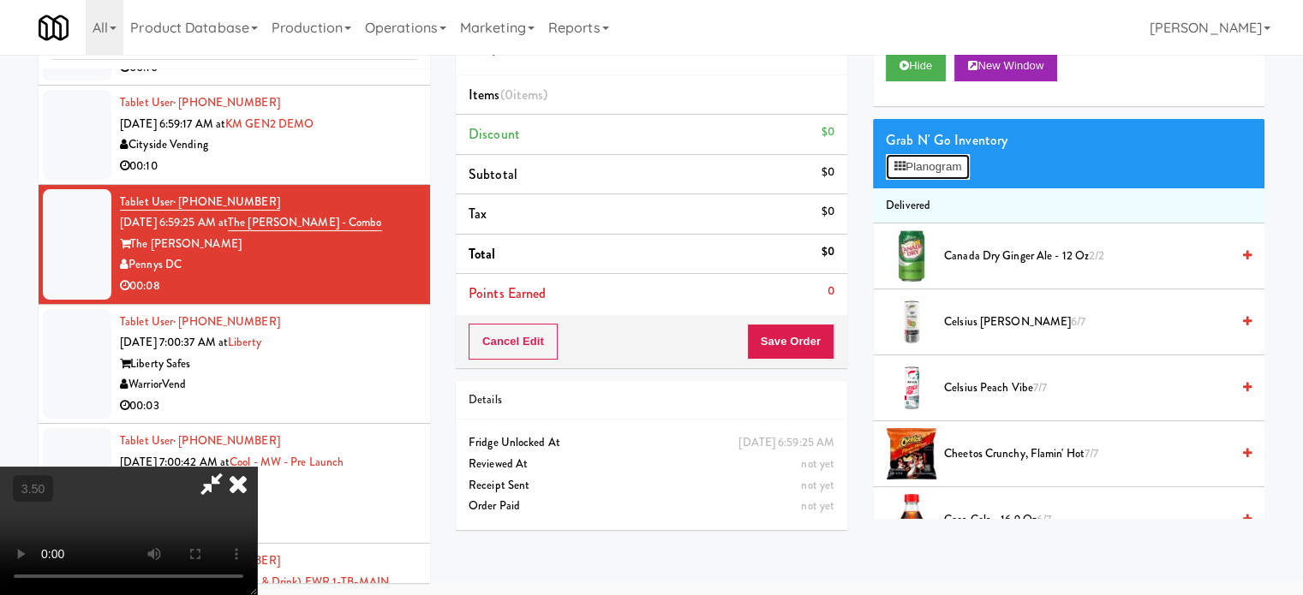
drag, startPoint x: 945, startPoint y: 172, endPoint x: 755, endPoint y: 179, distance: 190.2
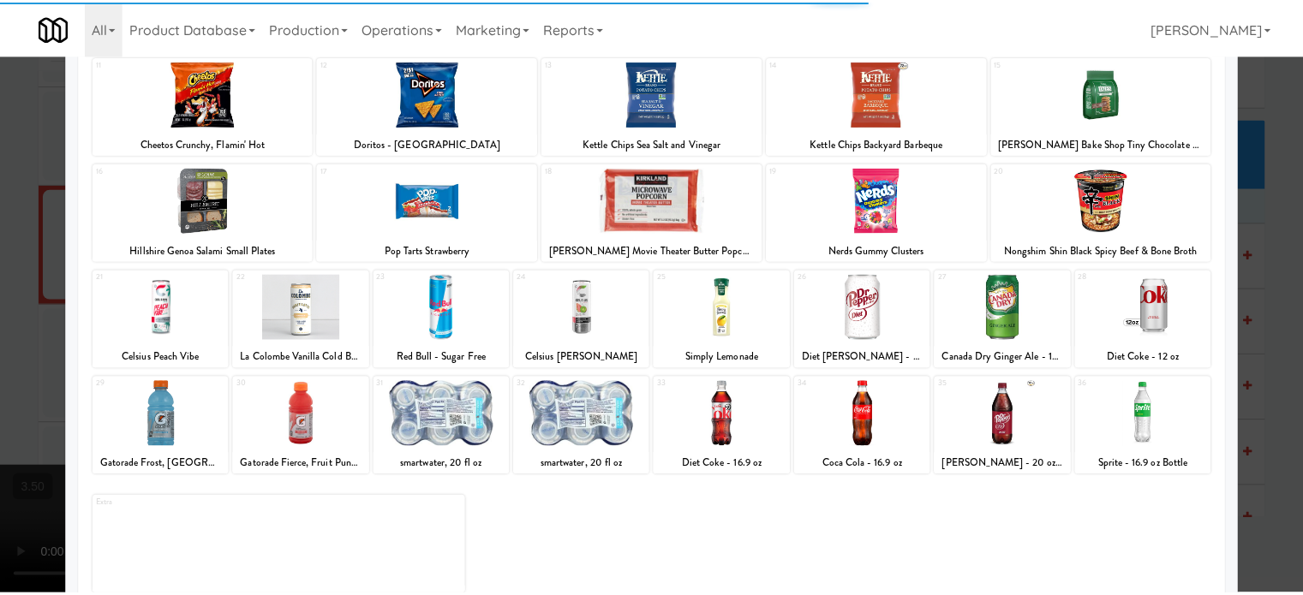
scroll to position [245, 0]
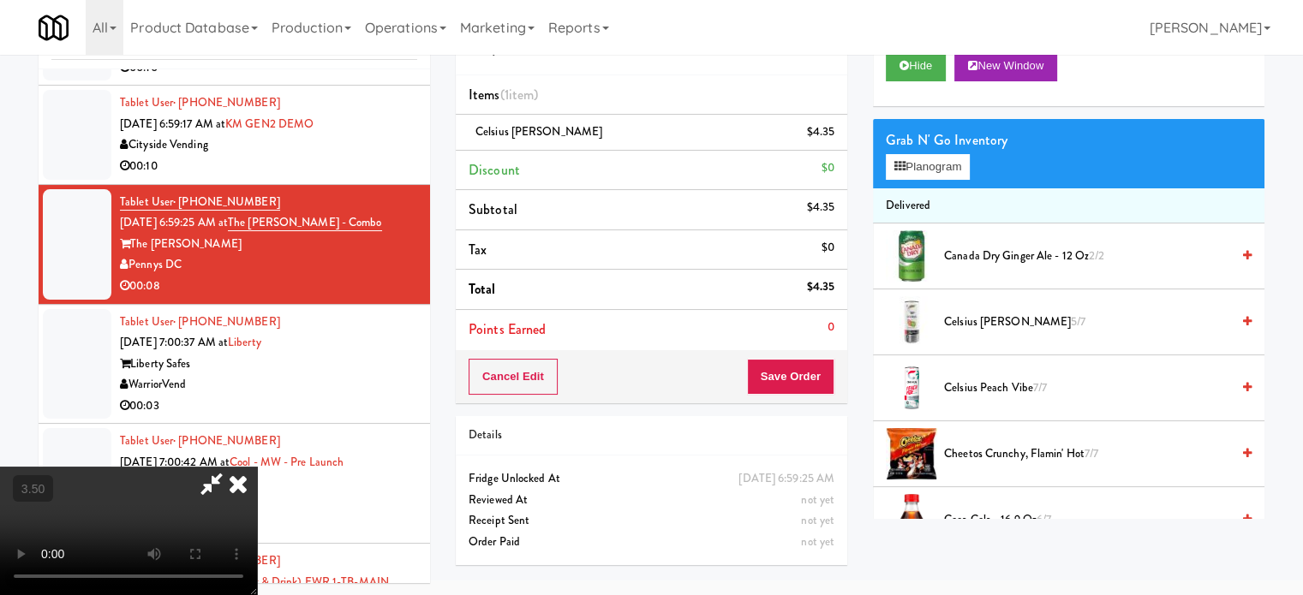
drag, startPoint x: 521, startPoint y: 313, endPoint x: 527, endPoint y: 411, distance: 97.8
drag, startPoint x: 527, startPoint y: 411, endPoint x: 556, endPoint y: 392, distance: 34.7
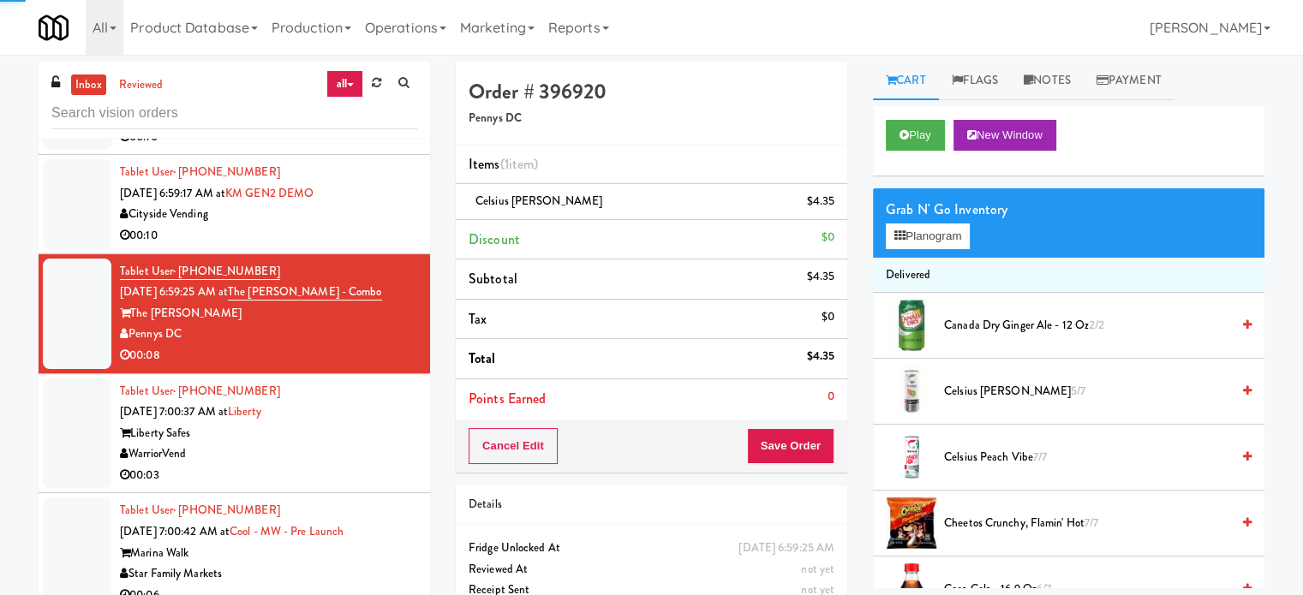
drag, startPoint x: 325, startPoint y: 493, endPoint x: 812, endPoint y: 325, distance: 514.5
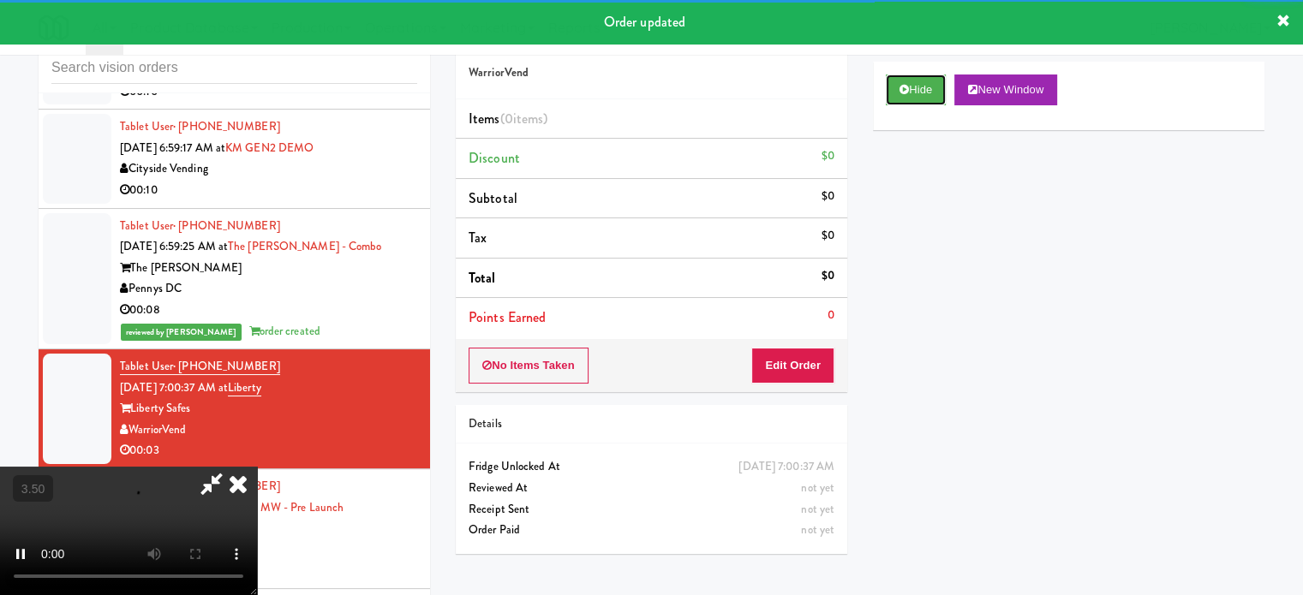
scroll to position [69, 0]
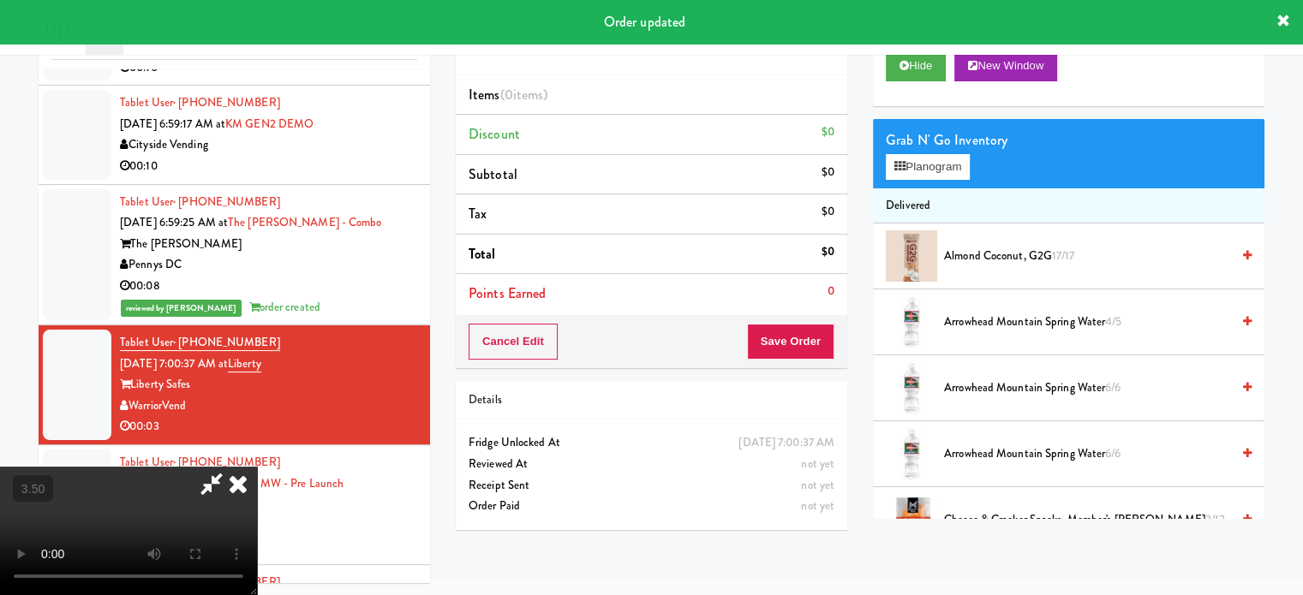
drag, startPoint x: 525, startPoint y: 407, endPoint x: 528, endPoint y: 396, distance: 11.6
drag, startPoint x: 528, startPoint y: 396, endPoint x: 570, endPoint y: 415, distance: 46.4
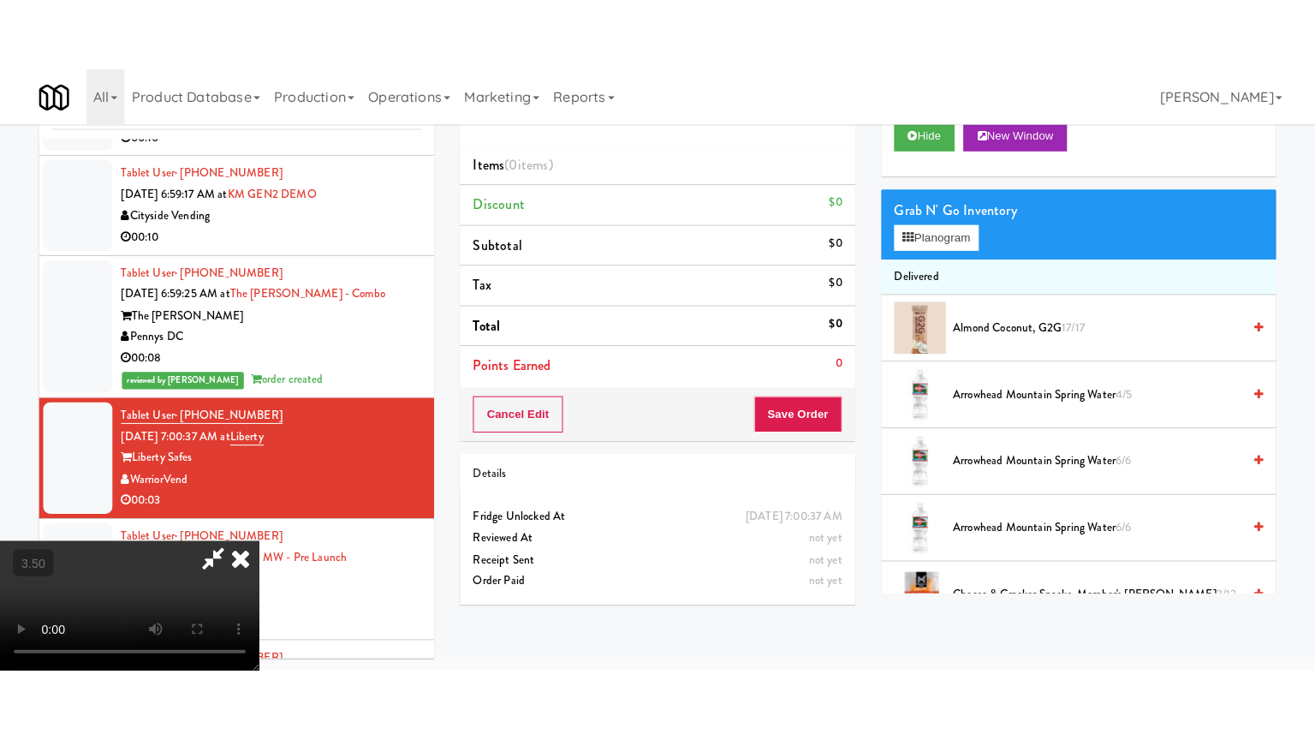
scroll to position [55, 0]
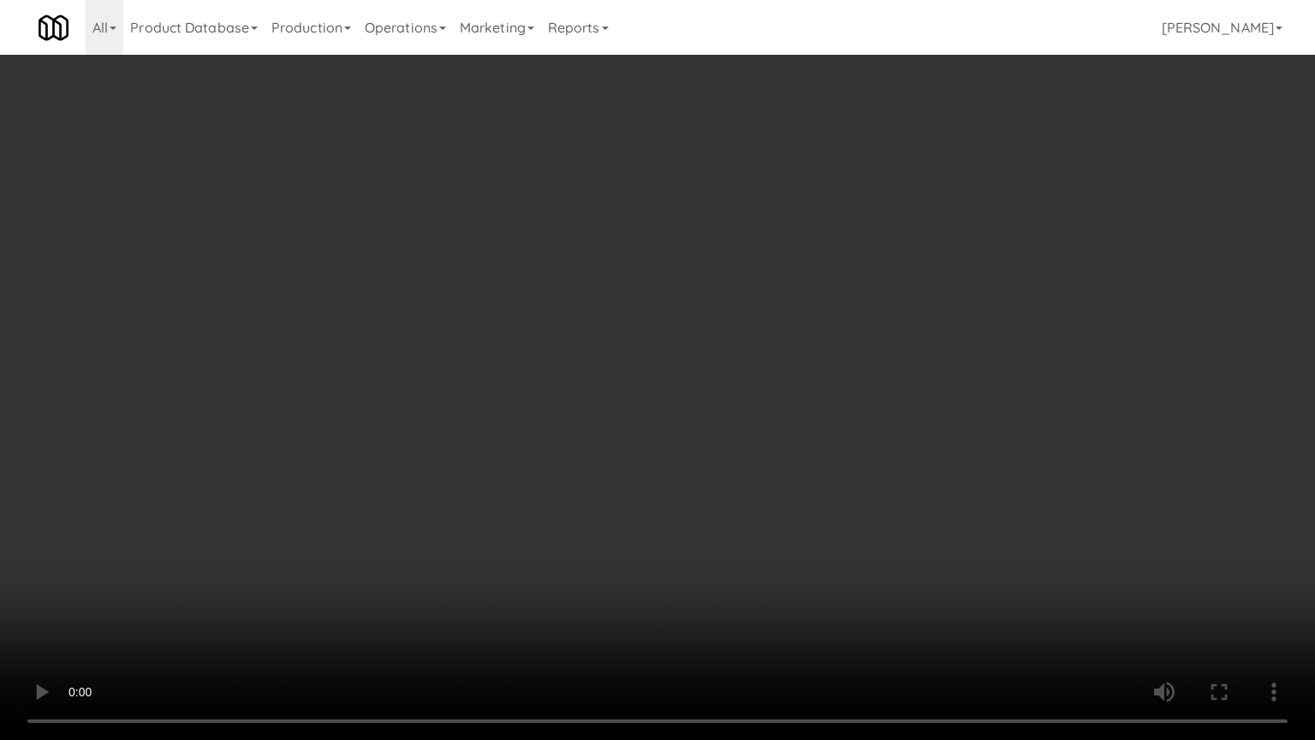
drag, startPoint x: 586, startPoint y: 433, endPoint x: 603, endPoint y: 425, distance: 19.1
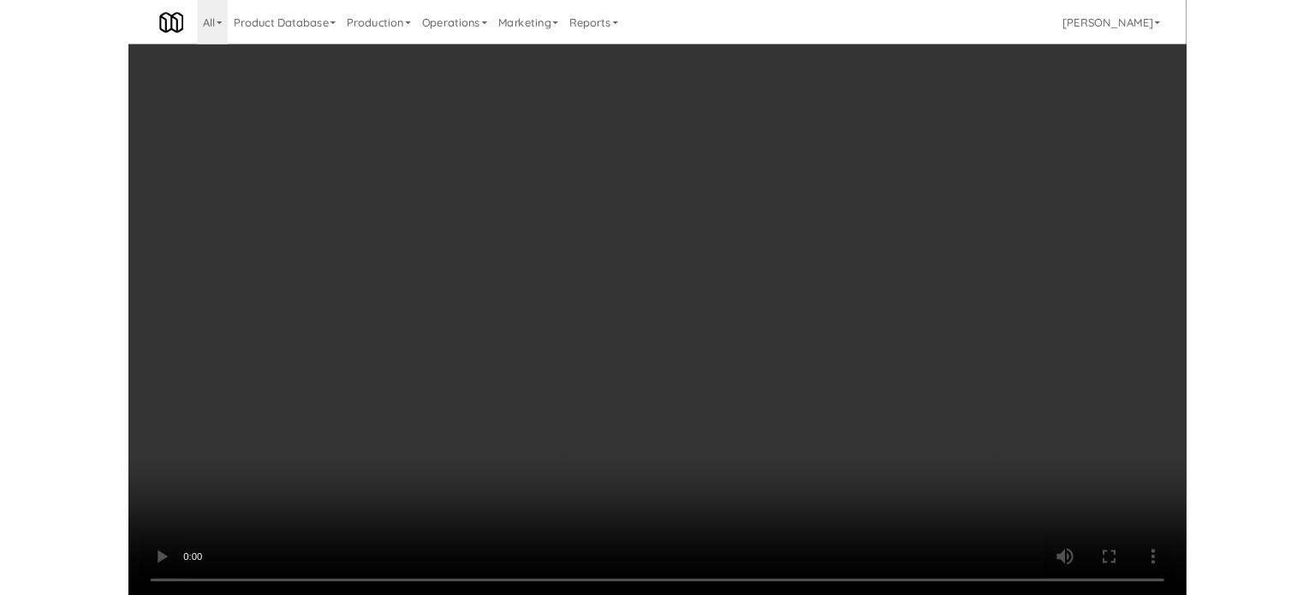
scroll to position [69, 0]
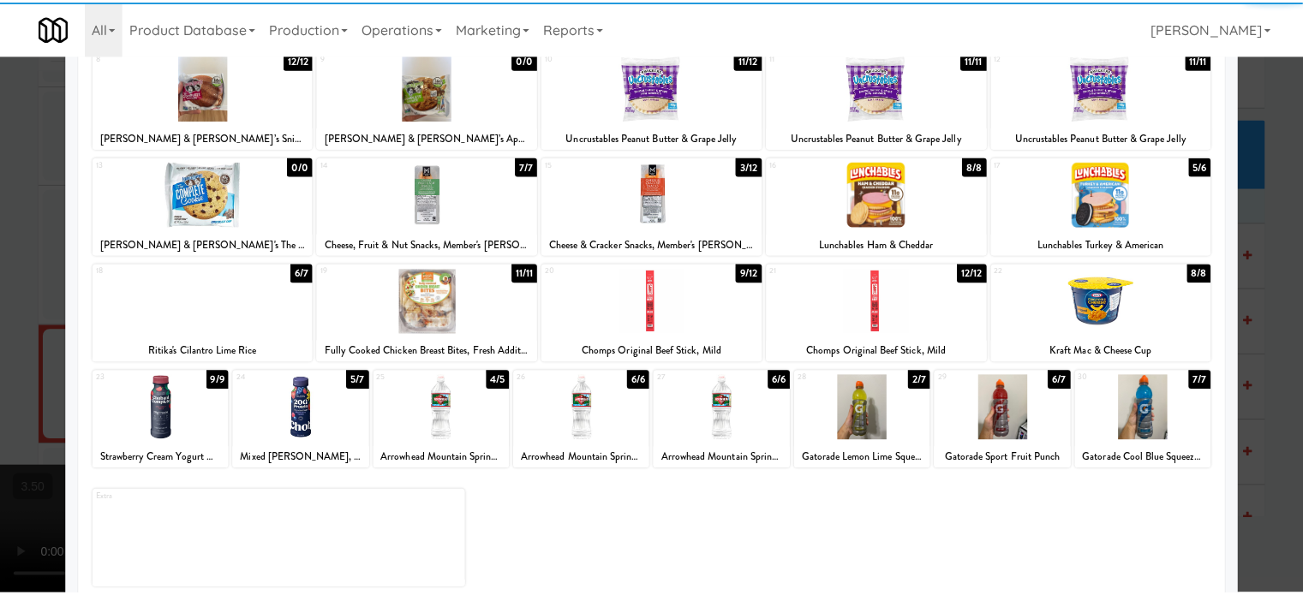
scroll to position [245, 0]
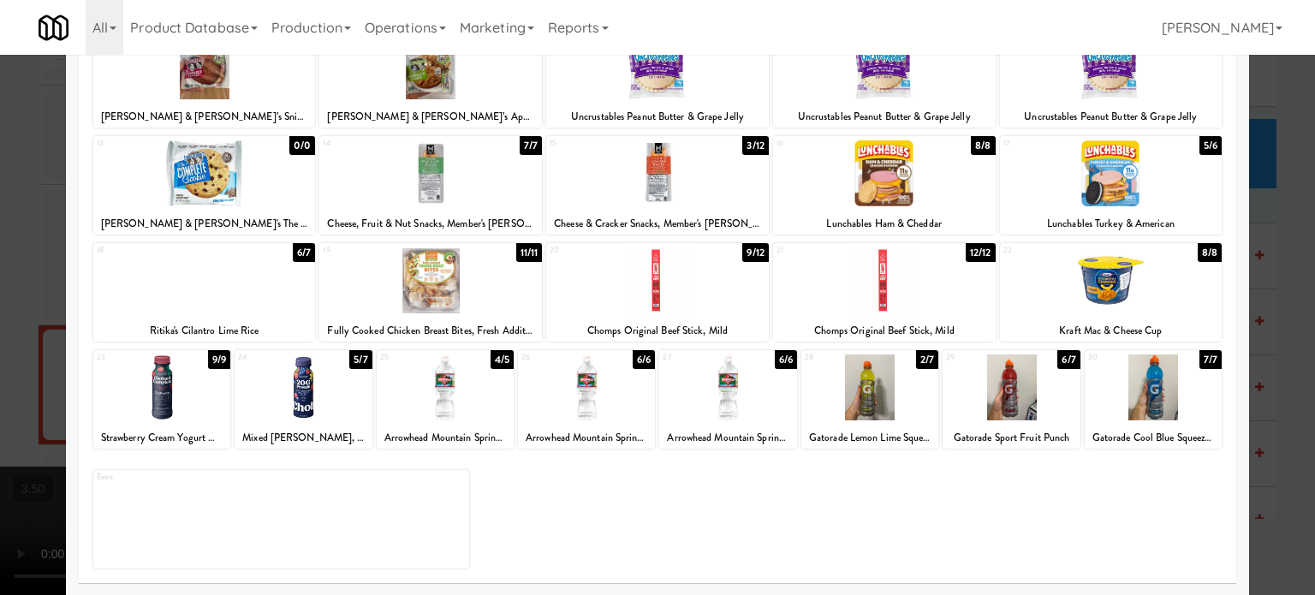
drag, startPoint x: 636, startPoint y: 361, endPoint x: 677, endPoint y: 362, distance: 41.1
drag, startPoint x: 1285, startPoint y: 334, endPoint x: 1262, endPoint y: 336, distance: 23.2
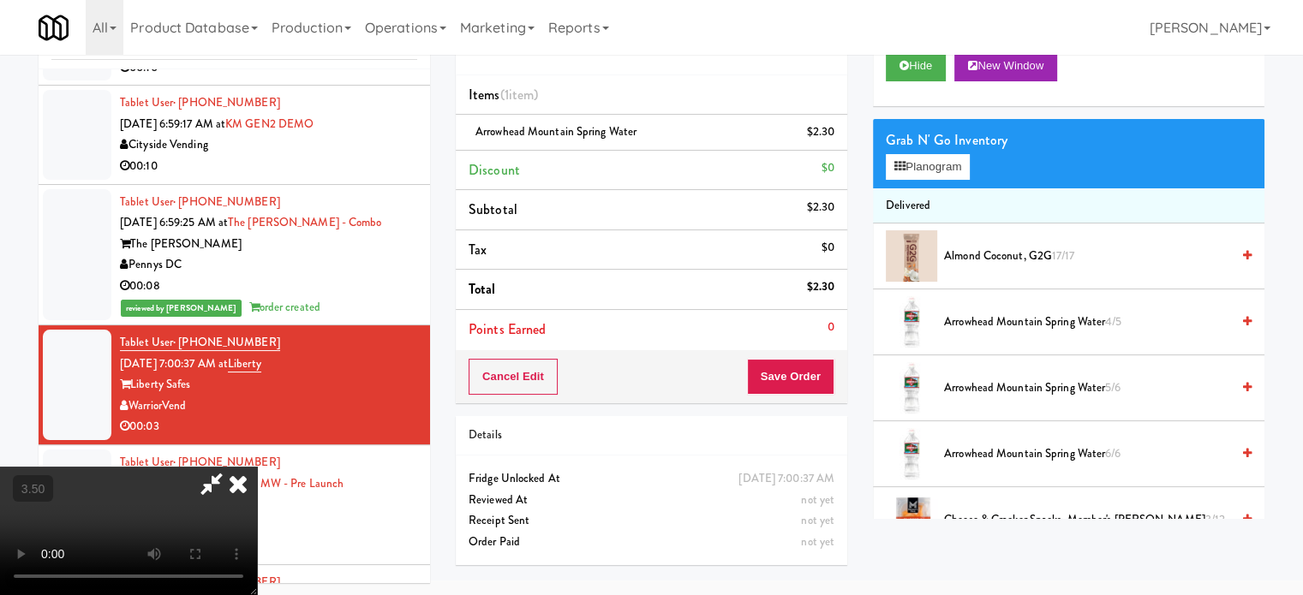
drag, startPoint x: 507, startPoint y: 345, endPoint x: 507, endPoint y: 335, distance: 10.3
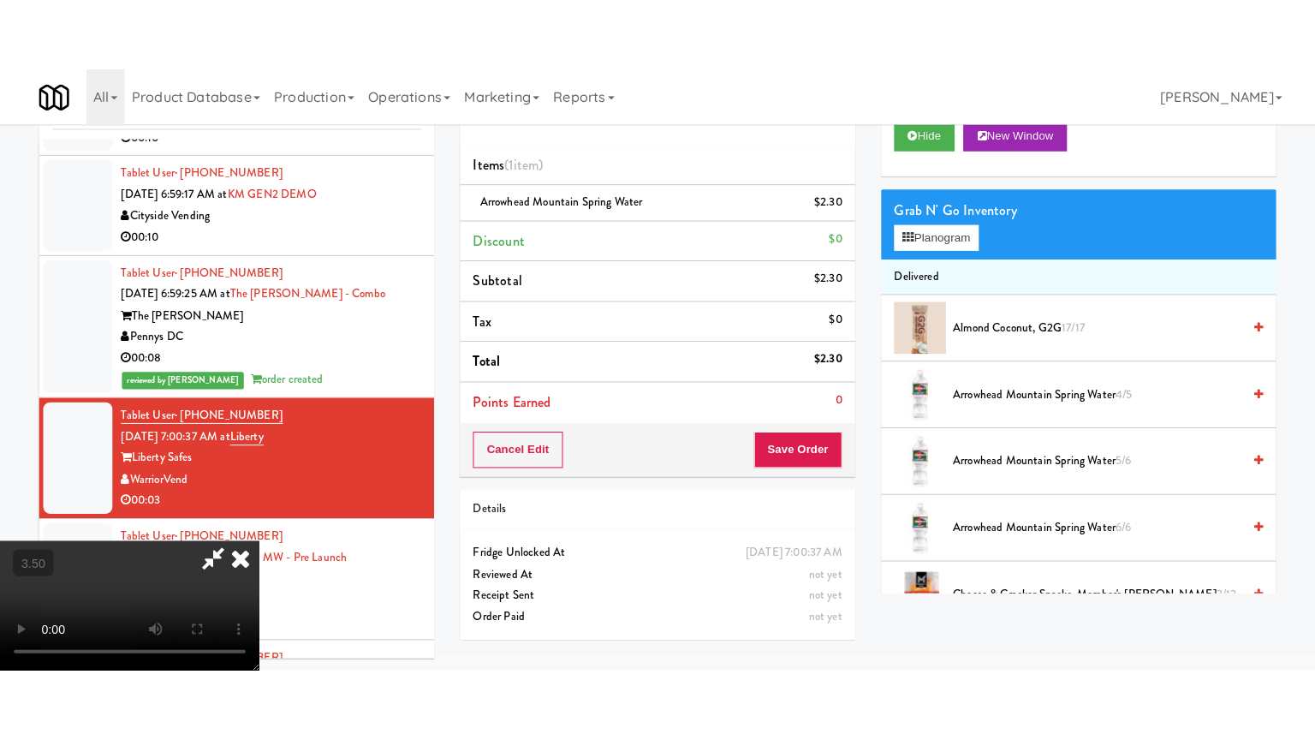
scroll to position [55, 0]
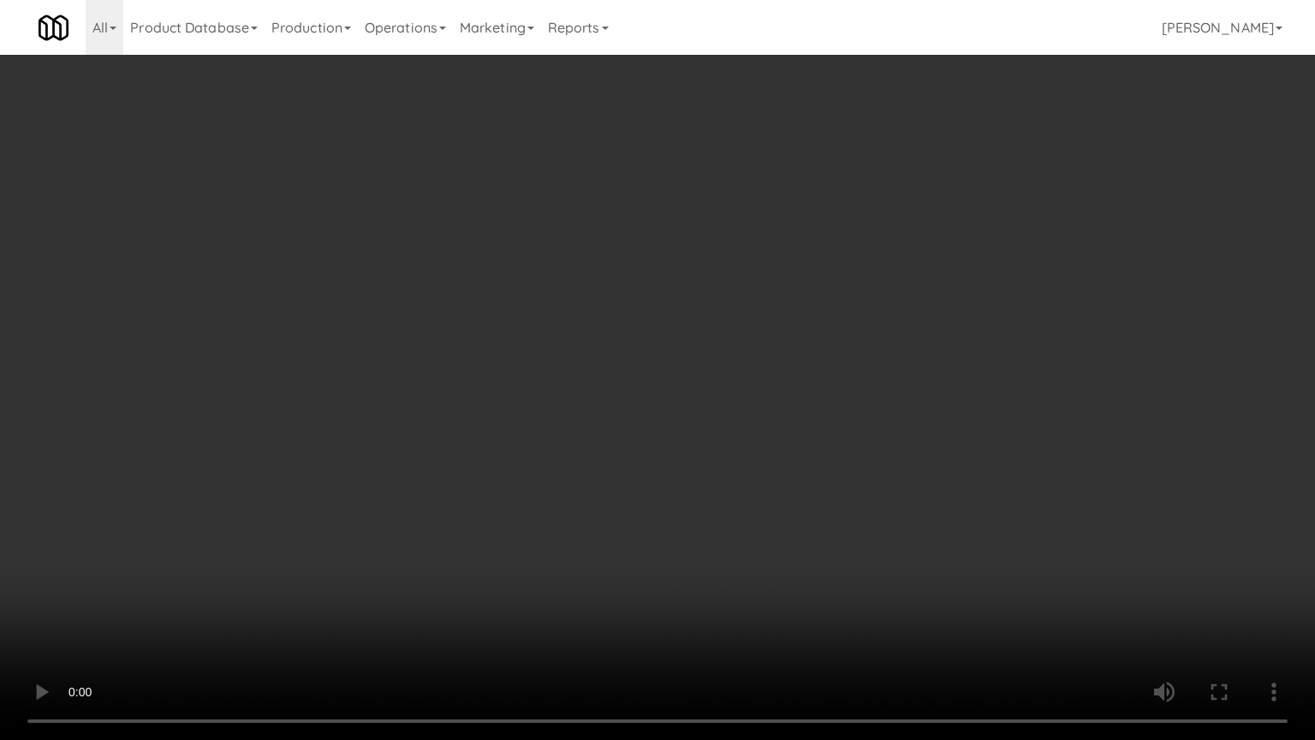
drag, startPoint x: 644, startPoint y: 446, endPoint x: 663, endPoint y: 235, distance: 211.5
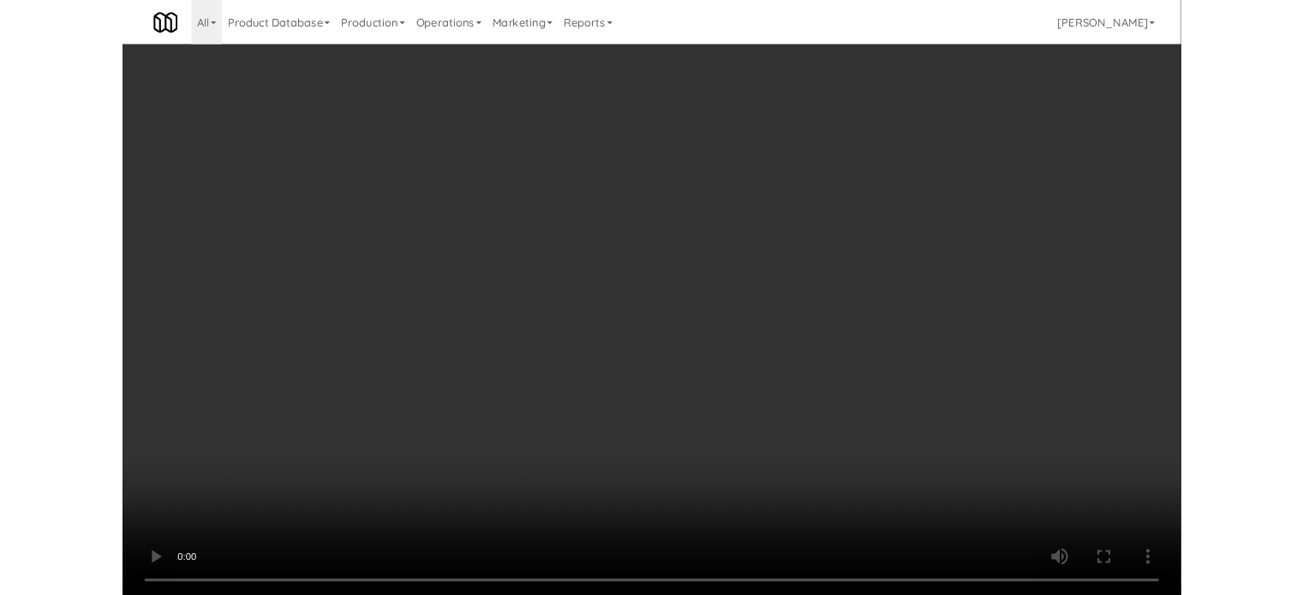
scroll to position [69, 0]
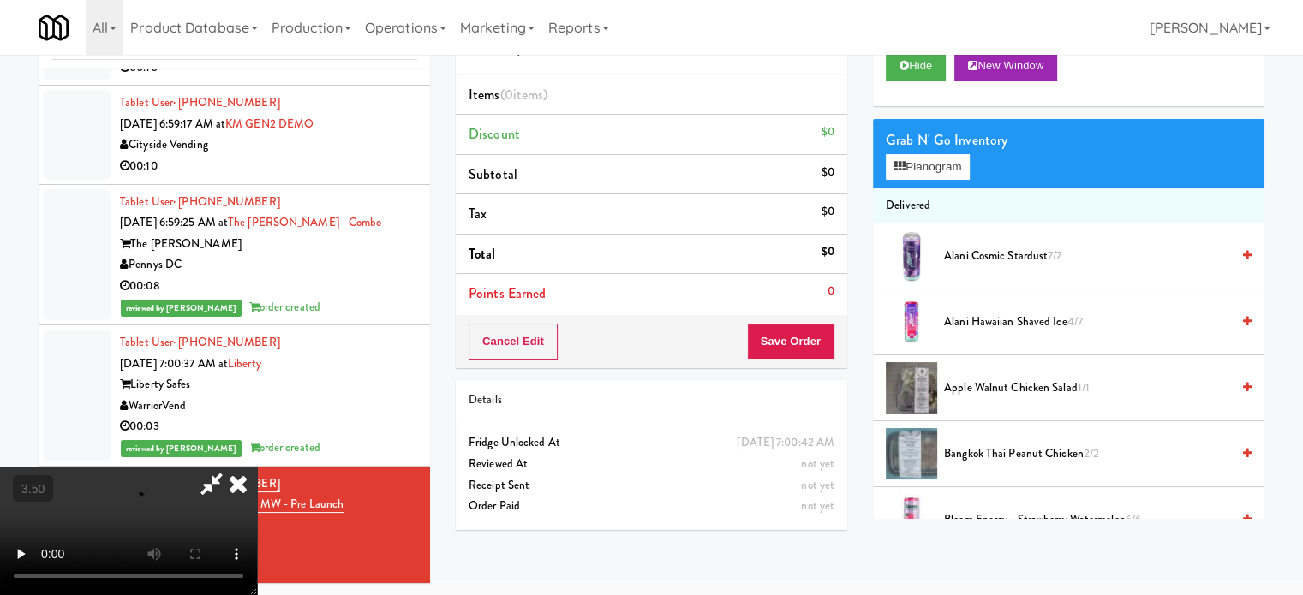
drag, startPoint x: 426, startPoint y: 361, endPoint x: 429, endPoint y: 349, distance: 11.6
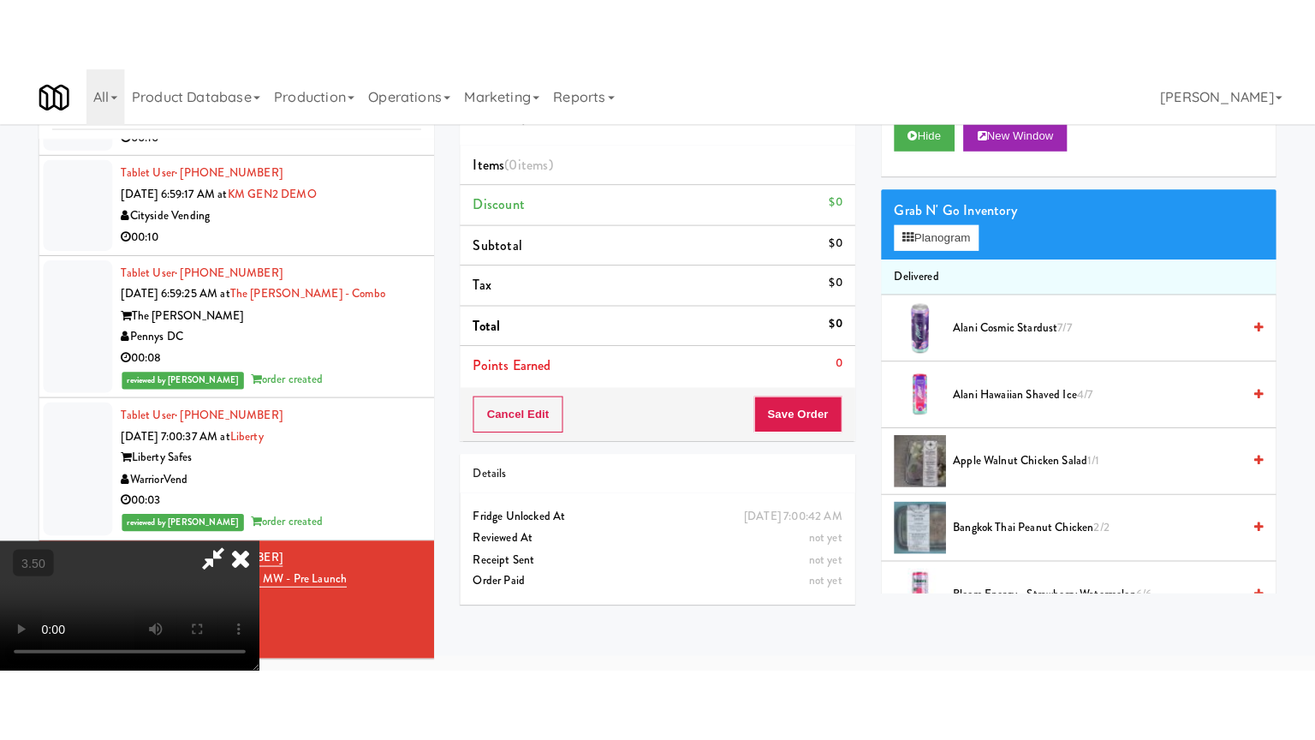
scroll to position [55, 0]
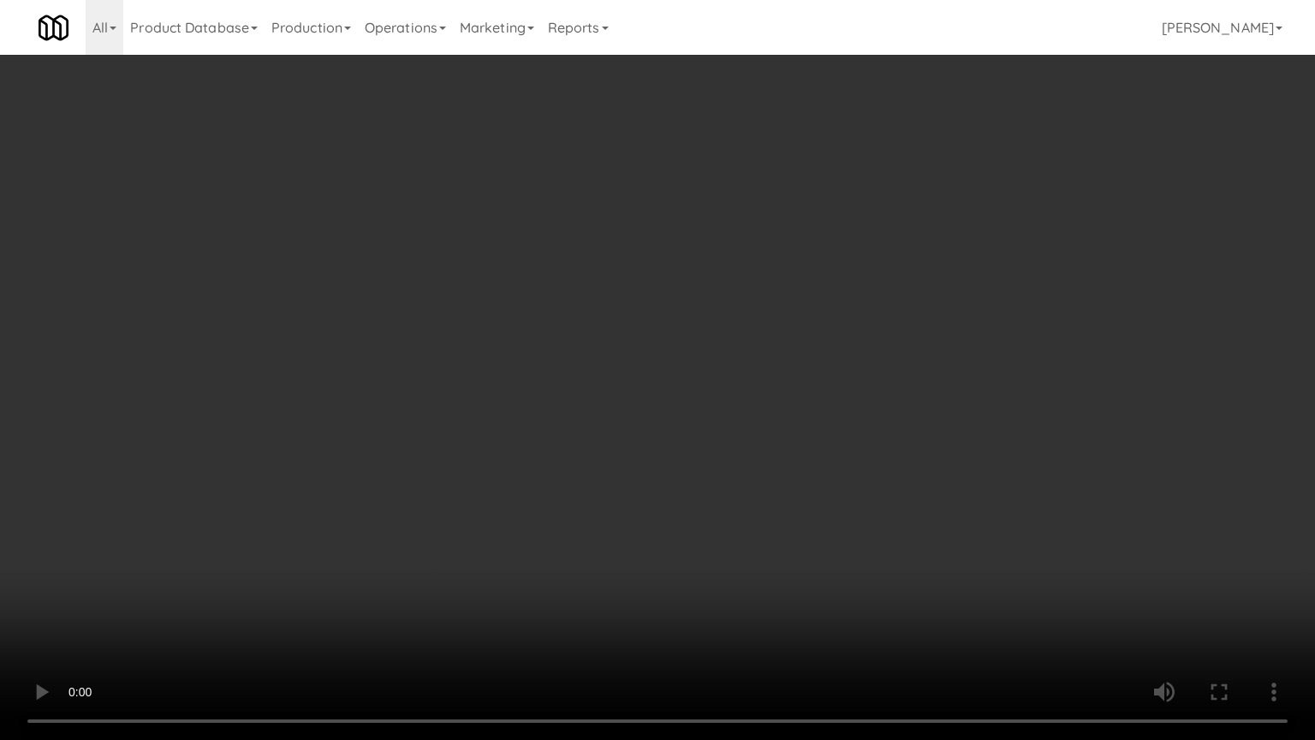
drag, startPoint x: 606, startPoint y: 352, endPoint x: 637, endPoint y: 352, distance: 30.8
drag, startPoint x: 653, startPoint y: 483, endPoint x: 663, endPoint y: 468, distance: 17.3
drag, startPoint x: 663, startPoint y: 468, endPoint x: 945, endPoint y: 264, distance: 348.2
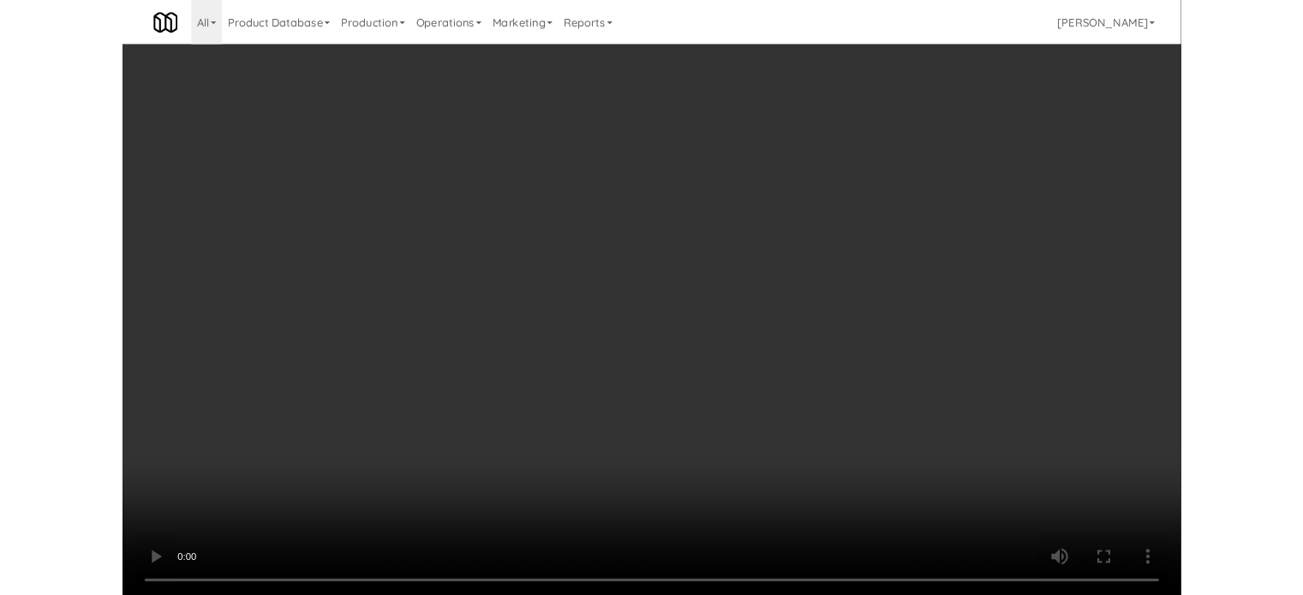
scroll to position [69, 0]
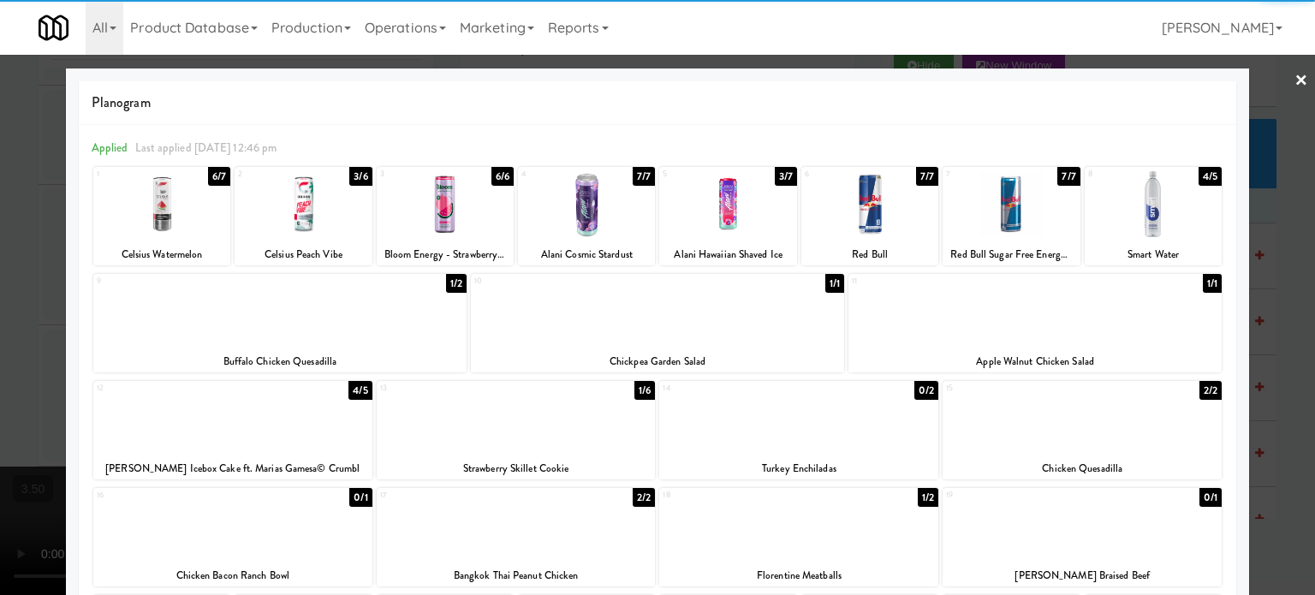
drag, startPoint x: 1271, startPoint y: 355, endPoint x: 1165, endPoint y: 331, distance: 108.7
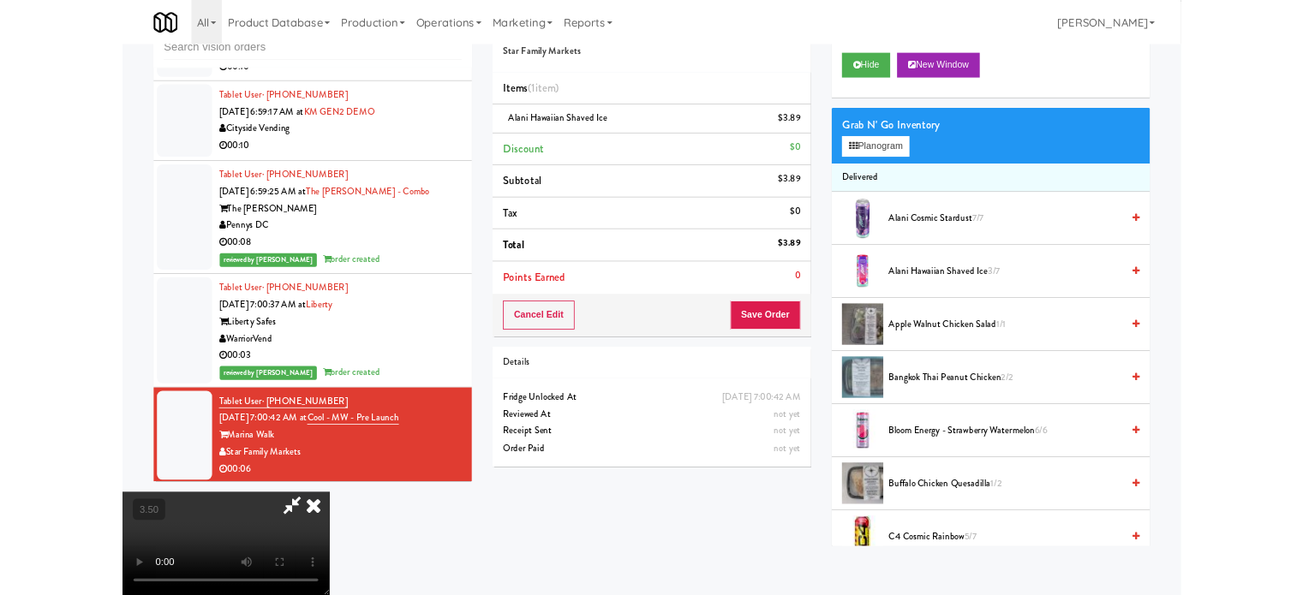
scroll to position [69, 0]
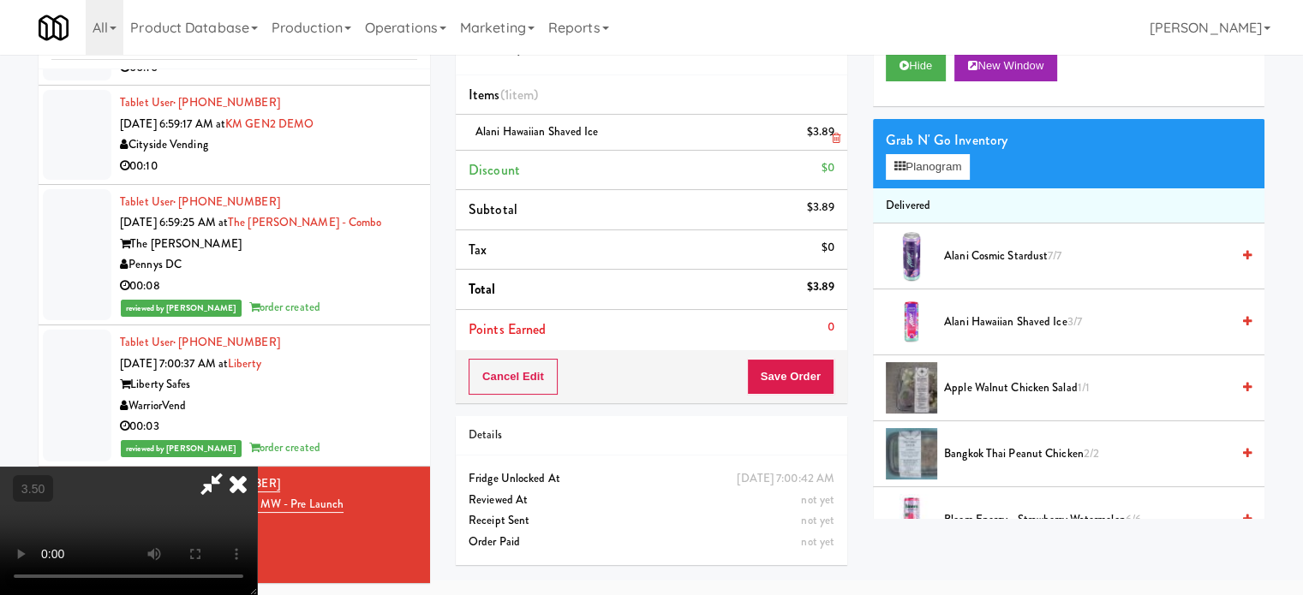
drag, startPoint x: 754, startPoint y: 74, endPoint x: 742, endPoint y: 119, distance: 46.7
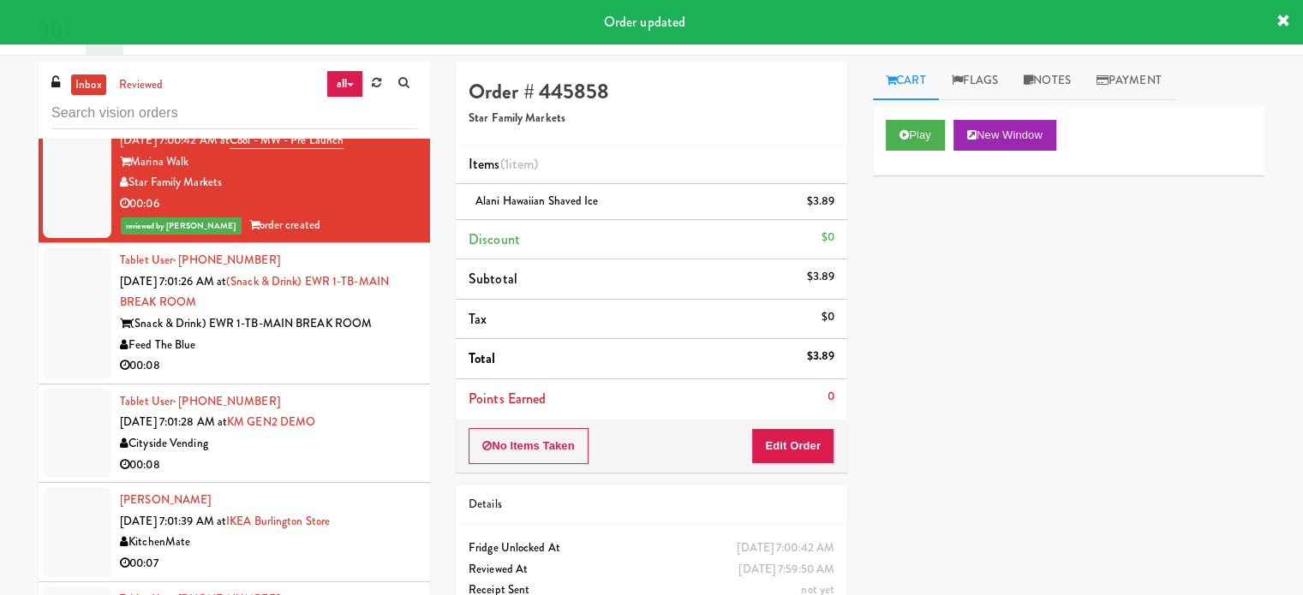
scroll to position [8295, 0]
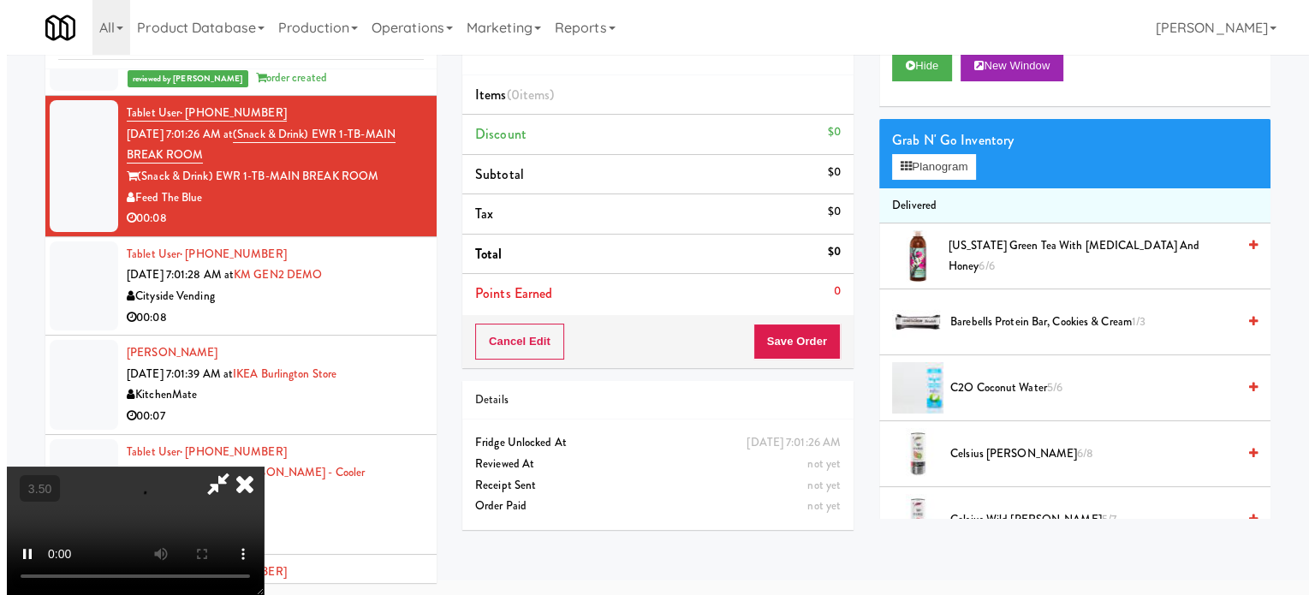
scroll to position [55, 0]
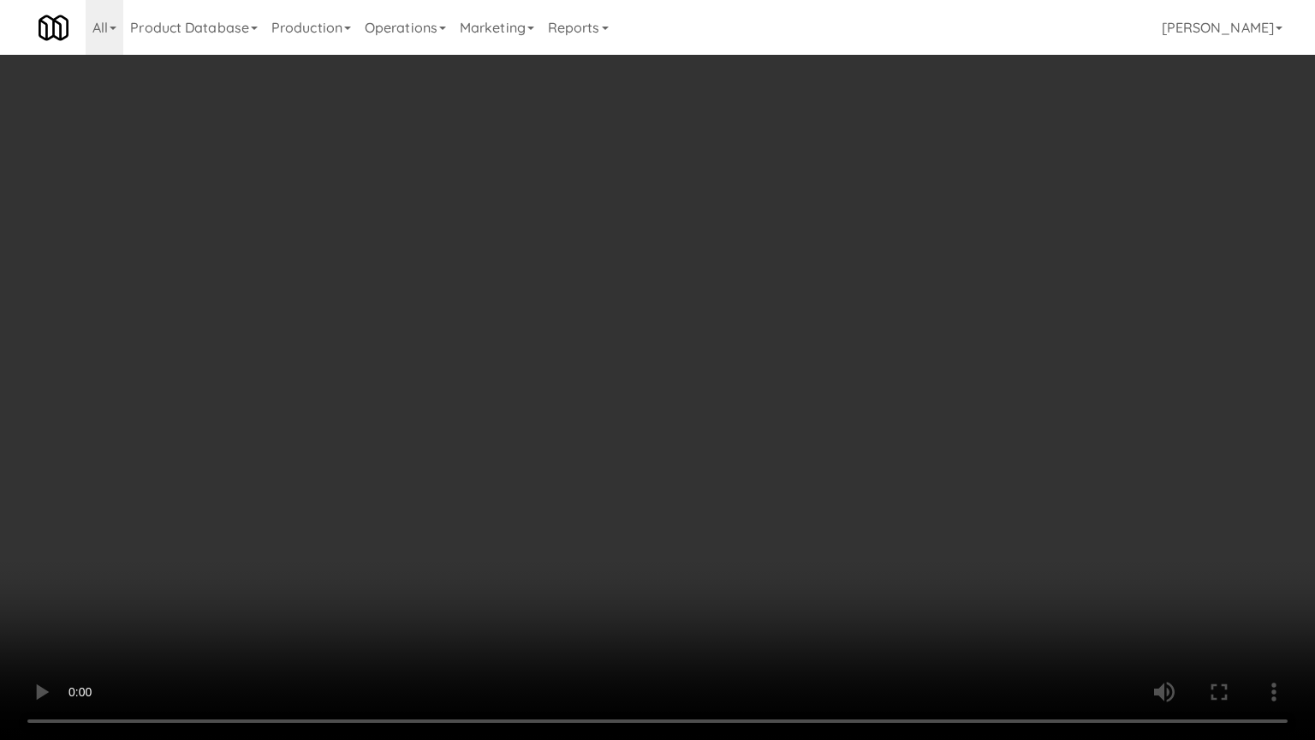
drag, startPoint x: 417, startPoint y: 617, endPoint x: 512, endPoint y: 548, distance: 117.2
drag, startPoint x: 611, startPoint y: 534, endPoint x: 623, endPoint y: 538, distance: 13.3
drag, startPoint x: 634, startPoint y: 562, endPoint x: 642, endPoint y: 552, distance: 12.7
drag, startPoint x: 642, startPoint y: 552, endPoint x: 859, endPoint y: 426, distance: 250.6
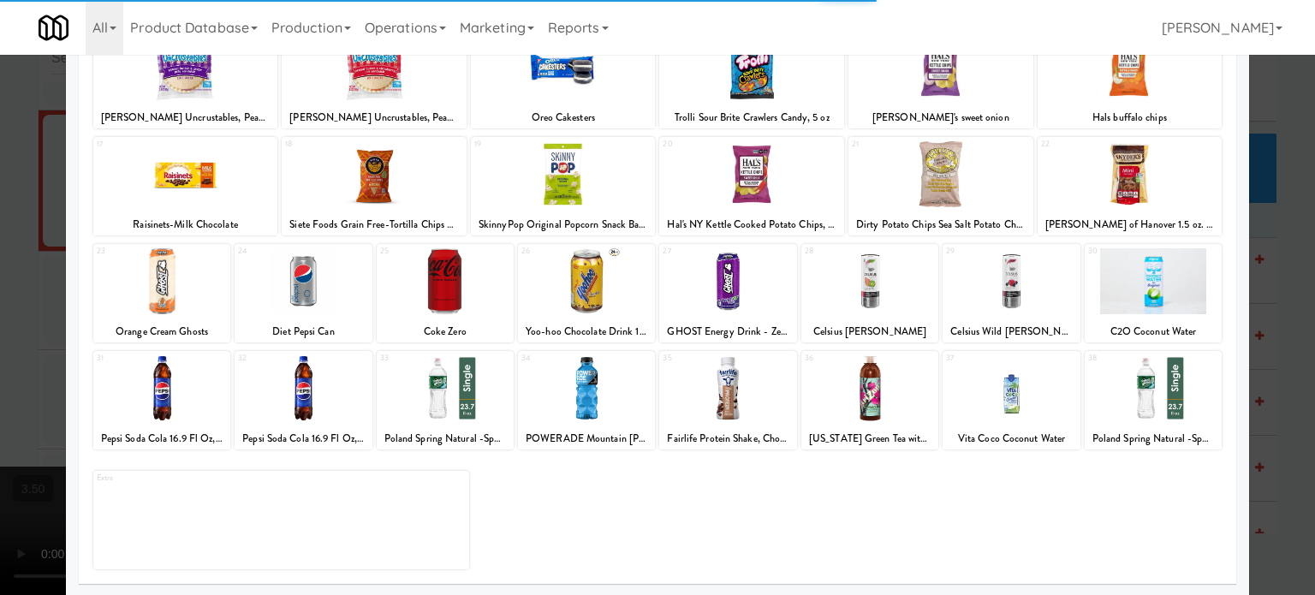
scroll to position [245, 0]
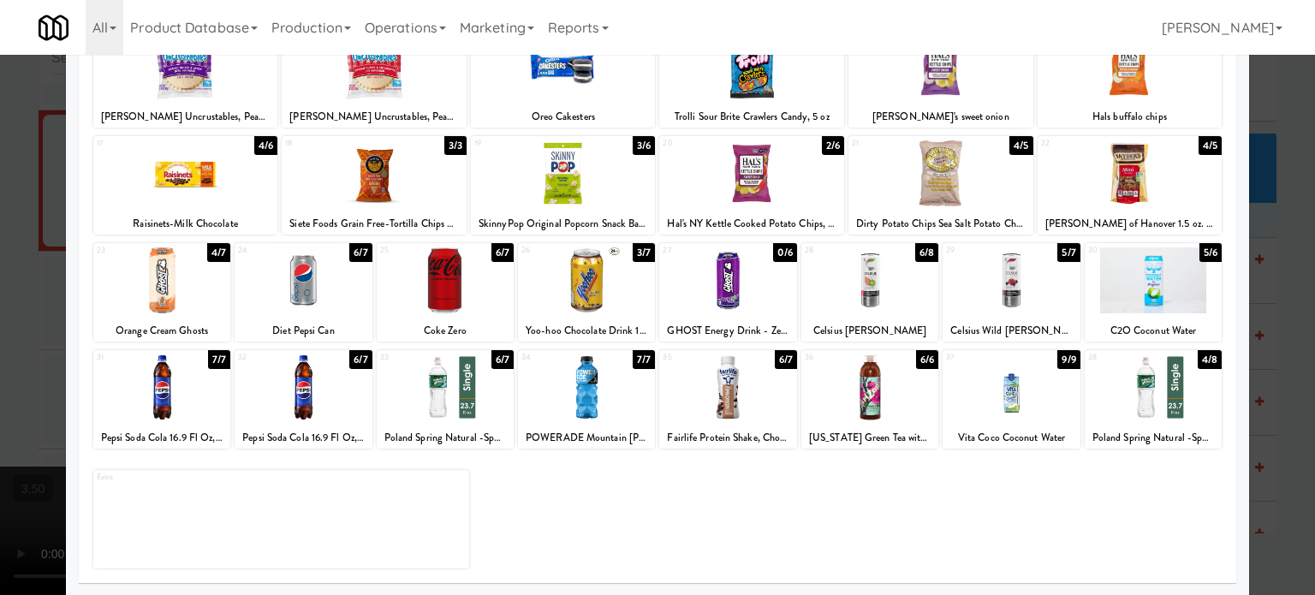
drag, startPoint x: 444, startPoint y: 342, endPoint x: 709, endPoint y: 382, distance: 268.5
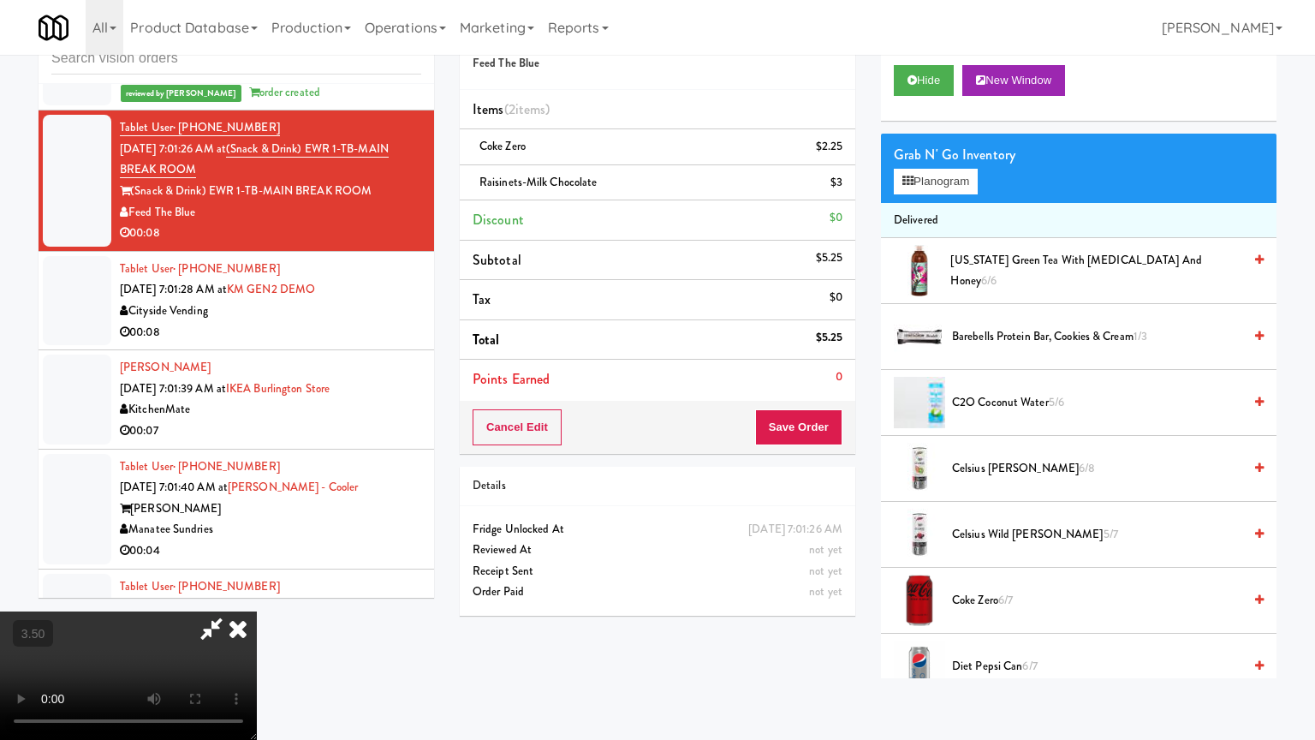
drag, startPoint x: 468, startPoint y: 631, endPoint x: 535, endPoint y: 542, distance: 111.8
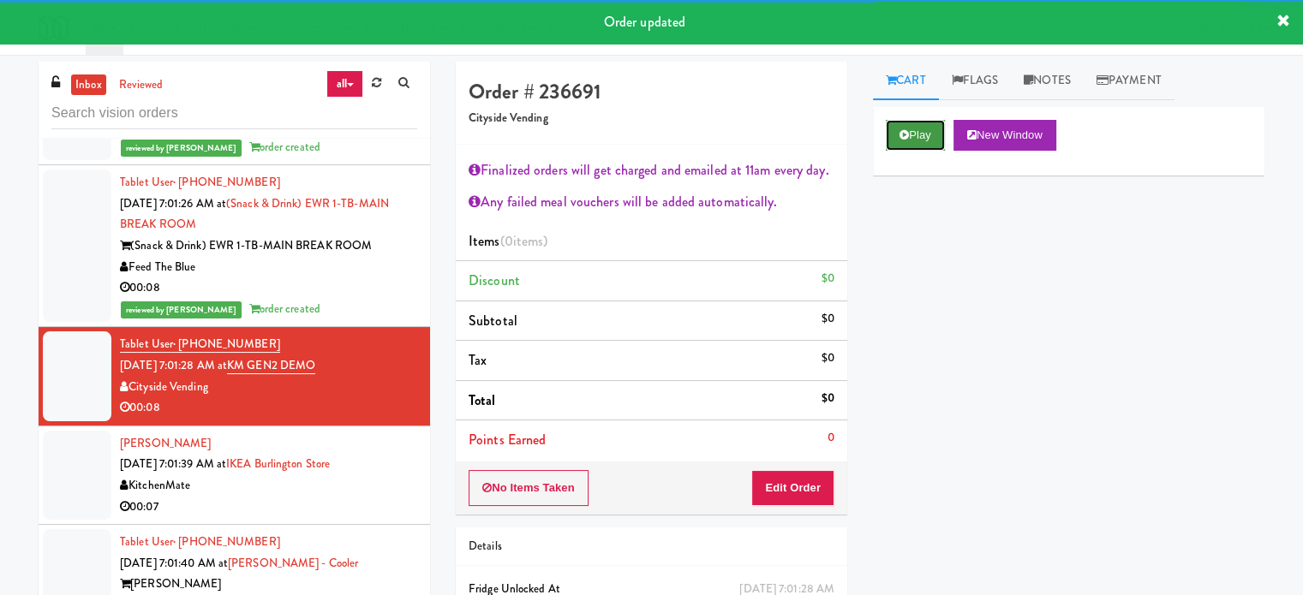
drag, startPoint x: 911, startPoint y: 135, endPoint x: 771, endPoint y: 337, distance: 245.4
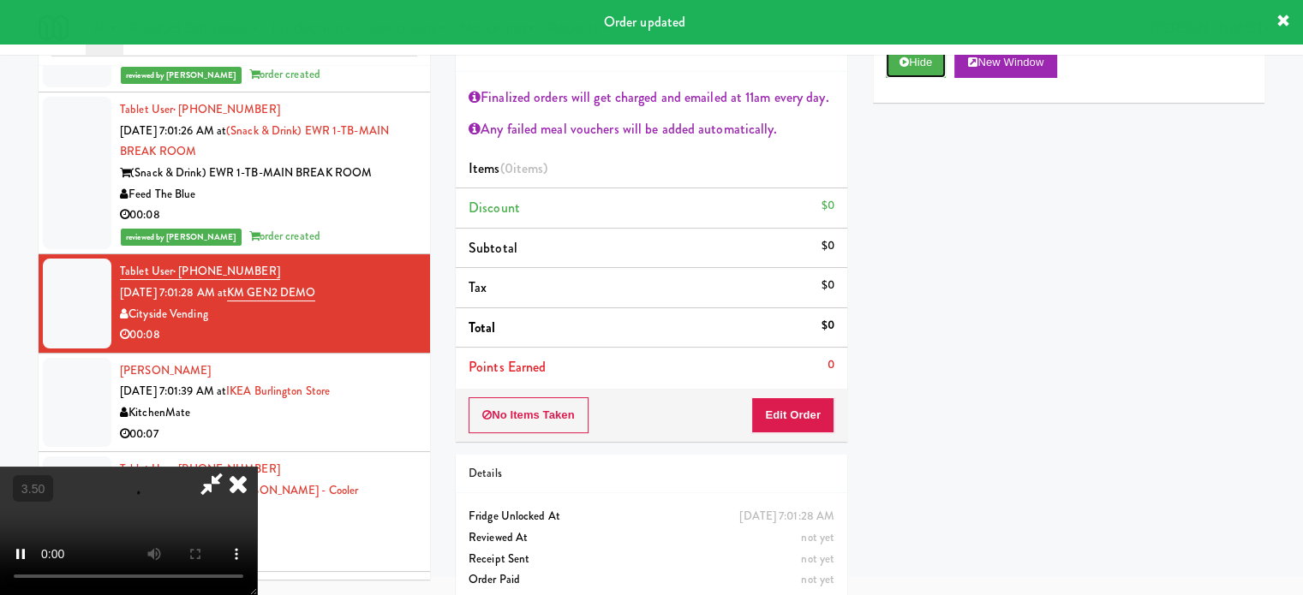
scroll to position [92, 0]
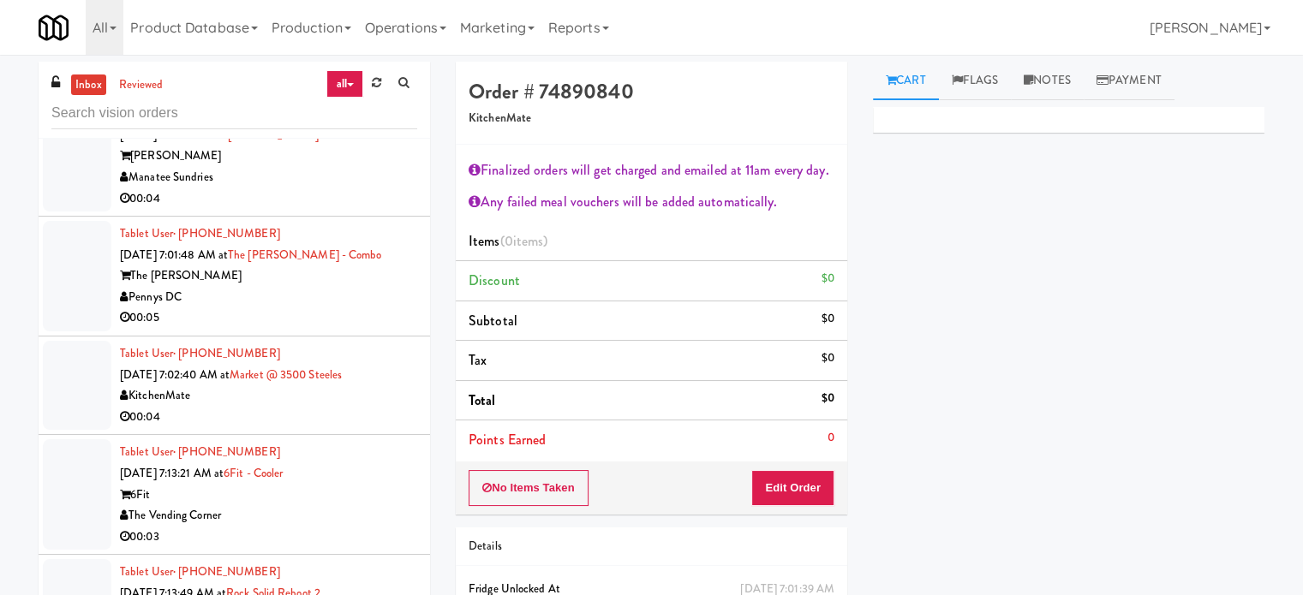
scroll to position [8295, 0]
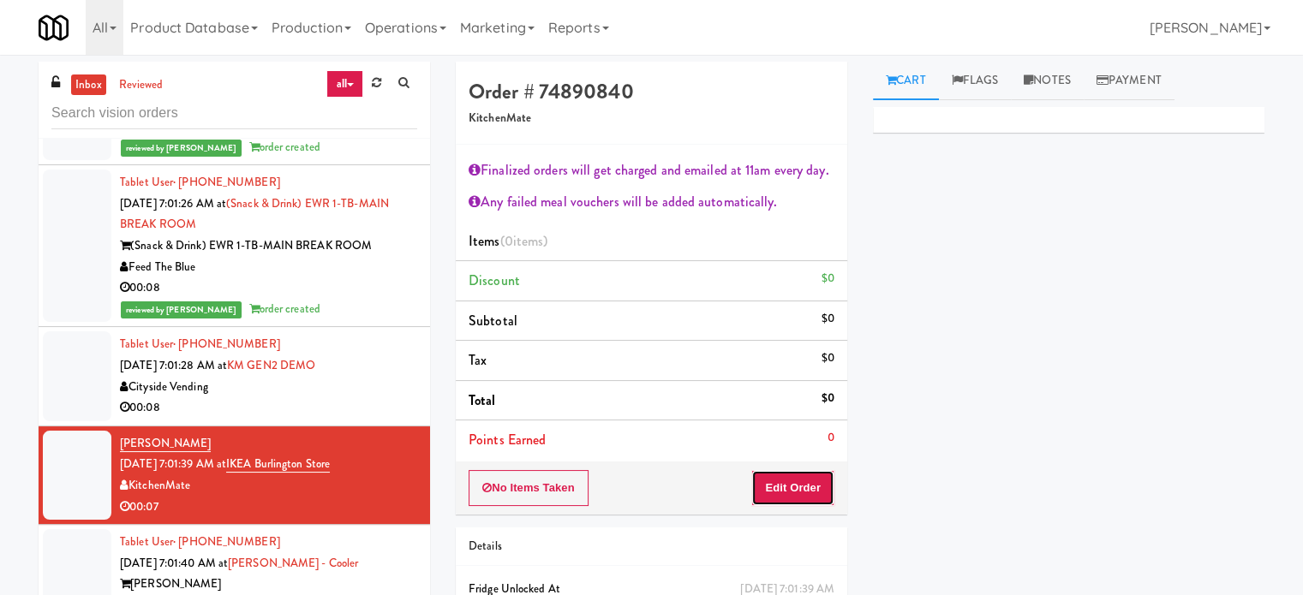
drag, startPoint x: 807, startPoint y: 492, endPoint x: 853, endPoint y: 450, distance: 61.9
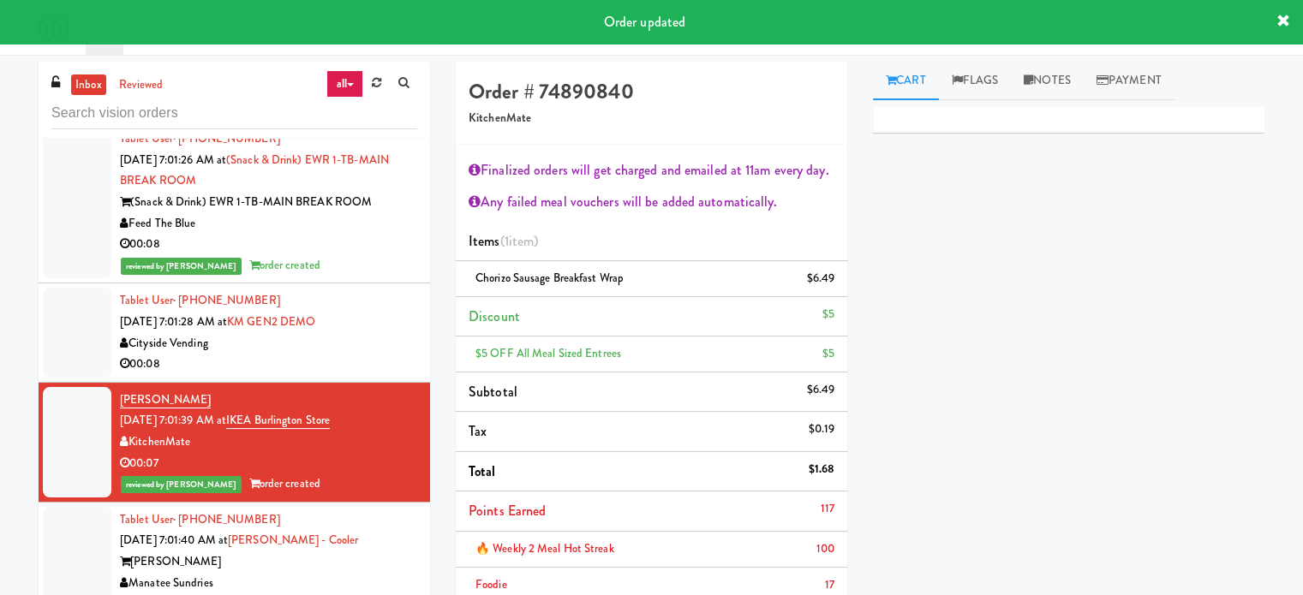
scroll to position [8574, 0]
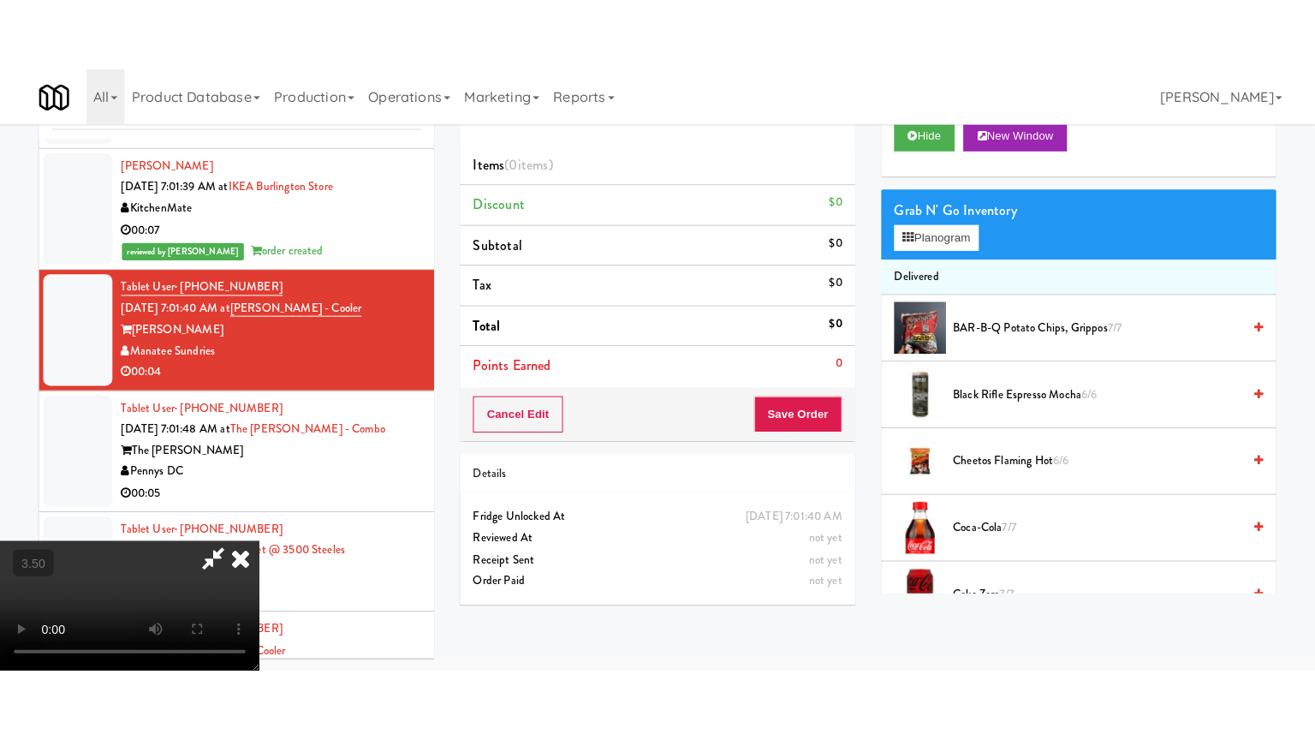
scroll to position [55, 0]
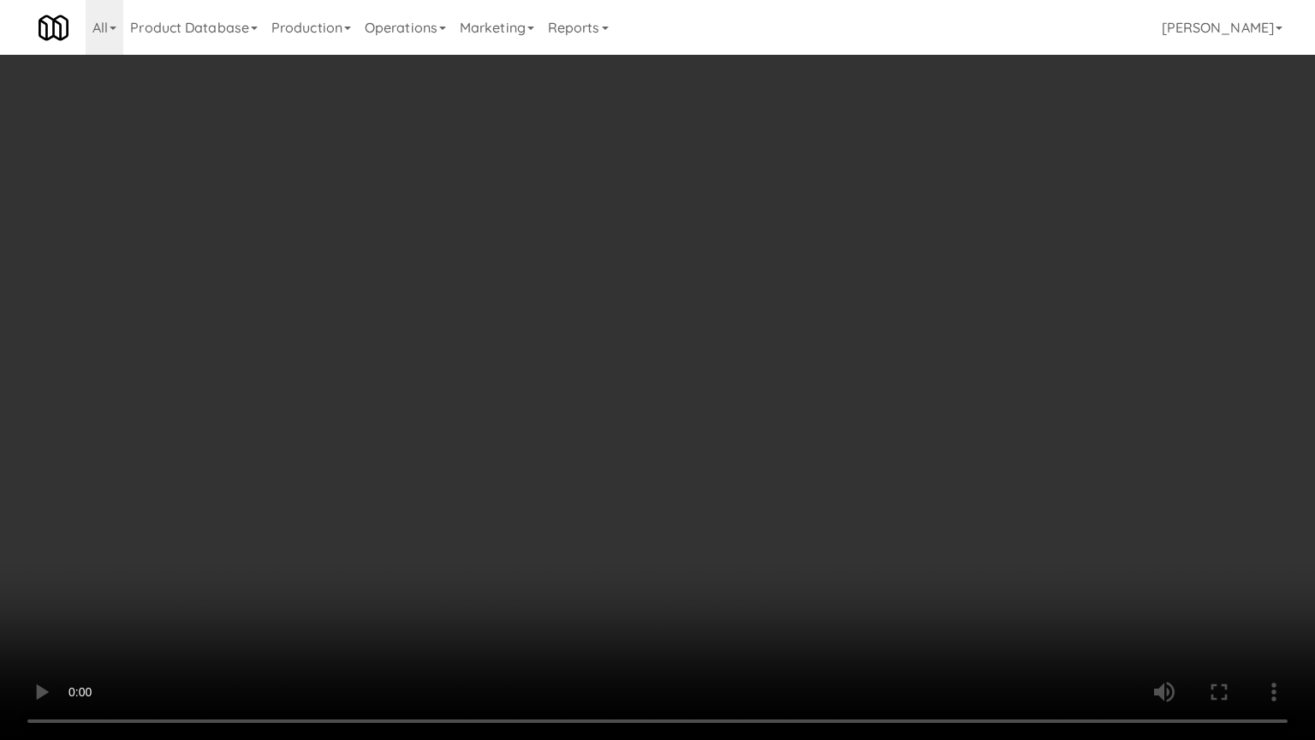
drag, startPoint x: 743, startPoint y: 401, endPoint x: 1125, endPoint y: 232, distance: 417.5
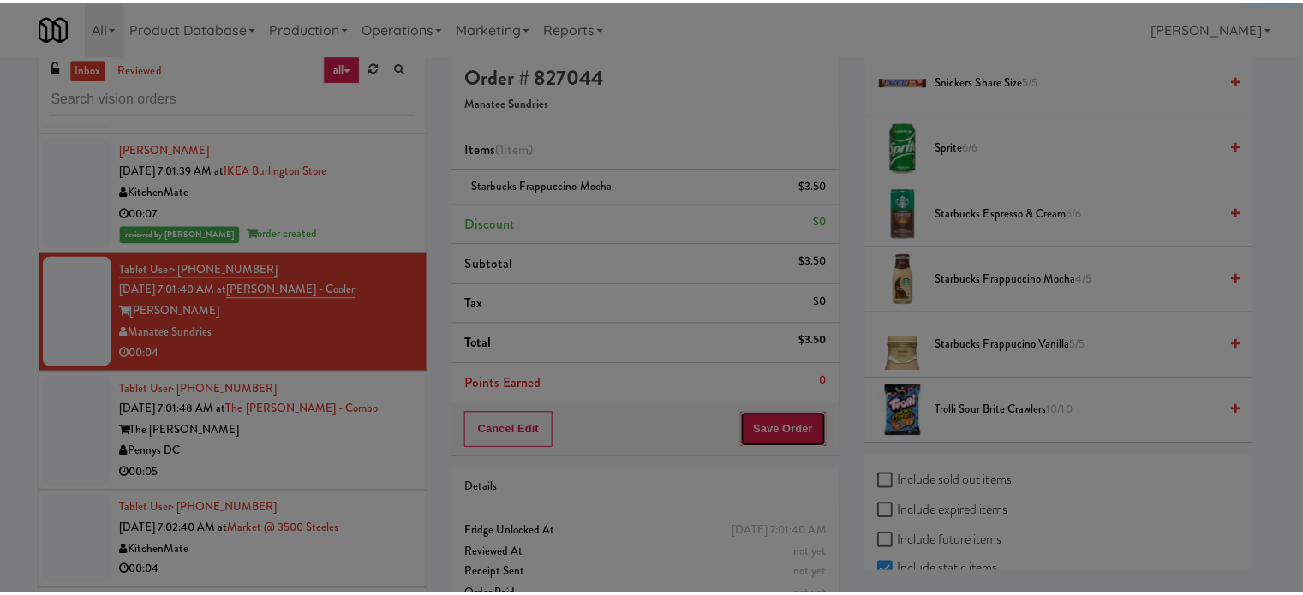
scroll to position [0, 0]
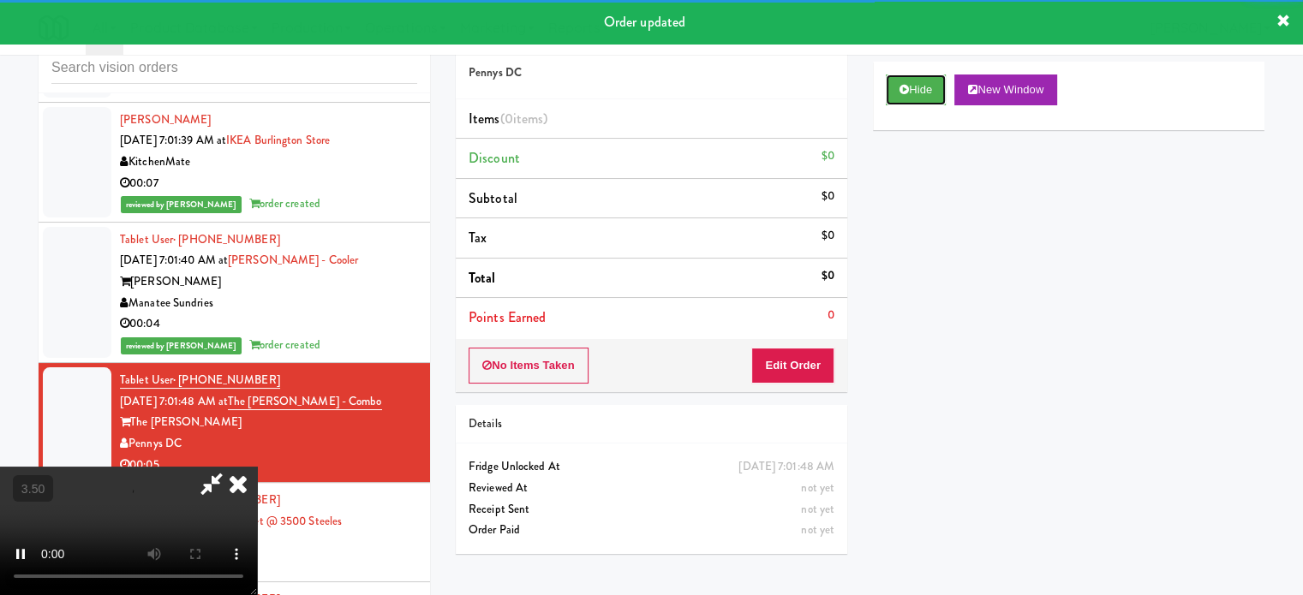
scroll to position [69, 0]
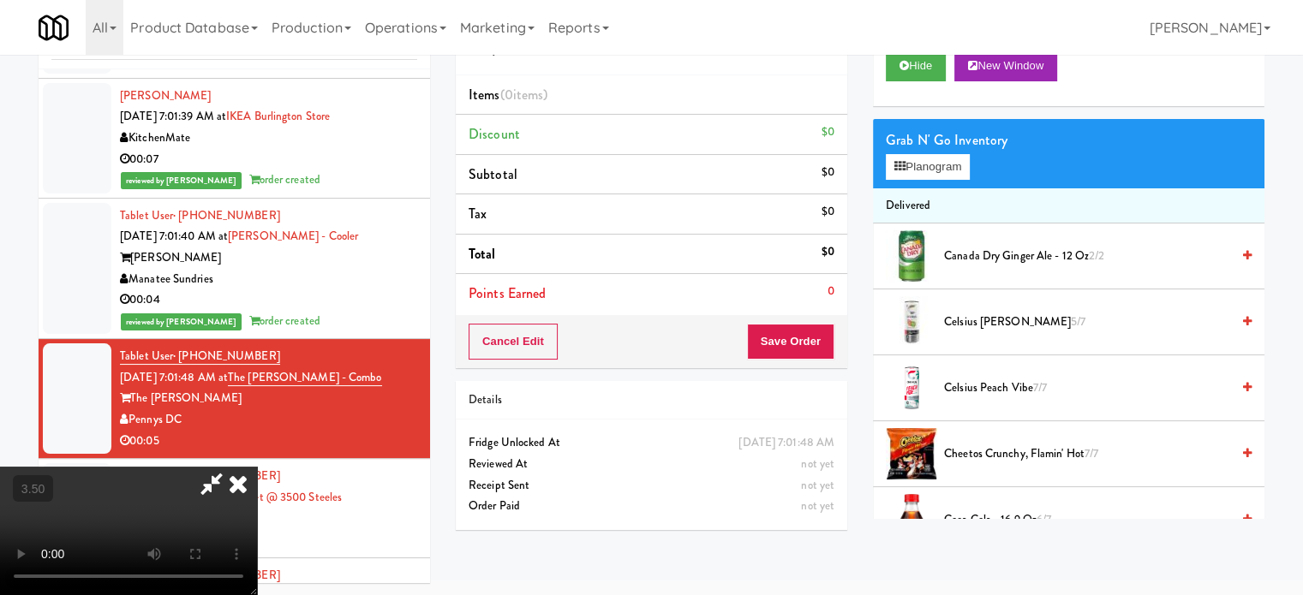
drag, startPoint x: 514, startPoint y: 374, endPoint x: 530, endPoint y: 355, distance: 25.5
drag, startPoint x: 531, startPoint y: 354, endPoint x: 573, endPoint y: 375, distance: 47.1
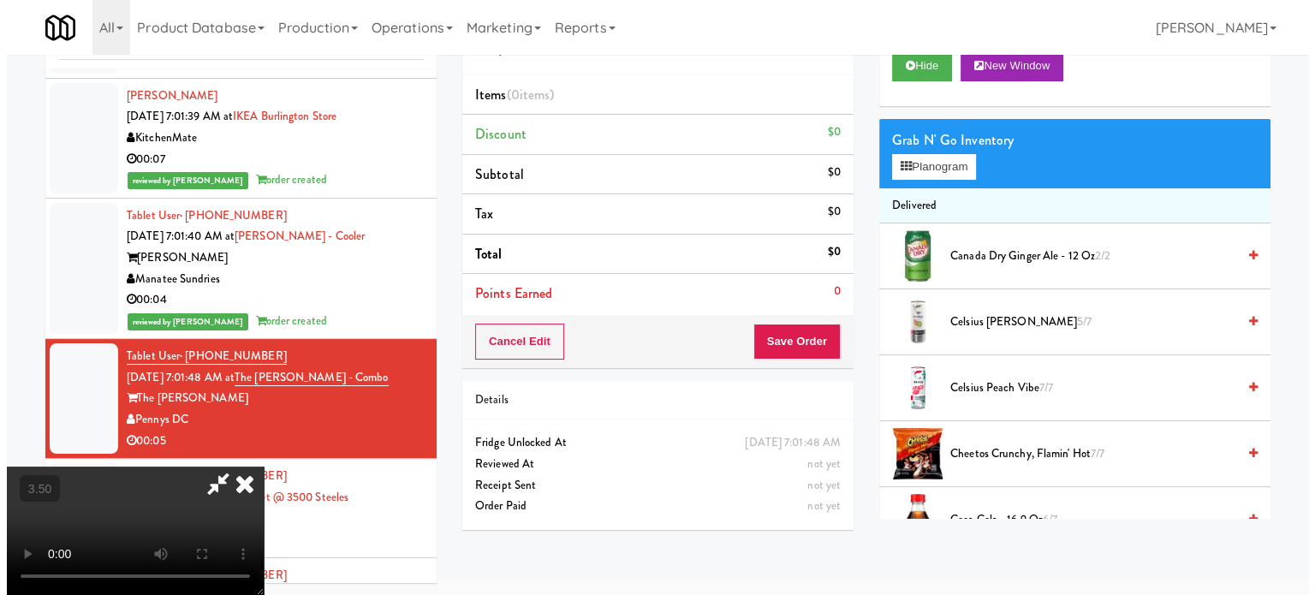
scroll to position [55, 0]
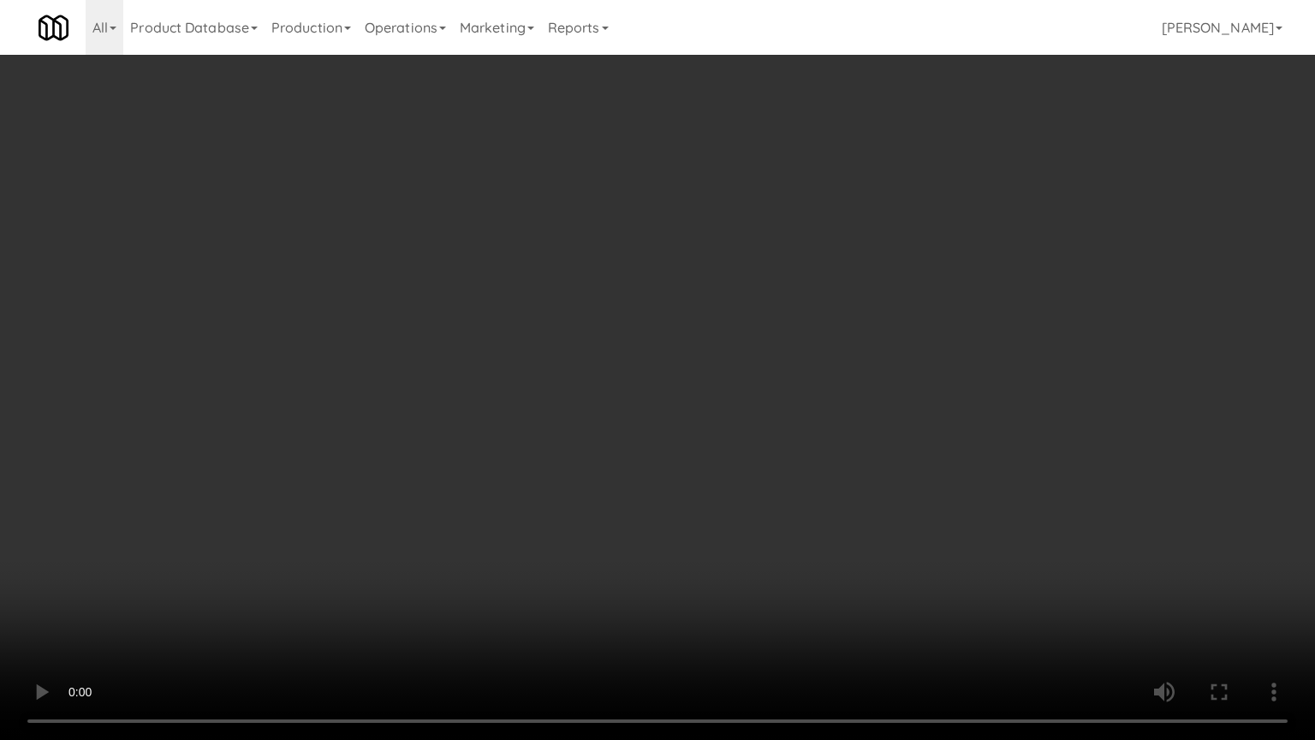
drag, startPoint x: 449, startPoint y: 456, endPoint x: 647, endPoint y: 419, distance: 202.1
drag, startPoint x: 710, startPoint y: 443, endPoint x: 810, endPoint y: 272, distance: 197.7
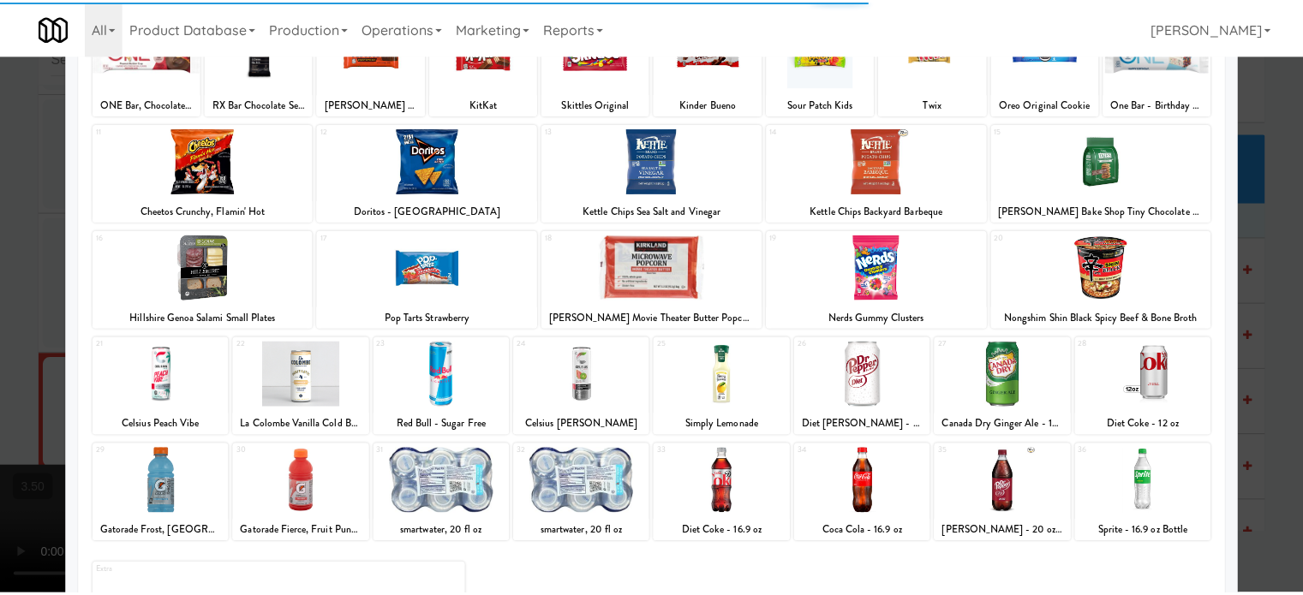
scroll to position [245, 0]
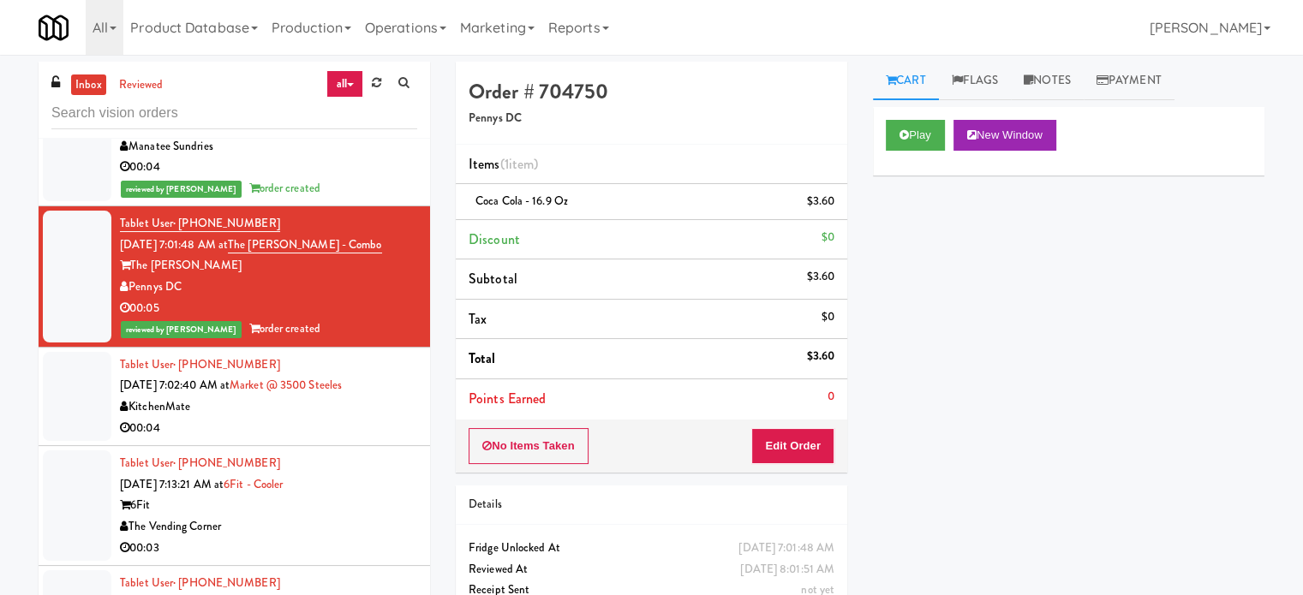
scroll to position [8873, 0]
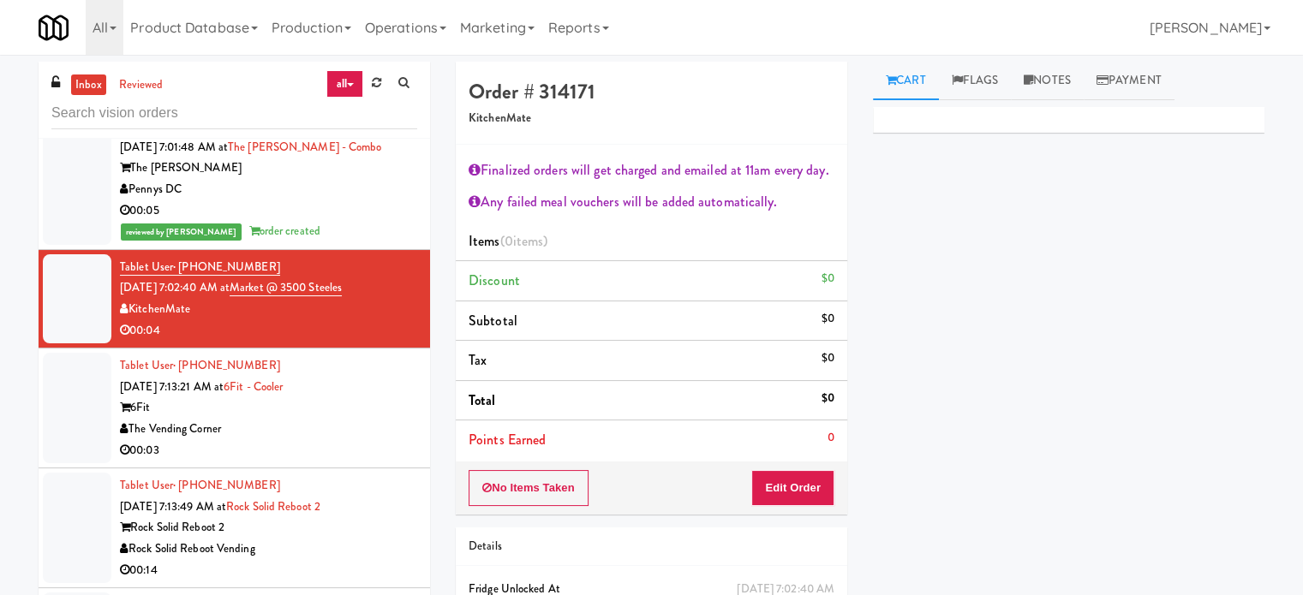
drag, startPoint x: 363, startPoint y: 420, endPoint x: 368, endPoint y: 385, distance: 35.5
